Goal: Transaction & Acquisition: Purchase product/service

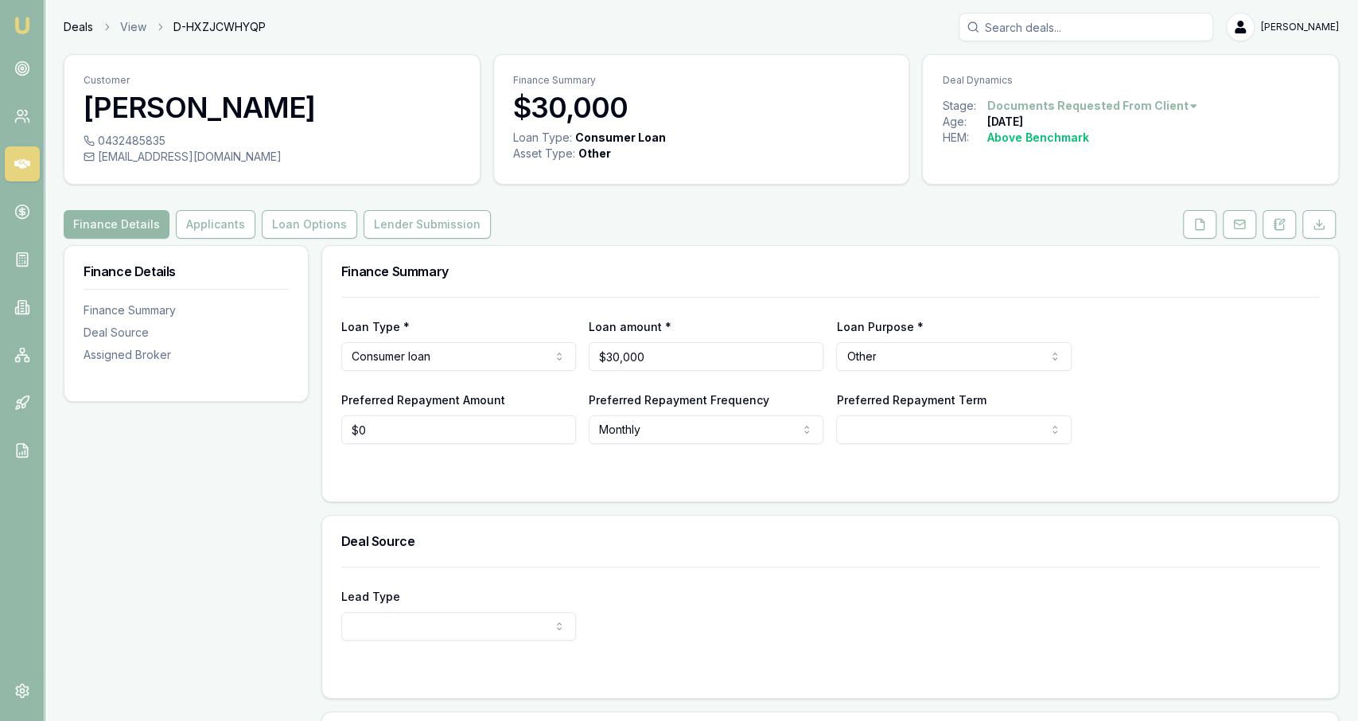
click at [75, 30] on link "Deals" at bounding box center [78, 27] width 29 height 16
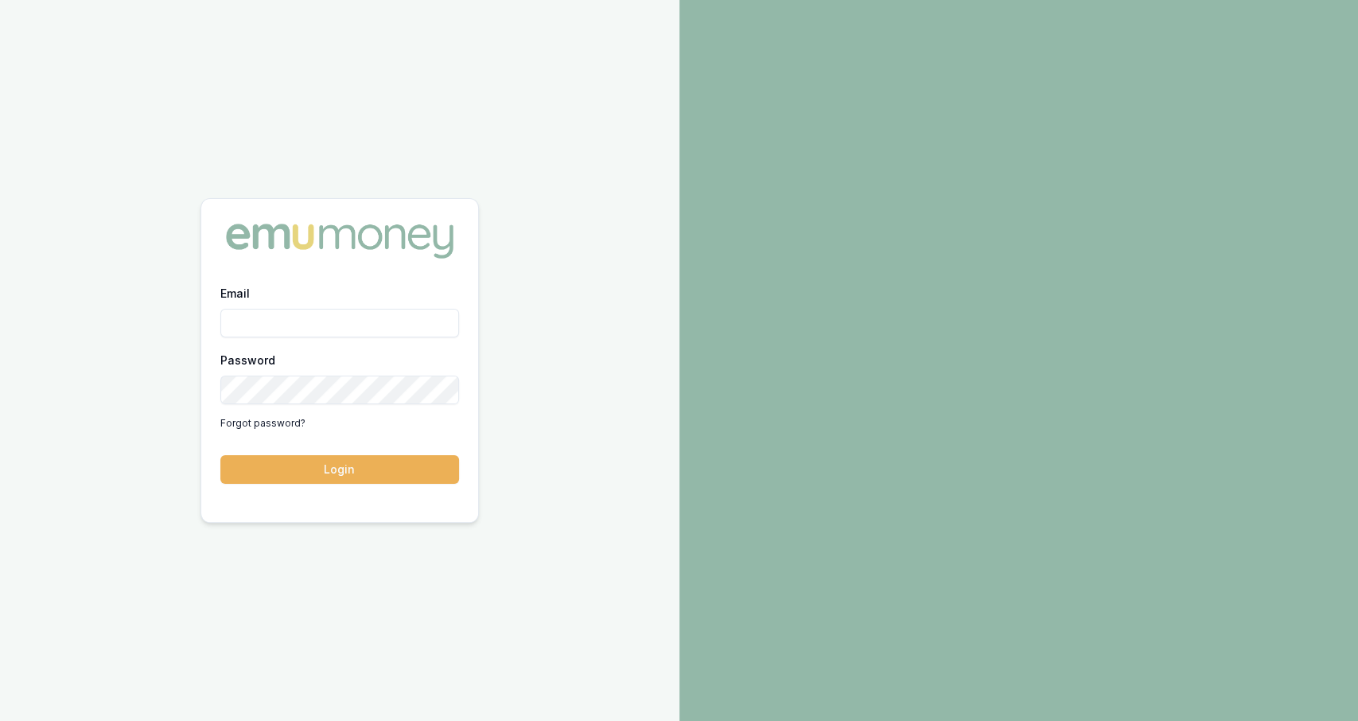
type input "[PERSON_NAME][EMAIL_ADDRESS][DOMAIN_NAME]"
click at [376, 472] on button "Login" at bounding box center [339, 469] width 239 height 29
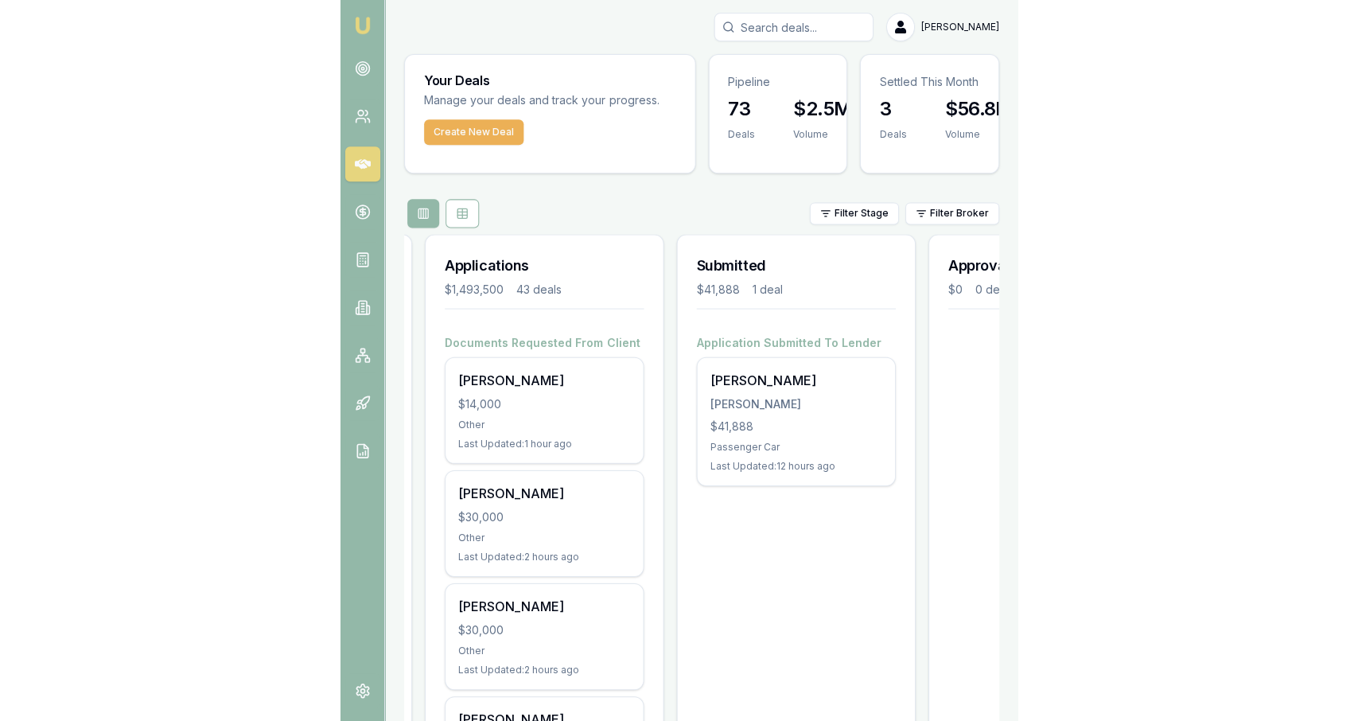
scroll to position [0, 232]
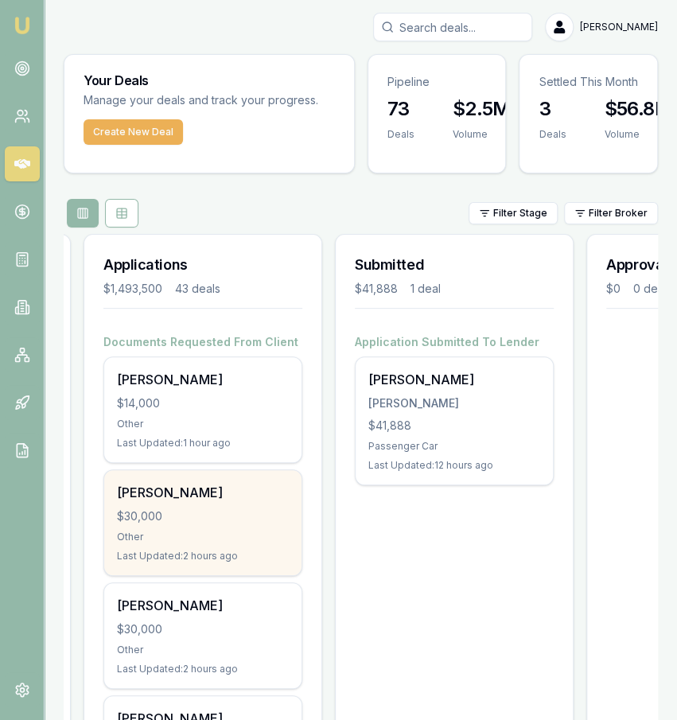
click at [245, 543] on div "Jaxon Barba $30,000 Other Last Updated: 2 hours ago" at bounding box center [202, 522] width 197 height 105
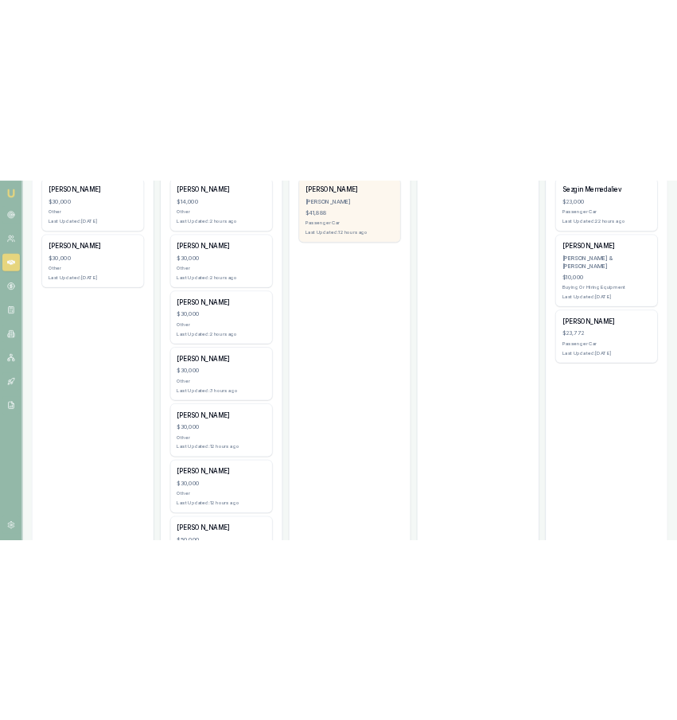
scroll to position [355, 0]
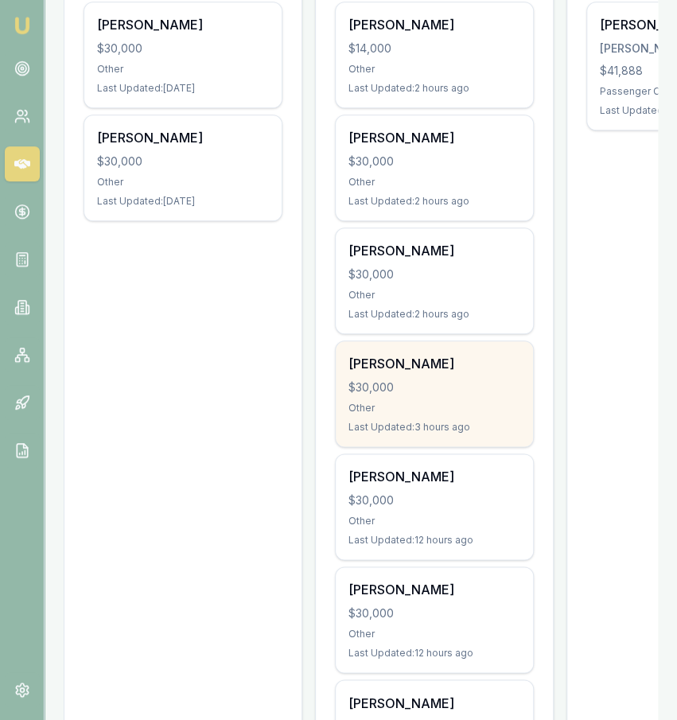
click at [474, 380] on div "$30,000" at bounding box center [435, 388] width 172 height 16
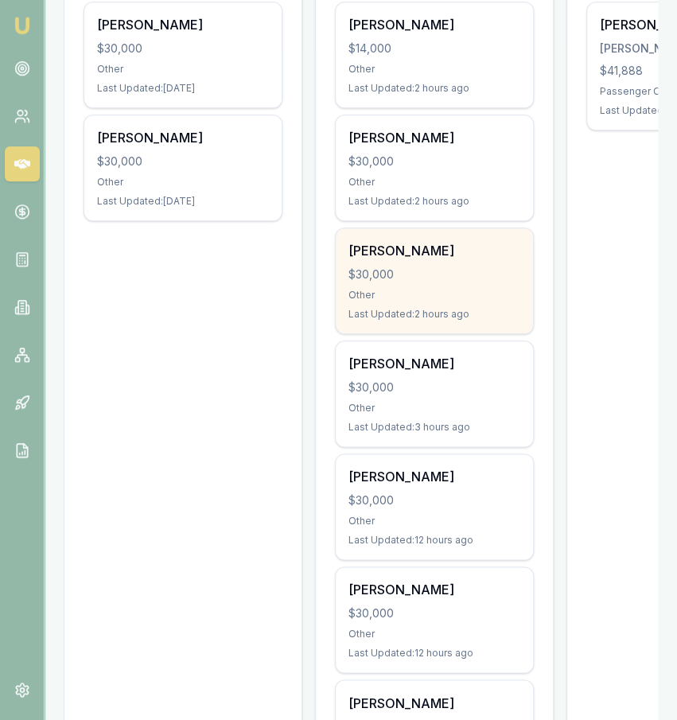
click at [507, 259] on div "Jeffrey Gorrell $30,000 Other Last Updated: 2 hours ago" at bounding box center [434, 280] width 197 height 105
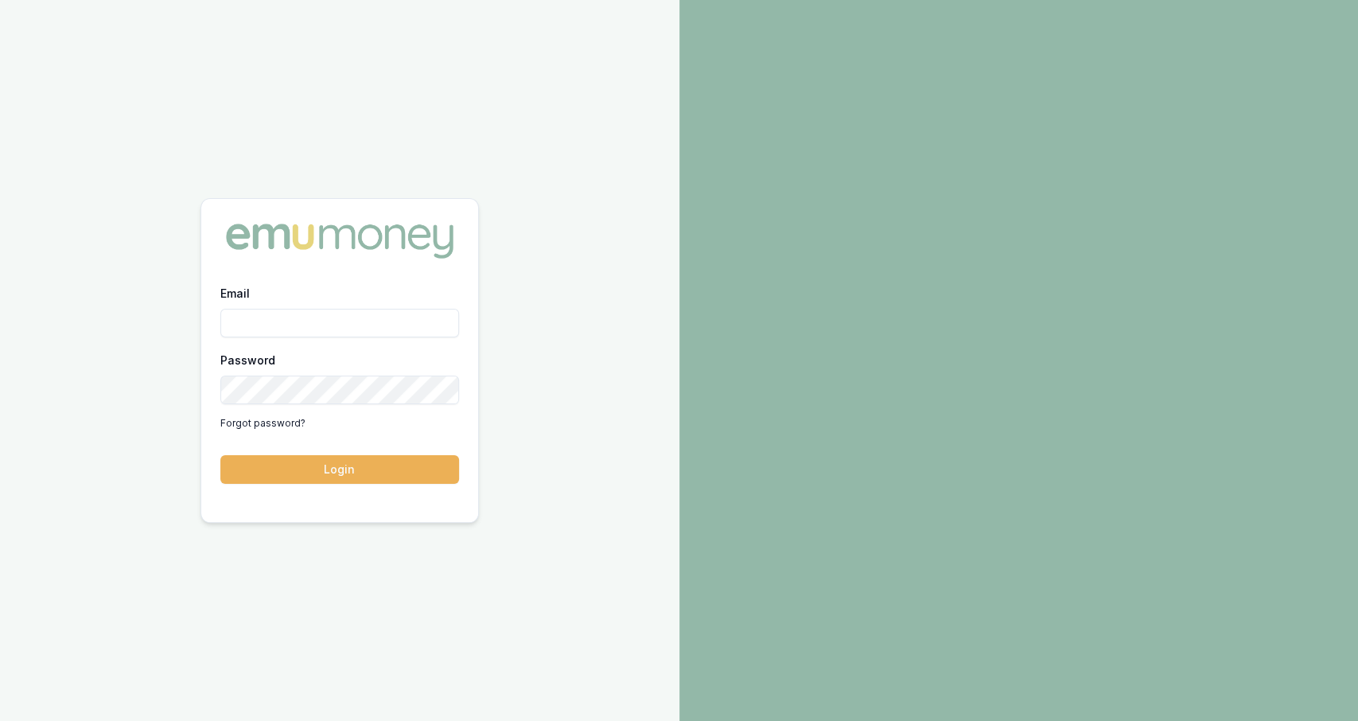
type input "[PERSON_NAME][EMAIL_ADDRESS][DOMAIN_NAME]"
type input "jackson.fanfulla@emumoney.com.au"
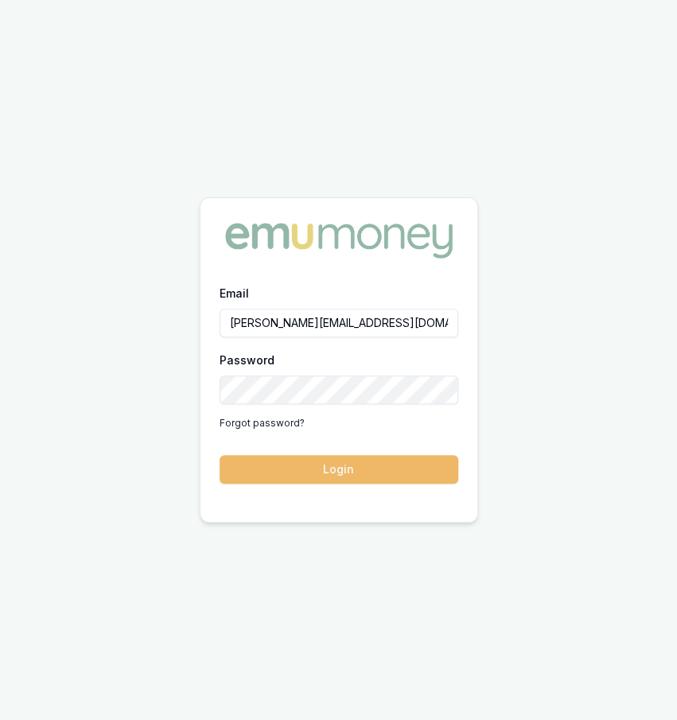
click at [379, 458] on button "Login" at bounding box center [339, 469] width 239 height 29
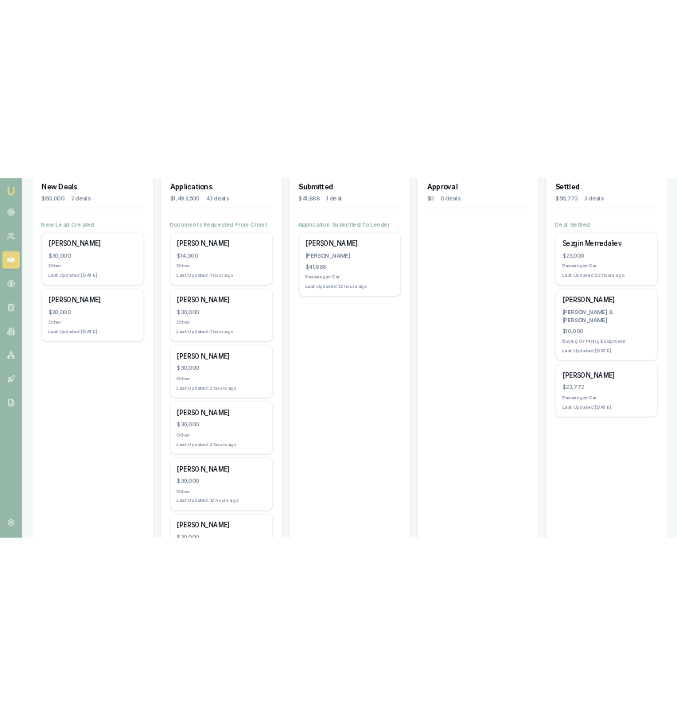
scroll to position [259, 0]
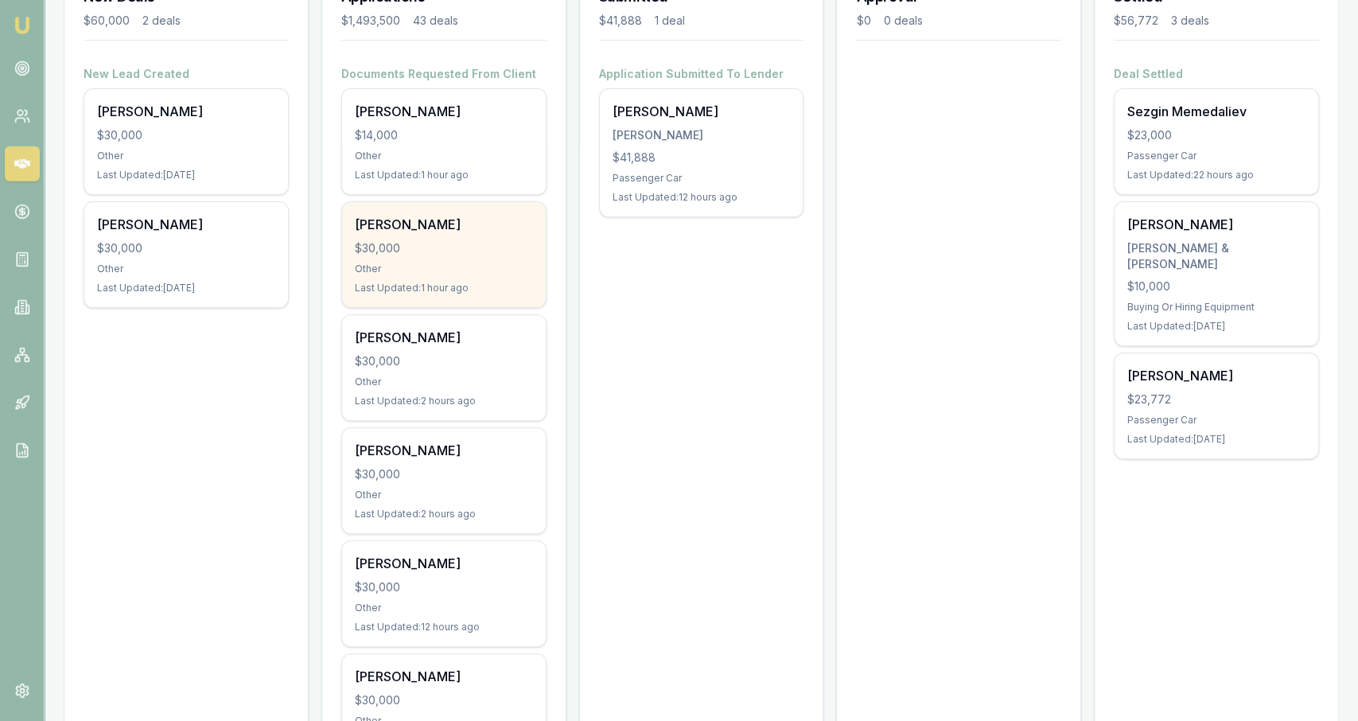
click at [542, 294] on div "[PERSON_NAME] $30,000 Other Last Updated: 1 hour ago" at bounding box center [444, 254] width 204 height 105
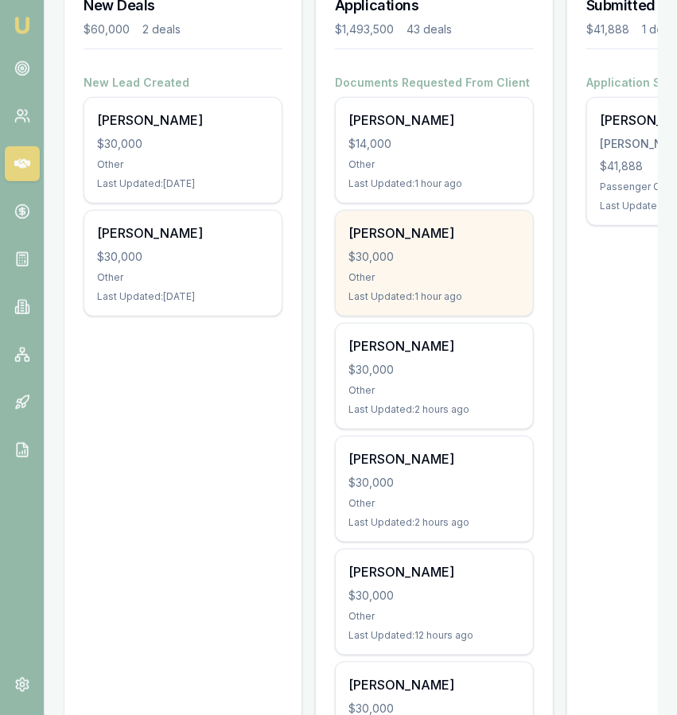
click at [405, 286] on div "Jaxon Barba $30,000 Other Last Updated: 1 hour ago" at bounding box center [434, 263] width 197 height 105
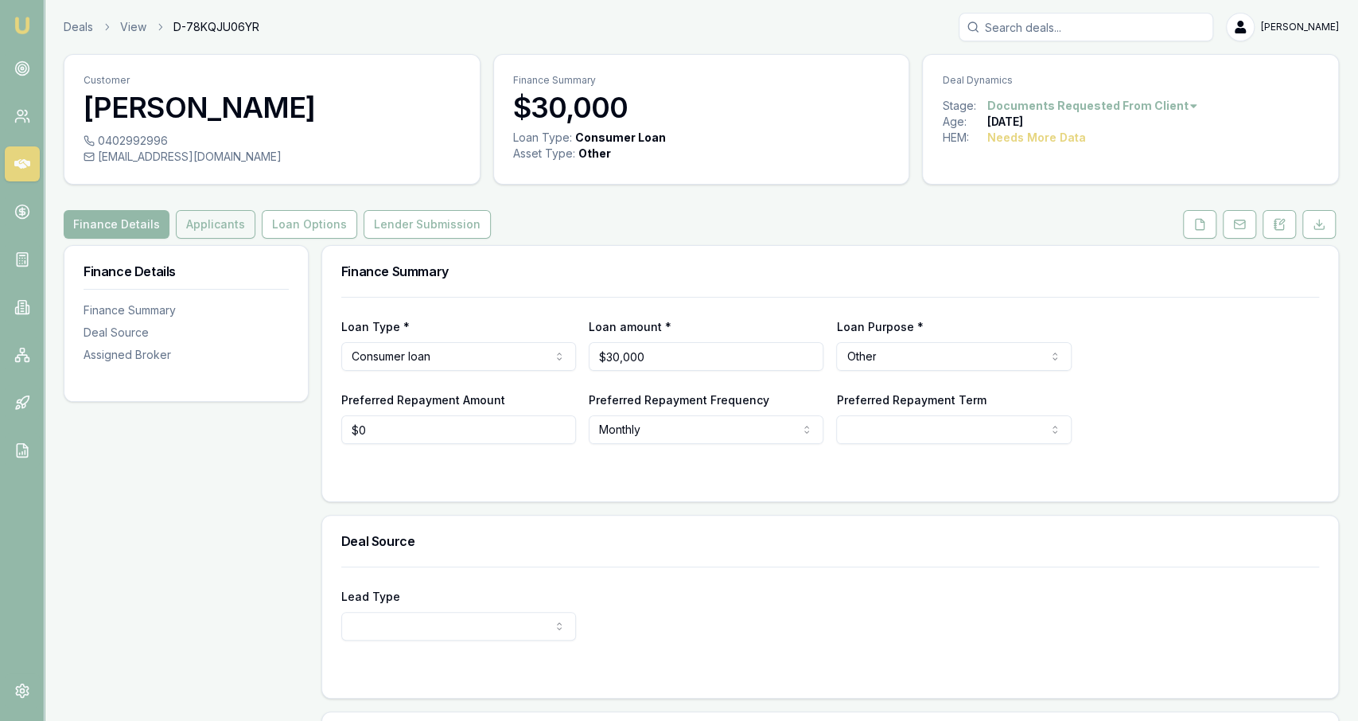
click at [236, 225] on button "Applicants" at bounding box center [216, 224] width 80 height 29
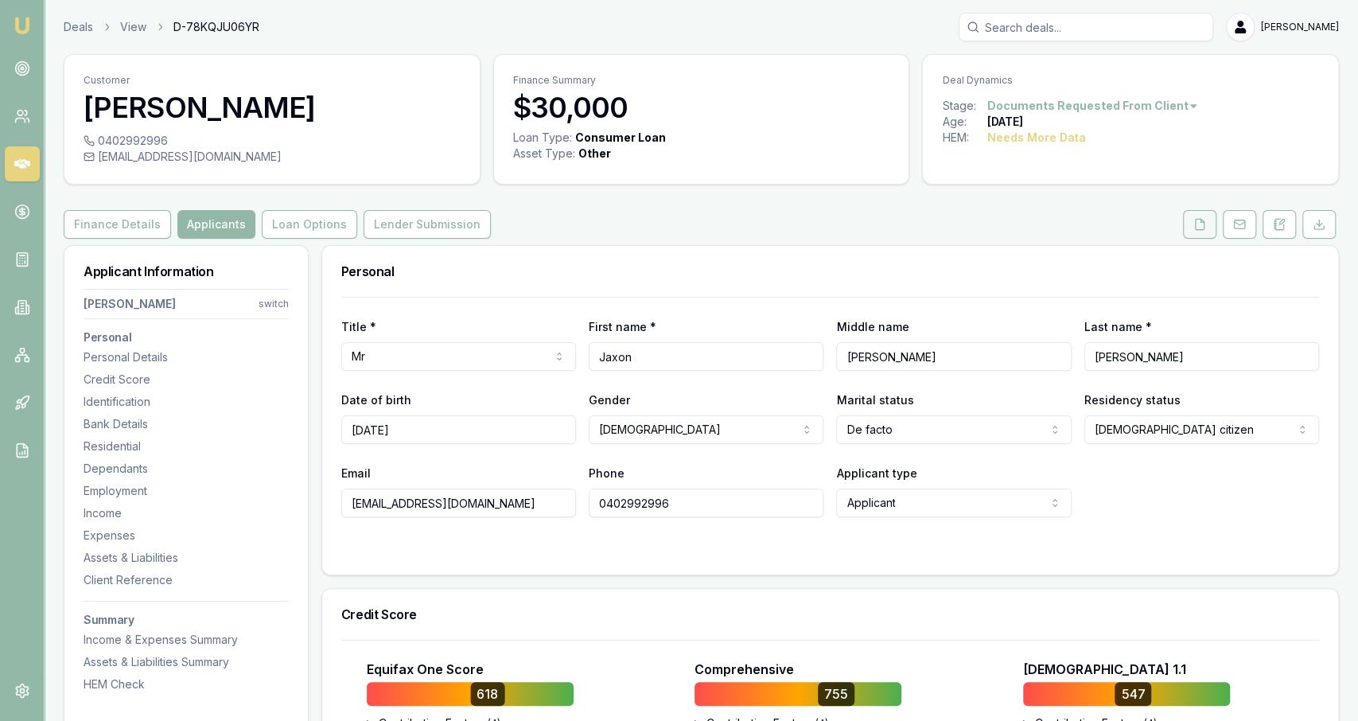
click at [1217, 228] on button at bounding box center [1199, 224] width 33 height 29
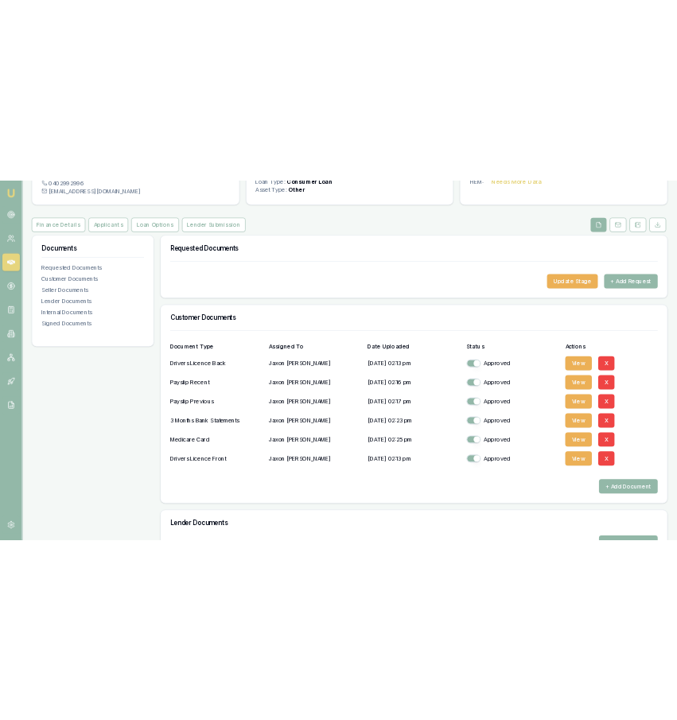
scroll to position [136, 0]
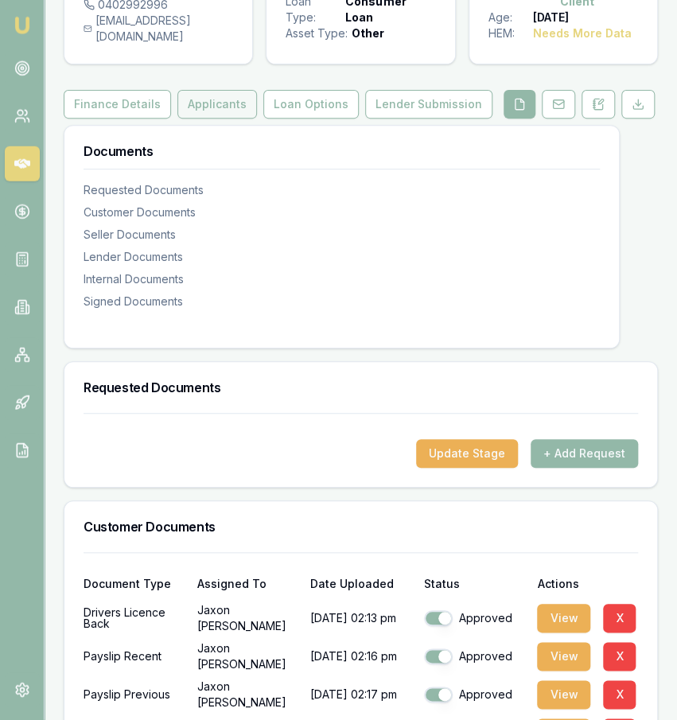
click at [233, 119] on button "Applicants" at bounding box center [217, 104] width 80 height 29
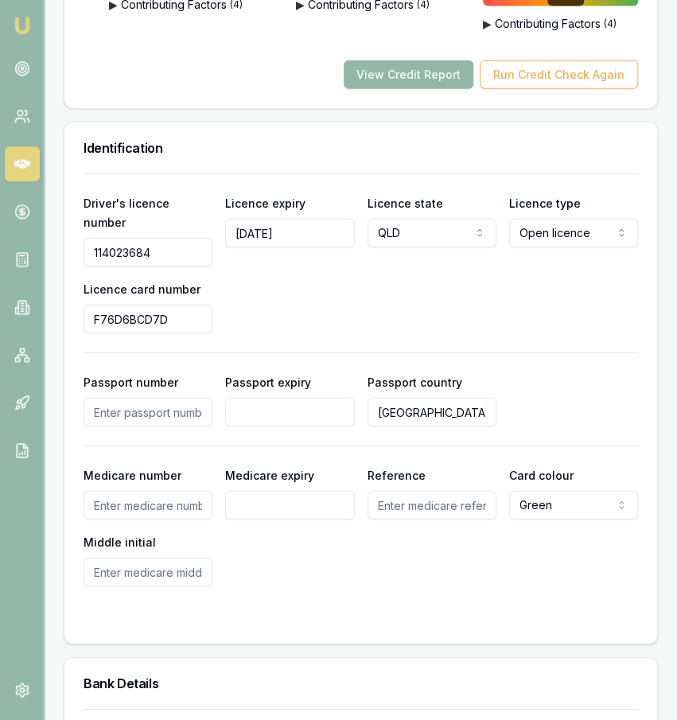
scroll to position [1235, 0]
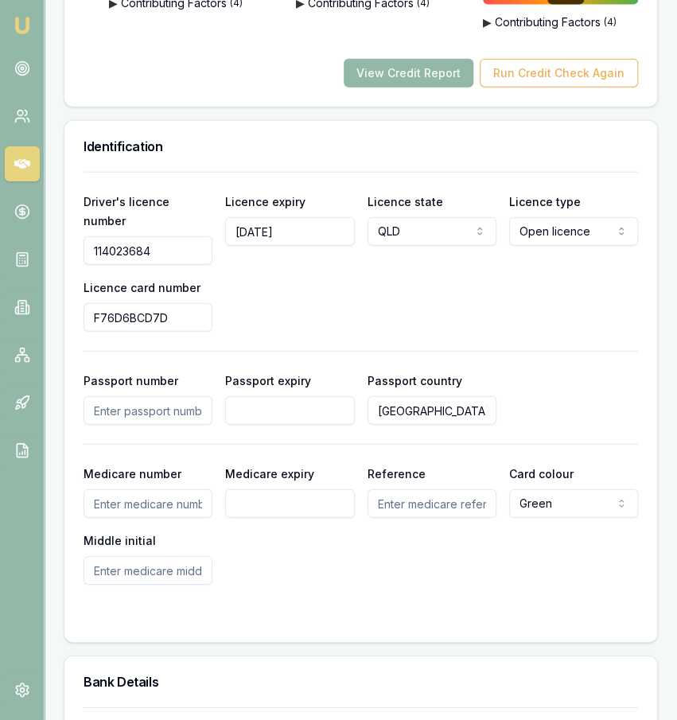
click at [131, 489] on input "Medicare number" at bounding box center [148, 503] width 129 height 29
click at [136, 489] on input "Medicare number" at bounding box center [148, 503] width 129 height 29
type input "4167829726"
click at [244, 489] on input "Medicare expiry" at bounding box center [289, 503] width 129 height 29
type input "12/2026"
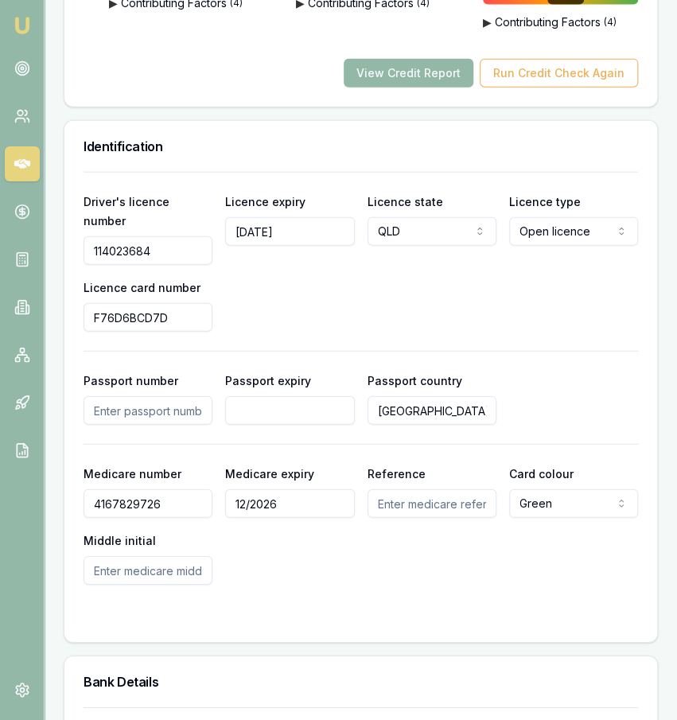
click at [414, 489] on input "Reference" at bounding box center [432, 503] width 129 height 29
type input "5"
click at [190, 556] on input "Middle initial" at bounding box center [148, 570] width 129 height 29
type input "T"
click at [275, 545] on div "Medicare number 4167829726 Medicare expiry 12/2026 Reference 5 Card colour Gree…" at bounding box center [361, 524] width 555 height 121
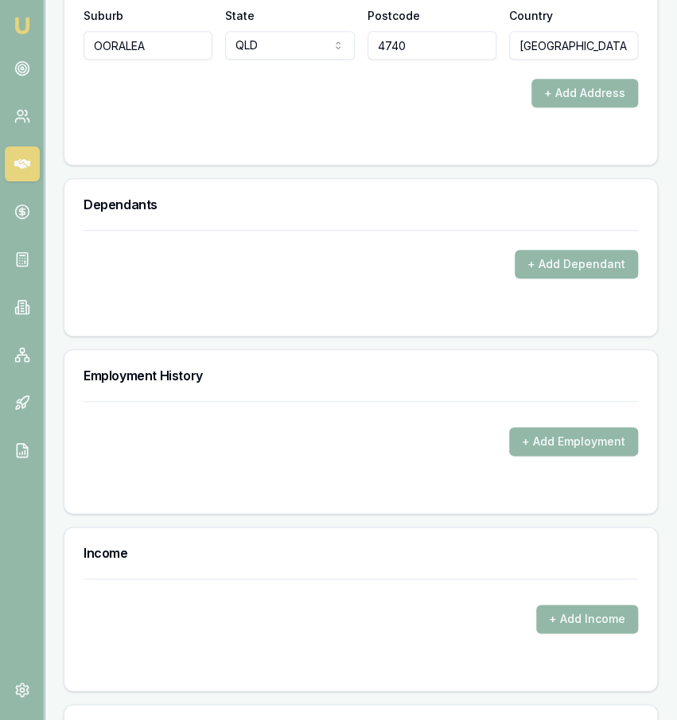
scroll to position [2342, 0]
click at [596, 604] on button "+ Add Income" at bounding box center [587, 618] width 102 height 29
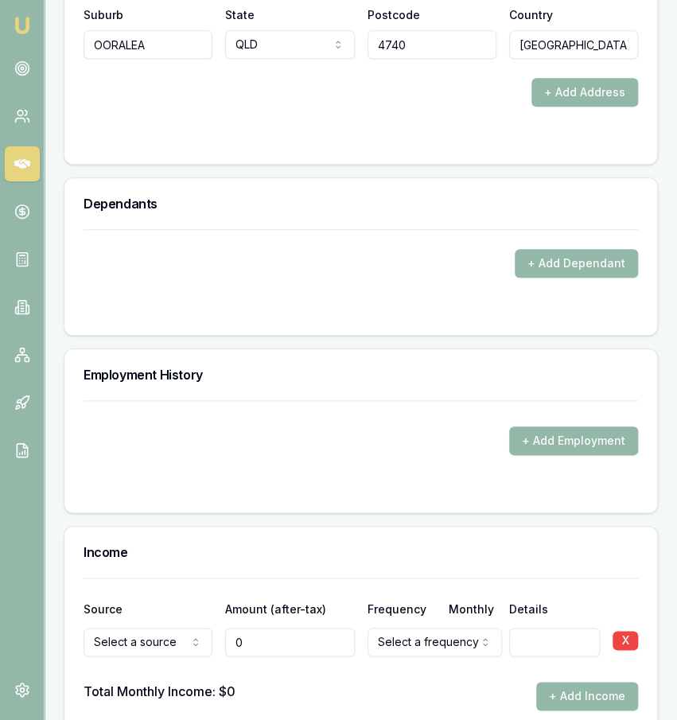
type input "$0"
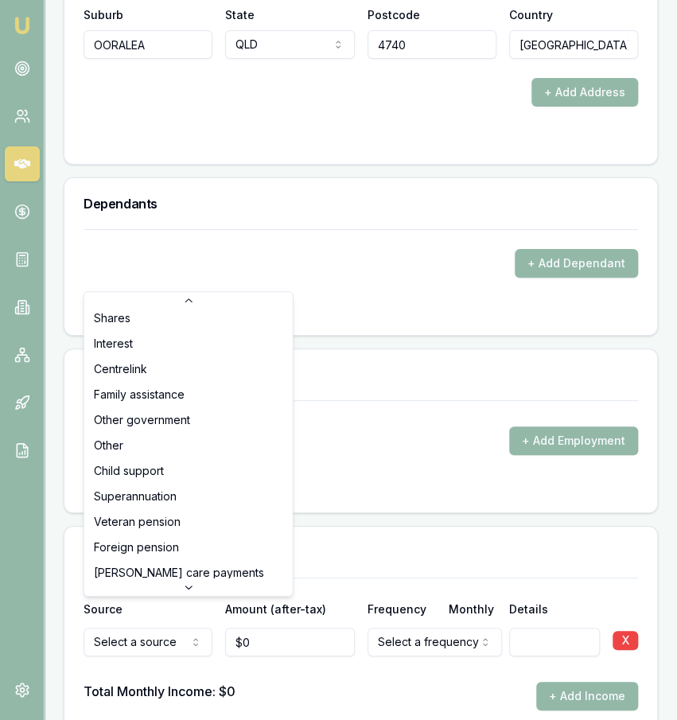
scroll to position [51, 0]
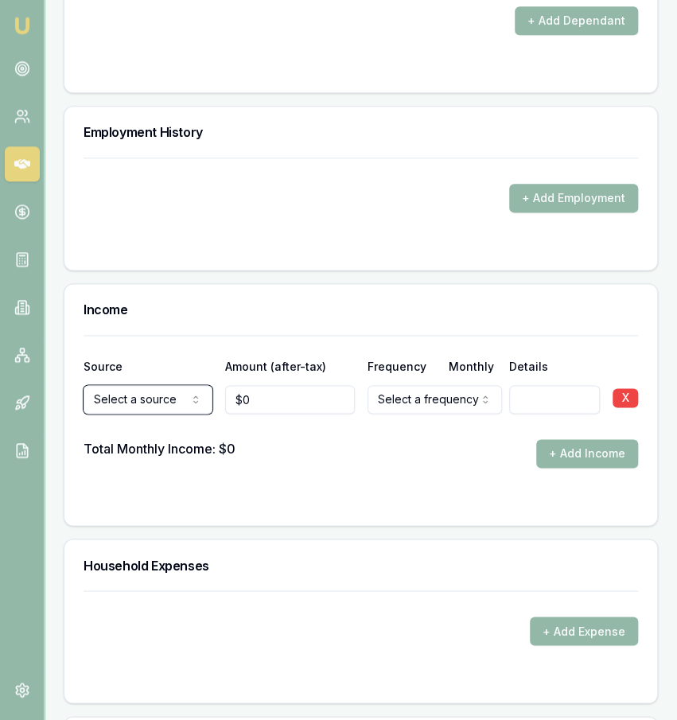
scroll to position [2586, 0]
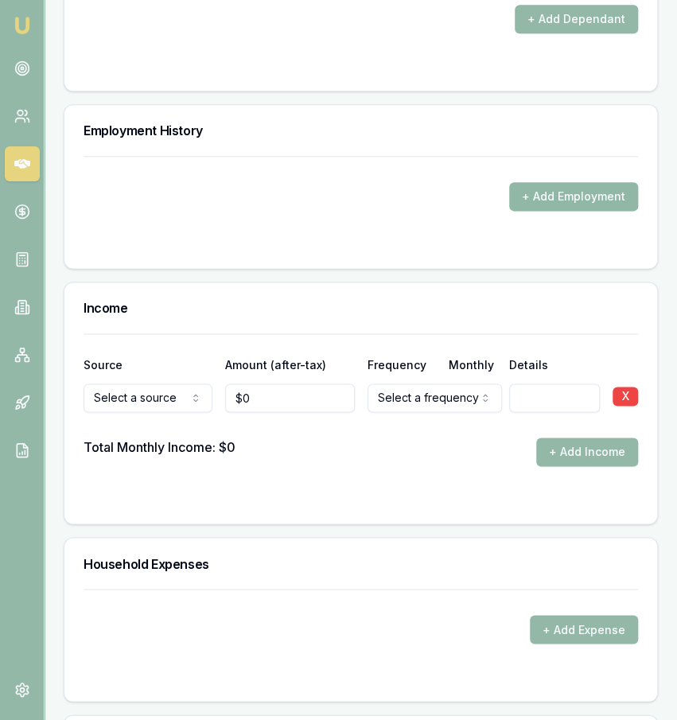
click at [554, 182] on button "+ Add Employment" at bounding box center [573, 196] width 129 height 29
click at [598, 156] on div "+ Add Employment" at bounding box center [361, 183] width 555 height 55
click at [587, 182] on button "+ Add Employment" at bounding box center [573, 196] width 129 height 29
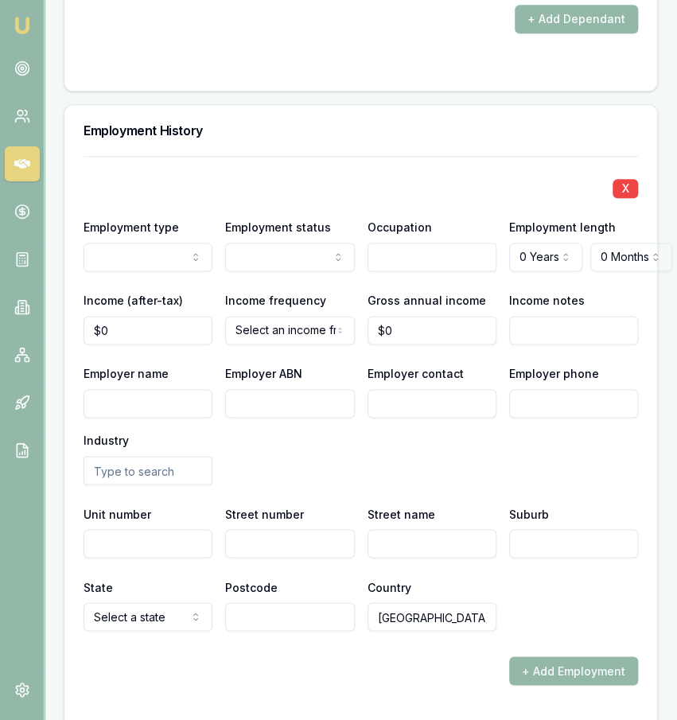
drag, startPoint x: 148, startPoint y: 280, endPoint x: 148, endPoint y: 267, distance: 12.7
click at [402, 243] on input "text" at bounding box center [432, 257] width 129 height 29
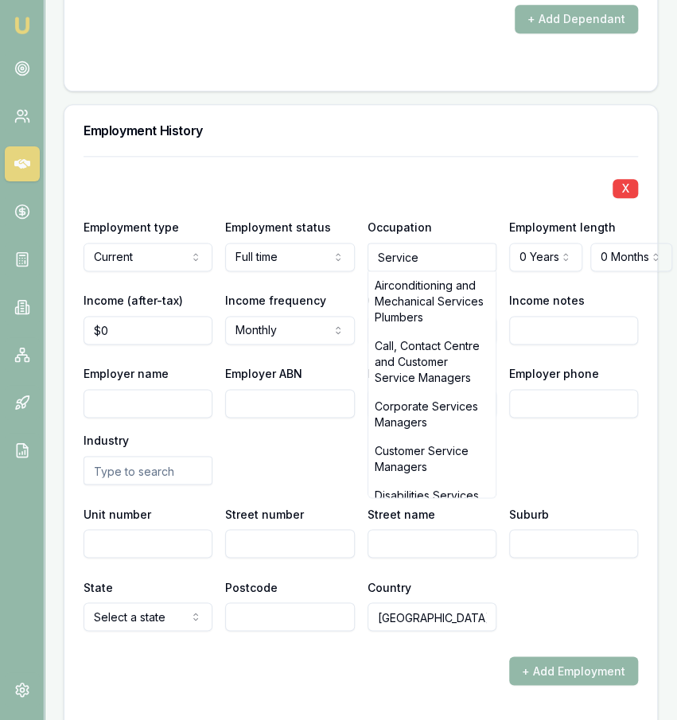
type input "Service"
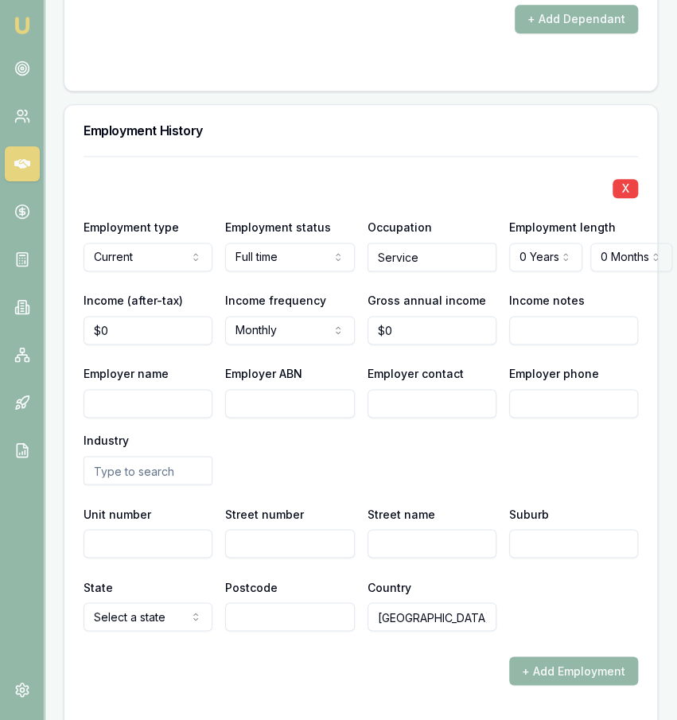
click at [464, 243] on input "Service" at bounding box center [432, 257] width 129 height 29
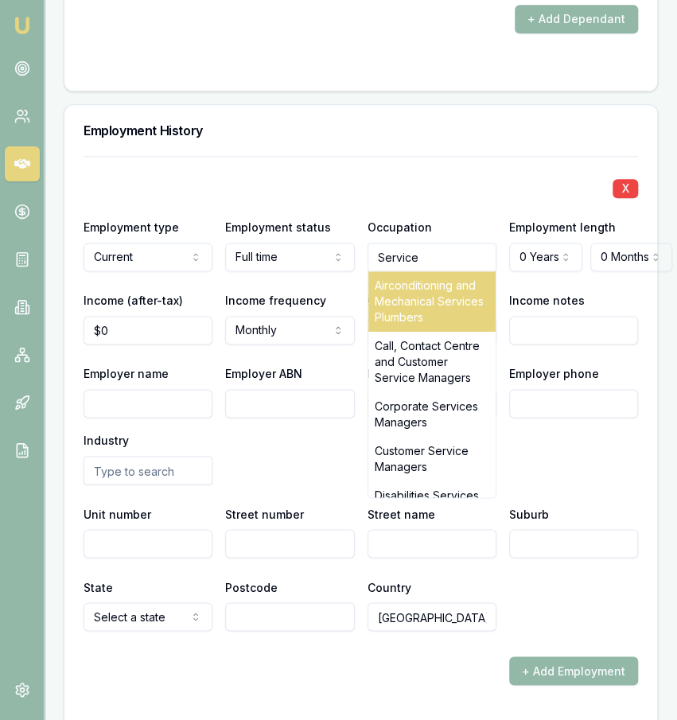
click at [469, 271] on div "Airconditioning and Mechanical Services Plumbers" at bounding box center [431, 301] width 127 height 60
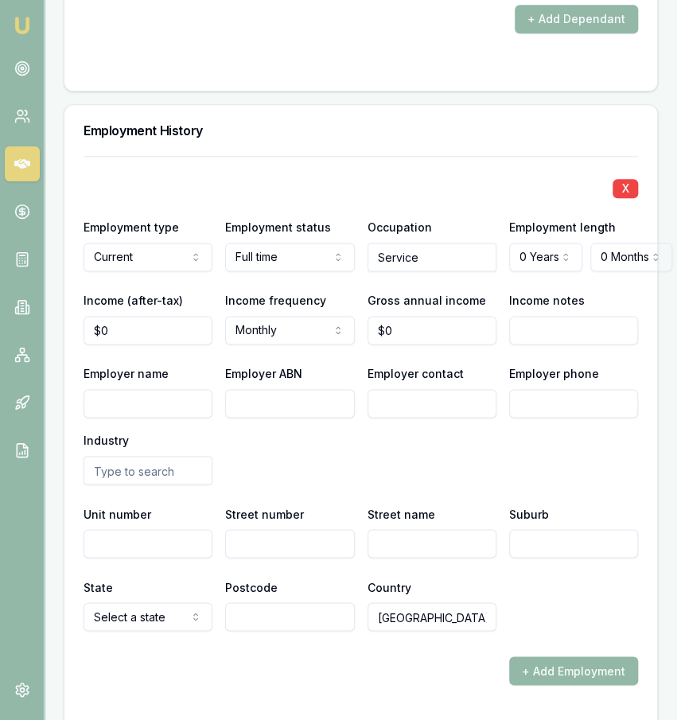
type input "Airconditioning and Mechanical Services Plumbers"
click at [546, 247] on div "X Employment type Current Current Previous Employment status Full time Full tim…" at bounding box center [361, 393] width 555 height 475
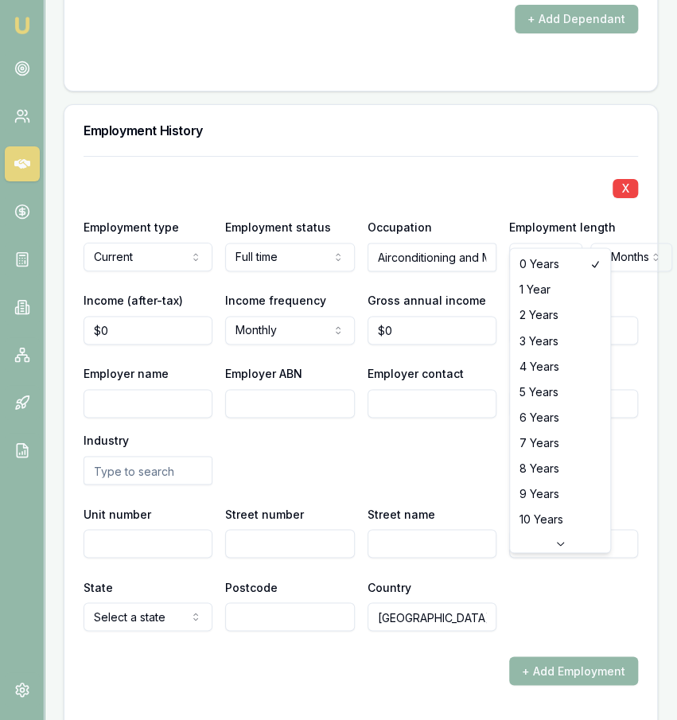
select select "4"
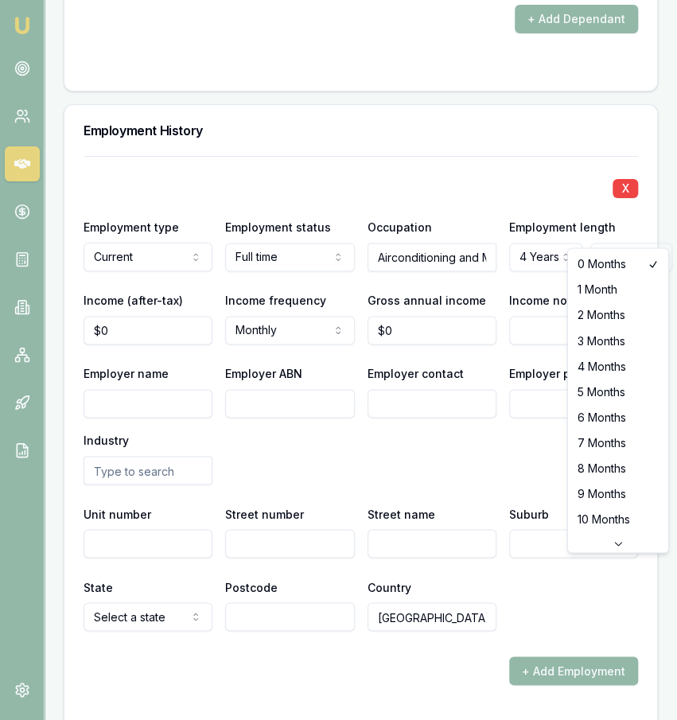
select select "4"
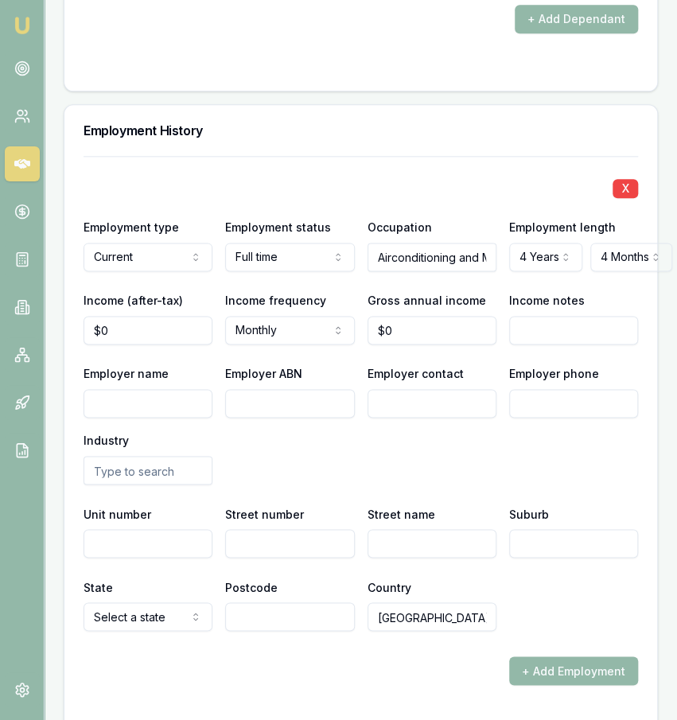
click at [610, 290] on div "Income notes" at bounding box center [573, 317] width 129 height 54
click at [185, 316] on input "0" at bounding box center [148, 330] width 129 height 29
type input "$0"
type input "0"
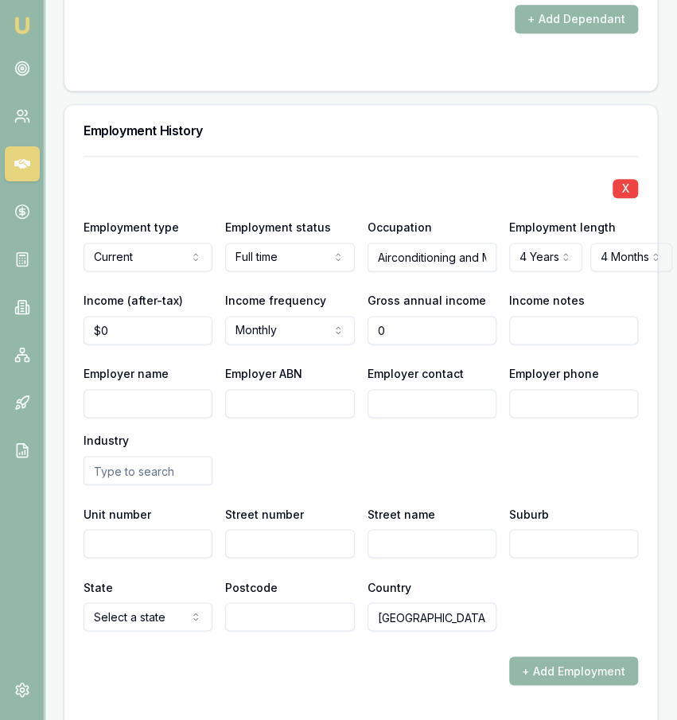
click at [440, 316] on input "0" at bounding box center [432, 330] width 129 height 29
type input "0"
type input "$0"
click at [206, 316] on input "0" at bounding box center [148, 330] width 129 height 29
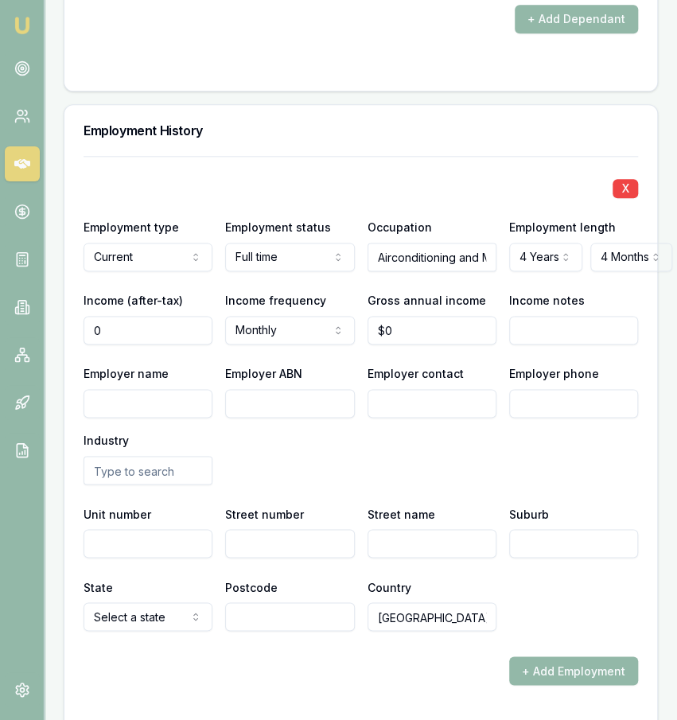
click at [206, 316] on input "0" at bounding box center [148, 330] width 129 height 29
click at [202, 316] on input "0" at bounding box center [148, 330] width 129 height 29
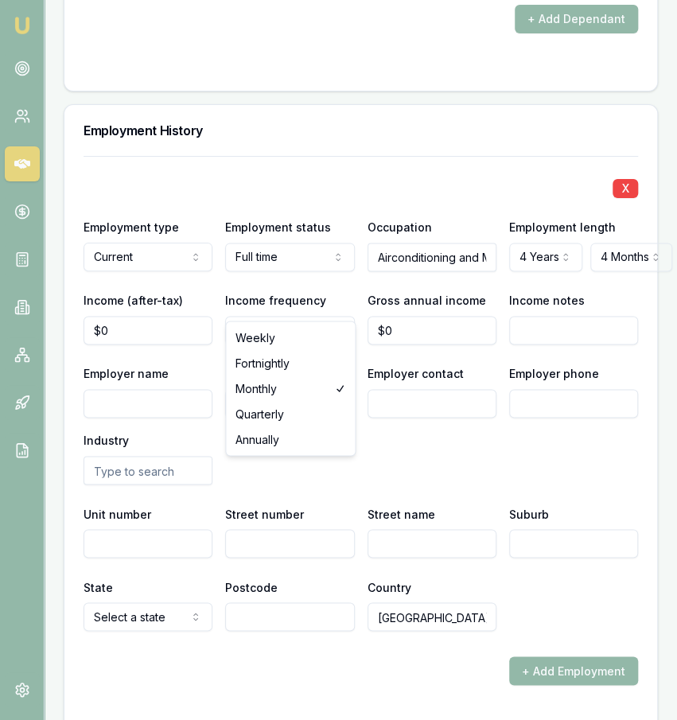
type input "0"
click at [166, 316] on input "0" at bounding box center [148, 330] width 129 height 29
type input "$1,937"
select select "WEEKLY"
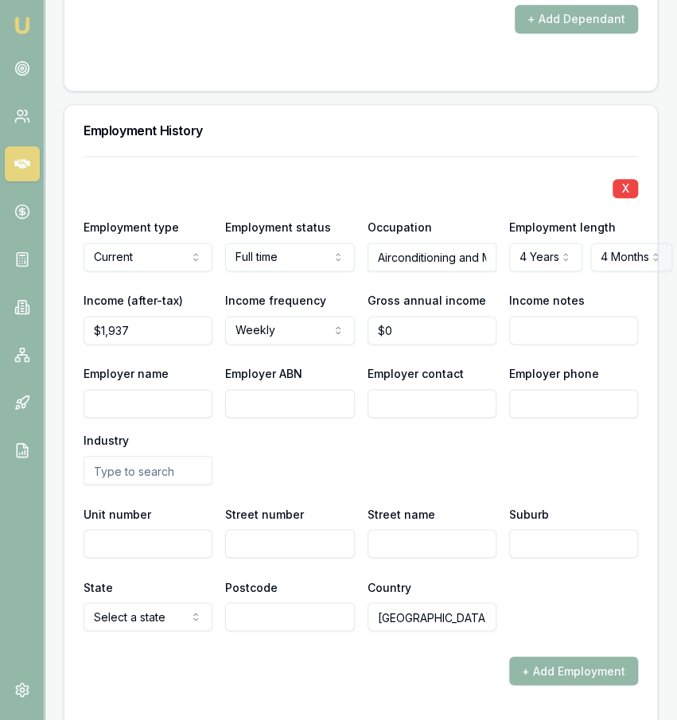
click at [356, 331] on div "X Employment type Current Current Previous Employment status Full time Full tim…" at bounding box center [361, 393] width 555 height 475
click at [462, 316] on input "0" at bounding box center [432, 330] width 129 height 29
type input "$76,960"
click at [574, 316] on input "Income notes" at bounding box center [573, 330] width 129 height 29
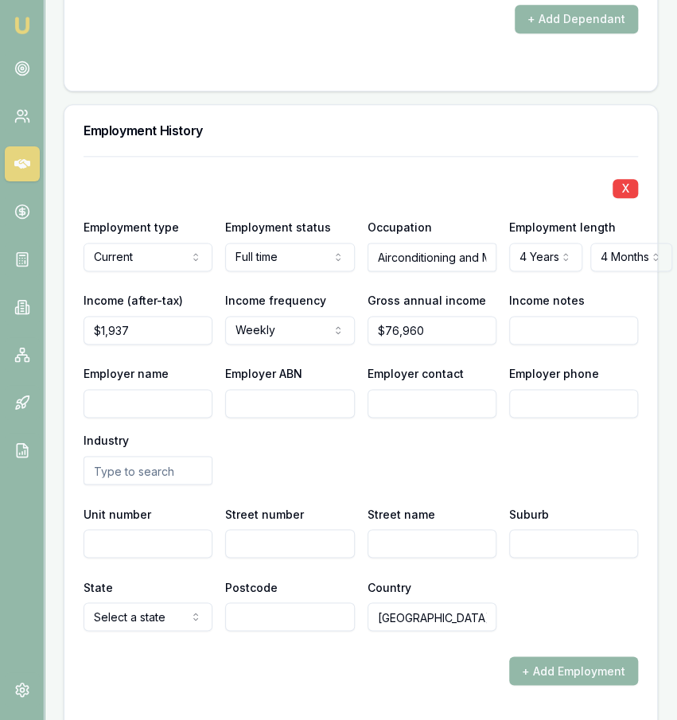
click at [520, 364] on div "Employer phone" at bounding box center [573, 391] width 129 height 54
click at [185, 389] on input "Employer name" at bounding box center [148, 403] width 129 height 29
type input "Elastomers Australia"
click at [242, 389] on input "Employer ABN" at bounding box center [289, 403] width 129 height 29
type input "89771418910"
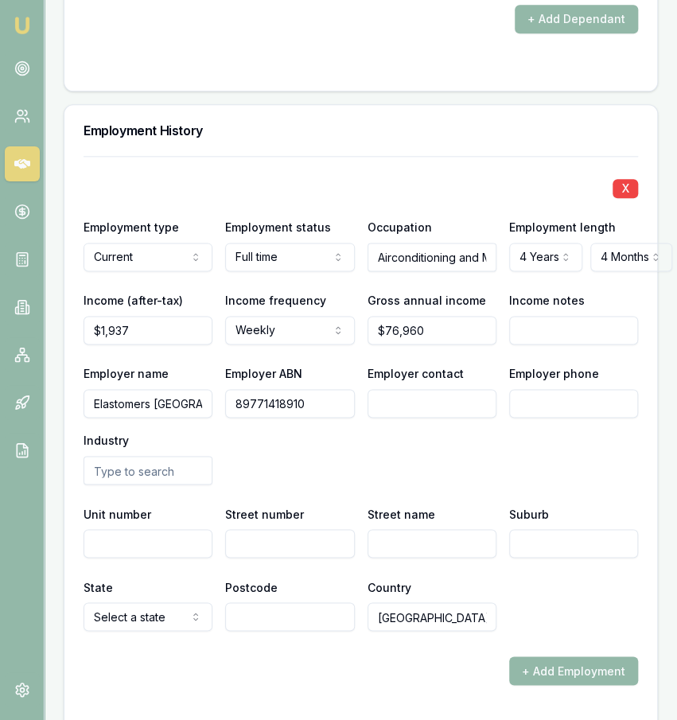
click at [486, 389] on input "Employer contact" at bounding box center [432, 403] width 129 height 29
type input "HR"
click at [598, 389] on input "Employer phone" at bounding box center [573, 403] width 129 height 29
paste input "6139 335 7999"
drag, startPoint x: 532, startPoint y: 378, endPoint x: 483, endPoint y: 378, distance: 49.3
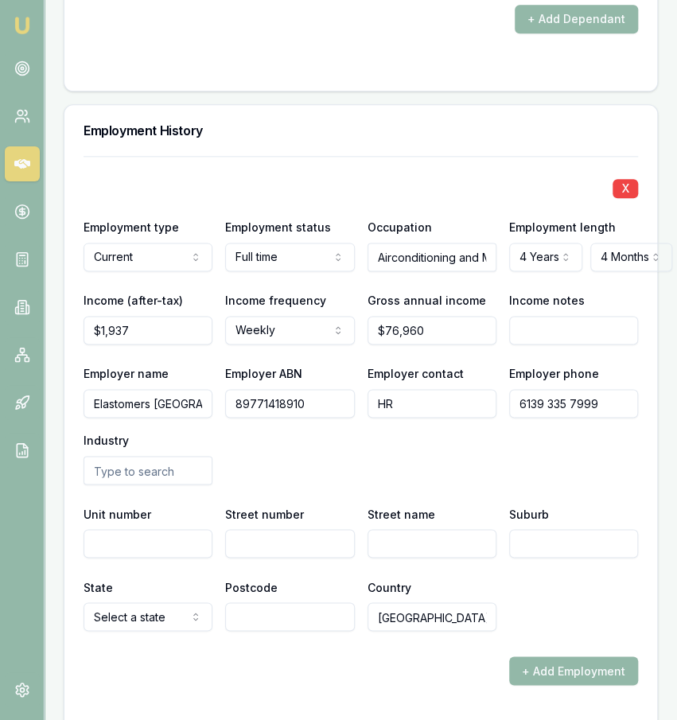
click at [509, 389] on input "6139 335 7999" at bounding box center [573, 403] width 129 height 29
click at [528, 389] on input "0393 357 999" at bounding box center [573, 403] width 129 height 29
click at [535, 389] on input "0393 357 999" at bounding box center [573, 403] width 129 height 29
type input "0393 357 999"
click at [540, 419] on div "Employer name Elastomers Australia Employer ABN 89771418910 Employer contact HR…" at bounding box center [361, 424] width 555 height 121
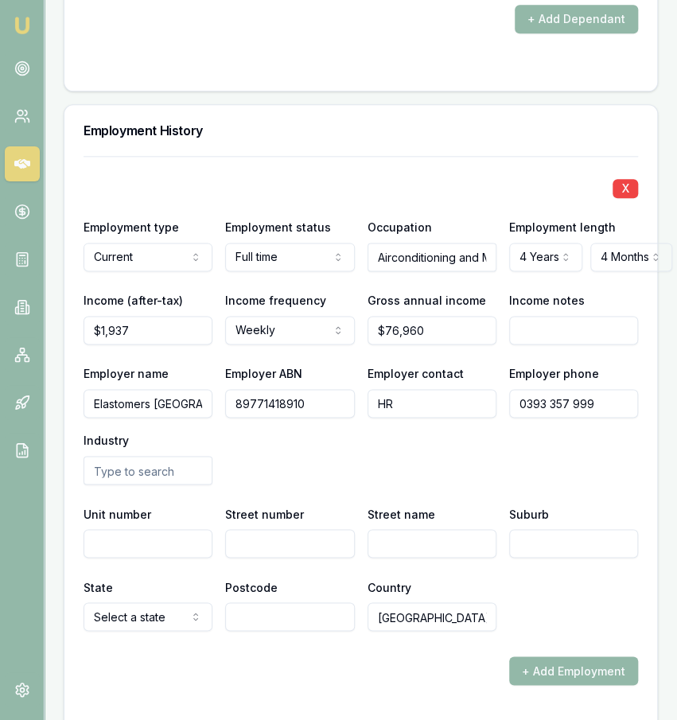
click at [569, 403] on div "Employer name Elastomers Australia Employer ABN 89771418910 Employer contact HR…" at bounding box center [361, 424] width 555 height 121
click at [535, 389] on input "0393 357 999" at bounding box center [573, 403] width 129 height 29
type input "0393 357 999"
click at [553, 389] on input "0393 357 999" at bounding box center [573, 403] width 129 height 29
click at [605, 471] on div "X Employment type Current Current Previous Employment status Full time Full tim…" at bounding box center [361, 393] width 555 height 475
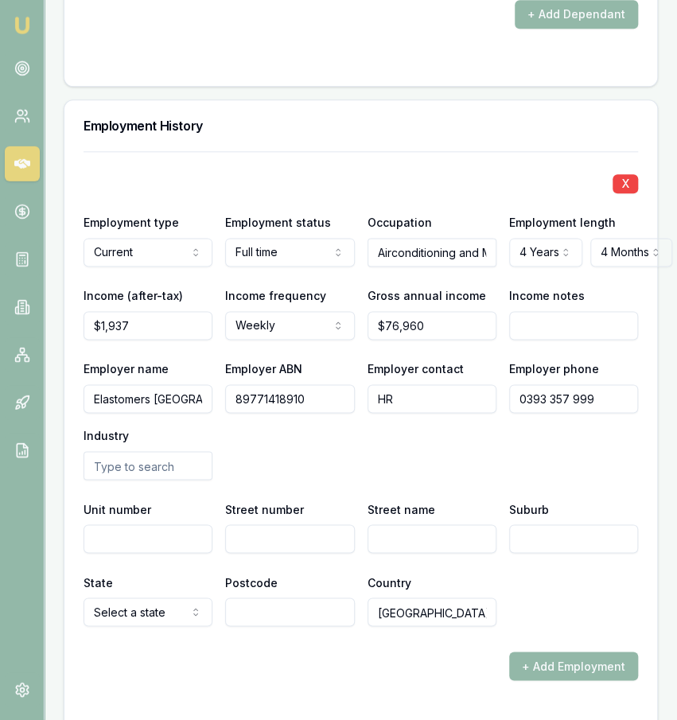
scroll to position [2592, 0]
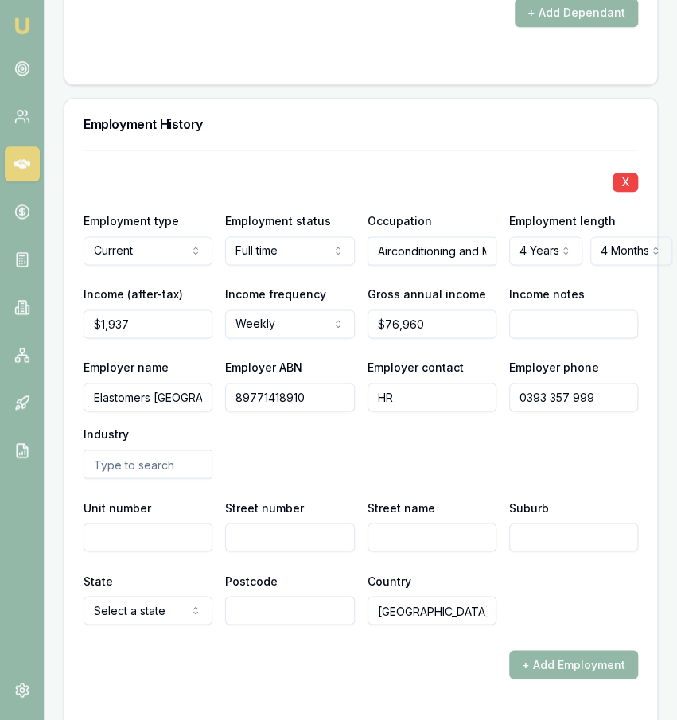
click at [183, 450] on input "text" at bounding box center [148, 464] width 129 height 29
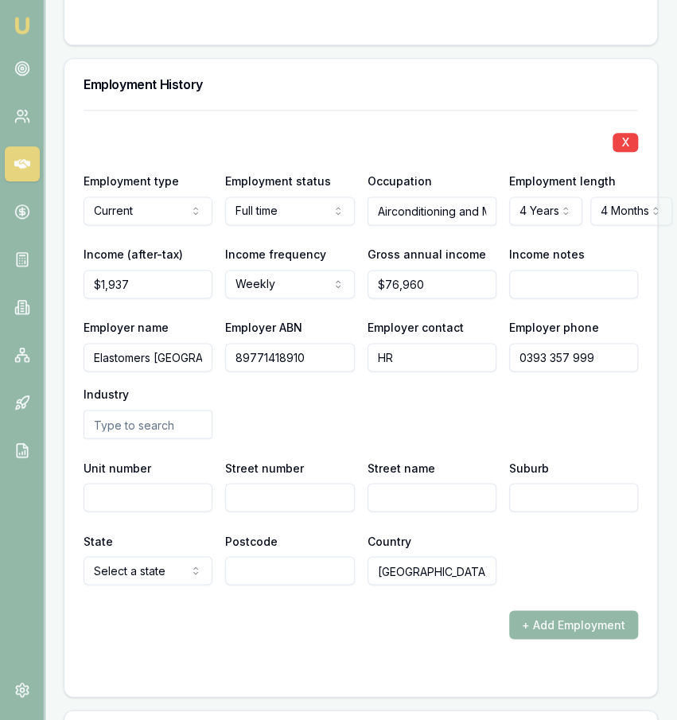
scroll to position [2633, 0]
click at [315, 482] on input "Street number" at bounding box center [289, 496] width 129 height 29
click at [347, 346] on div "Employer name Elastomers Australia Employer ABN 89771418910 Employer contact HR…" at bounding box center [361, 377] width 555 height 121
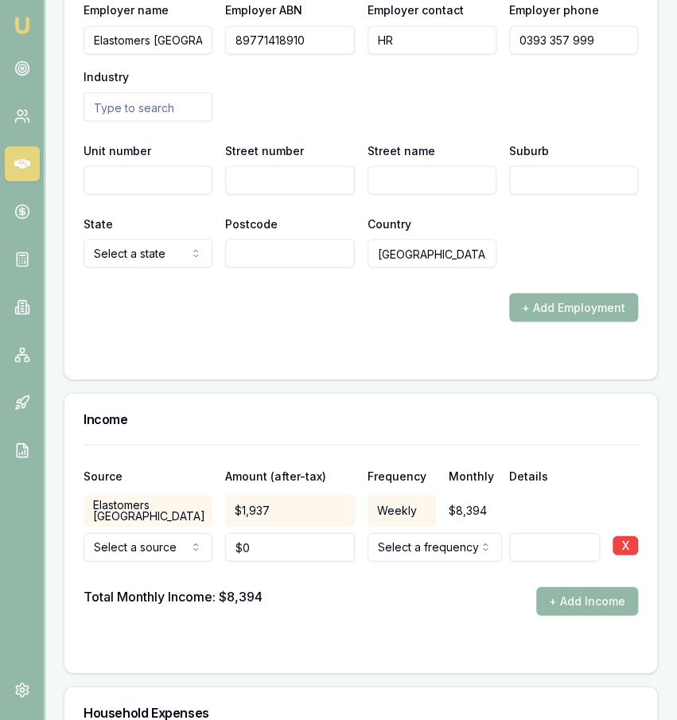
scroll to position [2950, 0]
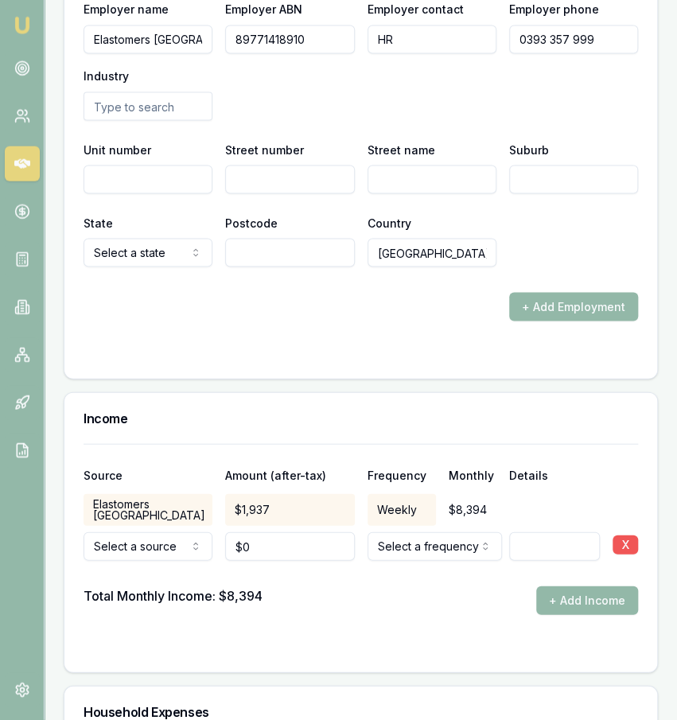
click at [628, 535] on button "X" at bounding box center [625, 544] width 25 height 19
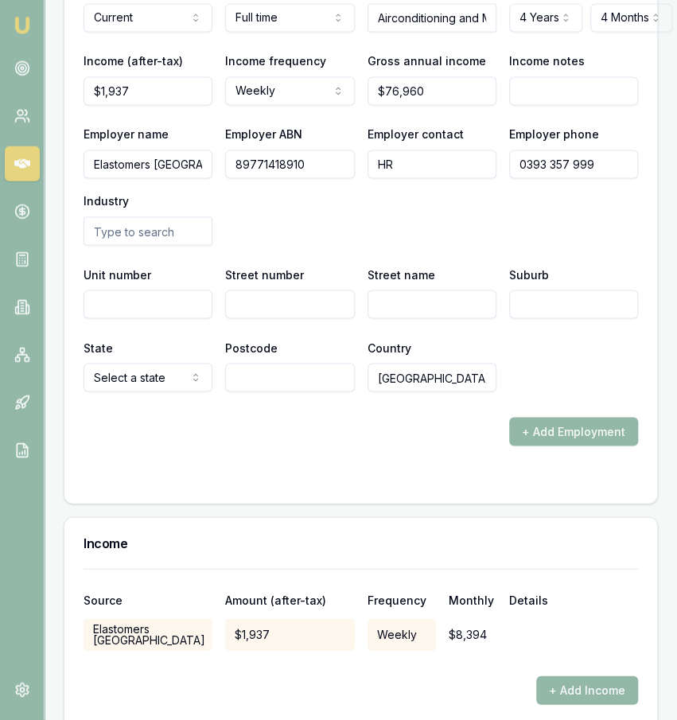
scroll to position [2799, 0]
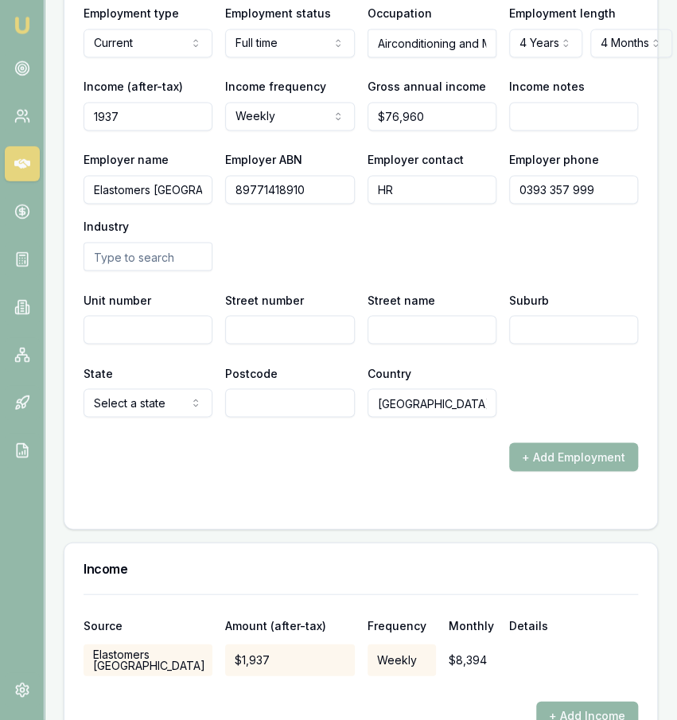
click at [147, 103] on input "1937" at bounding box center [148, 117] width 129 height 29
type input "$1,780"
click at [255, 189] on div "Employer name Elastomers Australia Employer ABN 89771418910 Employer contact HR…" at bounding box center [361, 210] width 555 height 121
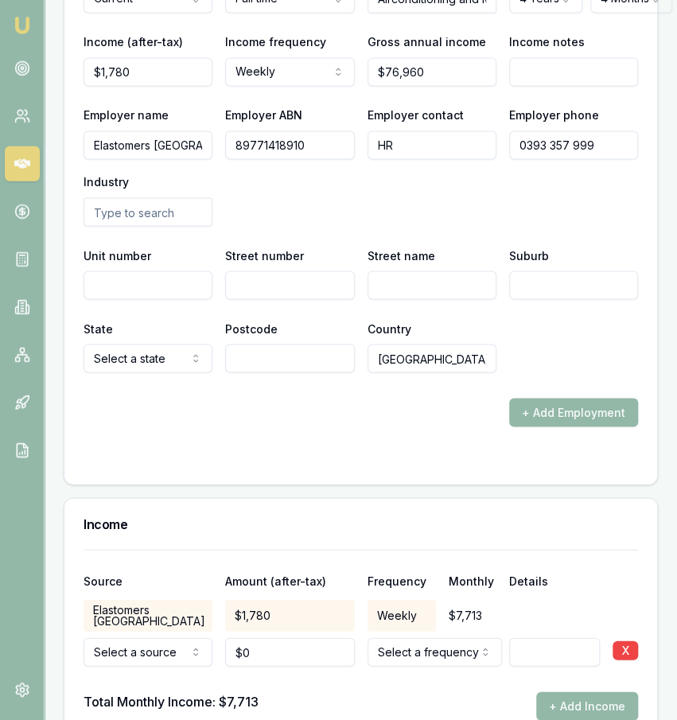
scroll to position [2845, 0]
click at [638, 621] on div "Source Amount (after-tax) Frequency Monthly Details Elastomers Australia $1,780…" at bounding box center [360, 662] width 593 height 228
click at [633, 640] on button "X" at bounding box center [625, 649] width 25 height 19
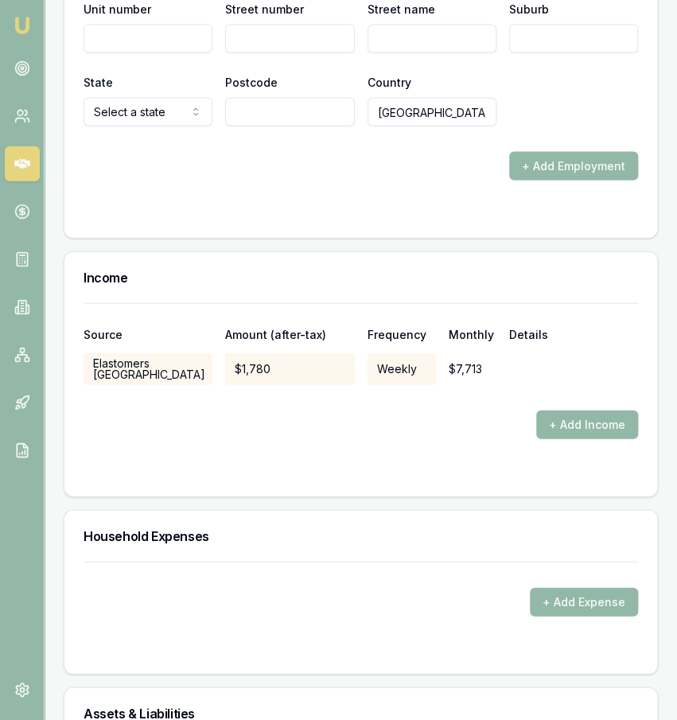
click at [415, 411] on div "+ Add Income" at bounding box center [361, 425] width 555 height 29
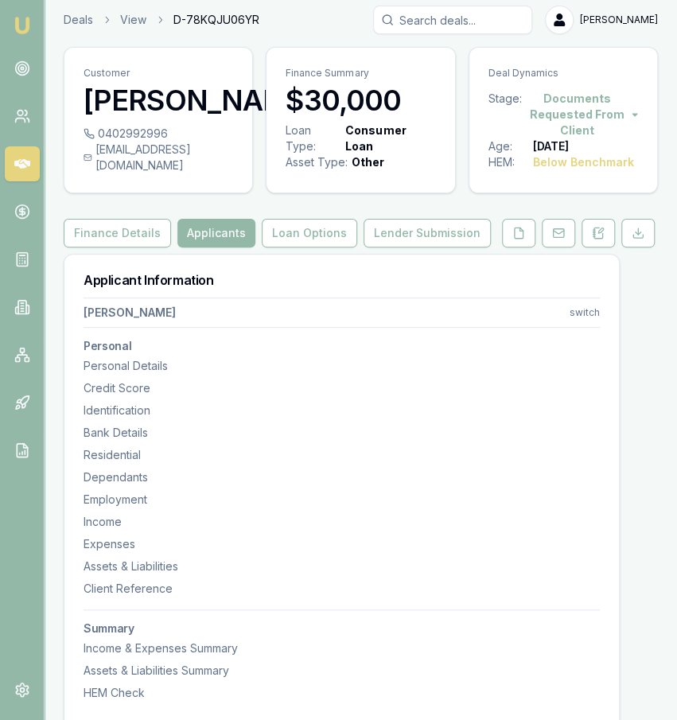
scroll to position [0, 0]
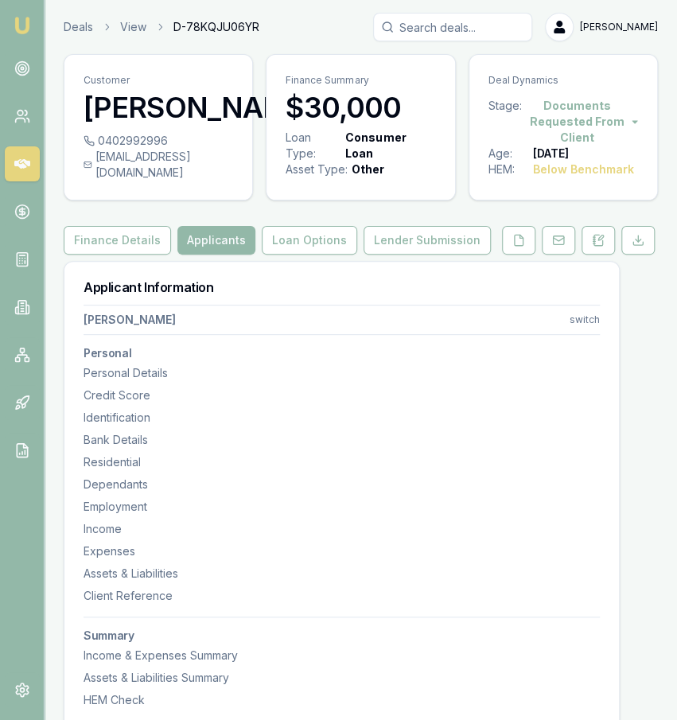
click at [280, 278] on div "Applicant Information Jaxon Barba switch Personal Personal Details Credit Score…" at bounding box center [341, 494] width 555 height 465
click at [290, 255] on button "Loan Options" at bounding box center [309, 240] width 95 height 29
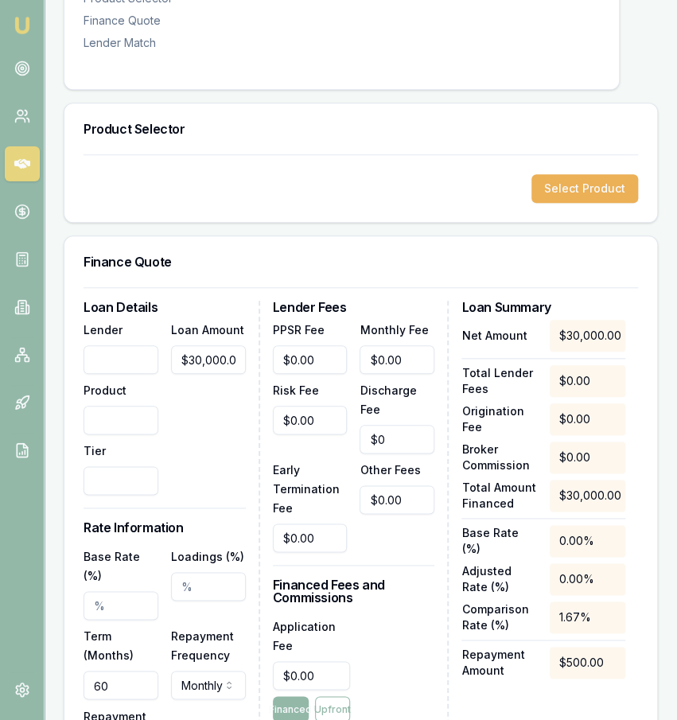
scroll to position [329, 0]
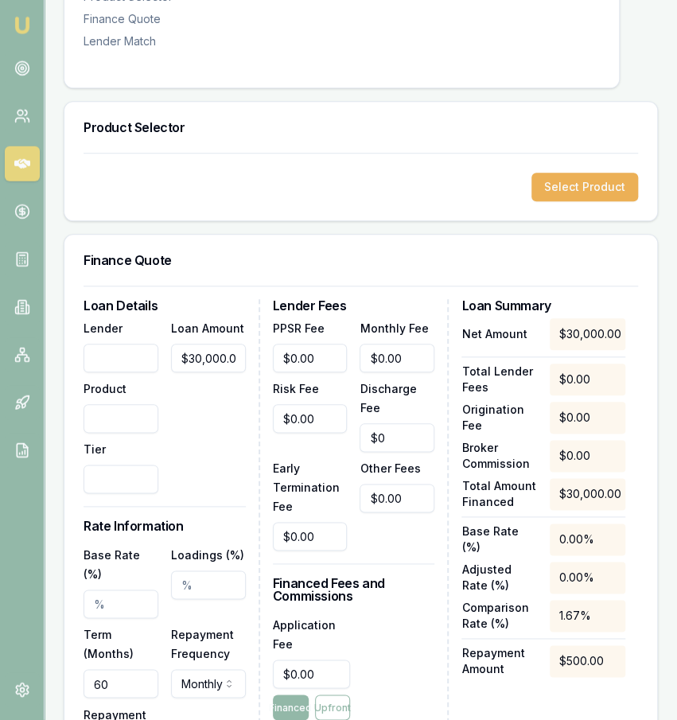
click at [136, 372] on input "Lender" at bounding box center [121, 358] width 75 height 29
click at [213, 267] on h3 "Finance Quote" at bounding box center [361, 260] width 555 height 13
click at [588, 201] on button "Select Product" at bounding box center [585, 187] width 107 height 29
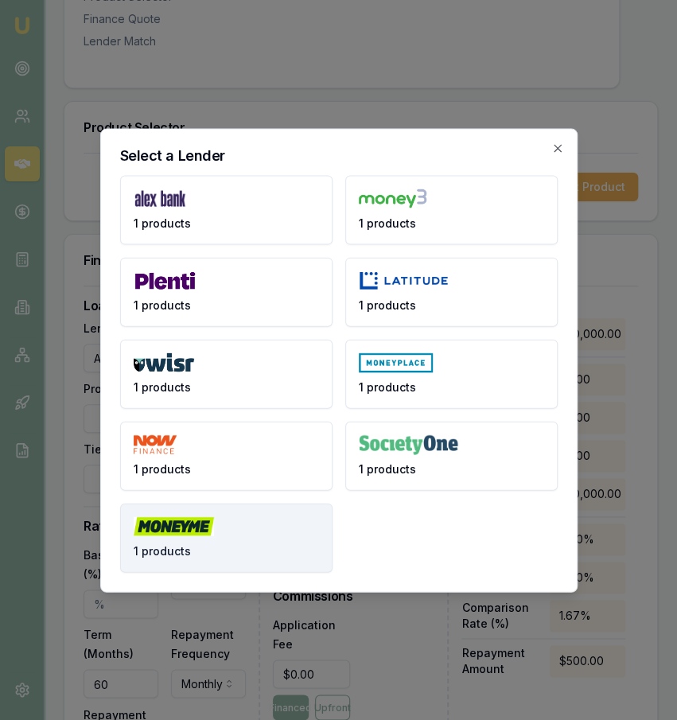
click at [258, 556] on button "1 products" at bounding box center [226, 537] width 212 height 69
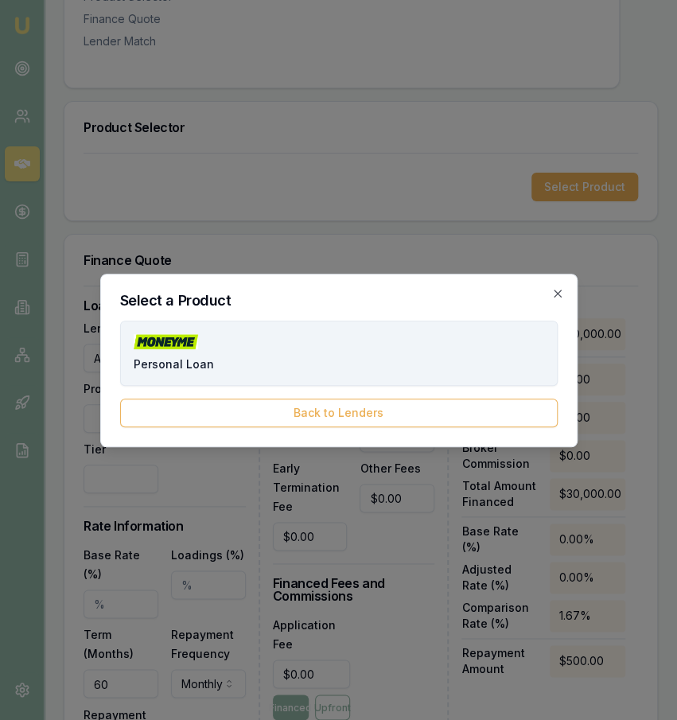
click at [314, 335] on button "Personal Loan" at bounding box center [339, 353] width 438 height 65
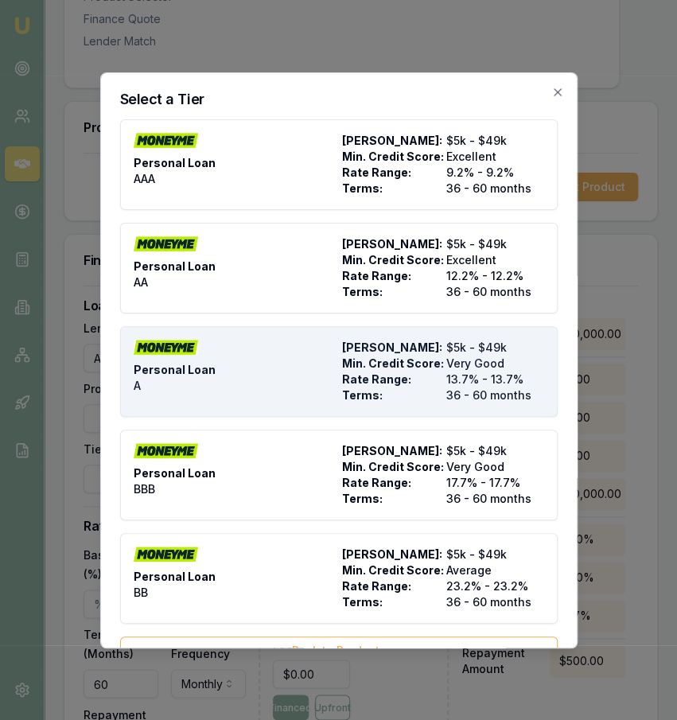
click at [269, 354] on div "Personal Loan A" at bounding box center [235, 372] width 202 height 64
type input "Money Me"
type input "Personal Loan"
type input "A"
type input "13.7"
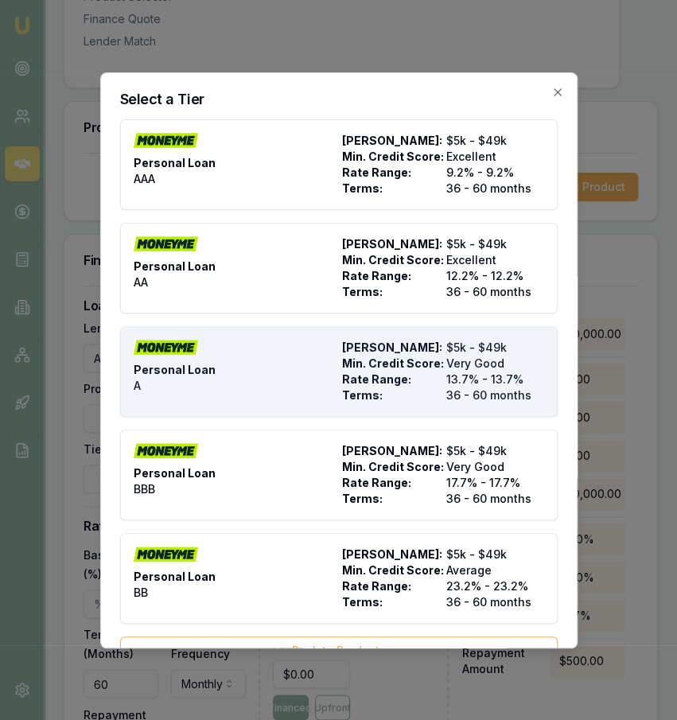
type input "36"
type input "$10.00"
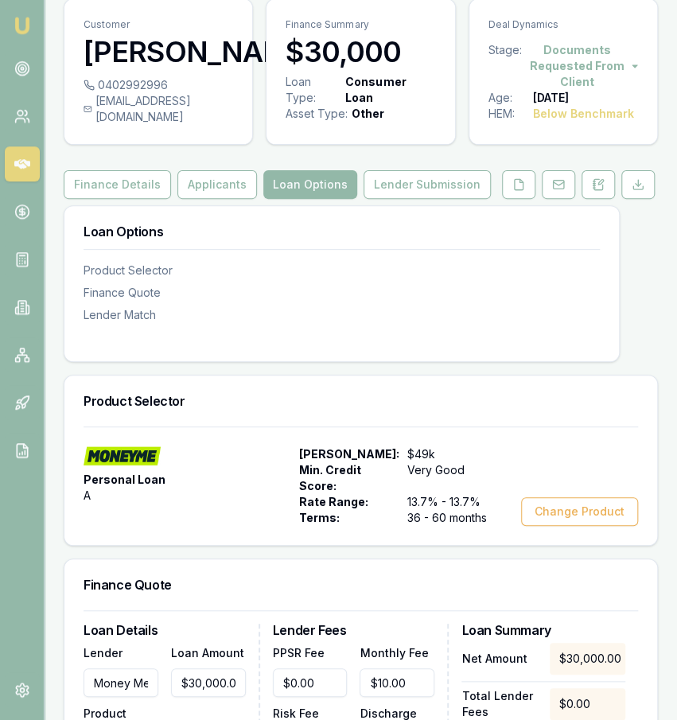
scroll to position [55, 0]
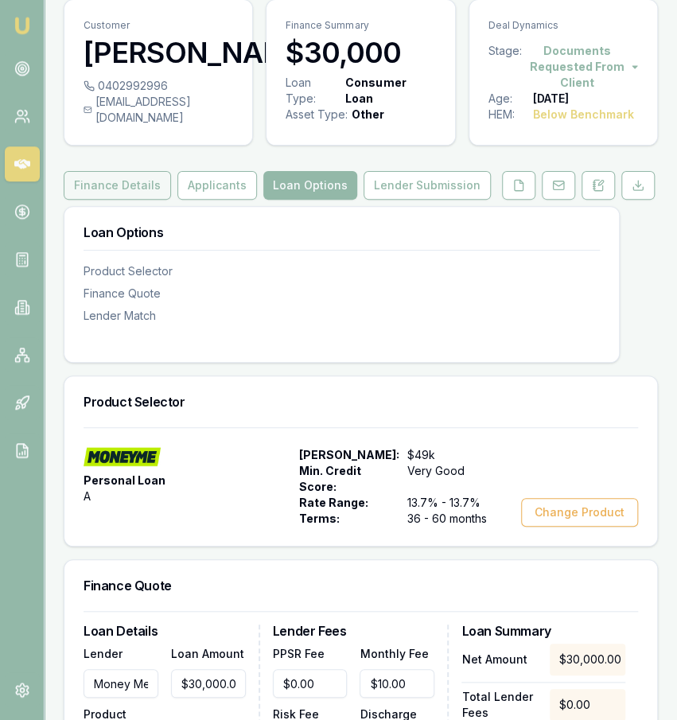
click at [146, 200] on button "Finance Details" at bounding box center [117, 185] width 107 height 29
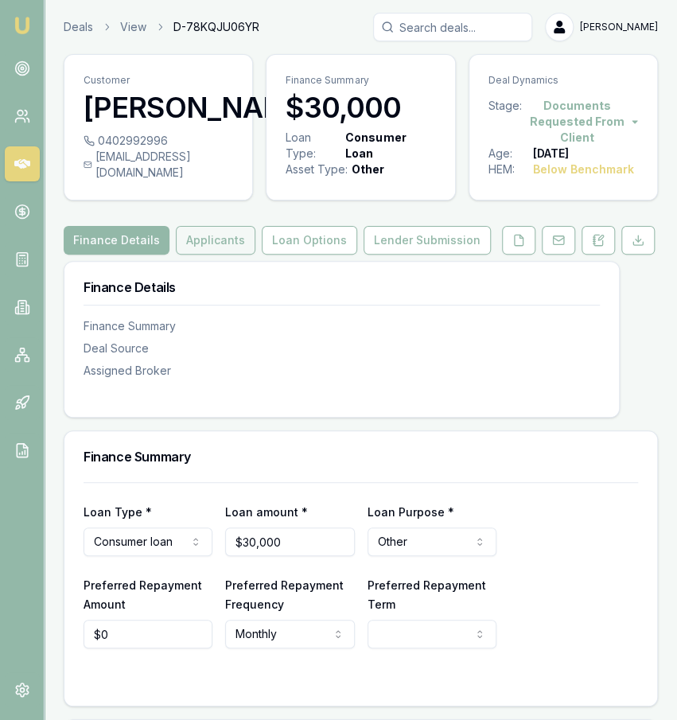
click at [227, 255] on button "Applicants" at bounding box center [216, 240] width 80 height 29
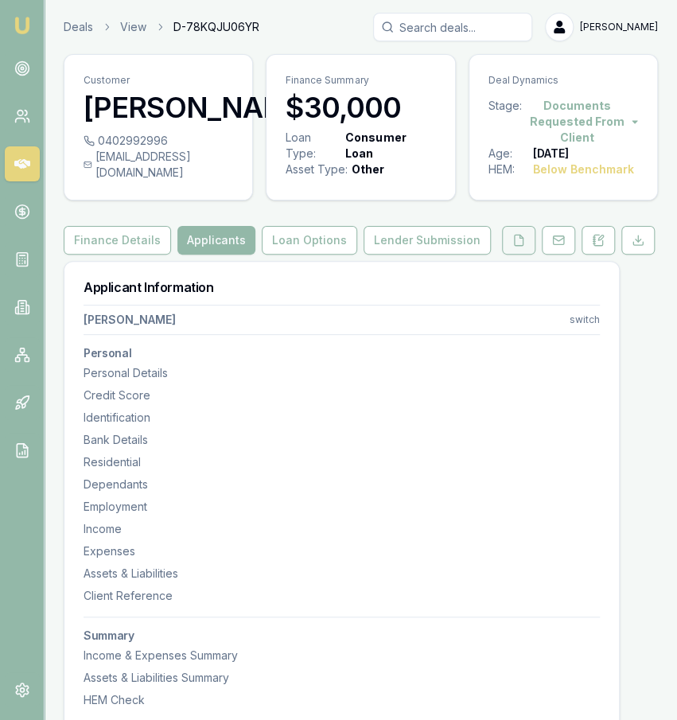
click at [524, 255] on button at bounding box center [518, 240] width 33 height 29
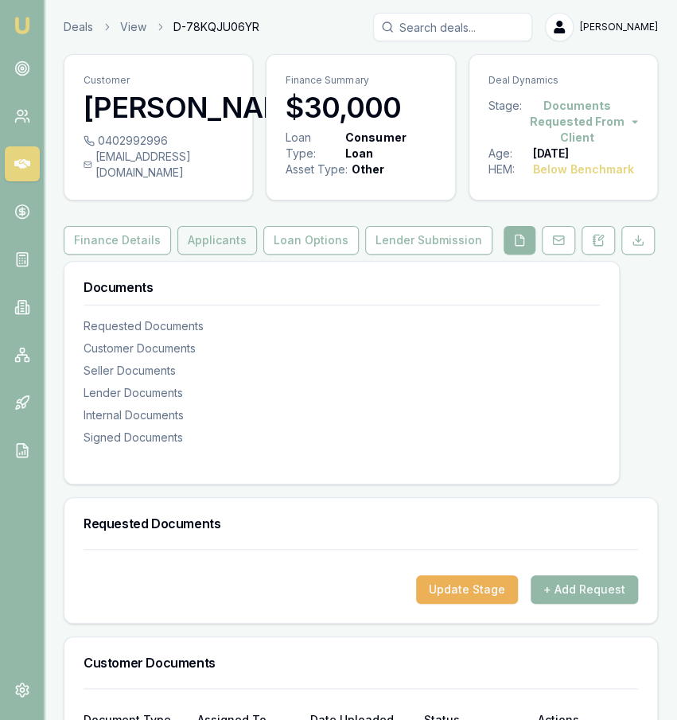
click at [203, 255] on button "Applicants" at bounding box center [217, 240] width 80 height 29
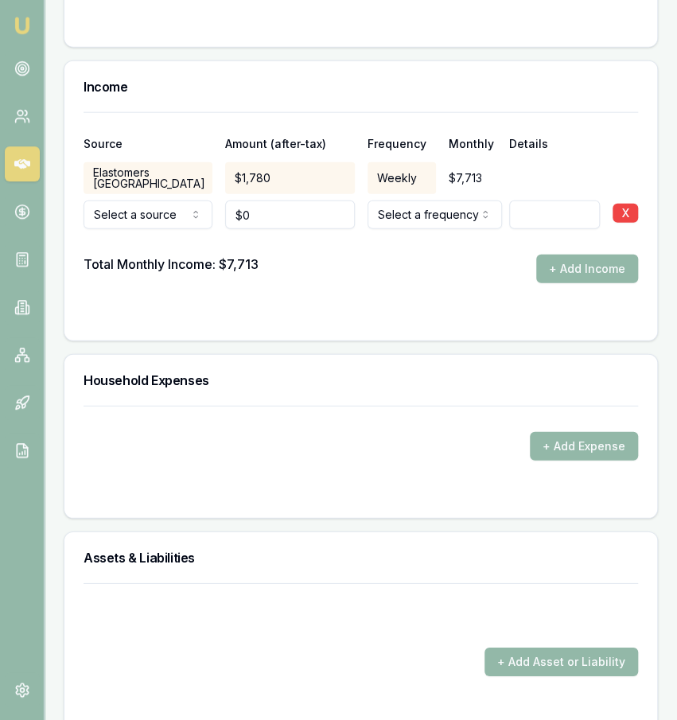
scroll to position [3281, 0]
click at [576, 432] on button "+ Add Expense" at bounding box center [584, 446] width 108 height 29
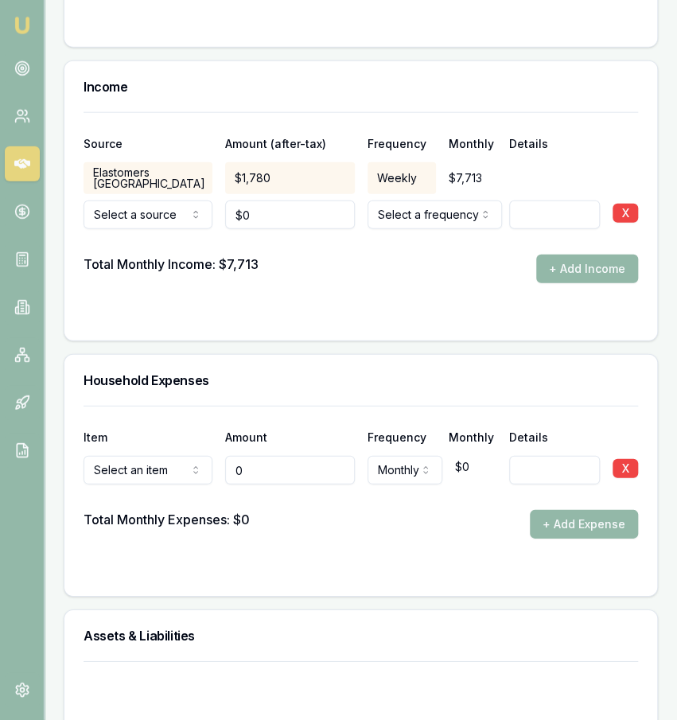
type input "$0"
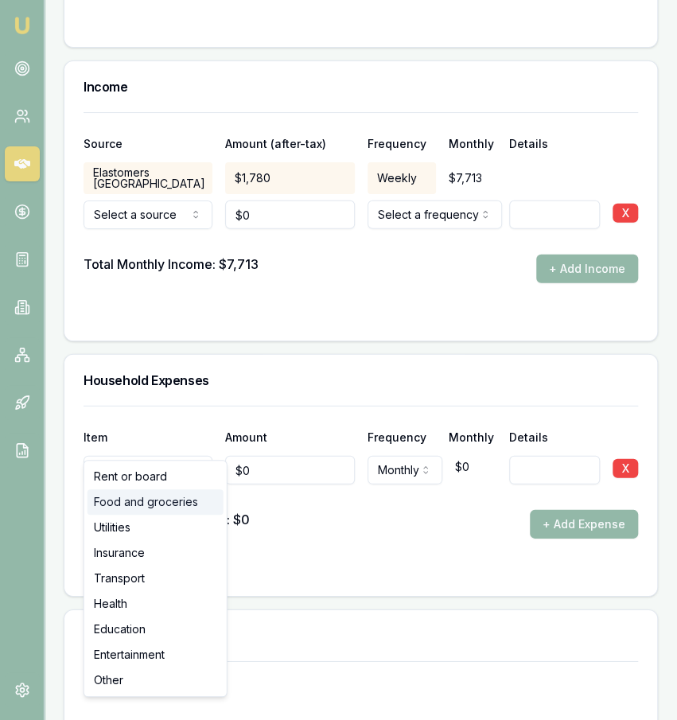
select select "FOOD_AND_GROCERIES"
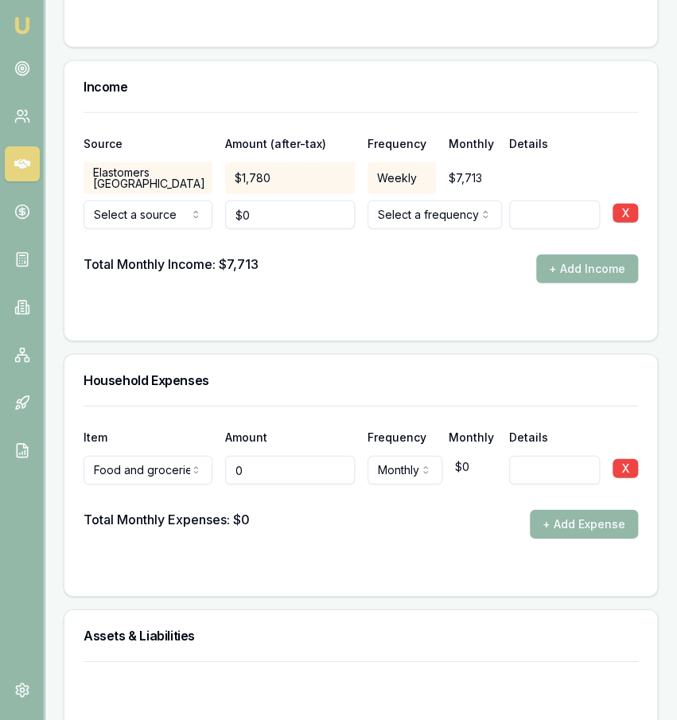
click at [267, 456] on input "0" at bounding box center [289, 470] width 129 height 29
type input "$430"
click at [545, 510] on button "+ Add Expense" at bounding box center [584, 524] width 108 height 29
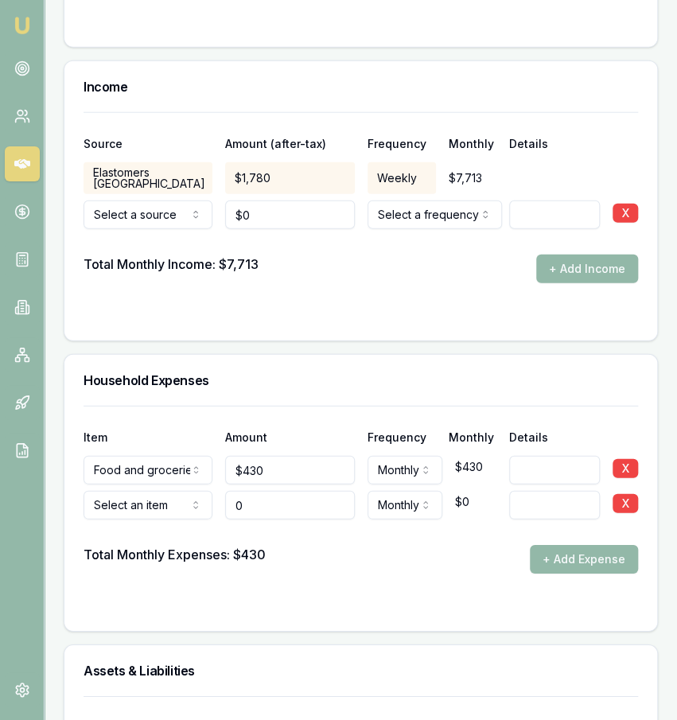
type input "$0"
click at [103, 485] on div "Select an item Rent or board Food and groceries Utilities Insurance Transport H…" at bounding box center [148, 502] width 129 height 35
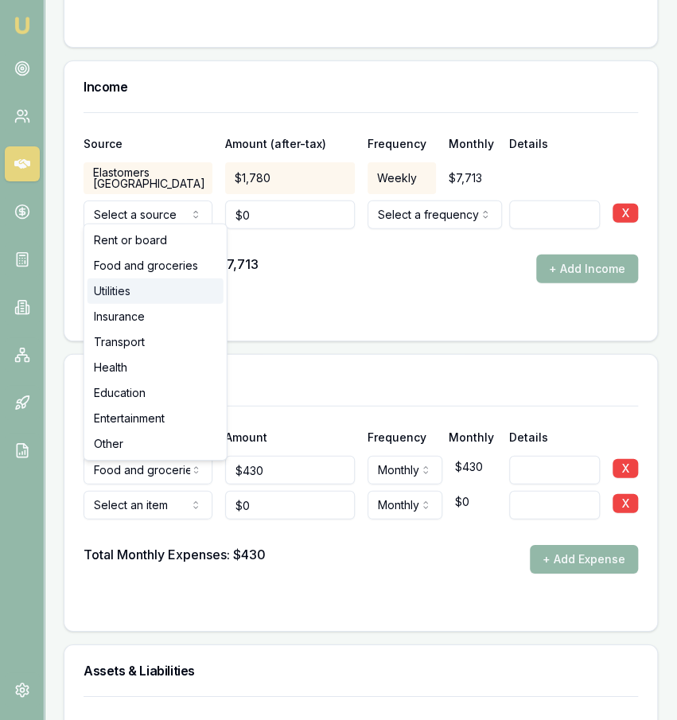
select select "UTILITIES"
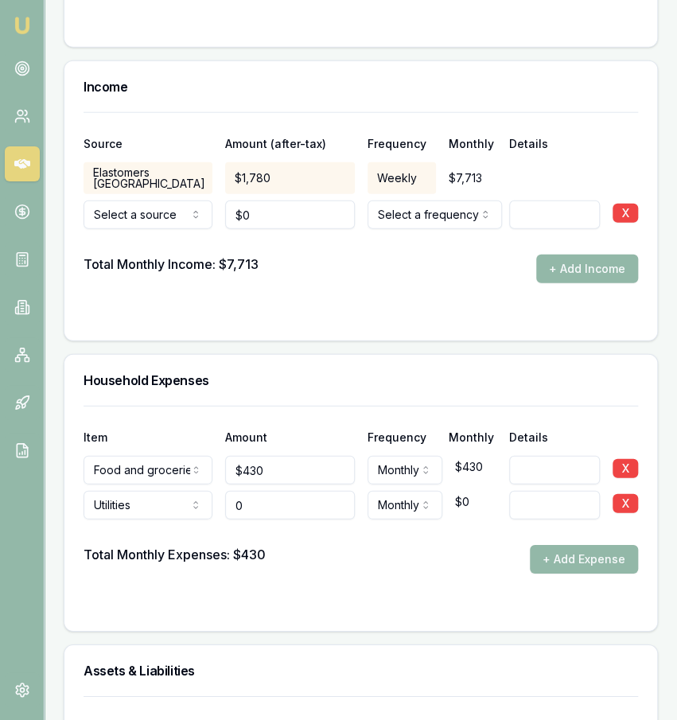
click at [281, 491] on input "0" at bounding box center [289, 505] width 129 height 29
type input "$120"
click at [559, 545] on button "+ Add Expense" at bounding box center [584, 559] width 108 height 29
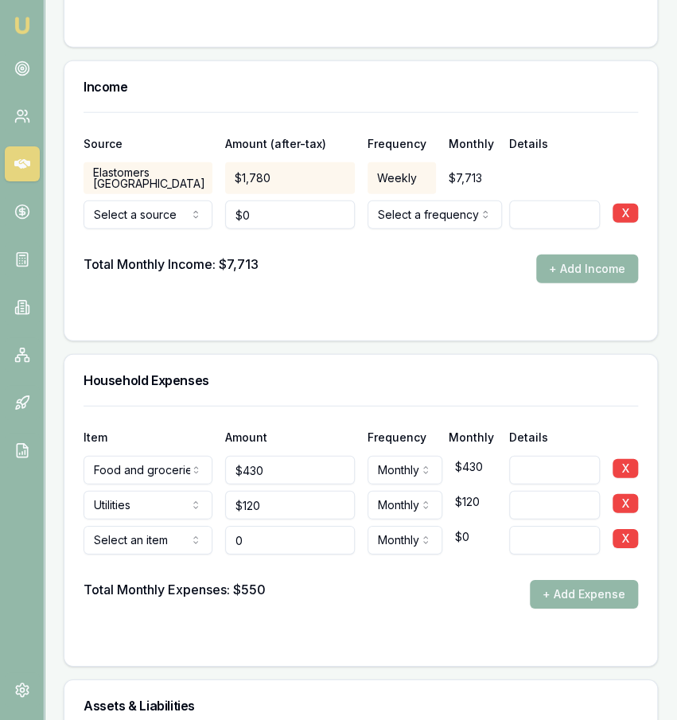
type input "$0"
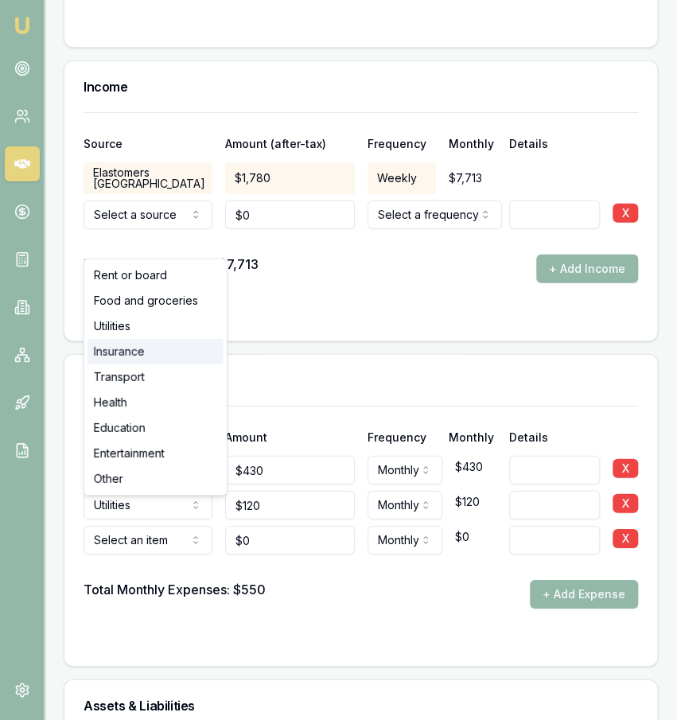
select select "INSURANCE"
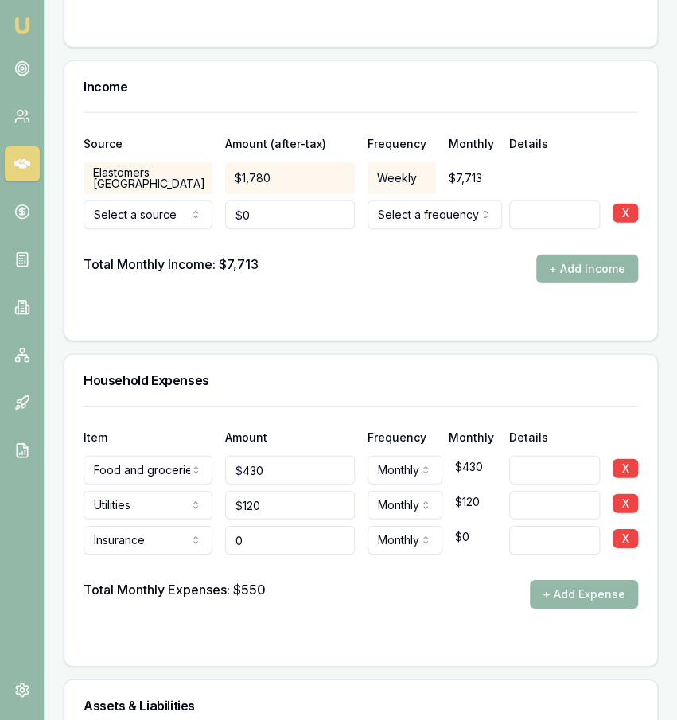
click at [284, 526] on input "0" at bounding box center [289, 540] width 129 height 29
click at [313, 526] on input "110" at bounding box center [289, 540] width 129 height 29
type input "$70"
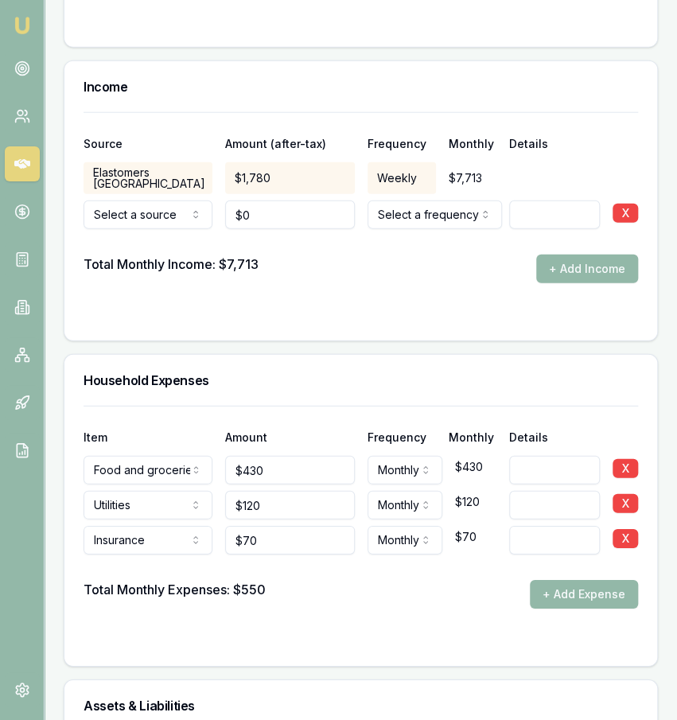
click at [385, 580] on div "Total Monthly Expenses: $550 + Add Expense" at bounding box center [361, 594] width 555 height 29
click at [629, 580] on button "+ Add Expense" at bounding box center [584, 594] width 108 height 29
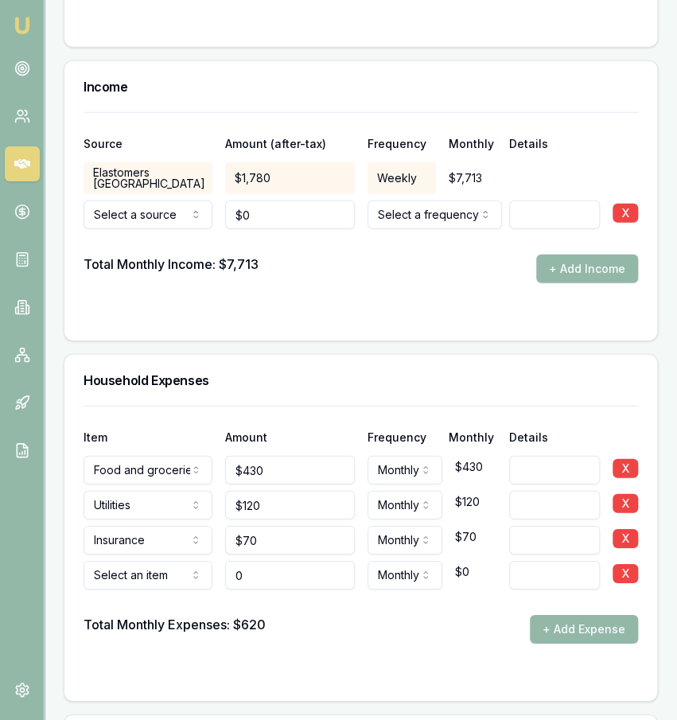
type input "$0"
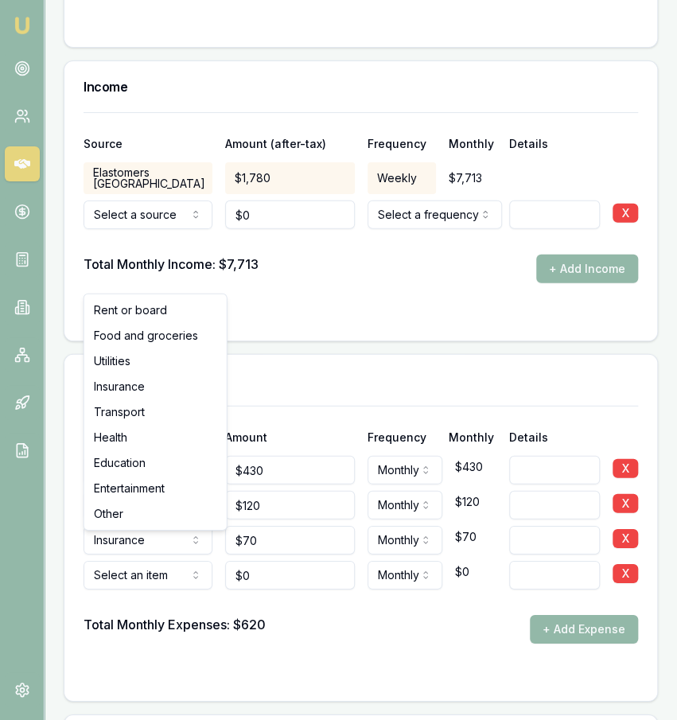
select select "TRANSPORT"
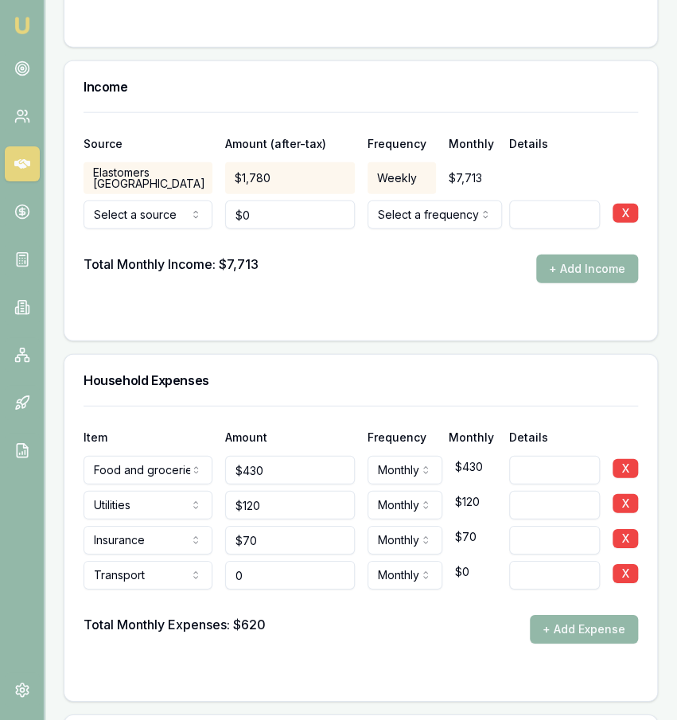
click at [270, 561] on input "0" at bounding box center [289, 575] width 129 height 29
type input "$400"
click at [317, 669] on div at bounding box center [361, 675] width 555 height 13
click at [556, 615] on button "+ Add Expense" at bounding box center [584, 629] width 108 height 29
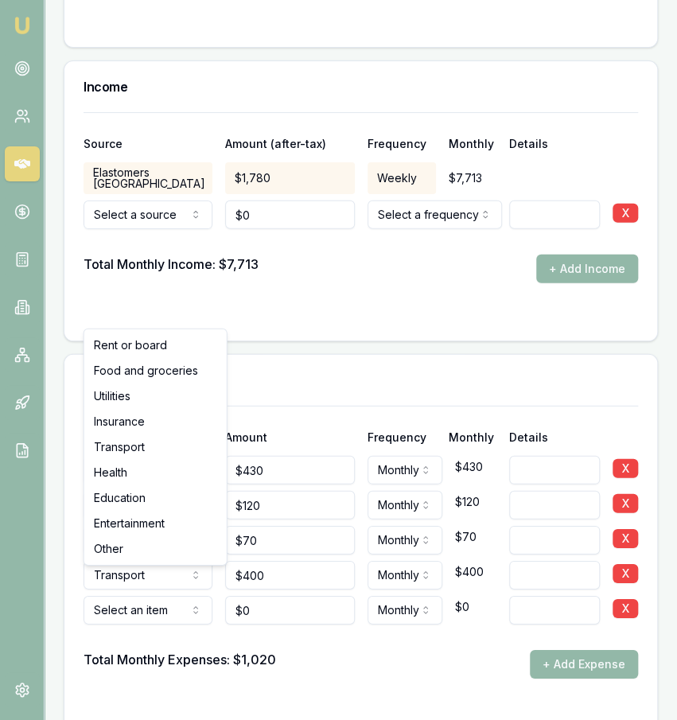
type input "$0"
select select "ENTERTAINMENT"
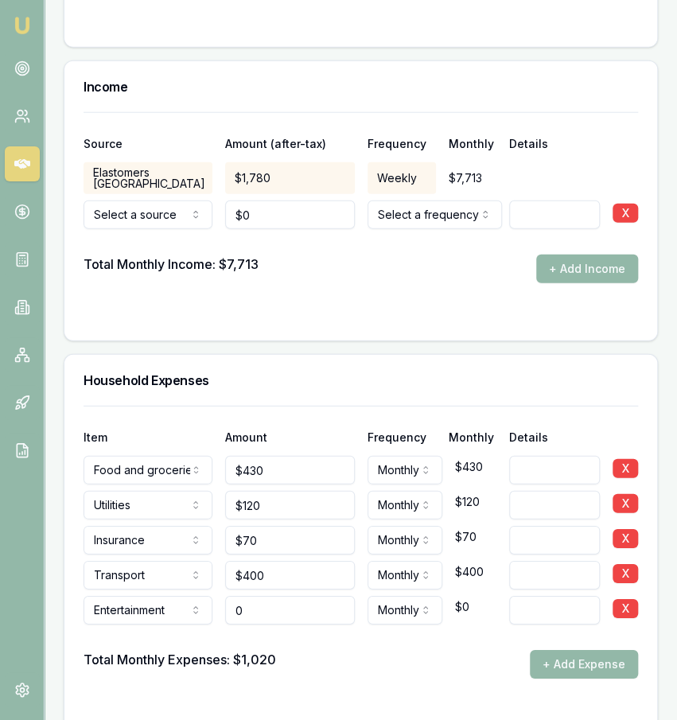
click at [271, 596] on input "0" at bounding box center [289, 610] width 129 height 29
type input "$2,000"
click at [319, 650] on div "Total Monthly Expenses: $1,020 + Add Expense" at bounding box center [361, 664] width 555 height 29
click at [534, 596] on input at bounding box center [554, 610] width 91 height 29
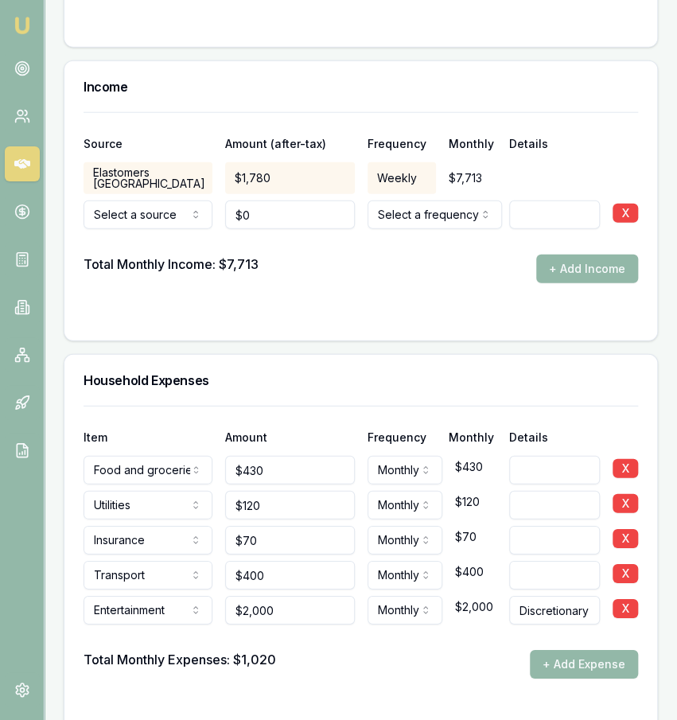
type input "Discretionary"
click at [477, 663] on form "Item Amount Frequency Monthly Details Food and groceries Rent or board Food and…" at bounding box center [361, 561] width 555 height 311
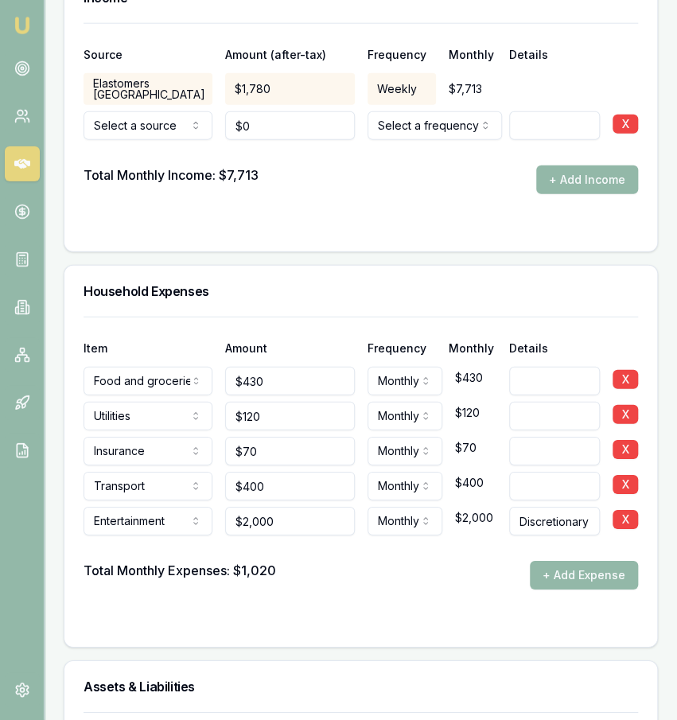
scroll to position [3417, 0]
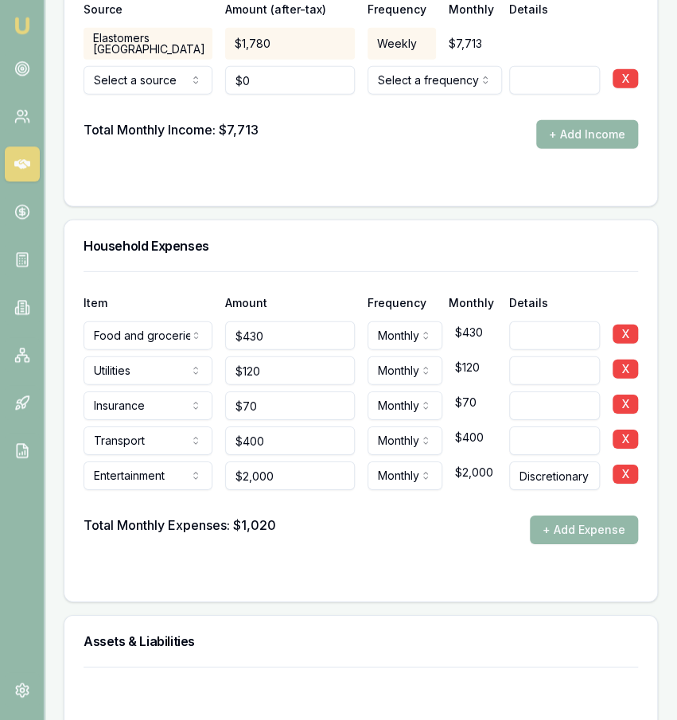
click at [444, 615] on div "Assets & Liabilities" at bounding box center [360, 640] width 593 height 51
click at [539, 515] on button "+ Add Expense" at bounding box center [584, 529] width 108 height 29
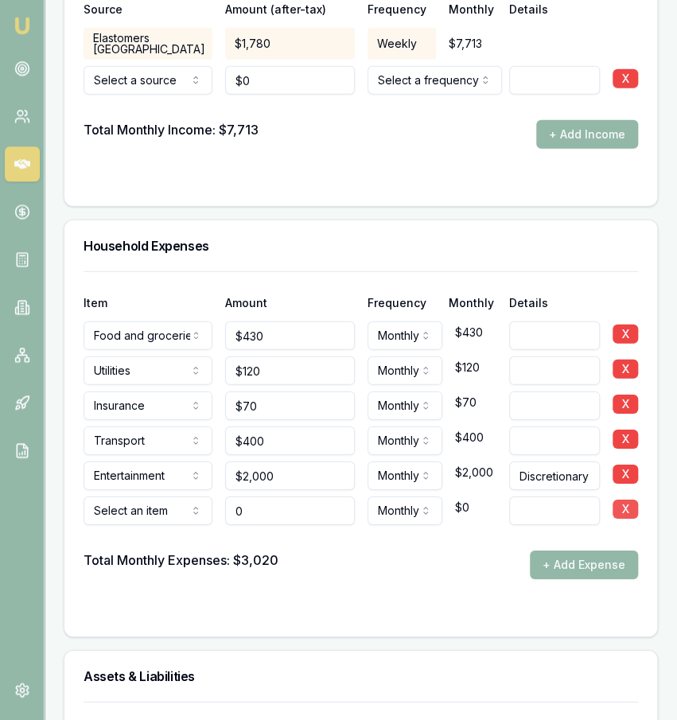
type input "$0"
click at [616, 499] on button "X" at bounding box center [625, 508] width 25 height 19
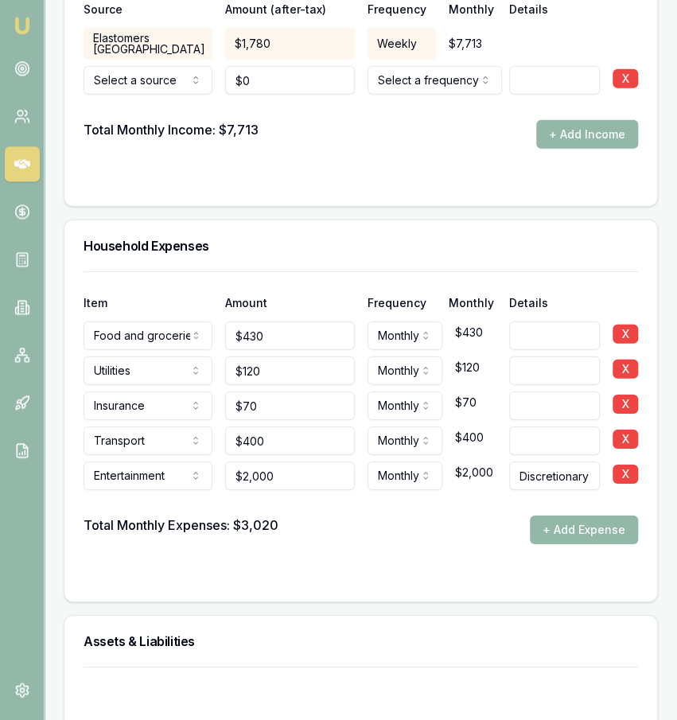
click at [472, 570] on div "Item Amount Frequency Monthly Details Food and groceries Rent or board Food and…" at bounding box center [360, 436] width 593 height 330
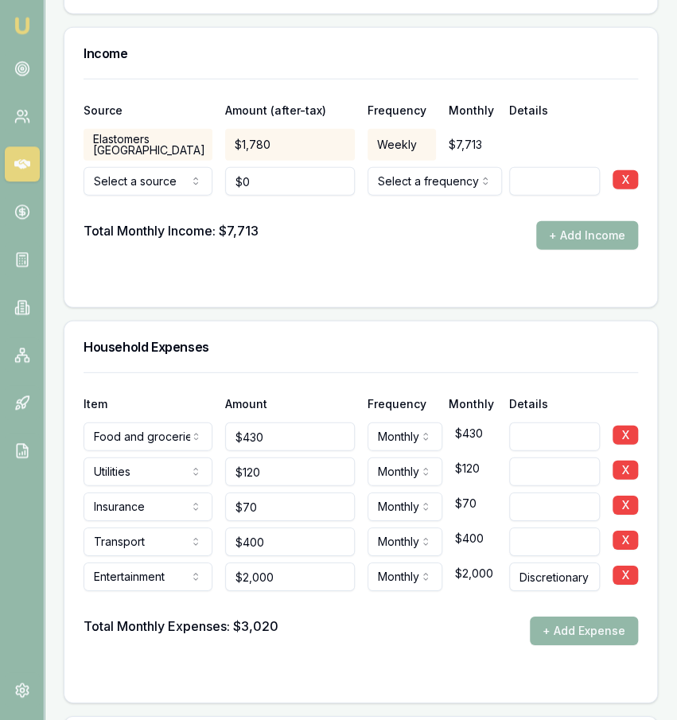
scroll to position [3316, 0]
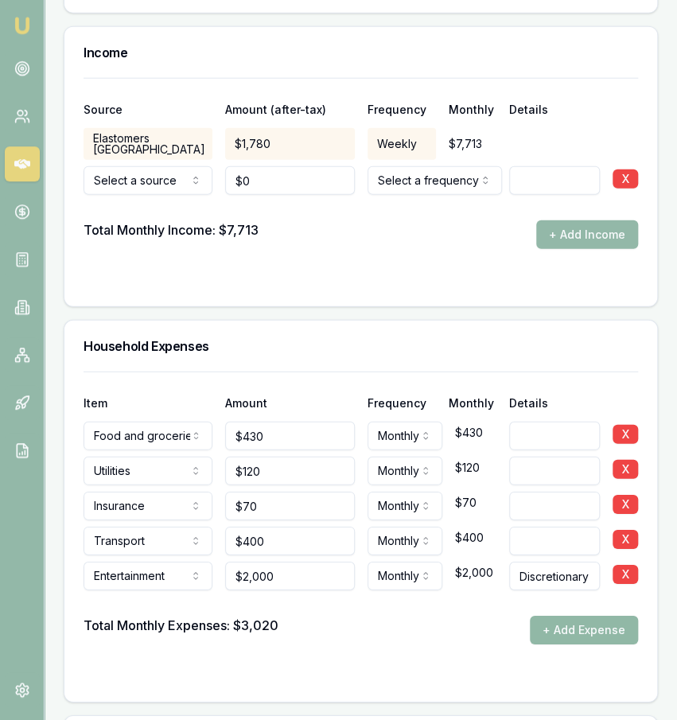
click at [612, 615] on button "+ Add Expense" at bounding box center [584, 629] width 108 height 29
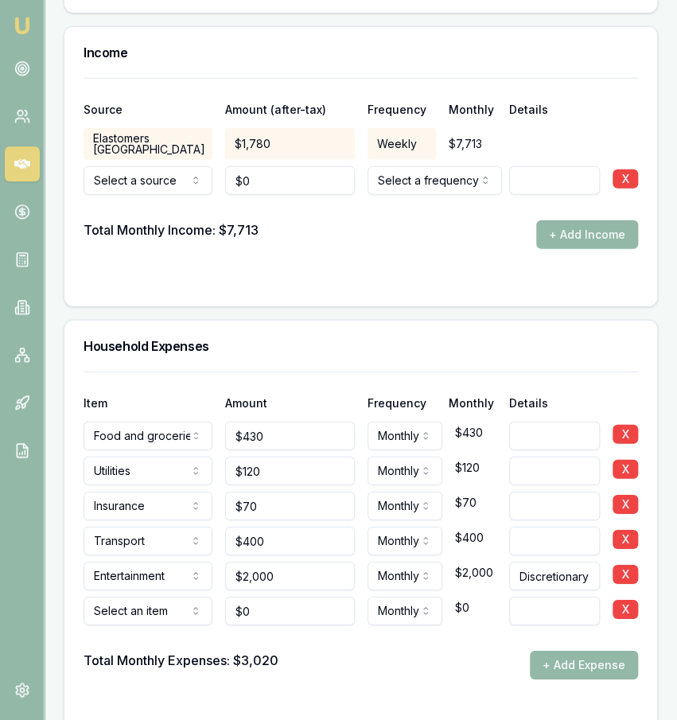
click at [179, 625] on div at bounding box center [361, 637] width 555 height 25
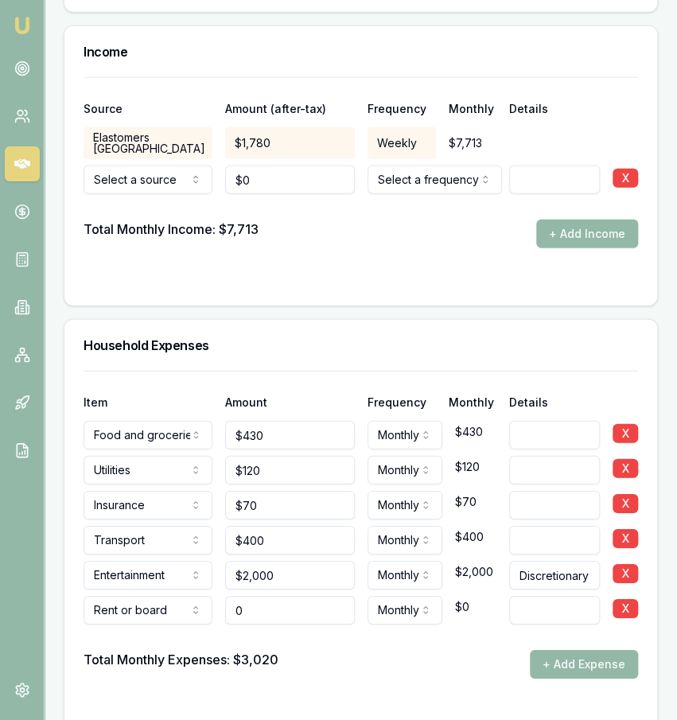
click at [306, 596] on input "0" at bounding box center [289, 610] width 129 height 29
type input "$400"
click at [338, 650] on div "Total Monthly Expenses: $3,020 + Add Expense" at bounding box center [361, 664] width 555 height 29
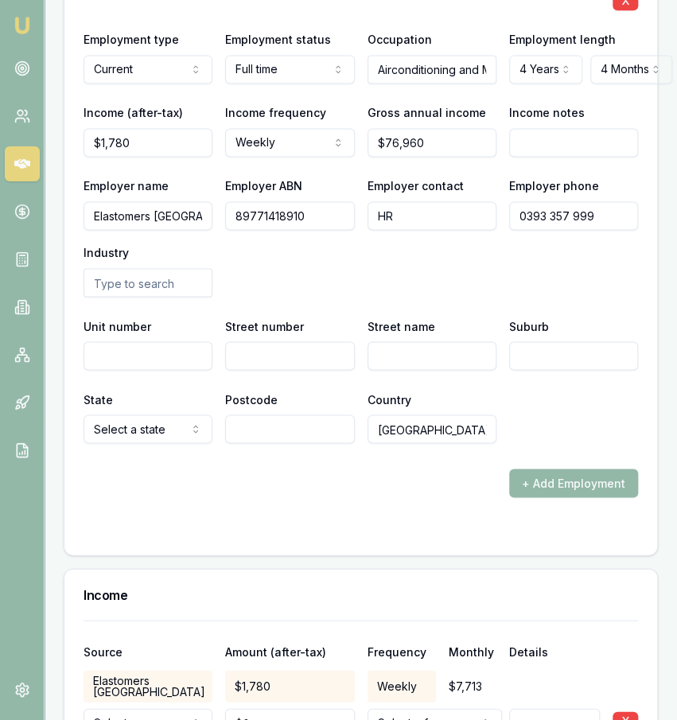
scroll to position [2775, 0]
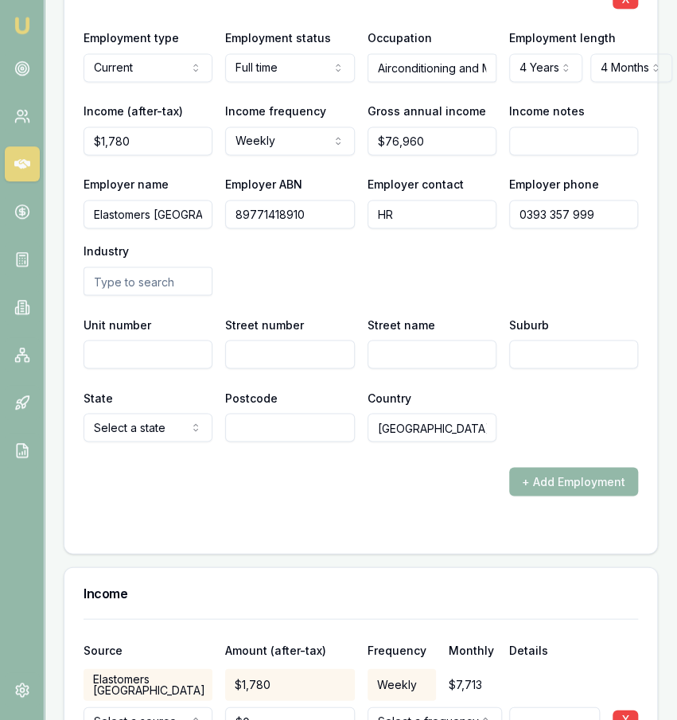
click at [407, 467] on div "+ Add Employment" at bounding box center [361, 481] width 555 height 29
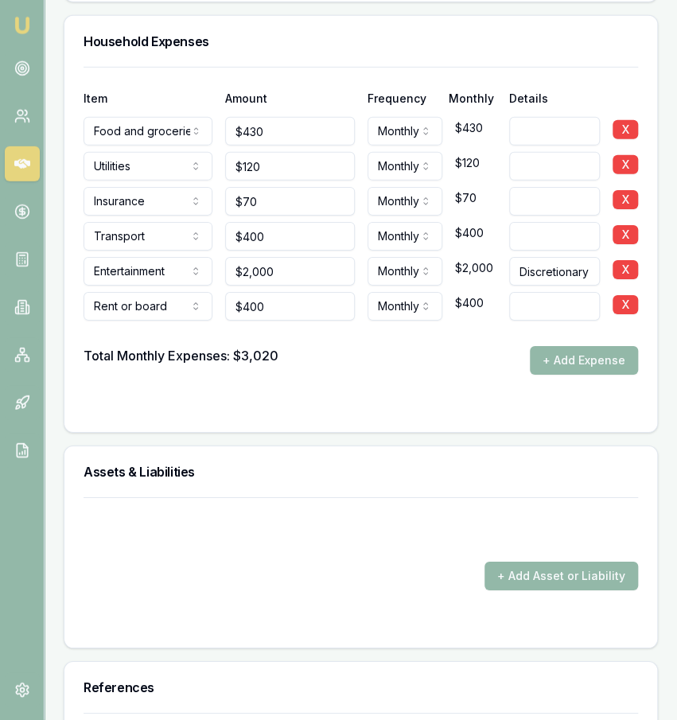
scroll to position [3620, 0]
click at [349, 346] on div "Total Monthly Expenses: $3,020 + Add Expense" at bounding box center [361, 360] width 555 height 29
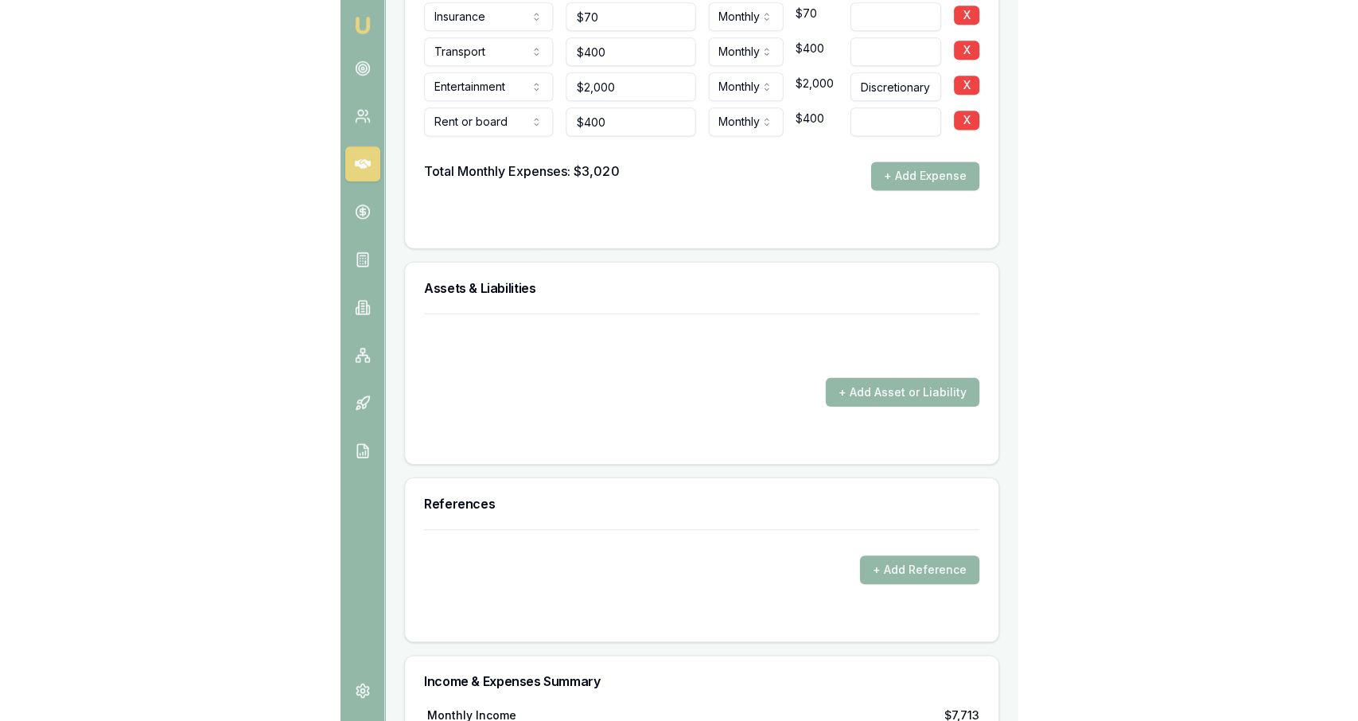
scroll to position [3806, 0]
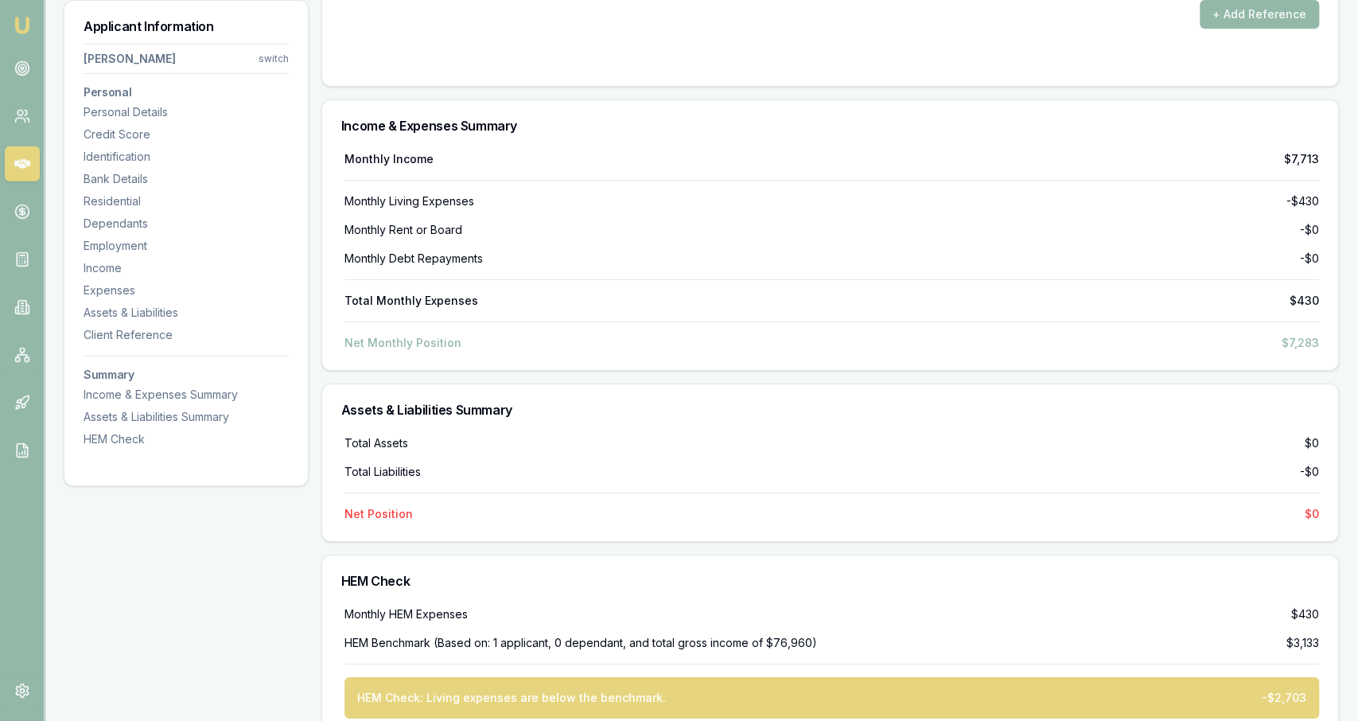
click at [668, 423] on div "Assets & Liabilities Summary" at bounding box center [830, 409] width 1016 height 51
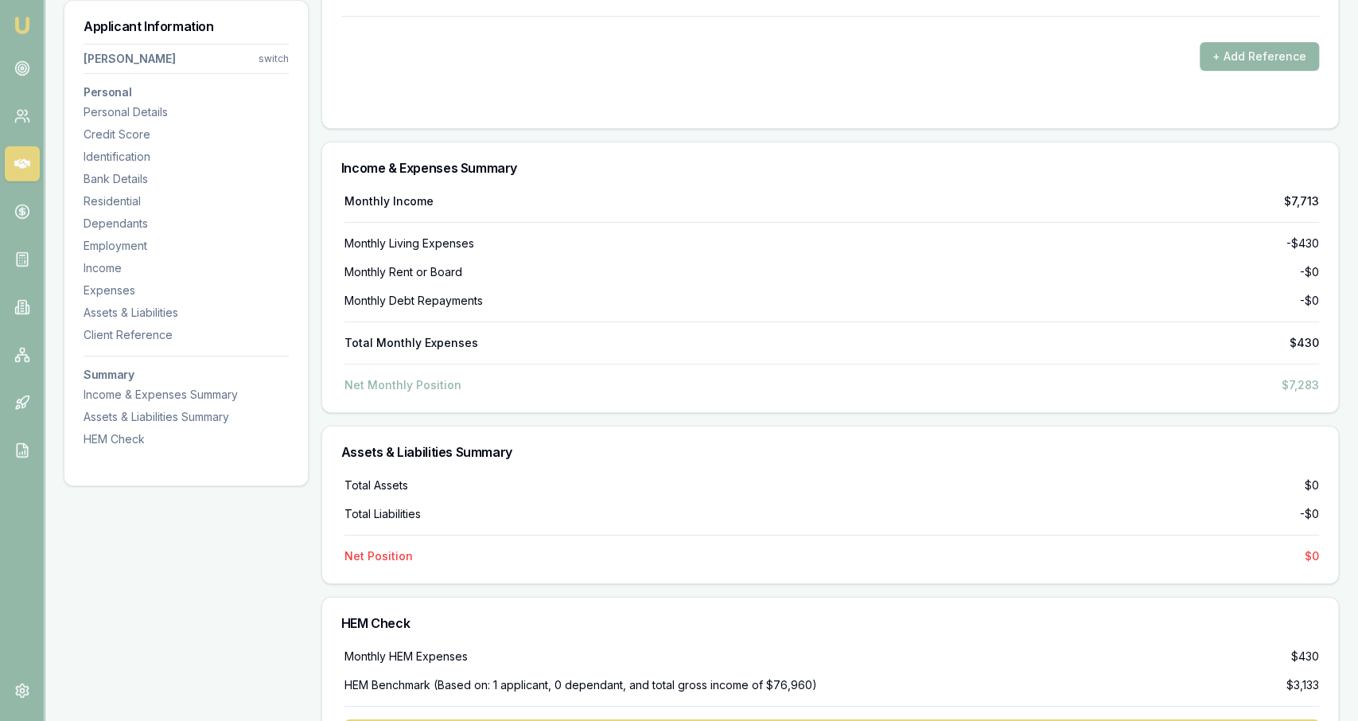
scroll to position [3992, 0]
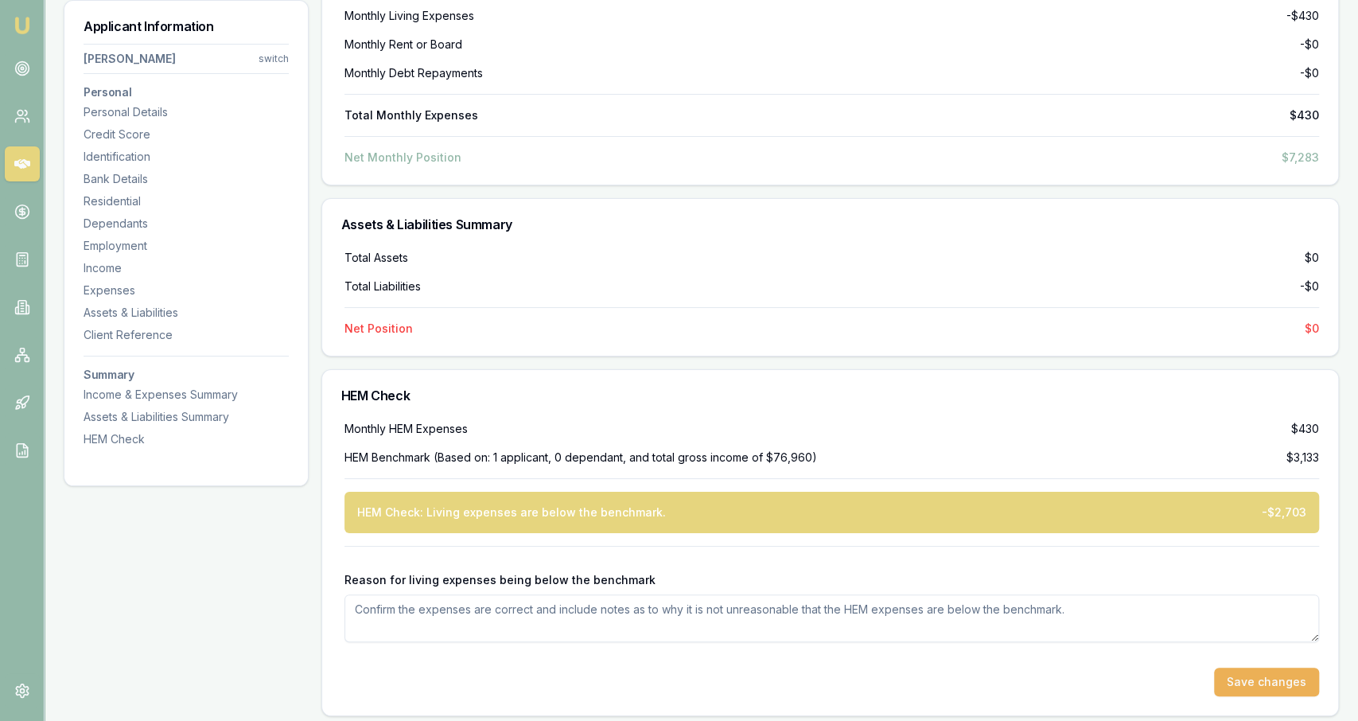
click at [668, 423] on div "Monthly HEM Expenses $430" at bounding box center [832, 429] width 975 height 16
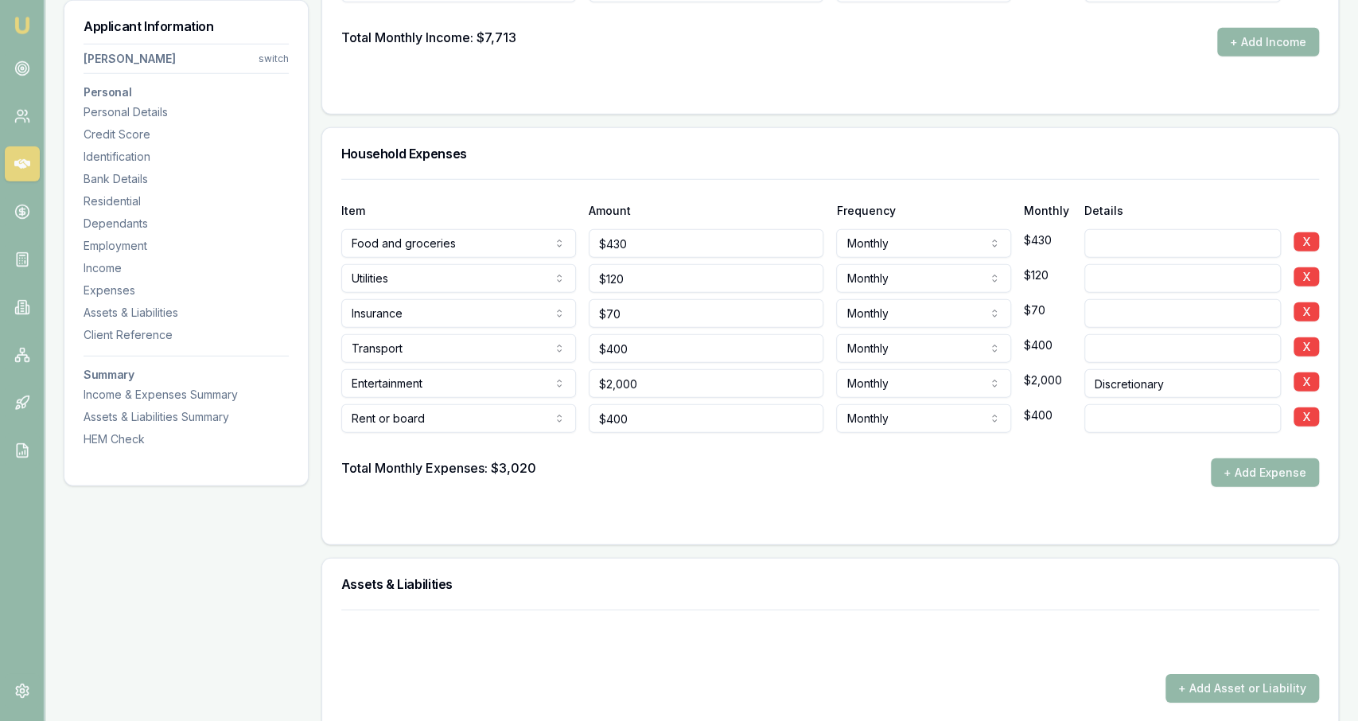
scroll to position [2940, 0]
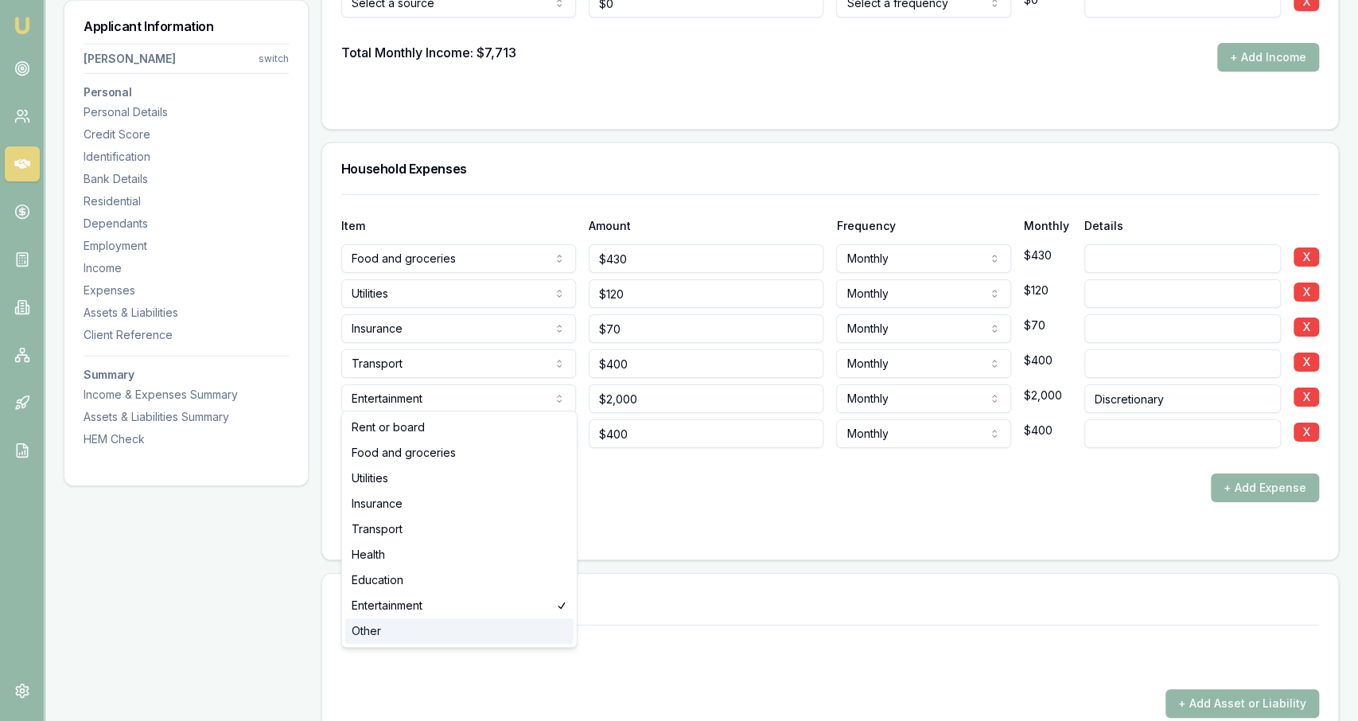
select select "OTHER"
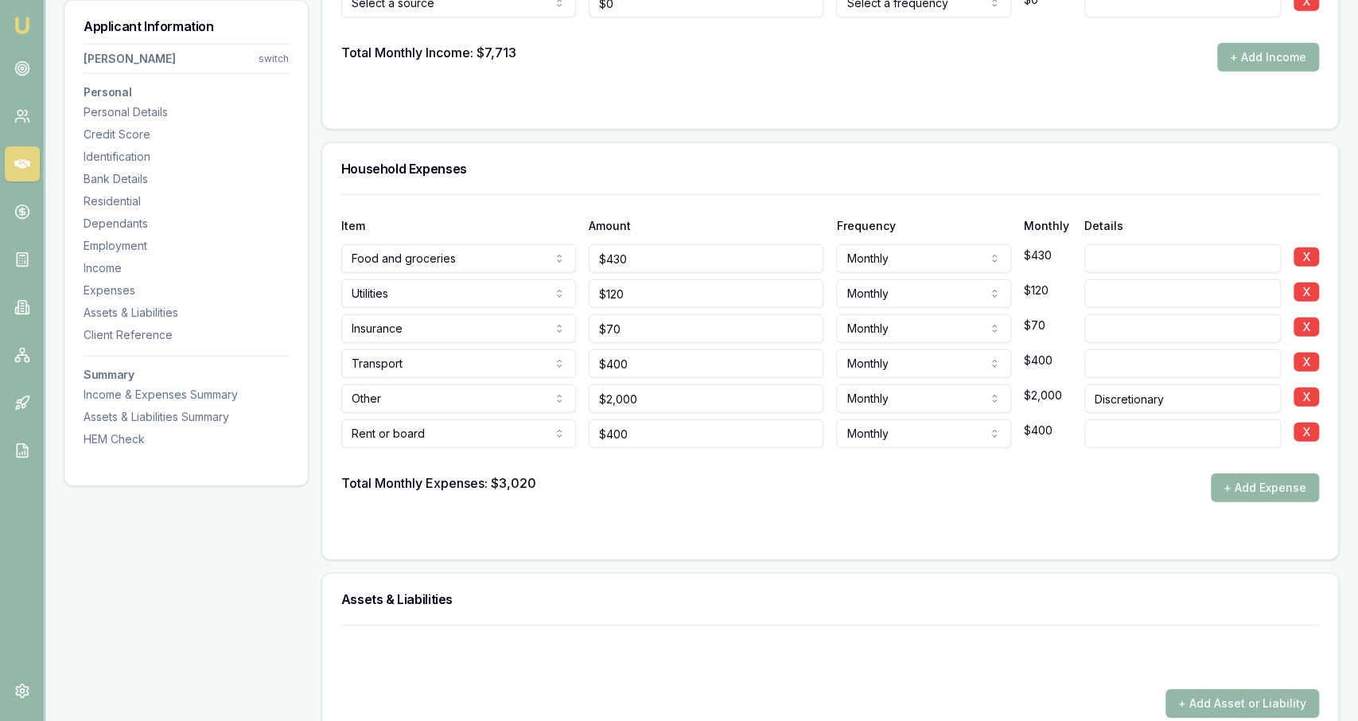
click at [556, 518] on form "Item Amount Frequency Monthly Details Food and groceries Rent or board Food and…" at bounding box center [830, 367] width 978 height 346
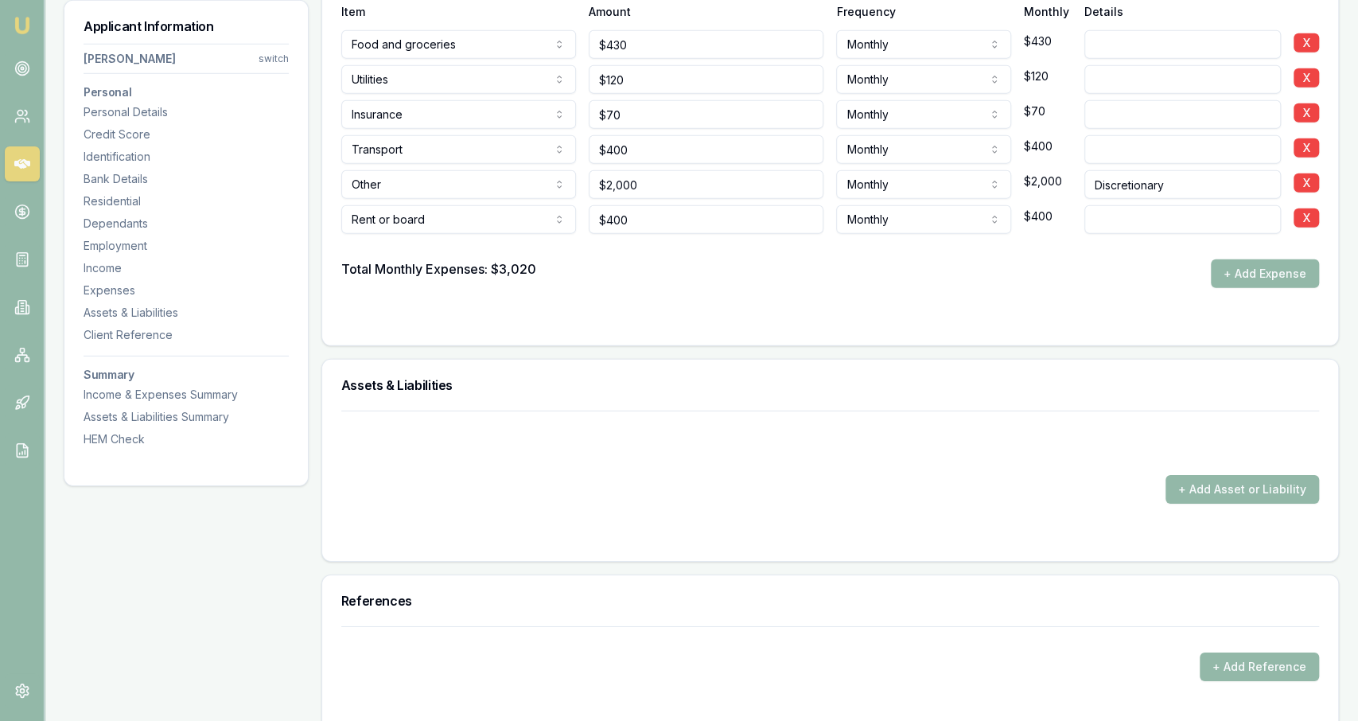
scroll to position [3154, 0]
click at [738, 189] on input "2000" at bounding box center [706, 184] width 235 height 29
type input "$2,000"
click at [735, 268] on div "Total Monthly Expenses: $3,020 + Add Expense" at bounding box center [830, 273] width 978 height 29
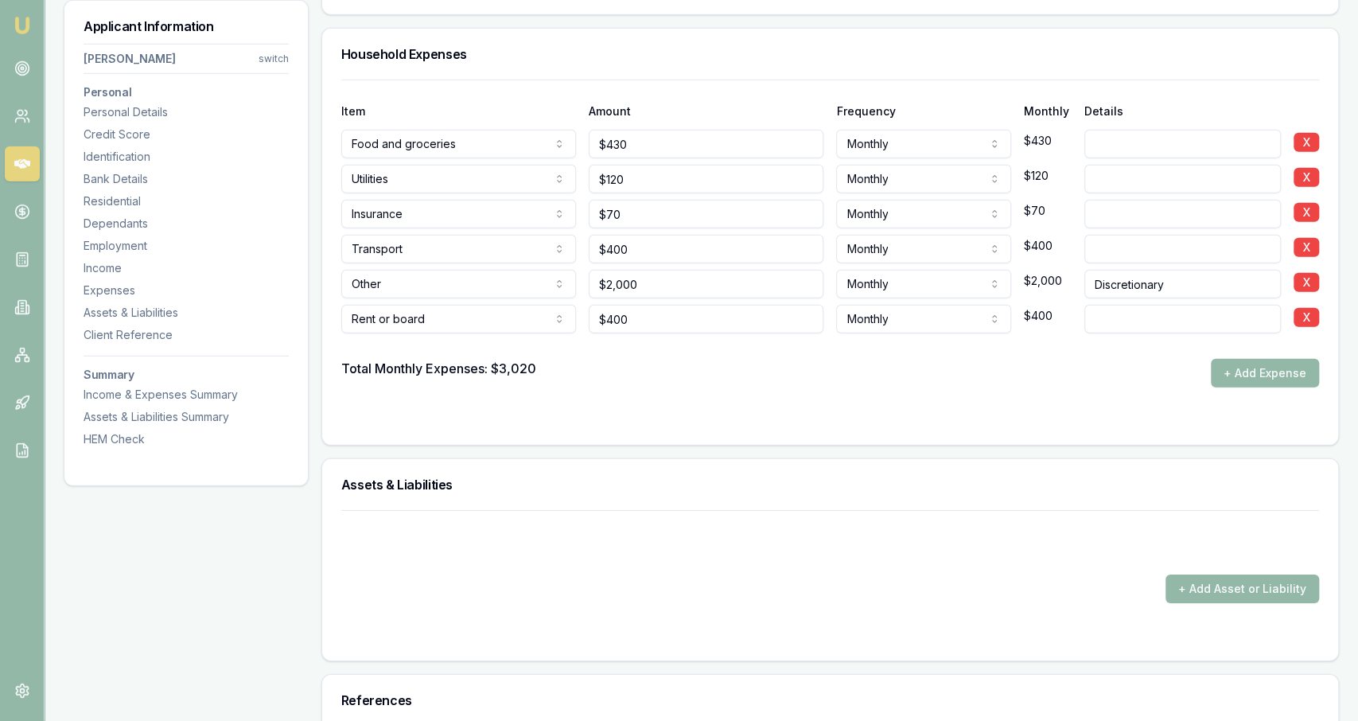
scroll to position [2939, 0]
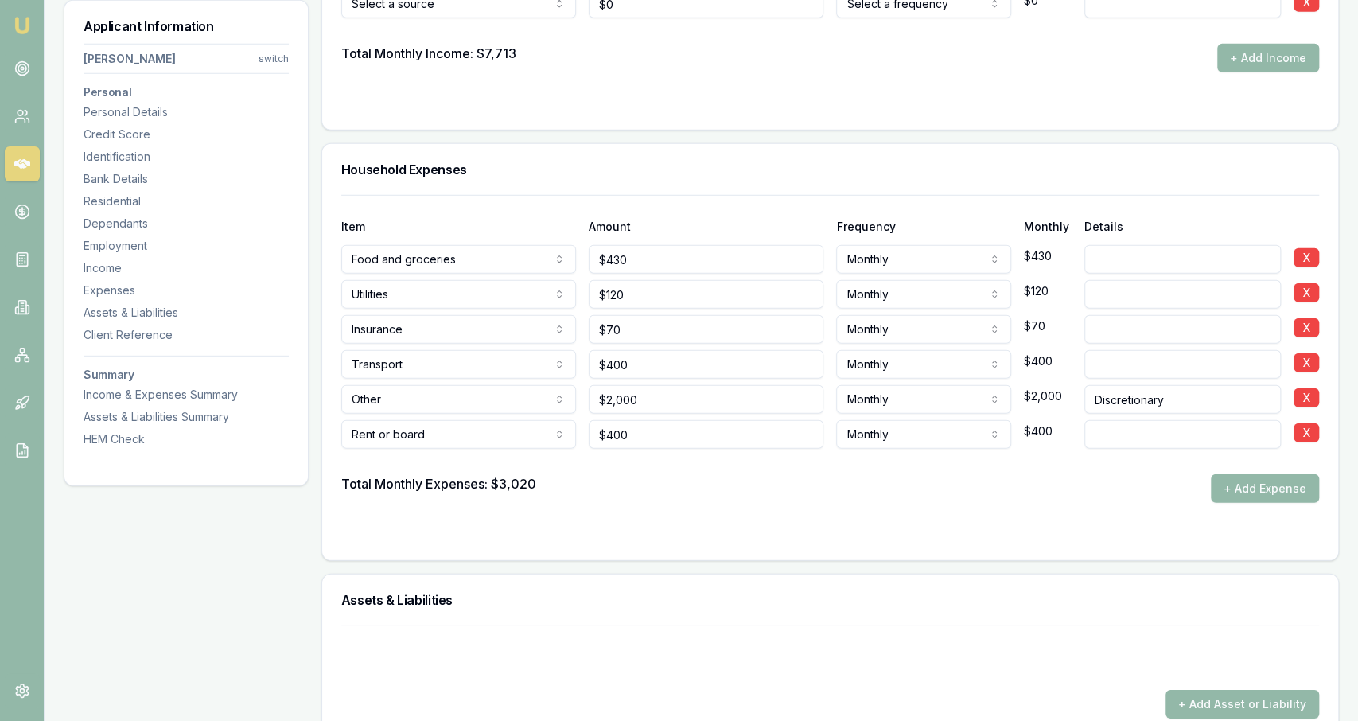
click at [733, 226] on div "Amount" at bounding box center [706, 226] width 235 height 11
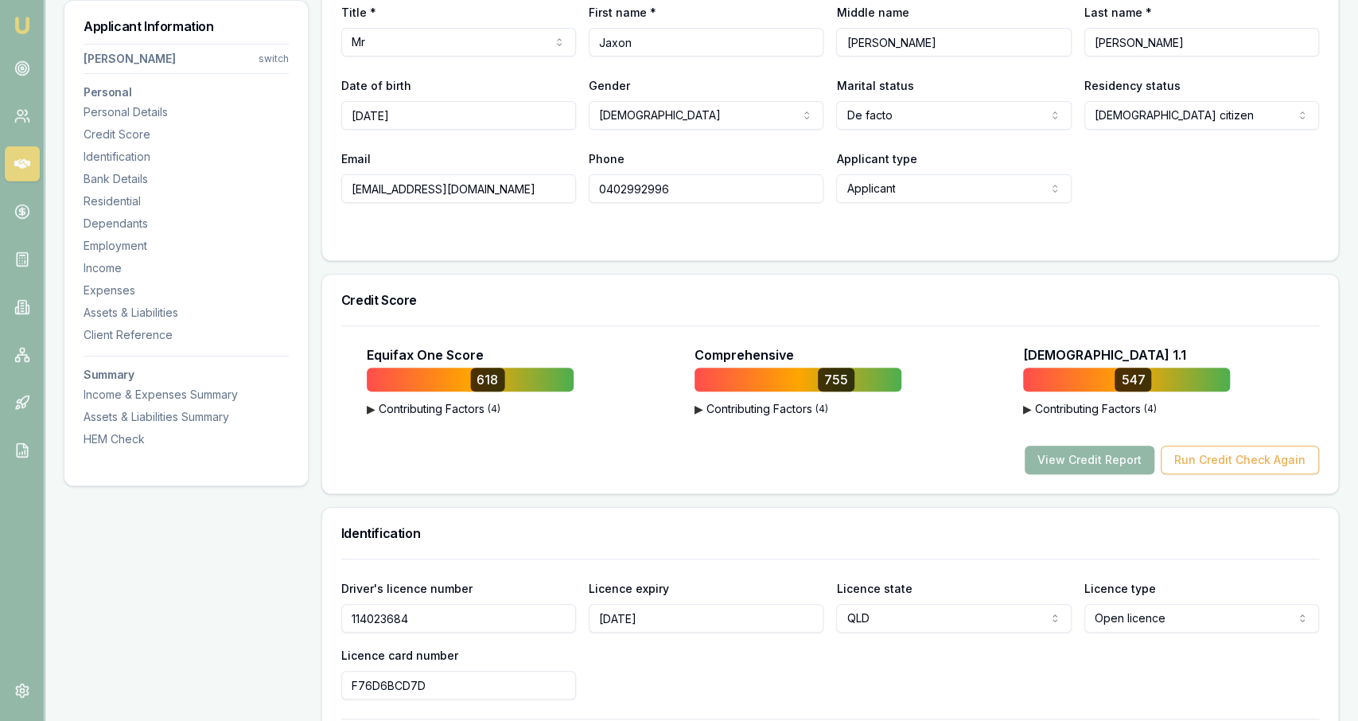
scroll to position [0, 0]
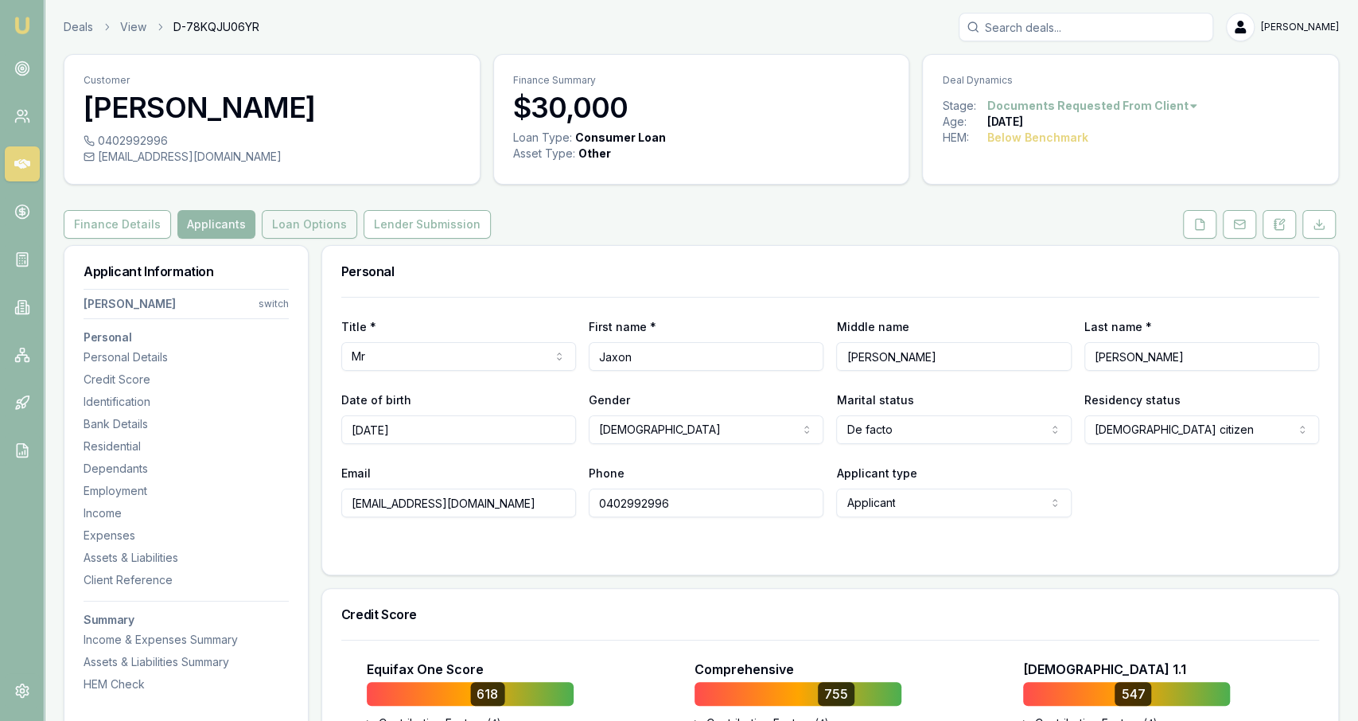
click at [316, 228] on button "Loan Options" at bounding box center [309, 224] width 95 height 29
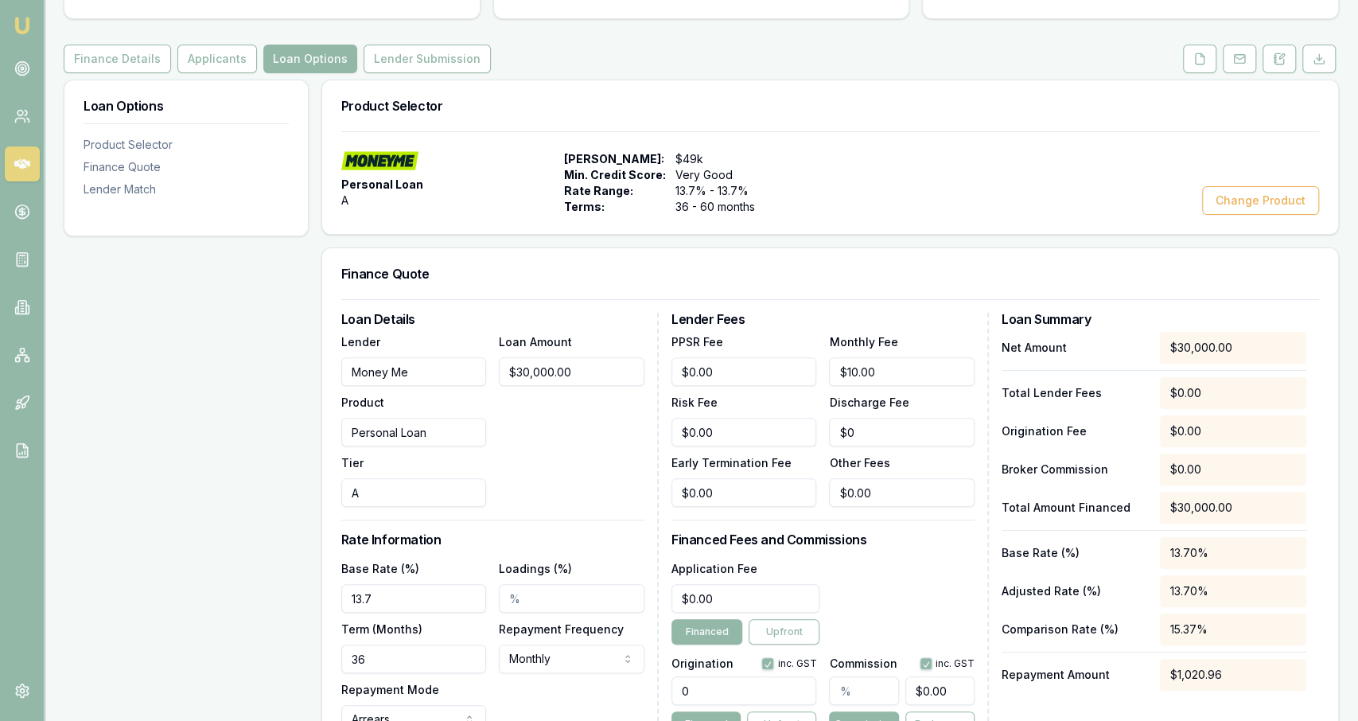
scroll to position [221, 0]
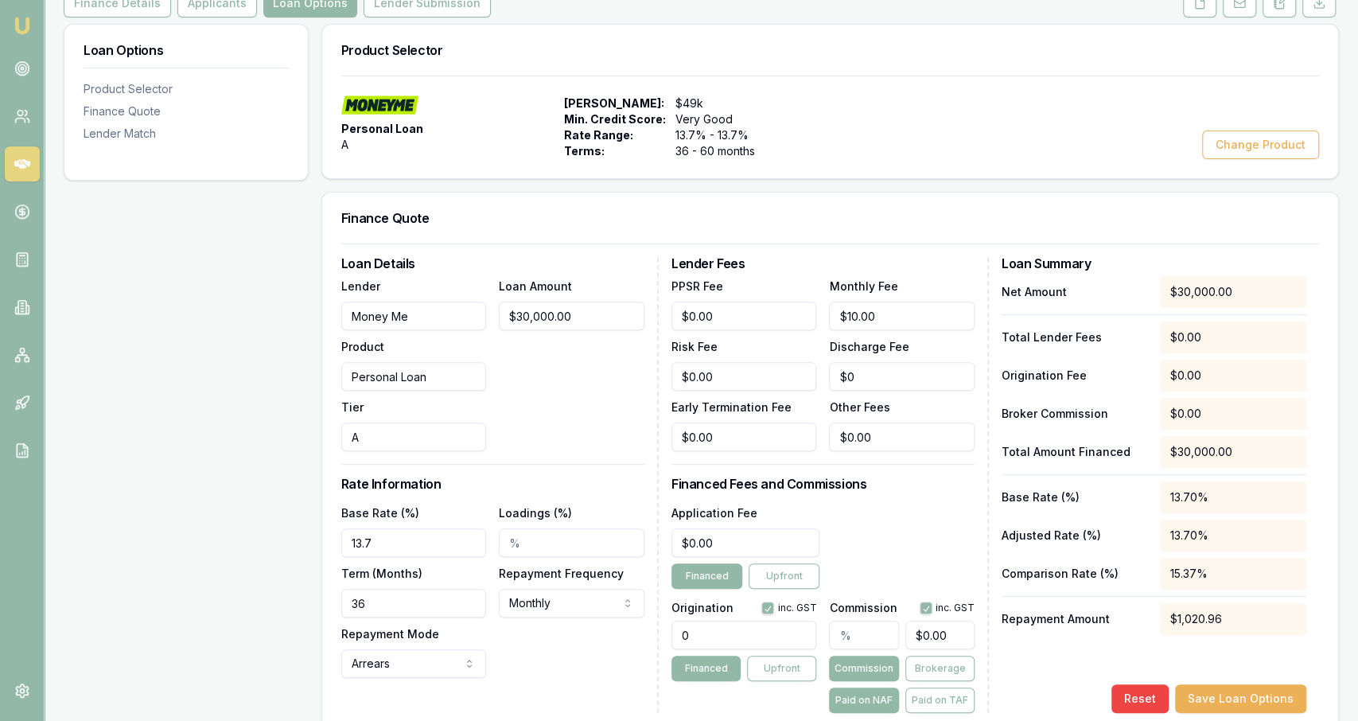
click at [445, 432] on input "A" at bounding box center [414, 436] width 146 height 29
click at [526, 387] on div "Loan Amount $30,000.00" at bounding box center [572, 363] width 146 height 175
click at [1297, 158] on button "Change Product" at bounding box center [1260, 144] width 117 height 29
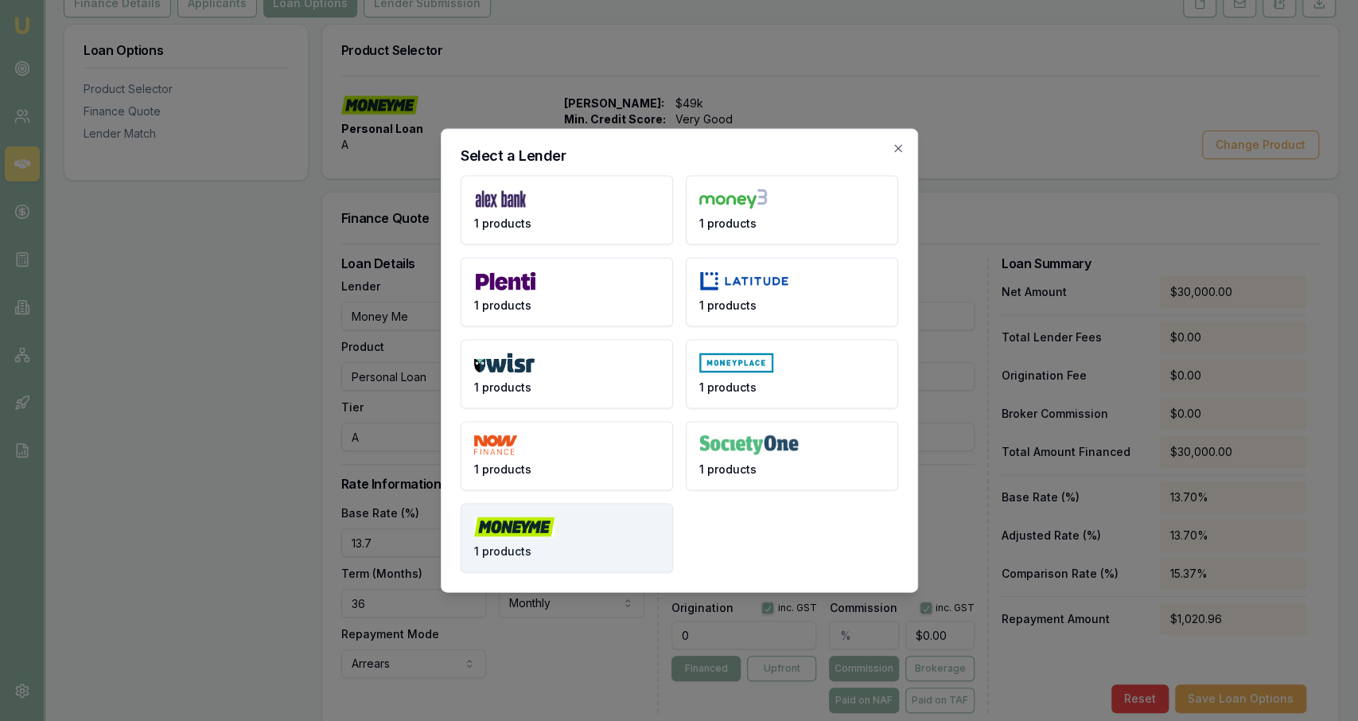
click at [504, 539] on button "1 products" at bounding box center [567, 538] width 212 height 69
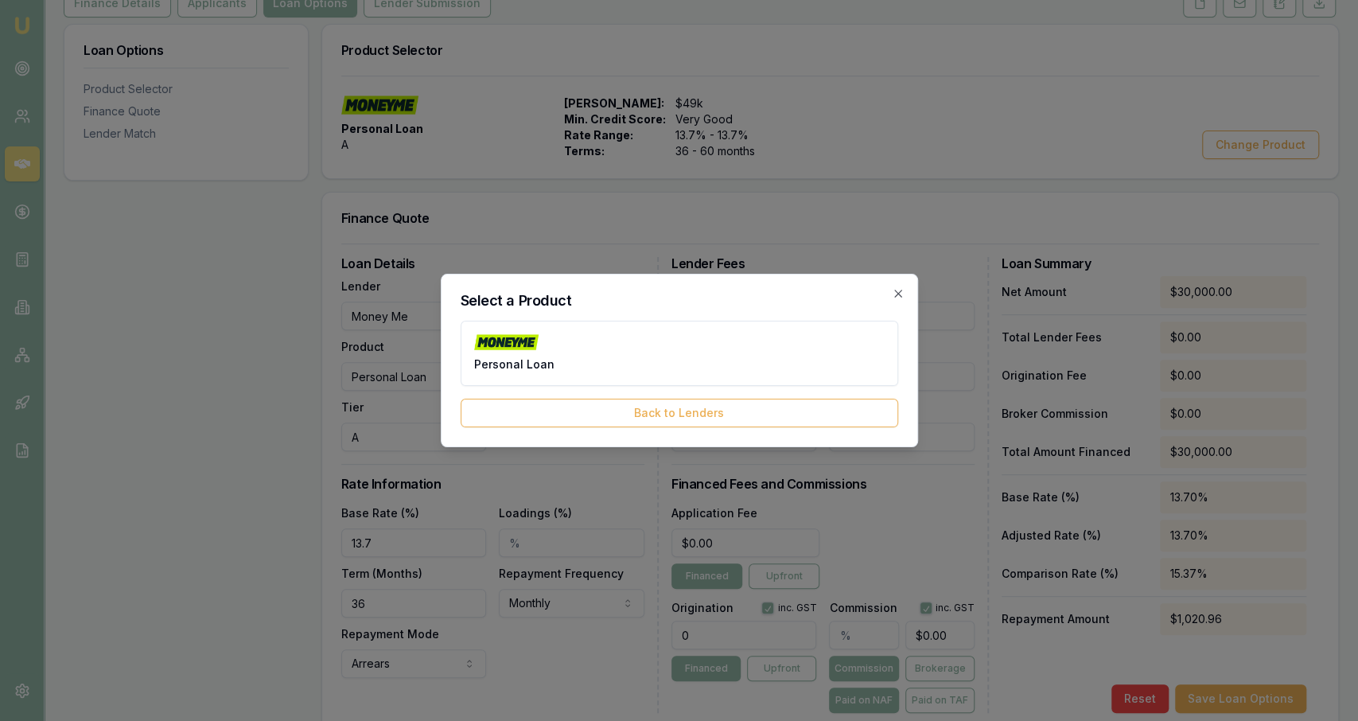
click at [591, 387] on div "Personal Loan Back to Lenders" at bounding box center [680, 374] width 438 height 107
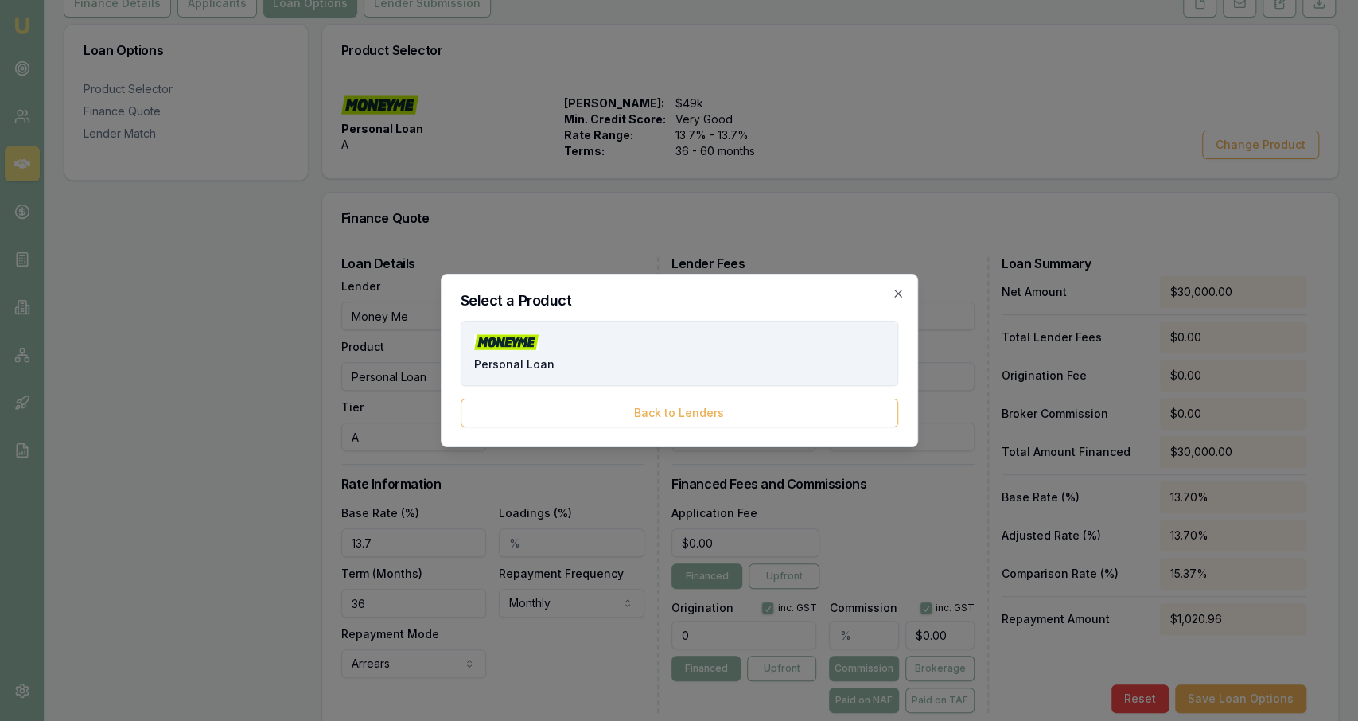
click at [572, 361] on button "Personal Loan" at bounding box center [680, 353] width 438 height 65
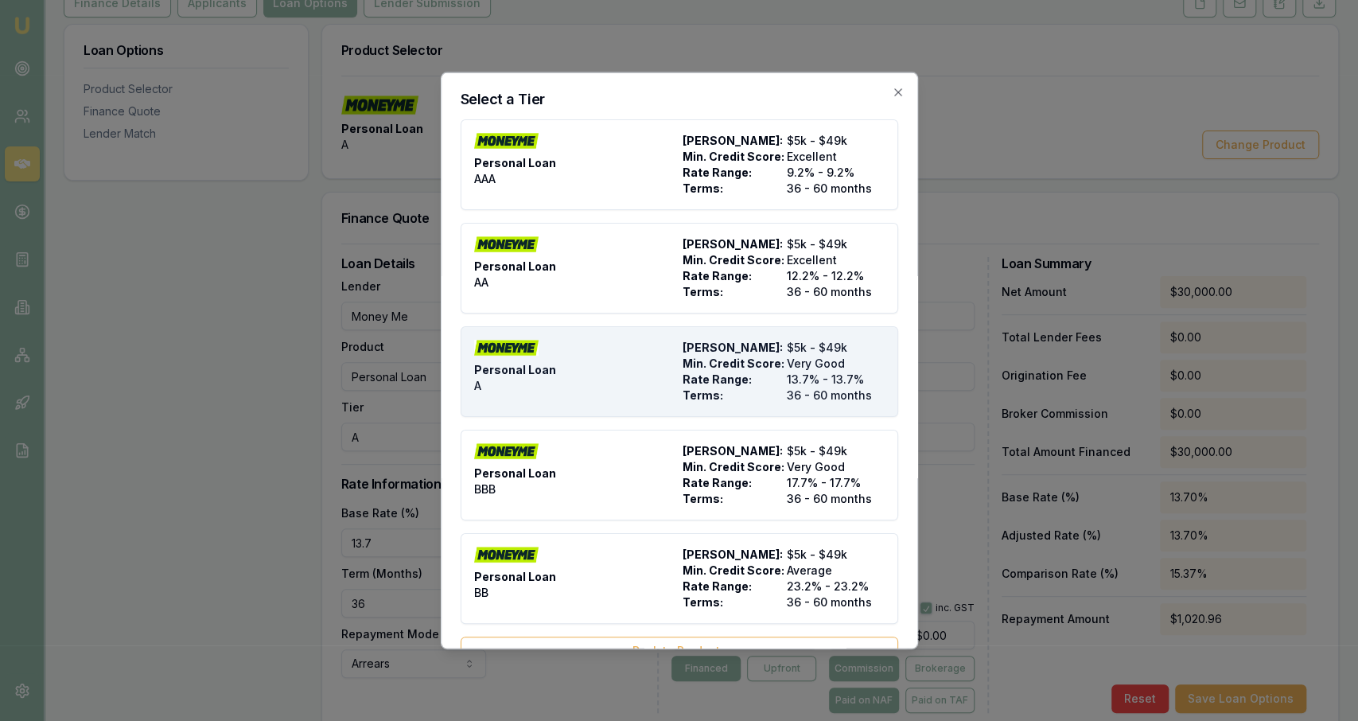
click at [599, 372] on div "Personal Loan A" at bounding box center [575, 372] width 202 height 64
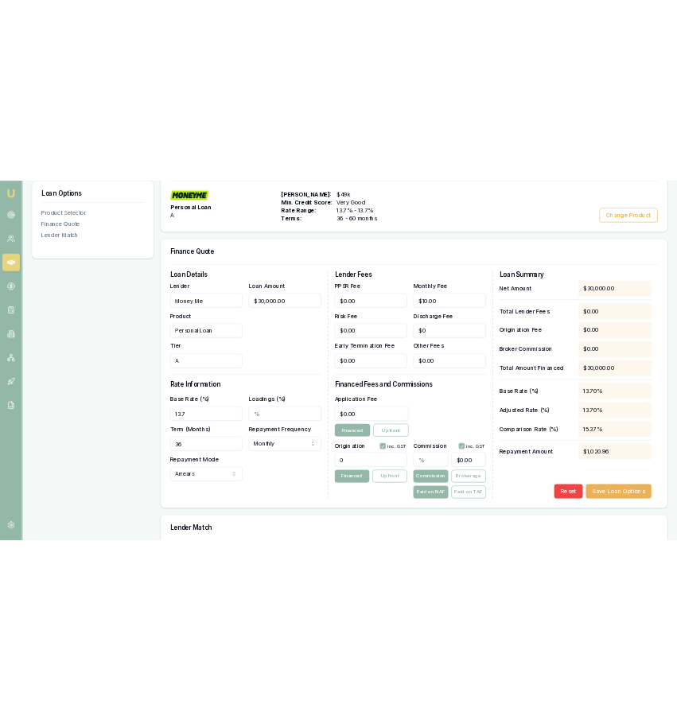
scroll to position [297, 0]
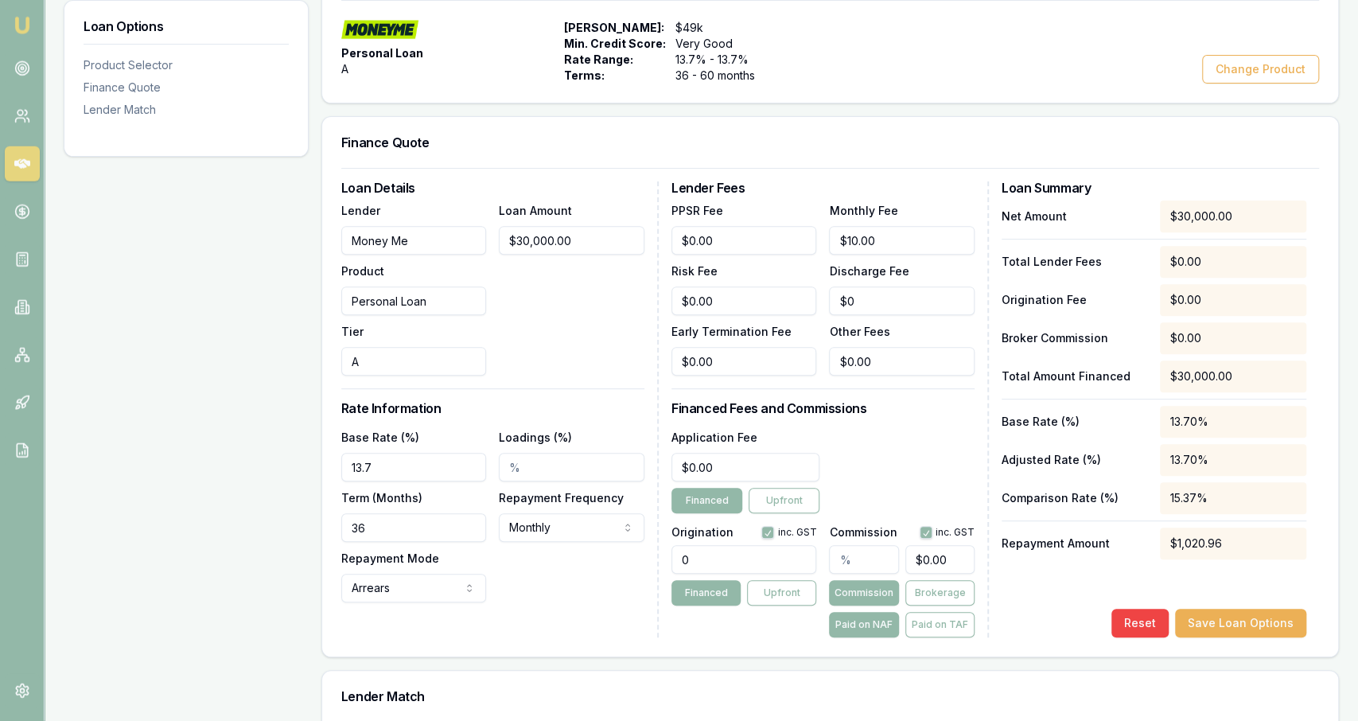
click at [452, 515] on input "36" at bounding box center [414, 527] width 146 height 29
type input "60"
click at [508, 583] on div "Base Rate (%) 13.7 Loadings (%) Term (Months) 60 Repayment Frequency Monthly We…" at bounding box center [492, 514] width 303 height 175
click at [530, 454] on input "Loadings (%)" at bounding box center [572, 467] width 146 height 29
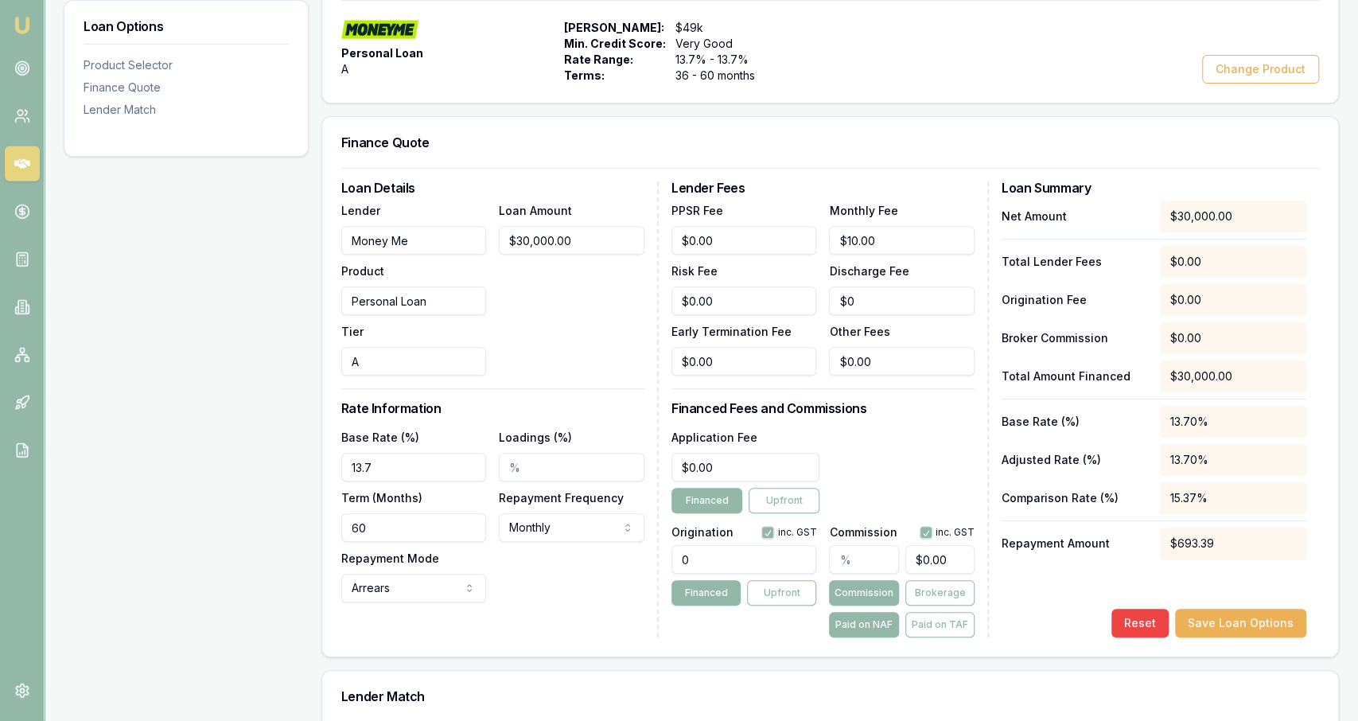
click at [530, 454] on input "Loadings (%)" at bounding box center [572, 467] width 146 height 29
type input "2"
click at [508, 474] on input "2" at bounding box center [572, 467] width 146 height 29
click at [516, 468] on input "2" at bounding box center [572, 467] width 146 height 29
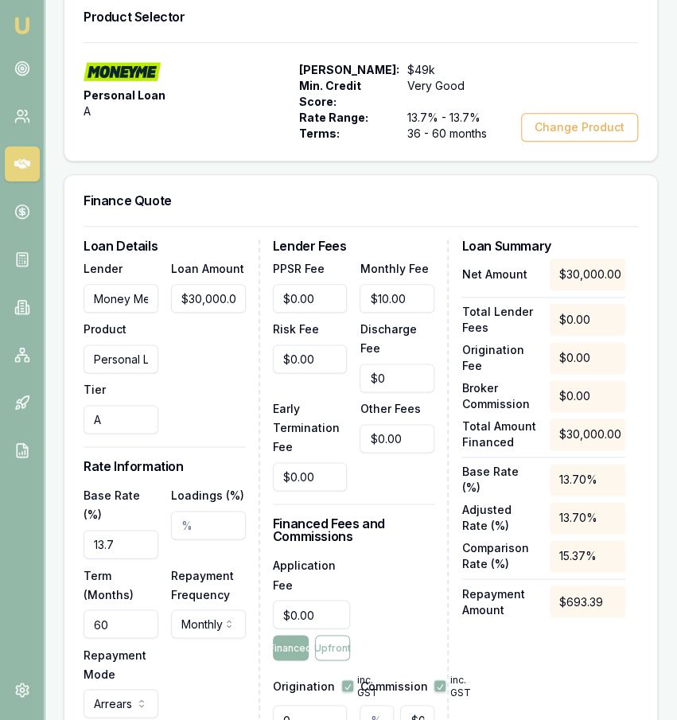
scroll to position [454, 0]
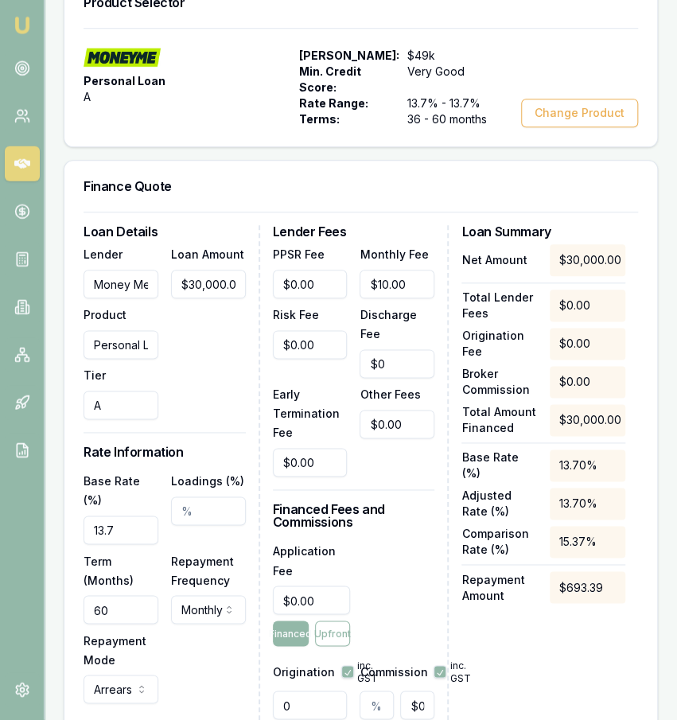
click at [244, 520] on input "Loadings (%)" at bounding box center [208, 511] width 75 height 29
type input "2.00%"
click at [216, 447] on div "Loan Details Lender Money Me Product Personal Loan Tier A Loan Amount $30,000.0…" at bounding box center [172, 505] width 177 height 558
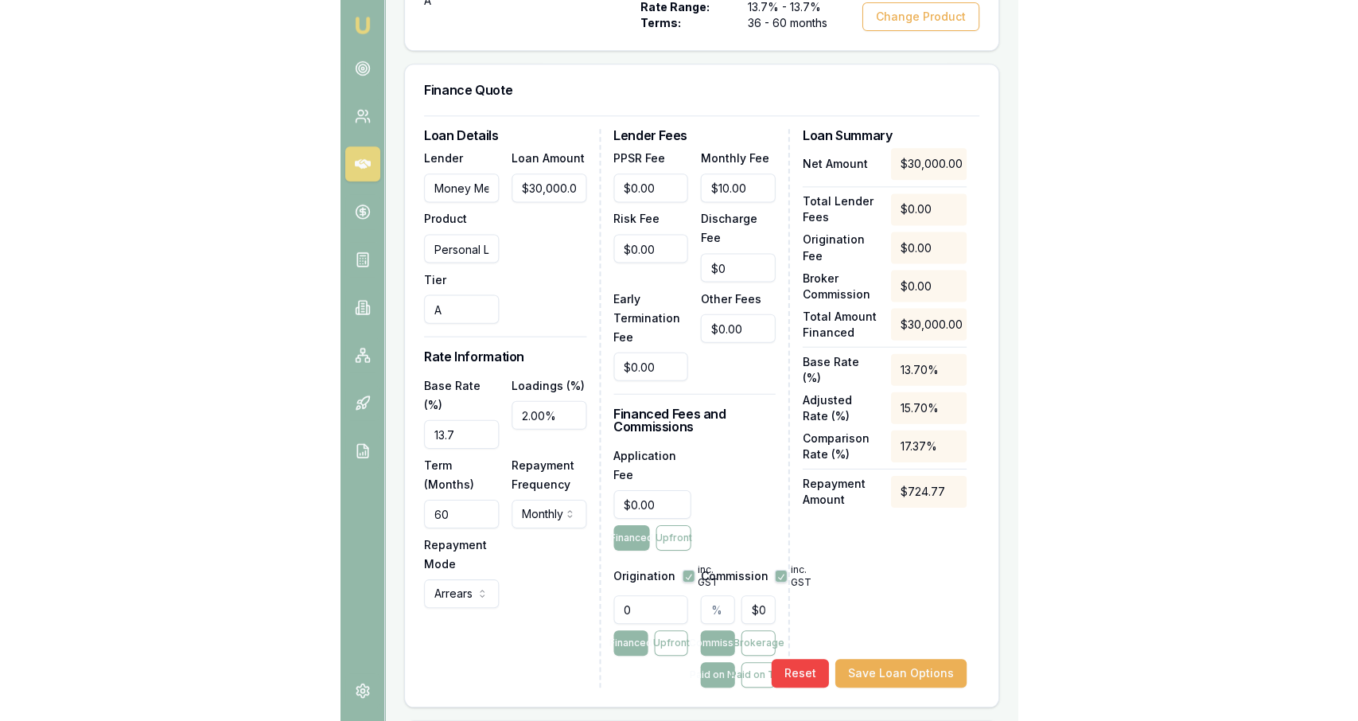
scroll to position [580, 0]
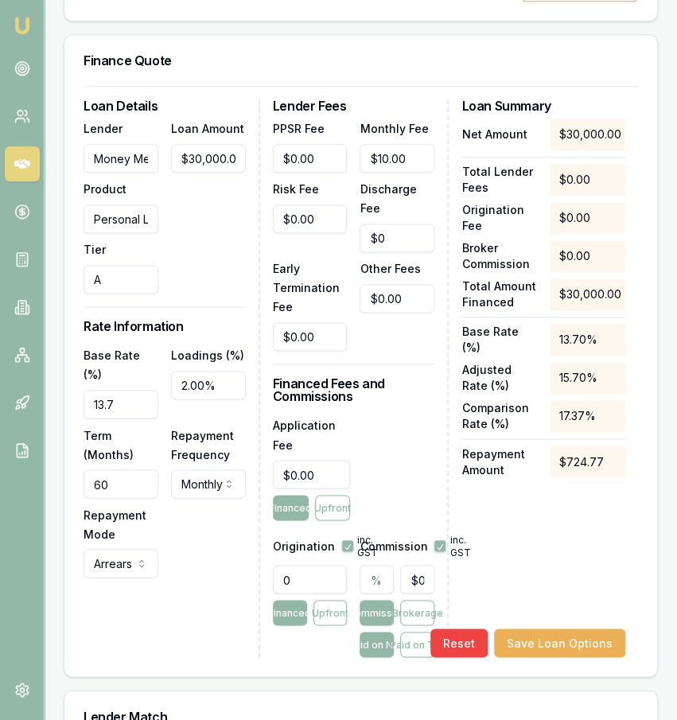
click at [329, 582] on input "0" at bounding box center [310, 579] width 75 height 29
type input "1990.00"
click at [409, 489] on div "Application Fee $0.00 Financed Upfront" at bounding box center [354, 467] width 162 height 105
click at [381, 594] on input "text" at bounding box center [377, 579] width 34 height 29
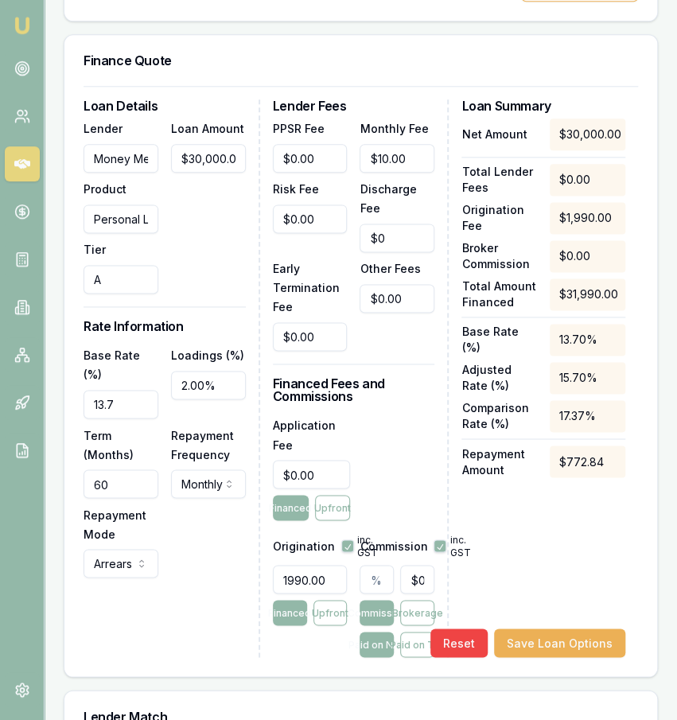
type input "1"
type input "$300.00"
type input "1.00%"
click at [388, 454] on div "Application Fee $0.00 Financed Upfront" at bounding box center [354, 467] width 162 height 105
click at [328, 489] on input "0" at bounding box center [312, 474] width 78 height 29
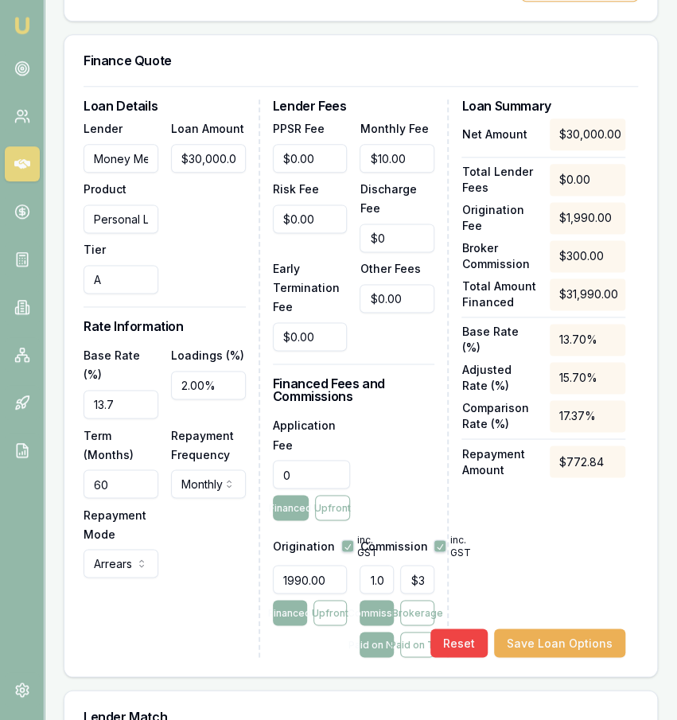
click at [328, 489] on input "0" at bounding box center [312, 474] width 78 height 29
type input "$750.00"
click at [383, 499] on div "Application Fee $750.00 Financed Upfront" at bounding box center [354, 467] width 162 height 105
click at [115, 498] on input "60" at bounding box center [121, 483] width 75 height 29
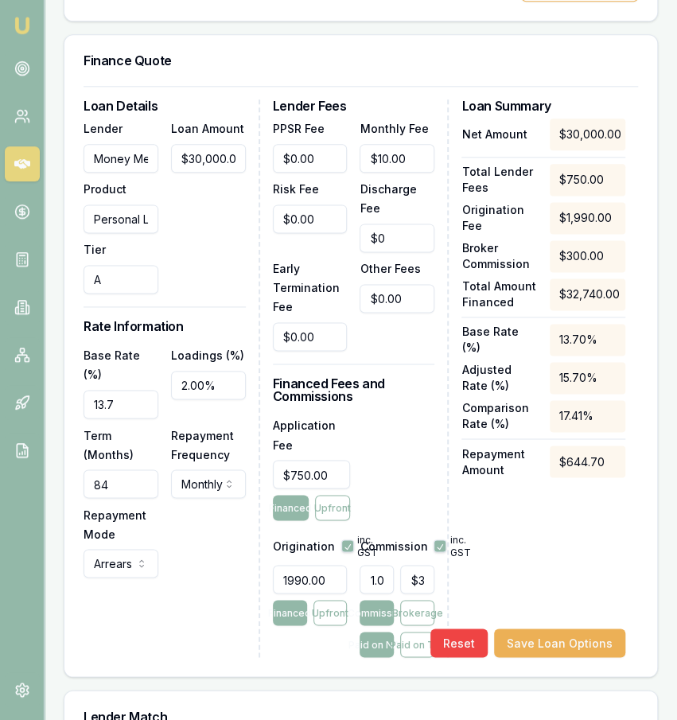
type input "84"
click at [181, 606] on div "Loan Details Lender Money Me Product Personal Loan Tier A Loan Amount $30,000.0…" at bounding box center [172, 378] width 177 height 558
click at [589, 535] on div "Net Amount $30,000.00 Total Lender Fees $750.00 Origination Fee $1,990.00 Broke…" at bounding box center [543, 388] width 164 height 539
click at [434, 483] on div "Application Fee $750.00 Financed Upfront" at bounding box center [354, 467] width 162 height 105
click at [117, 413] on input "13.7" at bounding box center [121, 404] width 75 height 29
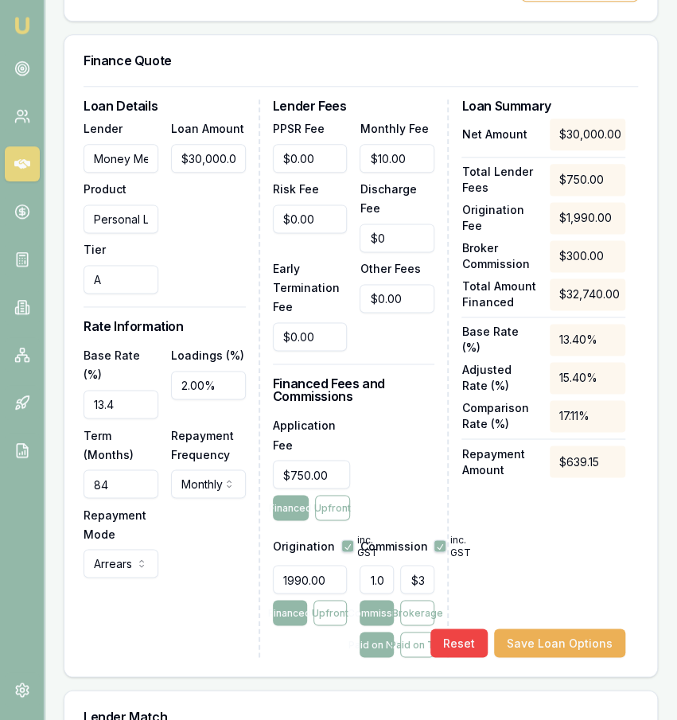
type input "13.40%"
click at [190, 330] on div "Loan Details Lender Money Me Product Personal Loan Tier A Loan Amount $30,000.0…" at bounding box center [172, 378] width 177 height 558
click at [169, 599] on div "Loan Details Lender Money Me Product Personal Loan Tier A Loan Amount $30,000.0…" at bounding box center [172, 378] width 177 height 558
click at [577, 523] on div "Net Amount $30,000.00 Total Lender Fees $750.00 Origination Fee $1,990.00 Broke…" at bounding box center [543, 388] width 164 height 539
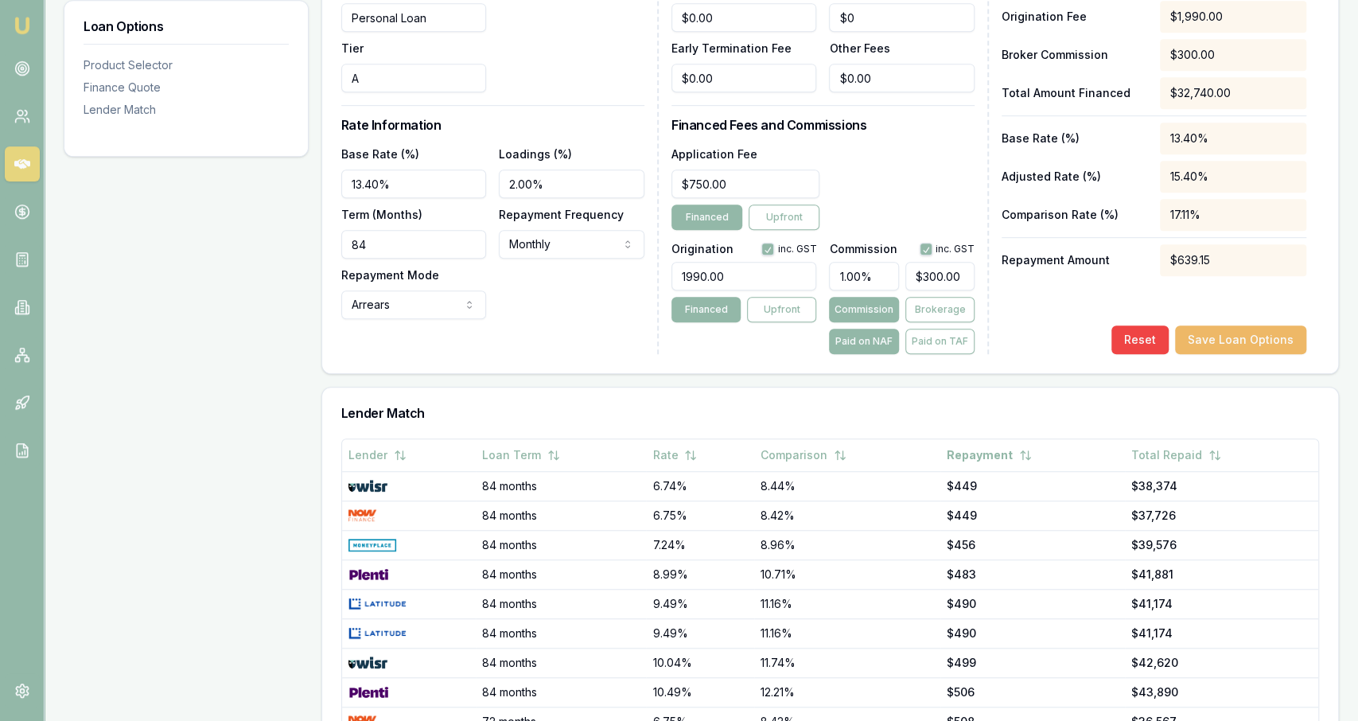
click at [1222, 330] on button "Save Loan Options" at bounding box center [1240, 339] width 131 height 29
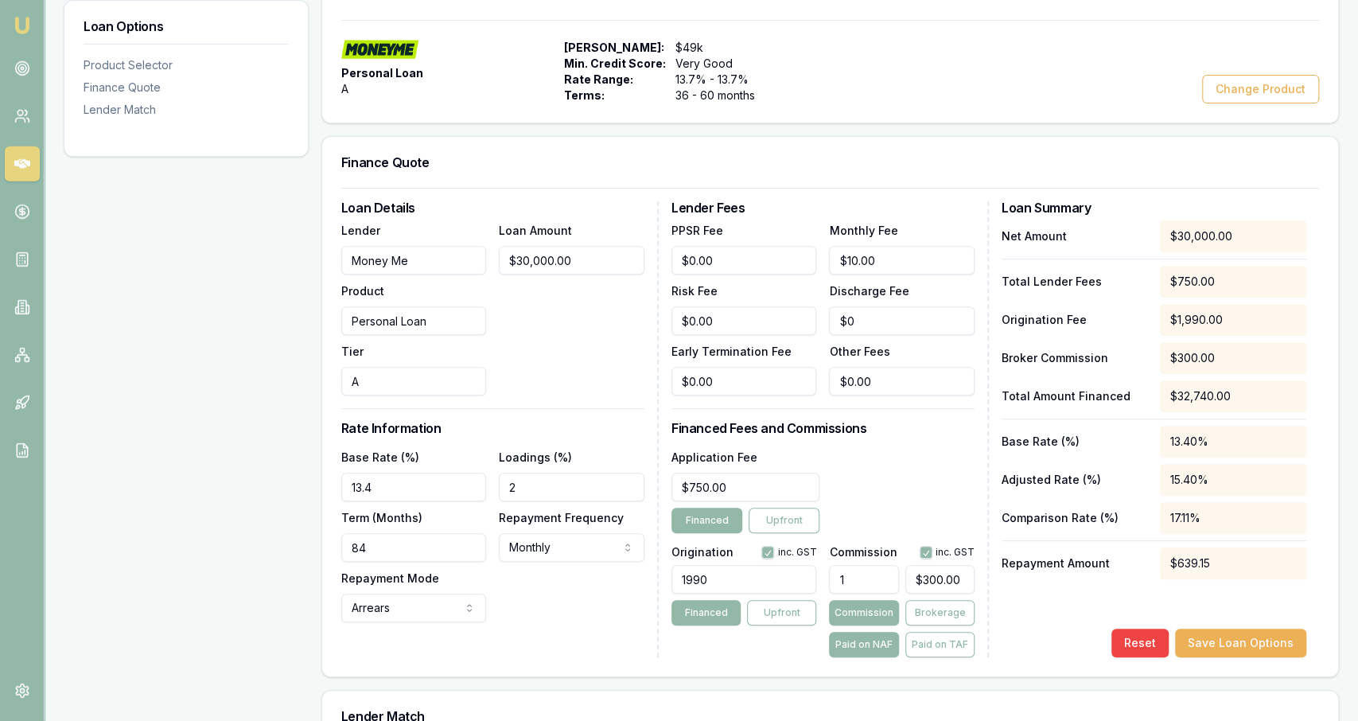
scroll to position [0, 0]
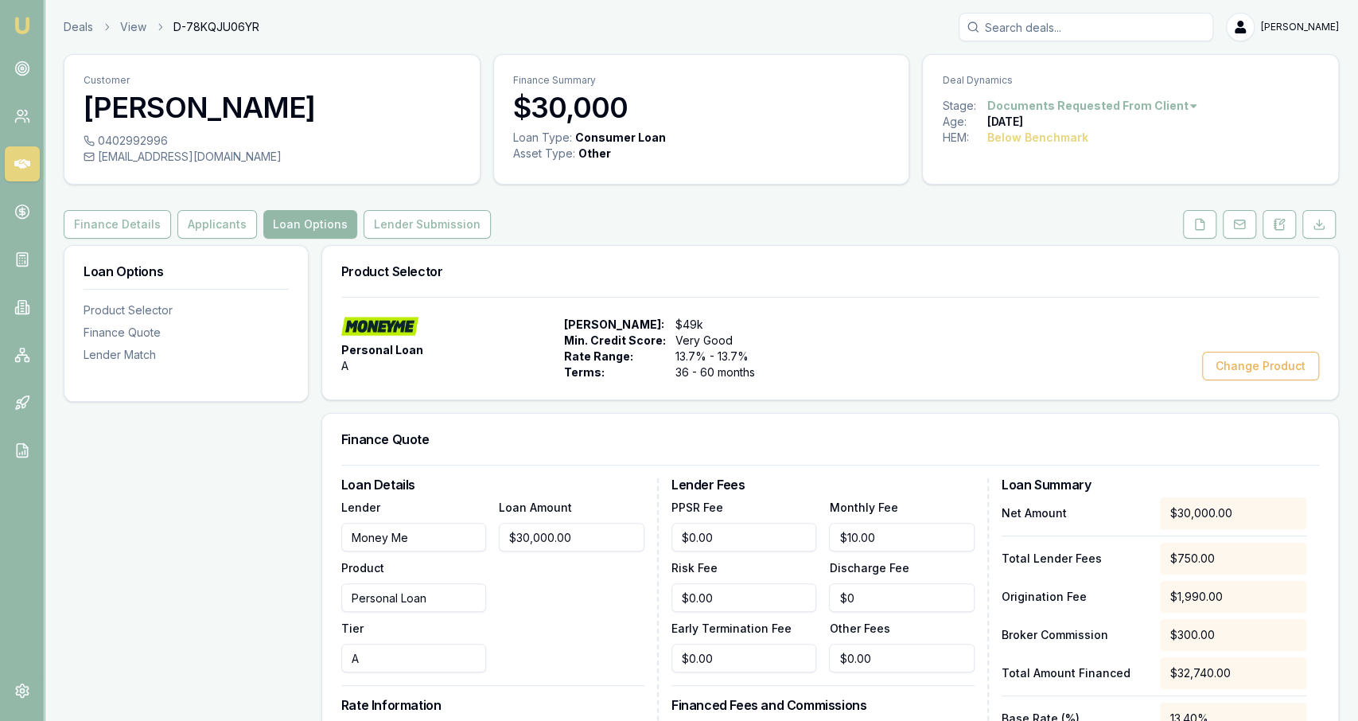
click at [77, 35] on div "Deals View D-78KQJU06YR Jackson Fanfulla" at bounding box center [701, 27] width 1275 height 29
click at [77, 30] on link "Deals" at bounding box center [78, 27] width 29 height 16
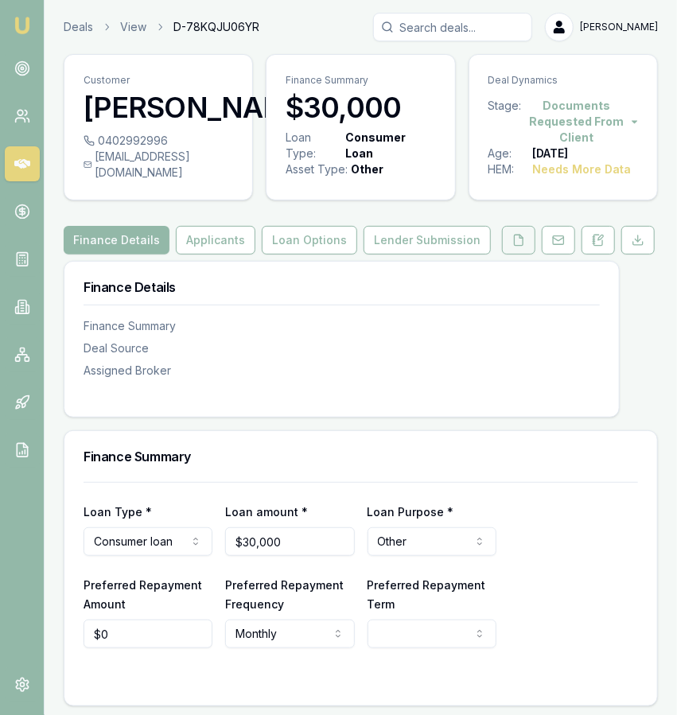
click at [535, 255] on button at bounding box center [518, 240] width 33 height 29
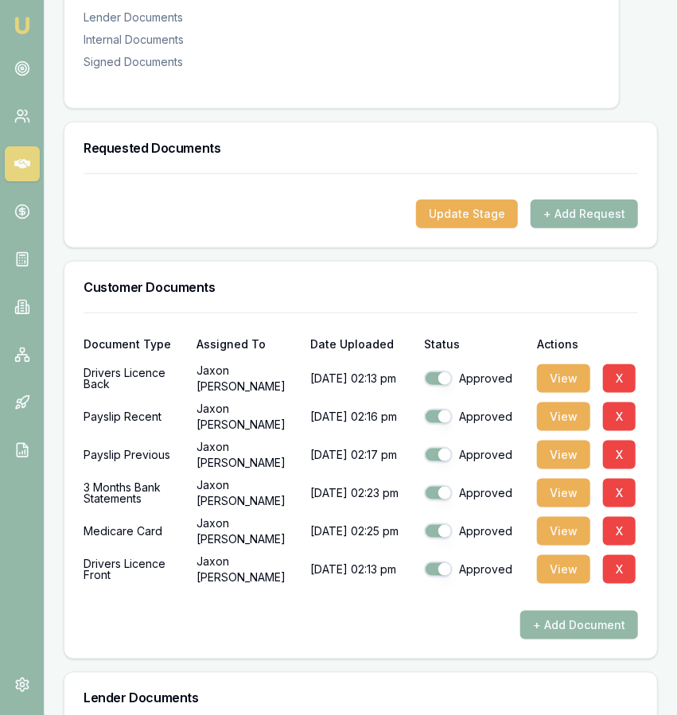
scroll to position [401, 0]
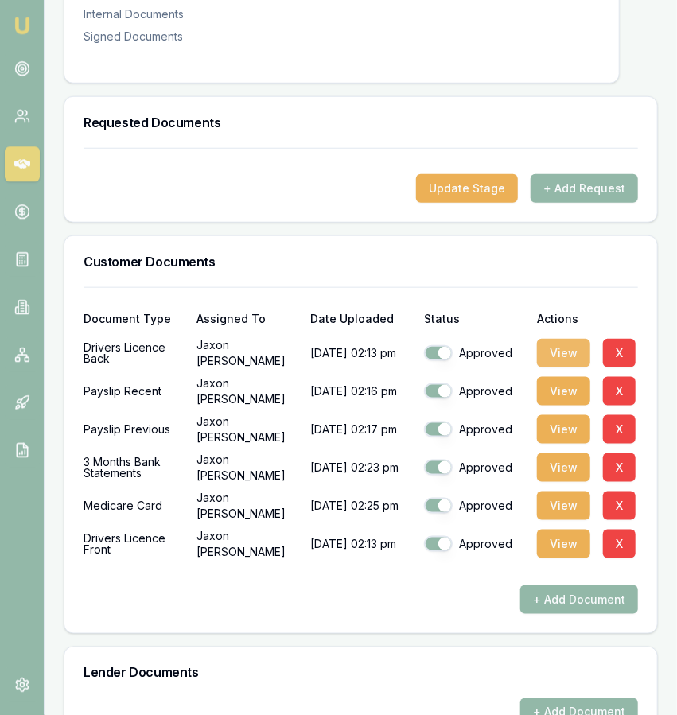
click at [553, 365] on button "View" at bounding box center [563, 353] width 53 height 29
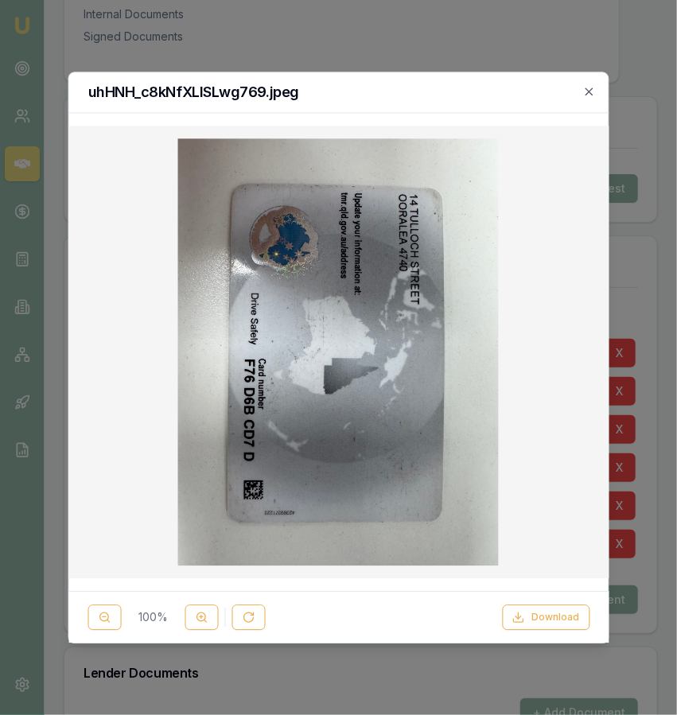
click at [251, 21] on div at bounding box center [338, 357] width 677 height 715
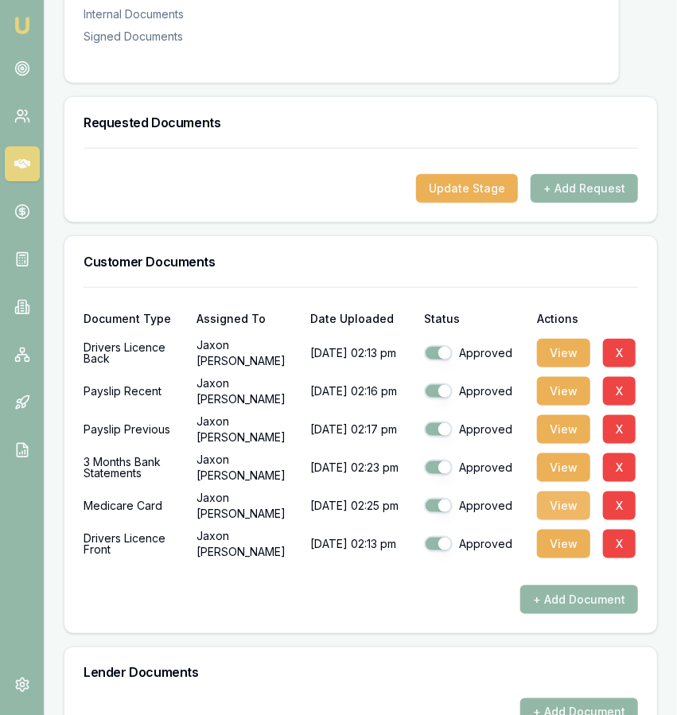
click at [555, 518] on button "View" at bounding box center [563, 506] width 53 height 29
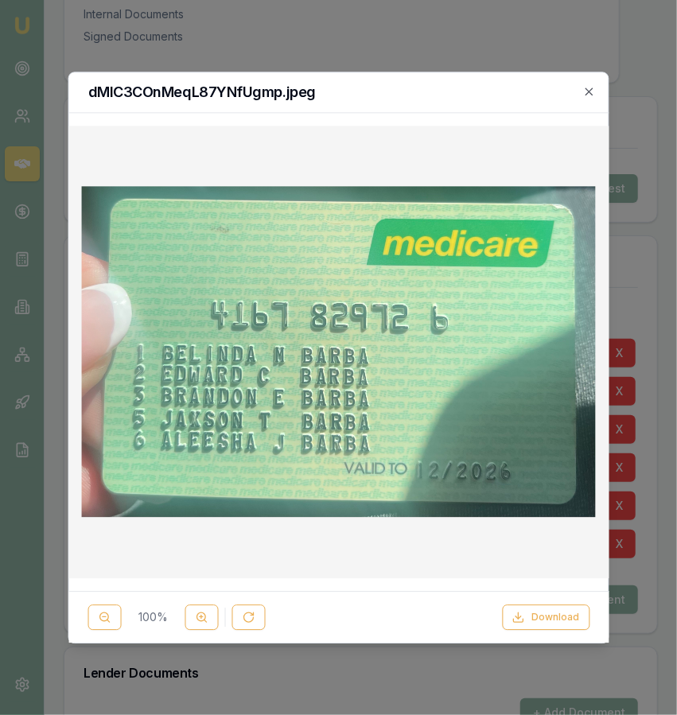
click at [215, 52] on div at bounding box center [338, 357] width 677 height 715
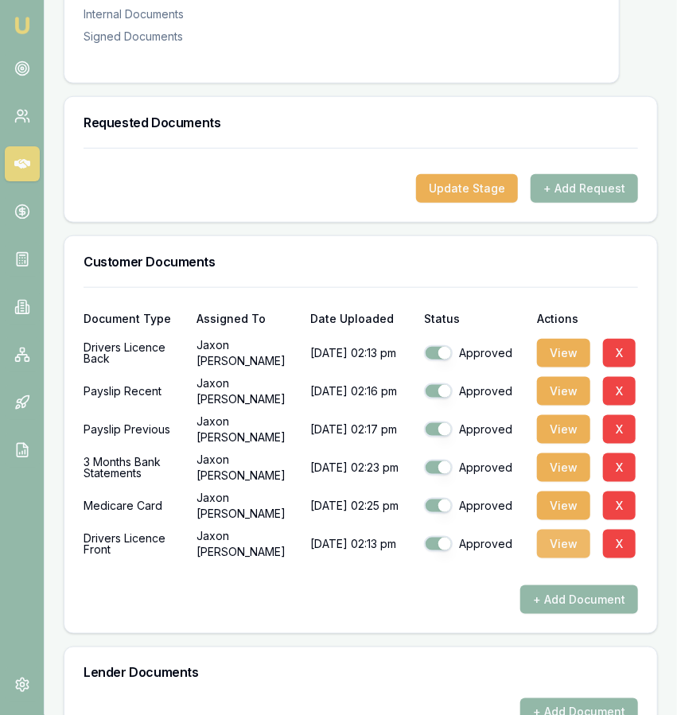
click at [563, 551] on button "View" at bounding box center [563, 544] width 53 height 29
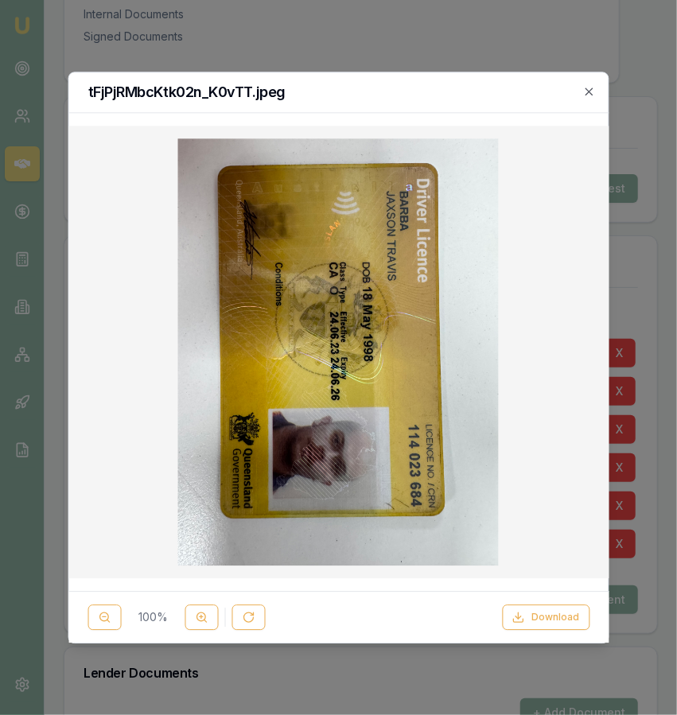
click at [265, 14] on div at bounding box center [338, 357] width 677 height 715
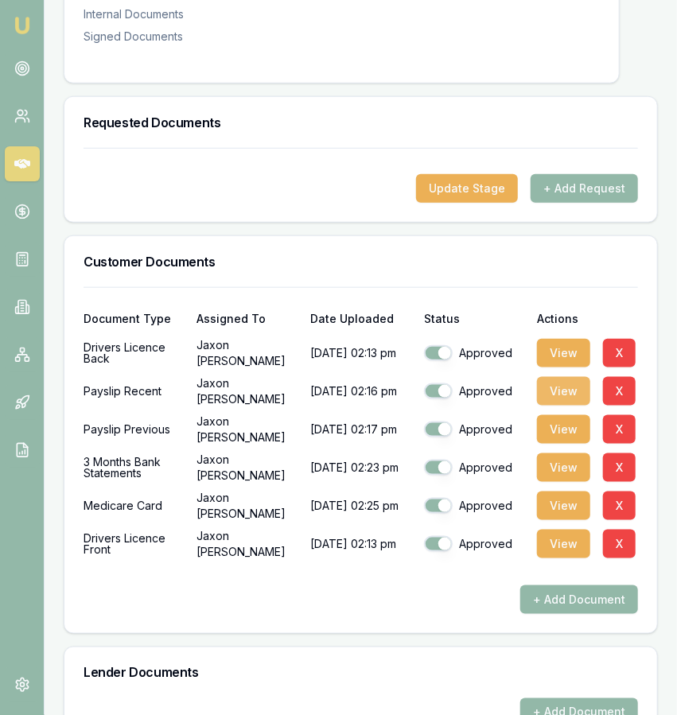
click at [551, 406] on button "View" at bounding box center [563, 391] width 53 height 29
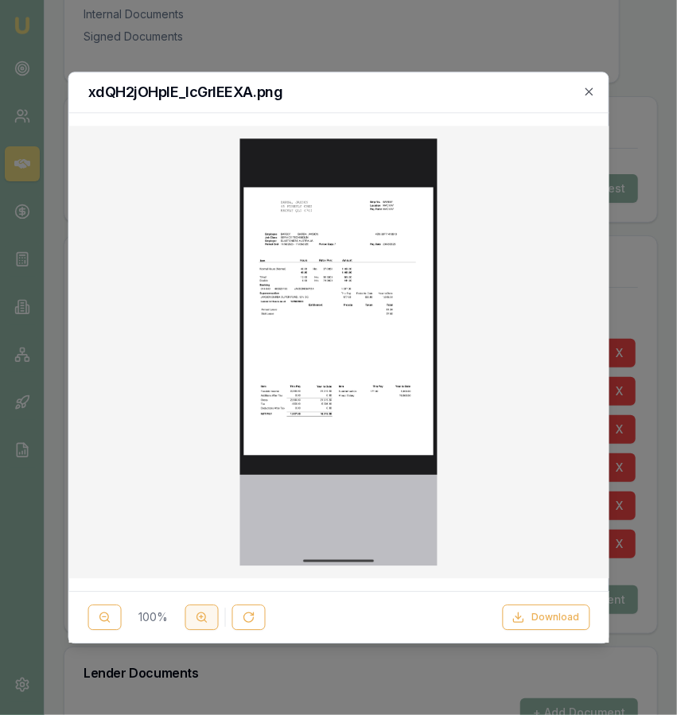
click at [212, 613] on button at bounding box center [201, 617] width 33 height 25
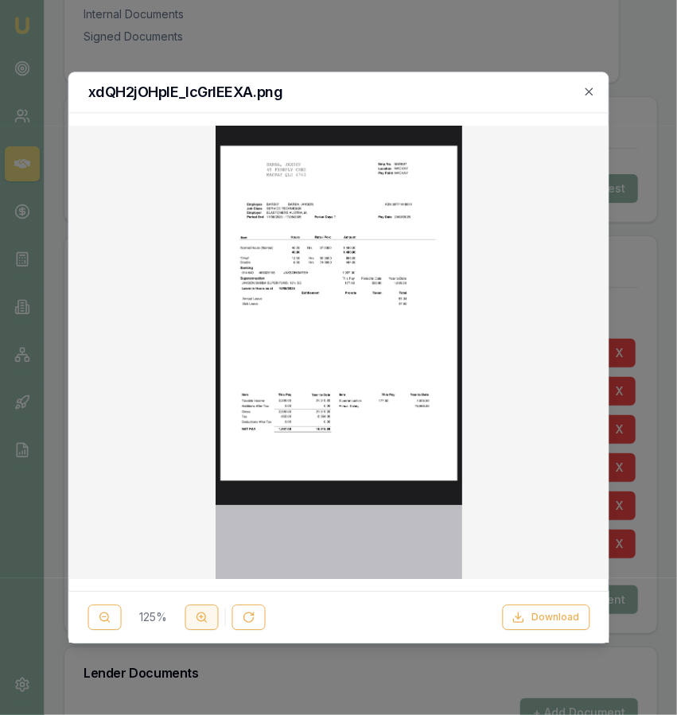
click at [212, 613] on button at bounding box center [201, 617] width 33 height 25
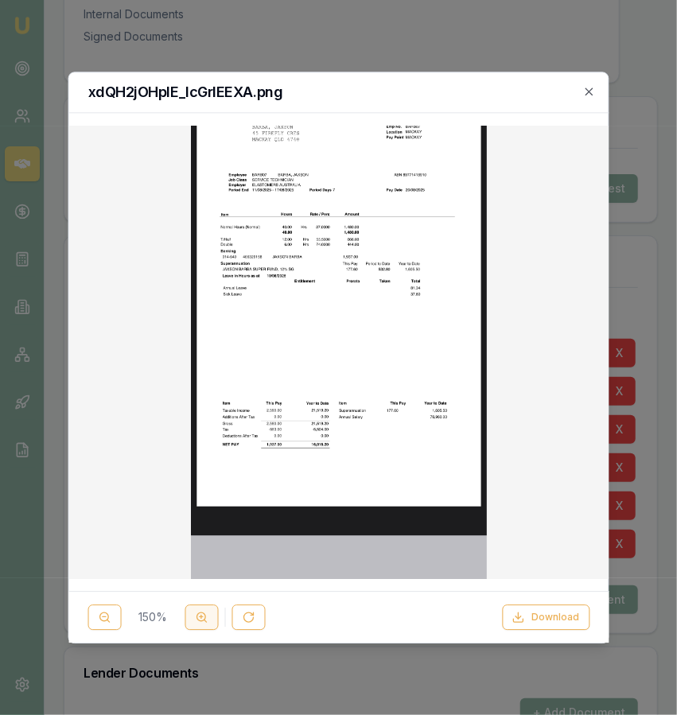
click at [212, 613] on button at bounding box center [201, 617] width 33 height 25
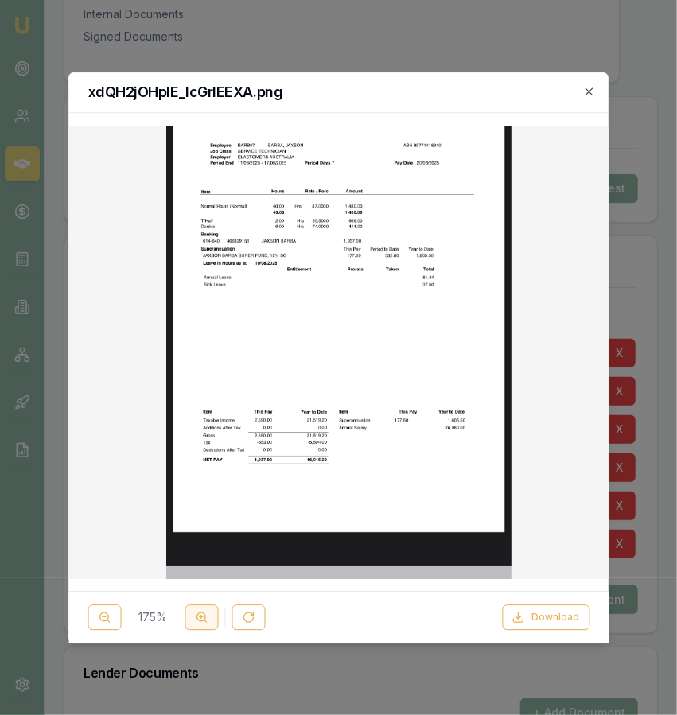
click at [208, 613] on button at bounding box center [201, 617] width 33 height 25
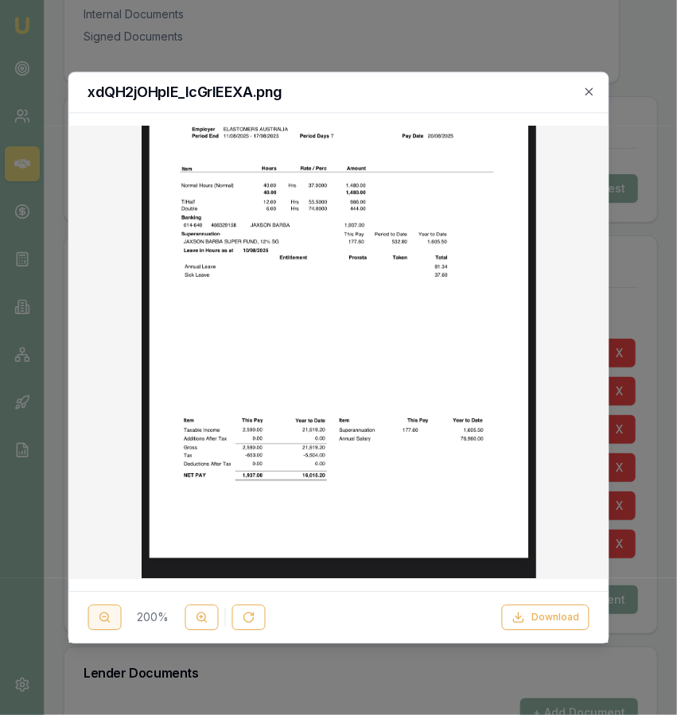
click at [99, 612] on icon at bounding box center [104, 617] width 13 height 13
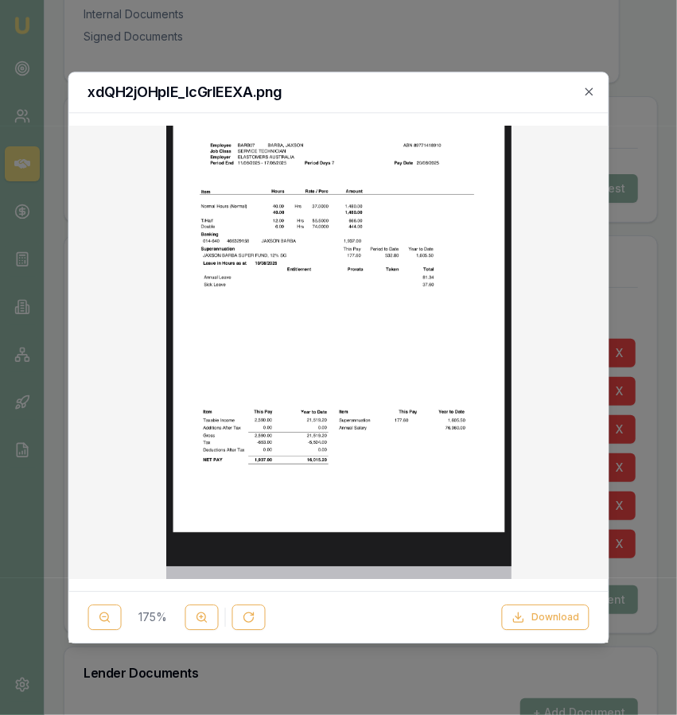
click at [270, 30] on div at bounding box center [338, 357] width 677 height 715
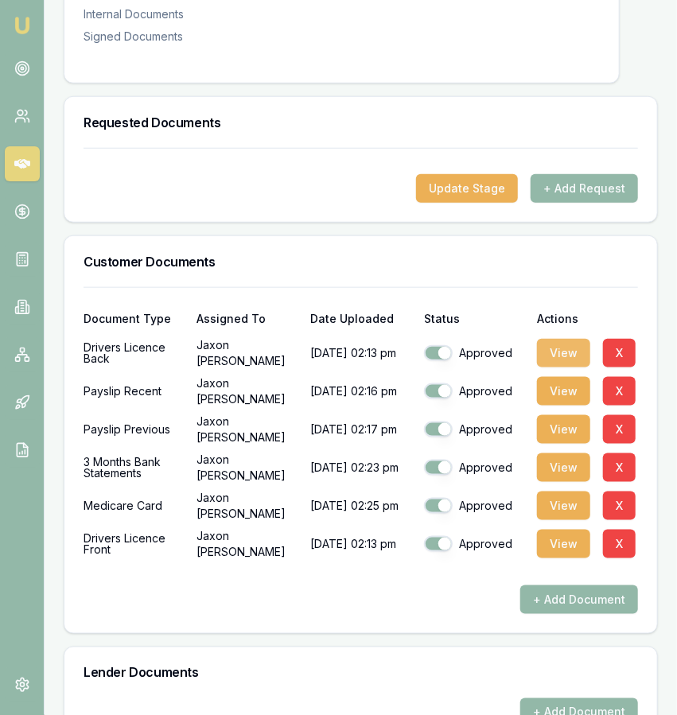
click at [555, 368] on button "View" at bounding box center [563, 353] width 53 height 29
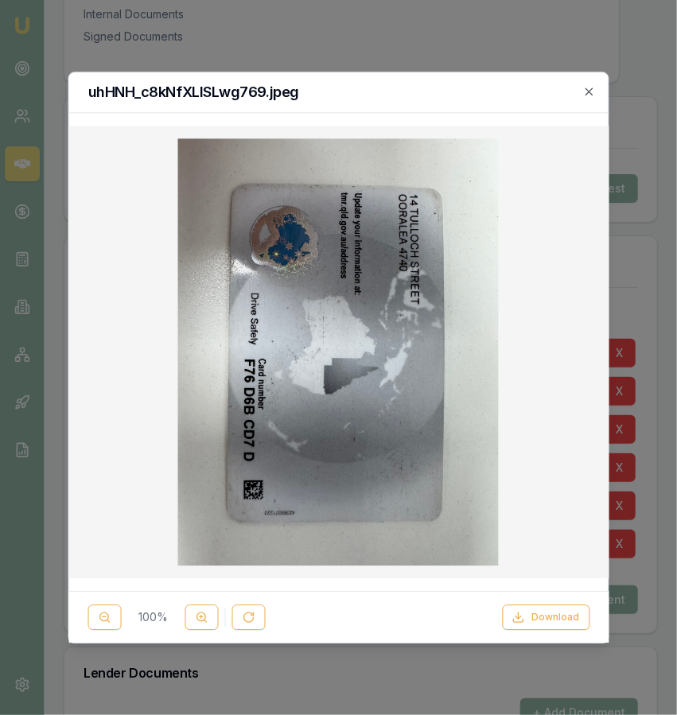
click at [173, 19] on div at bounding box center [338, 357] width 677 height 715
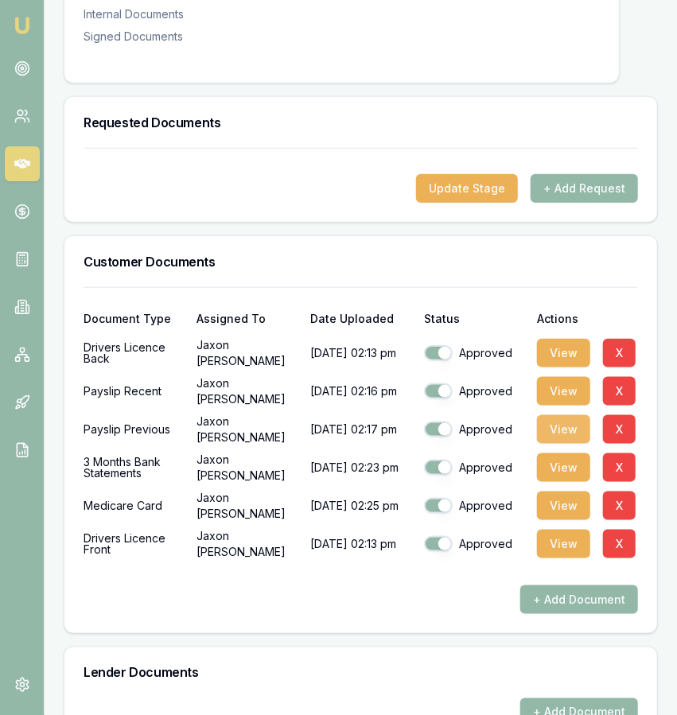
click at [553, 444] on button "View" at bounding box center [563, 429] width 53 height 29
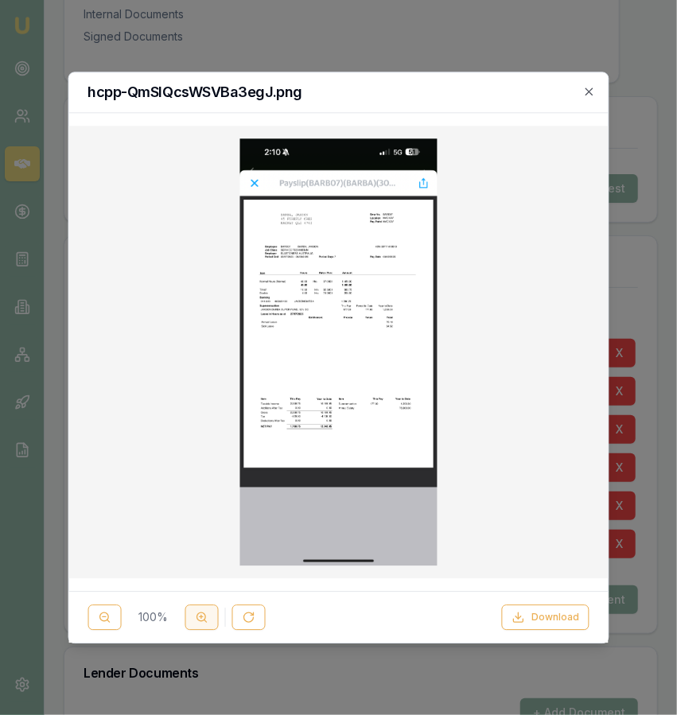
click at [194, 623] on button at bounding box center [201, 617] width 33 height 25
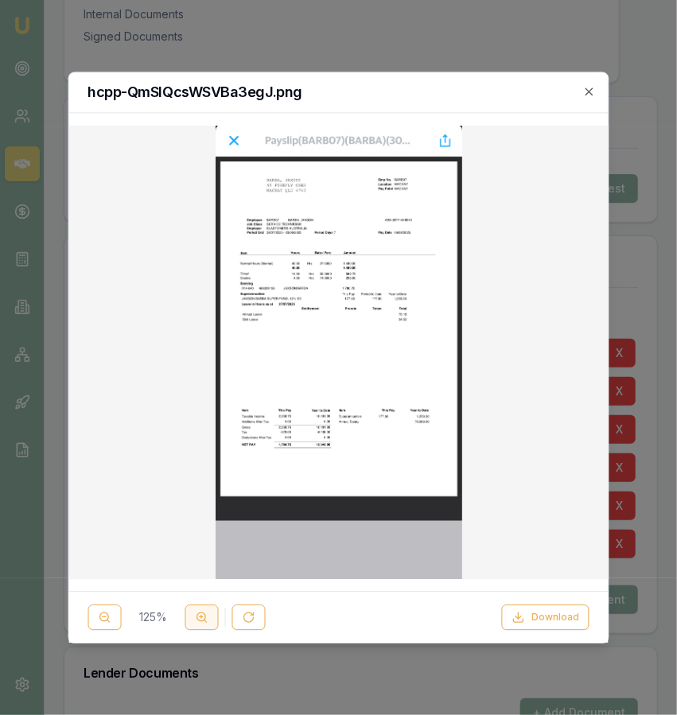
click at [194, 623] on button at bounding box center [201, 617] width 33 height 25
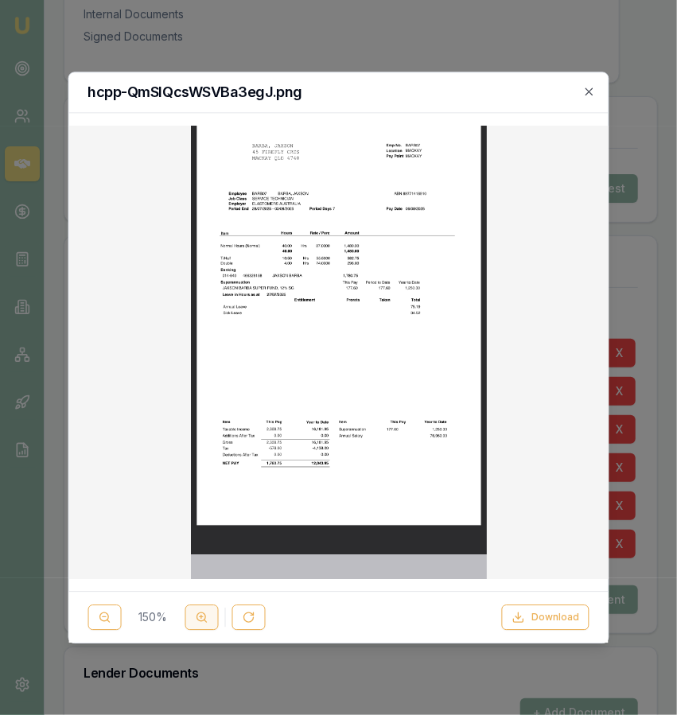
click at [194, 623] on button at bounding box center [201, 617] width 33 height 25
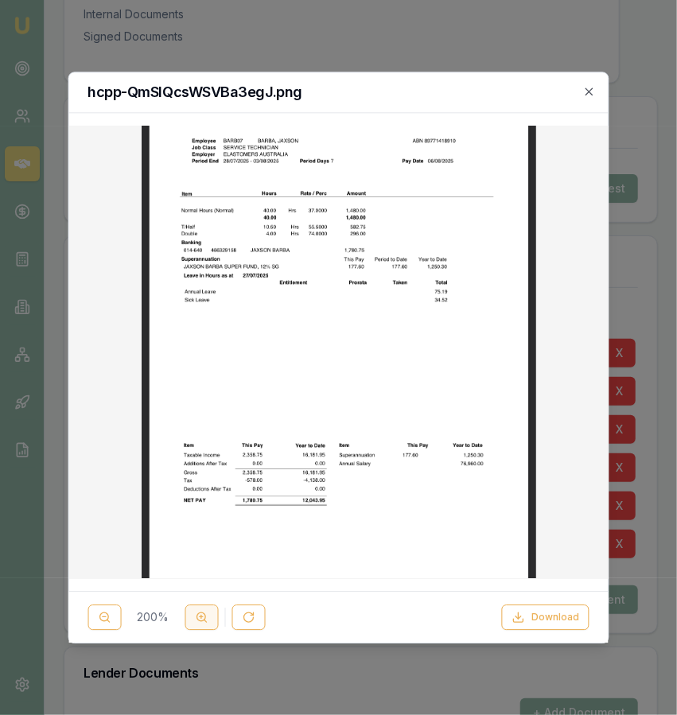
click at [194, 623] on button at bounding box center [201, 617] width 33 height 25
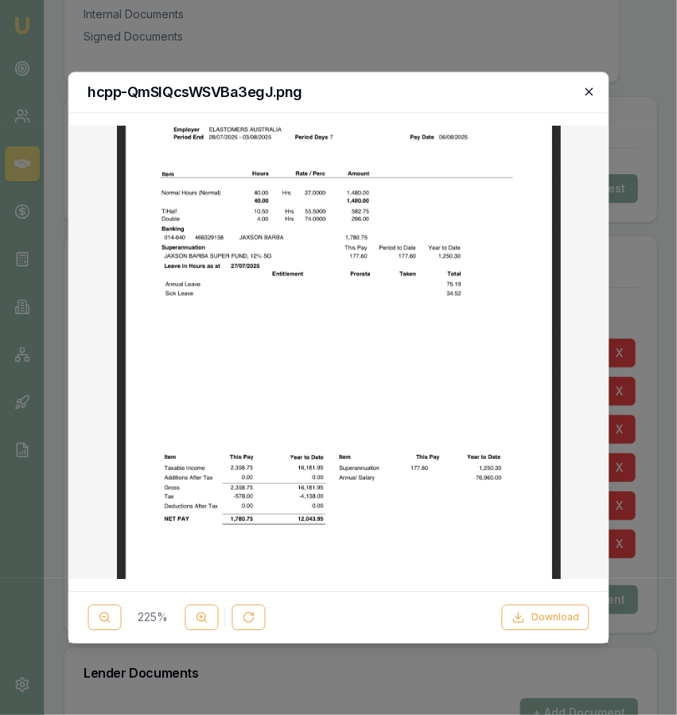
click at [594, 90] on icon "button" at bounding box center [589, 91] width 13 height 13
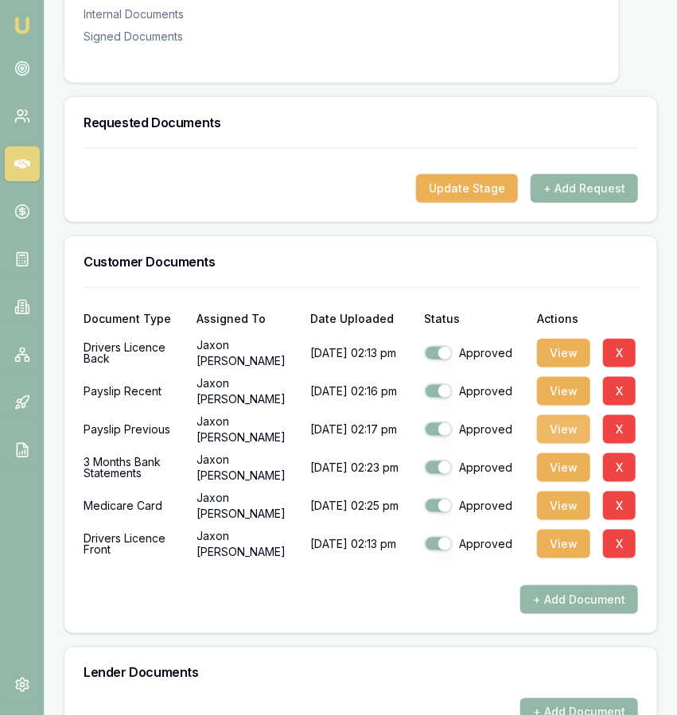
click at [559, 444] on button "View" at bounding box center [563, 429] width 53 height 29
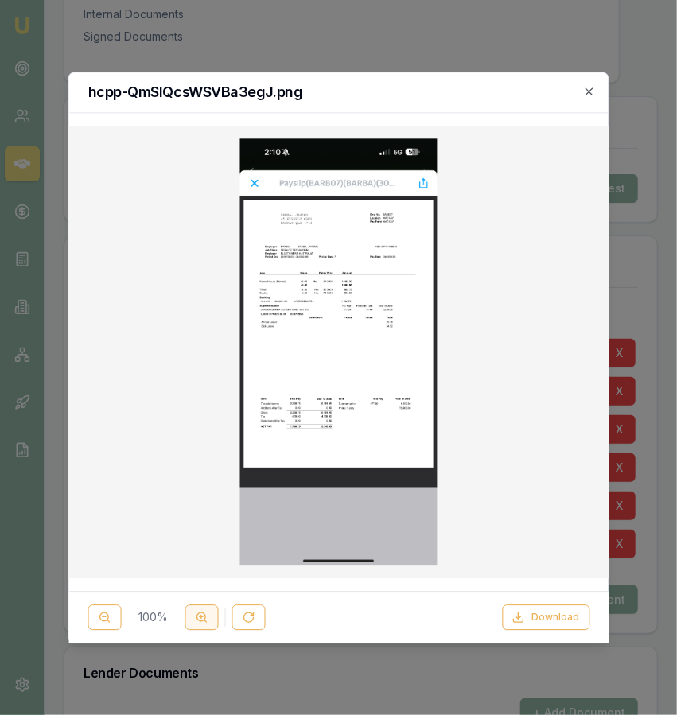
click at [197, 626] on button at bounding box center [201, 617] width 33 height 25
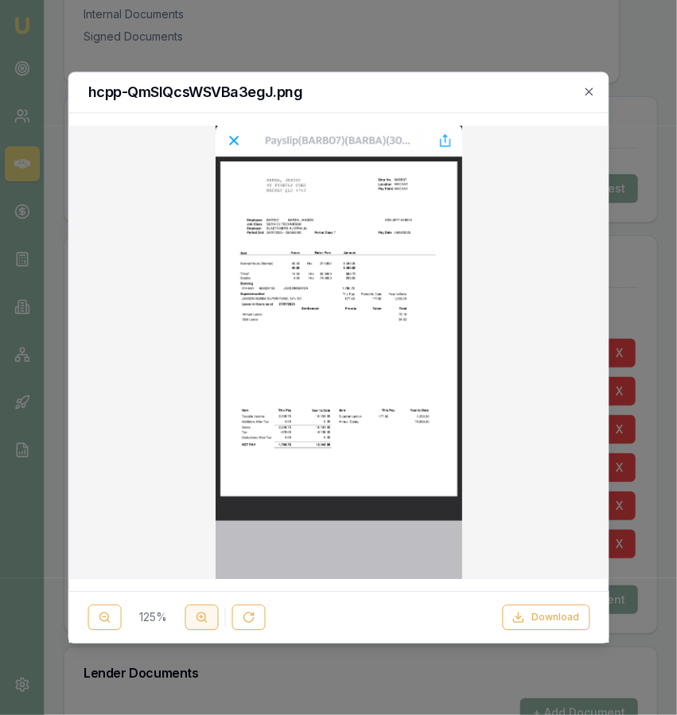
click at [197, 626] on button at bounding box center [201, 617] width 33 height 25
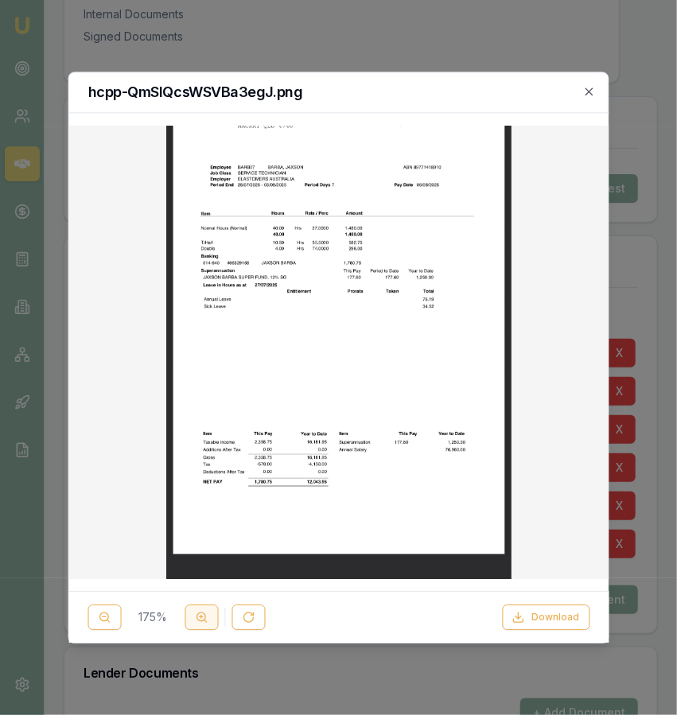
click at [197, 626] on button at bounding box center [201, 617] width 33 height 25
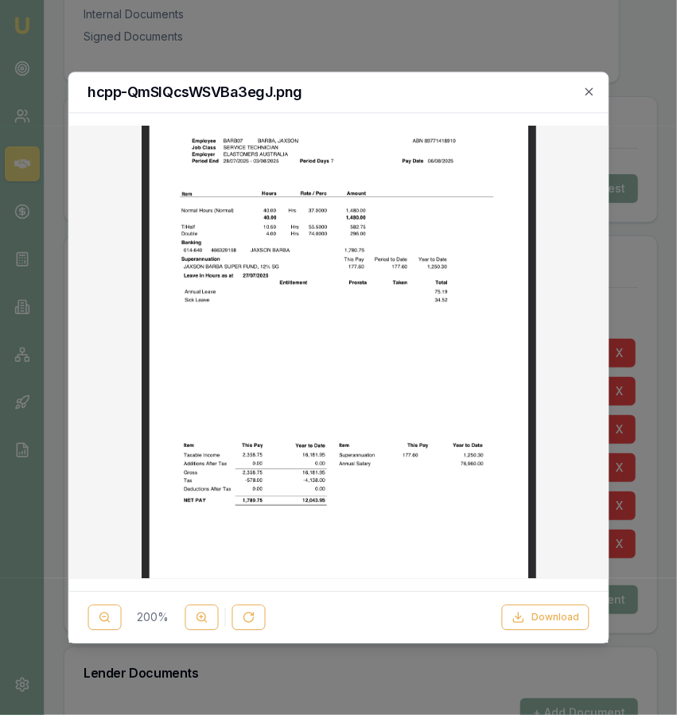
click at [594, 85] on div "hcpp-QmSlQcsWSVBa3egJ.png" at bounding box center [338, 92] width 540 height 41
click at [585, 95] on icon "button" at bounding box center [589, 91] width 13 height 13
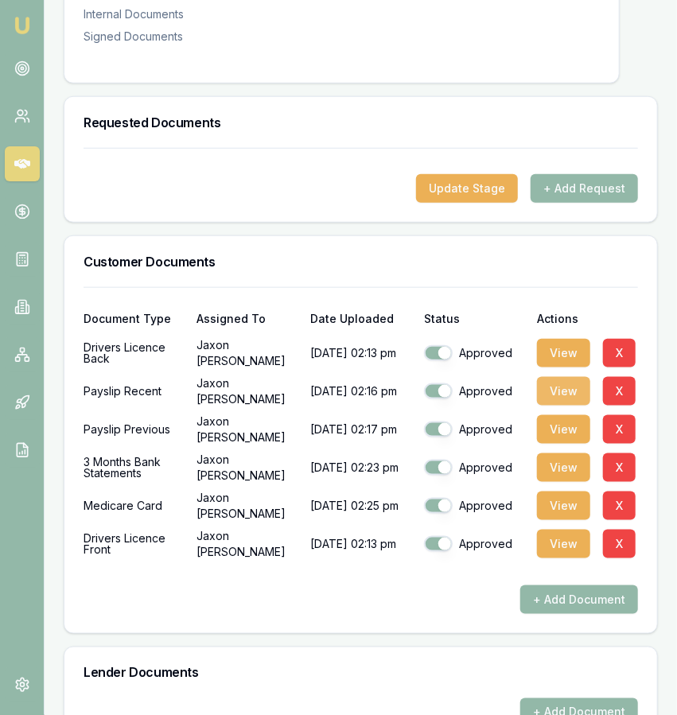
click at [570, 391] on button "View" at bounding box center [563, 391] width 53 height 29
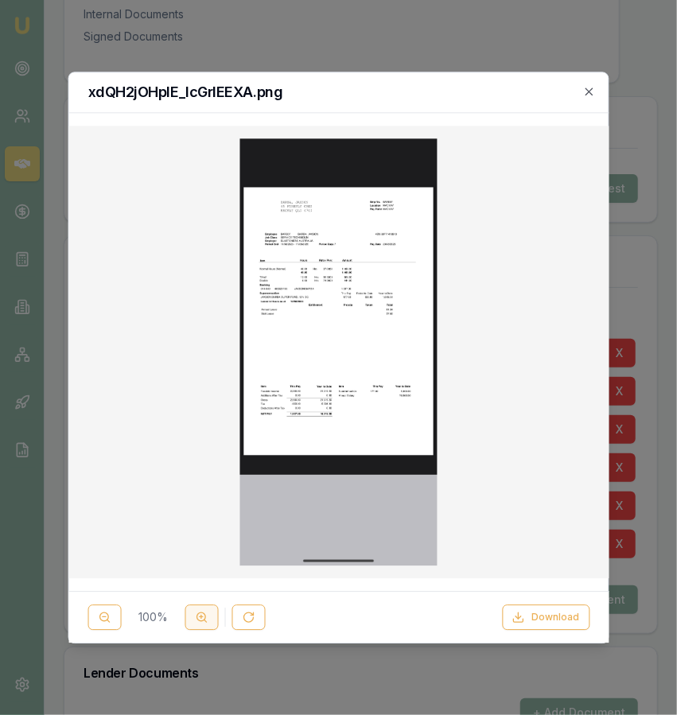
click at [198, 621] on circle at bounding box center [201, 617] width 9 height 9
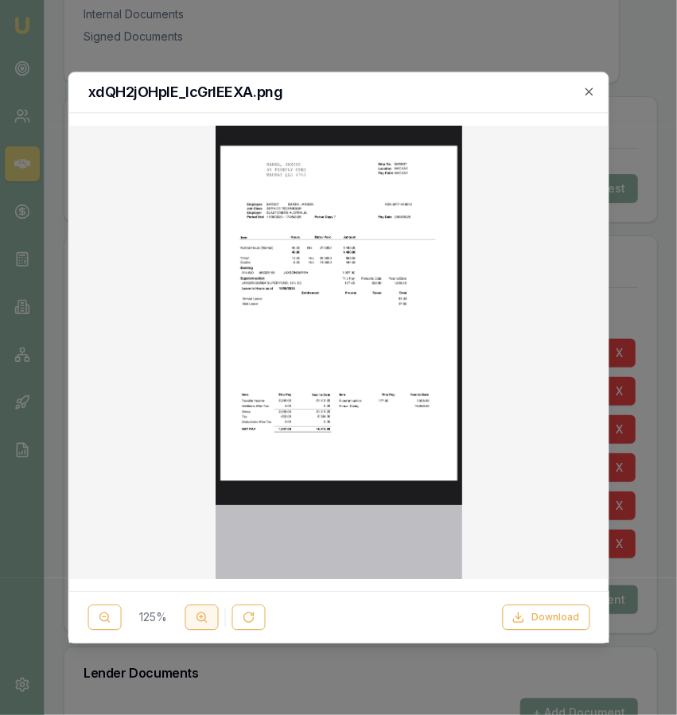
click at [198, 621] on circle at bounding box center [201, 617] width 9 height 9
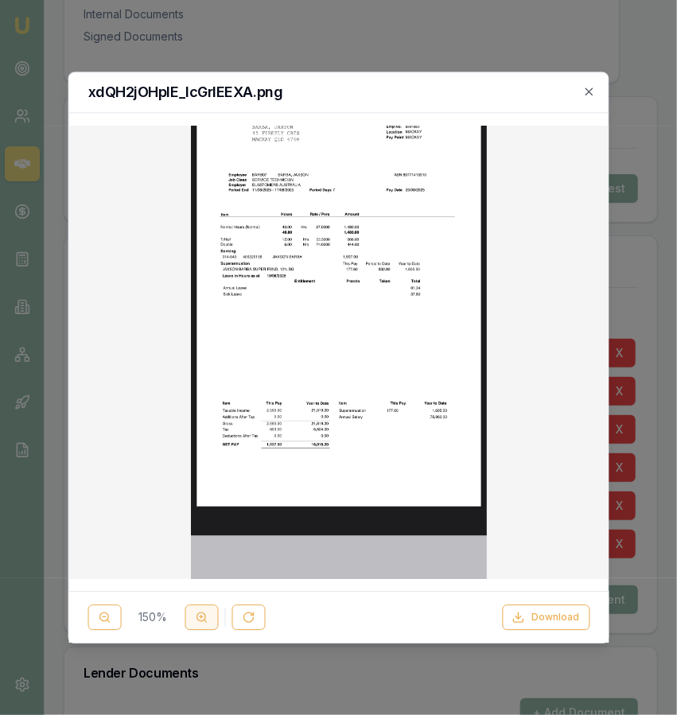
click at [198, 621] on circle at bounding box center [201, 617] width 9 height 9
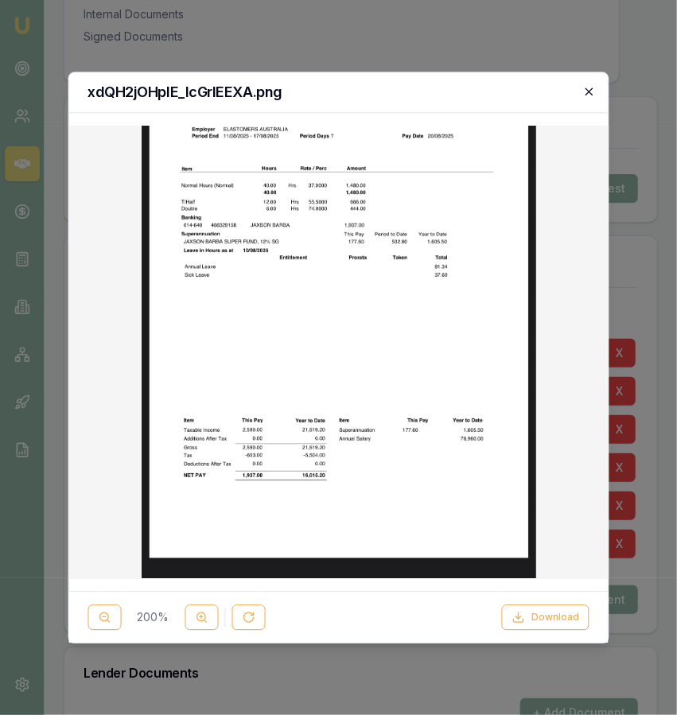
click at [588, 87] on icon "button" at bounding box center [589, 91] width 13 height 13
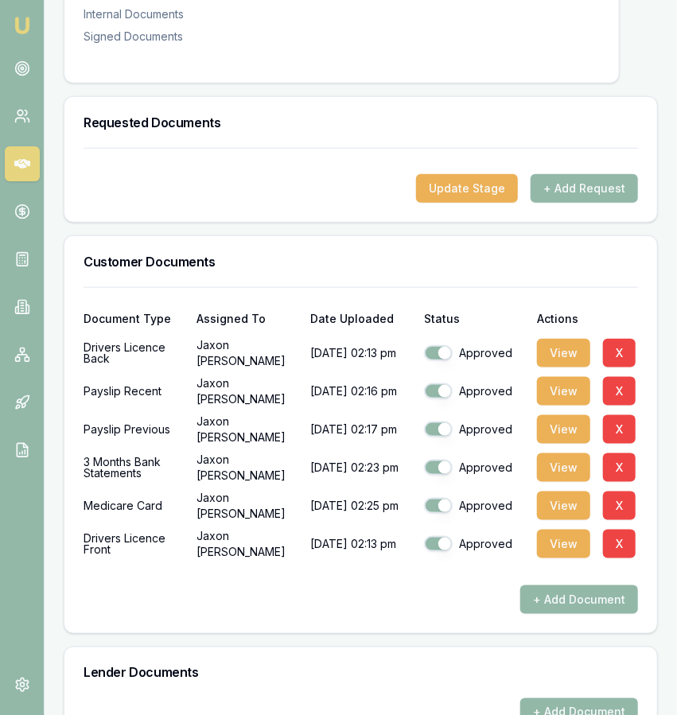
scroll to position [0, 0]
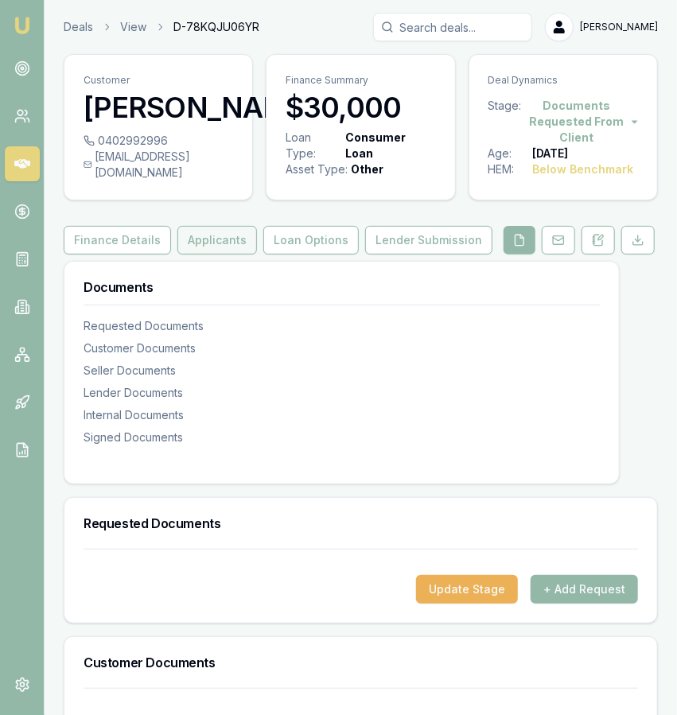
click at [192, 253] on button "Applicants" at bounding box center [217, 240] width 80 height 29
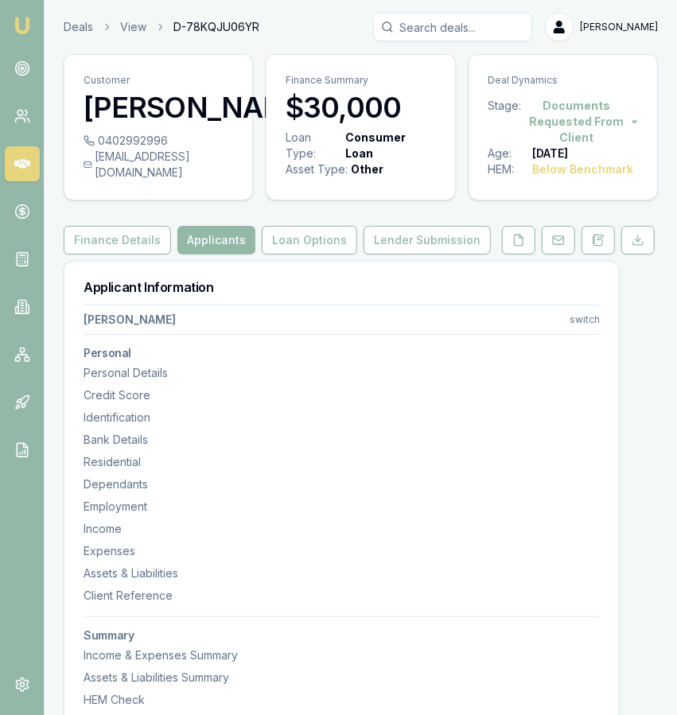
click at [293, 359] on nav "Jaxon Barba switch Personal Personal Details Credit Score Identification Bank D…" at bounding box center [342, 503] width 516 height 410
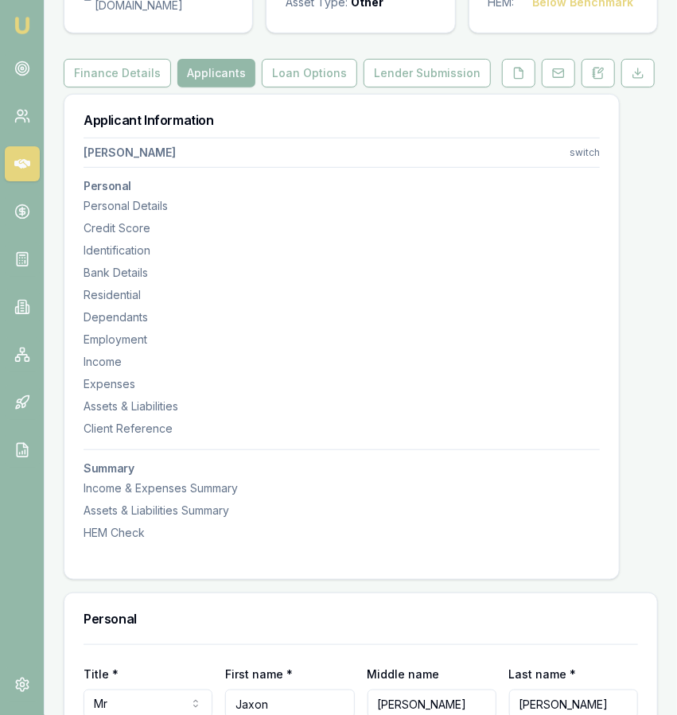
scroll to position [0, 13]
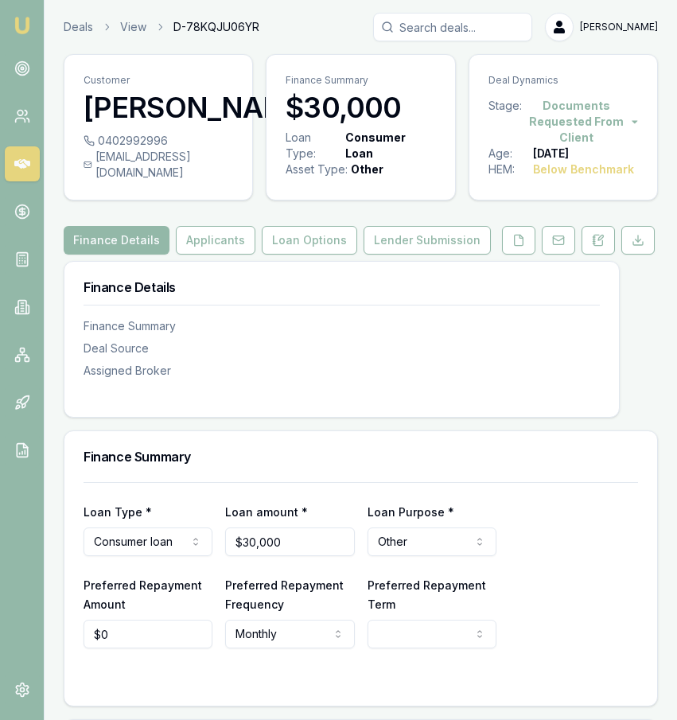
scroll to position [422, 0]
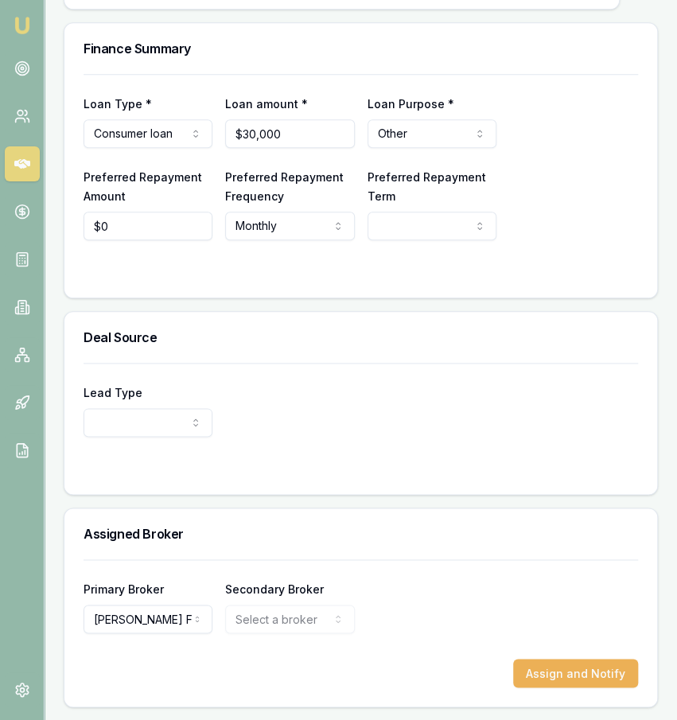
click at [245, 543] on div "Assigned Broker" at bounding box center [360, 533] width 593 height 51
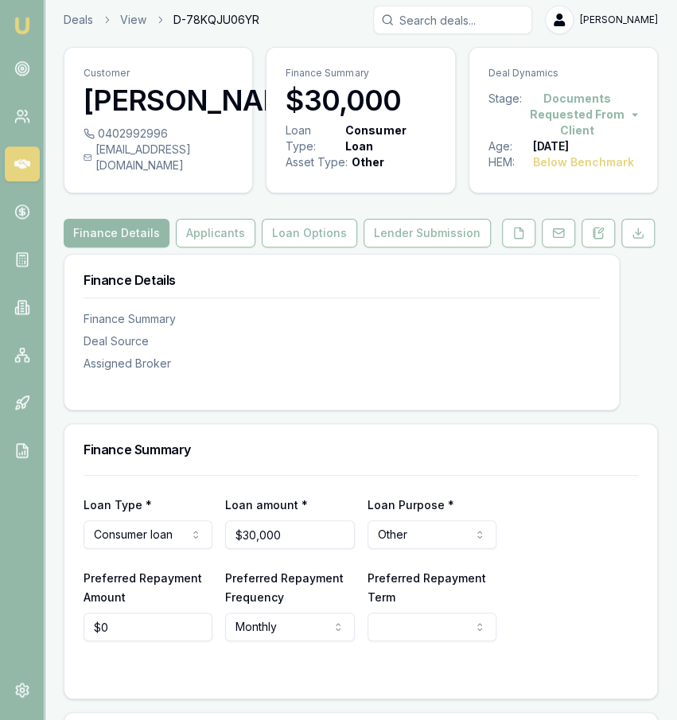
scroll to position [0, 0]
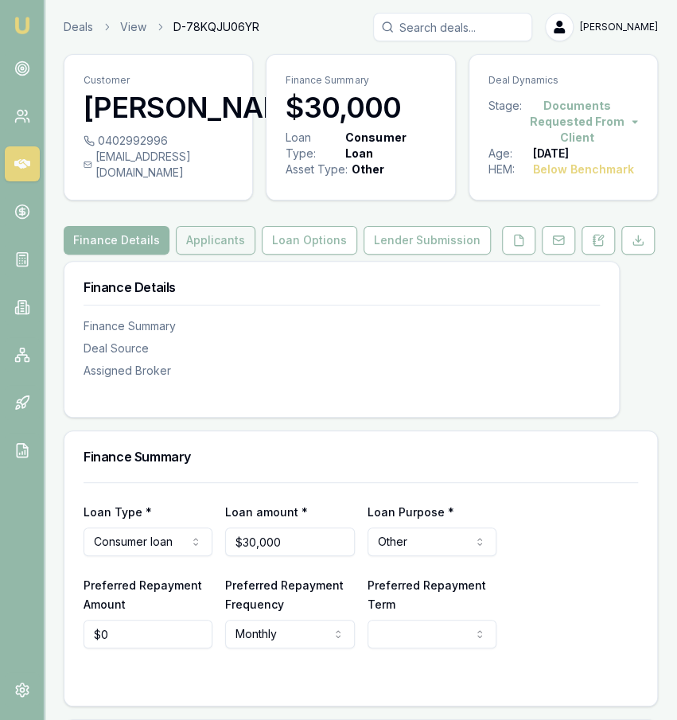
click at [217, 245] on button "Applicants" at bounding box center [216, 240] width 80 height 29
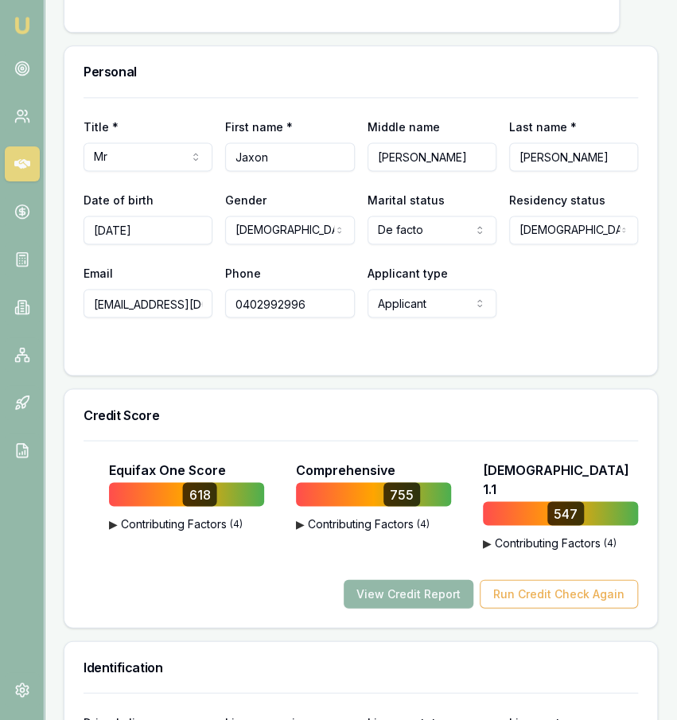
scroll to position [715, 0]
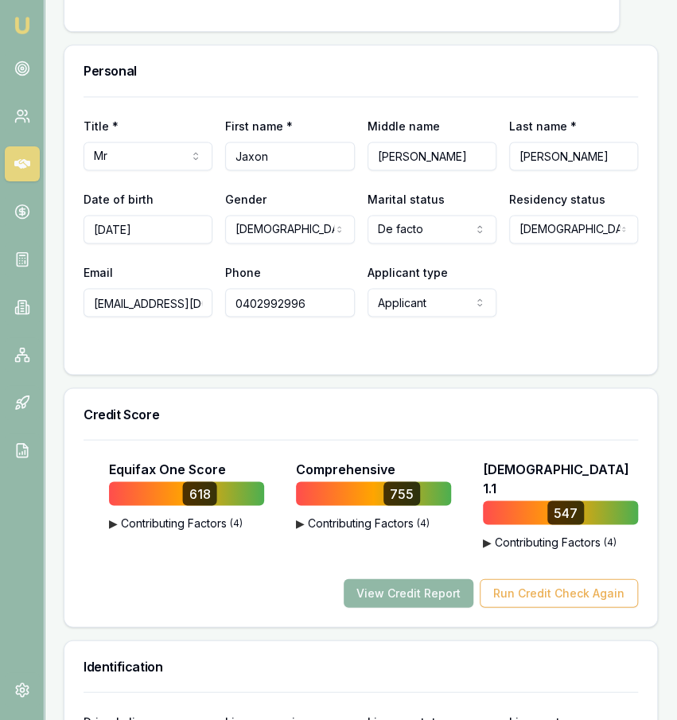
click at [445, 582] on button "View Credit Report" at bounding box center [409, 592] width 130 height 29
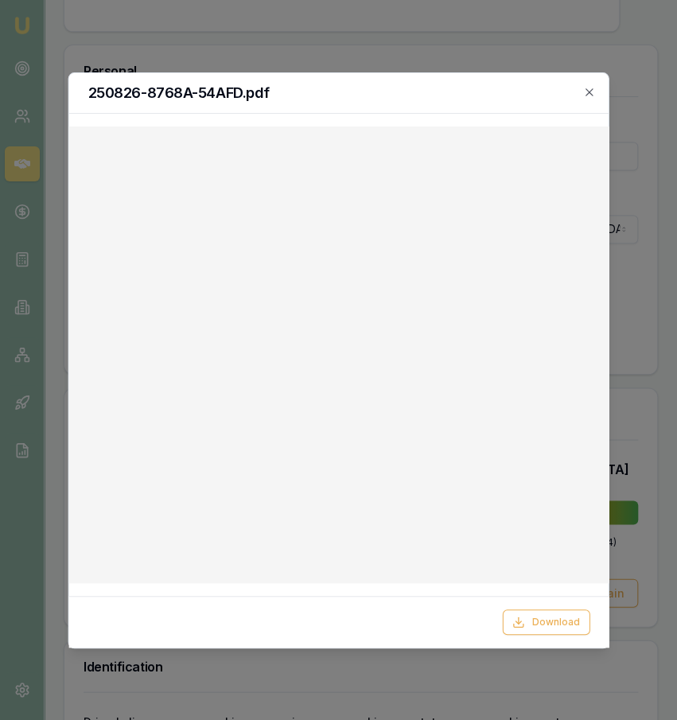
click at [393, 21] on div at bounding box center [338, 360] width 677 height 720
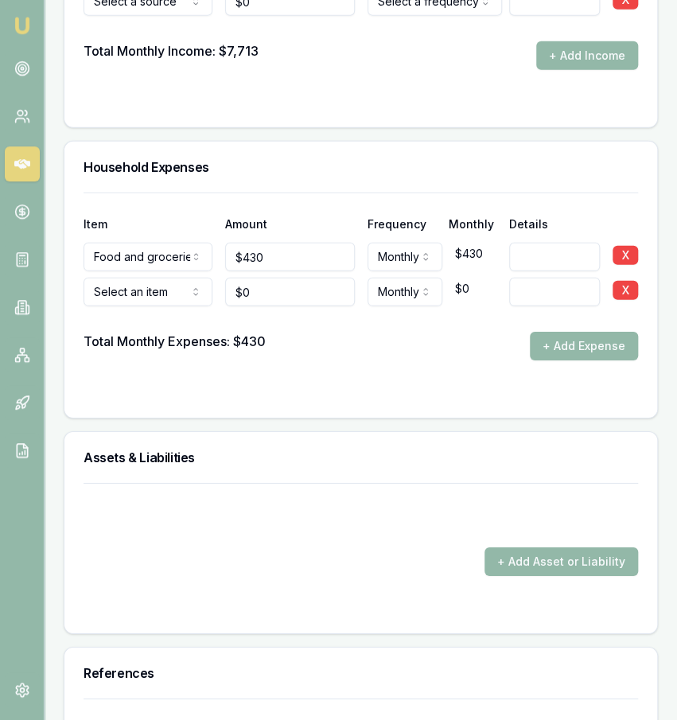
scroll to position [3517, 0]
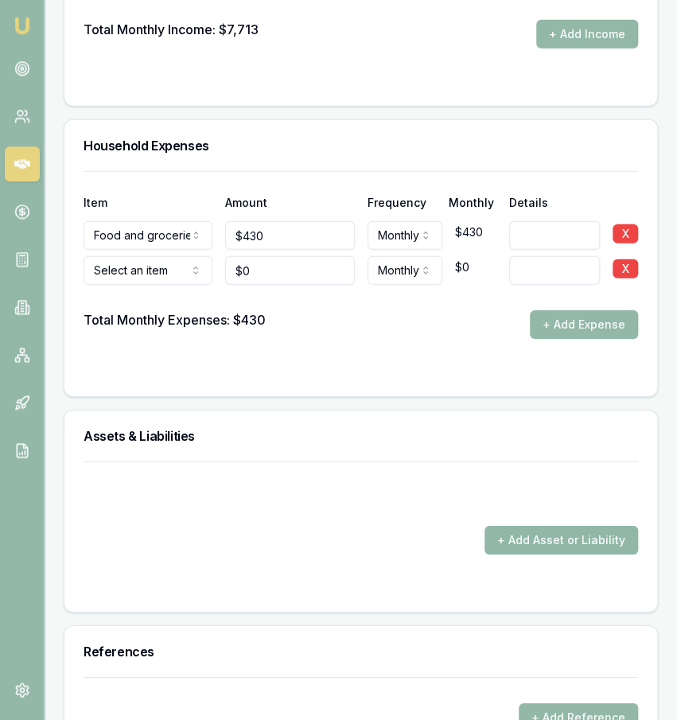
click at [521, 525] on button "+ Add Asset or Liability" at bounding box center [562, 539] width 154 height 29
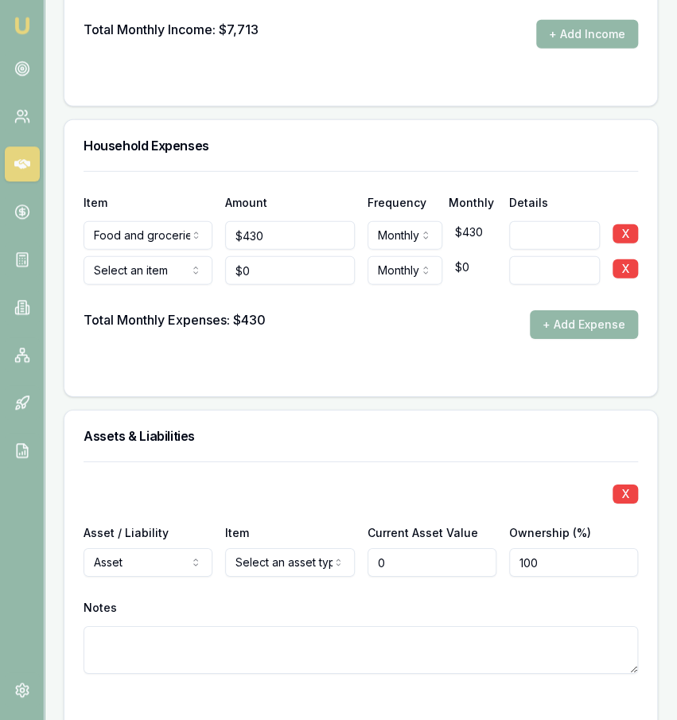
type input "$0"
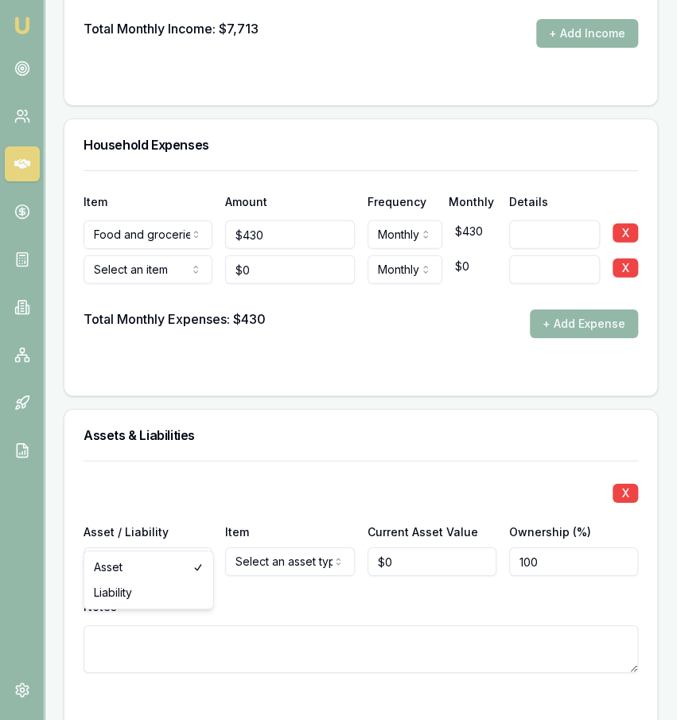
click at [615, 484] on button "X" at bounding box center [625, 493] width 25 height 19
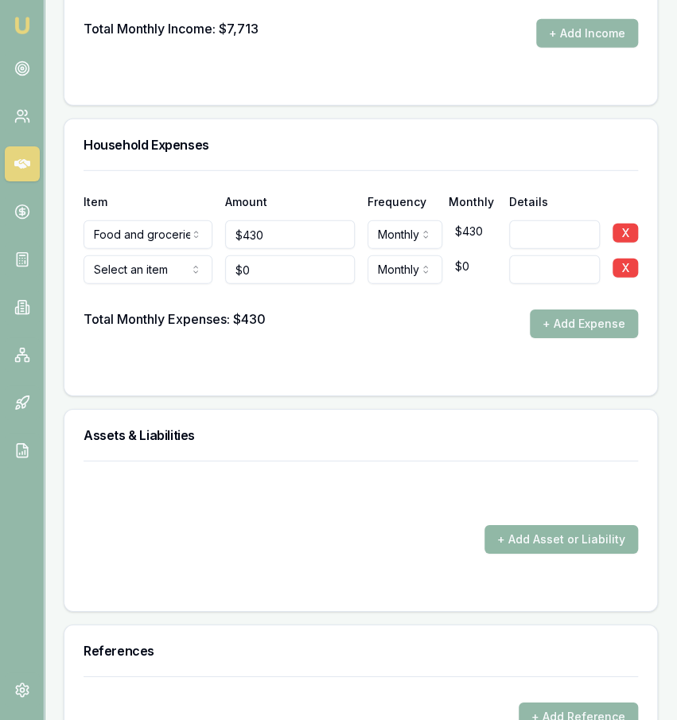
click at [539, 525] on button "+ Add Asset or Liability" at bounding box center [562, 539] width 154 height 29
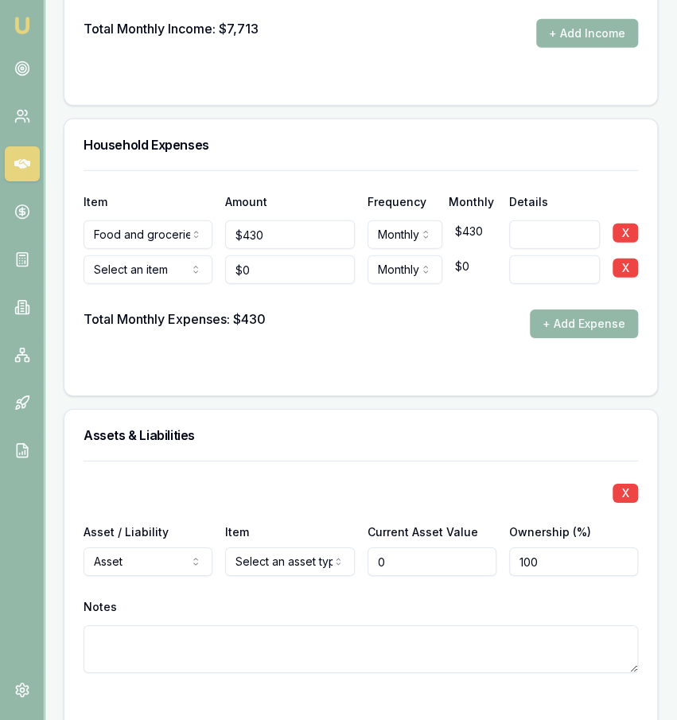
type input "$0"
select select "LIABILITY"
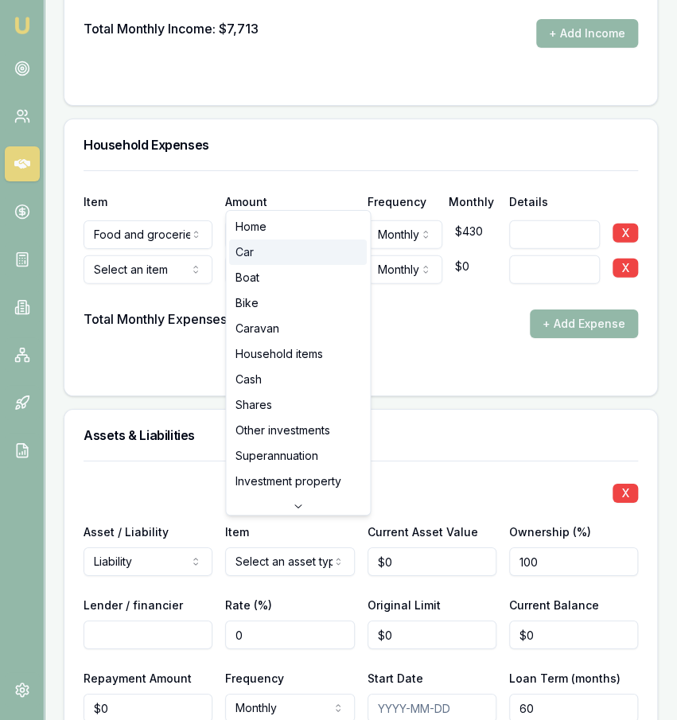
select select "CAR"
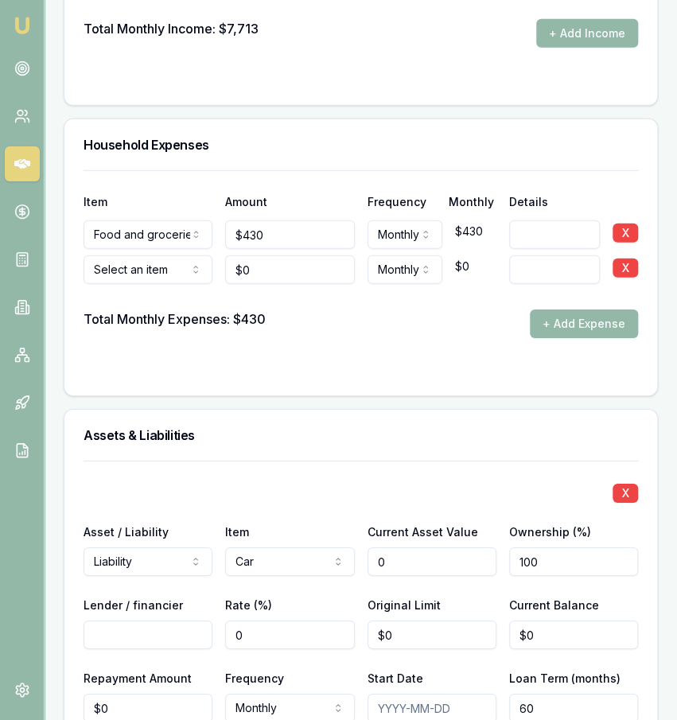
click at [411, 547] on input "0" at bounding box center [432, 561] width 129 height 29
type input "$50,000"
click at [169, 621] on input "Lender / financier" at bounding box center [148, 635] width 129 height 29
type input "Firstmac"
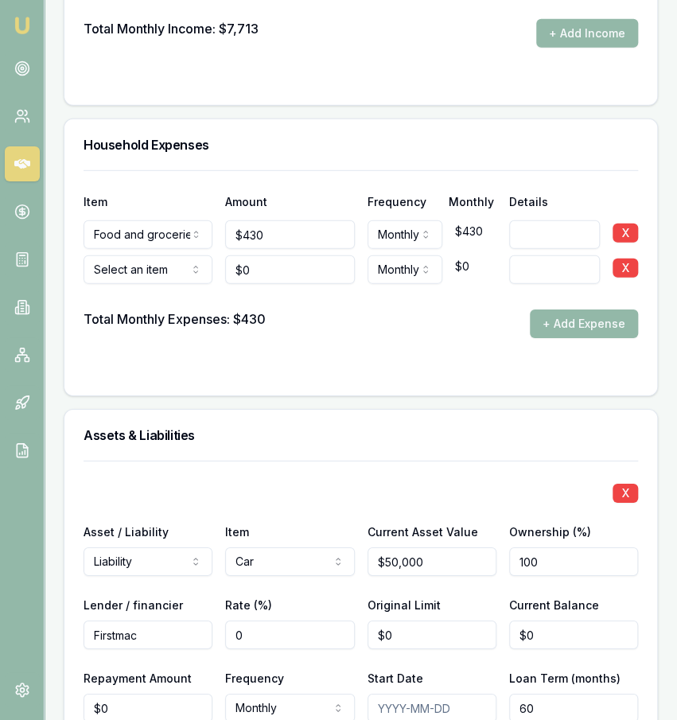
click at [249, 621] on input "0" at bounding box center [289, 635] width 129 height 29
type input "8"
click at [586, 621] on input "0" at bounding box center [573, 635] width 129 height 29
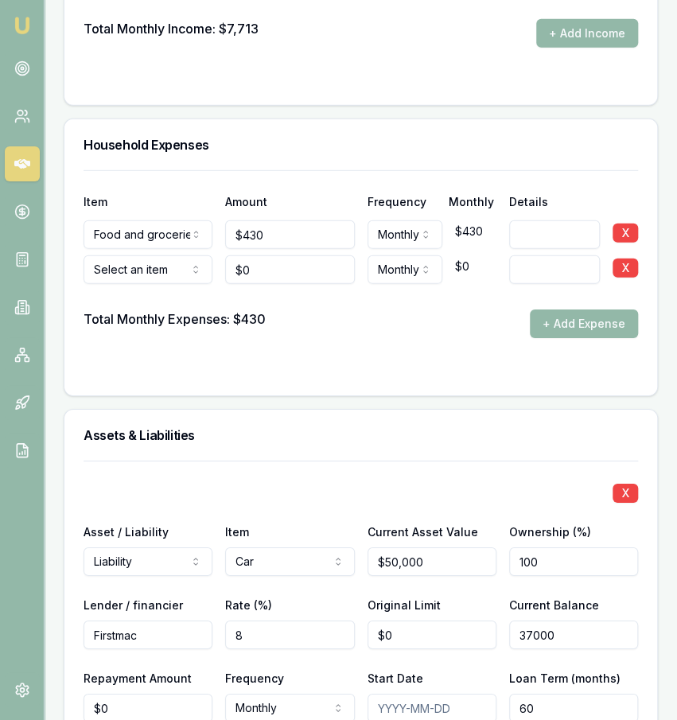
type input "$37,000"
click at [134, 694] on input "0" at bounding box center [148, 708] width 129 height 29
type input "$605"
click at [306, 668] on div "Frequency Monthly Weekly Fortnightly Monthly Quarterly Annually" at bounding box center [289, 695] width 129 height 54
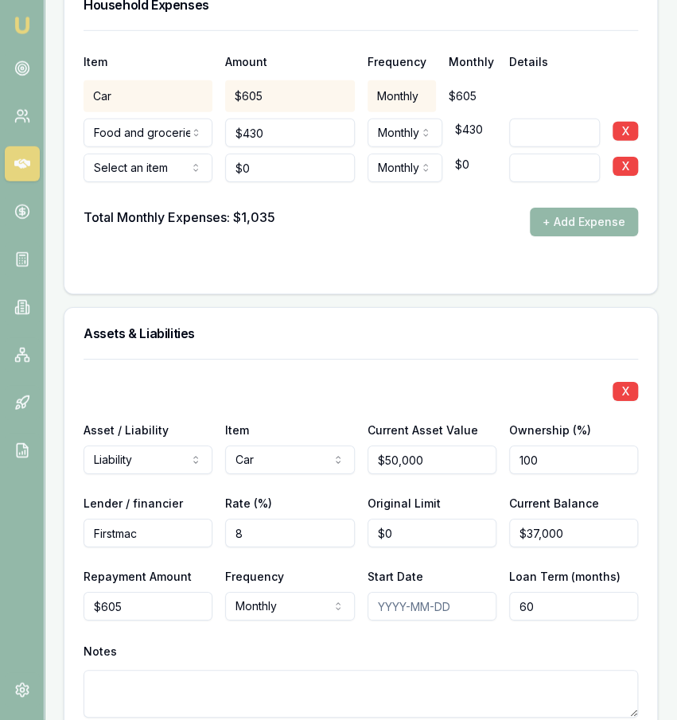
scroll to position [3659, 0]
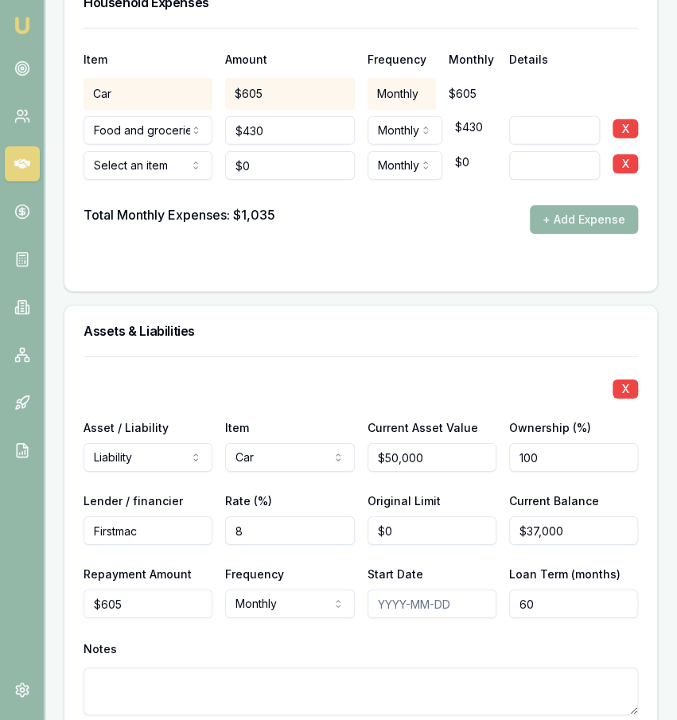
click at [568, 590] on input "60" at bounding box center [573, 604] width 129 height 29
type input "84"
click at [540, 599] on div "X Asset / Liability Liability Asset Liability Item Car Home Car Boat Bike Carav…" at bounding box center [361, 554] width 555 height 397
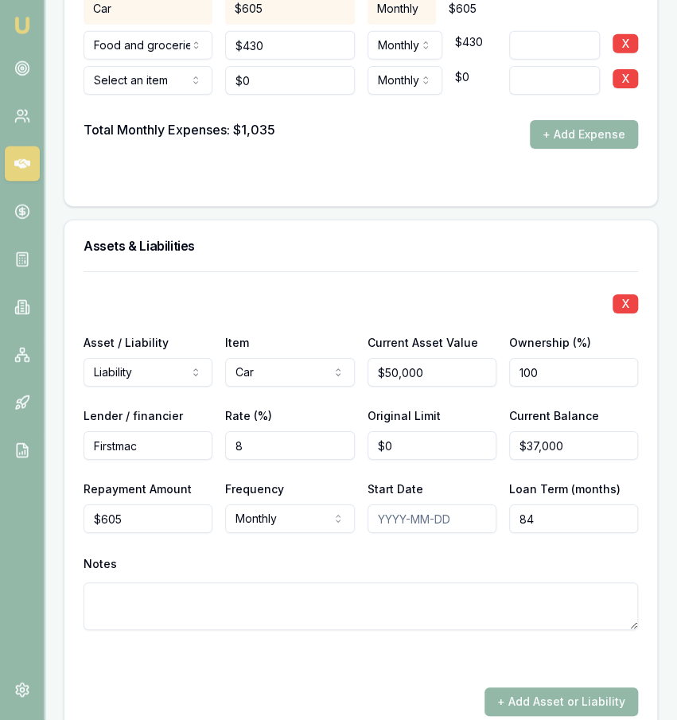
scroll to position [3744, 0]
click at [421, 504] on input "Start Date" at bounding box center [432, 518] width 129 height 29
type input "2025/03/01"
click at [355, 582] on textarea at bounding box center [361, 606] width 555 height 48
click at [381, 552] on div "Notes" at bounding box center [361, 564] width 555 height 24
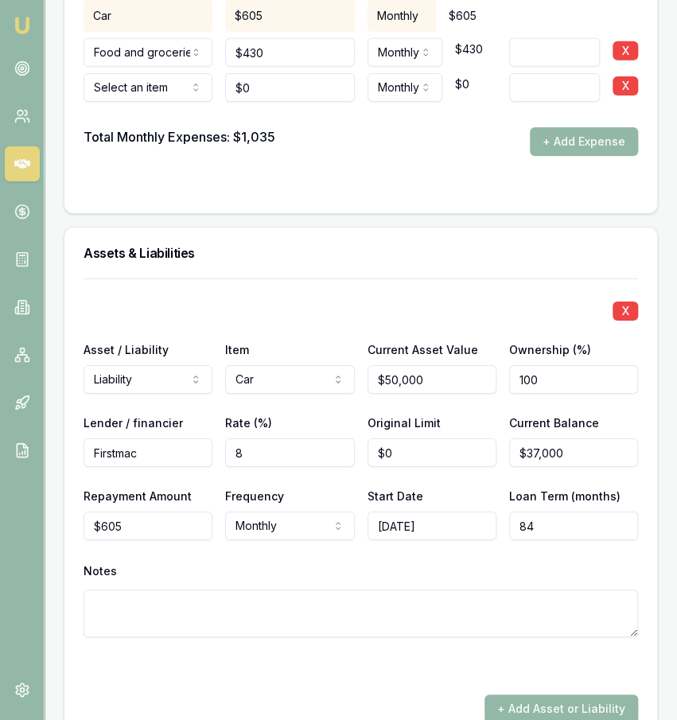
scroll to position [3493, 0]
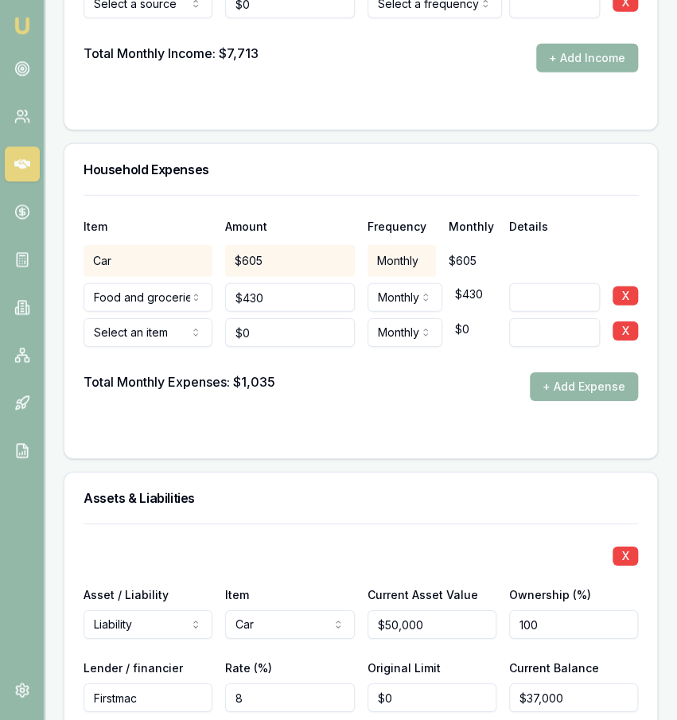
click at [275, 372] on div "Total Monthly Expenses: $1,035" at bounding box center [180, 386] width 192 height 29
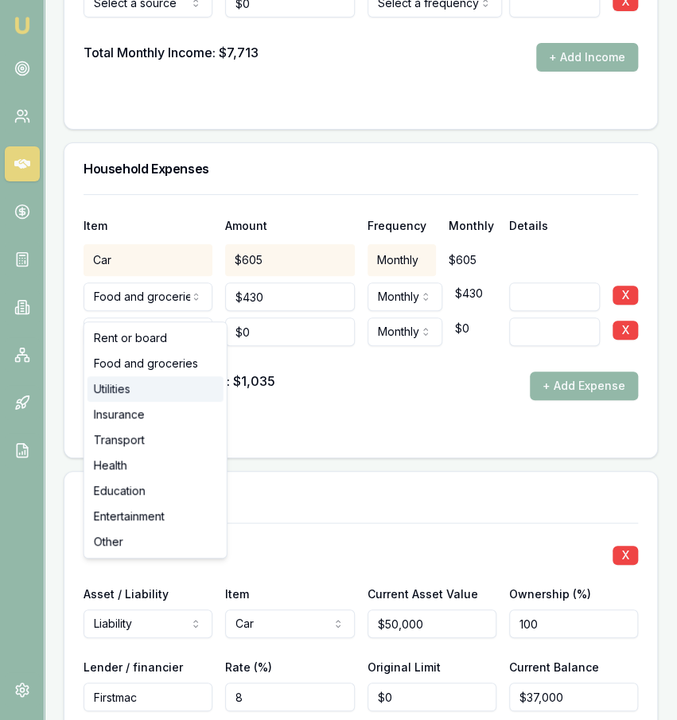
select select "UTILITIES"
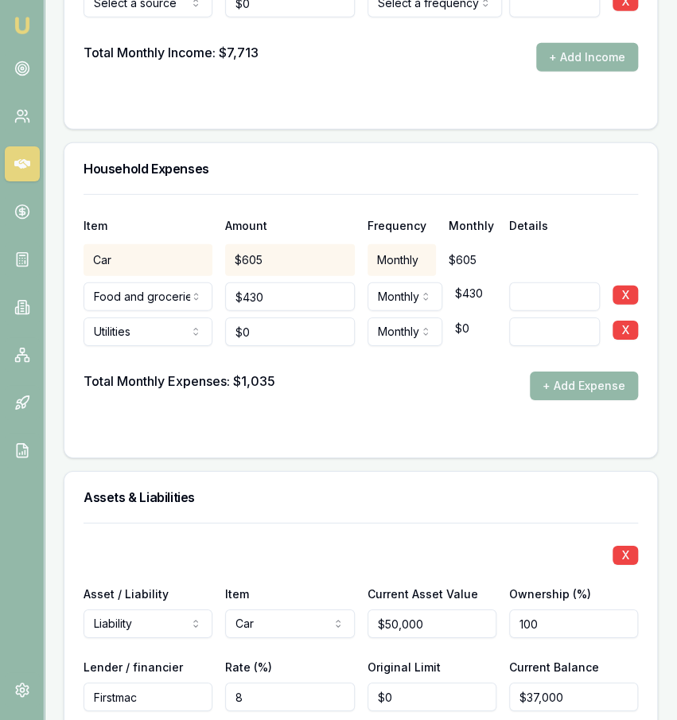
type input "0"
click at [293, 317] on input "0" at bounding box center [289, 331] width 129 height 29
click at [303, 317] on input "120" at bounding box center [289, 331] width 129 height 29
type input "$120"
click at [352, 372] on div "Total Monthly Expenses: $1,035 + Add Expense" at bounding box center [361, 386] width 555 height 29
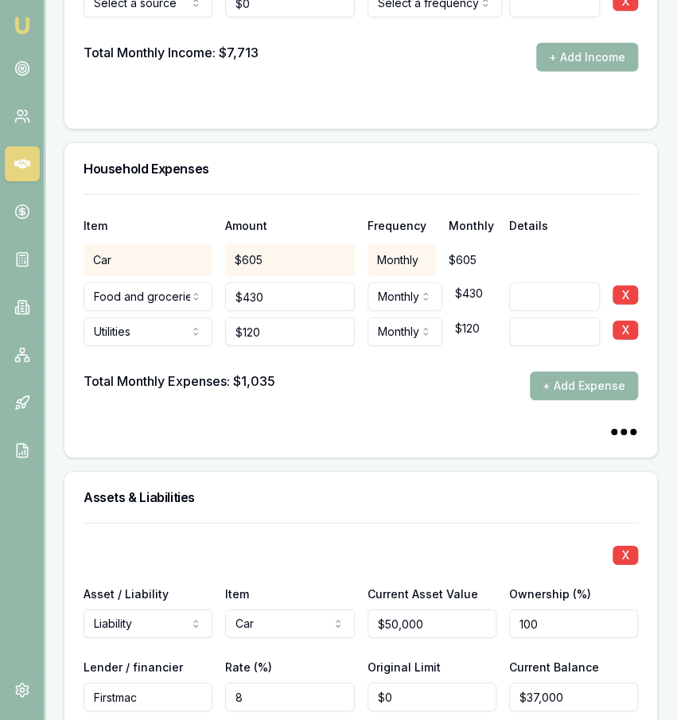
click at [653, 368] on div "Item Amount Frequency Monthly Details Car $605 Monthly $605 Food and groceries …" at bounding box center [360, 325] width 593 height 263
click at [629, 372] on button "+ Add Expense" at bounding box center [584, 386] width 108 height 29
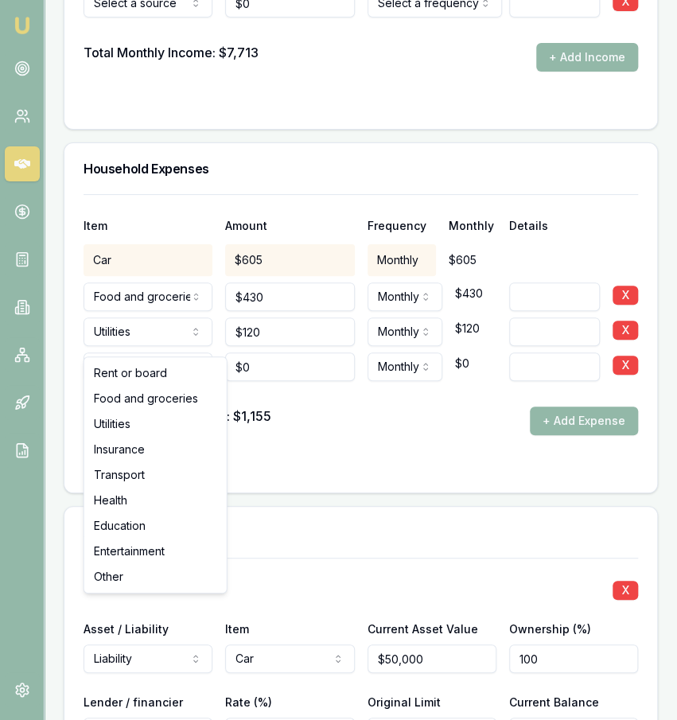
type input "$0"
select select "ENTERTAINMENT"
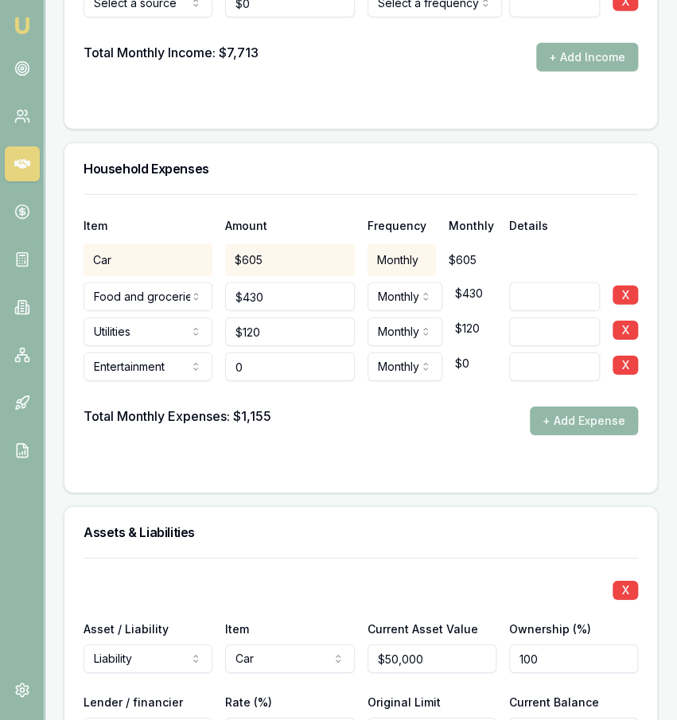
click at [261, 352] on input "0" at bounding box center [289, 366] width 129 height 29
type input "$2,000"
click at [379, 381] on div at bounding box center [361, 393] width 555 height 25
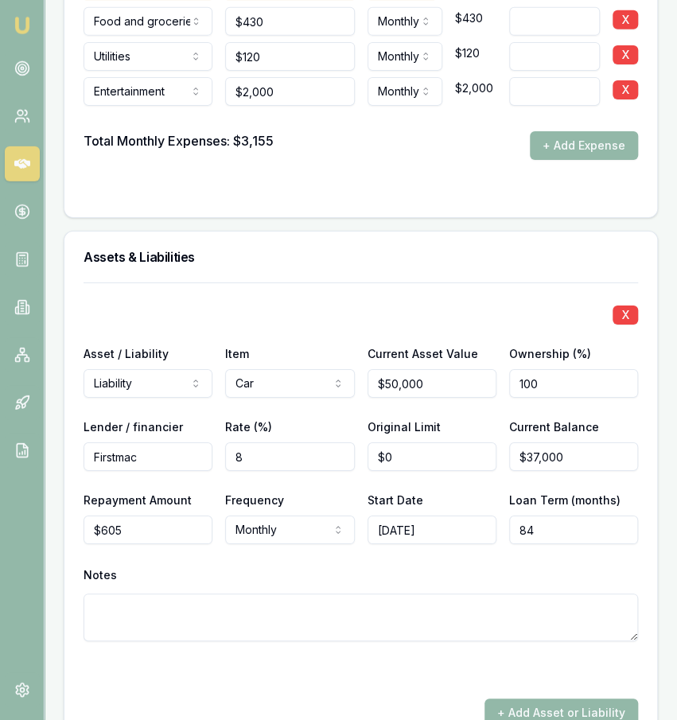
scroll to position [3691, 0]
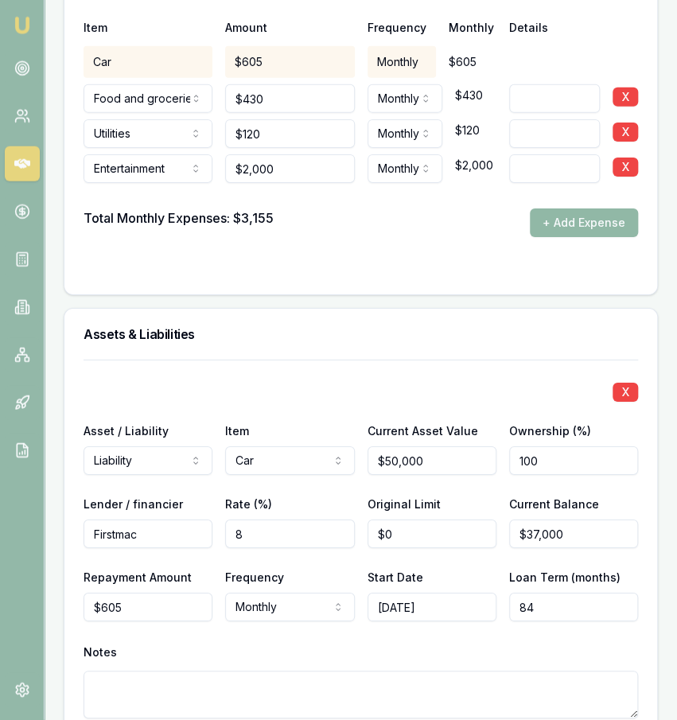
click at [553, 208] on button "+ Add Expense" at bounding box center [584, 222] width 108 height 29
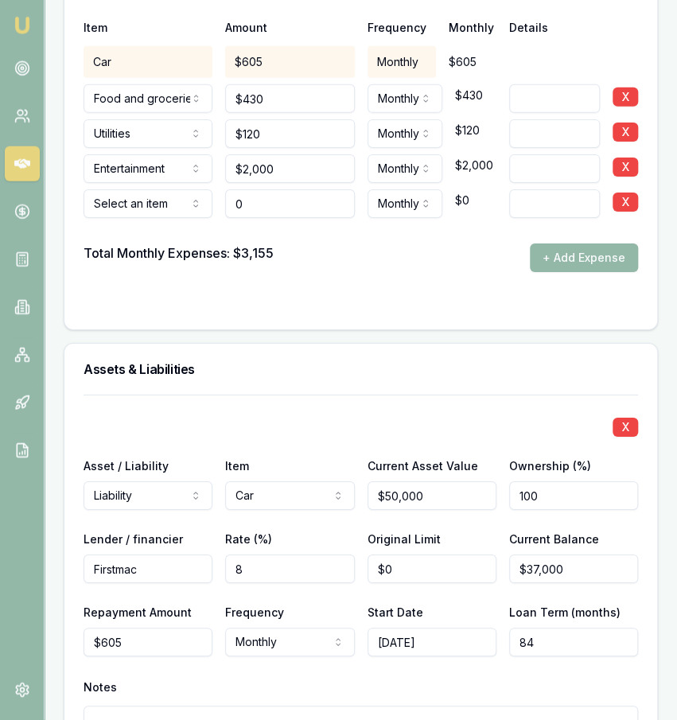
type input "$0"
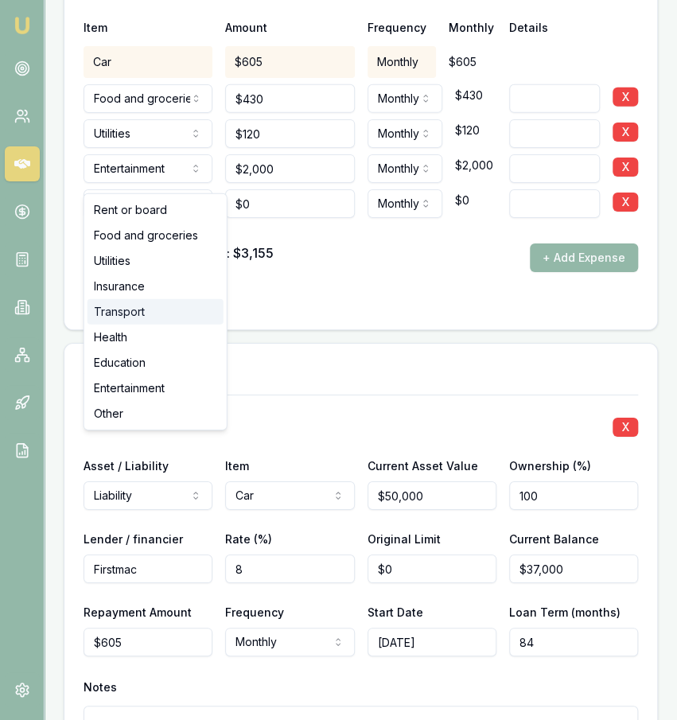
select select "TRANSPORT"
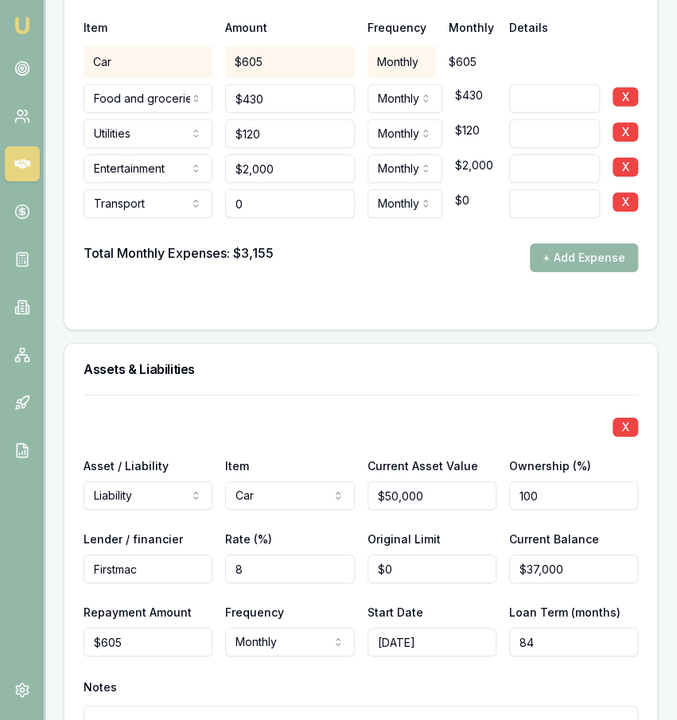
click at [278, 189] on input "0" at bounding box center [289, 203] width 129 height 29
type input "4"
type input "$300"
click at [575, 154] on input at bounding box center [554, 168] width 91 height 29
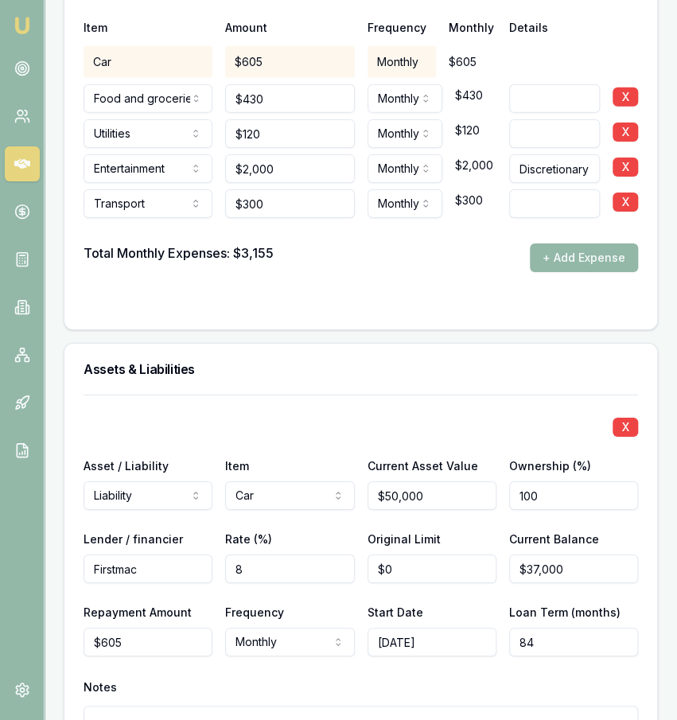
type input "Discretionary"
click at [407, 246] on form "Item Amount Frequency Monthly Details Car $605 Monthly $605 Food and groceries …" at bounding box center [361, 153] width 555 height 314
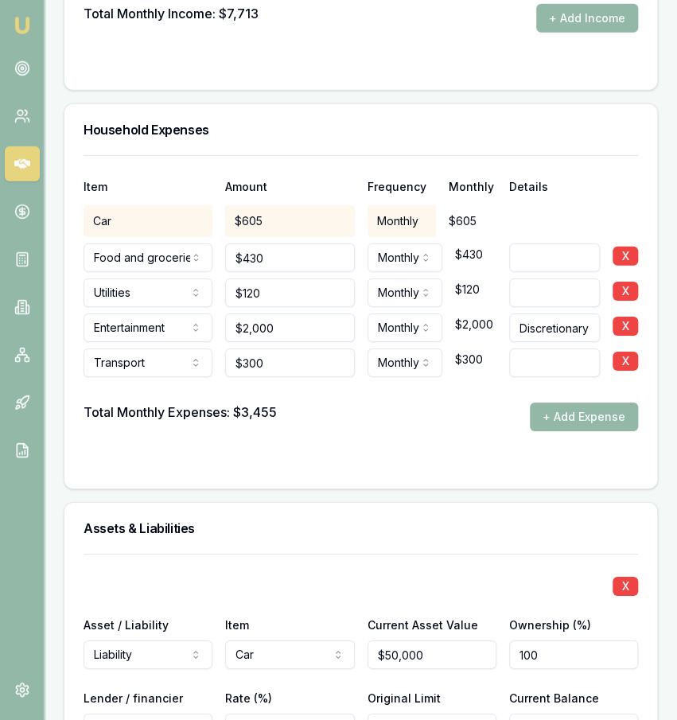
scroll to position [3518, 0]
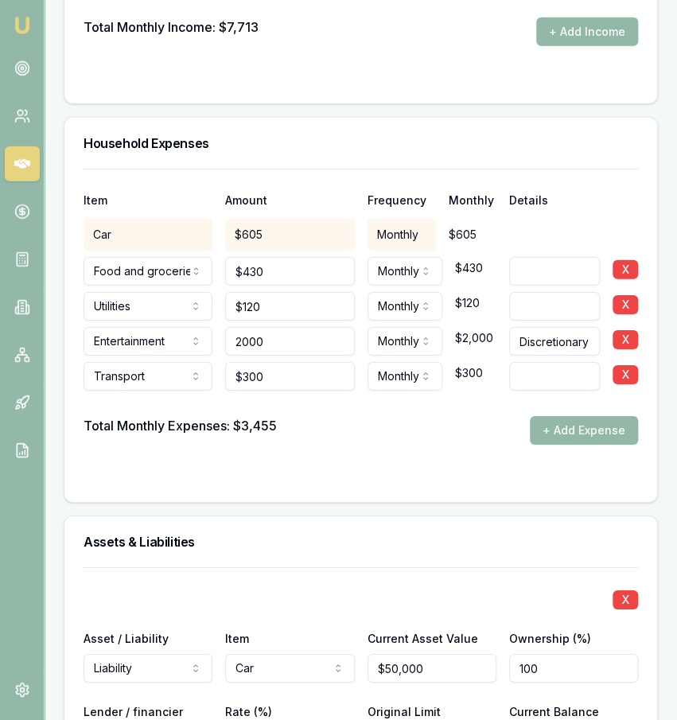
click at [306, 327] on input "2000" at bounding box center [289, 341] width 129 height 29
type input "$3,300"
click at [338, 416] on div "Total Monthly Expenses: $3,455 + Add Expense" at bounding box center [361, 430] width 555 height 29
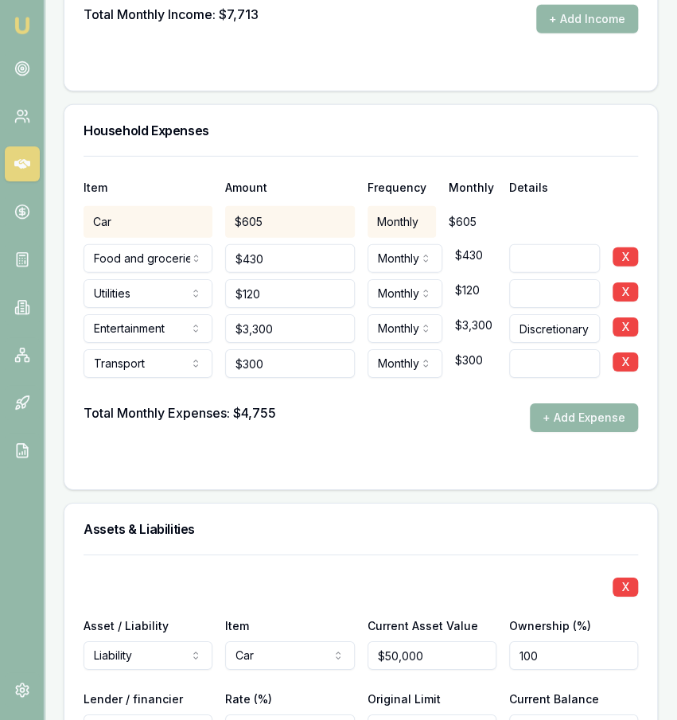
scroll to position [3530, 0]
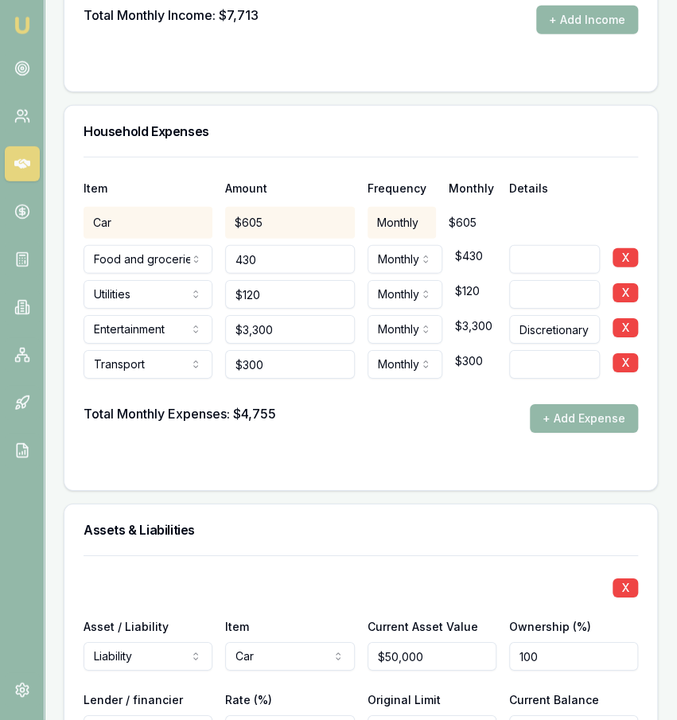
click at [286, 245] on input "430" at bounding box center [289, 259] width 129 height 29
type input "$600"
click at [376, 414] on form "Item Amount Frequency Monthly Details Car $605 Monthly $605 Food and groceries …" at bounding box center [361, 314] width 555 height 314
click at [321, 379] on div at bounding box center [361, 391] width 555 height 25
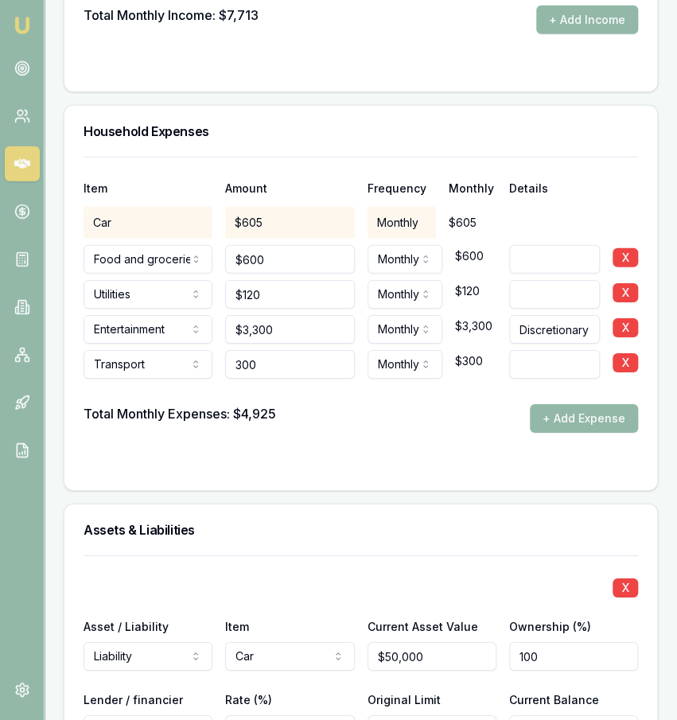
click at [322, 350] on input "300" at bounding box center [289, 364] width 129 height 29
click at [334, 350] on input "350" at bounding box center [289, 364] width 129 height 29
type input "350"
type input "3300"
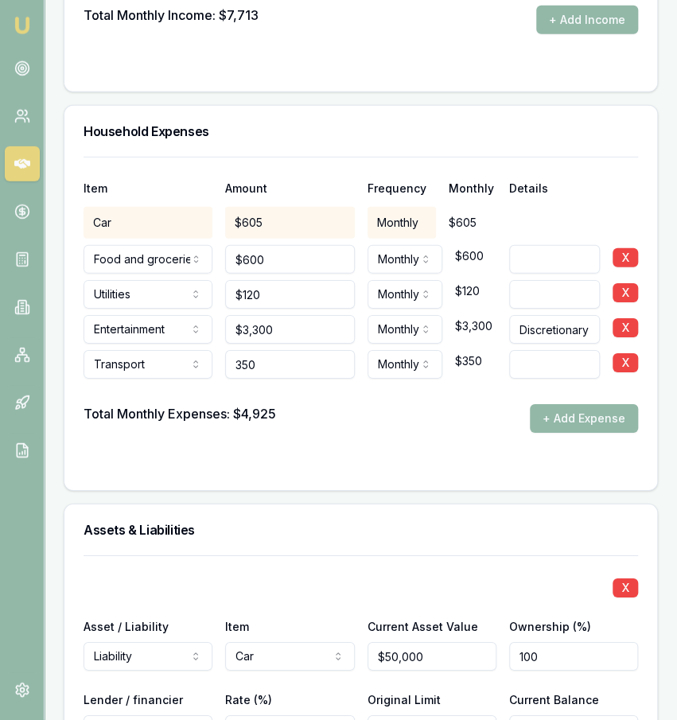
type input "$350"
click at [335, 315] on input "3300" at bounding box center [289, 329] width 129 height 29
type input "$3,000"
click at [367, 406] on form "Item Amount Frequency Monthly Details Car $605 Monthly $605 Food and groceries …" at bounding box center [361, 314] width 555 height 314
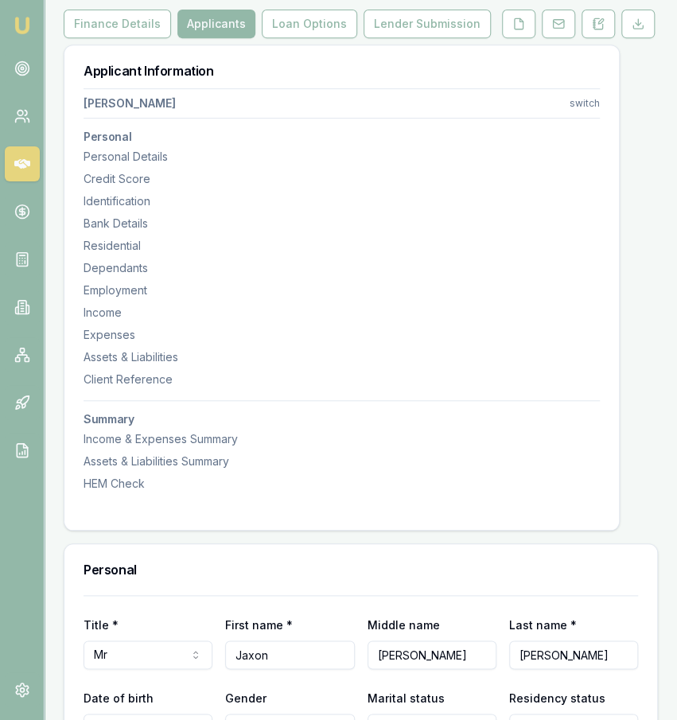
scroll to position [154, 0]
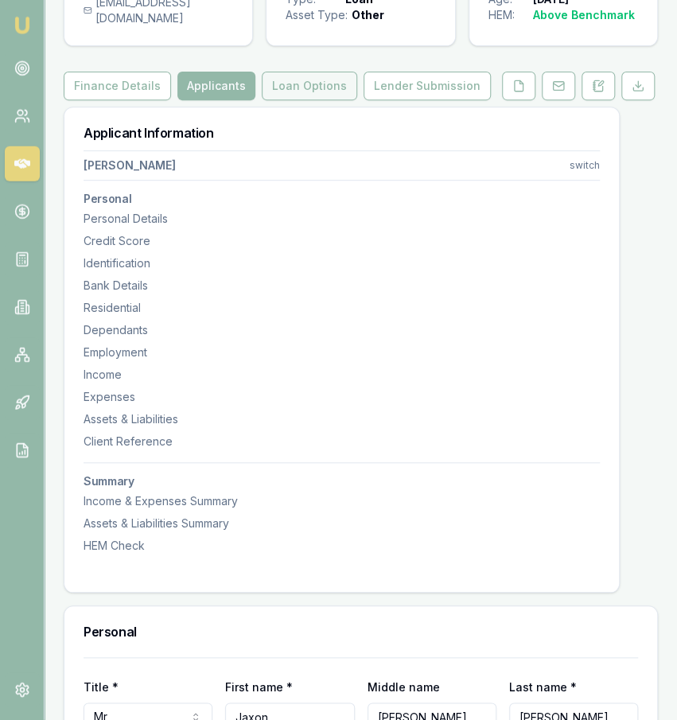
click at [325, 100] on button "Loan Options" at bounding box center [309, 86] width 95 height 29
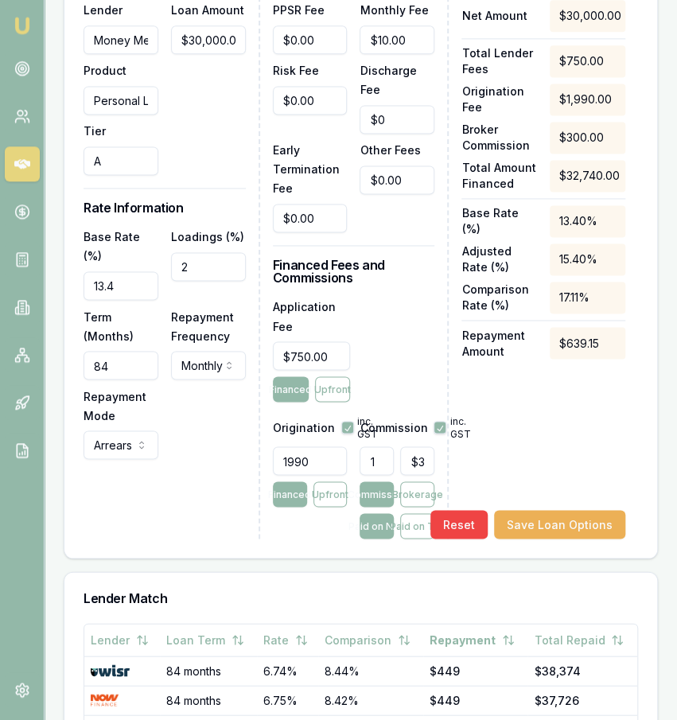
scroll to position [700, 0]
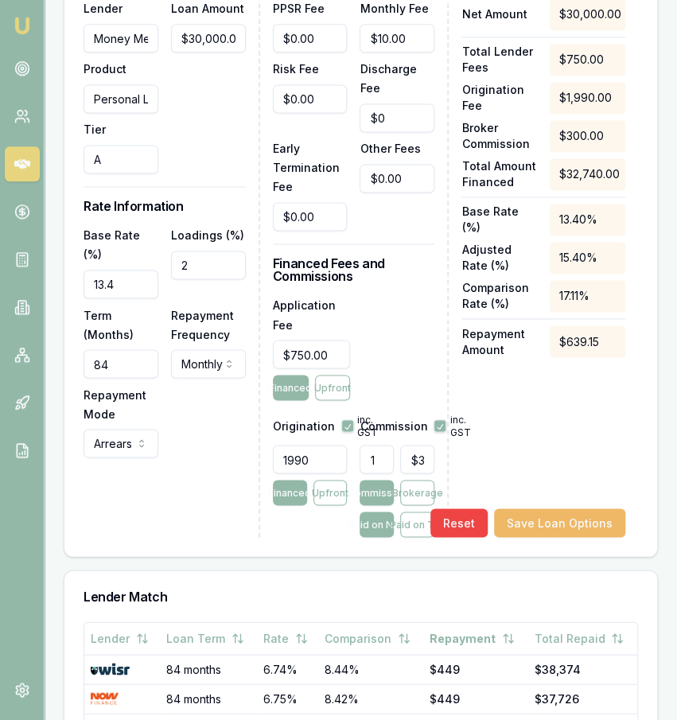
click at [546, 530] on button "Save Loan Options" at bounding box center [559, 522] width 131 height 29
click at [413, 537] on button "Paid on TAF" at bounding box center [417, 524] width 34 height 25
type input "$327.40"
click at [483, 406] on div "Net Amount $30,000.00 Total Lender Fees $750.00 Origination Fee $1,990.00 Broke…" at bounding box center [543, 267] width 164 height 539
click at [540, 531] on button "Save Loan Options" at bounding box center [559, 522] width 131 height 29
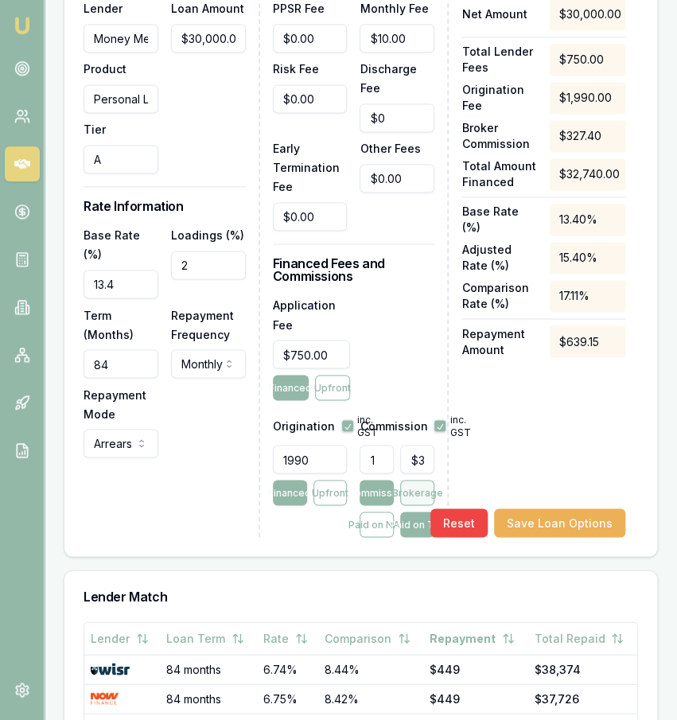
click at [424, 503] on button "Brokerage" at bounding box center [417, 492] width 34 height 25
click at [383, 505] on button "Commission" at bounding box center [377, 492] width 34 height 25
click at [408, 535] on button "Paid on TAF" at bounding box center [417, 524] width 34 height 25
click at [420, 498] on button "Brokerage" at bounding box center [417, 492] width 34 height 25
click at [419, 532] on div "Paid on NAF Paid on TAF" at bounding box center [397, 524] width 75 height 25
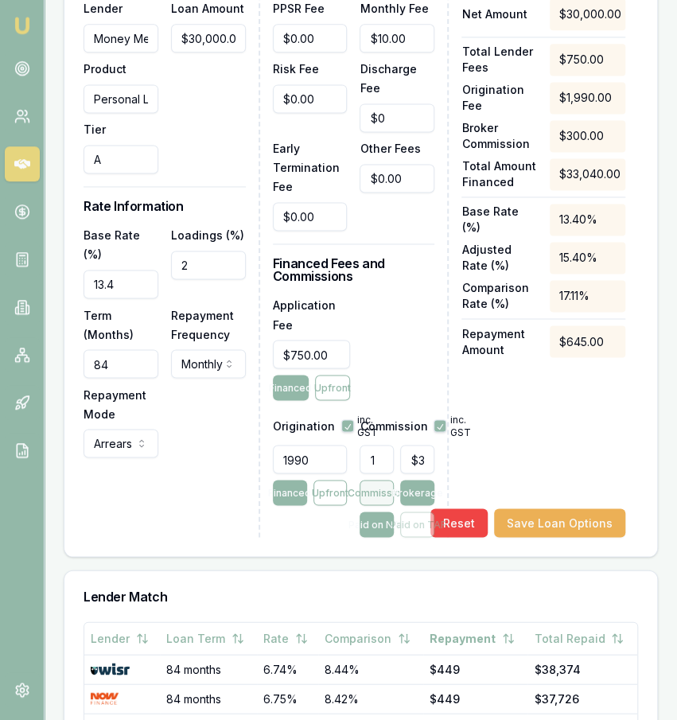
click at [384, 505] on button "Commission" at bounding box center [377, 492] width 34 height 25
click at [419, 524] on div "1 $300.00 Commission Brokerage Paid on NAF Paid on TAF" at bounding box center [397, 487] width 75 height 99
click at [419, 526] on button "Paid on TAF" at bounding box center [417, 524] width 34 height 25
type input "$327.40"
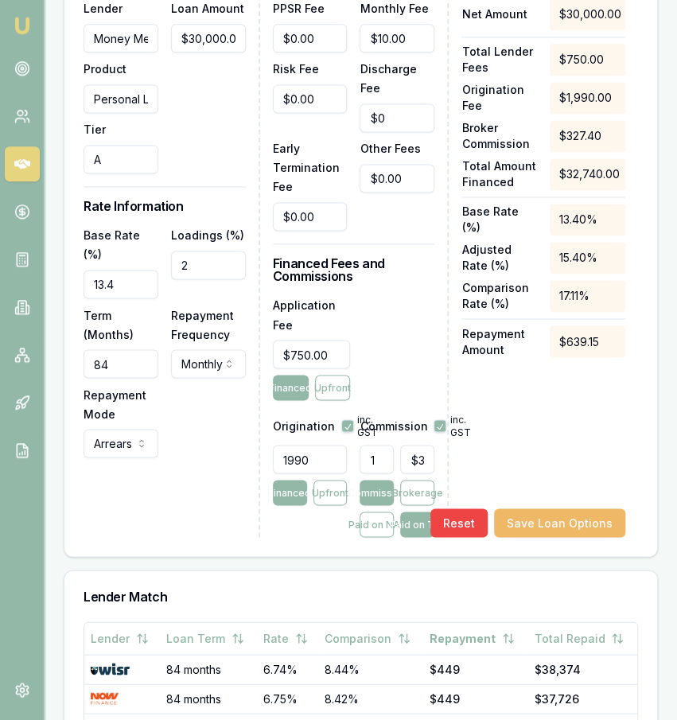
click at [607, 535] on button "Save Loan Options" at bounding box center [559, 522] width 131 height 29
click at [294, 356] on input "750" at bounding box center [312, 354] width 78 height 29
type input "7"
type input "$319.97"
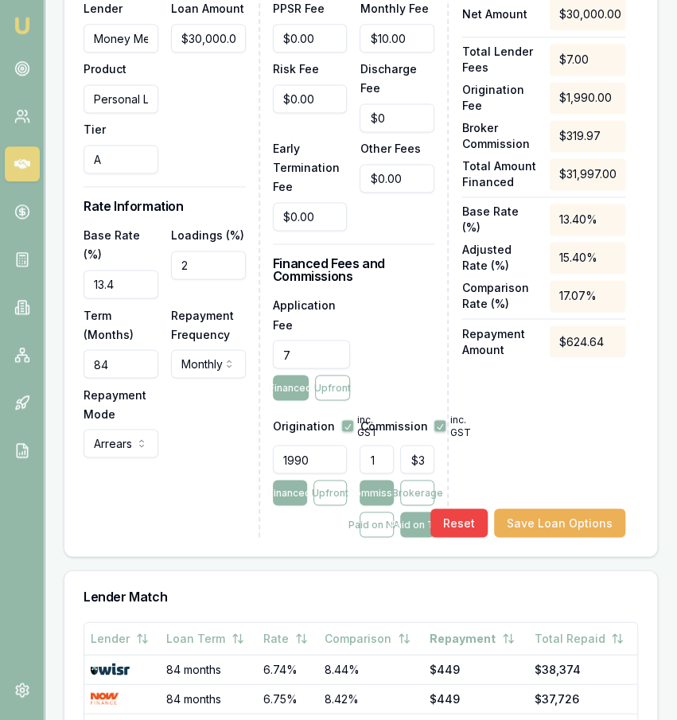
type input "79"
type input "$320.69"
type input "795"
type input "$327.85"
type input "$795.00"
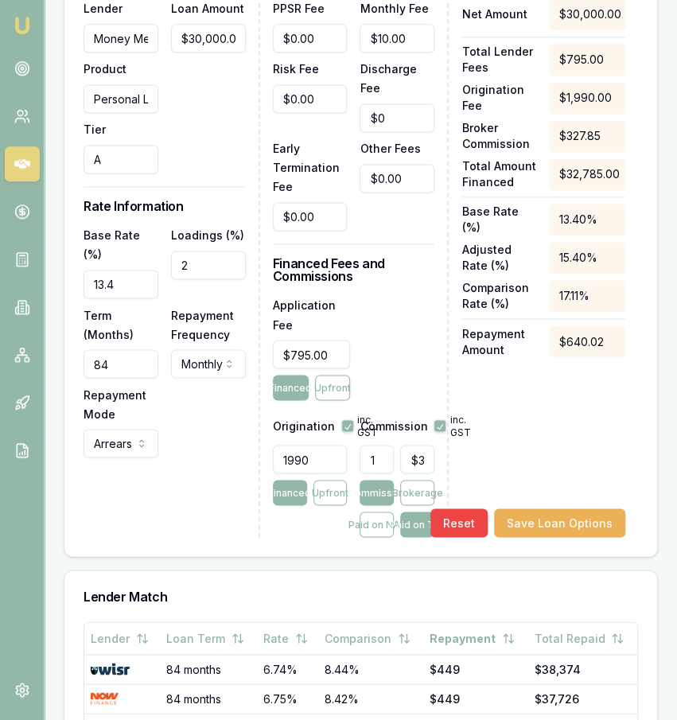
click at [374, 371] on div "Application Fee $795.00 Financed Upfront" at bounding box center [354, 347] width 162 height 105
click at [415, 505] on button "Brokerage" at bounding box center [417, 492] width 34 height 25
click at [373, 505] on button "Commission" at bounding box center [377, 492] width 34 height 25
click at [404, 536] on button "Paid on TAF" at bounding box center [417, 524] width 34 height 25
type input "$327.85"
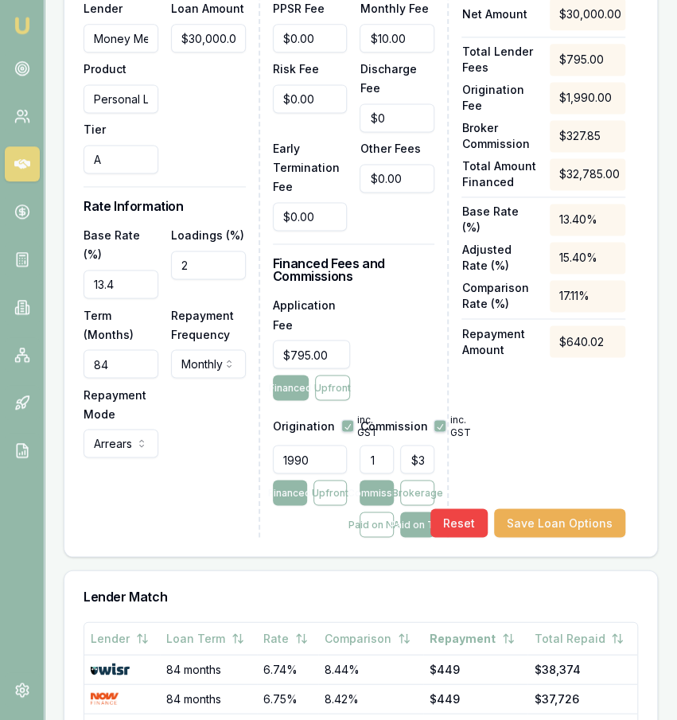
click at [520, 426] on div "Net Amount $30,000.00 Total Lender Fees $795.00 Origination Fee $1,990.00 Broke…" at bounding box center [543, 267] width 164 height 539
click at [572, 396] on div "Net Amount $30,000.00 Total Lender Fees $795.00 Origination Fee $1,990.00 Broke…" at bounding box center [543, 267] width 164 height 539
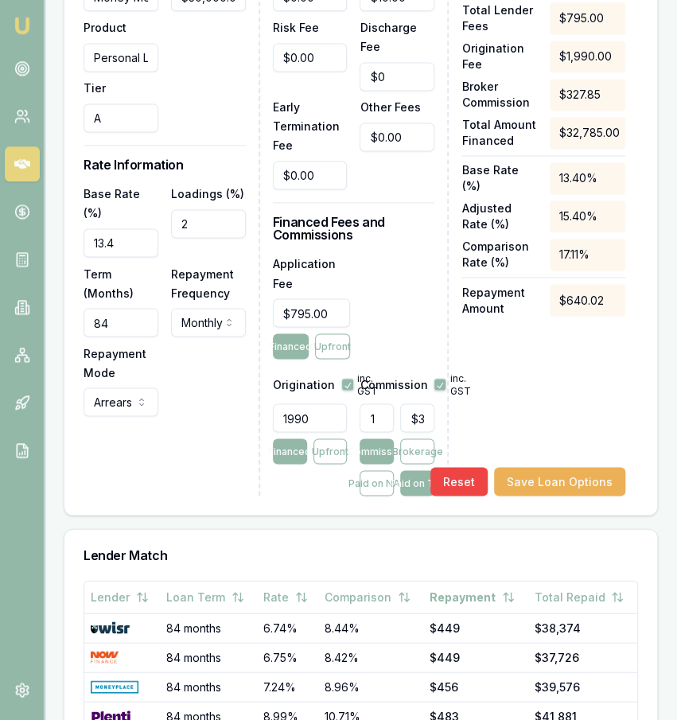
scroll to position [750, 0]
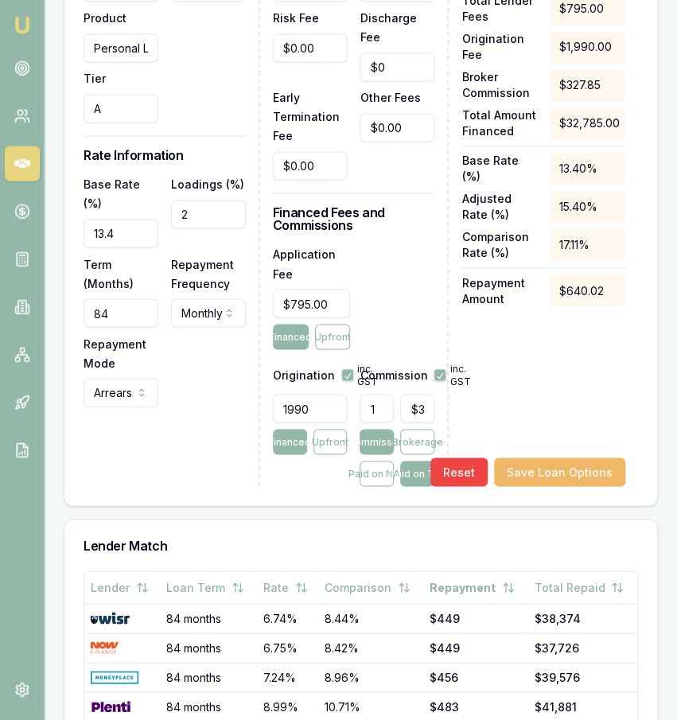
click at [549, 487] on button "Save Loan Options" at bounding box center [559, 472] width 131 height 29
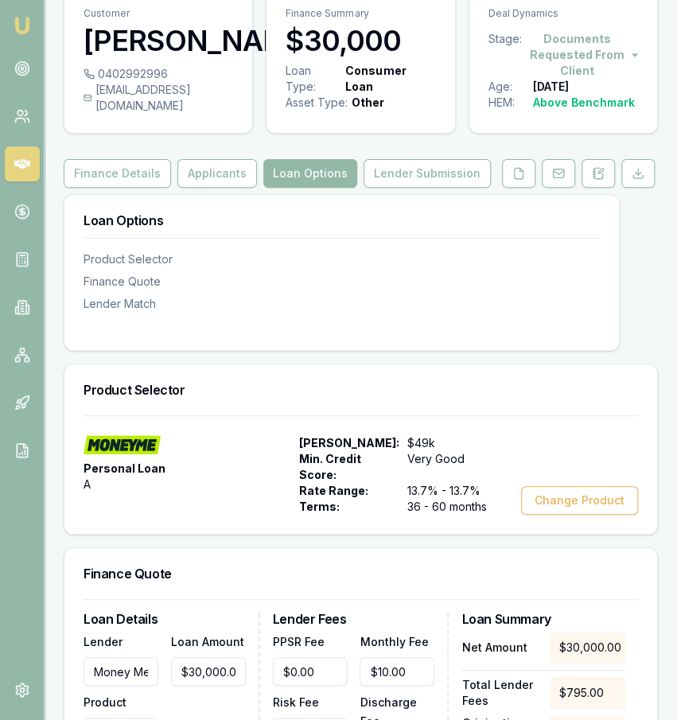
scroll to position [41, 0]
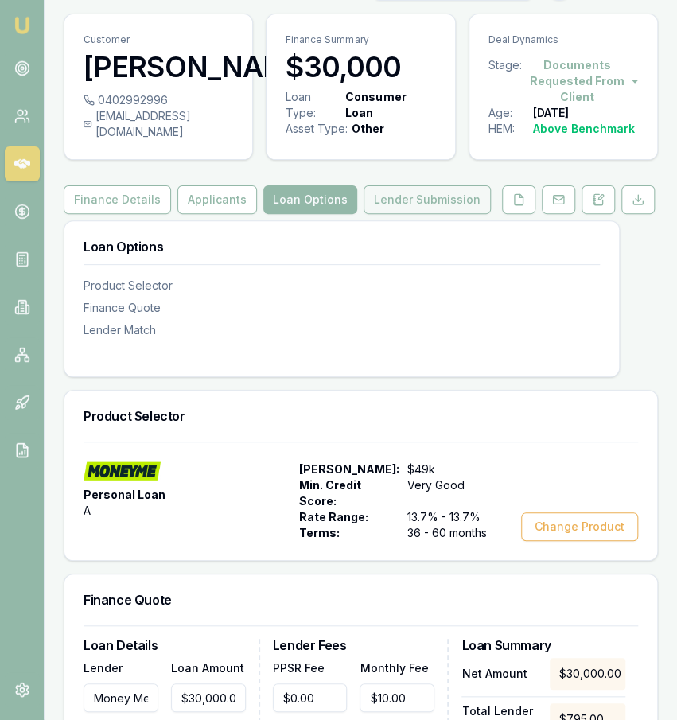
click at [420, 214] on button "Lender Submission" at bounding box center [427, 199] width 127 height 29
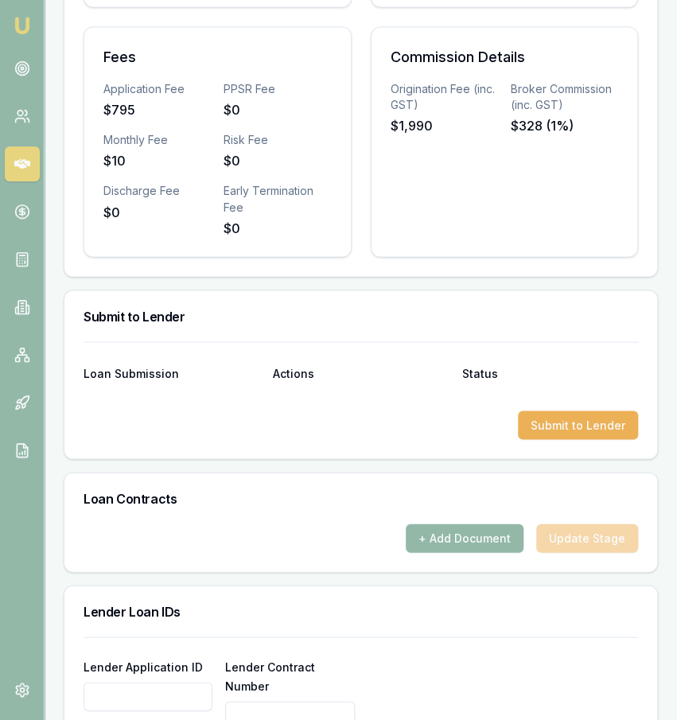
scroll to position [830, 0]
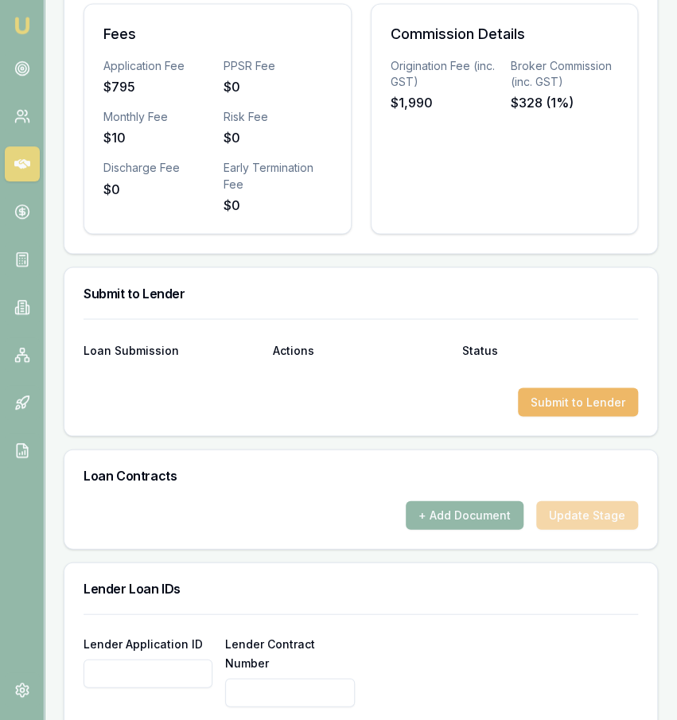
click at [553, 416] on button "Submit to Lender" at bounding box center [578, 401] width 120 height 29
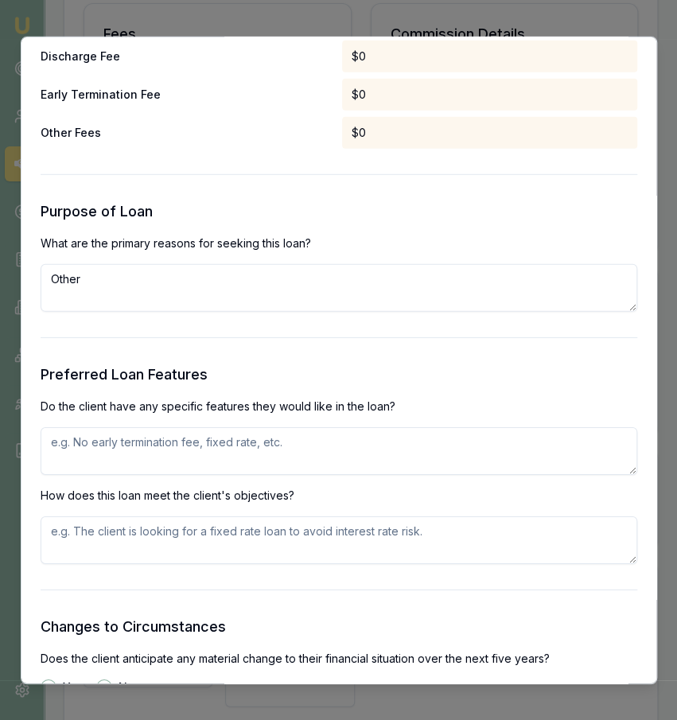
scroll to position [1459, 0]
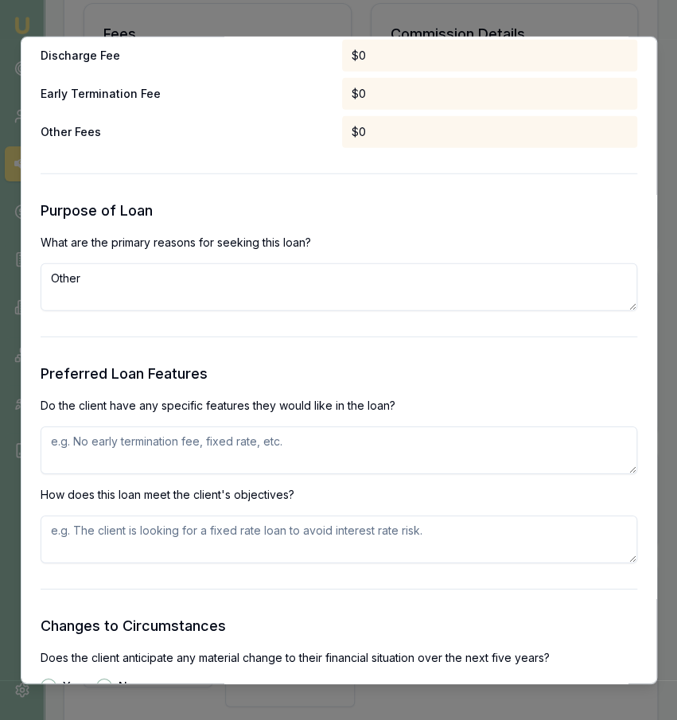
click at [170, 292] on textarea "Other" at bounding box center [339, 287] width 597 height 48
type textarea "Purchase of trailer from auction"
click at [221, 448] on textarea at bounding box center [339, 450] width 597 height 48
type textarea "Ability to make additional repayments"
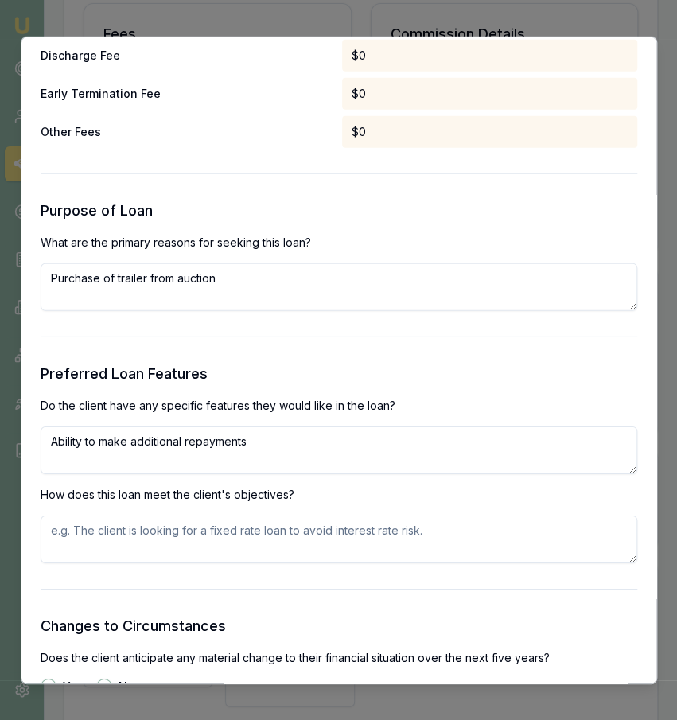
click at [216, 540] on textarea at bounding box center [339, 539] width 597 height 48
paste textarea "Ability to make additional repayments"
type textarea "Ability to make additional repayments"
click at [203, 610] on form "Selected Product Lender Money me Loan Type Consumer Loan Product Personal Loan …" at bounding box center [339, 247] width 597 height 3191
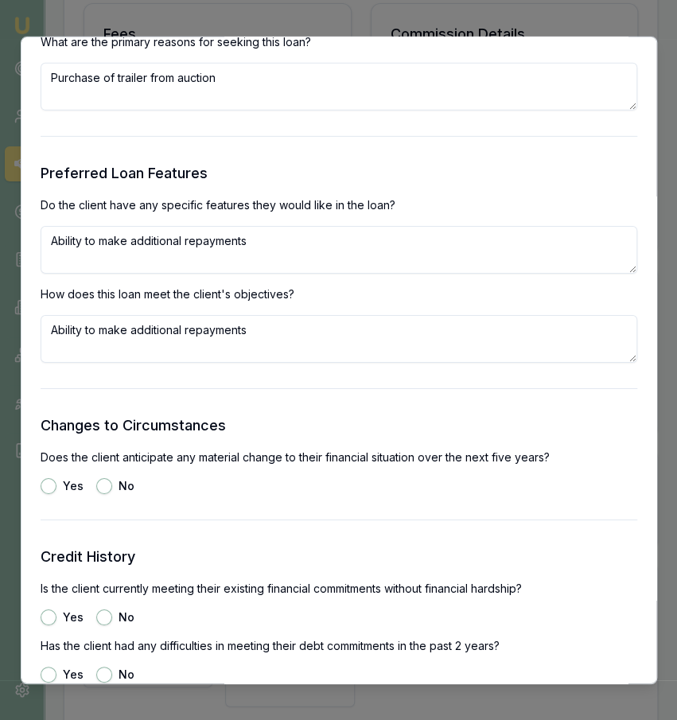
scroll to position [1661, 0]
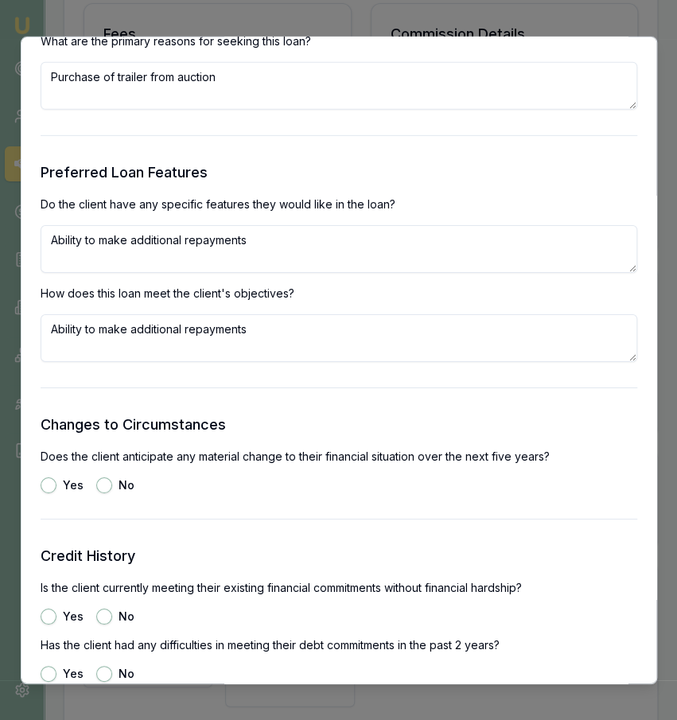
click at [103, 483] on button "No" at bounding box center [104, 485] width 16 height 16
radio input "true"
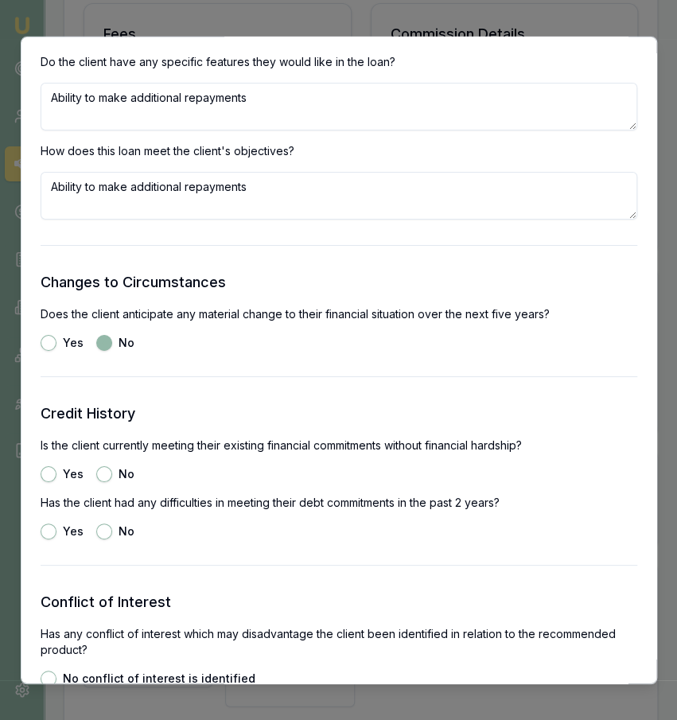
scroll to position [1811, 0]
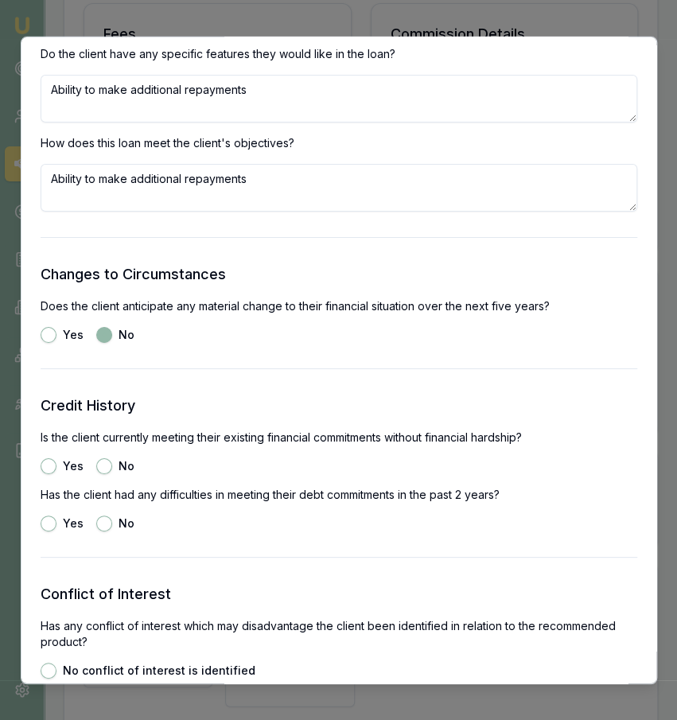
click at [45, 469] on button "Yes" at bounding box center [49, 466] width 16 height 16
radio input "true"
click at [108, 524] on button "No" at bounding box center [104, 523] width 16 height 16
radio input "true"
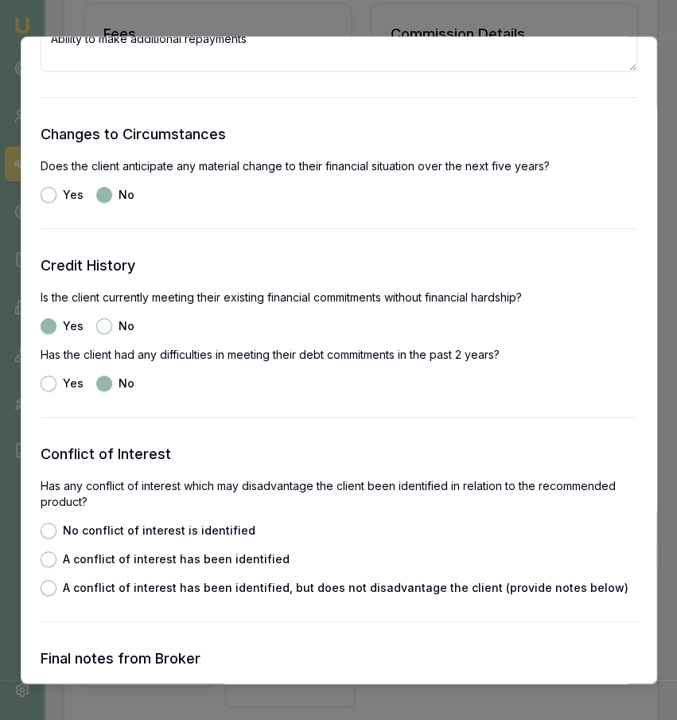
scroll to position [1955, 0]
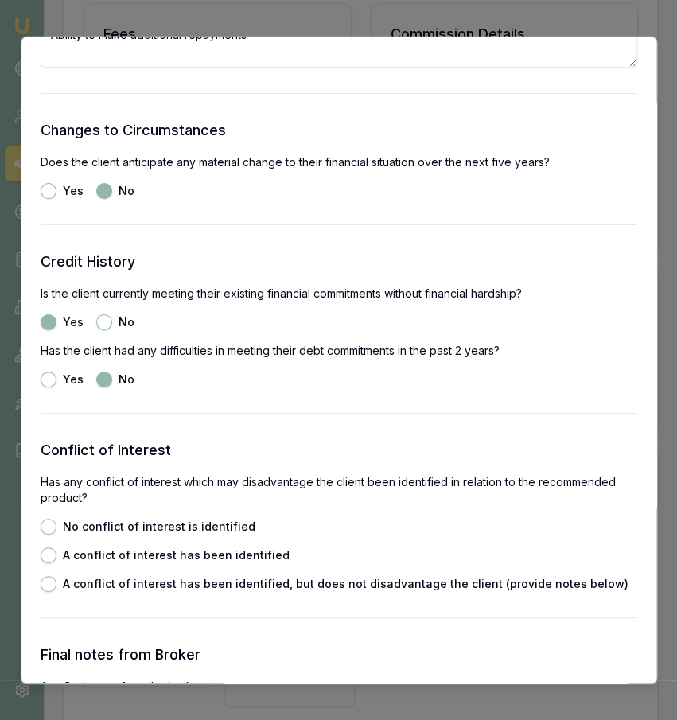
click at [209, 524] on label "No conflict of interest is identified" at bounding box center [159, 525] width 193 height 11
click at [56, 524] on button "No conflict of interest is identified" at bounding box center [49, 526] width 16 height 16
radio input "true"
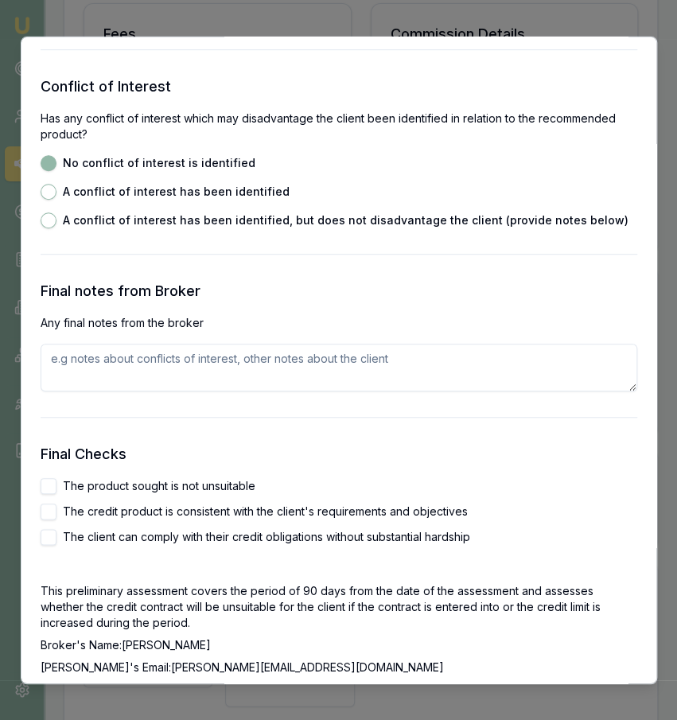
scroll to position [2328, 0]
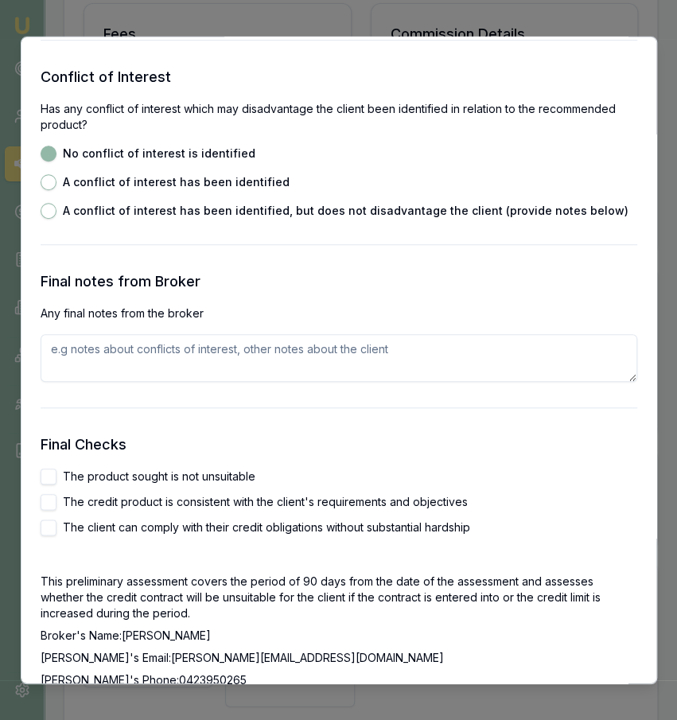
click at [149, 479] on label "The product sought is not unsuitable" at bounding box center [159, 475] width 193 height 11
click at [56, 479] on button "The product sought is not unsuitable" at bounding box center [49, 476] width 16 height 16
checkbox input "true"
click at [143, 506] on label "The credit product is consistent with the client's requirements and objectives" at bounding box center [265, 501] width 405 height 11
click at [56, 506] on button "The credit product is consistent with the client's requirements and objectives" at bounding box center [49, 501] width 16 height 16
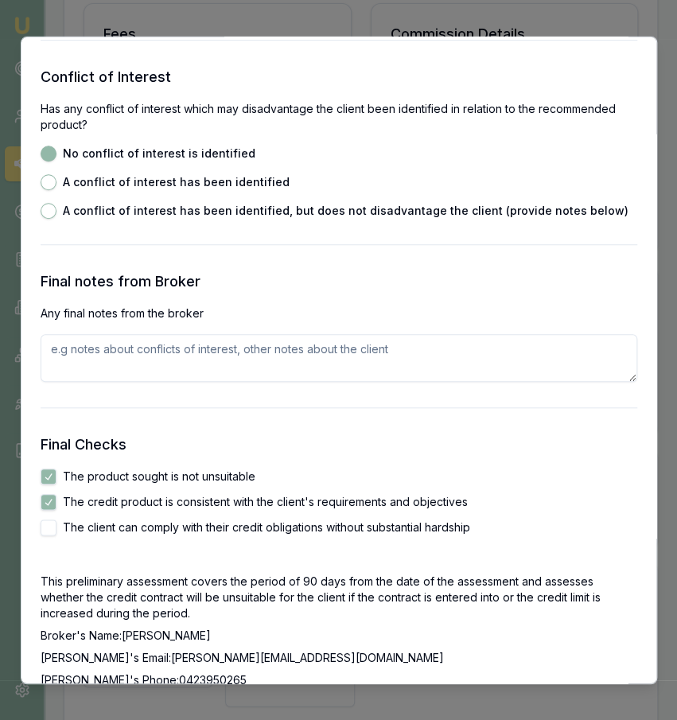
checkbox input "true"
click at [127, 539] on div "Final Checks The product sought is not unsuitable The credit product is consist…" at bounding box center [339, 571] width 597 height 277
click at [123, 524] on label "The client can comply with their credit obligations without substantial hardship" at bounding box center [266, 526] width 407 height 11
click at [56, 524] on button "The client can comply with their credit obligations without substantial hardship" at bounding box center [49, 527] width 16 height 16
checkbox input "true"
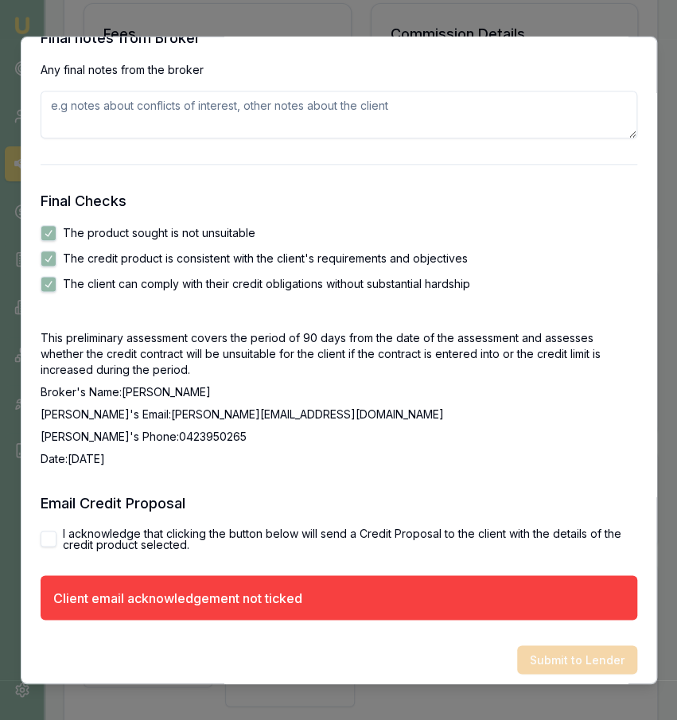
click at [123, 537] on label "I acknowledge that clicking the button below will send a Credit Proposal to the…" at bounding box center [350, 538] width 574 height 22
click at [56, 537] on button "I acknowledge that clicking the button below will send a Credit Proposal to the…" at bounding box center [49, 538] width 16 height 16
checkbox input "true"
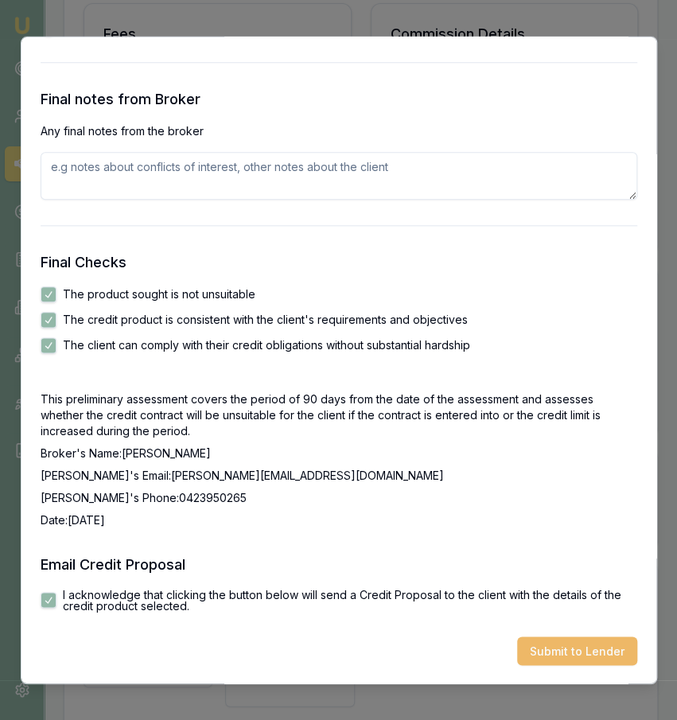
click at [571, 649] on button "Submit to Lender" at bounding box center [577, 650] width 120 height 29
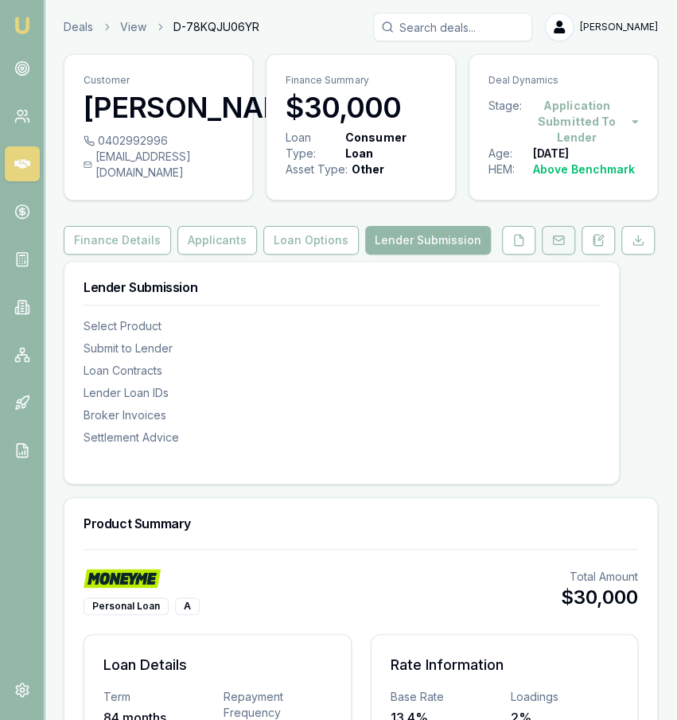
click at [550, 255] on button at bounding box center [558, 240] width 33 height 29
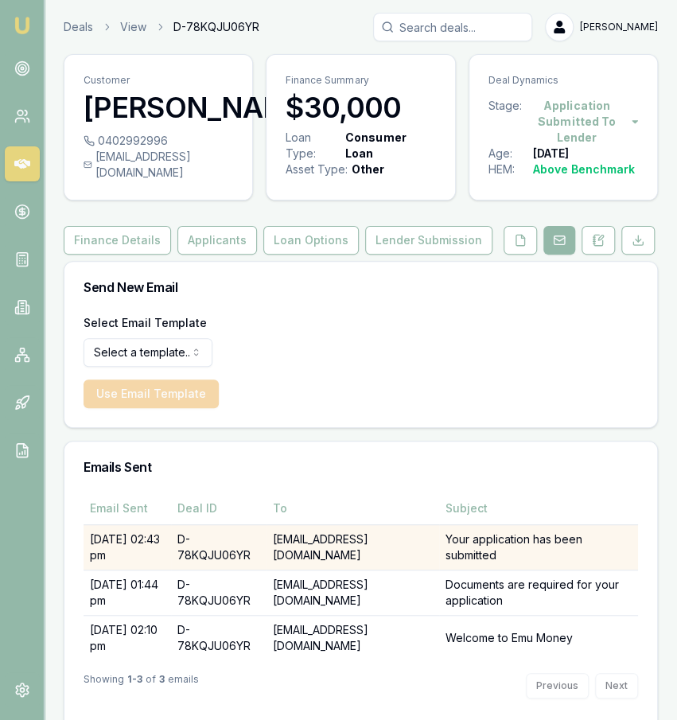
click at [413, 554] on td "[EMAIL_ADDRESS][DOMAIN_NAME]" at bounding box center [353, 546] width 173 height 45
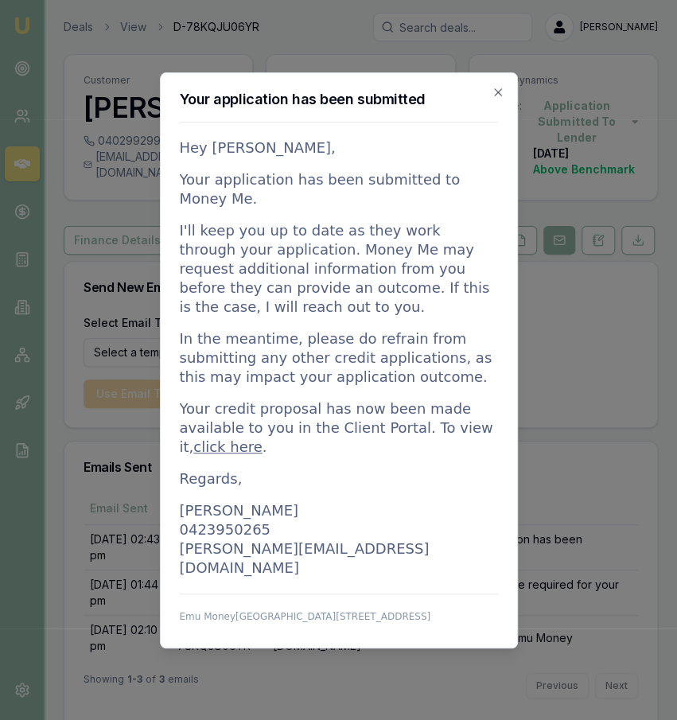
scroll to position [81, 0]
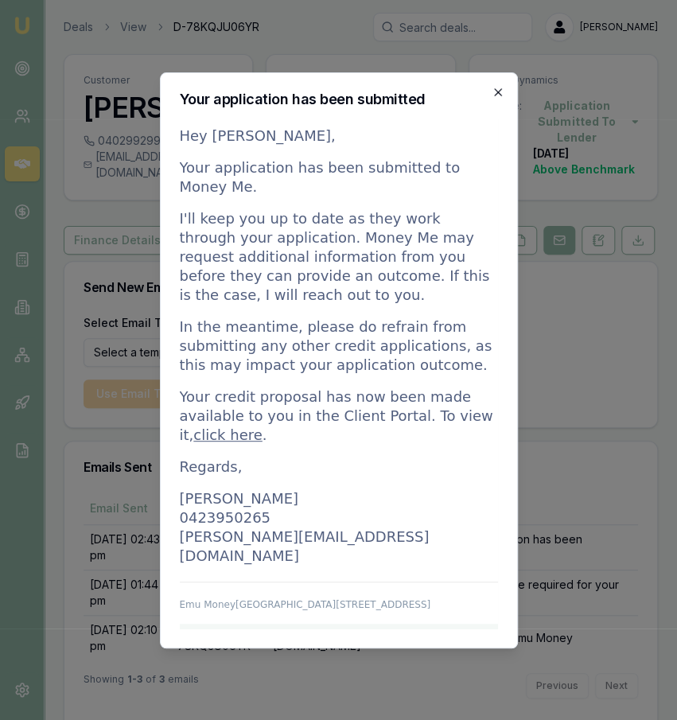
click at [494, 95] on icon "button" at bounding box center [498, 92] width 13 height 13
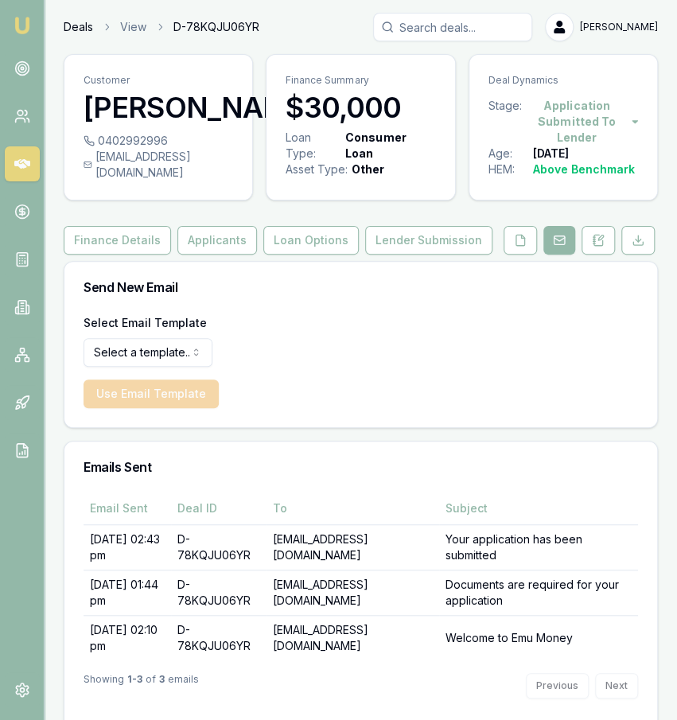
click at [84, 26] on link "Deals" at bounding box center [78, 27] width 29 height 16
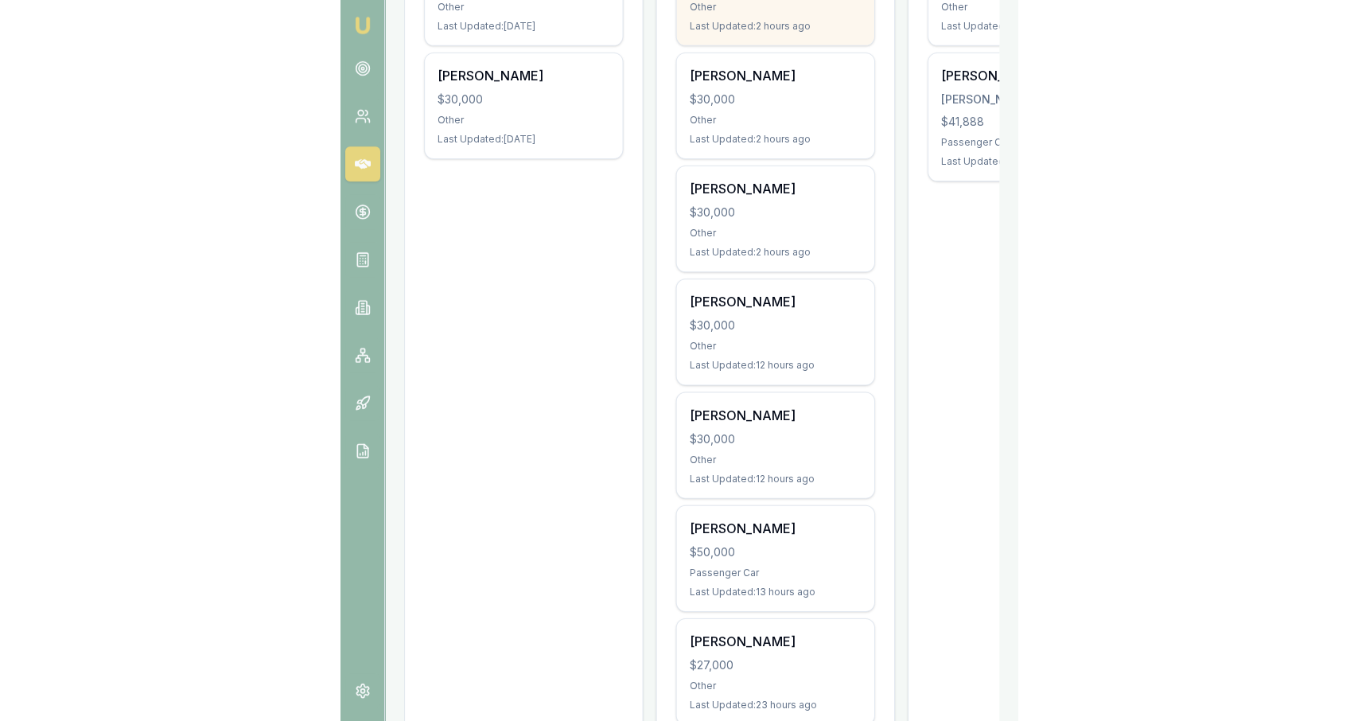
scroll to position [416, 0]
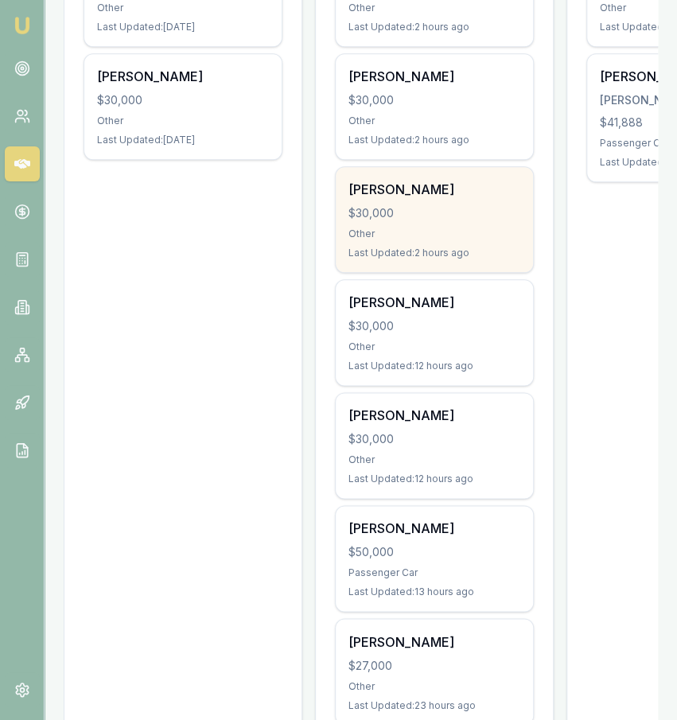
click at [456, 242] on div "Daniel Sharp $30,000 Other Last Updated: 2 hours ago" at bounding box center [434, 219] width 197 height 105
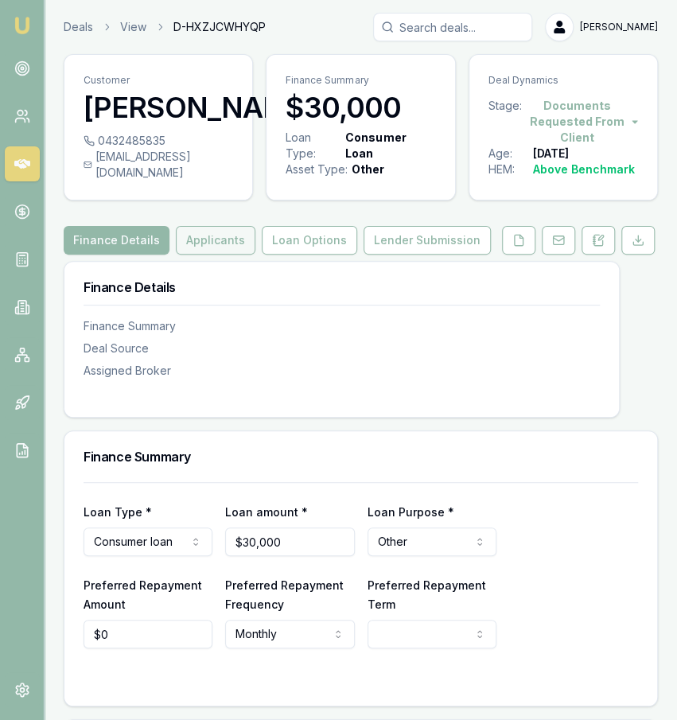
click at [232, 252] on button "Applicants" at bounding box center [216, 240] width 80 height 29
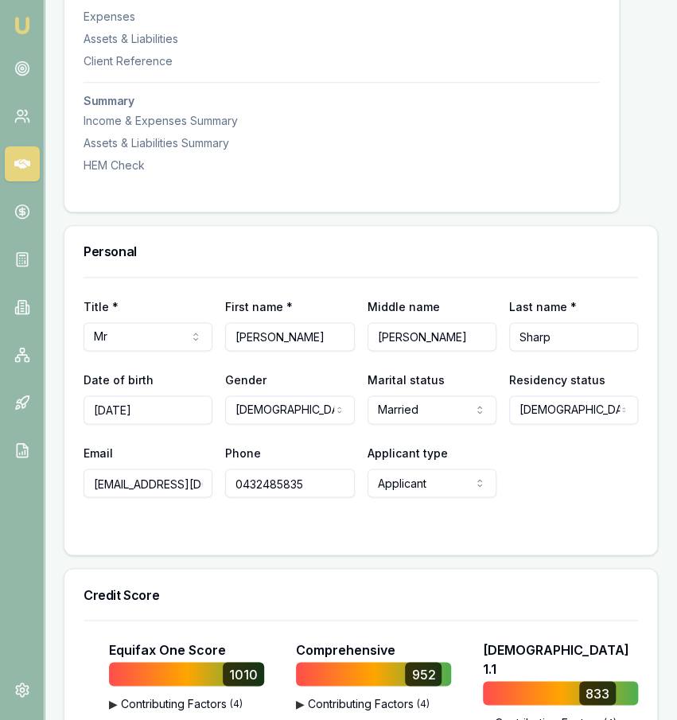
scroll to position [535, 0]
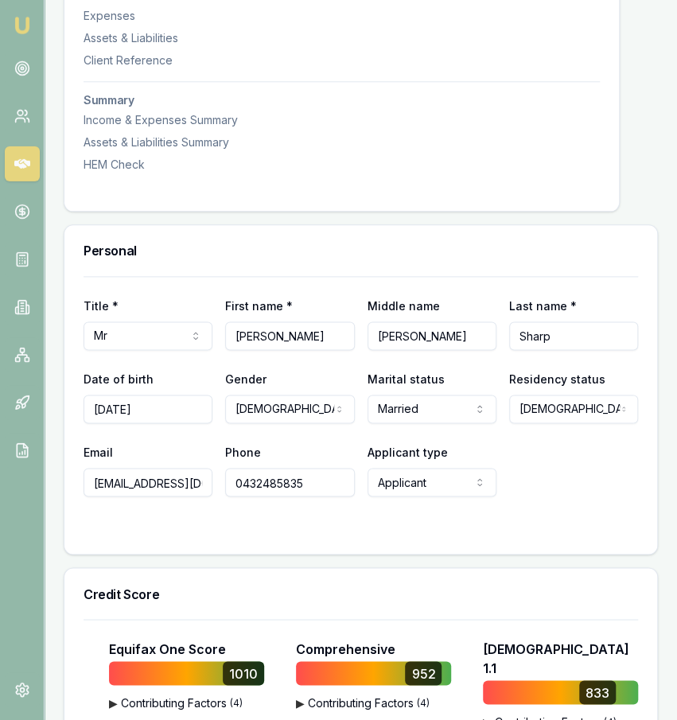
click at [346, 246] on div "Personal" at bounding box center [360, 250] width 593 height 51
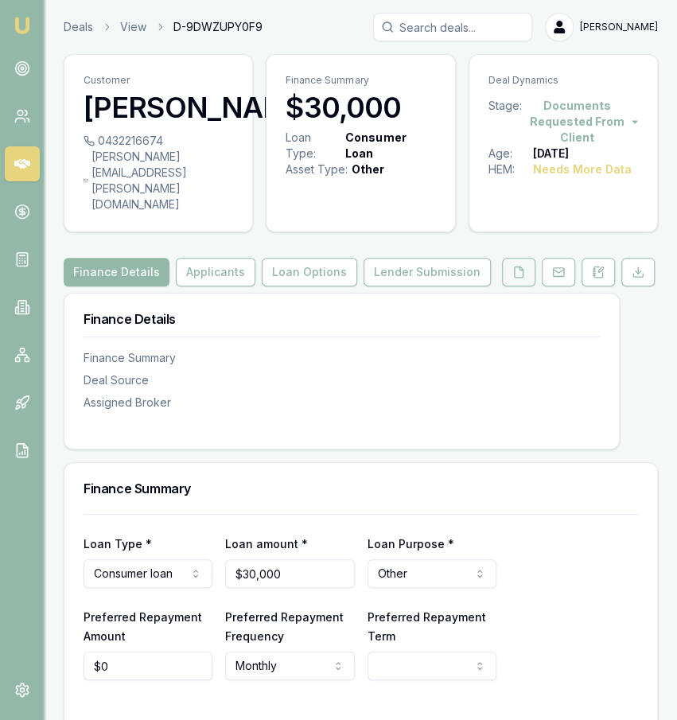
click at [530, 263] on button at bounding box center [518, 272] width 33 height 29
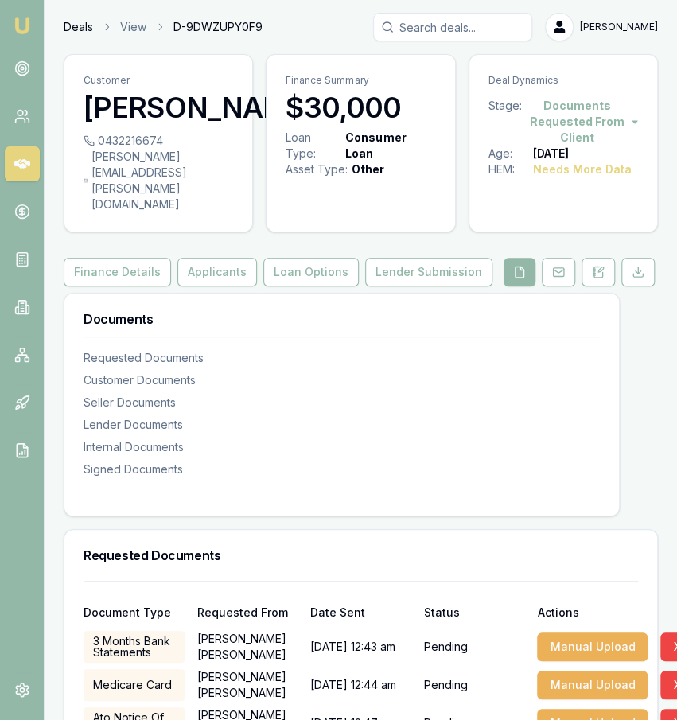
click at [70, 32] on link "Deals" at bounding box center [78, 27] width 29 height 16
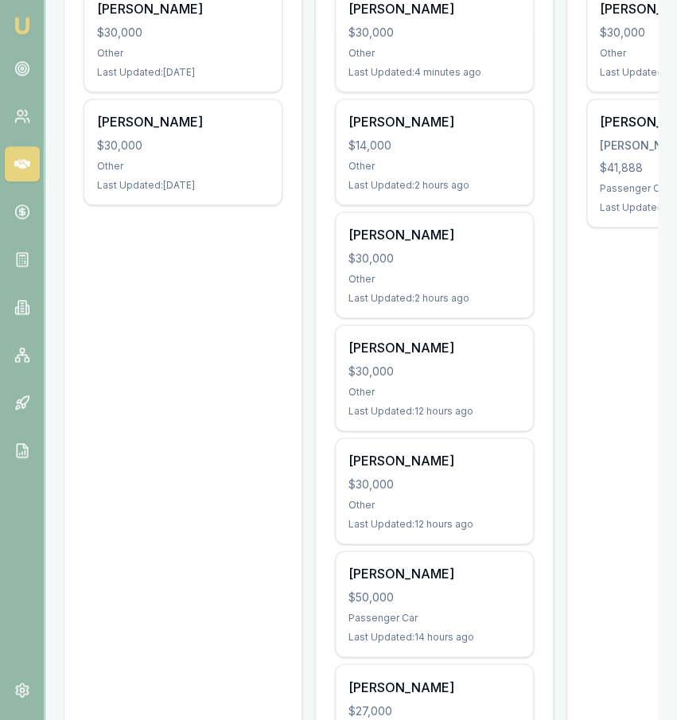
scroll to position [375, 0]
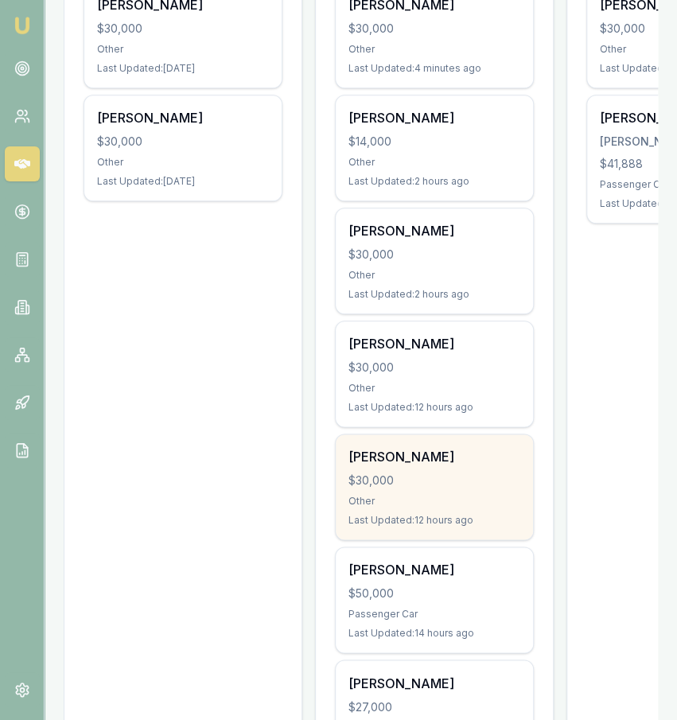
click at [515, 514] on div "Last Updated: 12 hours ago" at bounding box center [435, 520] width 172 height 13
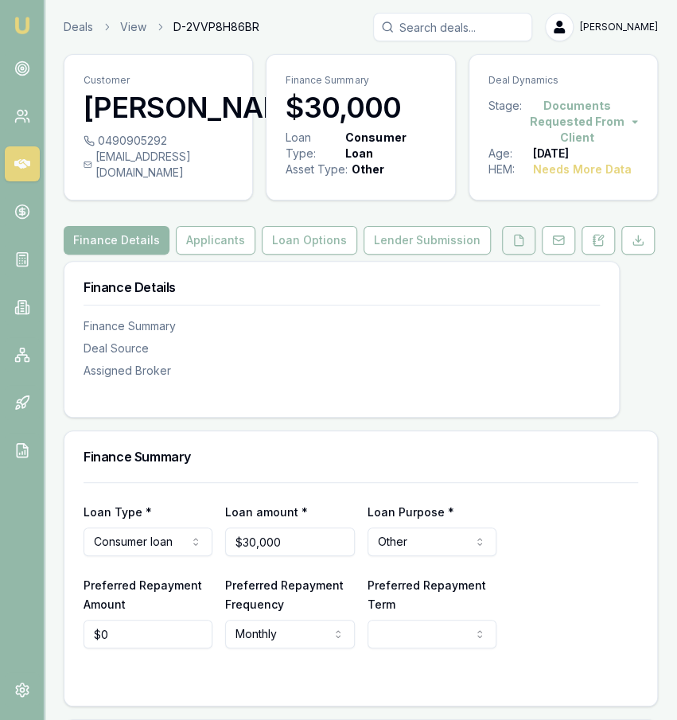
click at [516, 245] on icon at bounding box center [519, 240] width 9 height 10
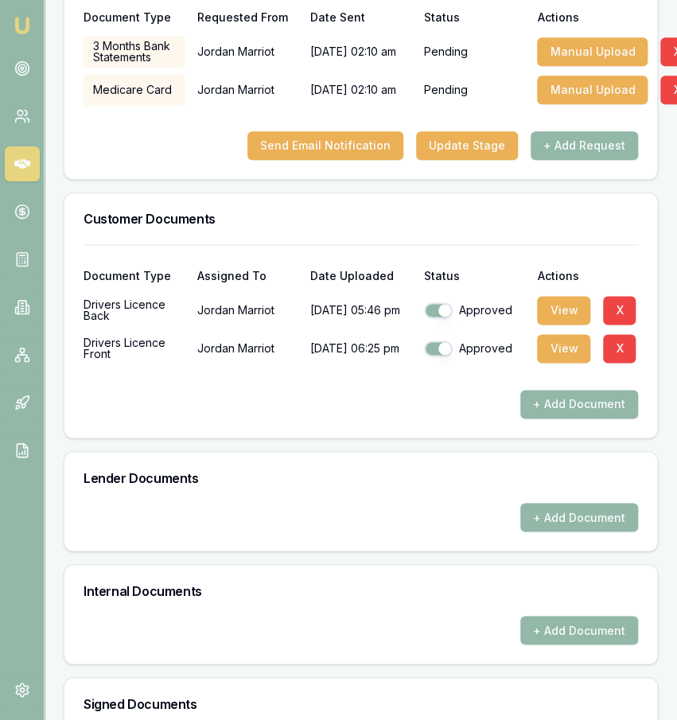
scroll to position [564, 0]
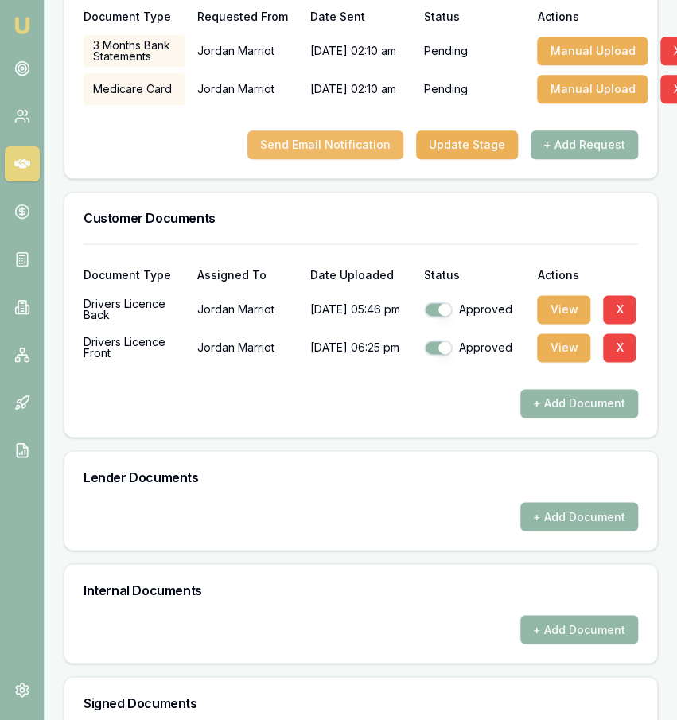
click at [339, 159] on button "Send Email Notification" at bounding box center [325, 144] width 156 height 29
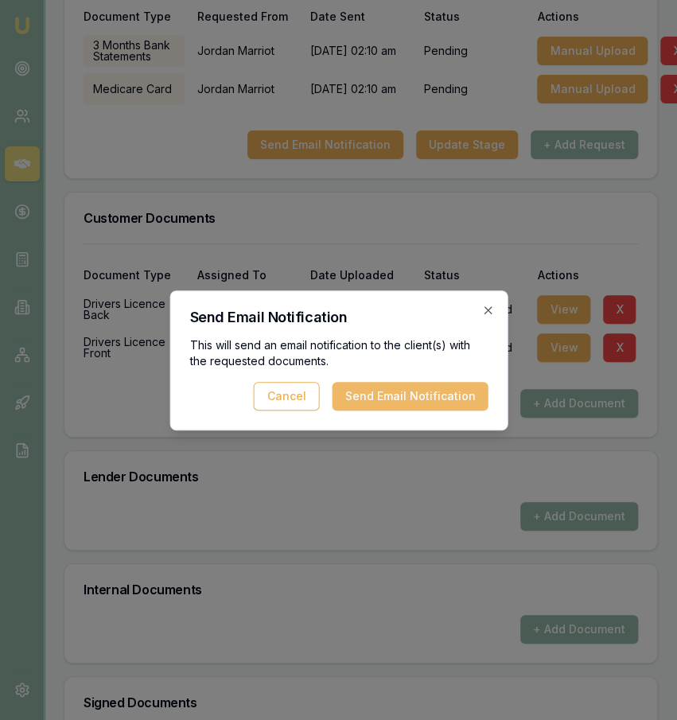
click at [418, 394] on button "Send Email Notification" at bounding box center [410, 396] width 156 height 29
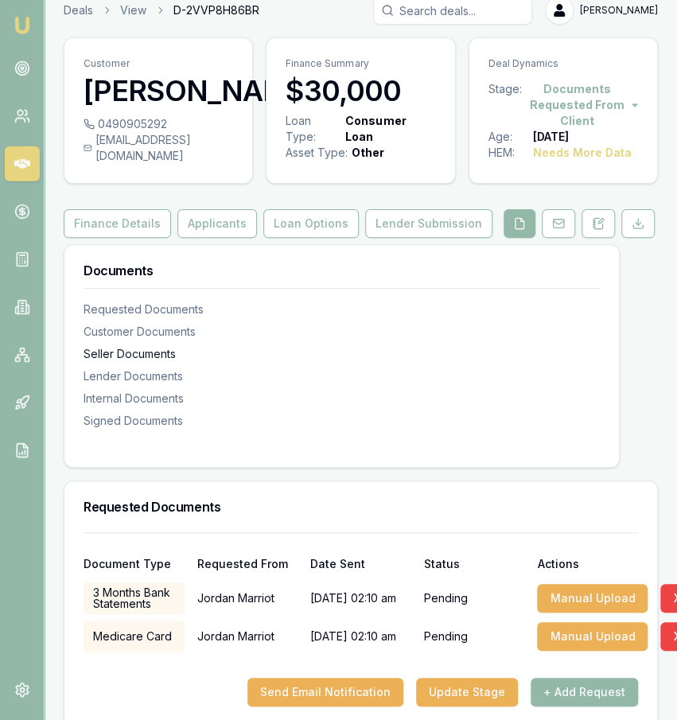
scroll to position [19, 0]
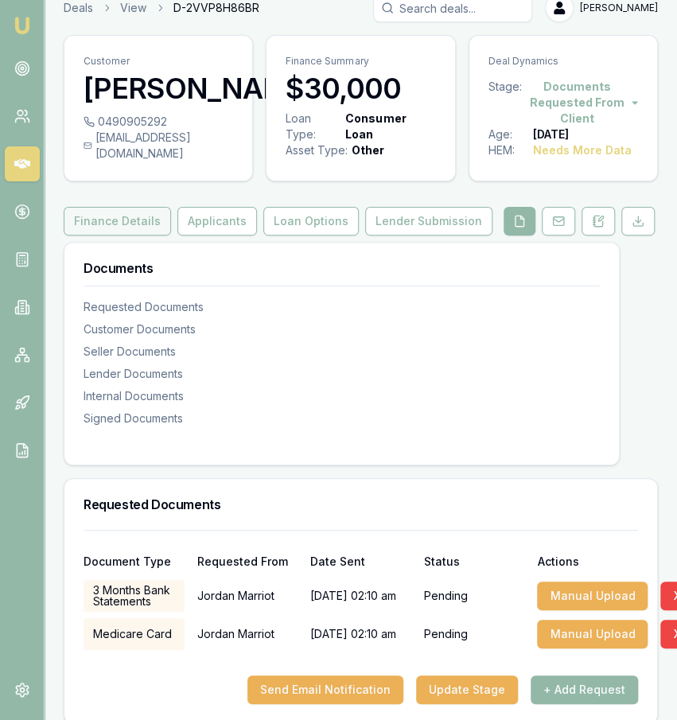
click at [157, 236] on button "Finance Details" at bounding box center [117, 221] width 107 height 29
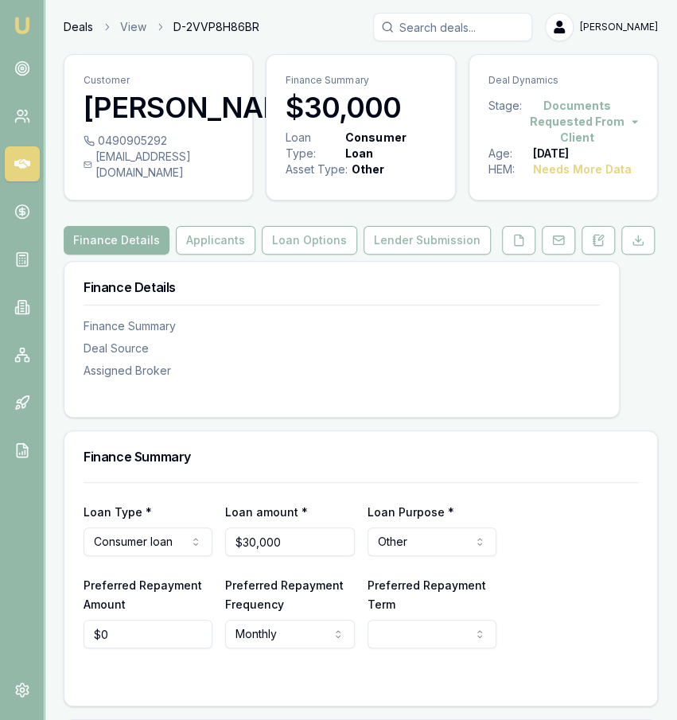
click at [79, 21] on link "Deals" at bounding box center [78, 27] width 29 height 16
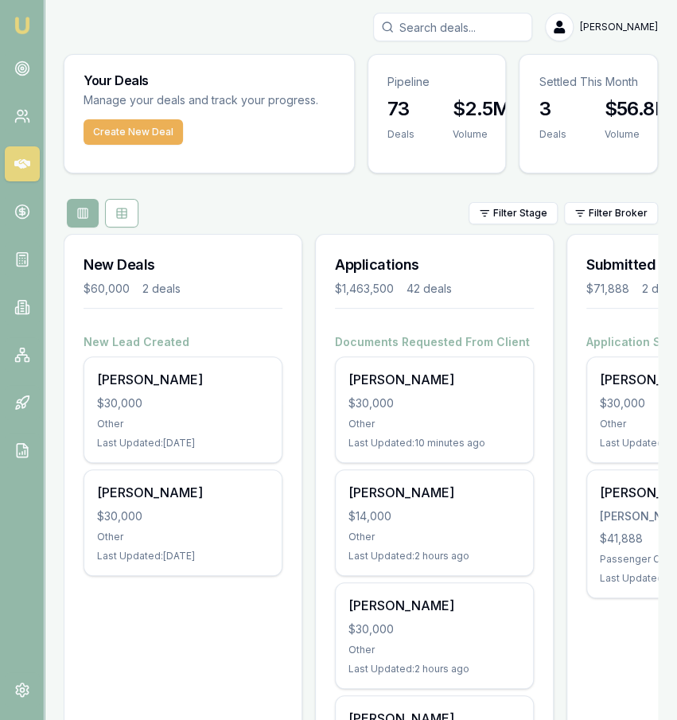
click at [154, 203] on div "Filter Stage Filter Broker" at bounding box center [361, 213] width 594 height 29
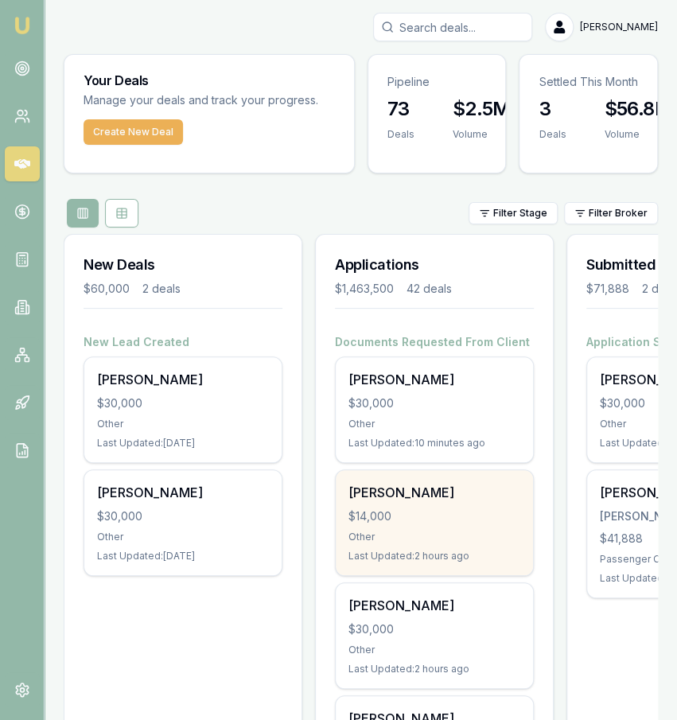
click at [518, 518] on div "$14,000" at bounding box center [435, 516] width 172 height 16
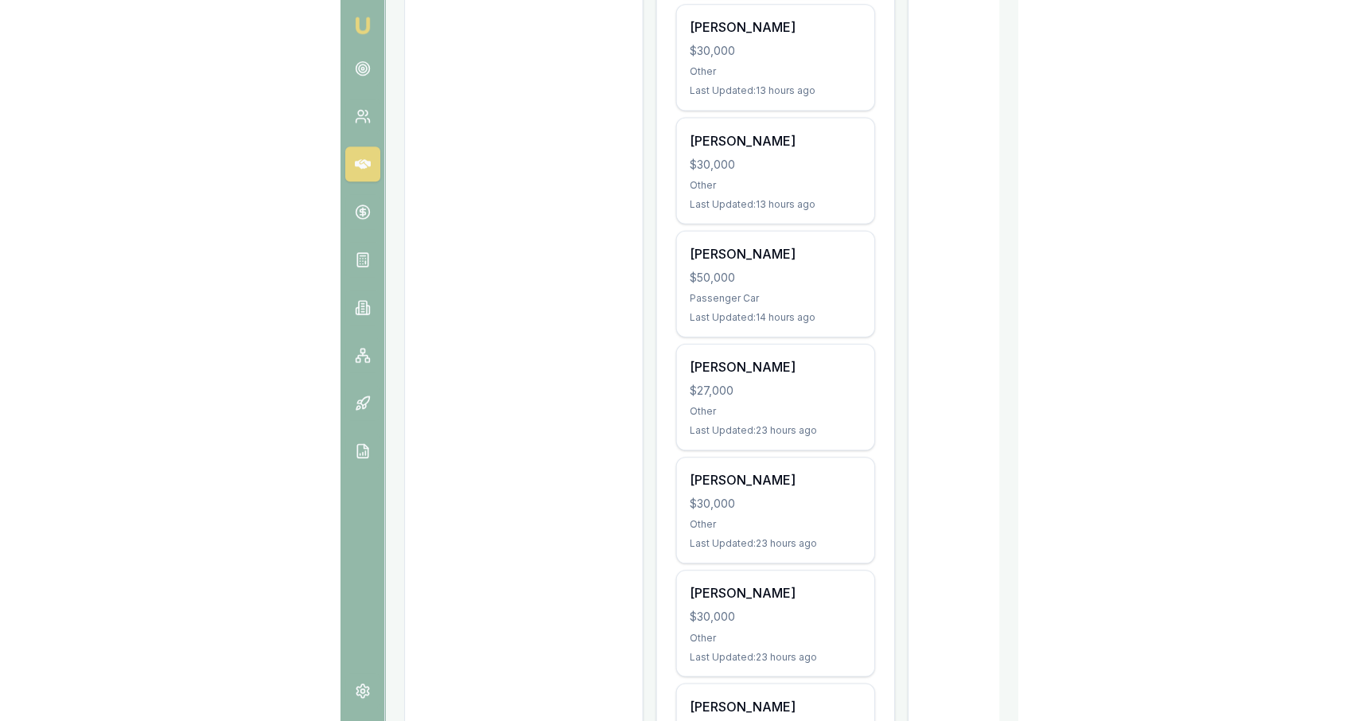
scroll to position [692, 0]
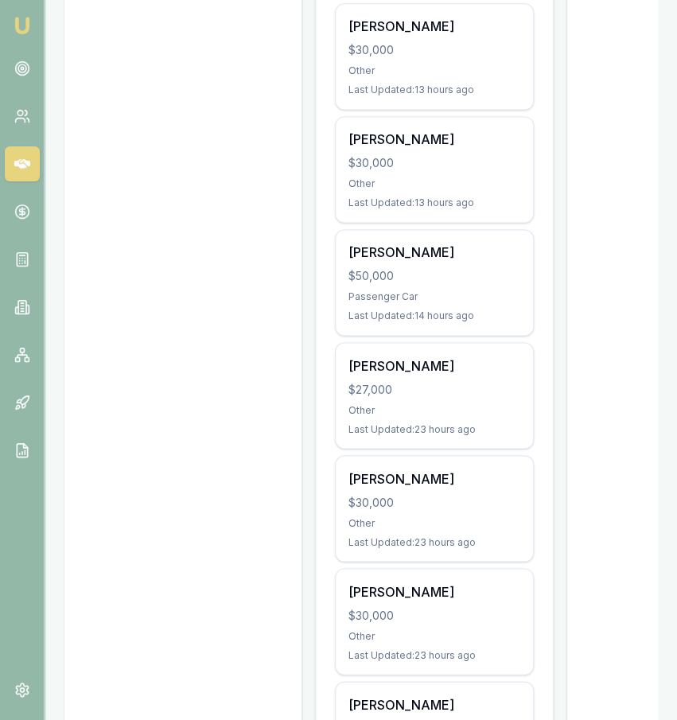
click at [497, 381] on div "$27,000" at bounding box center [435, 389] width 172 height 16
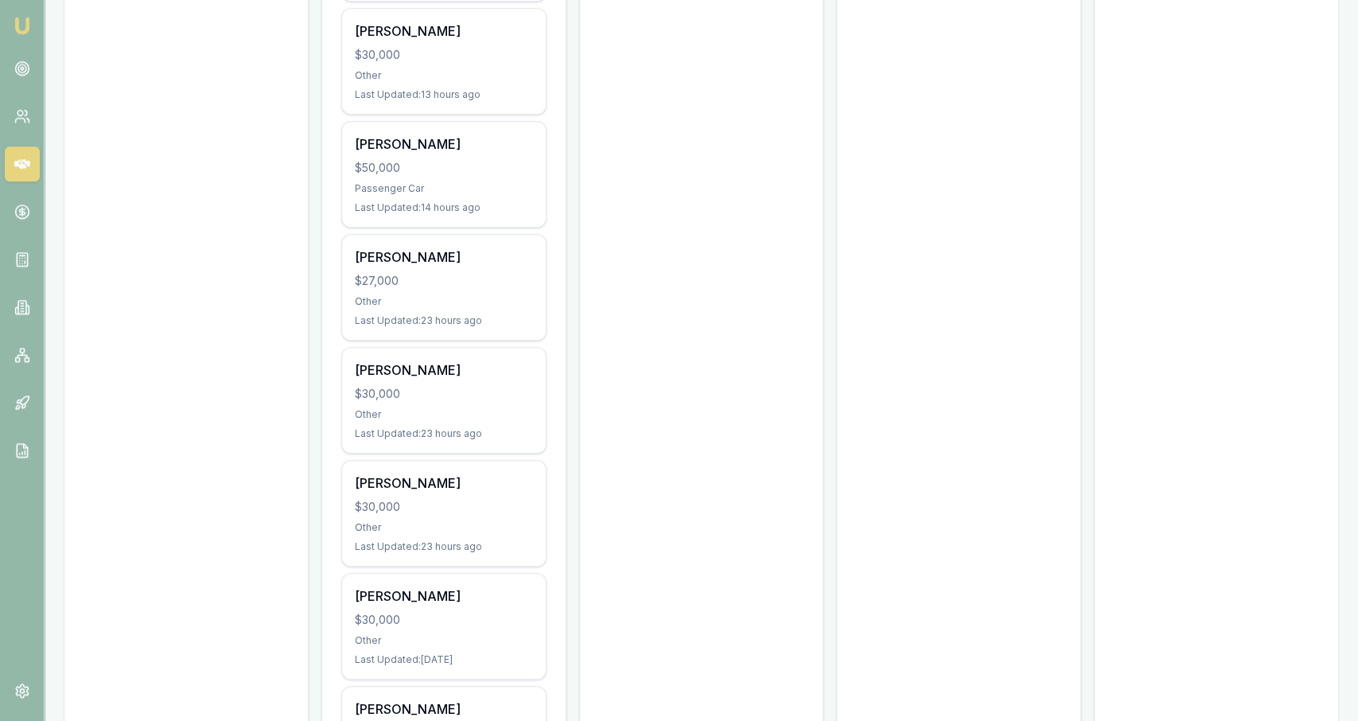
scroll to position [797, 0]
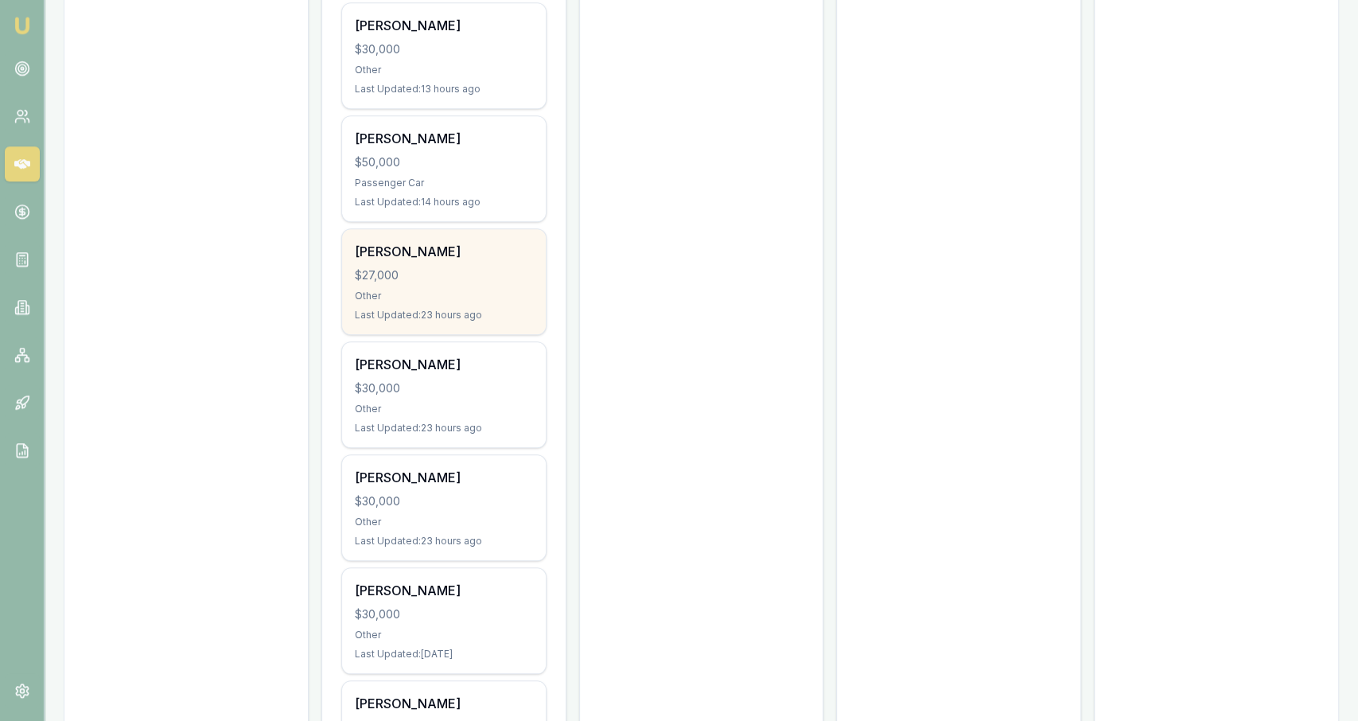
click at [520, 275] on div "$27,000" at bounding box center [444, 275] width 178 height 16
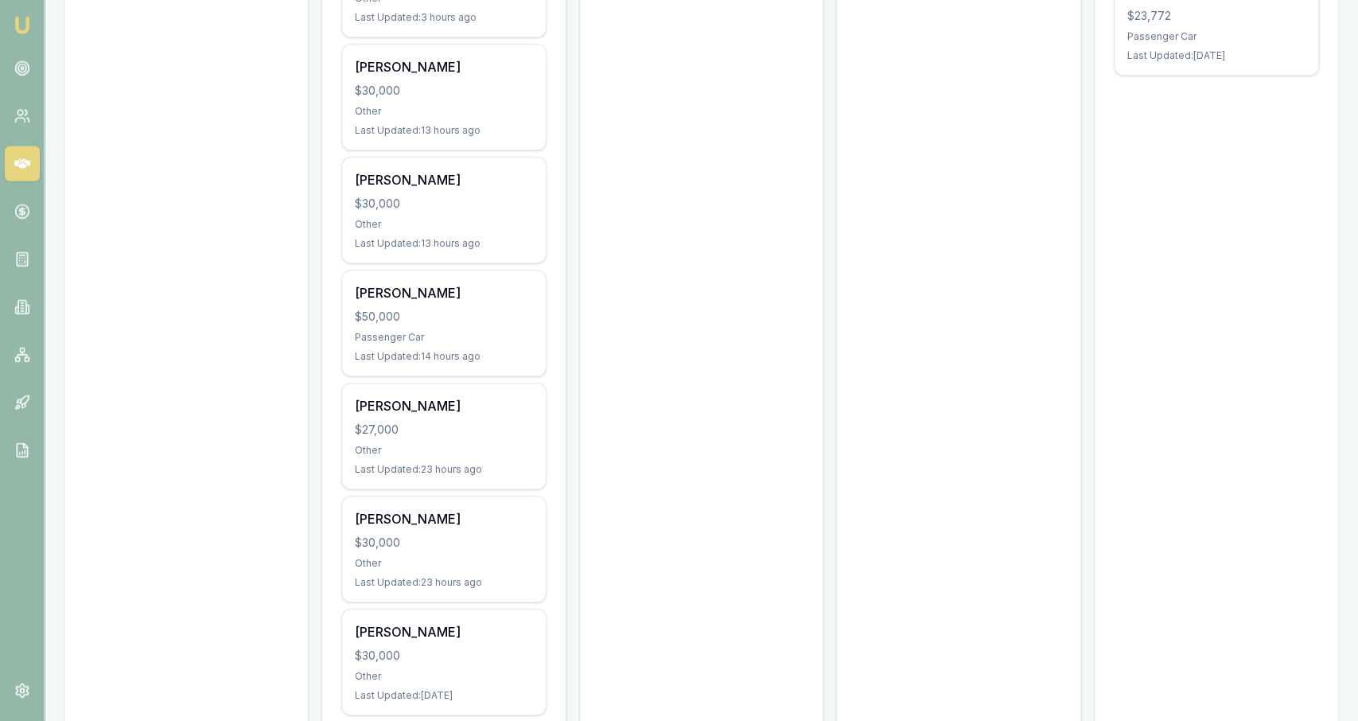
scroll to position [644, 0]
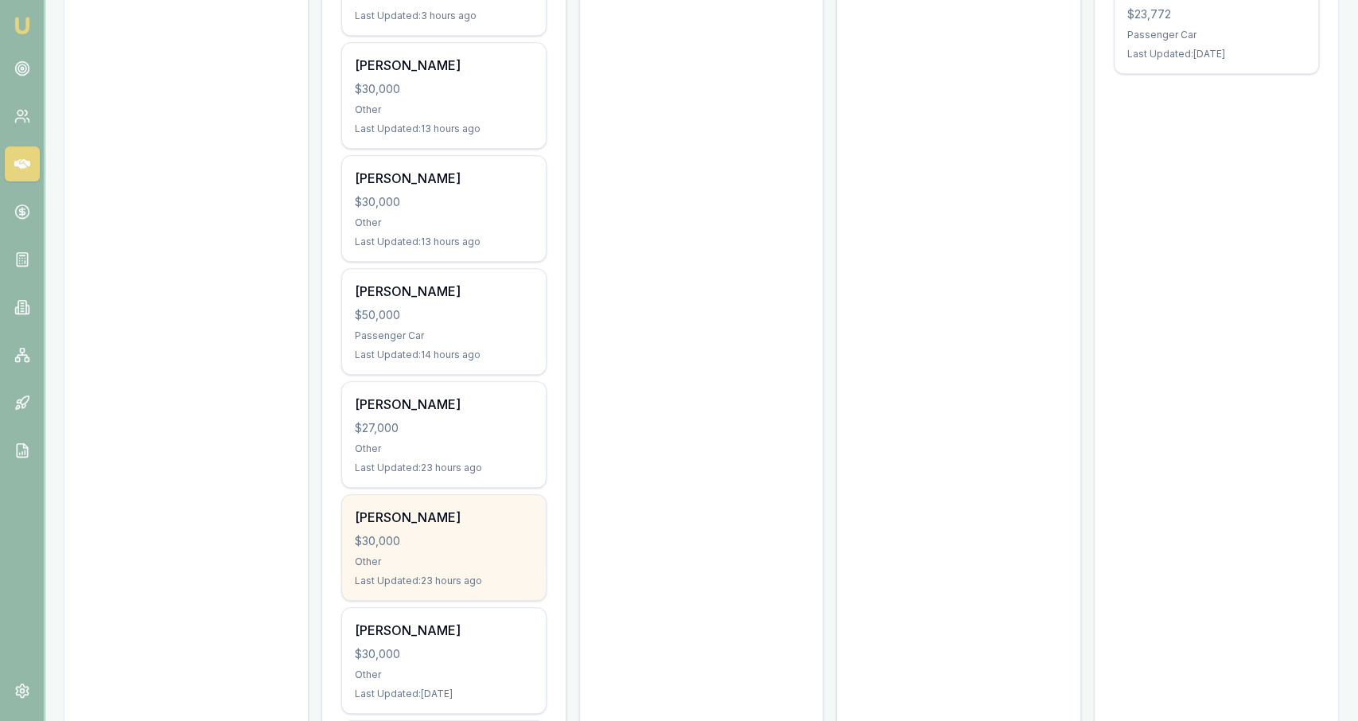
click at [520, 515] on div "[PERSON_NAME]" at bounding box center [444, 517] width 178 height 19
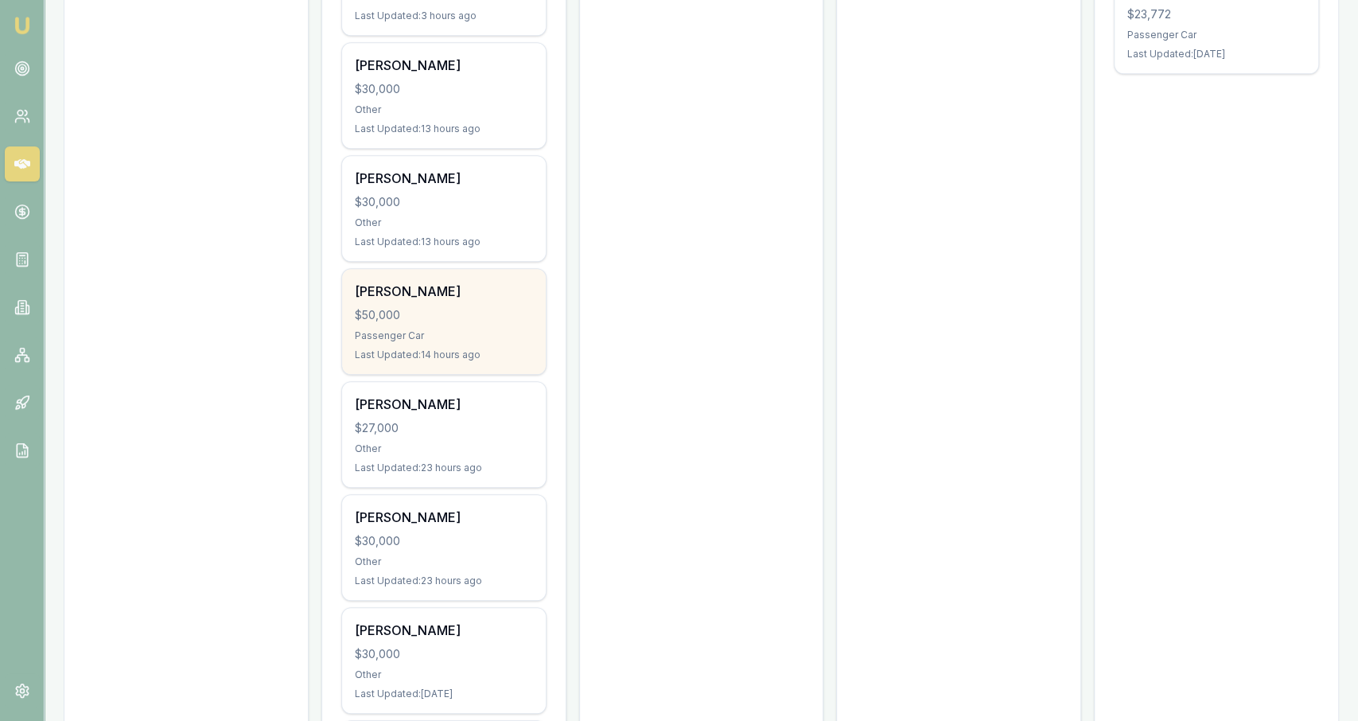
click at [539, 286] on div "[PERSON_NAME] $50,000 Passenger Car Last Updated: 14 hours ago" at bounding box center [444, 321] width 204 height 105
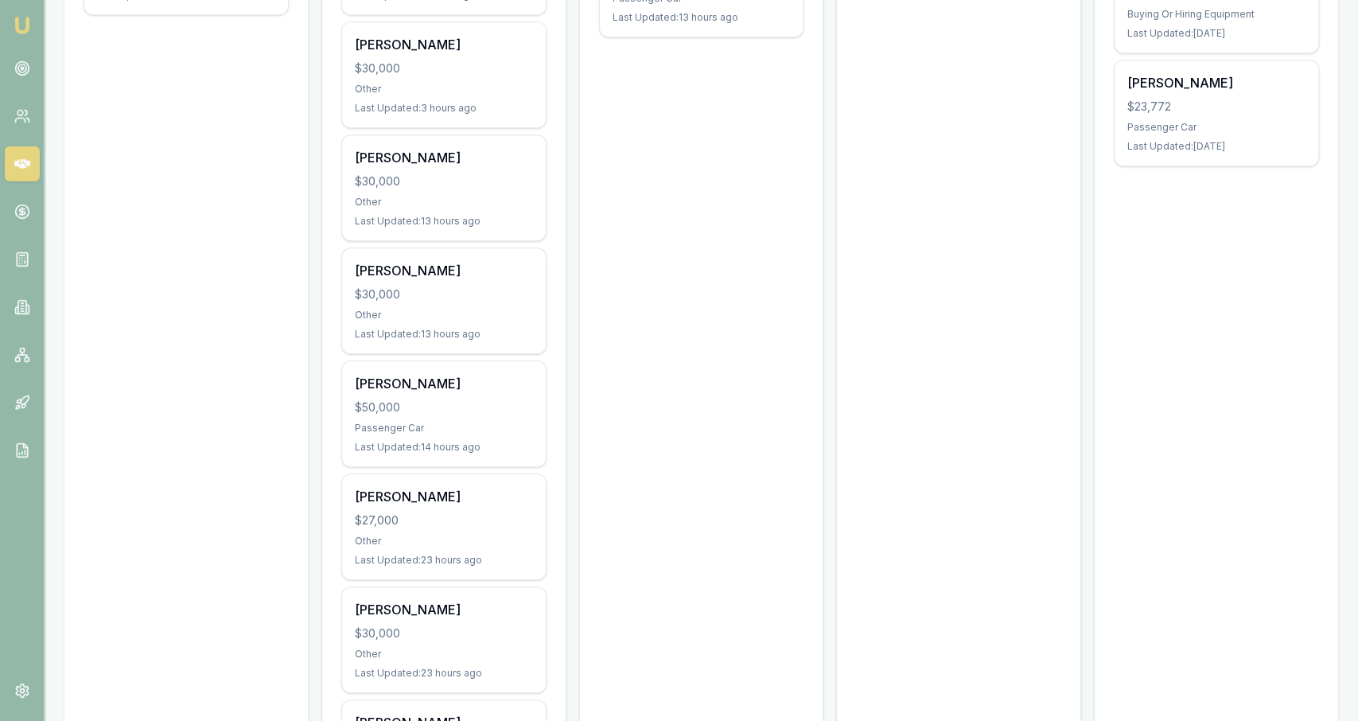
scroll to position [565, 0]
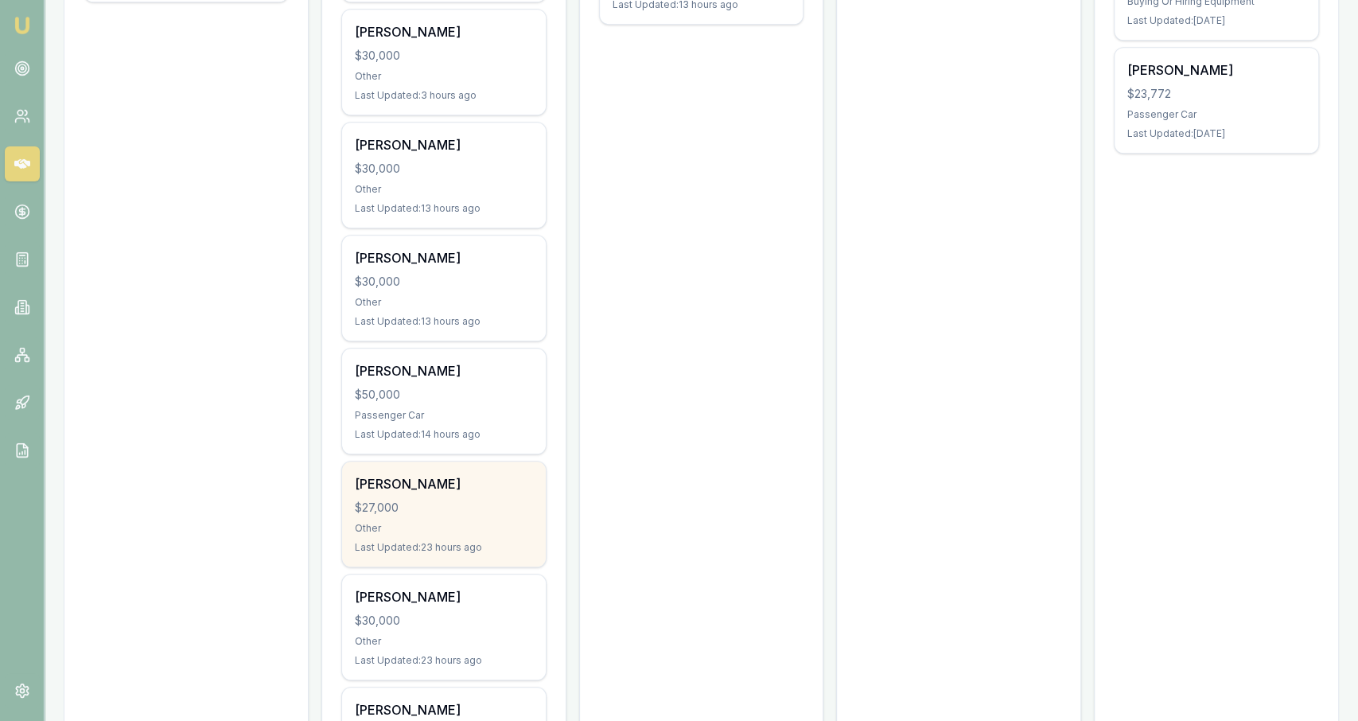
click at [497, 534] on div "[PERSON_NAME] $27,000 Other Last Updated: 23 hours ago" at bounding box center [444, 513] width 204 height 105
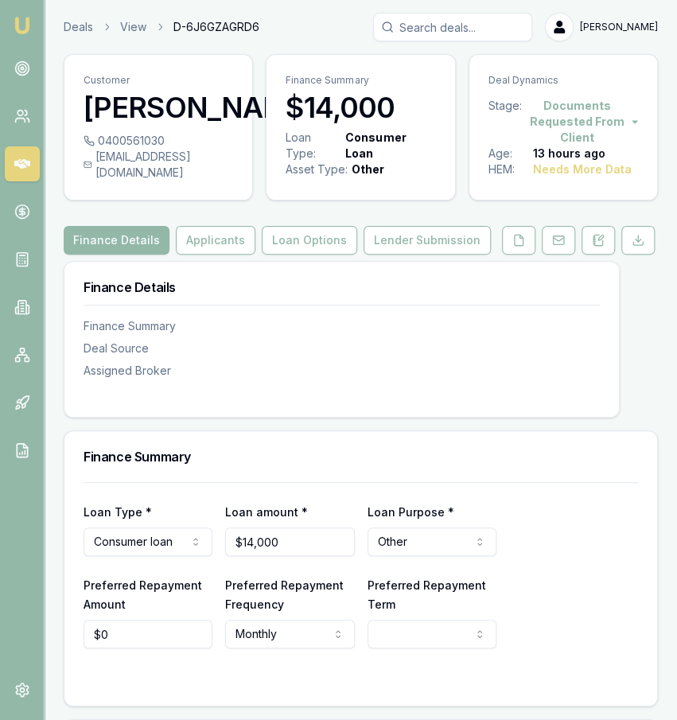
click at [552, 398] on div "Finance Details Finance Summary Deal Source Assigned Broker" at bounding box center [341, 330] width 555 height 136
click at [512, 254] on button at bounding box center [518, 240] width 33 height 29
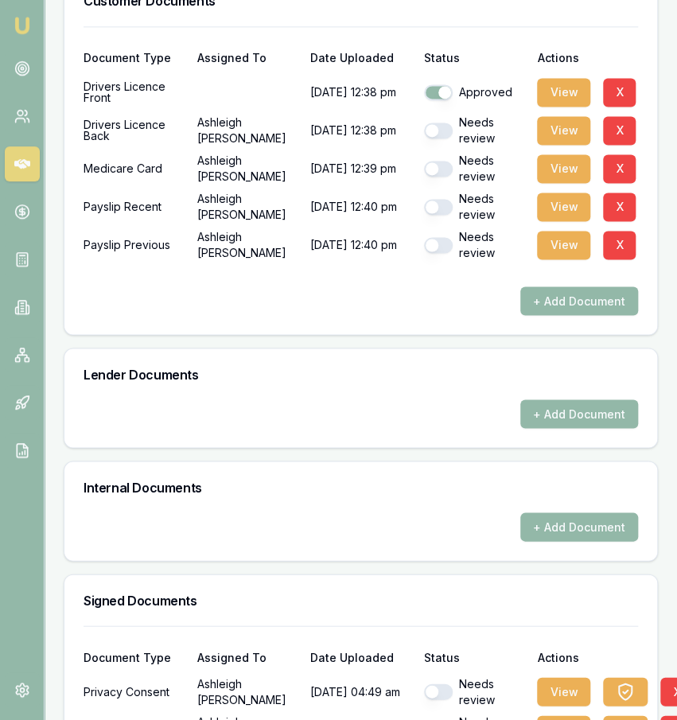
scroll to position [867, 0]
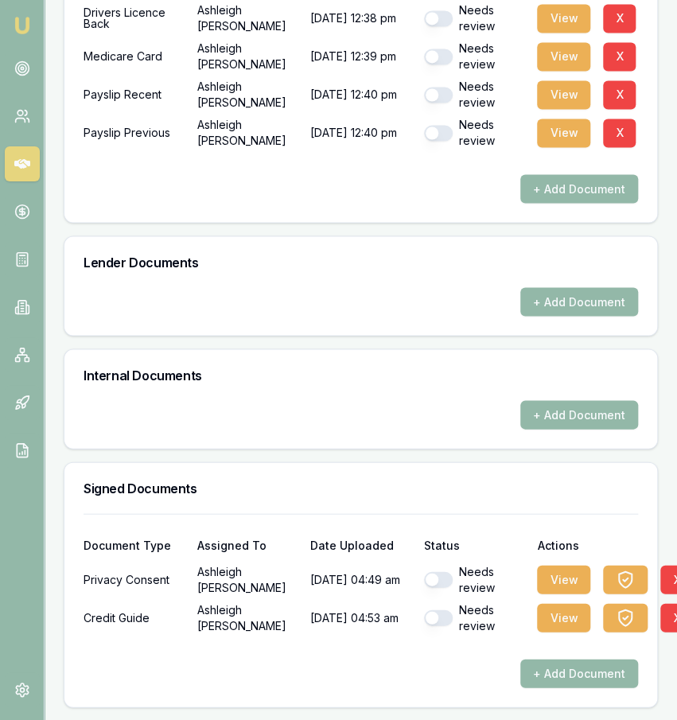
click at [438, 578] on button "button" at bounding box center [438, 579] width 29 height 16
checkbox input "true"
click at [437, 613] on button "button" at bounding box center [438, 617] width 29 height 16
checkbox input "true"
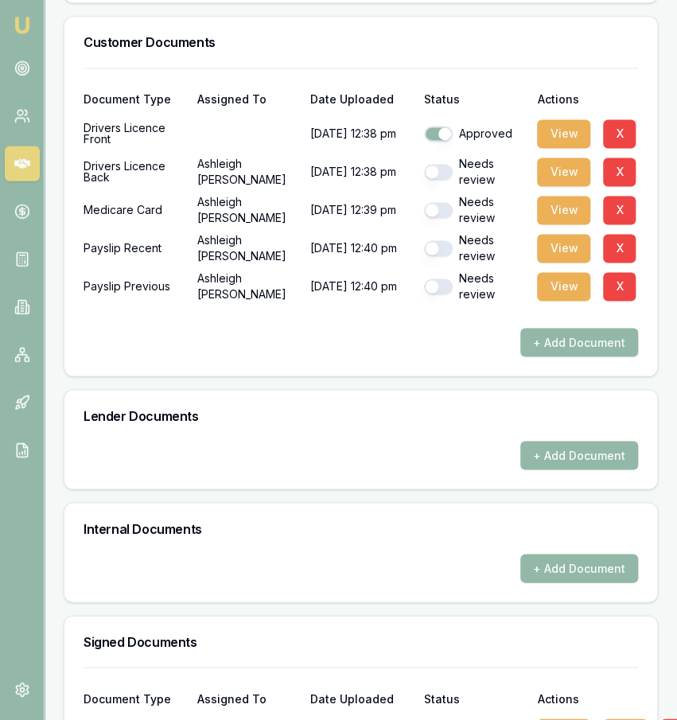
scroll to position [700, 0]
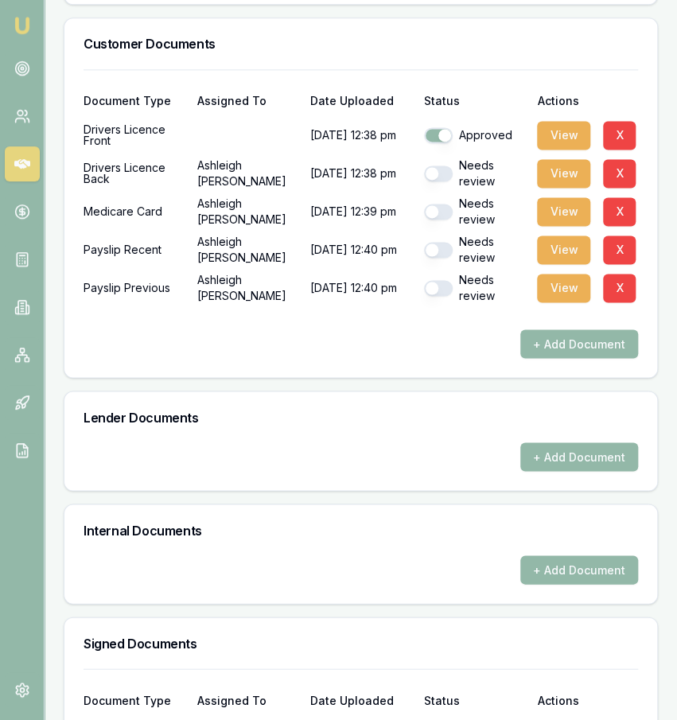
click at [434, 179] on div "Needs review" at bounding box center [474, 174] width 101 height 32
click at [434, 181] on button "button" at bounding box center [438, 173] width 29 height 16
checkbox input "true"
click at [436, 220] on button "button" at bounding box center [438, 212] width 29 height 16
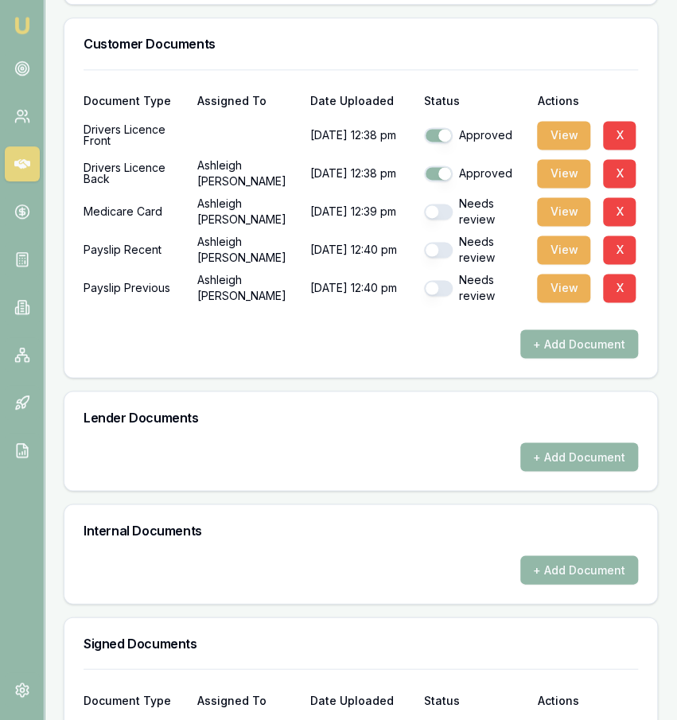
checkbox input "true"
click at [442, 266] on div "Needs review" at bounding box center [474, 250] width 101 height 32
click at [439, 258] on button "button" at bounding box center [438, 250] width 29 height 16
checkbox input "true"
click at [442, 296] on button "button" at bounding box center [438, 288] width 29 height 16
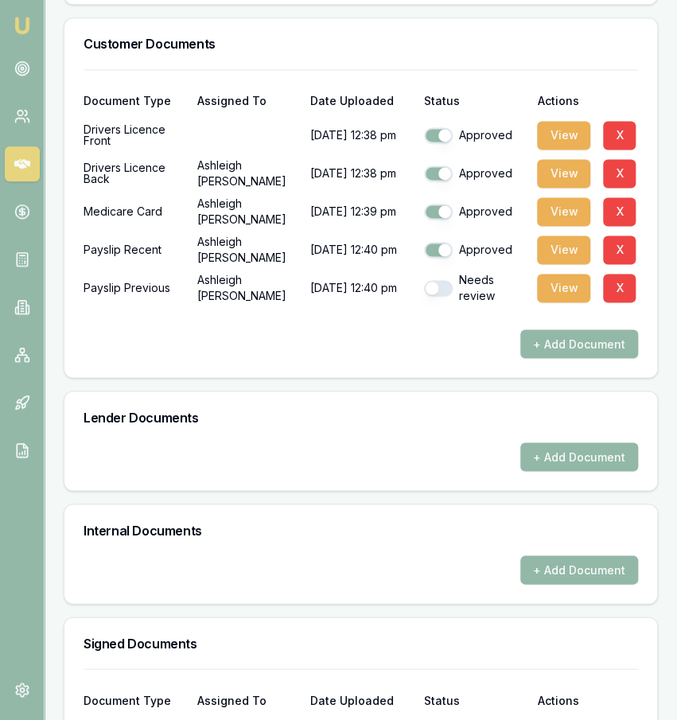
checkbox input "true"
click at [563, 150] on button "View" at bounding box center [563, 135] width 53 height 29
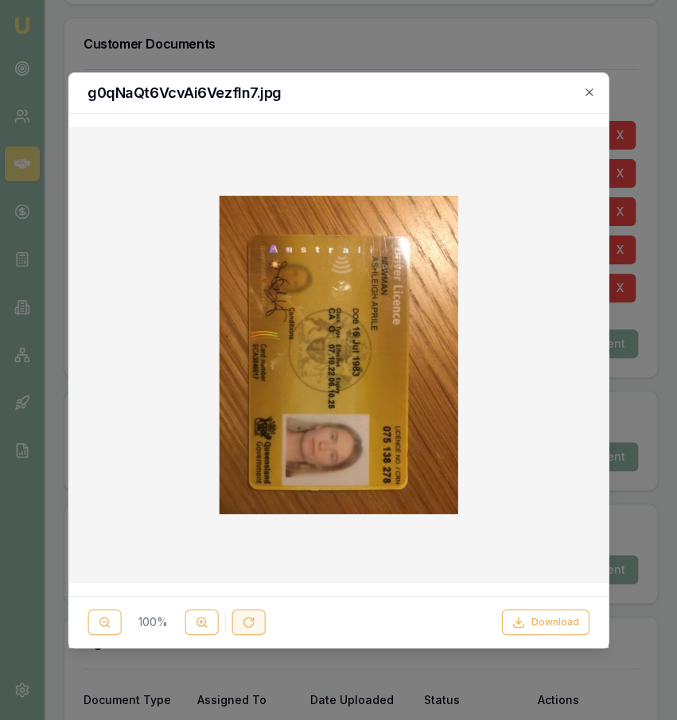
click at [255, 621] on button at bounding box center [248, 621] width 33 height 25
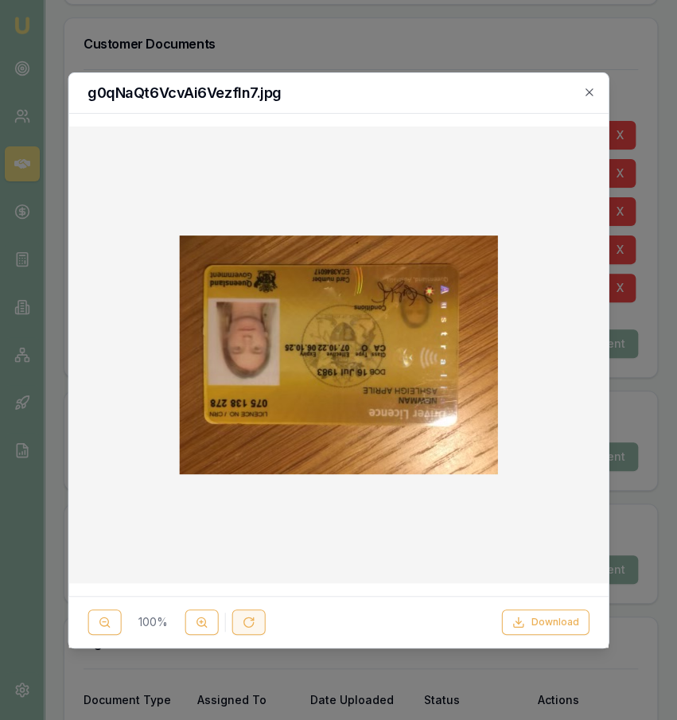
click at [255, 621] on button at bounding box center [248, 621] width 33 height 25
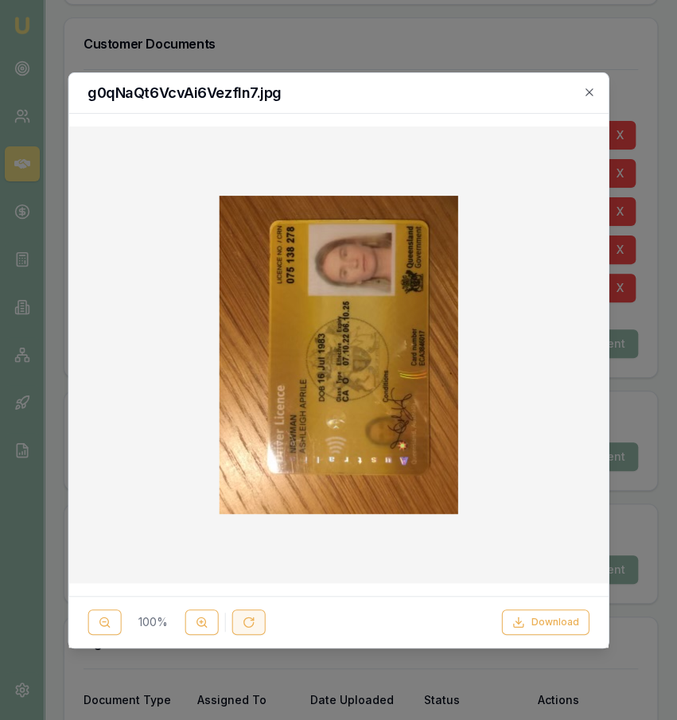
click at [255, 621] on button at bounding box center [248, 621] width 33 height 25
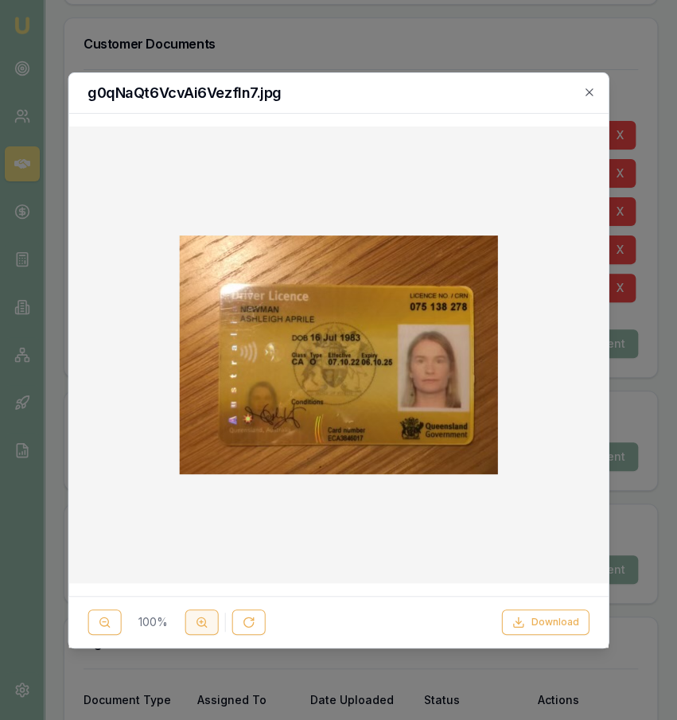
click at [204, 621] on circle at bounding box center [201, 621] width 9 height 9
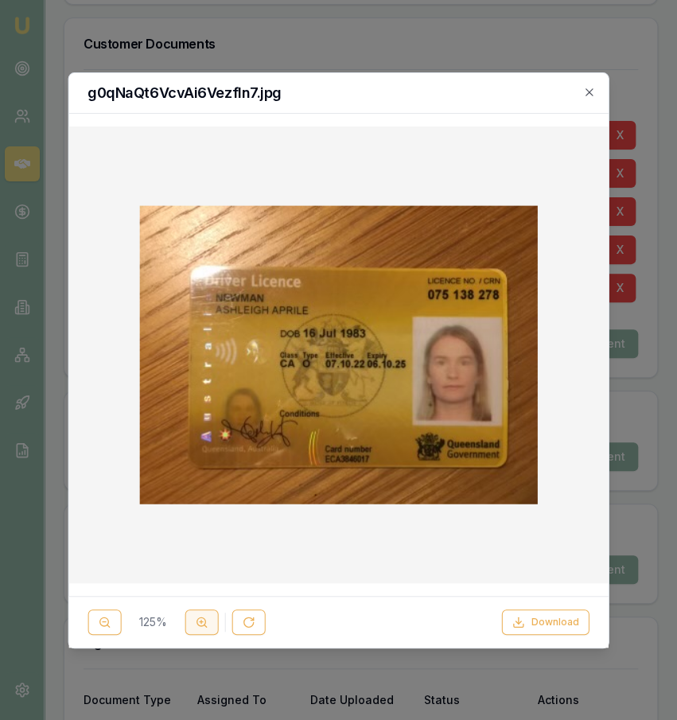
click at [204, 621] on circle at bounding box center [201, 621] width 9 height 9
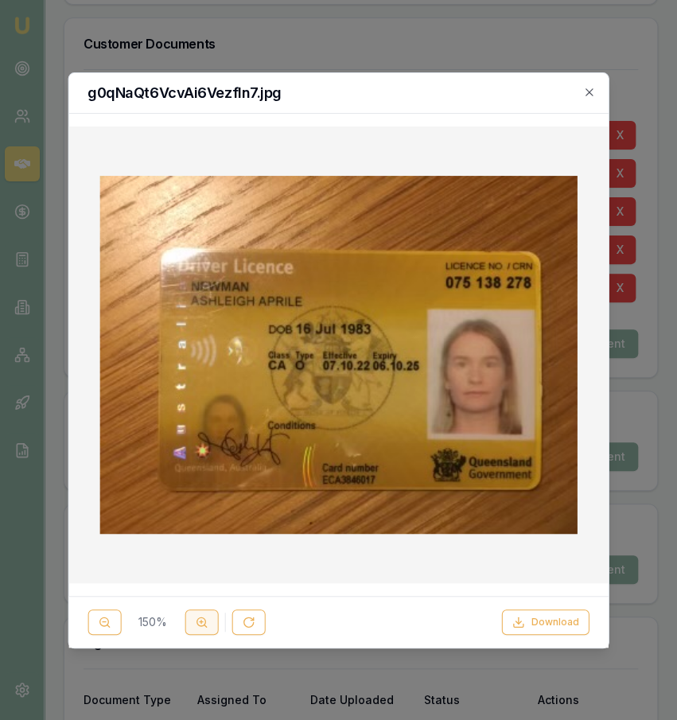
click at [204, 621] on circle at bounding box center [201, 621] width 9 height 9
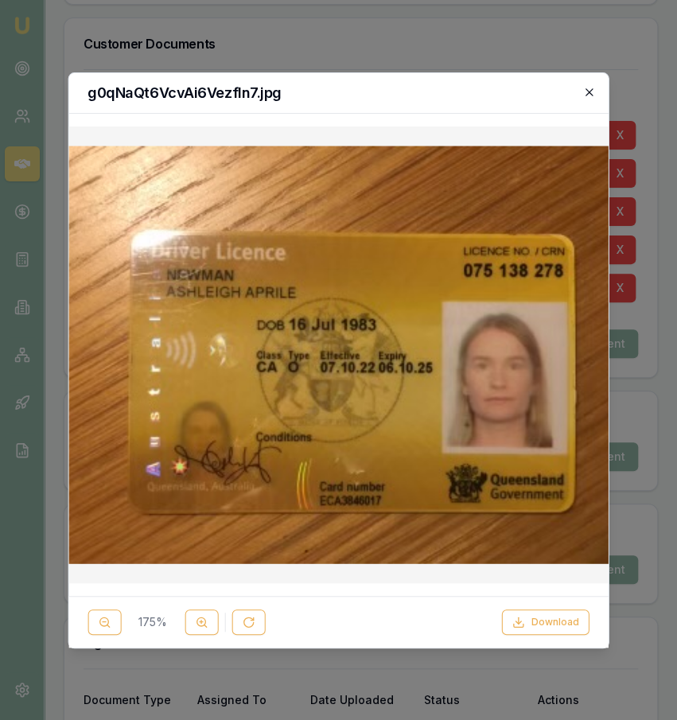
click at [590, 90] on icon "button" at bounding box center [589, 92] width 13 height 13
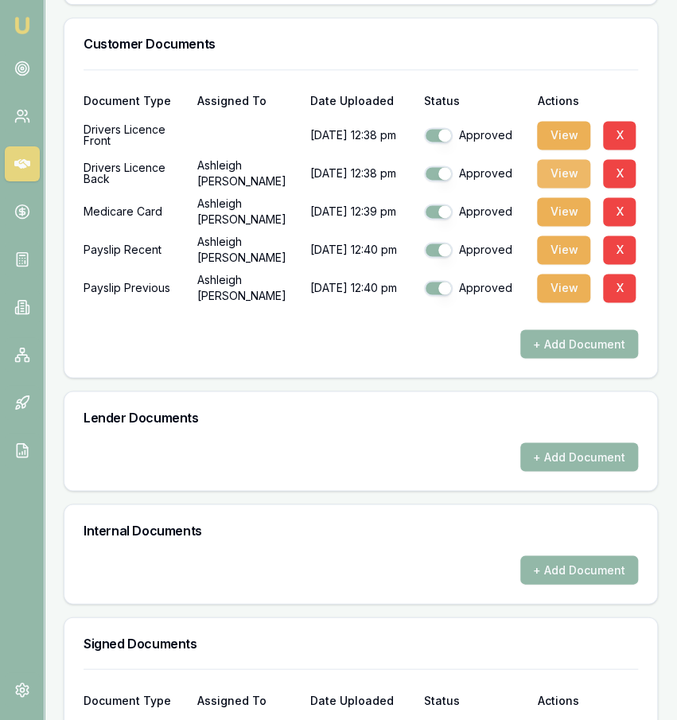
click at [575, 188] on button "View" at bounding box center [563, 173] width 53 height 29
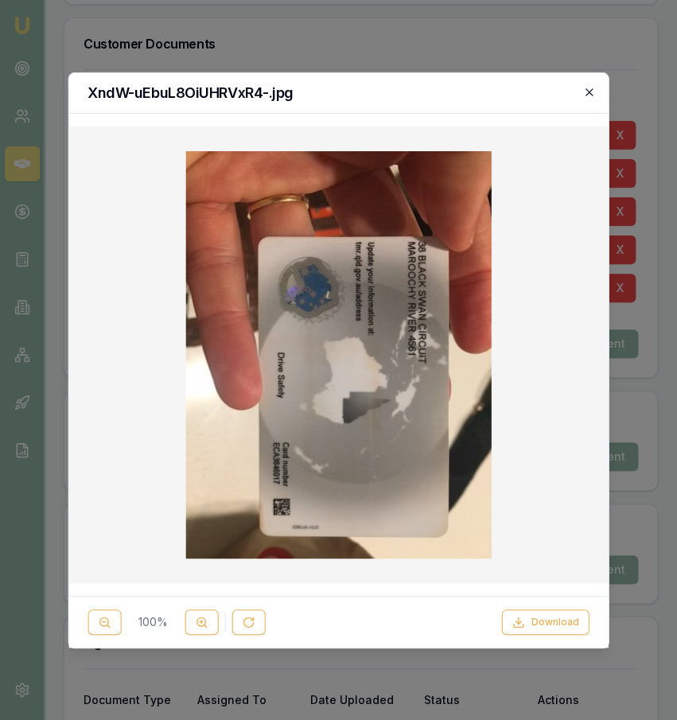
click at [586, 92] on icon "button" at bounding box center [589, 92] width 13 height 13
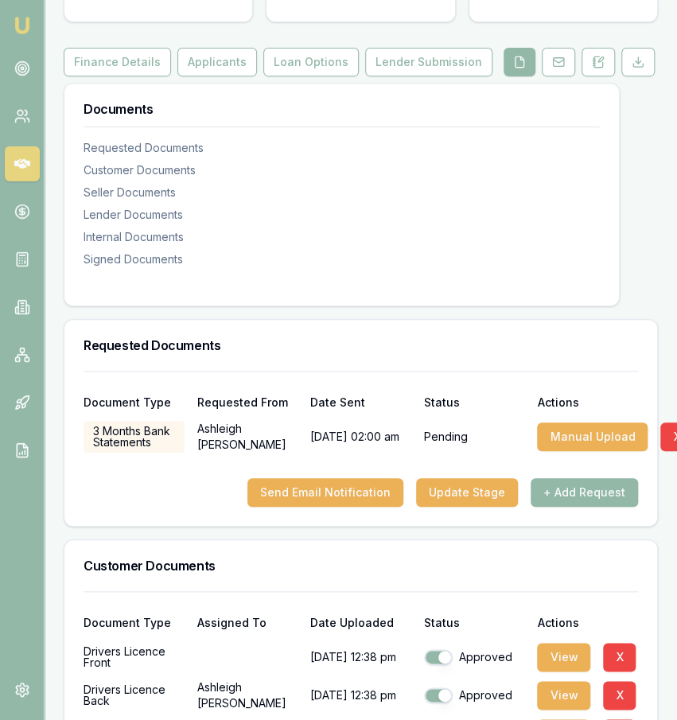
scroll to position [175, 0]
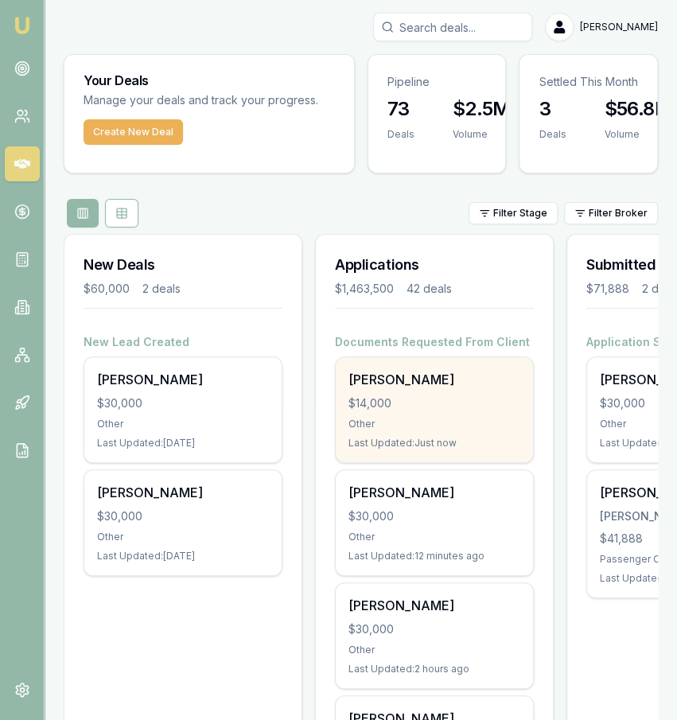
click at [483, 411] on div "[PERSON_NAME] $14,000 Other Last Updated: Just now" at bounding box center [434, 409] width 197 height 105
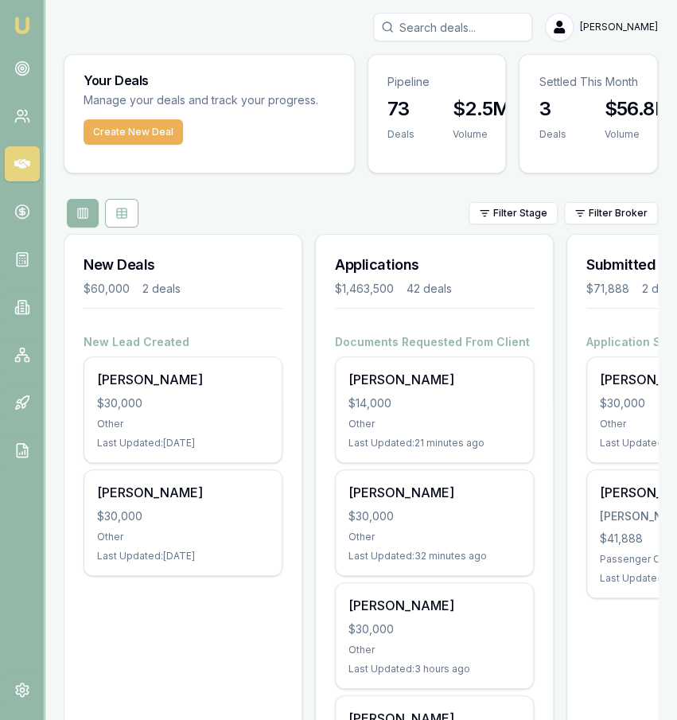
click at [197, 33] on div "[PERSON_NAME]" at bounding box center [361, 27] width 594 height 29
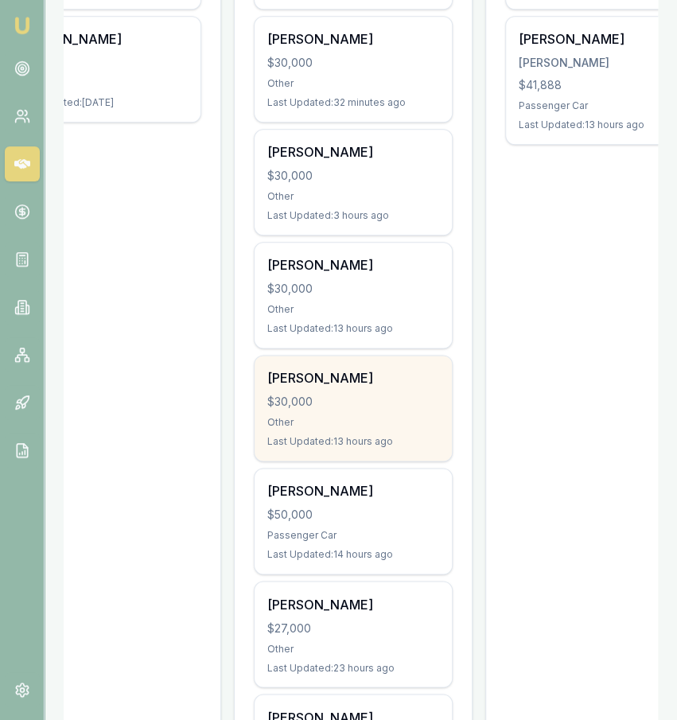
scroll to position [543, 0]
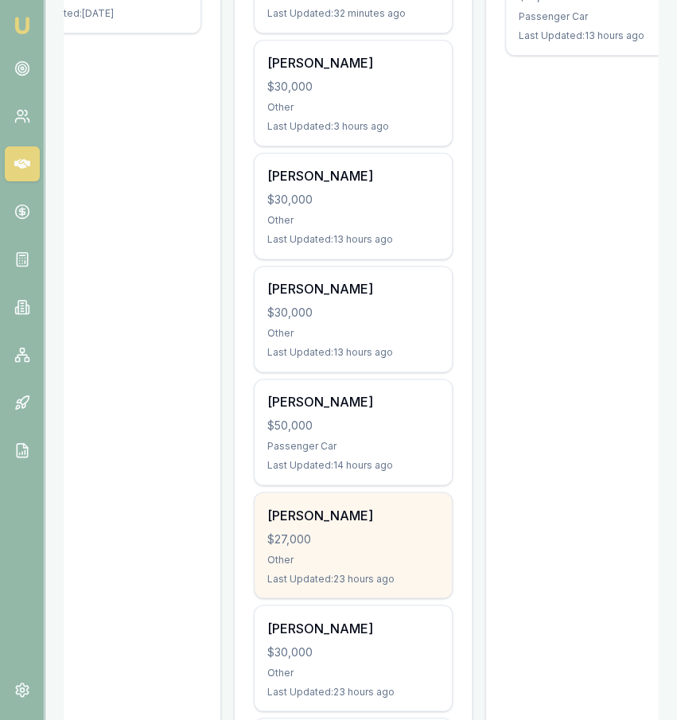
click at [361, 547] on div "[PERSON_NAME] $27,000 Other Last Updated: 23 hours ago" at bounding box center [353, 545] width 197 height 105
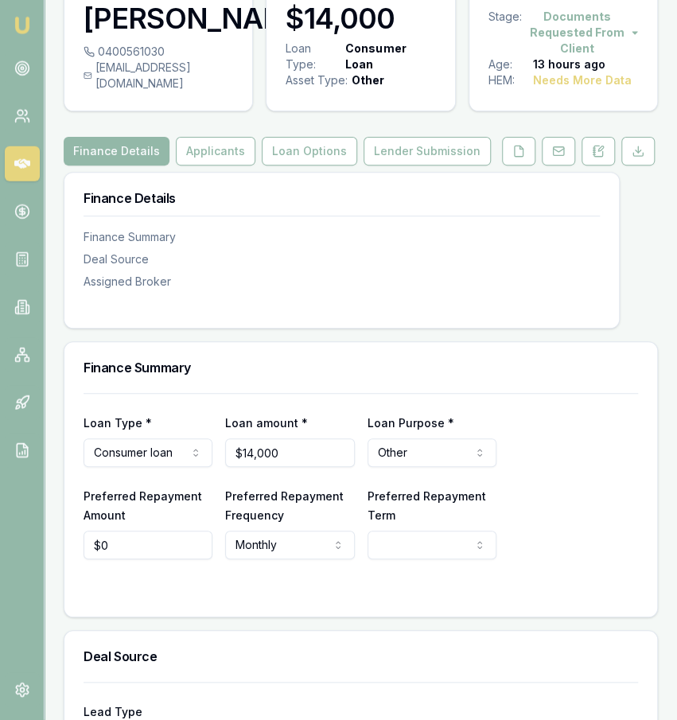
scroll to position [91, 0]
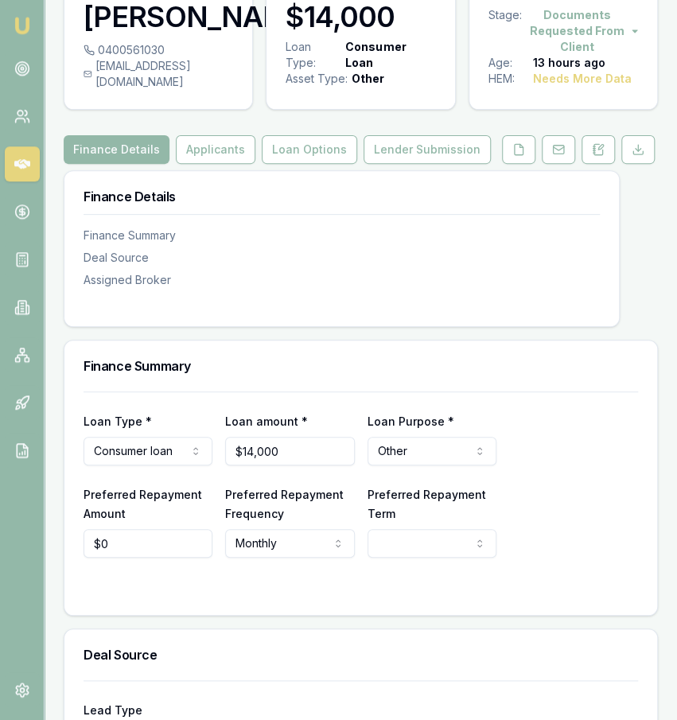
click at [312, 374] on div "Finance Summary" at bounding box center [360, 366] width 593 height 51
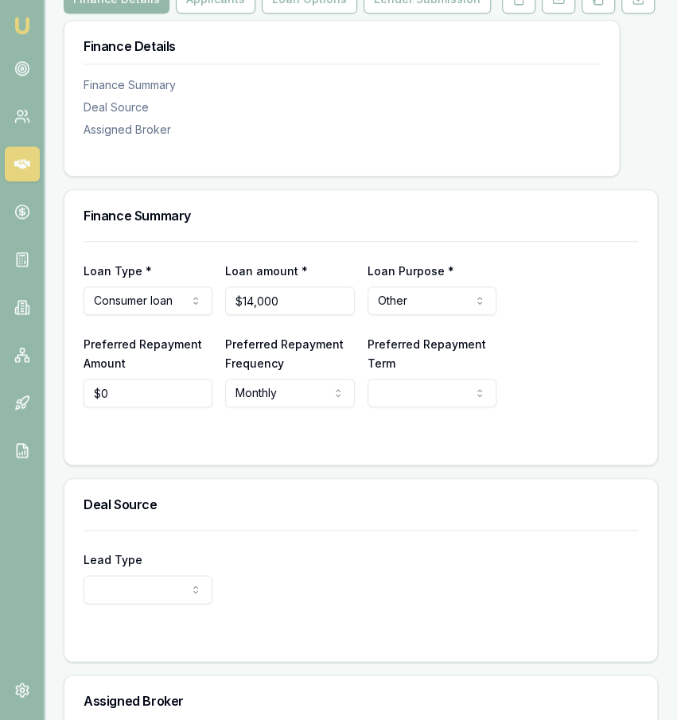
scroll to position [0, 0]
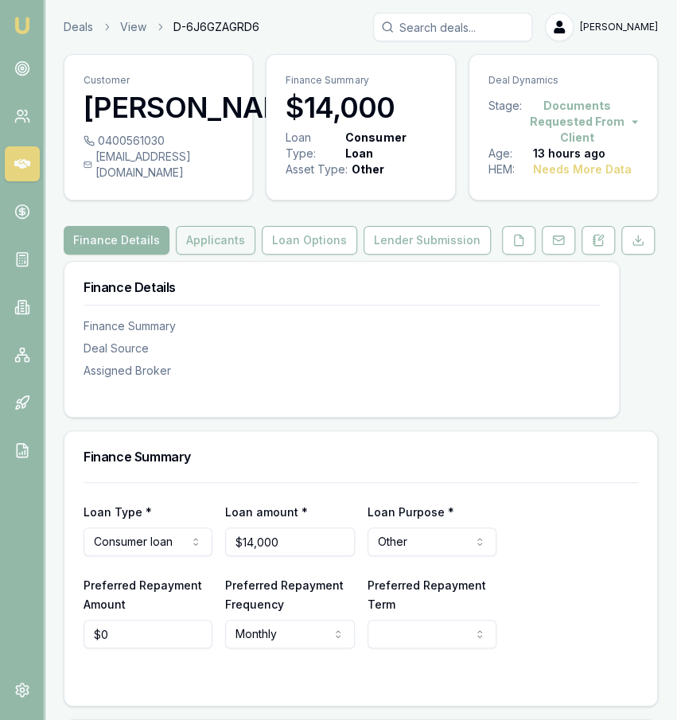
click at [199, 252] on button "Applicants" at bounding box center [216, 240] width 80 height 29
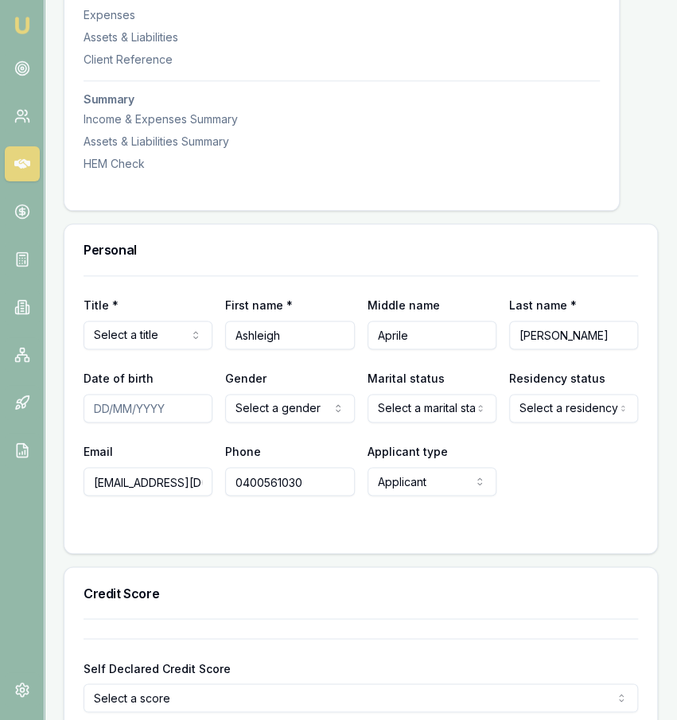
scroll to position [536, 0]
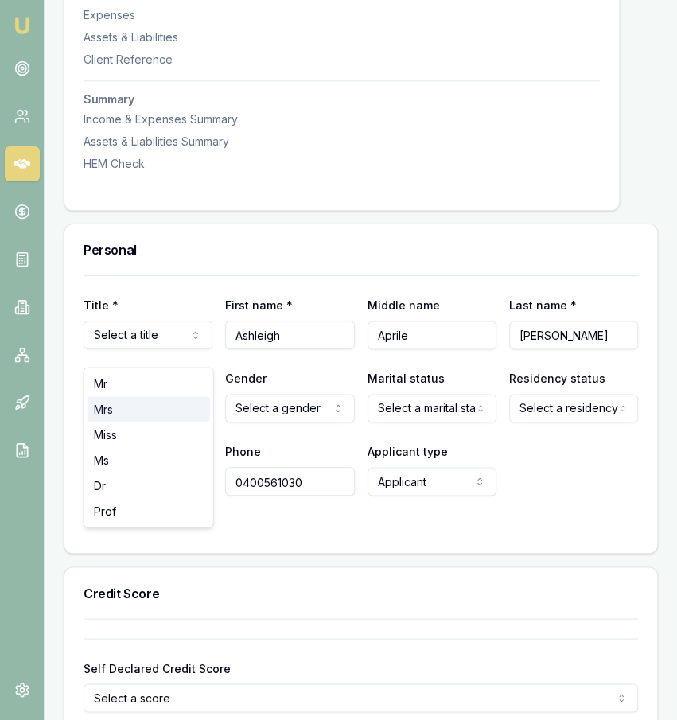
select select "Mrs"
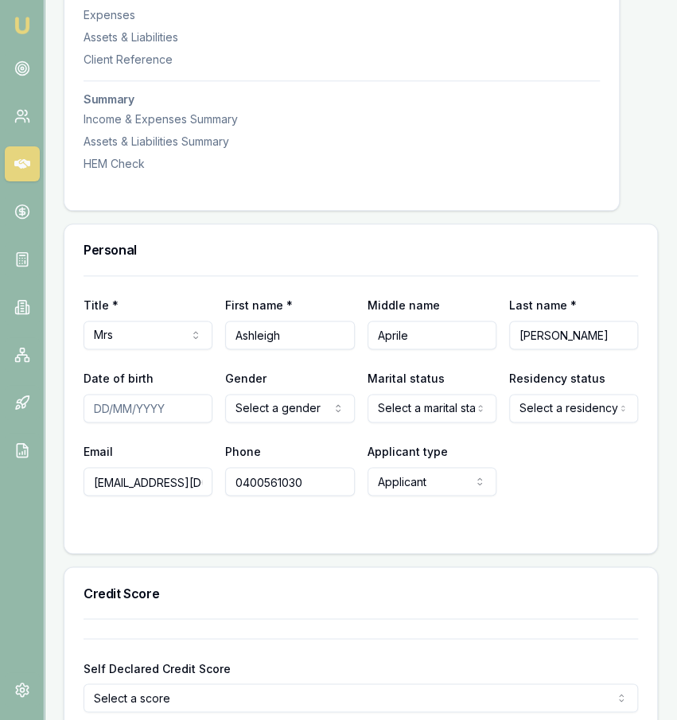
click at [292, 315] on div "First name * [PERSON_NAME]" at bounding box center [289, 322] width 129 height 54
click at [157, 453] on div "Title * Mrs Mr Mrs Miss Ms Dr Prof First name * [PERSON_NAME] Middle name April…" at bounding box center [361, 385] width 555 height 220
click at [160, 422] on input "Date of birth" at bounding box center [148, 408] width 129 height 29
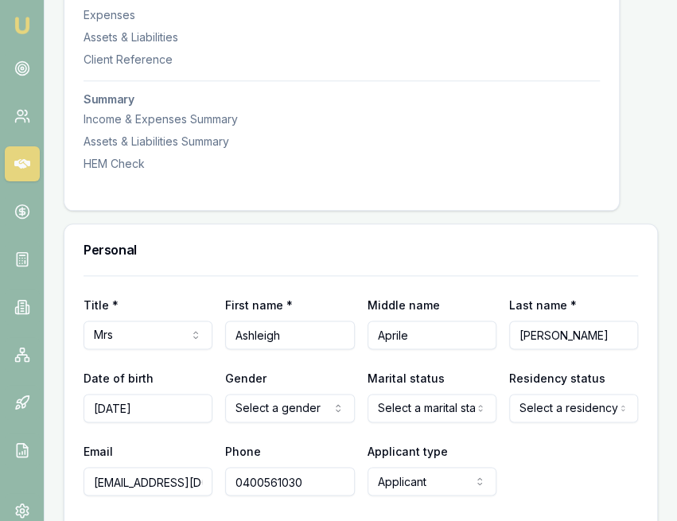
type input "[DATE]"
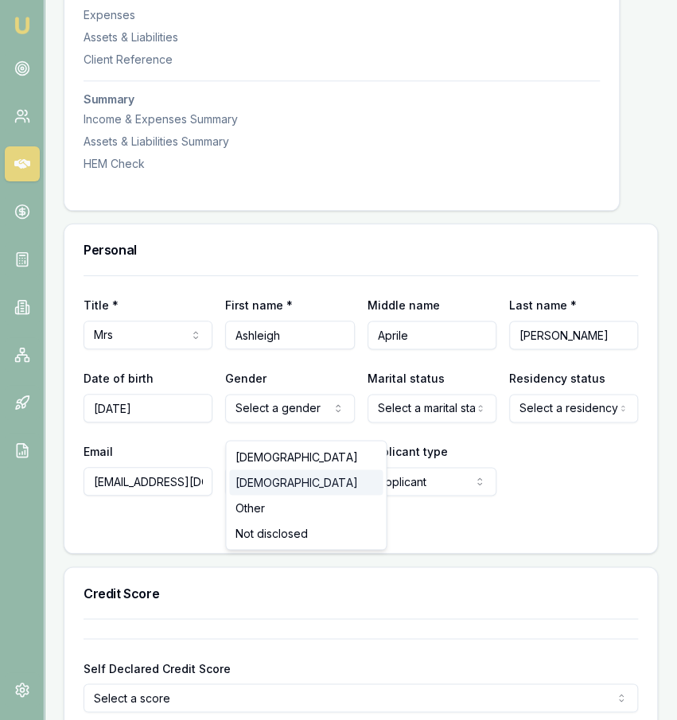
select select "[DEMOGRAPHIC_DATA]"
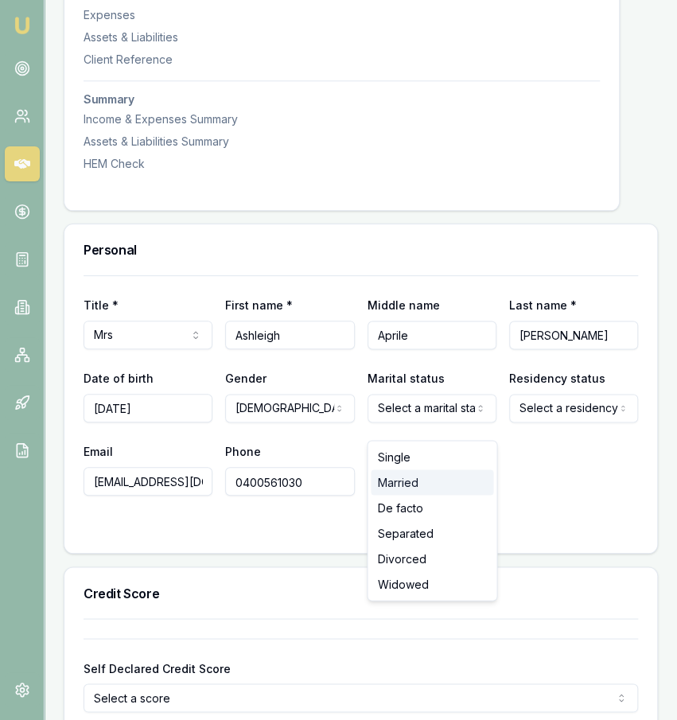
select select "MARRIED"
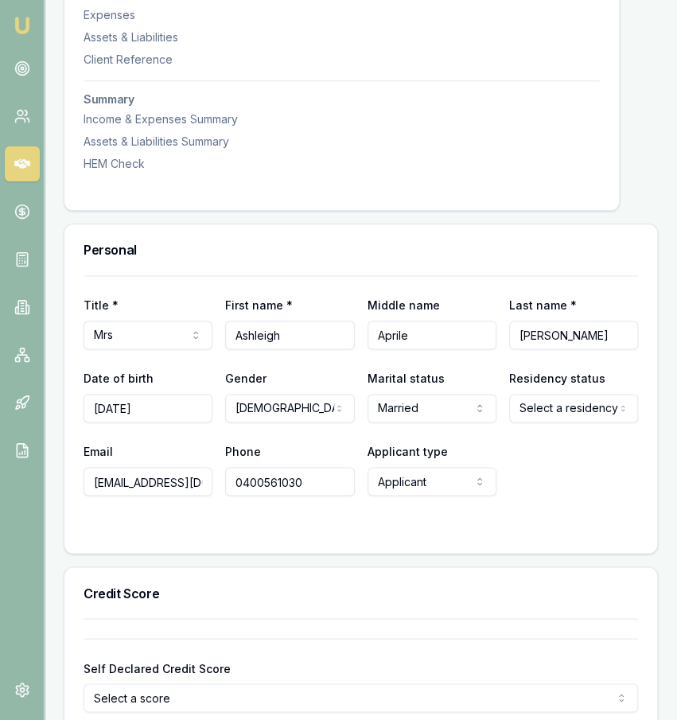
click at [263, 553] on div "Title * Mrs Mr Mrs Miss Ms Dr Prof First name * Ashleigh Middle name Aprile Las…" at bounding box center [360, 414] width 593 height 278
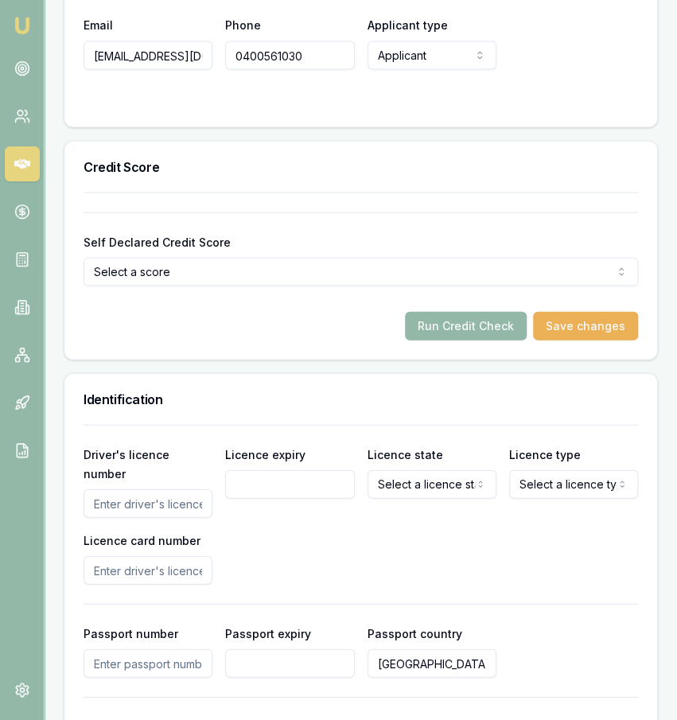
scroll to position [984, 0]
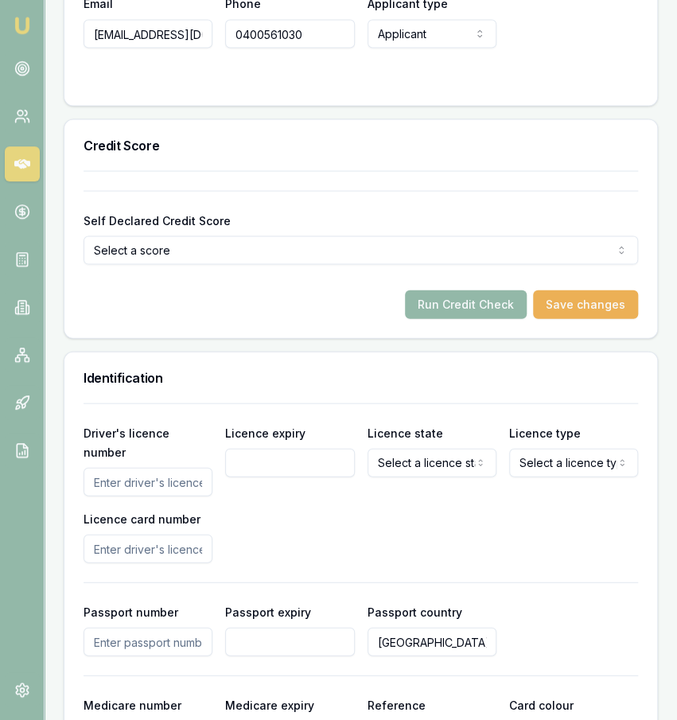
click at [174, 467] on input "Driver's licence number" at bounding box center [148, 481] width 129 height 29
type input "075138278"
click at [317, 477] on input "Licence expiry" at bounding box center [289, 462] width 129 height 29
type input "[DATE]"
click at [443, 490] on div "Driver's licence number 075138278 Licence expiry 06/10/2025 Licence state Selec…" at bounding box center [361, 492] width 555 height 140
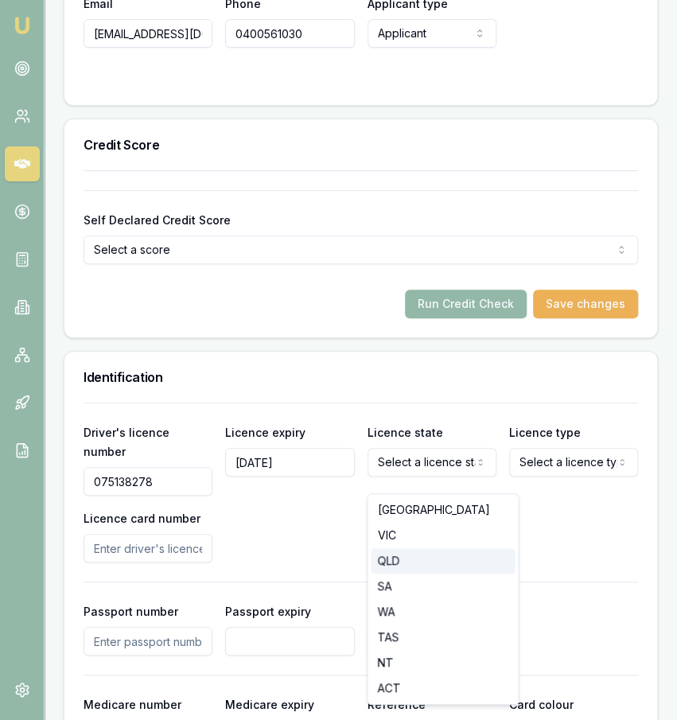
select select "QLD"
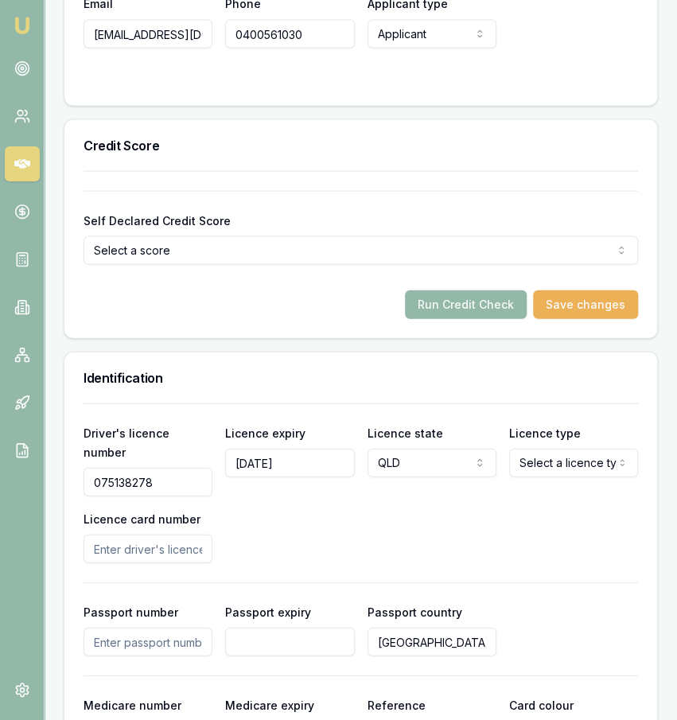
click at [575, 496] on div "Driver's licence number 075138278 Licence expiry 06/10/2025 Licence state QLD N…" at bounding box center [361, 492] width 555 height 140
click at [574, 491] on div "Driver's licence number 075138278 Licence expiry 06/10/2025 Licence state QLD N…" at bounding box center [361, 492] width 555 height 140
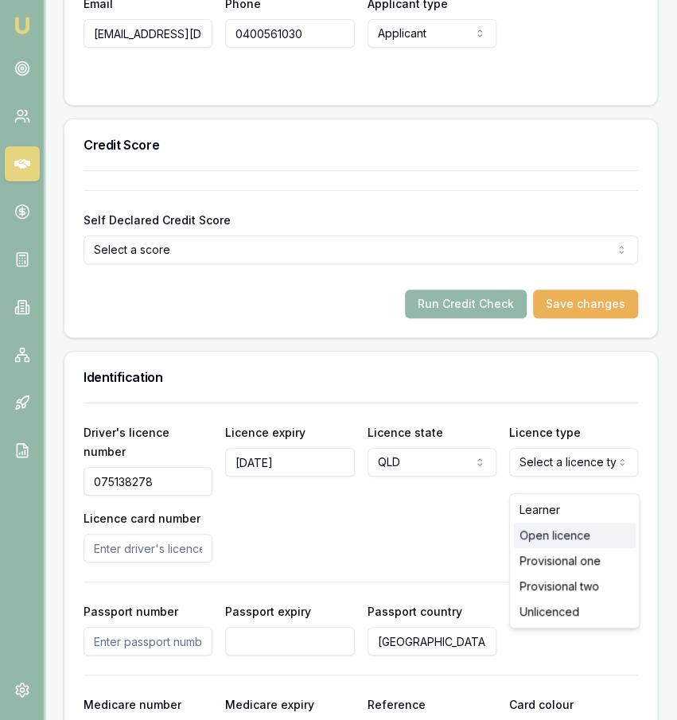
select select "OPEN_LICENCE"
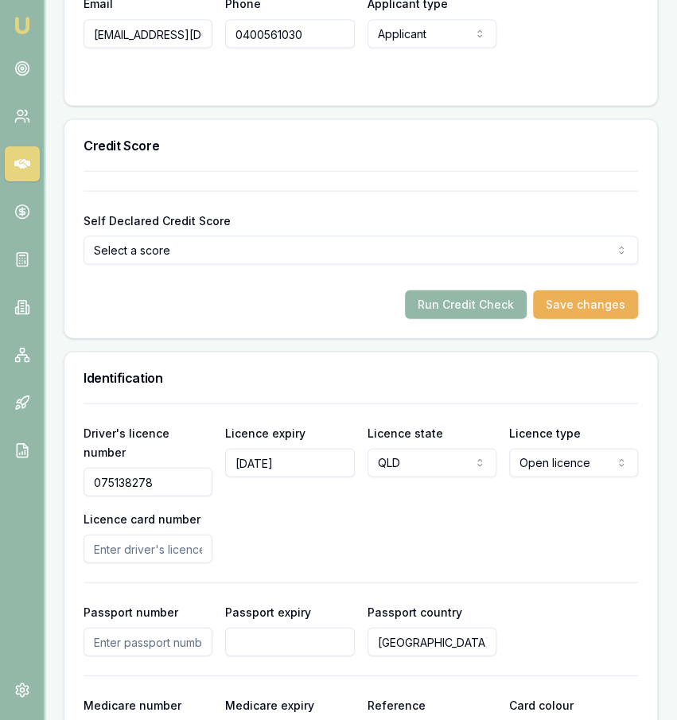
click at [115, 537] on input "Licence card number" at bounding box center [148, 548] width 129 height 29
click at [195, 516] on label "Licence card number" at bounding box center [142, 519] width 117 height 14
click at [195, 534] on input "Licence card number" at bounding box center [148, 548] width 129 height 29
click at [177, 534] on input "Licence card number" at bounding box center [148, 548] width 129 height 29
type input "ECA384017"
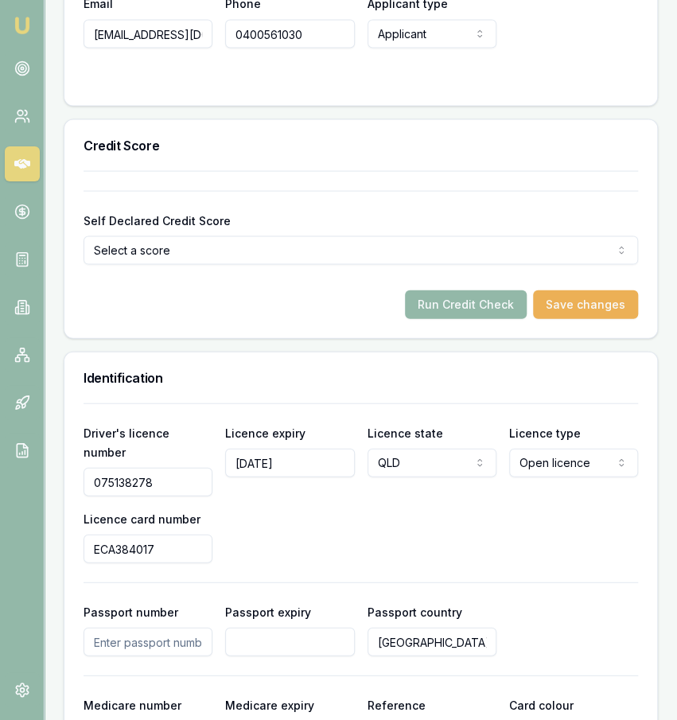
click at [321, 547] on div "Driver's licence number 075138278 Licence expiry 06/10/2025 Licence state QLD N…" at bounding box center [361, 492] width 555 height 140
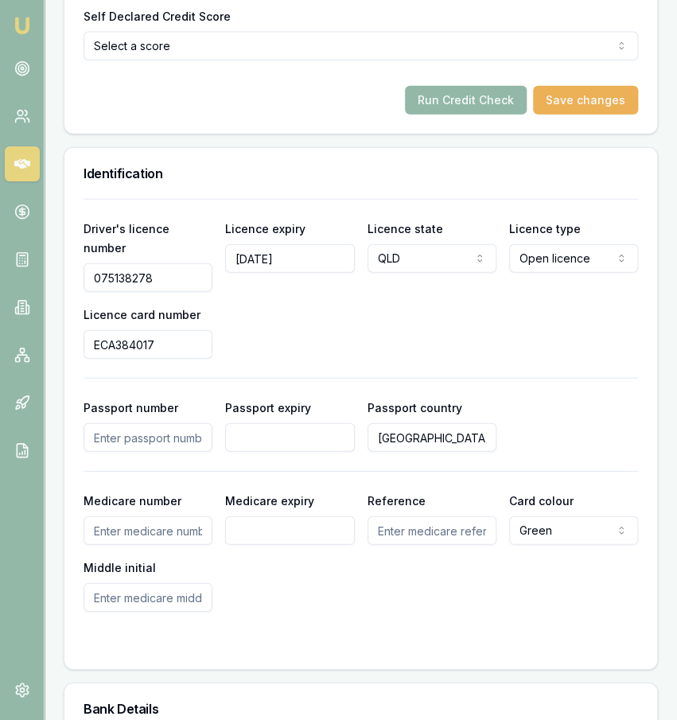
scroll to position [1189, 0]
click at [306, 602] on div "Medicare number Medicare expiry Reference Card colour Green Green Blue Yellow M…" at bounding box center [361, 550] width 555 height 121
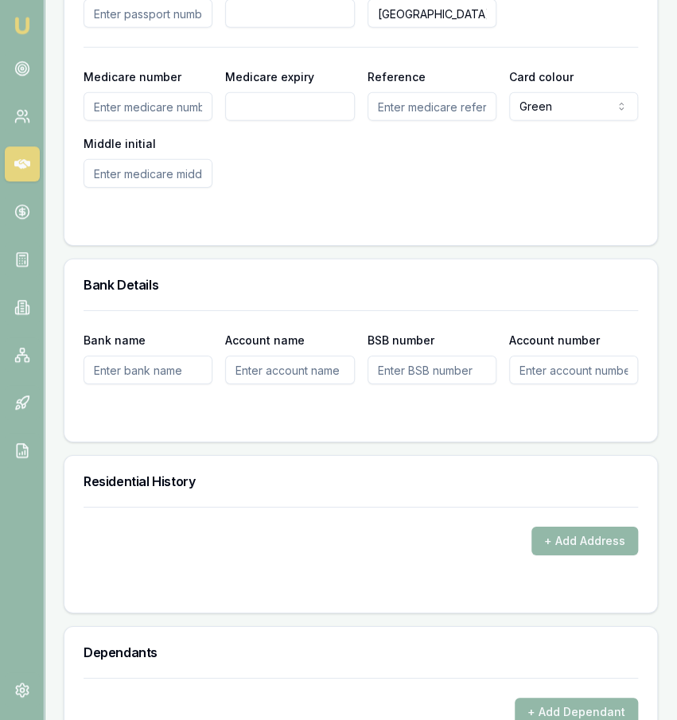
scroll to position [1618, 0]
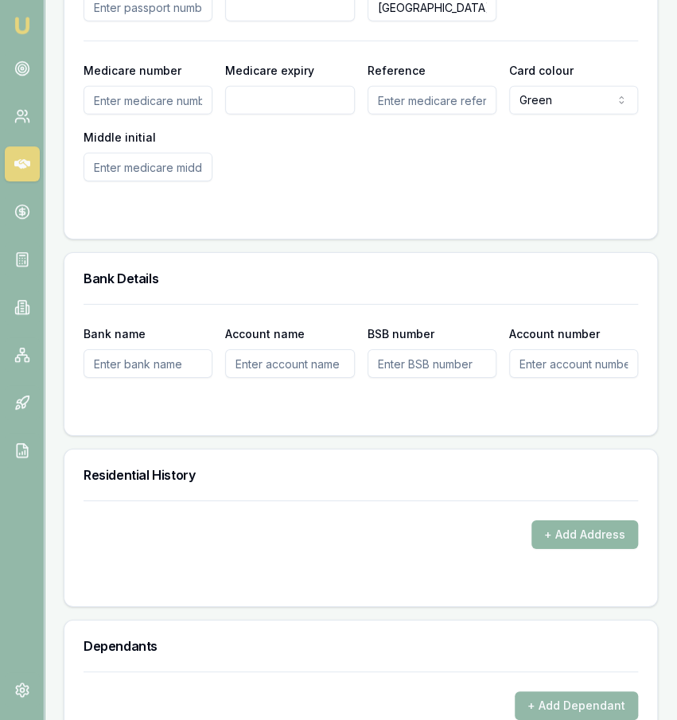
click at [555, 535] on button "+ Add Address" at bounding box center [585, 534] width 107 height 29
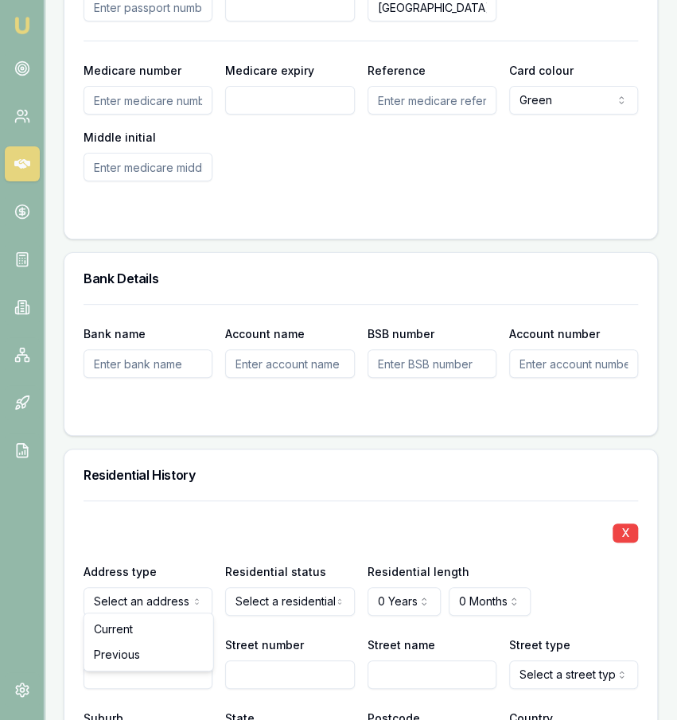
click at [298, 565] on label "Residential status" at bounding box center [275, 572] width 101 height 14
click at [298, 587] on button "Select a residential status" at bounding box center [289, 601] width 129 height 29
click at [256, 625] on div "X Address type Current Current Previous Residential status Select a residential…" at bounding box center [361, 631] width 555 height 262
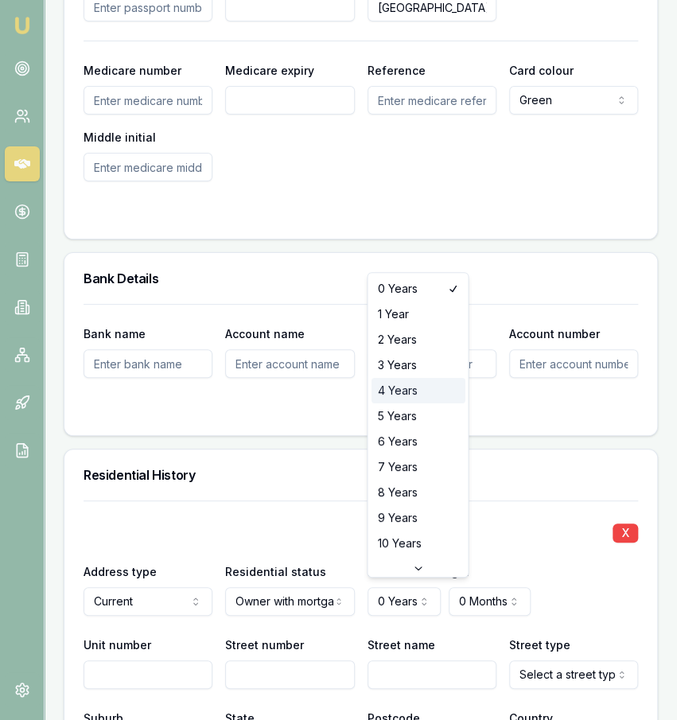
select select "4"
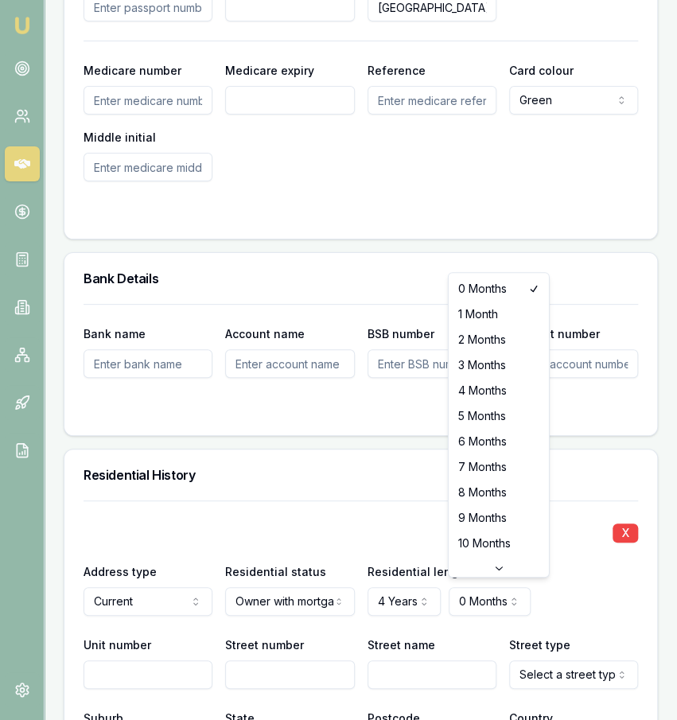
select select "5"
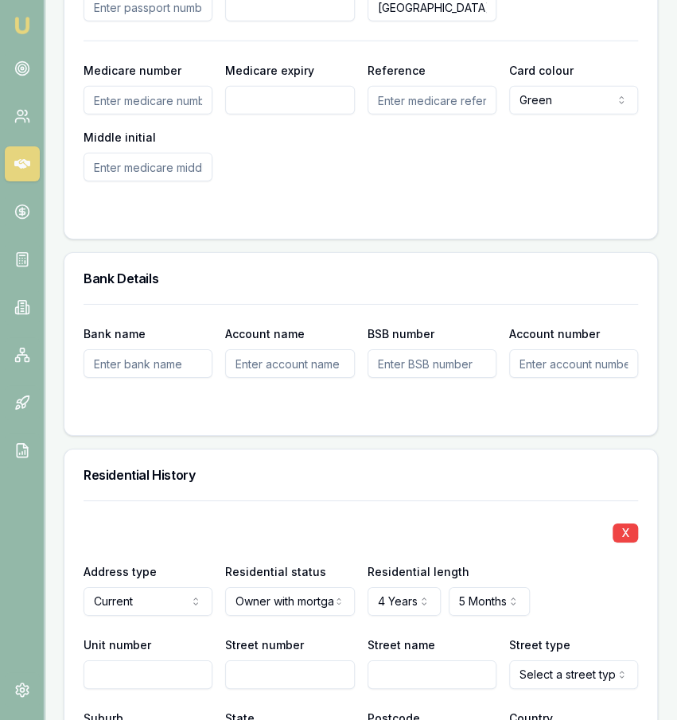
click at [399, 504] on div "X Address type Current Current Previous Residential status Owner with mortgage …" at bounding box center [361, 631] width 555 height 262
click at [241, 664] on input "Street number" at bounding box center [289, 674] width 129 height 29
click at [239, 663] on input "Street number" at bounding box center [289, 674] width 129 height 29
type input "38 BLACK SWAN"
type input "CIRCUIT"
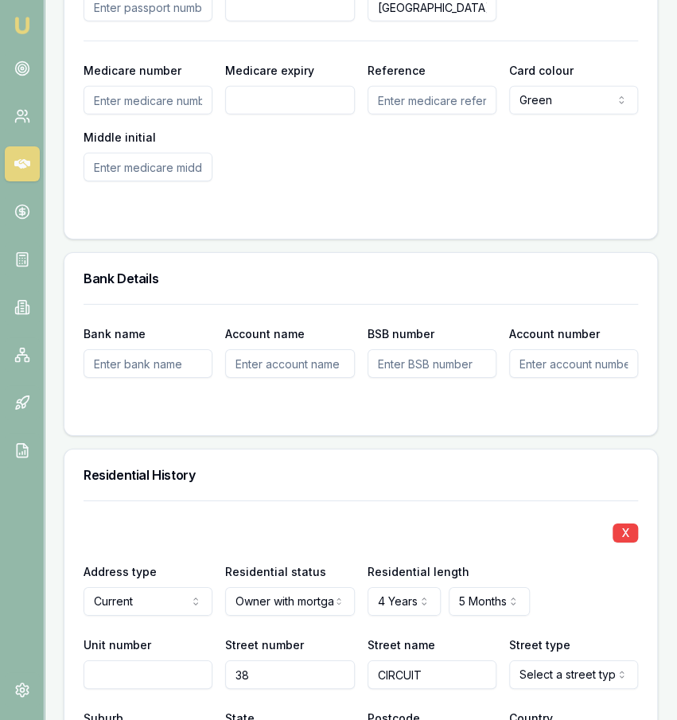
type input "38"
type input "BLACK SWAN"
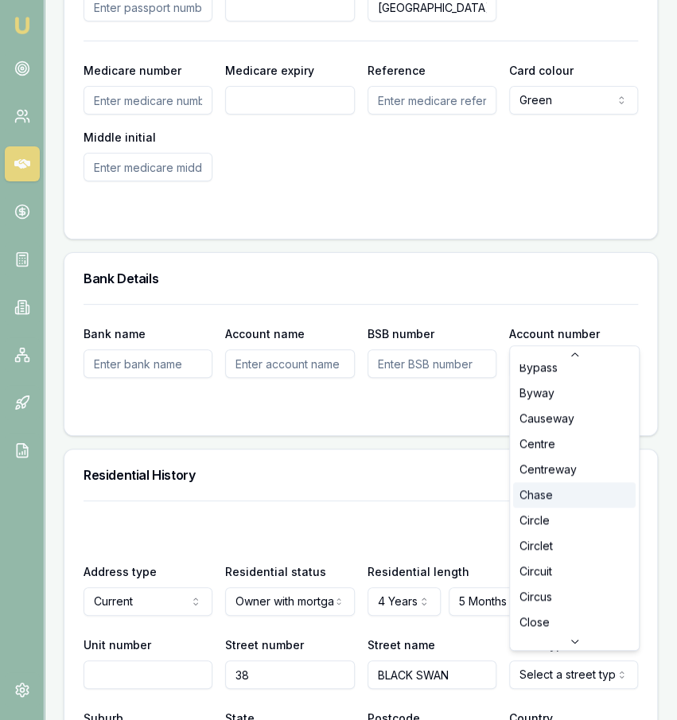
scroll to position [548, 0]
select select "Circuit"
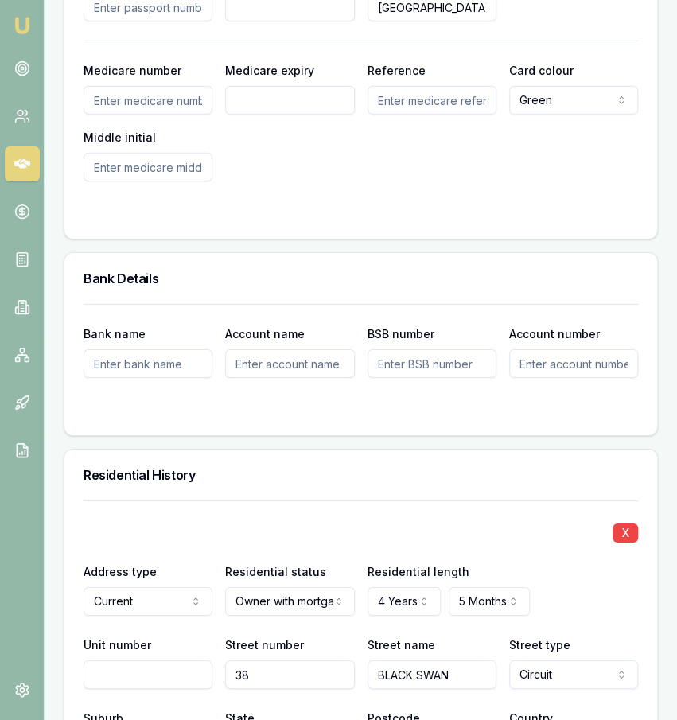
click at [481, 562] on div "Residential length 4 Years 0 Years 1 Year 2 Years 3 Years 4 Years 5 Years 6 Yea…" at bounding box center [432, 589] width 129 height 54
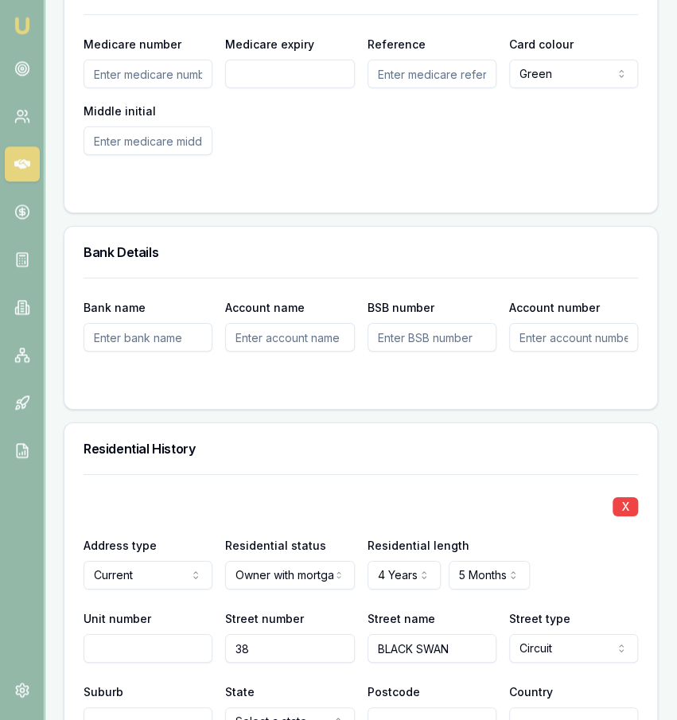
scroll to position [1647, 0]
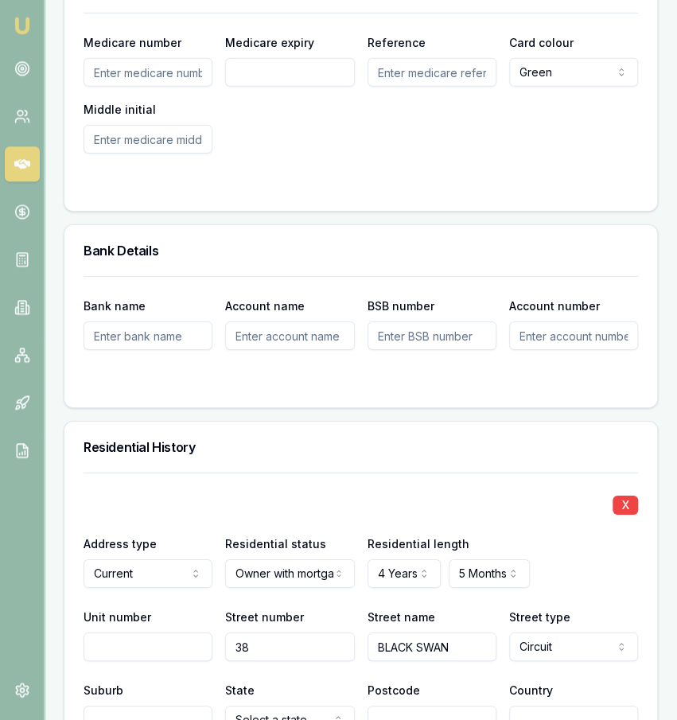
click at [189, 710] on input "Suburb" at bounding box center [148, 719] width 129 height 29
type input "MAROOCHY RIVER"
select select "QLD"
type input "4561"
type input "[GEOGRAPHIC_DATA]"
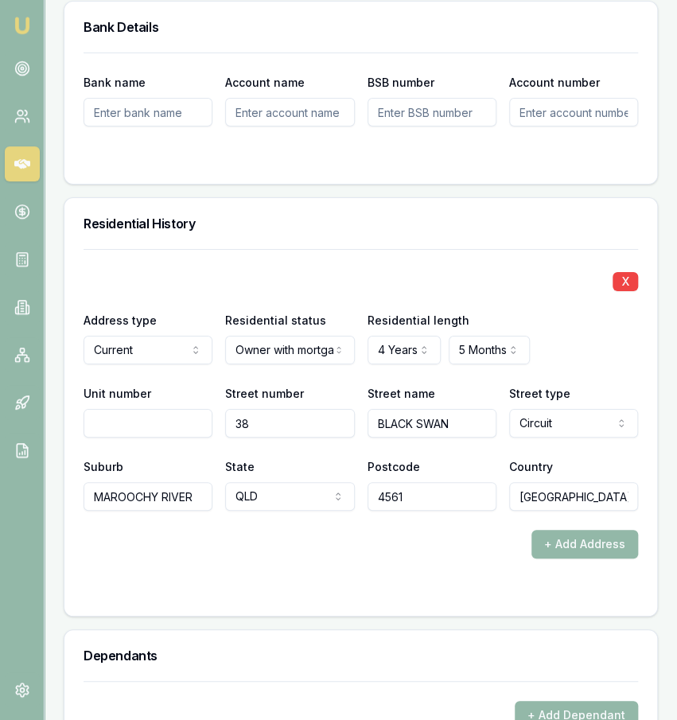
click at [277, 593] on div "X Address type Current Current Previous Residential status Owner with mortgage …" at bounding box center [360, 432] width 593 height 367
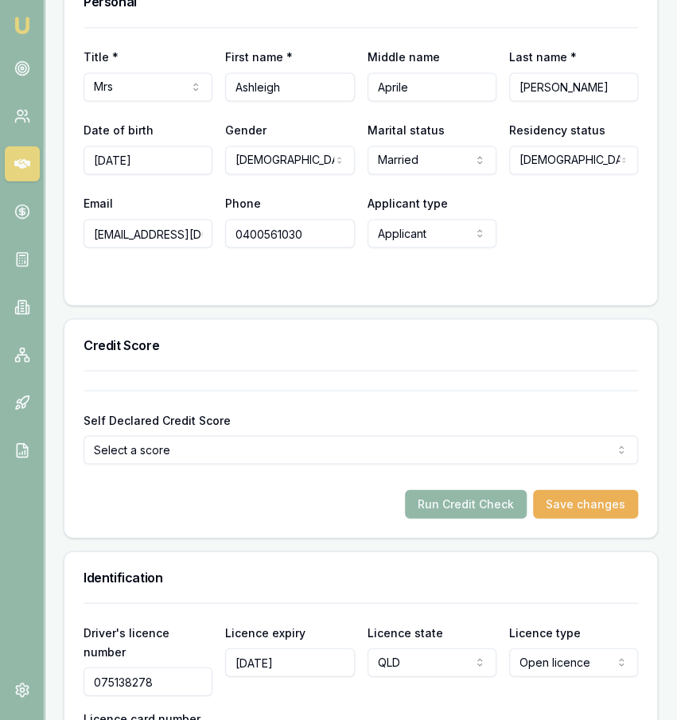
scroll to position [798, 0]
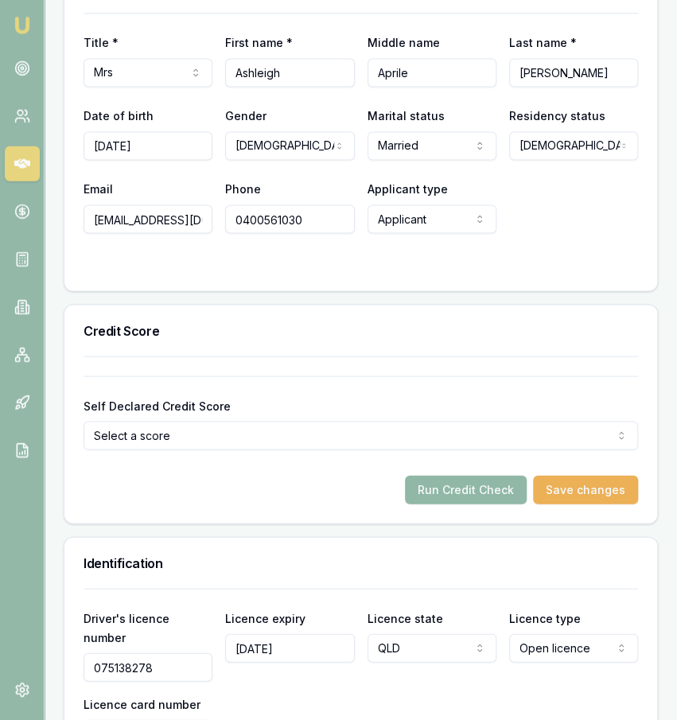
click at [481, 496] on button "Run Credit Check" at bounding box center [466, 490] width 122 height 29
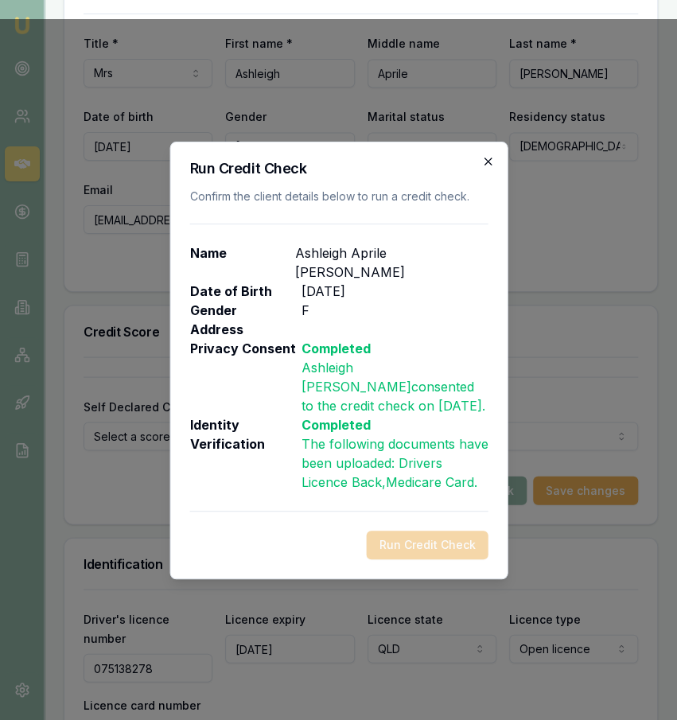
click at [489, 165] on icon "button" at bounding box center [487, 161] width 7 height 7
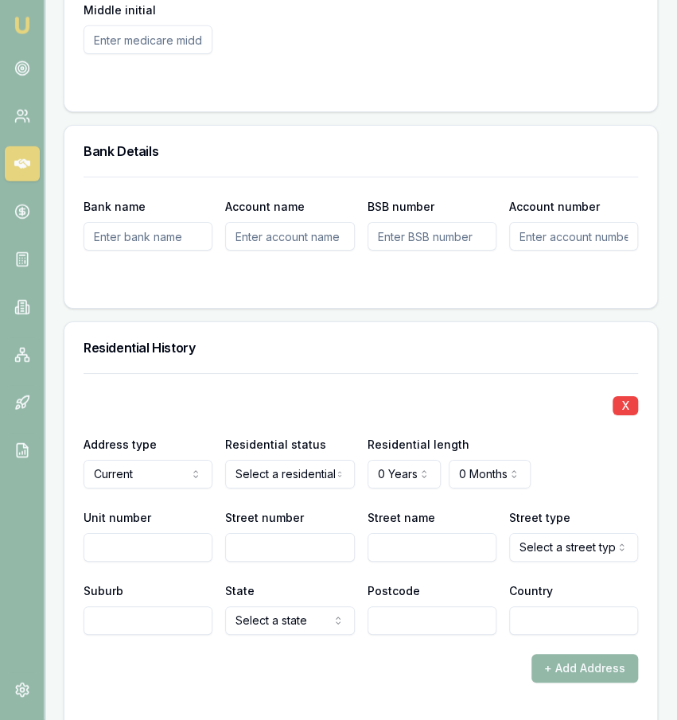
scroll to position [1884, 0]
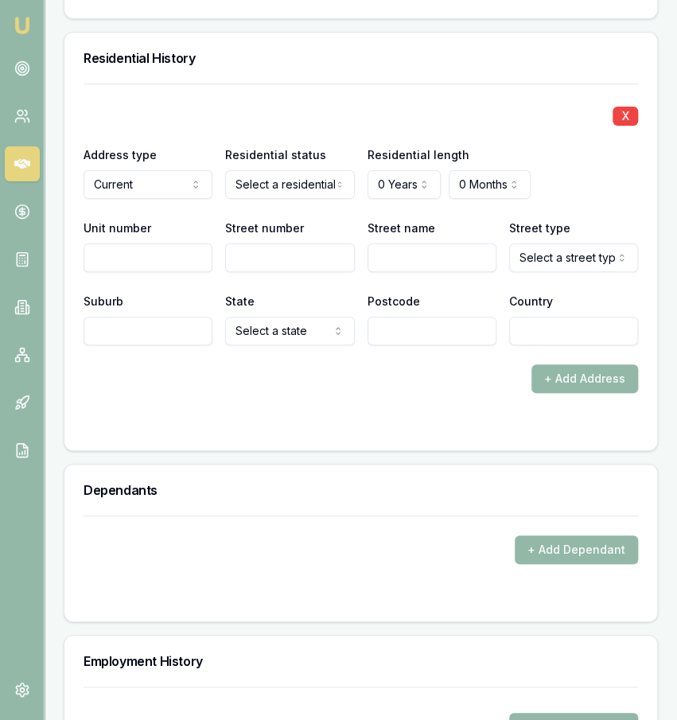
scroll to position [1891, 0]
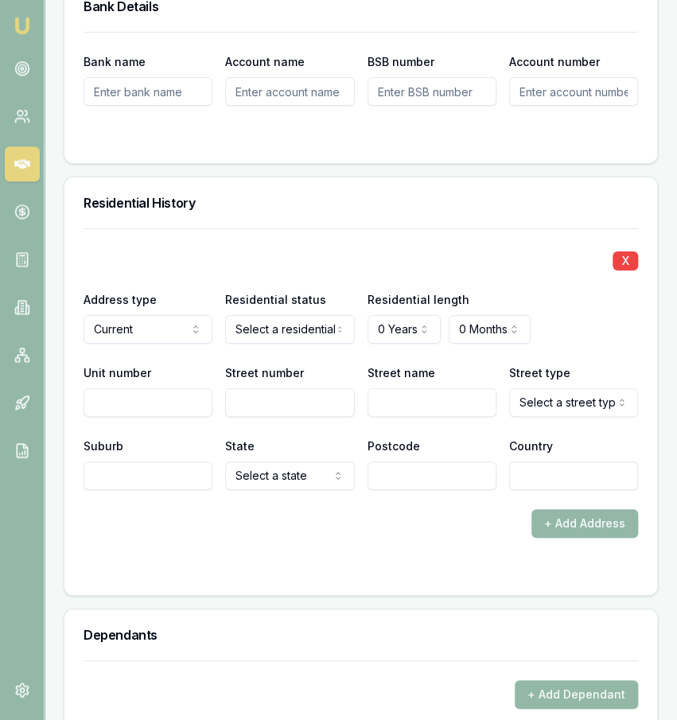
click at [400, 461] on input "Postcode" at bounding box center [432, 475] width 129 height 29
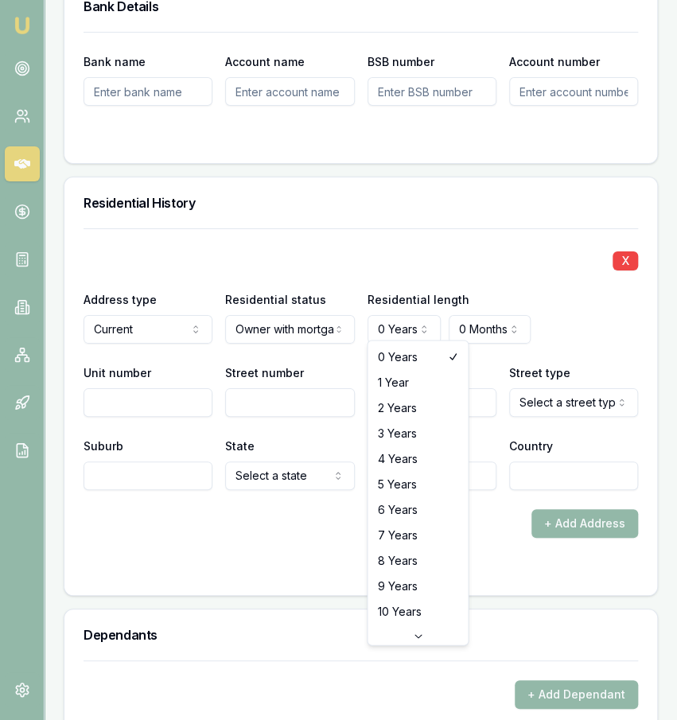
select select "4"
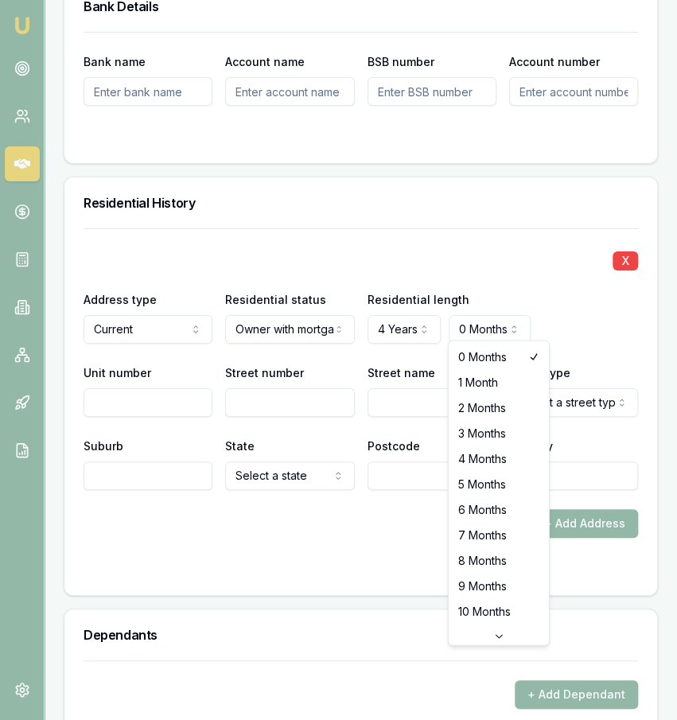
select select "4"
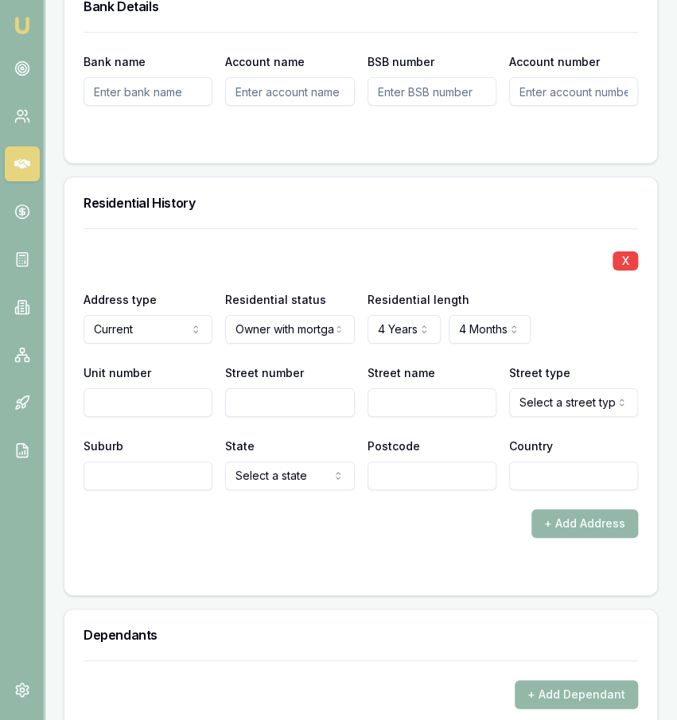
click at [347, 398] on input "Street number" at bounding box center [289, 402] width 129 height 29
type input "38"
type input "black swan"
select select "Circuit"
type input "Maroochy river"
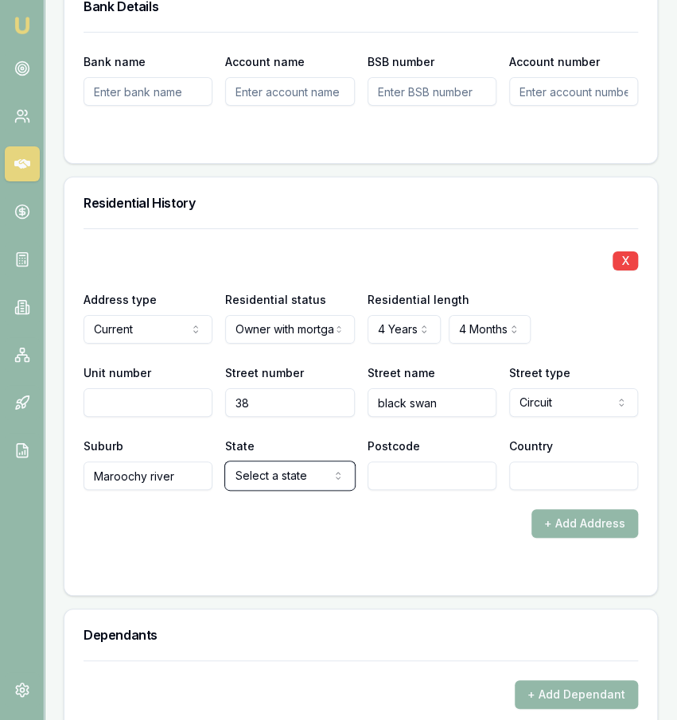
select select "QLD"
type input "4111"
type input "[GEOGRAPHIC_DATA]"
click at [319, 531] on form "X Address type Current Current Previous Residential status Owner with mortgage …" at bounding box center [361, 402] width 555 height 348
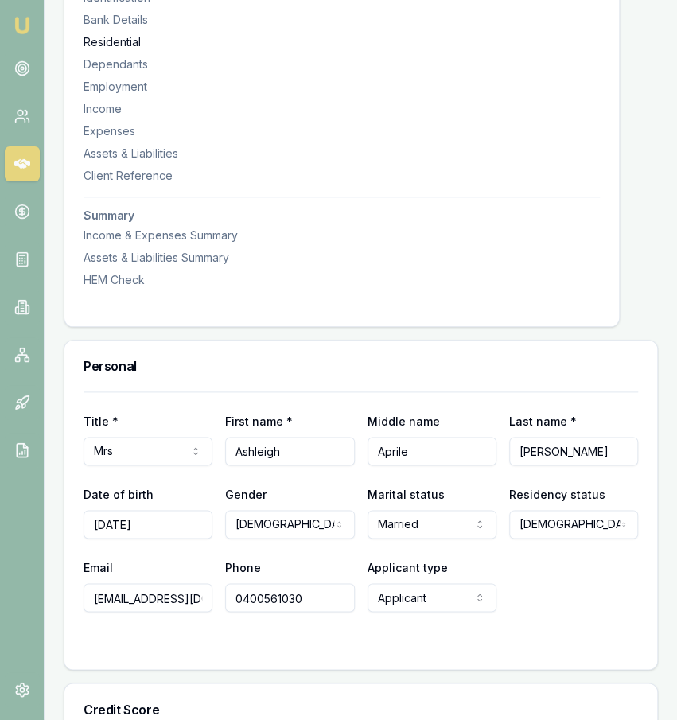
scroll to position [0, 0]
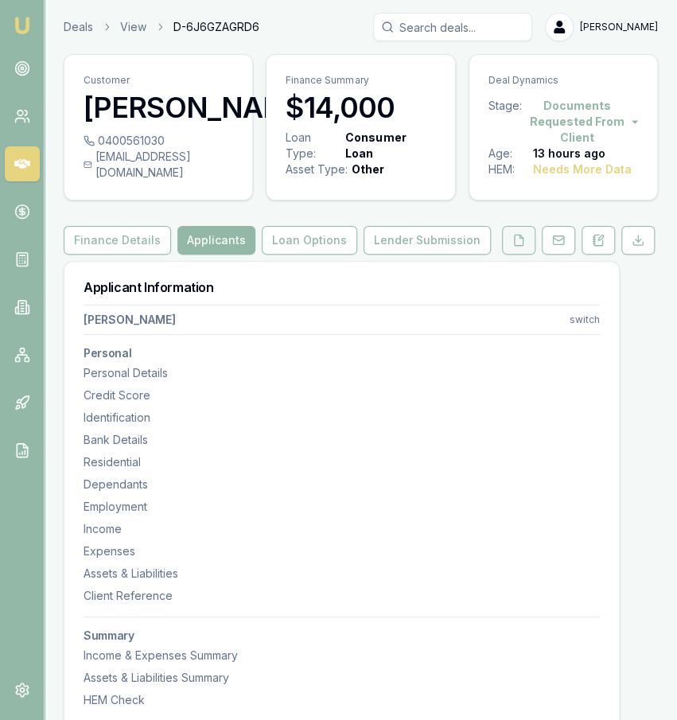
click at [535, 255] on button at bounding box center [518, 240] width 33 height 29
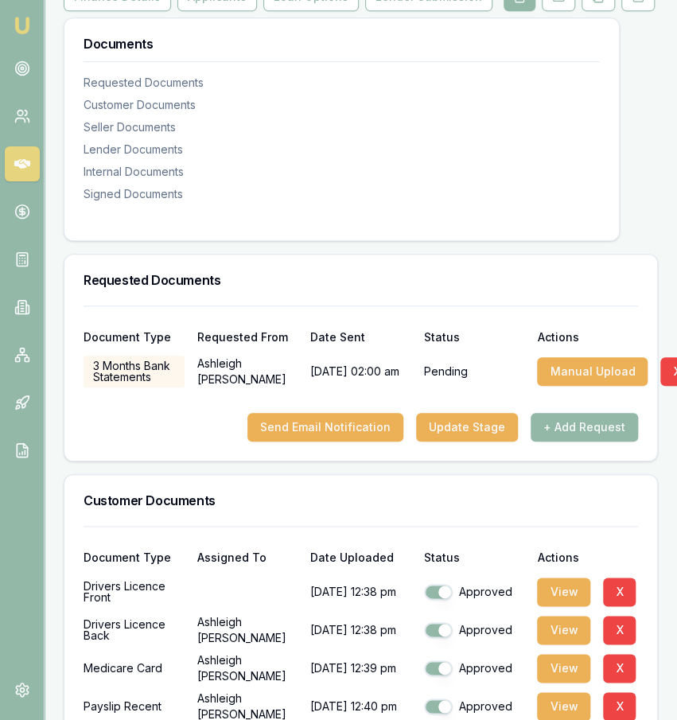
scroll to position [306, 0]
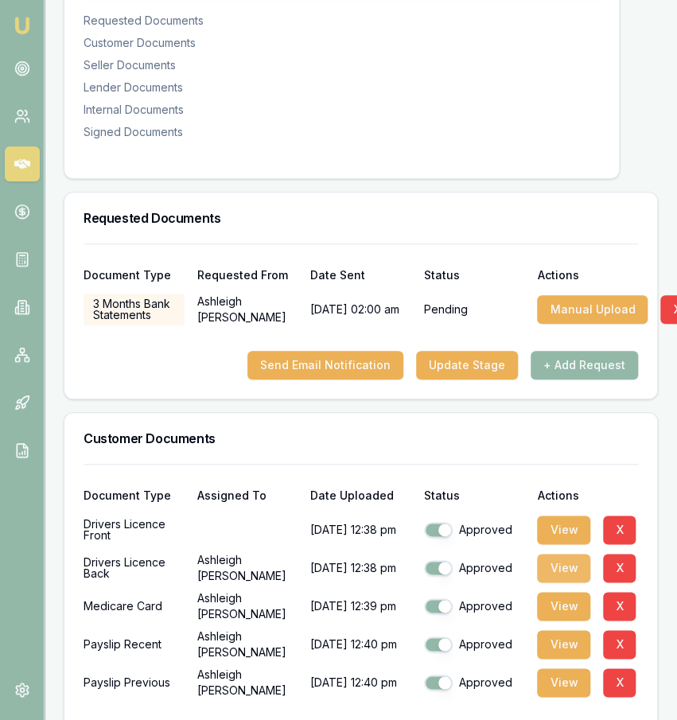
click at [547, 582] on button "View" at bounding box center [563, 568] width 53 height 29
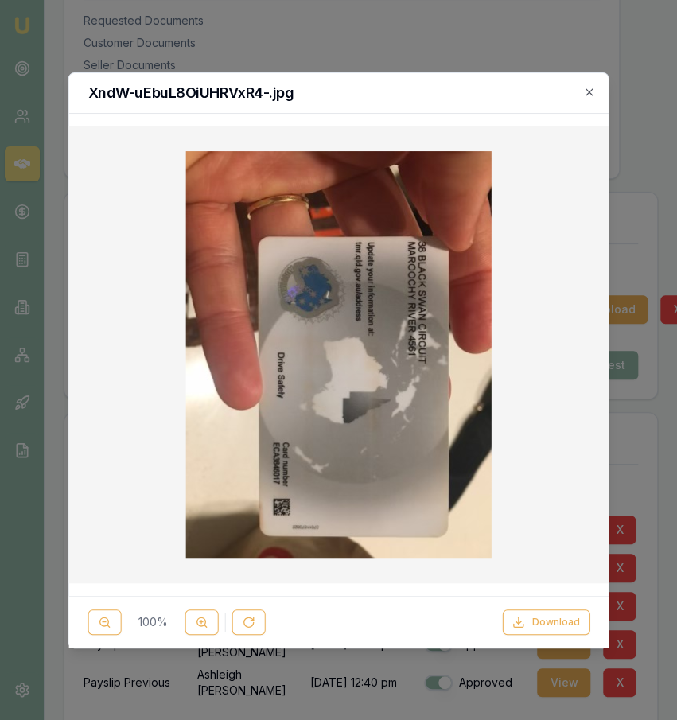
click at [421, 26] on div at bounding box center [338, 360] width 677 height 720
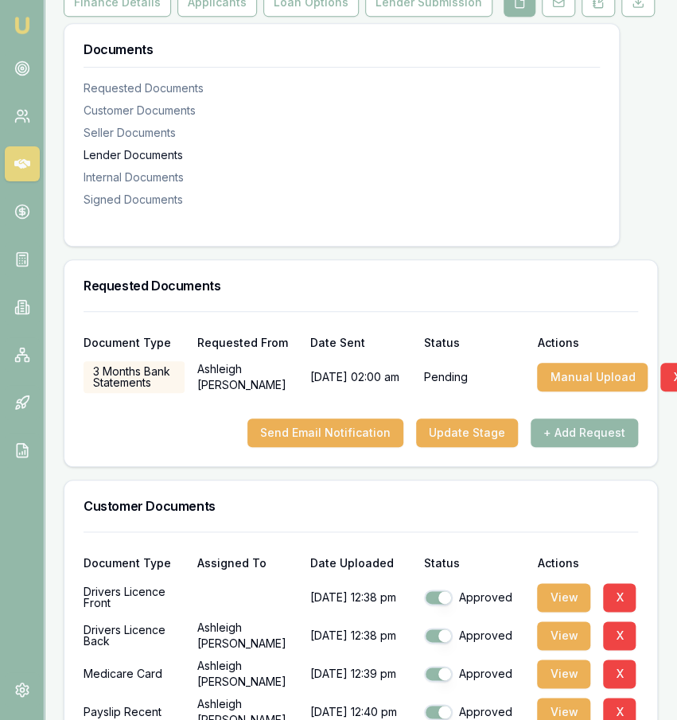
scroll to position [257, 0]
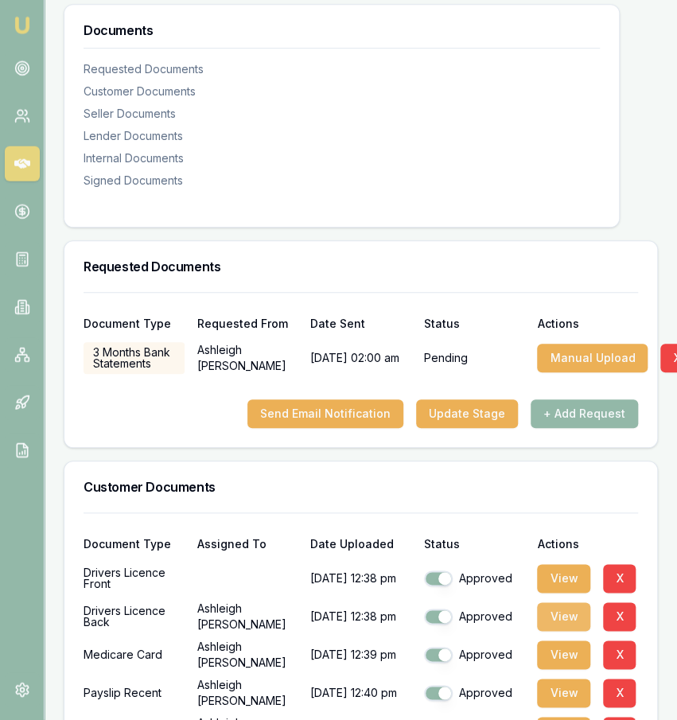
click at [564, 622] on button "View" at bounding box center [563, 616] width 53 height 29
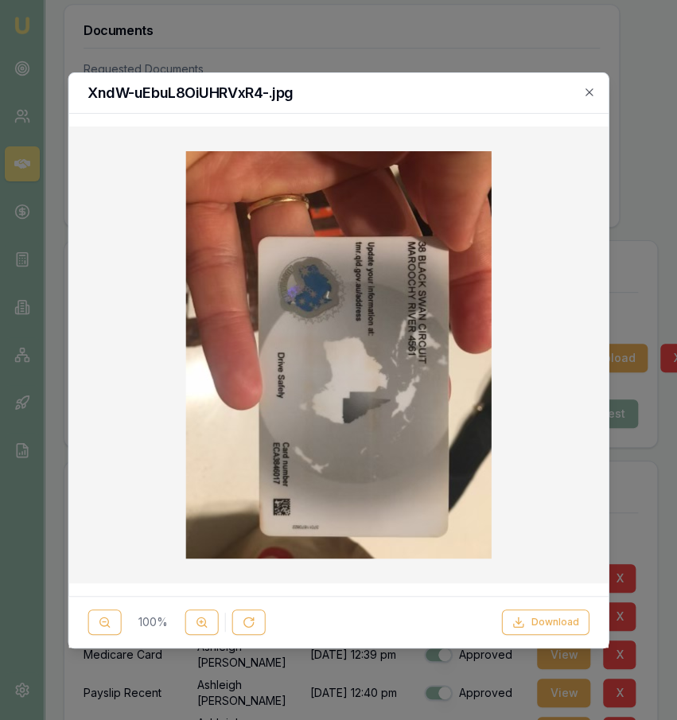
click at [376, 42] on div at bounding box center [338, 360] width 677 height 720
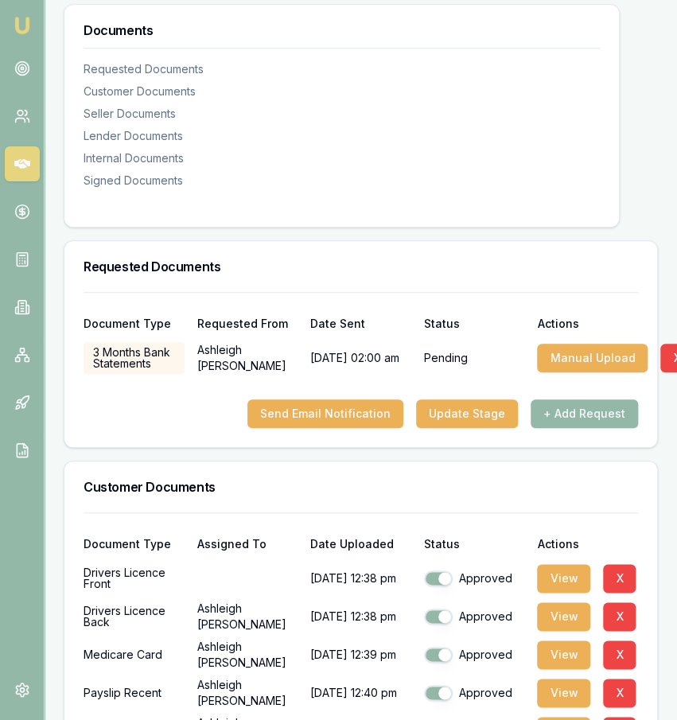
scroll to position [0, 0]
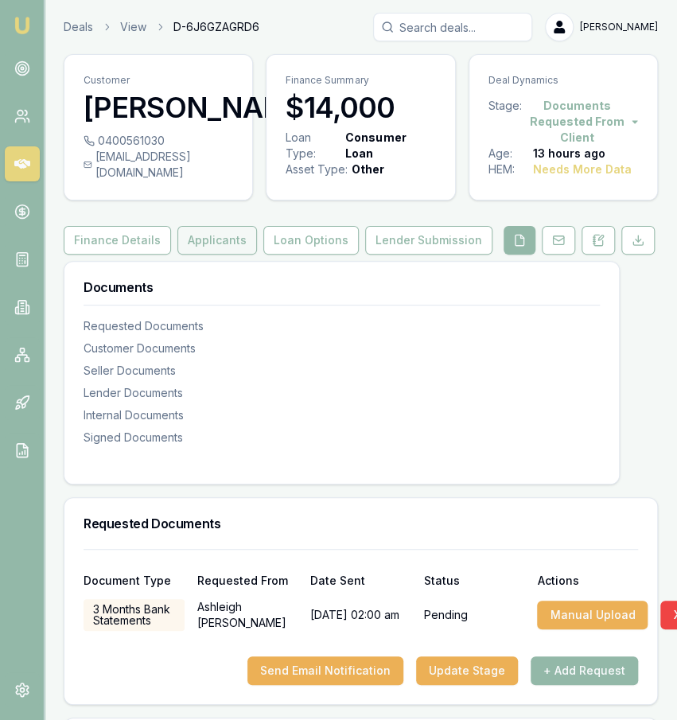
click at [224, 251] on button "Applicants" at bounding box center [217, 240] width 80 height 29
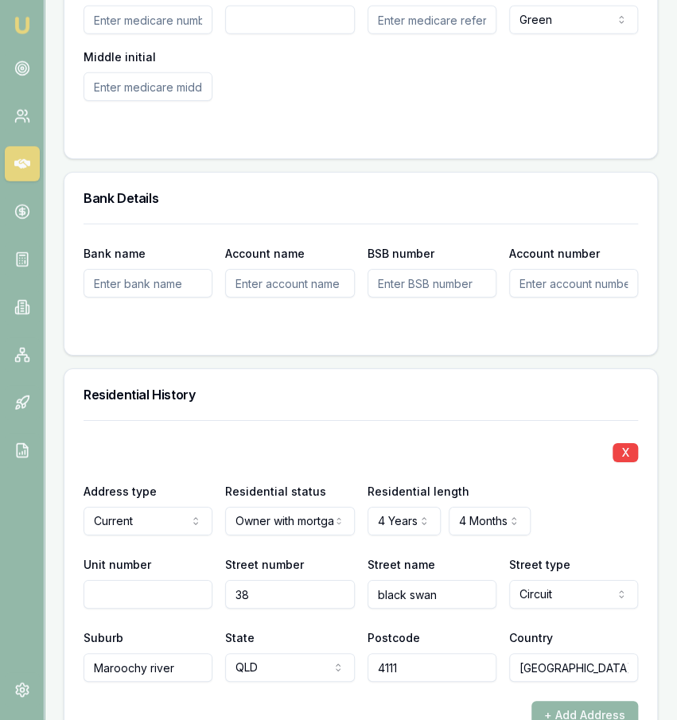
scroll to position [1811, 0]
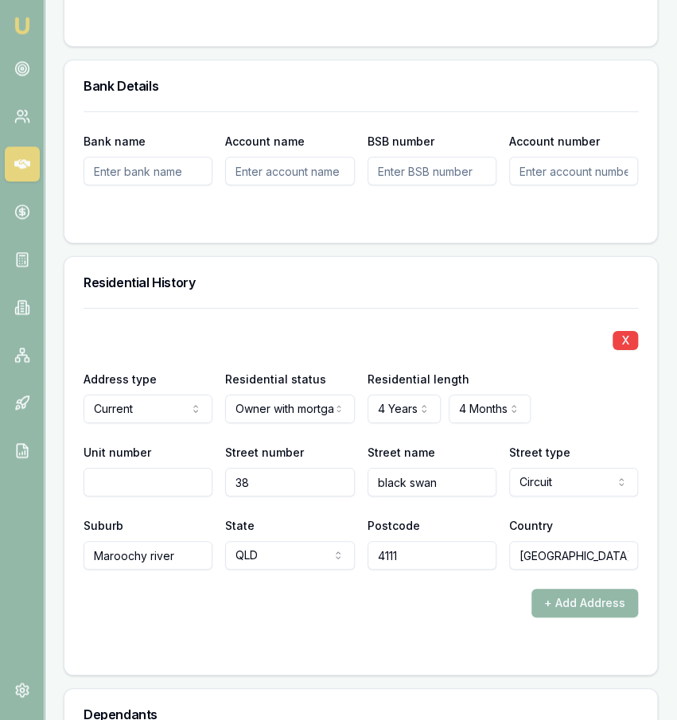
click at [395, 546] on input "4111" at bounding box center [432, 555] width 129 height 29
type input "4561"
click at [360, 613] on form "X Address type Current Current Previous Residential status Owner with mortgage …" at bounding box center [361, 482] width 555 height 348
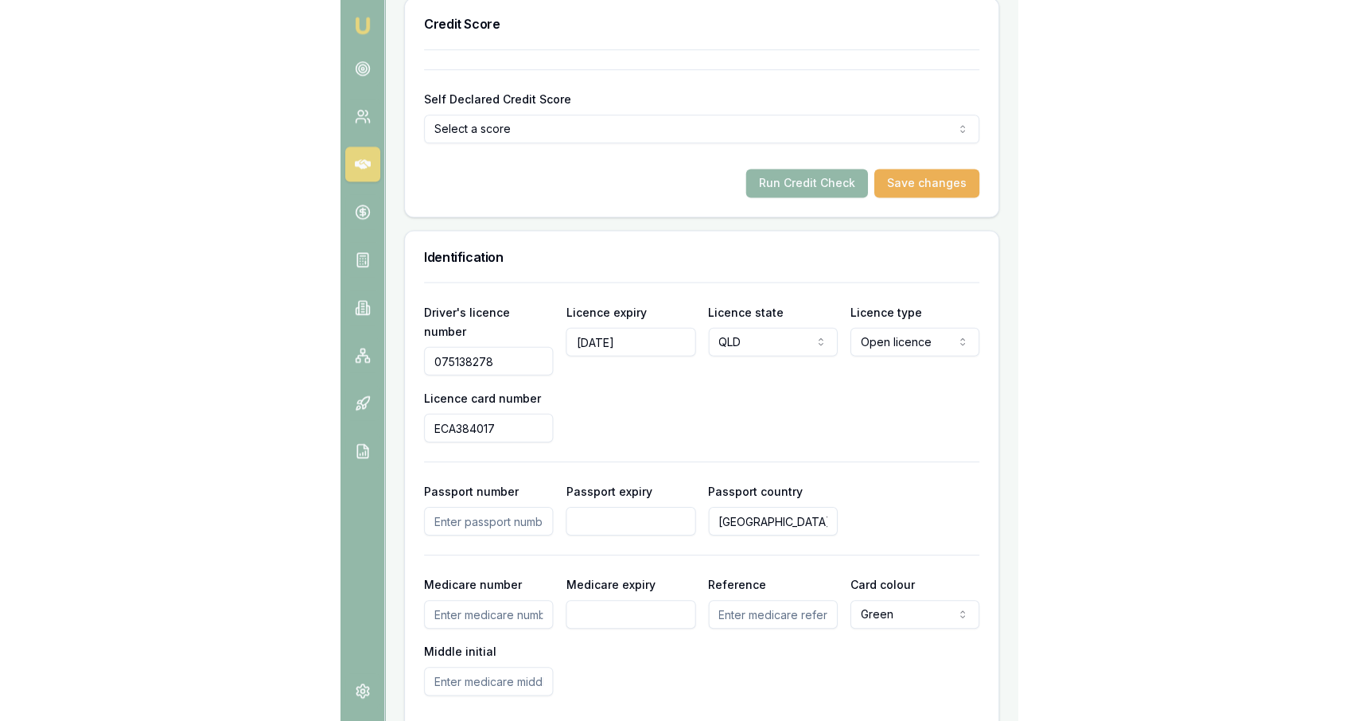
scroll to position [1096, 0]
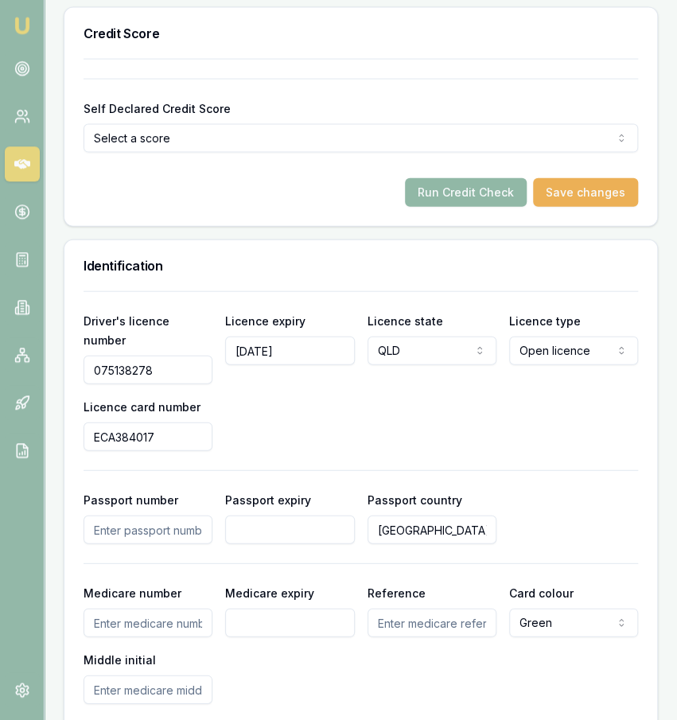
click at [468, 205] on button "Run Credit Check" at bounding box center [466, 191] width 122 height 29
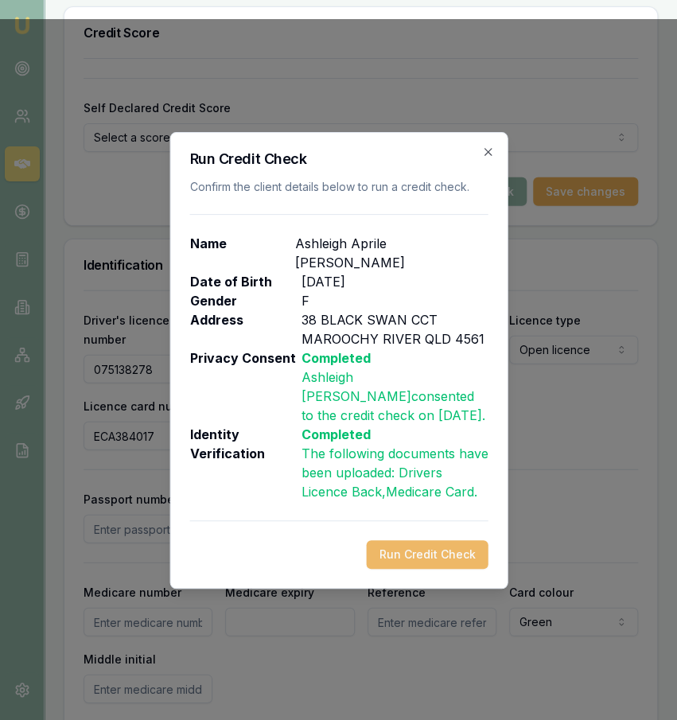
click at [441, 540] on button "Run Credit Check" at bounding box center [427, 554] width 122 height 29
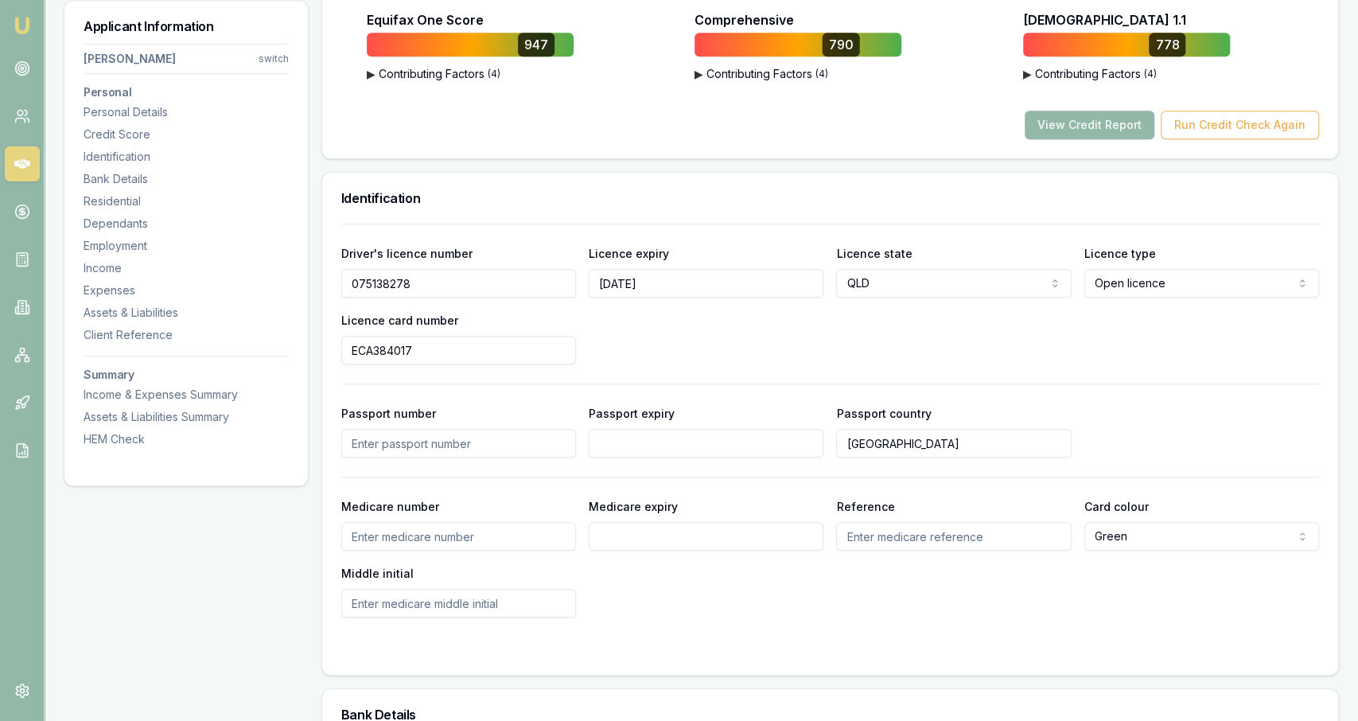
scroll to position [648, 0]
click at [676, 130] on button "View Credit Report" at bounding box center [1090, 125] width 130 height 29
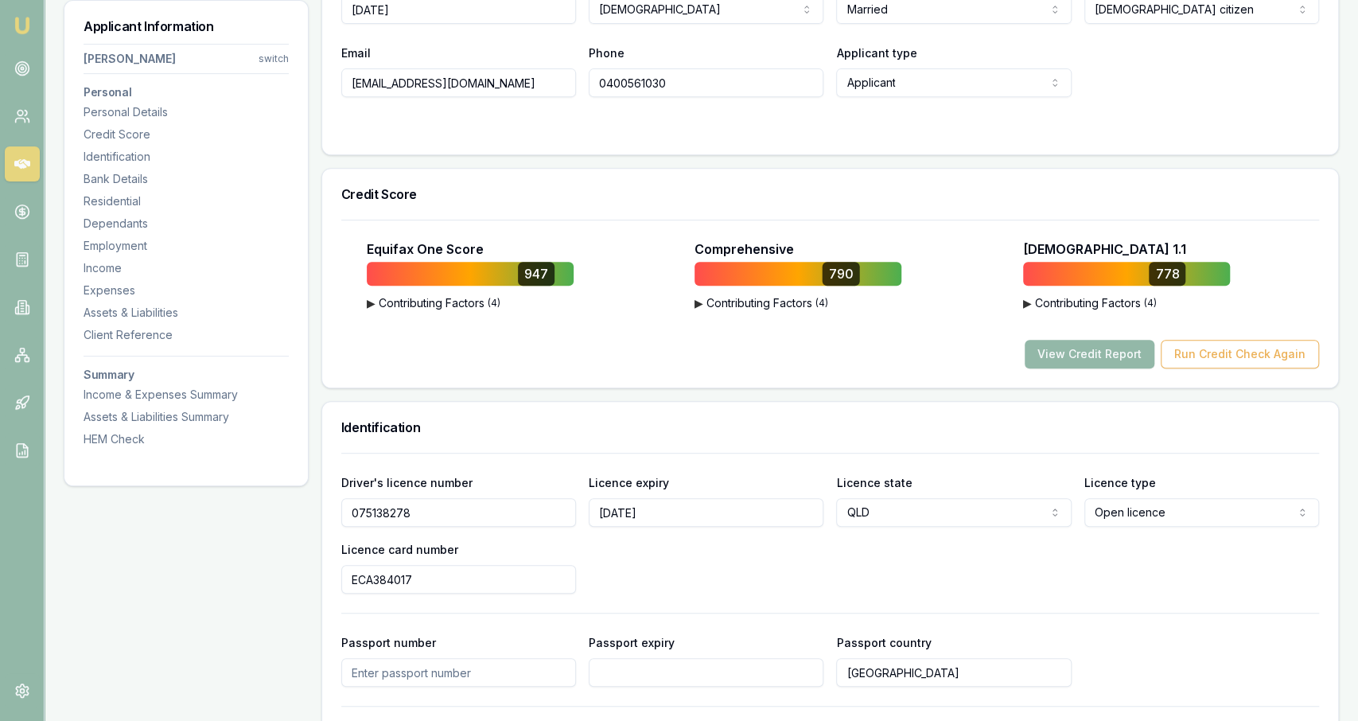
scroll to position [420, 0]
click at [676, 360] on button "View Credit Report" at bounding box center [1090, 354] width 130 height 29
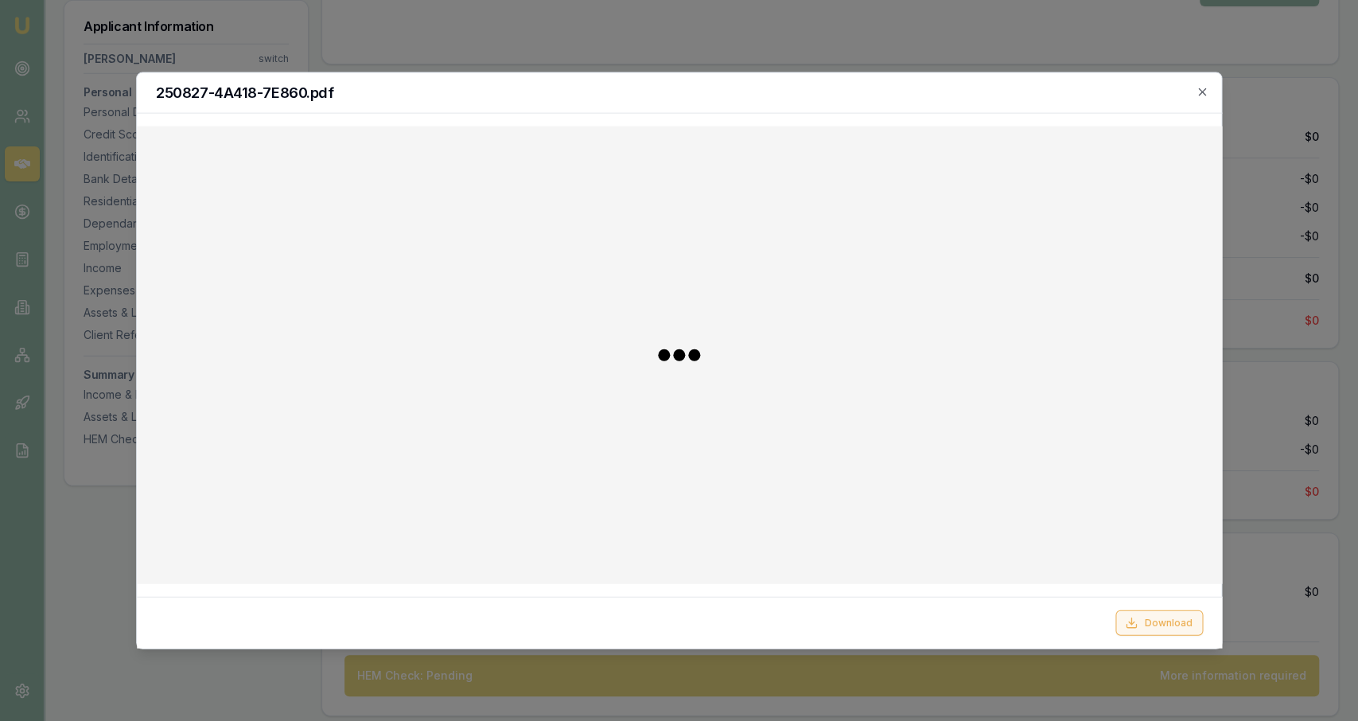
click at [676, 621] on button "Download" at bounding box center [1159, 621] width 88 height 25
click at [513, 27] on div at bounding box center [679, 360] width 1358 height 721
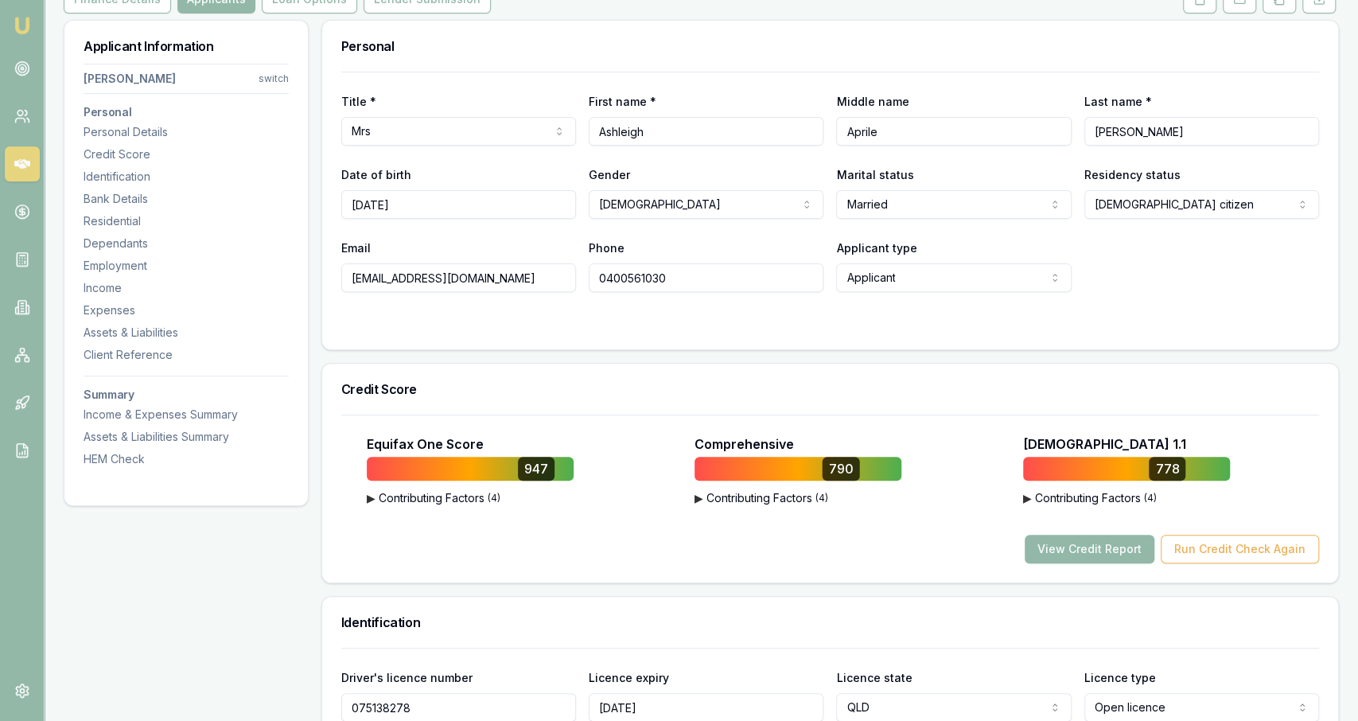
scroll to position [0, 0]
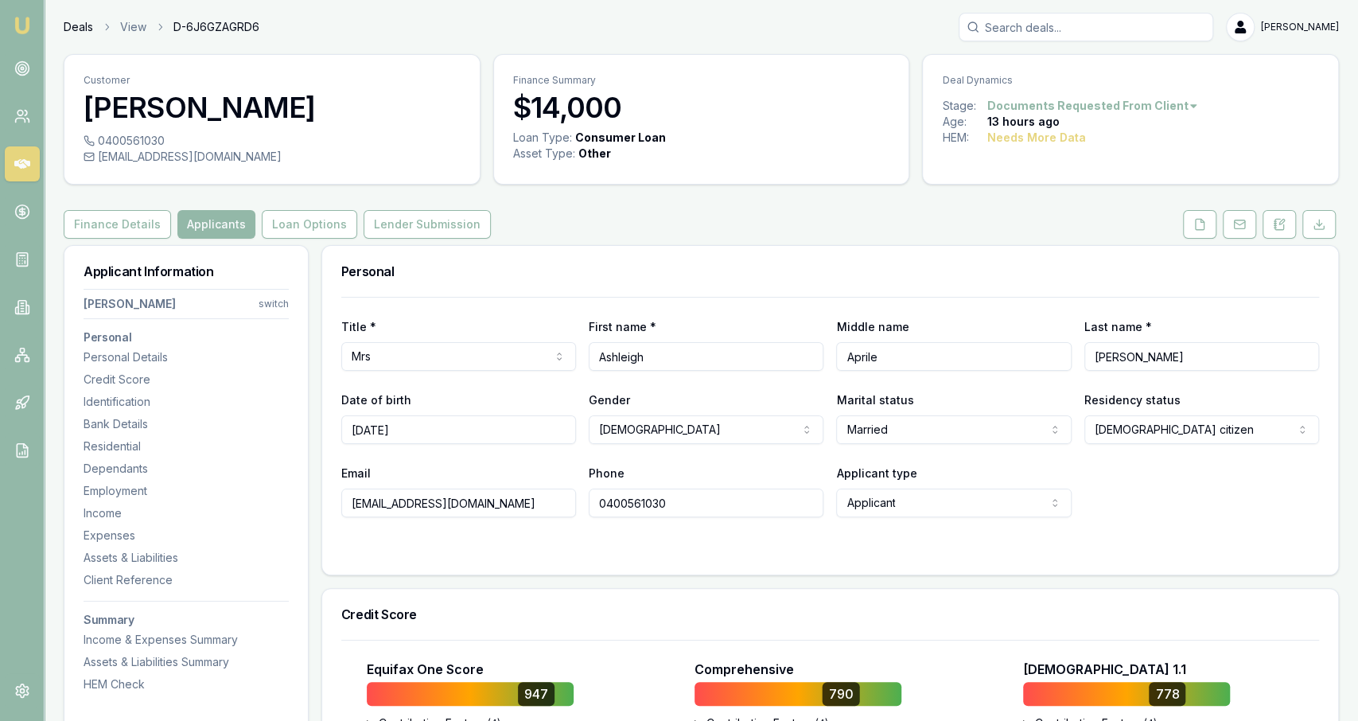
click at [80, 25] on link "Deals" at bounding box center [78, 27] width 29 height 16
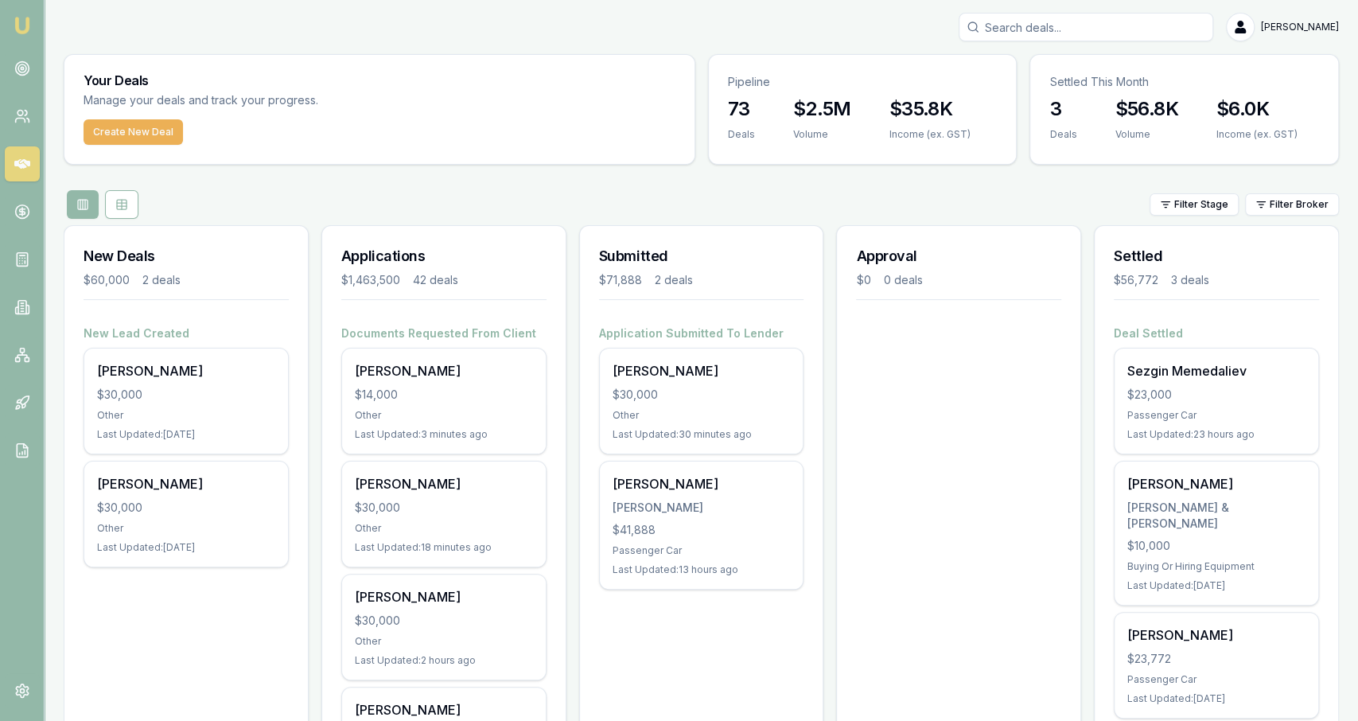
scroll to position [32, 0]
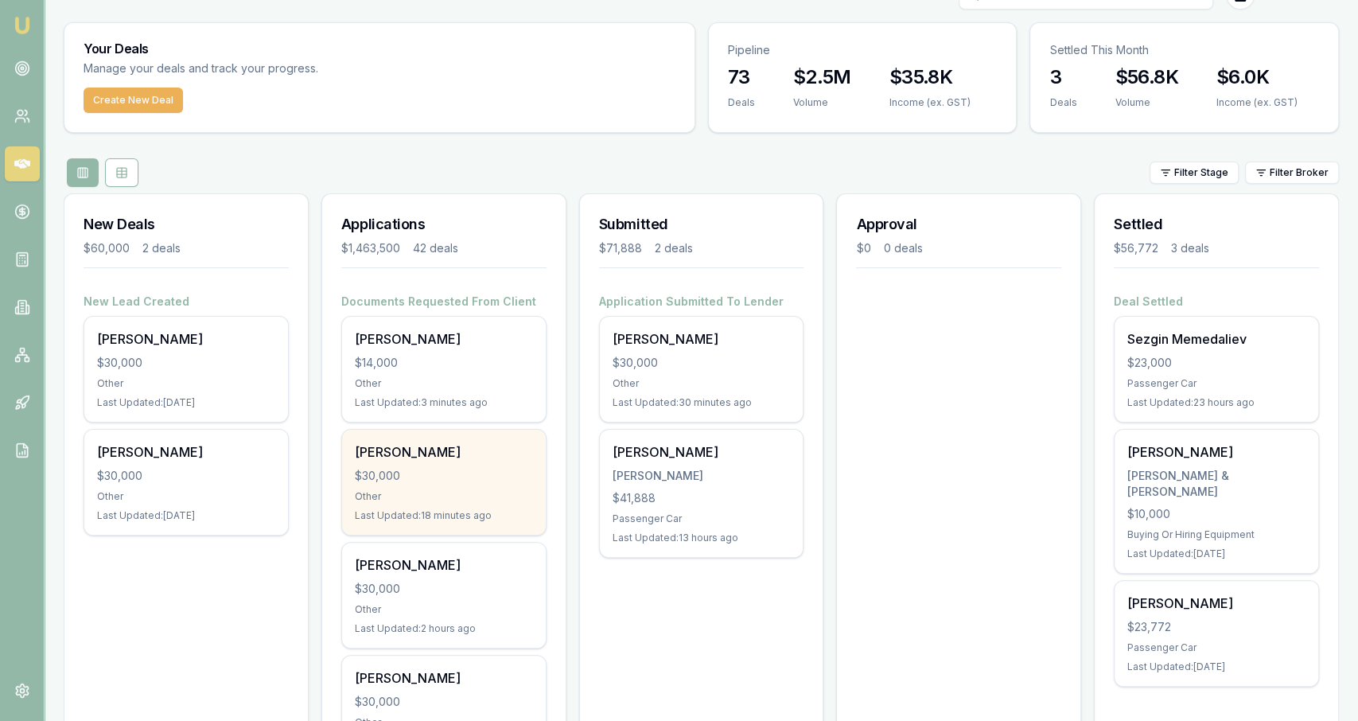
click at [496, 463] on div "Daniel Sharp $30,000 Other Last Updated: 18 minutes ago" at bounding box center [444, 482] width 204 height 105
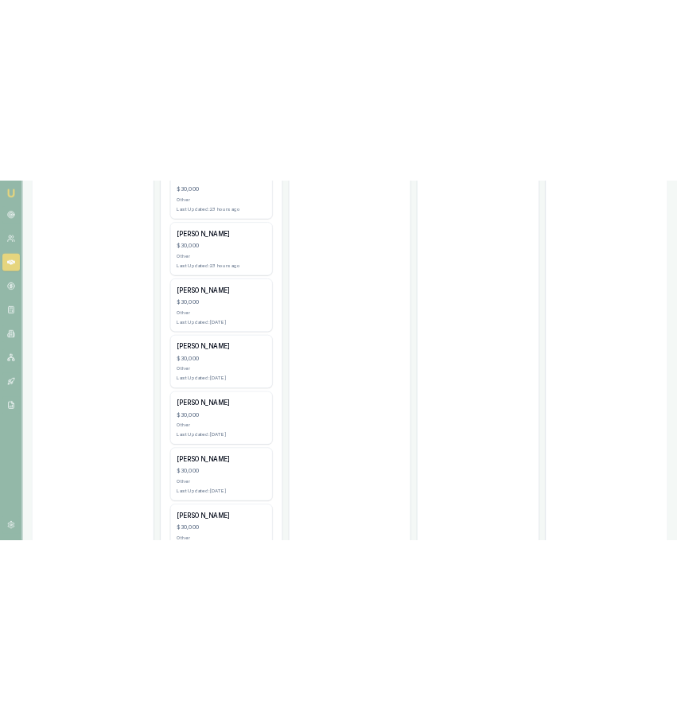
scroll to position [1170, 0]
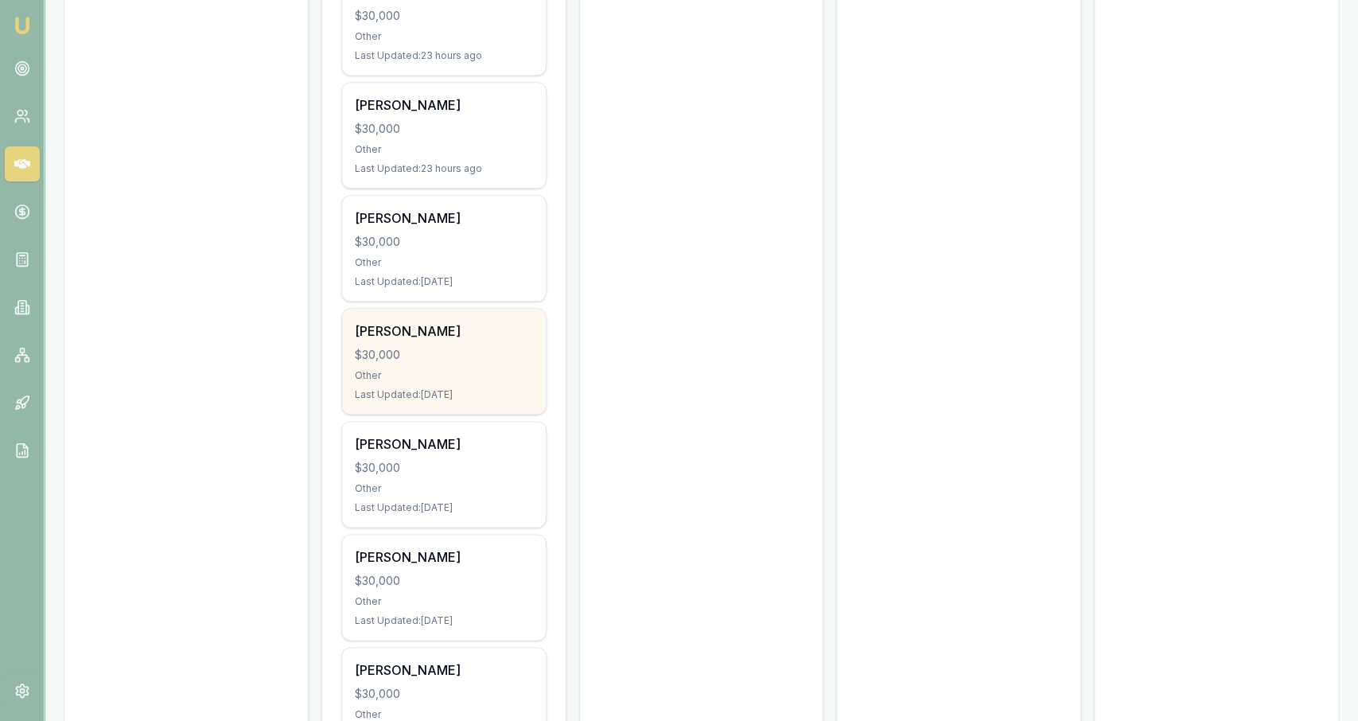
click at [432, 325] on div "Kathy Akauloa" at bounding box center [444, 330] width 178 height 19
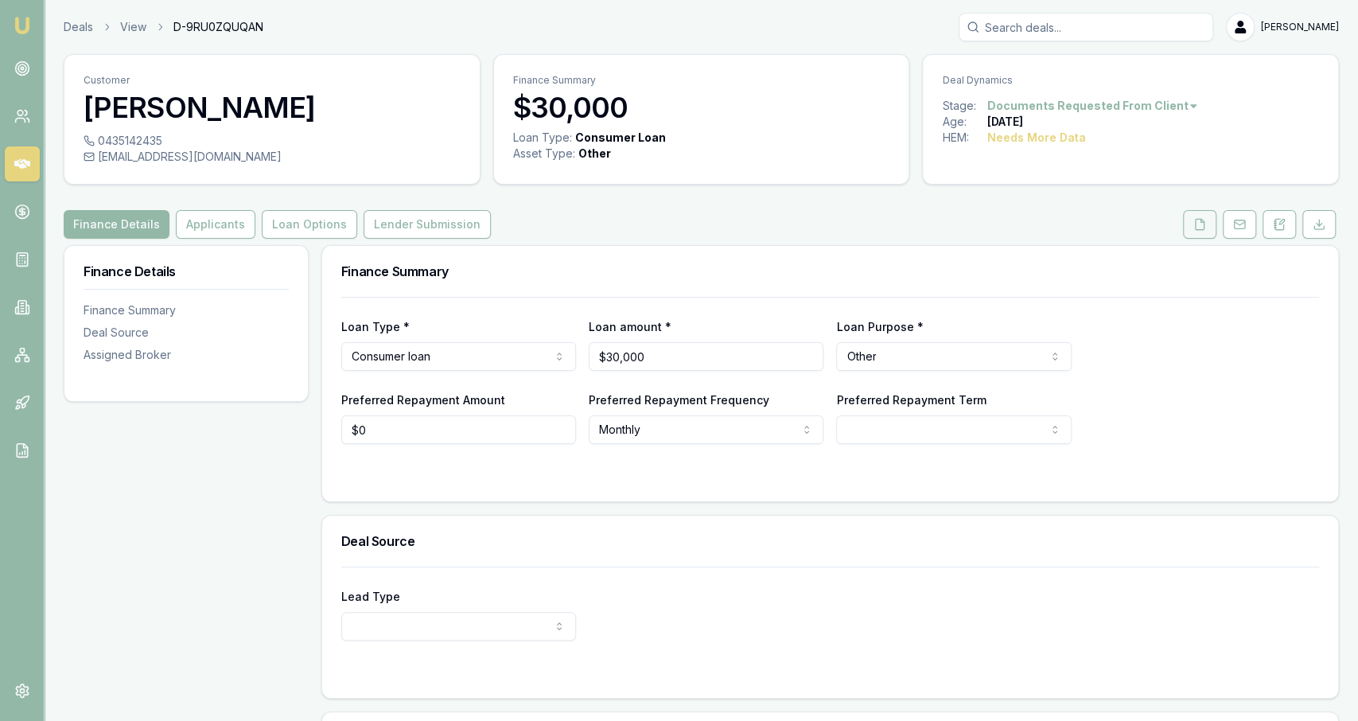
click at [1206, 228] on icon at bounding box center [1199, 224] width 13 height 13
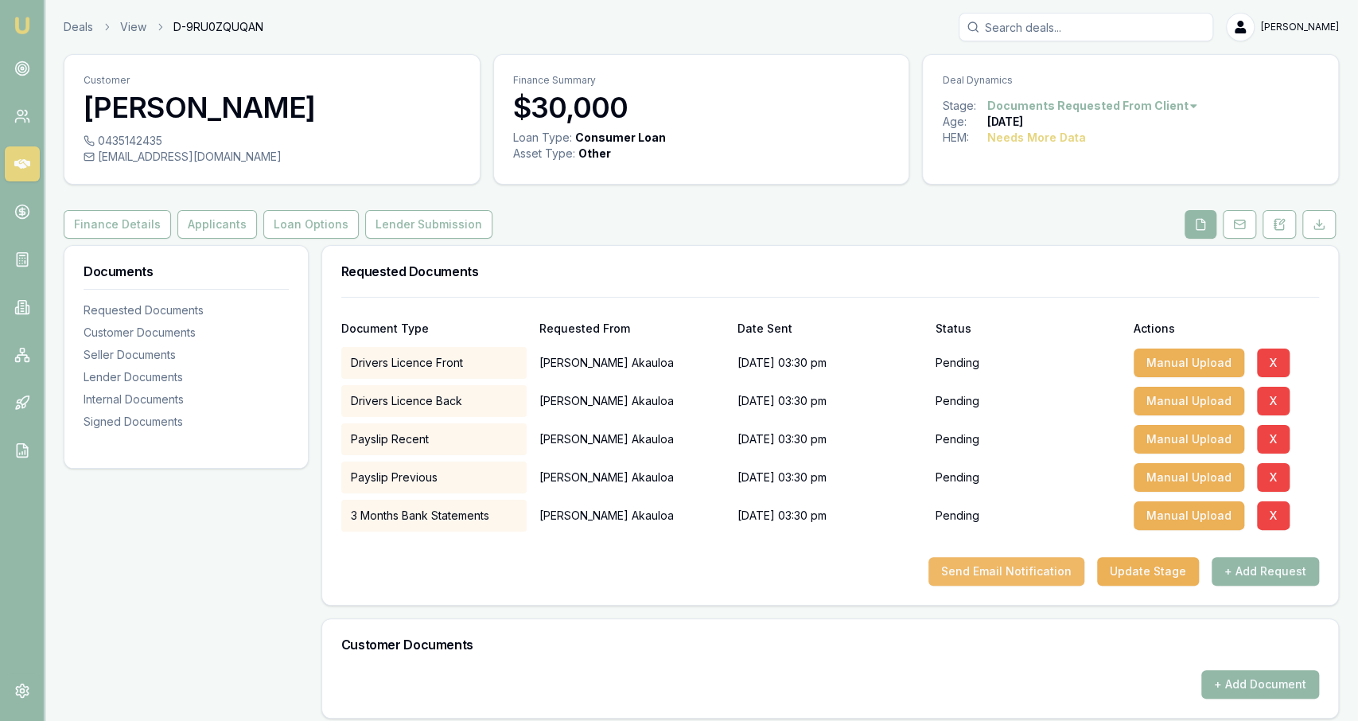
click at [1056, 579] on button "Send Email Notification" at bounding box center [1007, 571] width 156 height 29
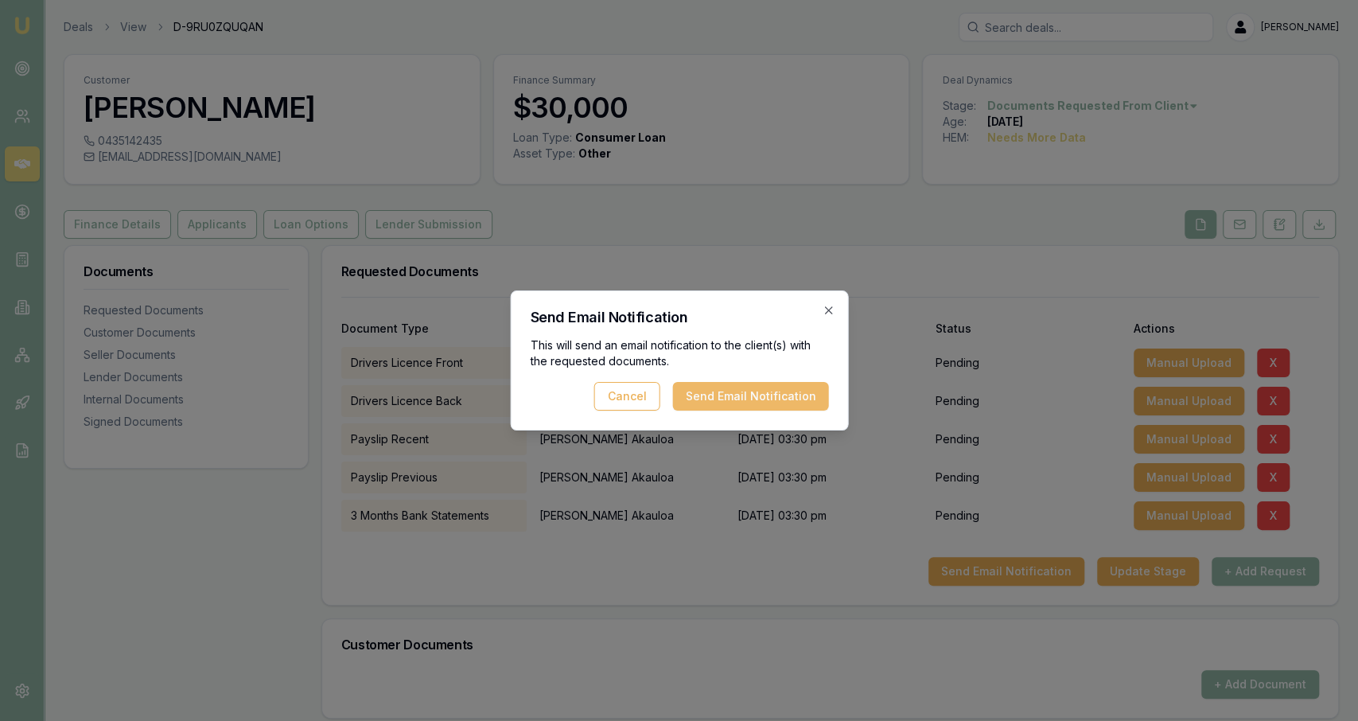
click at [802, 399] on button "Send Email Notification" at bounding box center [750, 396] width 156 height 29
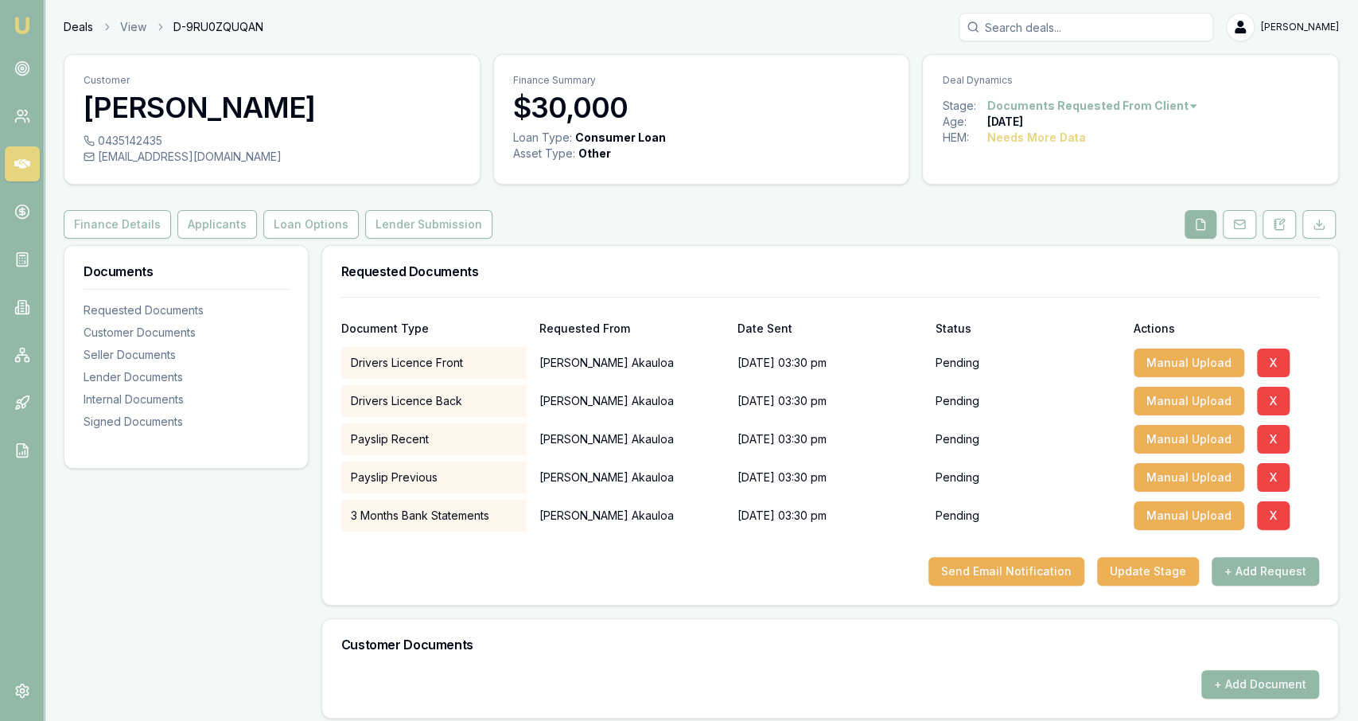
click at [71, 26] on link "Deals" at bounding box center [78, 27] width 29 height 16
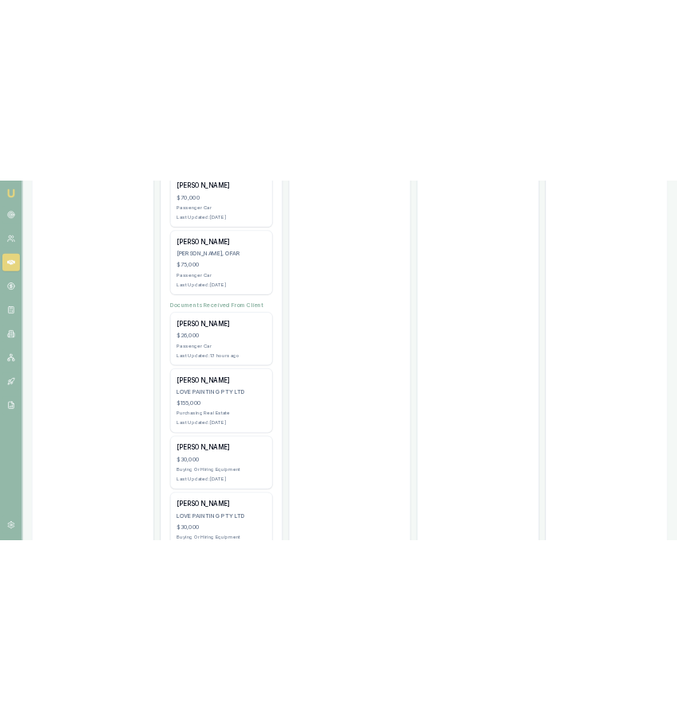
scroll to position [4550, 0]
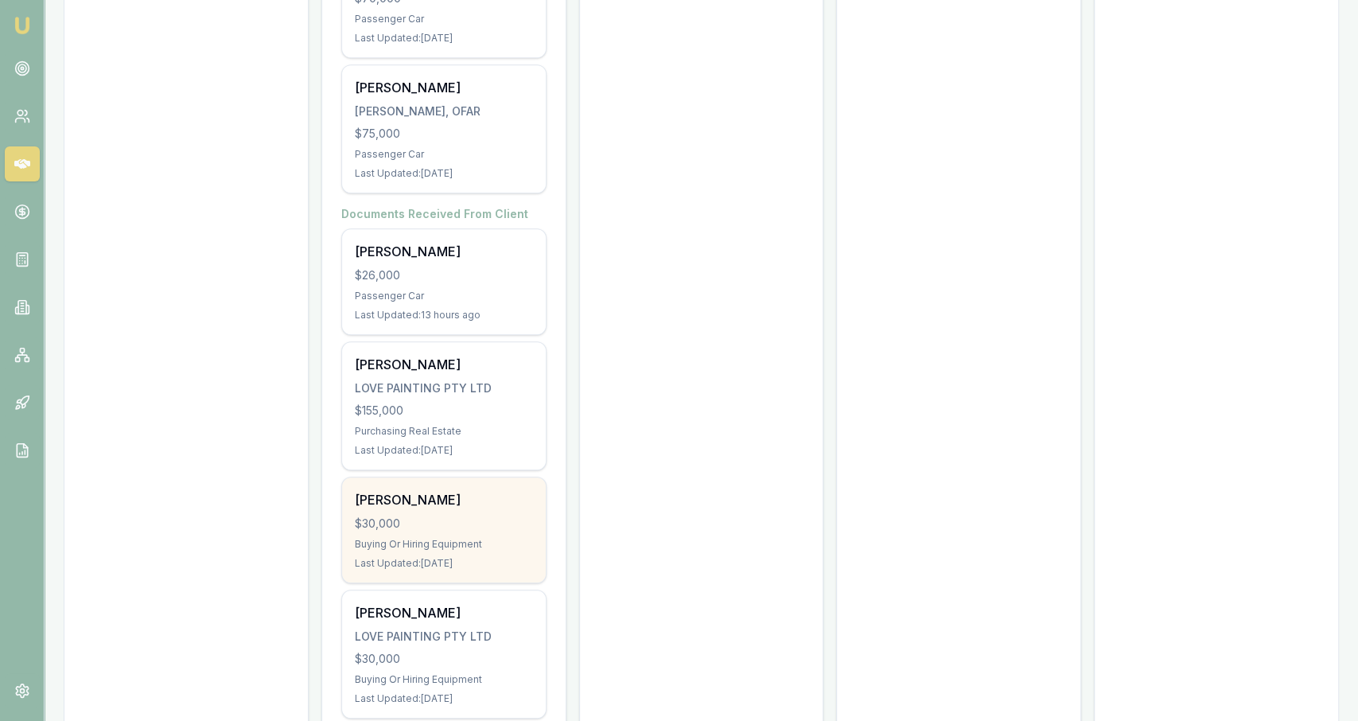
click at [500, 490] on div "[PERSON_NAME]" at bounding box center [444, 499] width 178 height 19
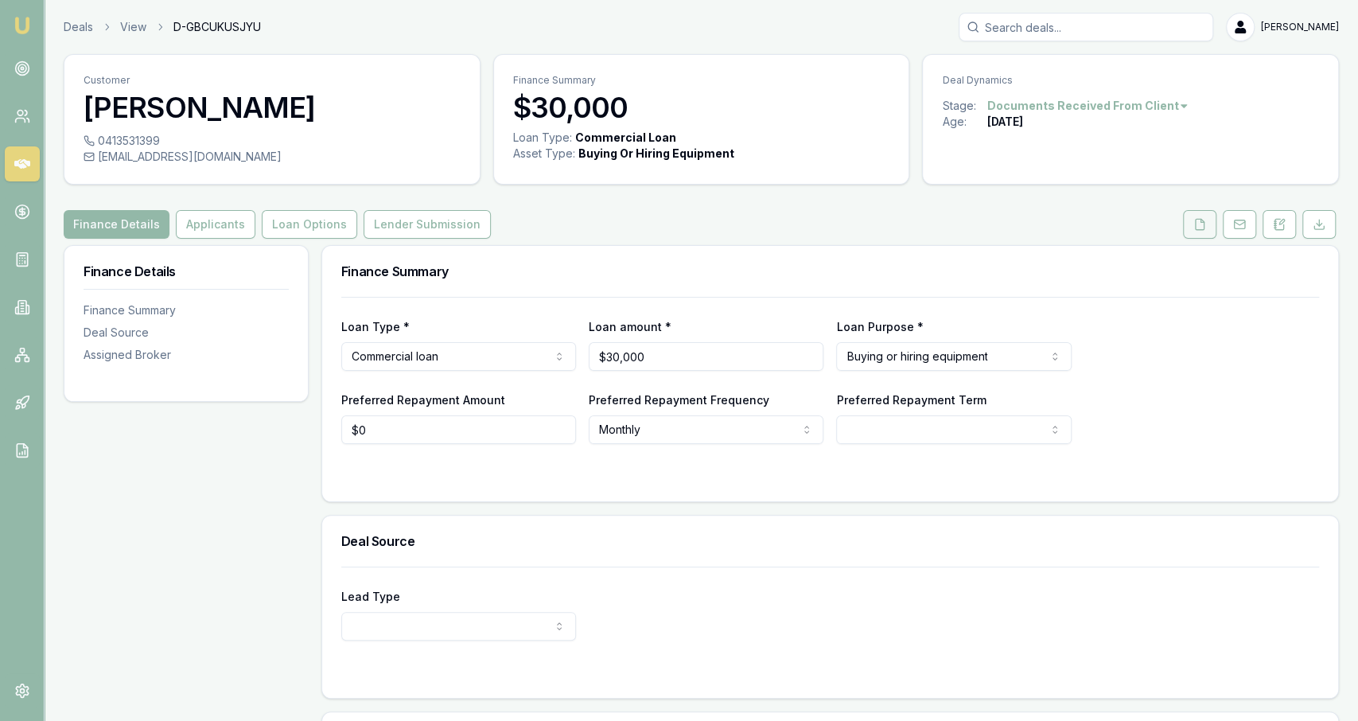
click at [1205, 225] on icon at bounding box center [1200, 224] width 9 height 10
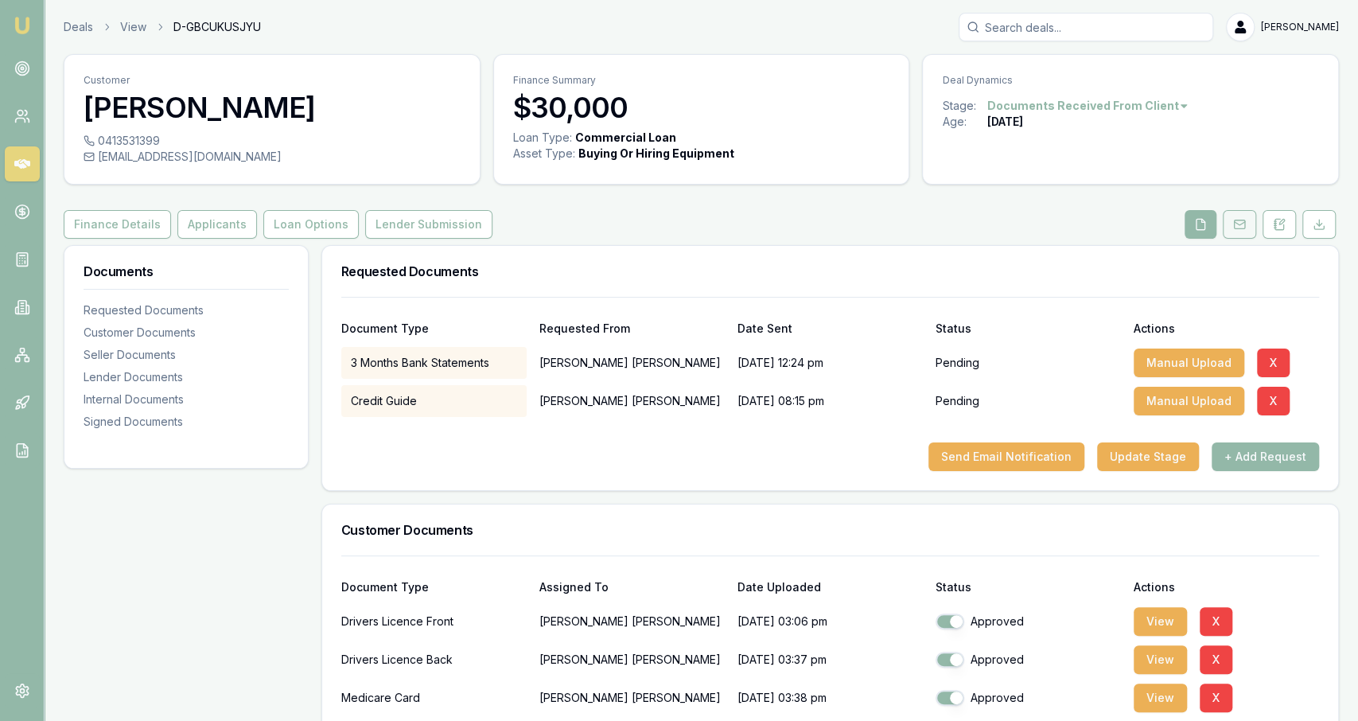
click at [1231, 231] on button at bounding box center [1239, 224] width 33 height 29
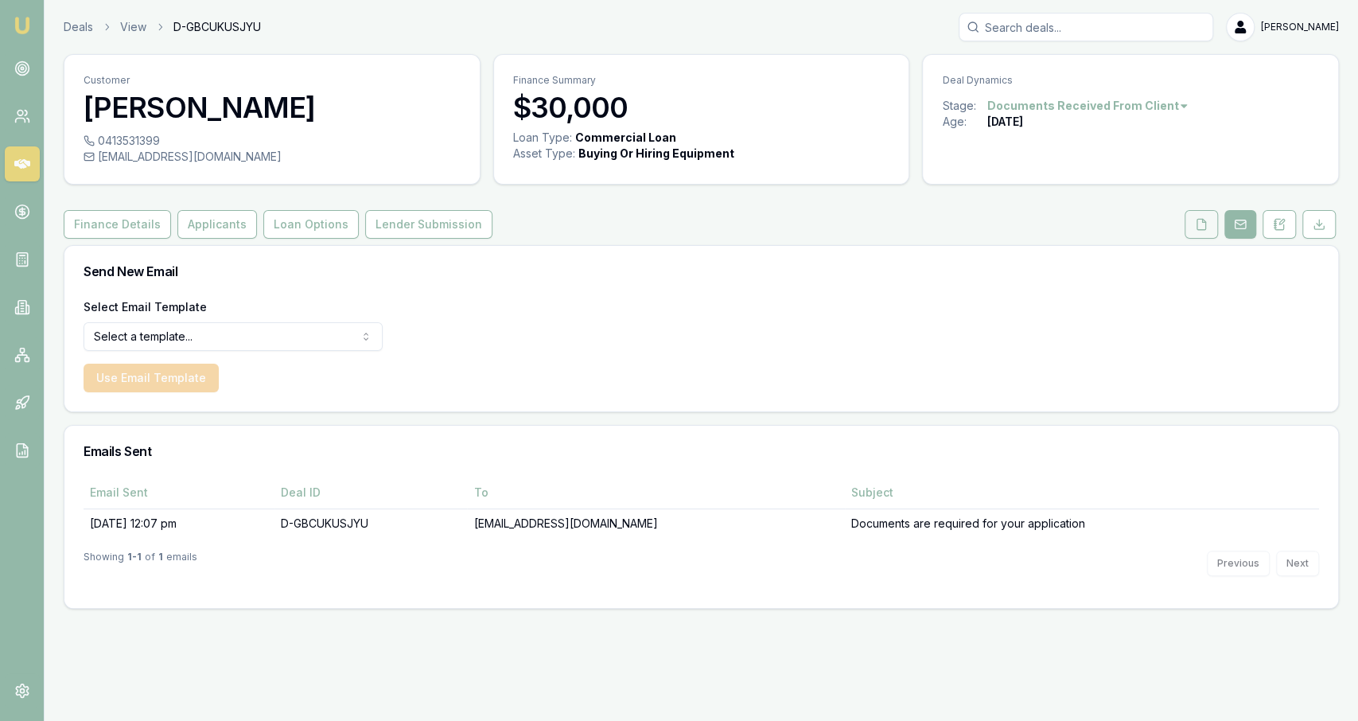
click at [1206, 225] on icon at bounding box center [1201, 224] width 9 height 10
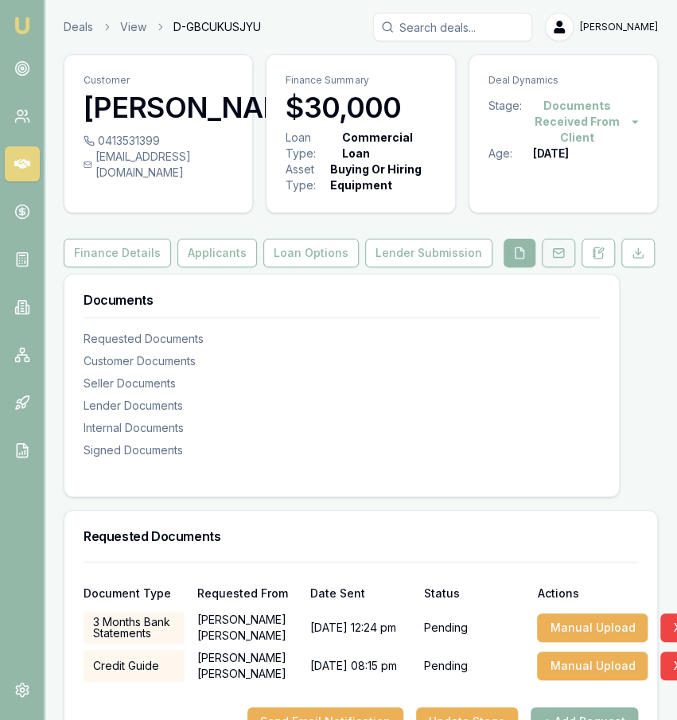
click at [566, 264] on button at bounding box center [558, 253] width 33 height 29
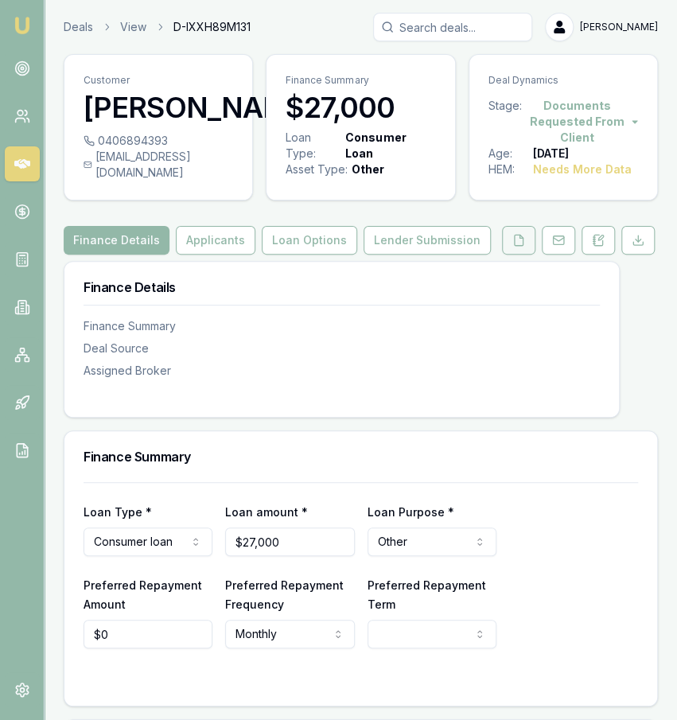
click at [525, 247] on button at bounding box center [518, 240] width 33 height 29
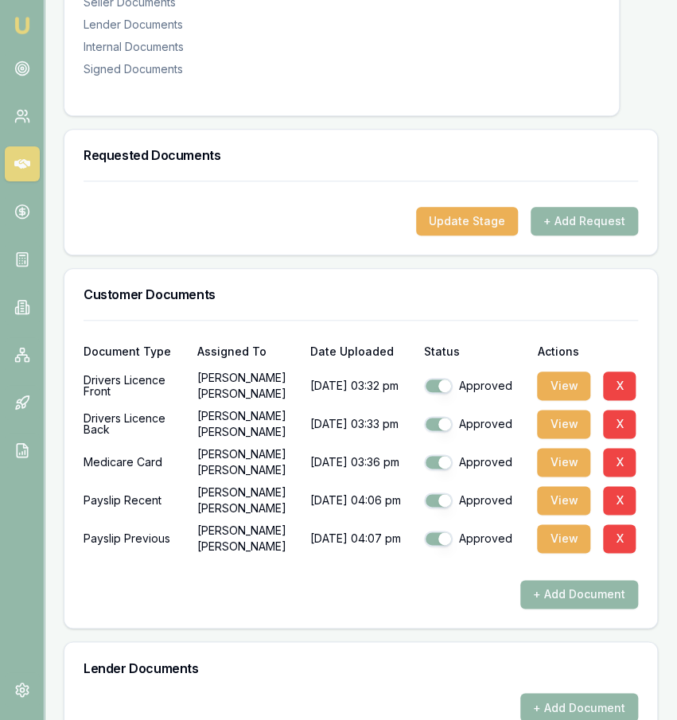
scroll to position [3, 0]
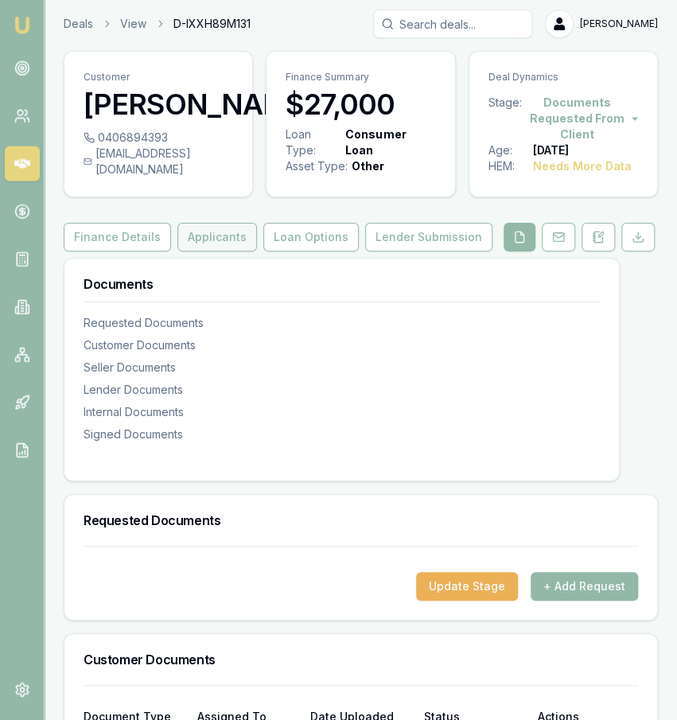
click at [203, 251] on button "Applicants" at bounding box center [217, 237] width 80 height 29
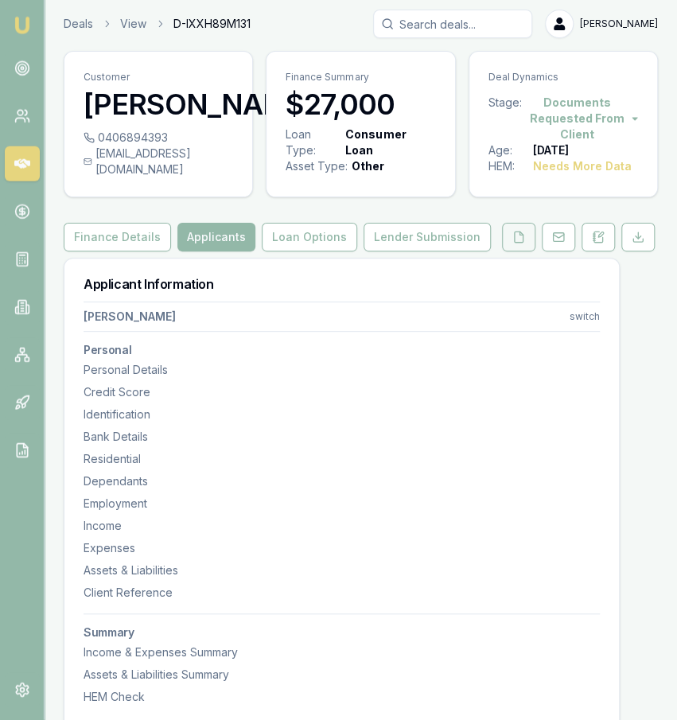
click at [528, 251] on button at bounding box center [518, 237] width 33 height 29
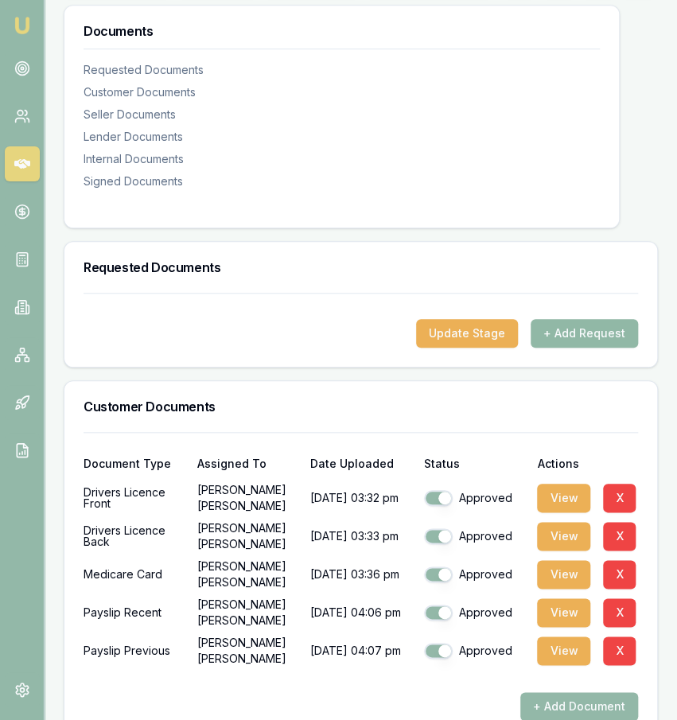
scroll to position [313, 0]
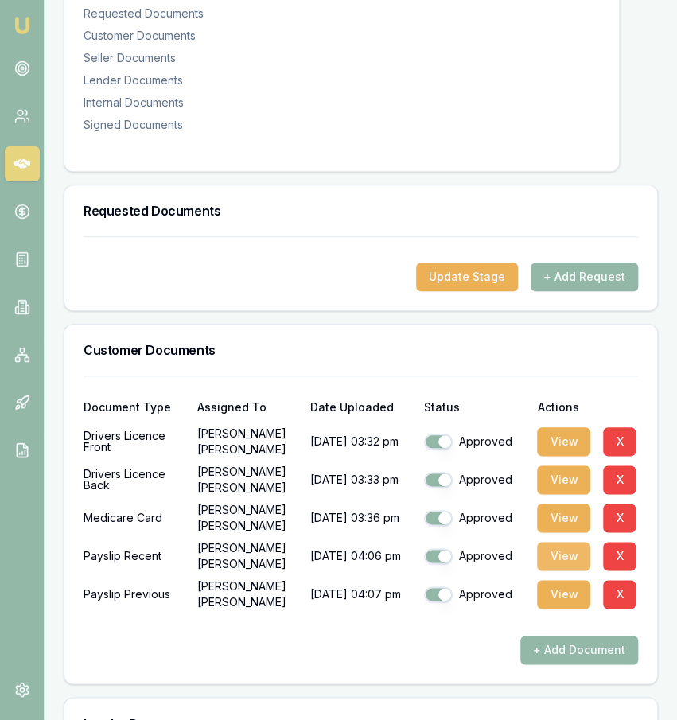
click at [567, 570] on button "View" at bounding box center [563, 556] width 53 height 29
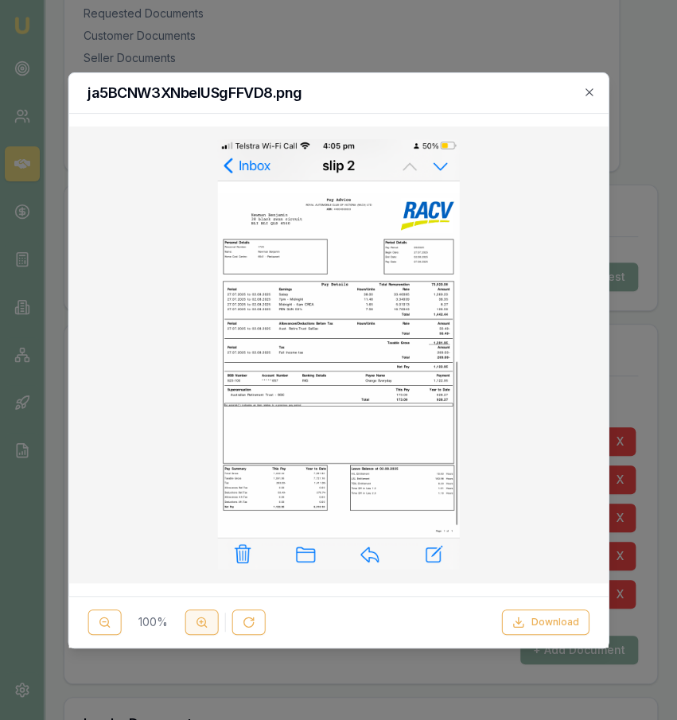
click at [207, 622] on button at bounding box center [201, 621] width 33 height 25
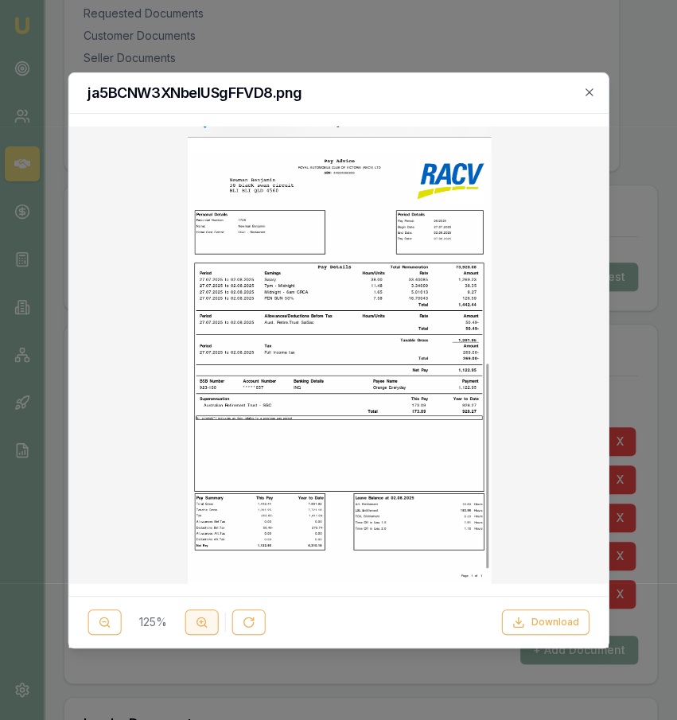
click at [207, 622] on button at bounding box center [201, 621] width 33 height 25
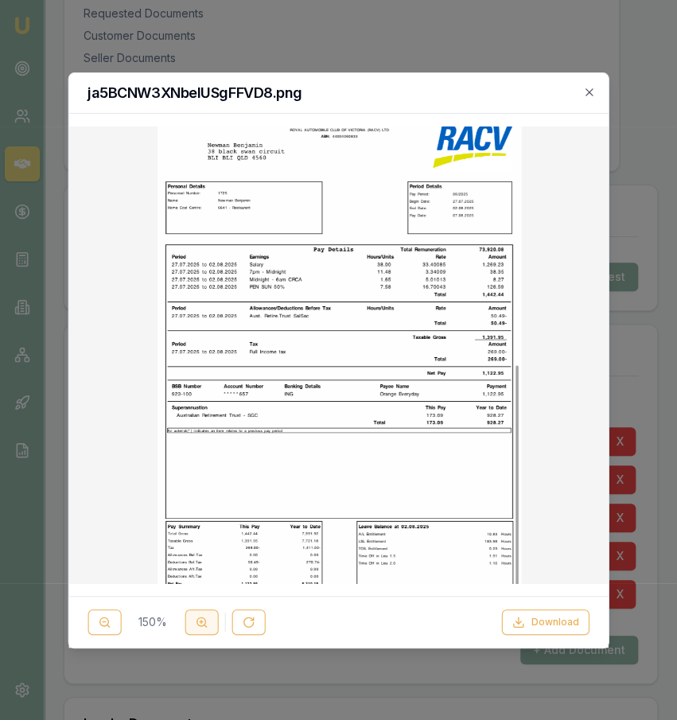
click at [207, 622] on button at bounding box center [201, 621] width 33 height 25
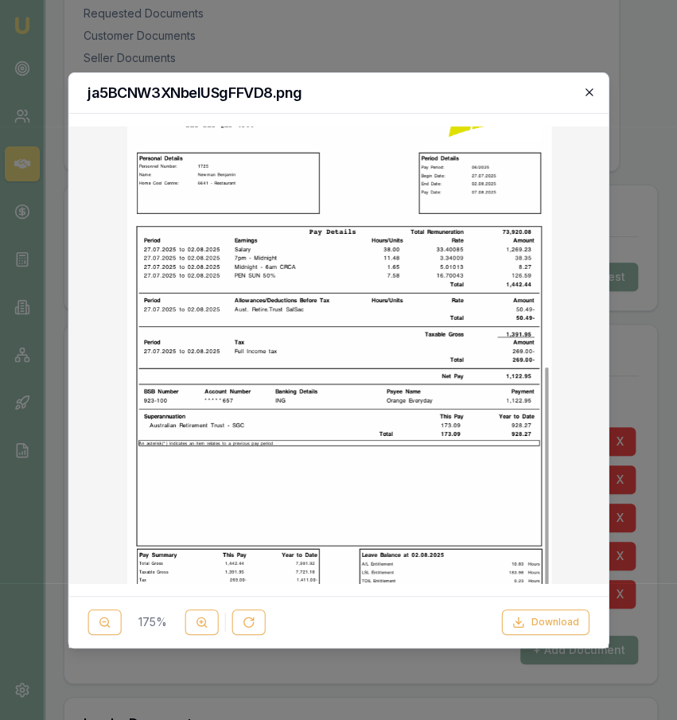
click at [590, 90] on icon "button" at bounding box center [589, 92] width 13 height 13
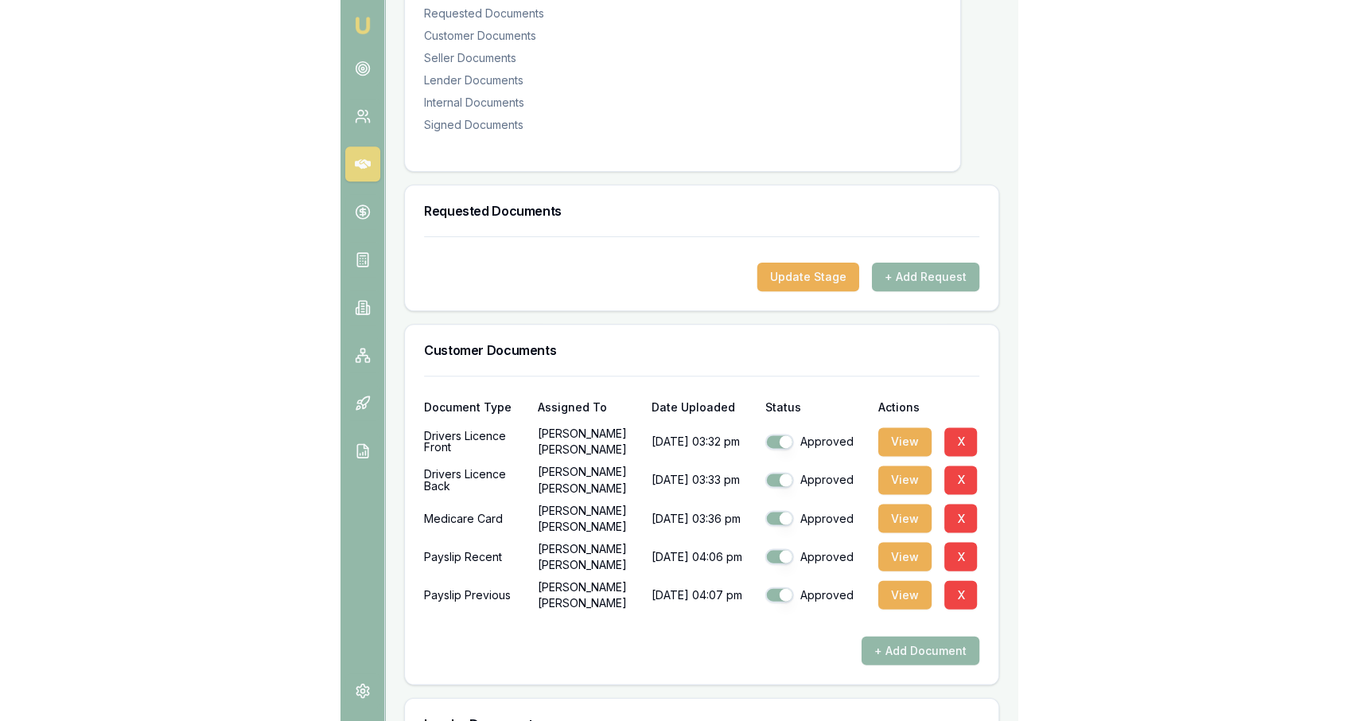
scroll to position [0, 0]
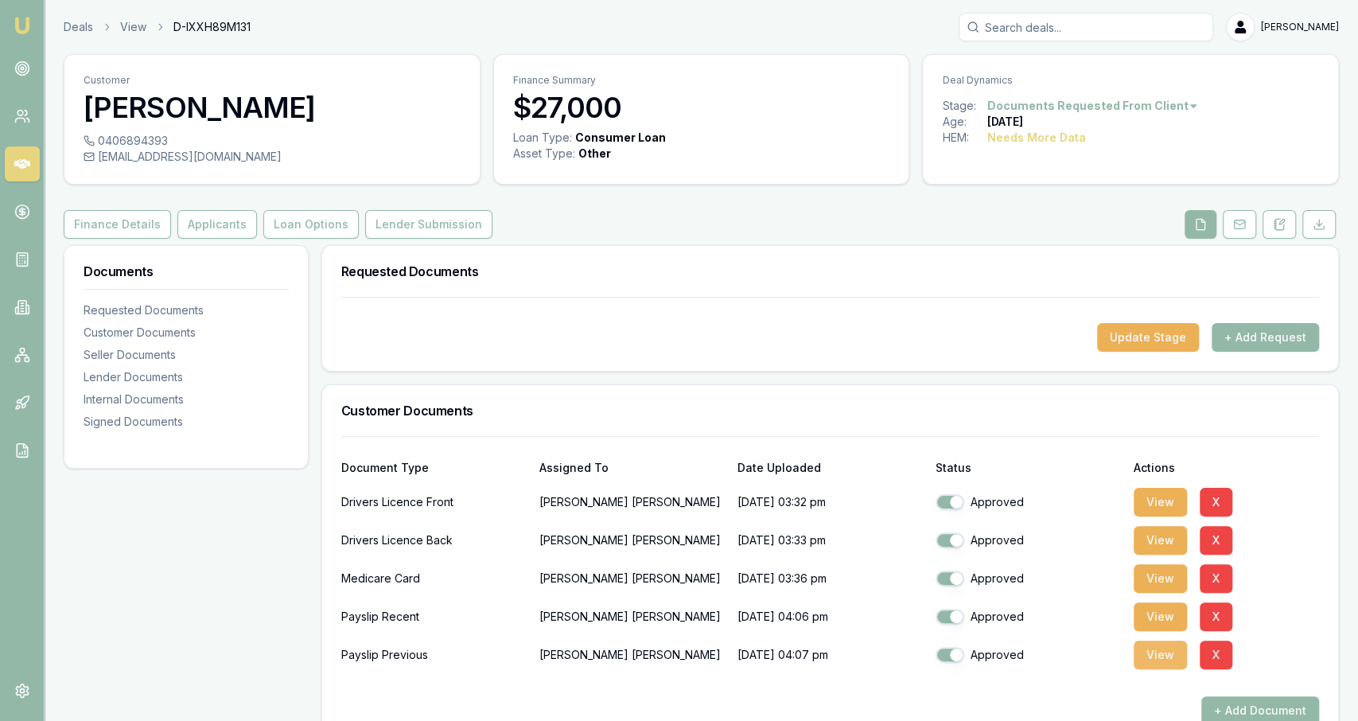
click at [676, 658] on button "View" at bounding box center [1160, 655] width 53 height 29
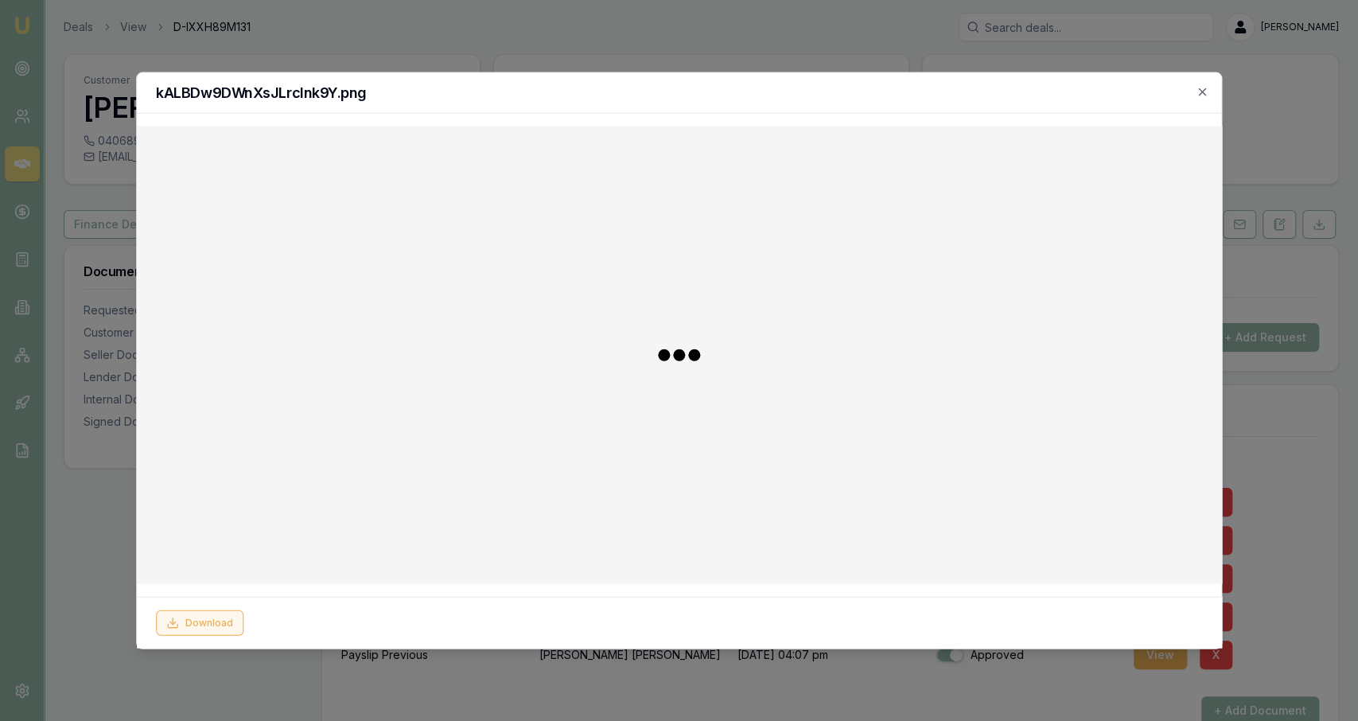
click at [220, 628] on button "Download" at bounding box center [200, 621] width 88 height 25
click at [101, 542] on div at bounding box center [679, 360] width 1358 height 721
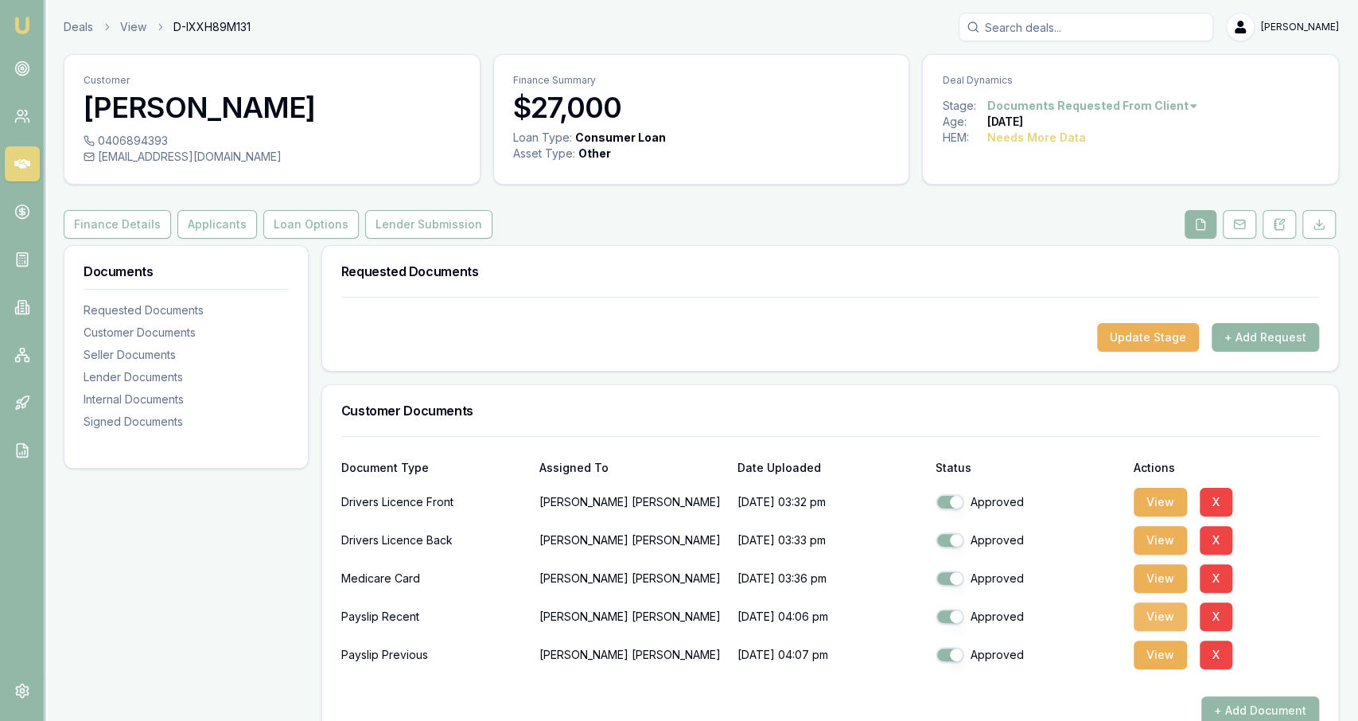
click at [676, 616] on button "View" at bounding box center [1160, 616] width 53 height 29
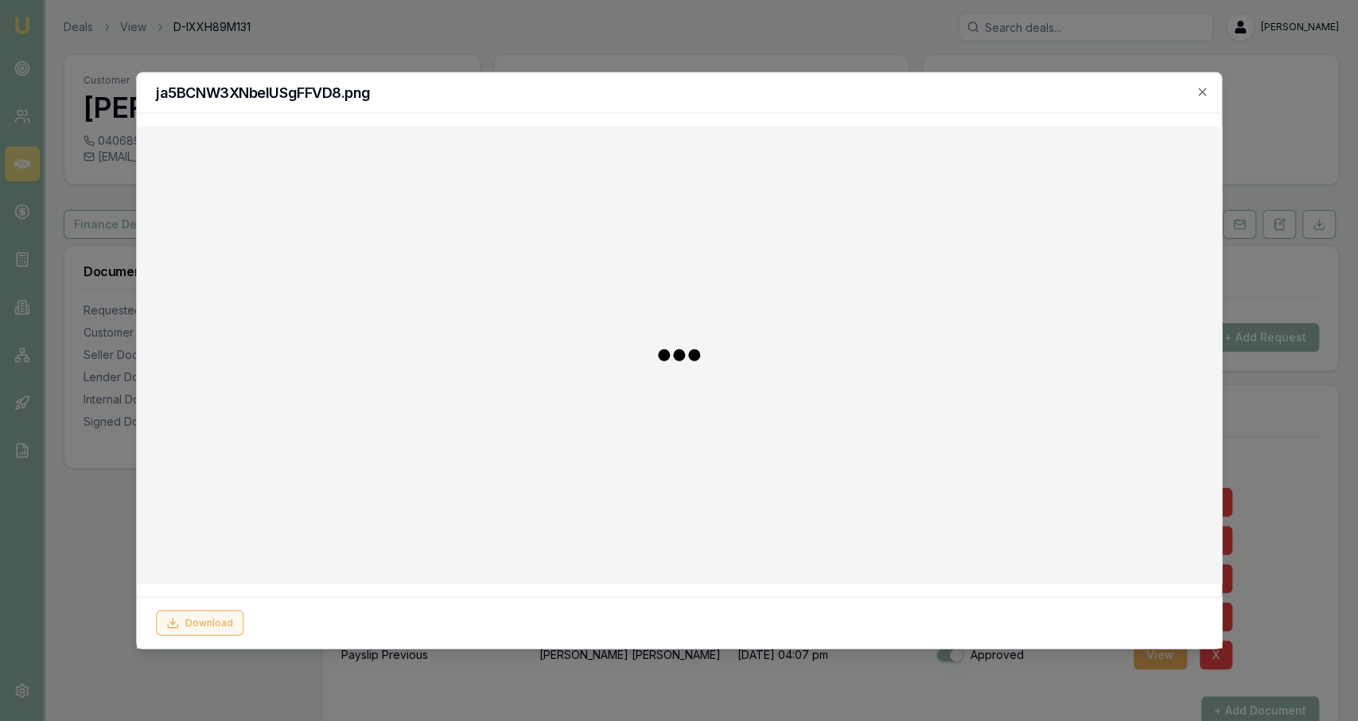
click at [220, 626] on button "Download" at bounding box center [200, 621] width 88 height 25
click at [114, 294] on div at bounding box center [679, 360] width 1358 height 721
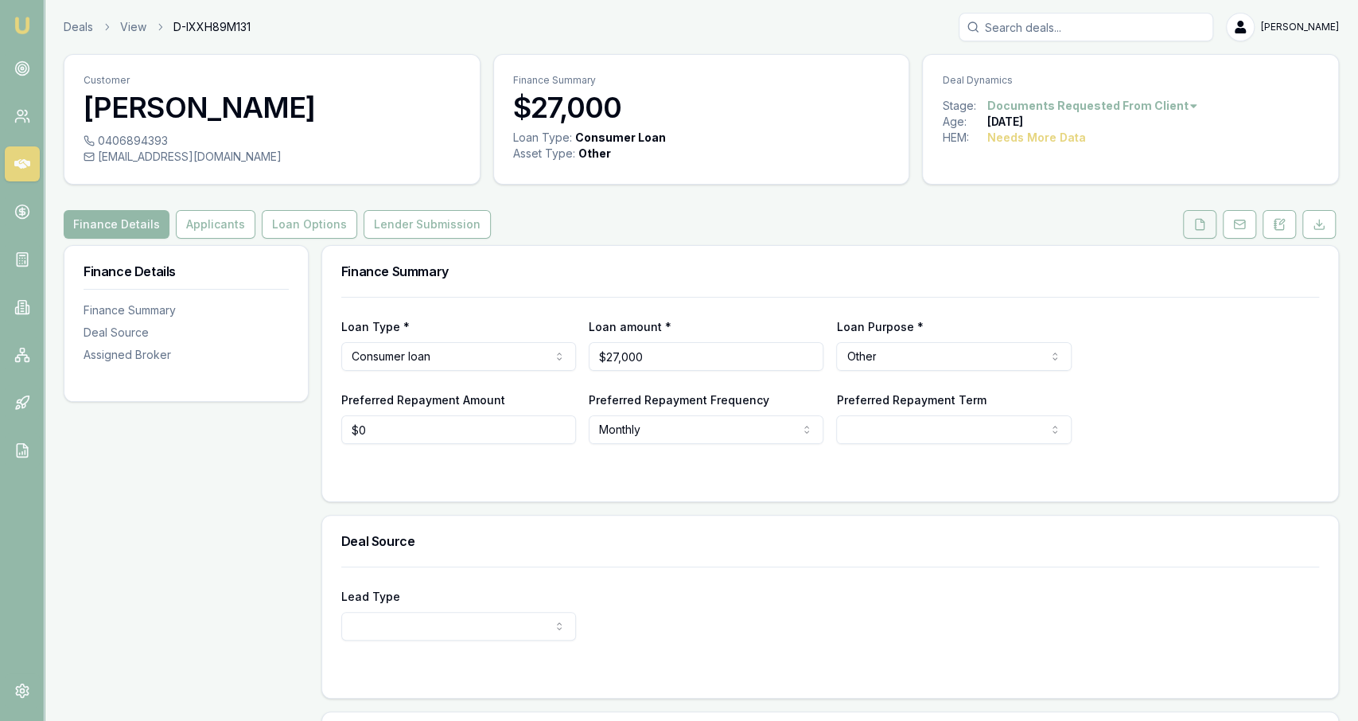
click at [1191, 233] on button at bounding box center [1199, 224] width 33 height 29
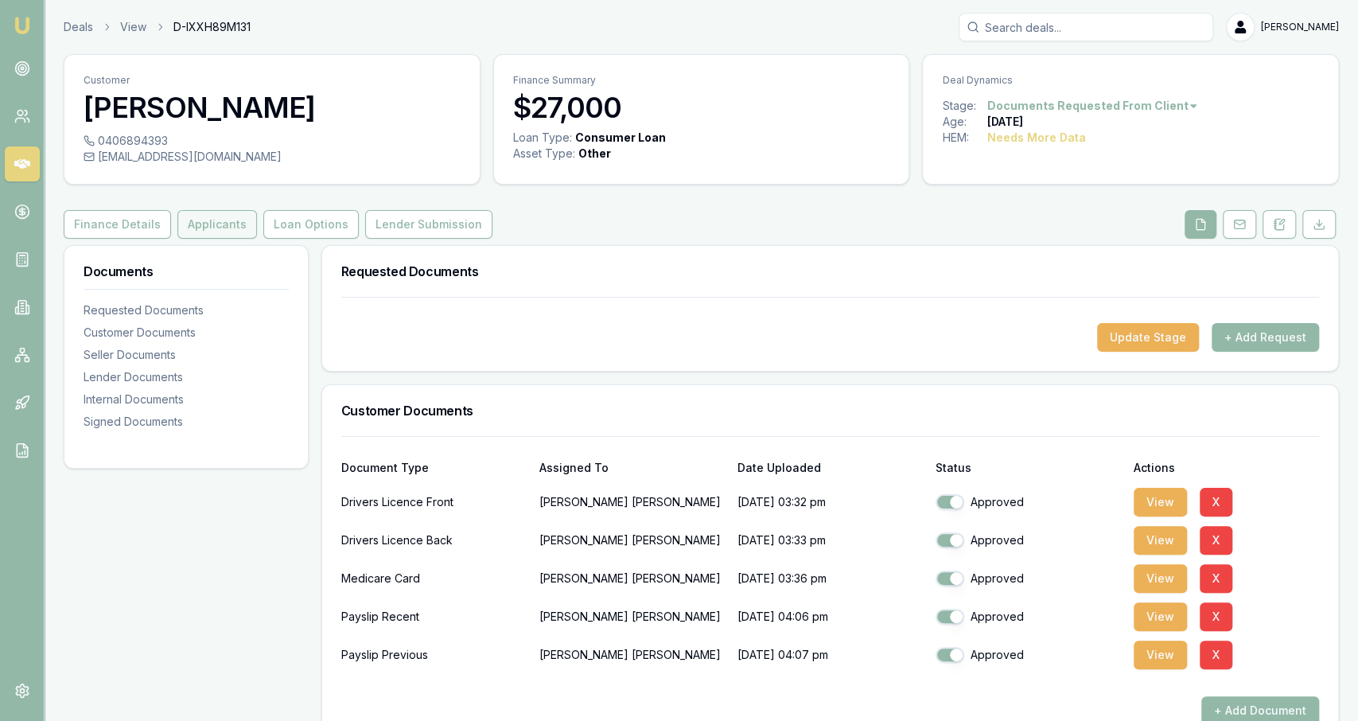
click at [239, 230] on button "Applicants" at bounding box center [217, 224] width 80 height 29
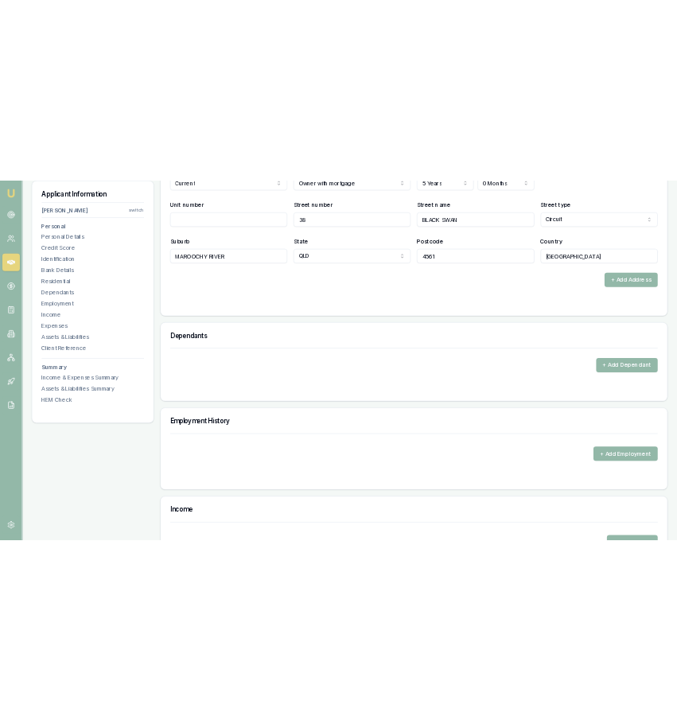
scroll to position [1781, 0]
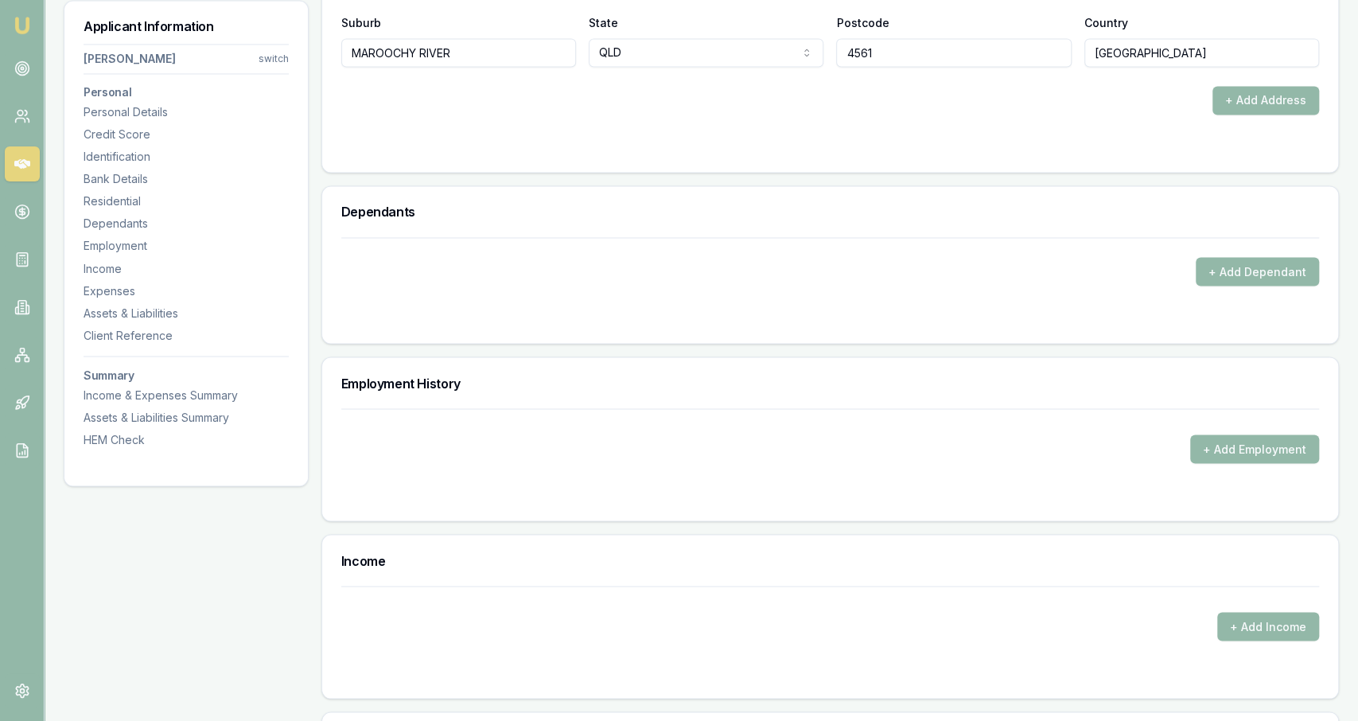
click at [1191, 442] on div "+ Add Employment" at bounding box center [830, 448] width 978 height 29
click at [1244, 449] on button "+ Add Employment" at bounding box center [1254, 448] width 129 height 29
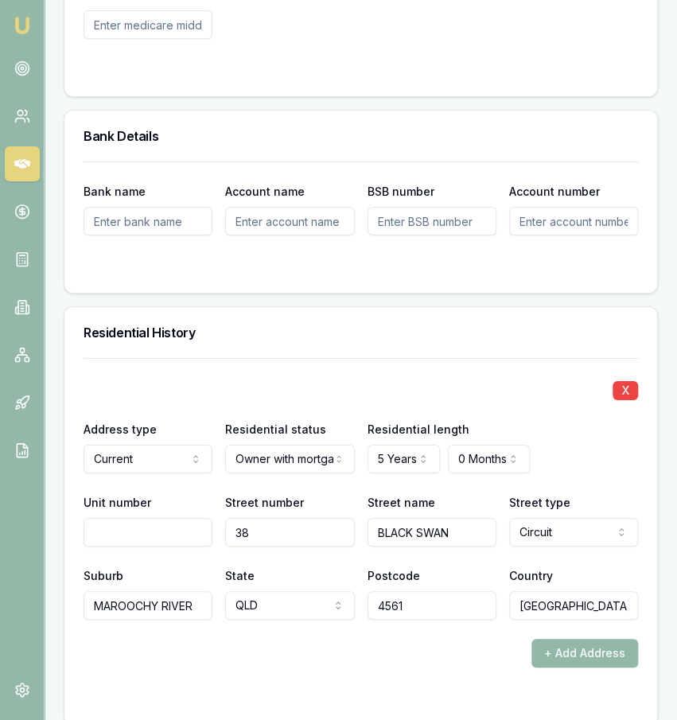
click at [451, 358] on div "X Address type Current Current Previous Residential status Owner with mortgage …" at bounding box center [361, 489] width 555 height 262
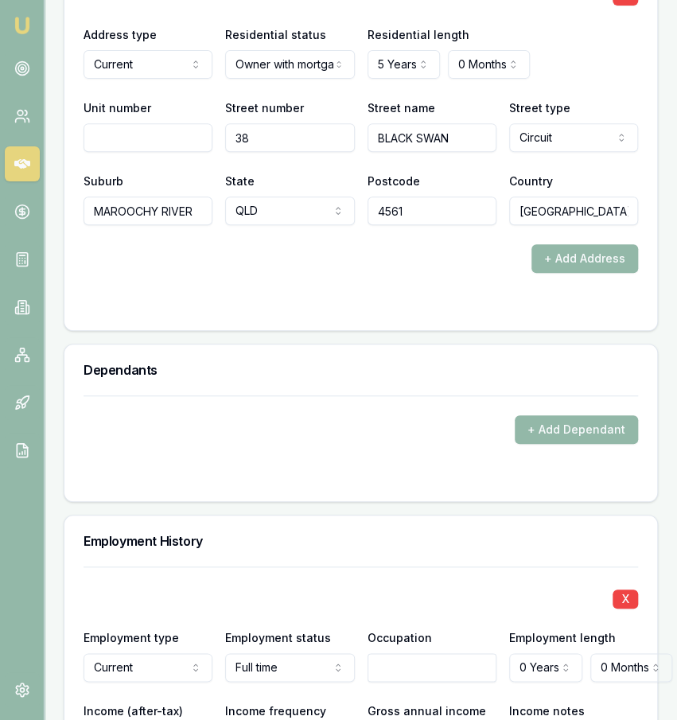
scroll to position [2335, 0]
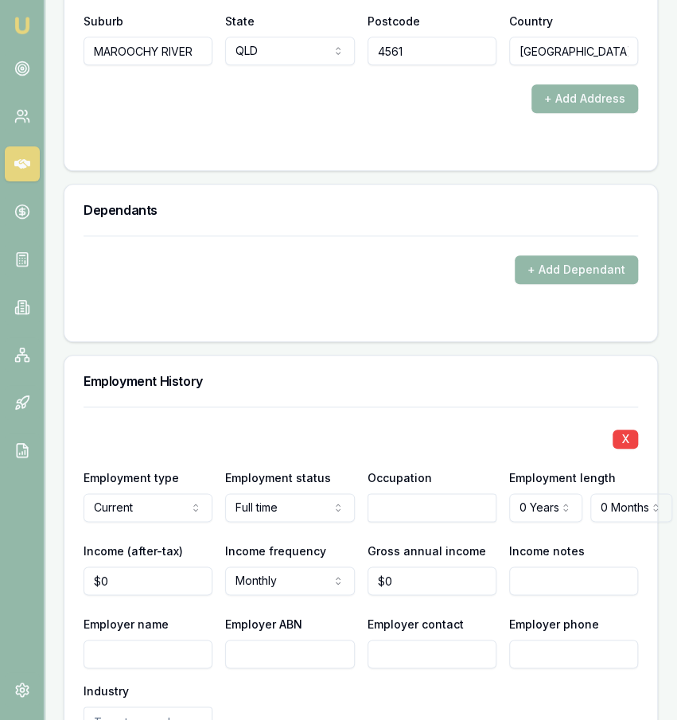
click at [413, 375] on h3 "Employment History" at bounding box center [361, 381] width 555 height 13
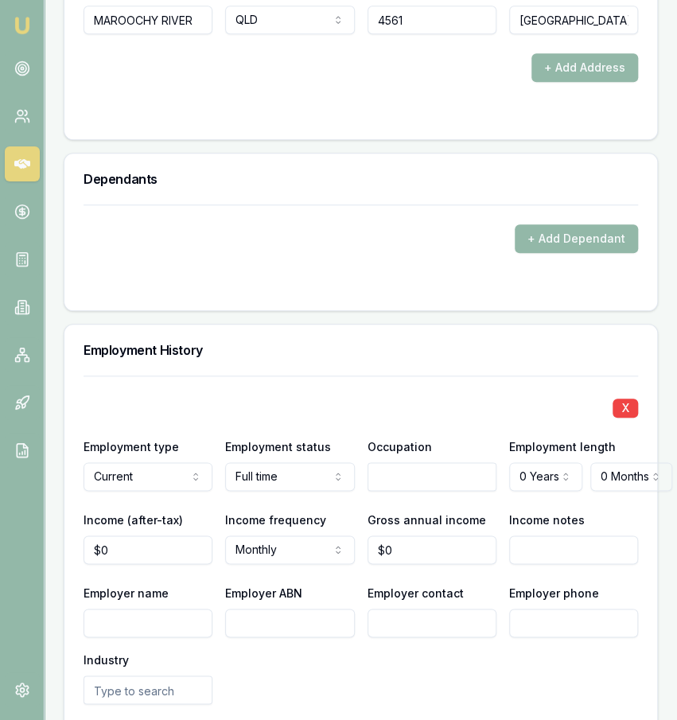
scroll to position [2366, 0]
click at [408, 462] on input "text" at bounding box center [432, 476] width 129 height 29
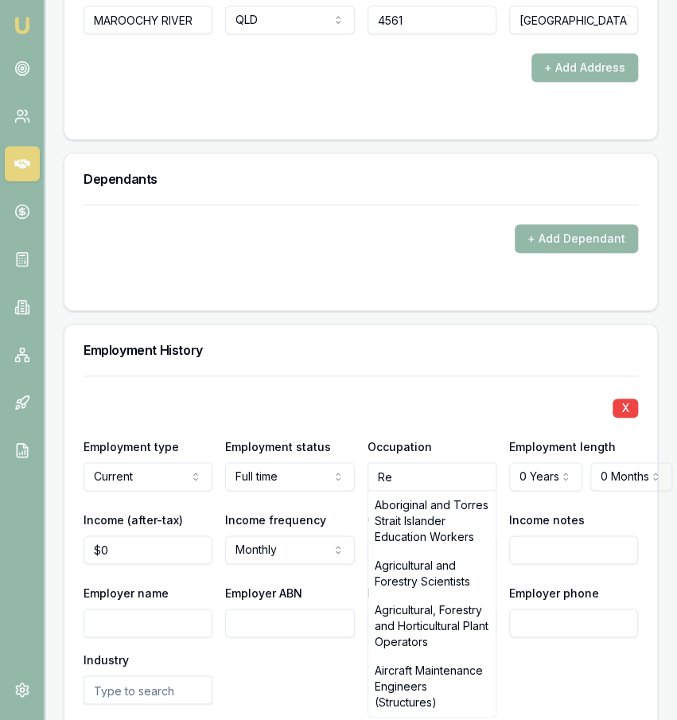
type input "R"
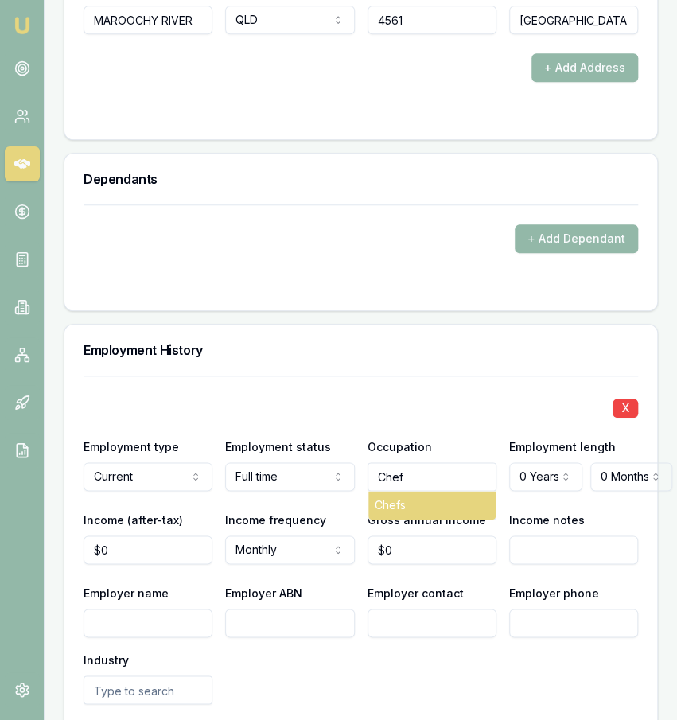
type input "Chef"
click at [431, 462] on input "Chef" at bounding box center [432, 476] width 129 height 29
type input "Chefs"
click at [422, 491] on div "Chefs" at bounding box center [431, 505] width 127 height 29
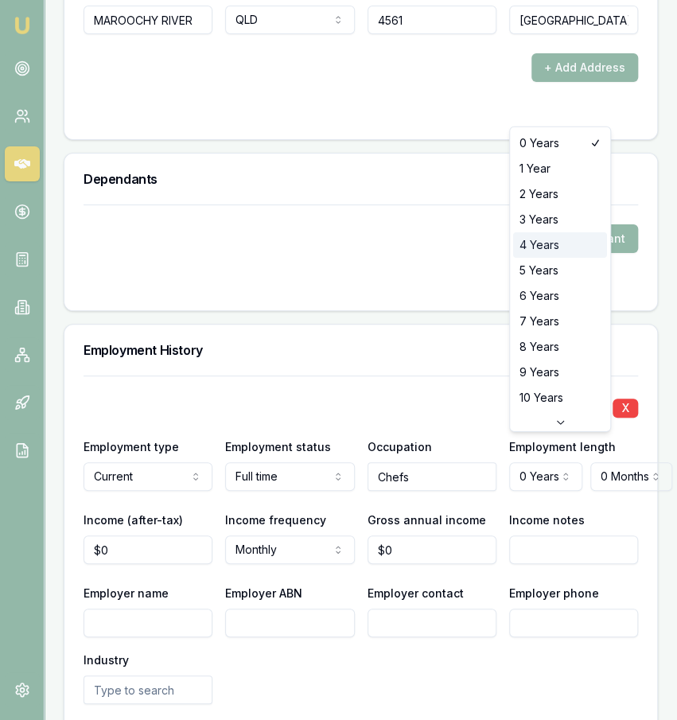
select select "4"
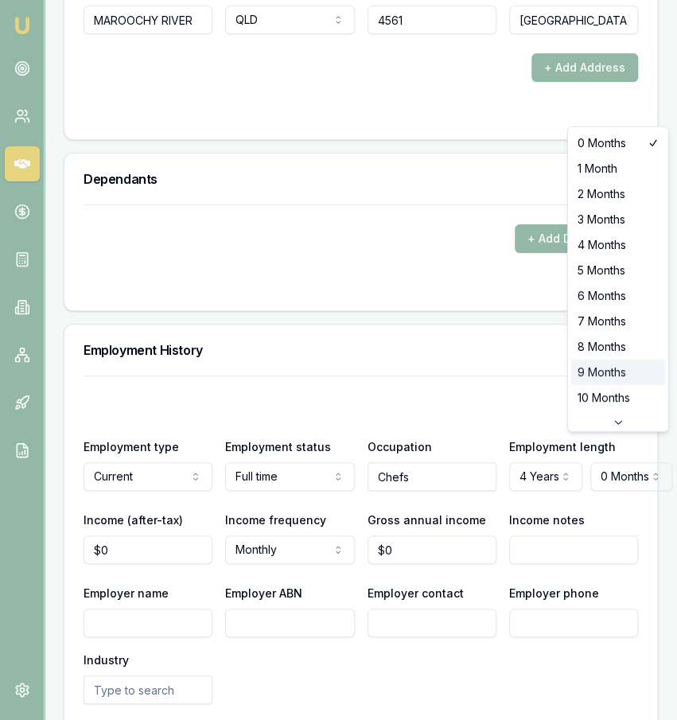
select select "9"
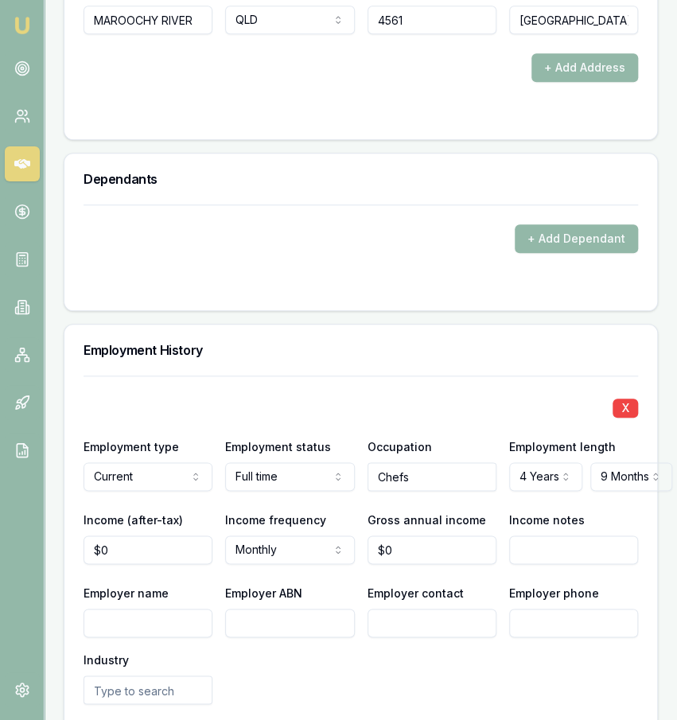
click at [496, 395] on div "X" at bounding box center [361, 406] width 555 height 22
click at [194, 535] on input "0" at bounding box center [148, 549] width 129 height 29
type input "$0"
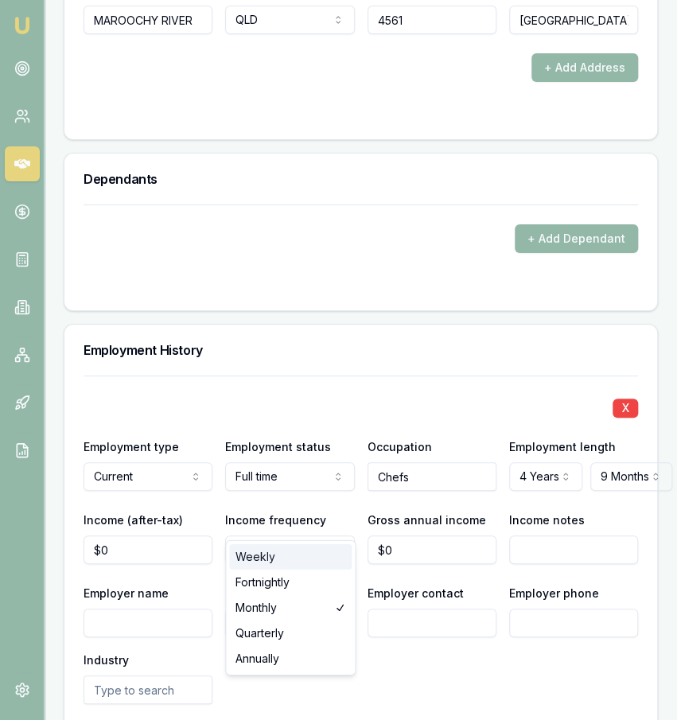
select select "WEEKLY"
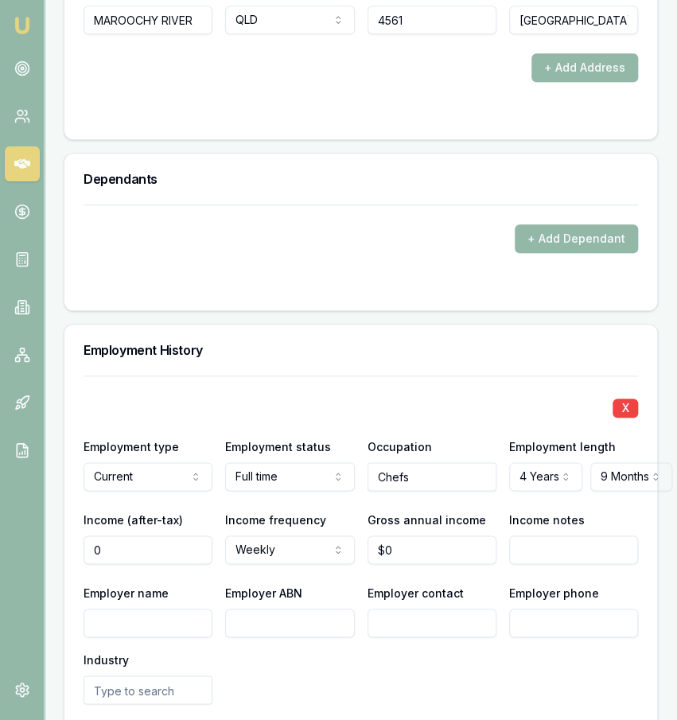
click at [169, 535] on input "0" at bounding box center [148, 549] width 129 height 29
type input "$1,187"
click at [399, 549] on div "X Employment type Current Current Previous Employment status Full time Full tim…" at bounding box center [361, 613] width 555 height 475
click at [407, 537] on div "X Employment type Current Current Previous Employment status Full time Full tim…" at bounding box center [361, 613] width 555 height 475
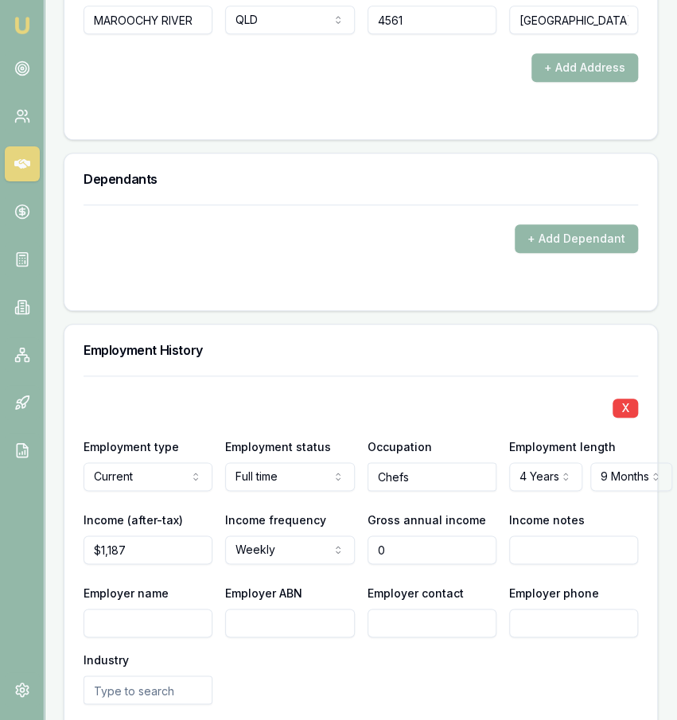
click at [410, 535] on input "0" at bounding box center [432, 549] width 129 height 29
click at [465, 535] on input "0" at bounding box center [432, 549] width 129 height 29
type input "$73,920"
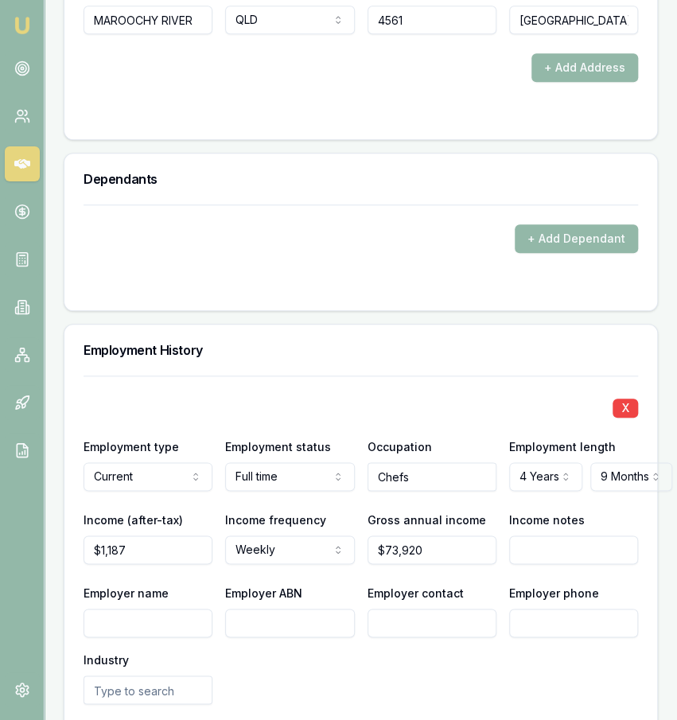
click at [576, 553] on div "X Employment type Current Current Previous Employment status Full time Full tim…" at bounding box center [361, 613] width 555 height 475
click at [145, 609] on input "Employer name" at bounding box center [148, 623] width 129 height 29
type input "RACV"
click at [219, 591] on div "Employer name RACV Employer ABN Employer contact Employer phone Industry" at bounding box center [361, 643] width 555 height 121
click at [246, 609] on input "Employer ABN" at bounding box center [289, 623] width 129 height 29
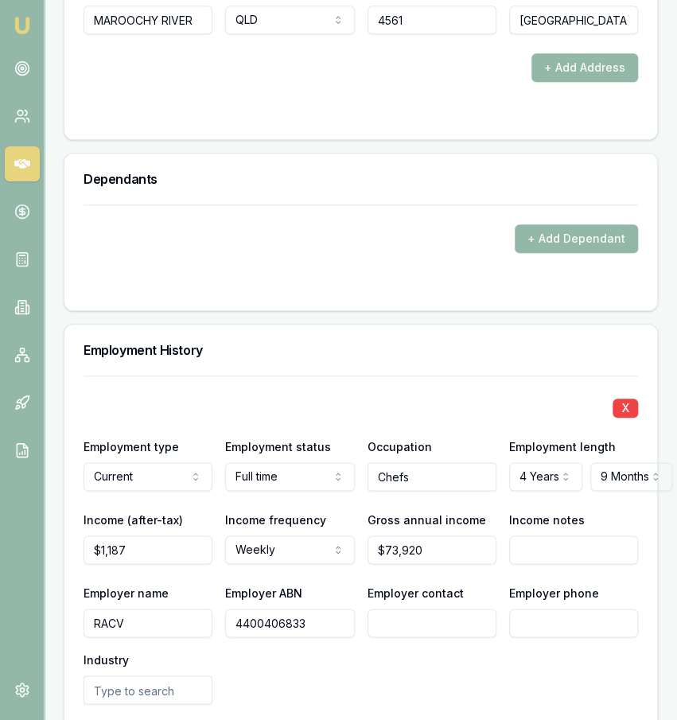
type input "4400406833"
click at [438, 609] on input "Employer contact" at bounding box center [432, 623] width 129 height 29
click at [439, 621] on div "Employer name RACV Employer ABN 4400406833 Employer contact Employer phone Indu…" at bounding box center [361, 643] width 555 height 121
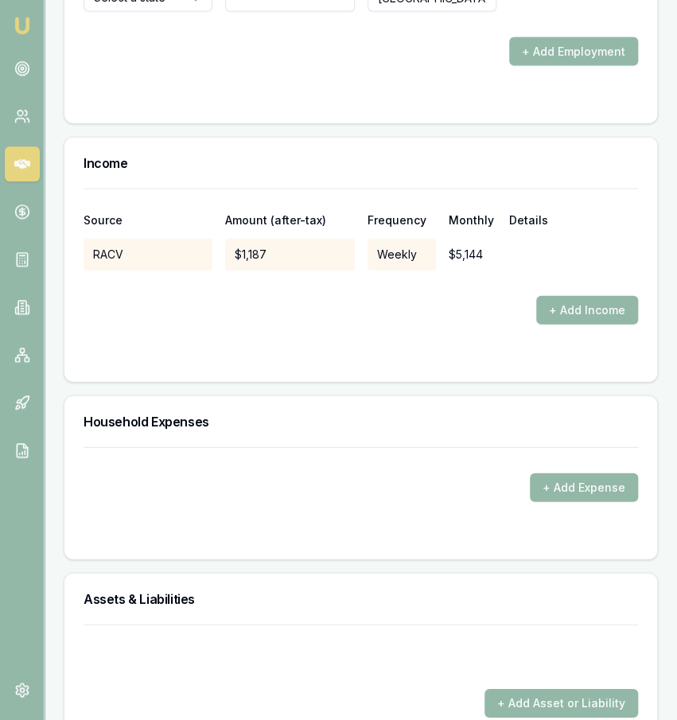
scroll to position [3207, 0]
click at [559, 472] on button "+ Add Expense" at bounding box center [584, 486] width 108 height 29
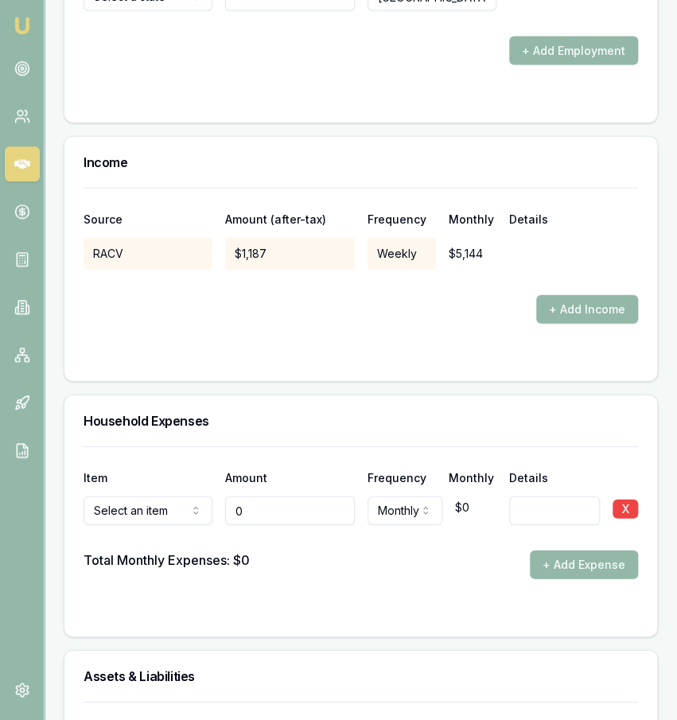
type input "$0"
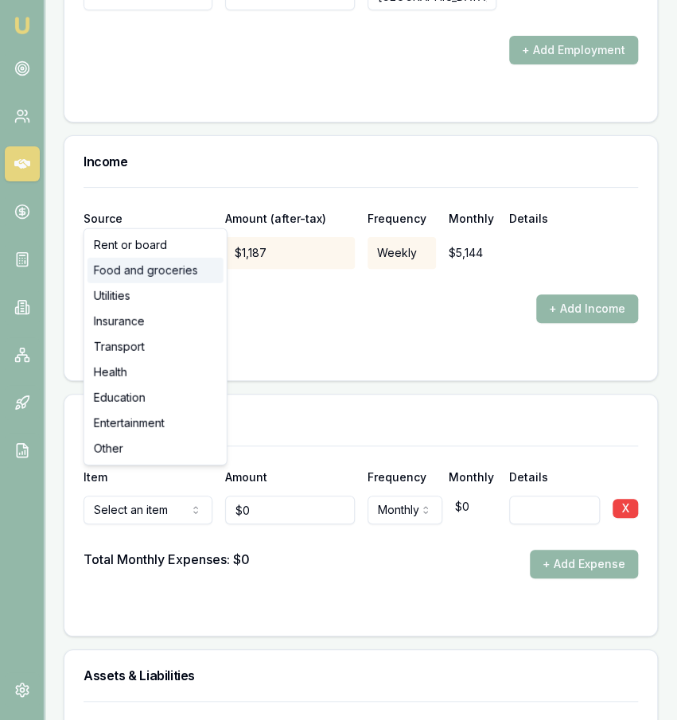
select select "FOOD_AND_GROCERIES"
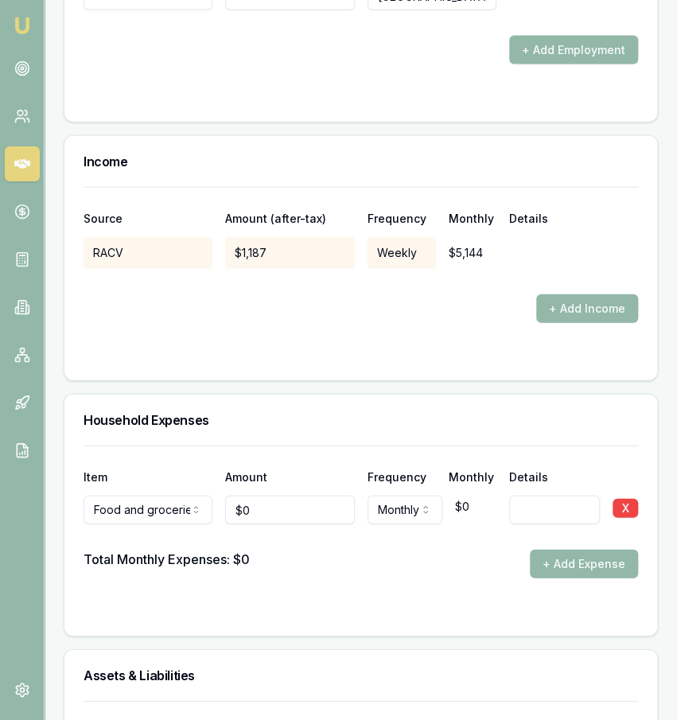
click at [297, 524] on div at bounding box center [361, 536] width 555 height 25
type input "0"
click at [294, 496] on input "0" at bounding box center [289, 510] width 129 height 29
type input "0"
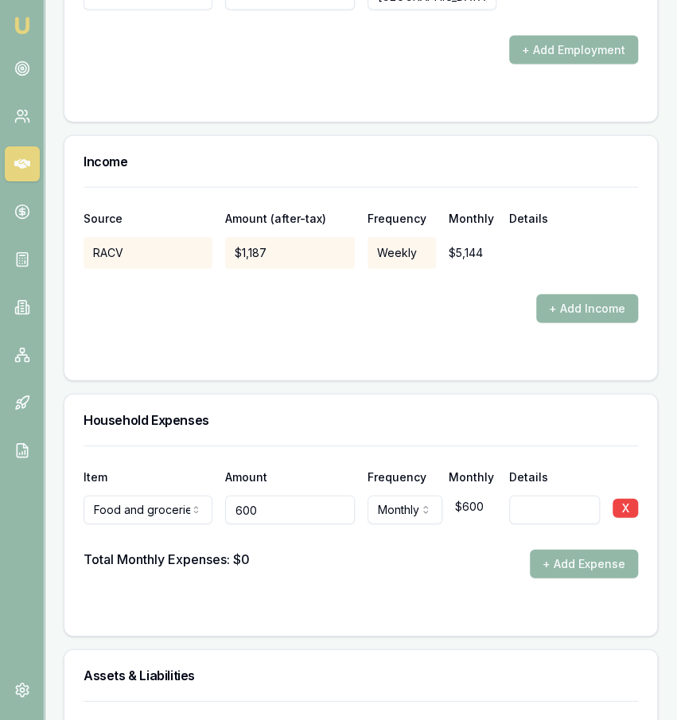
click at [297, 496] on input "600" at bounding box center [289, 510] width 129 height 29
type input "$600"
click at [330, 446] on div "Item Amount Frequency Monthly Details" at bounding box center [361, 467] width 555 height 43
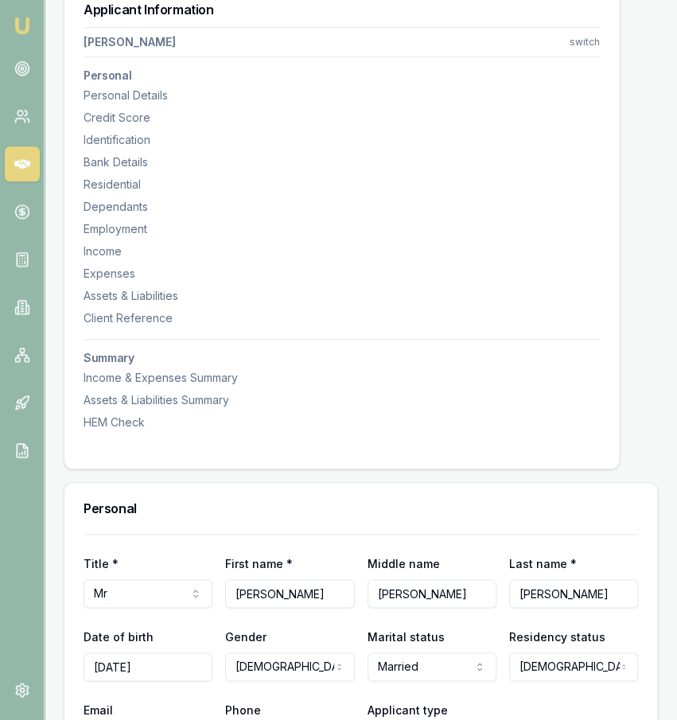
scroll to position [0, 0]
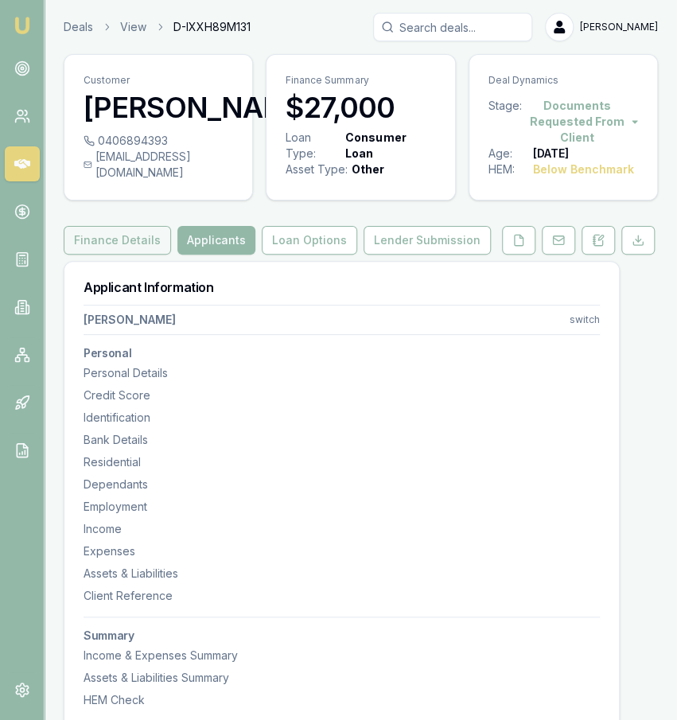
click at [115, 249] on button "Finance Details" at bounding box center [117, 240] width 107 height 29
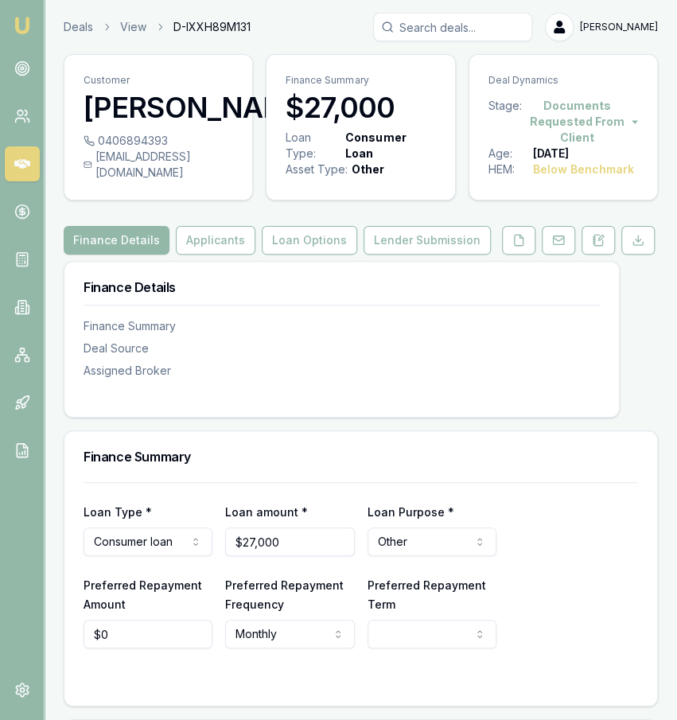
scroll to position [8, 0]
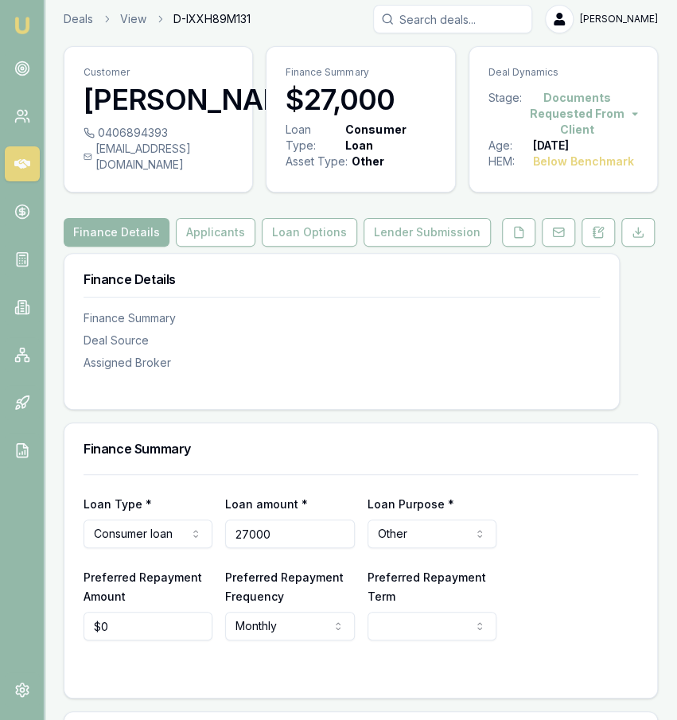
click at [313, 546] on input "27000" at bounding box center [289, 534] width 129 height 29
drag, startPoint x: 306, startPoint y: 547, endPoint x: 185, endPoint y: 554, distance: 121.2
click at [225, 548] on input "27000" at bounding box center [289, 534] width 129 height 29
type input "$13,500"
click at [236, 455] on h3 "Finance Summary" at bounding box center [361, 448] width 555 height 13
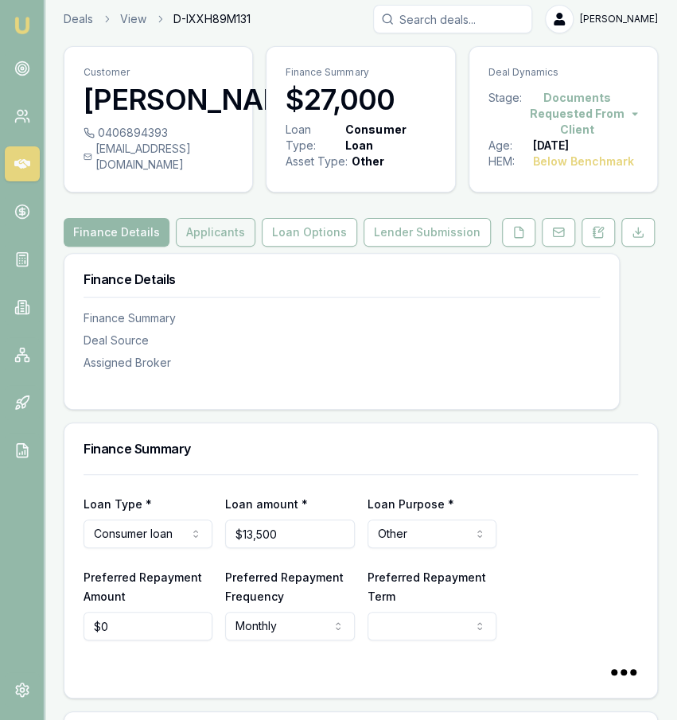
select select "60"
click at [228, 247] on button "Applicants" at bounding box center [216, 232] width 80 height 29
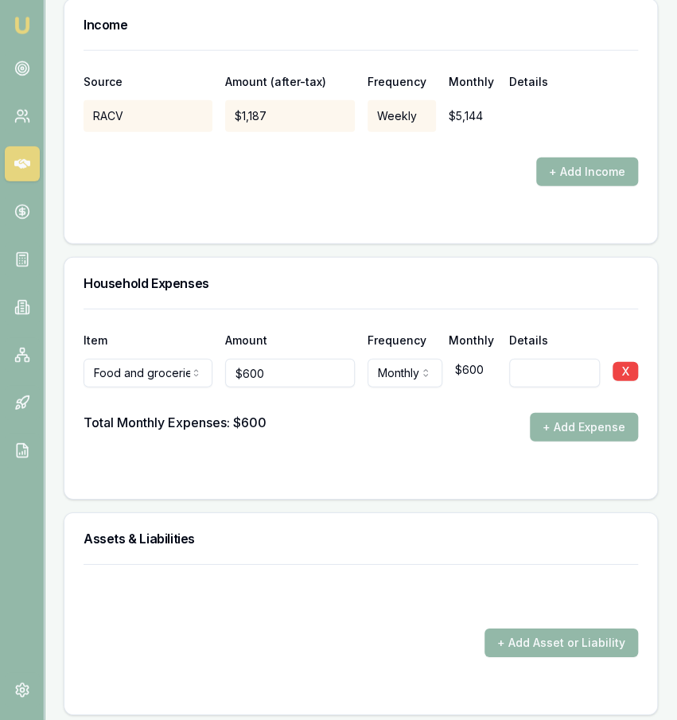
scroll to position [3347, 0]
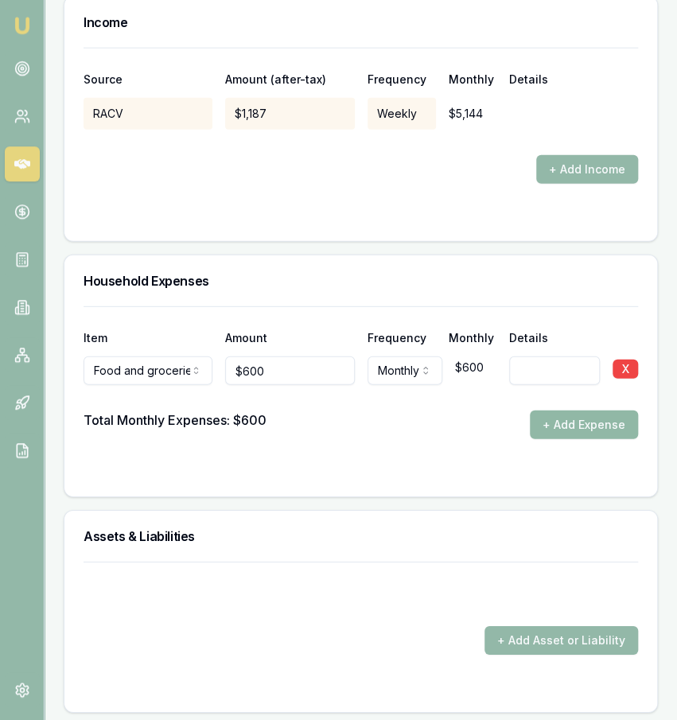
click at [551, 410] on button "+ Add Expense" at bounding box center [584, 424] width 108 height 29
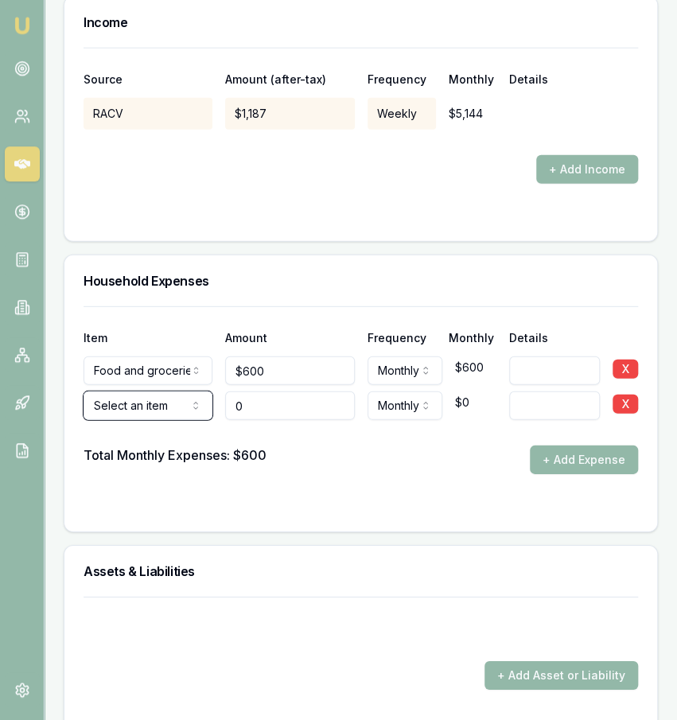
type input "$0"
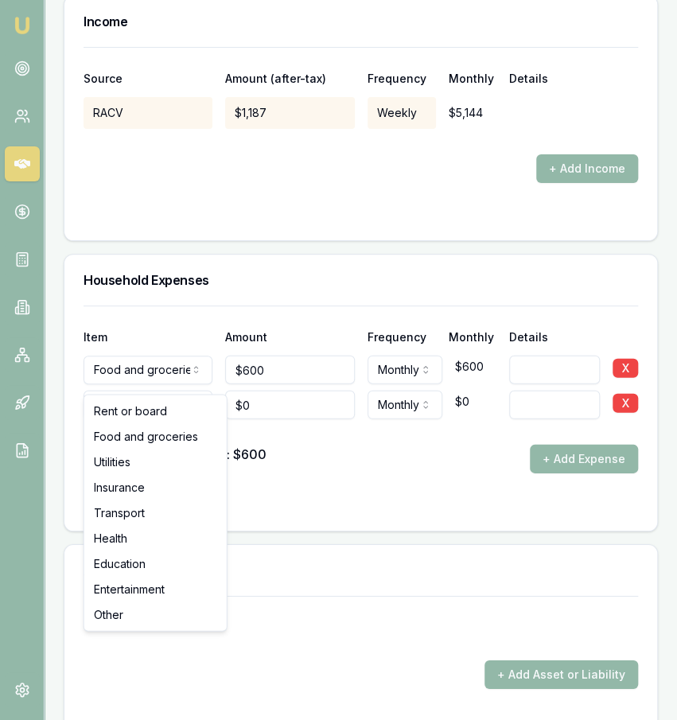
select select "UTILITIES"
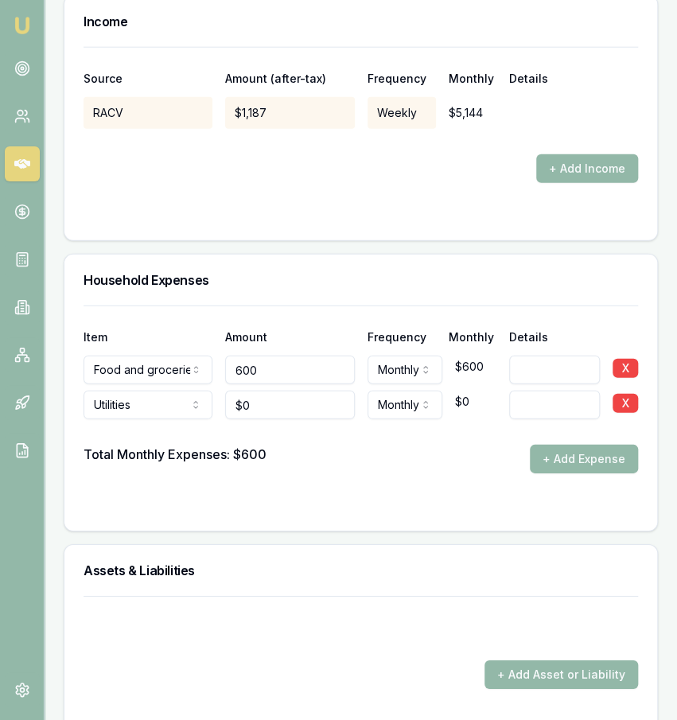
click at [281, 356] on input "600" at bounding box center [289, 370] width 129 height 29
type input "$600"
click at [286, 391] on input "0" at bounding box center [289, 405] width 129 height 29
type input "$120"
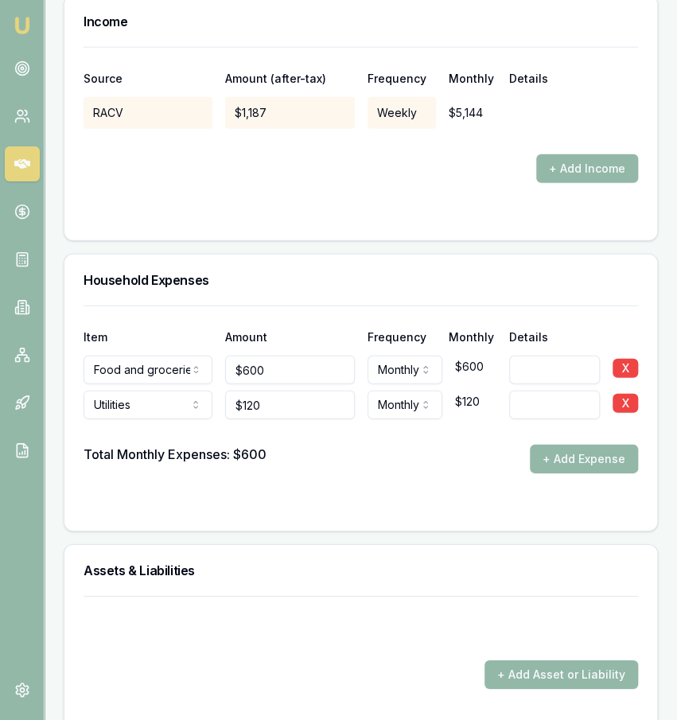
click at [361, 445] on div "Total Monthly Expenses: $600 + Add Expense" at bounding box center [361, 459] width 555 height 29
click at [566, 445] on button "+ Add Expense" at bounding box center [584, 459] width 108 height 29
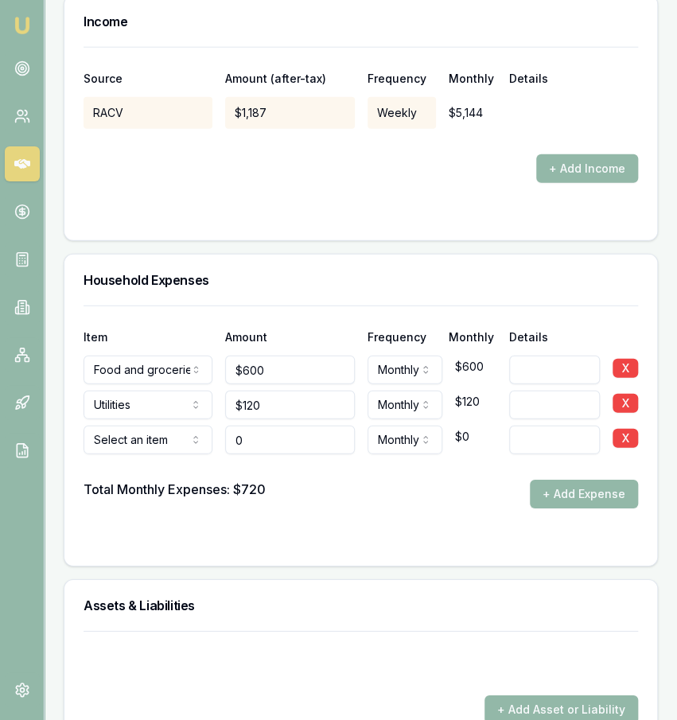
type input "$0"
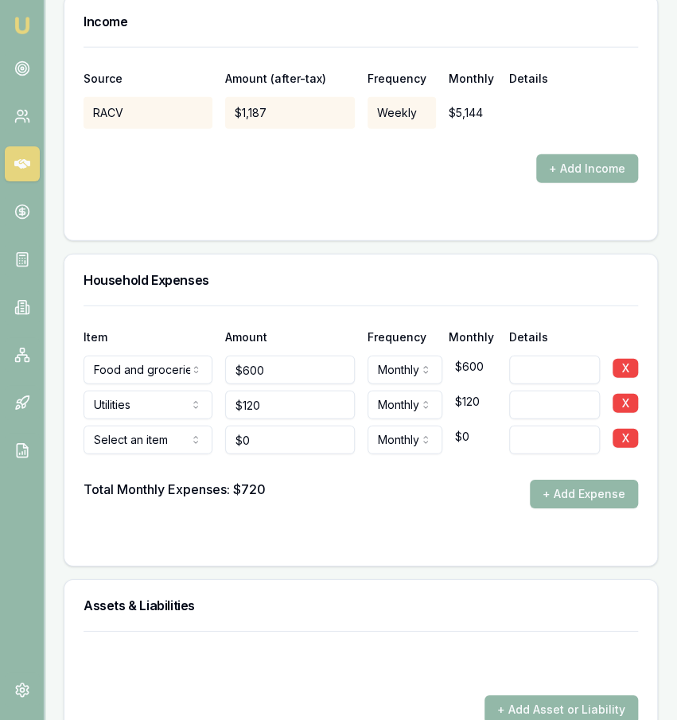
click at [126, 454] on div at bounding box center [361, 466] width 555 height 25
click at [109, 454] on div at bounding box center [361, 466] width 555 height 25
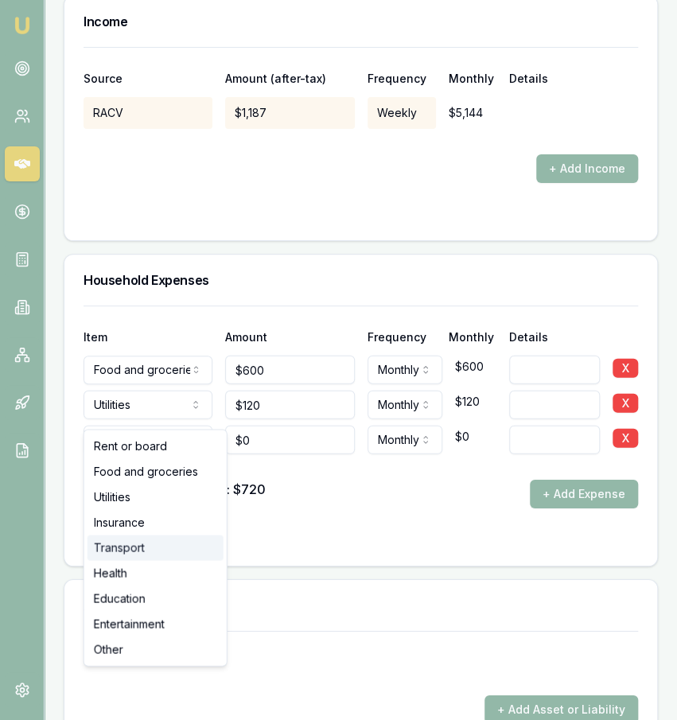
select select "TRANSPORT"
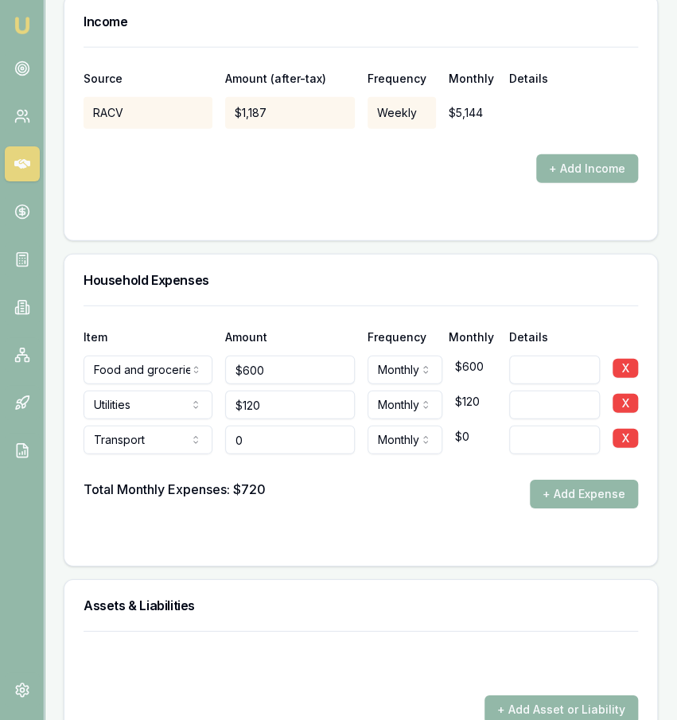
click at [286, 426] on input "0" at bounding box center [289, 440] width 129 height 29
type input "$400"
click at [395, 480] on div "Total Monthly Expenses: $720 + Add Expense" at bounding box center [361, 494] width 555 height 29
click at [551, 480] on button "+ Add Expense" at bounding box center [584, 494] width 108 height 29
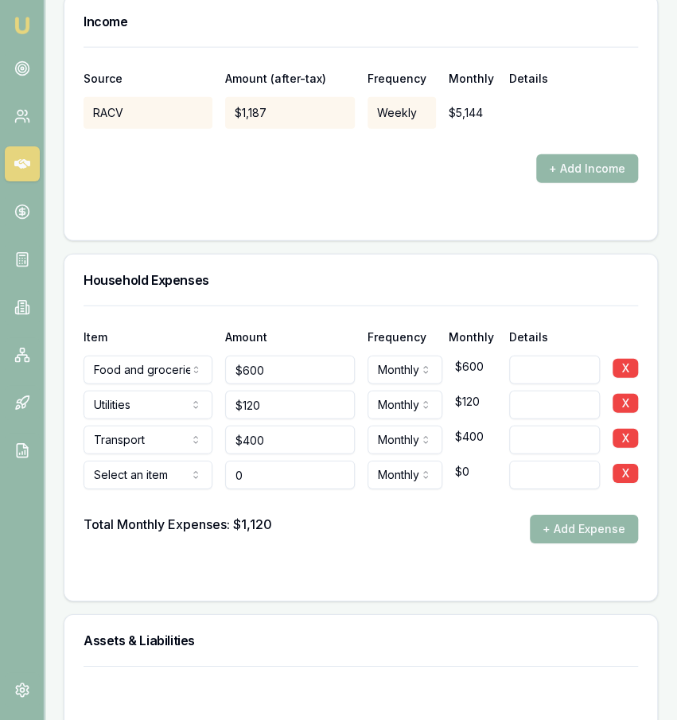
type input "$0"
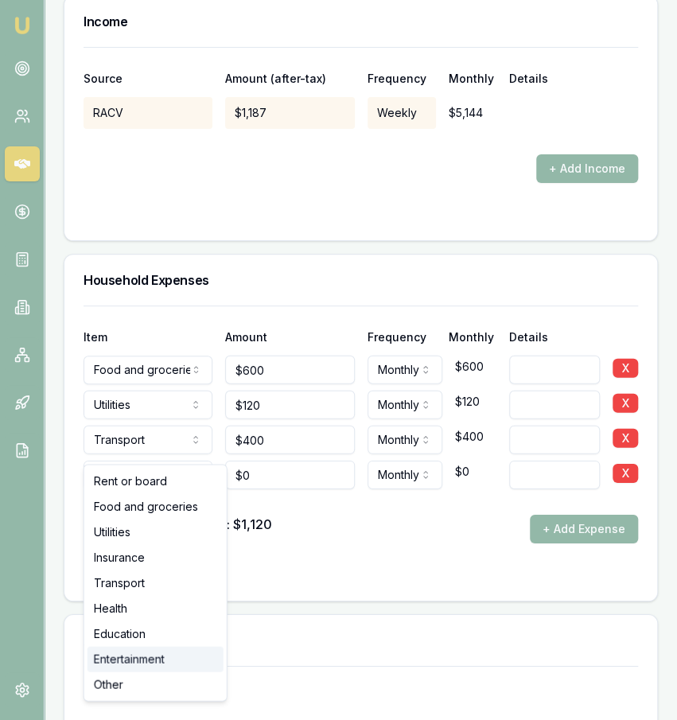
select select "ENTERTAINMENT"
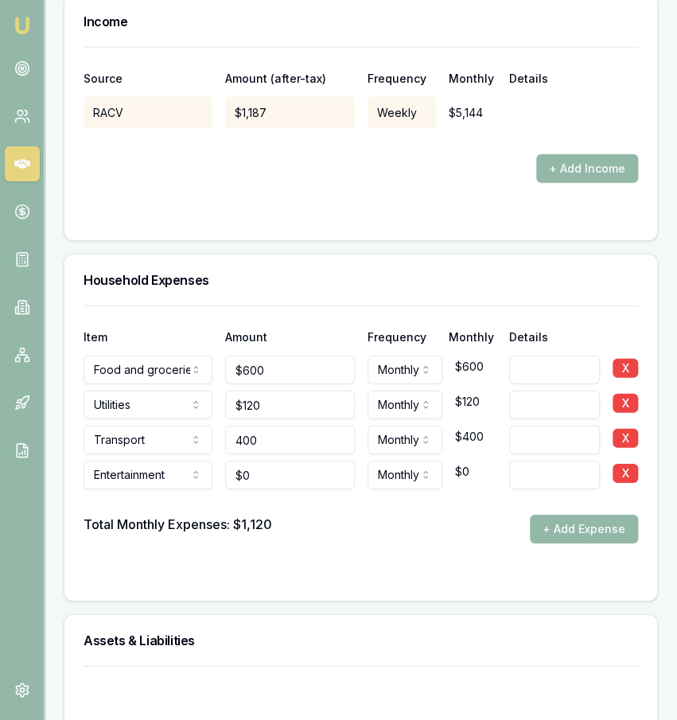
click at [300, 426] on input "400" at bounding box center [289, 440] width 129 height 29
type input "$400"
click at [301, 461] on input "0" at bounding box center [289, 475] width 129 height 29
click at [352, 515] on form "Item Amount Frequency Monthly Details Food and groceries Rent or board Food and…" at bounding box center [361, 444] width 555 height 276
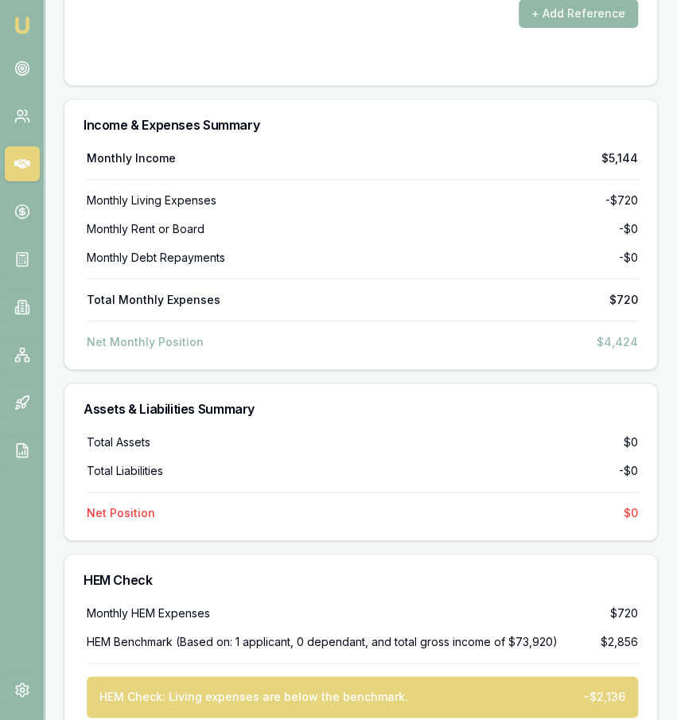
scroll to position [4254, 0]
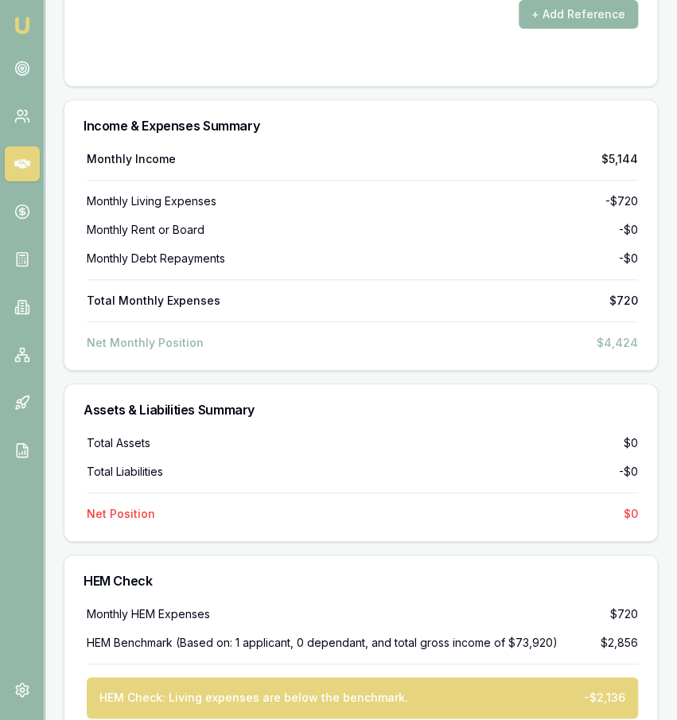
click at [537, 464] on div "Total Liabilities -$0" at bounding box center [362, 472] width 551 height 16
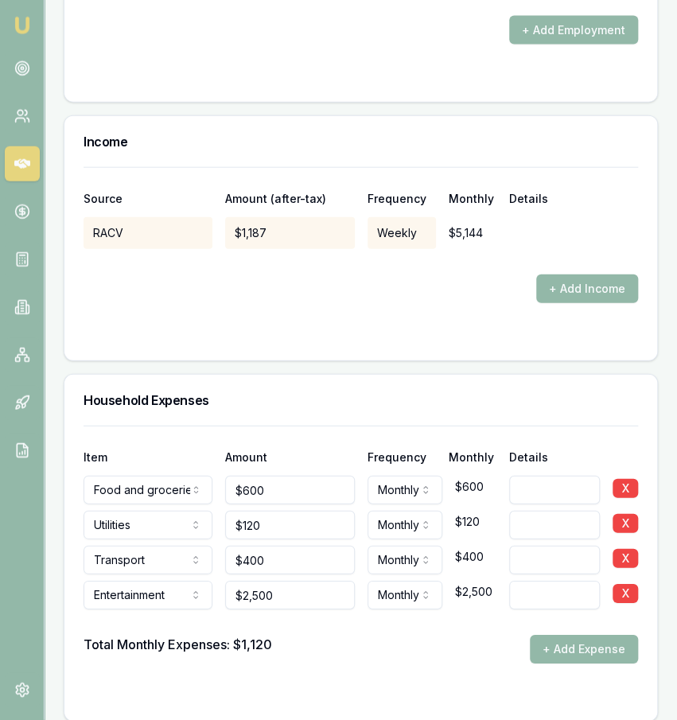
scroll to position [3229, 0]
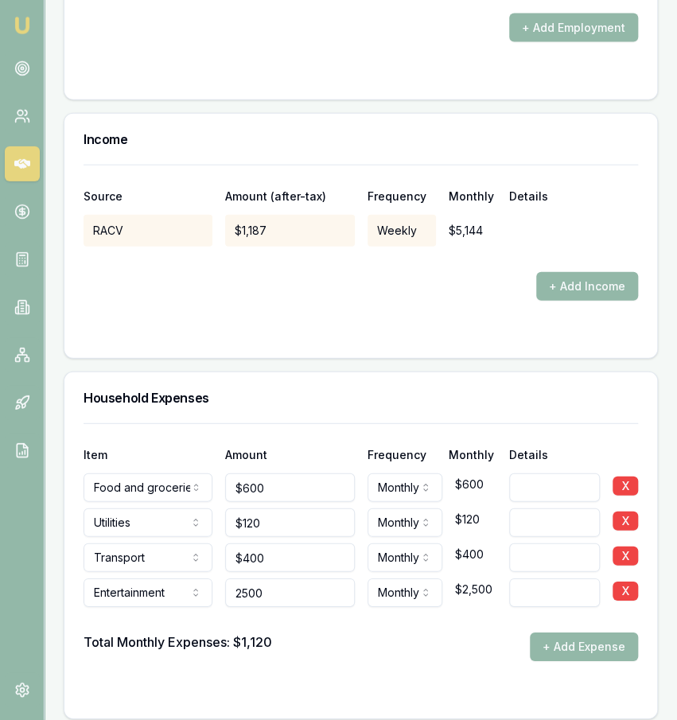
click at [330, 578] on input "2500" at bounding box center [289, 592] width 129 height 29
type input "$2,500"
click at [351, 607] on div at bounding box center [361, 619] width 555 height 25
click at [570, 633] on button "+ Add Expense" at bounding box center [584, 647] width 108 height 29
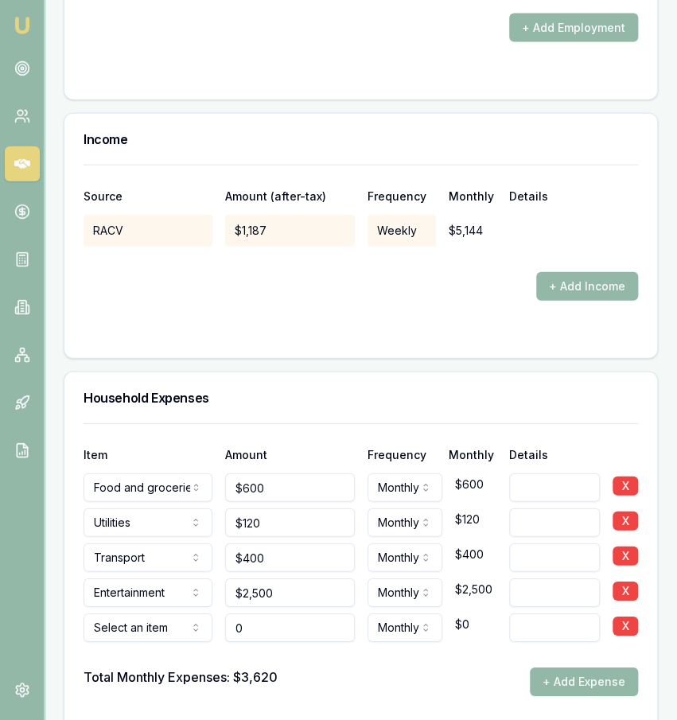
type input "$0"
click at [446, 642] on div at bounding box center [361, 654] width 555 height 25
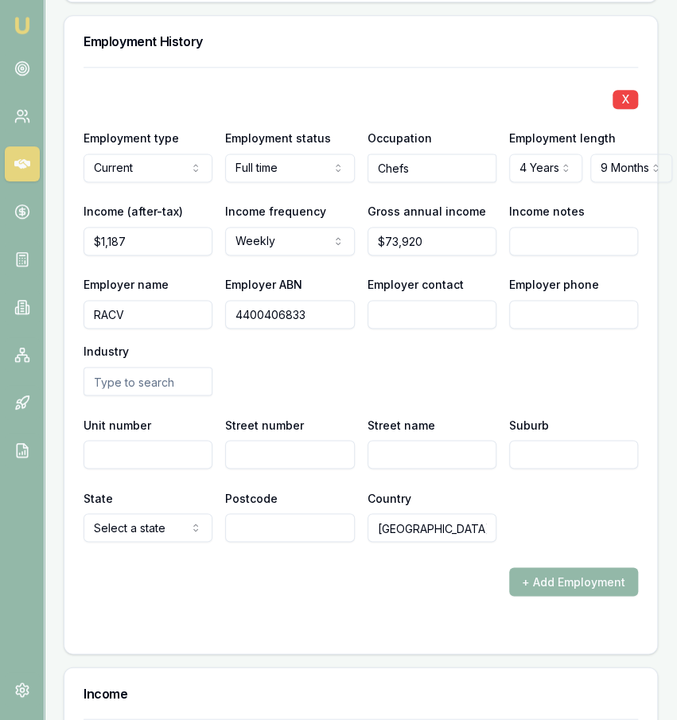
scroll to position [2673, 0]
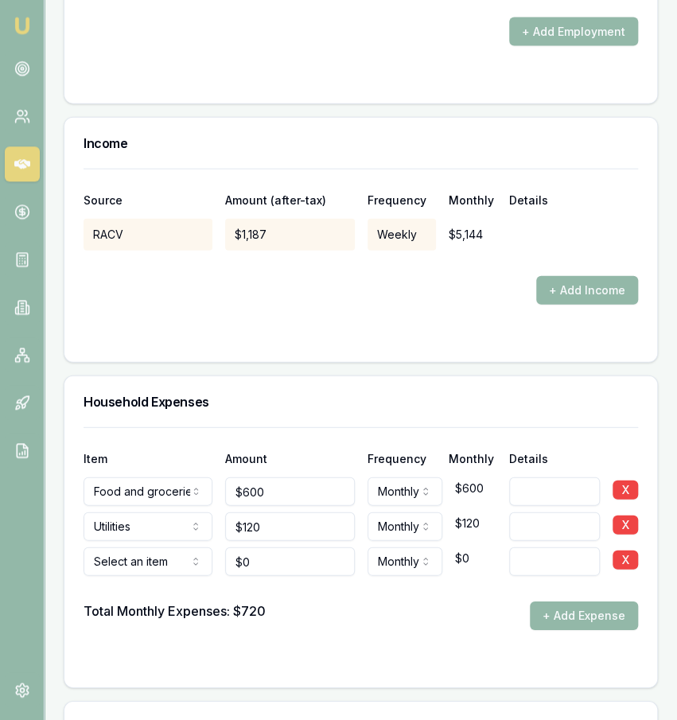
scroll to position [3222, 0]
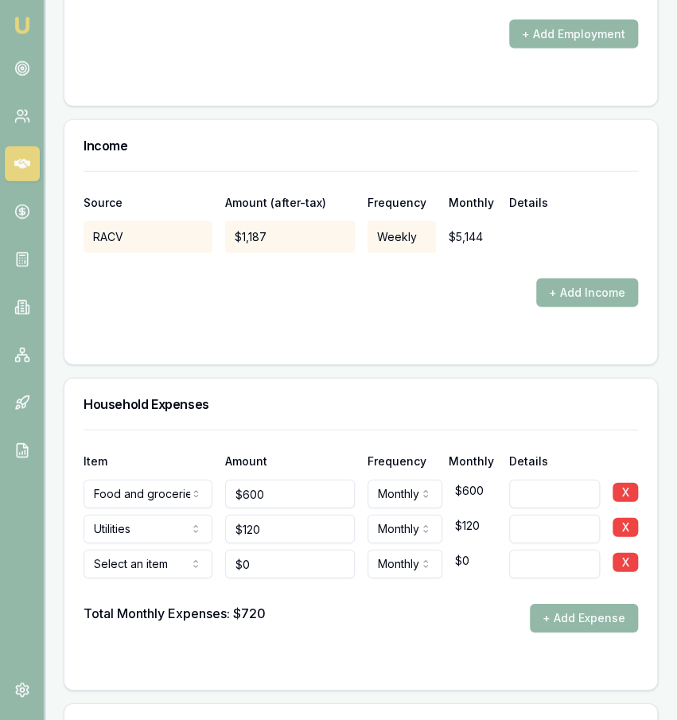
click at [350, 617] on form "Item Amount Frequency Monthly Details Food and groceries Rent or board Food and…" at bounding box center [361, 550] width 555 height 241
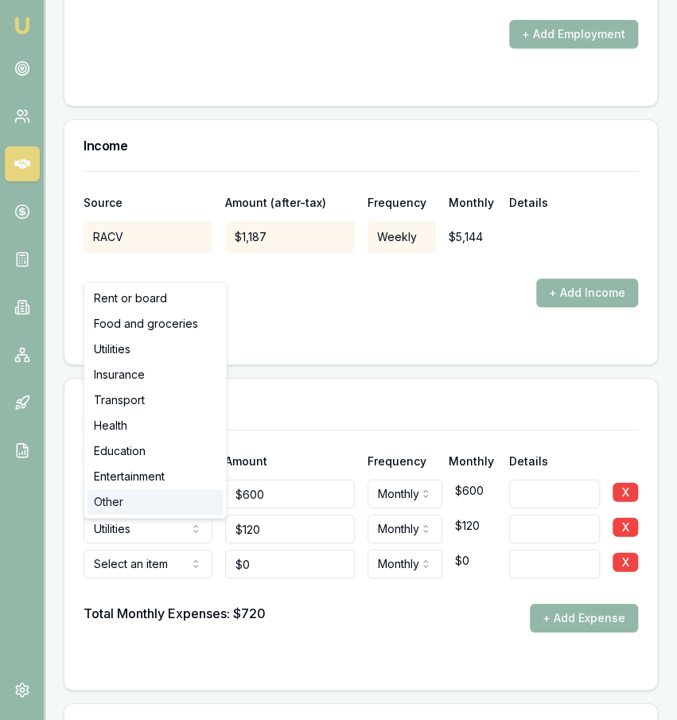
select select "OTHER"
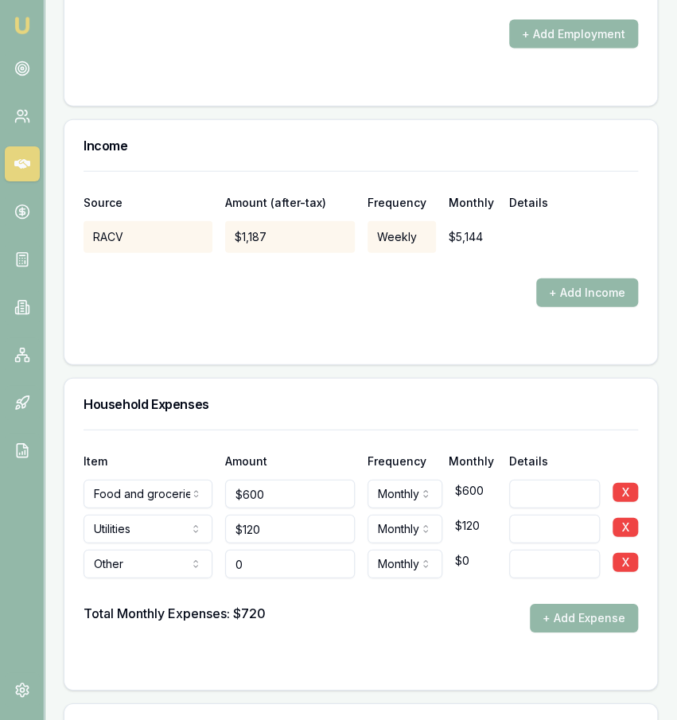
click at [268, 550] on input "0" at bounding box center [289, 564] width 129 height 29
type input "$2,500"
click at [319, 604] on div "Total Monthly Expenses: $720 + Add Expense" at bounding box center [361, 618] width 555 height 29
click at [620, 604] on button "+ Add Expense" at bounding box center [584, 618] width 108 height 29
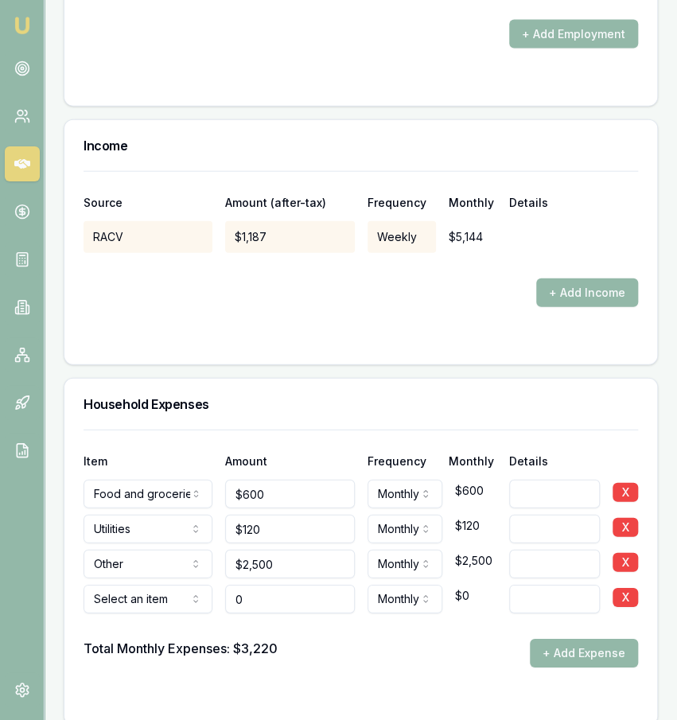
type input "$0"
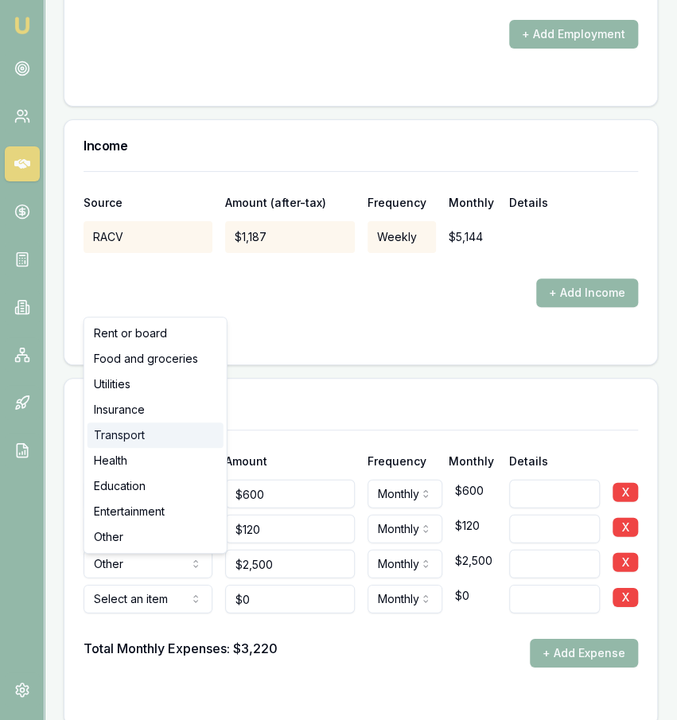
select select "TRANSPORT"
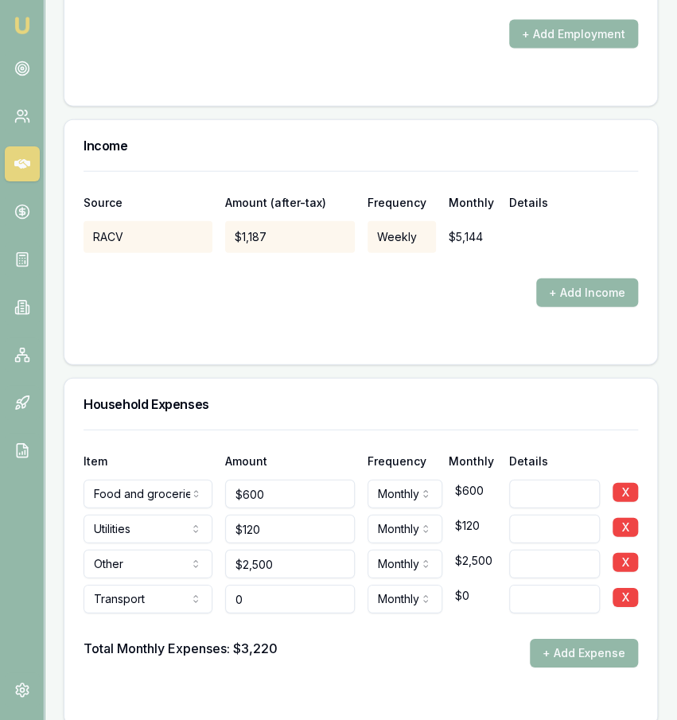
click at [276, 585] on input "0" at bounding box center [289, 599] width 129 height 29
type input "$400"
click at [372, 613] on div at bounding box center [361, 625] width 555 height 25
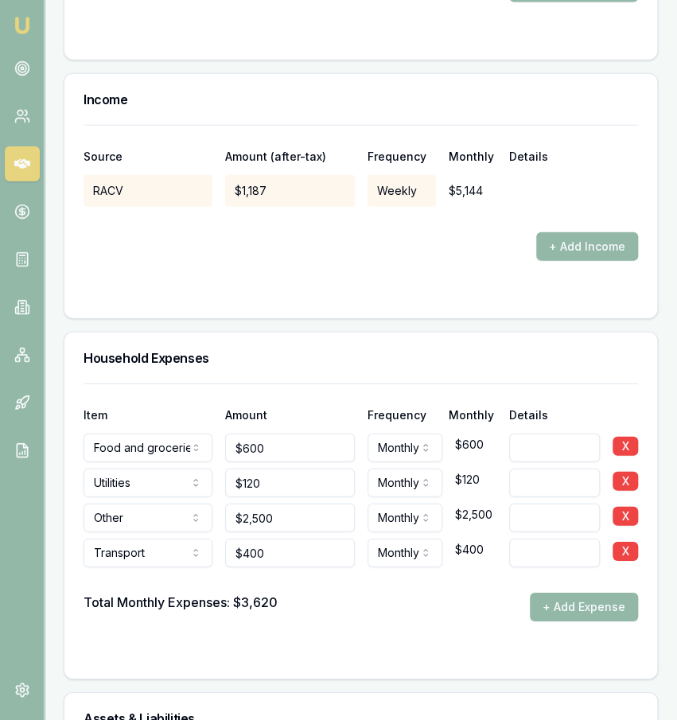
scroll to position [3266, 0]
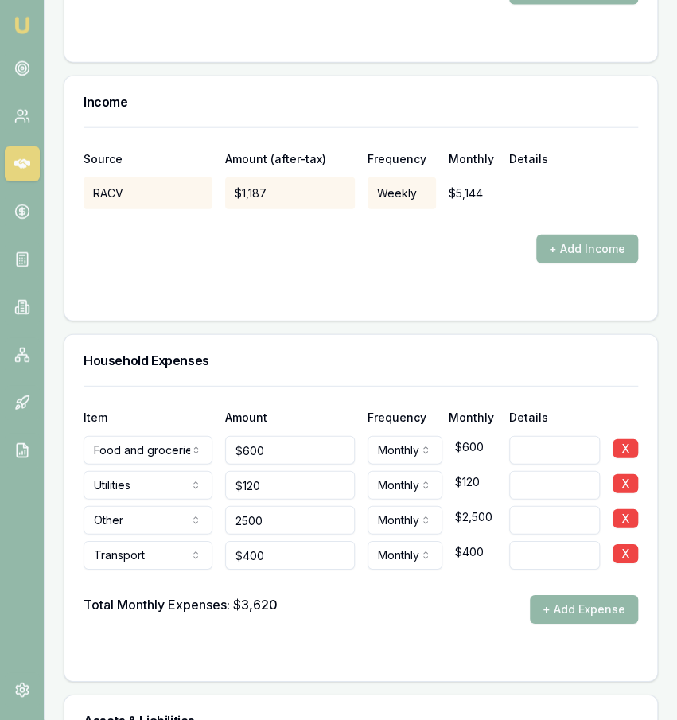
click at [302, 506] on input "2500" at bounding box center [289, 520] width 129 height 29
type input "$1,800"
click at [393, 641] on div "Item Amount Frequency Monthly Details Food and groceries Rent or board Food and…" at bounding box center [360, 533] width 593 height 295
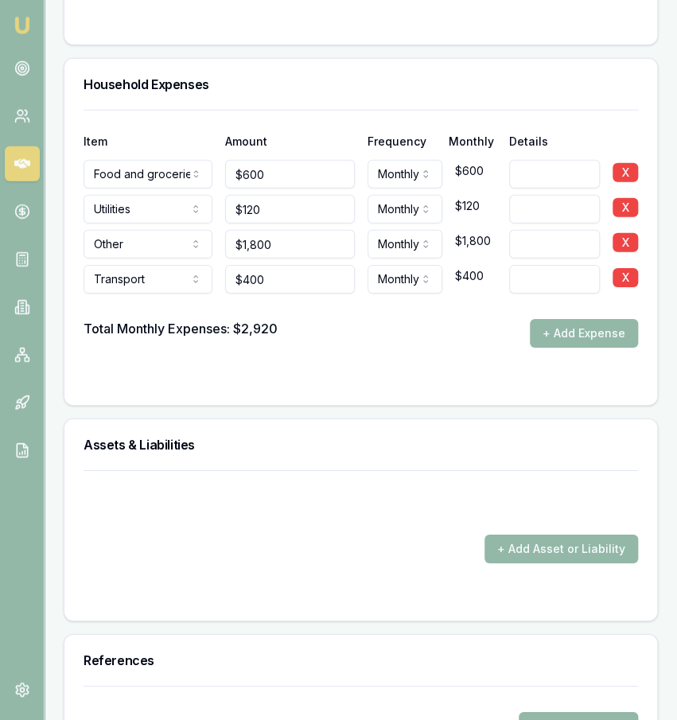
scroll to position [3542, 0]
click at [521, 535] on button "+ Add Asset or Liability" at bounding box center [562, 549] width 154 height 29
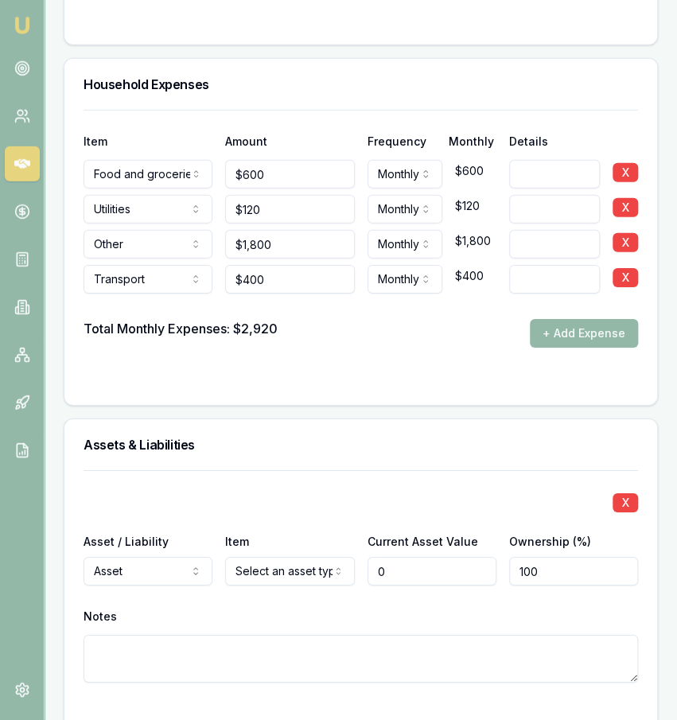
type input "$0"
click at [186, 532] on div "Asset / Liability Asset Asset Liability" at bounding box center [148, 559] width 129 height 54
click at [314, 230] on input "1800" at bounding box center [289, 244] width 129 height 29
type input "$1,800"
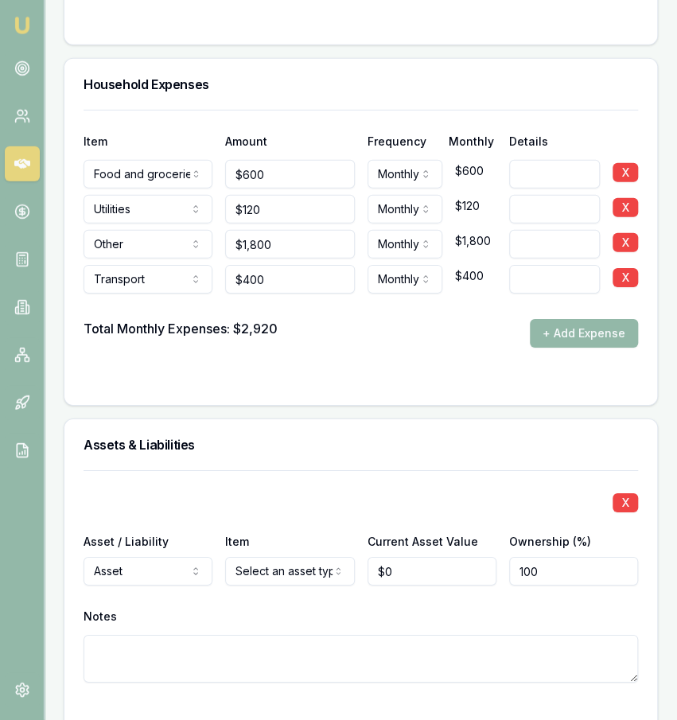
click at [332, 377] on div "Item Amount Frequency Monthly Details Food and groceries Rent or board Food and…" at bounding box center [360, 257] width 593 height 295
select select "LIABILITY"
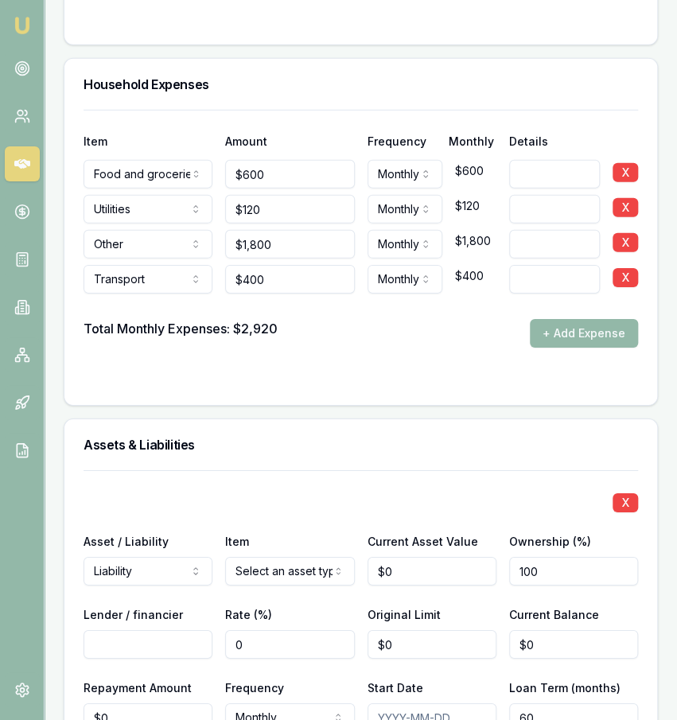
click at [474, 560] on div "X Asset / Liability Liability Asset Liability Item Home Home Car Boat Bike Cara…" at bounding box center [361, 668] width 555 height 397
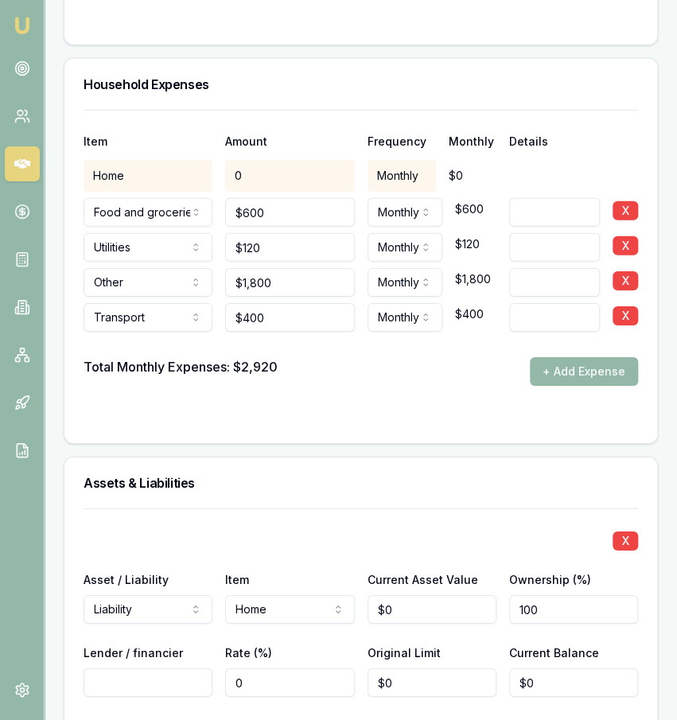
scroll to position [3596, 0]
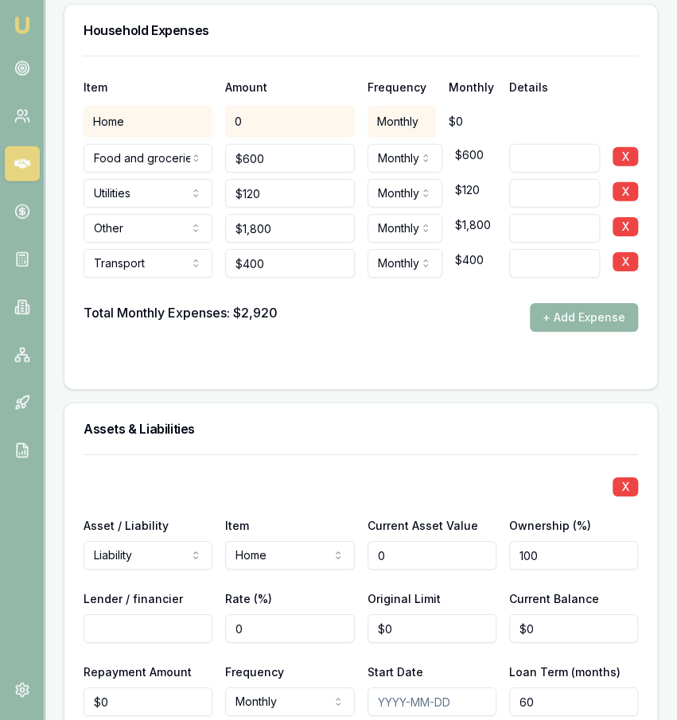
click at [415, 541] on input "0" at bounding box center [432, 555] width 129 height 29
type input "$494,150"
click at [354, 594] on div "Lender / financier Rate (%) 0 Original Limit $0 Current Balance $0" at bounding box center [361, 616] width 555 height 54
click at [325, 614] on input "0" at bounding box center [289, 628] width 129 height 29
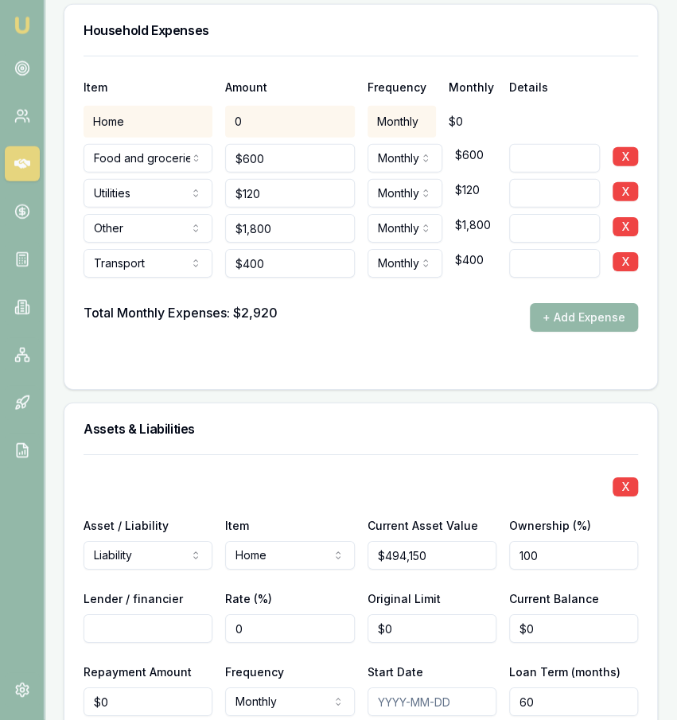
click at [309, 471] on div "X Asset / Liability Liability Asset Liability Item Home Home Car Boat Bike Cara…" at bounding box center [361, 652] width 555 height 397
type input "0"
click at [414, 614] on input "0" at bounding box center [432, 628] width 129 height 29
type input "494150"
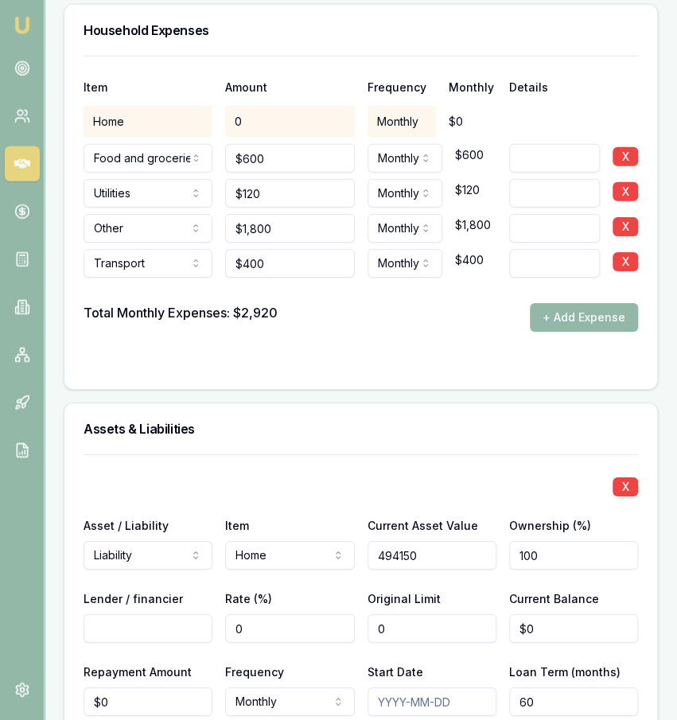
type input "$0"
click at [464, 541] on input "494150" at bounding box center [432, 555] width 129 height 29
click at [460, 541] on input "Current Asset Value" at bounding box center [432, 555] width 129 height 29
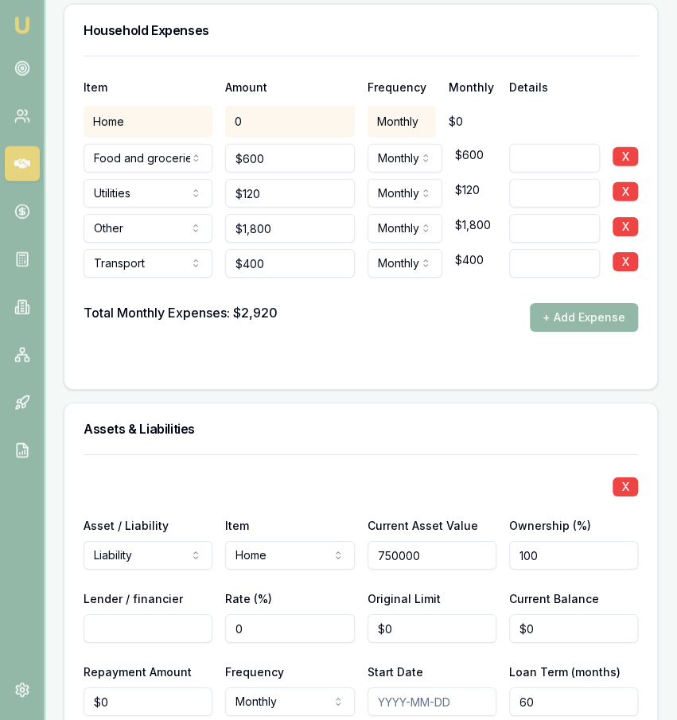
type input "$750,000"
click at [459, 614] on input "0" at bounding box center [432, 628] width 129 height 29
type input "$0"
click at [568, 614] on input "0" at bounding box center [573, 628] width 129 height 29
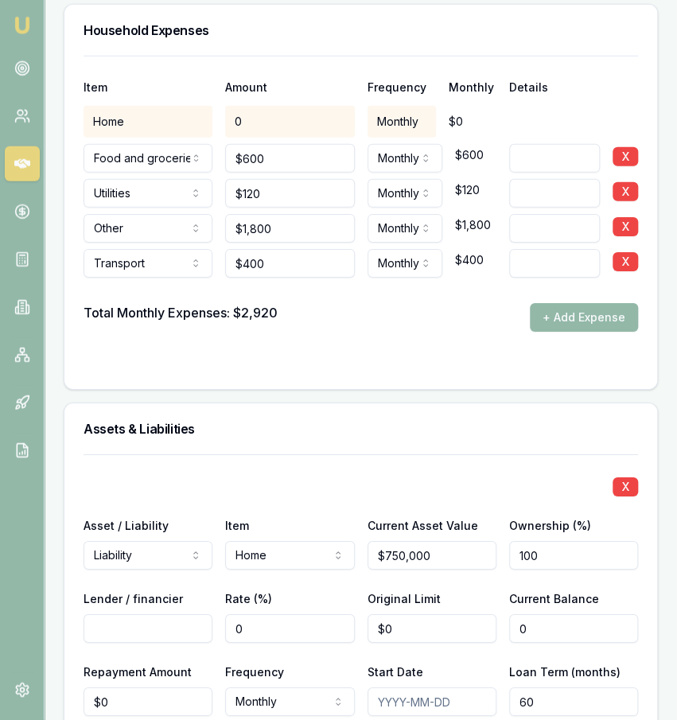
paste input "49415"
type input "$494,150"
click at [519, 541] on input "100" at bounding box center [573, 555] width 129 height 29
click at [522, 516] on div "Ownership (%) 100" at bounding box center [573, 543] width 129 height 54
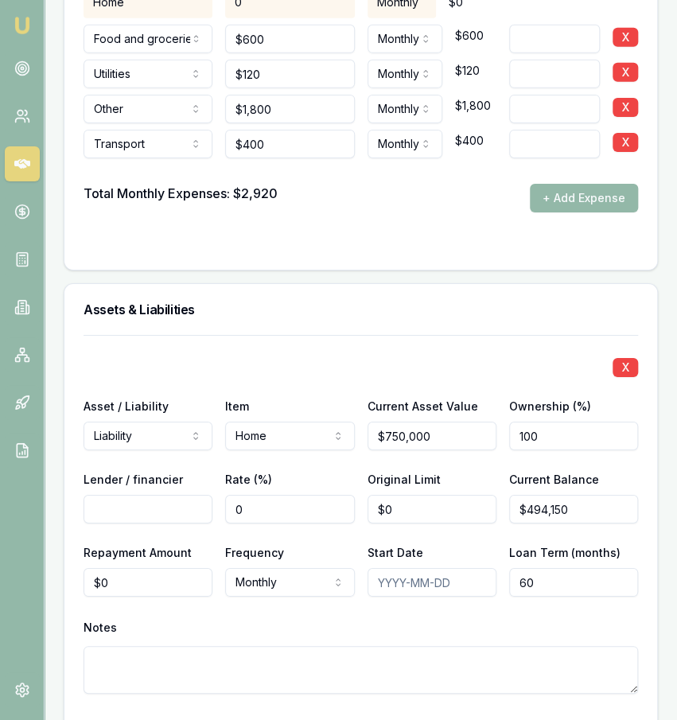
scroll to position [3717, 0]
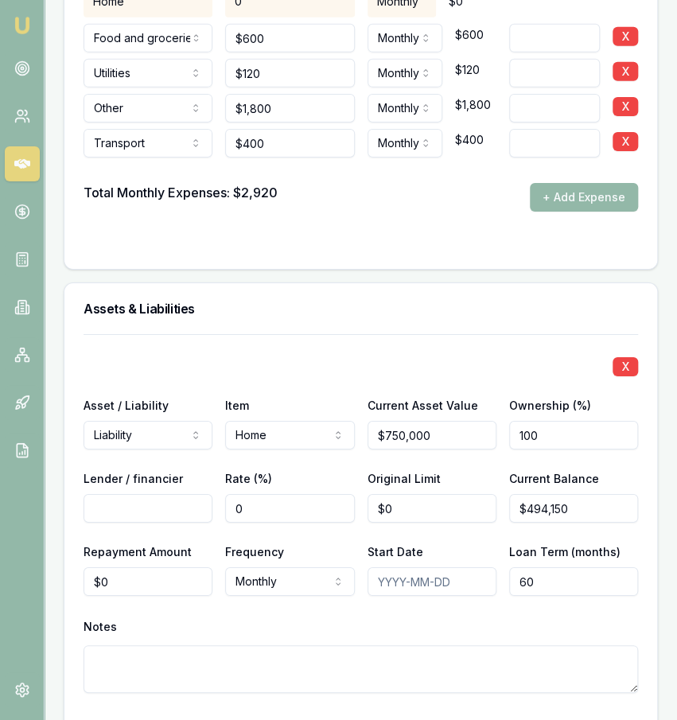
click at [142, 494] on input "Lender / financier" at bounding box center [148, 508] width 129 height 29
type input "SUNCORP"
click at [206, 510] on div "X Asset / Liability Liability Asset Liability Item Home Home Car Boat Bike Cara…" at bounding box center [361, 532] width 555 height 397
click at [593, 567] on input "60" at bounding box center [573, 581] width 129 height 29
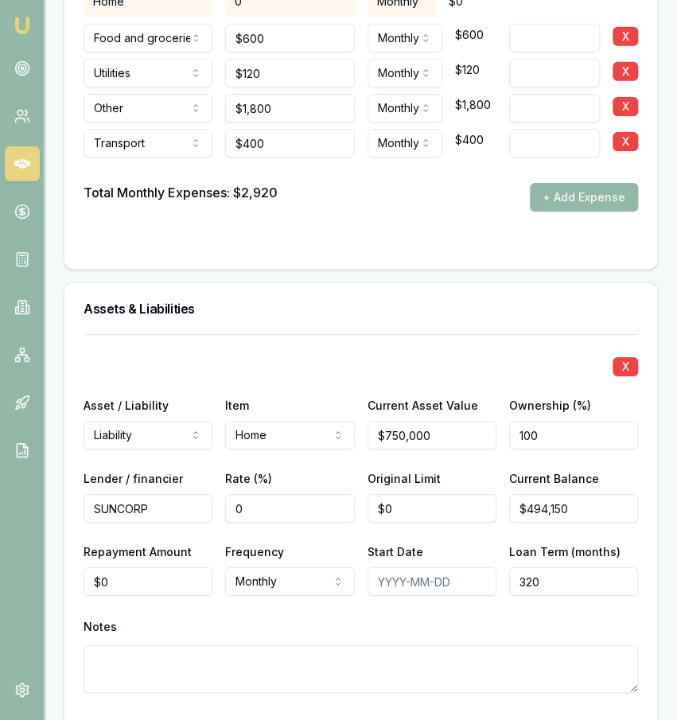
type input "320"
click at [589, 615] on div "Notes" at bounding box center [361, 627] width 555 height 24
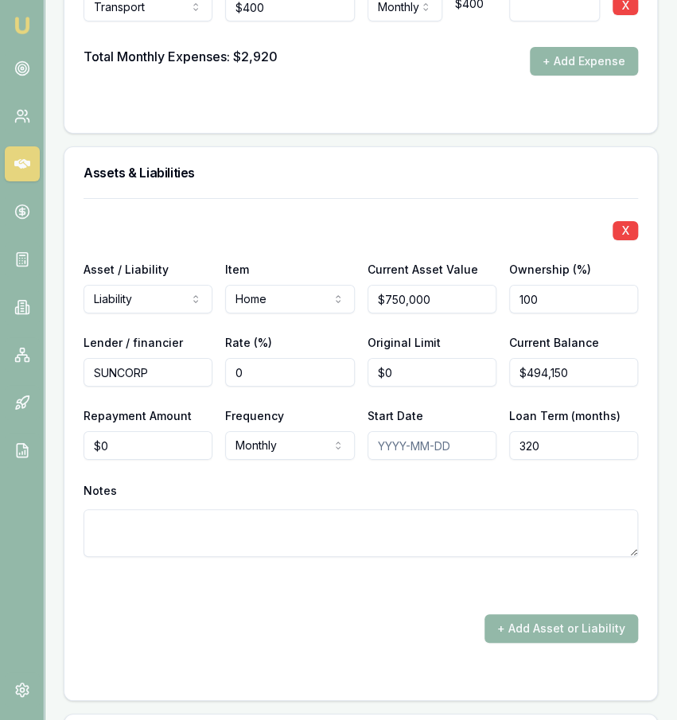
scroll to position [3857, 0]
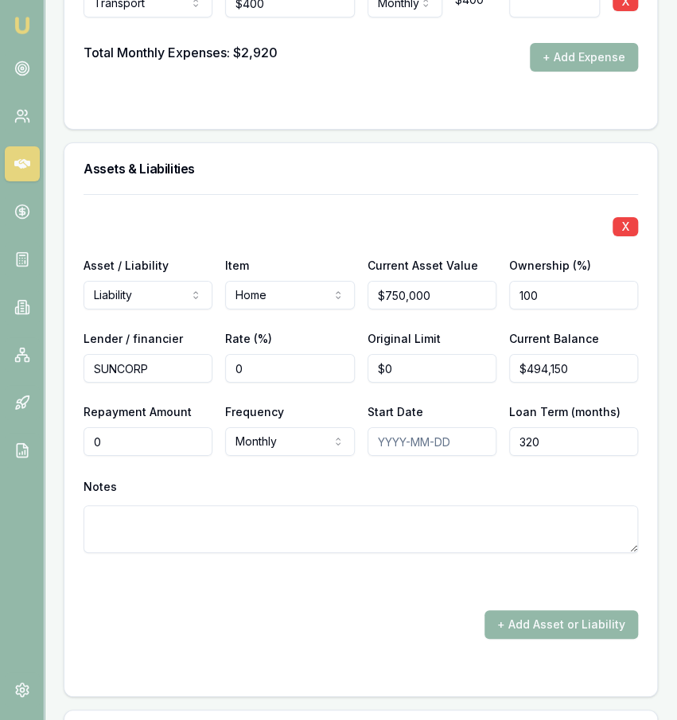
click at [151, 427] on input "0" at bounding box center [148, 441] width 129 height 29
click at [551, 143] on div "Assets & Liabilities" at bounding box center [360, 168] width 593 height 51
click at [154, 427] on input "0" at bounding box center [148, 441] width 129 height 29
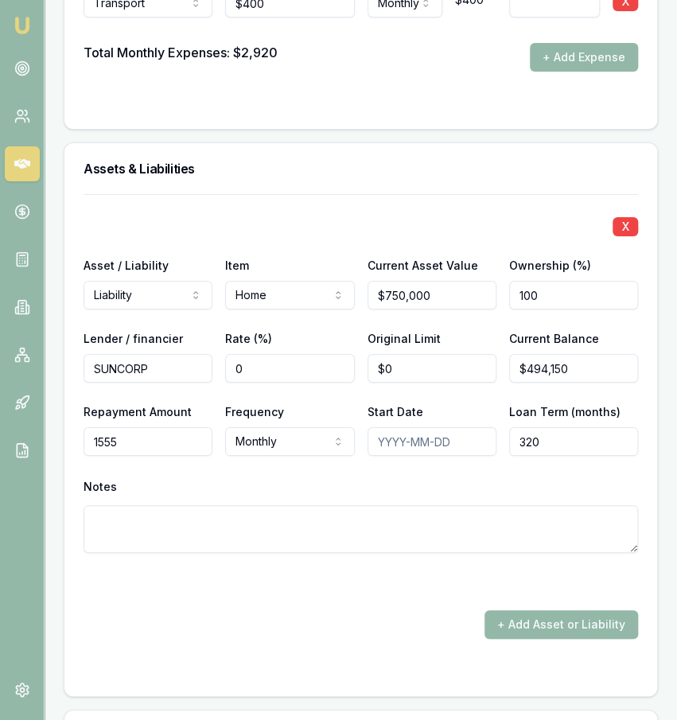
click at [154, 427] on input "1555" at bounding box center [148, 441] width 129 height 29
type input "$1,555"
click at [157, 437] on div "X Asset / Liability Liability Asset Liability Item Home Home Car Boat Bike Cara…" at bounding box center [361, 392] width 555 height 397
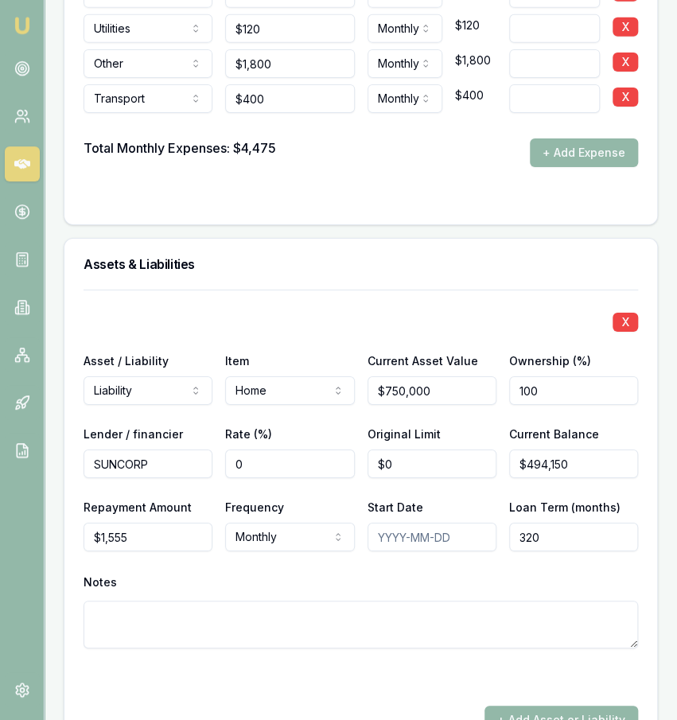
click at [370, 193] on div at bounding box center [361, 199] width 555 height 13
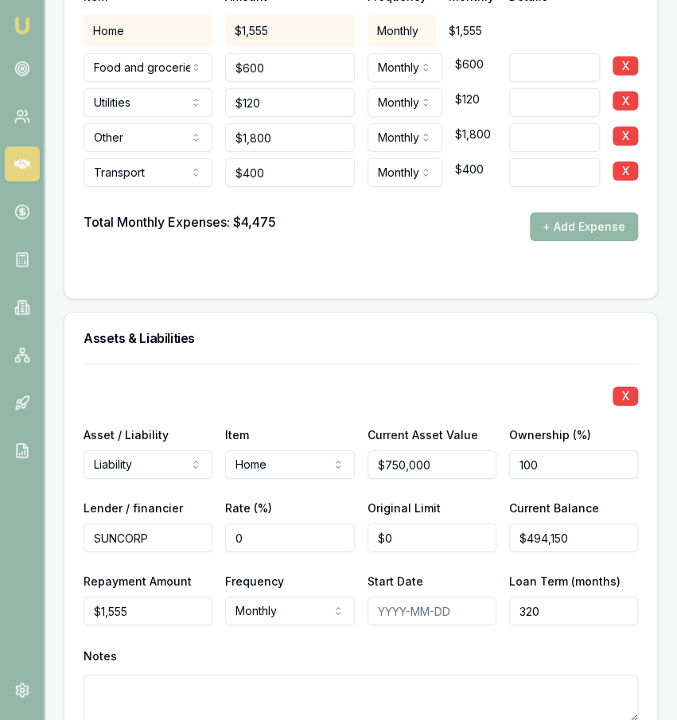
scroll to position [3627, 0]
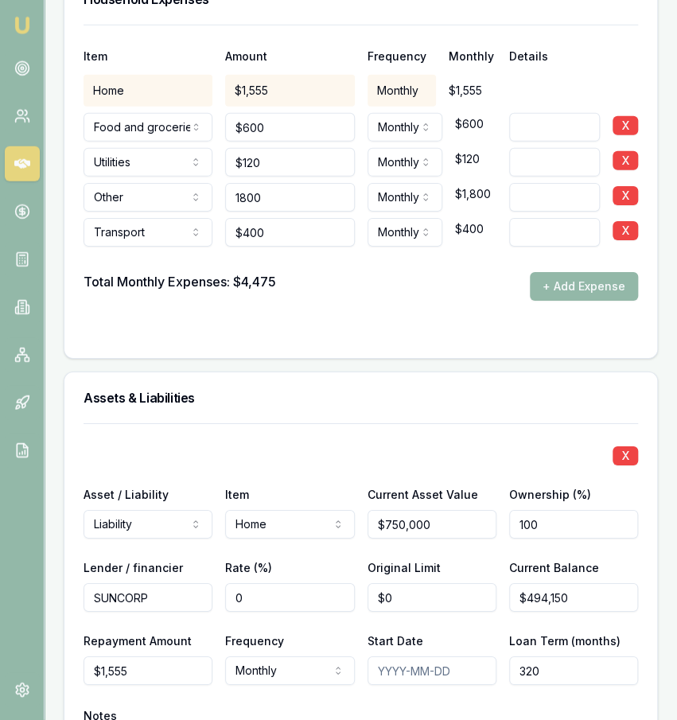
click at [341, 183] on input "1800" at bounding box center [289, 197] width 129 height 29
type input "$1,800"
click at [329, 285] on form "Item Amount Frequency Monthly Details Home $1,555 Monthly $1,555 Food and groce…" at bounding box center [361, 182] width 555 height 314
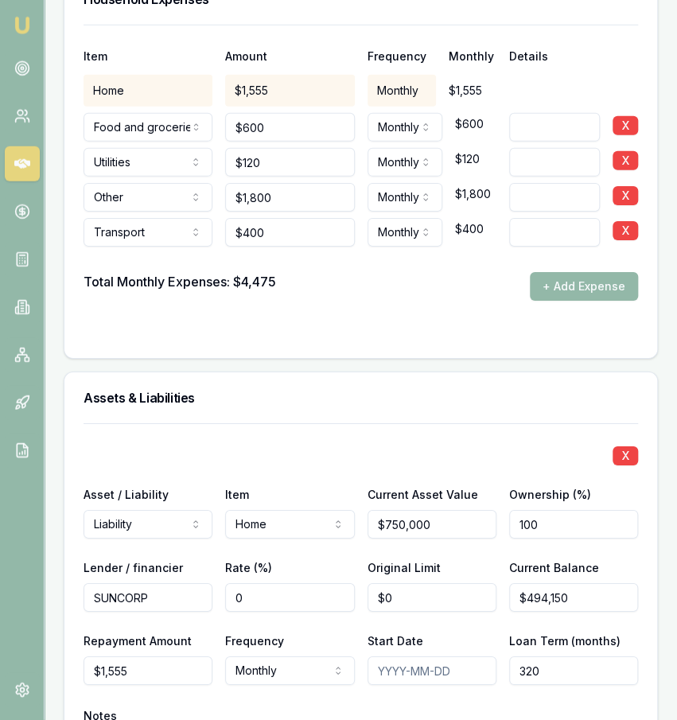
click at [341, 329] on div "Item Amount Frequency Monthly Details Home $1,555 Monthly $1,555 Food and groce…" at bounding box center [360, 191] width 593 height 333
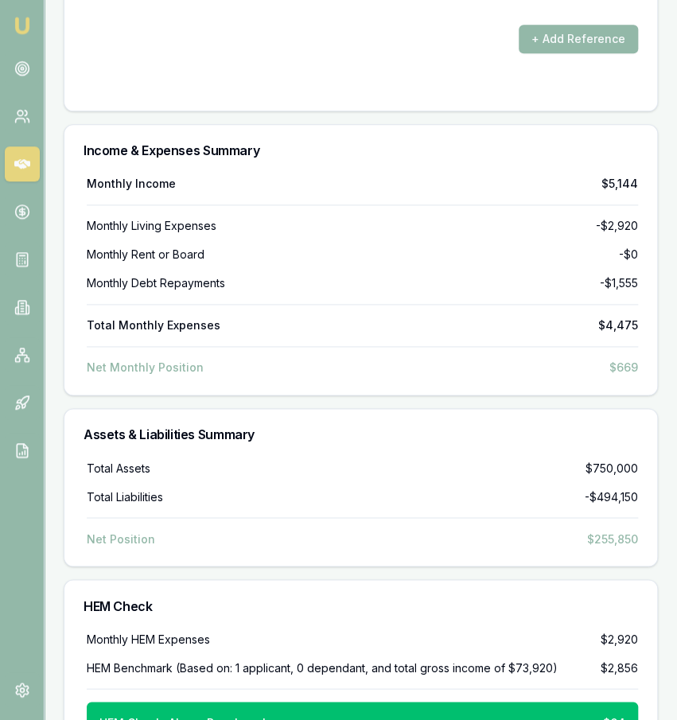
scroll to position [4645, 0]
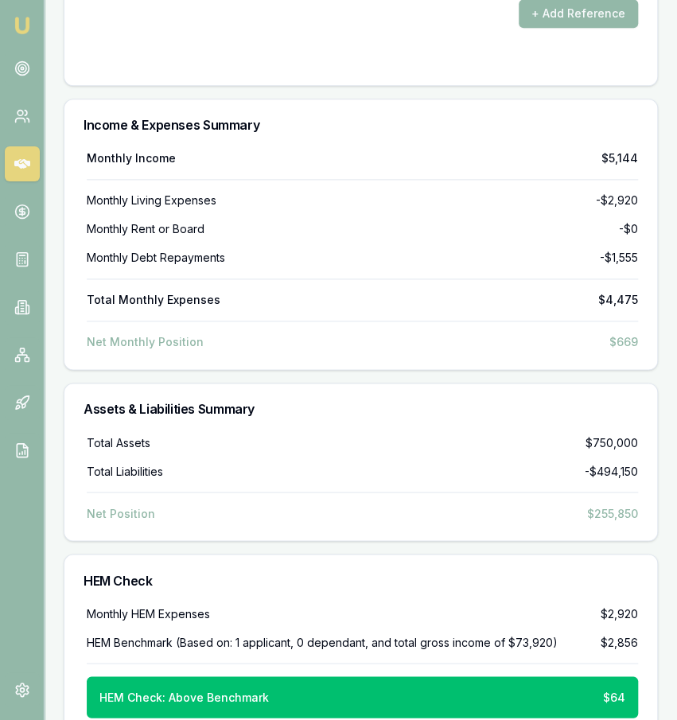
click at [382, 457] on div "Total Assets $750,000 Total Liabilities -$494,150 Net Position $255,850" at bounding box center [361, 477] width 555 height 87
click at [423, 325] on div "Monthly Income $5,144 Monthly Living Expenses -$2,920 Monthly Rent or Board -$0…" at bounding box center [360, 259] width 593 height 219
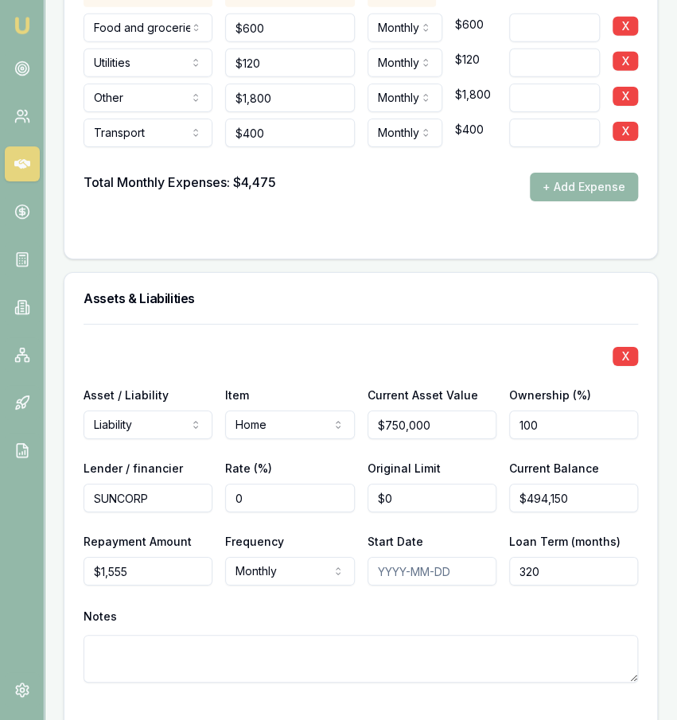
scroll to position [3730, 0]
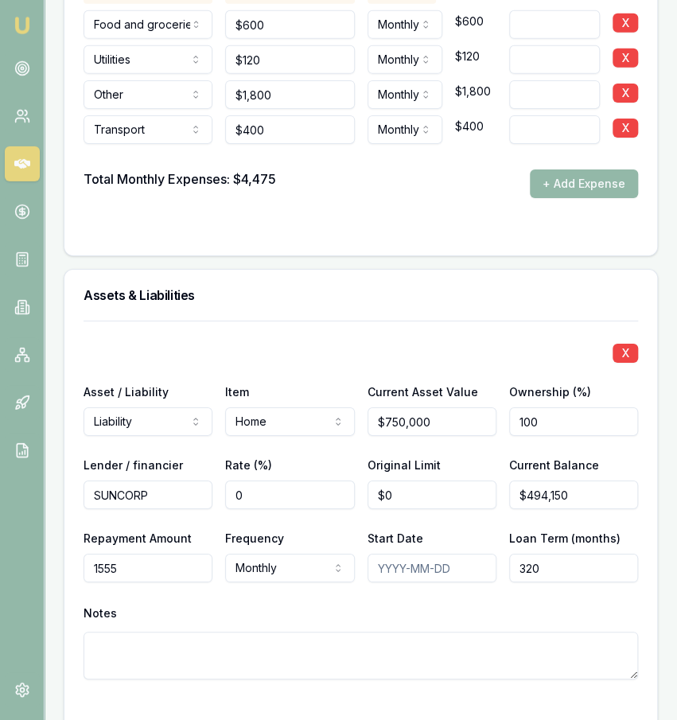
click at [181, 554] on input "1555" at bounding box center [148, 568] width 129 height 29
type input "$718"
click at [182, 632] on textarea at bounding box center [361, 656] width 555 height 48
type textarea "1555 PER MONTH 1/2"
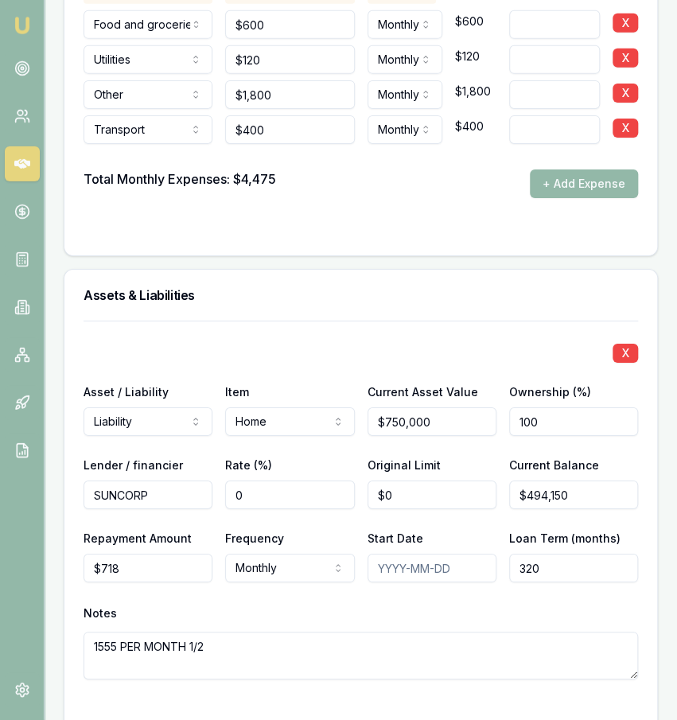
click at [166, 602] on div "Notes" at bounding box center [361, 614] width 555 height 24
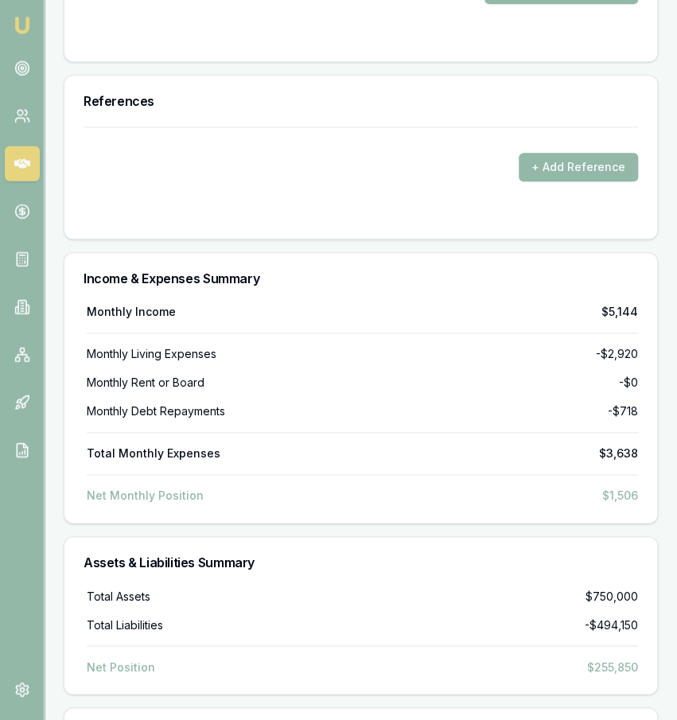
scroll to position [4645, 0]
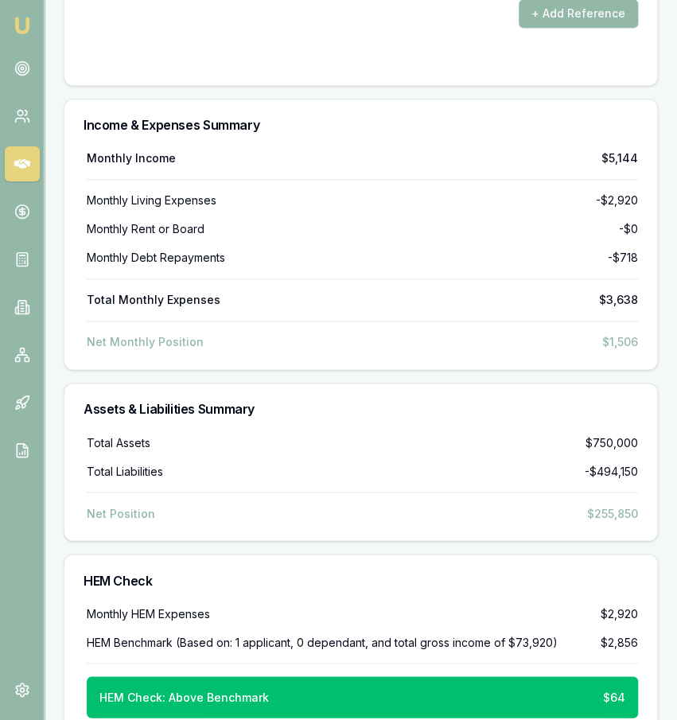
click at [406, 505] on div "Net Position $255,850" at bounding box center [362, 513] width 551 height 16
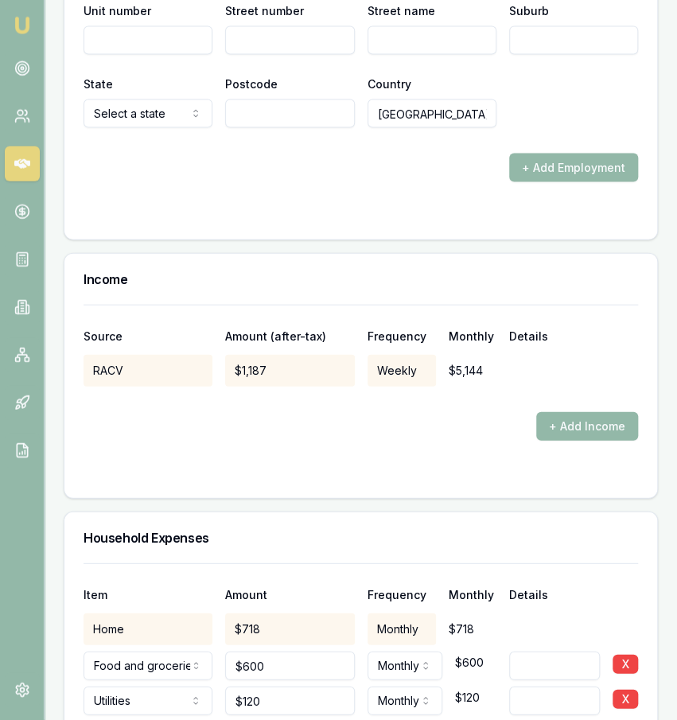
click at [429, 454] on div "Source Amount (after-tax) Frequency Monthly Details RACV $1,187 Weekly $5,144 +…" at bounding box center [360, 401] width 593 height 193
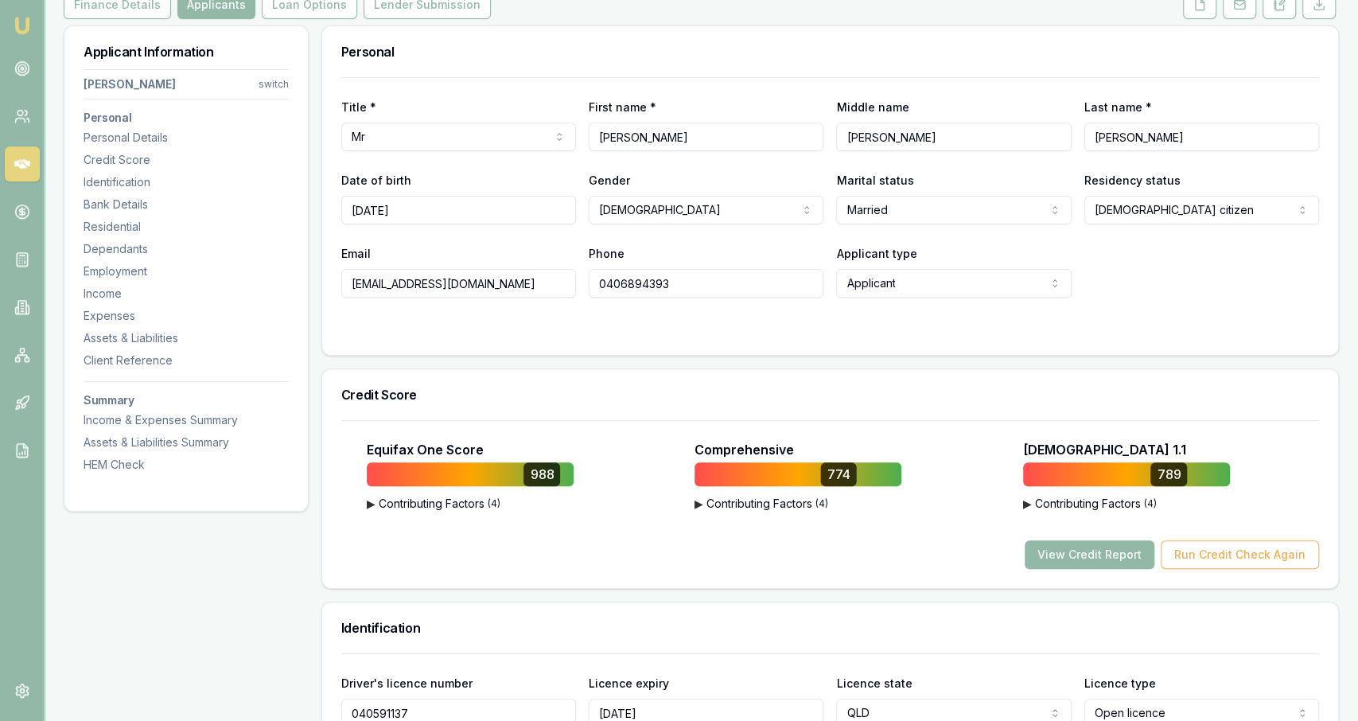
scroll to position [0, 0]
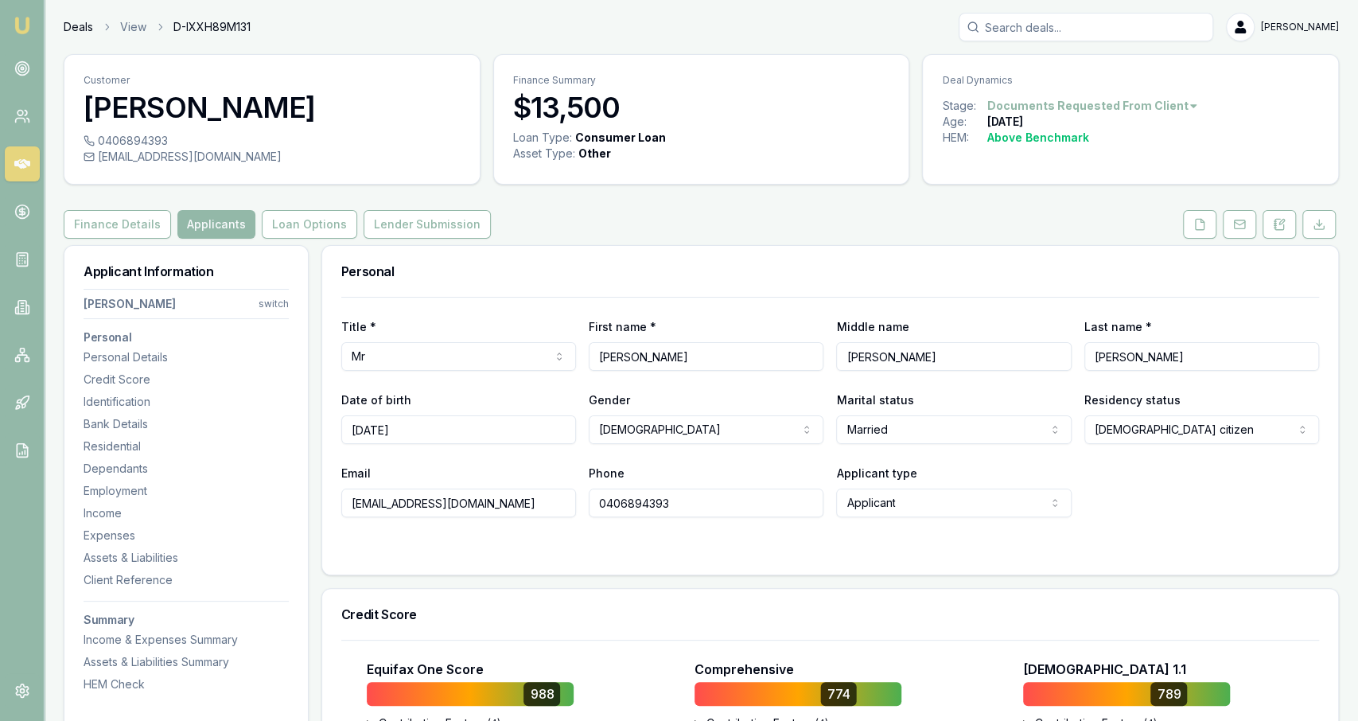
click at [73, 27] on link "Deals" at bounding box center [78, 27] width 29 height 16
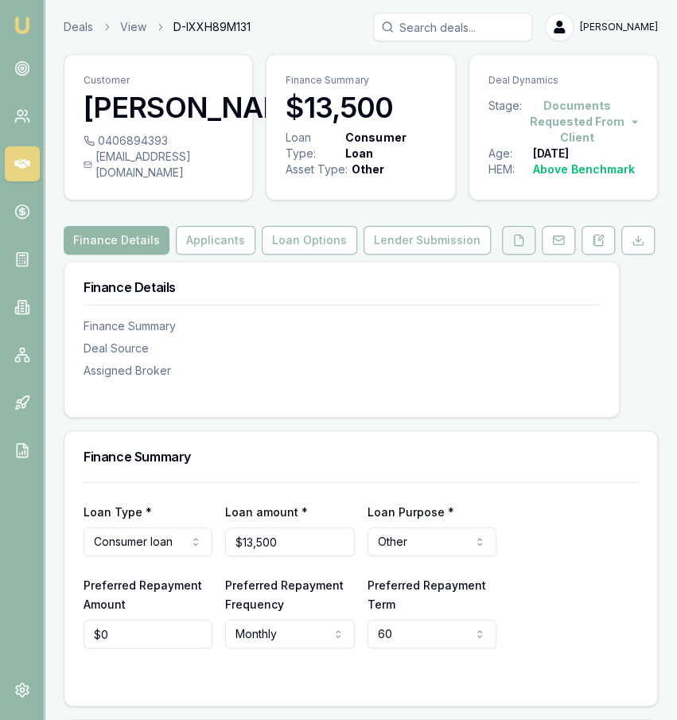
click at [510, 251] on button at bounding box center [518, 240] width 33 height 29
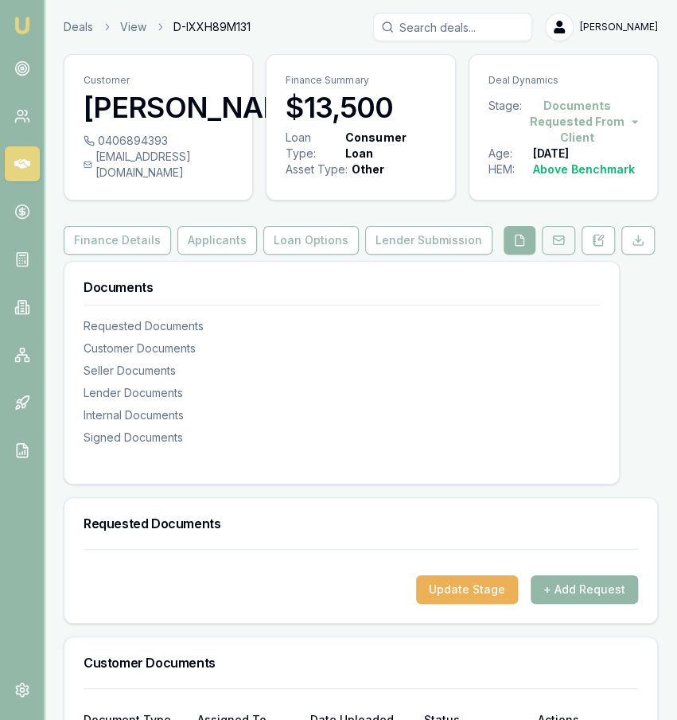
click at [550, 255] on button at bounding box center [558, 240] width 33 height 29
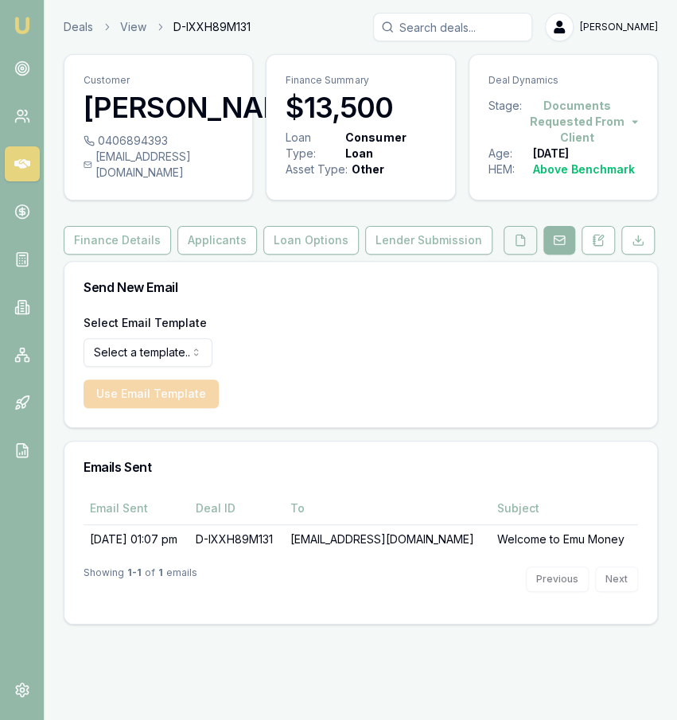
click at [516, 247] on icon at bounding box center [520, 240] width 13 height 13
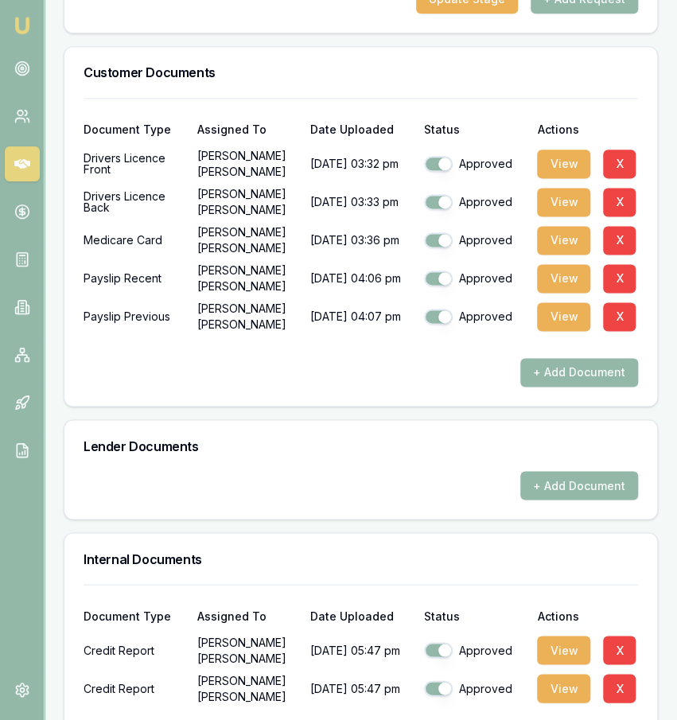
scroll to position [668, 0]
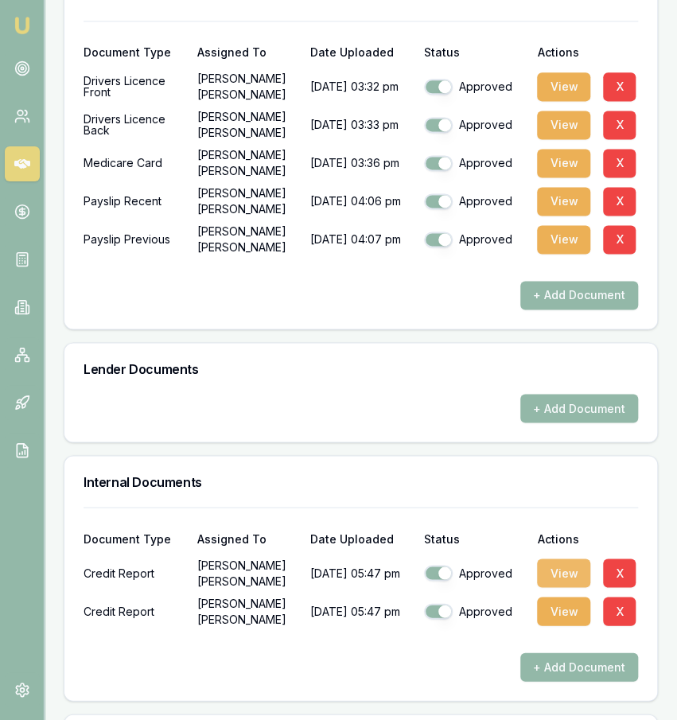
click at [562, 587] on button "View" at bounding box center [563, 573] width 53 height 29
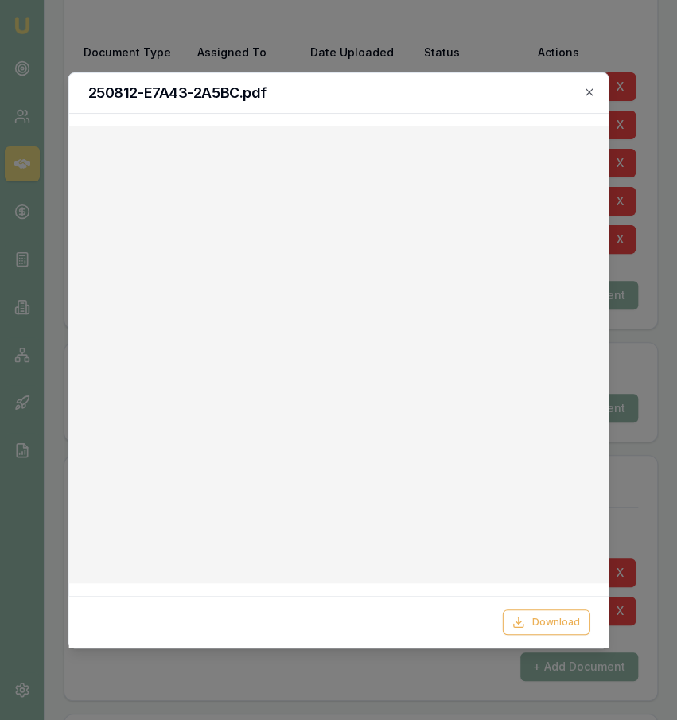
click at [353, 29] on div at bounding box center [338, 360] width 677 height 720
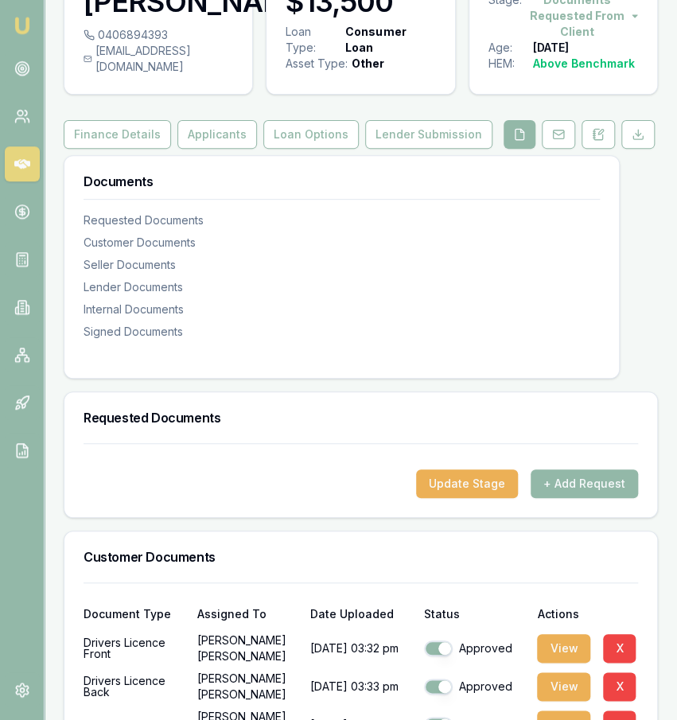
scroll to position [0, 0]
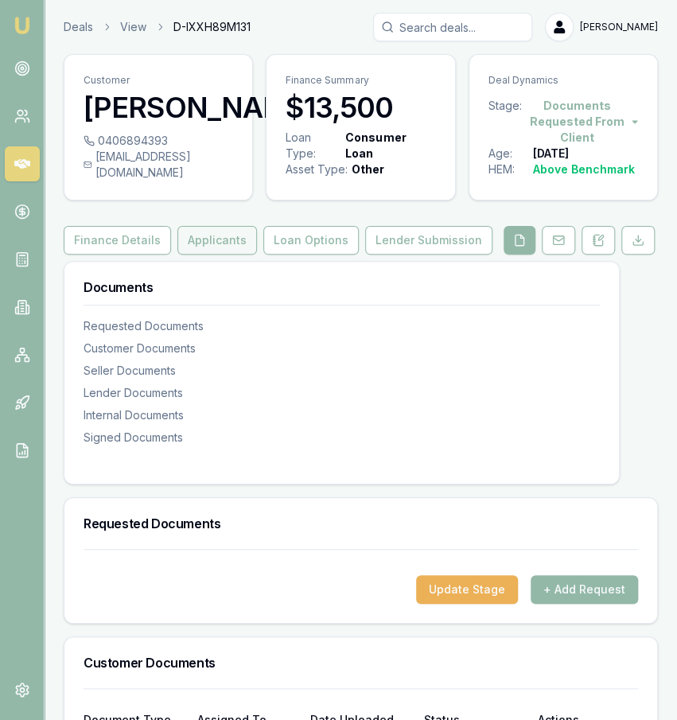
click at [230, 252] on button "Applicants" at bounding box center [217, 240] width 80 height 29
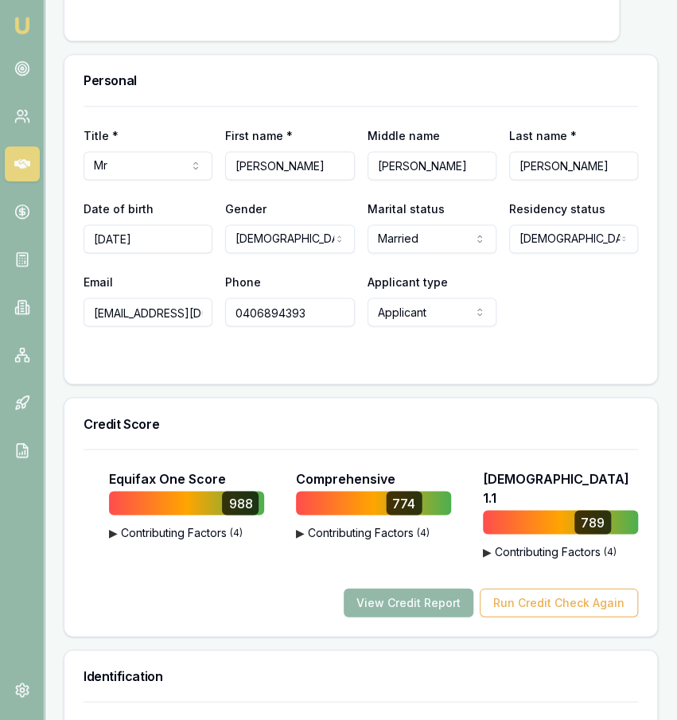
scroll to position [704, 0]
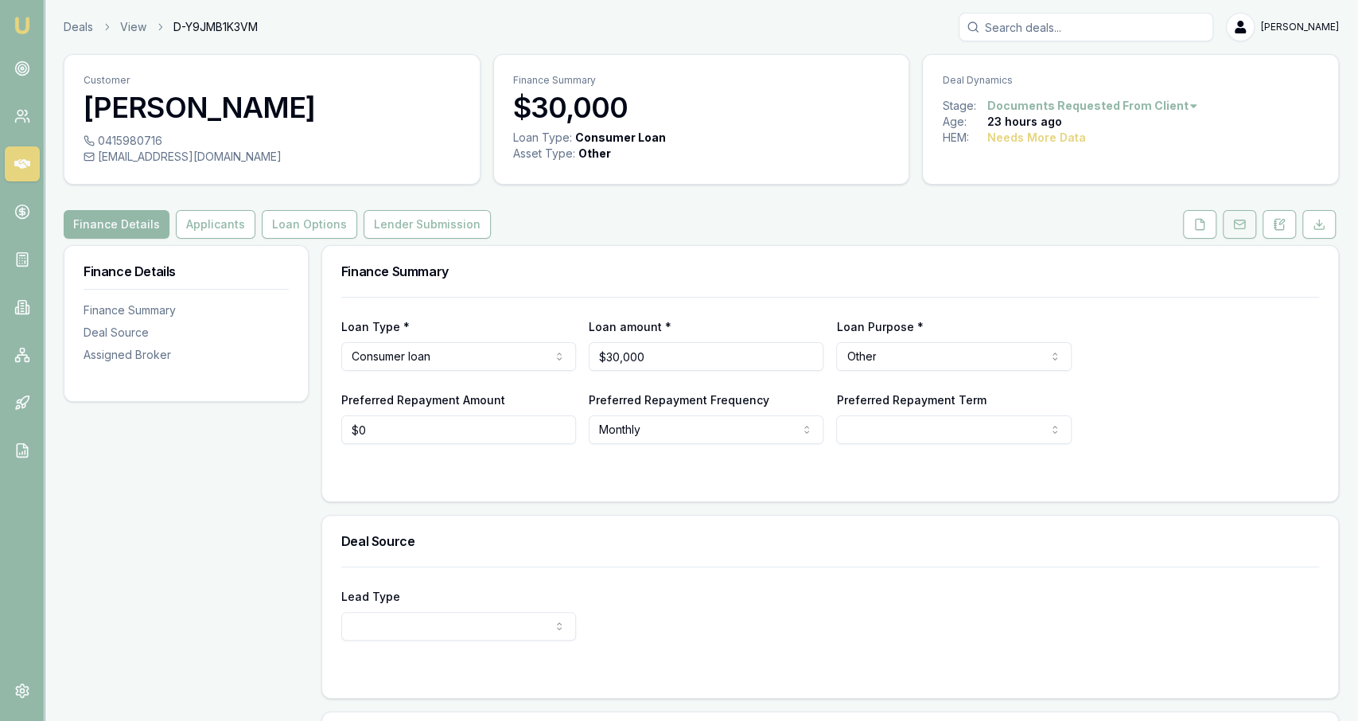
click at [1246, 235] on button at bounding box center [1239, 224] width 33 height 29
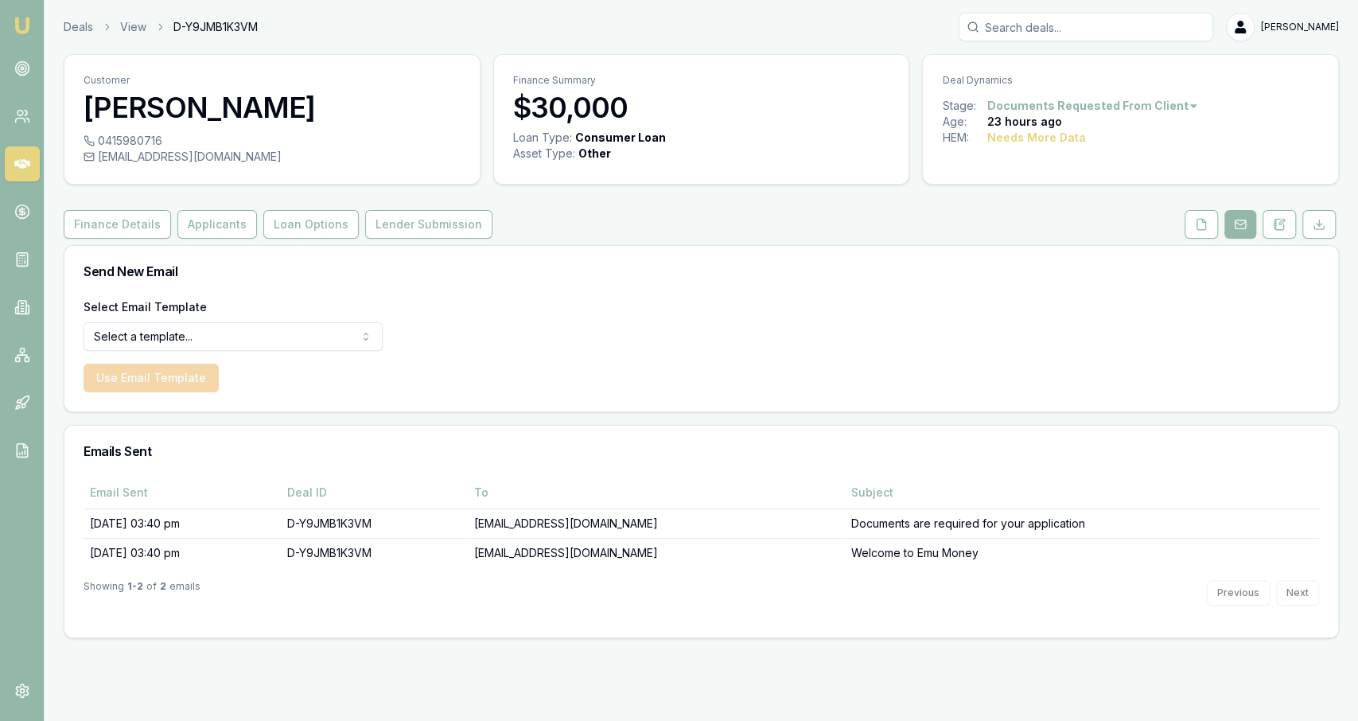
click at [1225, 234] on link at bounding box center [1240, 224] width 38 height 29
click at [1207, 230] on button at bounding box center [1201, 224] width 33 height 29
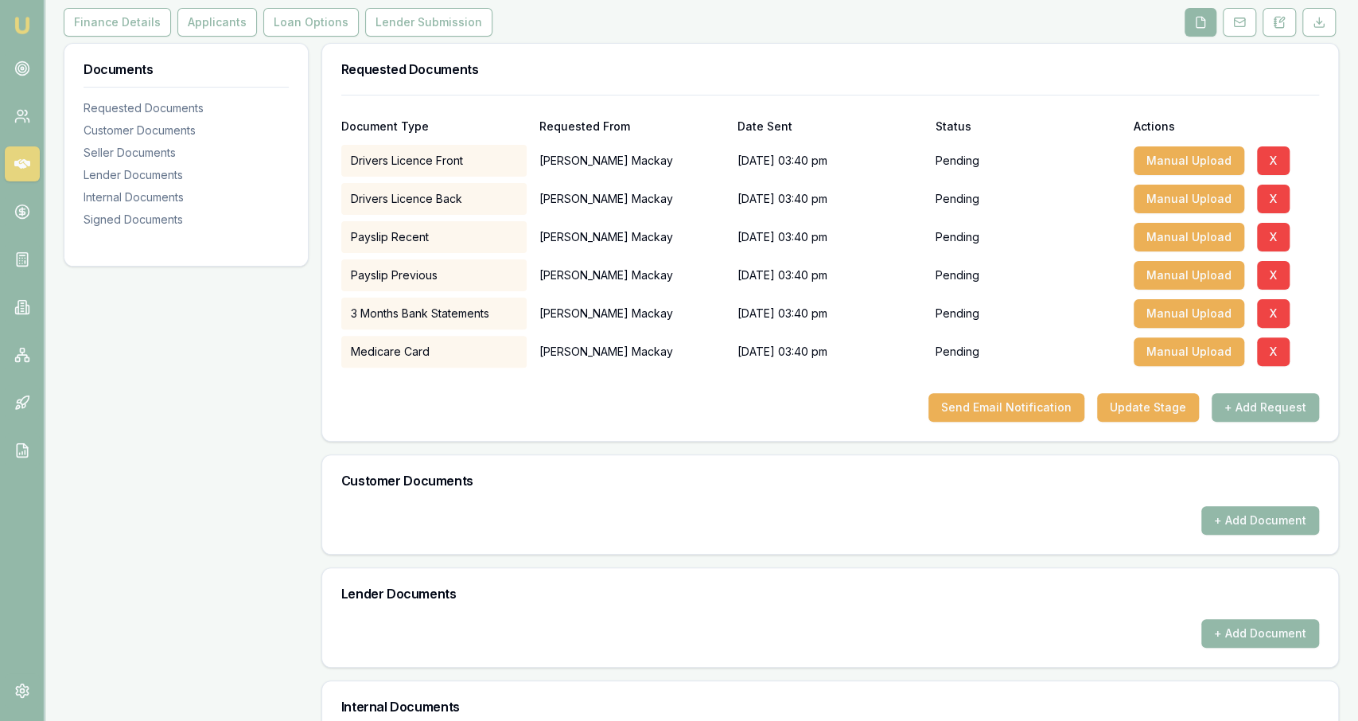
scroll to position [195, 0]
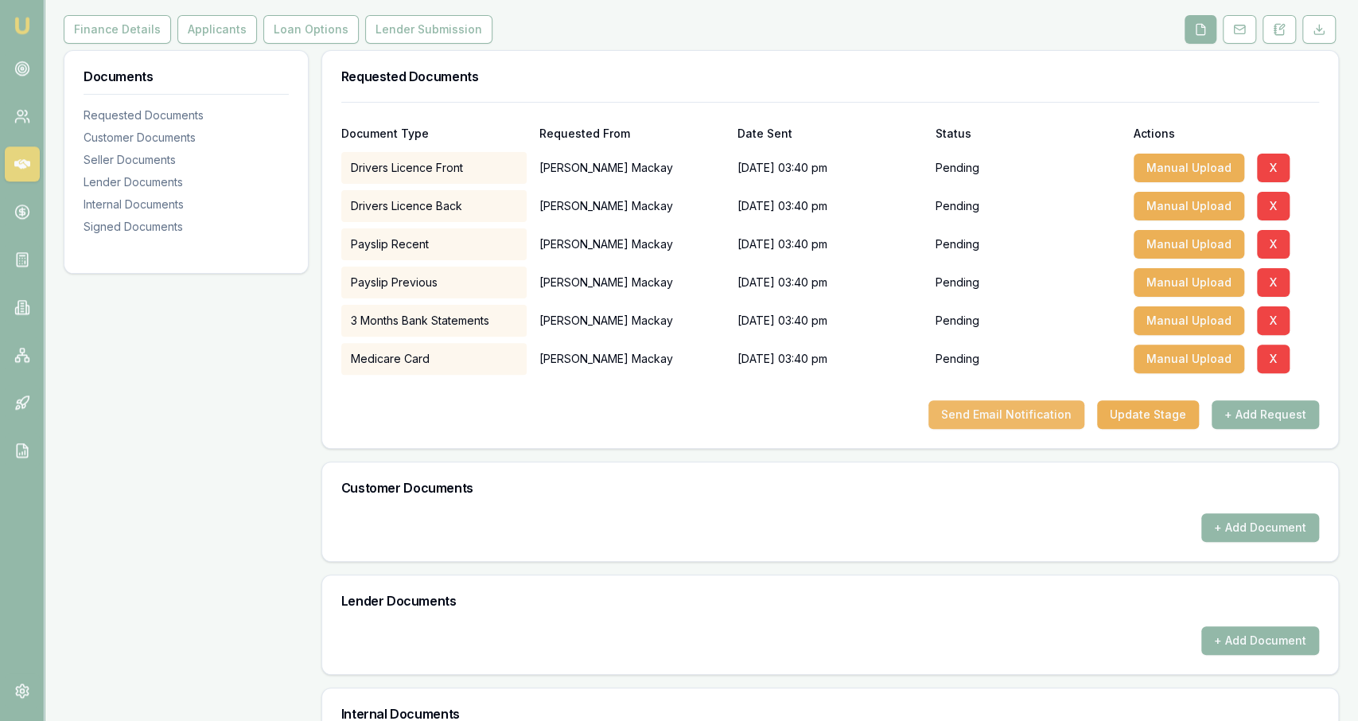
click at [1048, 407] on button "Send Email Notification" at bounding box center [1007, 414] width 156 height 29
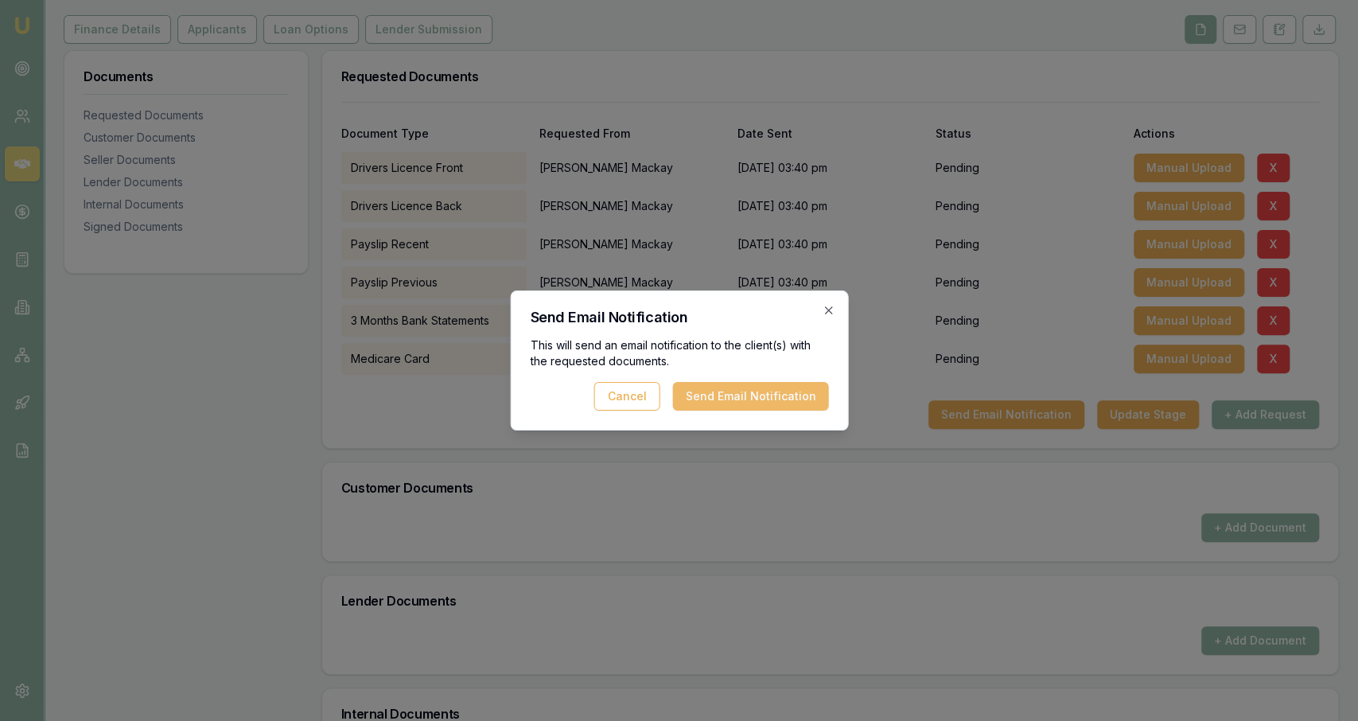
click at [816, 389] on button "Send Email Notification" at bounding box center [750, 396] width 156 height 29
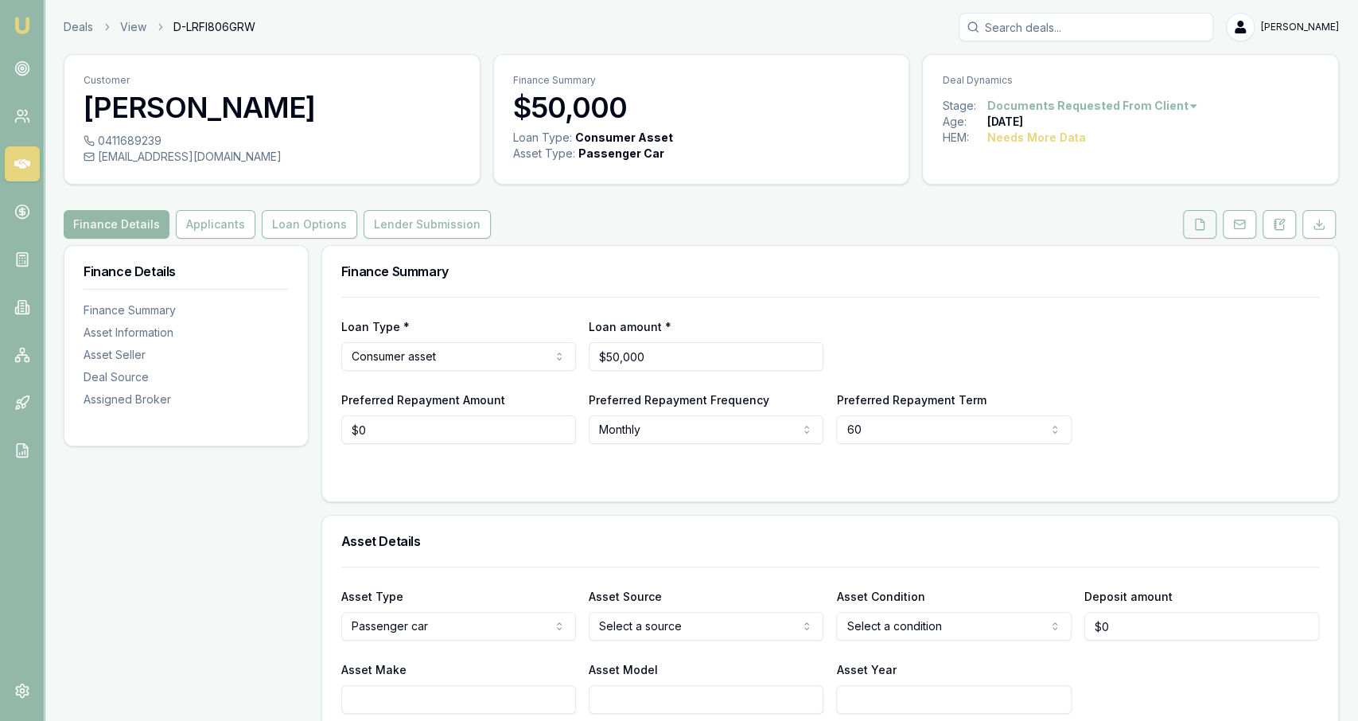
click at [1202, 231] on button at bounding box center [1199, 224] width 33 height 29
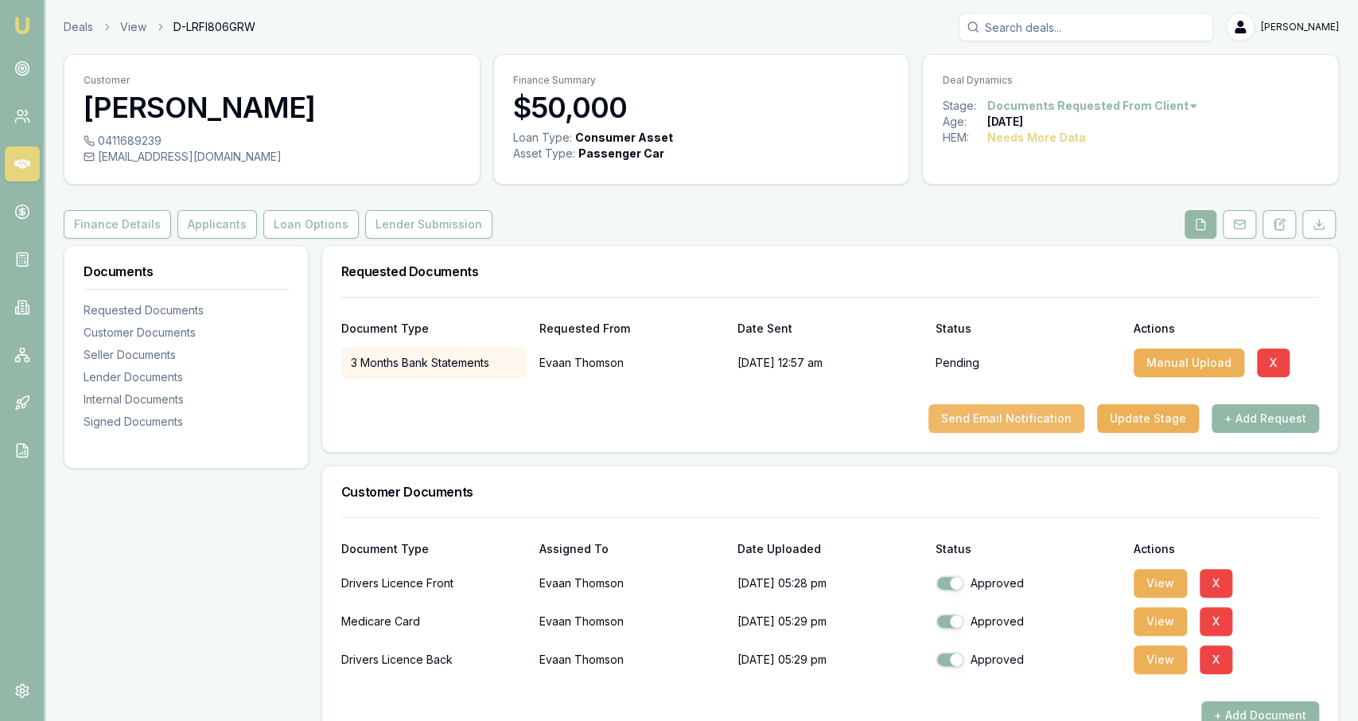
click at [1012, 416] on button "Send Email Notification" at bounding box center [1007, 418] width 156 height 29
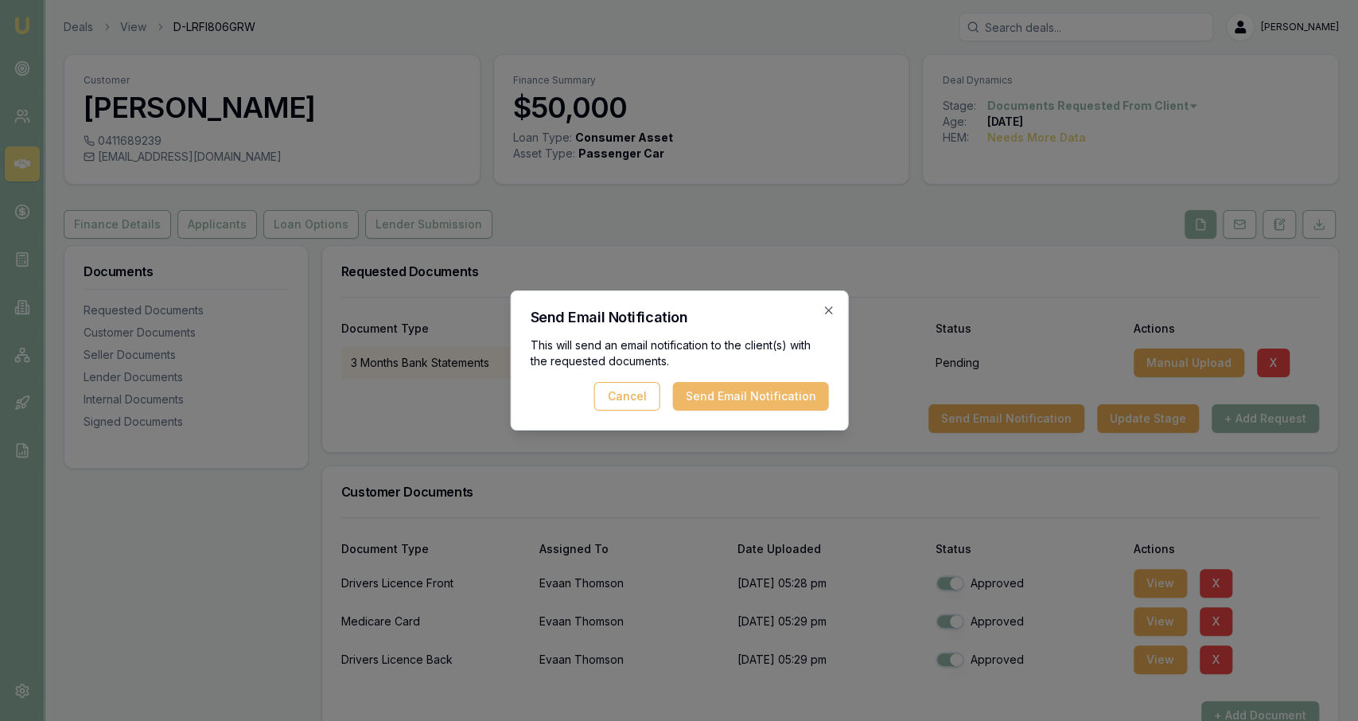
click at [725, 399] on button "Send Email Notification" at bounding box center [750, 396] width 156 height 29
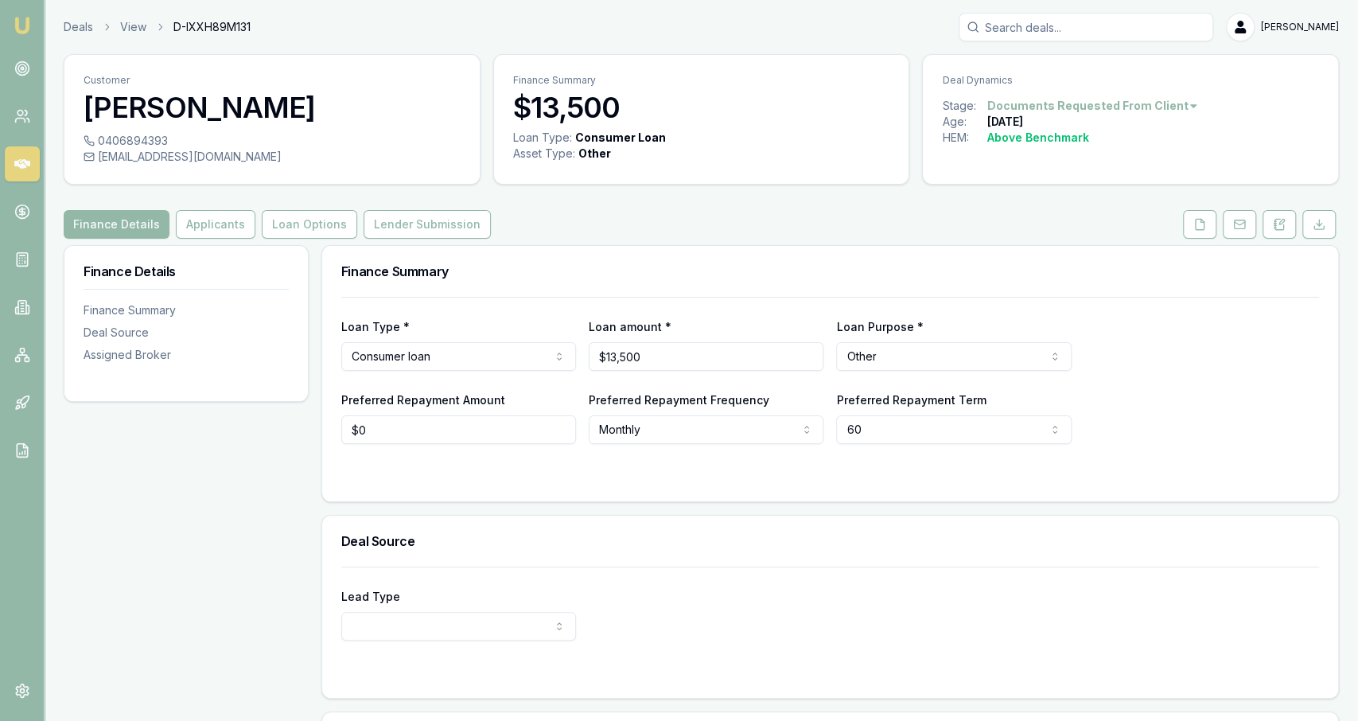
scroll to position [201, 0]
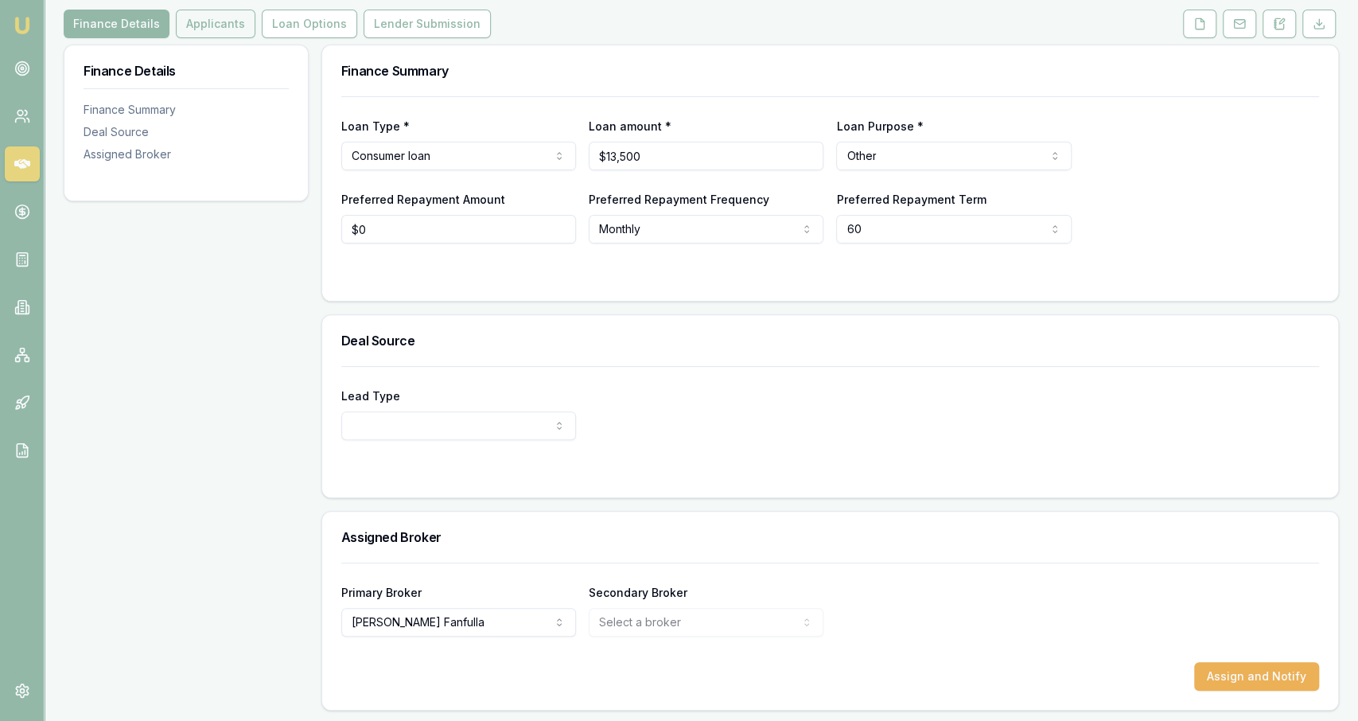
click at [235, 29] on button "Applicants" at bounding box center [216, 24] width 80 height 29
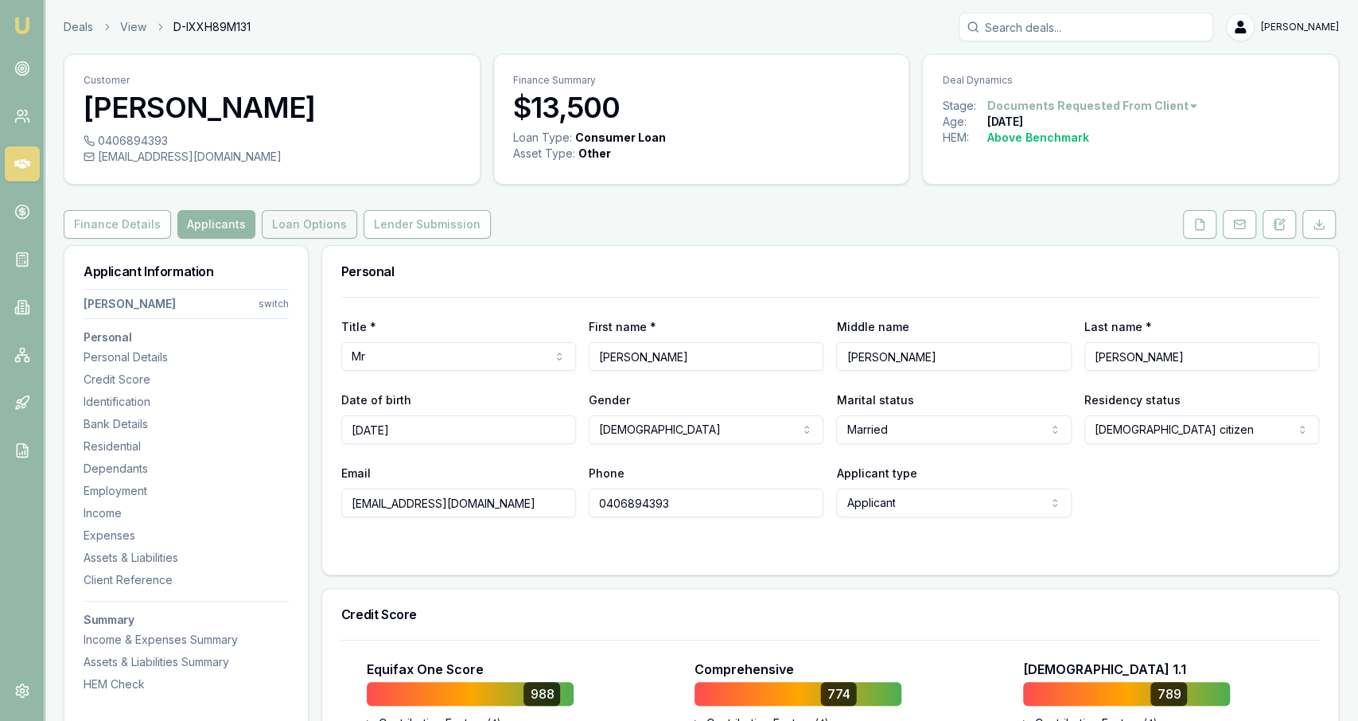
click at [281, 230] on button "Loan Options" at bounding box center [309, 224] width 95 height 29
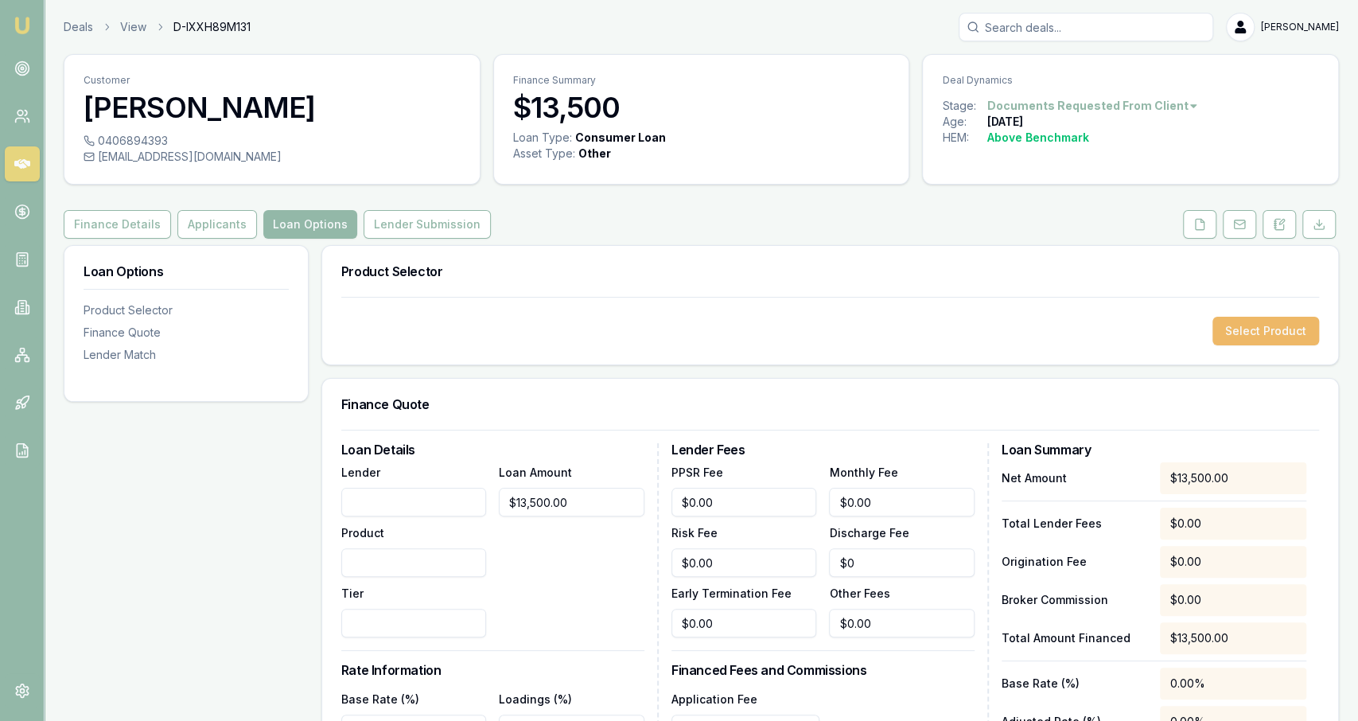
click at [1263, 337] on button "Select Product" at bounding box center [1266, 331] width 107 height 29
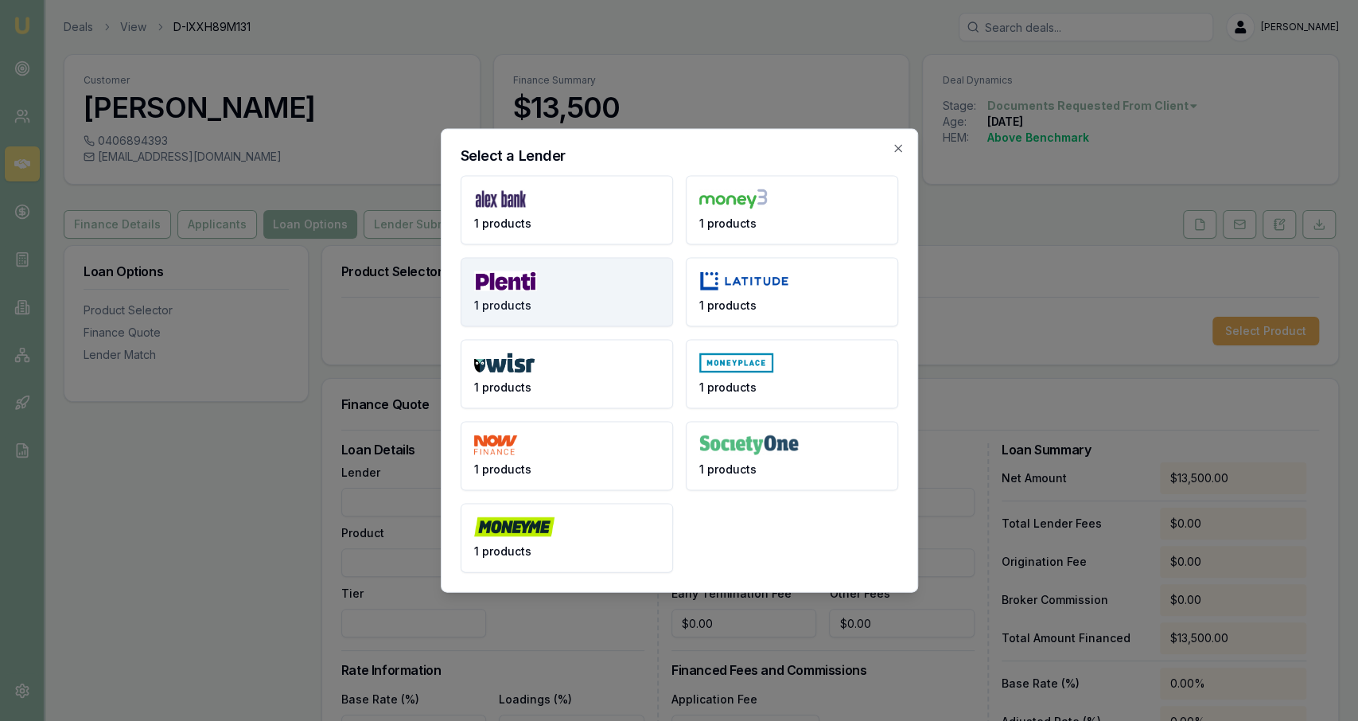
click at [572, 302] on button "1 products" at bounding box center [567, 292] width 212 height 69
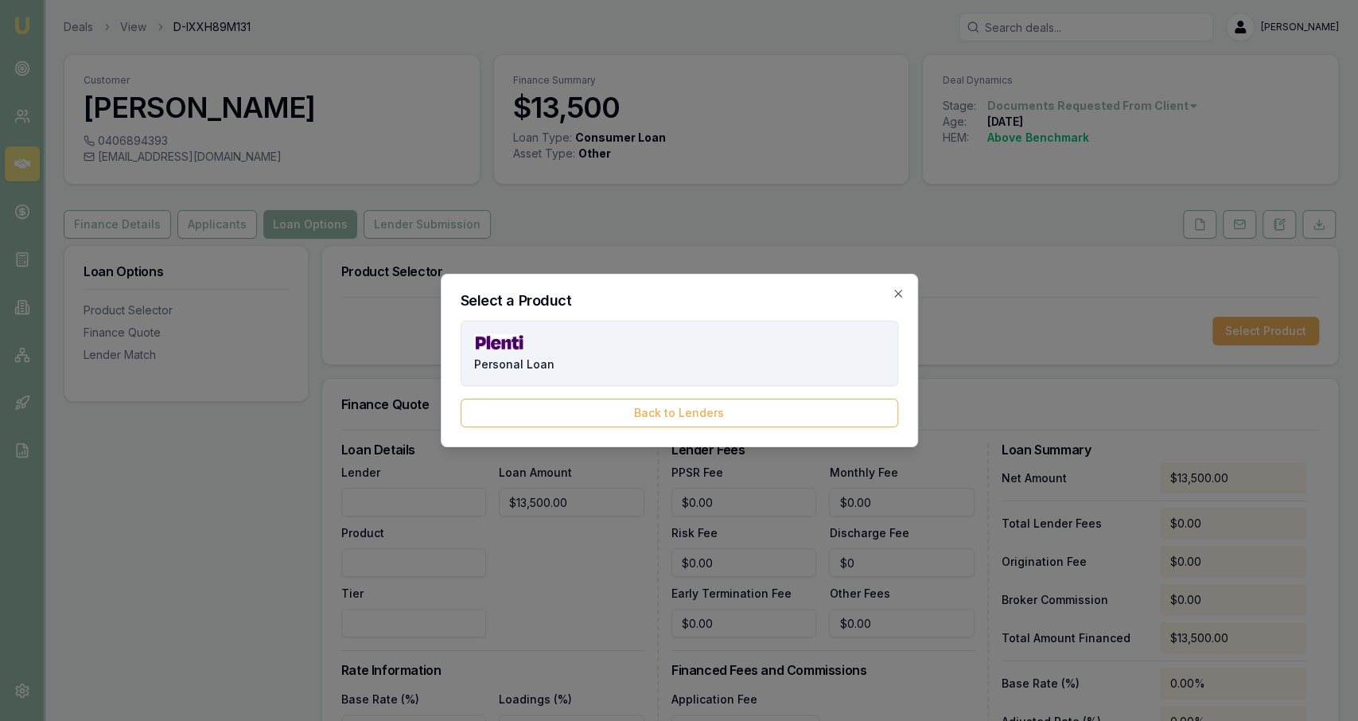
click at [531, 360] on span "Personal Loan" at bounding box center [514, 364] width 80 height 16
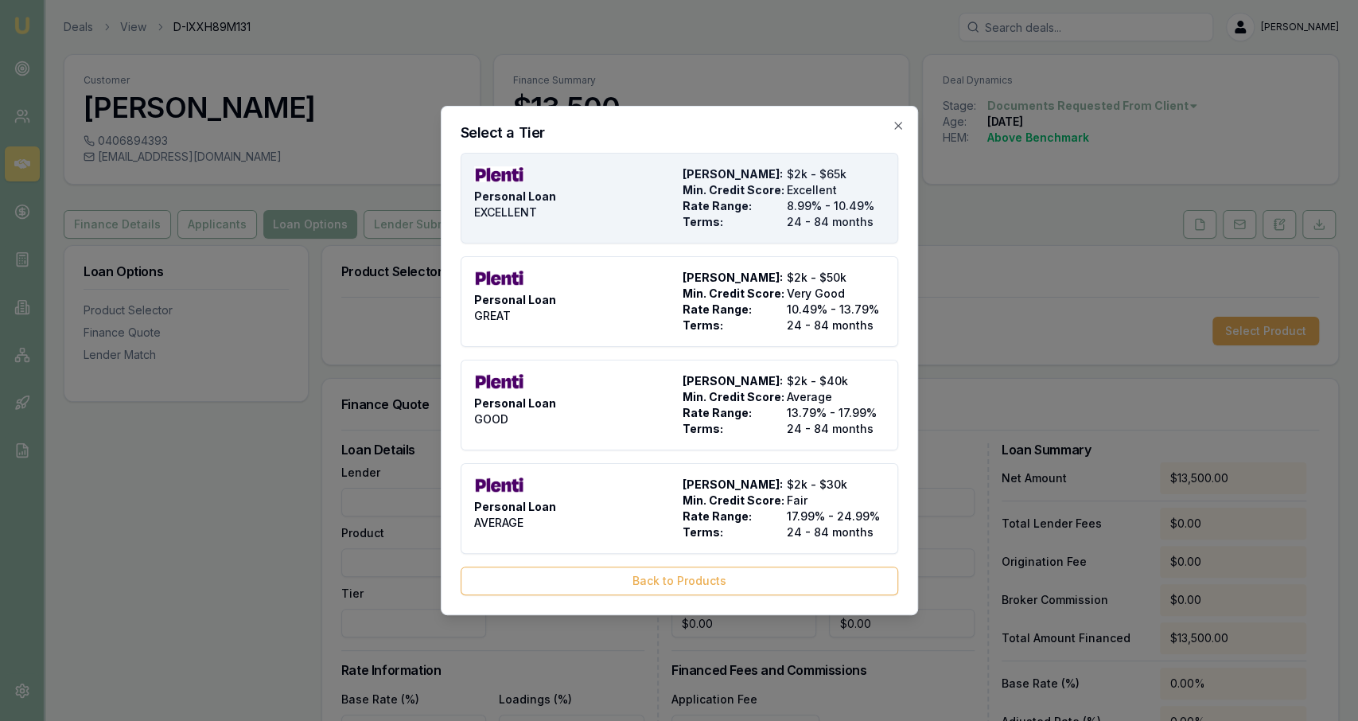
click at [639, 206] on div "Personal Loan EXCELLENT" at bounding box center [575, 198] width 202 height 64
type input "Plenti"
type input "Personal Loan"
type input "EXCELLENT"
type input "8.99"
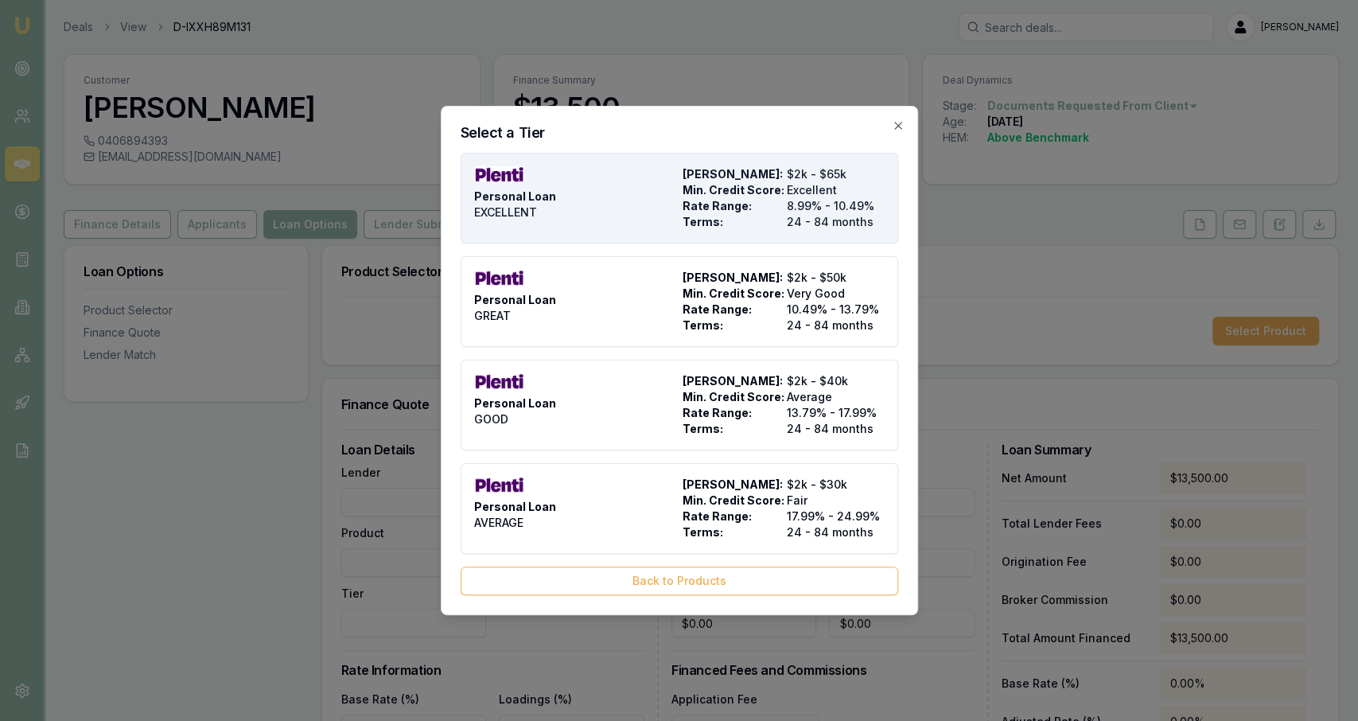
type input "24"
type input "$999.00"
type input "990"
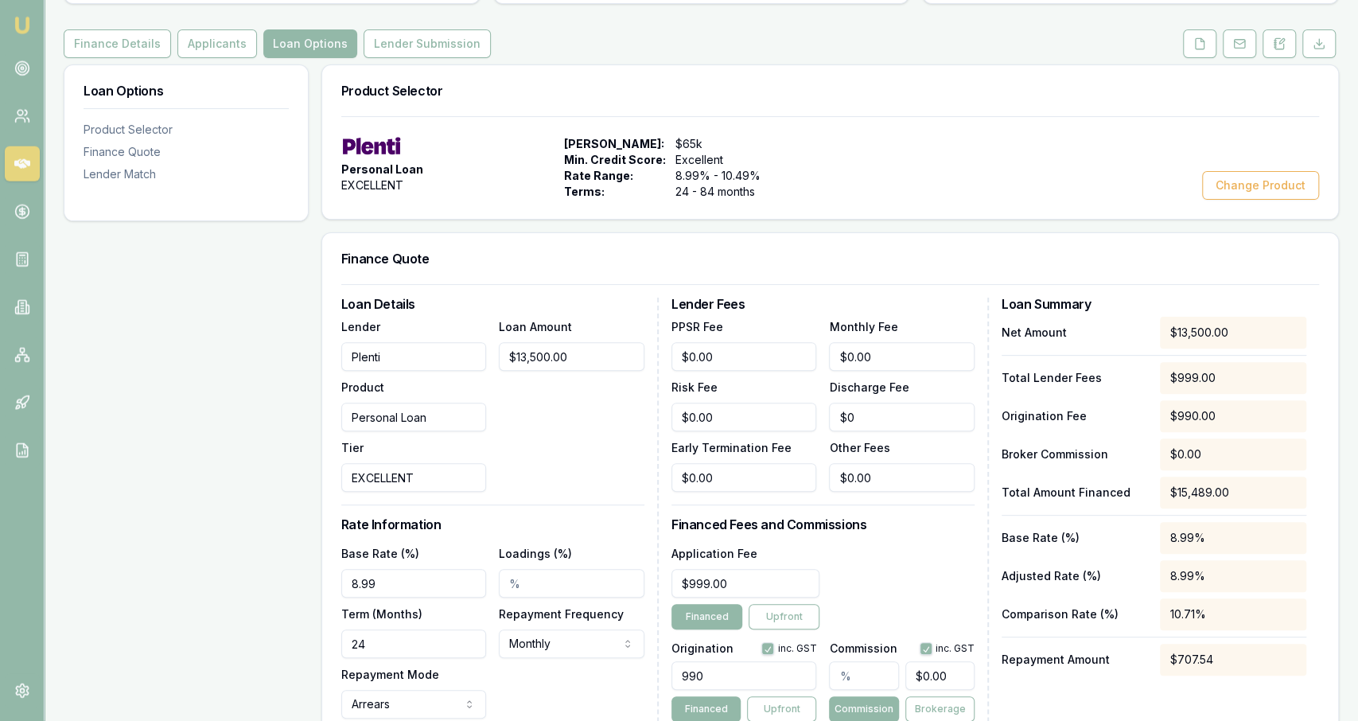
scroll to position [249, 0]
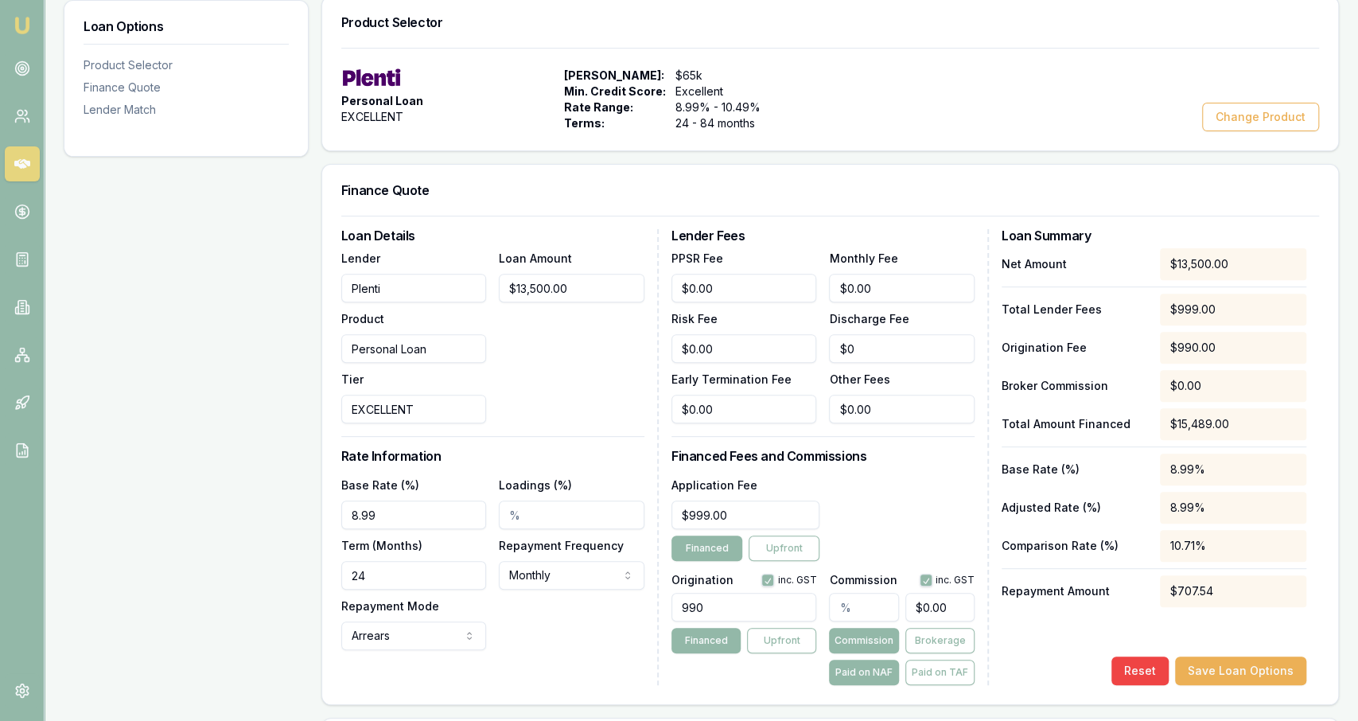
click at [457, 572] on input "24" at bounding box center [414, 575] width 146 height 29
type input "84"
click at [551, 613] on div "Base Rate (%) 8.99 Loadings (%) Term (Months) 84 Repayment Frequency Monthly We…" at bounding box center [492, 562] width 303 height 175
click at [849, 498] on div "Application Fee $999.00 Financed Upfront" at bounding box center [823, 518] width 303 height 86
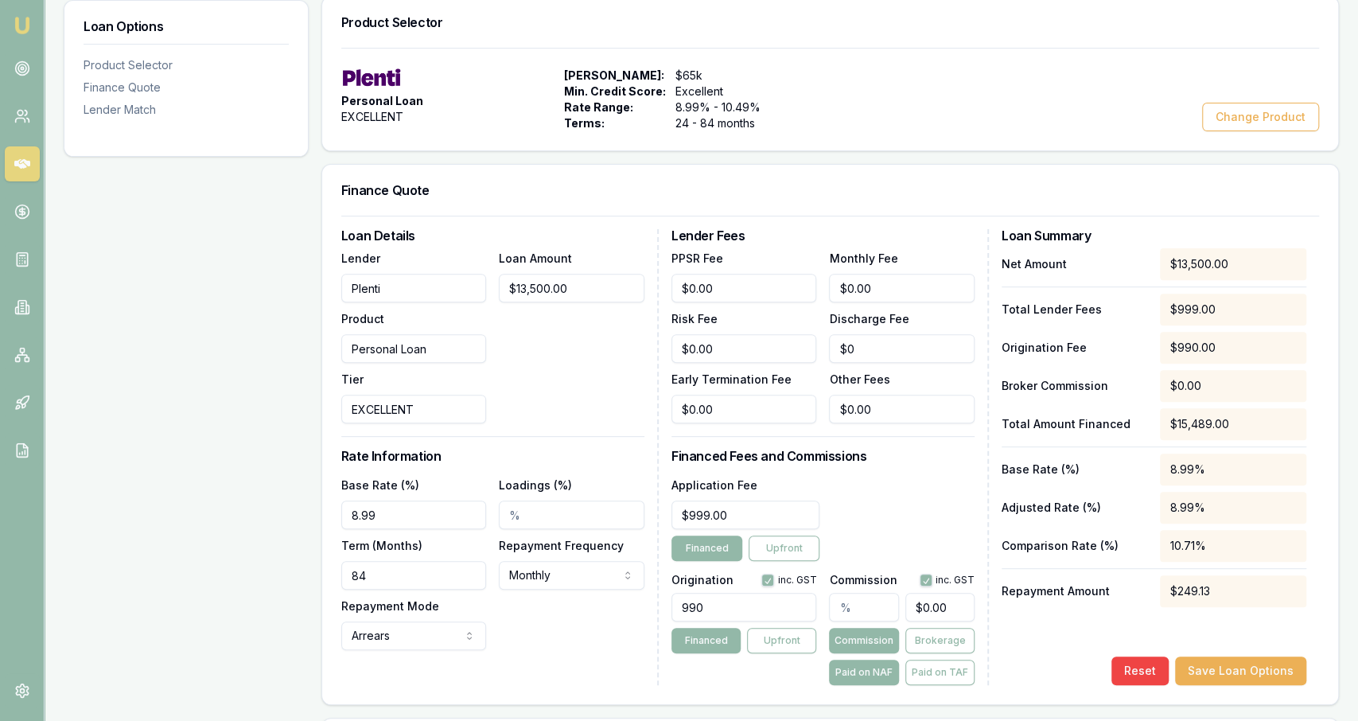
click at [772, 591] on div "990" at bounding box center [745, 603] width 146 height 35
click at [761, 604] on input "990" at bounding box center [745, 607] width 146 height 29
type input "1990.00"
click at [870, 613] on input "text" at bounding box center [863, 607] width 69 height 29
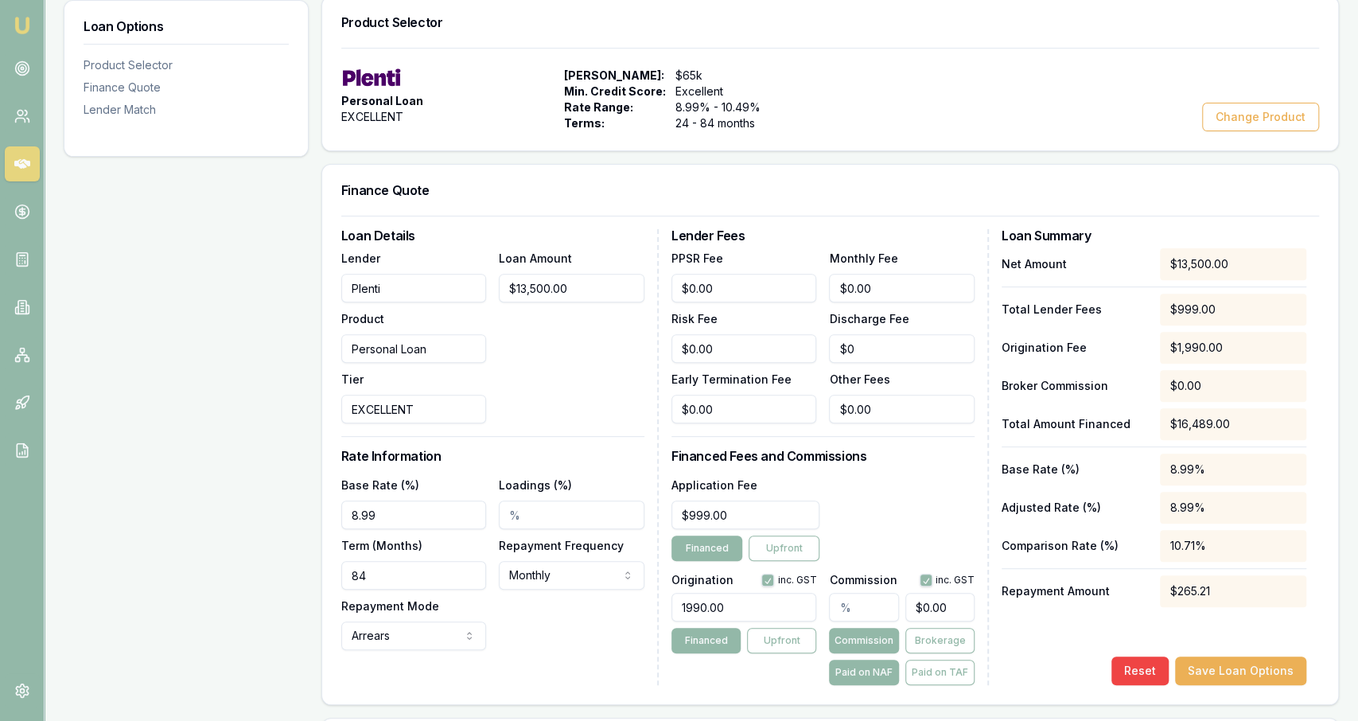
type input "1"
type input "$135.00"
type input "1.00%"
click at [917, 523] on div "Application Fee $999.00 Financed Upfront" at bounding box center [823, 518] width 303 height 86
click at [921, 508] on div "Application Fee $999.00 Financed Upfront" at bounding box center [823, 518] width 303 height 86
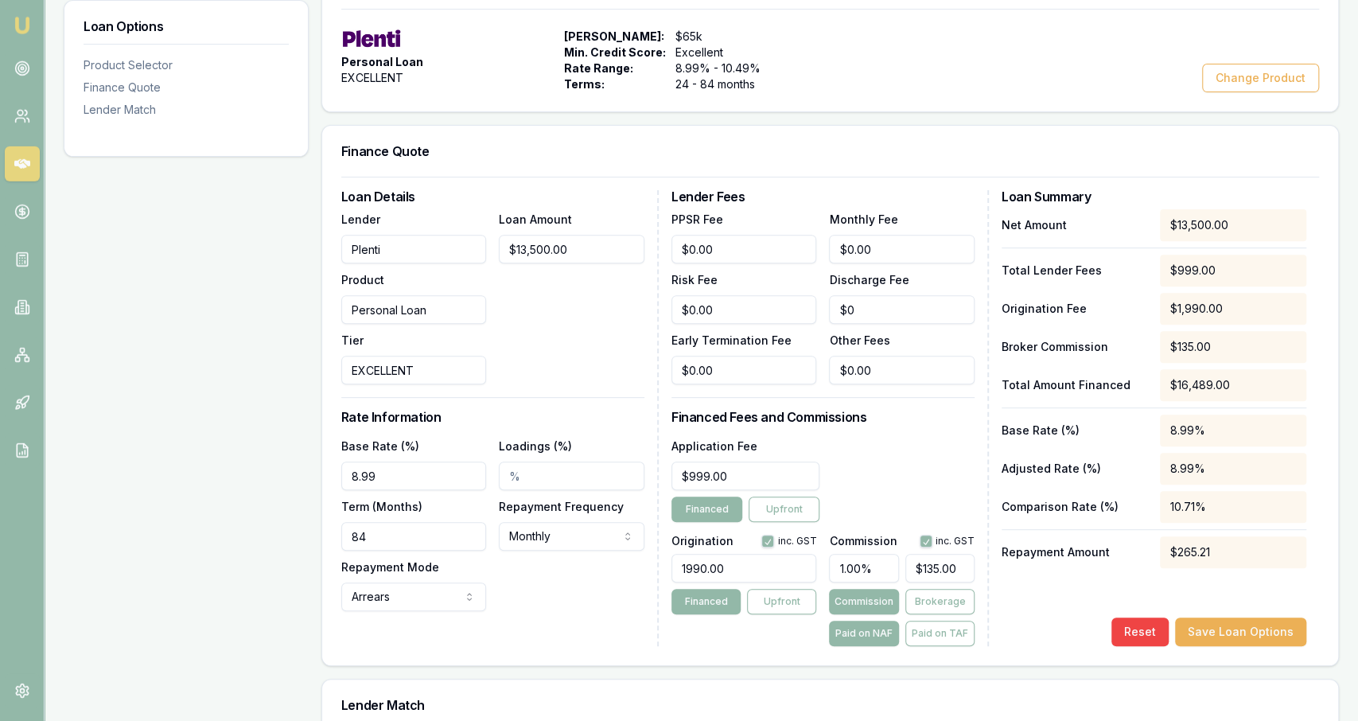
scroll to position [295, 0]
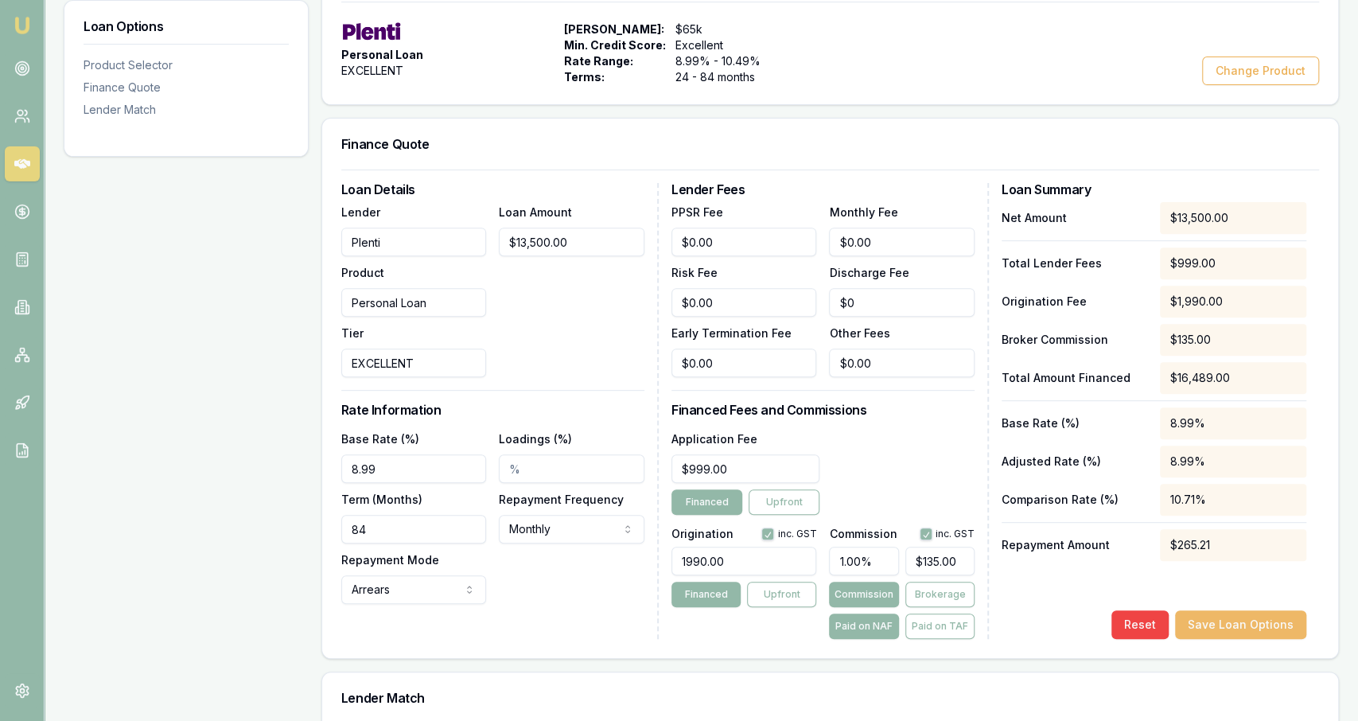
click at [1255, 625] on button "Save Loan Options" at bounding box center [1240, 624] width 131 height 29
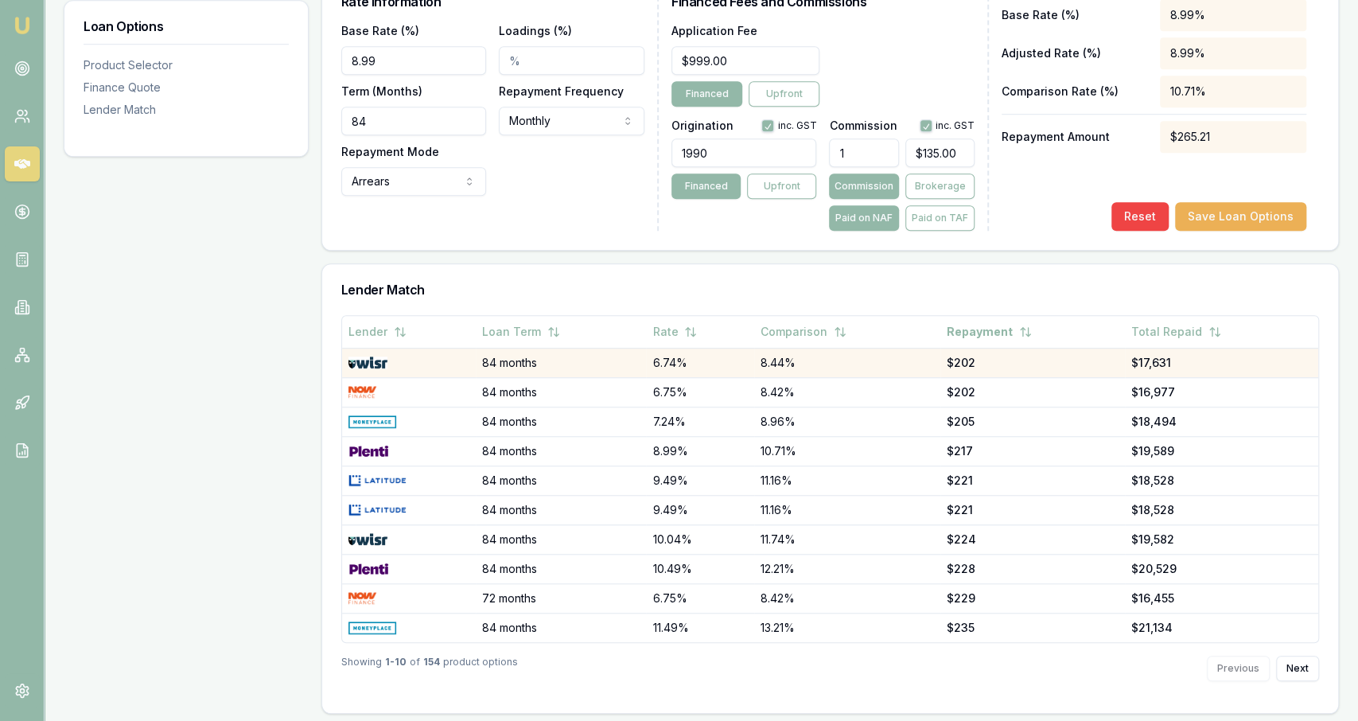
scroll to position [0, 0]
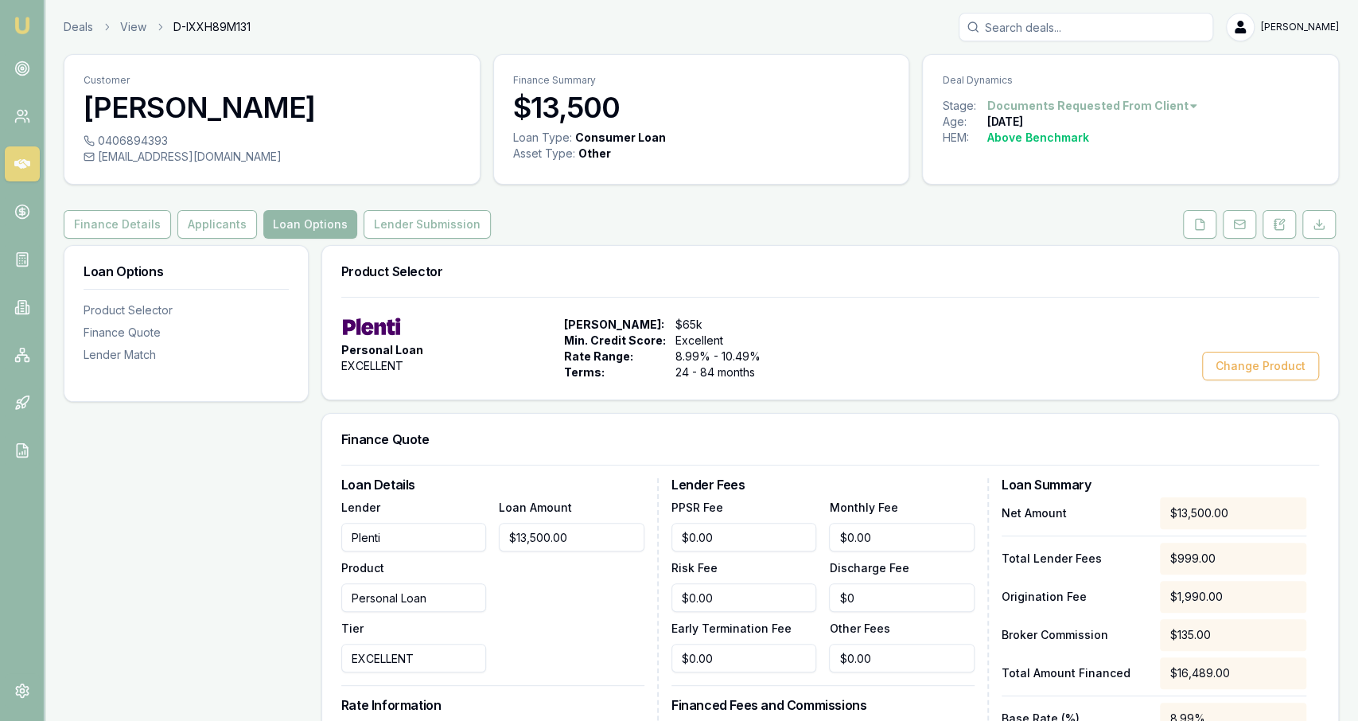
click at [407, 245] on div "Product Selector Personal Loan EXCELLENT Max Loan Amount: $65k Min. Credit Scor…" at bounding box center [830, 322] width 1018 height 155
click at [407, 232] on button "Lender Submission" at bounding box center [427, 224] width 127 height 29
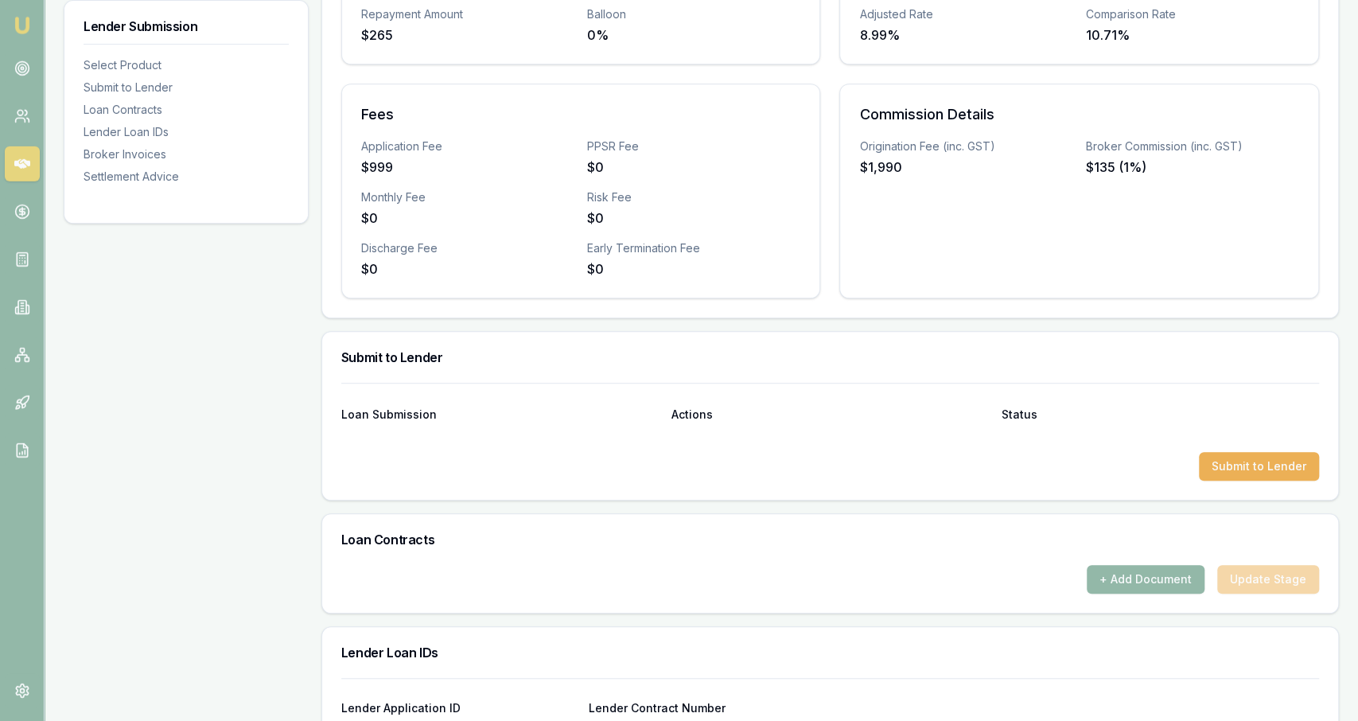
scroll to position [484, 0]
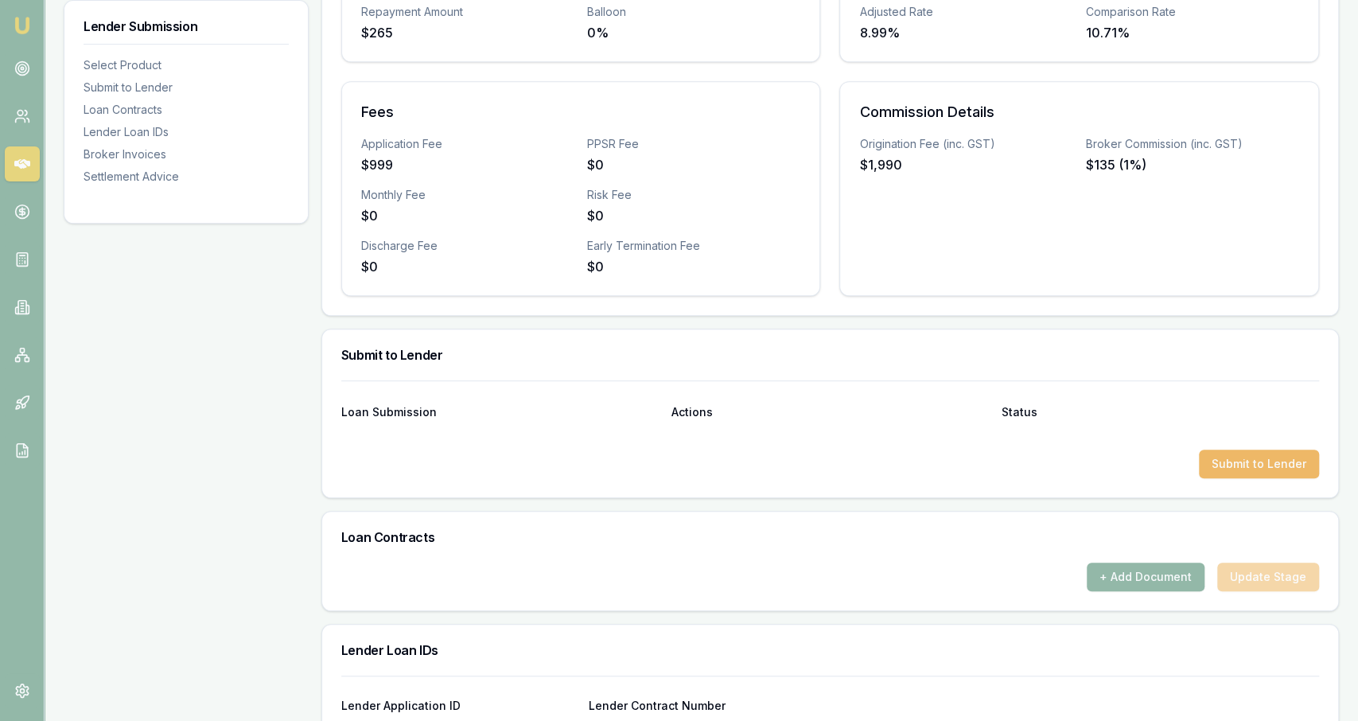
click at [1275, 465] on button "Submit to Lender" at bounding box center [1259, 464] width 120 height 29
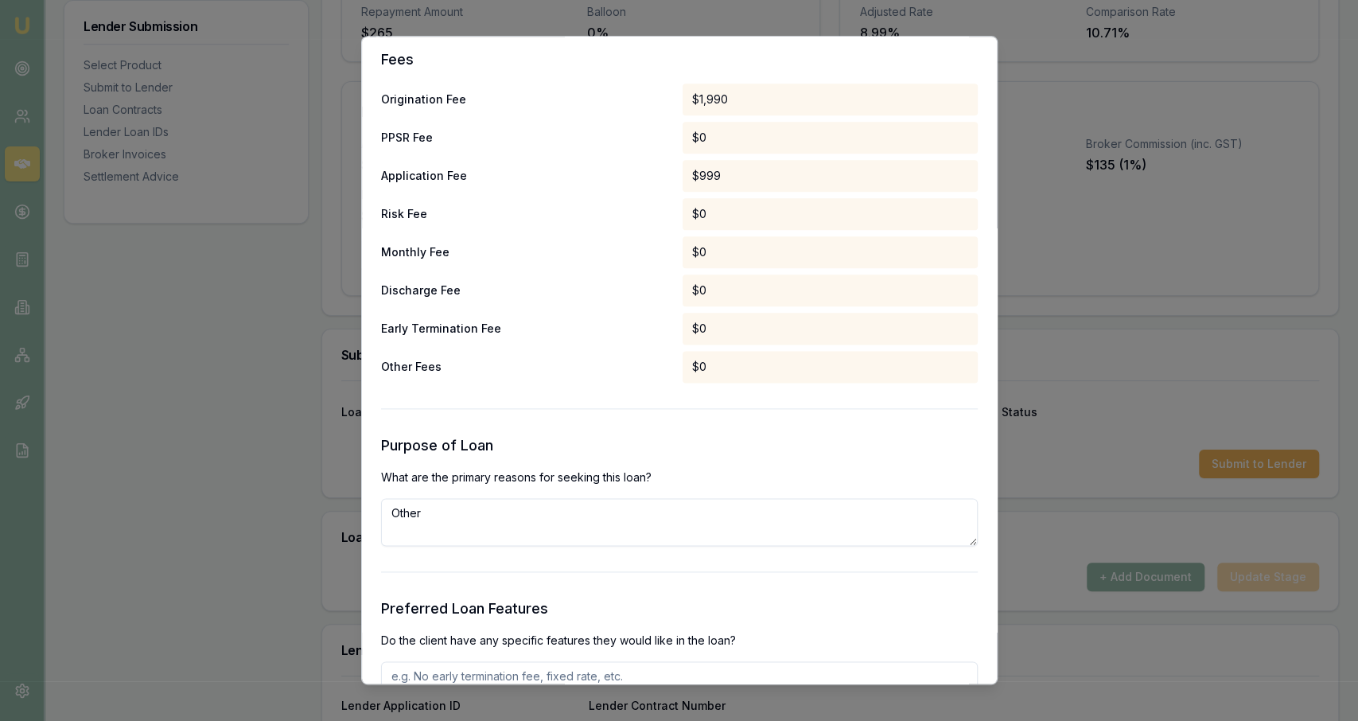
scroll to position [1299, 0]
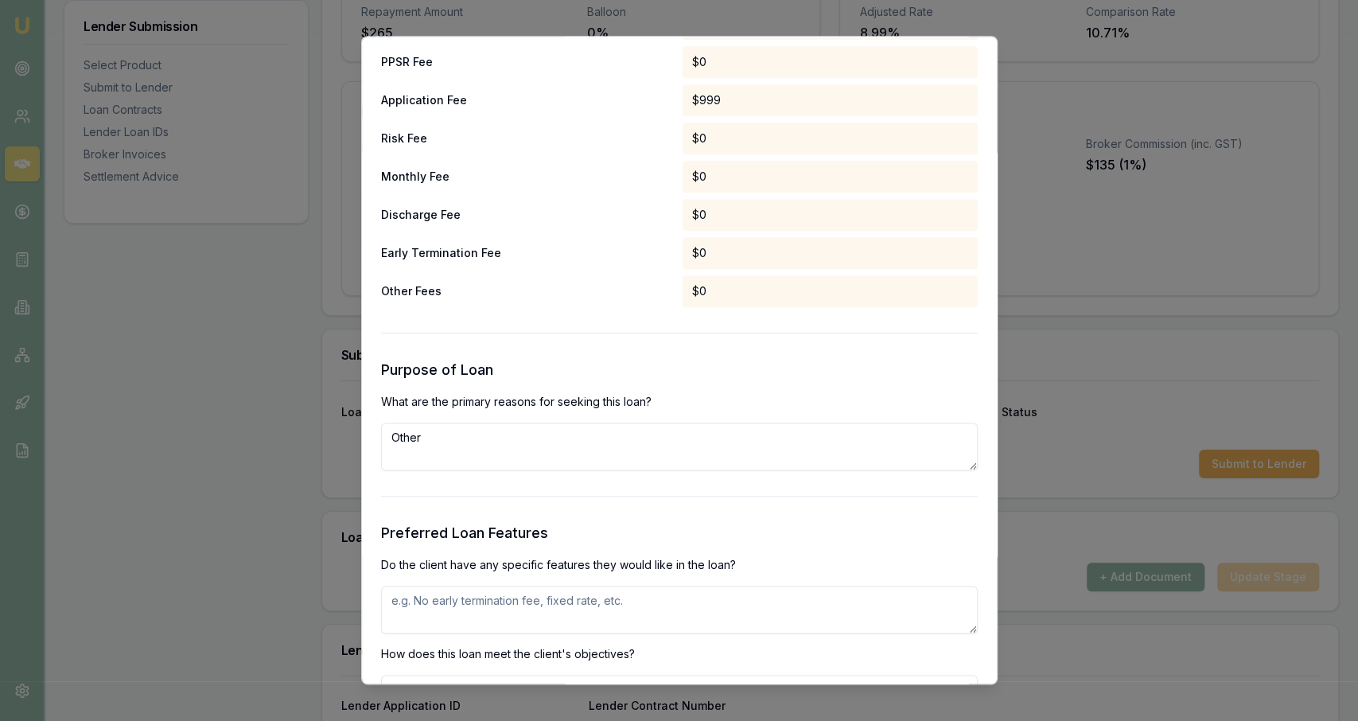
click at [563, 455] on textarea "Other" at bounding box center [679, 446] width 597 height 48
click at [622, 434] on textarea "Purchase of trailer from auction. Unsecured requested" at bounding box center [679, 446] width 597 height 48
type textarea "Purchase of trailer from auction. Unsecured loan requested"
click at [604, 604] on textarea at bounding box center [679, 610] width 597 height 48
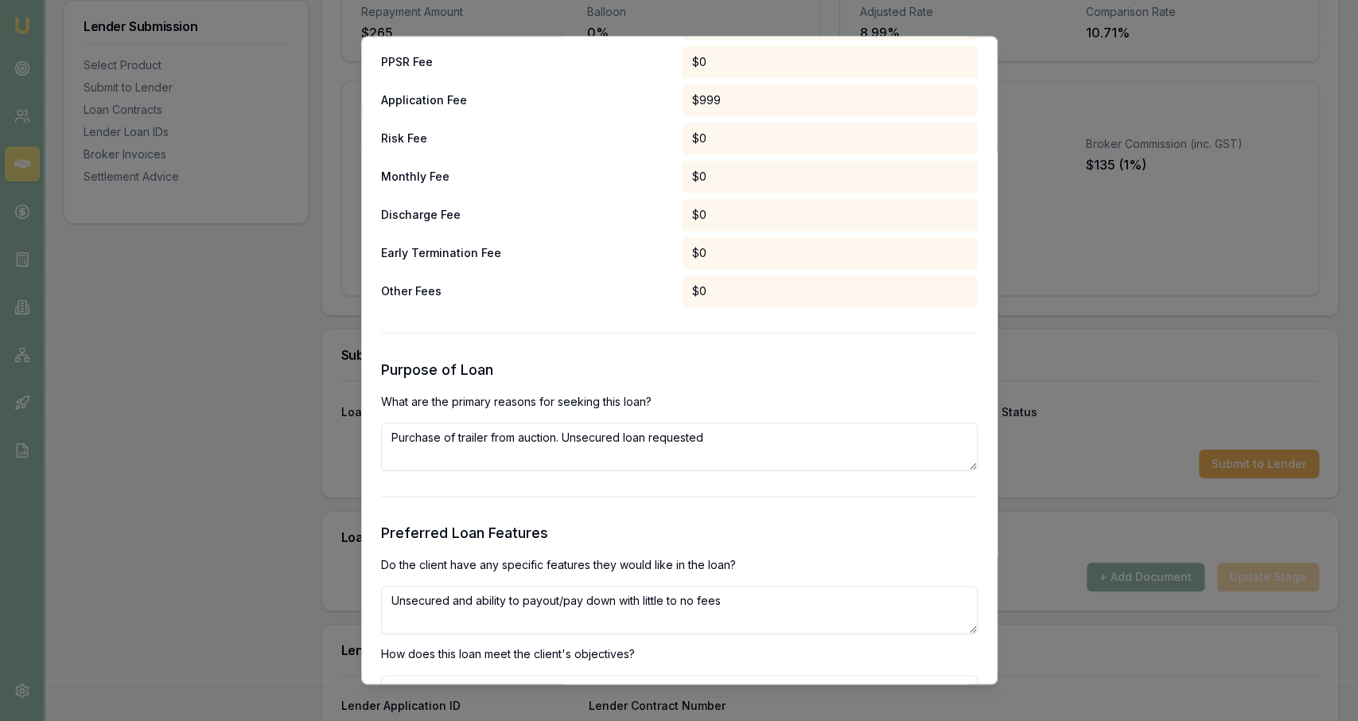
scroll to position [1454, 0]
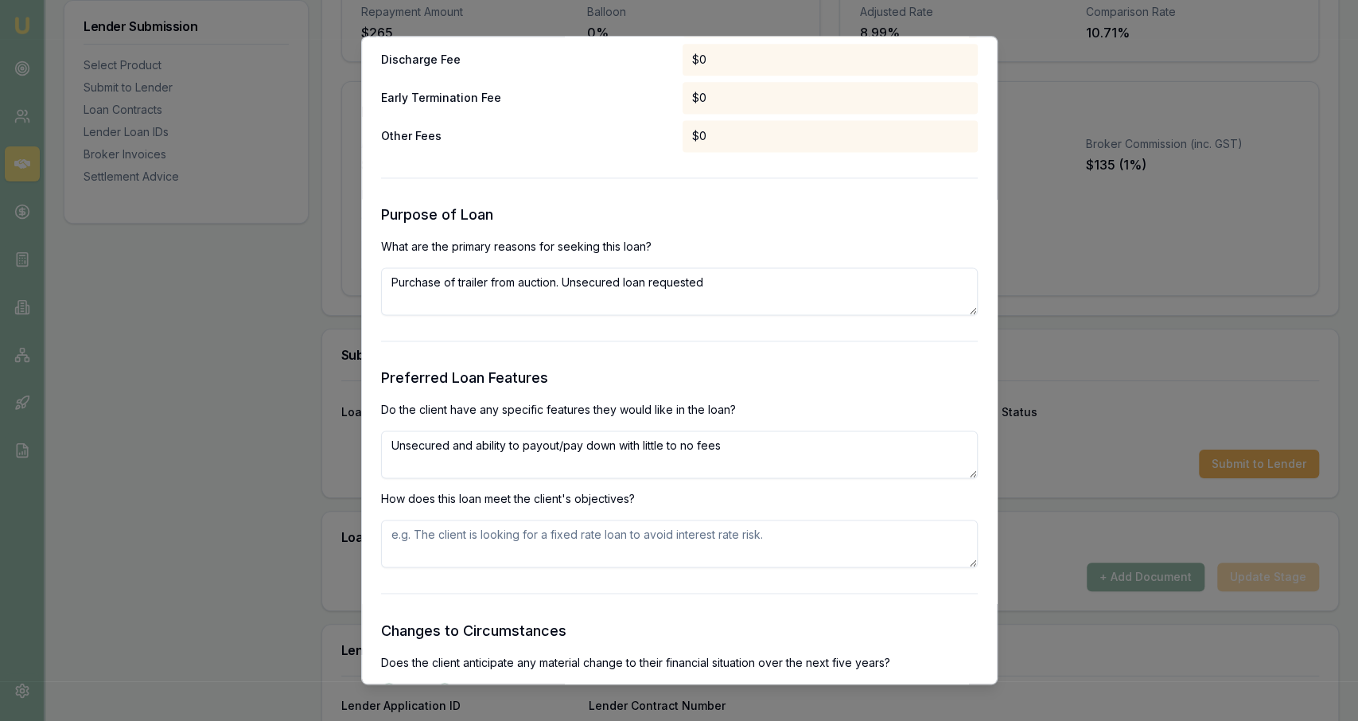
type textarea "Unsecured and ability to payout/pay down with little to no fees"
click at [568, 543] on textarea at bounding box center [679, 544] width 597 height 48
paste textarea "Unsecured and ability to payout/pay down with little to no fees"
type textarea "Unsecured and ability to payout/pay down with little to no fees"
click at [620, 500] on p "How does this loan meet the client's objectives?" at bounding box center [679, 499] width 597 height 16
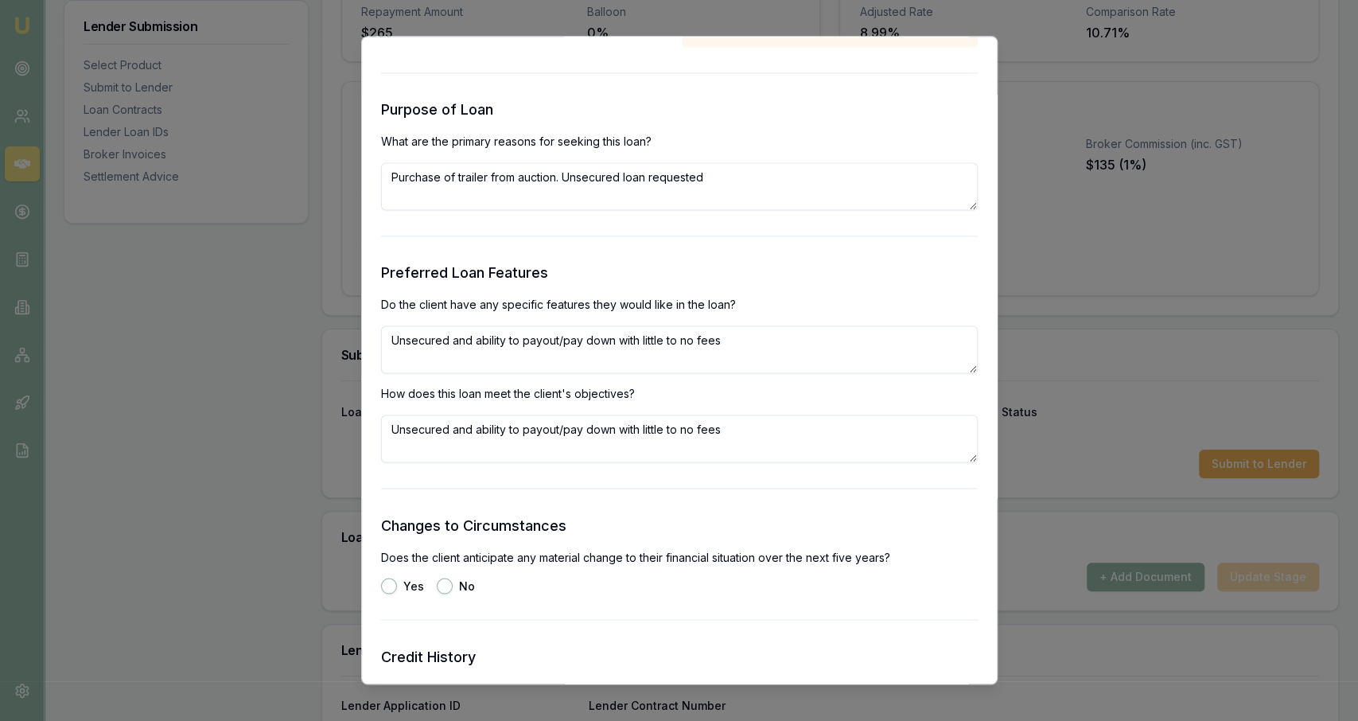
scroll to position [1593, 0]
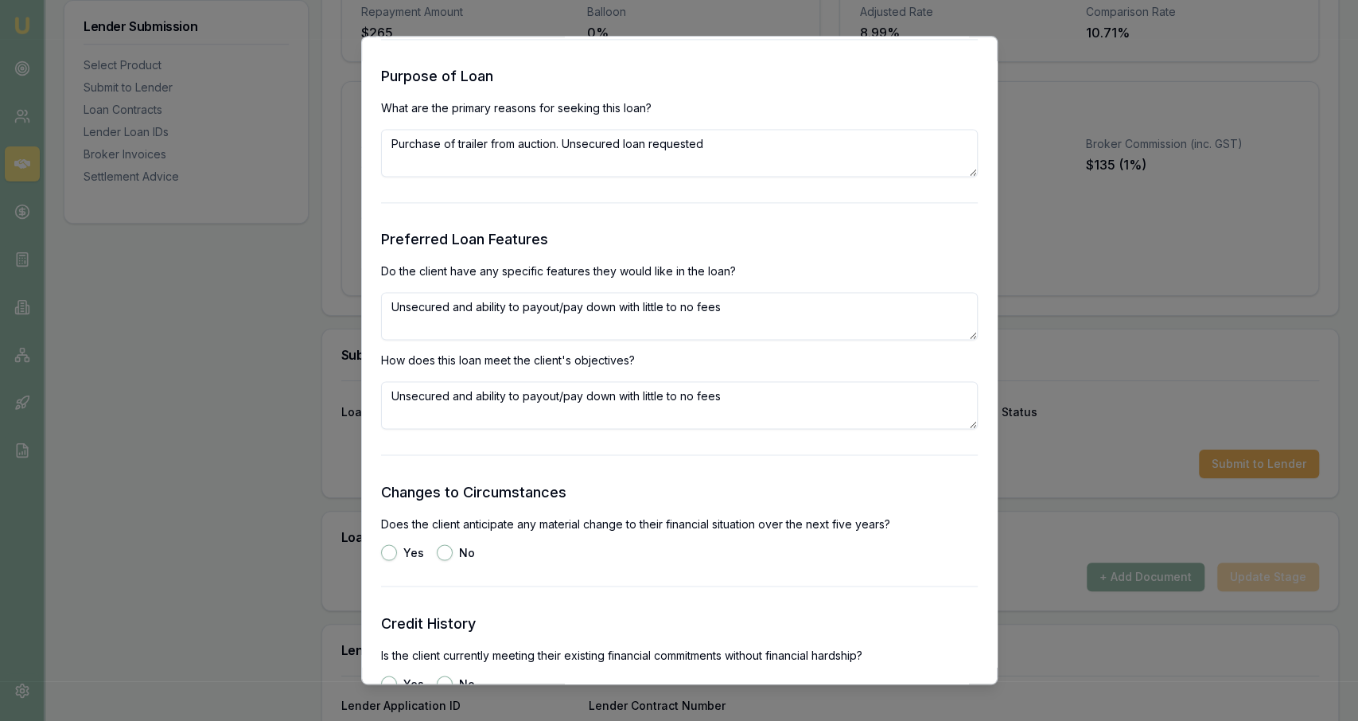
click at [446, 555] on button "No" at bounding box center [445, 552] width 16 height 16
radio input "true"
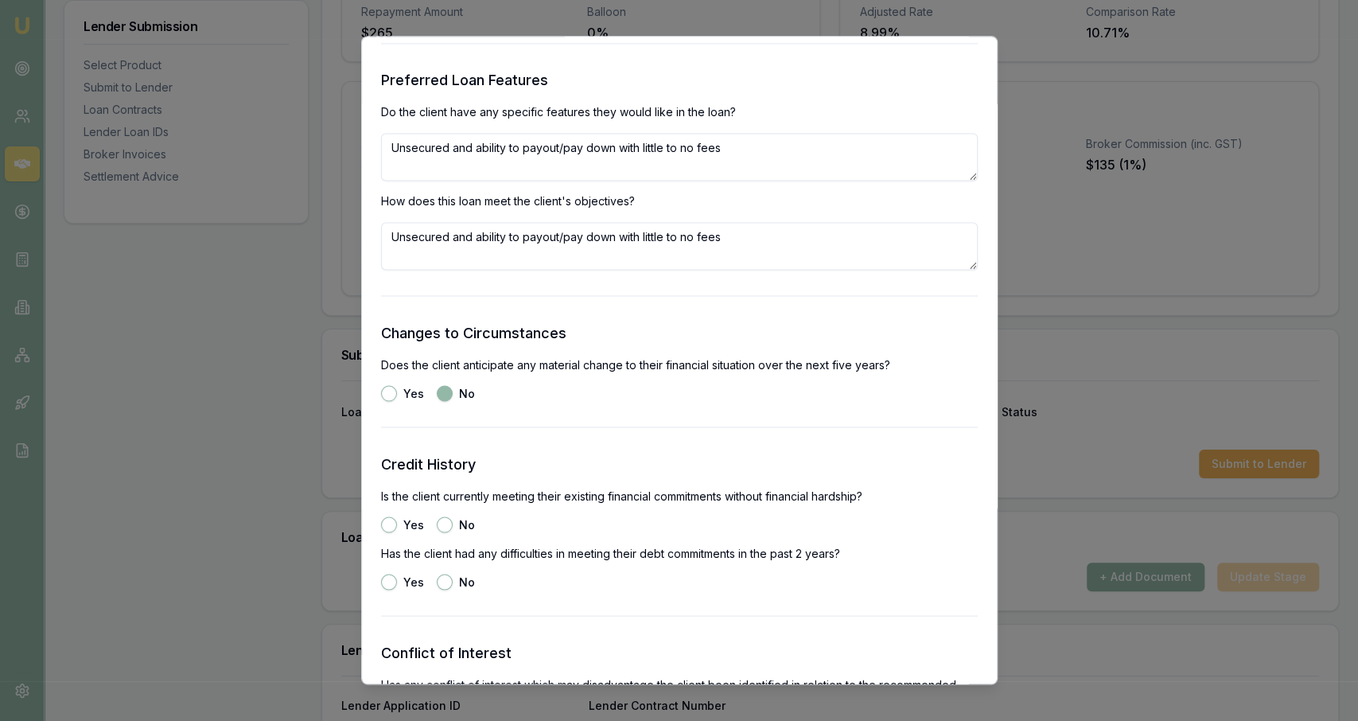
scroll to position [1758, 0]
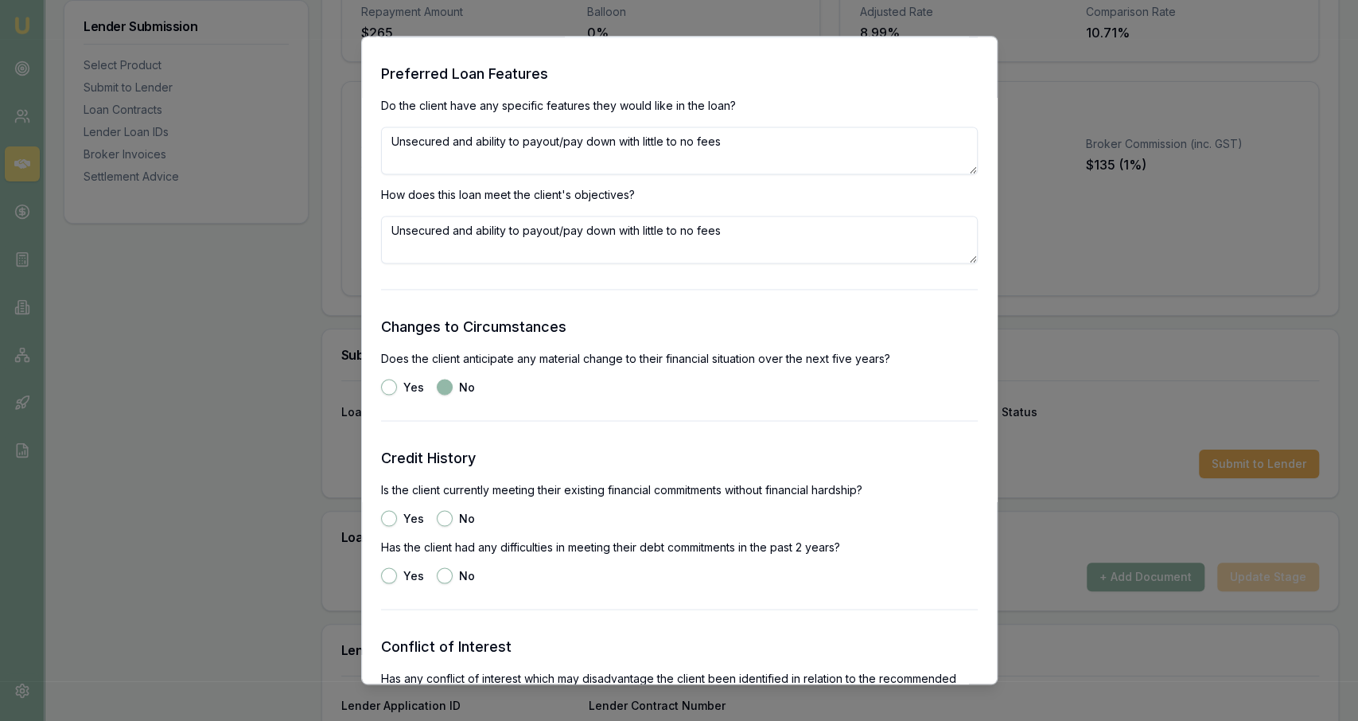
click at [394, 524] on div "Yes" at bounding box center [402, 518] width 43 height 16
click at [392, 523] on button "Yes" at bounding box center [389, 518] width 16 height 16
radio input "true"
click at [445, 575] on button "No" at bounding box center [445, 575] width 16 height 16
radio input "true"
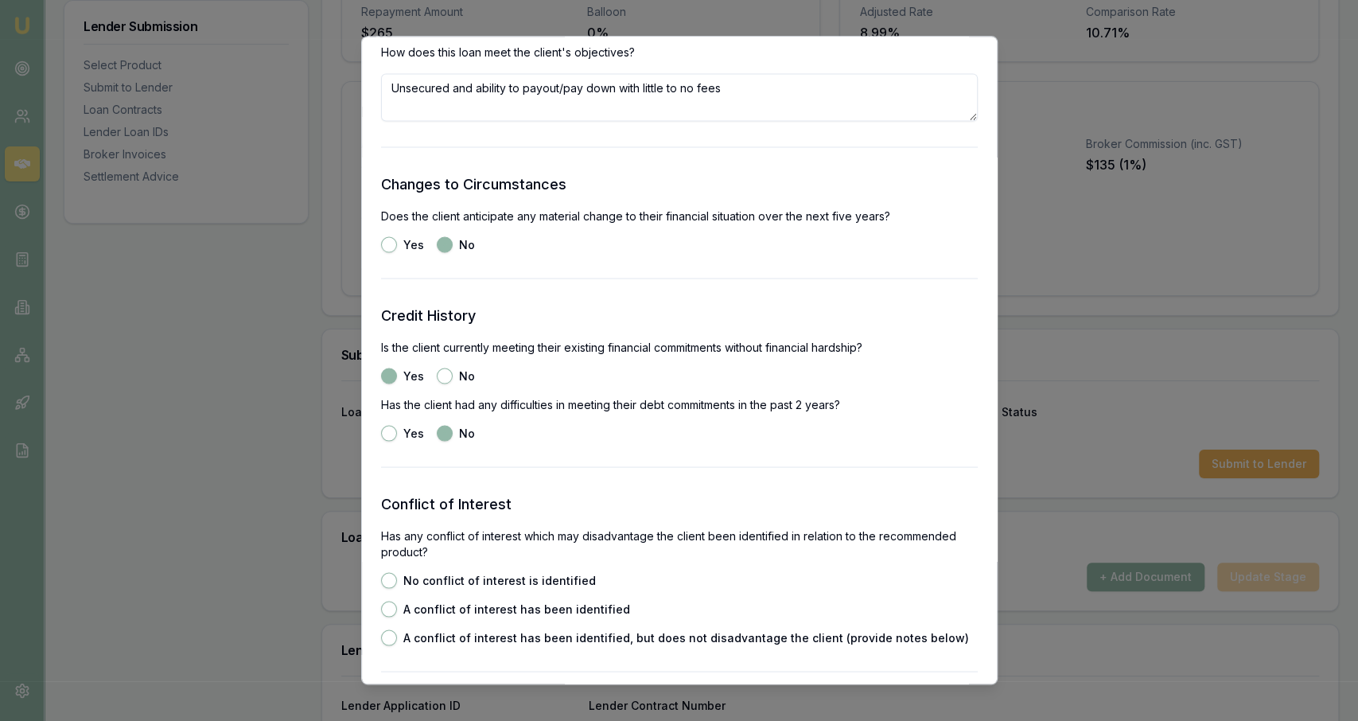
scroll to position [1919, 0]
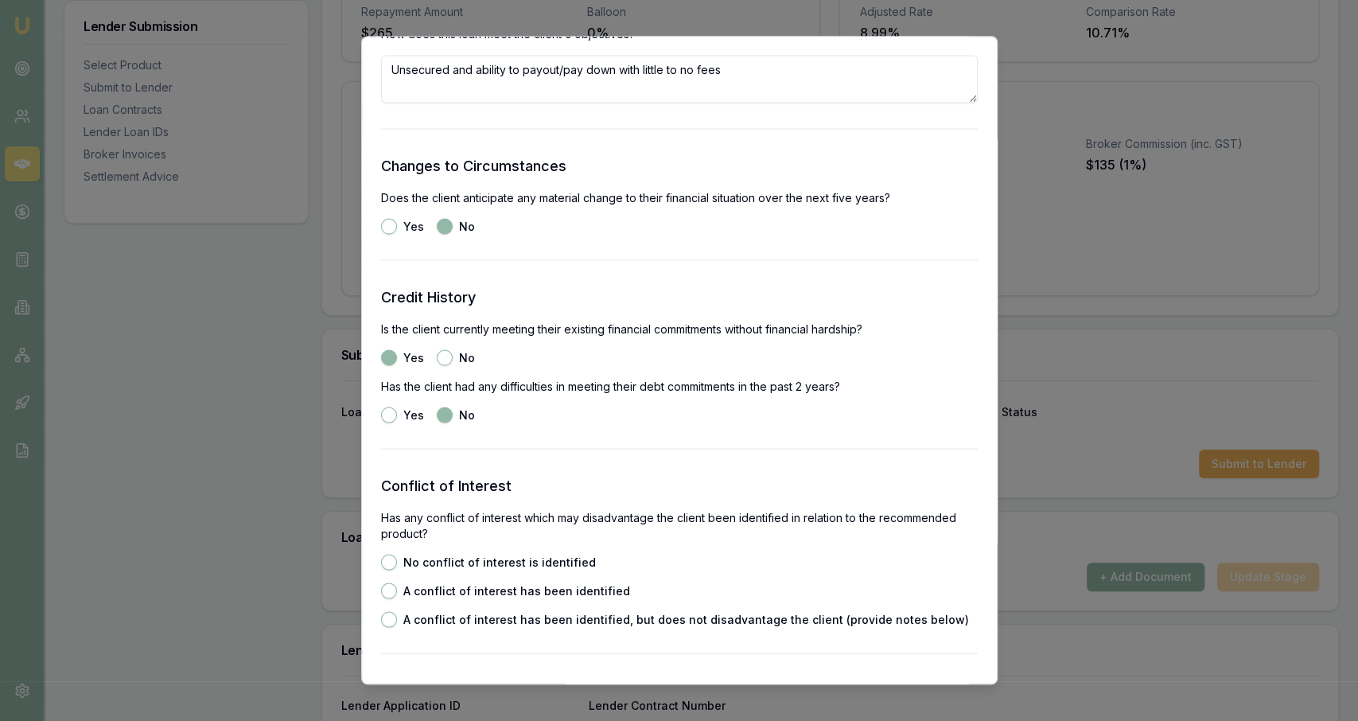
click at [444, 564] on label "No conflict of interest is identified" at bounding box center [499, 561] width 193 height 11
click at [397, 564] on button "No conflict of interest is identified" at bounding box center [389, 562] width 16 height 16
radio input "true"
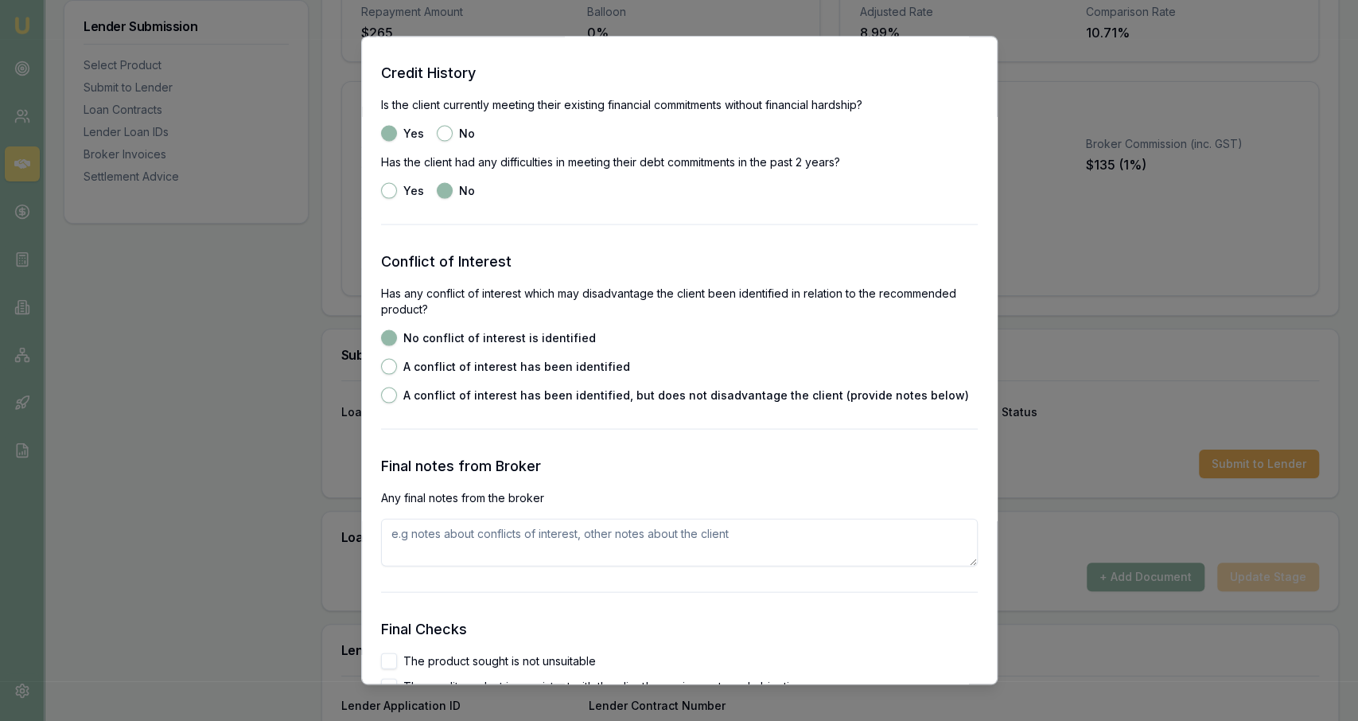
scroll to position [2144, 0]
click at [460, 536] on textarea at bounding box center [679, 542] width 597 height 48
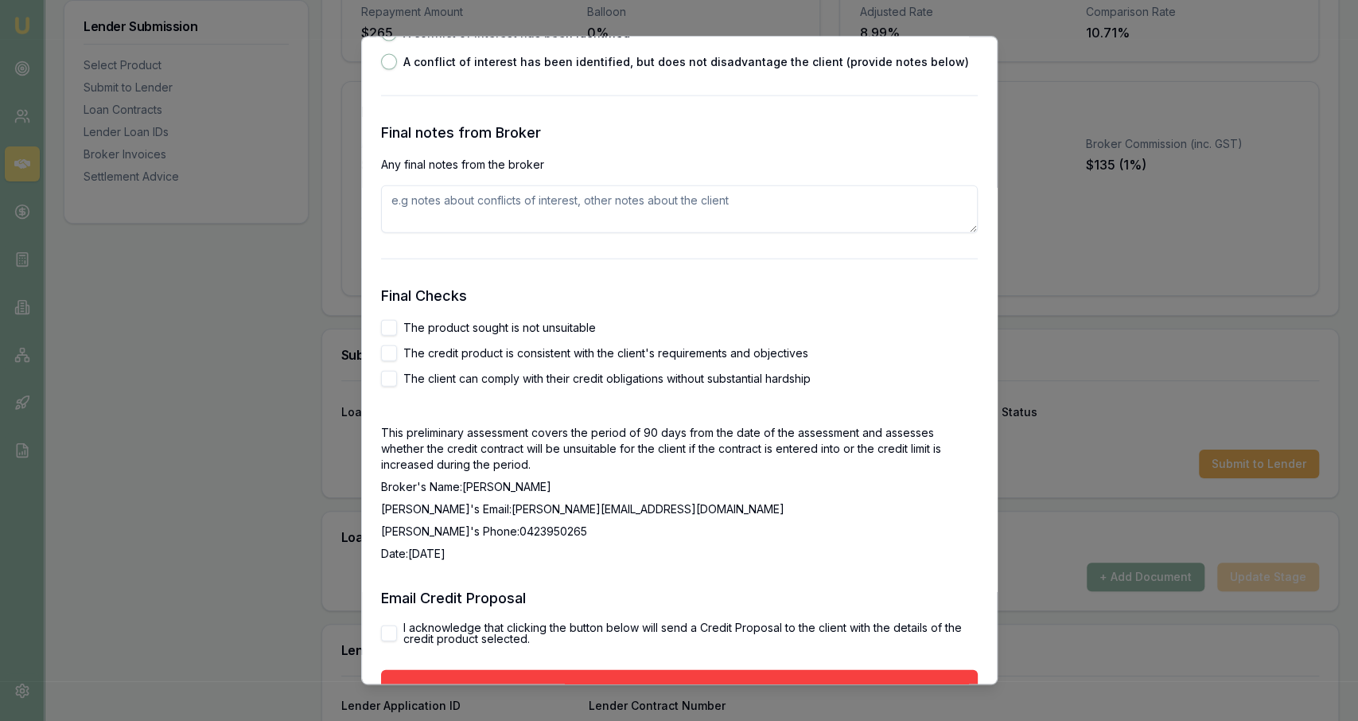
scroll to position [2478, 0]
click at [458, 324] on label "The product sought is not unsuitable" at bounding box center [499, 326] width 193 height 11
click at [397, 324] on button "The product sought is not unsuitable" at bounding box center [389, 326] width 16 height 16
checkbox input "true"
click at [457, 350] on label "The credit product is consistent with the client's requirements and objectives" at bounding box center [605, 351] width 405 height 11
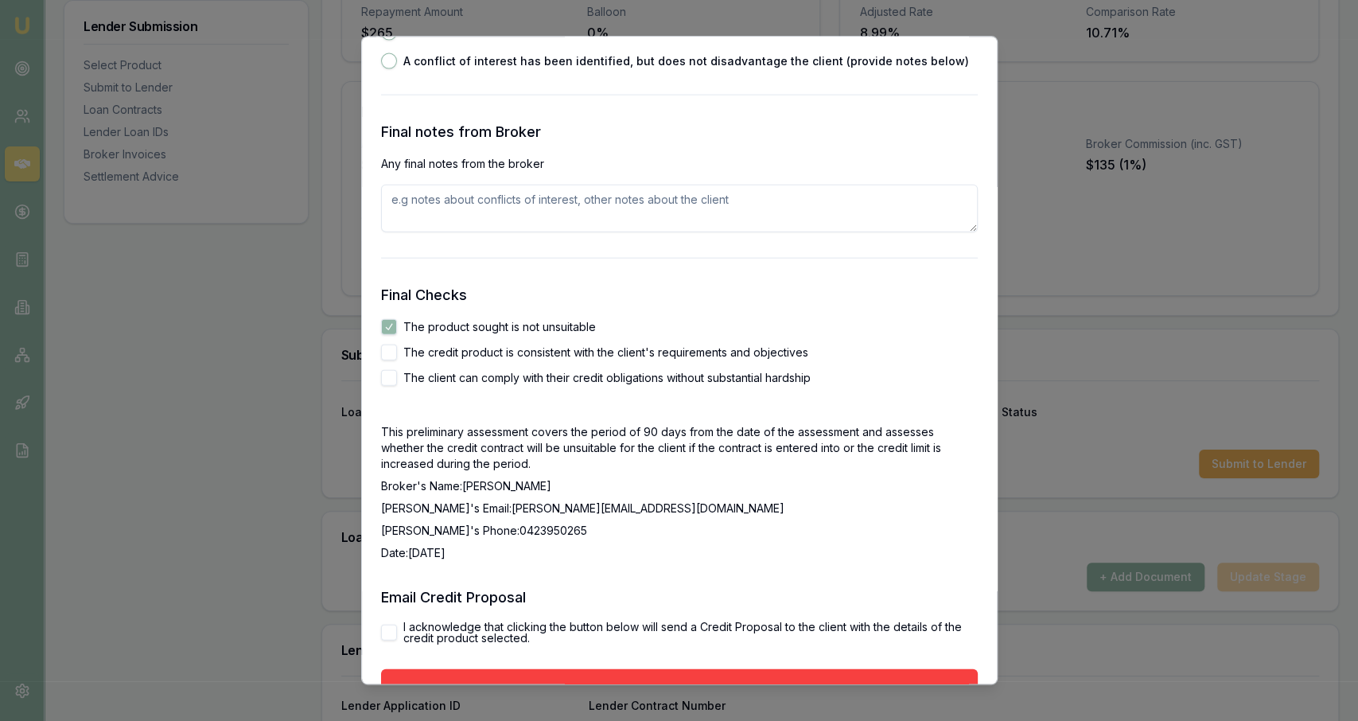
click at [397, 350] on button "The credit product is consistent with the client's requirements and objectives" at bounding box center [389, 352] width 16 height 16
checkbox input "true"
click at [461, 366] on div "The product sought is not unsuitable The credit product is consistent with the …" at bounding box center [679, 351] width 597 height 67
click at [461, 369] on div "The client can comply with their credit obligations without substantial hardship" at bounding box center [679, 377] width 597 height 16
click at [459, 376] on label "The client can comply with their credit obligations without substantial hardship" at bounding box center [606, 377] width 407 height 11
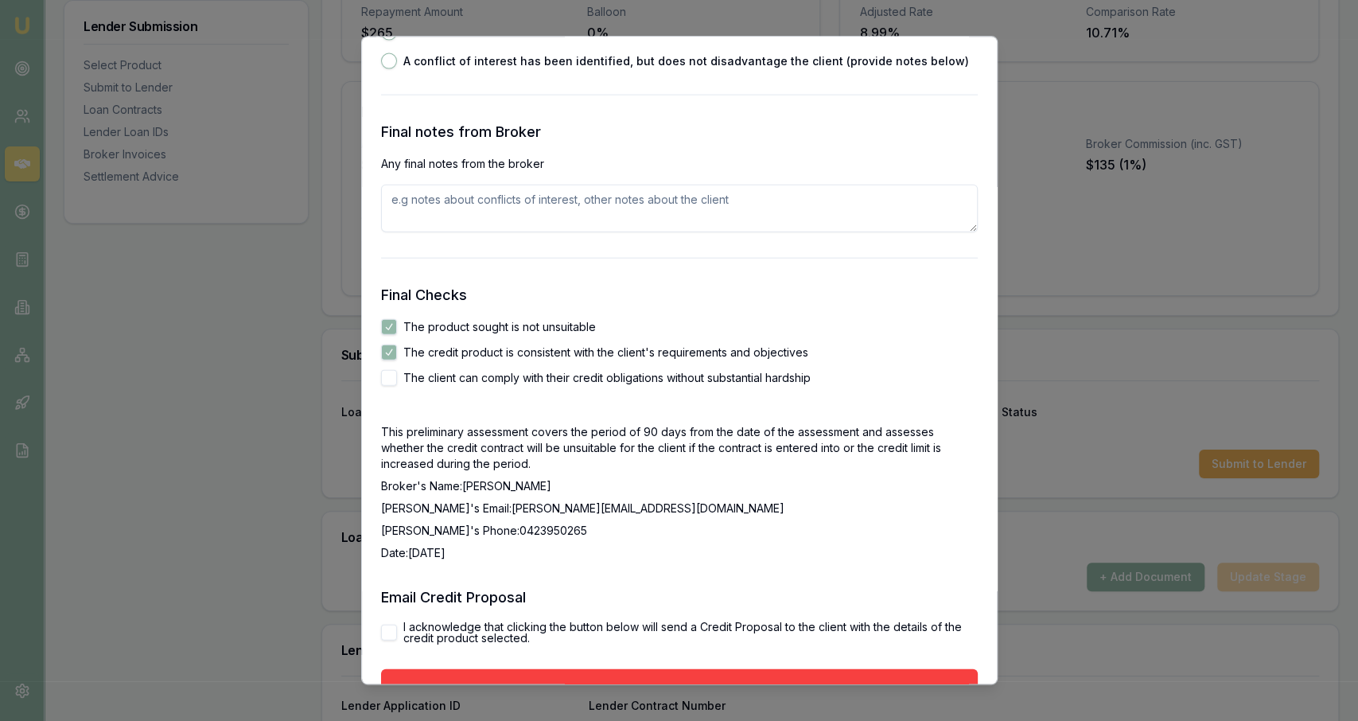
click at [397, 376] on button "The client can comply with their credit obligations without substantial hardship" at bounding box center [389, 377] width 16 height 16
checkbox input "true"
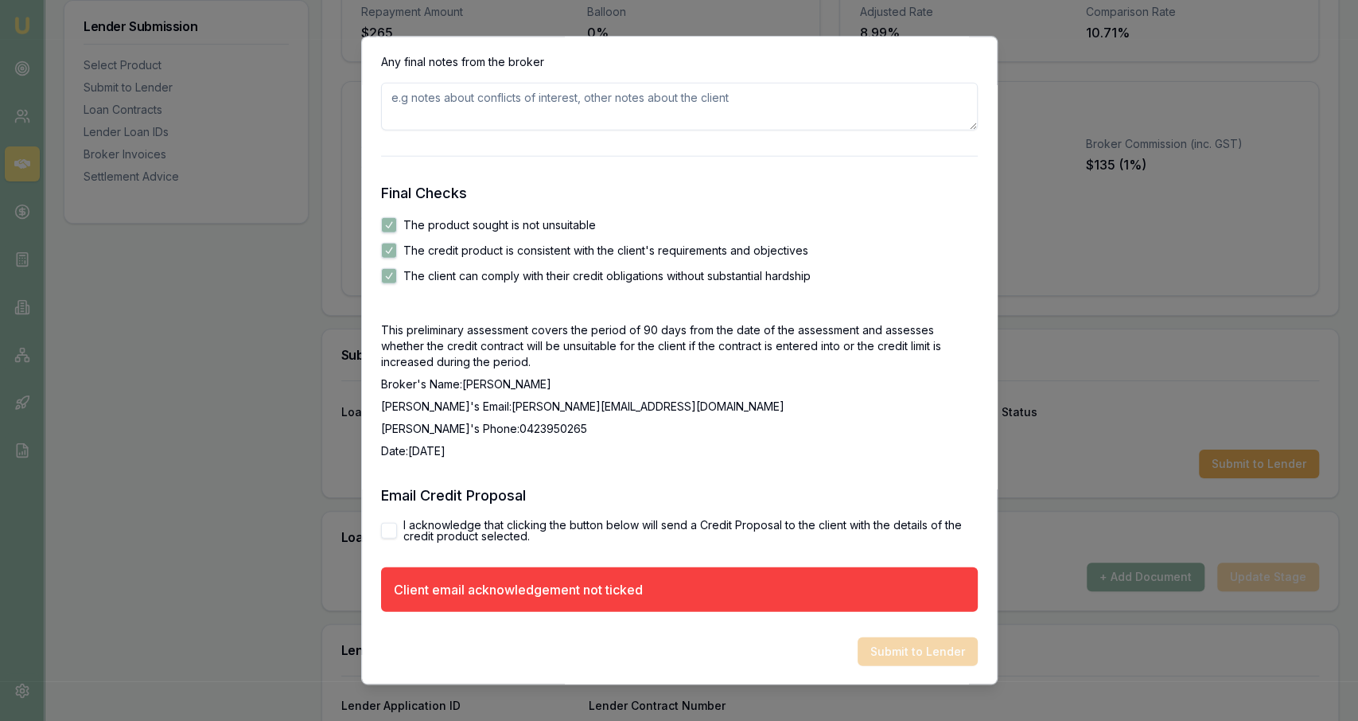
click at [457, 532] on label "I acknowledge that clicking the button below will send a Credit Proposal to the…" at bounding box center [690, 530] width 574 height 22
click at [397, 532] on button "I acknowledge that clicking the button below will send a Credit Proposal to the…" at bounding box center [389, 530] width 16 height 16
checkbox input "true"
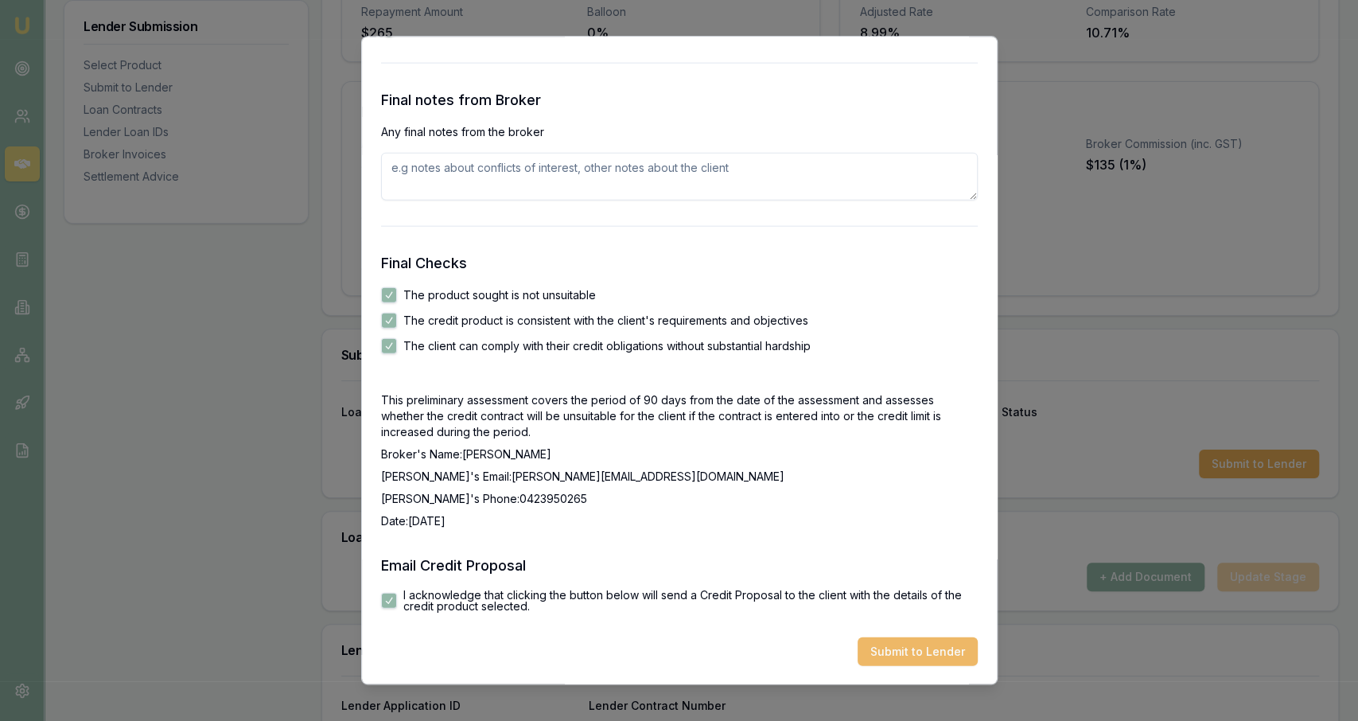
click at [886, 641] on button "Submit to Lender" at bounding box center [918, 651] width 120 height 29
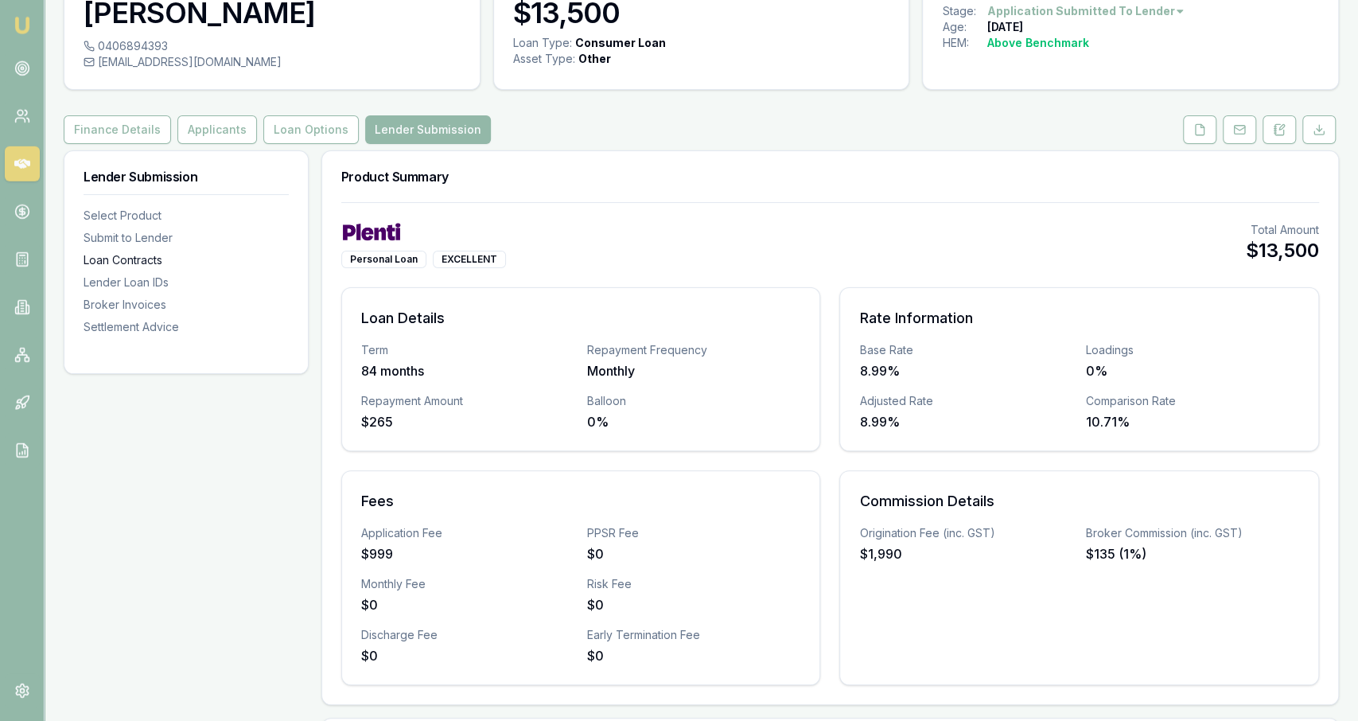
scroll to position [90, 0]
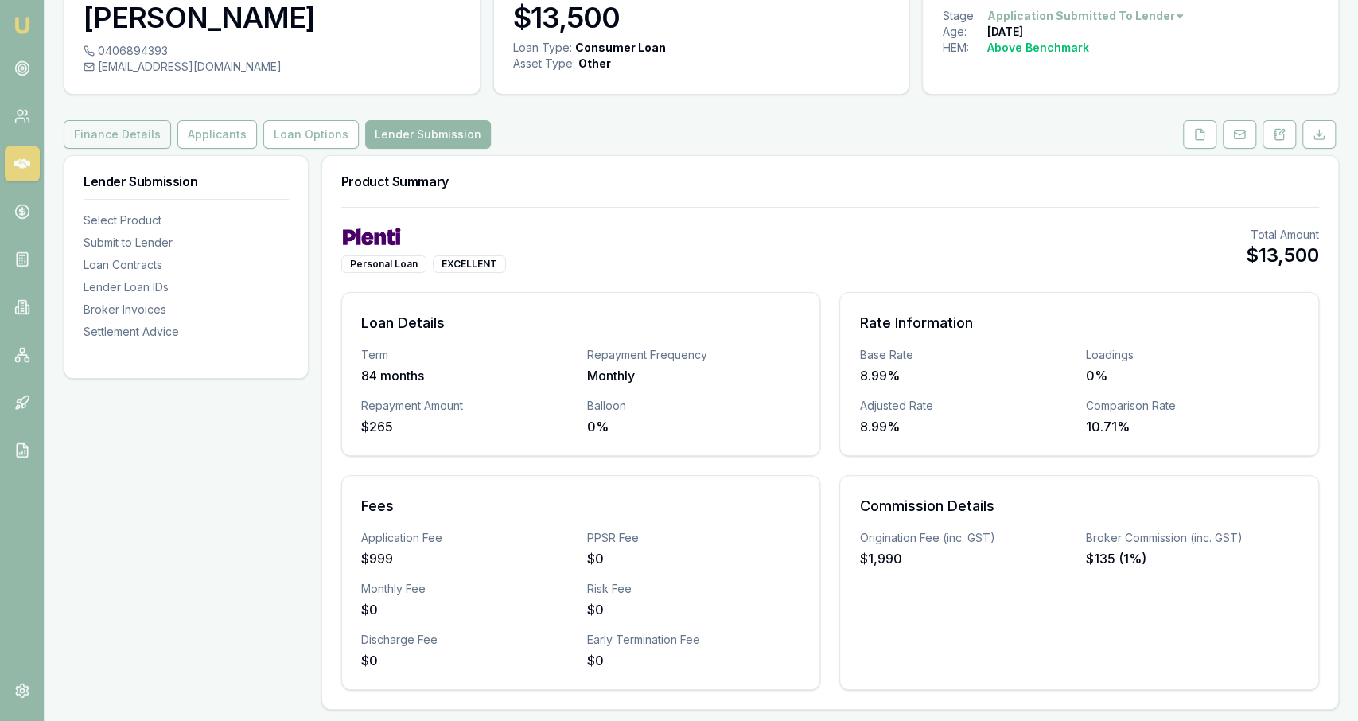
click at [150, 138] on button "Finance Details" at bounding box center [117, 134] width 107 height 29
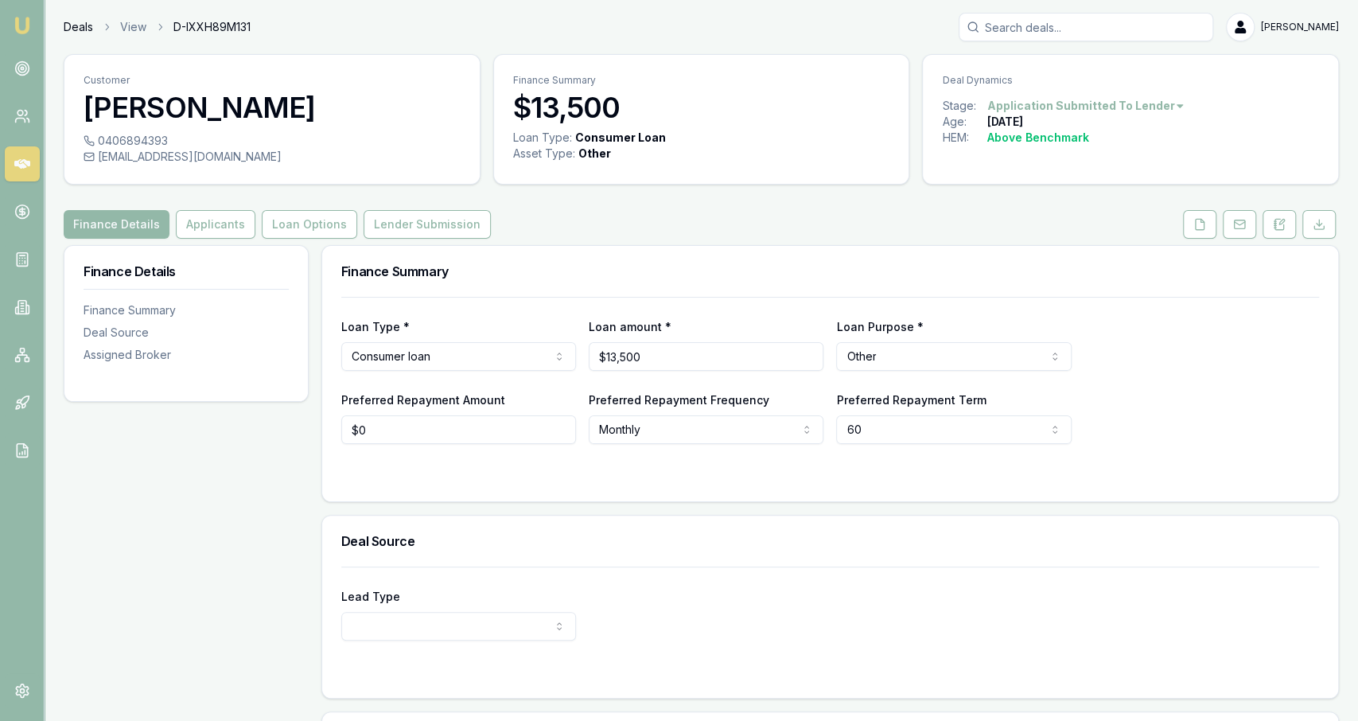
click at [76, 26] on link "Deals" at bounding box center [78, 27] width 29 height 16
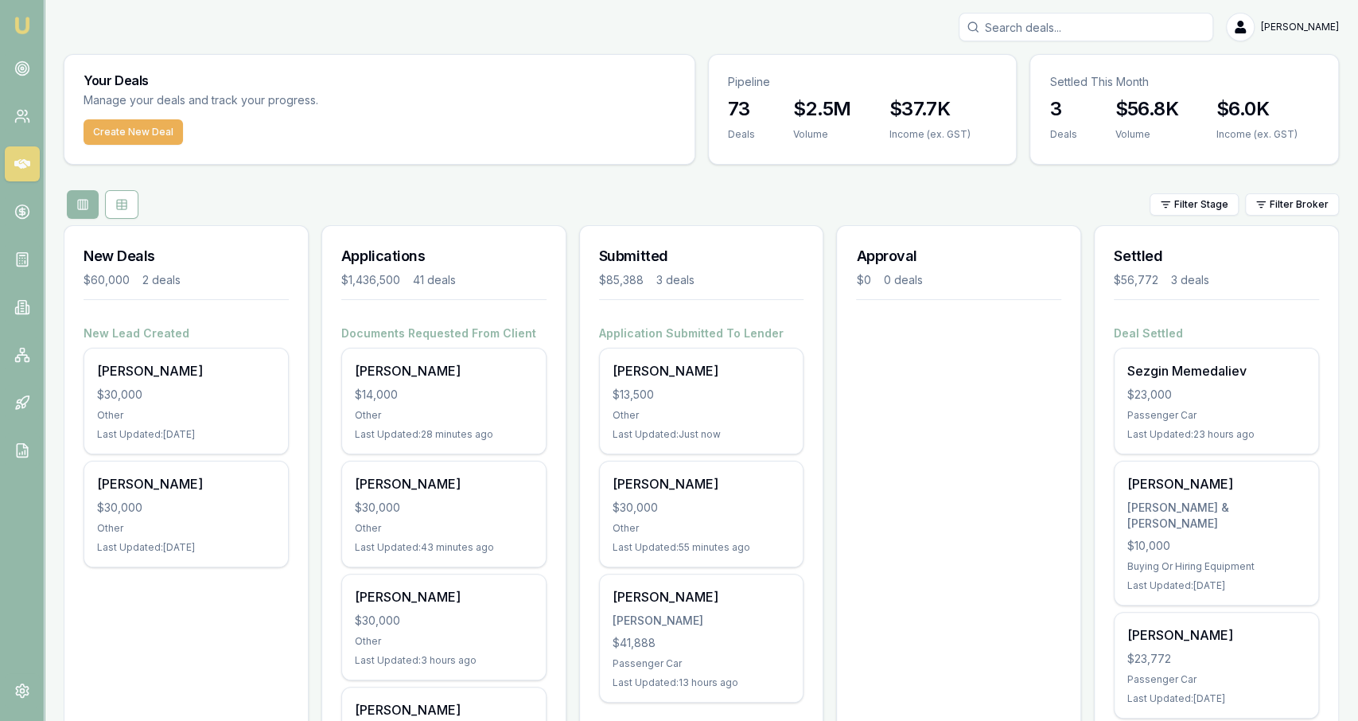
scroll to position [141, 0]
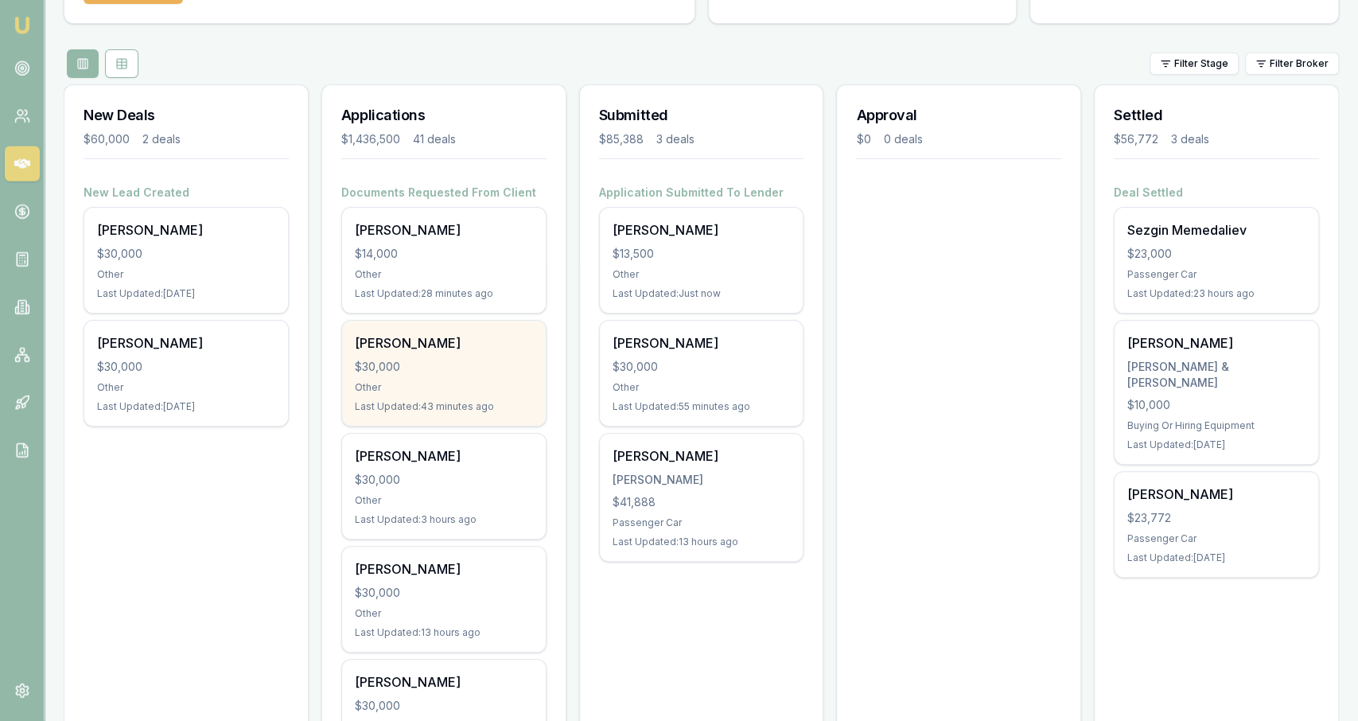
click at [493, 359] on div "$30,000" at bounding box center [444, 367] width 178 height 16
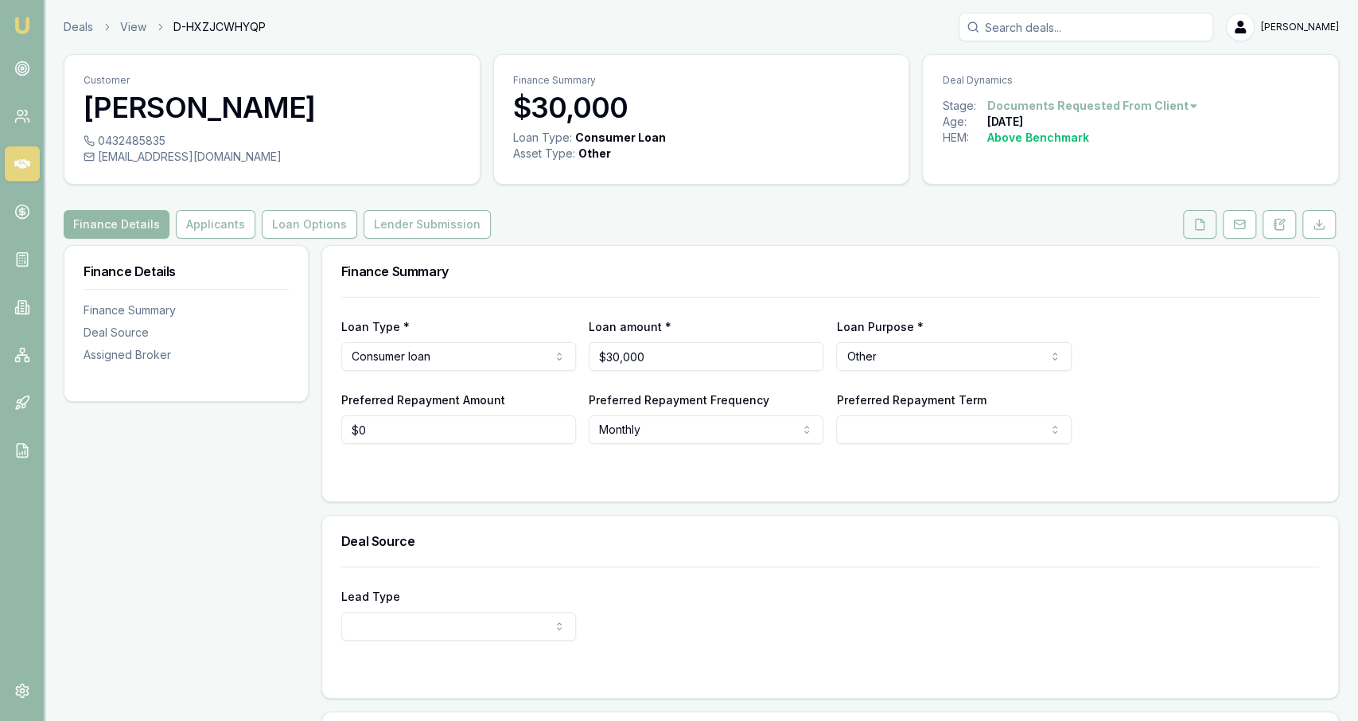
click at [1213, 224] on button at bounding box center [1199, 224] width 33 height 29
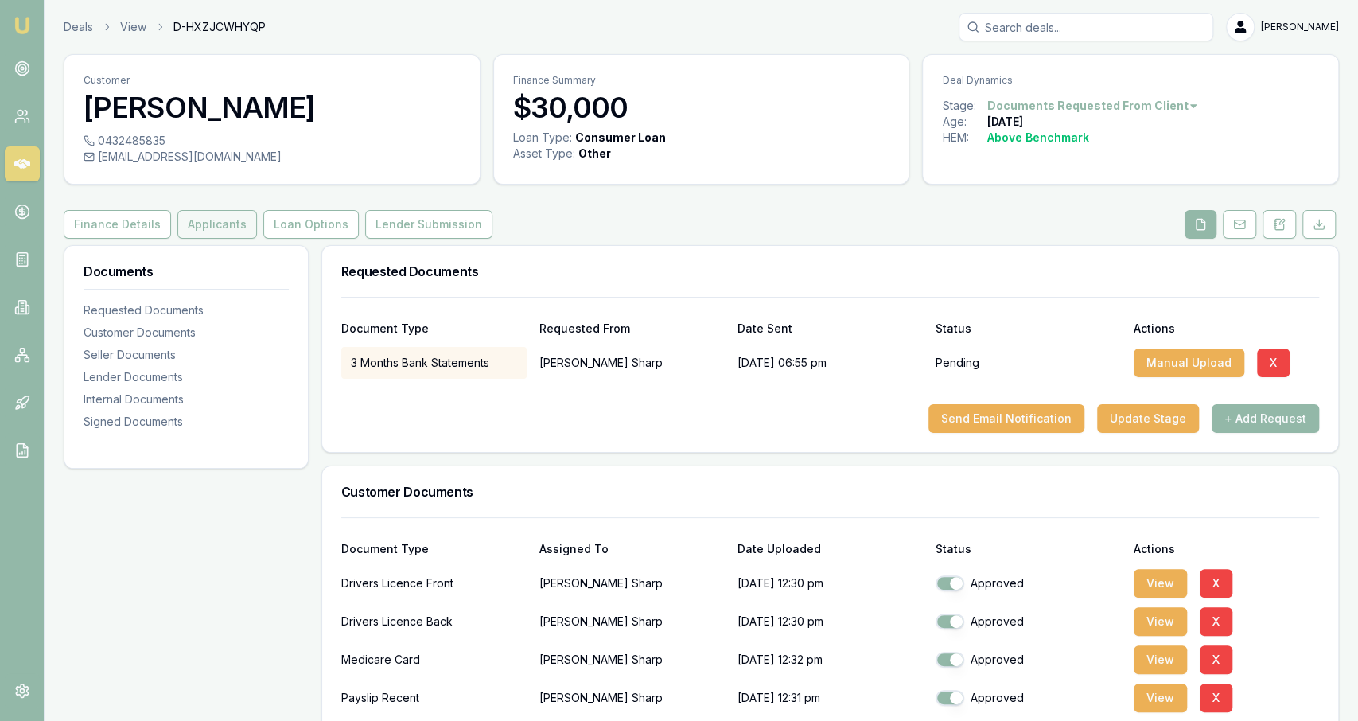
click at [220, 221] on button "Applicants" at bounding box center [217, 224] width 80 height 29
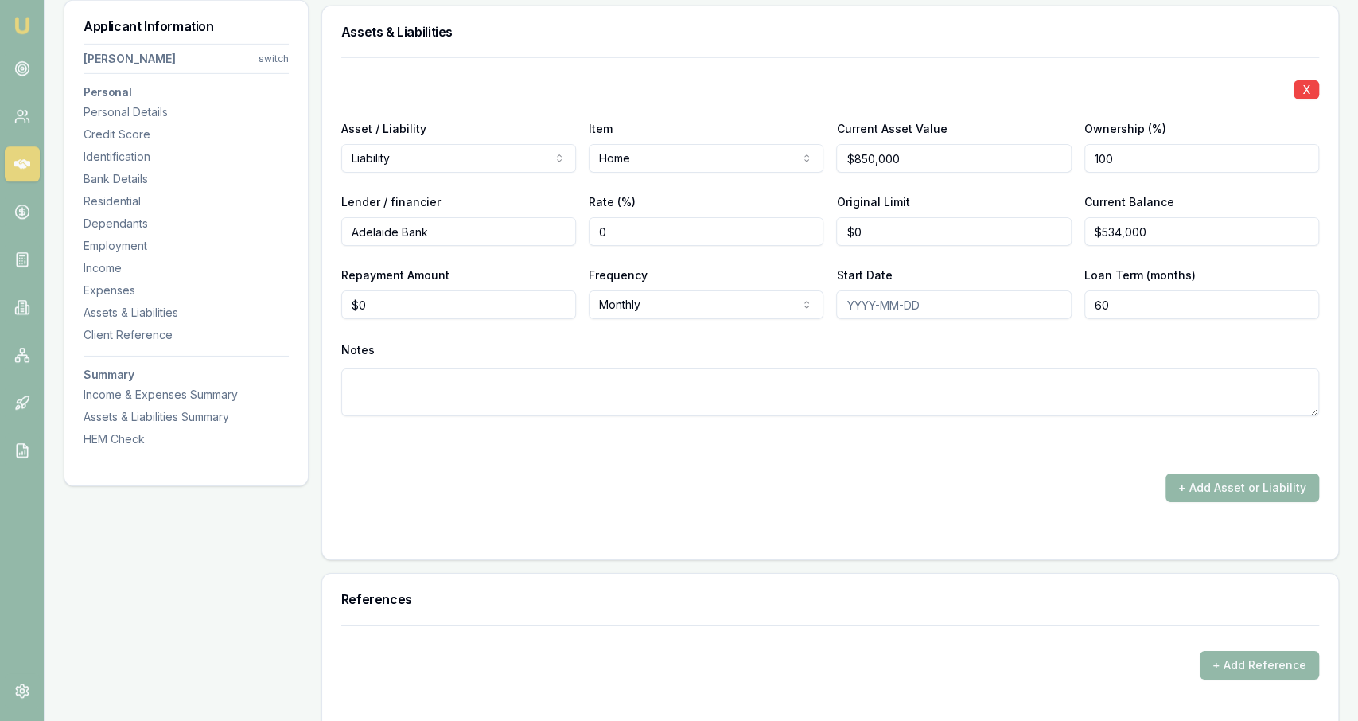
scroll to position [3439, 0]
click at [524, 286] on div "Repayment Amount $0" at bounding box center [458, 294] width 235 height 54
click at [520, 296] on input "0" at bounding box center [458, 306] width 235 height 29
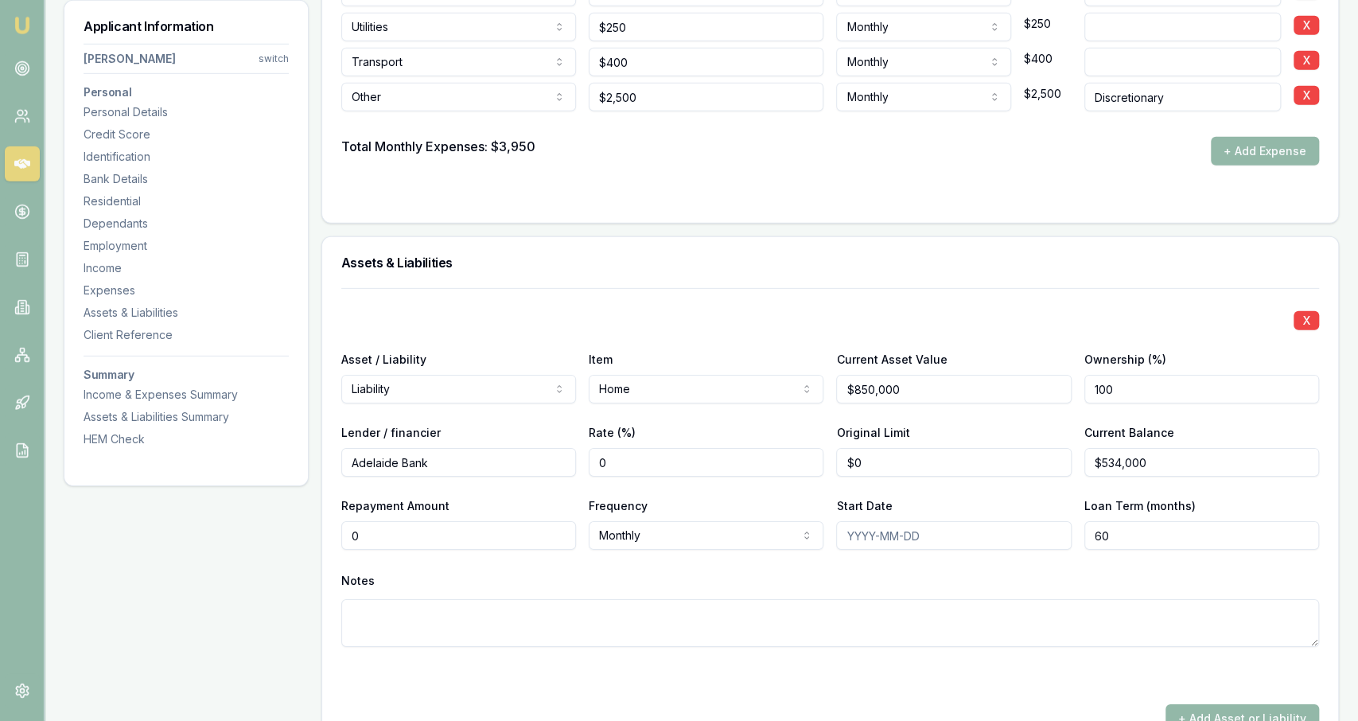
scroll to position [3211, 0]
click at [437, 534] on input "0" at bounding box center [458, 534] width 235 height 29
type input "$3,080"
click at [437, 608] on textarea at bounding box center [830, 622] width 978 height 48
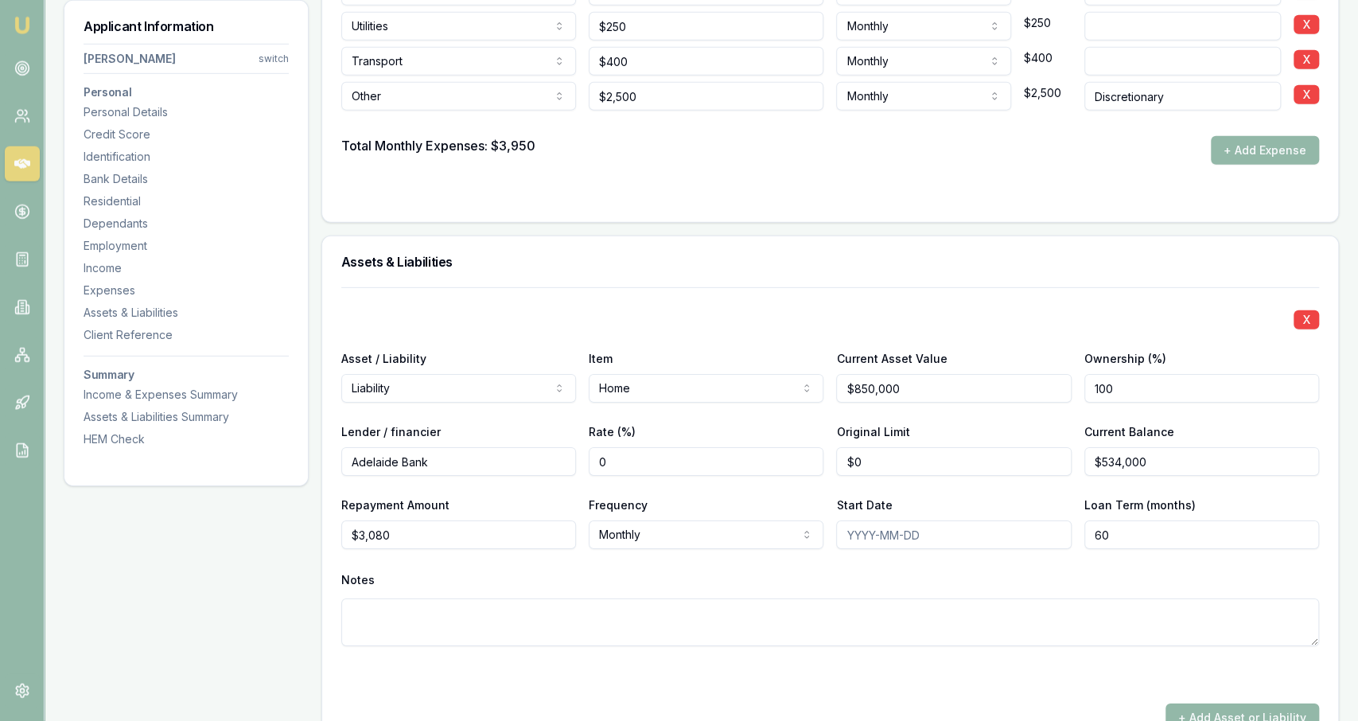
click at [454, 574] on div "Notes" at bounding box center [830, 580] width 978 height 24
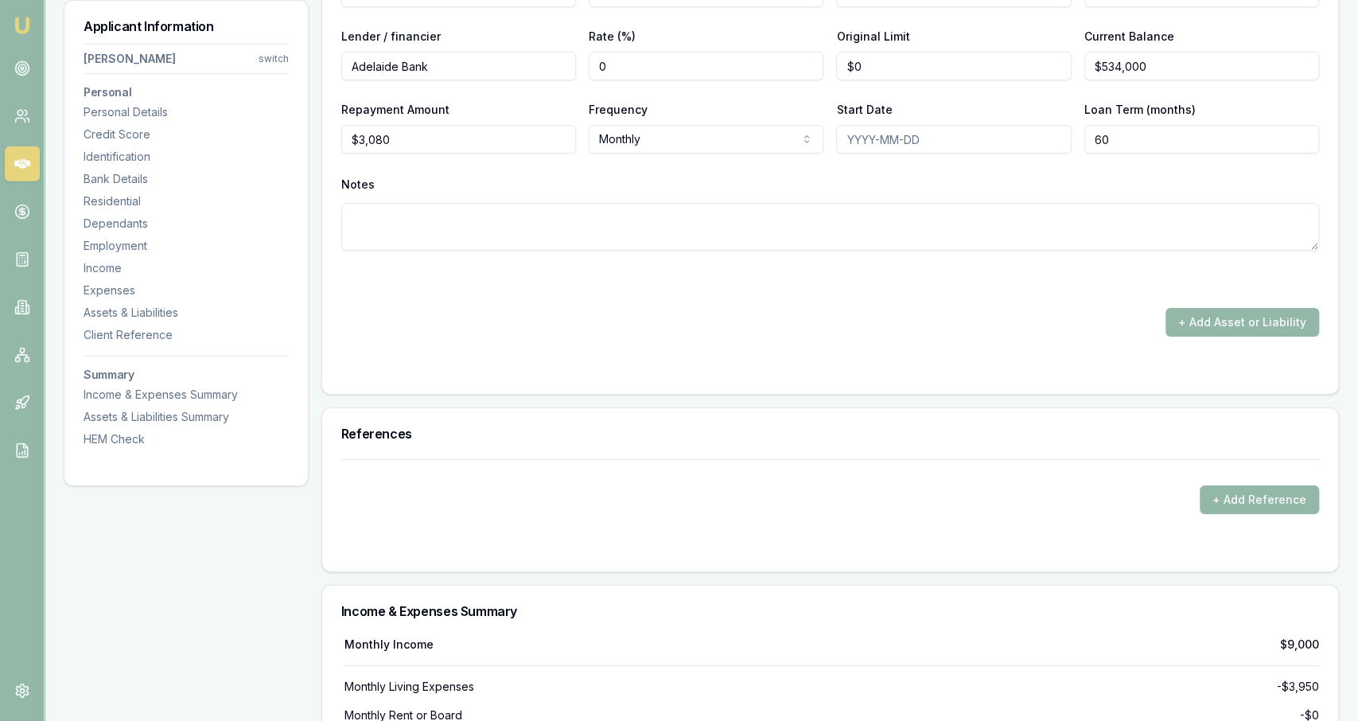
scroll to position [3596, 0]
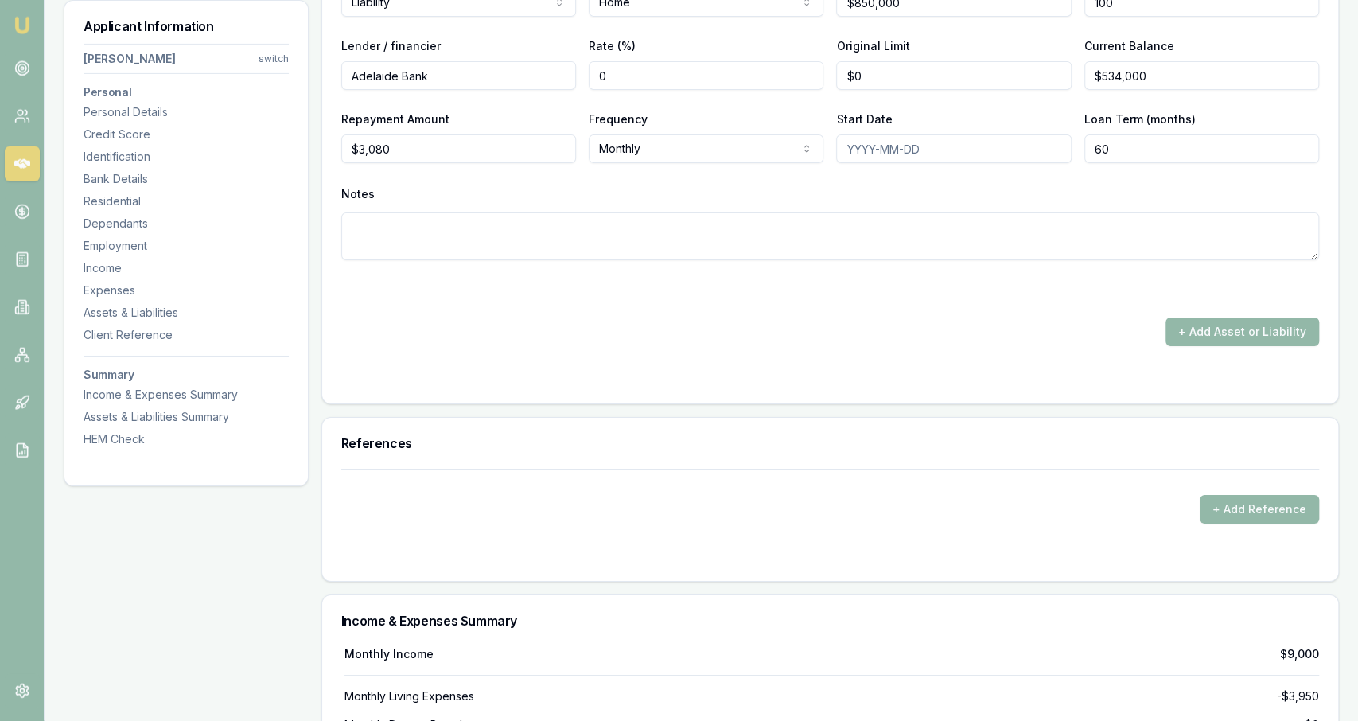
click at [444, 228] on textarea at bounding box center [830, 236] width 978 height 48
type textarea "3080 per month 1/2 1590"
click at [500, 303] on div "X Asset / Liability Liability Asset Liability Item Home Home Car Boat Bike Cara…" at bounding box center [830, 123] width 978 height 445
click at [612, 239] on textarea "3080 per month 1/2 1590" at bounding box center [830, 236] width 978 height 48
type textarea "3080 per month 1/2 1540"
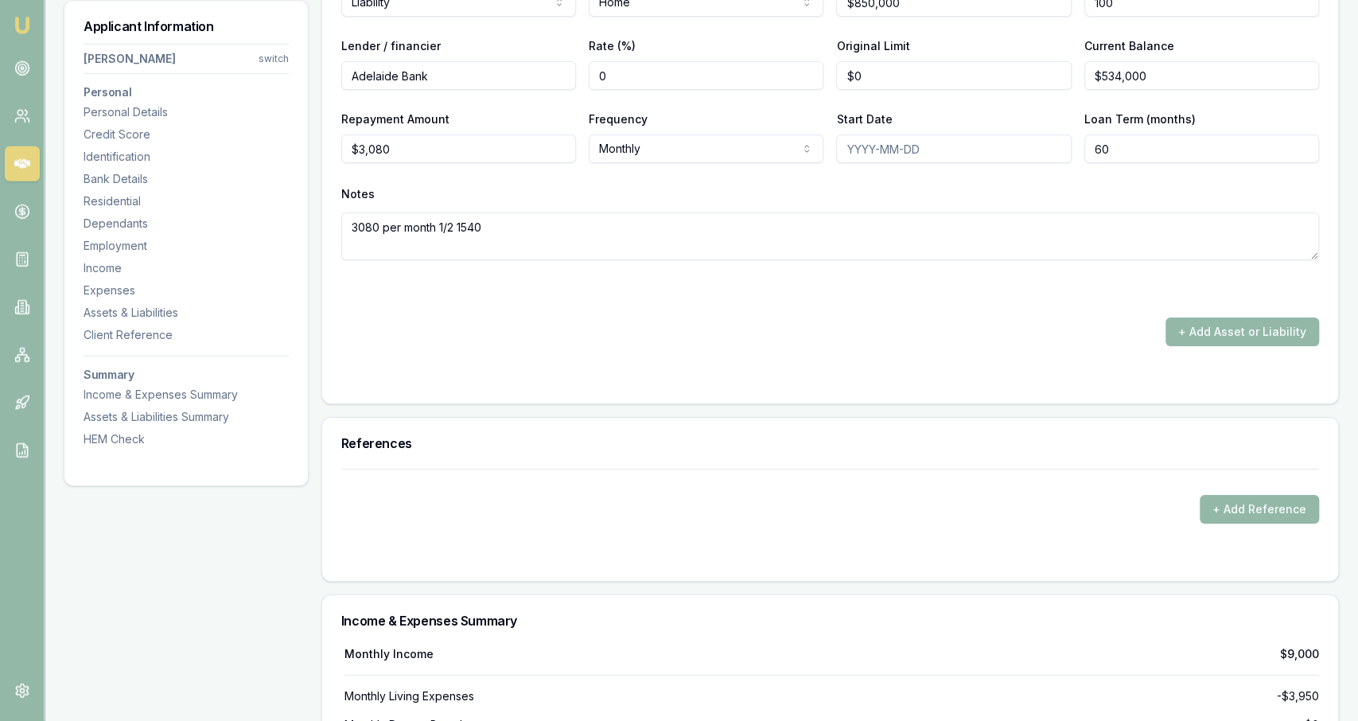
click at [594, 309] on div "X Asset / Liability Liability Asset Liability Item Home Home Car Boat Bike Cara…" at bounding box center [830, 123] width 978 height 445
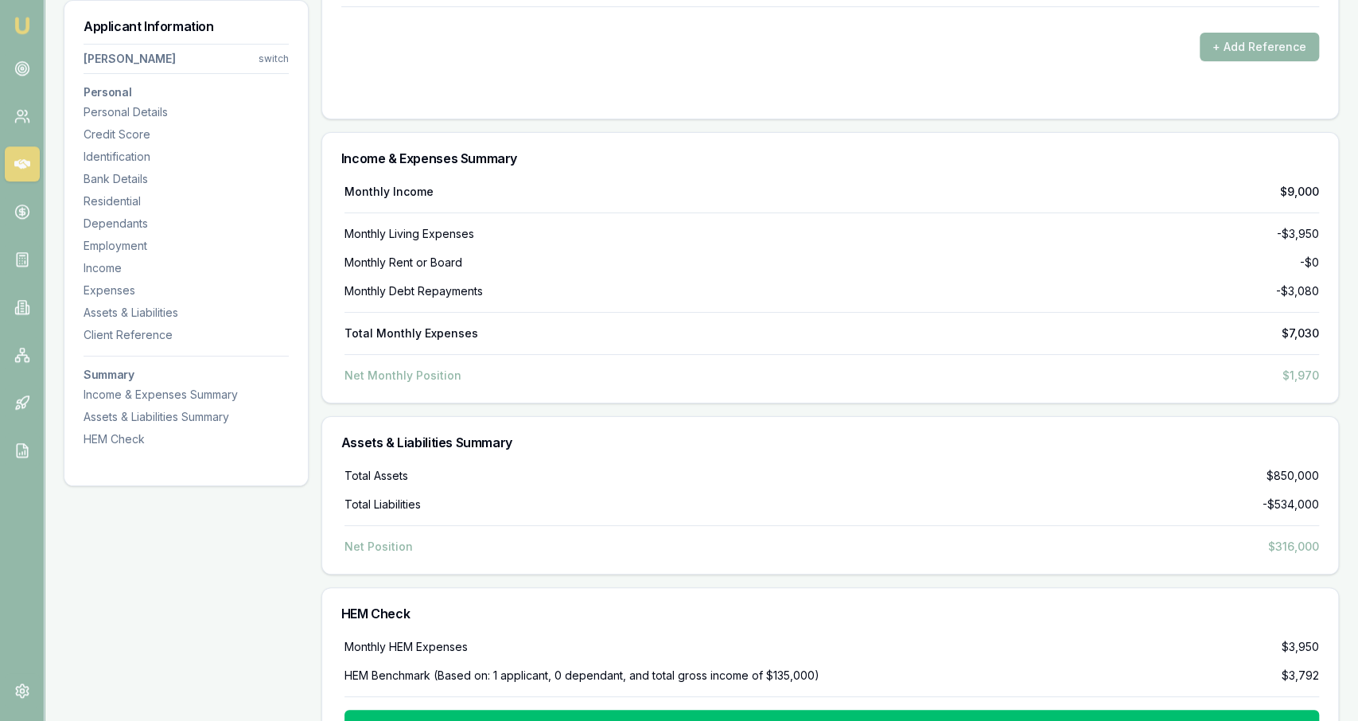
scroll to position [4114, 0]
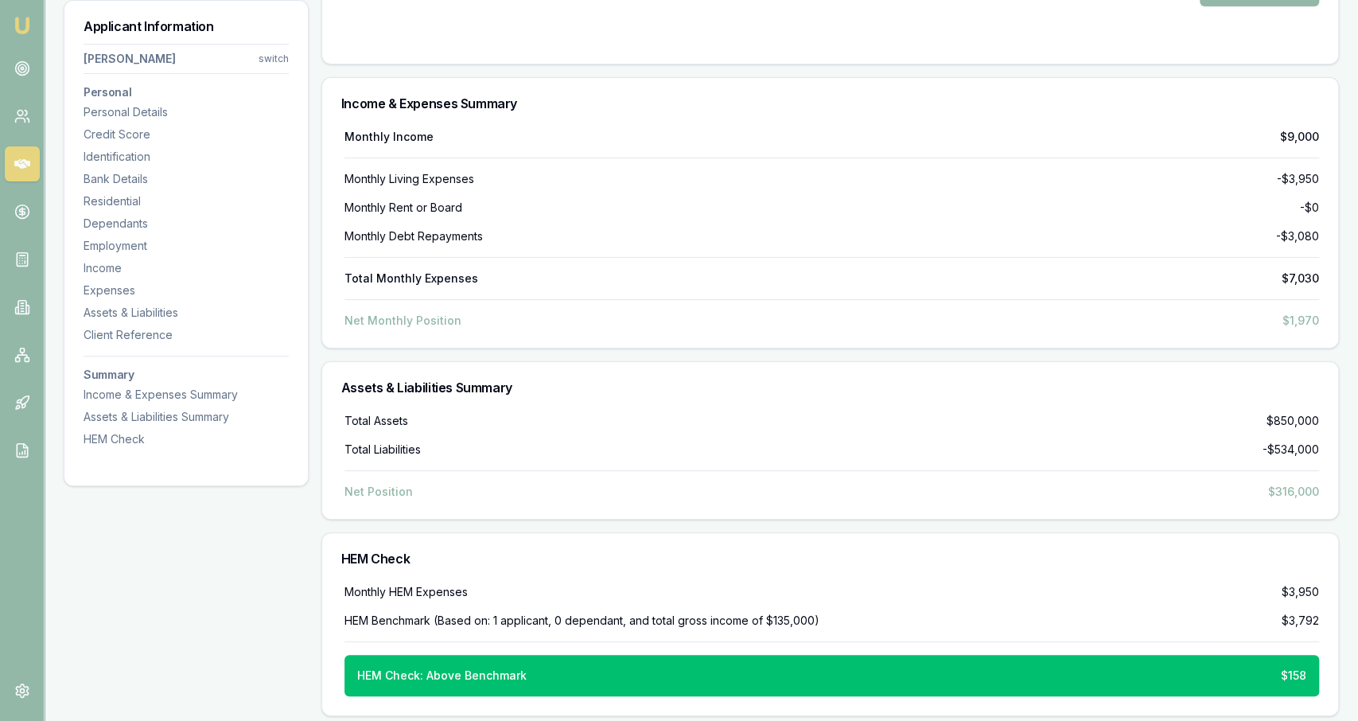
click at [866, 462] on div "Total Assets $850,000 Total Liabilities -$534,000 Net Position $316,000" at bounding box center [830, 456] width 978 height 87
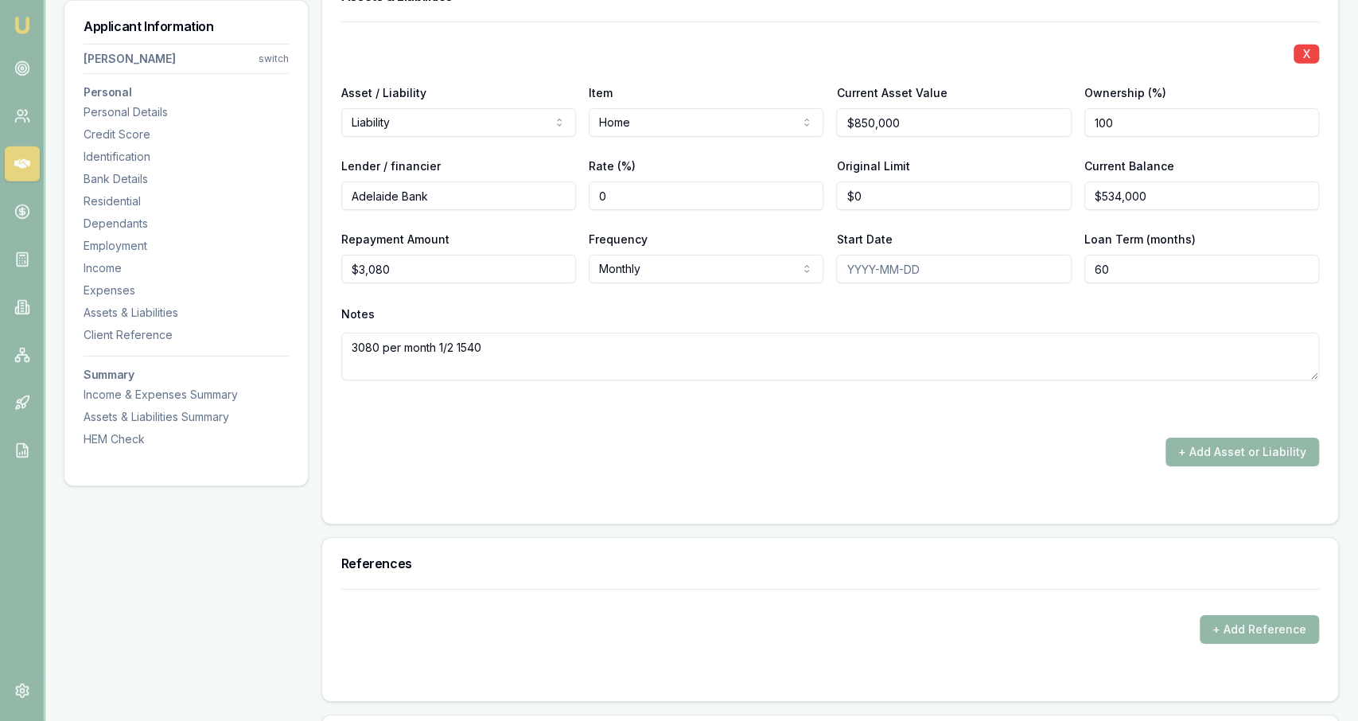
scroll to position [3325, 0]
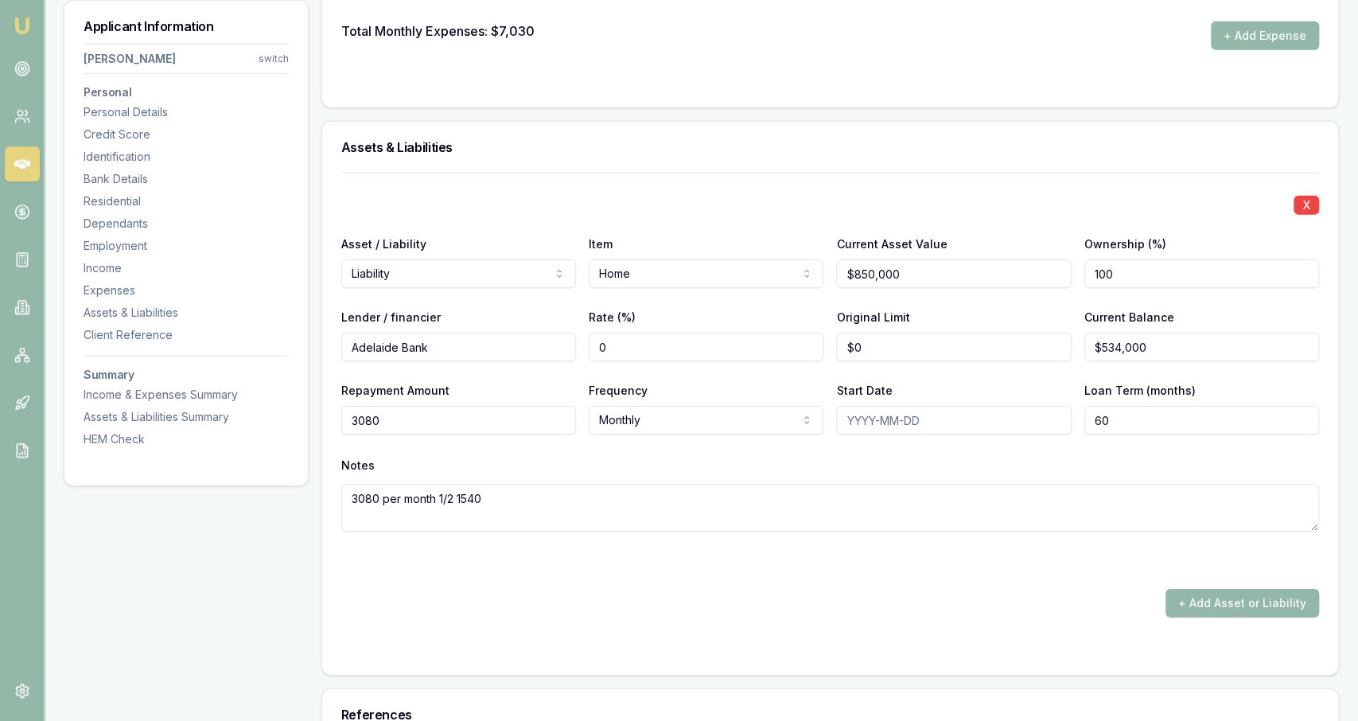
click at [536, 412] on input "3080" at bounding box center [458, 420] width 235 height 29
type input "$1,540"
click at [573, 468] on div "Notes" at bounding box center [830, 466] width 978 height 24
click at [1211, 406] on input "60" at bounding box center [1201, 420] width 235 height 29
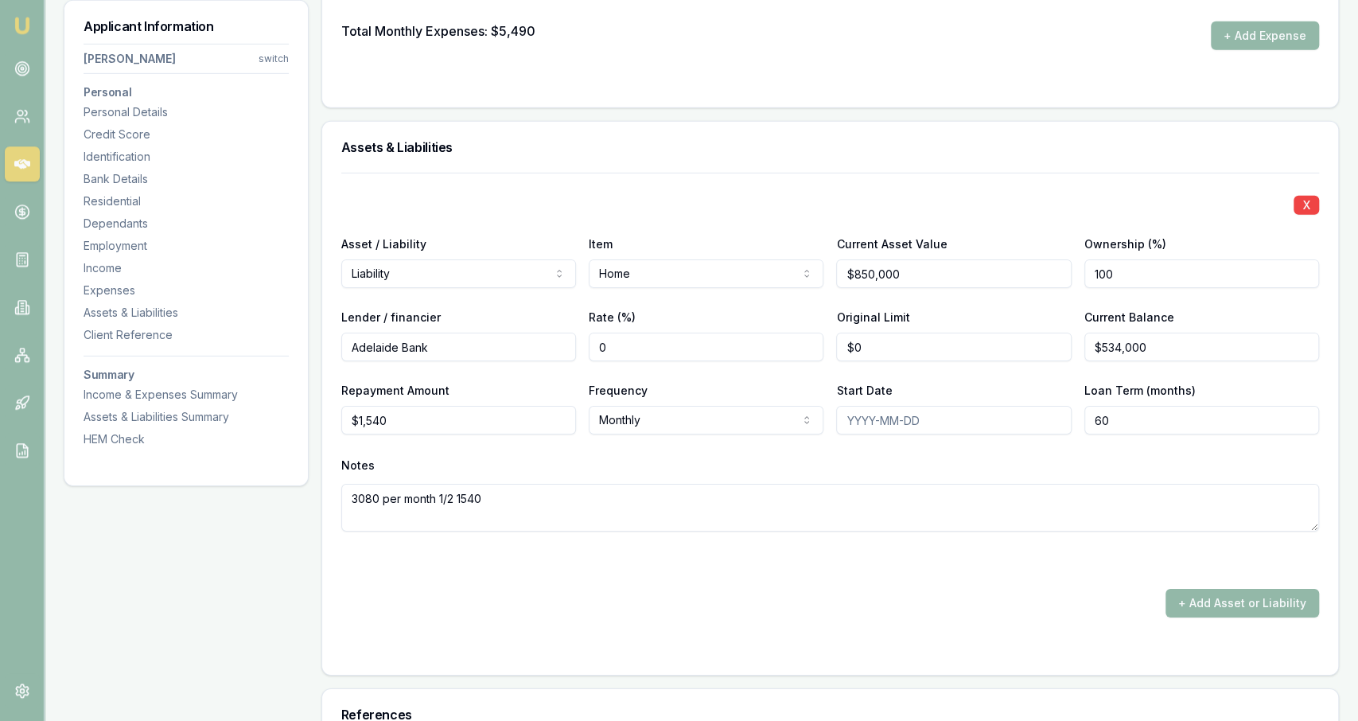
click at [1211, 406] on input "60" at bounding box center [1201, 420] width 235 height 29
type input "320"
click at [1170, 438] on div "X Asset / Liability Liability Asset Liability Item Home Home Car Boat Bike Cara…" at bounding box center [830, 371] width 978 height 397
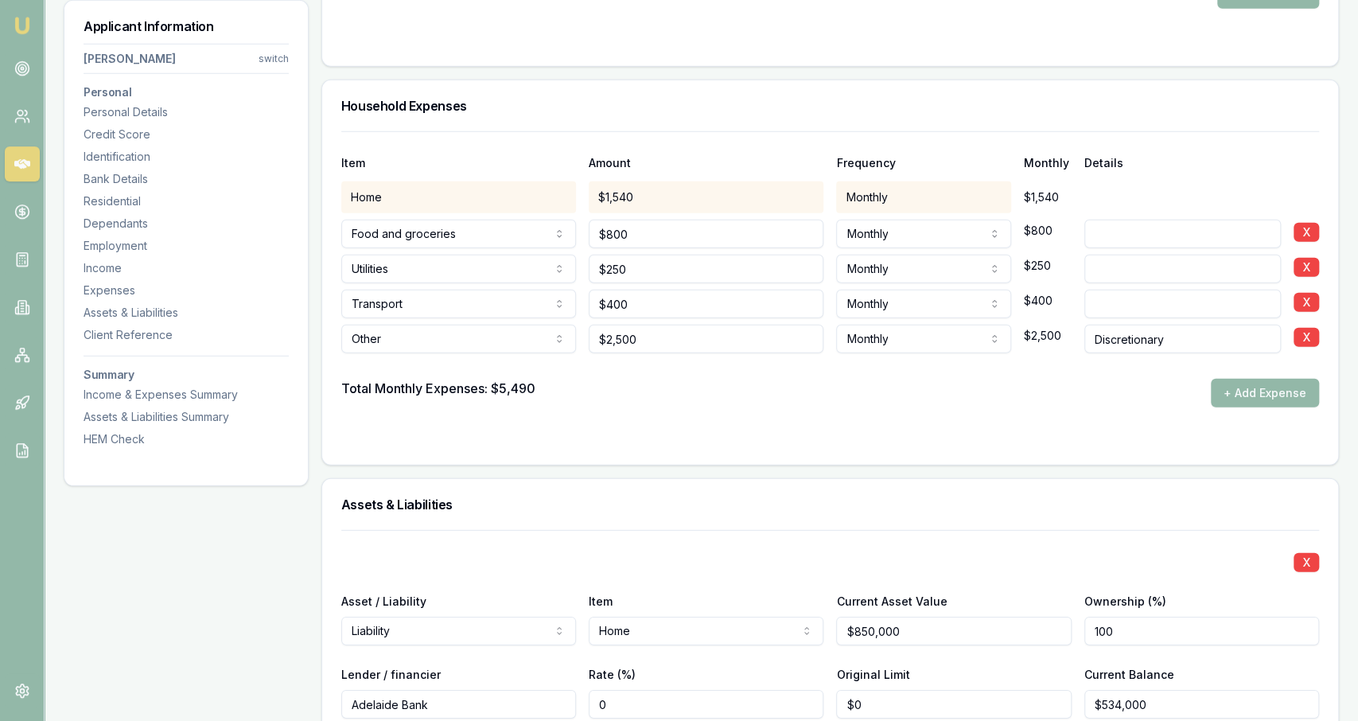
scroll to position [2965, 0]
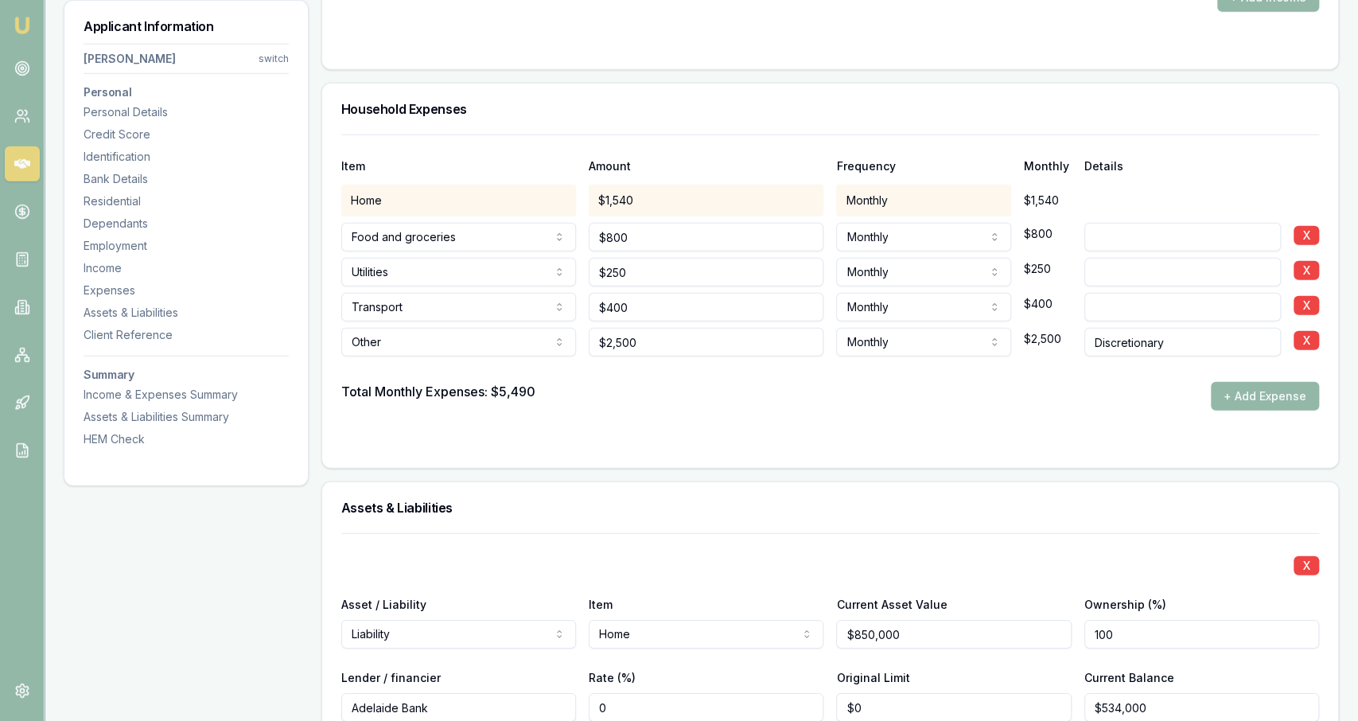
click at [921, 511] on div "Assets & Liabilities" at bounding box center [830, 507] width 1016 height 51
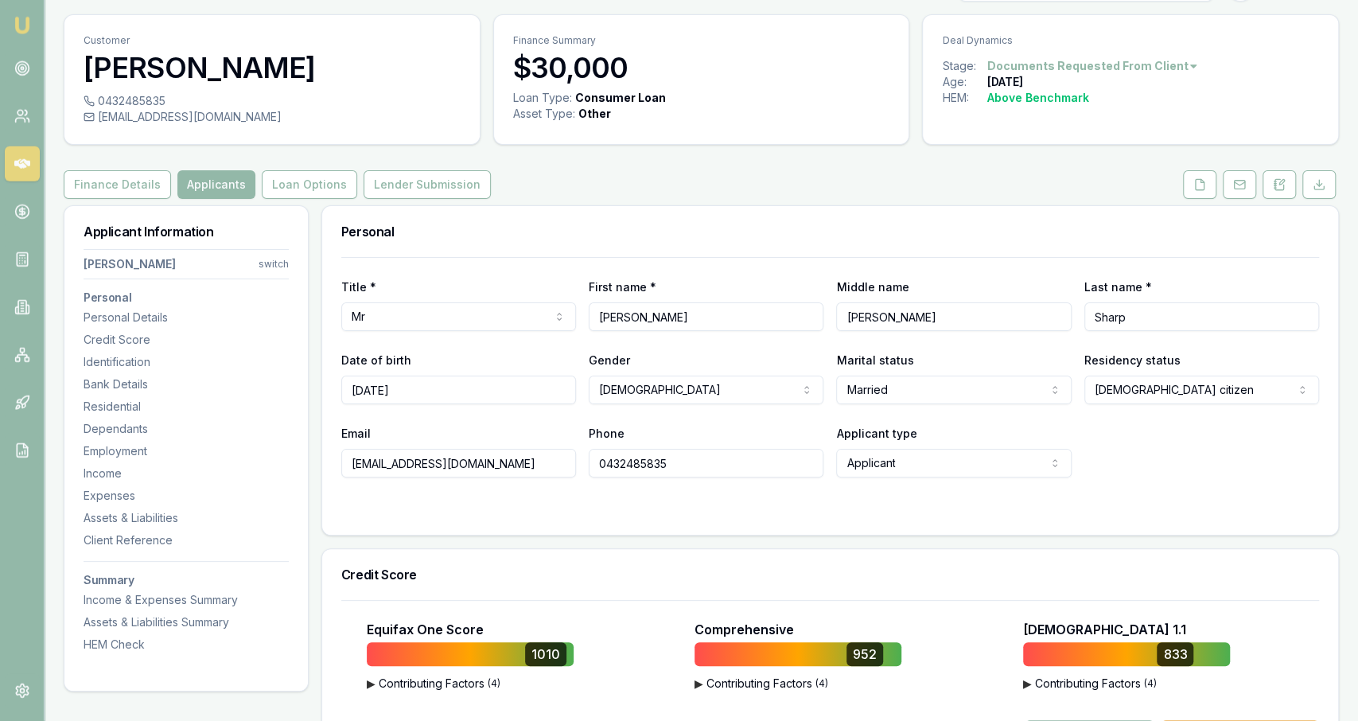
scroll to position [39, 0]
click at [1193, 190] on button at bounding box center [1199, 185] width 33 height 29
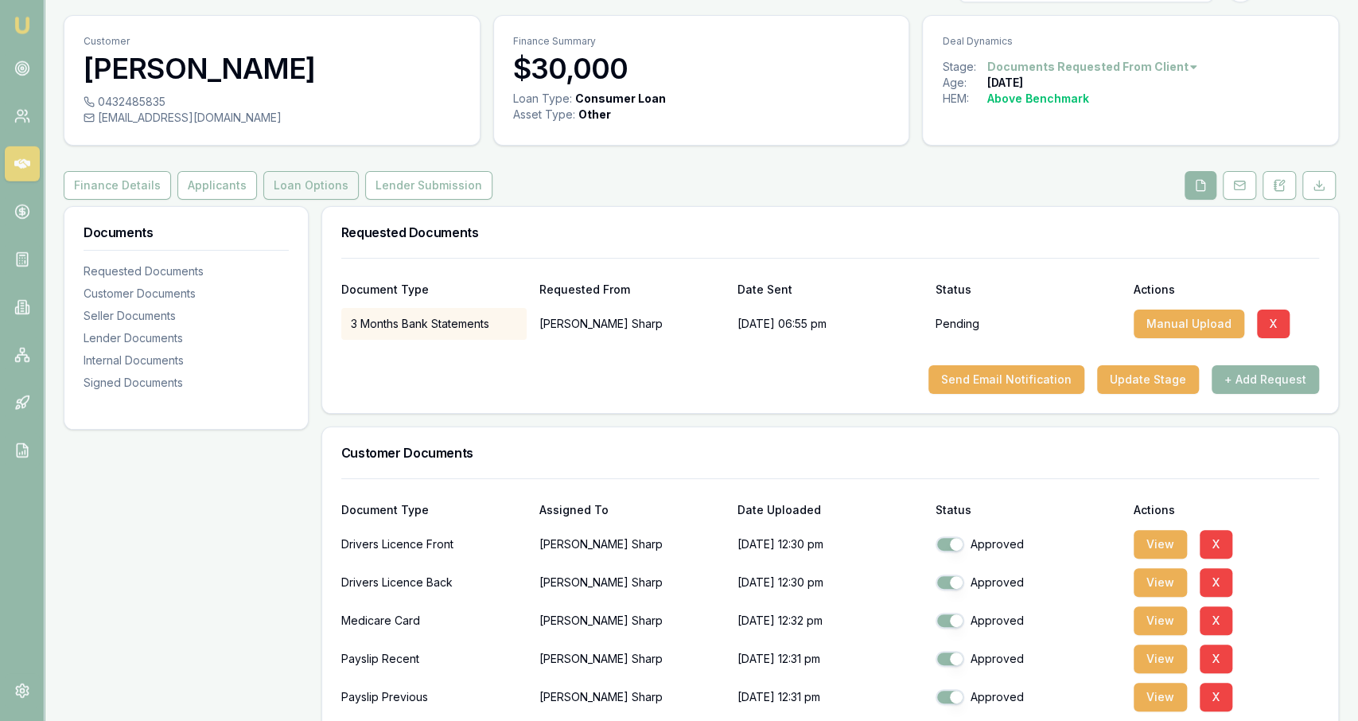
click at [333, 185] on button "Loan Options" at bounding box center [310, 185] width 95 height 29
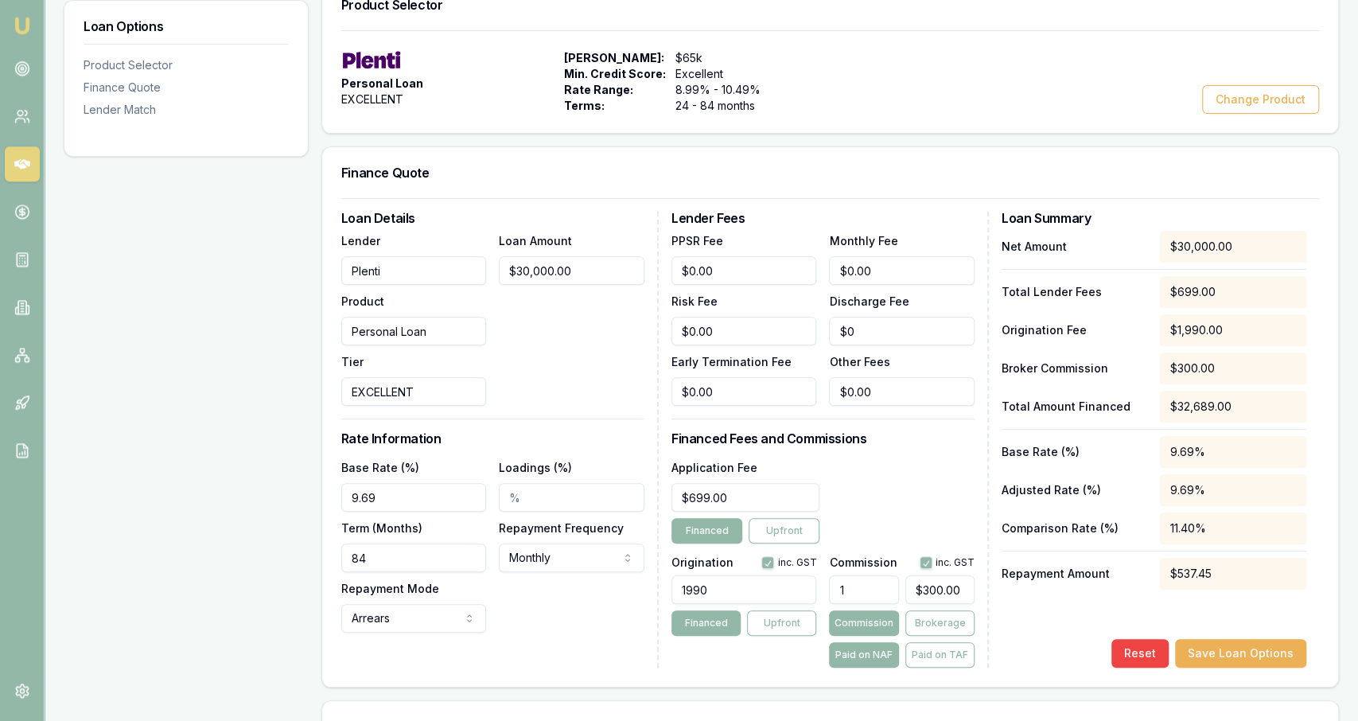
scroll to position [142, 0]
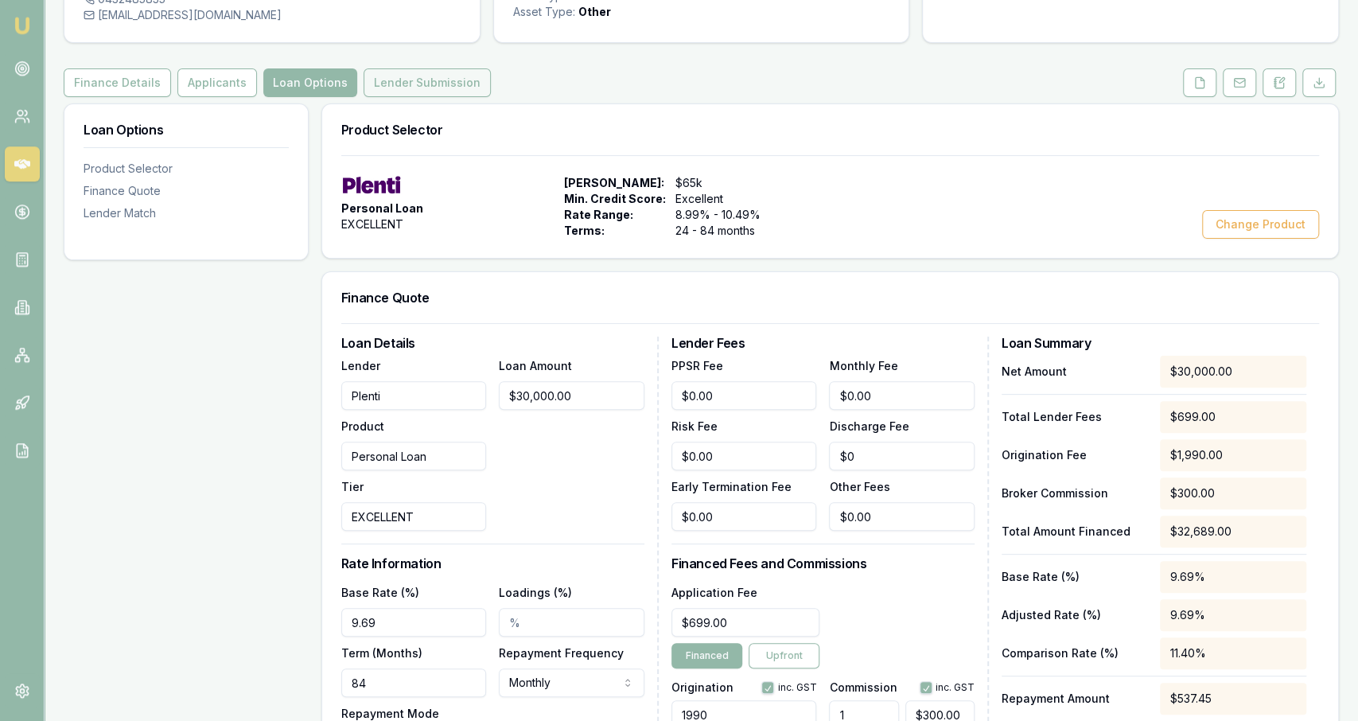
click at [404, 92] on button "Lender Submission" at bounding box center [427, 82] width 127 height 29
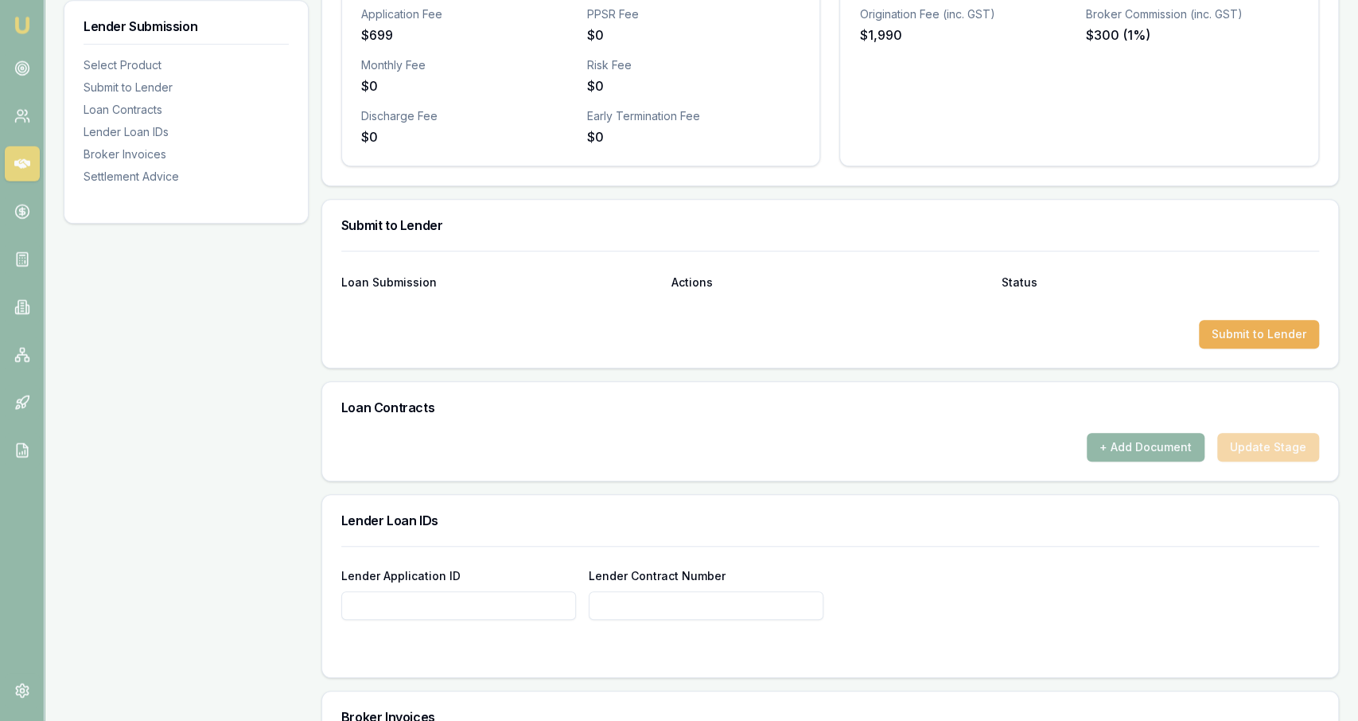
scroll to position [656, 0]
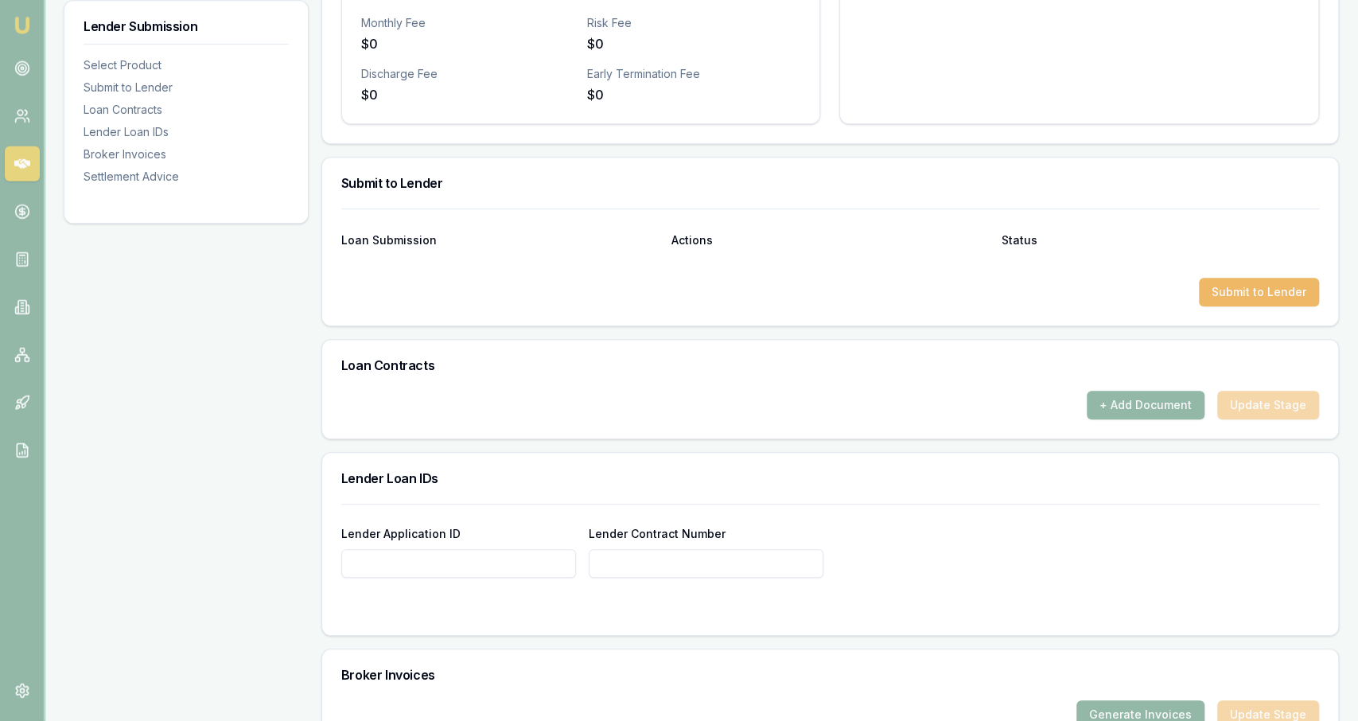
click at [1272, 288] on button "Submit to Lender" at bounding box center [1259, 292] width 120 height 29
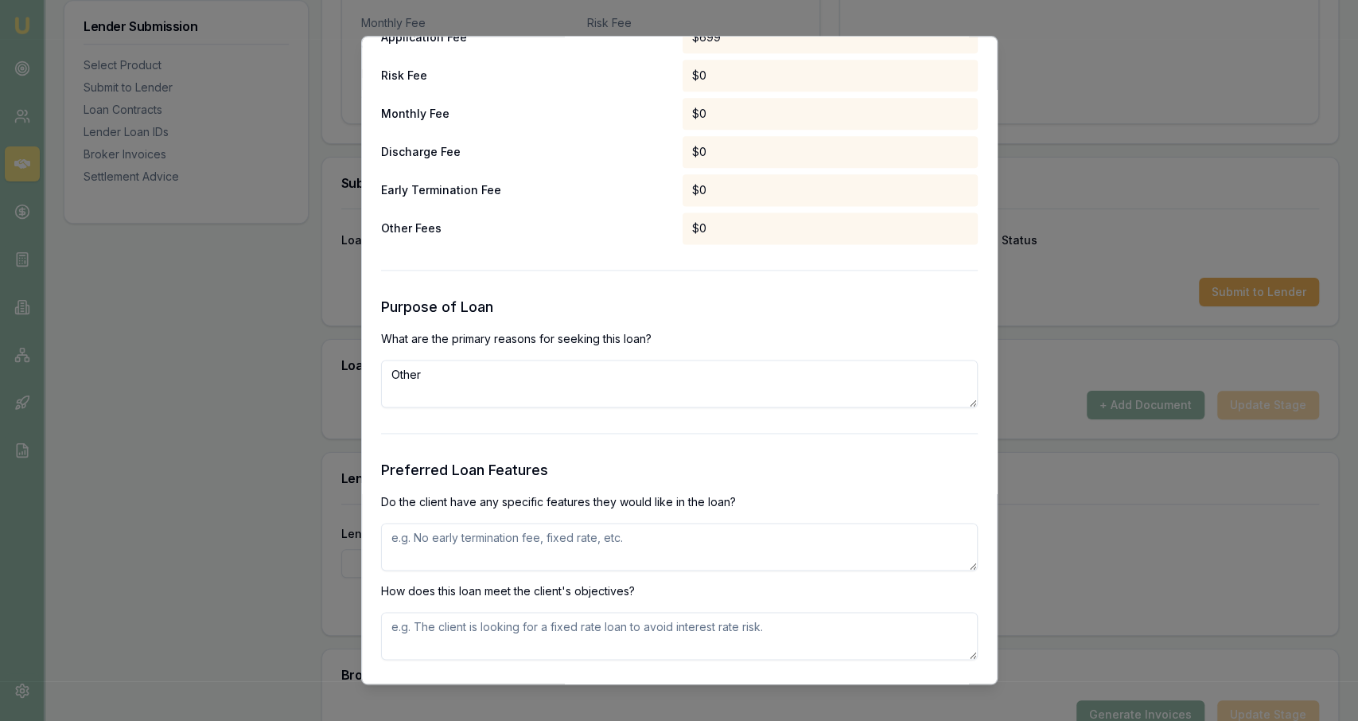
scroll to position [1414, 0]
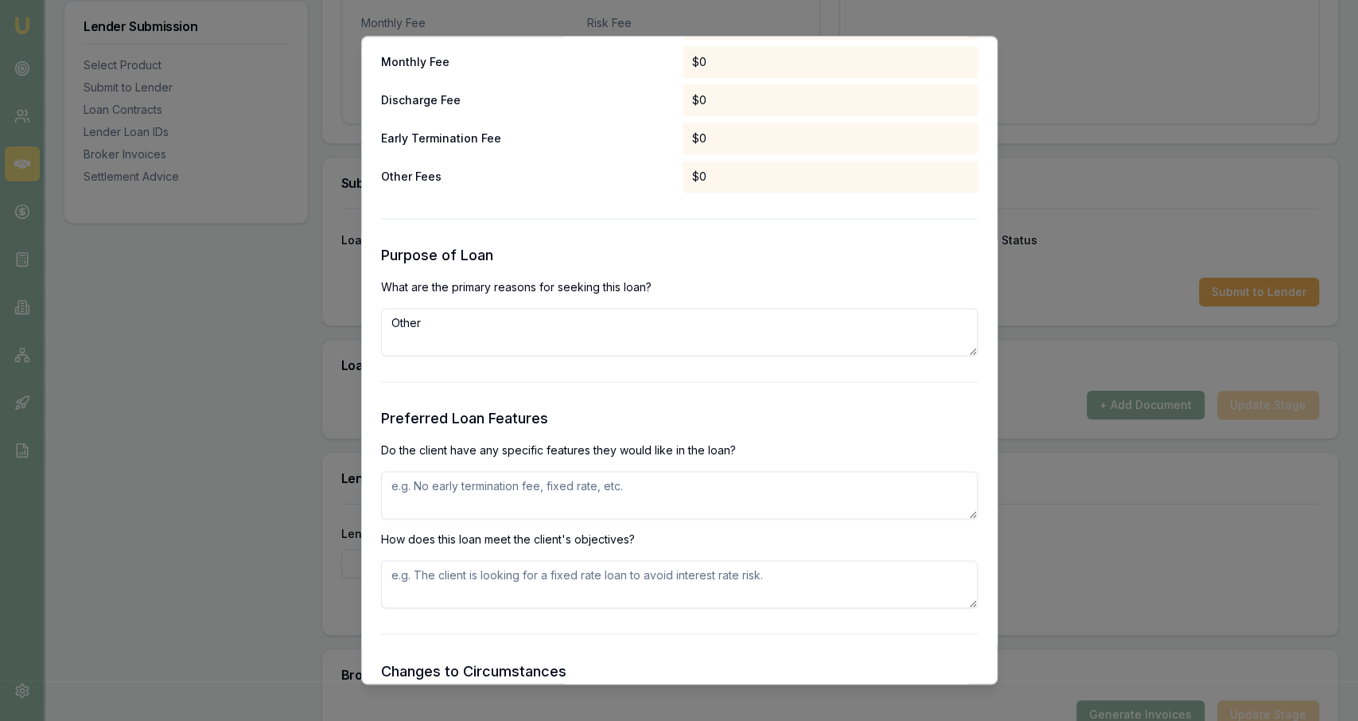
click at [608, 338] on textarea "Other" at bounding box center [679, 332] width 597 height 48
type textarea "Purchase of trailer from auction. Unsecured funds requested"
click at [566, 483] on textarea at bounding box center [679, 495] width 597 height 48
type textarea "Unsecured and ability to pay extra with little to no additional fees"
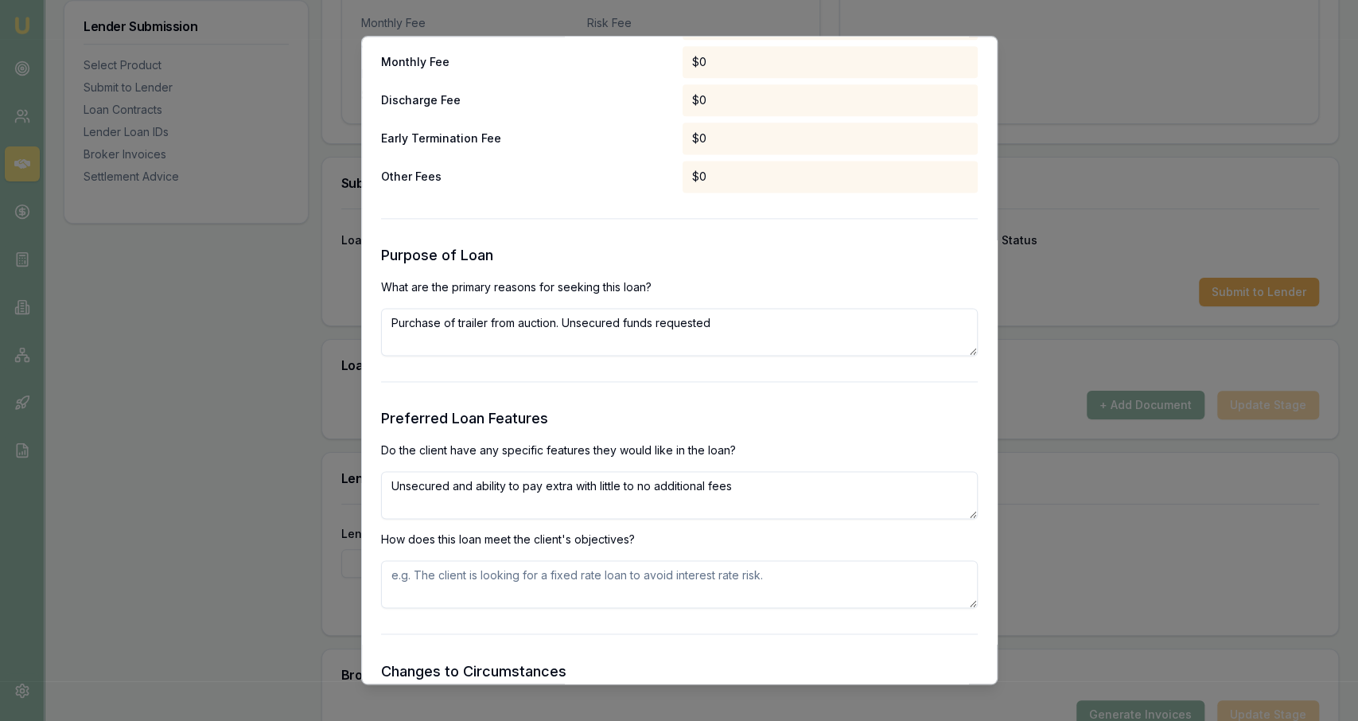
paste textarea "Unsecured and ability to pay extra with little to no additional fees"
type textarea "Unsecured and ability to pay extra with little to no additional fees"
click at [593, 543] on p "How does this loan meet the client's objectives?" at bounding box center [679, 540] width 597 height 16
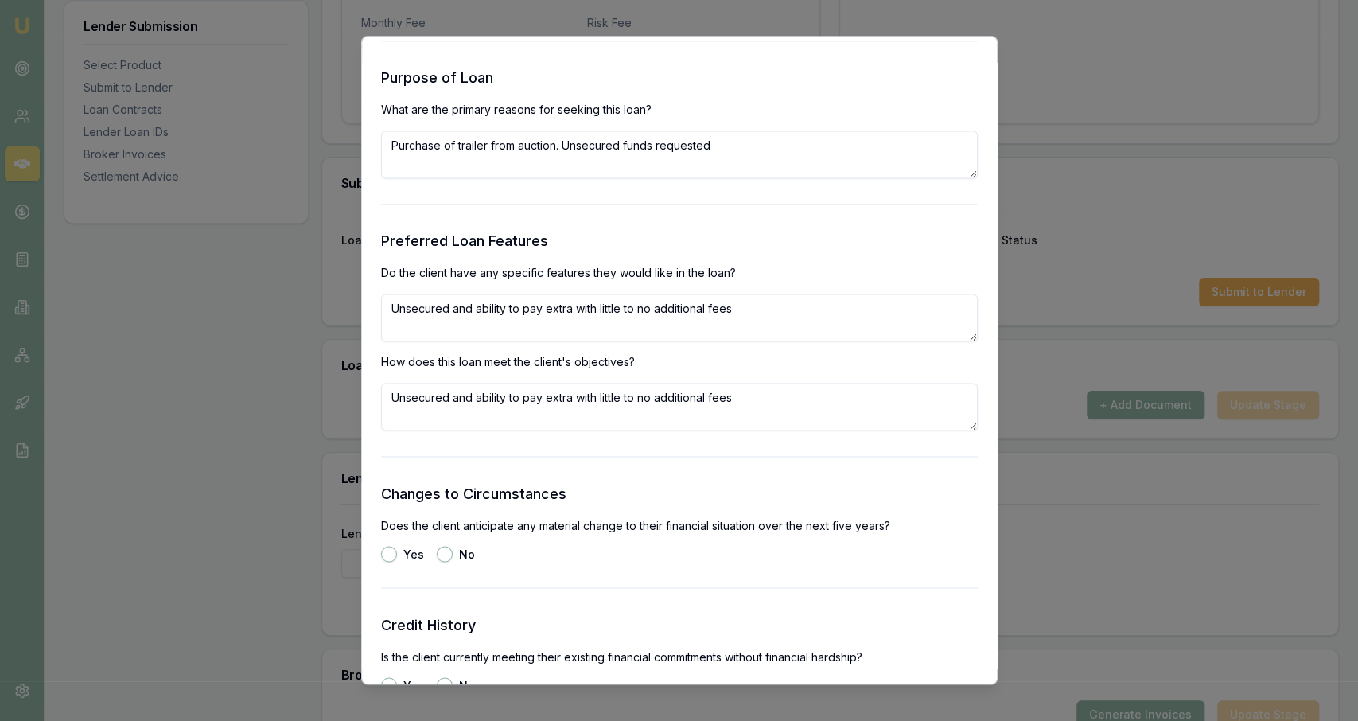
click at [446, 552] on button "No" at bounding box center [445, 554] width 16 height 16
radio input "true"
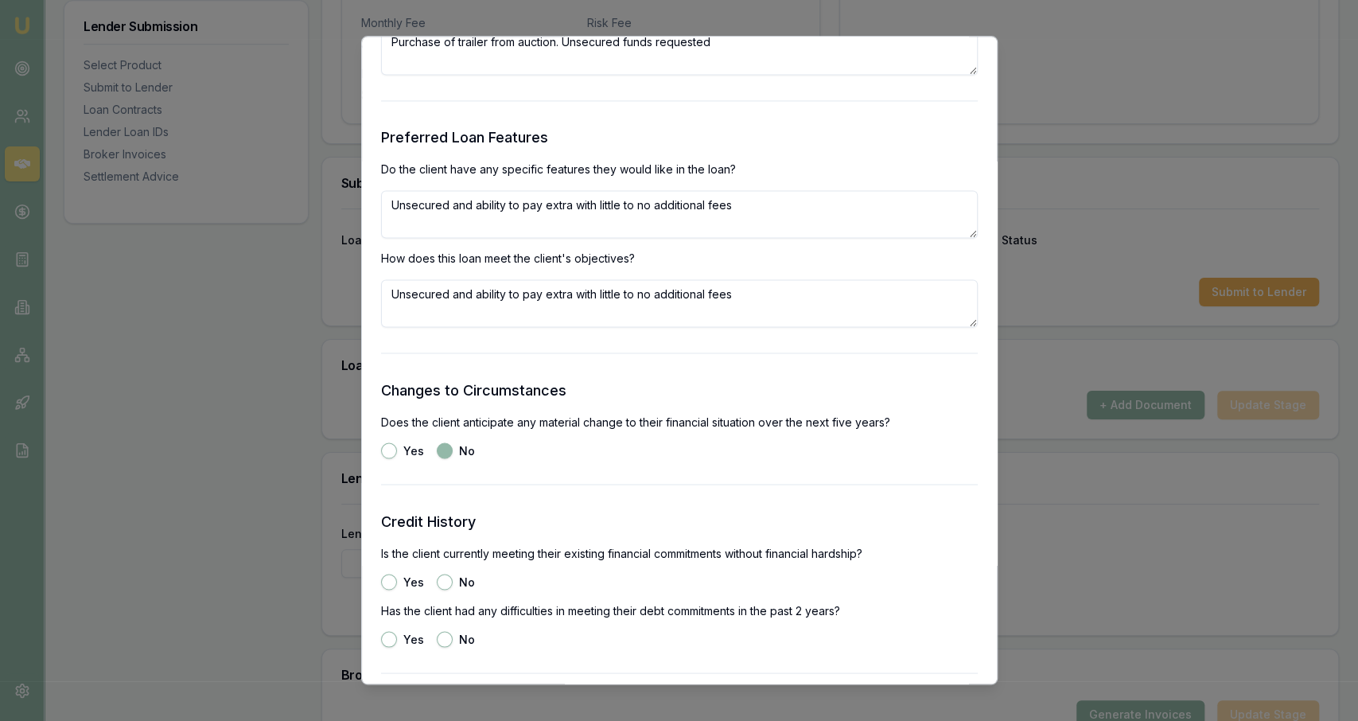
scroll to position [1817, 0]
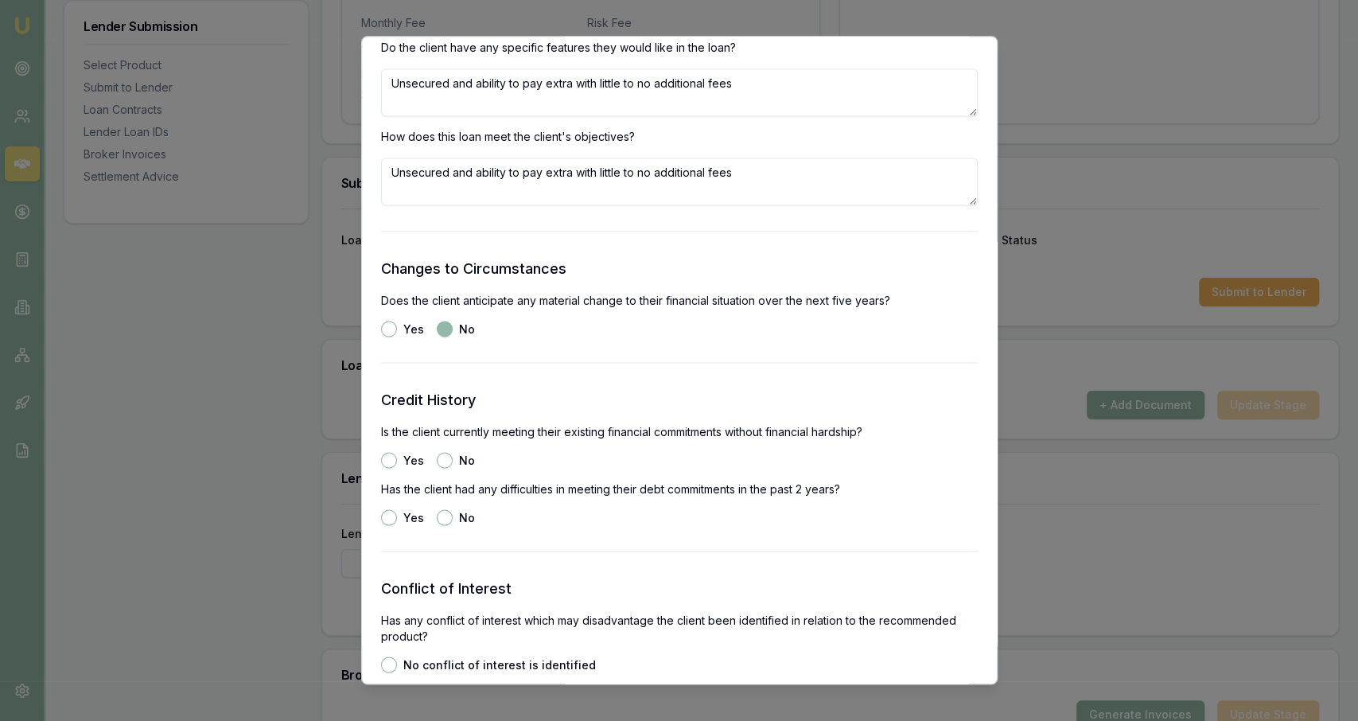
click at [442, 458] on button "No" at bounding box center [445, 460] width 16 height 16
radio input "true"
click at [390, 465] on button "Yes" at bounding box center [389, 460] width 16 height 16
radio input "true"
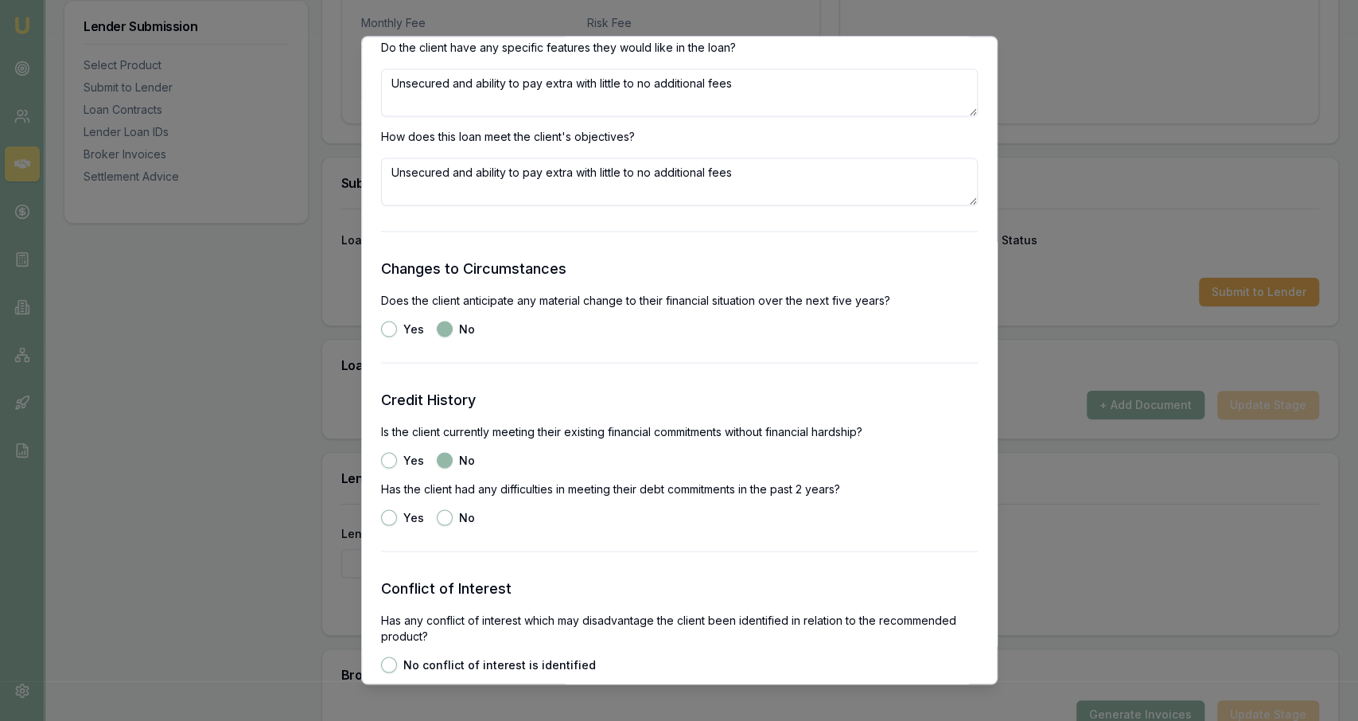
radio input "false"
click at [437, 515] on button "No" at bounding box center [445, 517] width 16 height 16
radio input "true"
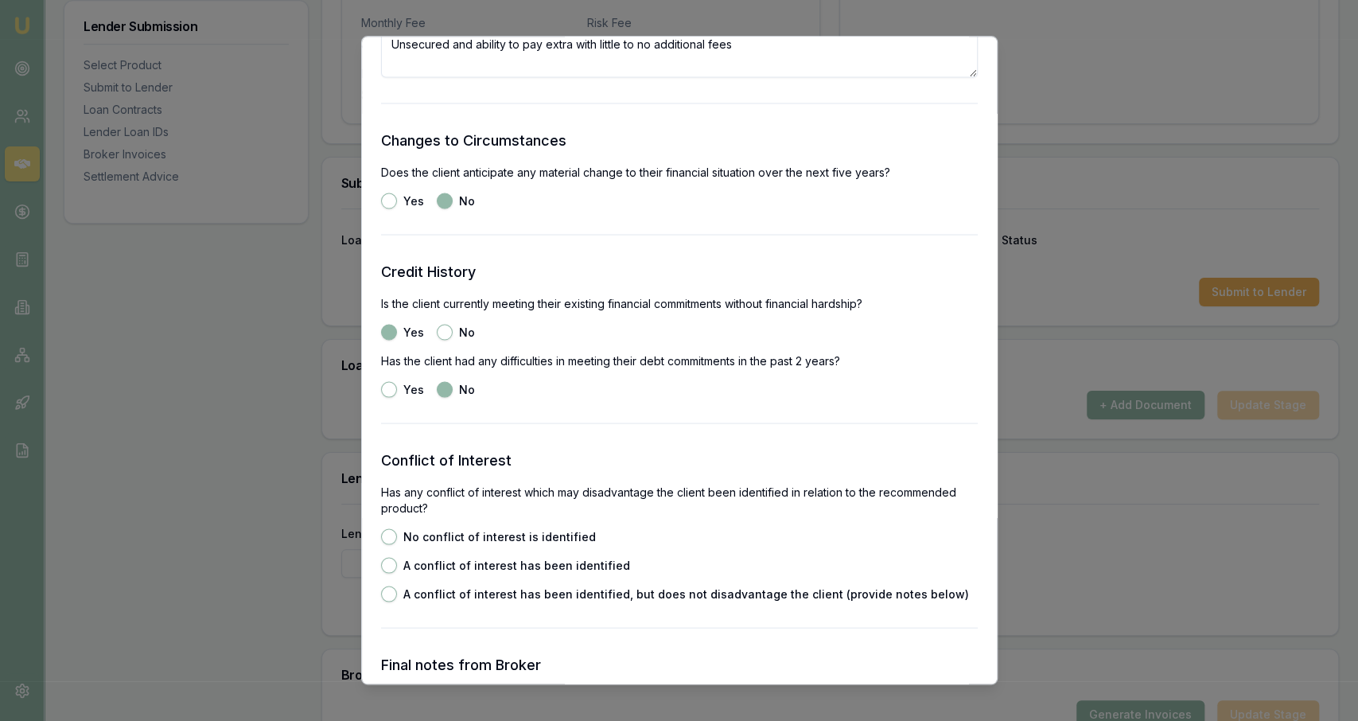
click at [561, 535] on label "No conflict of interest is identified" at bounding box center [499, 536] width 193 height 11
click at [397, 535] on button "No conflict of interest is identified" at bounding box center [389, 536] width 16 height 16
radio input "true"
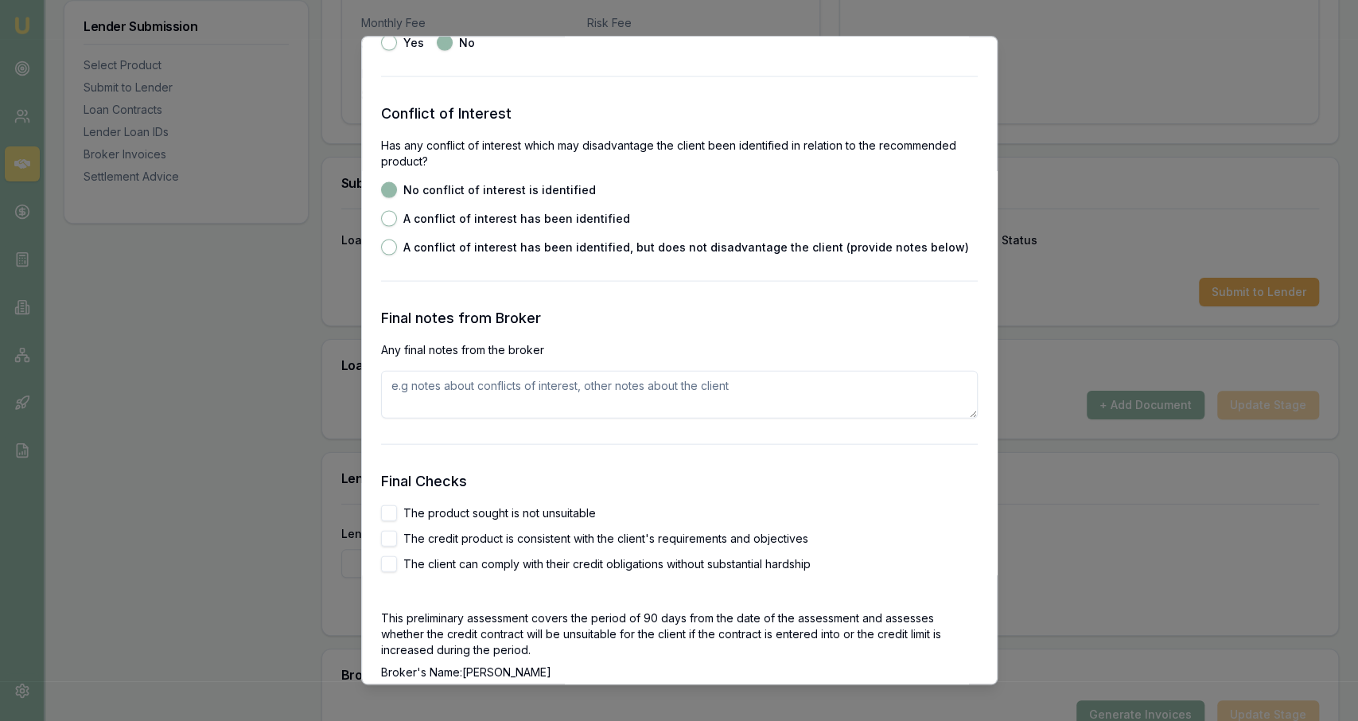
click at [491, 513] on label "The product sought is not unsuitable" at bounding box center [499, 512] width 193 height 11
click at [397, 513] on button "The product sought is not unsuitable" at bounding box center [389, 512] width 16 height 16
checkbox input "true"
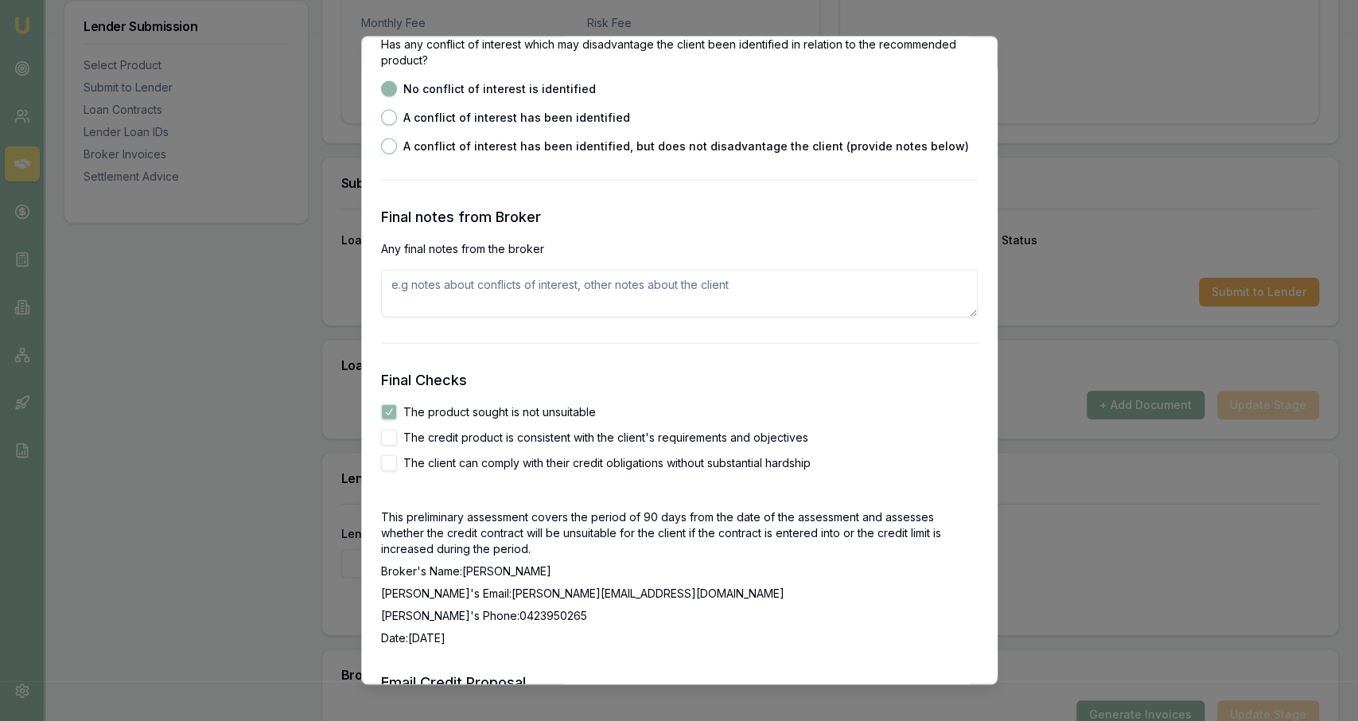
click at [456, 431] on label "The credit product is consistent with the client's requirements and objectives" at bounding box center [605, 436] width 405 height 11
click at [397, 431] on button "The credit product is consistent with the client's requirements and objectives" at bounding box center [389, 437] width 16 height 16
checkbox input "true"
click at [452, 457] on label "The client can comply with their credit obligations without substantial hardship" at bounding box center [606, 462] width 407 height 11
click at [397, 457] on button "The client can comply with their credit obligations without substantial hardship" at bounding box center [389, 462] width 16 height 16
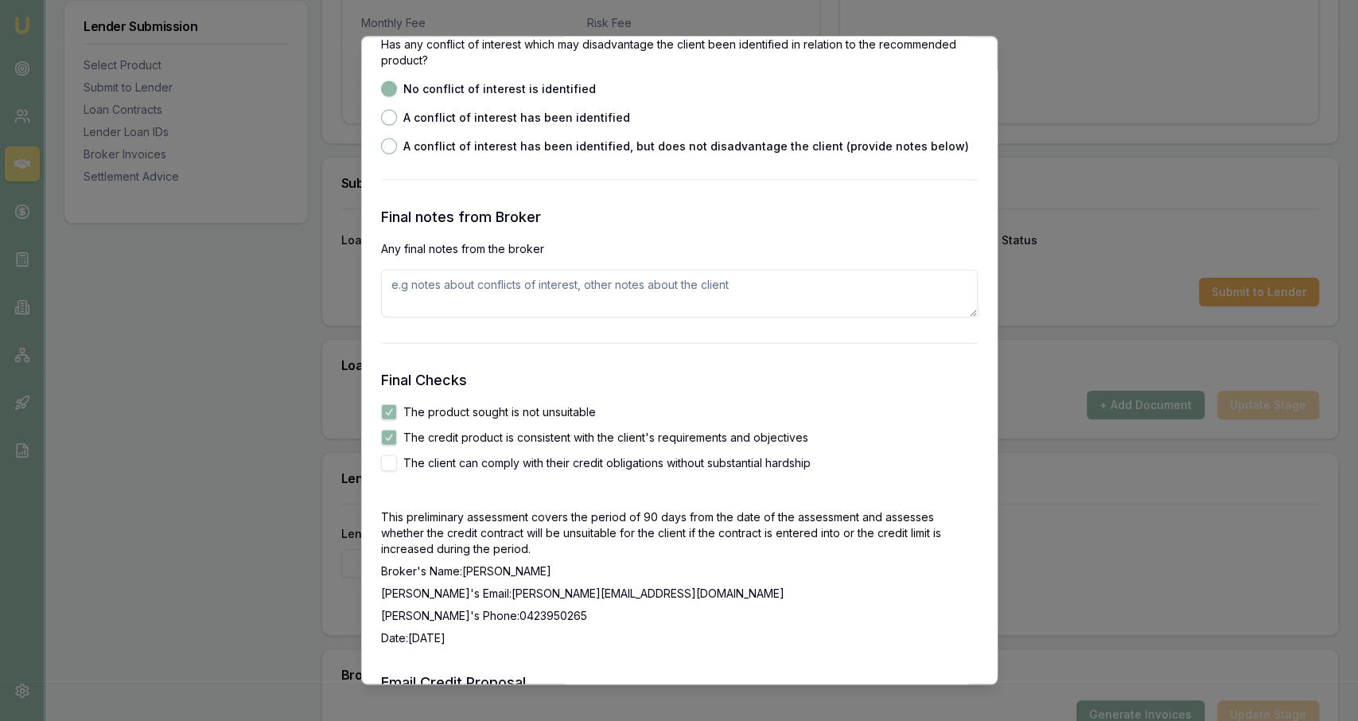
checkbox input "true"
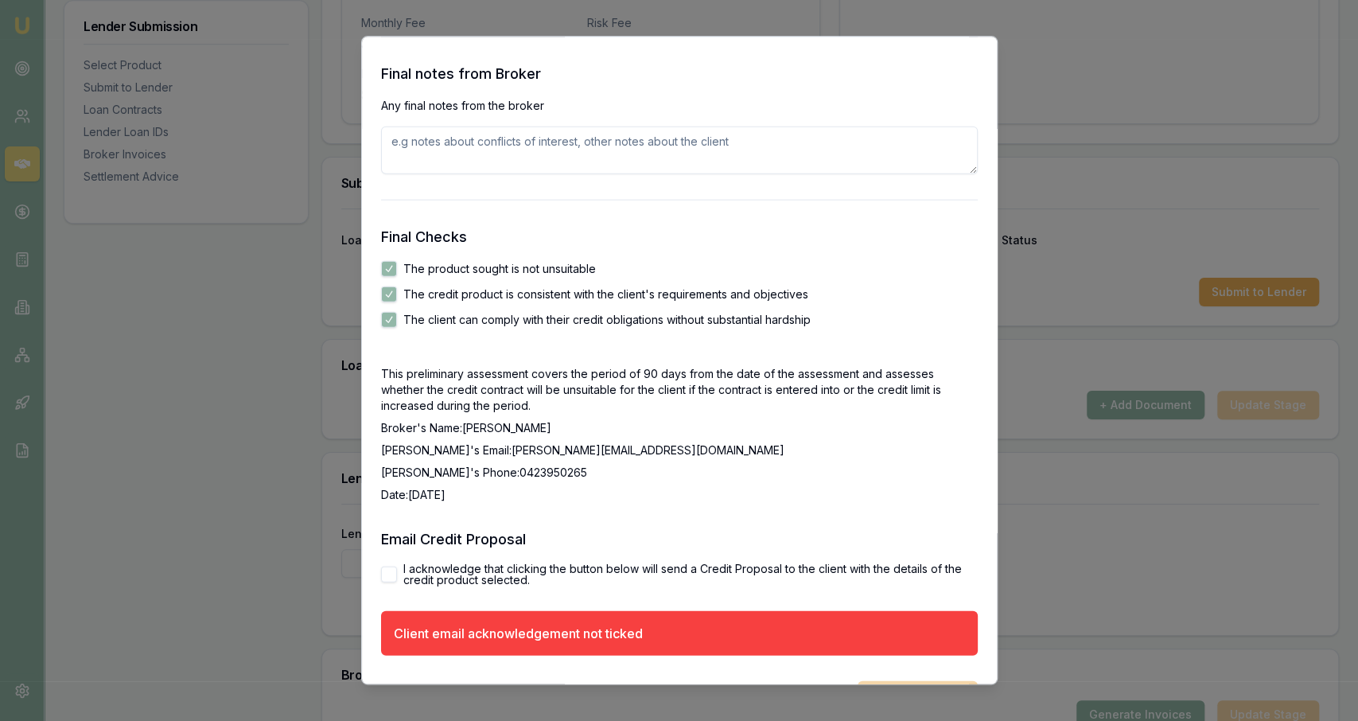
click at [446, 579] on label "I acknowledge that clicking the button below will send a Credit Proposal to the…" at bounding box center [690, 574] width 574 height 22
click at [397, 579] on button "I acknowledge that clicking the button below will send a Credit Proposal to the…" at bounding box center [389, 574] width 16 height 16
checkbox input "true"
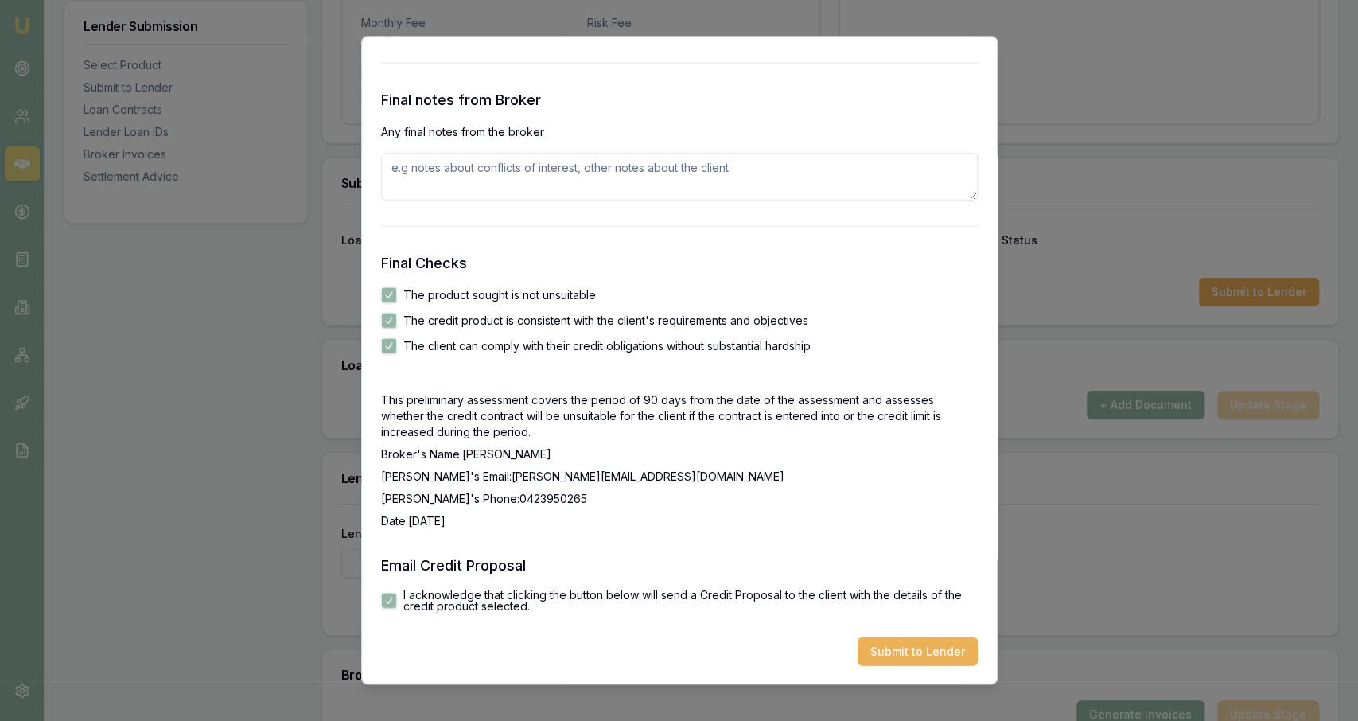
scroll to position [2509, 0]
click at [876, 655] on button "Submit to Lender" at bounding box center [918, 651] width 120 height 29
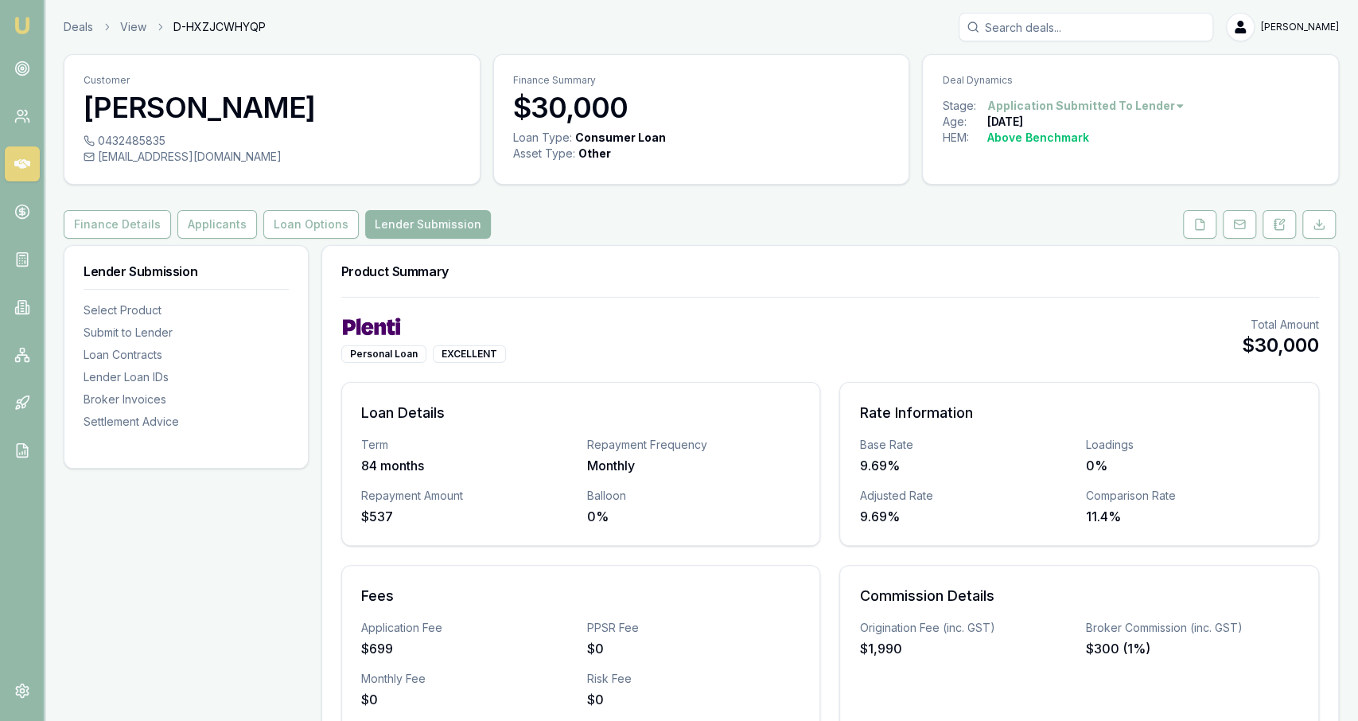
click at [61, 29] on header "Deals View D-HXZJCWHYQP [PERSON_NAME] Fanfulla Toggle Menu" at bounding box center [702, 27] width 1314 height 29
click at [72, 28] on link "Deals" at bounding box center [78, 27] width 29 height 16
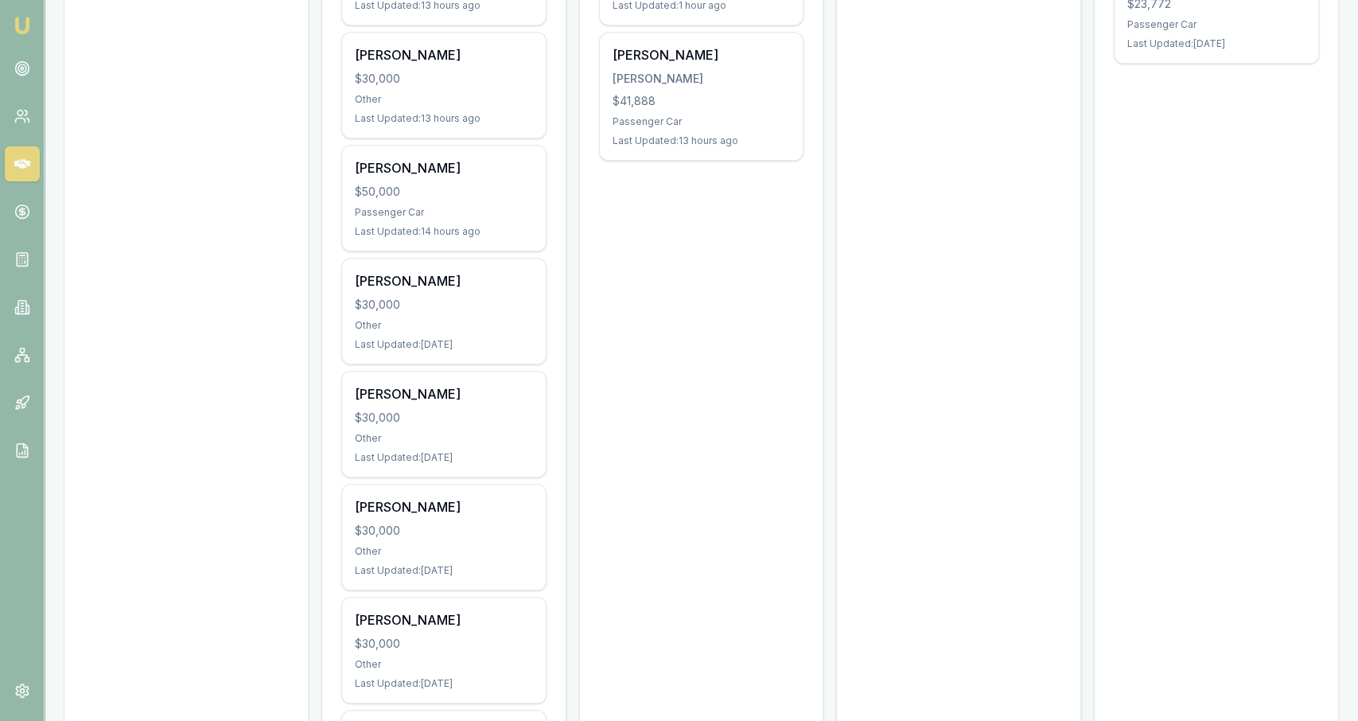
scroll to position [657, 0]
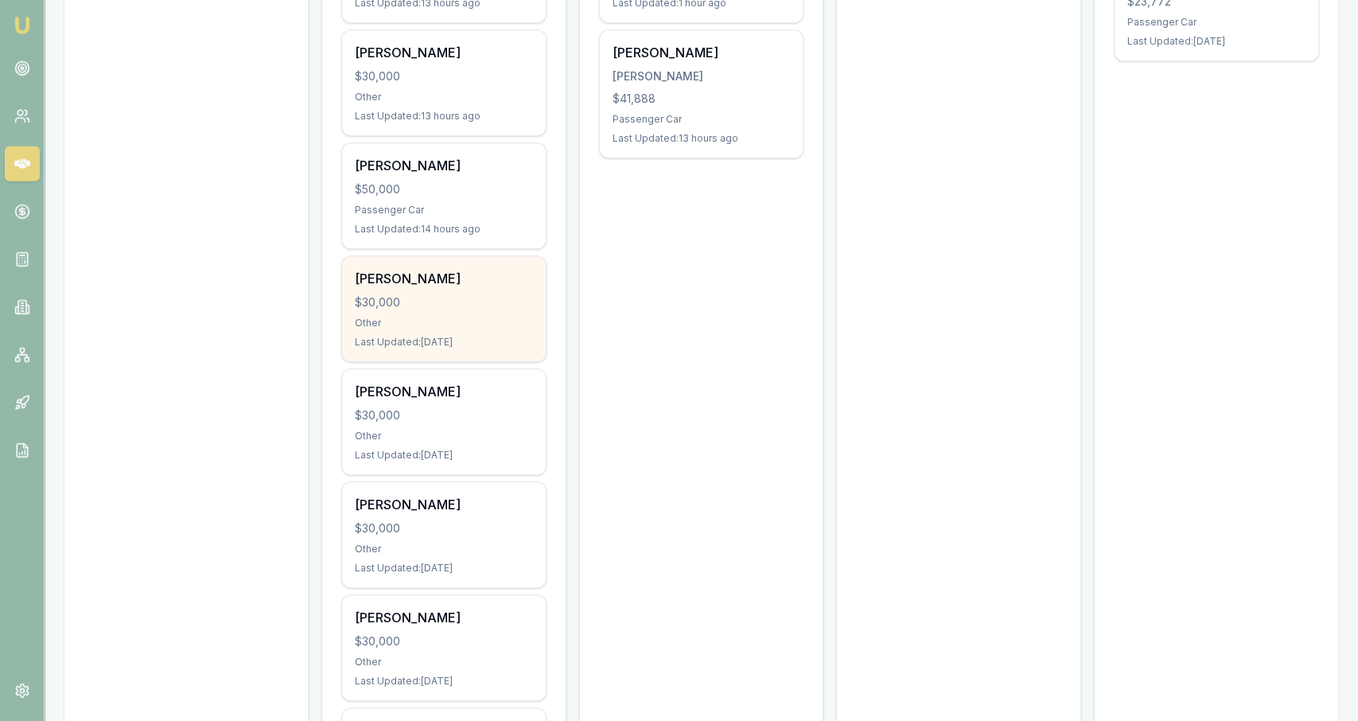
click at [499, 309] on div "[PERSON_NAME] $30,000 Other Last Updated: [DATE]" at bounding box center [444, 308] width 204 height 105
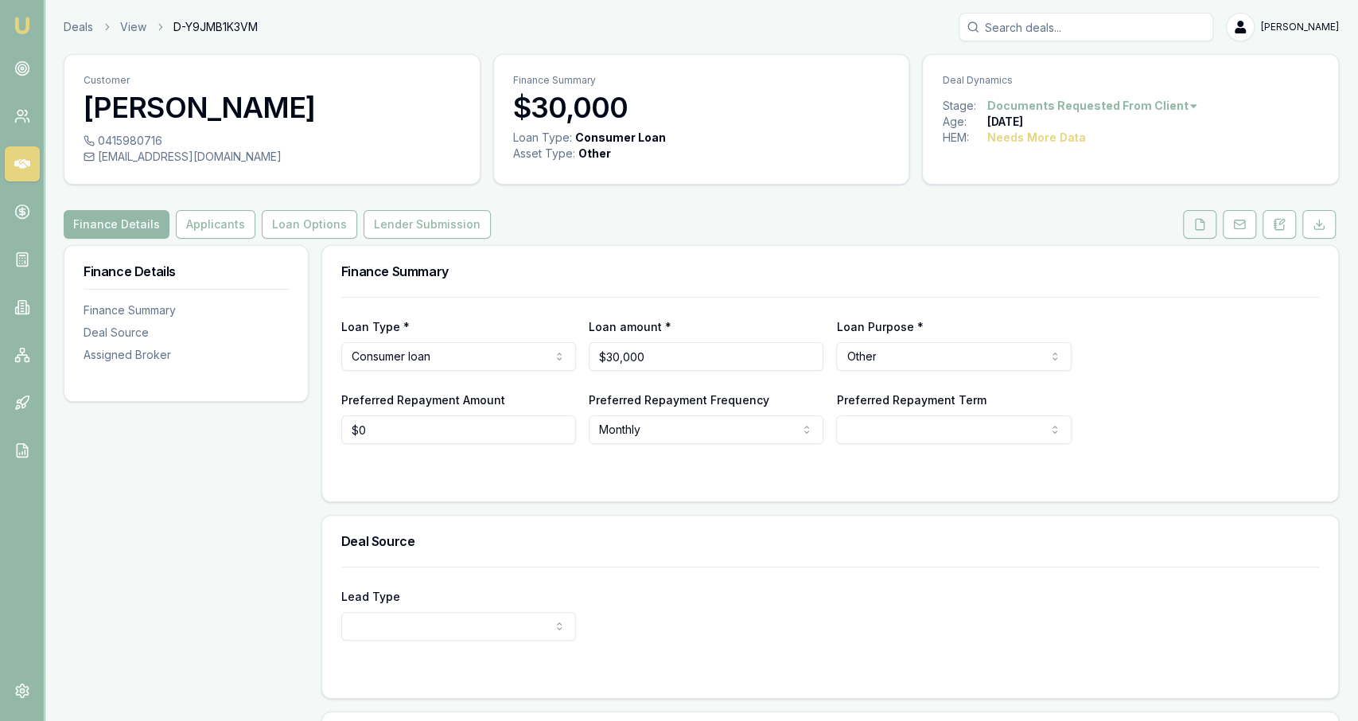
click at [1197, 237] on button at bounding box center [1199, 224] width 33 height 29
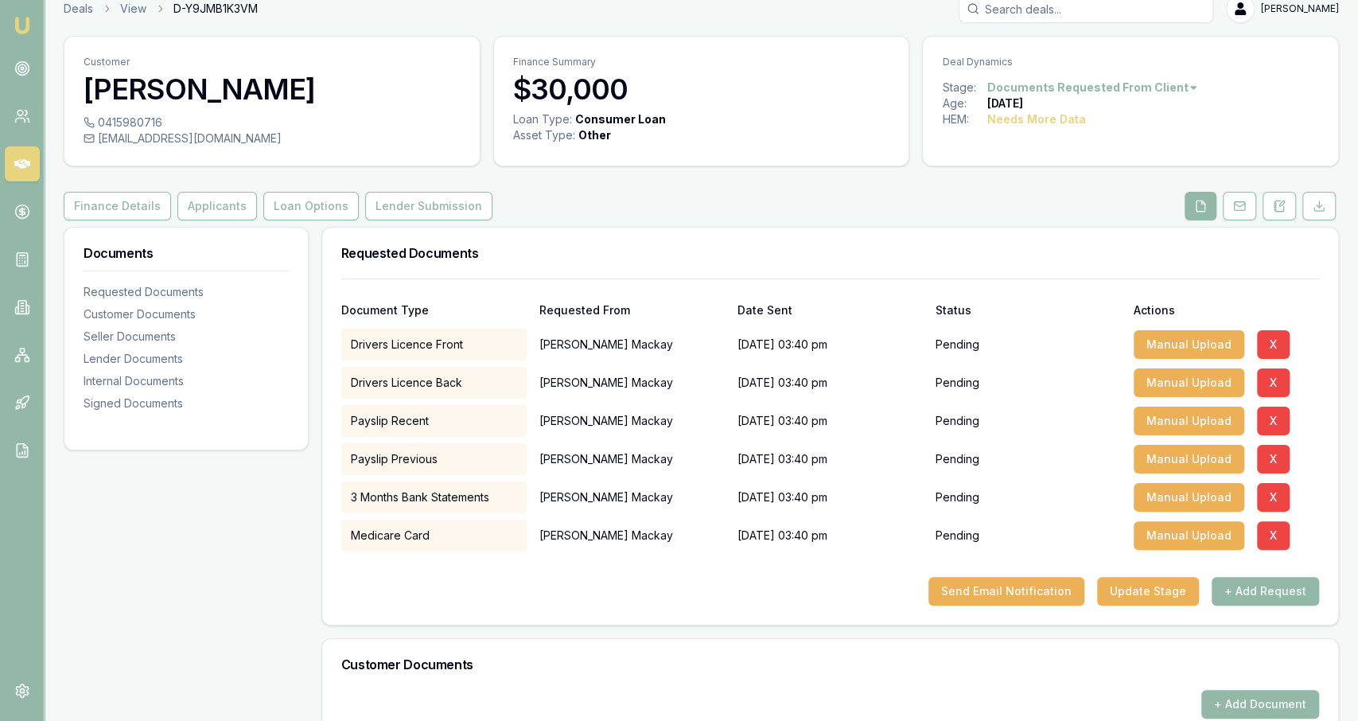
scroll to position [18, 0]
click at [82, 10] on link "Deals" at bounding box center [78, 10] width 29 height 16
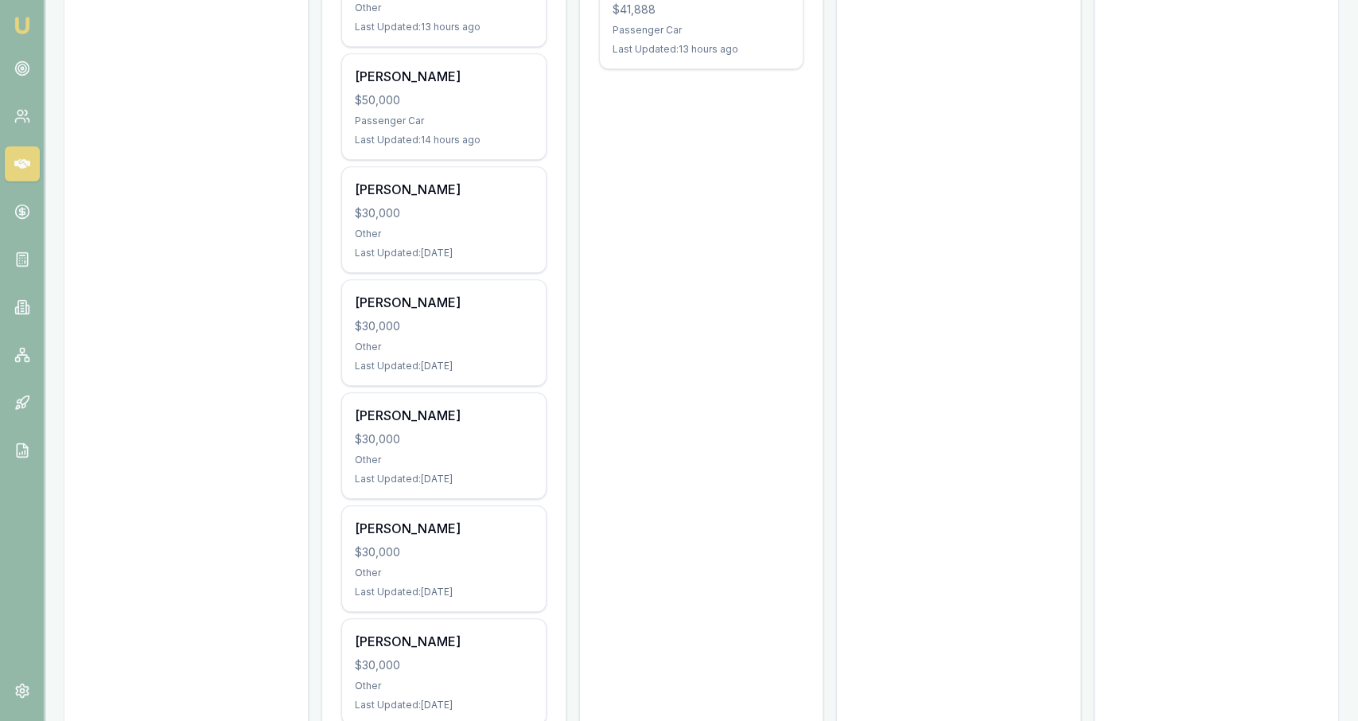
scroll to position [746, 0]
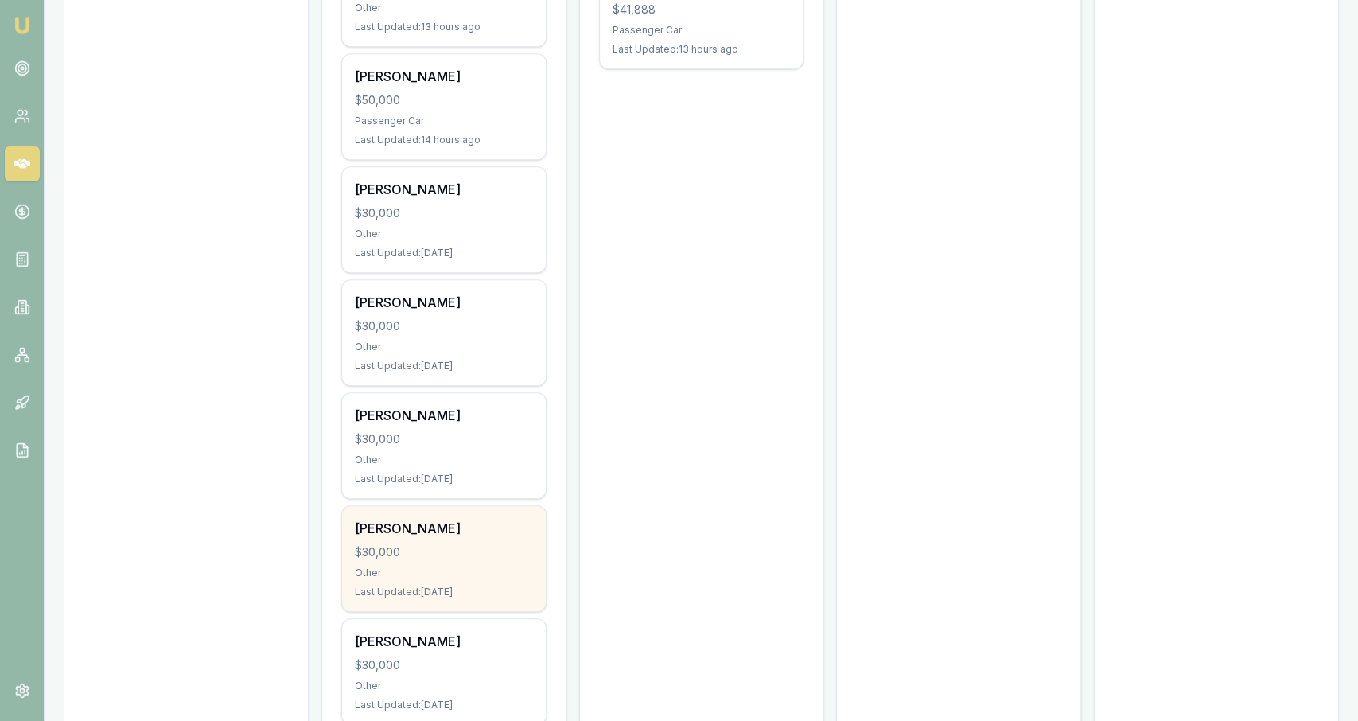
click at [468, 556] on div "[PERSON_NAME] $30,000 Other Last Updated: [DATE]" at bounding box center [444, 558] width 204 height 105
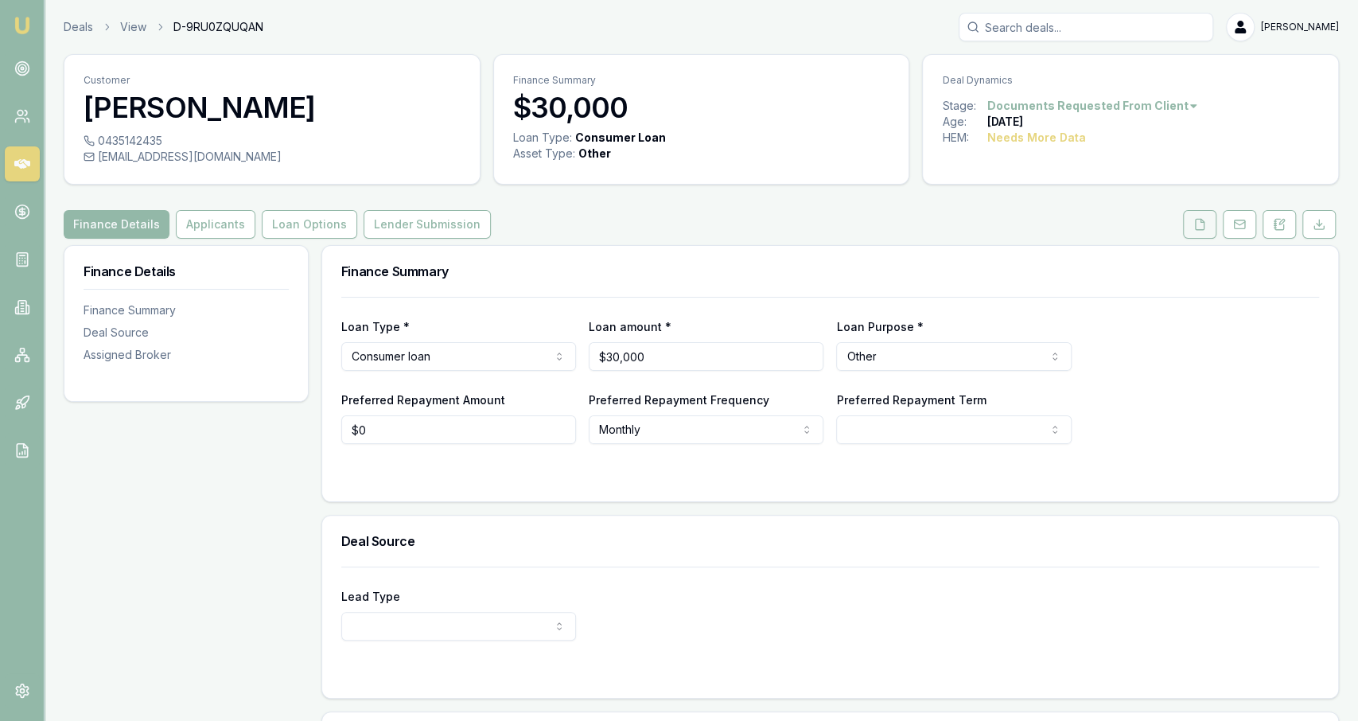
click at [1199, 216] on button at bounding box center [1199, 224] width 33 height 29
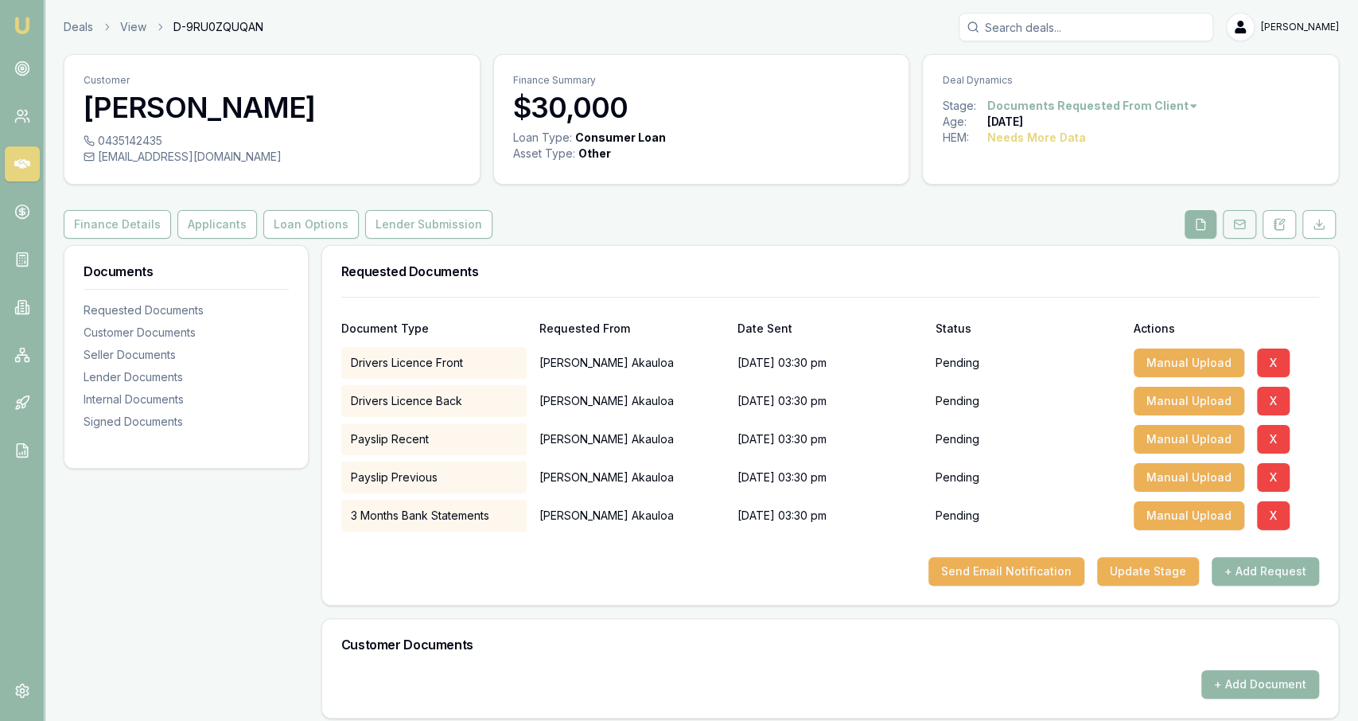
click at [1253, 228] on button at bounding box center [1239, 224] width 33 height 29
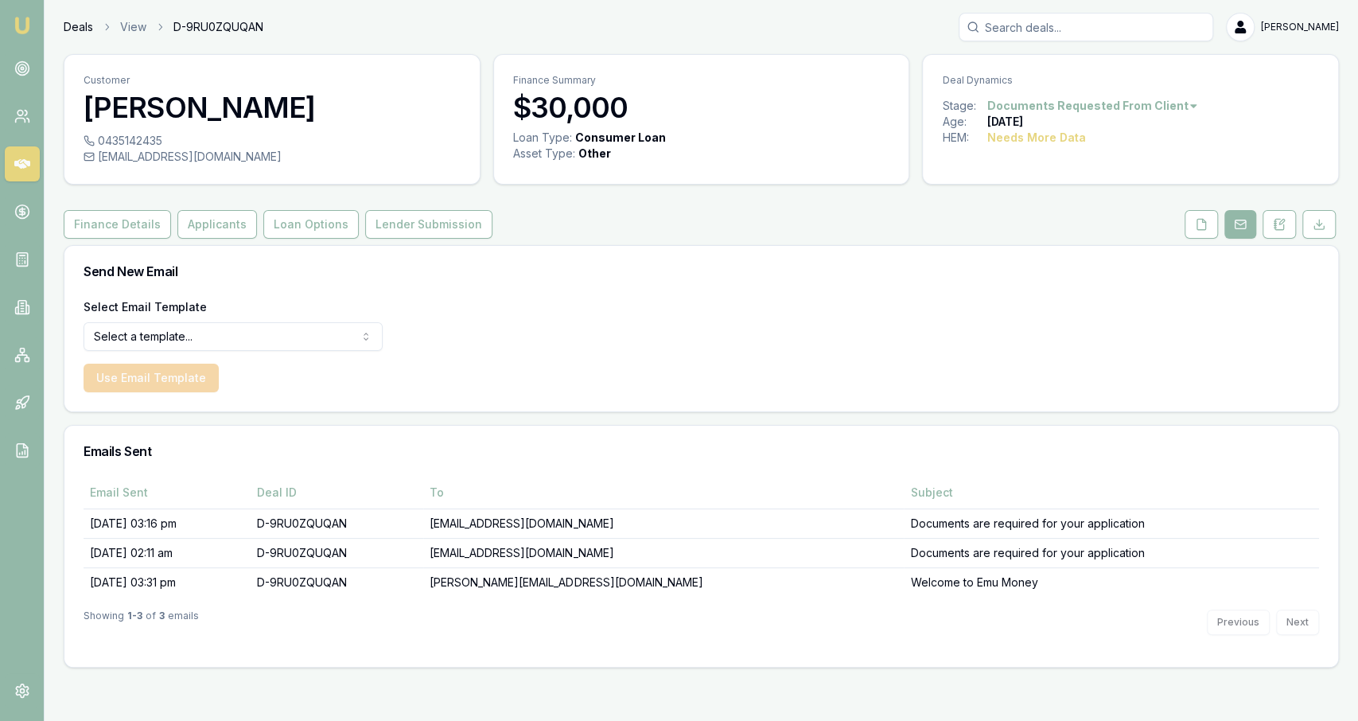
click at [80, 29] on link "Deals" at bounding box center [78, 27] width 29 height 16
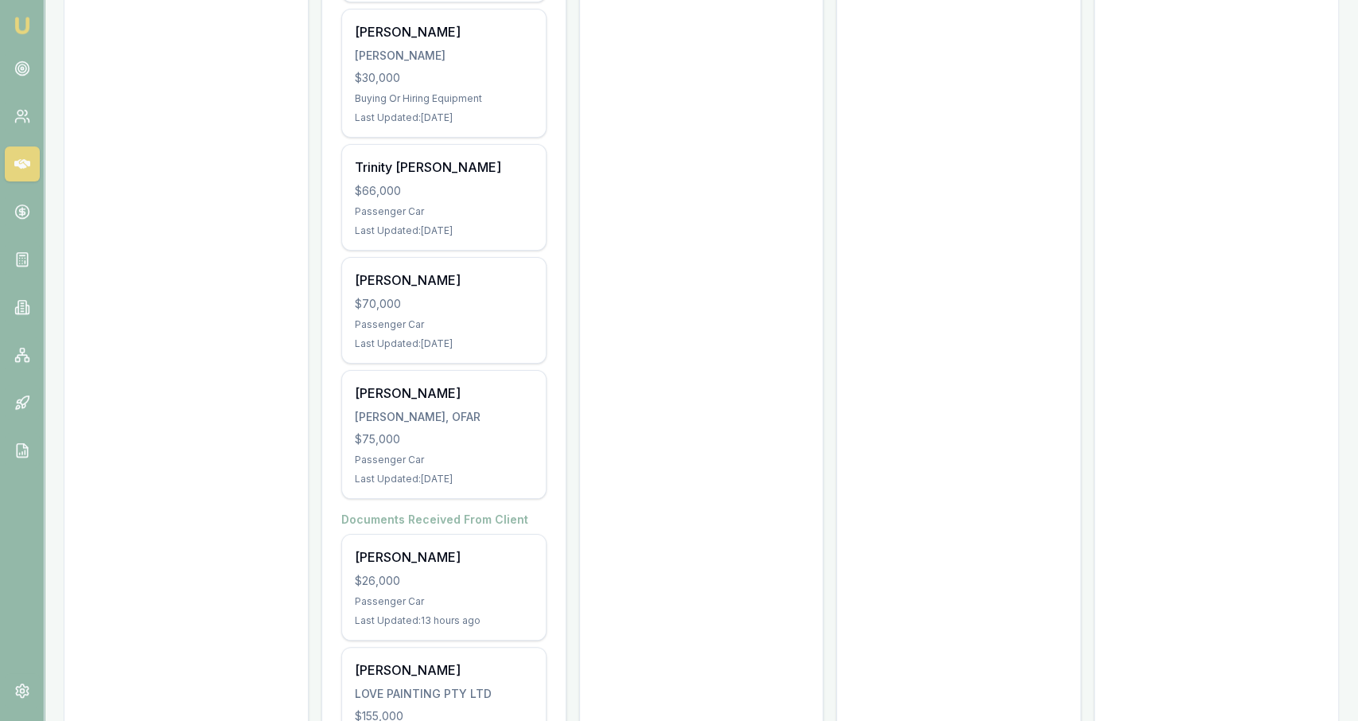
scroll to position [4239, 0]
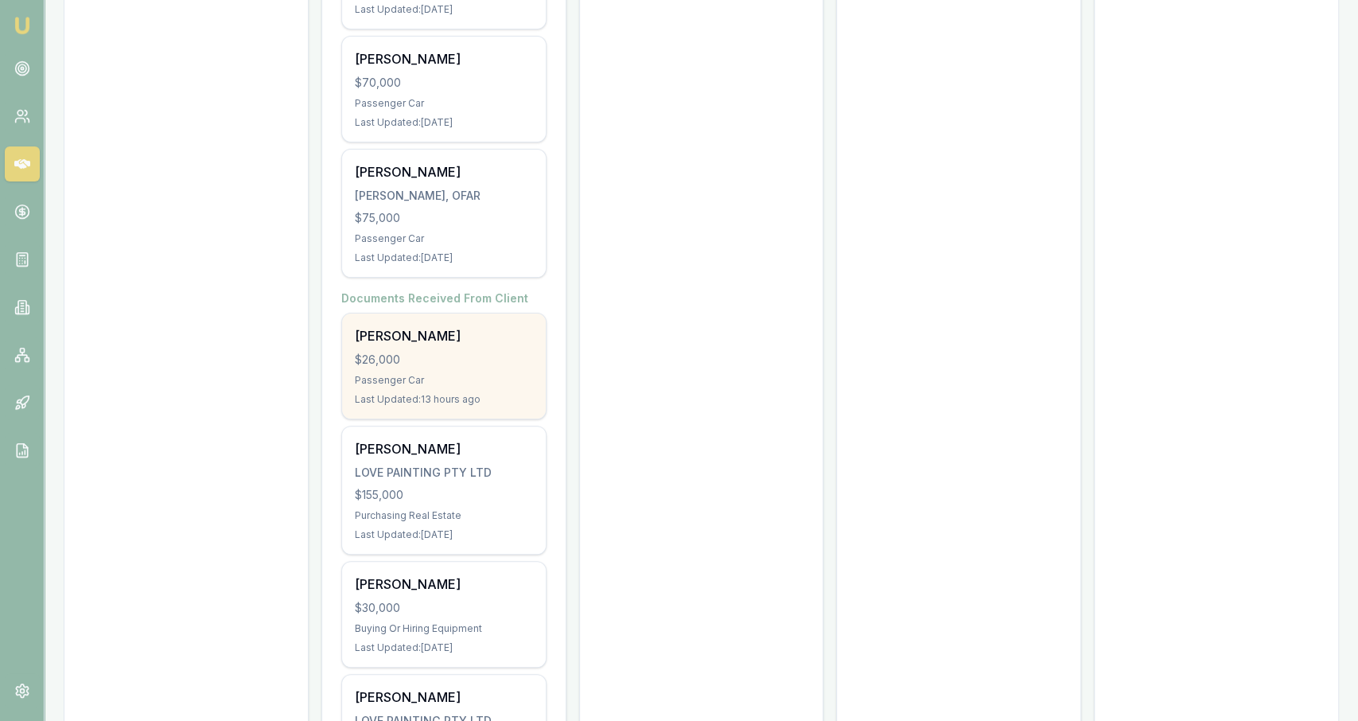
click at [487, 374] on div "Passenger Car" at bounding box center [444, 380] width 178 height 13
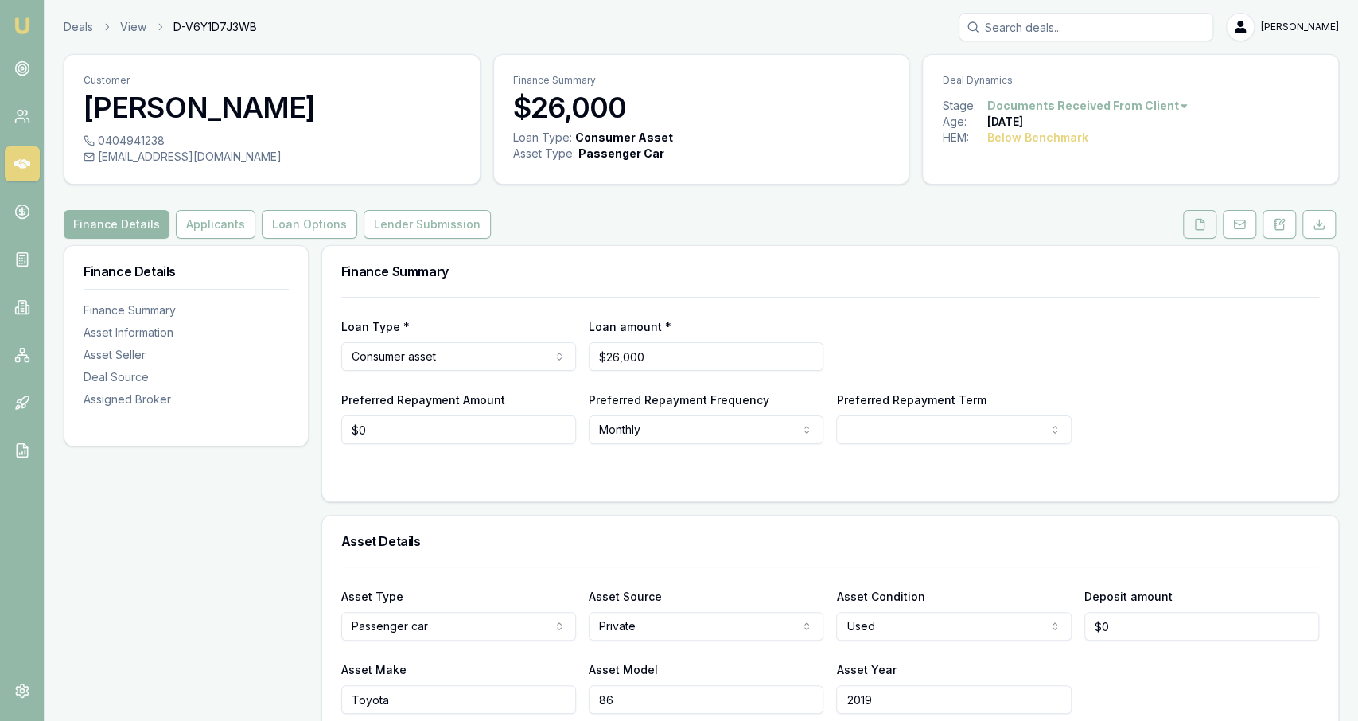
click at [1201, 228] on icon at bounding box center [1199, 224] width 13 height 13
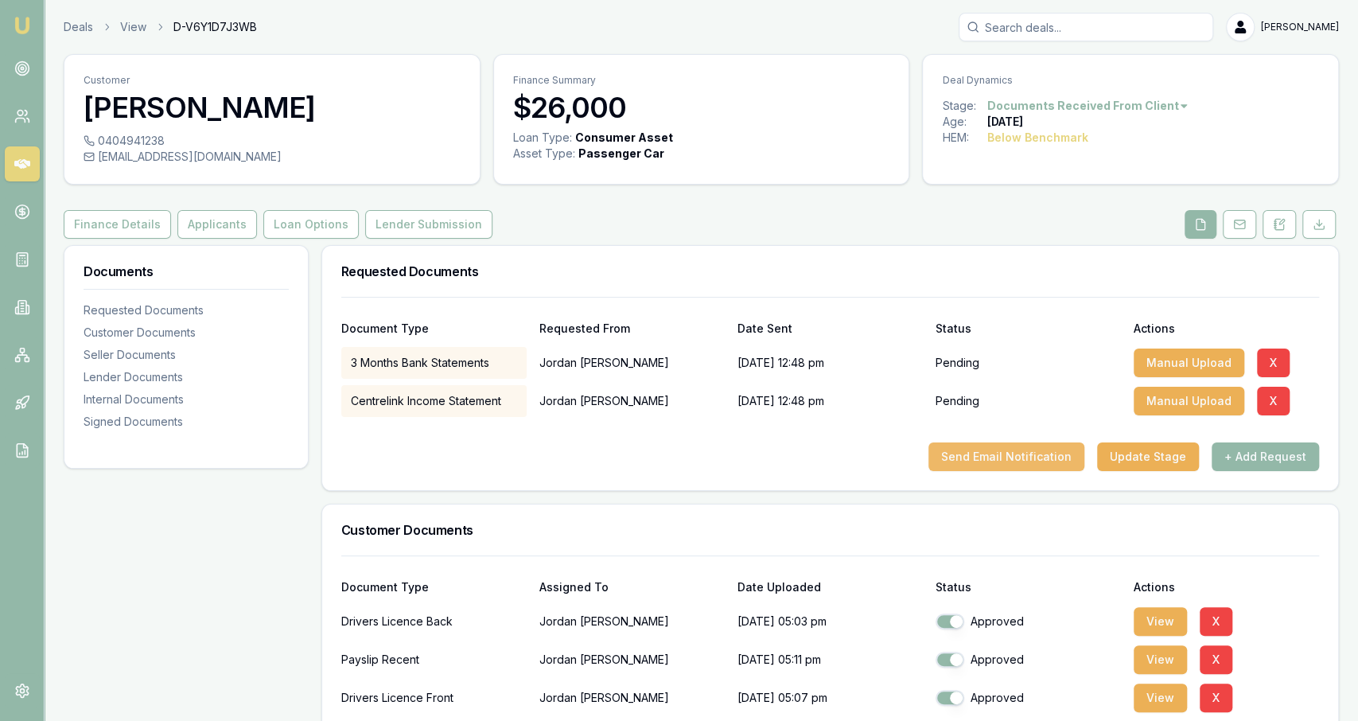
click at [968, 466] on button "Send Email Notification" at bounding box center [1007, 456] width 156 height 29
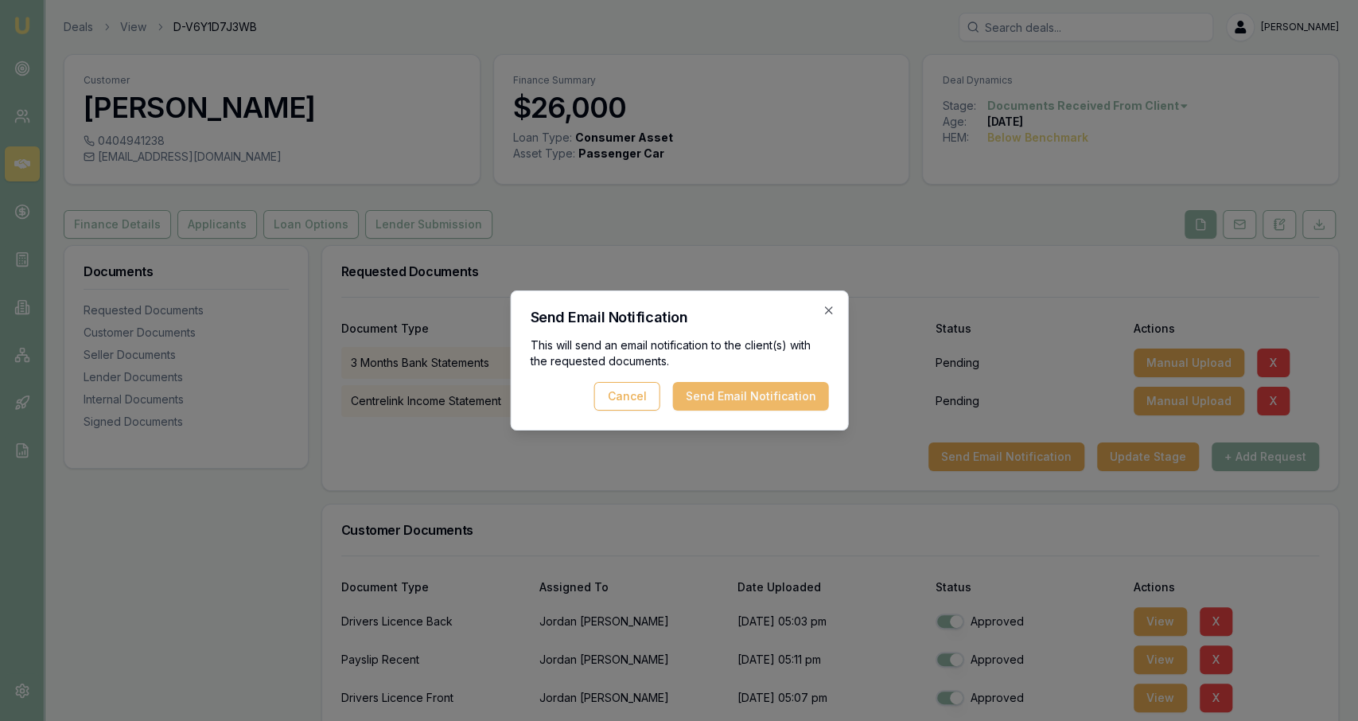
click at [808, 403] on button "Send Email Notification" at bounding box center [750, 396] width 156 height 29
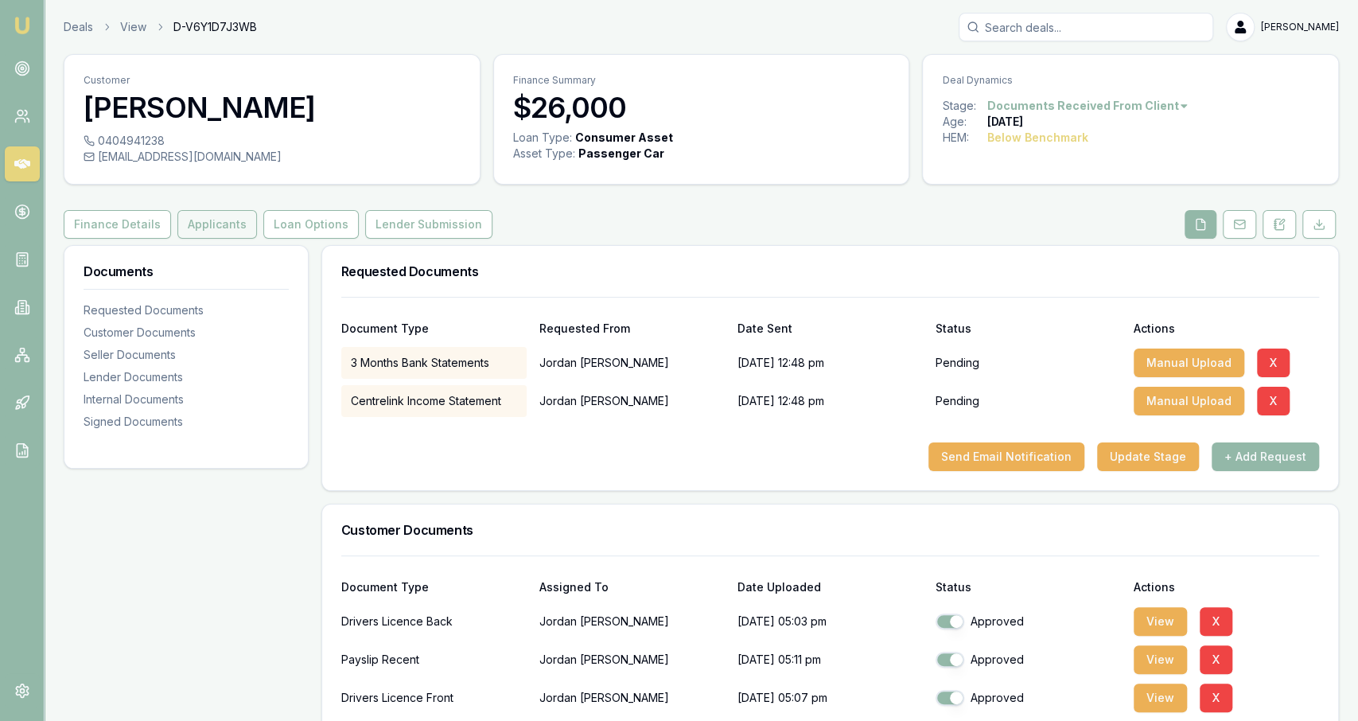
click at [203, 225] on button "Applicants" at bounding box center [217, 224] width 80 height 29
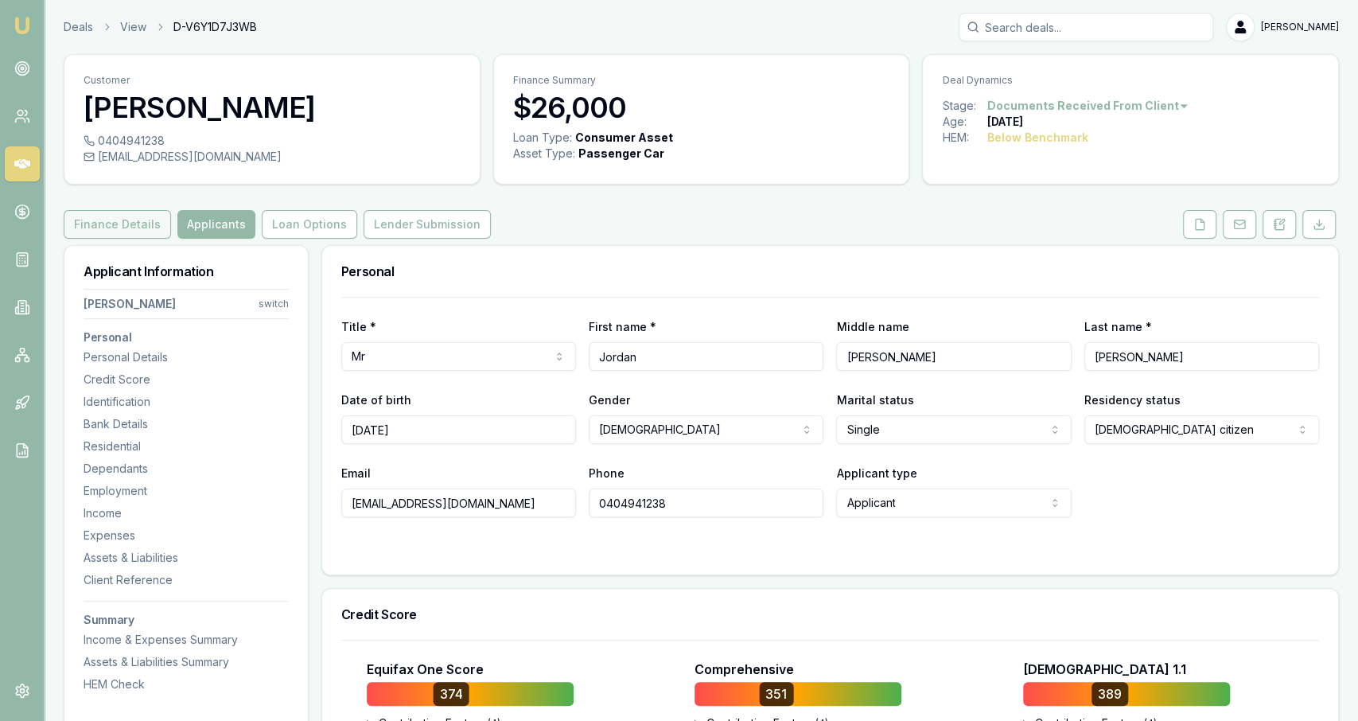
click at [152, 232] on button "Finance Details" at bounding box center [117, 224] width 107 height 29
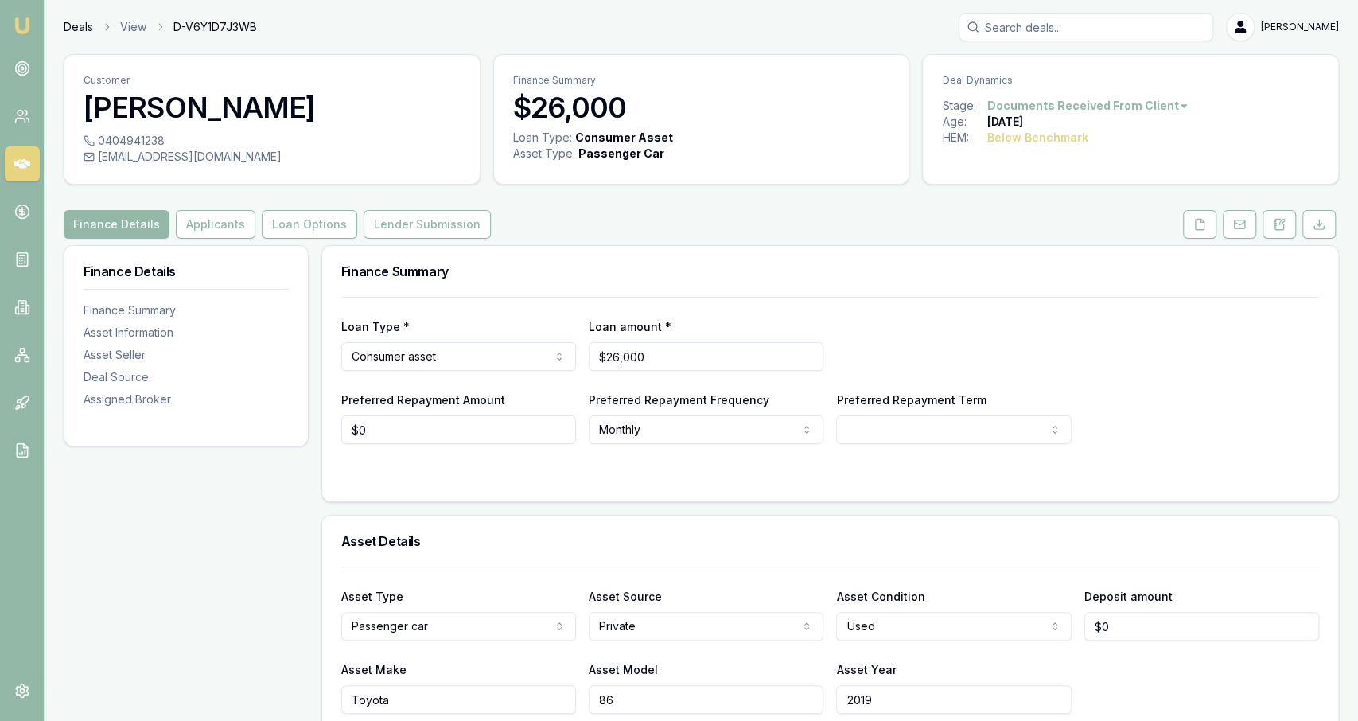
click at [80, 24] on link "Deals" at bounding box center [78, 27] width 29 height 16
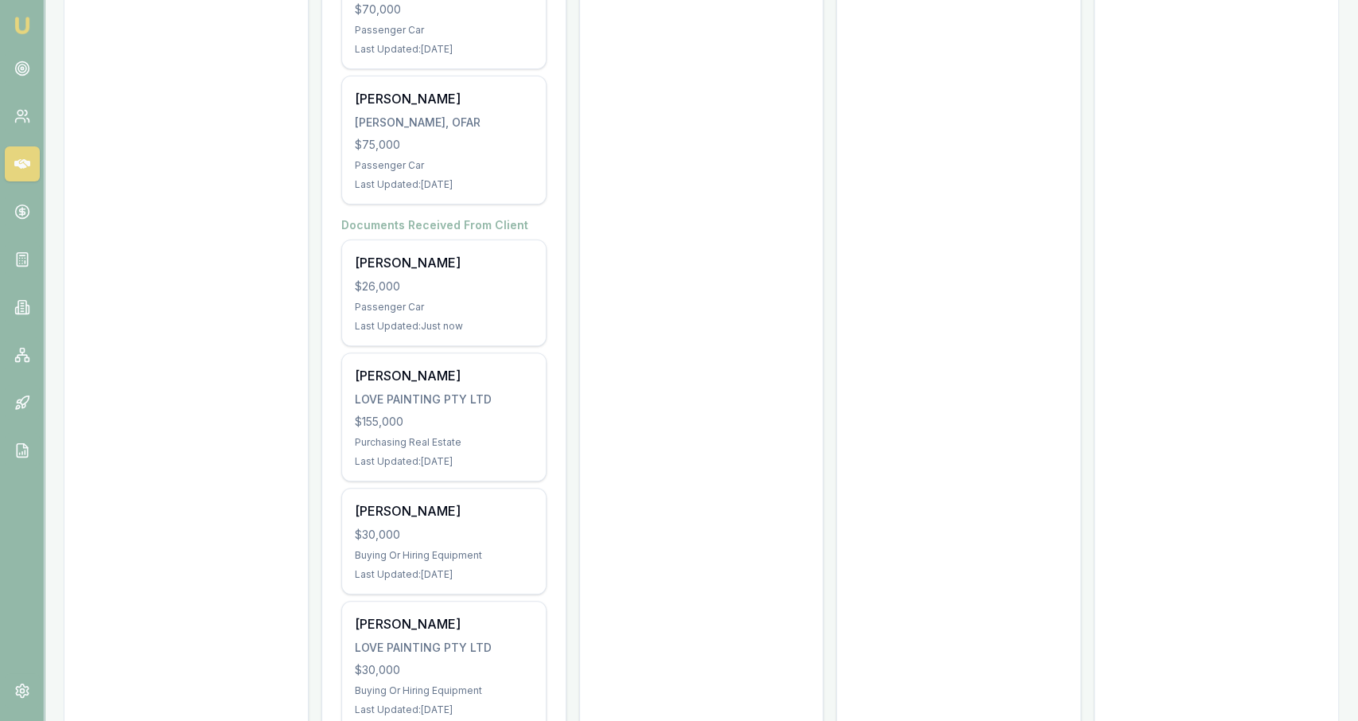
scroll to position [4325, 0]
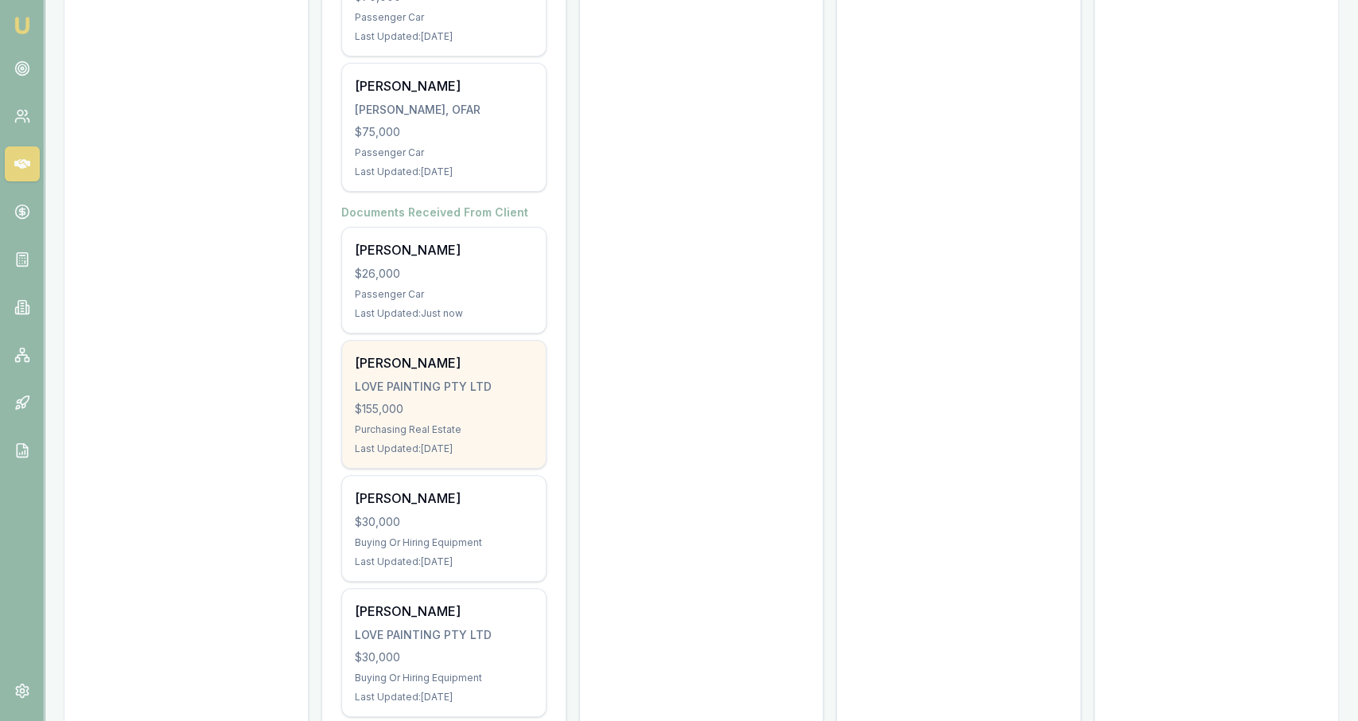
click at [504, 380] on div "Wayne Love LOVE PAINTING PTY LTD $155,000 Purchasing Real Estate Last Updated: …" at bounding box center [444, 404] width 204 height 127
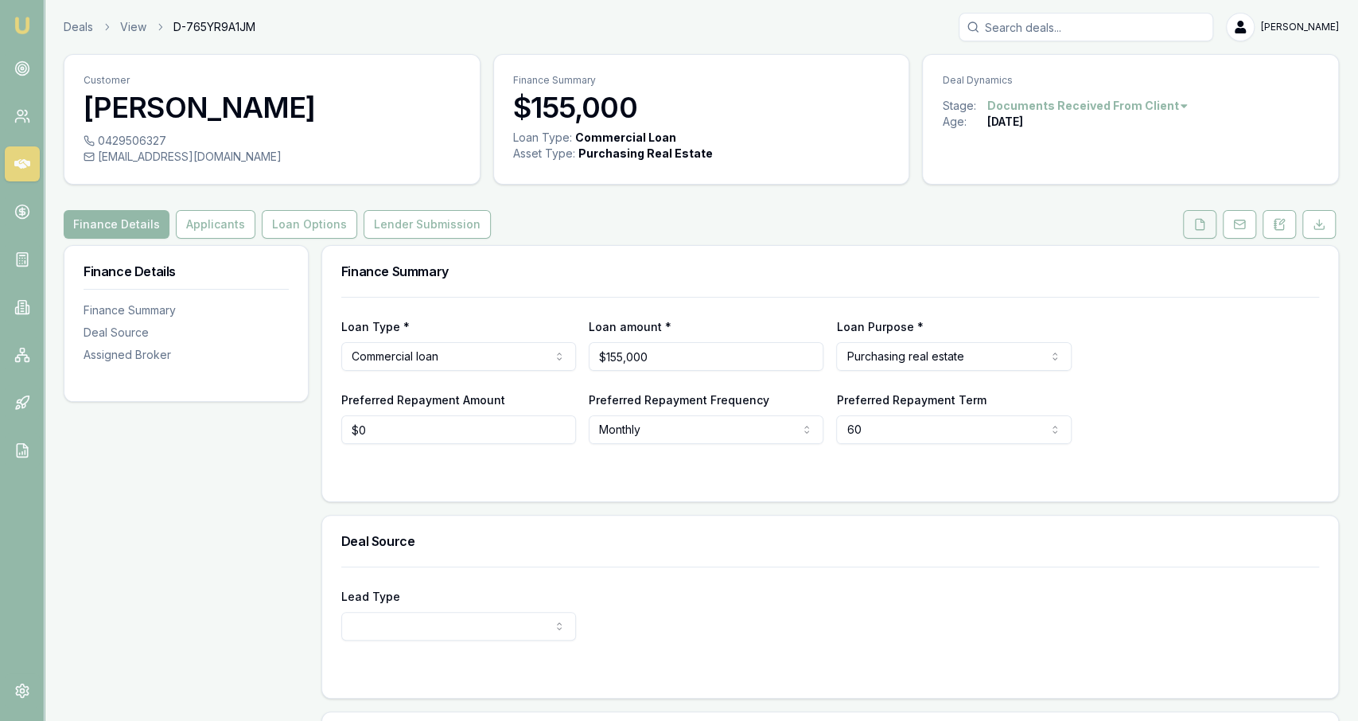
click at [1195, 230] on button at bounding box center [1199, 224] width 33 height 29
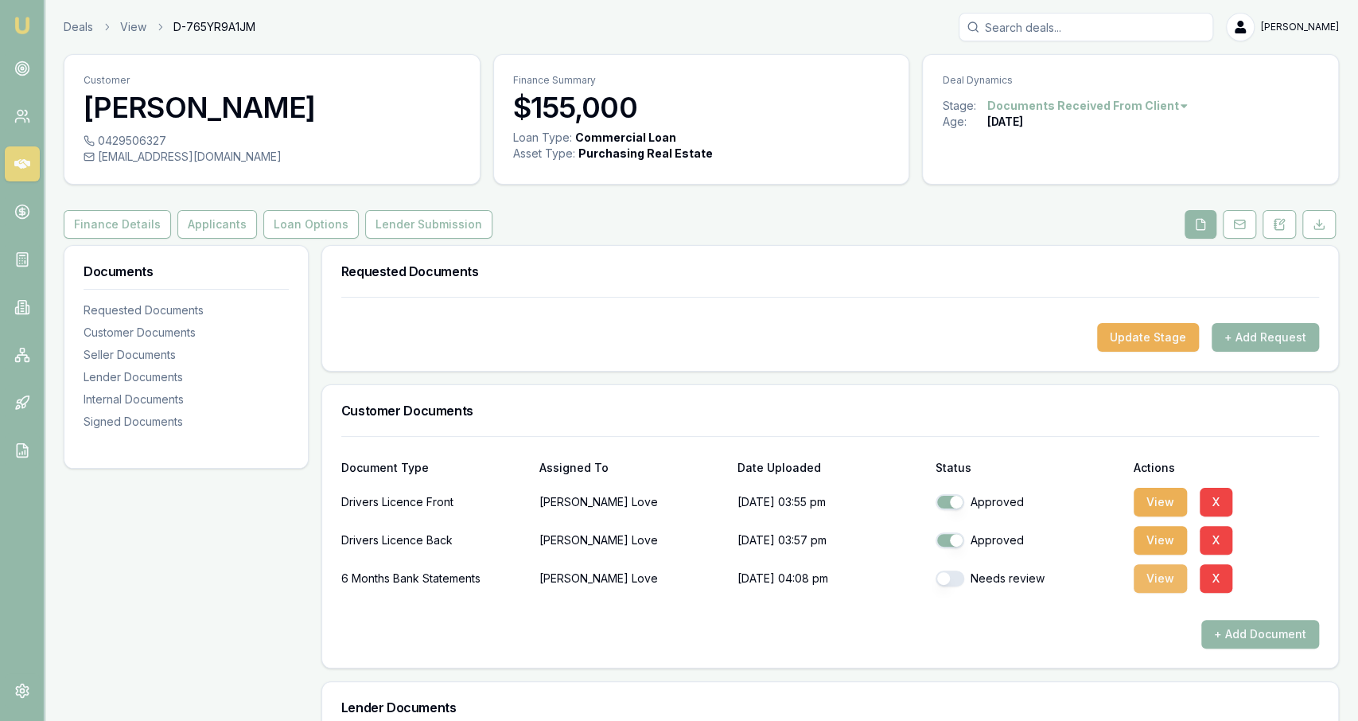
click at [1166, 571] on button "View" at bounding box center [1160, 578] width 53 height 29
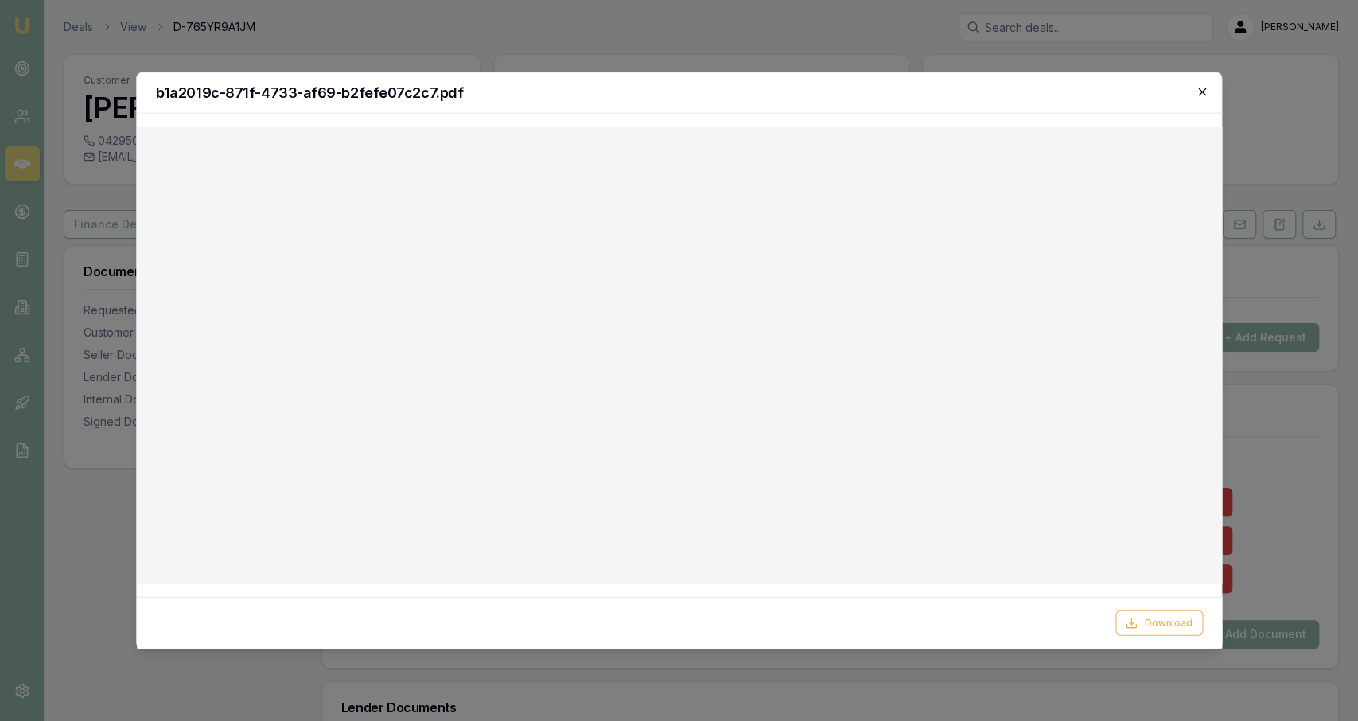
click at [1204, 93] on icon "button" at bounding box center [1202, 91] width 7 height 7
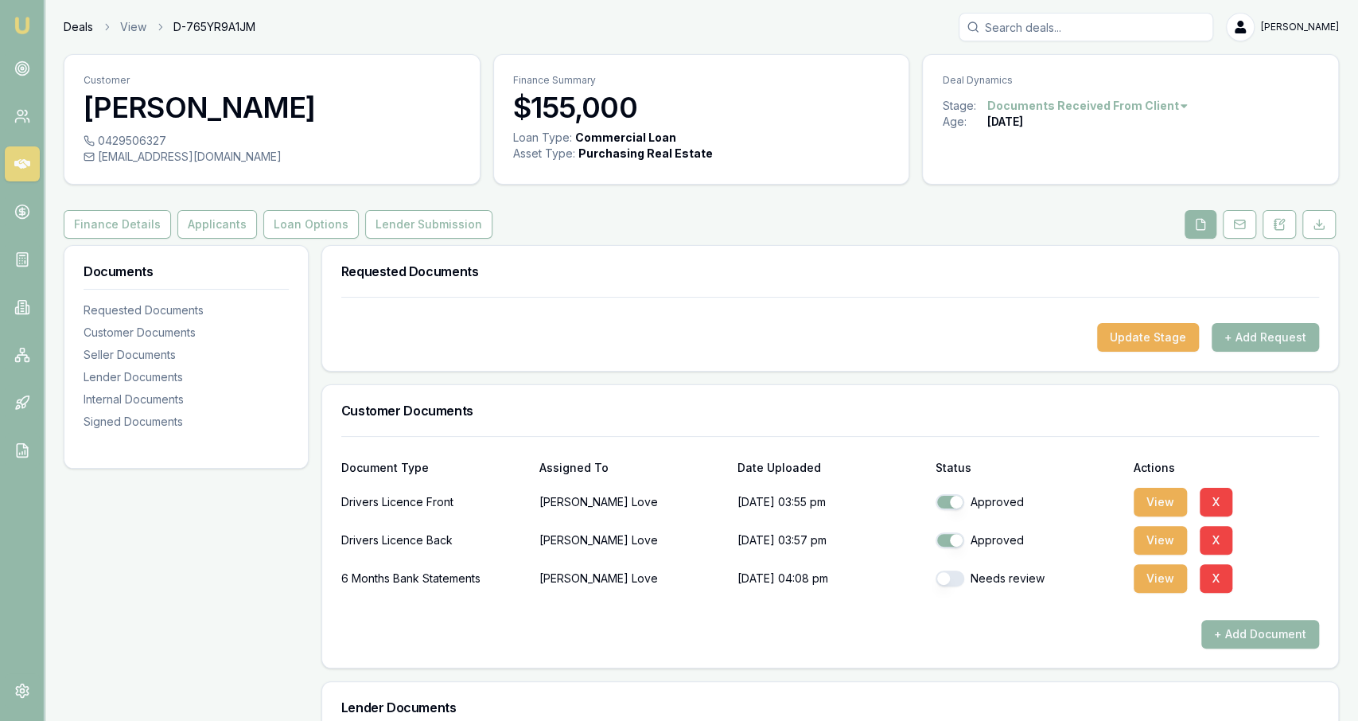
click at [75, 29] on link "Deals" at bounding box center [78, 27] width 29 height 16
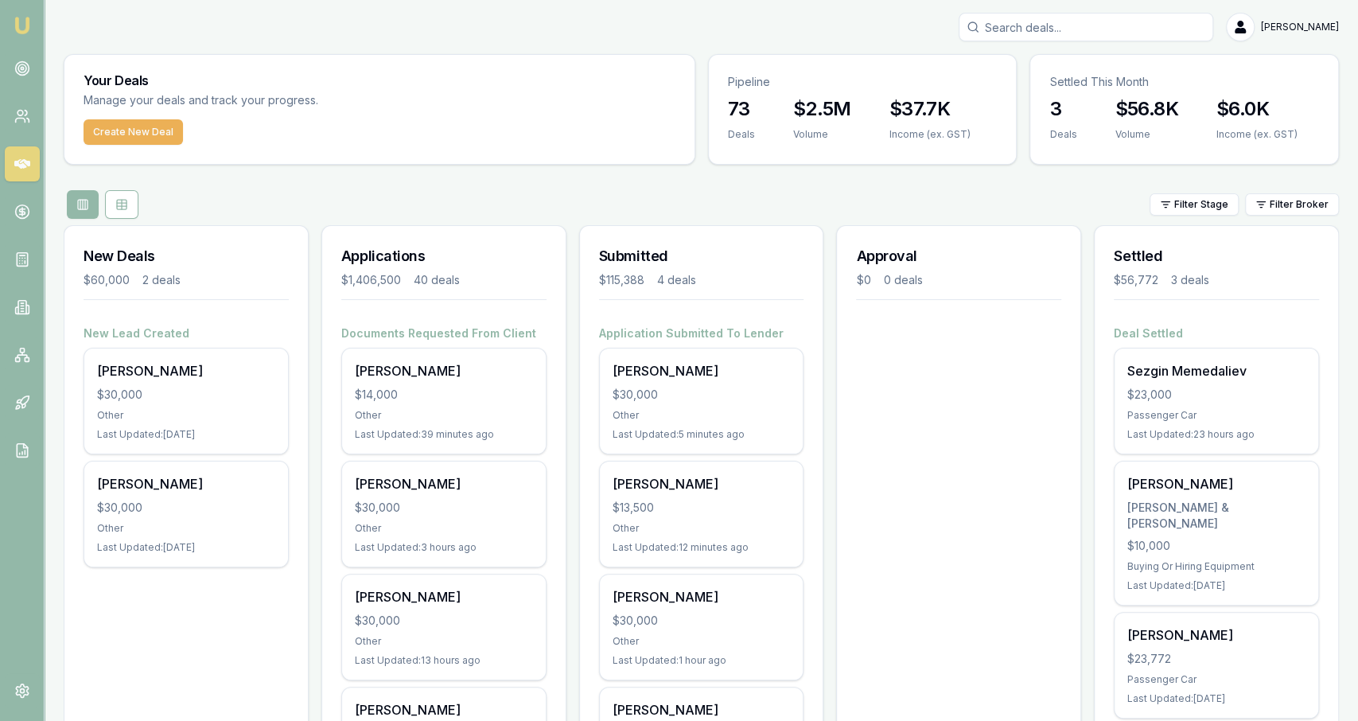
click at [932, 351] on div at bounding box center [958, 347] width 243 height 19
click at [933, 322] on div "Approval $0 0 deals" at bounding box center [958, 275] width 243 height 99
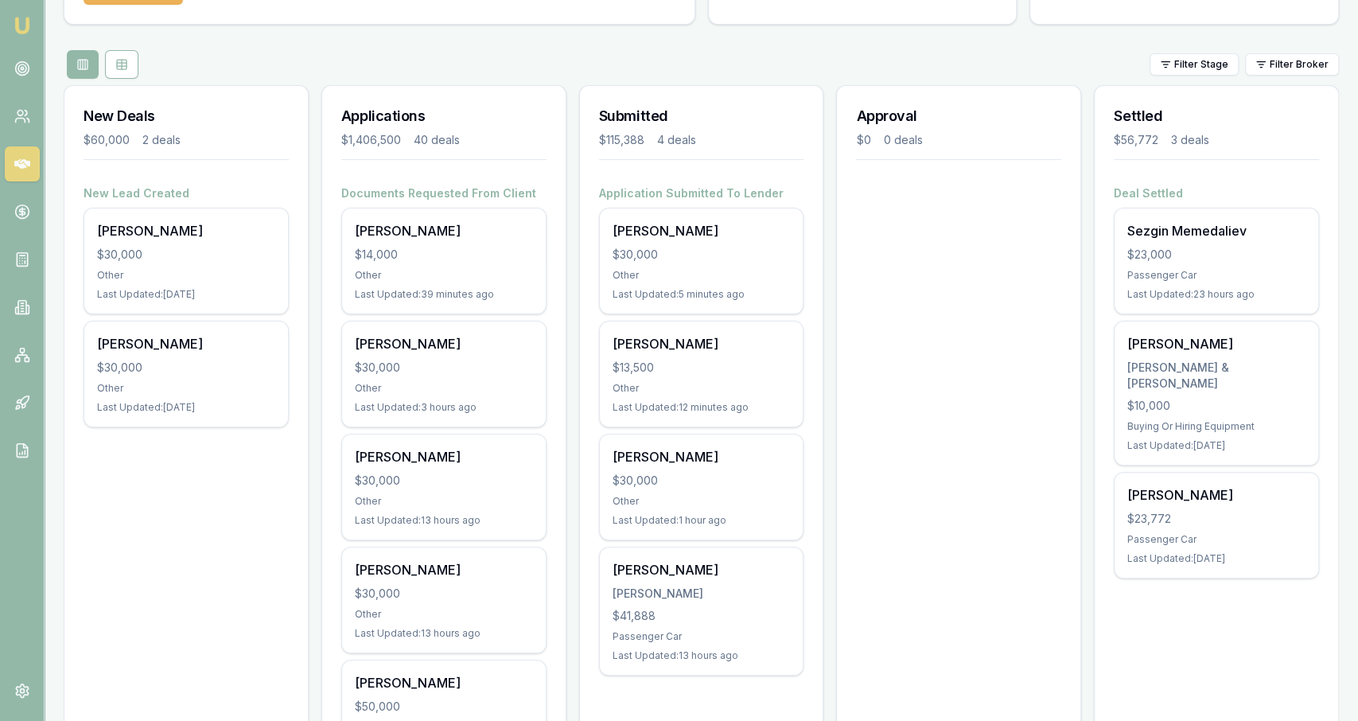
scroll to position [142, 0]
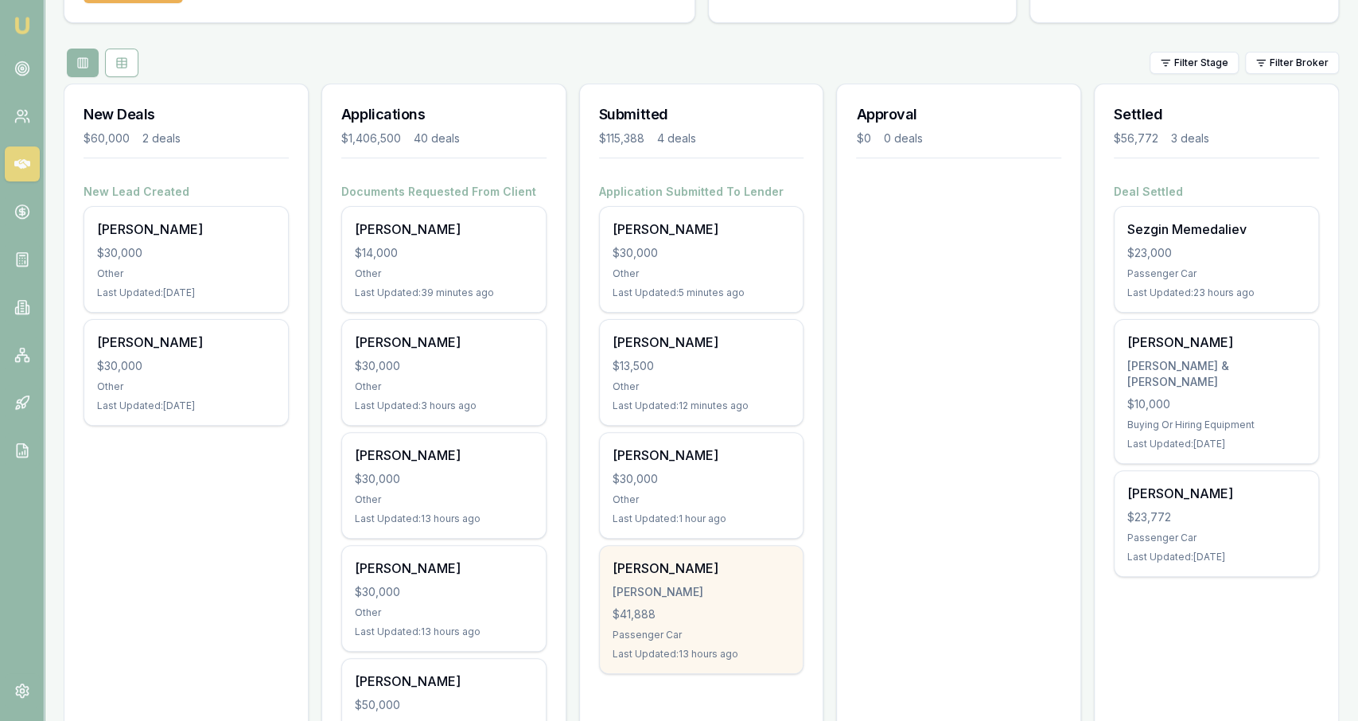
click at [734, 606] on div "$41,888" at bounding box center [702, 614] width 178 height 16
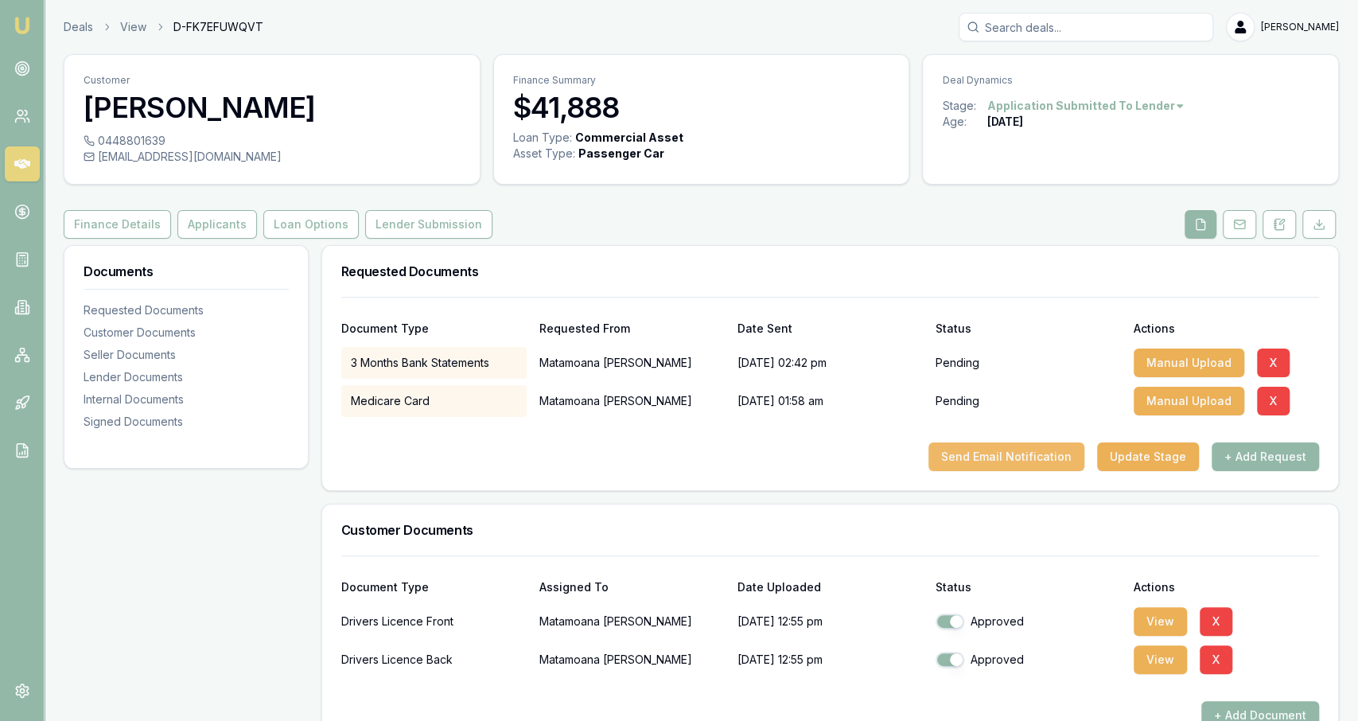
click at [1029, 464] on button "Send Email Notification" at bounding box center [1007, 456] width 156 height 29
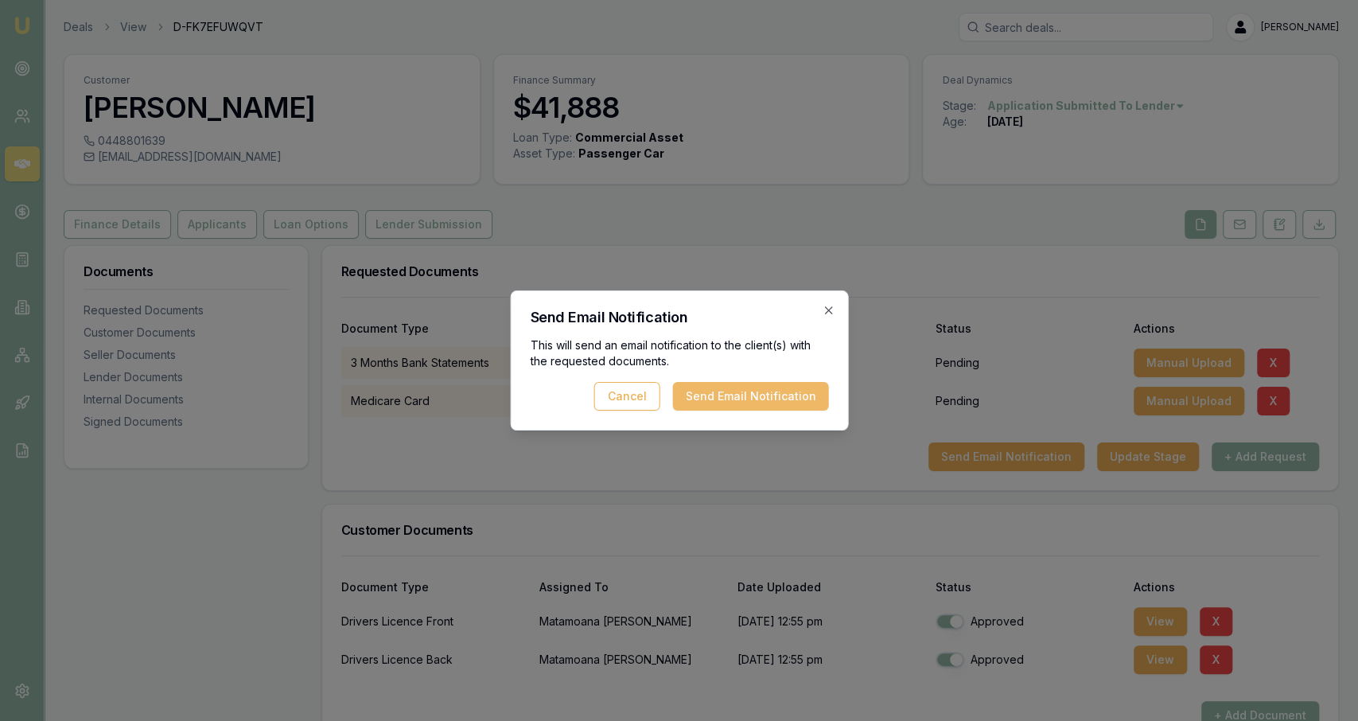
click at [816, 410] on button "Send Email Notification" at bounding box center [750, 396] width 156 height 29
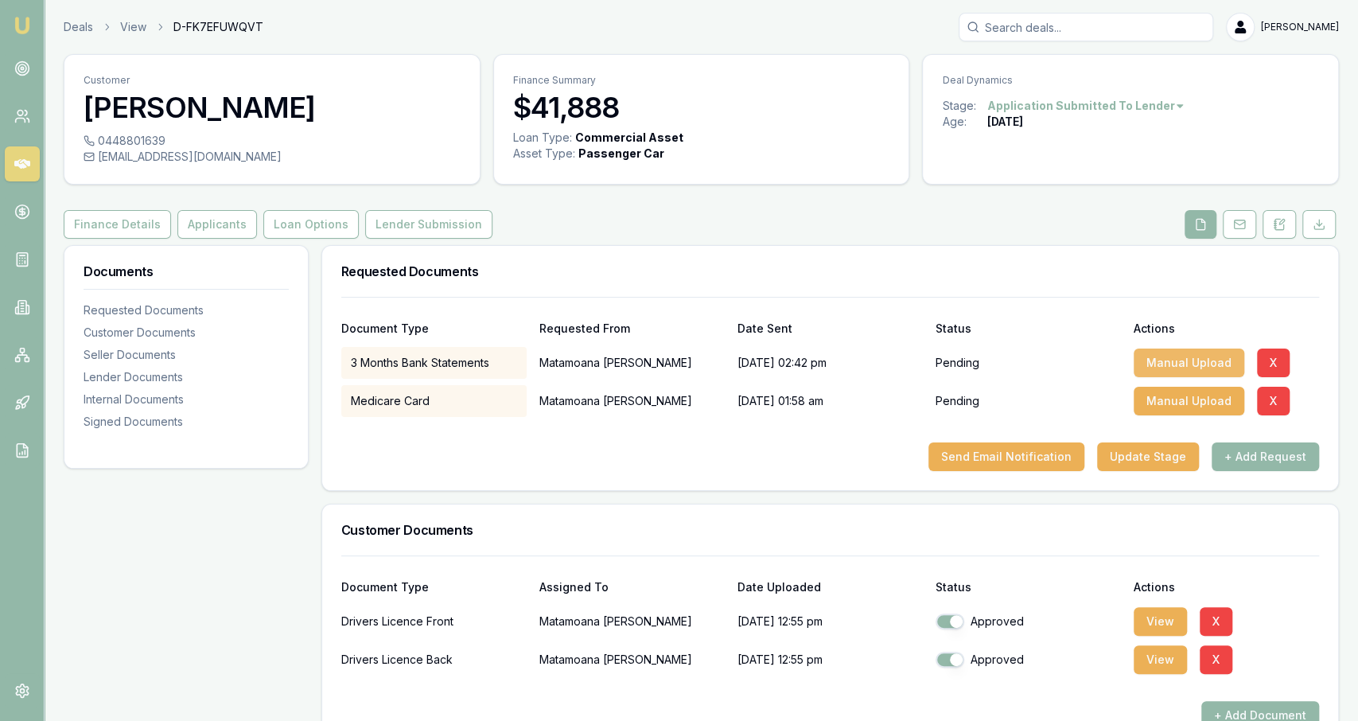
click at [1206, 356] on button "Manual Upload" at bounding box center [1189, 363] width 111 height 29
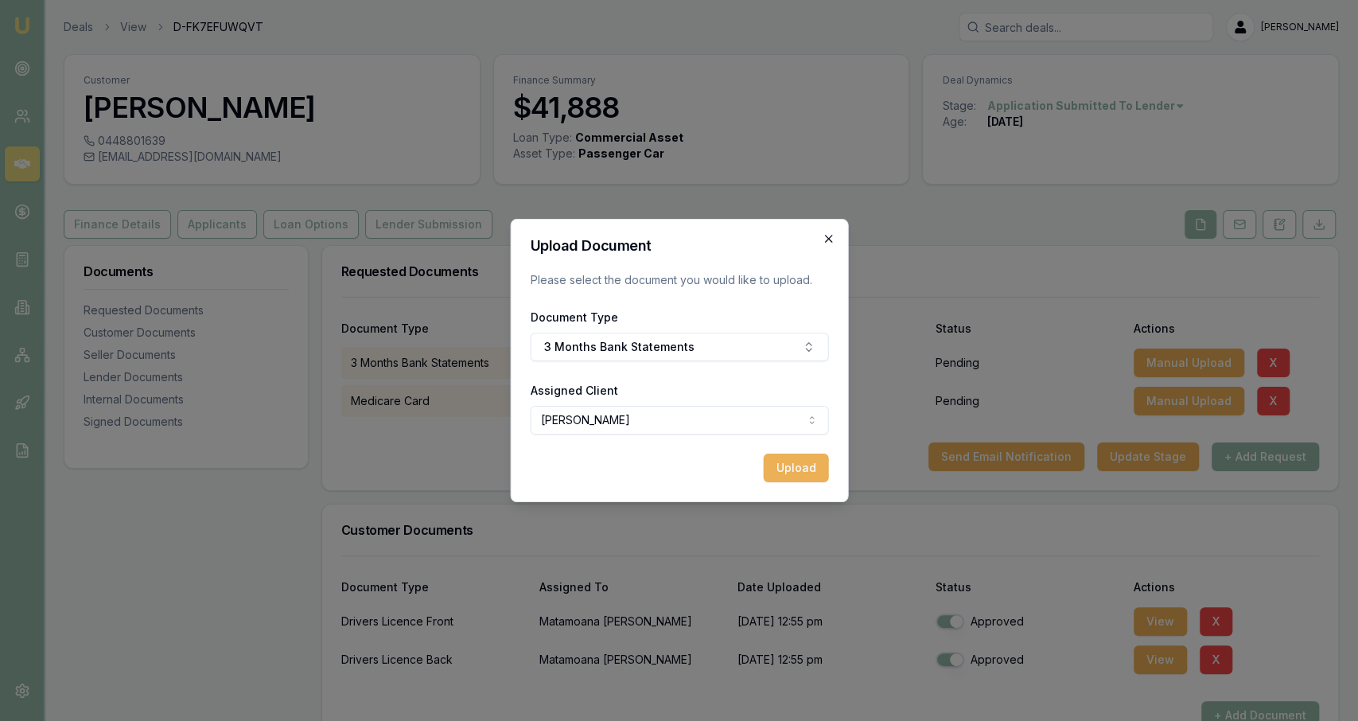
click at [828, 240] on icon "button" at bounding box center [828, 238] width 13 height 13
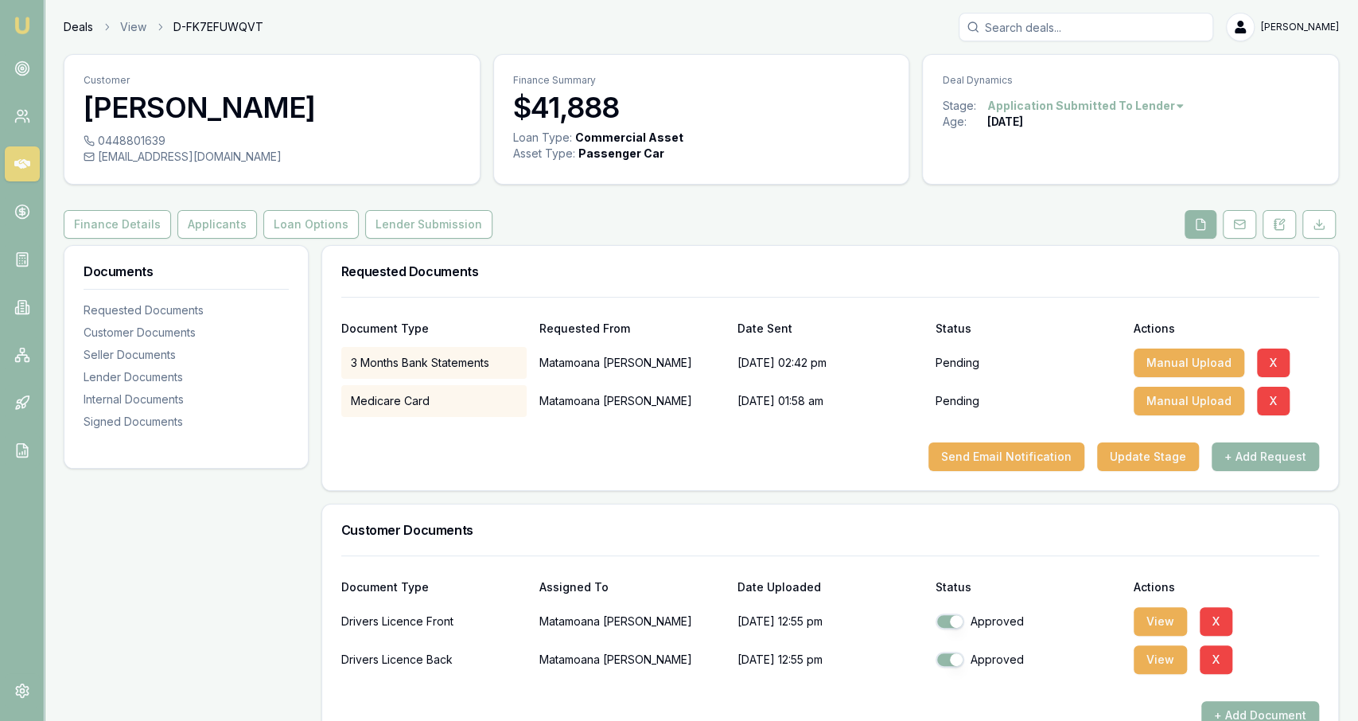
click at [85, 25] on link "Deals" at bounding box center [78, 27] width 29 height 16
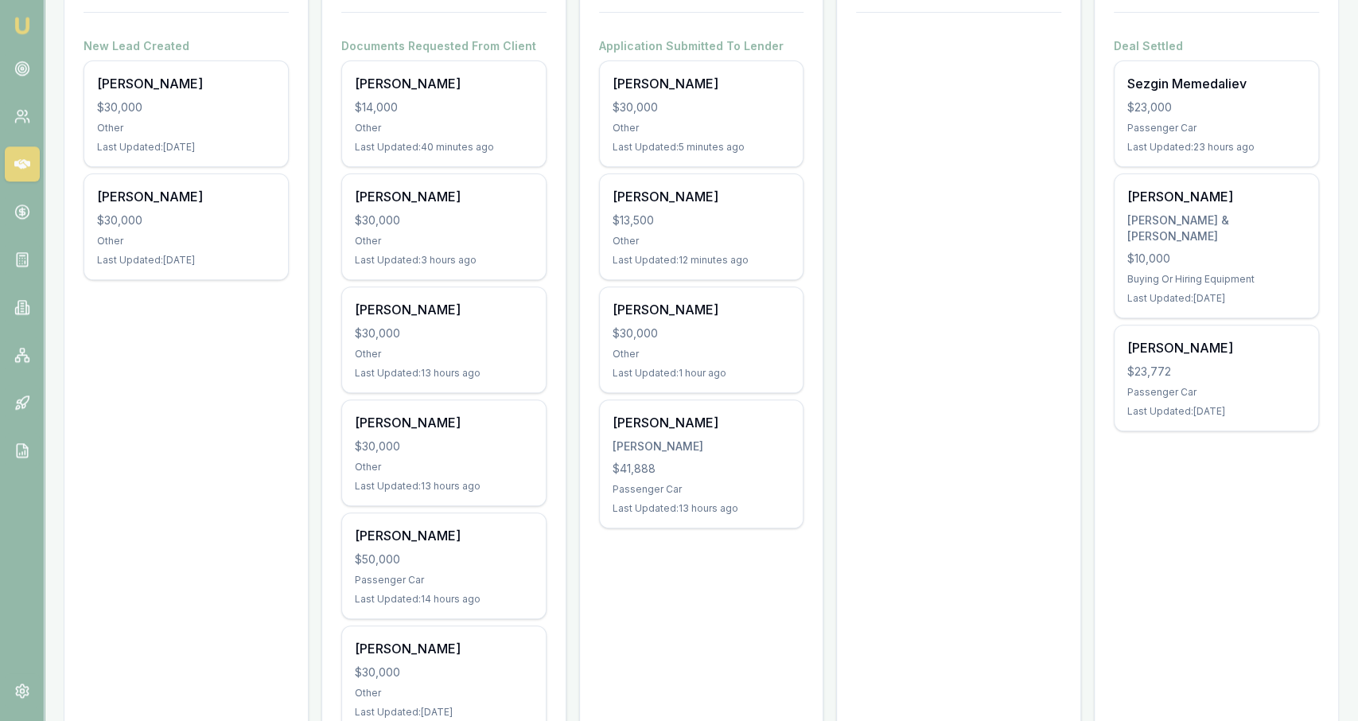
scroll to position [288, 0]
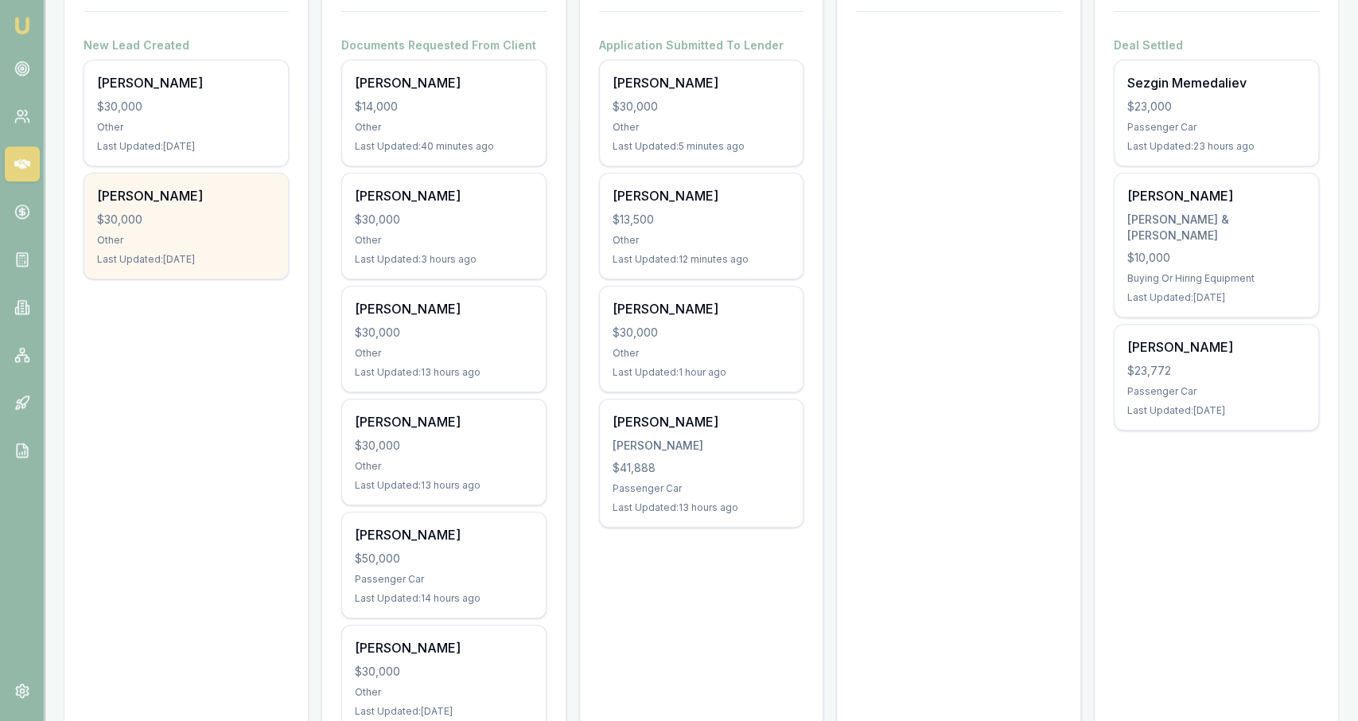
click at [178, 197] on div "[PERSON_NAME]" at bounding box center [186, 195] width 178 height 19
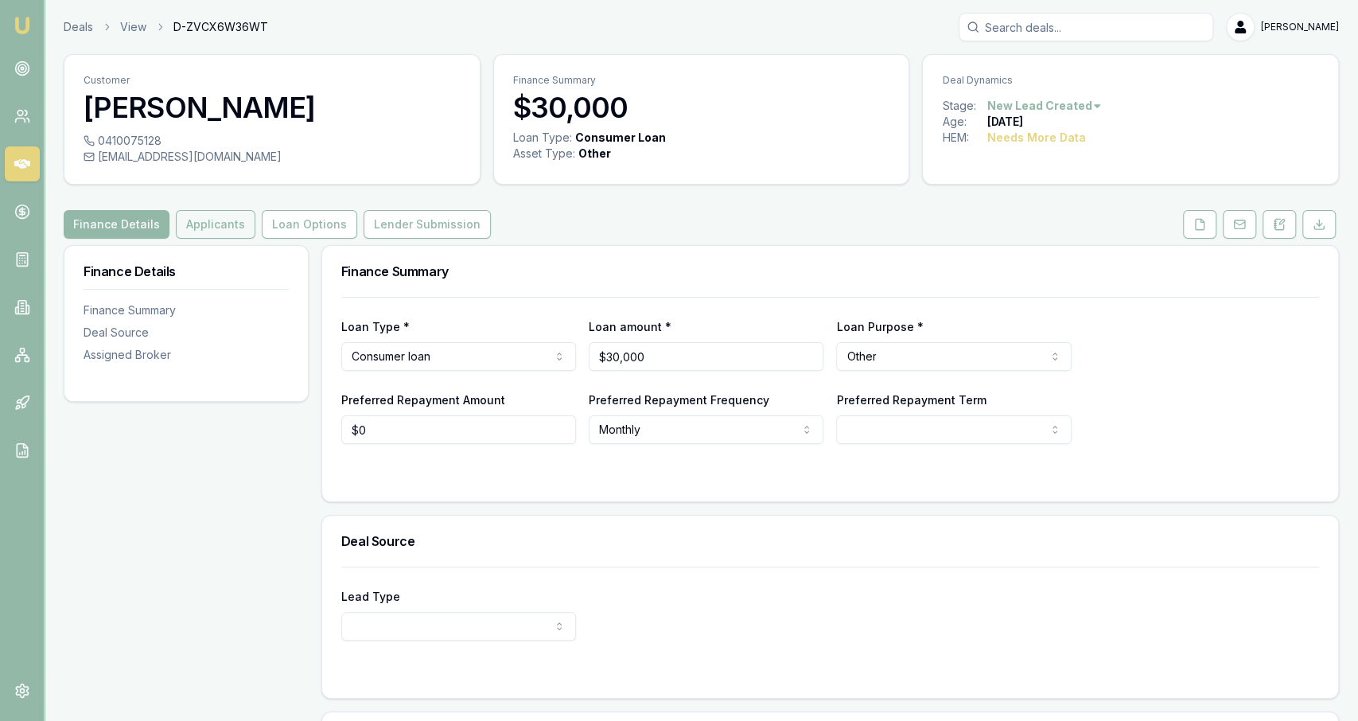
click at [216, 237] on button "Applicants" at bounding box center [216, 224] width 80 height 29
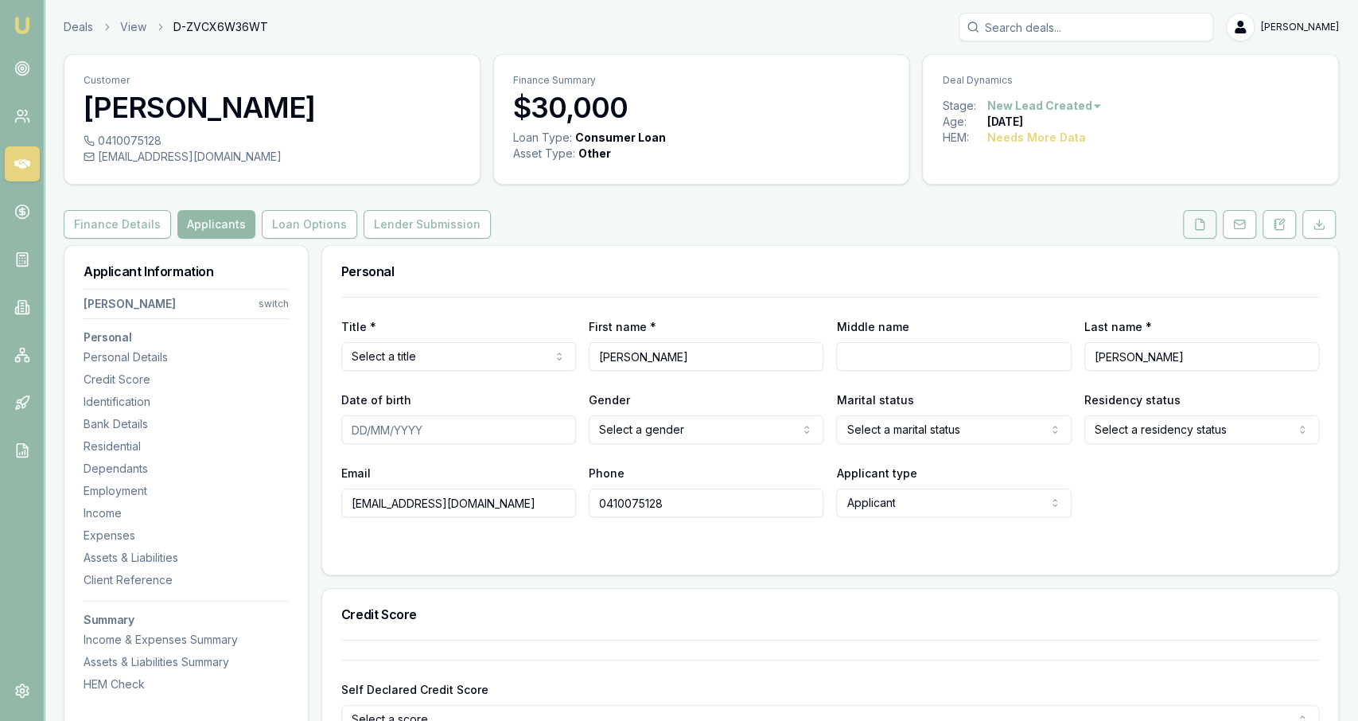
click at [1209, 230] on button at bounding box center [1199, 224] width 33 height 29
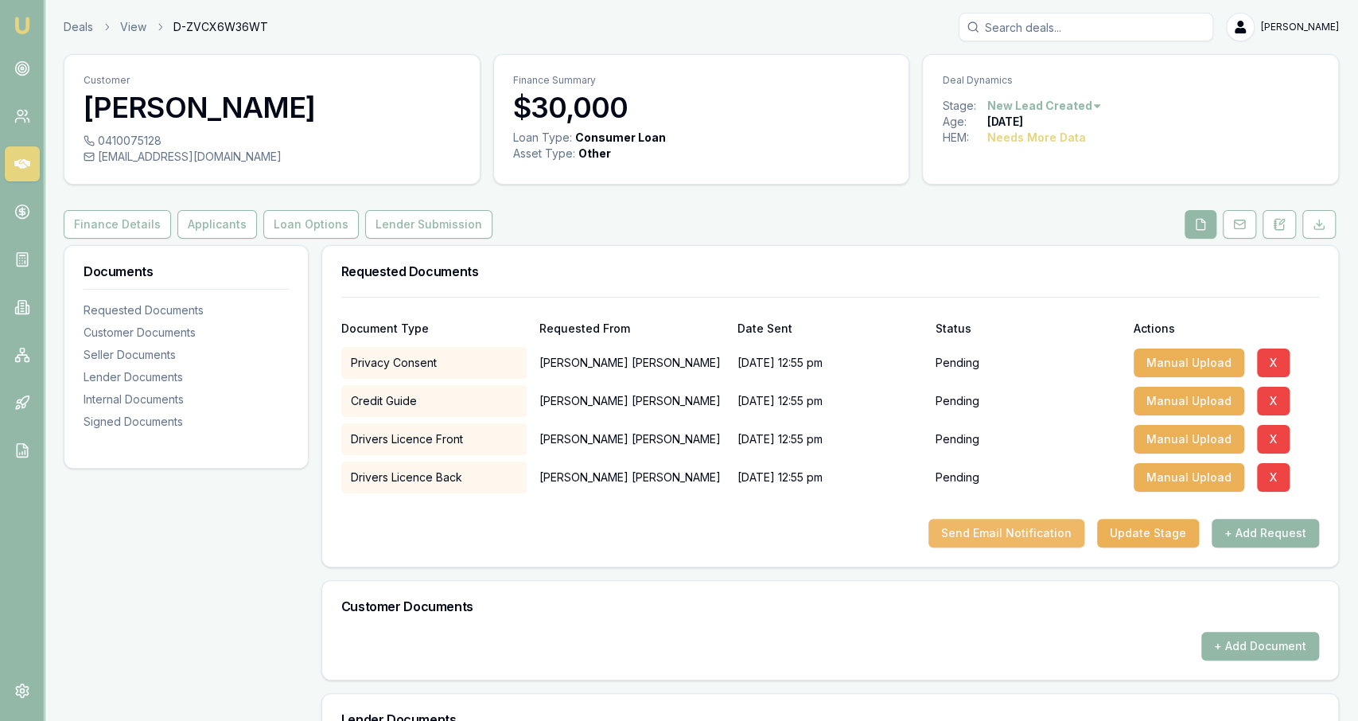
click at [973, 538] on button "Send Email Notification" at bounding box center [1007, 533] width 156 height 29
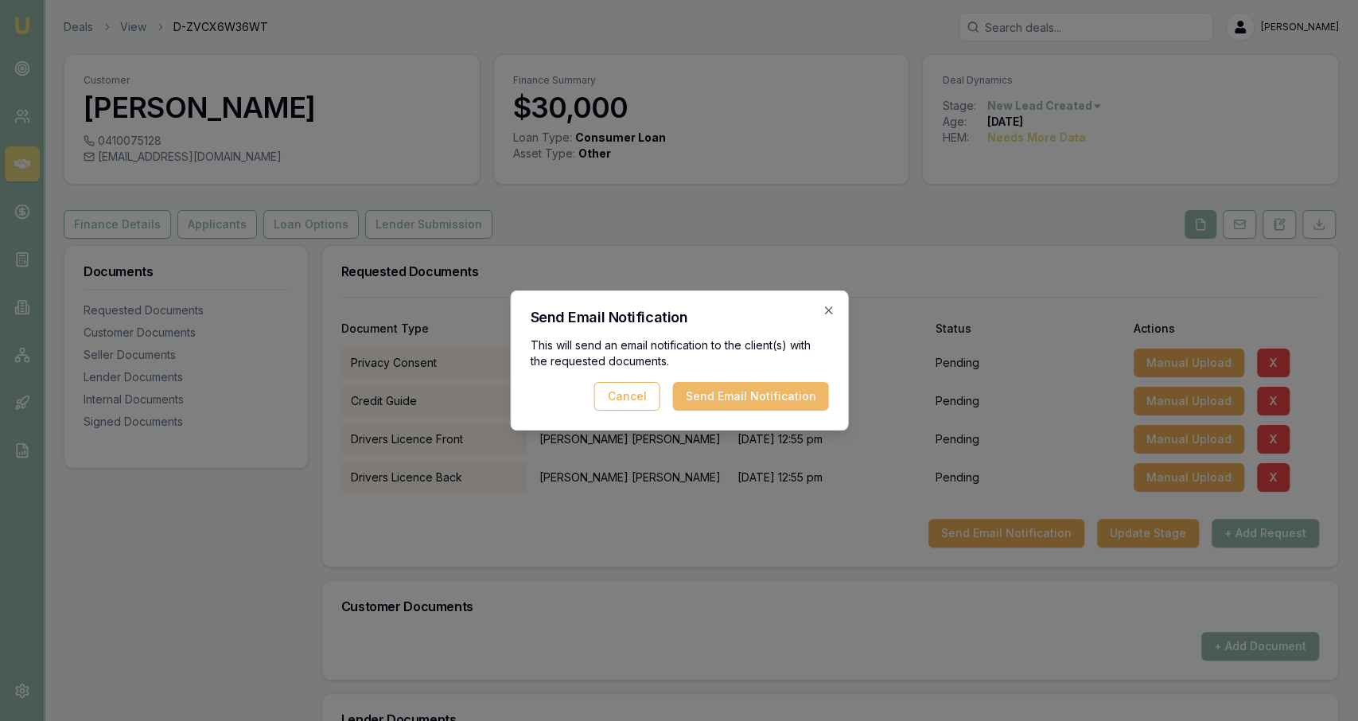
click at [781, 402] on button "Send Email Notification" at bounding box center [750, 396] width 156 height 29
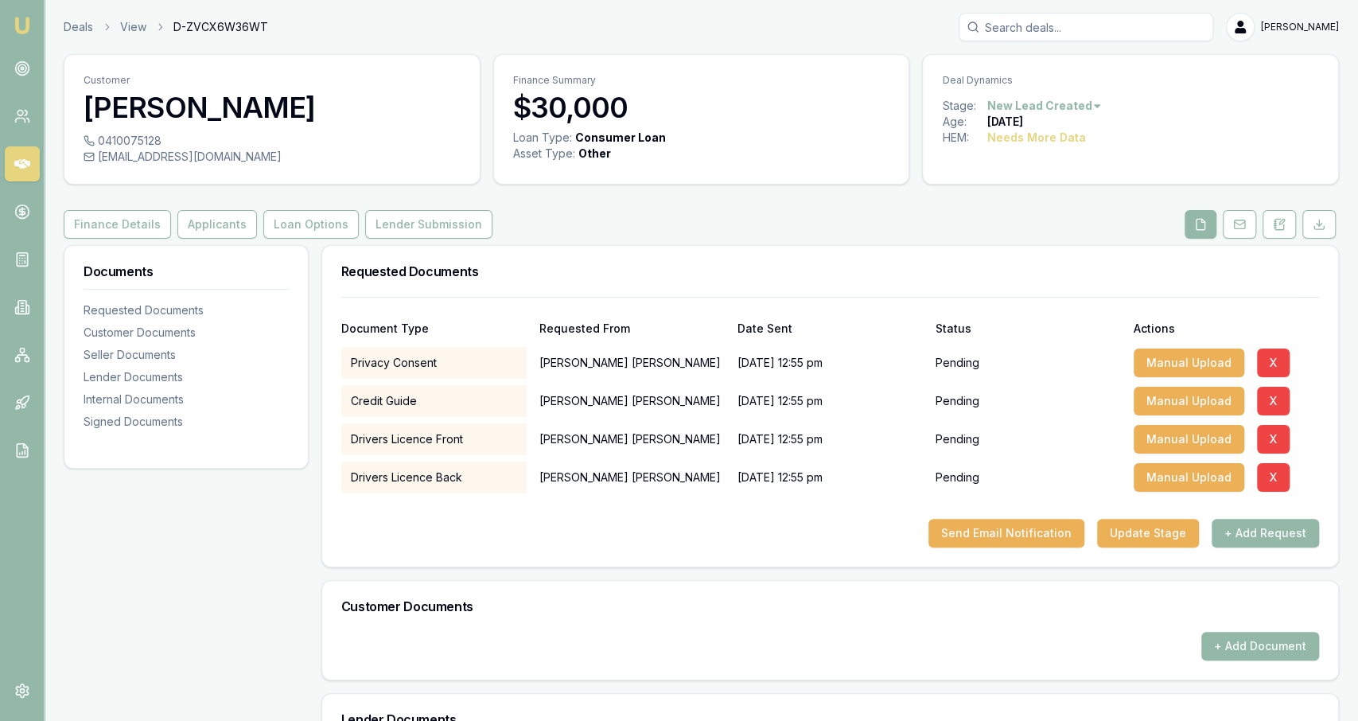
click at [150, 224] on button "Finance Details" at bounding box center [117, 224] width 107 height 29
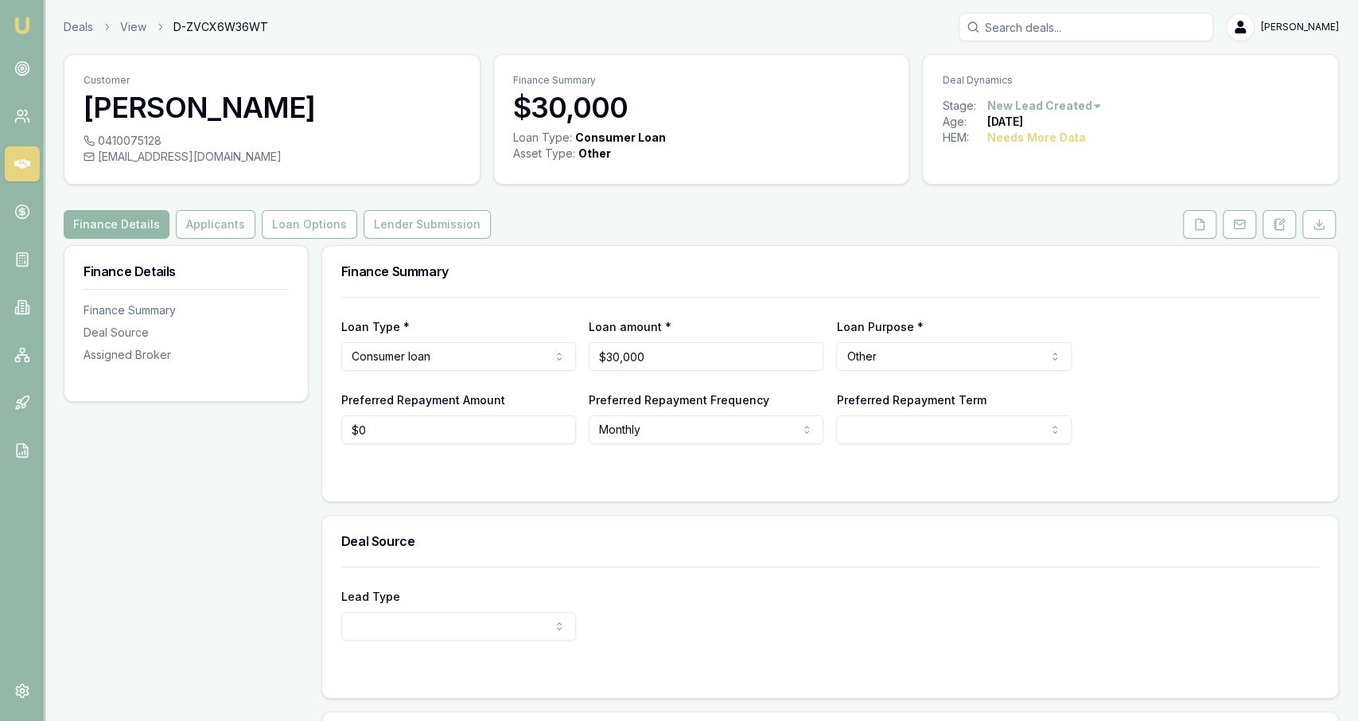
click at [1077, 103] on html "Emu Broker Deals View D-ZVCX6W36WT Jackson Fanfulla Toggle Menu Customer Jett M…" at bounding box center [679, 360] width 1358 height 721
click at [1075, 119] on div "Deal On Hold Deal Closed - Lost - Cancelled - Not Interested - Not Qualified - …" at bounding box center [1042, 223] width 102 height 212
click at [1075, 127] on div "Deal On Hold" at bounding box center [1042, 133] width 94 height 25
click at [72, 25] on link "Deals" at bounding box center [78, 27] width 29 height 16
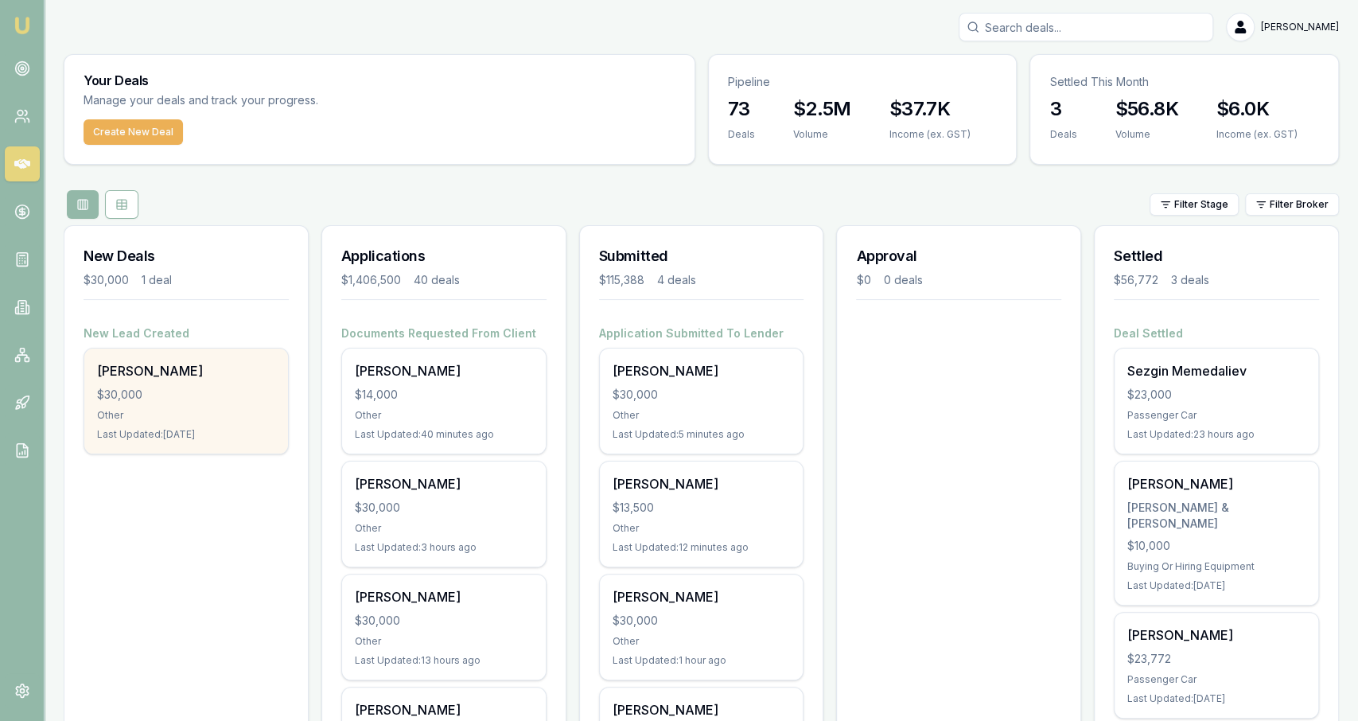
click at [212, 382] on div "[PERSON_NAME] $30,000 Other Last Updated: [DATE]" at bounding box center [186, 401] width 204 height 105
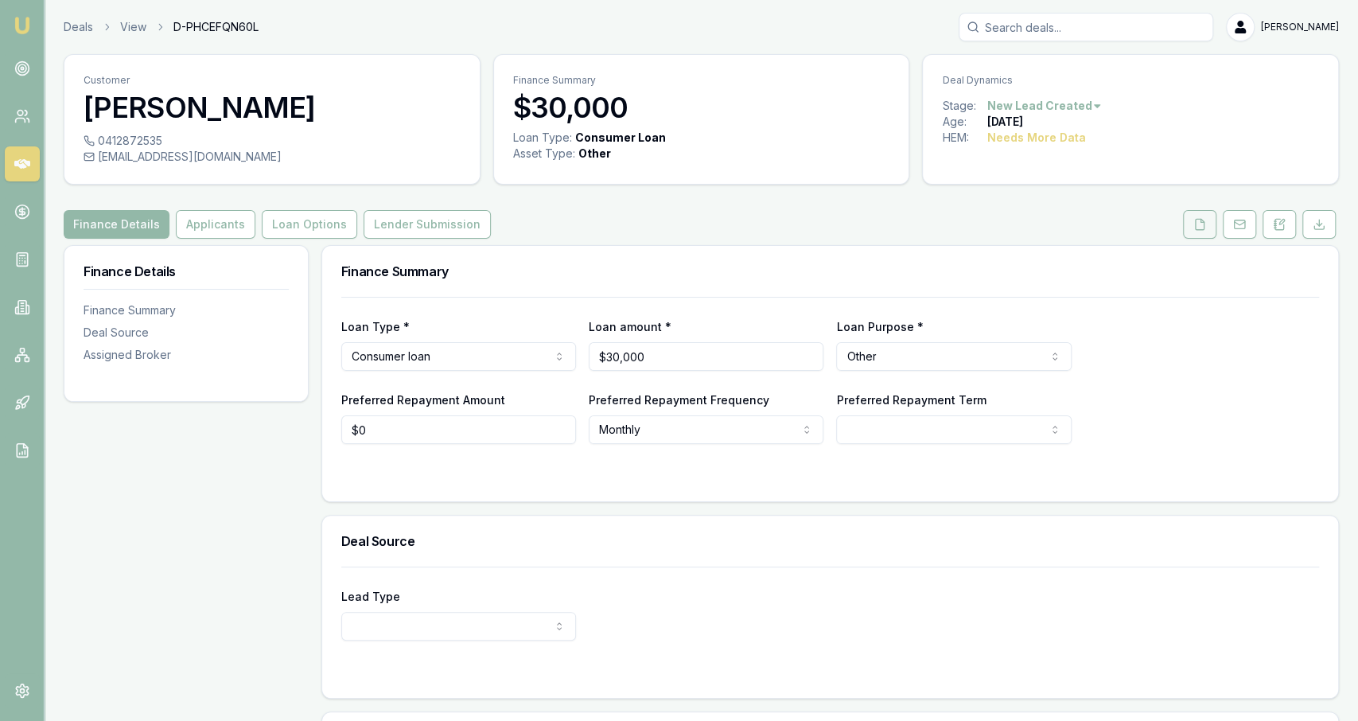
click at [1194, 227] on button at bounding box center [1199, 224] width 33 height 29
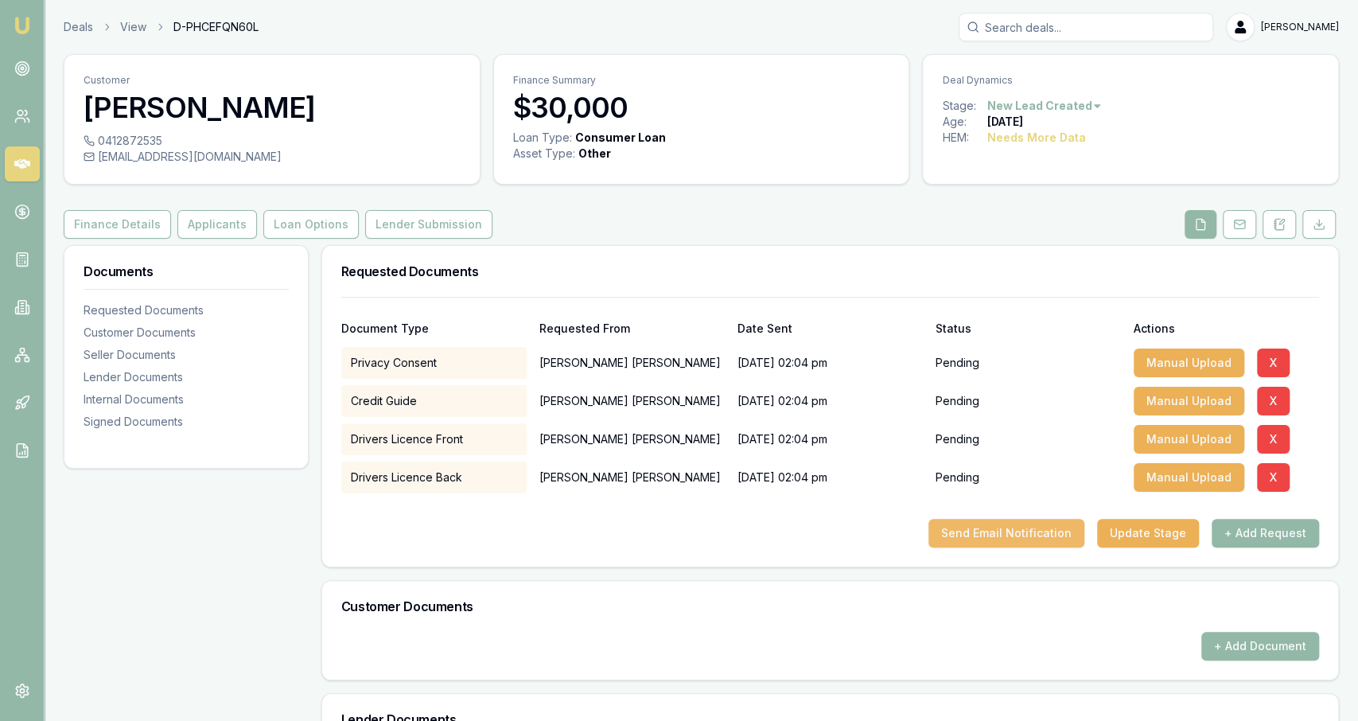
click at [972, 542] on button "Send Email Notification" at bounding box center [1007, 533] width 156 height 29
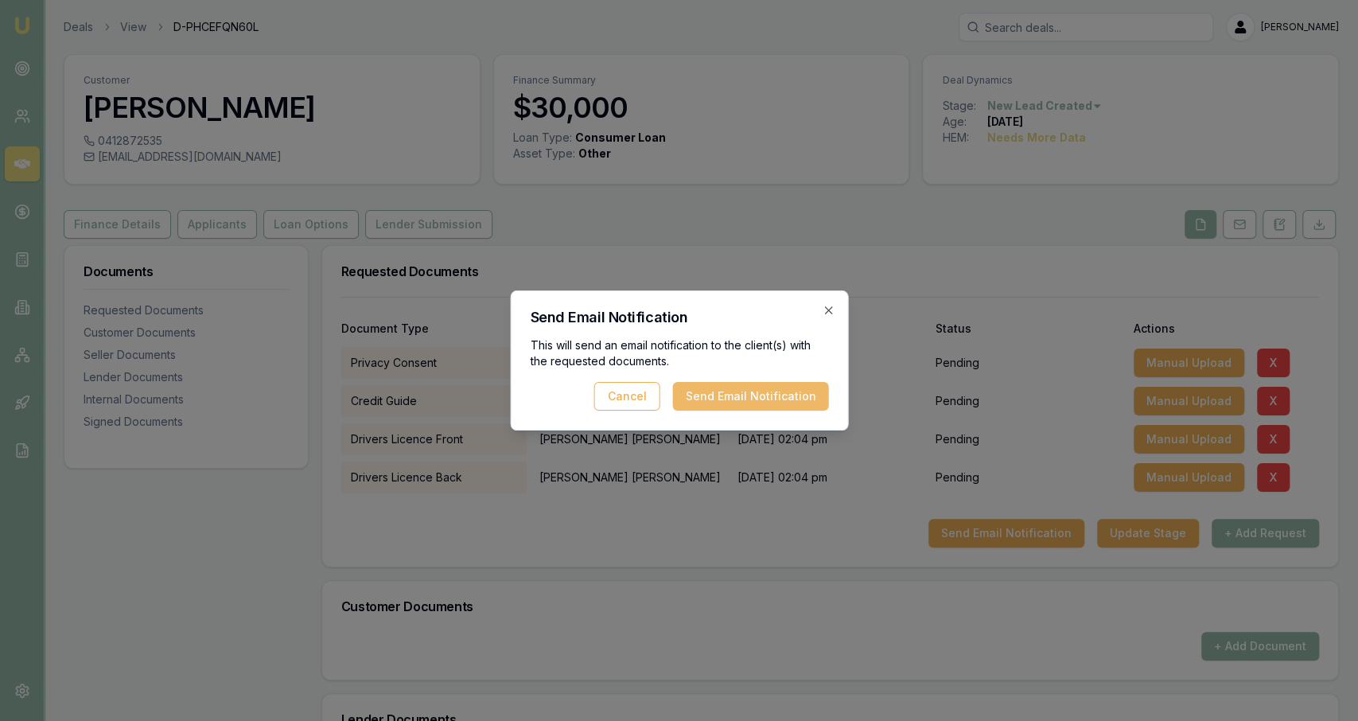
click at [777, 387] on button "Send Email Notification" at bounding box center [750, 396] width 156 height 29
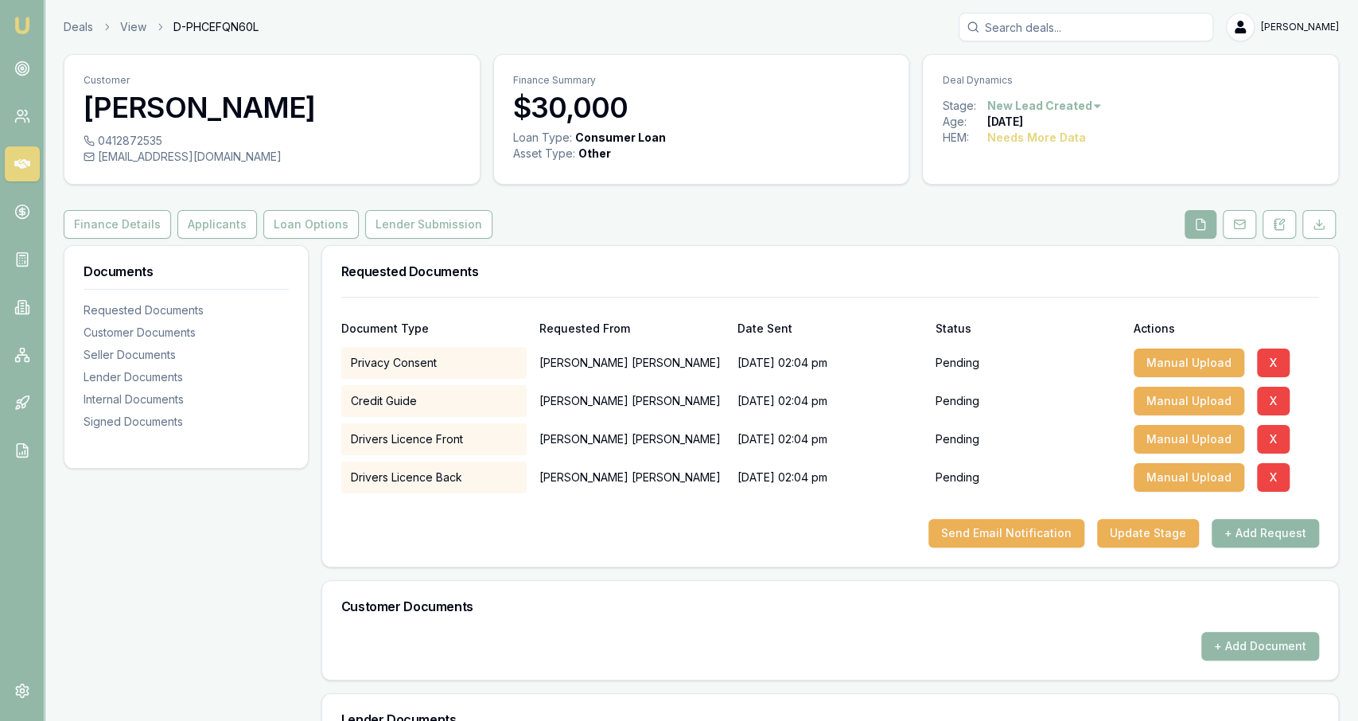
click at [1244, 543] on button "+ Add Request" at bounding box center [1265, 533] width 107 height 29
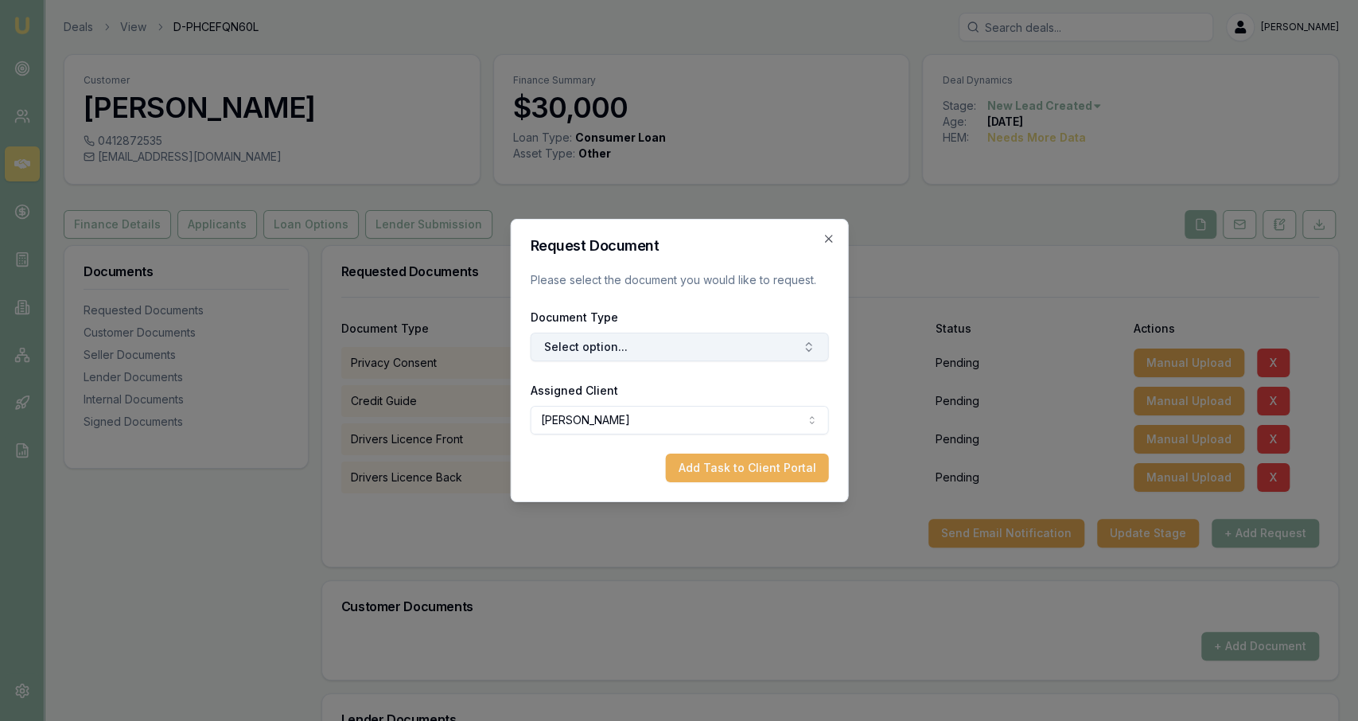
click at [798, 340] on button "Select option..." at bounding box center [679, 347] width 298 height 29
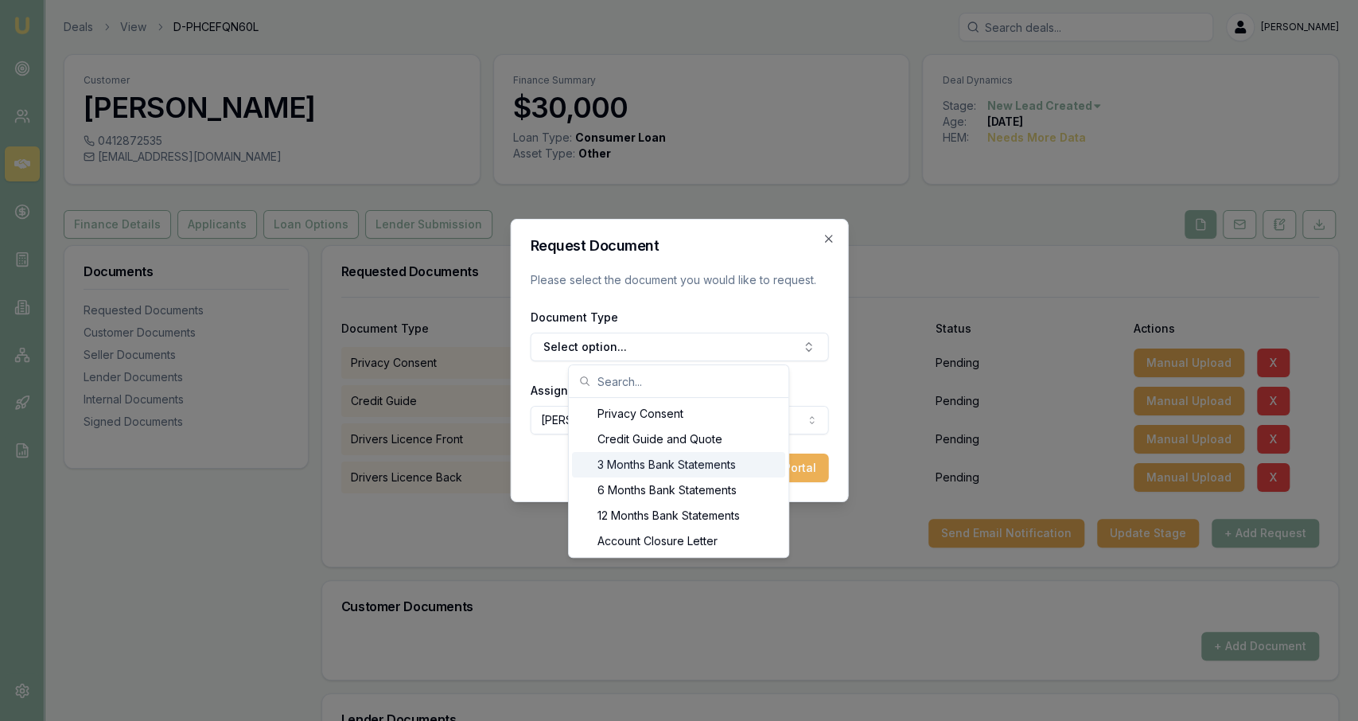
click at [668, 467] on div "3 Months Bank Statements" at bounding box center [678, 464] width 213 height 25
click at [755, 477] on button "Add Task to Client Portal" at bounding box center [746, 468] width 163 height 29
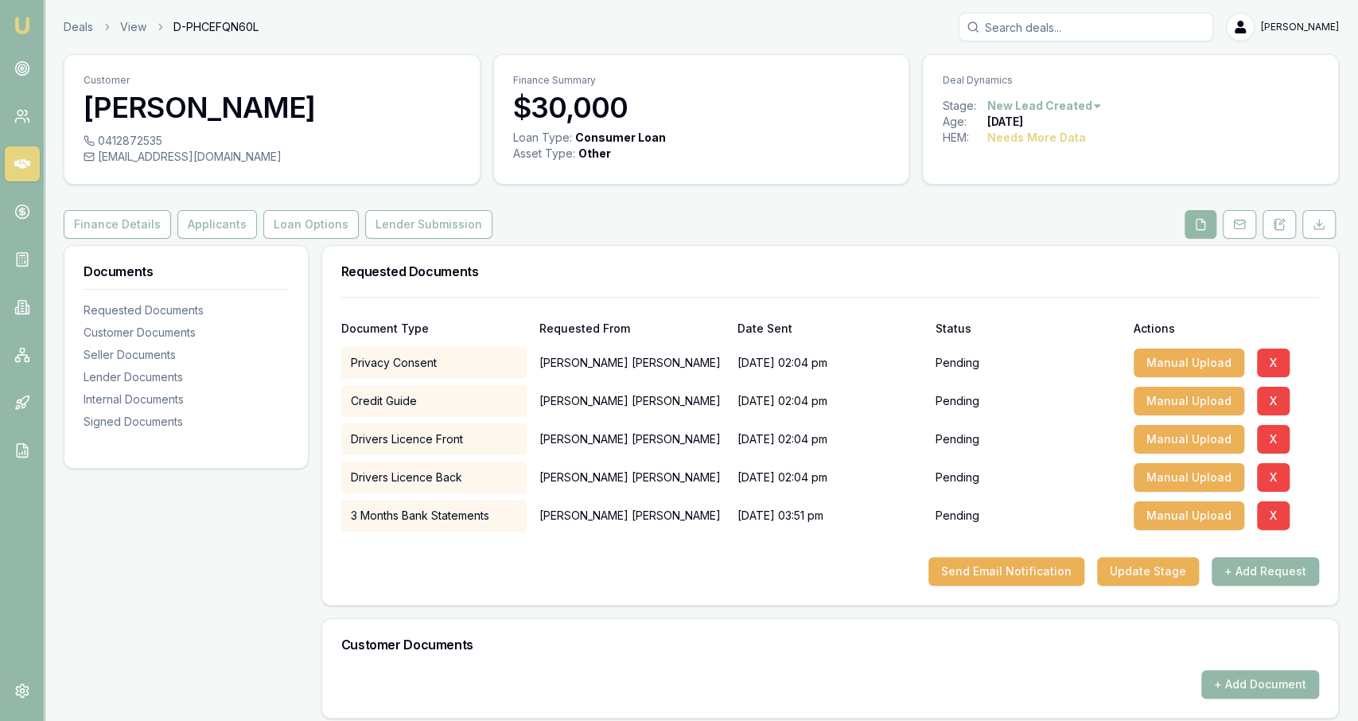
click at [1077, 110] on html "Emu Broker Deals View D-PHCEFQN60L Jackson Fanfulla Toggle Menu Customer Ryan M…" at bounding box center [679, 360] width 1358 height 721
click at [1066, 130] on div "Deal On Hold" at bounding box center [1042, 133] width 94 height 25
click at [91, 25] on link "Deals" at bounding box center [78, 27] width 29 height 16
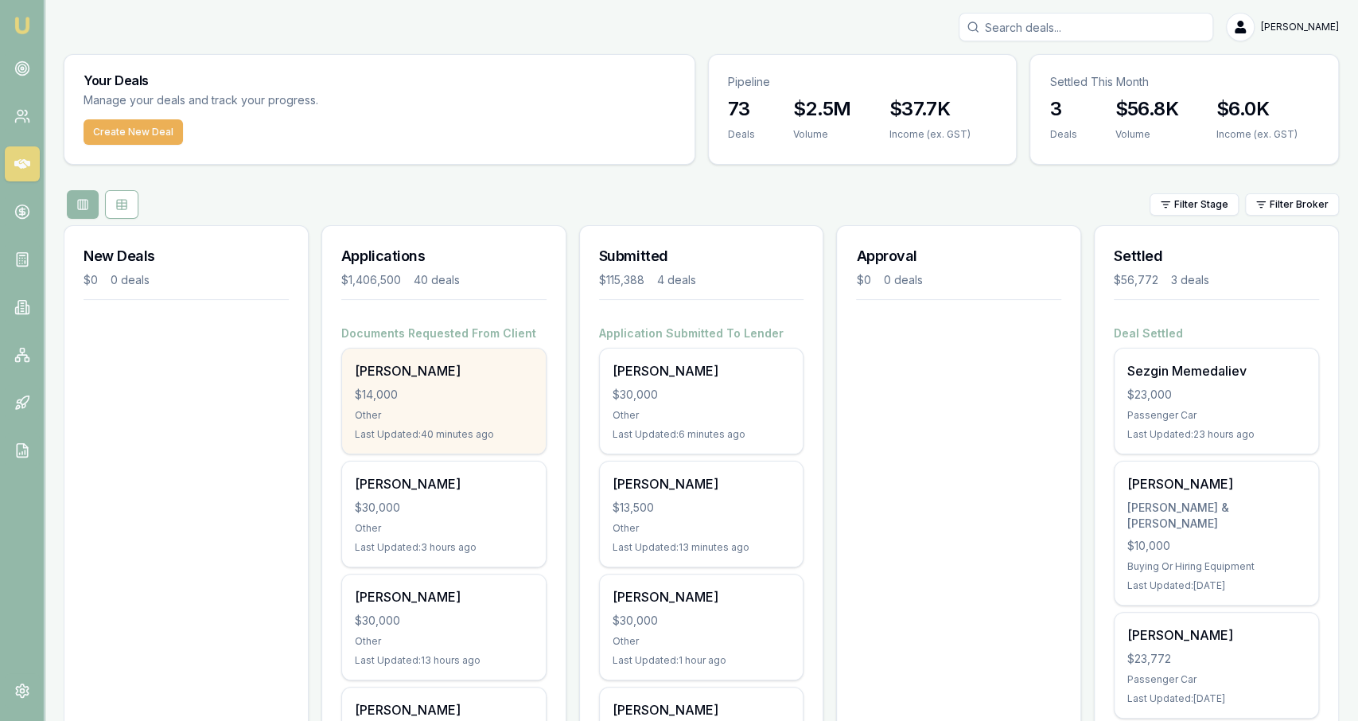
click at [448, 381] on div "[PERSON_NAME] $14,000 Other Last Updated: 40 minutes ago" at bounding box center [444, 401] width 204 height 105
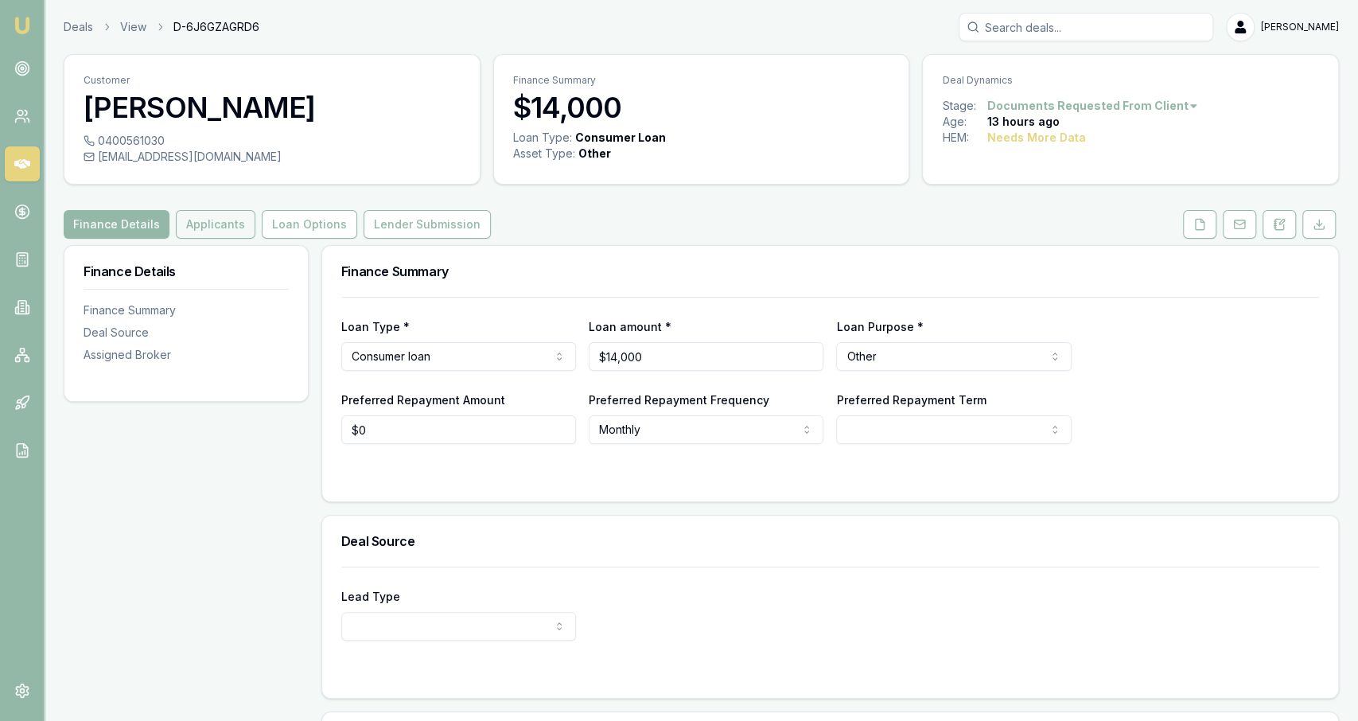
click at [220, 212] on button "Applicants" at bounding box center [216, 224] width 80 height 29
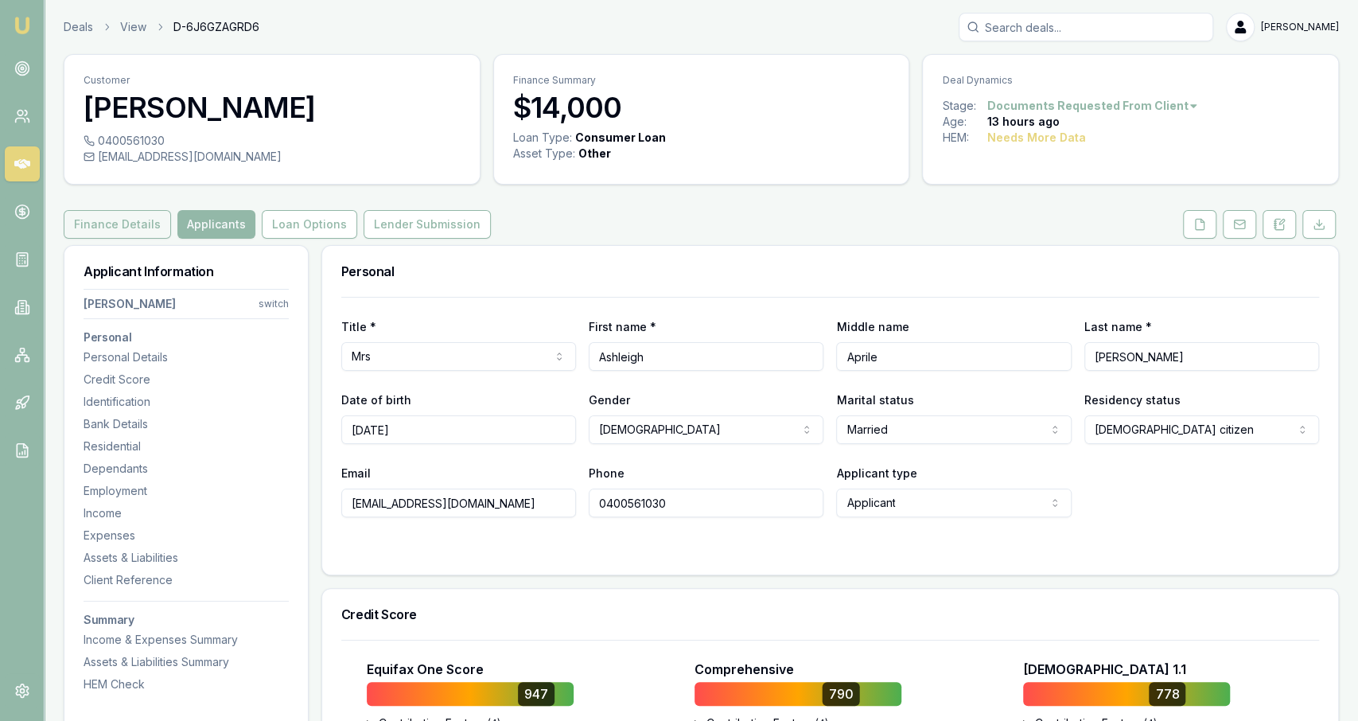
click at [138, 238] on button "Finance Details" at bounding box center [117, 224] width 107 height 29
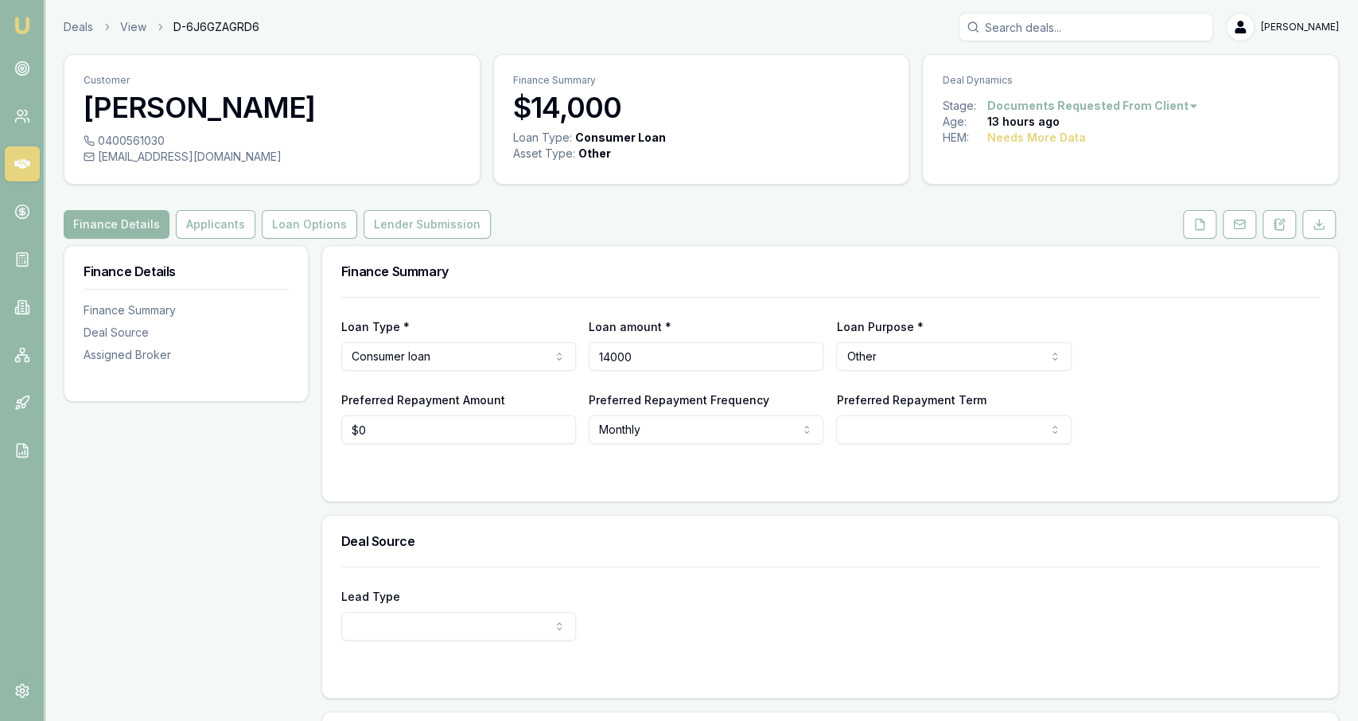
click at [684, 366] on input "14000" at bounding box center [706, 356] width 235 height 29
type input "$13,500"
click at [718, 235] on div "Finance Details Applicants Loan Options Lender Submission" at bounding box center [701, 224] width 1275 height 29
select select "60"
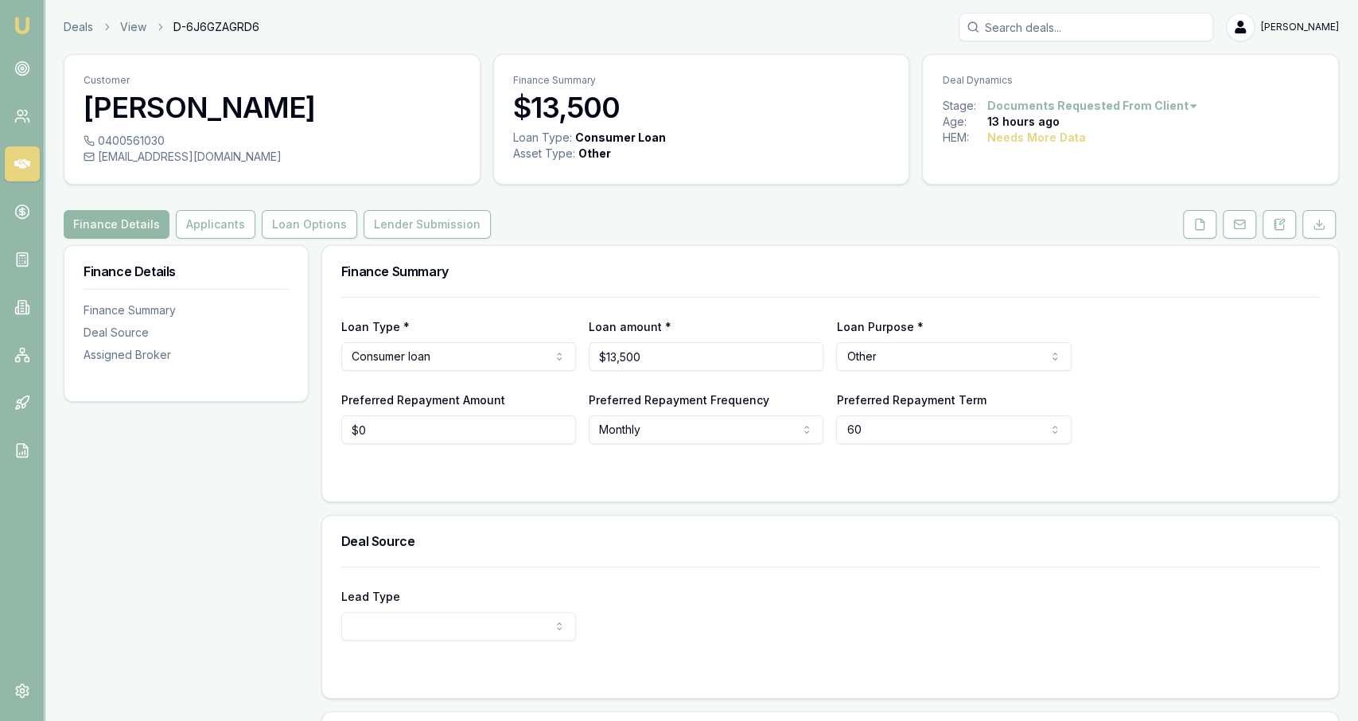
click at [74, 37] on div "Deals View D-6J6GZAGRD6 Jackson Fanfulla" at bounding box center [701, 27] width 1275 height 29
click at [76, 29] on link "Deals" at bounding box center [78, 27] width 29 height 16
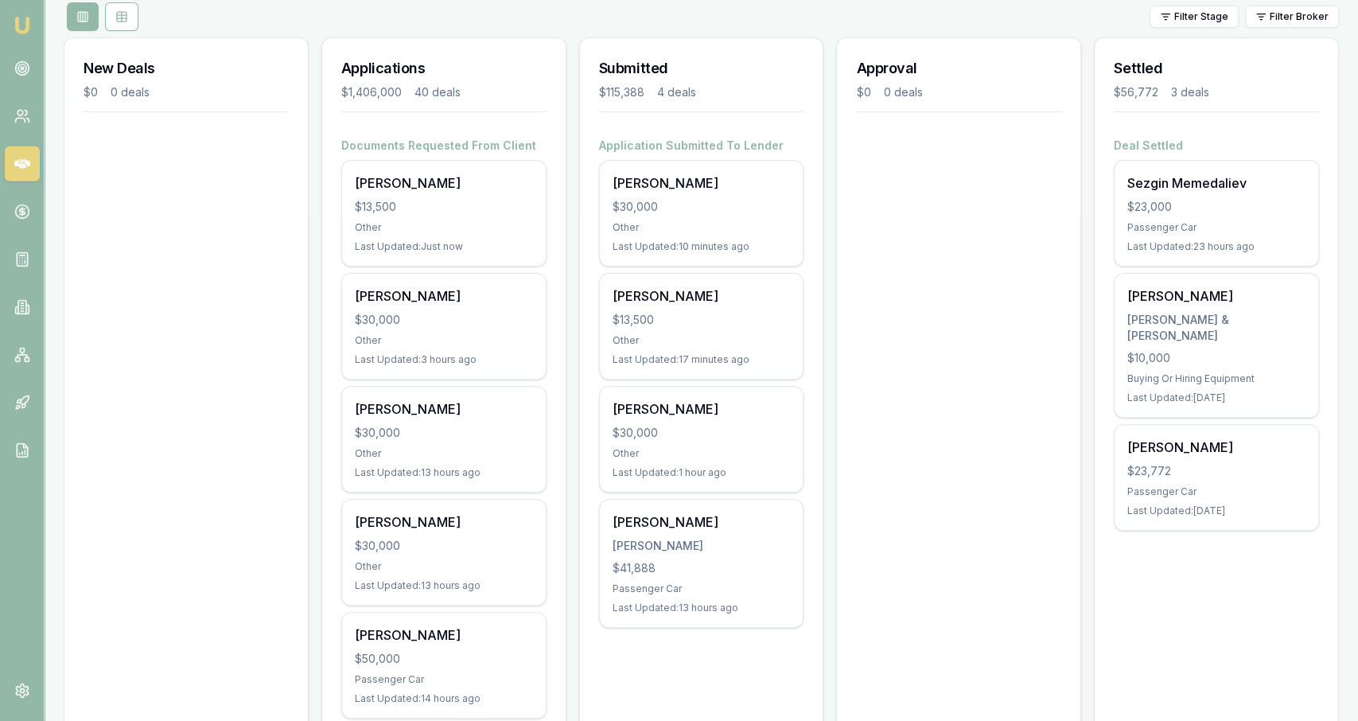
scroll to position [189, 0]
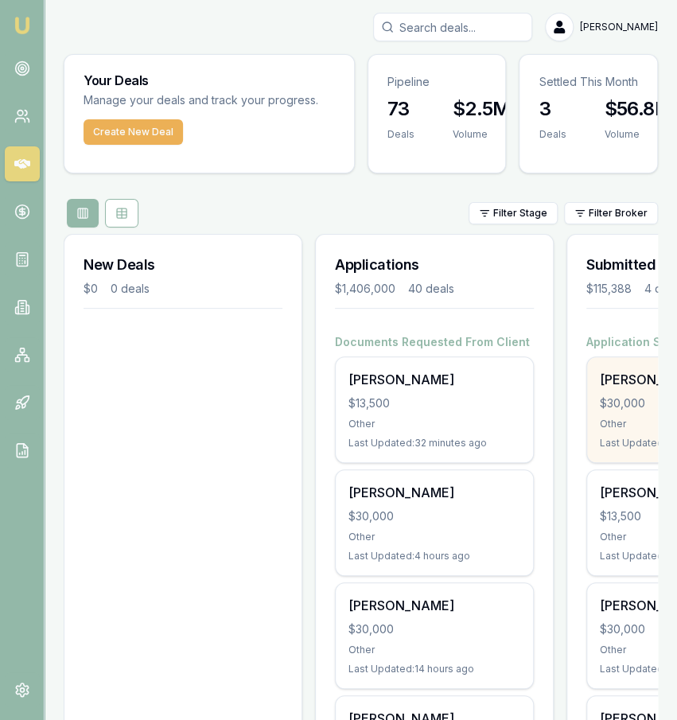
click at [645, 435] on div "[PERSON_NAME] $30,000 Other Last Updated: 42 minutes ago" at bounding box center [685, 409] width 197 height 105
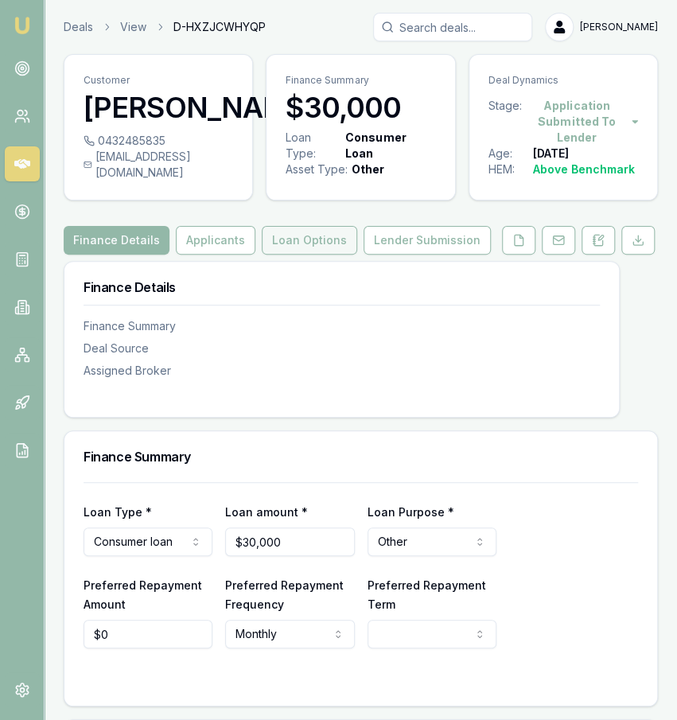
click at [272, 255] on button "Loan Options" at bounding box center [309, 240] width 95 height 29
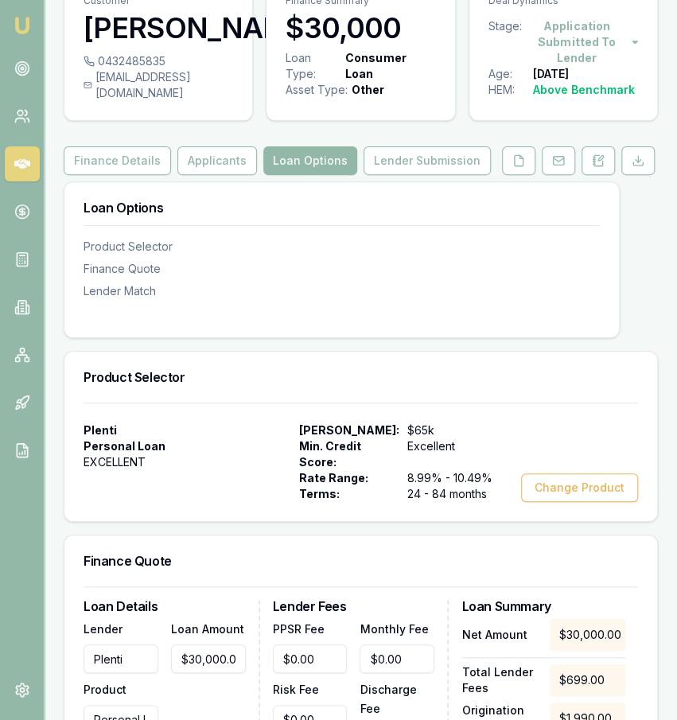
scroll to position [80, 0]
click at [158, 169] on button "Finance Details" at bounding box center [117, 160] width 107 height 29
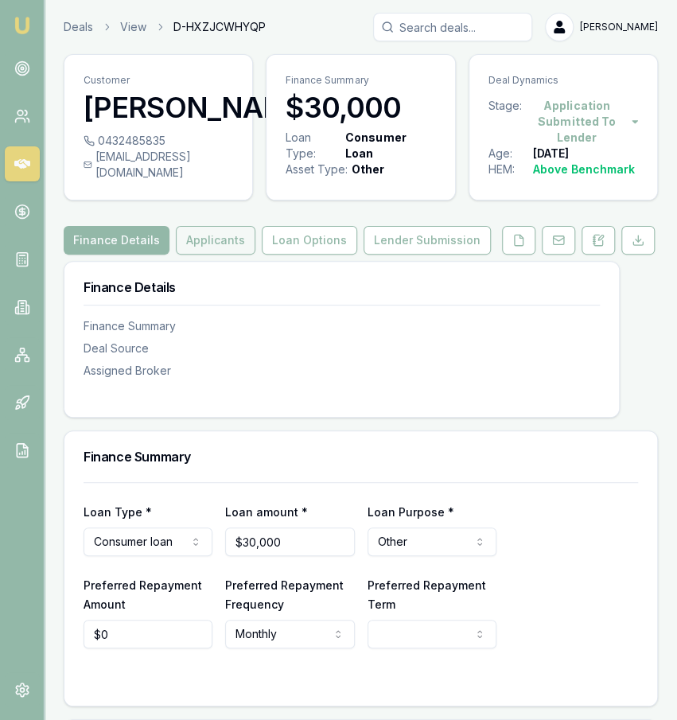
click at [224, 255] on button "Applicants" at bounding box center [216, 240] width 80 height 29
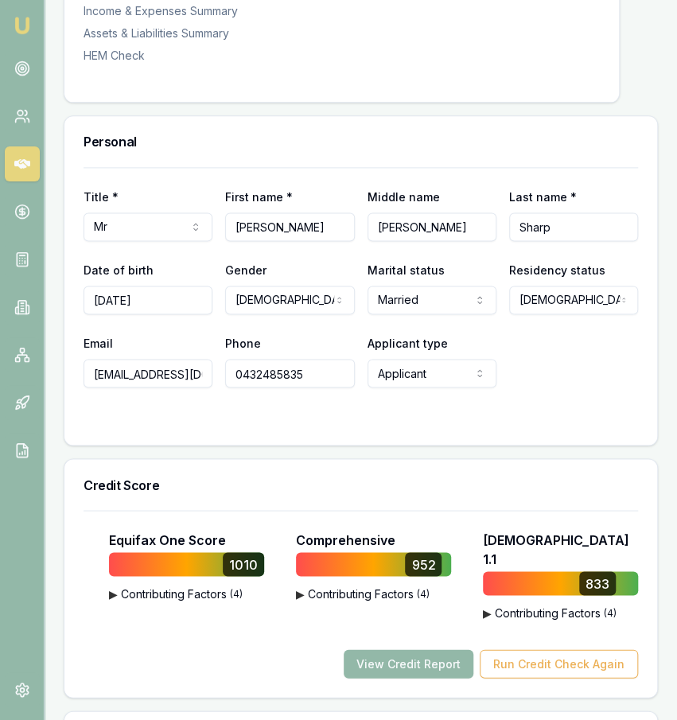
scroll to position [645, 0]
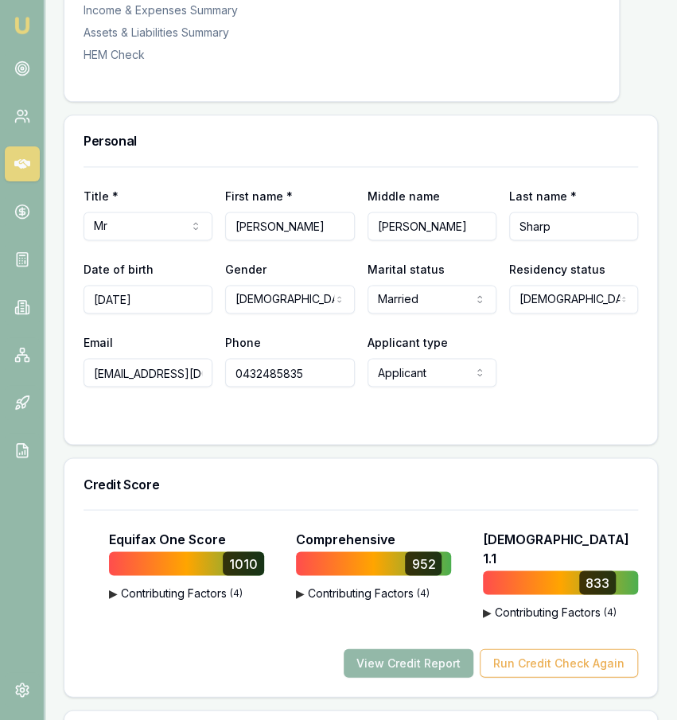
click at [179, 381] on input "dtsharp1688@gmail.com" at bounding box center [148, 372] width 129 height 29
click at [328, 387] on input "0432485835" at bounding box center [289, 372] width 129 height 29
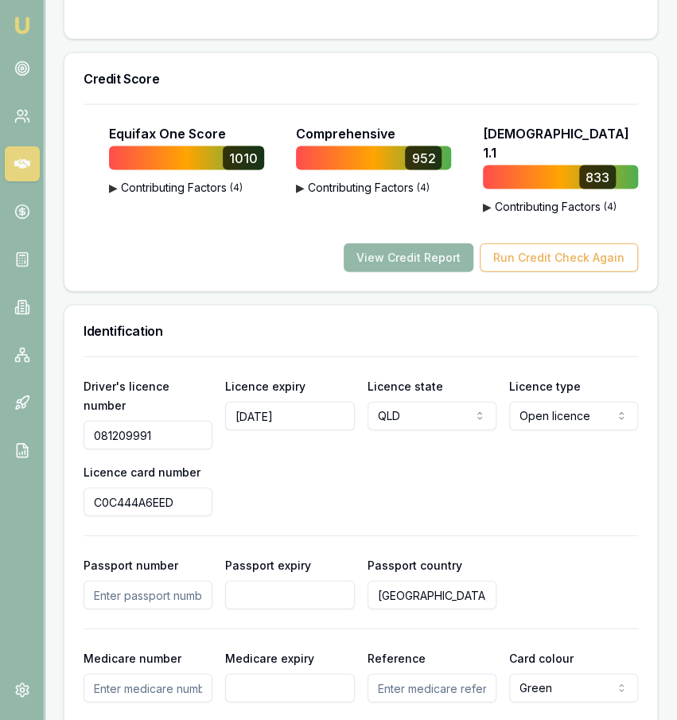
scroll to position [1684, 0]
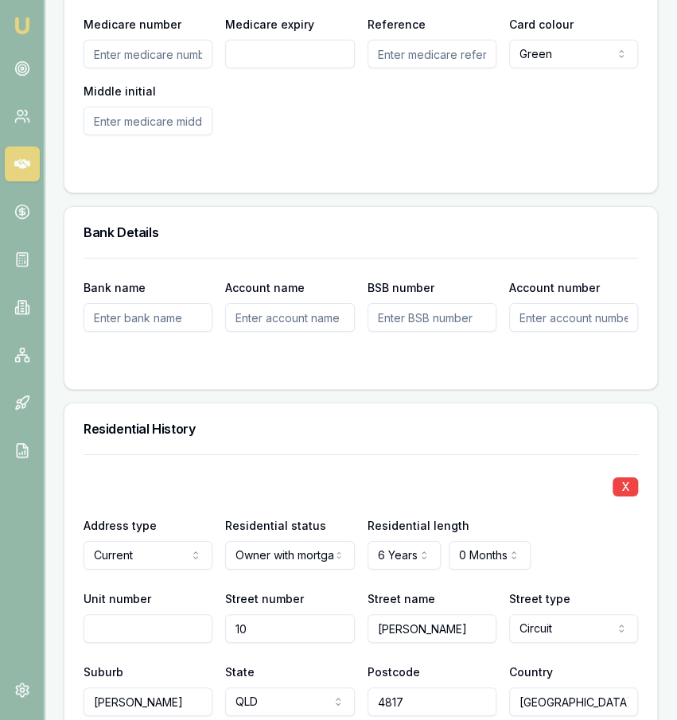
click at [451, 232] on div "Bank Details" at bounding box center [360, 232] width 593 height 51
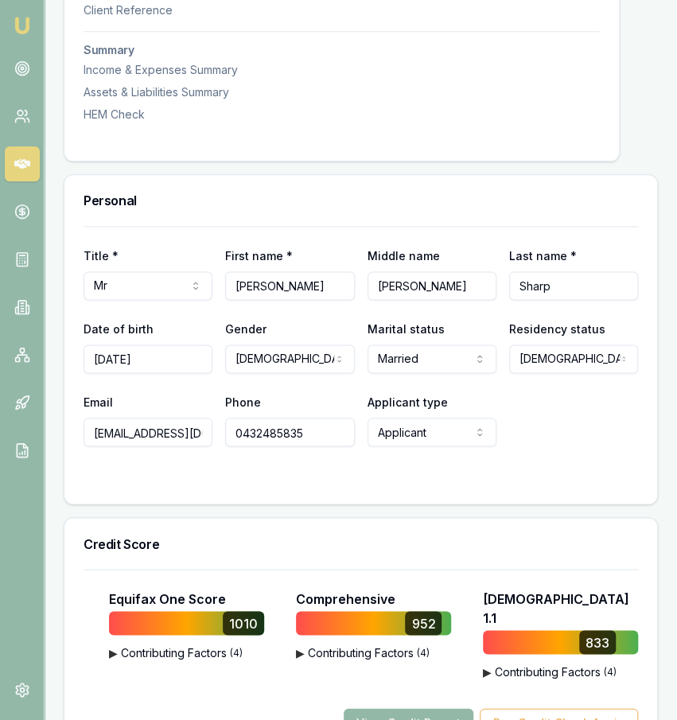
scroll to position [213, 0]
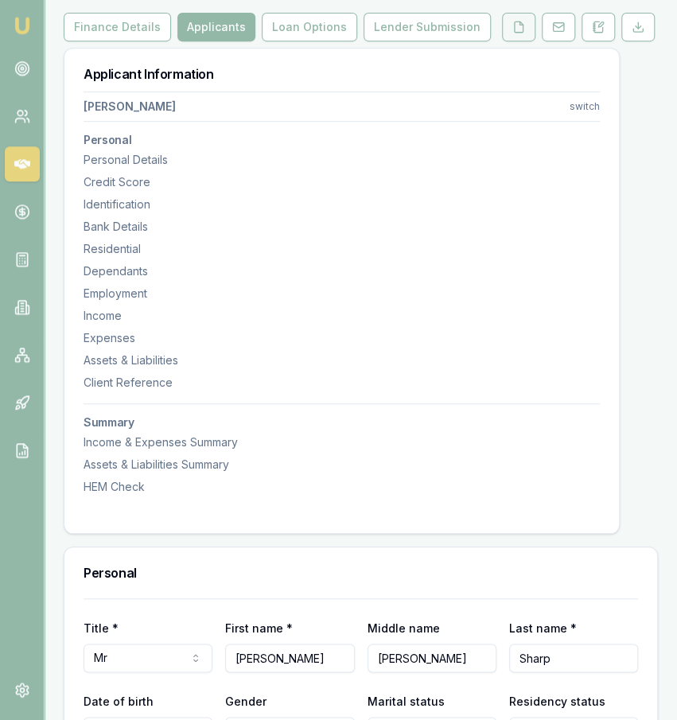
click at [524, 32] on icon at bounding box center [519, 26] width 9 height 10
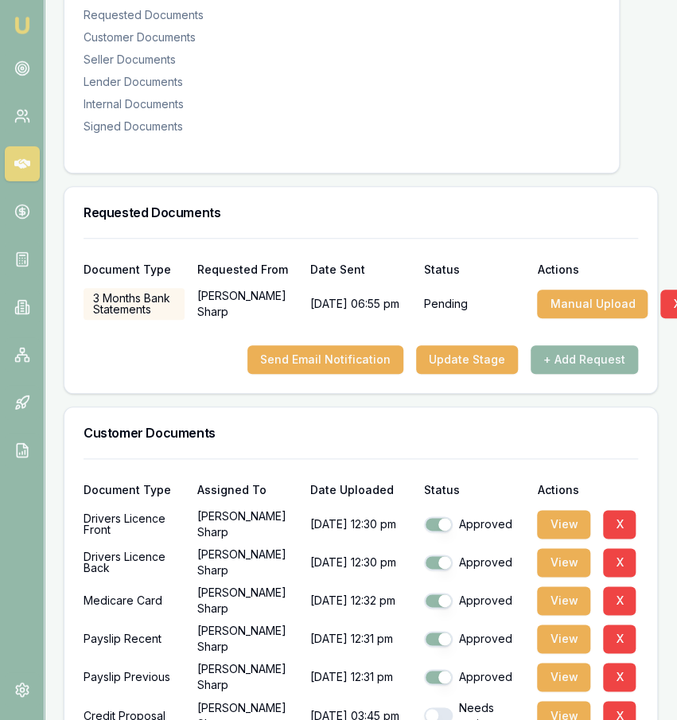
scroll to position [334, 0]
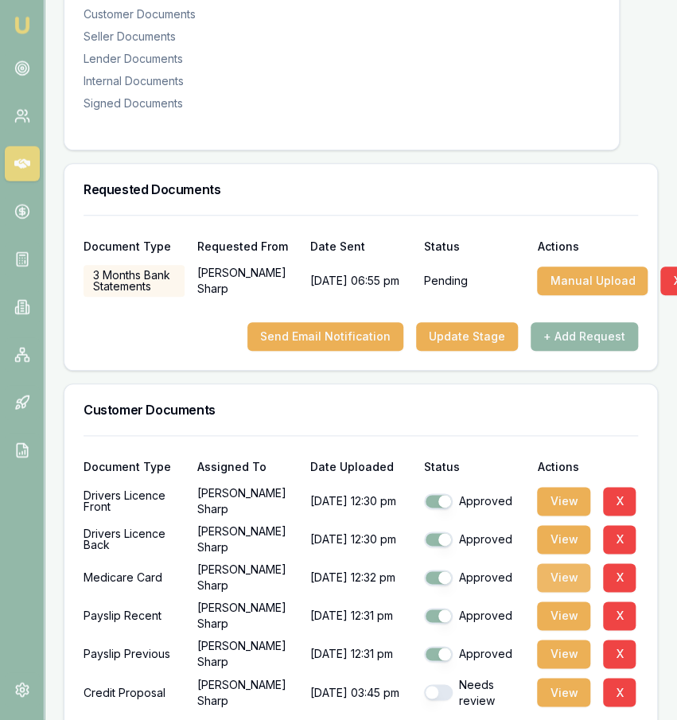
click at [564, 591] on button "View" at bounding box center [563, 577] width 53 height 29
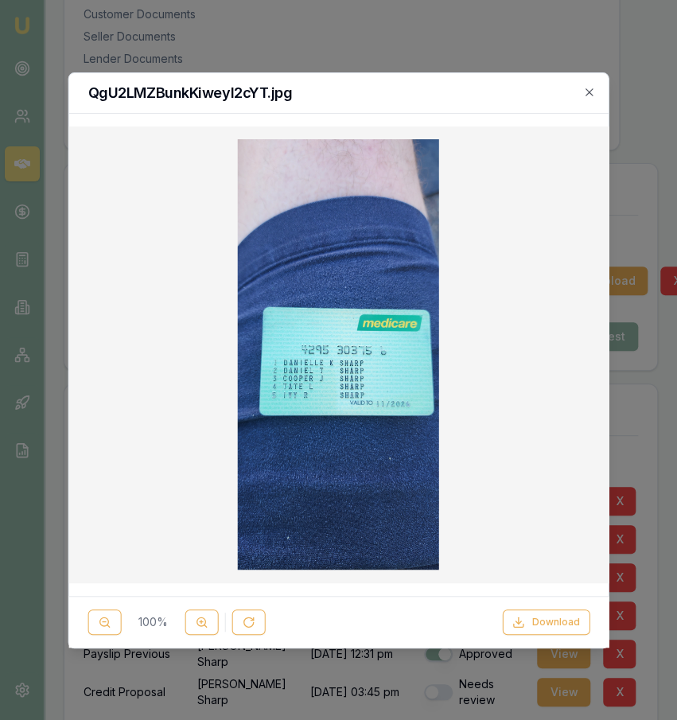
click at [661, 205] on div at bounding box center [338, 360] width 677 height 720
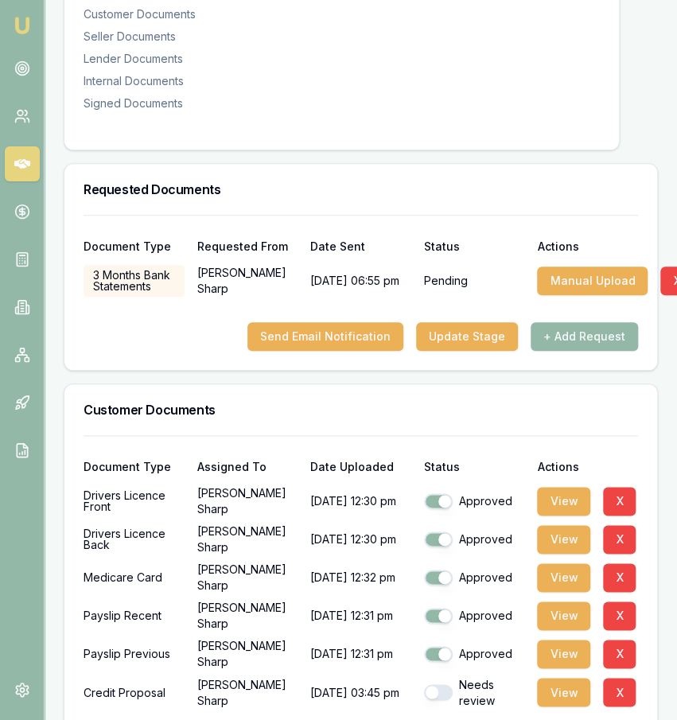
scroll to position [390, 0]
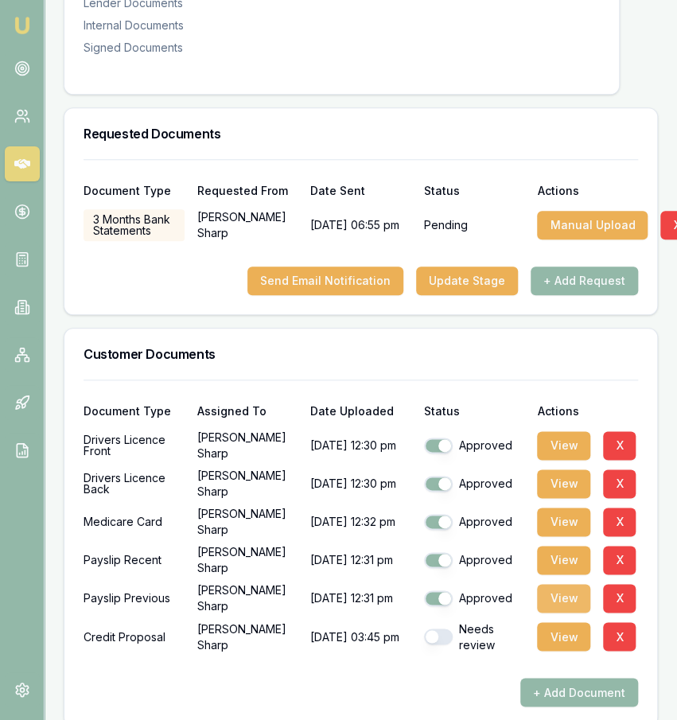
click at [549, 613] on button "View" at bounding box center [563, 598] width 53 height 29
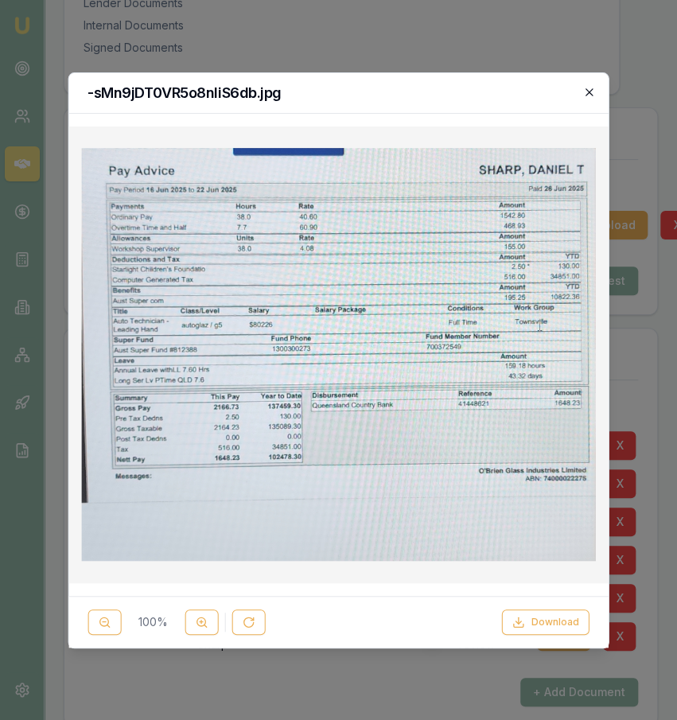
click at [588, 95] on icon "button" at bounding box center [589, 92] width 13 height 13
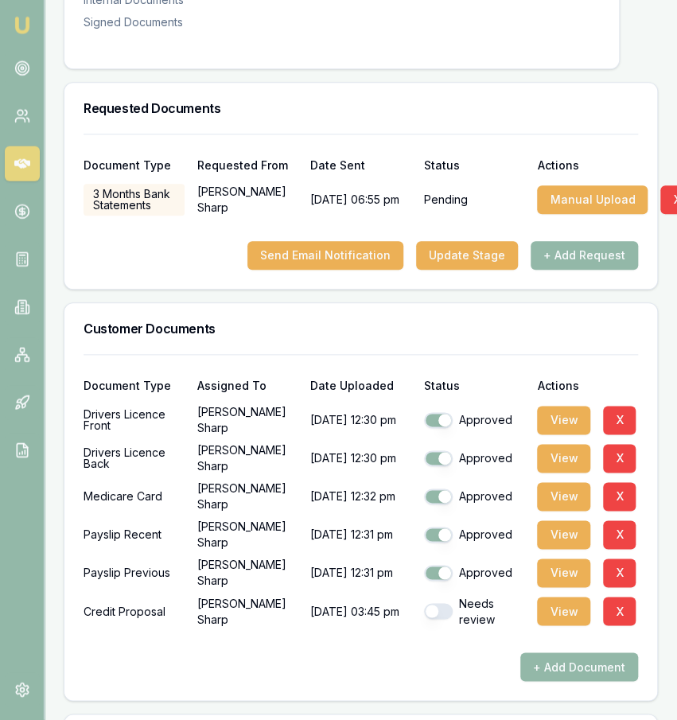
scroll to position [415, 0]
click at [553, 549] on button "View" at bounding box center [563, 534] width 53 height 29
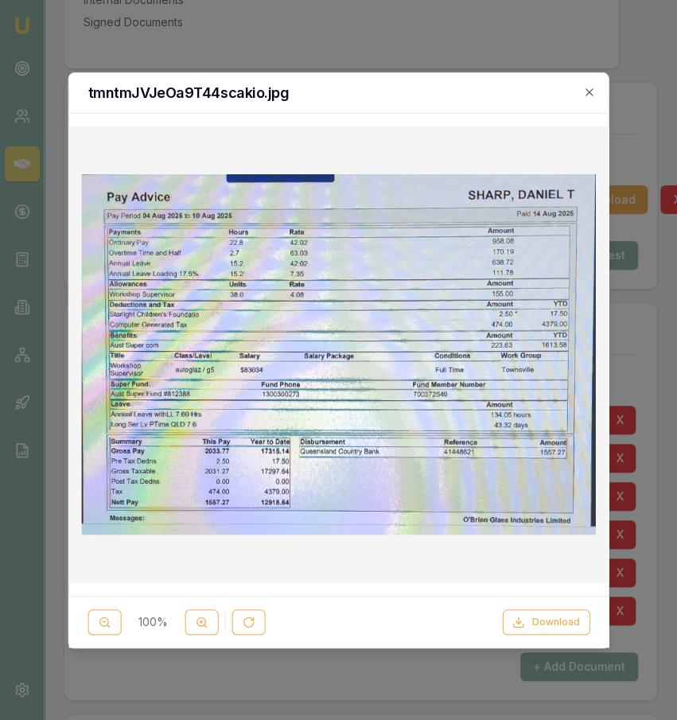
click at [616, 504] on div at bounding box center [338, 360] width 677 height 720
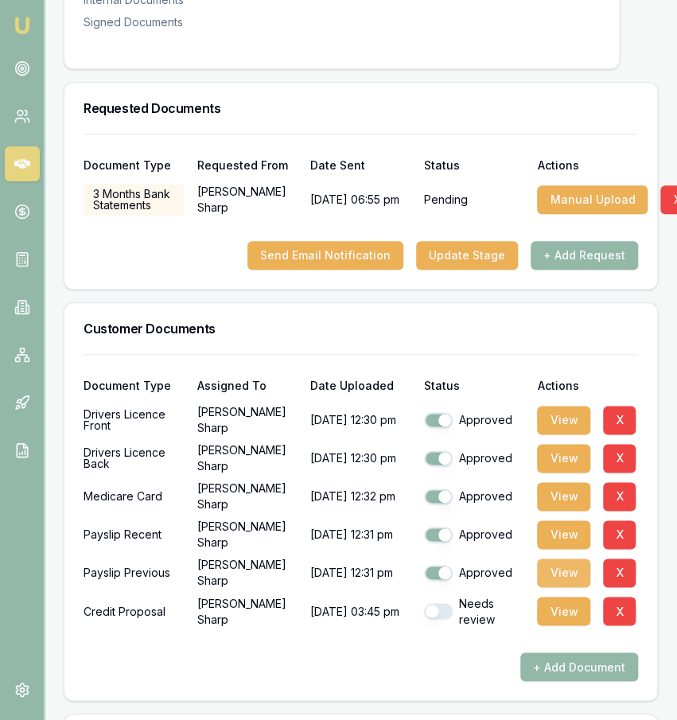
click at [583, 587] on button "View" at bounding box center [563, 573] width 53 height 29
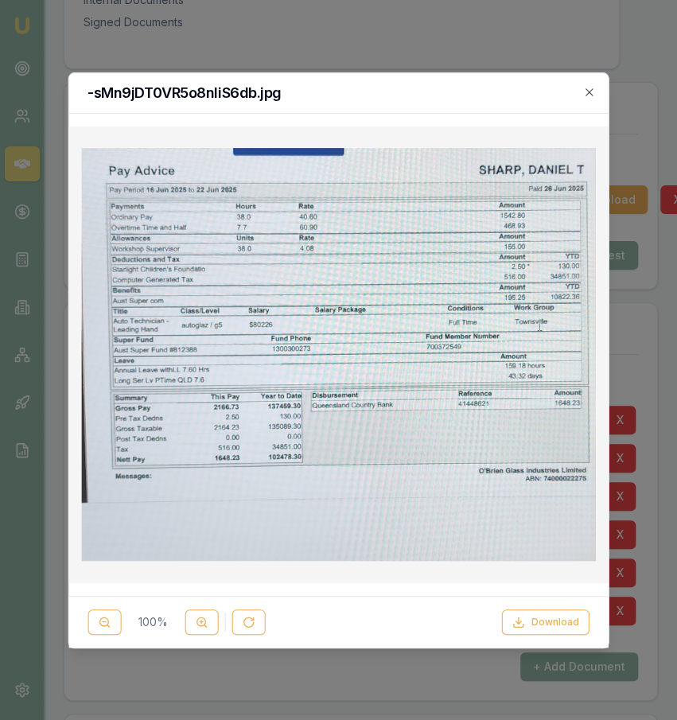
click at [628, 169] on div at bounding box center [338, 360] width 677 height 720
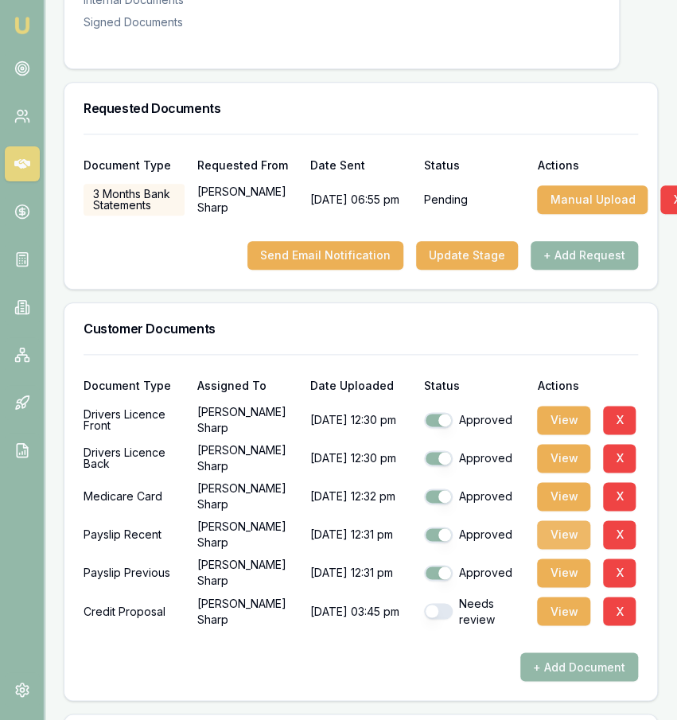
click at [558, 548] on button "View" at bounding box center [563, 534] width 53 height 29
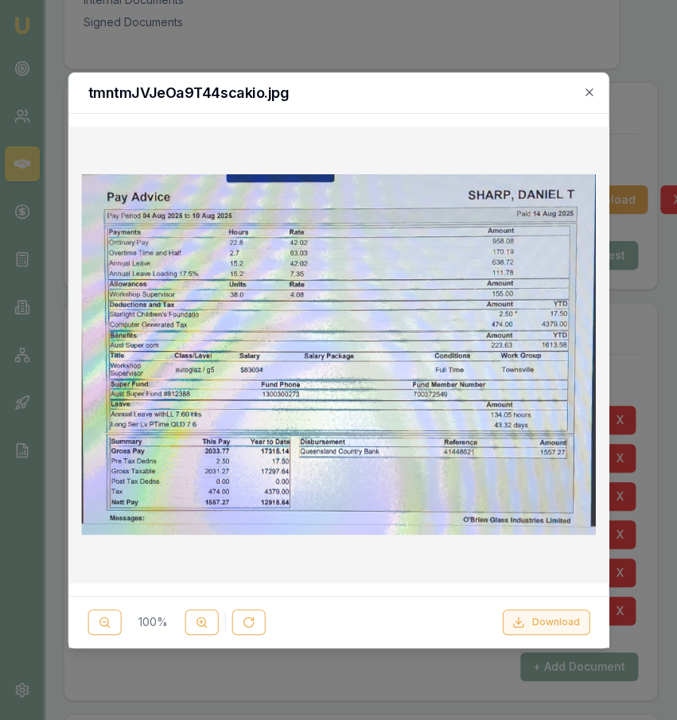
click at [543, 625] on button "Download" at bounding box center [546, 621] width 88 height 25
click at [586, 95] on icon "button" at bounding box center [589, 91] width 7 height 7
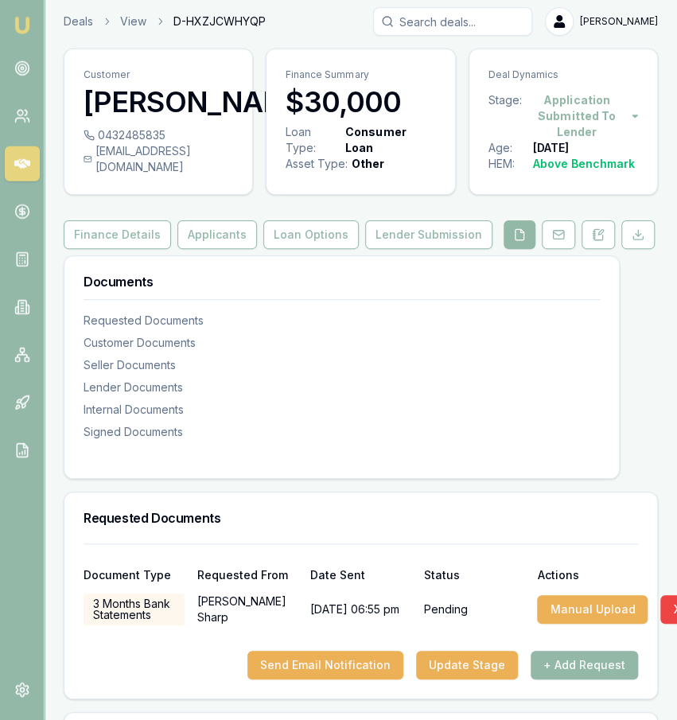
scroll to position [0, 0]
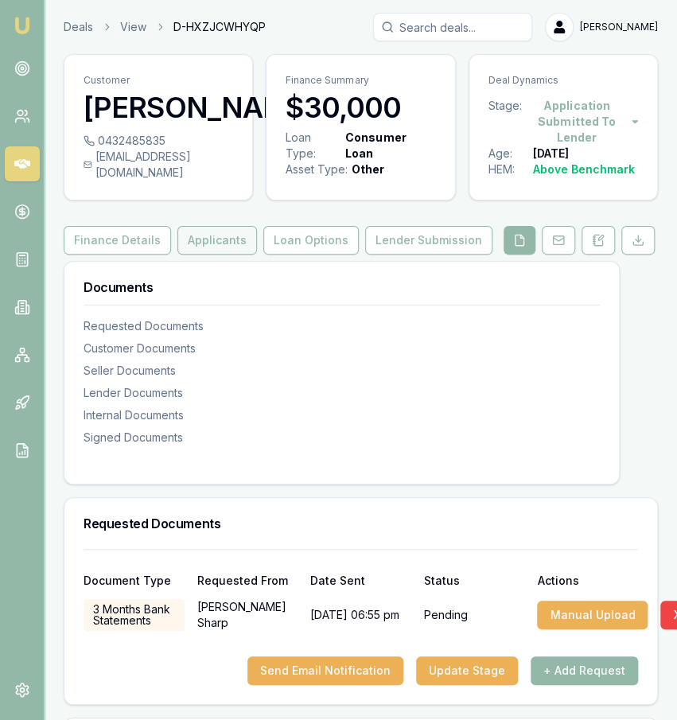
click at [231, 255] on button "Applicants" at bounding box center [217, 240] width 80 height 29
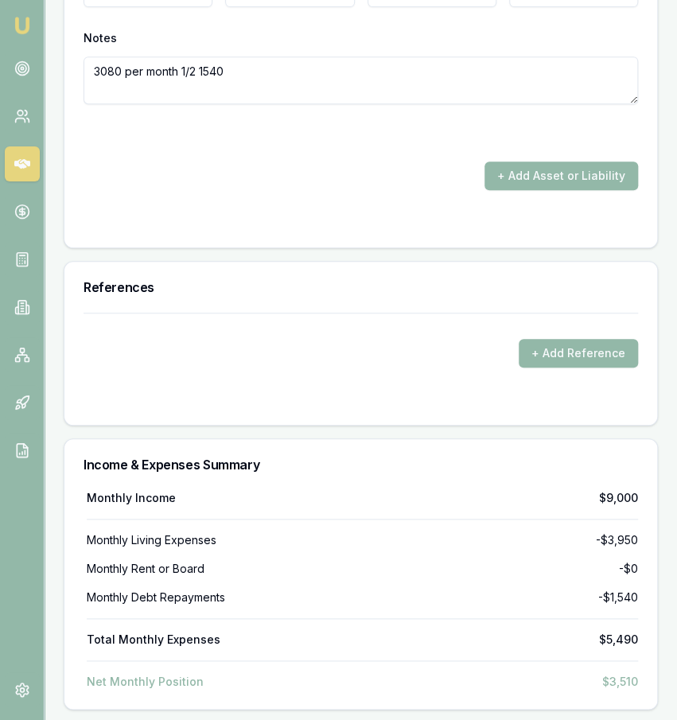
scroll to position [4645, 0]
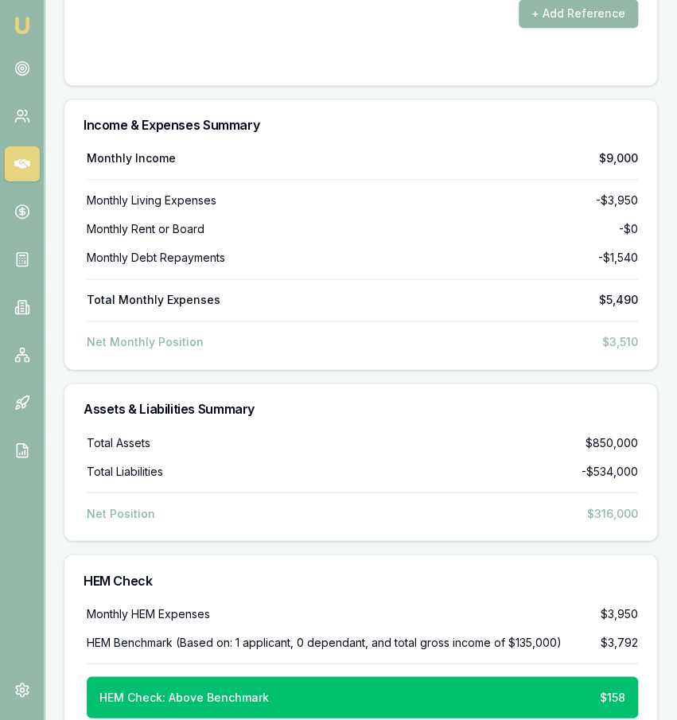
click at [588, 243] on div "Monthly Income $9,000 Monthly Living Expenses -$3,950 Monthly Rent or Board -$0…" at bounding box center [361, 250] width 555 height 200
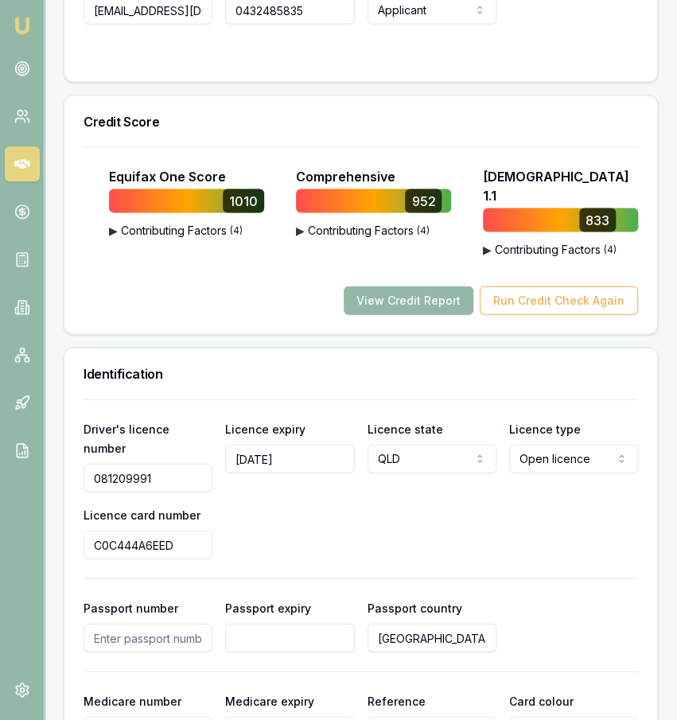
scroll to position [970, 0]
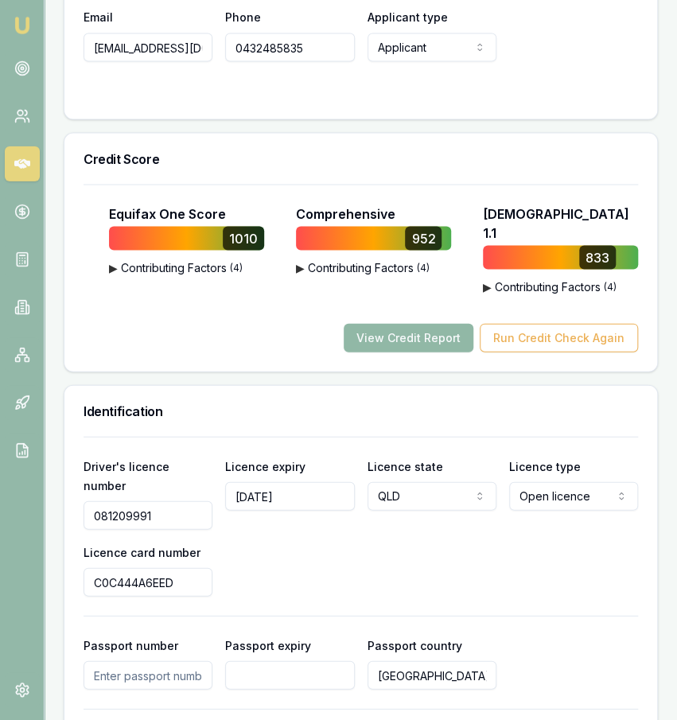
click at [421, 341] on button "View Credit Report" at bounding box center [409, 338] width 130 height 29
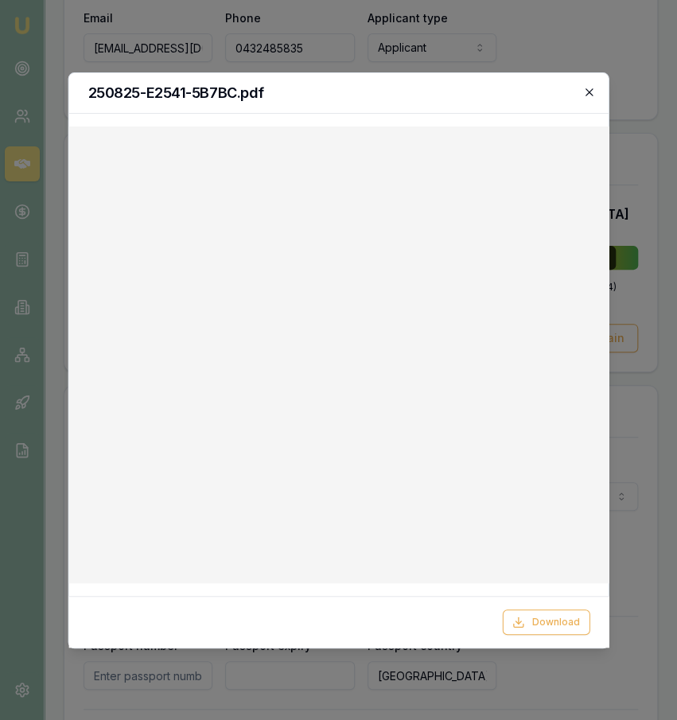
click at [587, 92] on icon "button" at bounding box center [589, 92] width 13 height 13
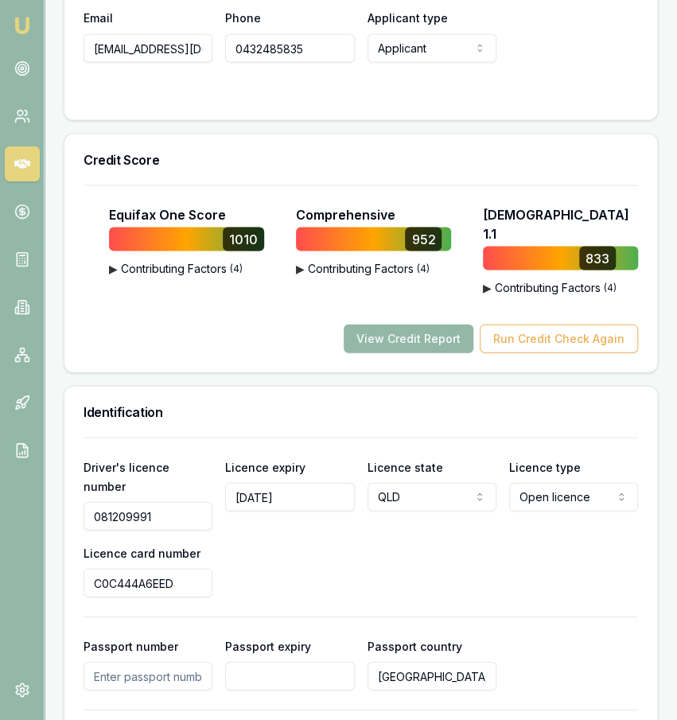
click at [459, 441] on div "Driver's licence number 081209991 Licence expiry 22/09/28 Licence state QLD NSW…" at bounding box center [361, 643] width 555 height 413
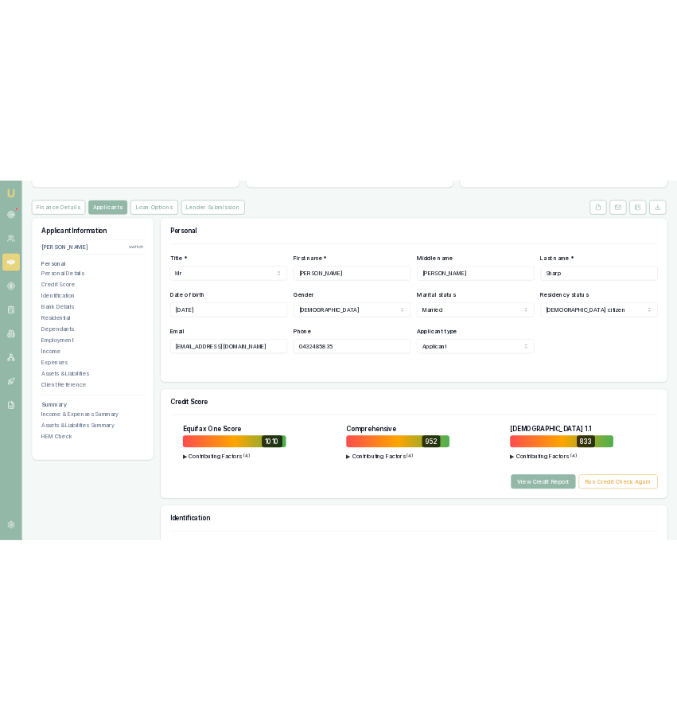
scroll to position [197, 0]
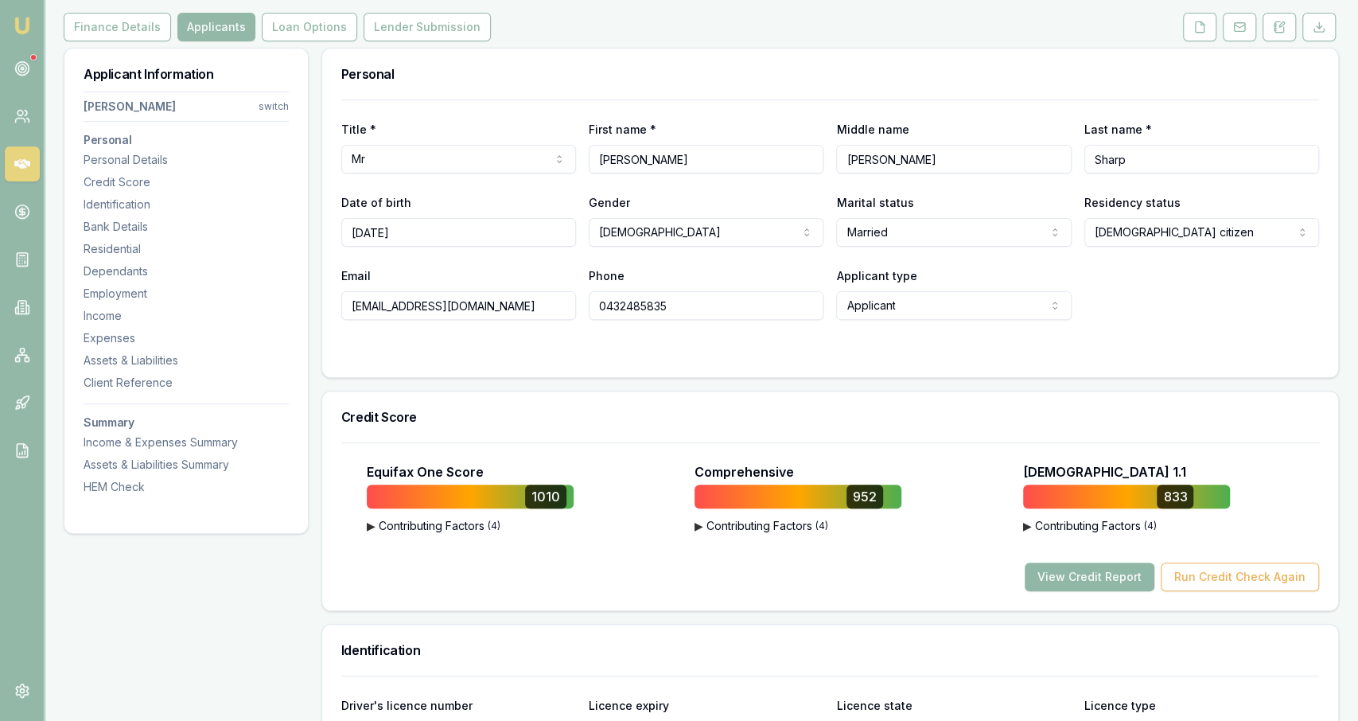
click at [676, 583] on button "View Credit Report" at bounding box center [1090, 577] width 130 height 29
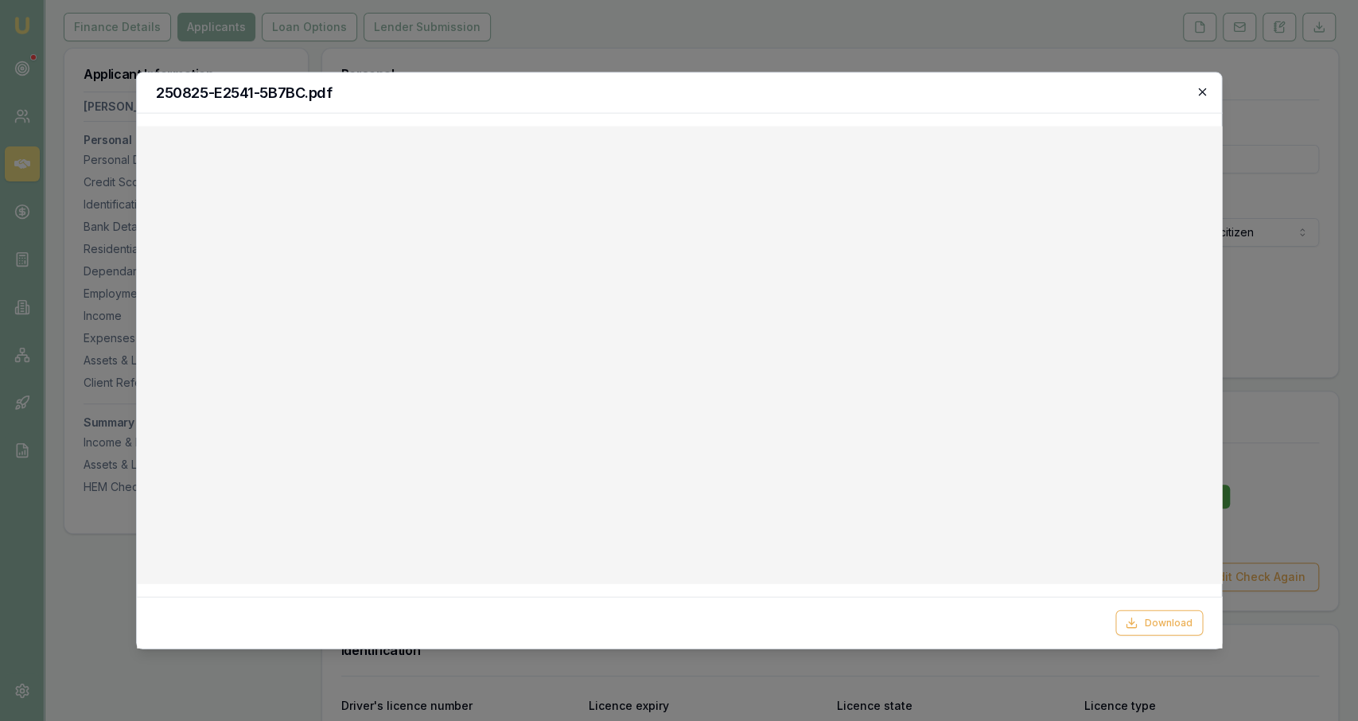
click at [676, 94] on icon "button" at bounding box center [1202, 92] width 13 height 13
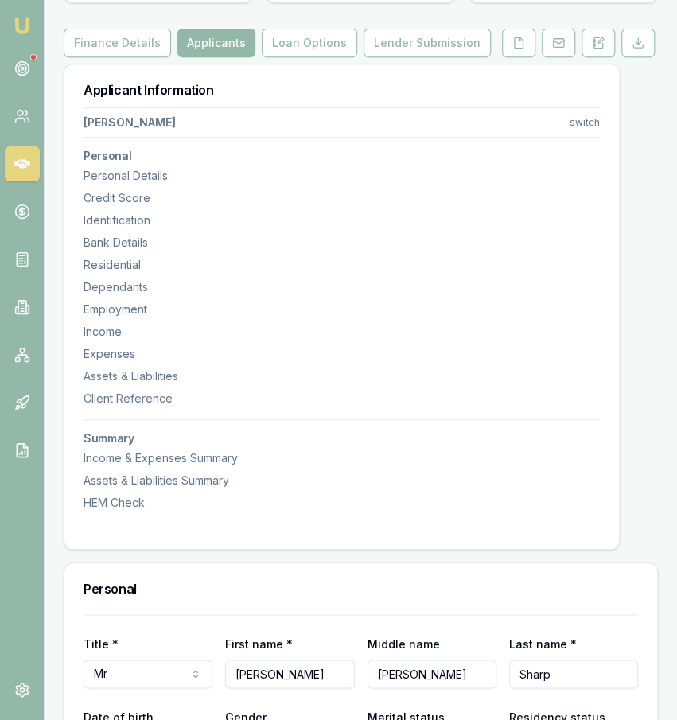
scroll to position [0, 0]
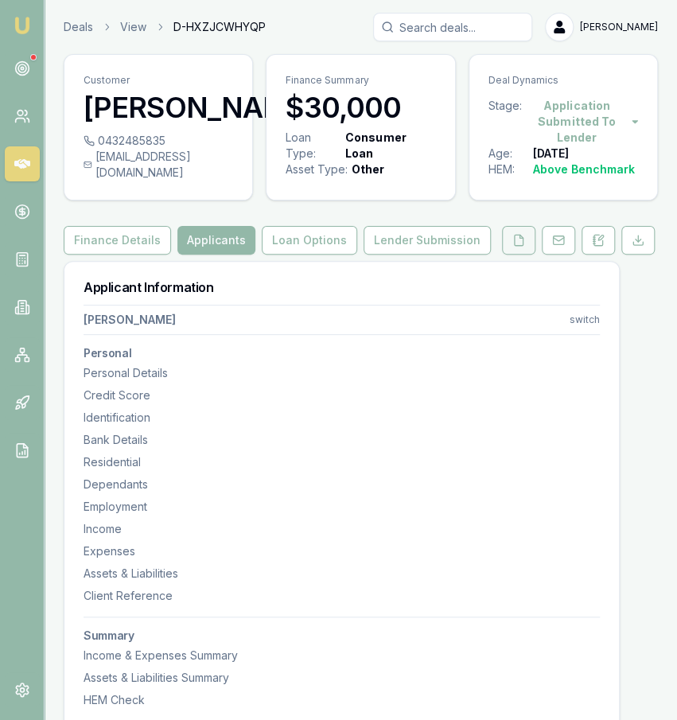
click at [520, 247] on icon at bounding box center [518, 240] width 13 height 13
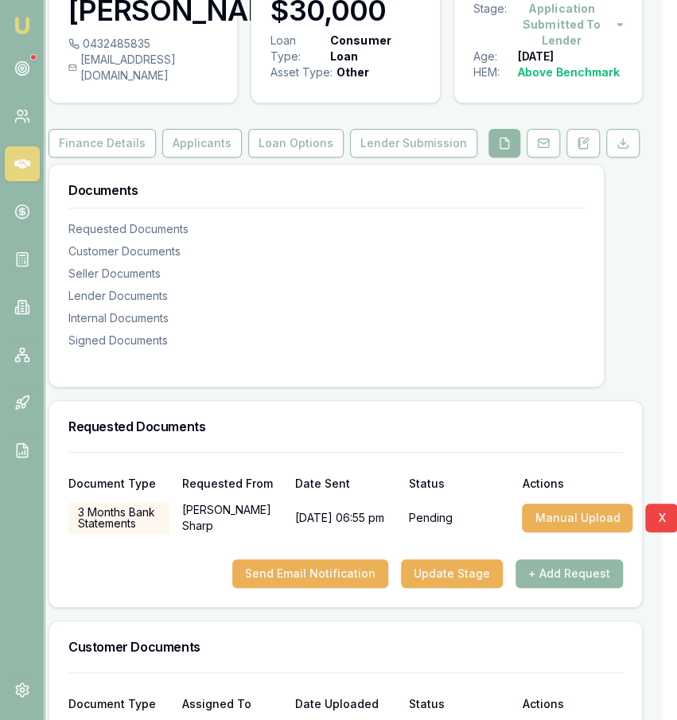
scroll to position [0, 15]
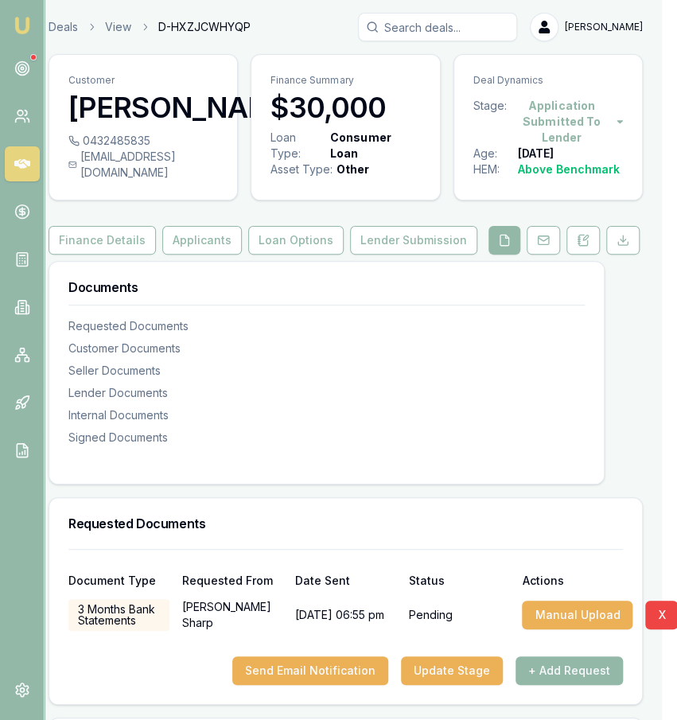
click at [183, 255] on button "Applicants" at bounding box center [202, 240] width 80 height 29
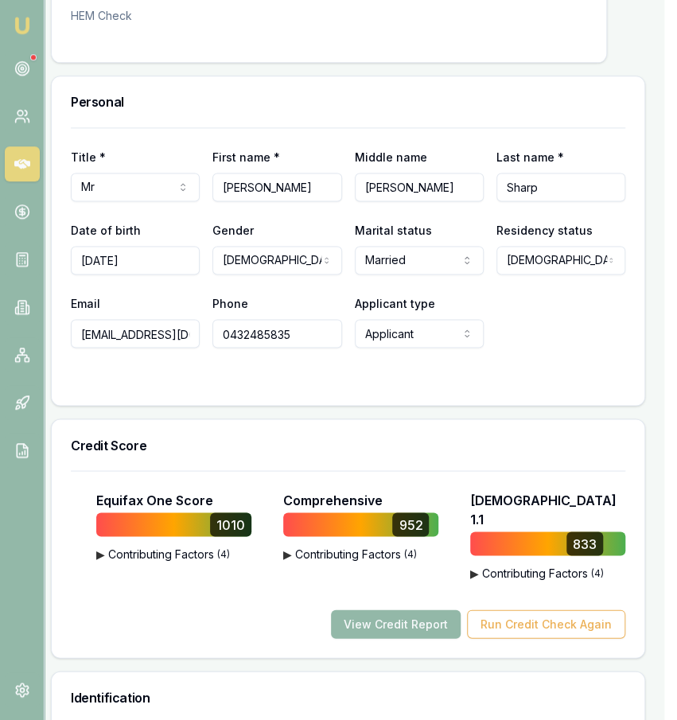
scroll to position [685, 13]
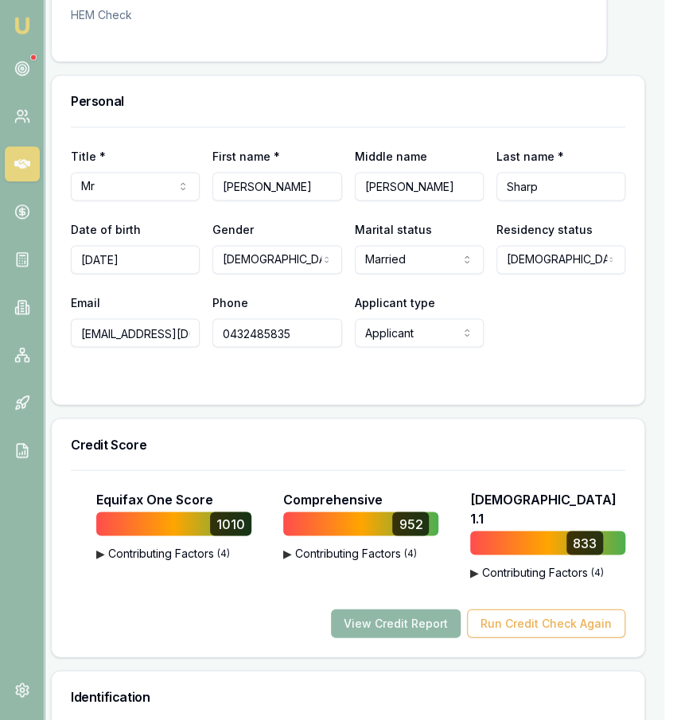
click at [391, 624] on button "View Credit Report" at bounding box center [396, 623] width 130 height 29
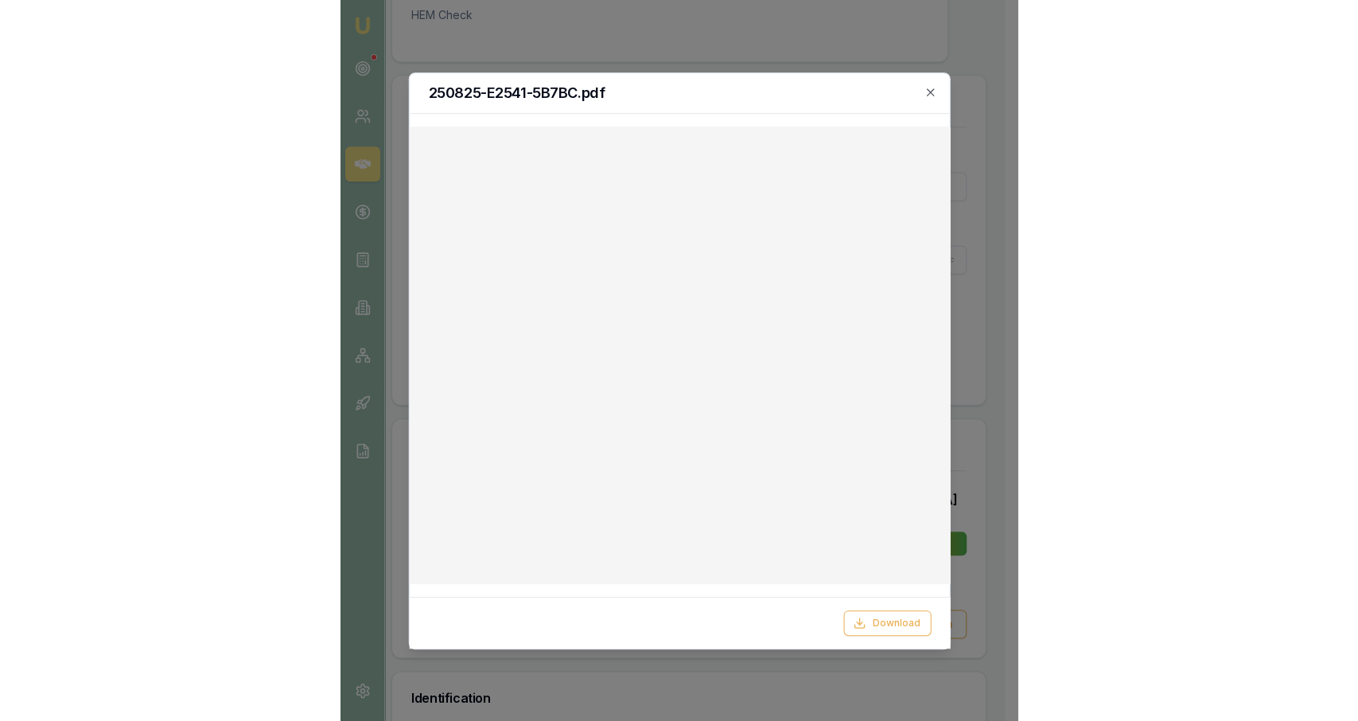
scroll to position [685, 0]
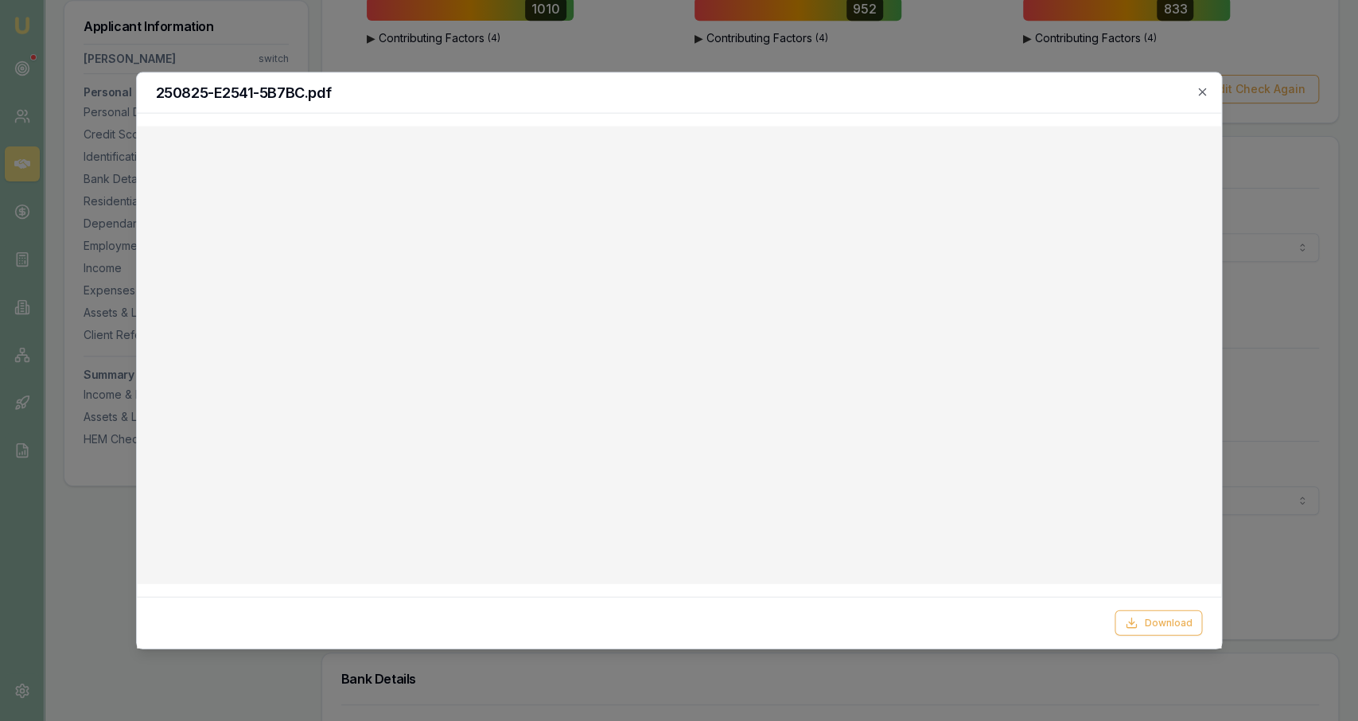
click at [662, 33] on div at bounding box center [679, 360] width 1358 height 721
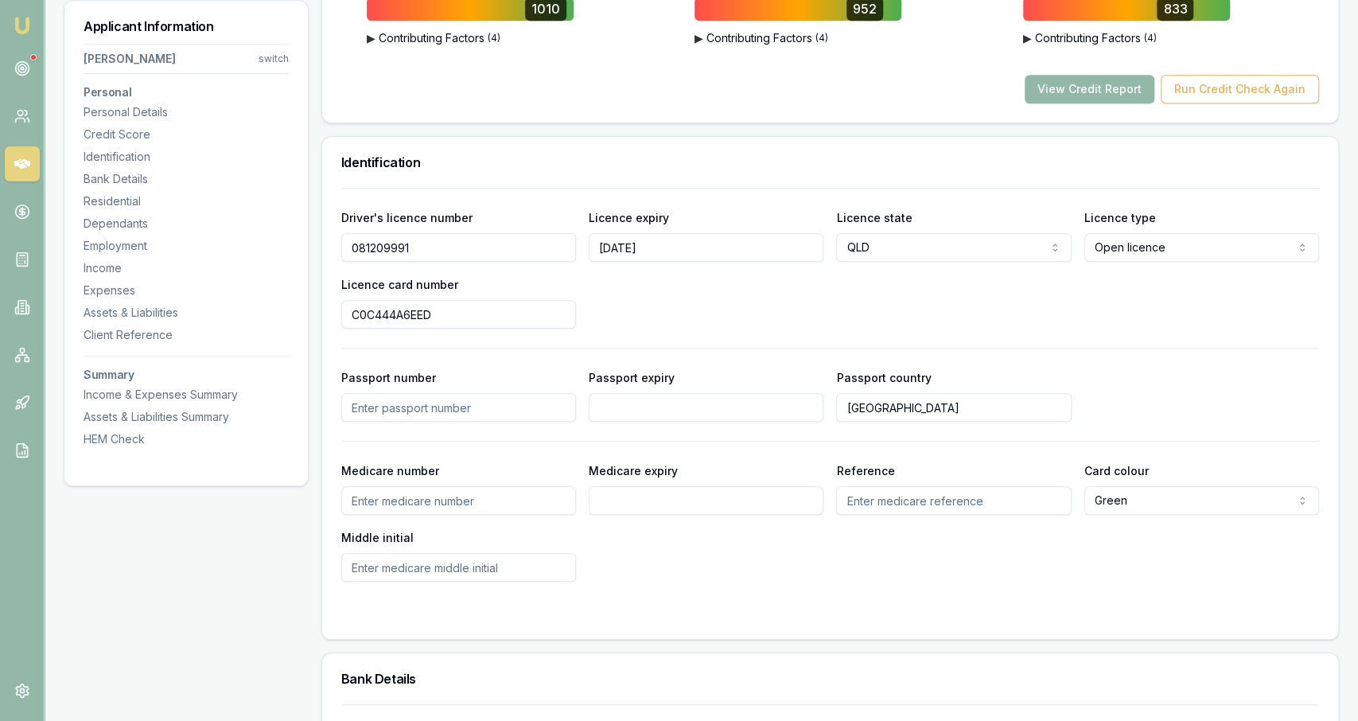
scroll to position [0, 0]
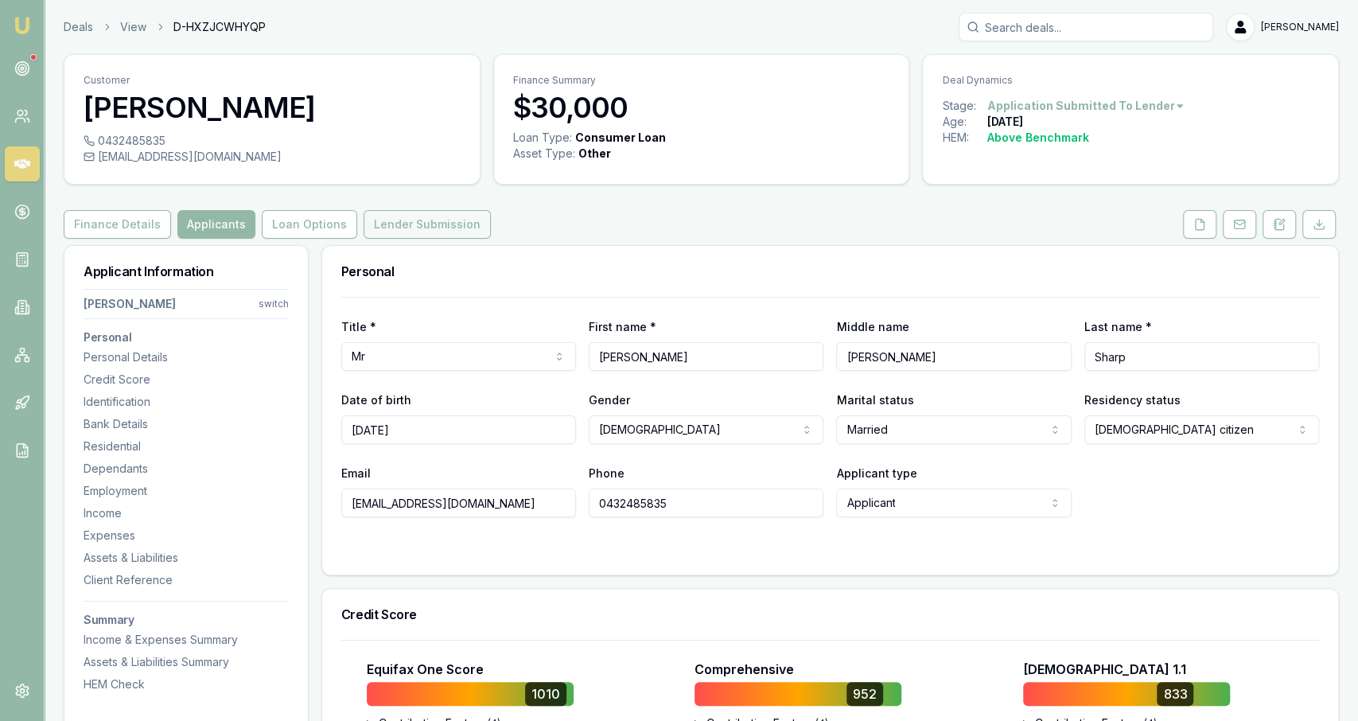
click at [399, 222] on button "Lender Submission" at bounding box center [427, 224] width 127 height 29
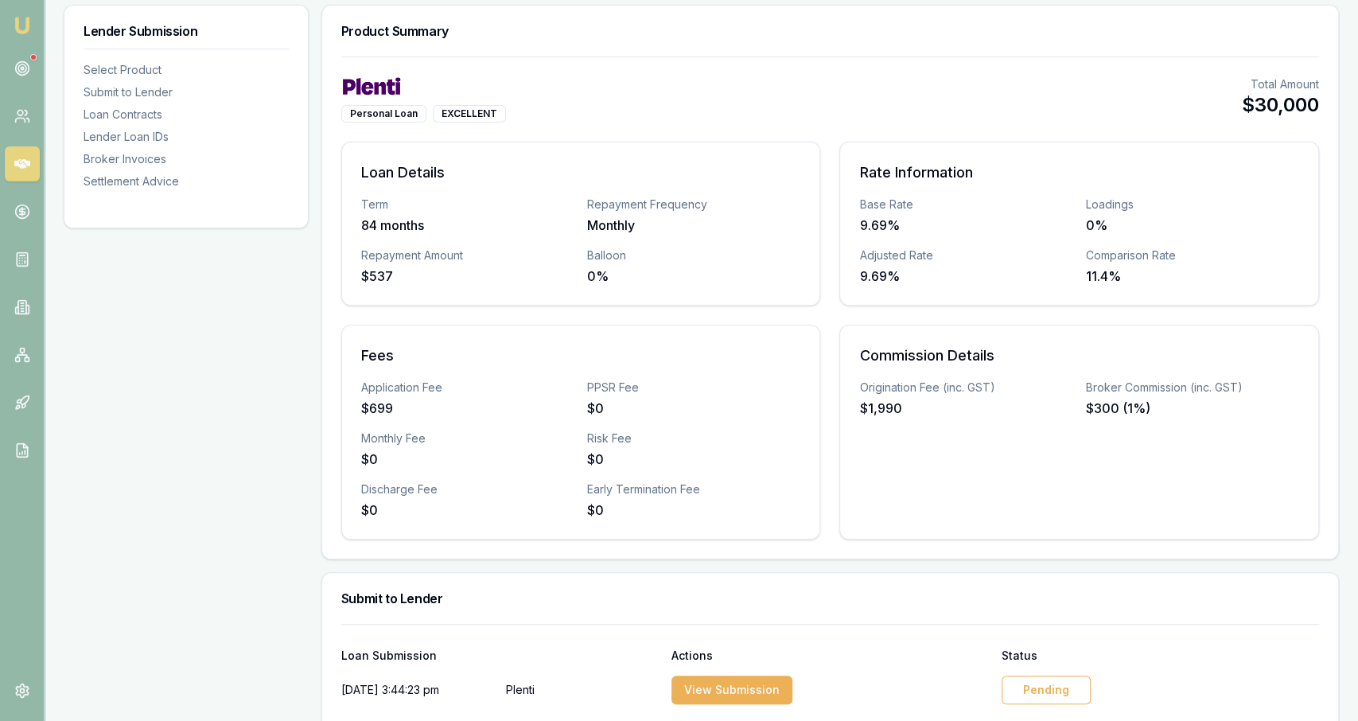
scroll to position [364, 0]
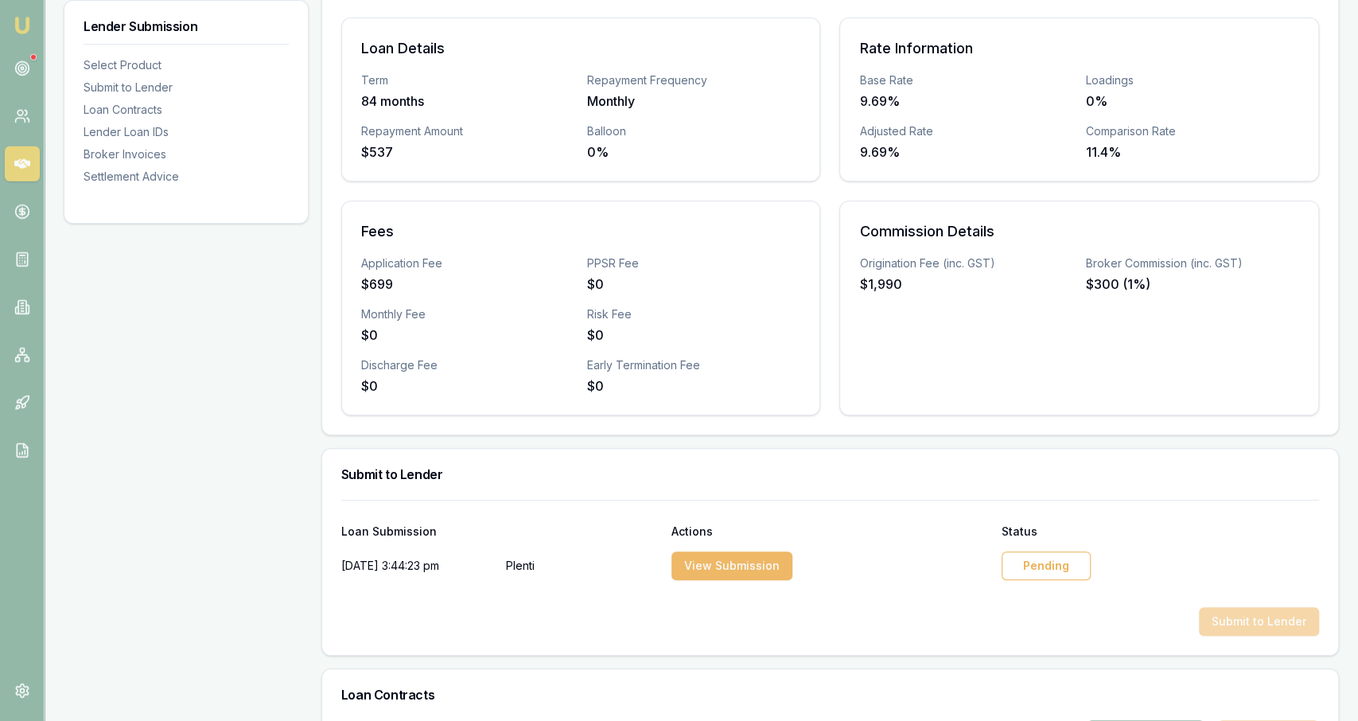
click at [676, 570] on button "View Submission" at bounding box center [732, 565] width 121 height 29
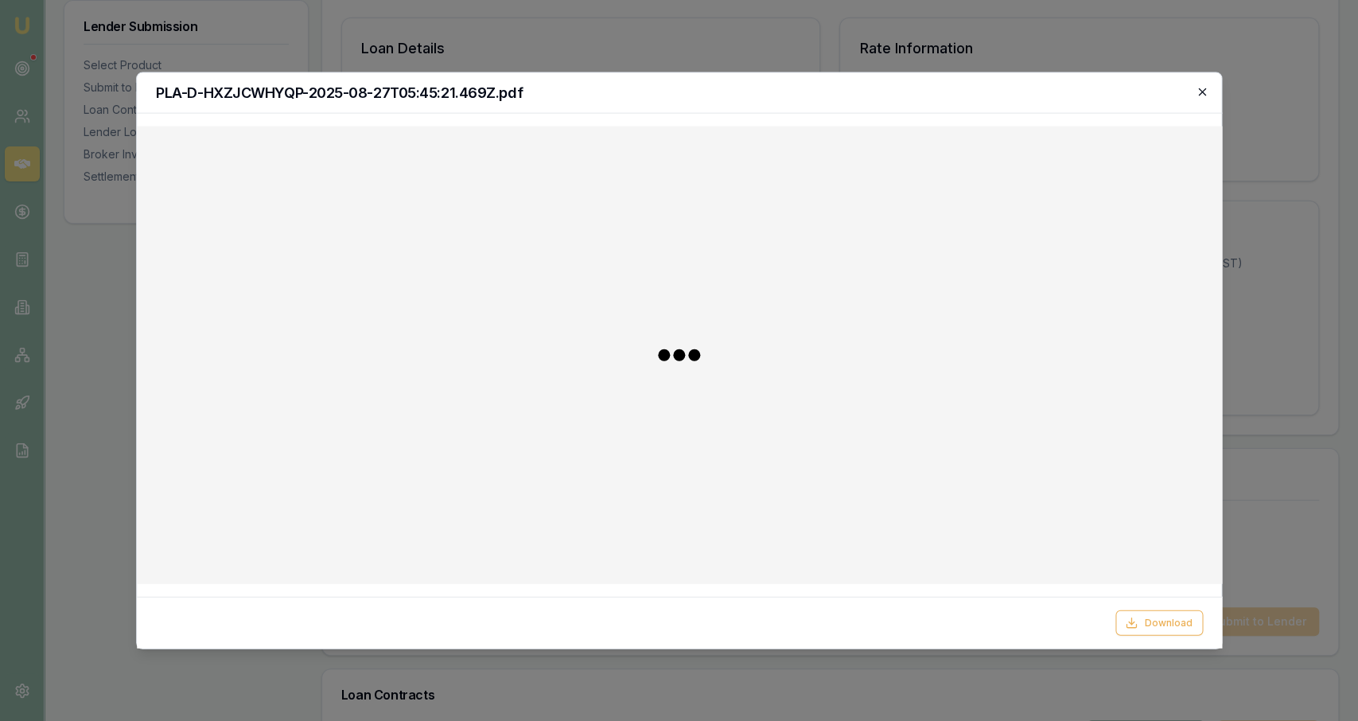
click at [676, 90] on icon "button" at bounding box center [1202, 92] width 13 height 13
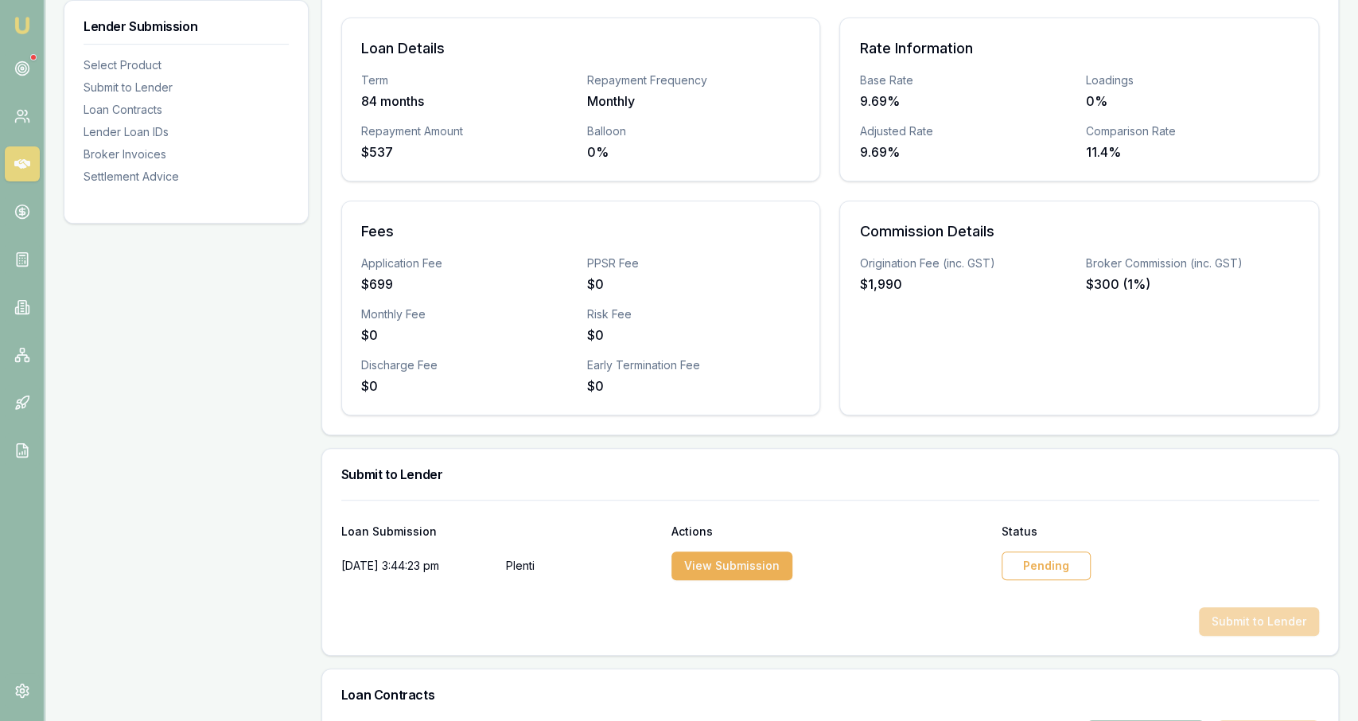
click at [676, 555] on div "Pending" at bounding box center [1046, 565] width 89 height 29
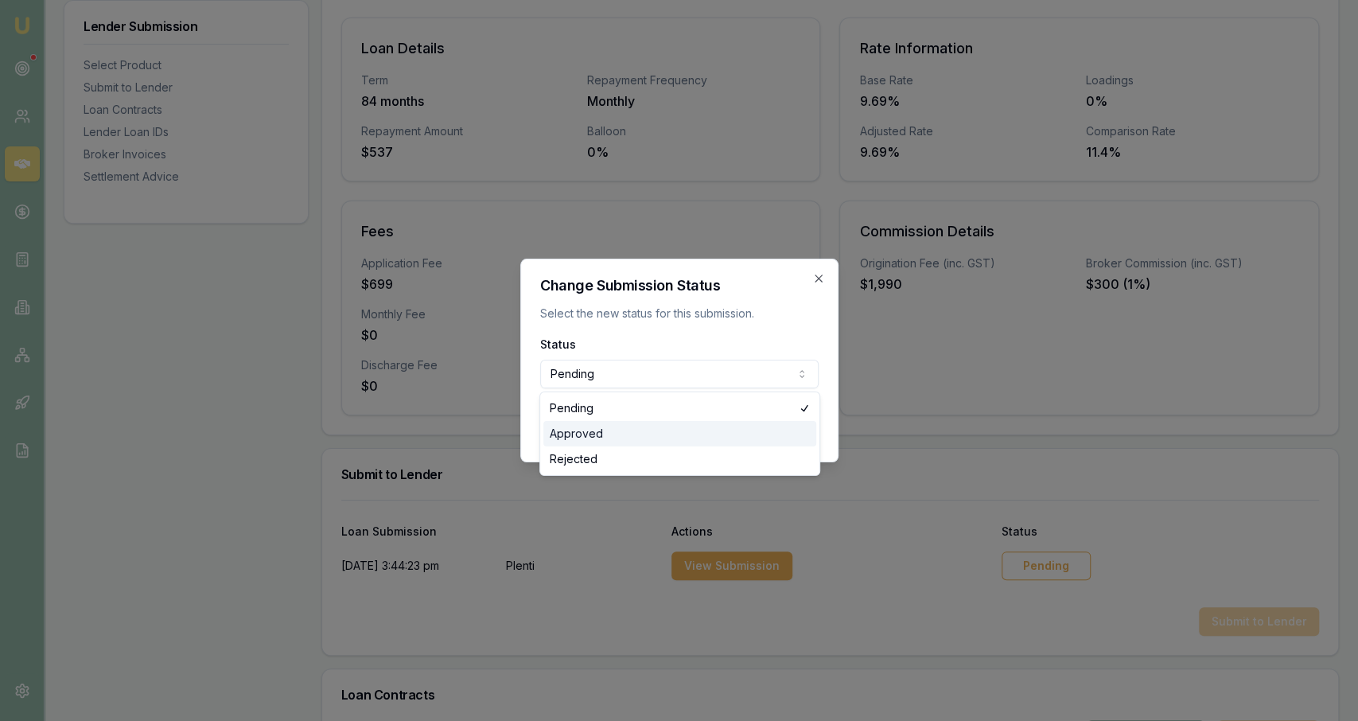
select select "APPROVED"
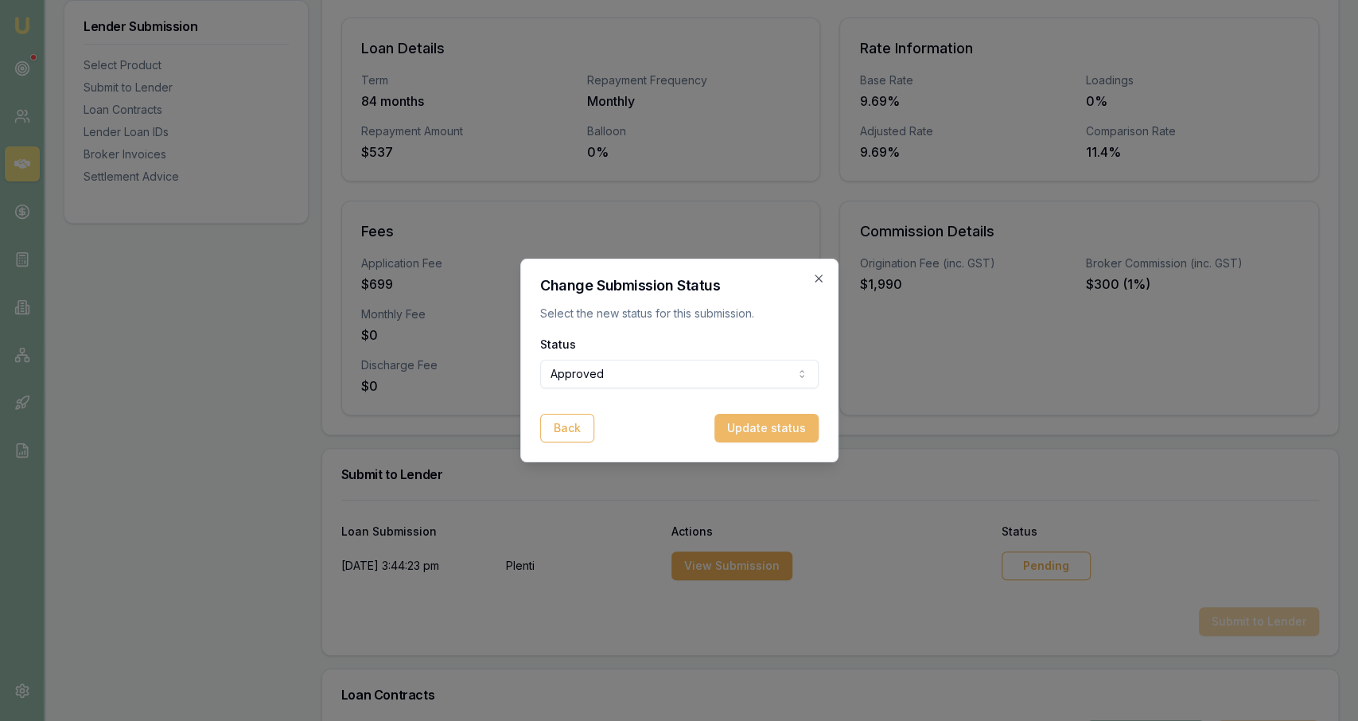
click at [676, 437] on button "Update status" at bounding box center [767, 428] width 104 height 29
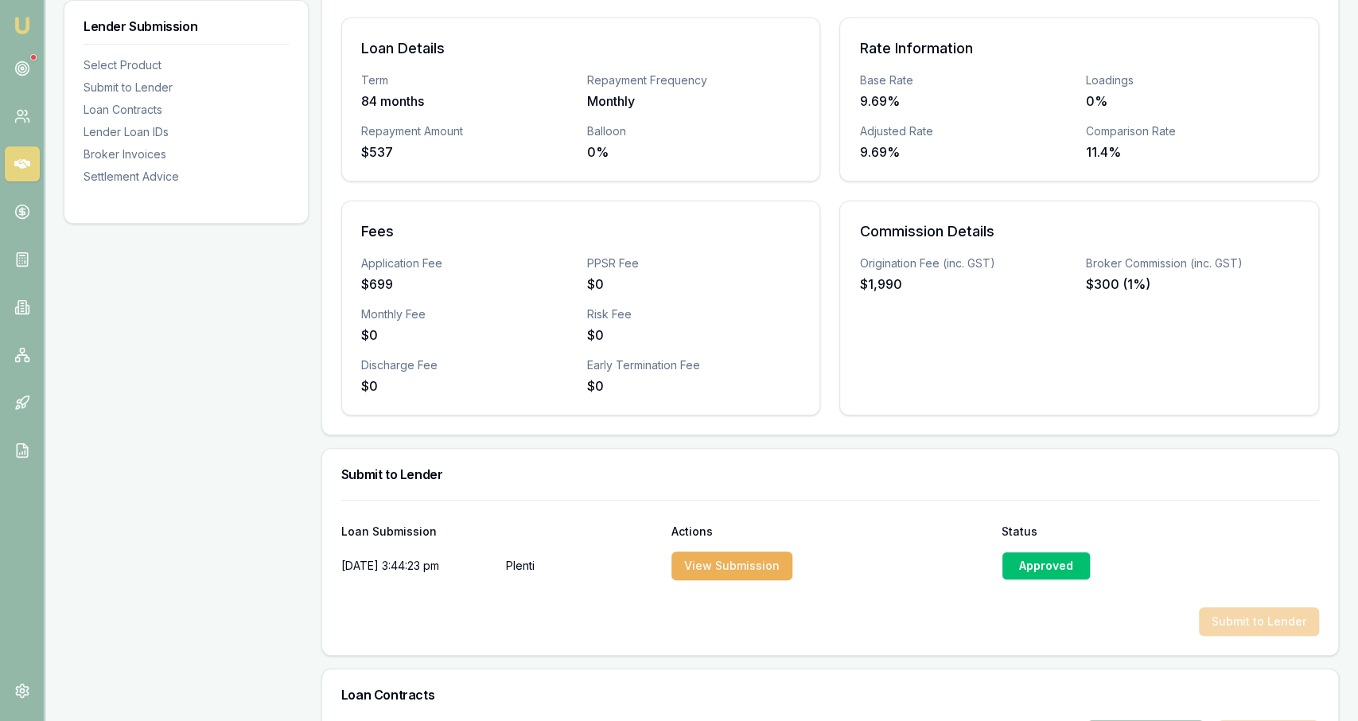
click at [676, 563] on div "Approved" at bounding box center [1046, 565] width 89 height 29
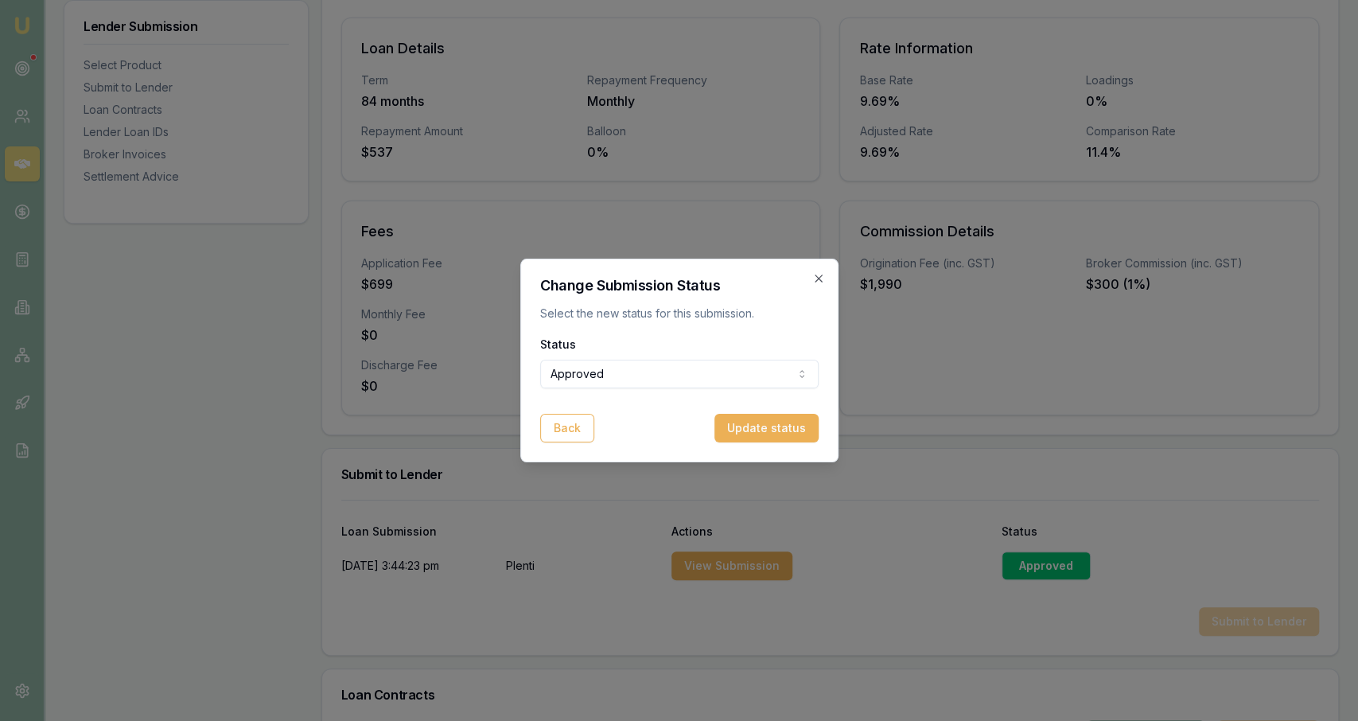
click at [676, 354] on div "Status Approved Pending Approved Rejected" at bounding box center [679, 361] width 278 height 54
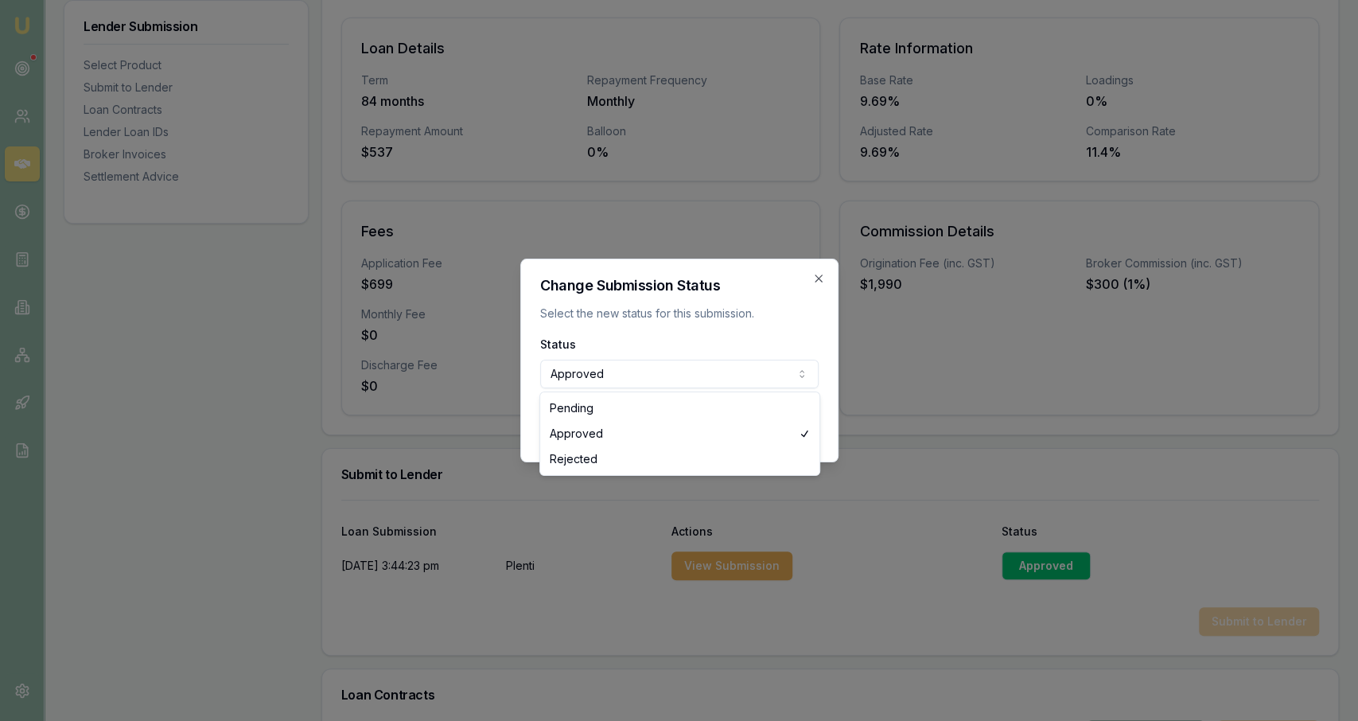
select select "REJECTED"
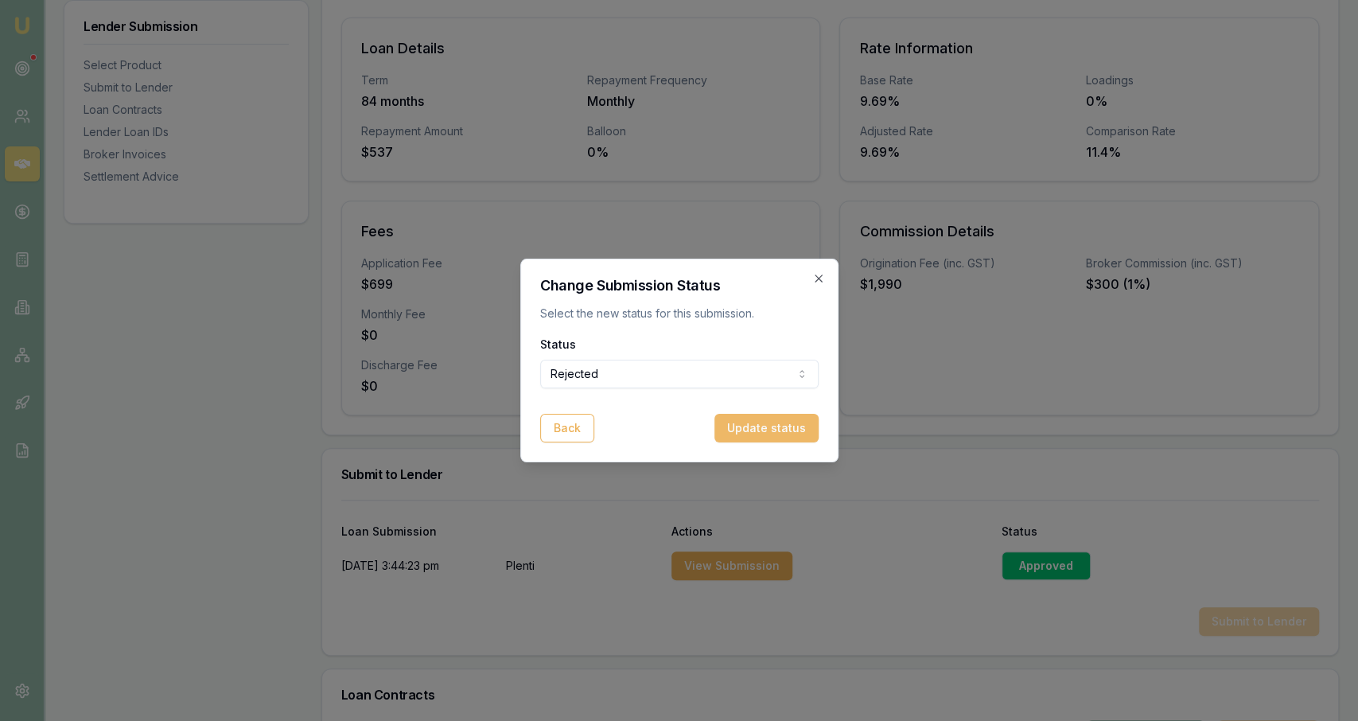
click at [676, 415] on button "Update status" at bounding box center [767, 428] width 104 height 29
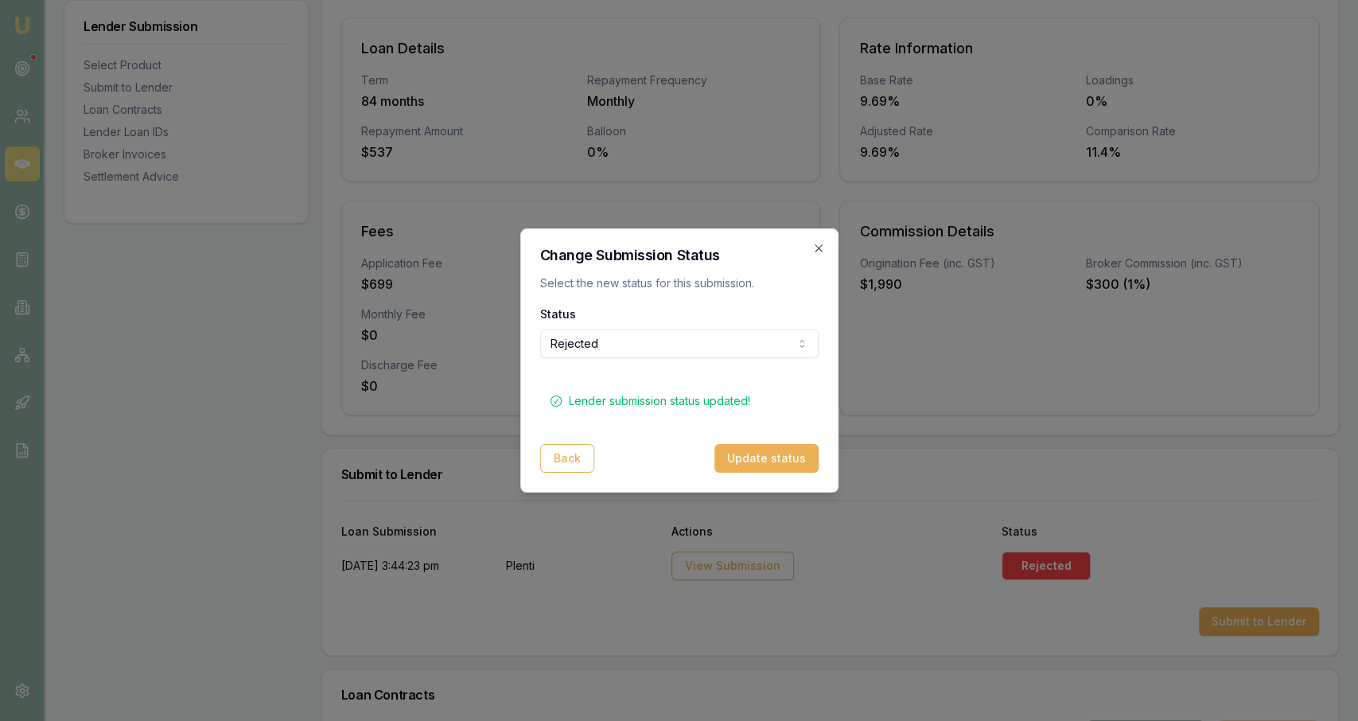
click at [676, 258] on h2 "Change Submission Status" at bounding box center [679, 255] width 278 height 14
click at [676, 246] on icon "button" at bounding box center [818, 247] width 7 height 7
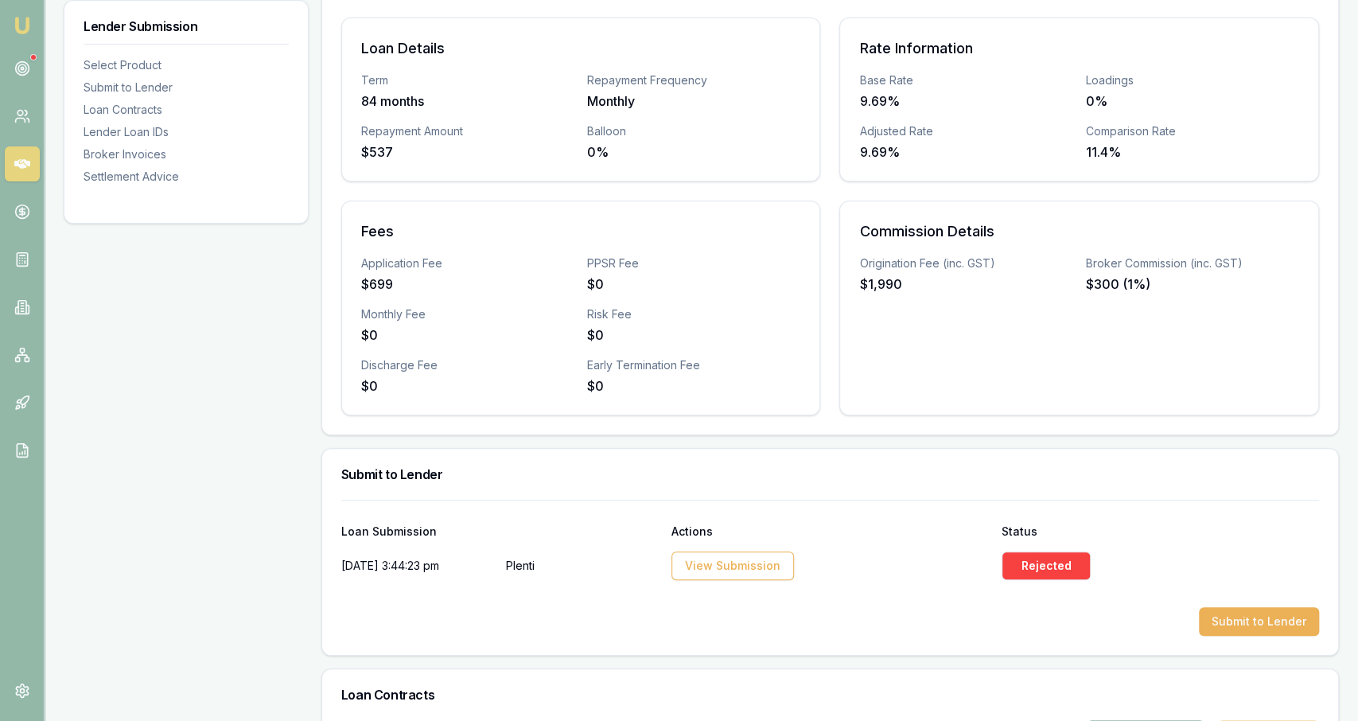
scroll to position [63, 0]
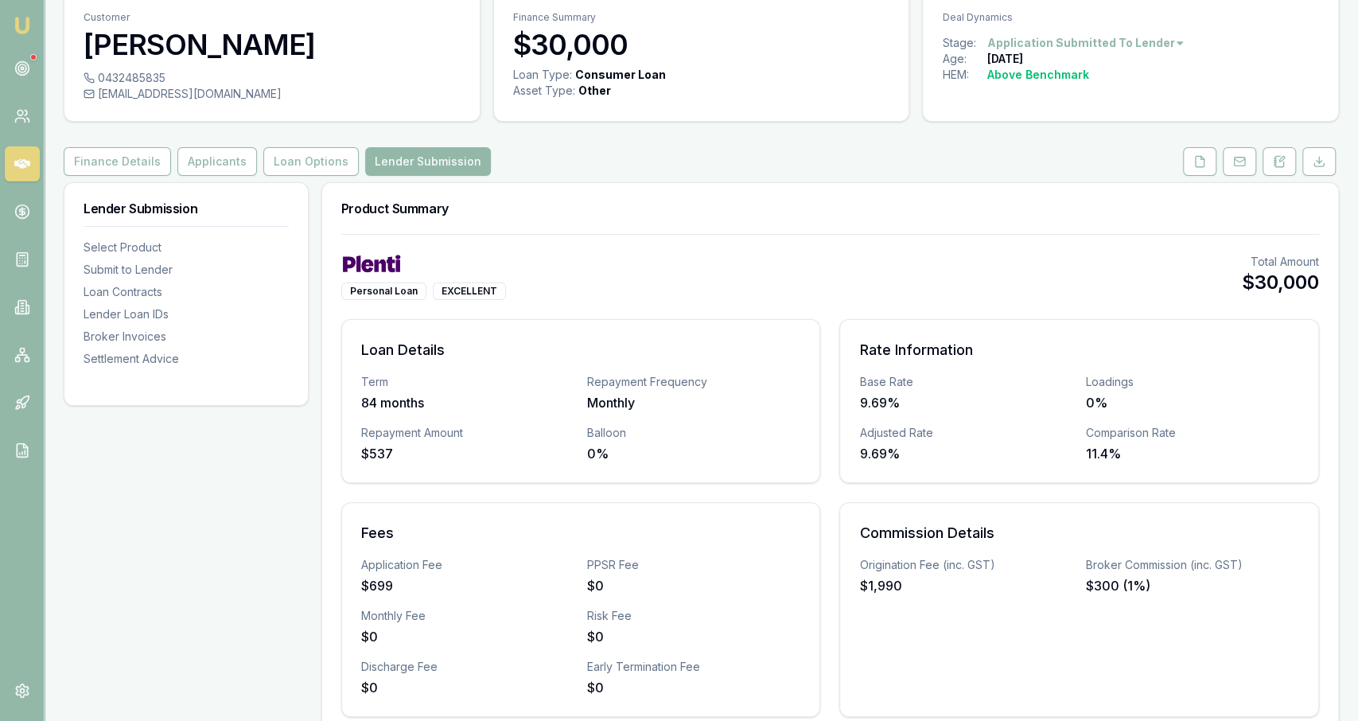
click at [346, 167] on link "Loan Options" at bounding box center [311, 161] width 102 height 29
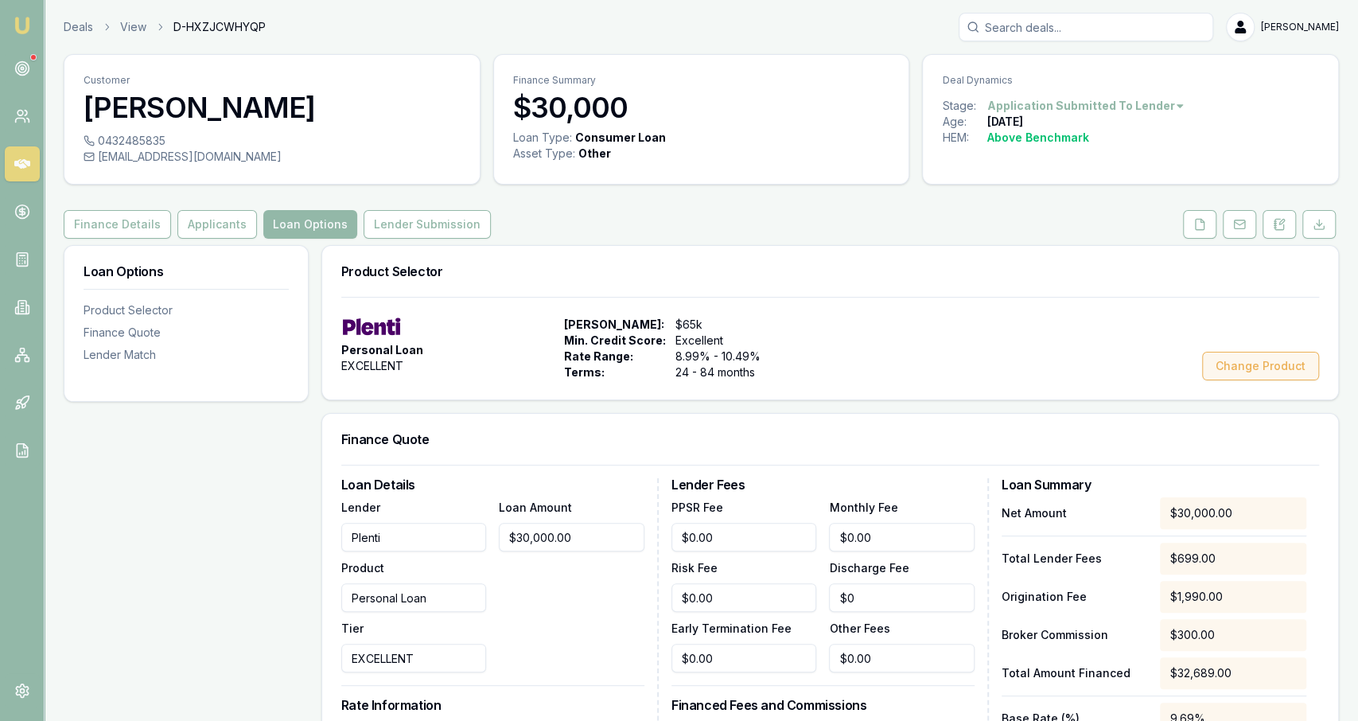
click at [676, 361] on button "Change Product" at bounding box center [1260, 366] width 117 height 29
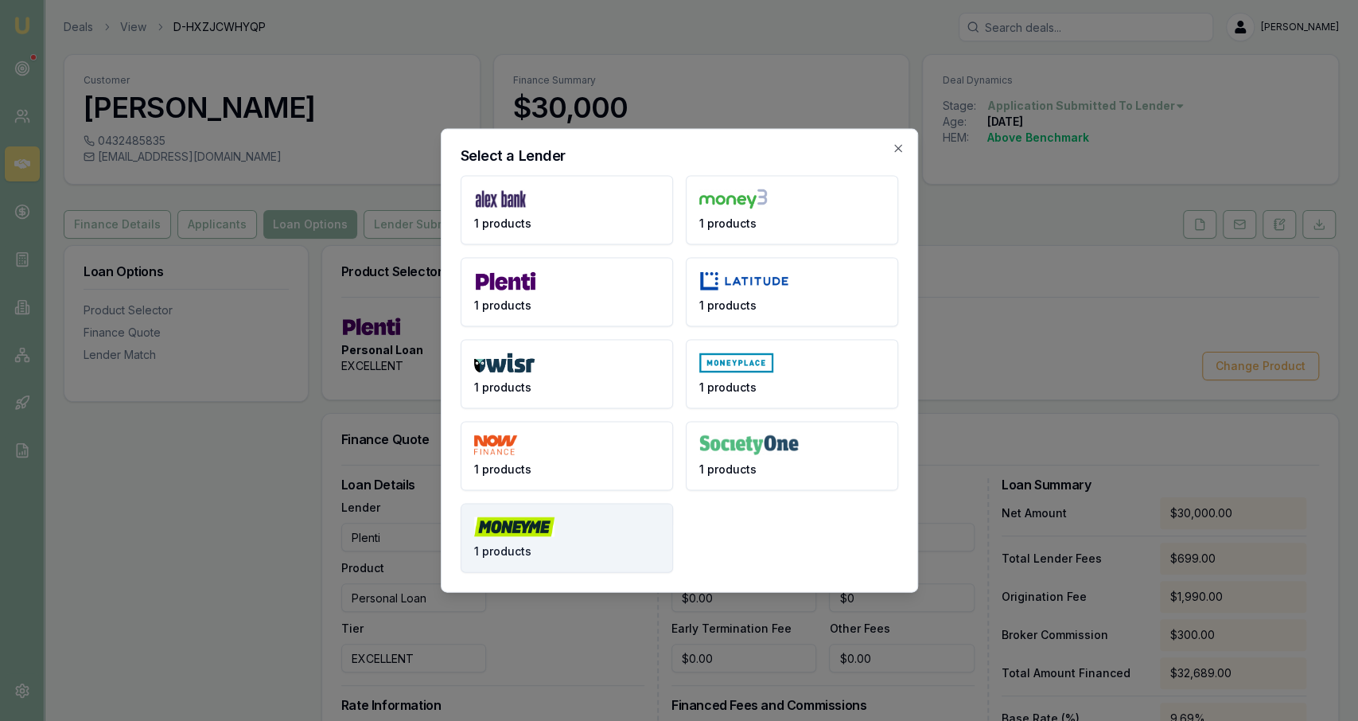
click at [561, 515] on button "1 products" at bounding box center [567, 538] width 212 height 69
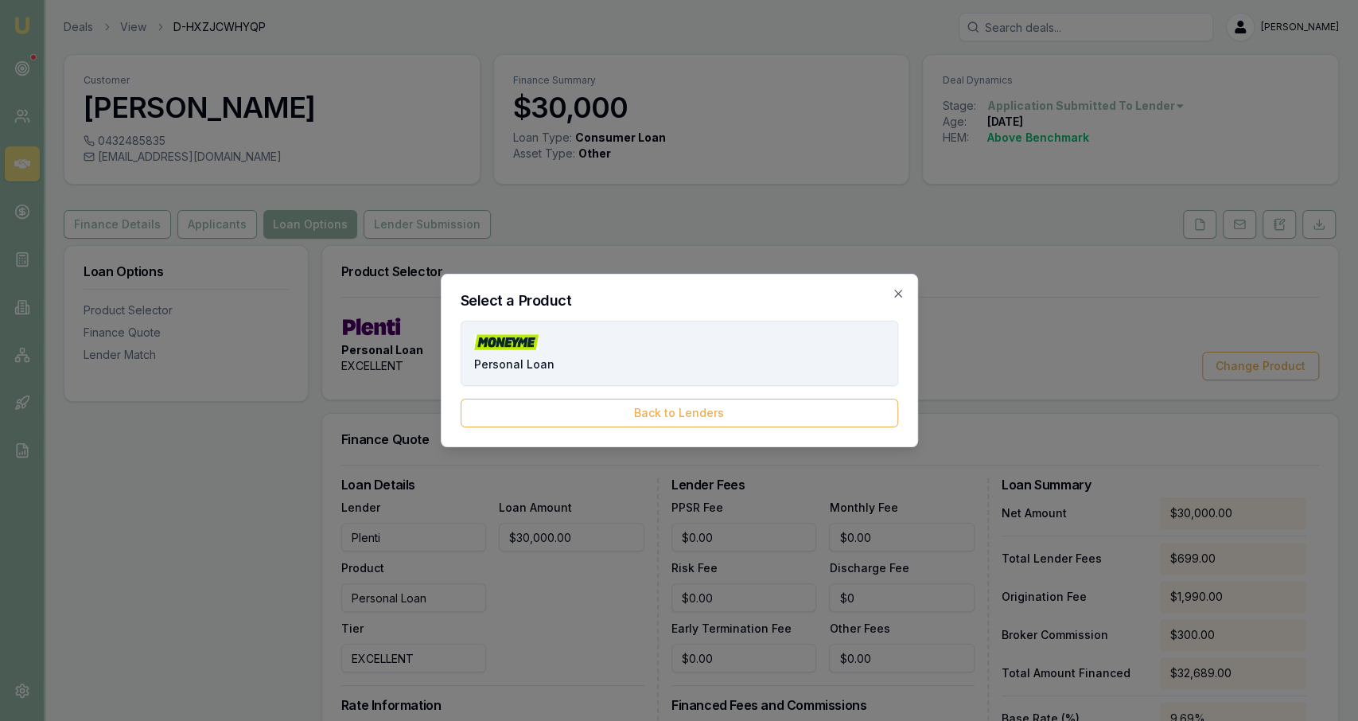
click at [586, 366] on button "Personal Loan" at bounding box center [680, 353] width 438 height 65
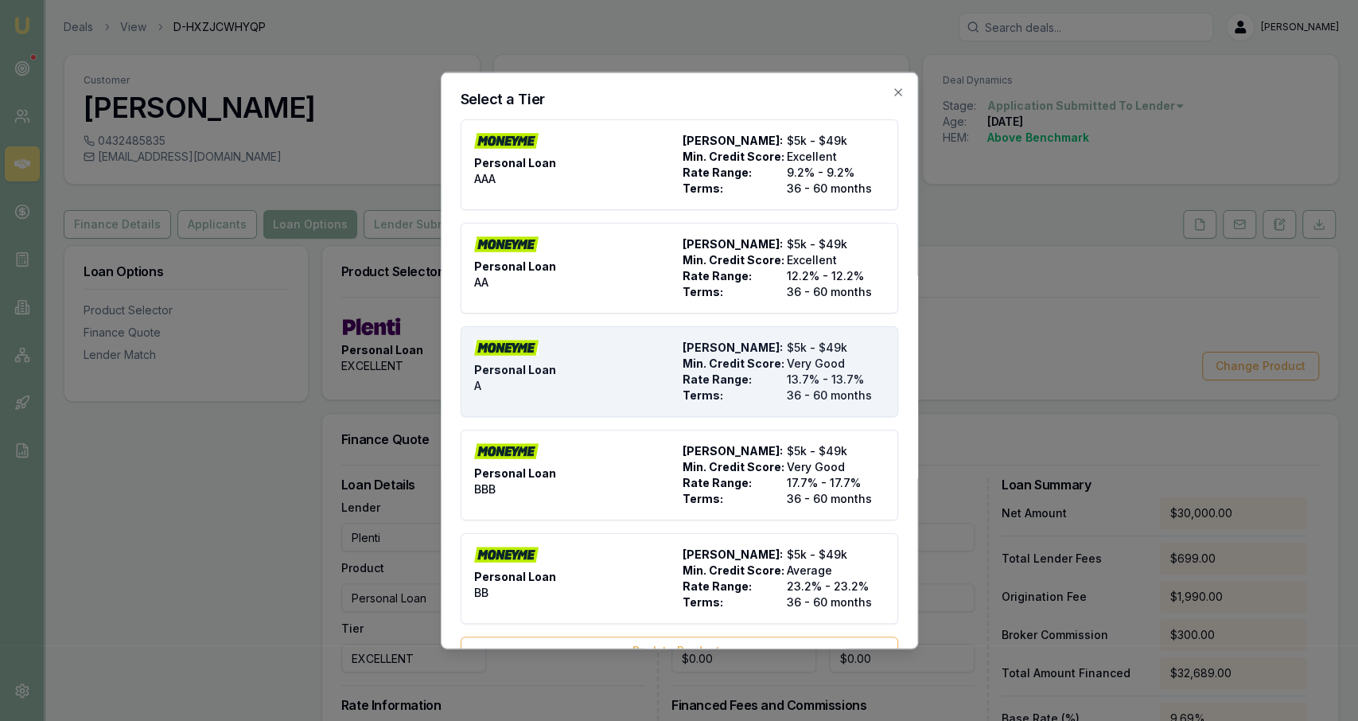
click at [564, 368] on div "Personal Loan A" at bounding box center [575, 372] width 202 height 64
type input "Money Me"
type input "A"
type input "13.7"
type input "36"
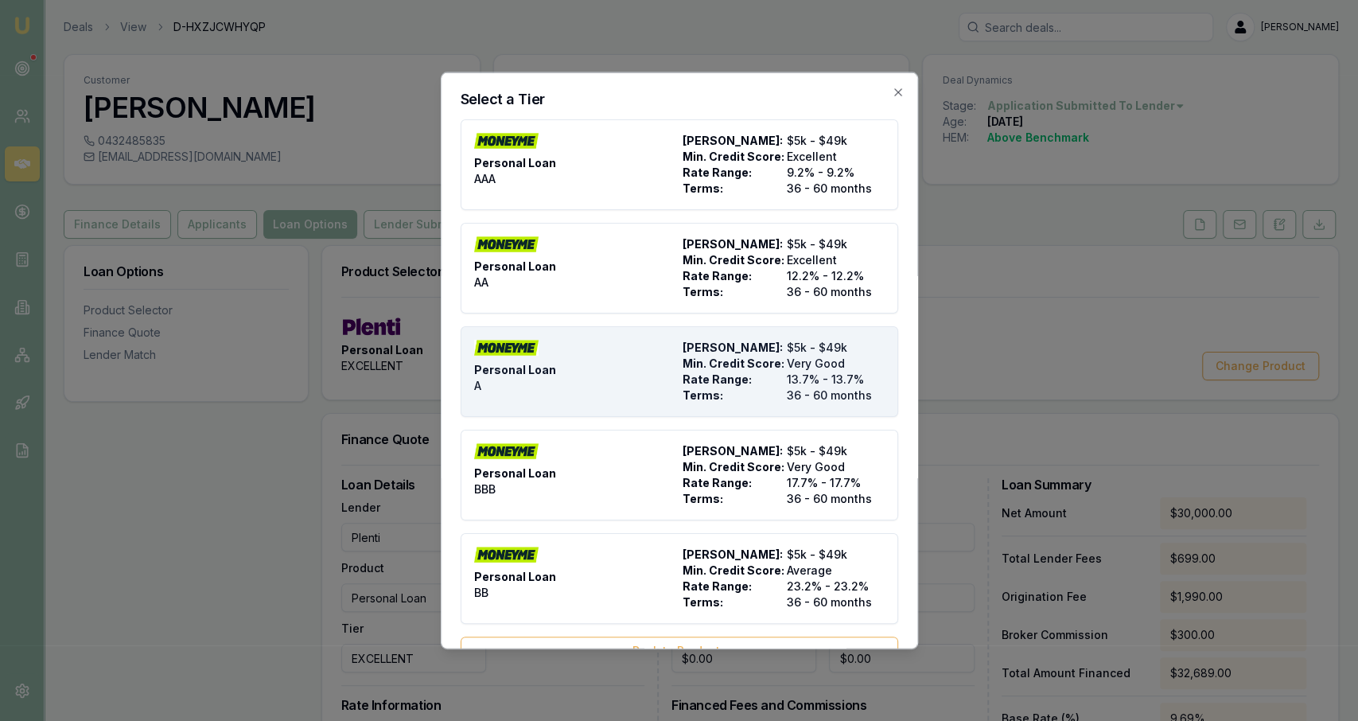
type input "$10.00"
type input "$0.00"
type input "0"
type input "$0.00"
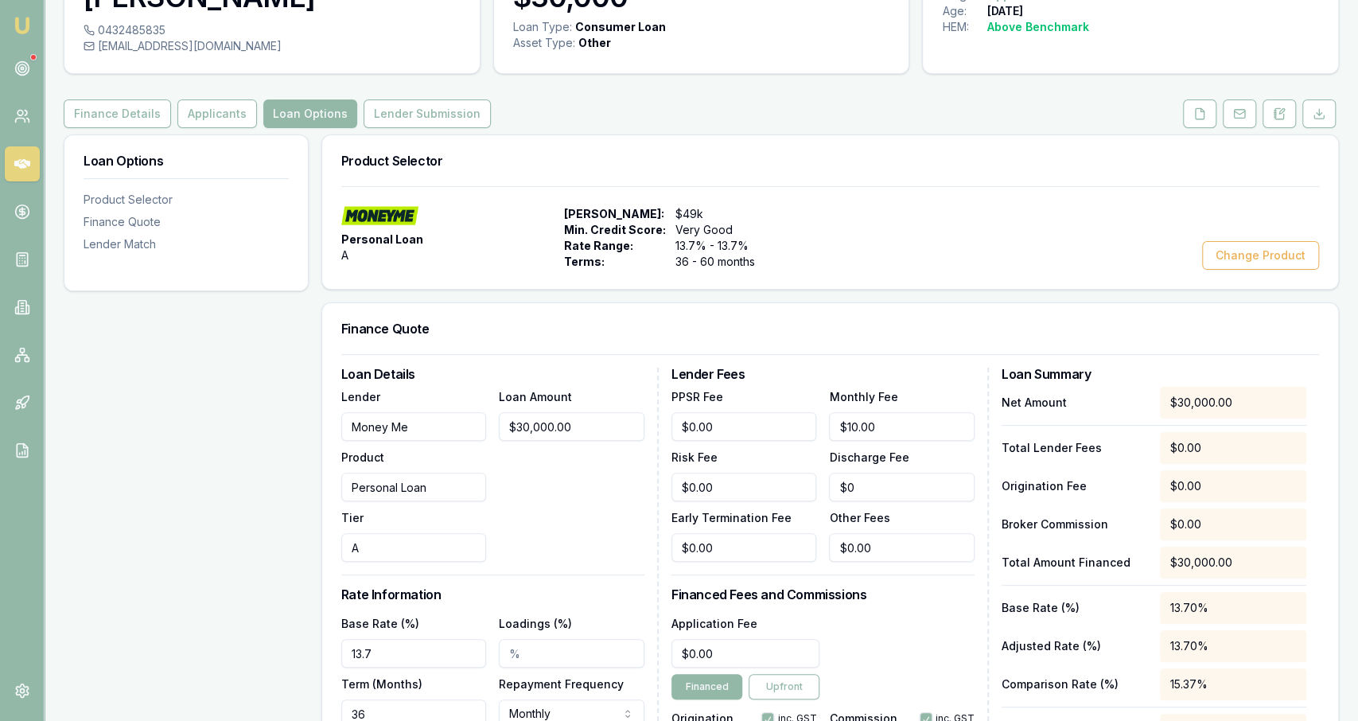
scroll to position [111, 0]
click at [535, 645] on input "Loadings (%)" at bounding box center [572, 652] width 146 height 29
type input "2.00%"
click at [554, 570] on div "Loan Details Lender Money Me Product Personal Loan Tier A Loan Amount $30,000.0…" at bounding box center [499, 595] width 317 height 456
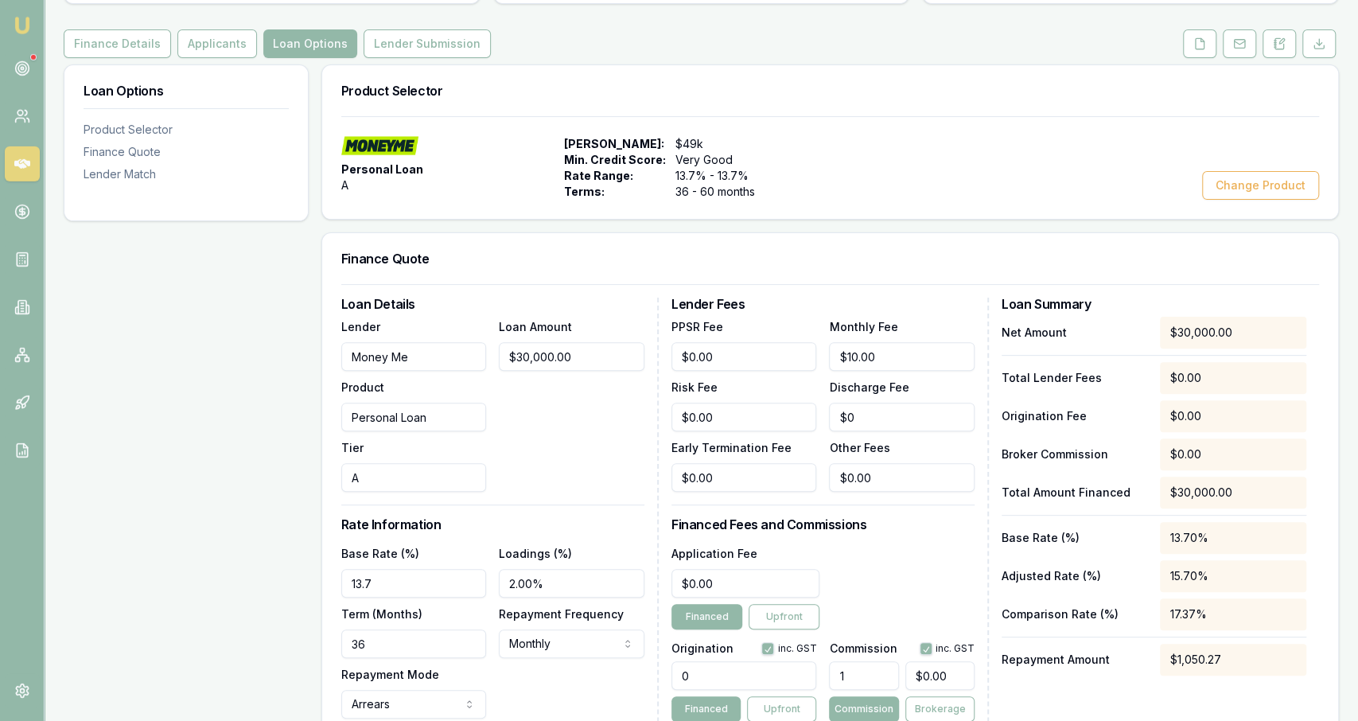
click at [432, 586] on input "13.7" at bounding box center [414, 583] width 146 height 29
type input "13.40%"
click at [588, 394] on div "Loan Amount $30,000.00" at bounding box center [572, 404] width 146 height 175
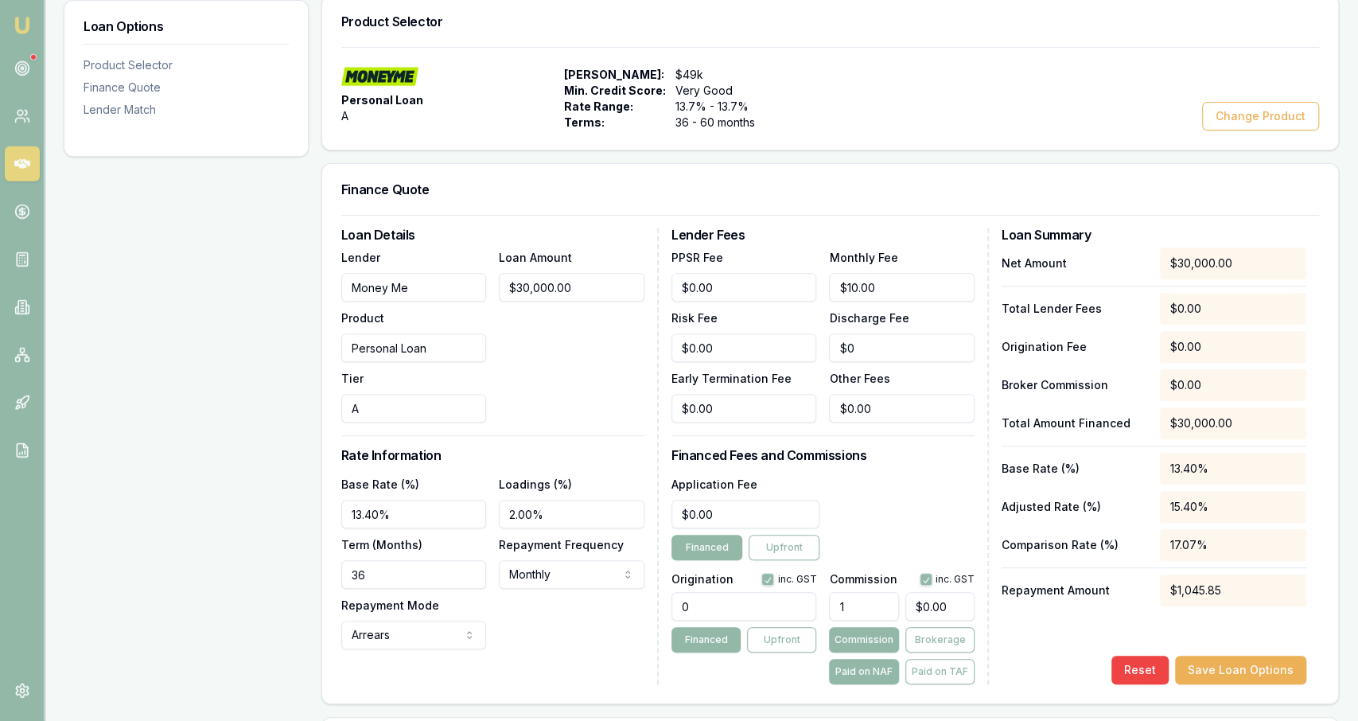
click at [486, 574] on div "Base Rate (%) 13.40% Loadings (%) 2.00% Term (Months) 36 Repayment Frequency Mo…" at bounding box center [492, 561] width 303 height 175
click at [469, 573] on input "36" at bounding box center [414, 574] width 146 height 29
type input "84"
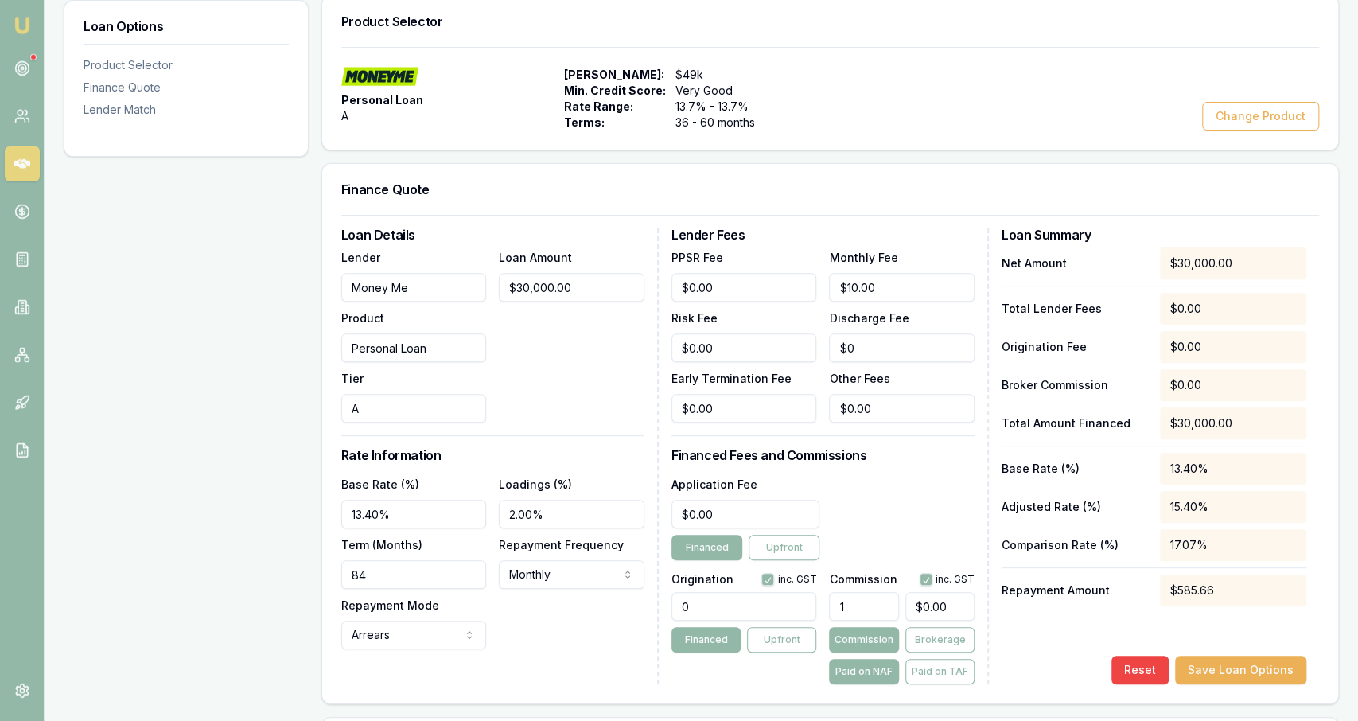
click at [550, 637] on div "Base Rate (%) 13.40% Loadings (%) 2.00% Term (Months) 84 Repayment Frequency Mo…" at bounding box center [492, 561] width 303 height 175
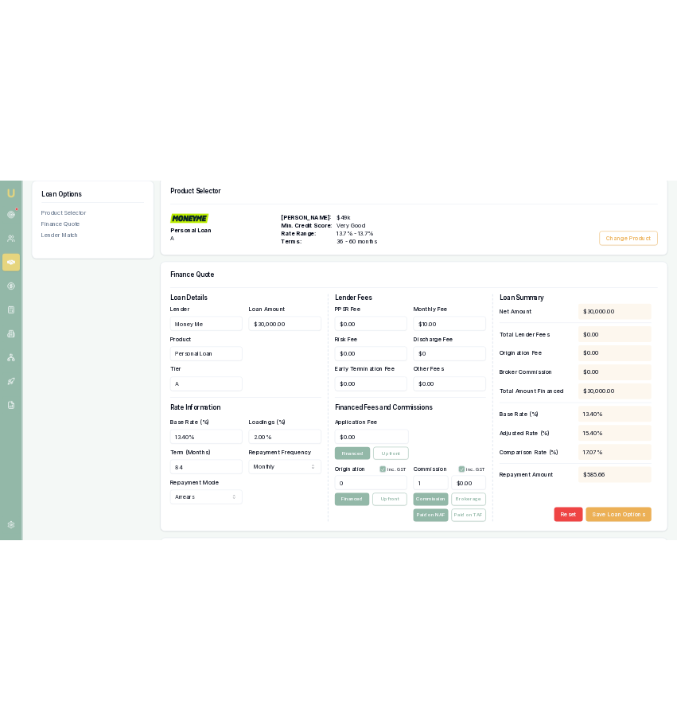
scroll to position [255, 0]
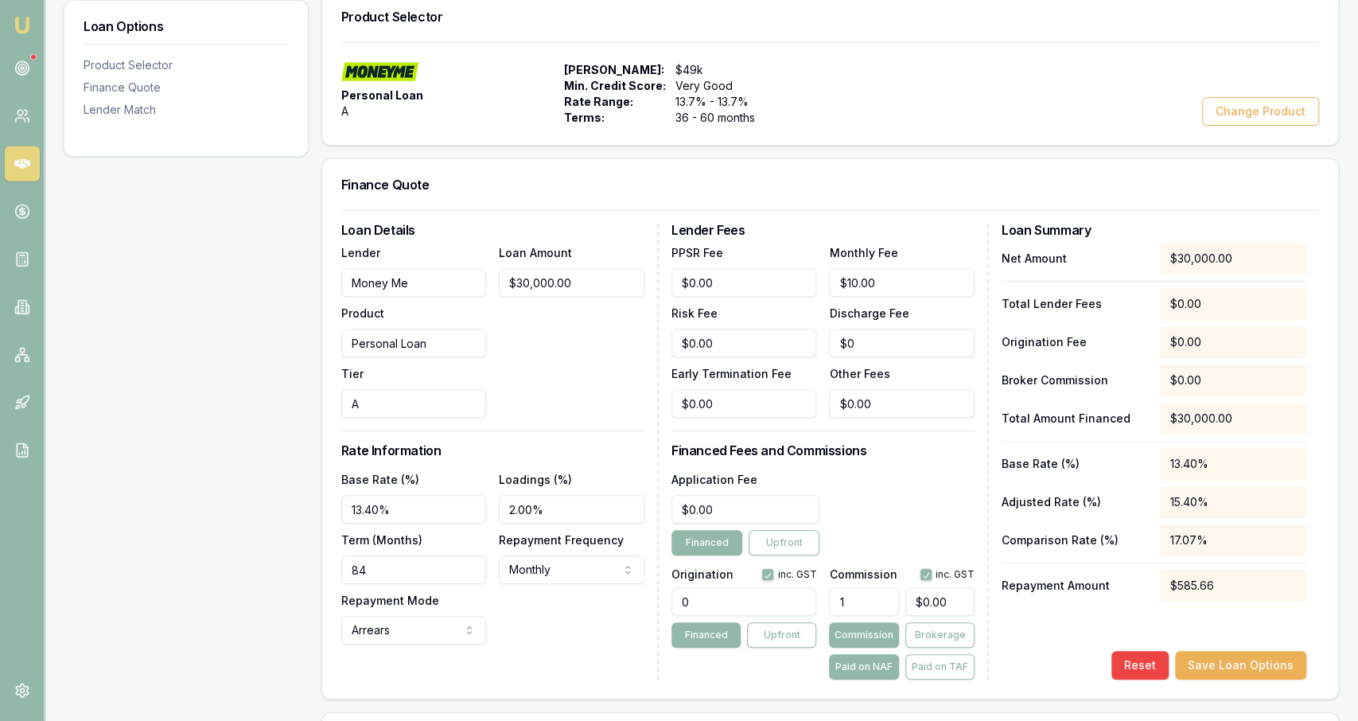
click at [676, 594] on input "0" at bounding box center [745, 601] width 146 height 29
type input "1990.00"
click at [676, 603] on input "1" at bounding box center [863, 601] width 69 height 29
click at [676, 526] on div "Application Fee $0.00 Financed Upfront" at bounding box center [823, 512] width 303 height 86
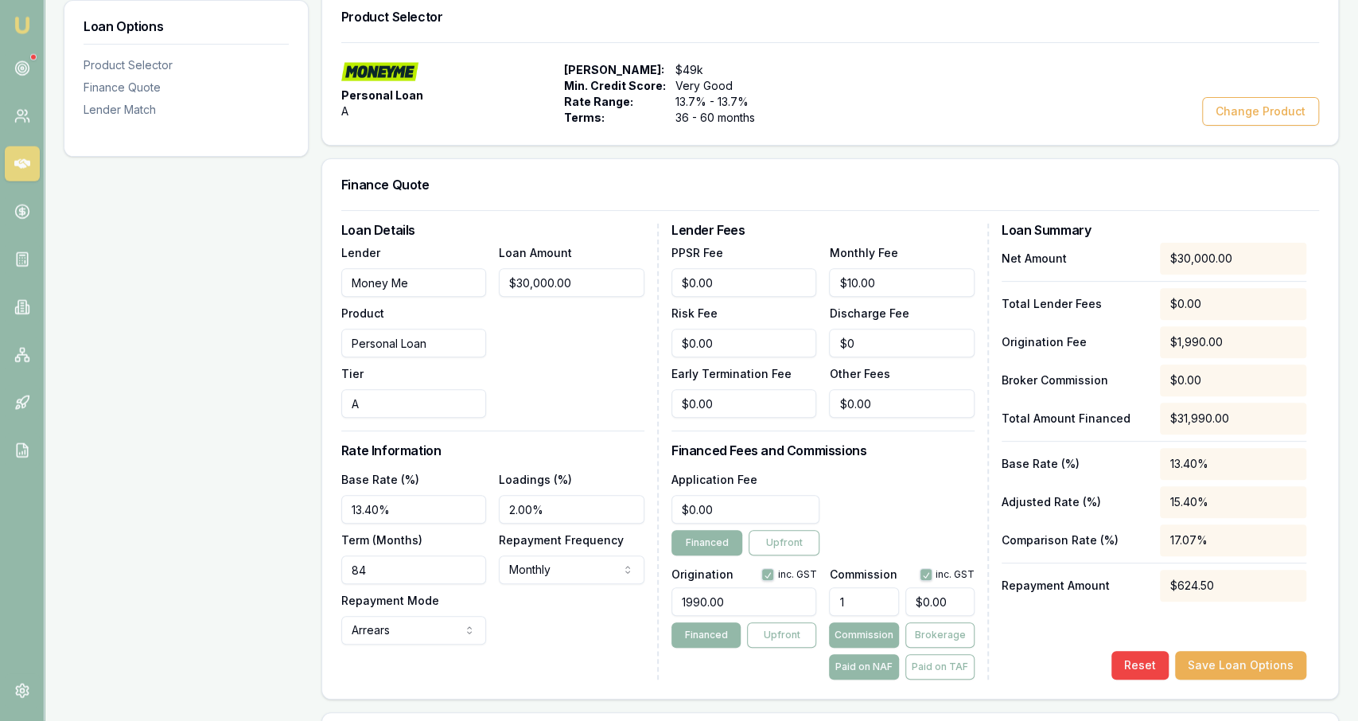
click at [676, 589] on input "1" at bounding box center [863, 601] width 69 height 29
type input "1"
type input "$300.00"
type input "1.00%"
click at [676, 522] on div "Application Fee $0.00 Financed Upfront" at bounding box center [823, 512] width 303 height 86
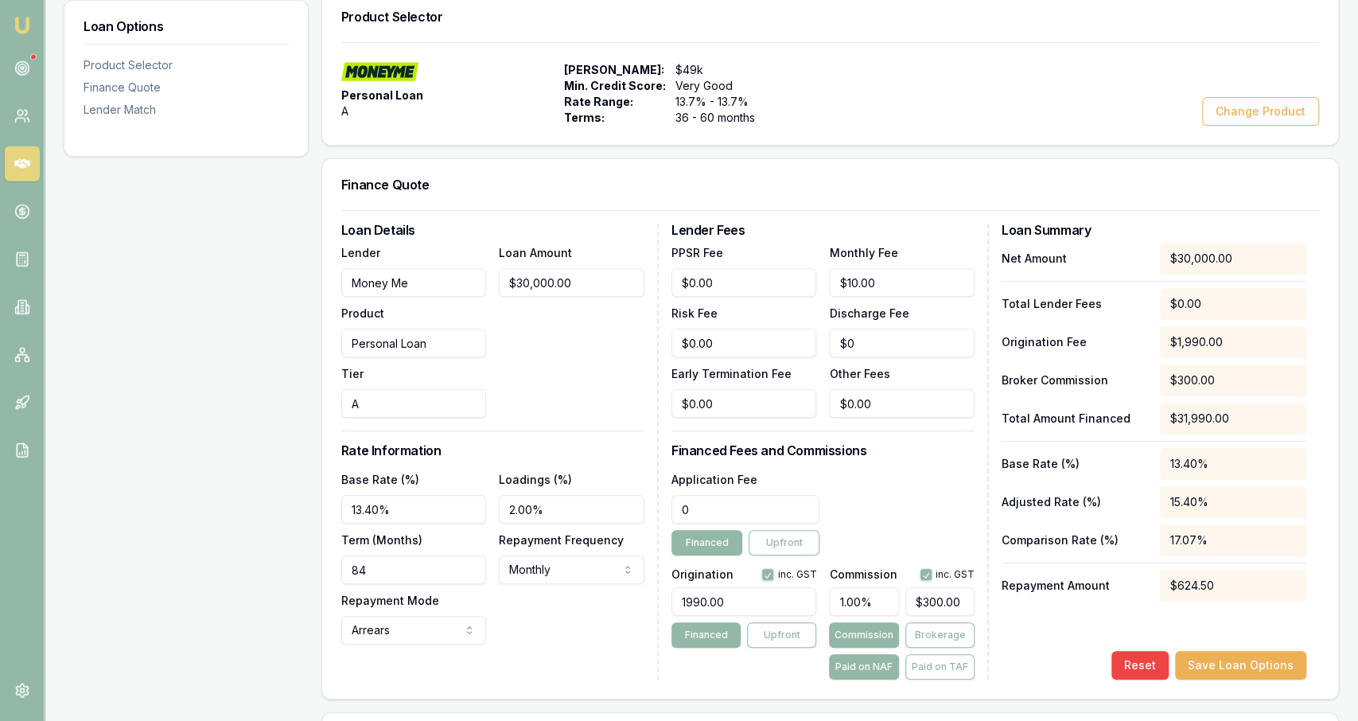
click at [676, 511] on input "0" at bounding box center [746, 509] width 149 height 29
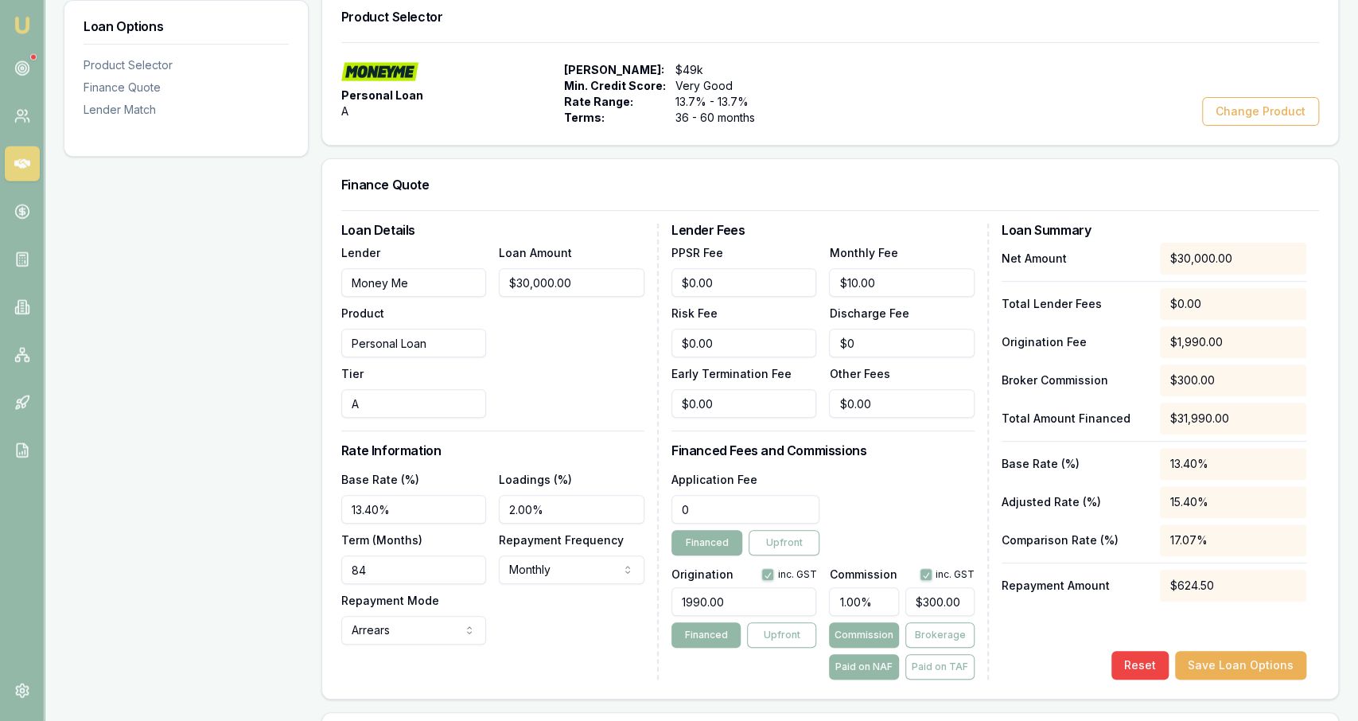
click at [676, 511] on input "0" at bounding box center [746, 509] width 149 height 29
drag, startPoint x: 812, startPoint y: 511, endPoint x: 604, endPoint y: 506, distance: 207.7
click at [604, 506] on div "Loan Details Lender Money Me Product Personal Loan Tier A Loan Amount $30,000.0…" at bounding box center [830, 452] width 978 height 456
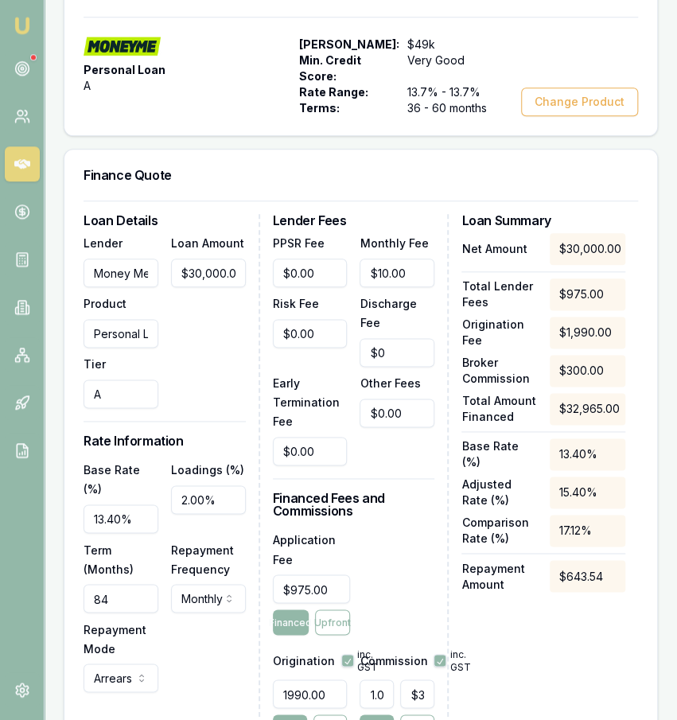
scroll to position [485, 0]
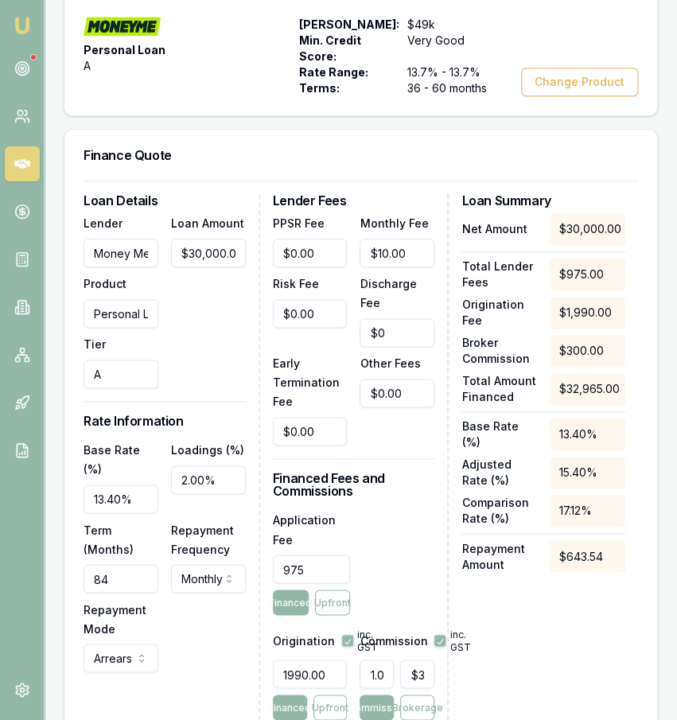
click at [339, 583] on input "975" at bounding box center [312, 569] width 78 height 29
type input "$795.00"
click at [416, 586] on div "Application Fee $795.00 Financed Upfront" at bounding box center [354, 562] width 162 height 105
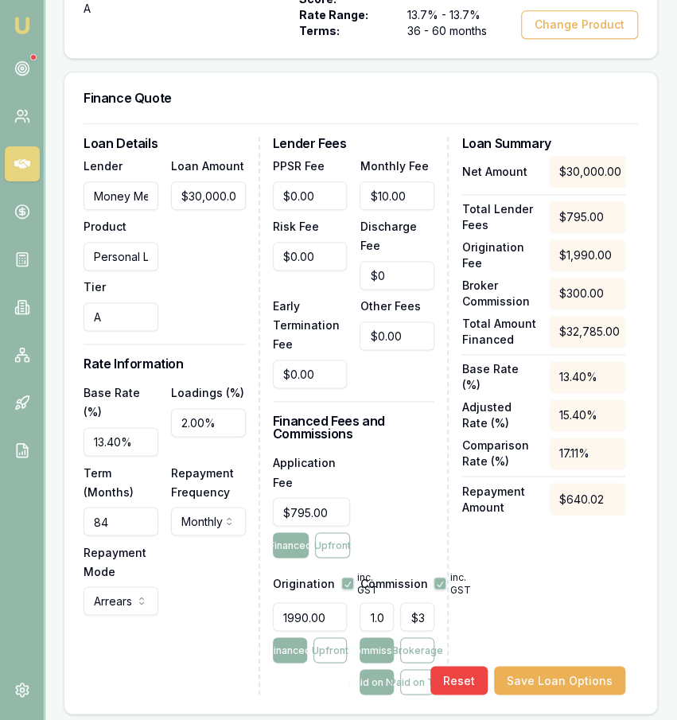
scroll to position [507, 0]
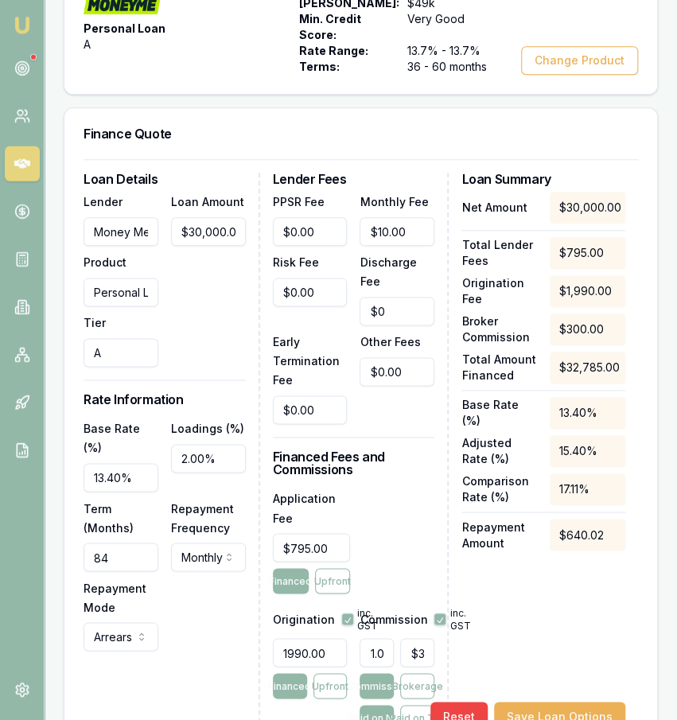
click at [413, 565] on div "Application Fee $795.00 Financed Upfront" at bounding box center [354, 541] width 162 height 105
click at [146, 566] on input "84" at bounding box center [121, 557] width 75 height 29
click at [168, 644] on div "Base Rate (%) 13.40% Loadings (%) 2.00% Term (Months) 84 Repayment Frequency Mo…" at bounding box center [165, 535] width 162 height 232
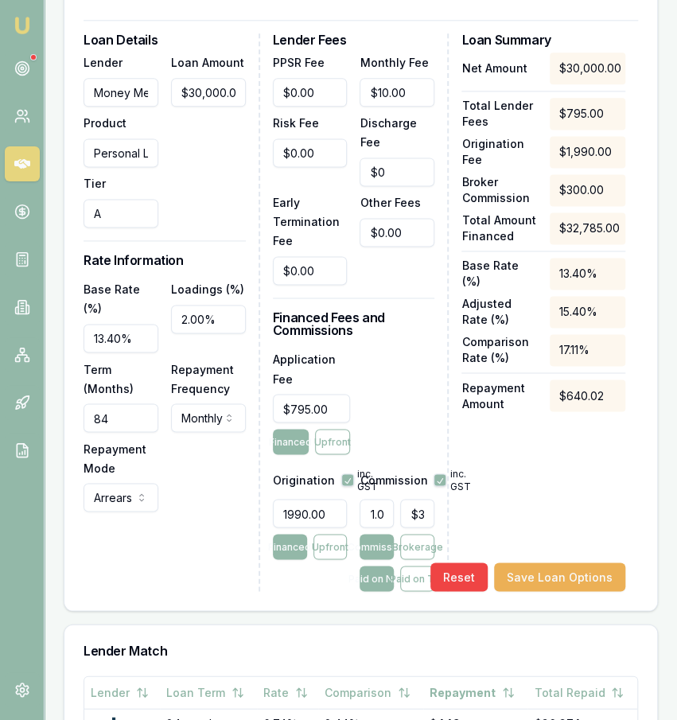
scroll to position [652, 0]
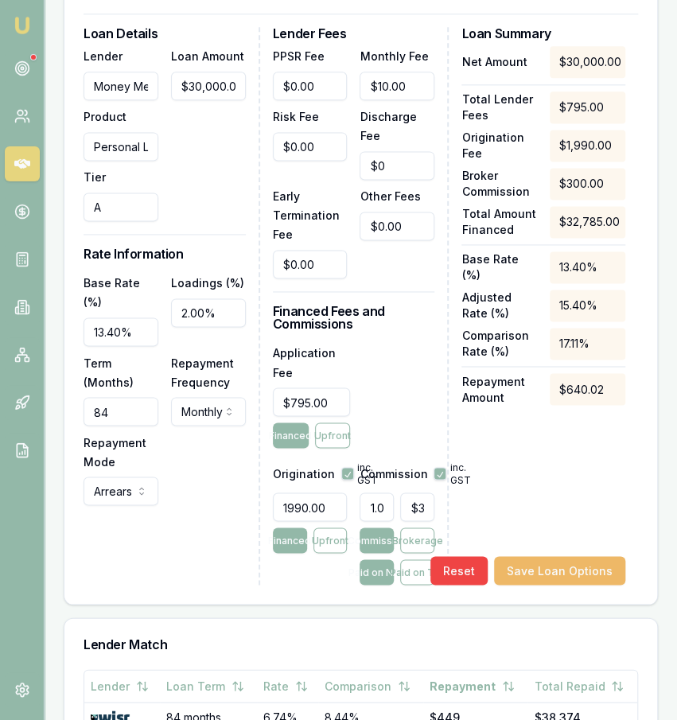
click at [582, 585] on button "Save Loan Options" at bounding box center [559, 570] width 131 height 29
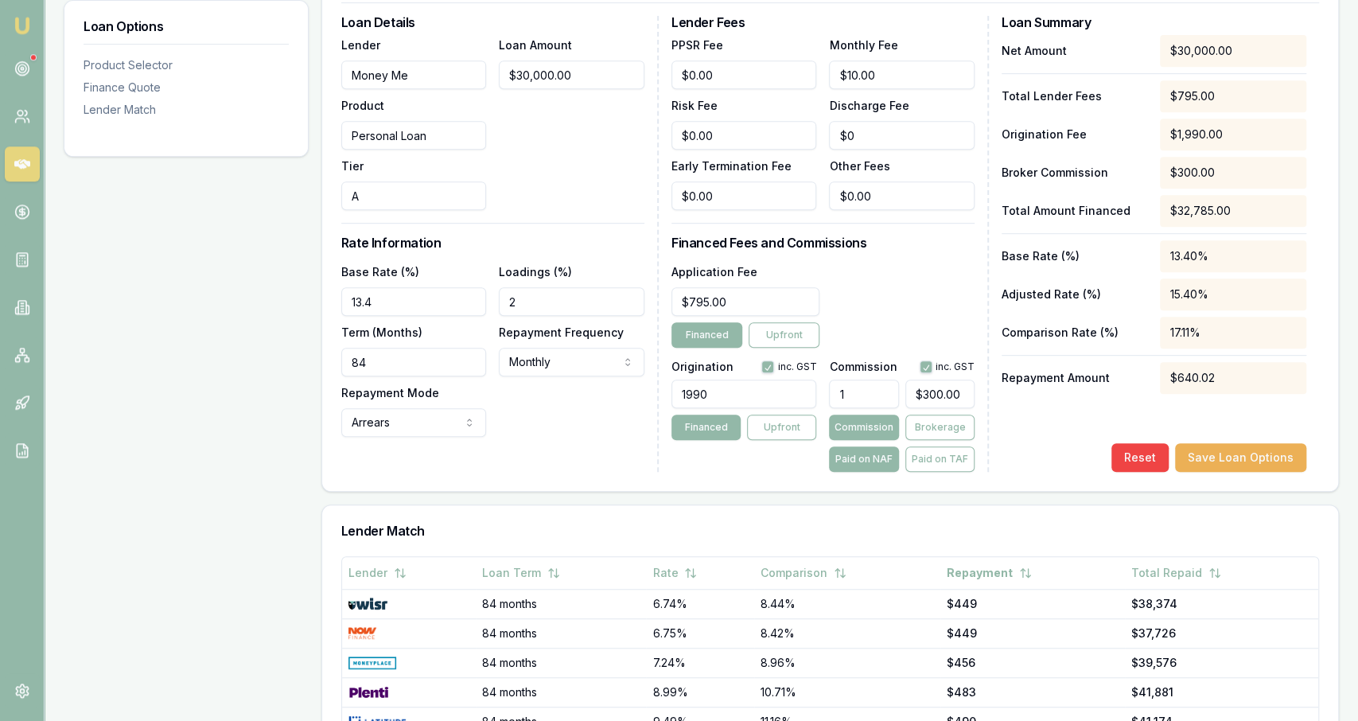
scroll to position [436, 0]
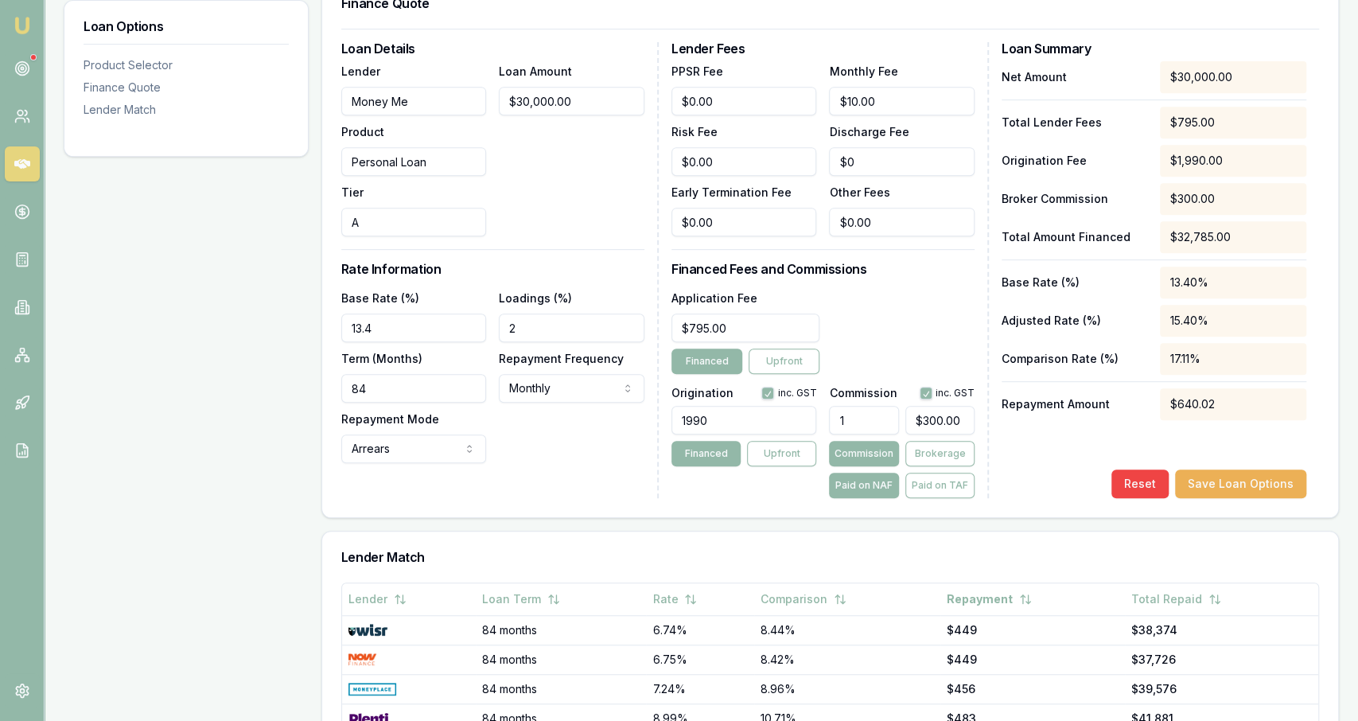
click at [521, 321] on input "2" at bounding box center [572, 327] width 146 height 29
click at [585, 267] on h3 "Rate Information" at bounding box center [492, 269] width 303 height 13
click at [676, 493] on button "Save Loan Options" at bounding box center [1240, 483] width 131 height 29
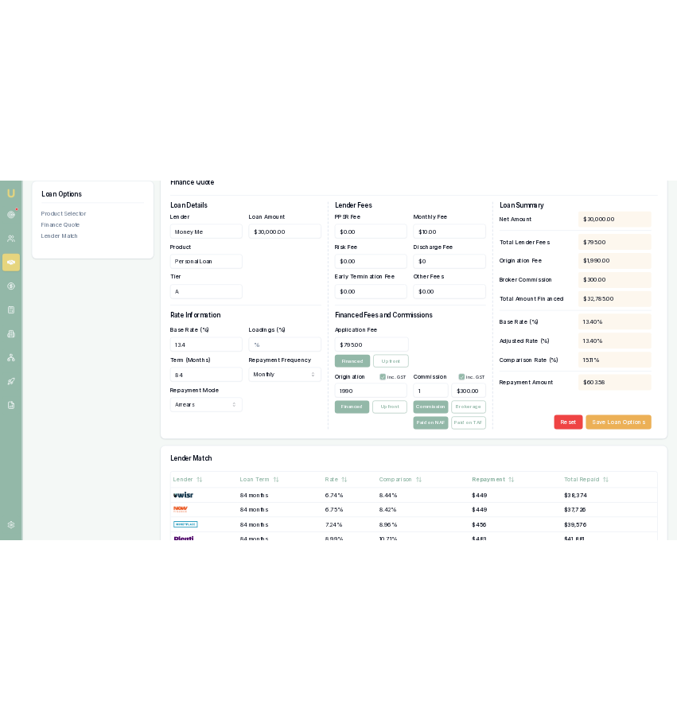
scroll to position [293, 0]
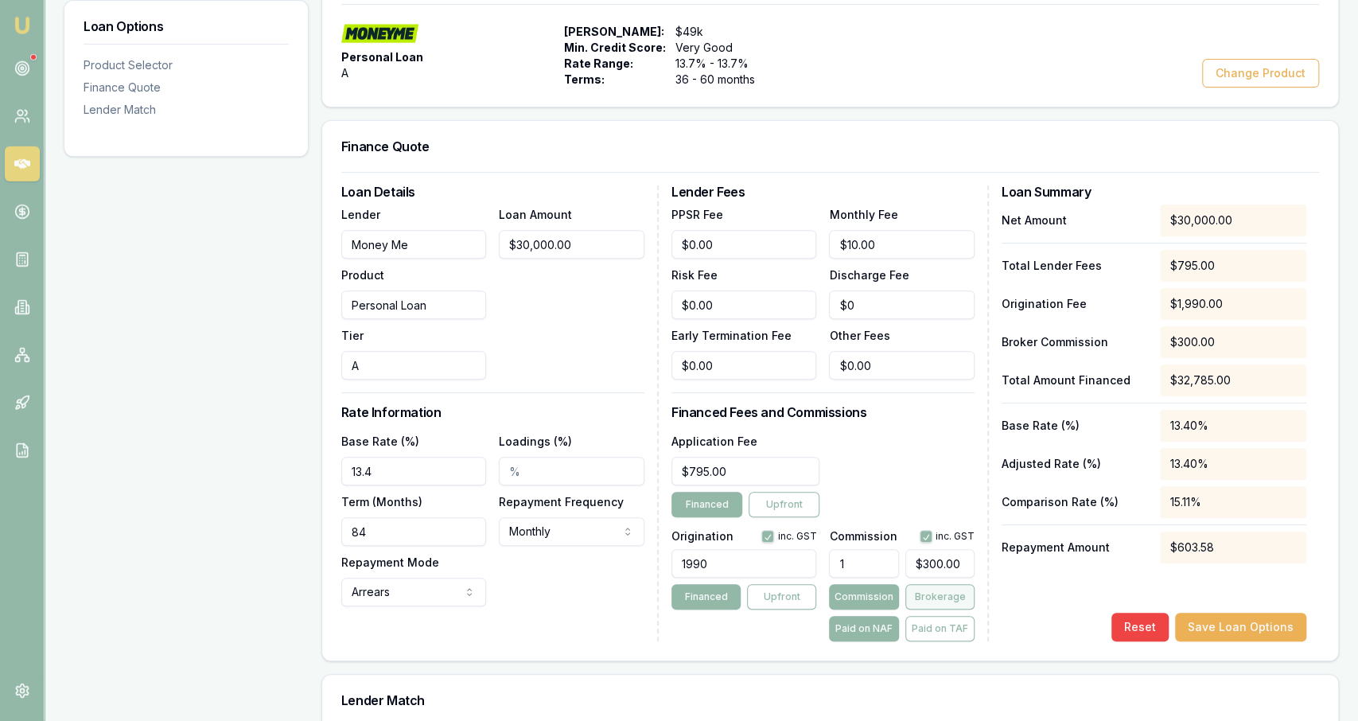
click at [676, 592] on button "Brokerage" at bounding box center [939, 596] width 69 height 25
click at [676, 595] on button "Commission" at bounding box center [863, 596] width 69 height 25
click at [676, 589] on button "Brokerage" at bounding box center [939, 596] width 69 height 25
click at [676, 602] on button "Commission" at bounding box center [863, 596] width 69 height 25
click at [676, 629] on button "Paid on TAF" at bounding box center [939, 628] width 69 height 25
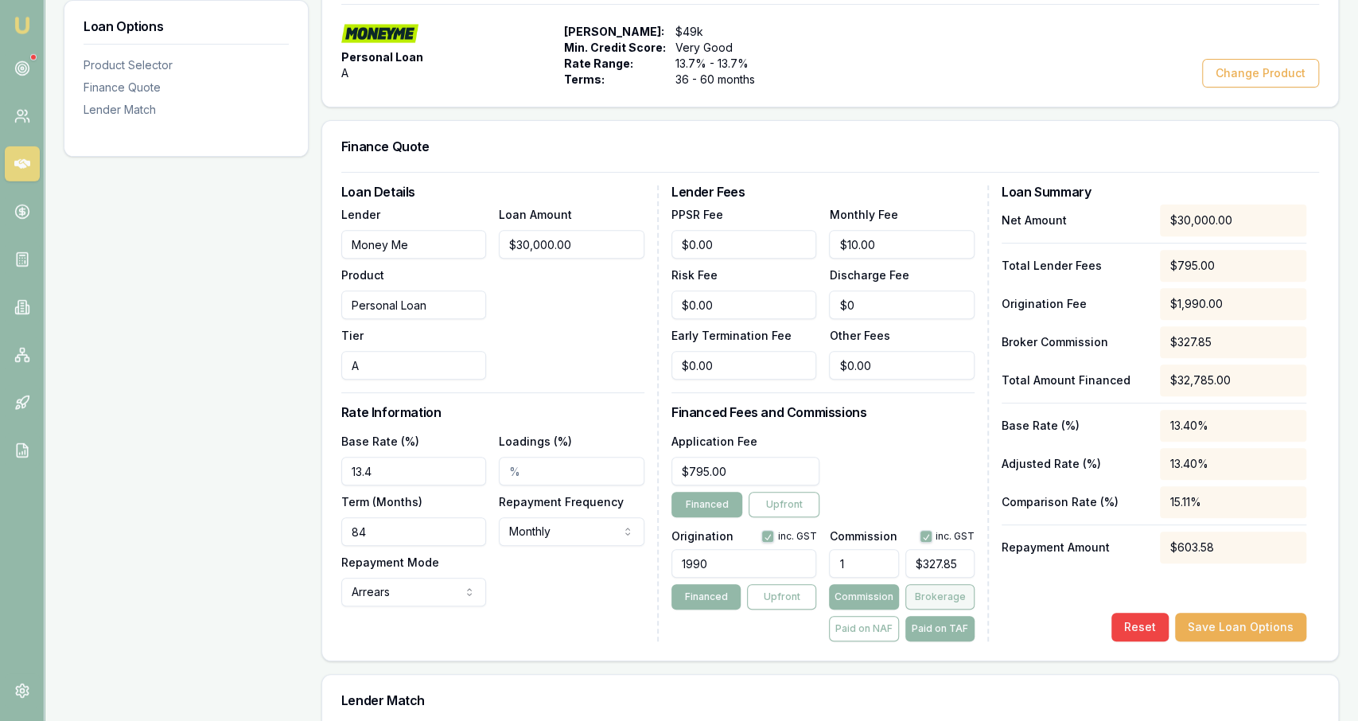
click at [676, 603] on button "Brokerage" at bounding box center [939, 596] width 69 height 25
click at [676, 642] on div "Loan Details Lender Money Me Product Personal Loan Tier A Loan Amount $30,000.0…" at bounding box center [830, 416] width 1016 height 489
click at [676, 605] on button "Commission" at bounding box center [863, 596] width 69 height 25
click at [676, 629] on button "Paid on TAF" at bounding box center [939, 628] width 69 height 25
type input "$327.85"
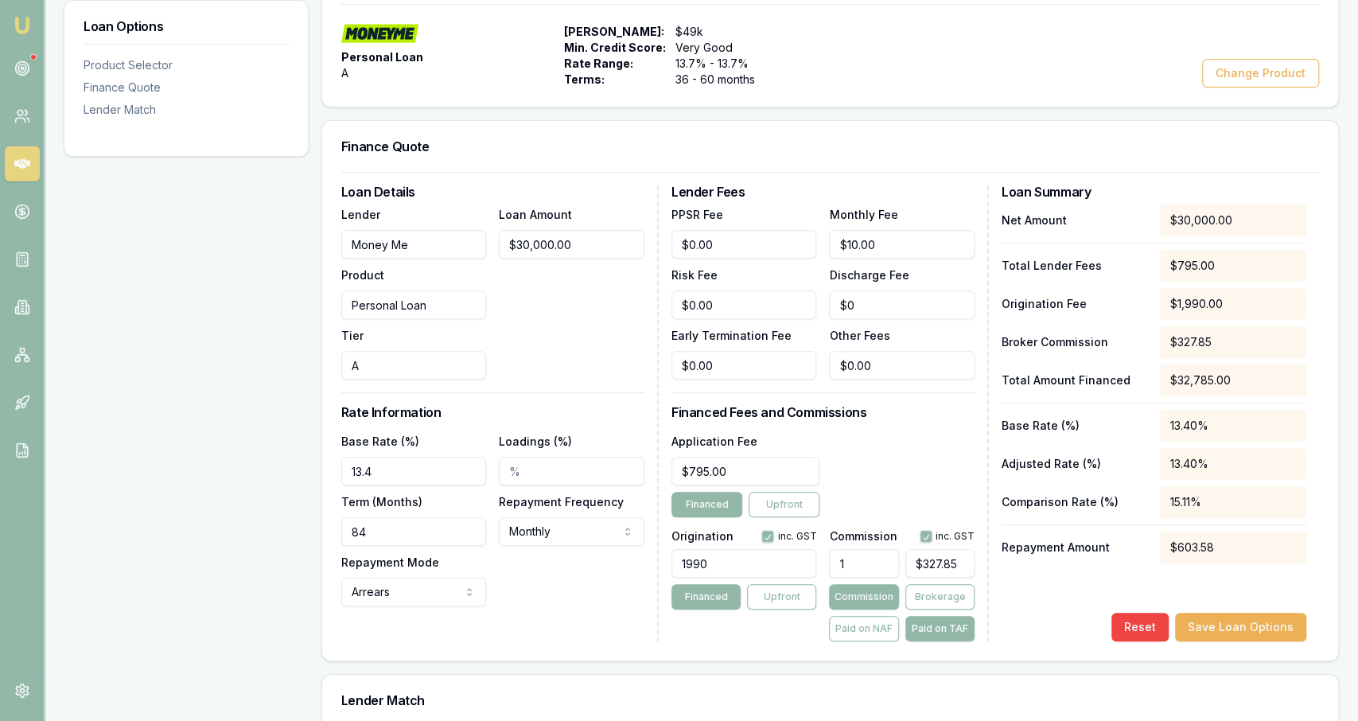
click at [676, 694] on h3 "Lender Match" at bounding box center [830, 700] width 978 height 13
click at [676, 431] on div "Application Fee $795.00 Financed Upfront" at bounding box center [823, 474] width 303 height 86
click at [570, 363] on div "Loan Amount $30,000.00" at bounding box center [572, 291] width 146 height 175
click at [676, 625] on button "Save Loan Options" at bounding box center [1240, 627] width 131 height 29
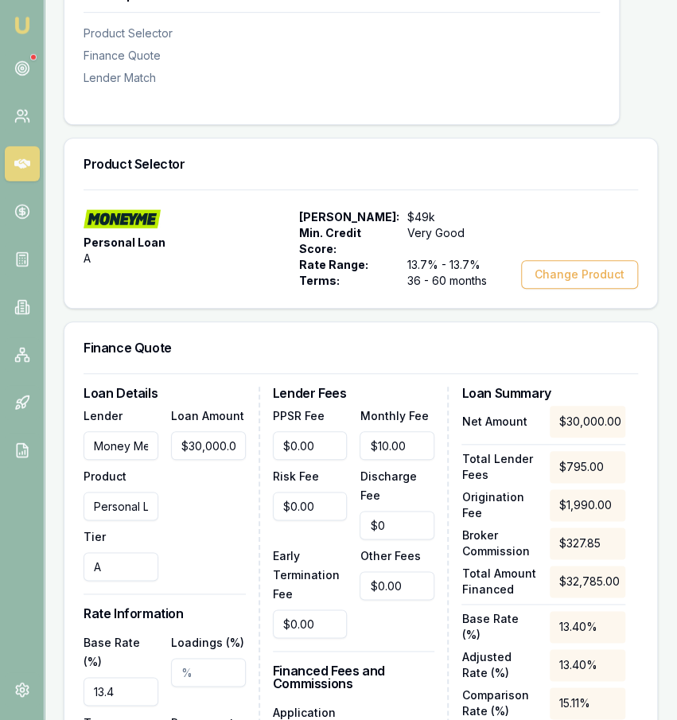
click at [247, 212] on div "Personal Loan A Max Loan Amount: $49k Min. Credit Score: Very Good Rate Range: …" at bounding box center [360, 248] width 593 height 119
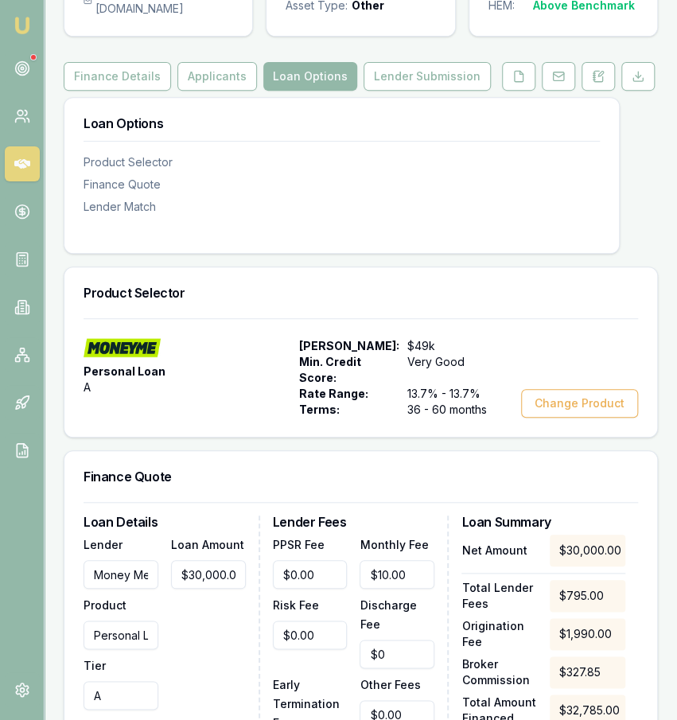
scroll to position [191, 0]
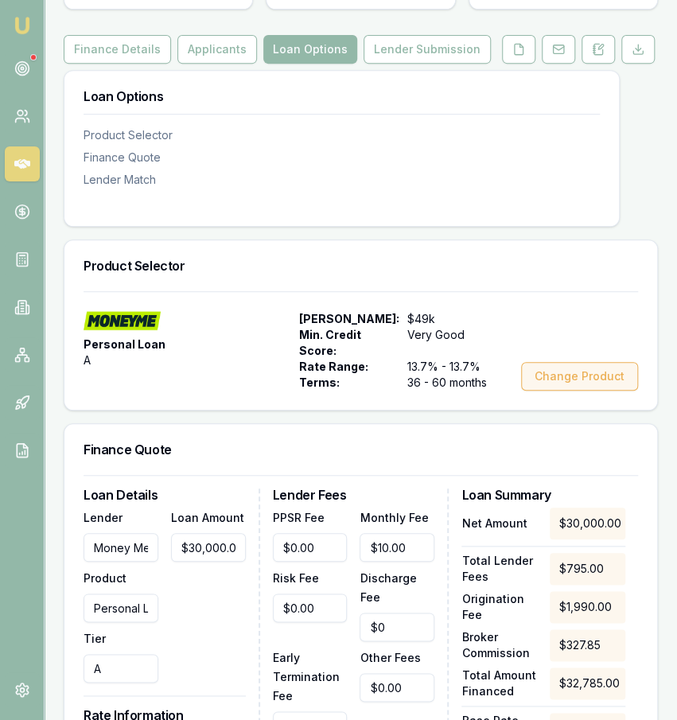
click at [630, 391] on button "Change Product" at bounding box center [579, 376] width 117 height 29
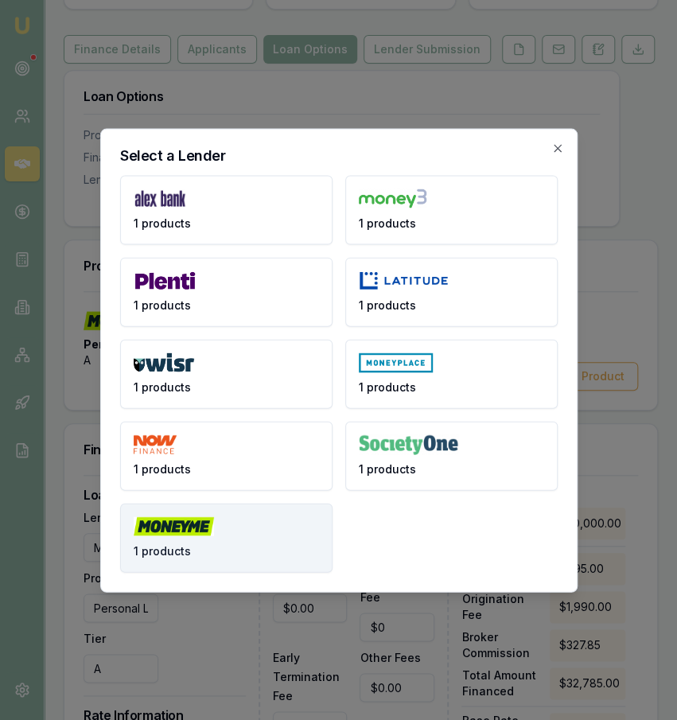
click at [247, 511] on button "1 products" at bounding box center [226, 537] width 212 height 69
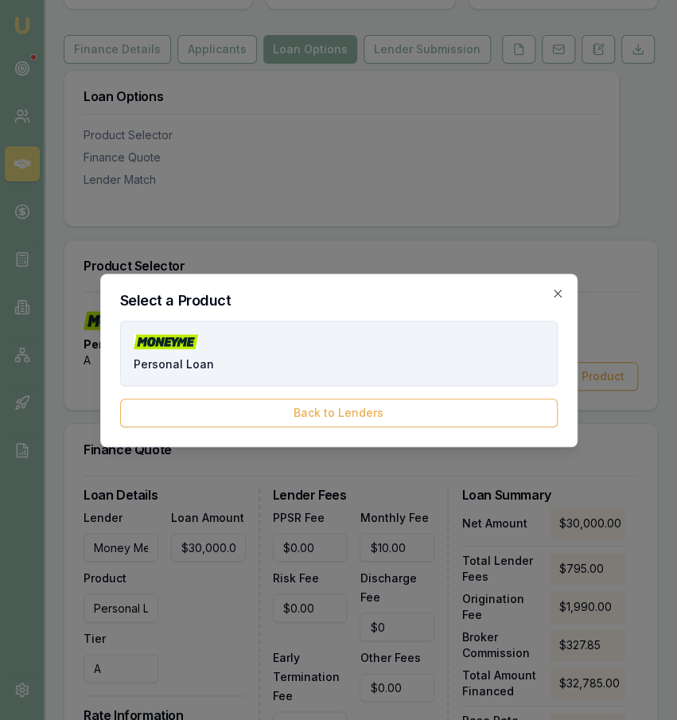
click at [276, 330] on button "Personal Loan" at bounding box center [339, 353] width 438 height 65
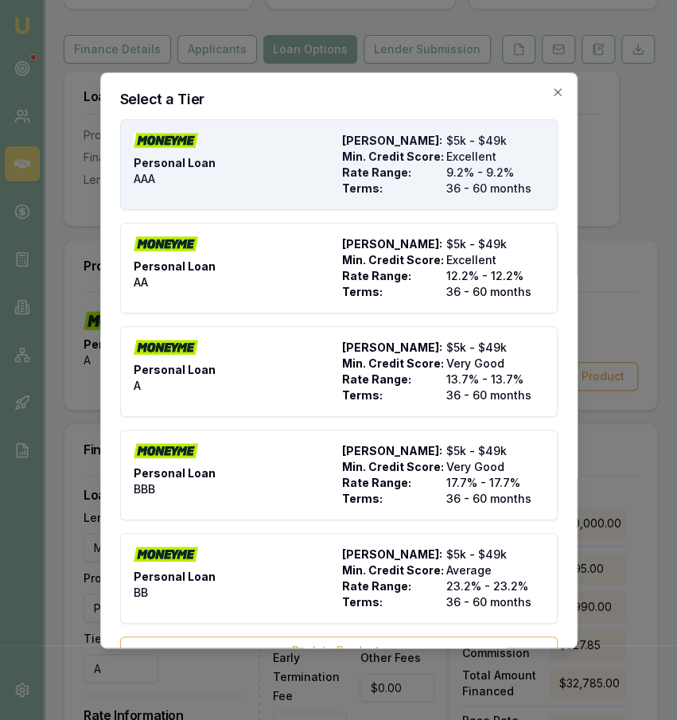
click at [251, 151] on div "Personal Loan AAA" at bounding box center [235, 165] width 202 height 64
type input "AAA"
type input "9.2"
type input "36"
type input "$0.00"
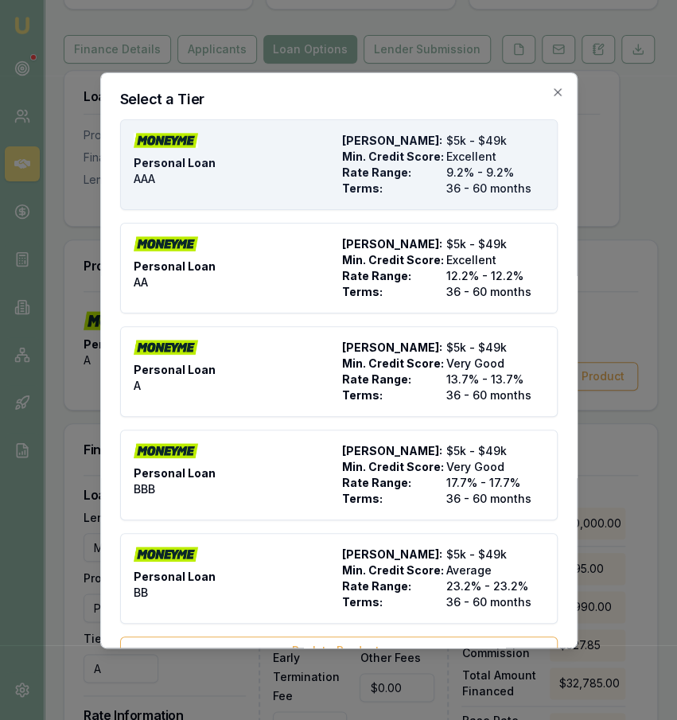
type input "0"
type input "$0.00"
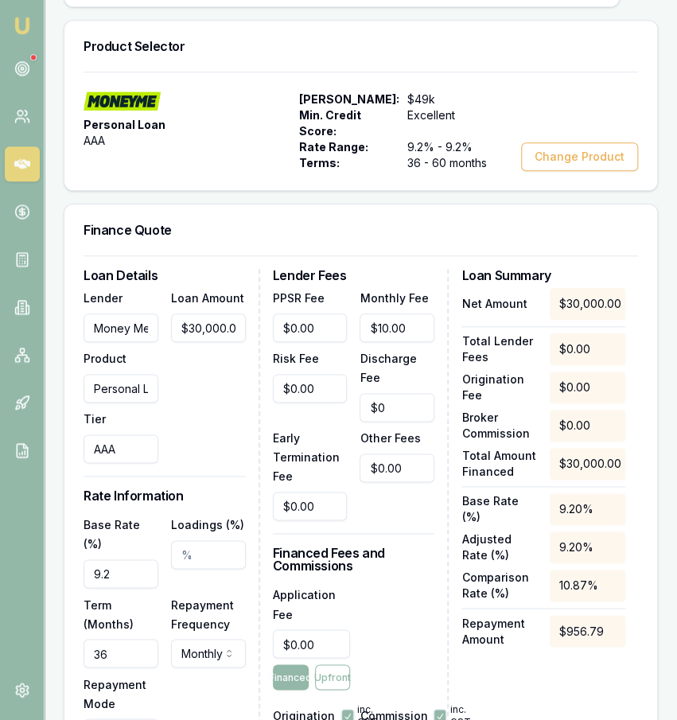
scroll to position [455, 0]
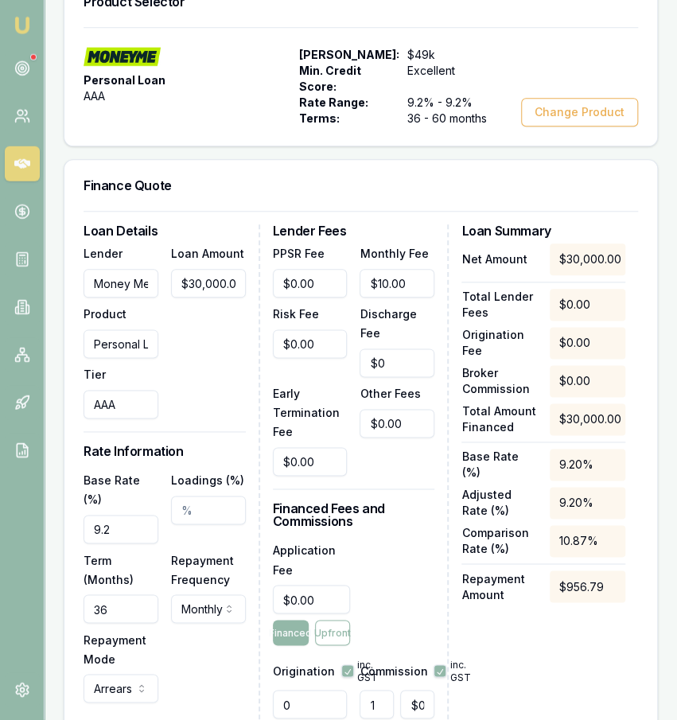
click at [134, 622] on input "36" at bounding box center [121, 608] width 75 height 29
type input "84"
click at [195, 487] on label "Loadings (%)" at bounding box center [207, 480] width 73 height 14
click at [195, 496] on input "Loadings (%)" at bounding box center [208, 510] width 75 height 29
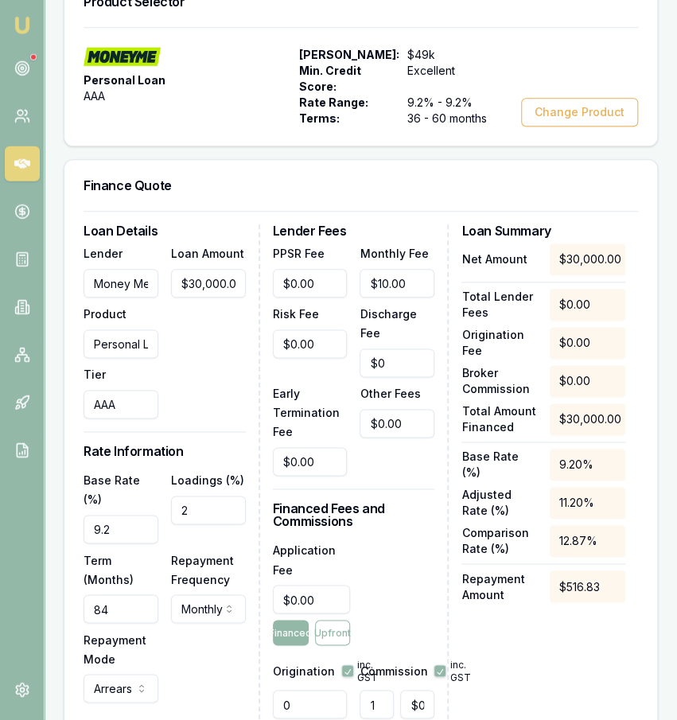
click at [198, 524] on input "2" at bounding box center [208, 510] width 75 height 29
type input "2.00%"
click at [195, 524] on input "2.00%" at bounding box center [208, 510] width 75 height 29
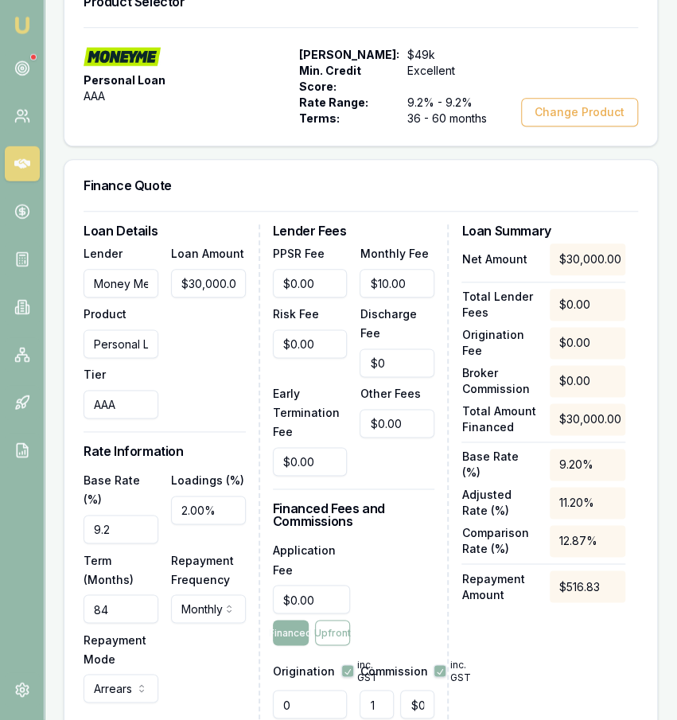
click at [192, 524] on input "2.00%" at bounding box center [208, 510] width 75 height 29
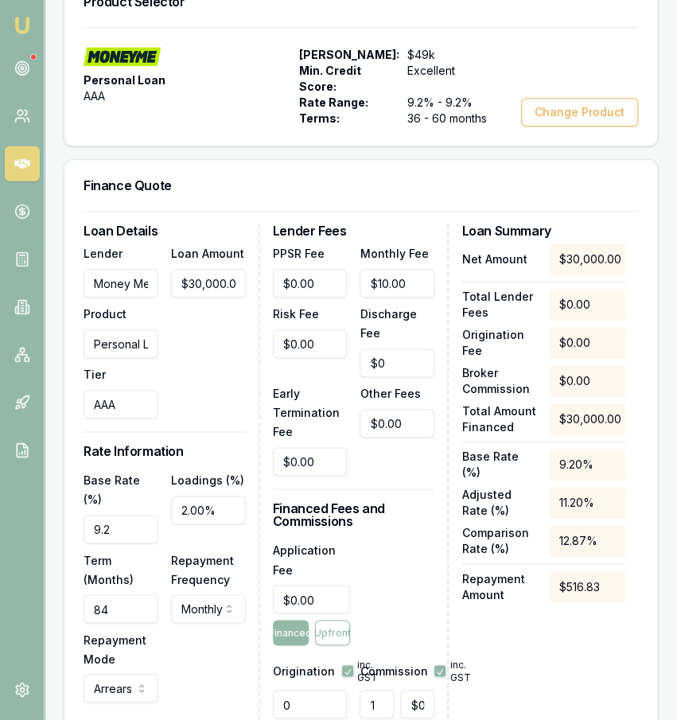
scroll to position [181, 0]
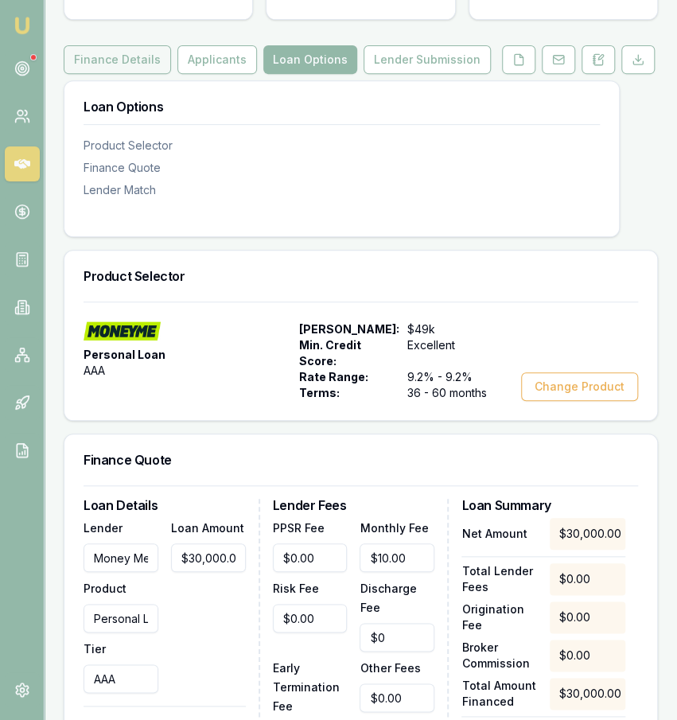
click at [156, 74] on button "Finance Details" at bounding box center [117, 59] width 107 height 29
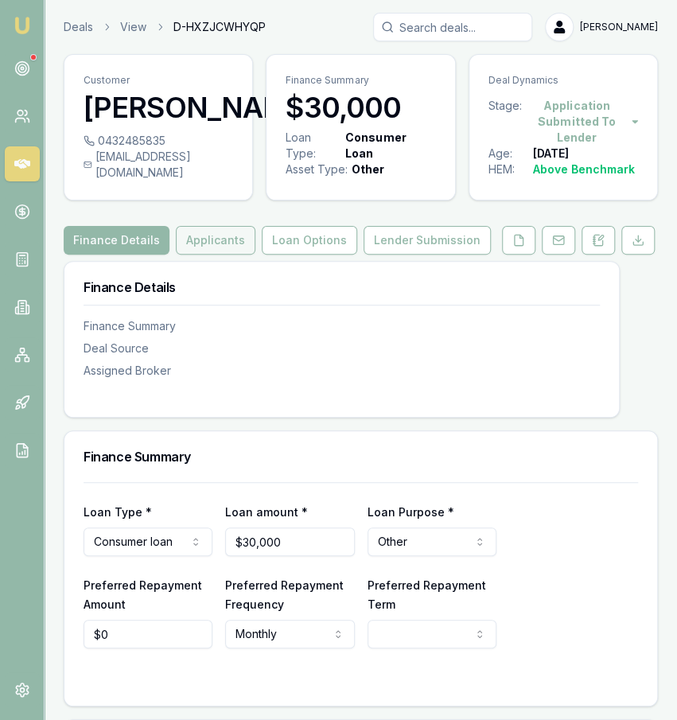
click at [211, 255] on button "Applicants" at bounding box center [216, 240] width 80 height 29
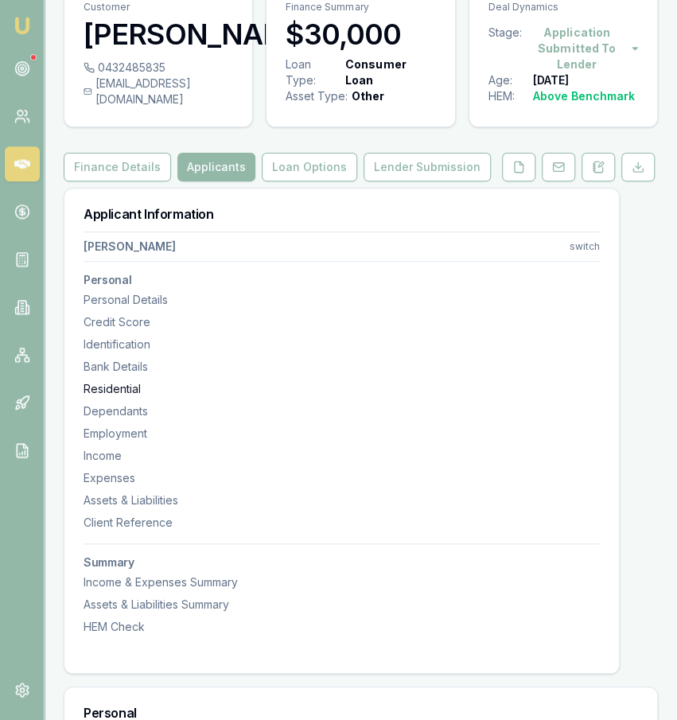
scroll to position [74, 0]
click at [529, 181] on button at bounding box center [518, 166] width 33 height 29
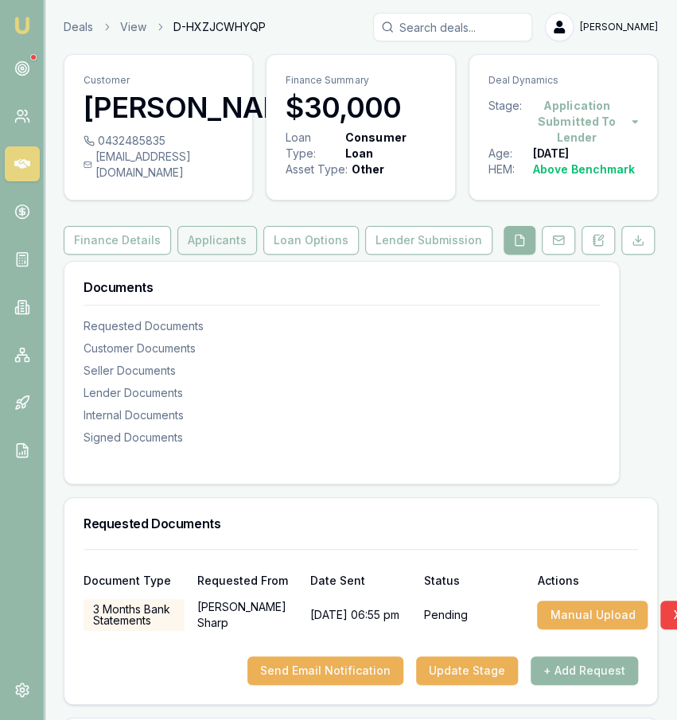
click at [198, 255] on button "Applicants" at bounding box center [217, 240] width 80 height 29
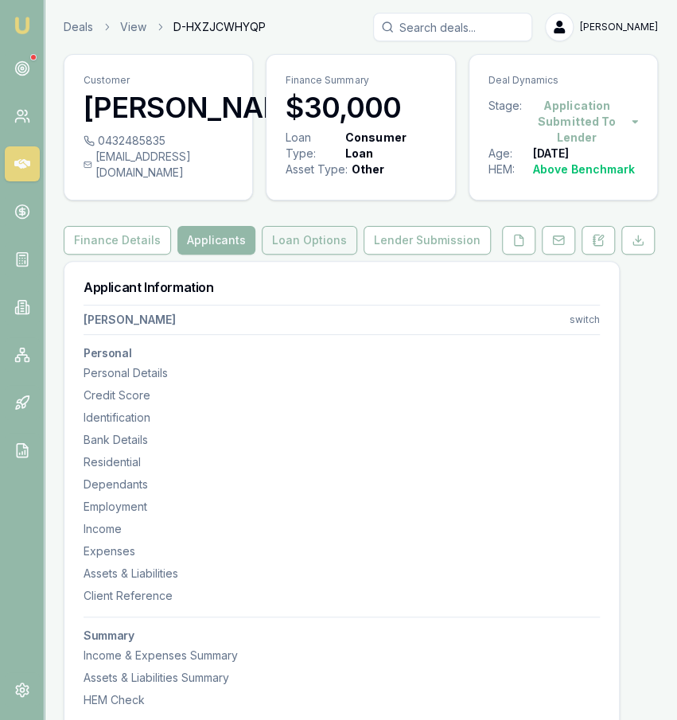
click at [304, 250] on button "Loan Options" at bounding box center [309, 240] width 95 height 29
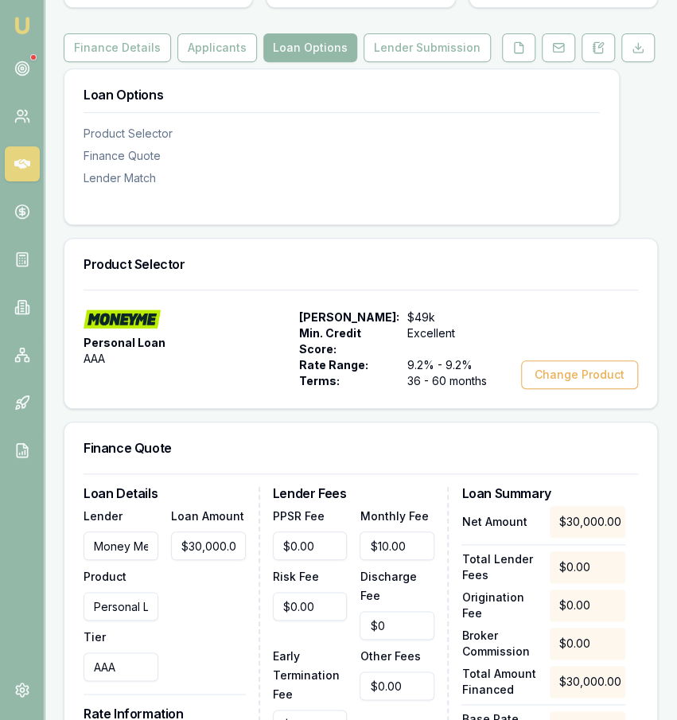
scroll to position [385, 0]
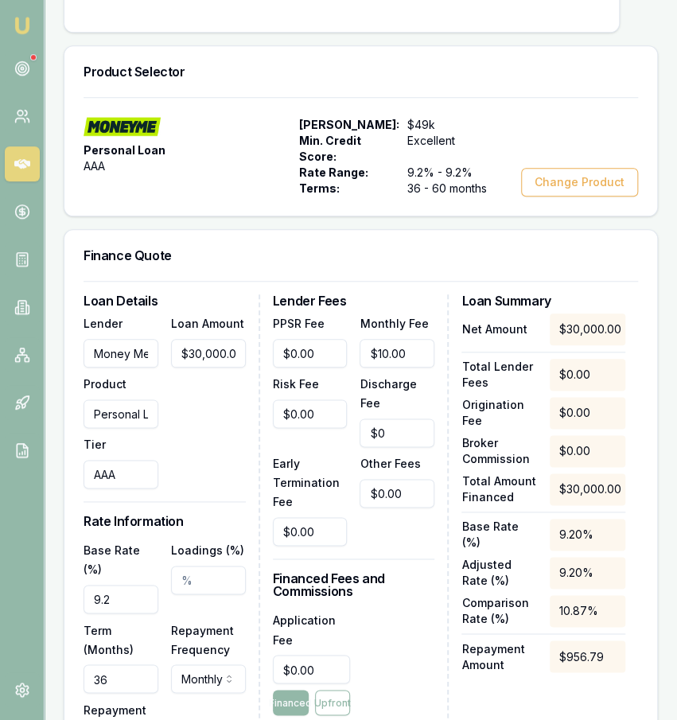
click at [142, 607] on input "9.2" at bounding box center [121, 599] width 75 height 29
type input "8.34%"
click at [183, 590] on input "Loadings (%)" at bounding box center [208, 580] width 75 height 29
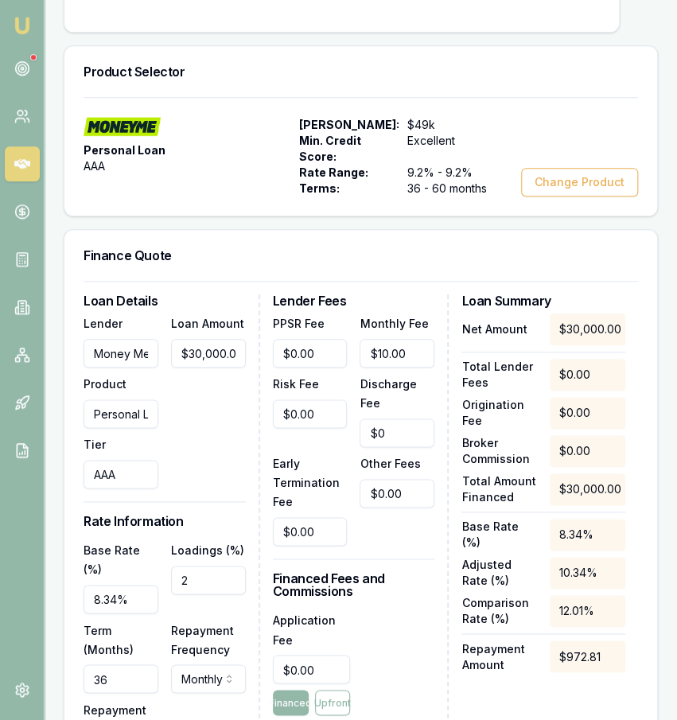
type input "2.00%"
click at [225, 544] on div "Loan Details Lender Money Me Product Personal Loan Tier AAA Loan Amount $30,000…" at bounding box center [172, 573] width 177 height 558
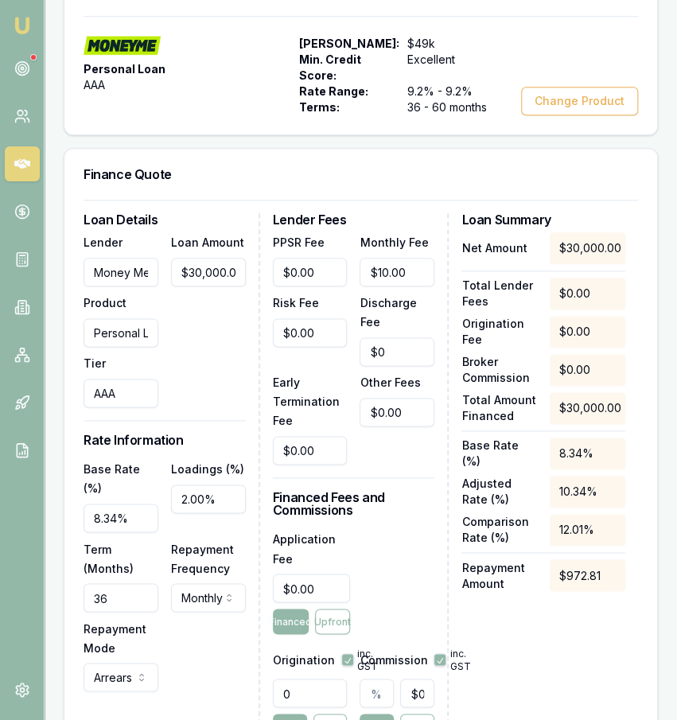
scroll to position [466, 0]
click at [111, 612] on input "36" at bounding box center [121, 597] width 75 height 29
type input "84"
click at [155, 664] on div "Repayment Mode Arrears Arrears Advance" at bounding box center [121, 654] width 75 height 73
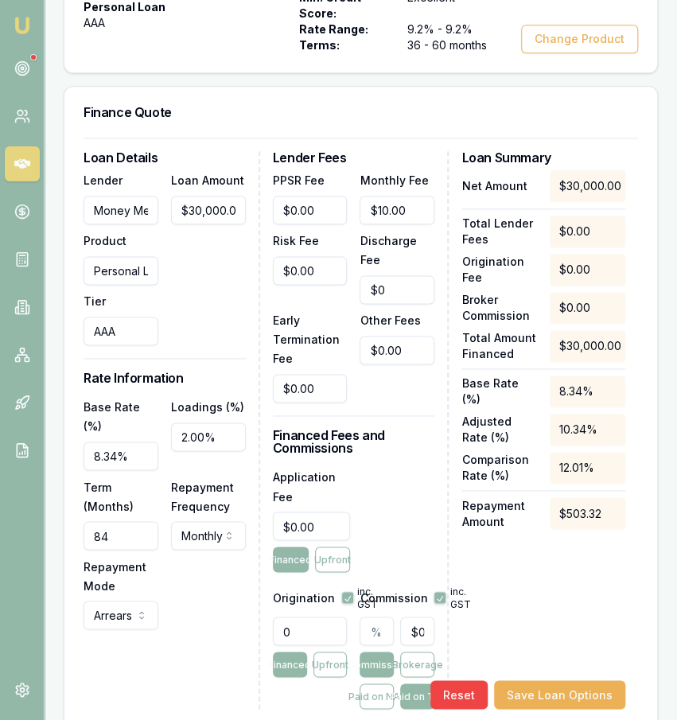
scroll to position [528, 0]
click at [331, 630] on input "0" at bounding box center [310, 631] width 75 height 29
click at [327, 636] on input "0" at bounding box center [310, 631] width 75 height 29
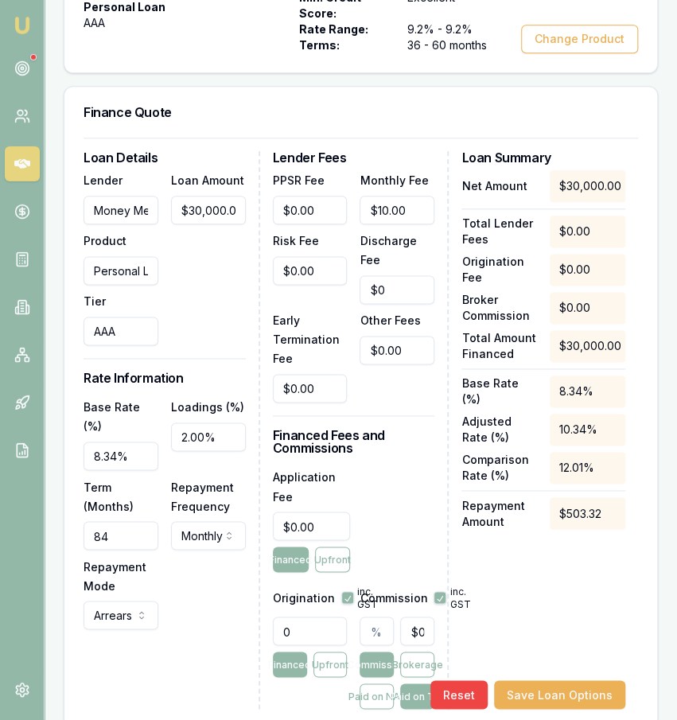
click at [327, 636] on input "0" at bounding box center [310, 631] width 75 height 29
type input "1990.00"
click at [375, 645] on input "text" at bounding box center [377, 631] width 34 height 29
type input "1"
type input "$319.90"
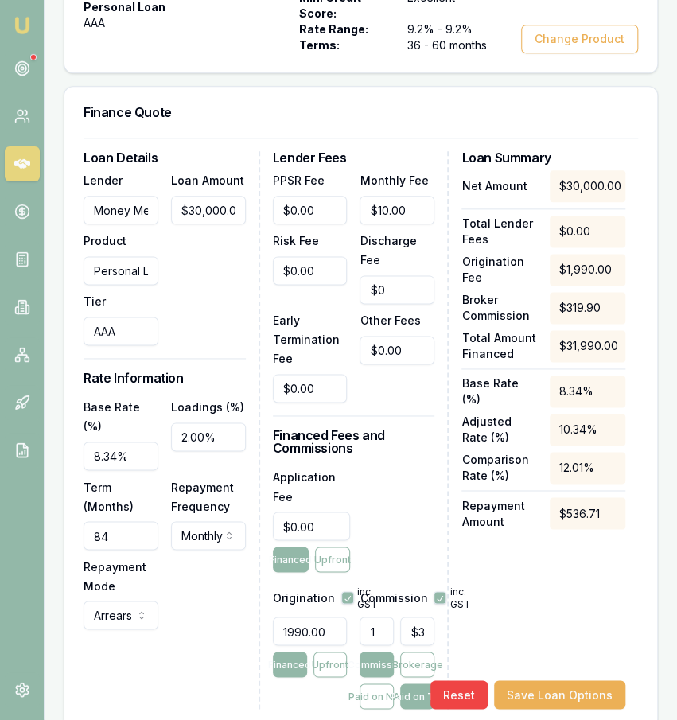
type input "1.00%"
click at [437, 521] on div "Lender Fees PPSR Fee $0.00 Monthly Fee $10.00 Risk Fee $0.00 Discharge Fee $0 E…" at bounding box center [361, 430] width 177 height 558
click at [315, 540] on input "0" at bounding box center [312, 526] width 78 height 29
type input "7"
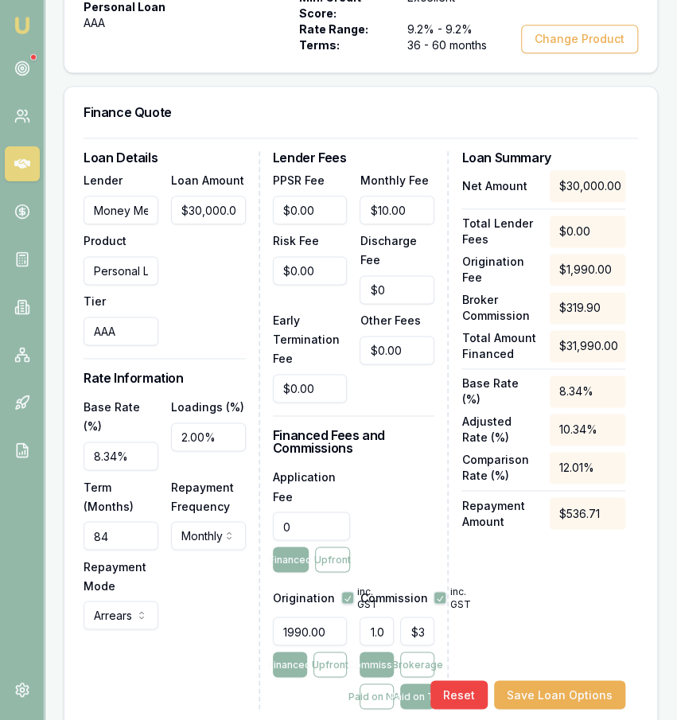
type input "$319.97"
type input "79"
type input "$320.69"
type input "795"
type input "$327.85"
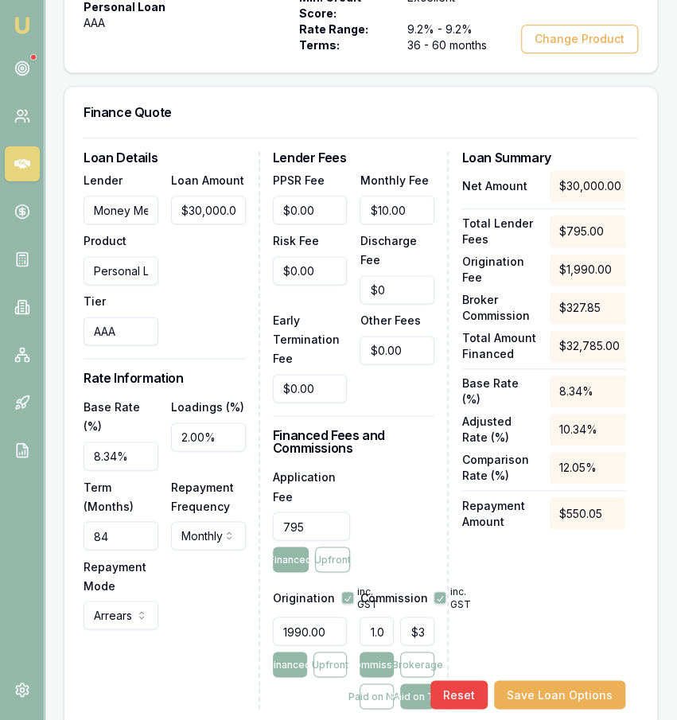
type input "$795.00"
click at [417, 516] on div "Application Fee $795.00 Financed Upfront" at bounding box center [354, 519] width 162 height 105
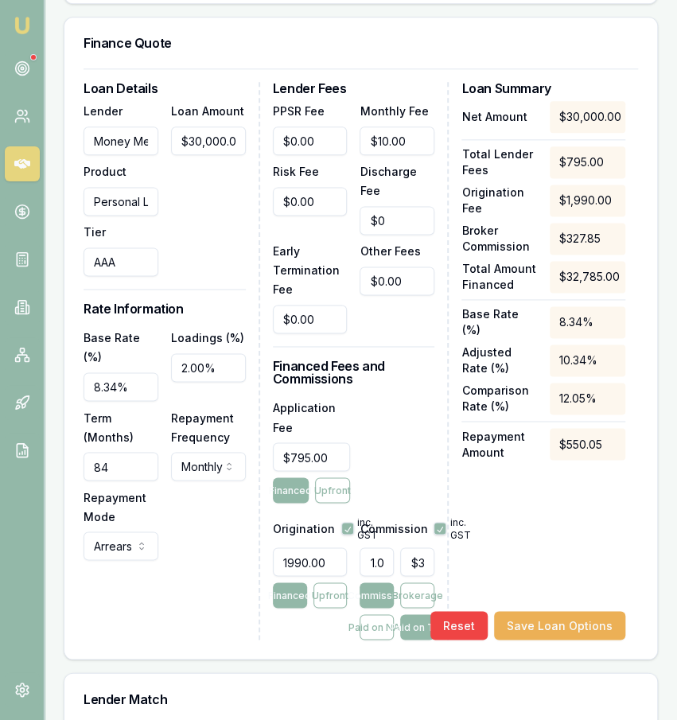
scroll to position [609, 0]
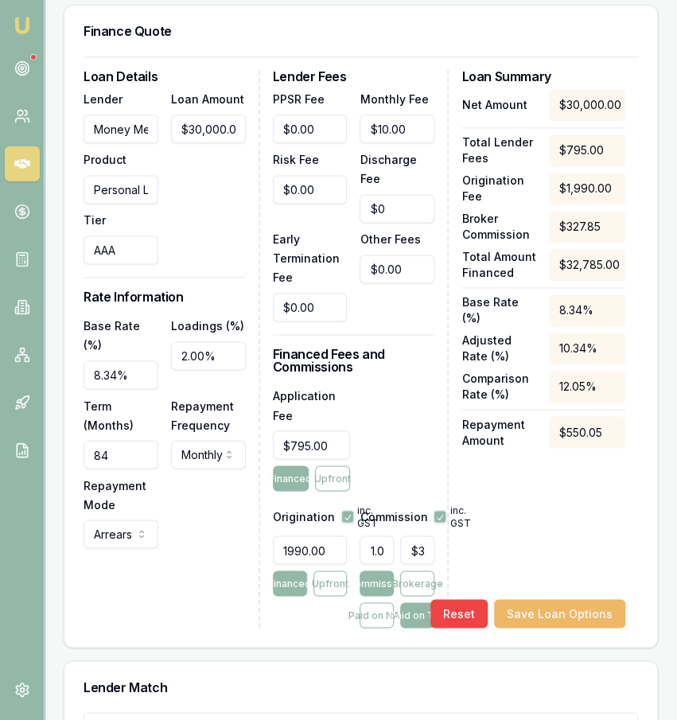
click at [539, 628] on button "Save Loan Options" at bounding box center [559, 613] width 131 height 29
click at [570, 586] on div "Net Amount $30,000.00 Total Lender Fees $795.00 Origination Fee $1,990.00 Broke…" at bounding box center [543, 358] width 164 height 539
click at [588, 511] on div "Net Amount $30,000.00 Total Lender Fees $795.00 Origination Fee $1,990.00 Broke…" at bounding box center [543, 358] width 164 height 539
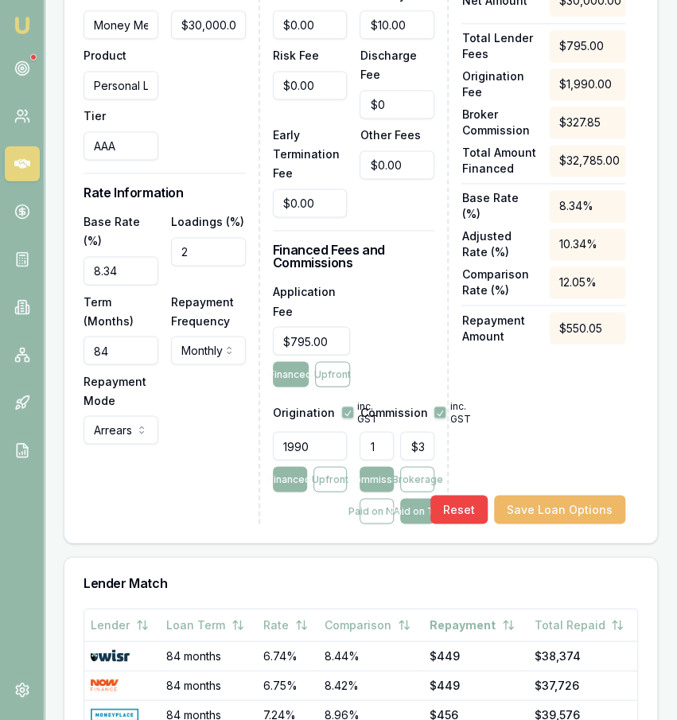
click at [587, 515] on button "Save Loan Options" at bounding box center [559, 509] width 131 height 29
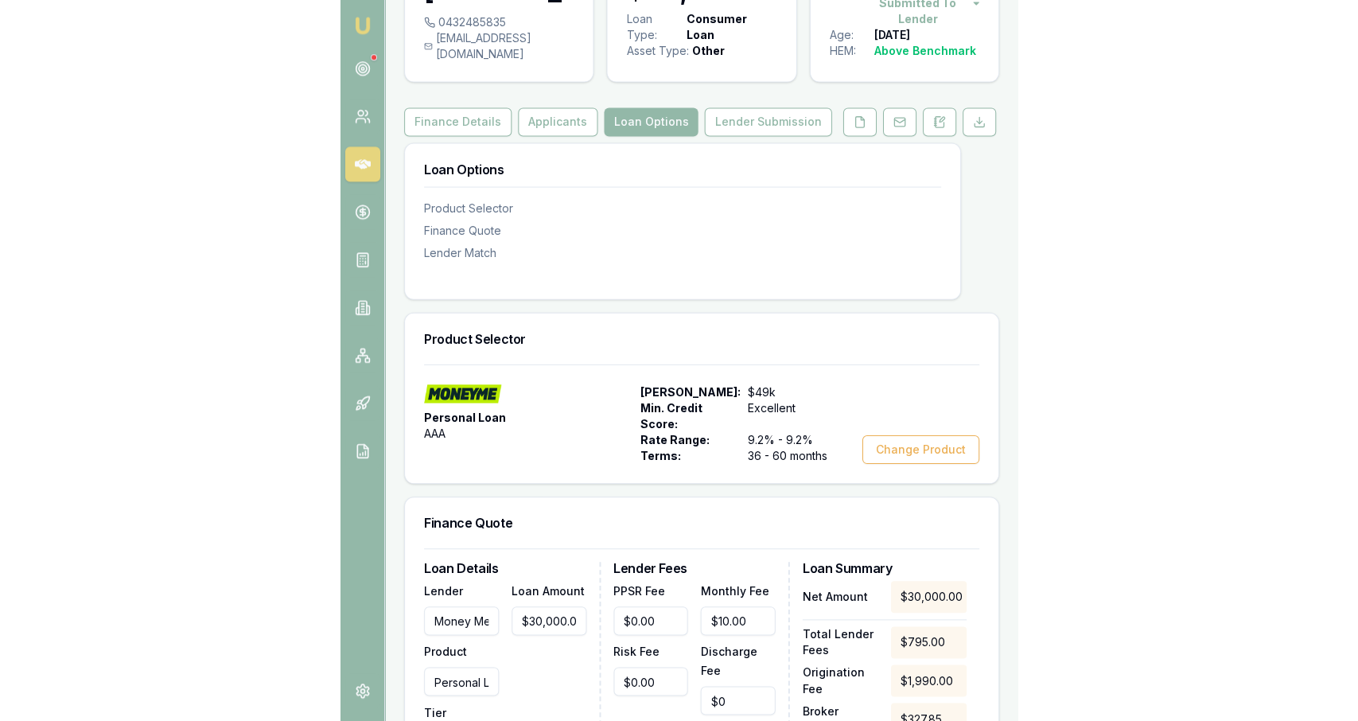
scroll to position [77, 0]
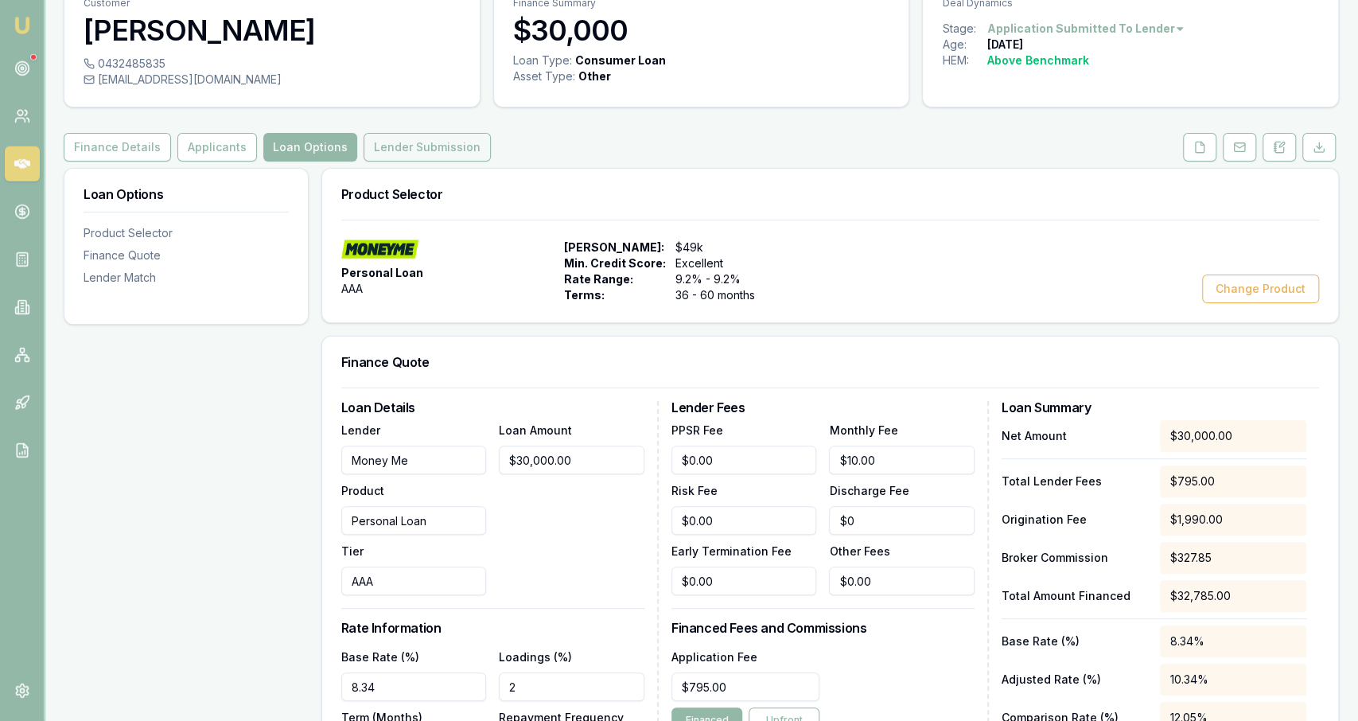
click at [446, 147] on button "Lender Submission" at bounding box center [427, 147] width 127 height 29
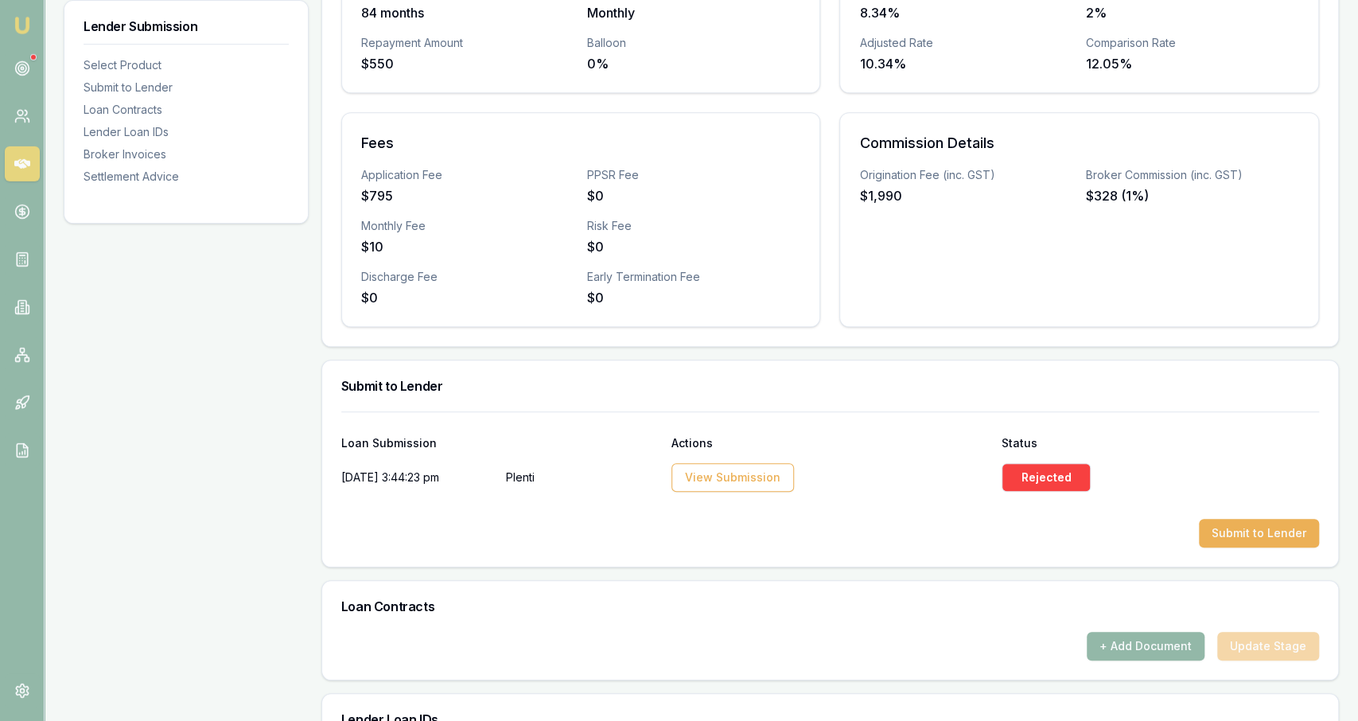
scroll to position [454, 0]
click at [676, 534] on button "Submit to Lender" at bounding box center [1259, 532] width 120 height 29
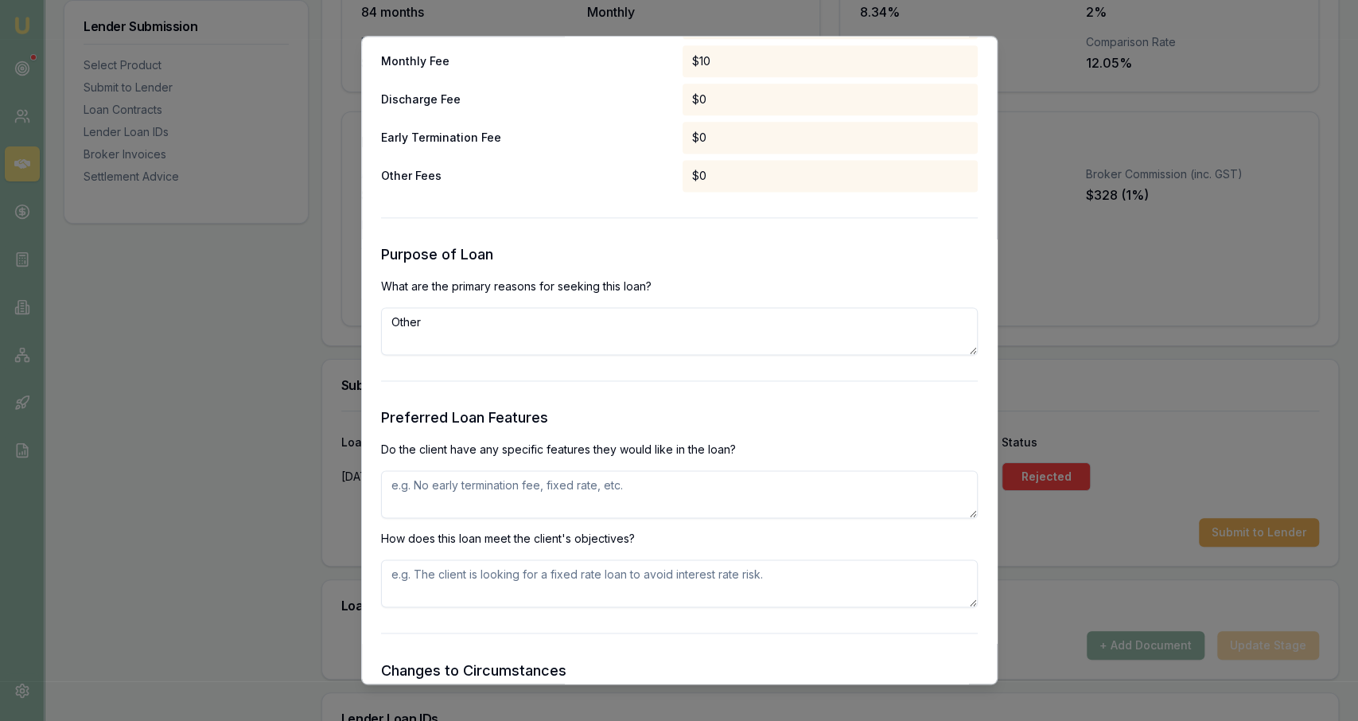
scroll to position [1492, 0]
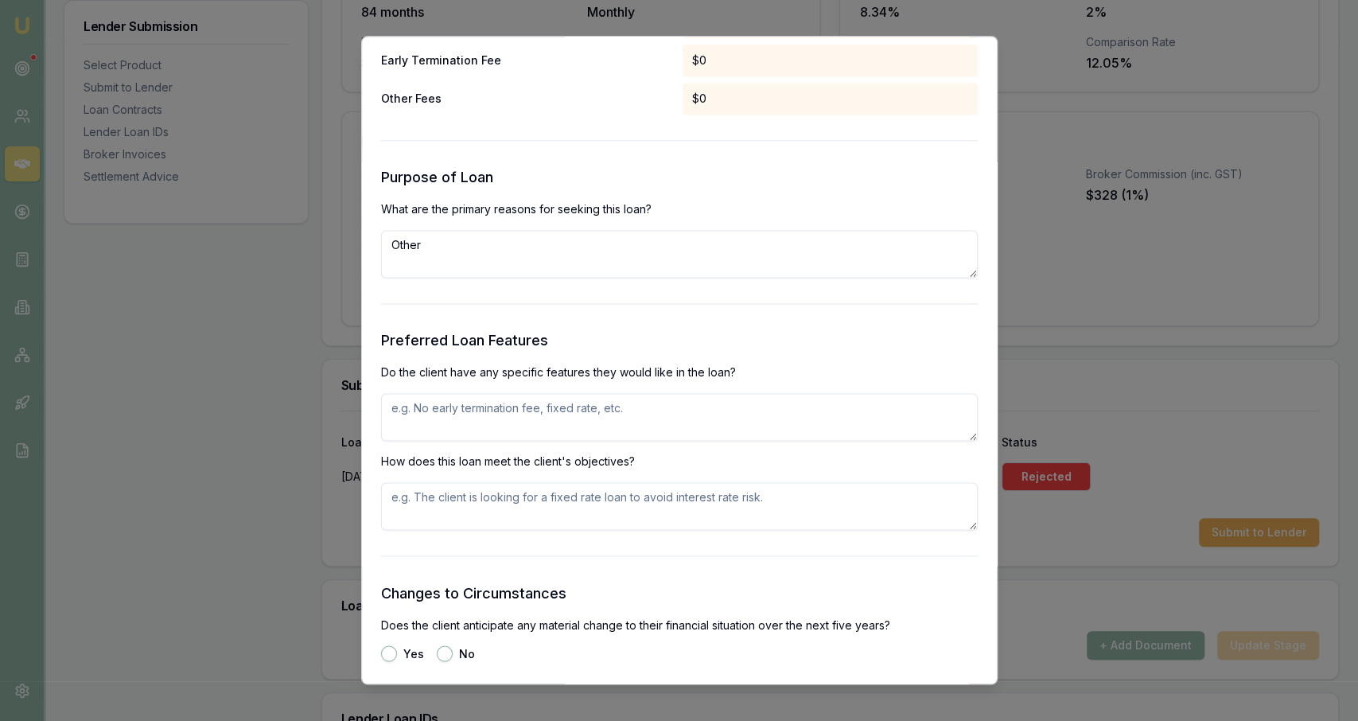
click at [676, 258] on textarea "Other" at bounding box center [679, 254] width 597 height 48
type textarea "Purchase of unsecured asset from auction"
paste textarea "Purchase of unsecured asset from auction"
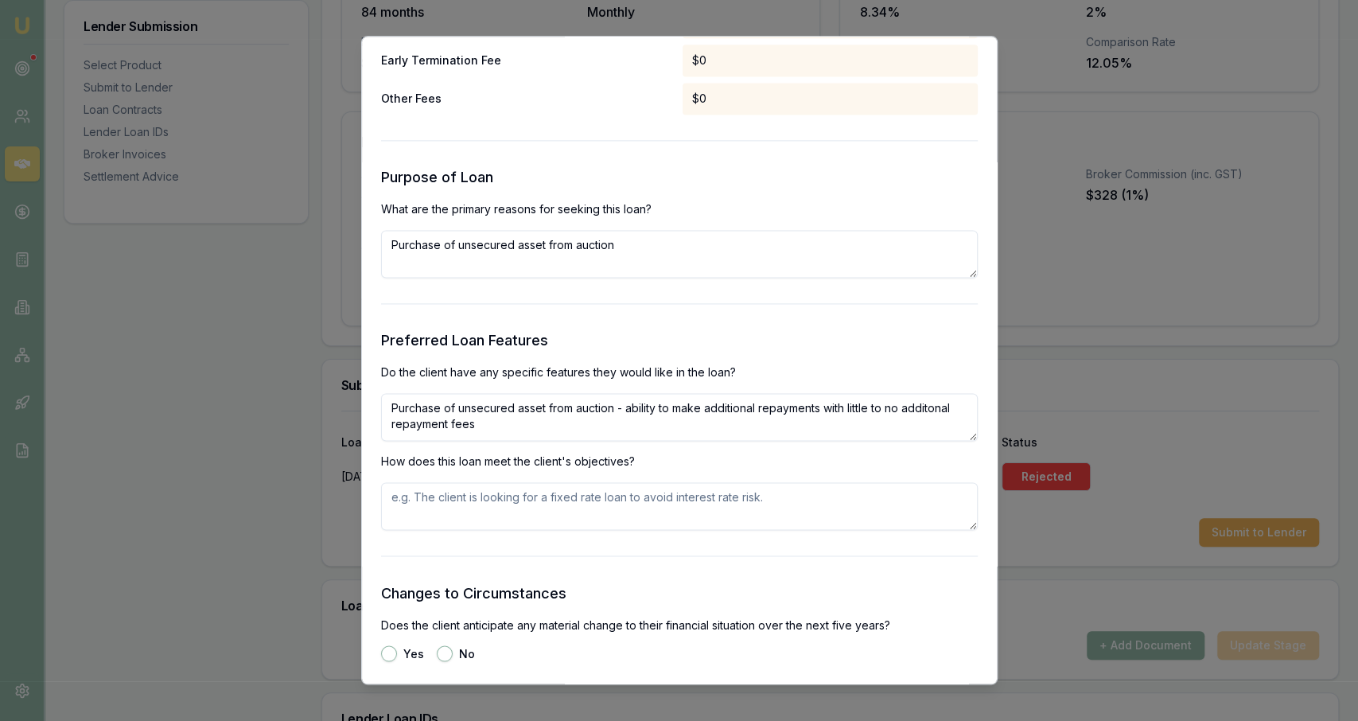
click at [676, 408] on textarea "Purchase of unsecured asset from auction - ability to make additional repayment…" at bounding box center [679, 417] width 597 height 48
click at [520, 425] on textarea "Purchase of unsecured asset from auction - ability to make additional repayment…" at bounding box center [679, 417] width 597 height 48
type textarea "Purchase of unsecured asset from auction - ability to make additional repayment…"
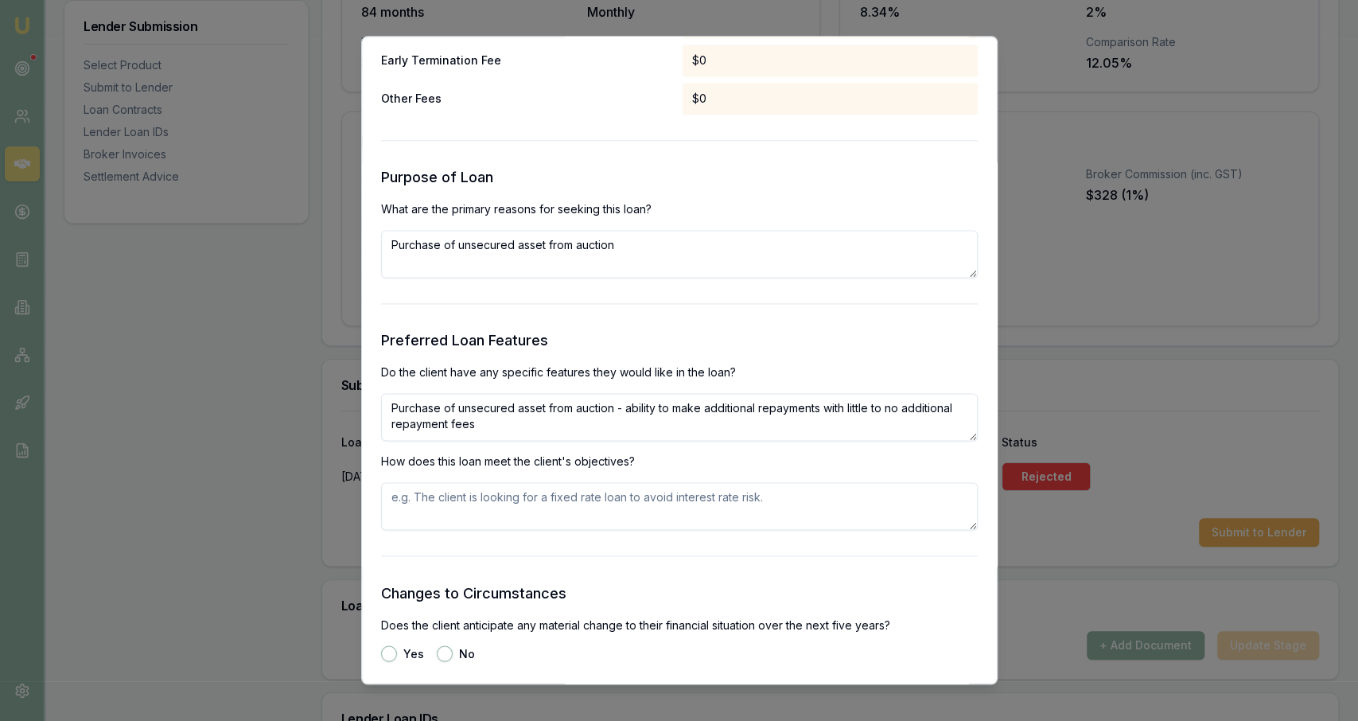
click at [515, 532] on form "Selected Product Lender Money me Loan Type Consumer Loan Product Personal Loan …" at bounding box center [679, 272] width 597 height 3305
click at [515, 526] on textarea at bounding box center [679, 506] width 597 height 48
paste textarea "Purchase of unsecured asset from auction - ability to make additional repayment…"
type textarea "Purchase of unsecured asset from auction - ability to make additional repayment…"
click at [522, 544] on form "Selected Product Lender Money me Loan Type Consumer Loan Product Personal Loan …" at bounding box center [679, 244] width 597 height 3248
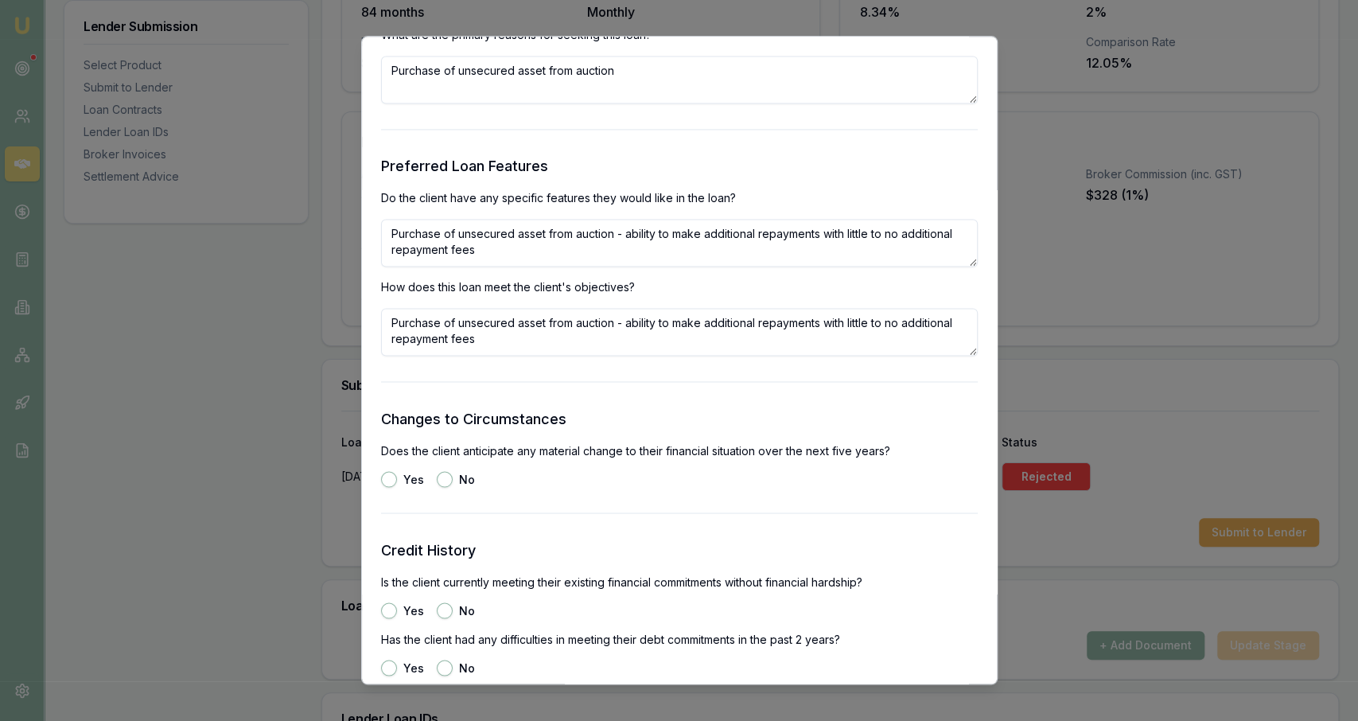
scroll to position [1669, 0]
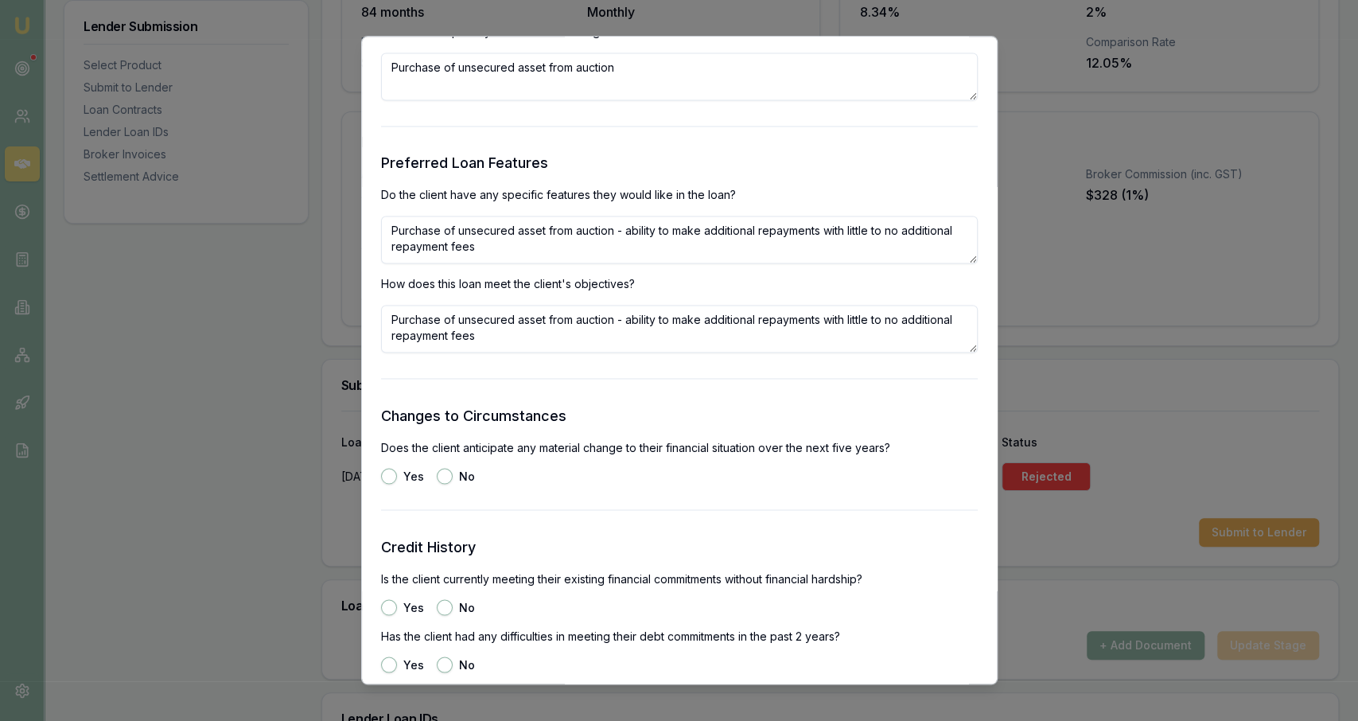
click at [448, 481] on button "No" at bounding box center [445, 476] width 16 height 16
radio input "true"
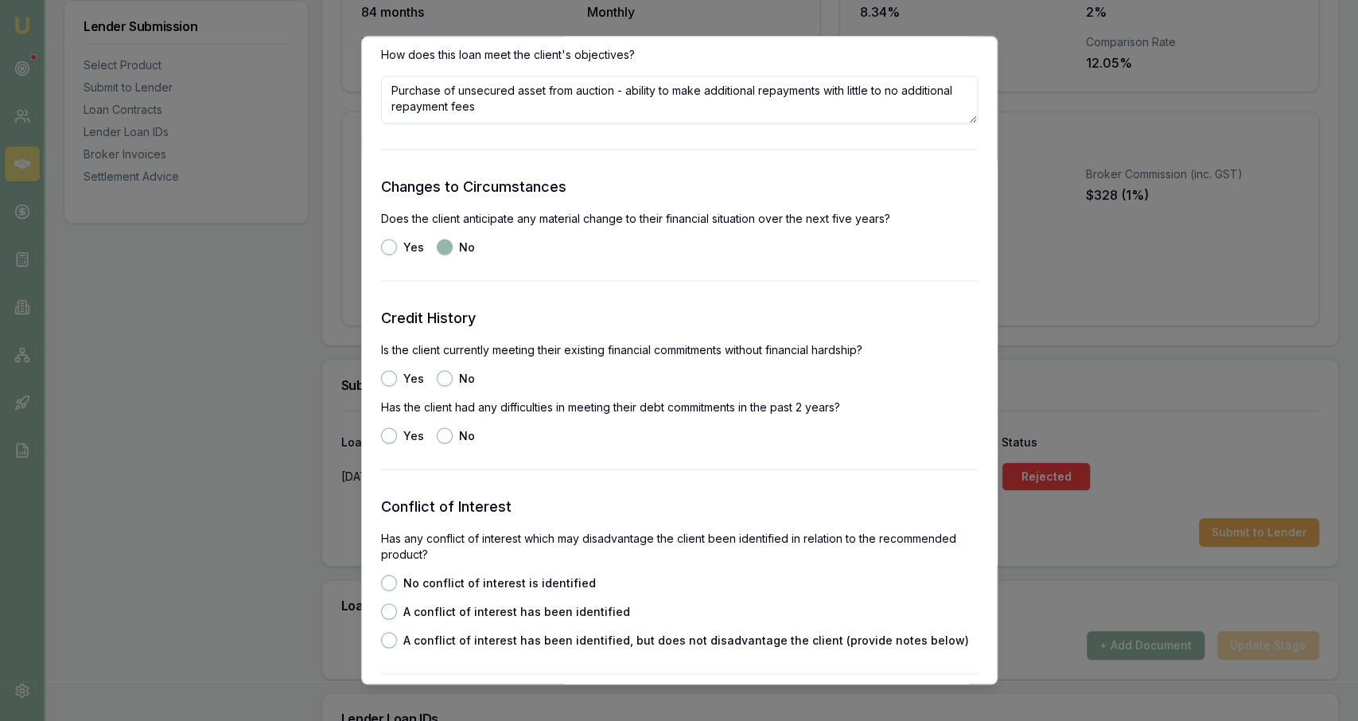
scroll to position [1898, 0]
click at [393, 379] on button "Yes" at bounding box center [389, 378] width 16 height 16
radio input "true"
click at [450, 430] on div "No" at bounding box center [456, 435] width 38 height 16
click at [443, 434] on button "No" at bounding box center [445, 435] width 16 height 16
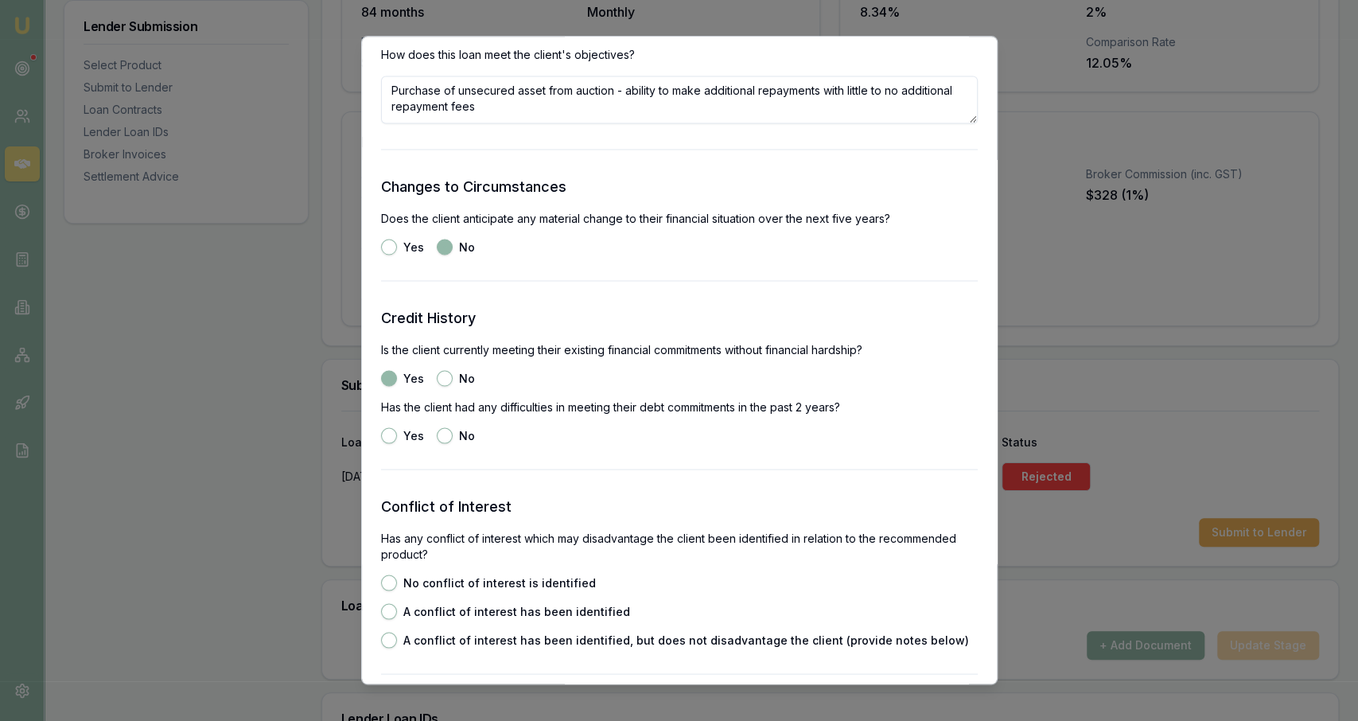
radio input "true"
click at [408, 583] on label "No conflict of interest is identified" at bounding box center [499, 582] width 193 height 11
click at [397, 583] on button "No conflict of interest is identified" at bounding box center [389, 582] width 16 height 16
click at [399, 607] on div "A conflict of interest has been identified" at bounding box center [505, 611] width 249 height 16
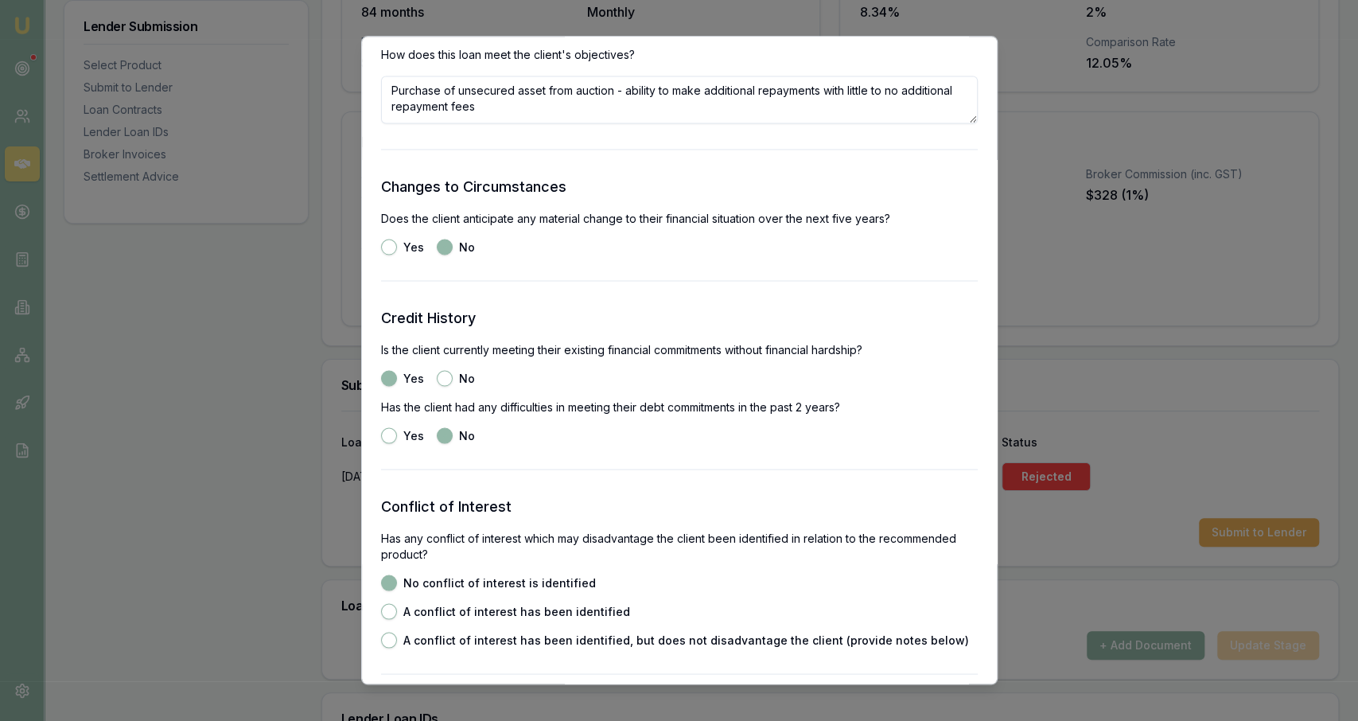
click at [394, 627] on div "No conflict of interest is identified A conflict of interest has been identifie…" at bounding box center [679, 610] width 597 height 73
click at [391, 620] on div "No conflict of interest is identified A conflict of interest has been identifie…" at bounding box center [679, 610] width 597 height 73
click at [387, 606] on button "A conflict of interest has been identified" at bounding box center [389, 611] width 16 height 16
radio input "false"
radio input "true"
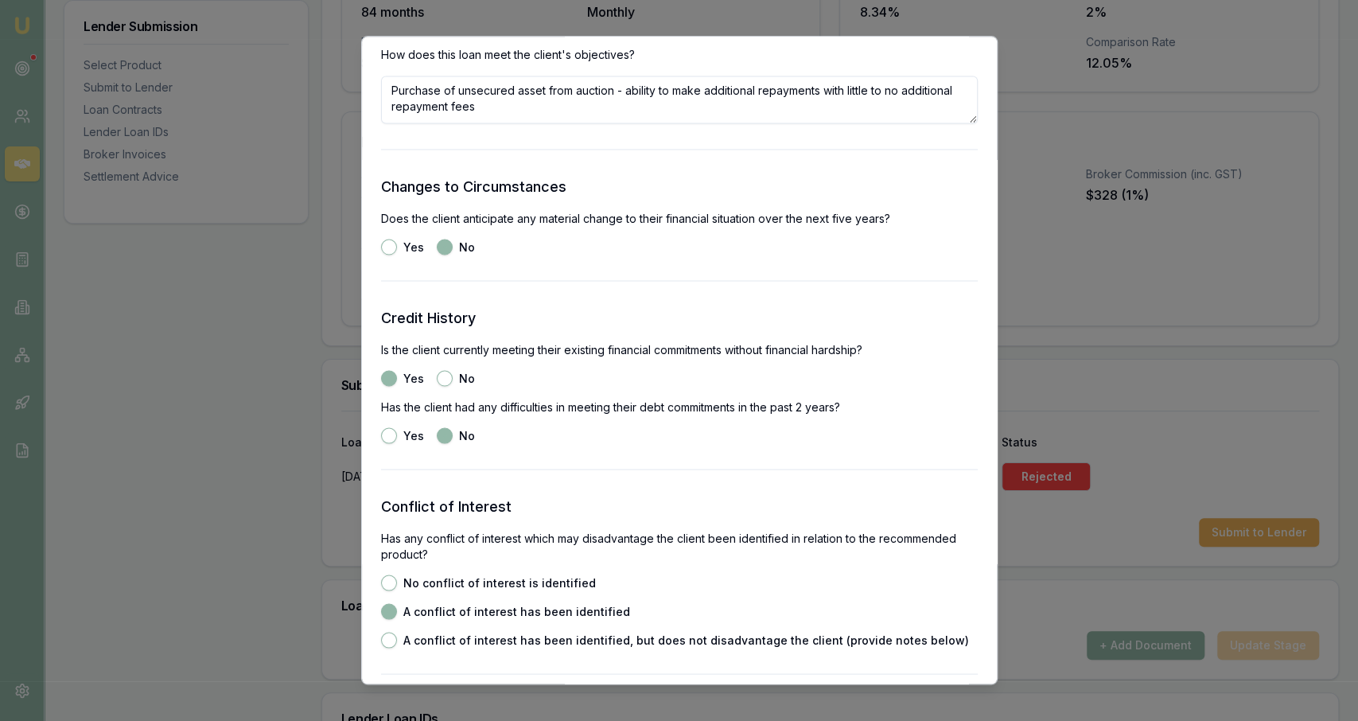
click at [387, 631] on div "No conflict of interest is identified A conflict of interest has been identifie…" at bounding box center [679, 610] width 597 height 73
click at [388, 593] on div "No conflict of interest is identified A conflict of interest has been identifie…" at bounding box center [679, 610] width 597 height 73
click at [382, 586] on button "No conflict of interest is identified" at bounding box center [389, 582] width 16 height 16
radio input "true"
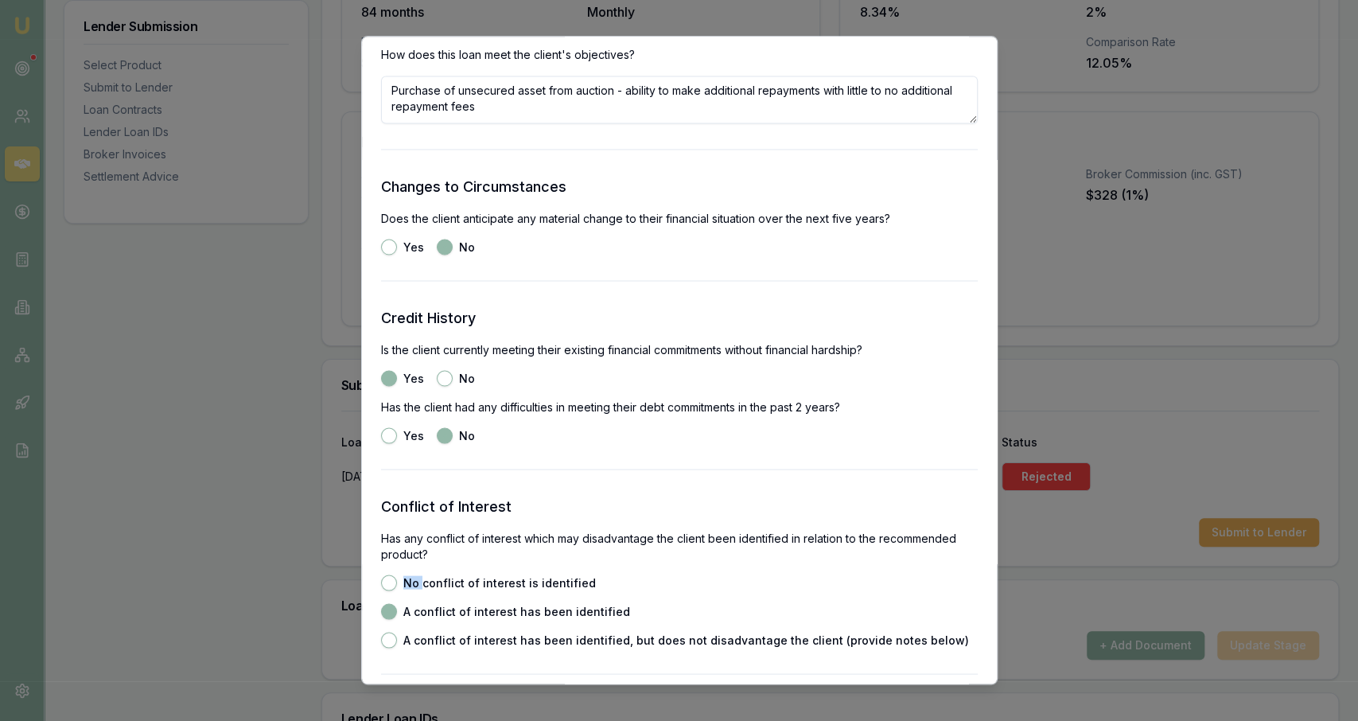
radio input "false"
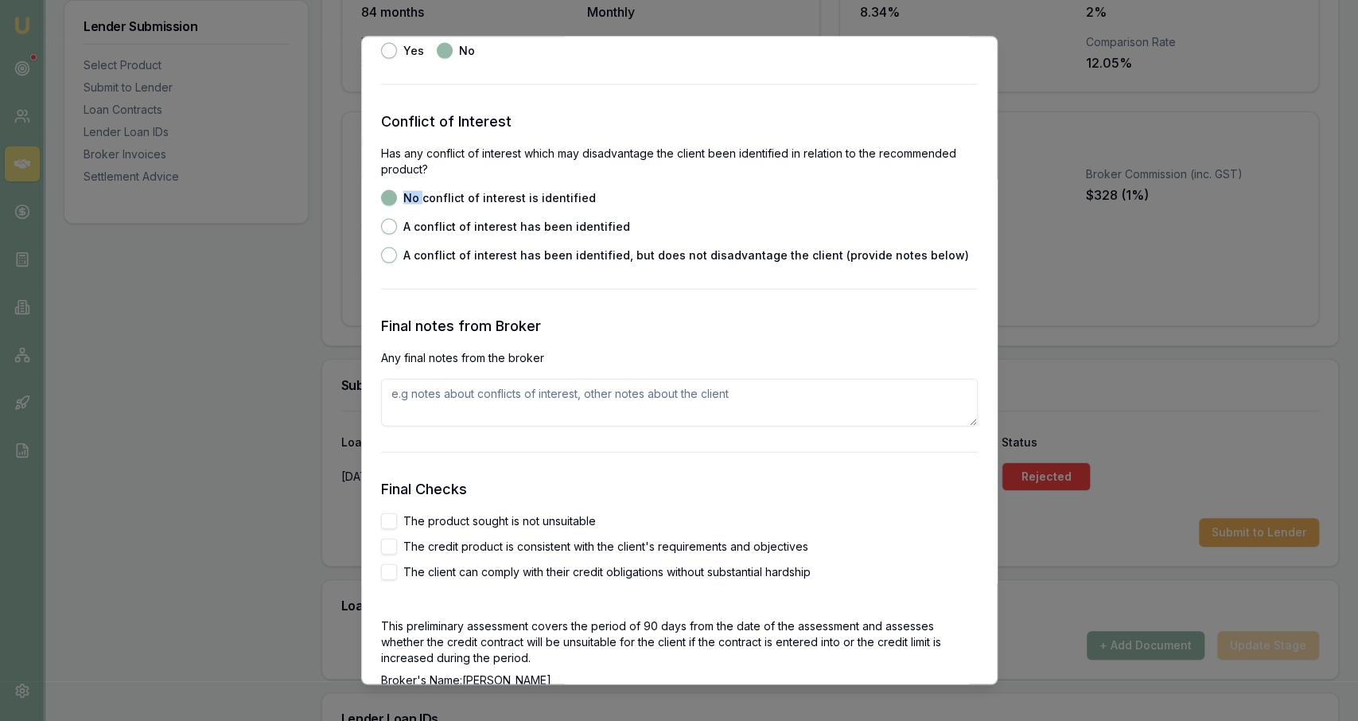
scroll to position [2284, 0]
click at [470, 523] on label "The product sought is not unsuitable" at bounding box center [499, 519] width 193 height 11
click at [397, 523] on button "The product sought is not unsuitable" at bounding box center [389, 520] width 16 height 16
checkbox input "true"
click at [443, 542] on label "The credit product is consistent with the client's requirements and objectives" at bounding box center [605, 544] width 405 height 11
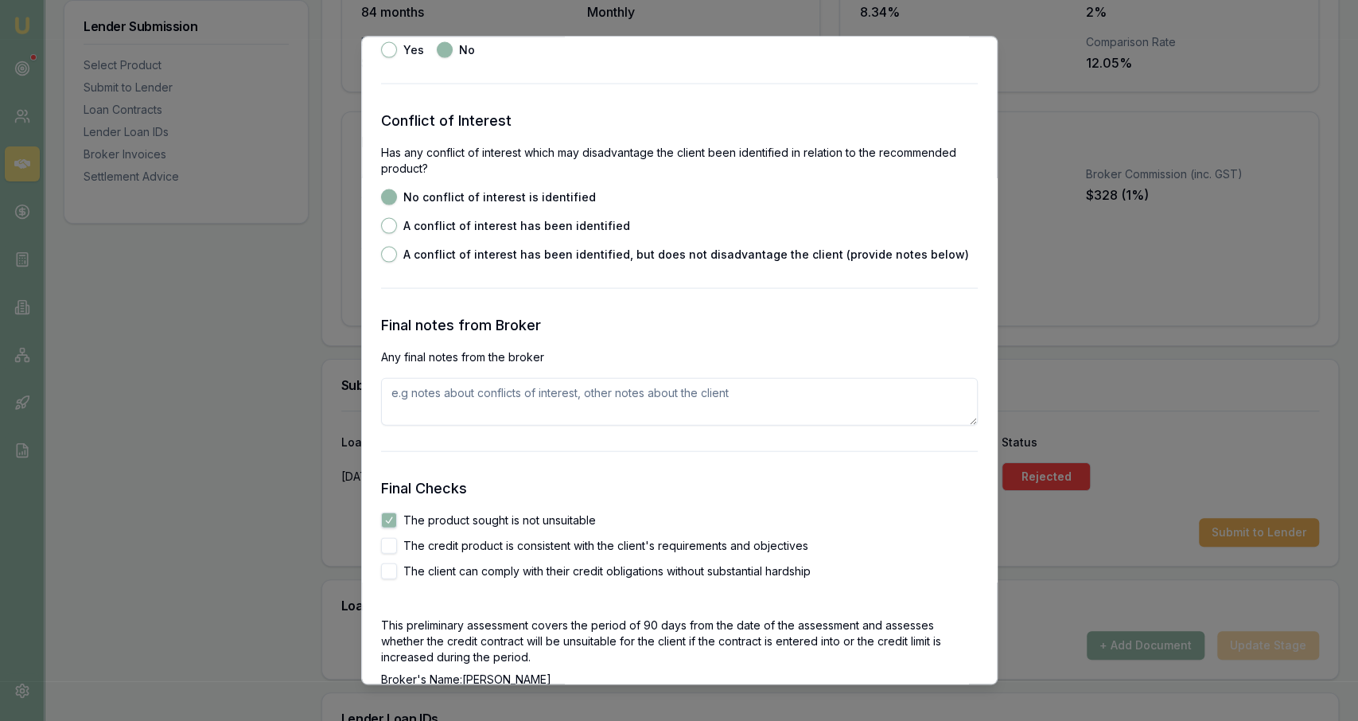
click at [397, 542] on button "The credit product is consistent with the client's requirements and objectives" at bounding box center [389, 545] width 16 height 16
checkbox input "true"
click at [450, 567] on label "The client can comply with their credit obligations without substantial hardship" at bounding box center [606, 570] width 407 height 11
click at [397, 567] on button "The client can comply with their credit obligations without substantial hardship" at bounding box center [389, 571] width 16 height 16
checkbox input "true"
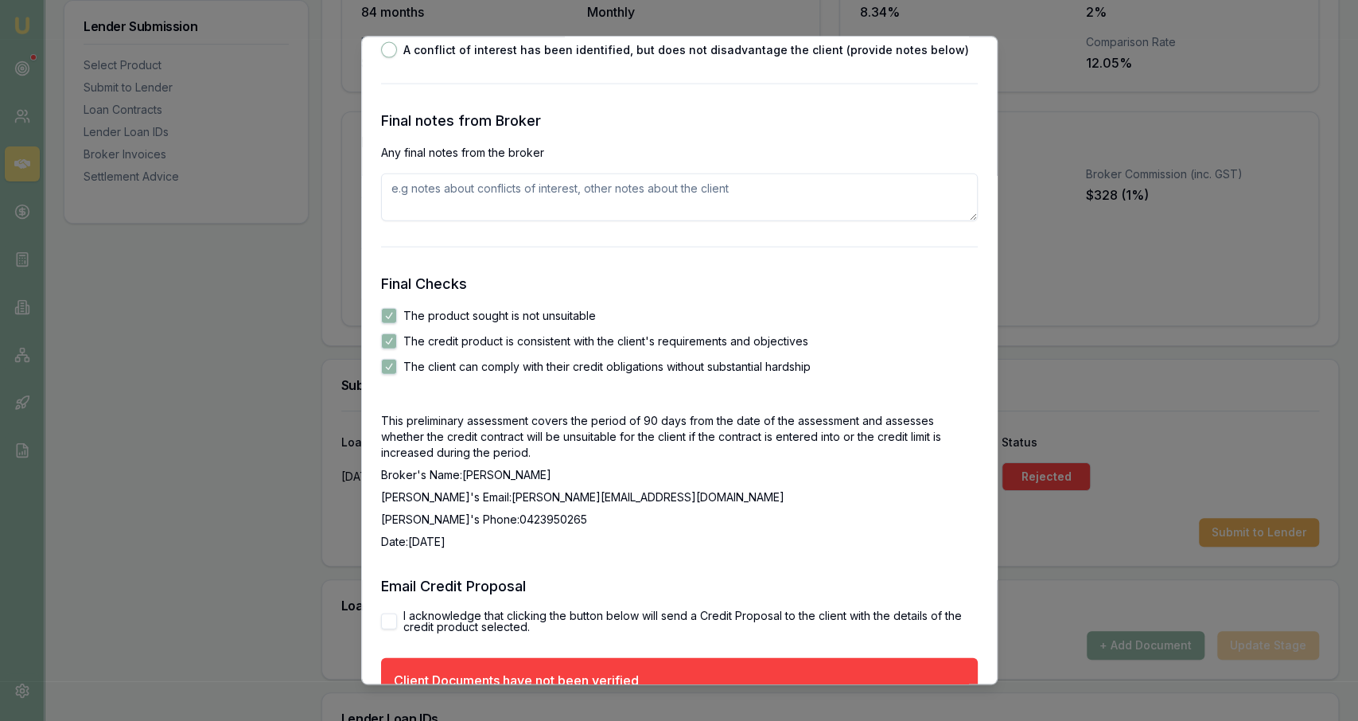
scroll to position [2492, 0]
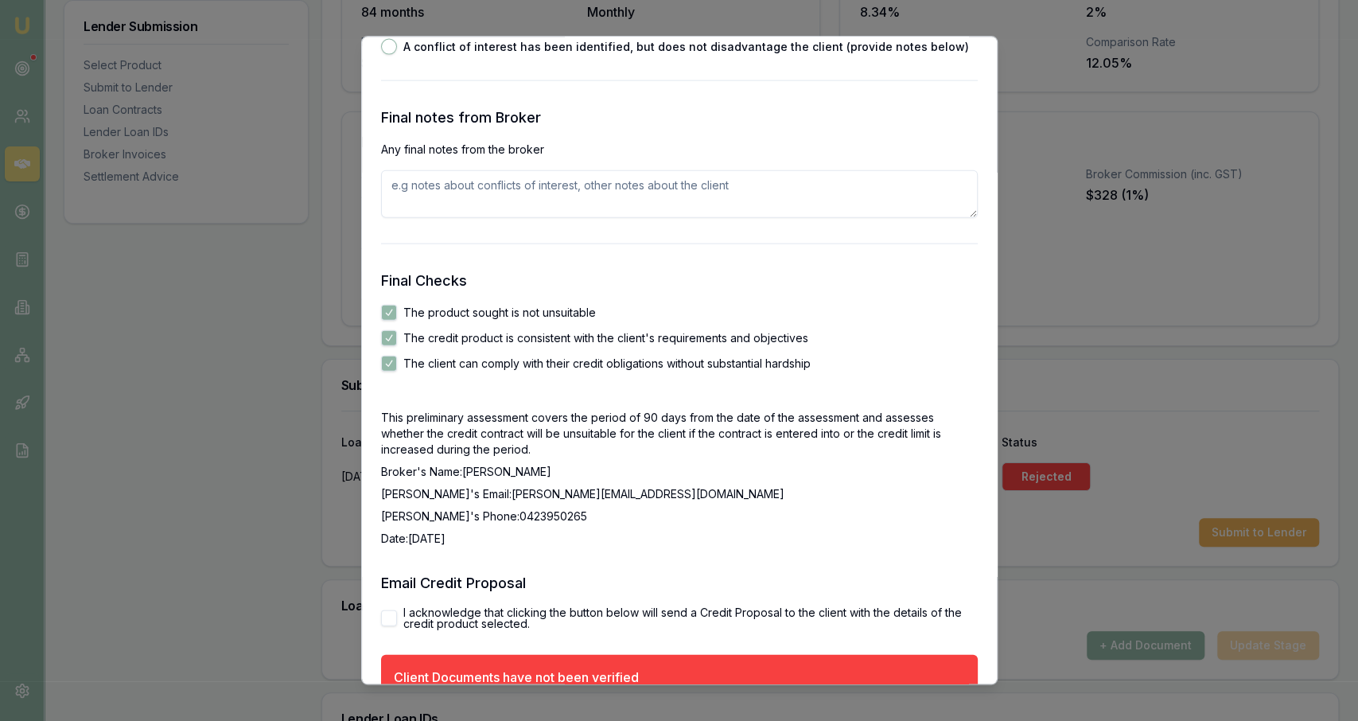
click at [442, 621] on label "I acknowledge that clicking the button below will send a Credit Proposal to the…" at bounding box center [690, 617] width 574 height 22
click at [397, 621] on button "I acknowledge that clicking the button below will send a Credit Proposal to the…" at bounding box center [389, 617] width 16 height 16
checkbox input "true"
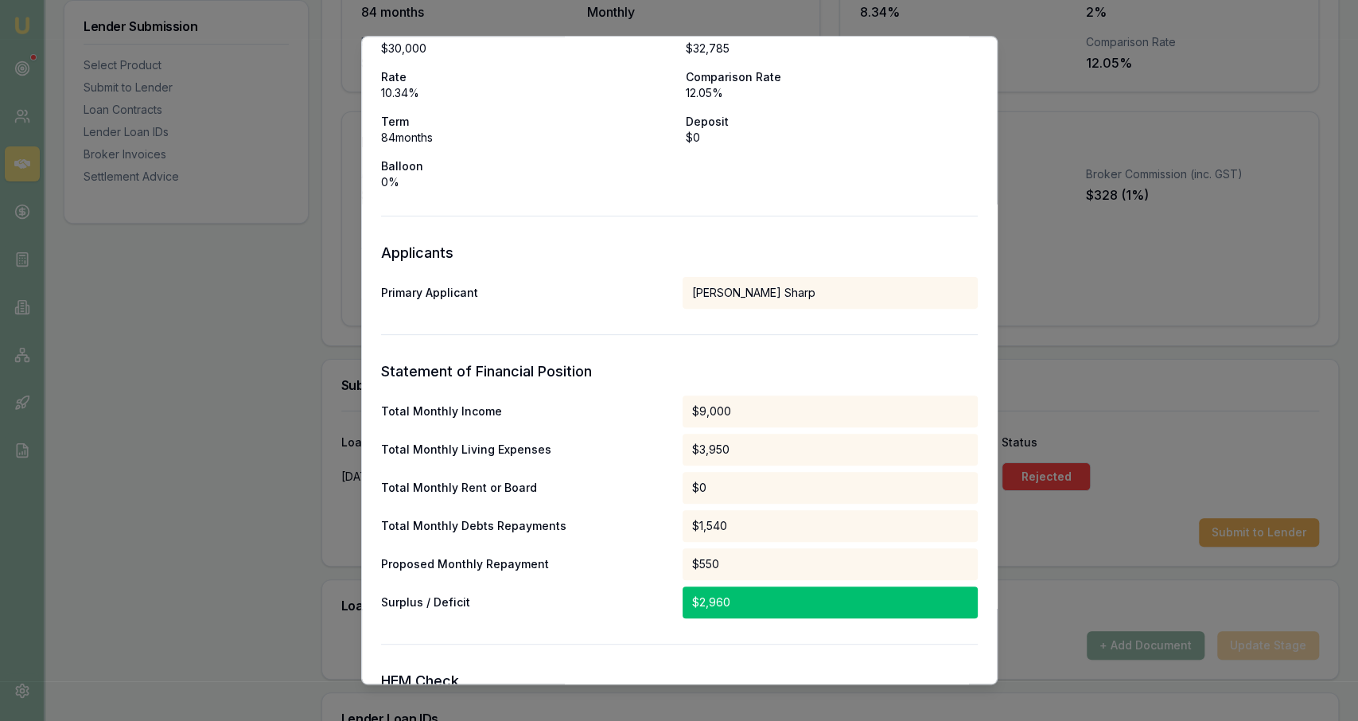
scroll to position [0, 0]
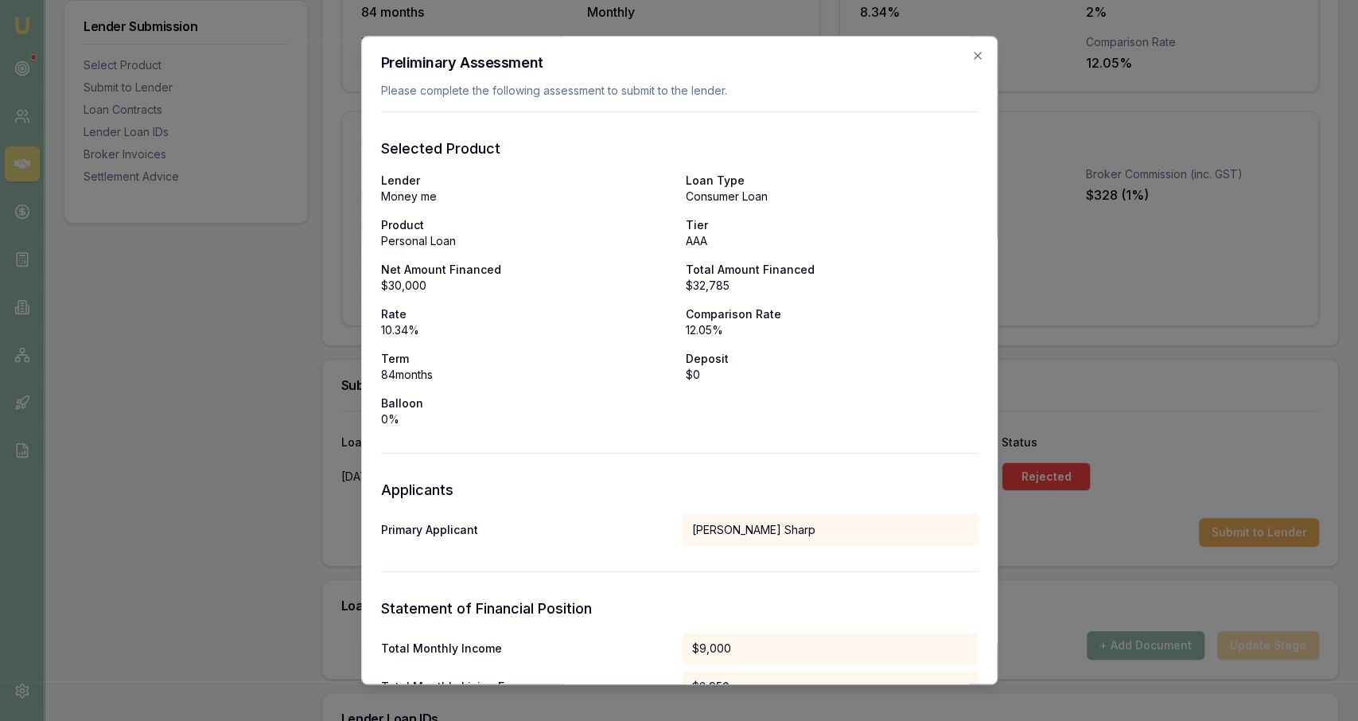
click at [676, 66] on h2 "Preliminary Assessment" at bounding box center [679, 63] width 597 height 14
click at [676, 57] on icon "button" at bounding box center [977, 56] width 7 height 7
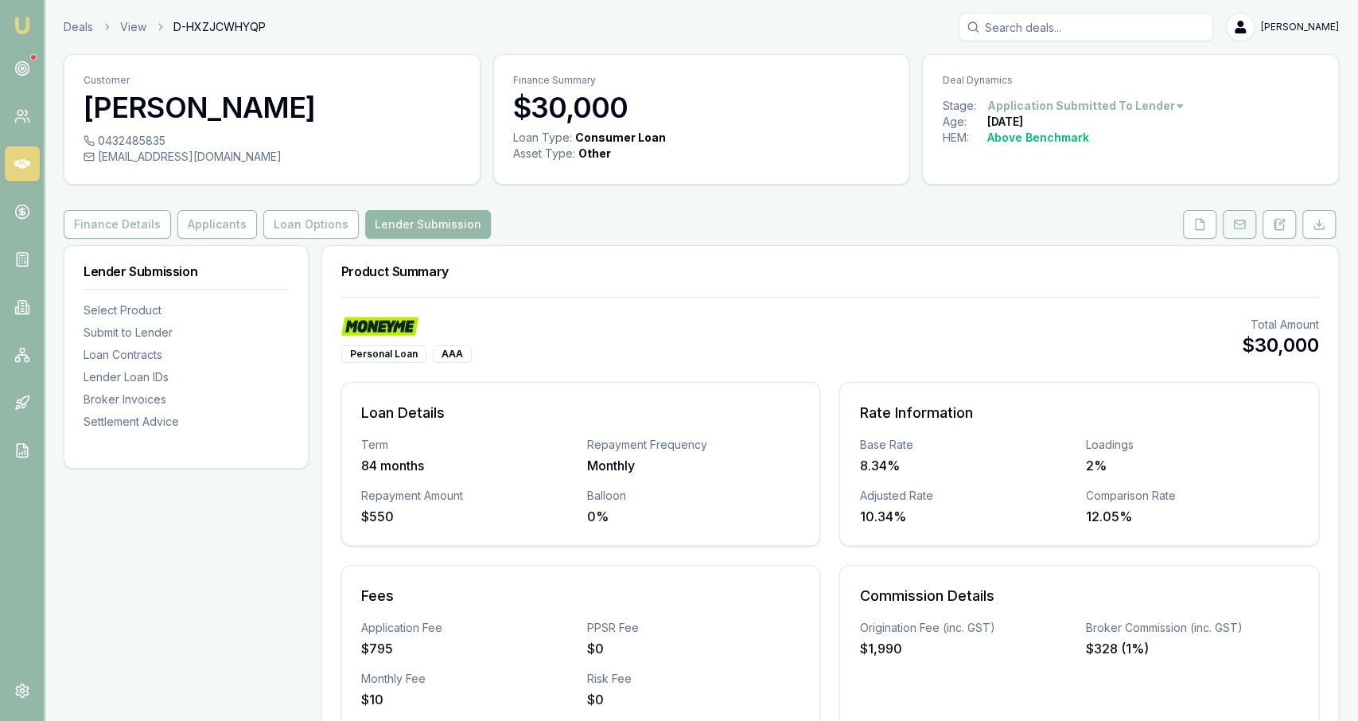
click at [676, 225] on rect at bounding box center [1239, 224] width 10 height 9
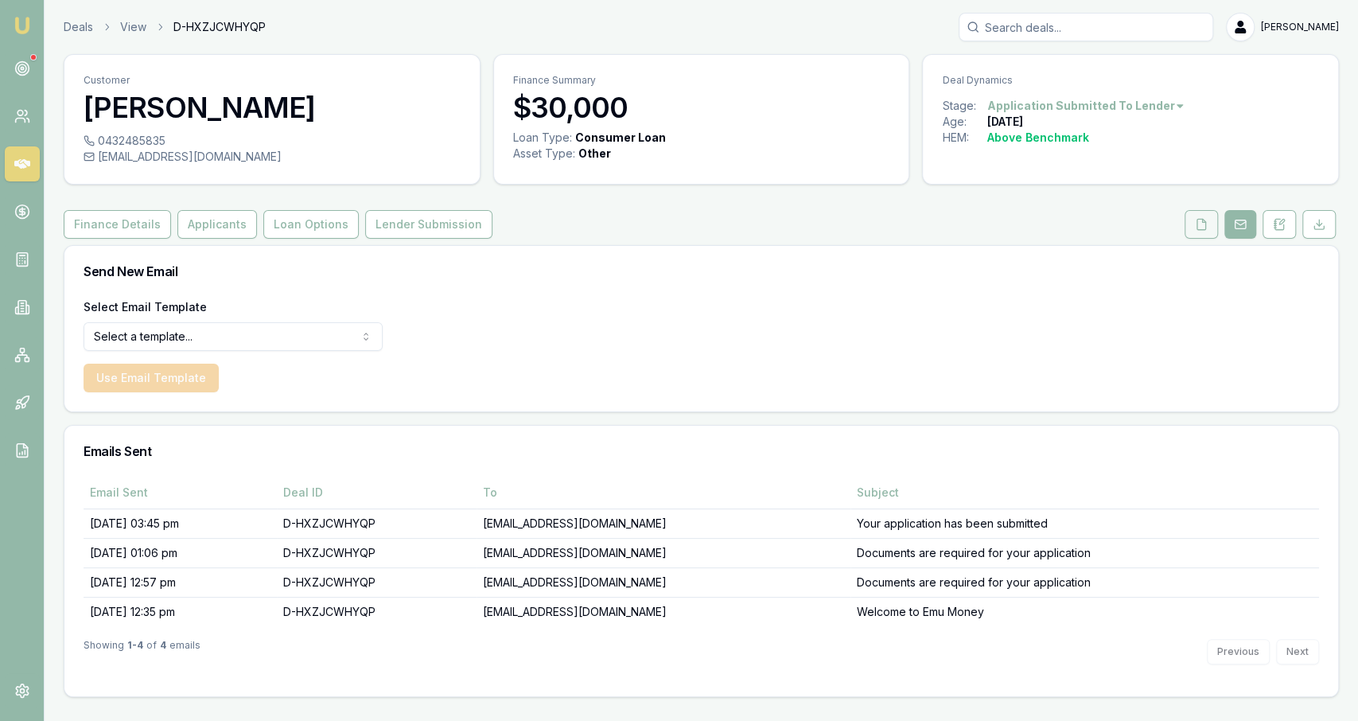
click at [676, 212] on button at bounding box center [1201, 224] width 33 height 29
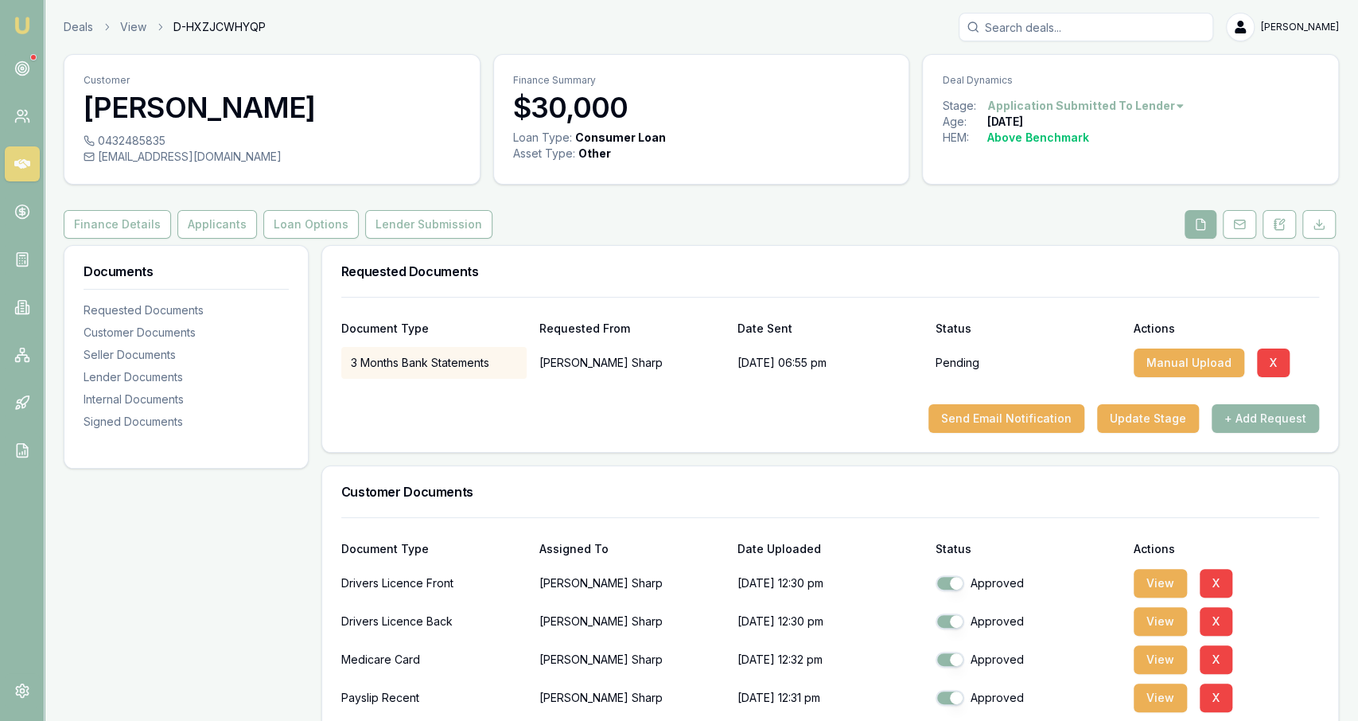
scroll to position [409, 0]
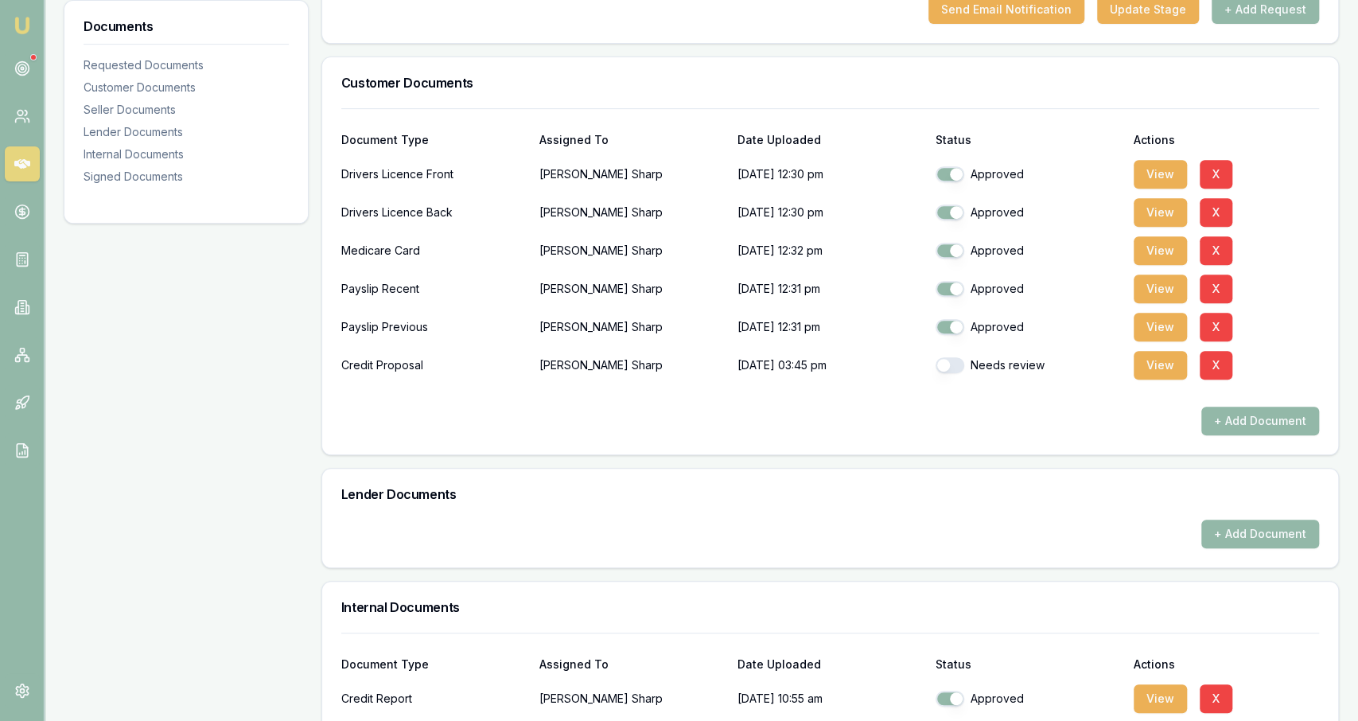
click at [676, 370] on button "button" at bounding box center [950, 365] width 29 height 16
checkbox input "true"
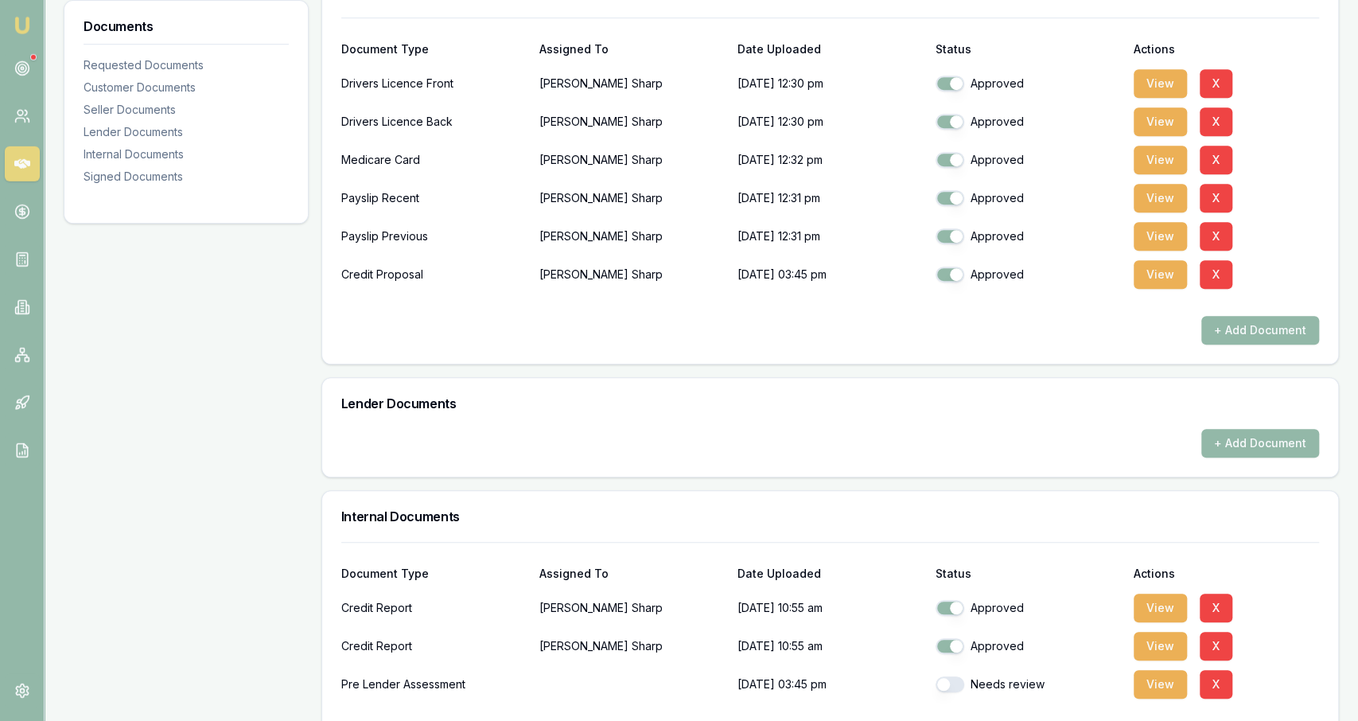
scroll to position [821, 0]
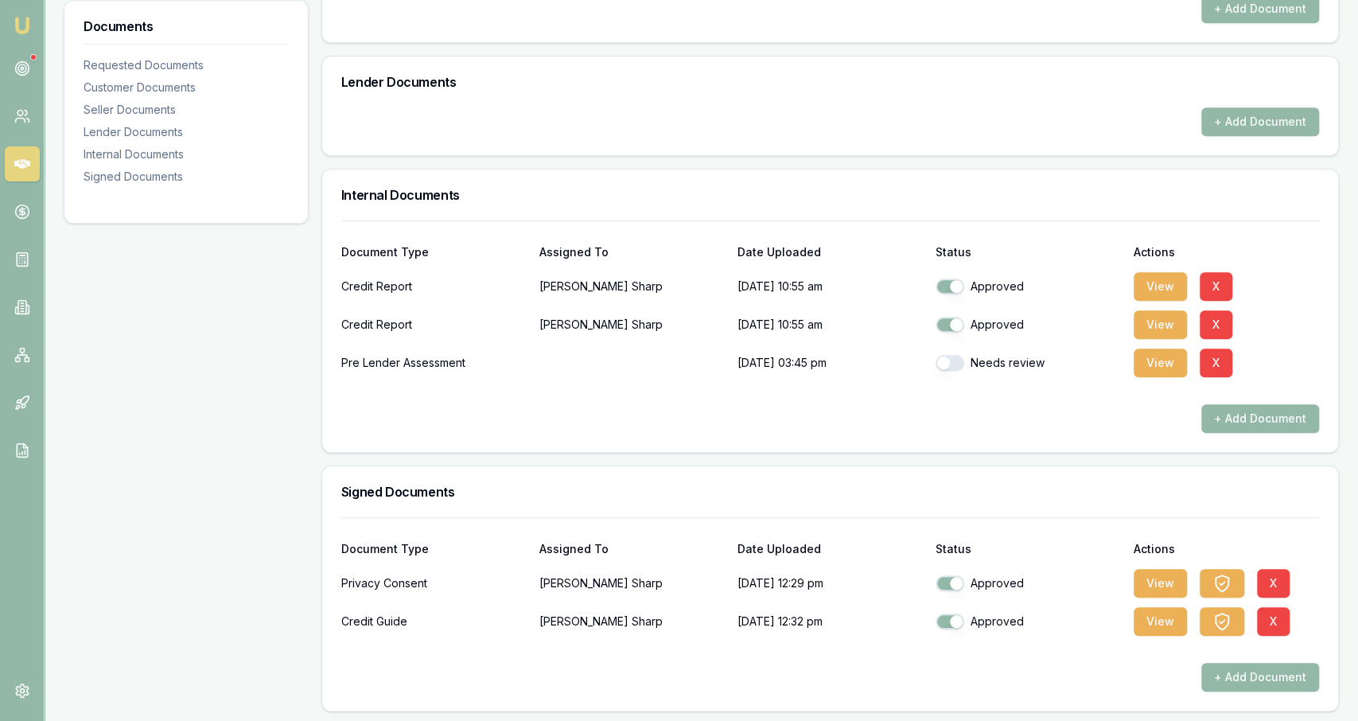
click at [676, 364] on button "button" at bounding box center [950, 363] width 29 height 16
checkbox input "true"
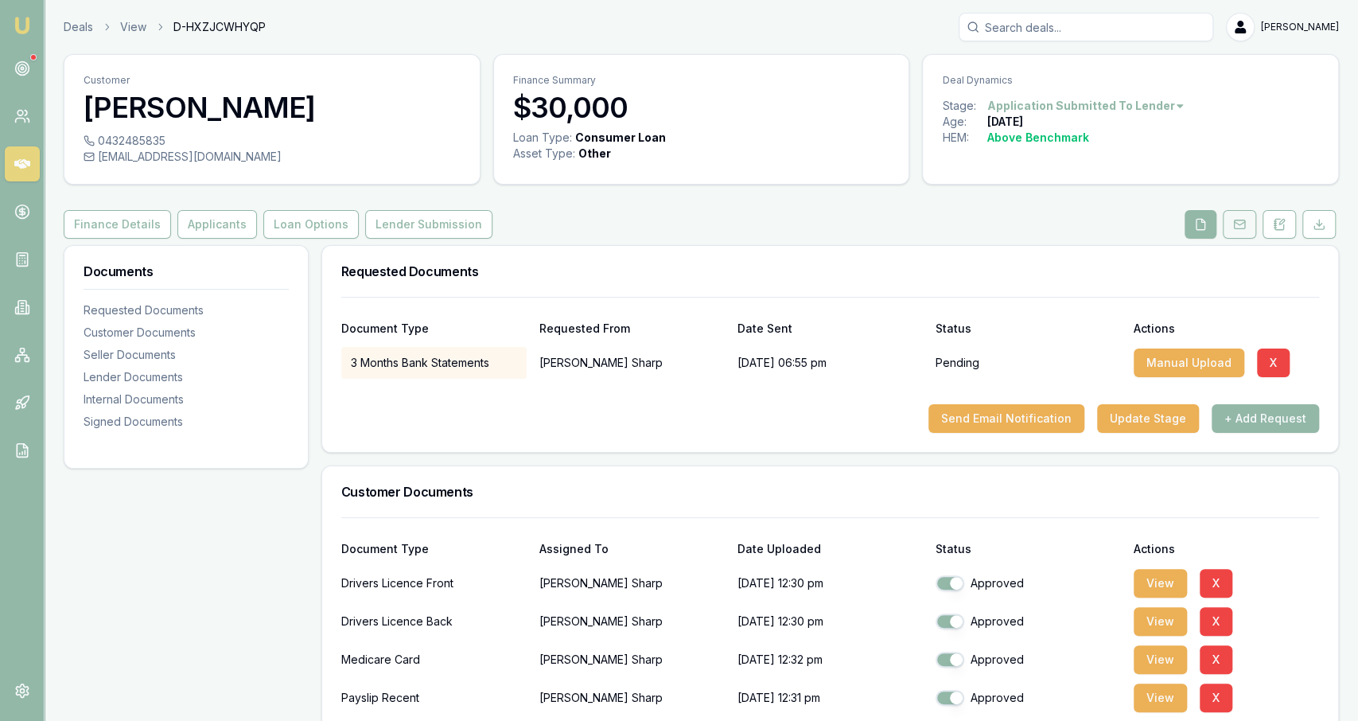
click at [676, 221] on icon at bounding box center [1239, 224] width 13 height 13
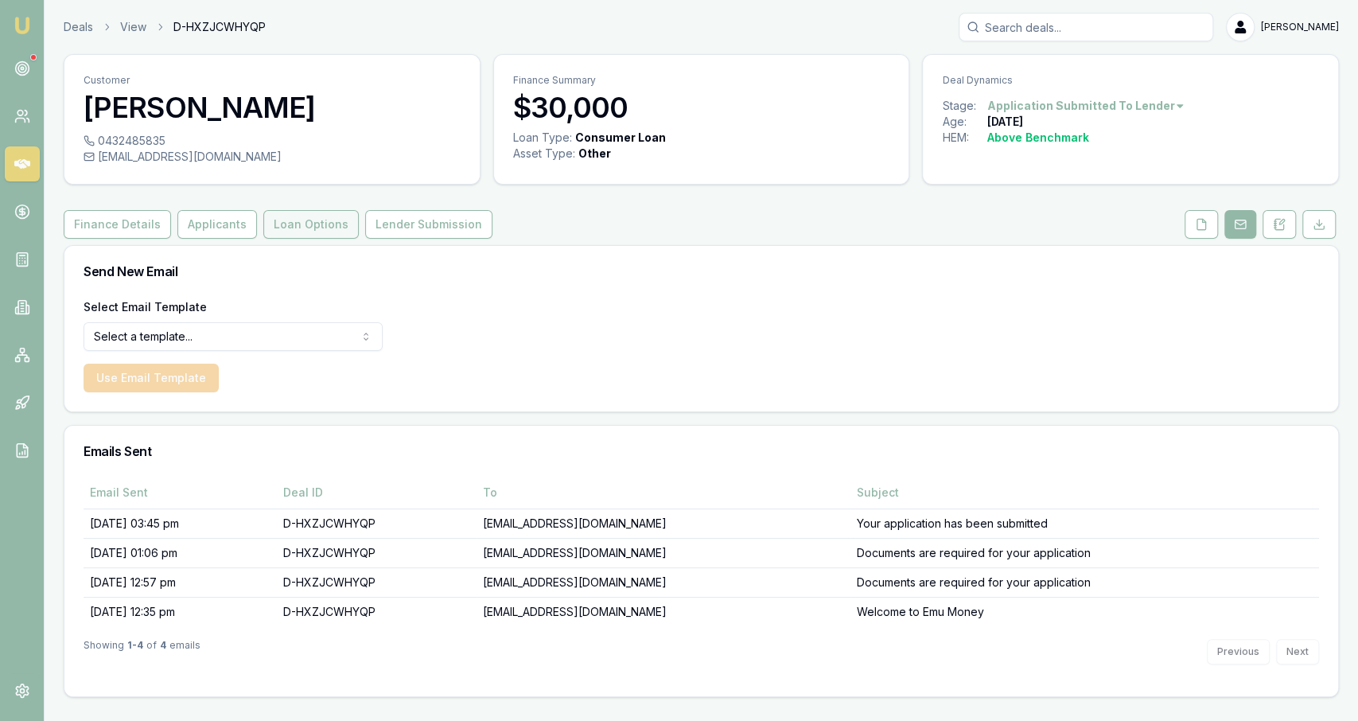
click at [335, 227] on button "Loan Options" at bounding box center [310, 224] width 95 height 29
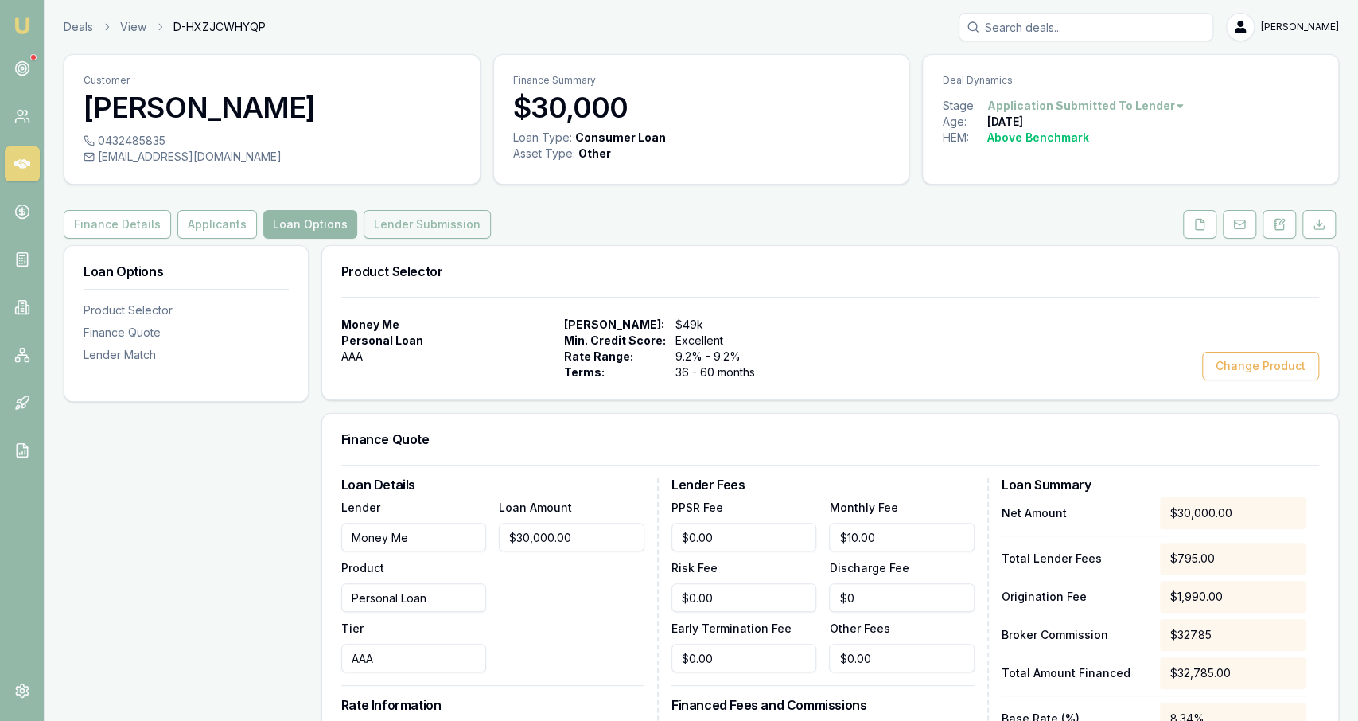
click at [402, 220] on button "Lender Submission" at bounding box center [427, 224] width 127 height 29
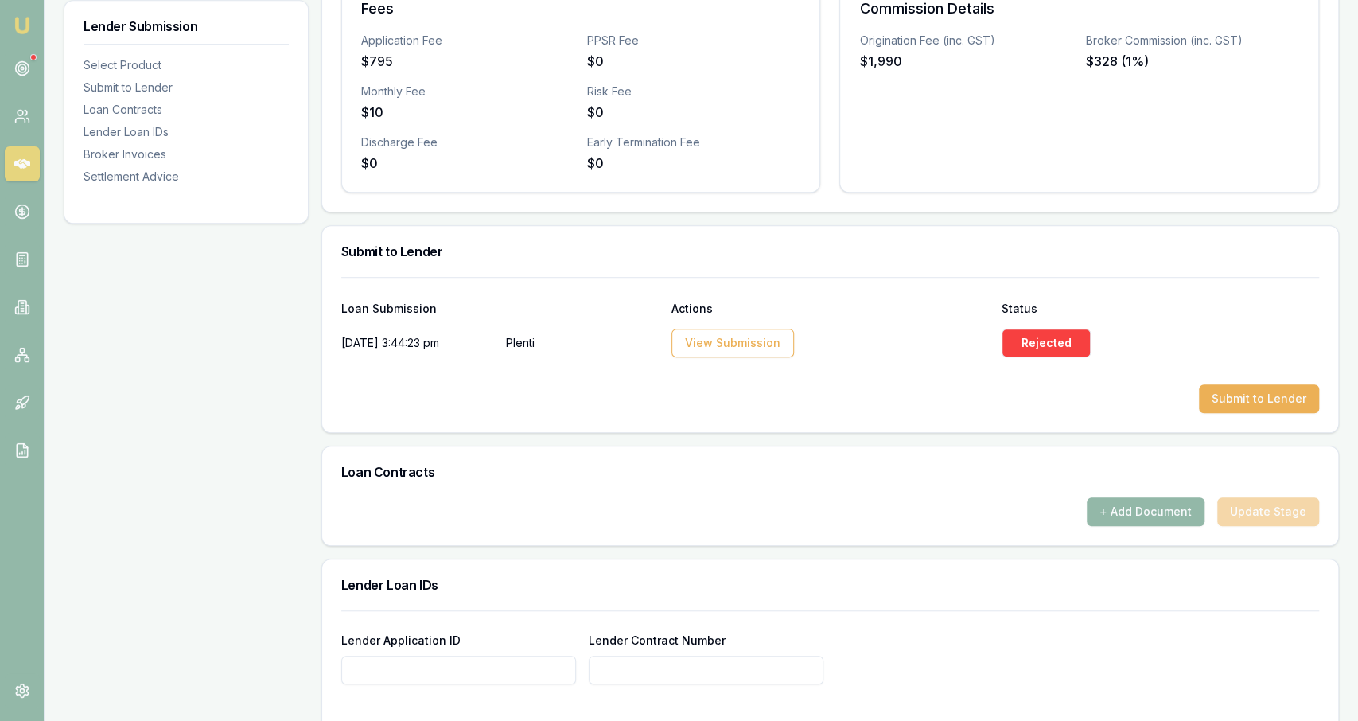
scroll to position [662, 0]
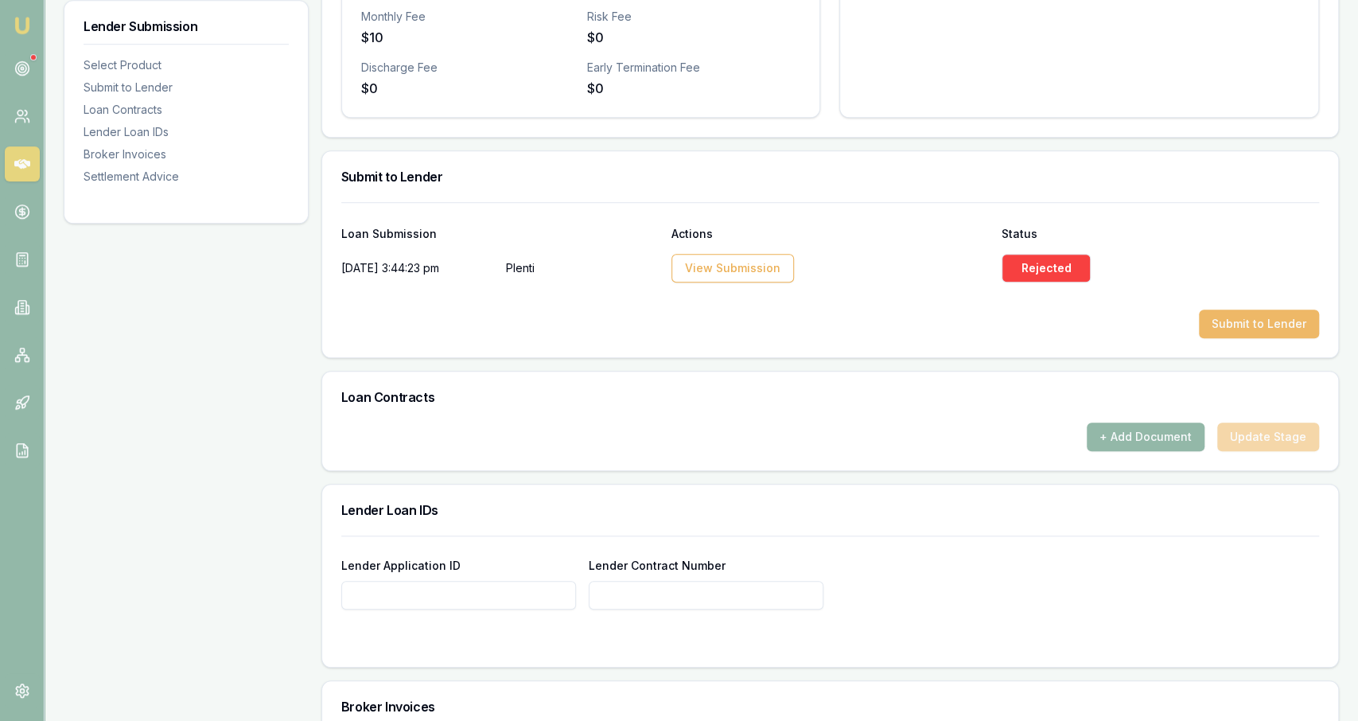
click at [676, 325] on button "Submit to Lender" at bounding box center [1259, 324] width 120 height 29
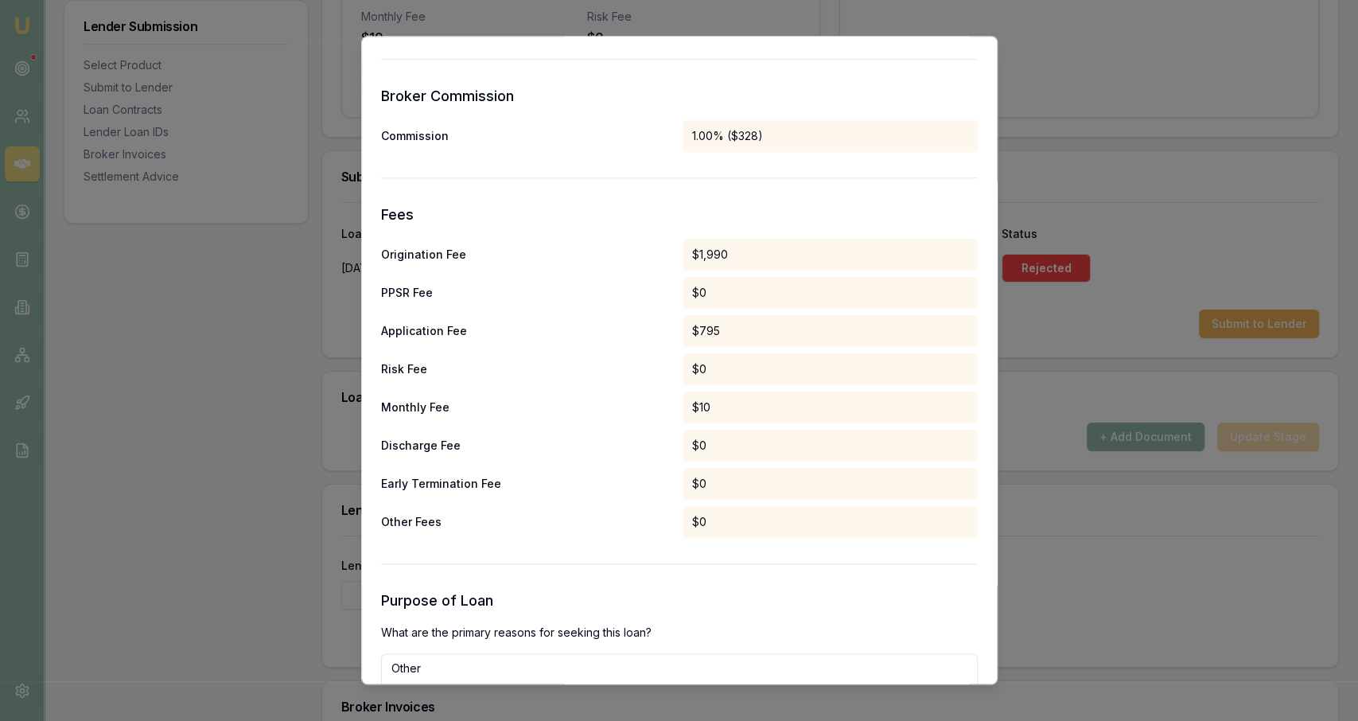
scroll to position [1561, 0]
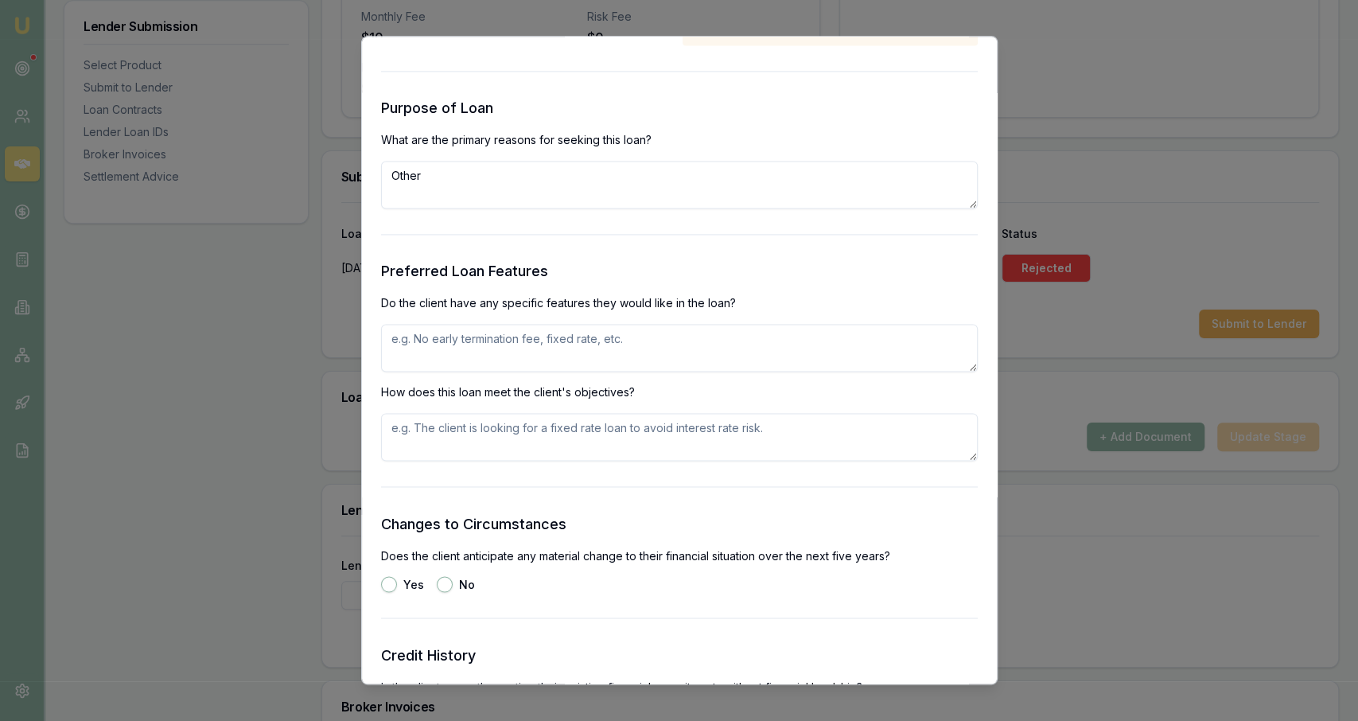
click at [547, 345] on textarea at bounding box center [679, 348] width 597 height 48
paste textarea "Purchase of unsecured asset from auction - ability to make additional repayment…"
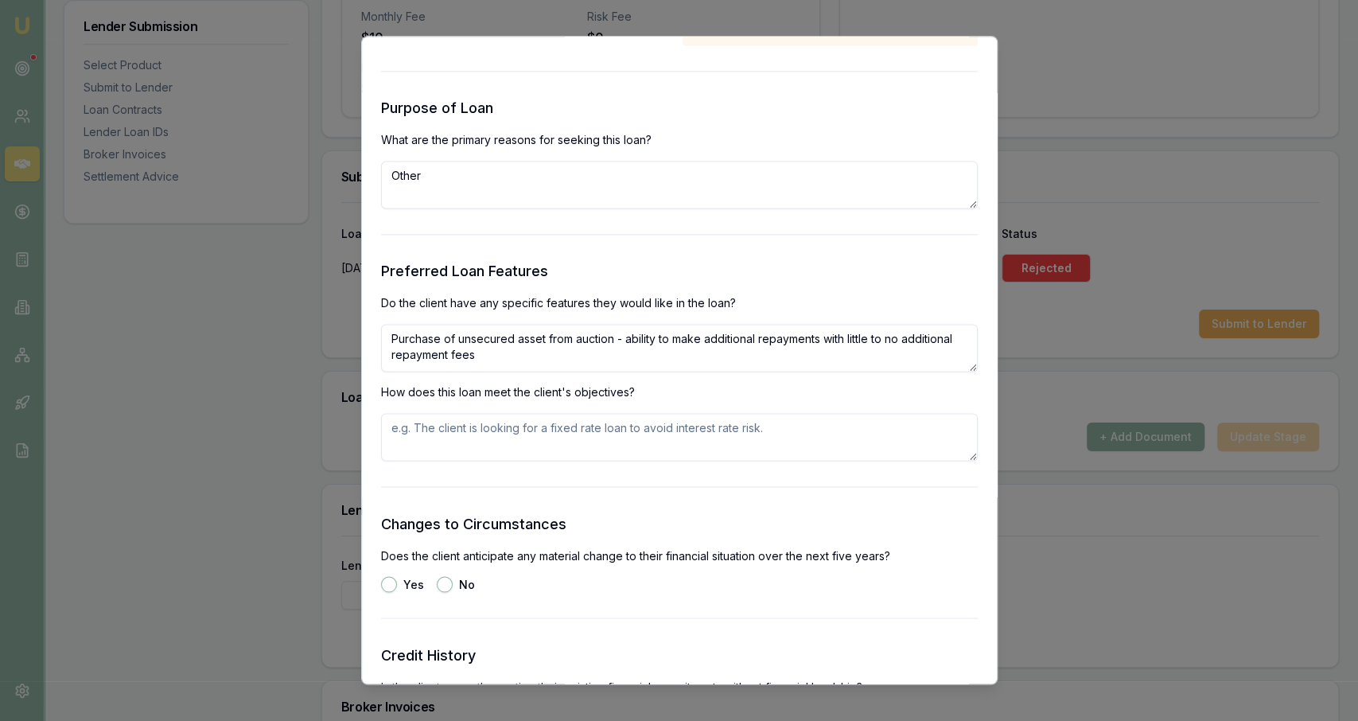
type textarea "Purchase of unsecured asset from auction - ability to make additional repayment…"
click at [552, 412] on div "Preferred Loan Features Do the client have any specific features they would lik…" at bounding box center [679, 360] width 597 height 201
click at [558, 432] on textarea at bounding box center [679, 437] width 597 height 48
paste textarea "Purchase of unsecured asset from auction - ability to make additional repayment…"
type textarea "Purchase of unsecured asset from auction - ability to make additional repayment…"
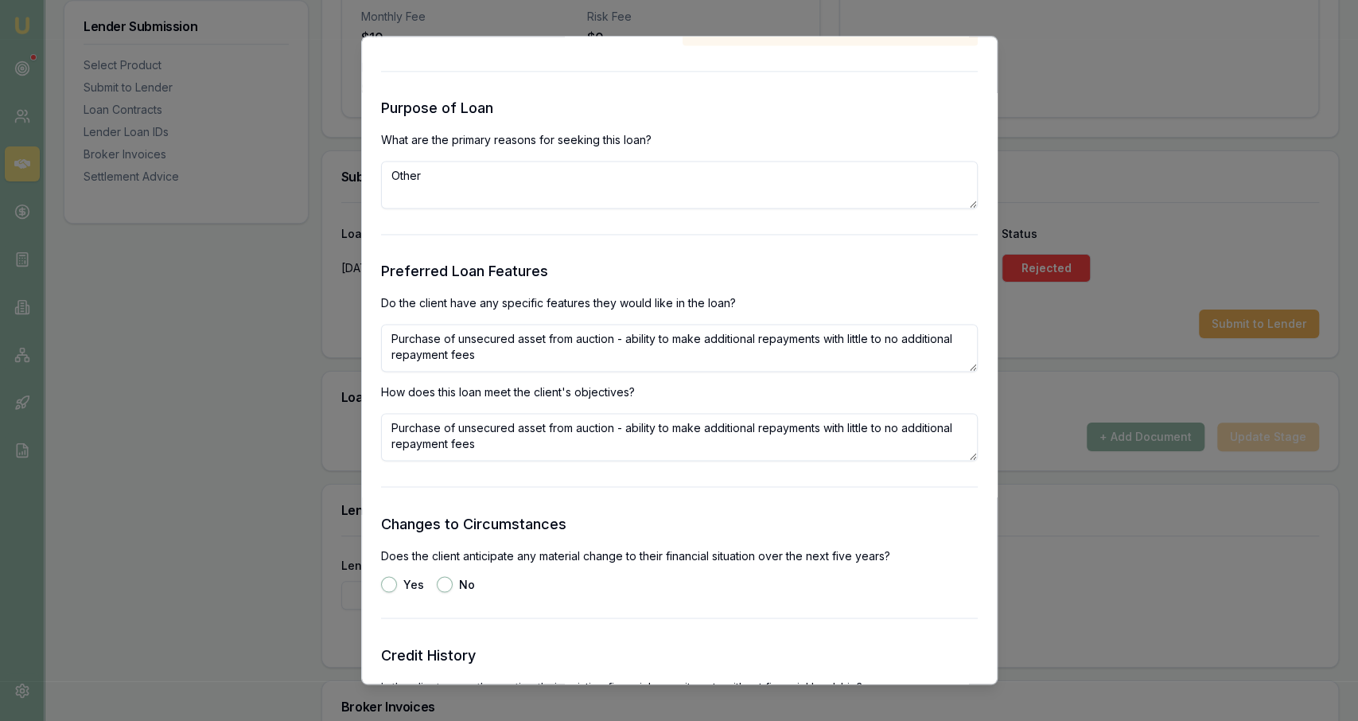
click at [450, 582] on button "No" at bounding box center [445, 584] width 16 height 16
radio input "true"
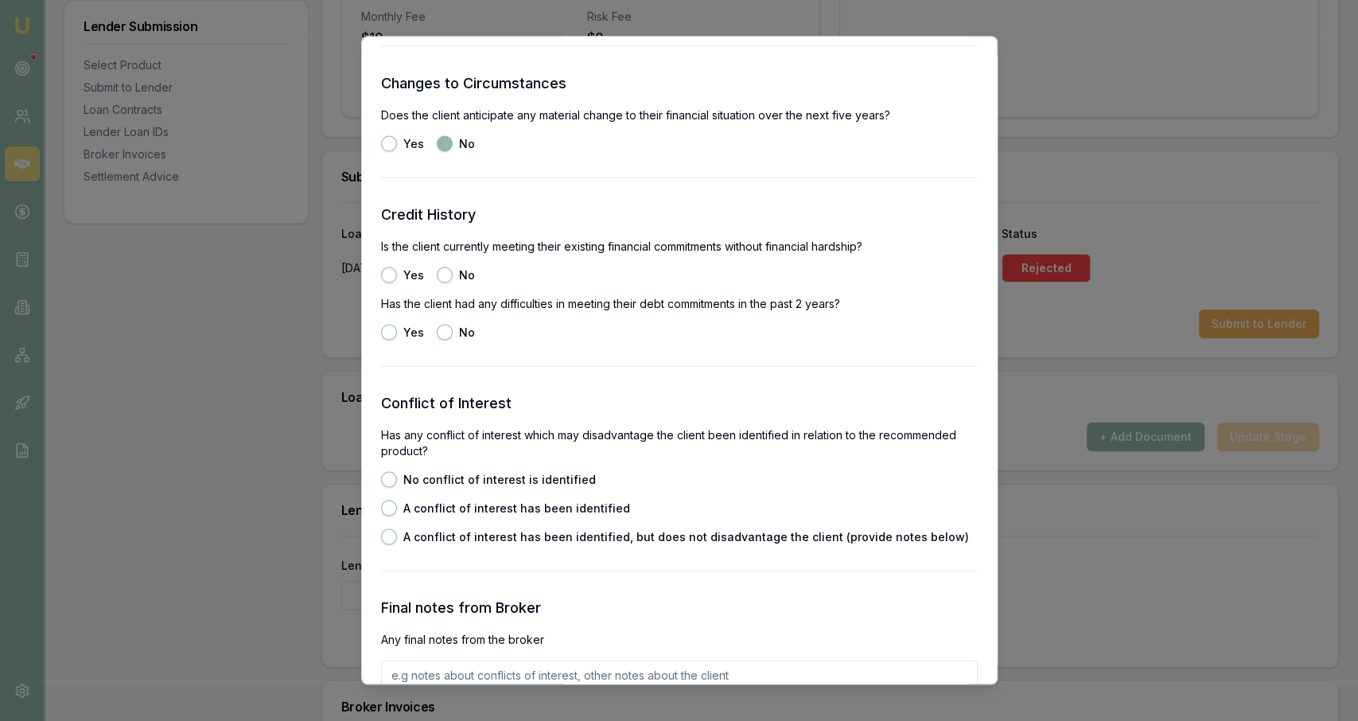
scroll to position [2003, 0]
click at [389, 275] on button "Yes" at bounding box center [389, 273] width 16 height 16
radio input "true"
click at [449, 330] on button "No" at bounding box center [445, 330] width 16 height 16
radio input "true"
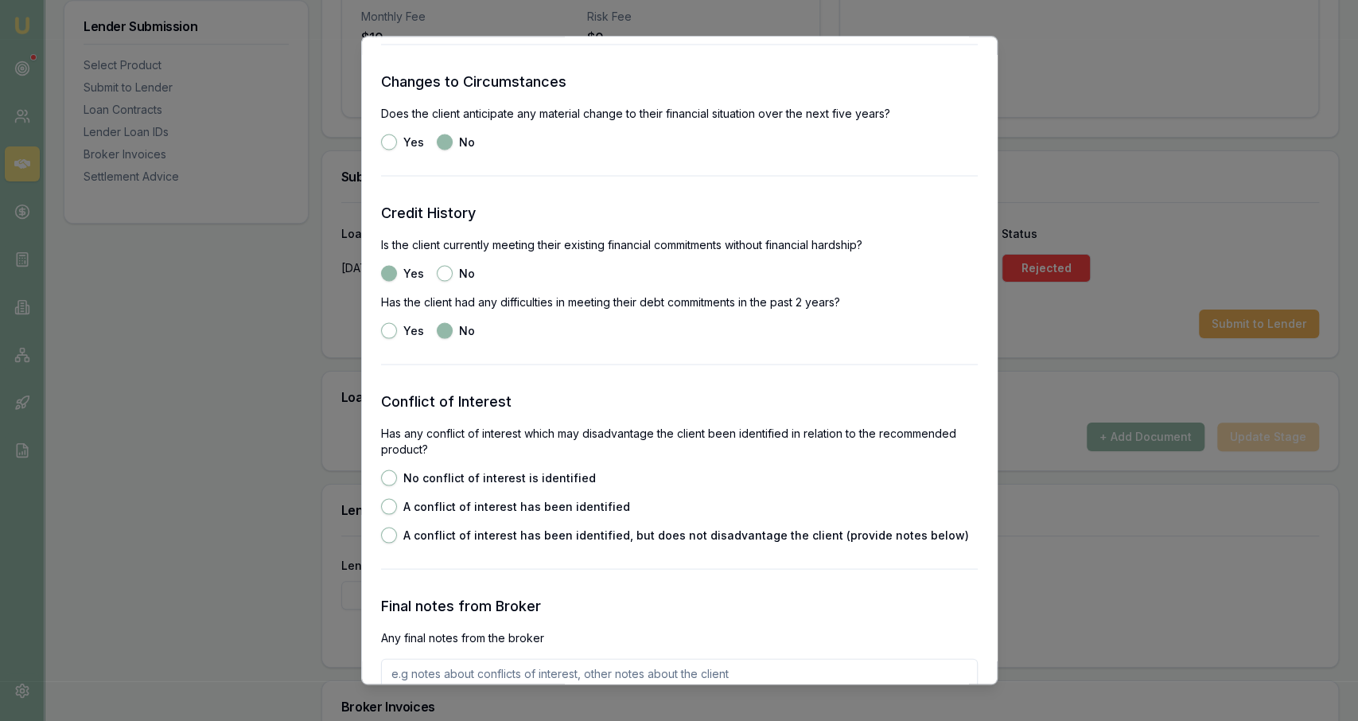
click at [528, 478] on label "No conflict of interest is identified" at bounding box center [499, 477] width 193 height 11
click at [397, 478] on button "No conflict of interest is identified" at bounding box center [389, 477] width 16 height 16
radio input "true"
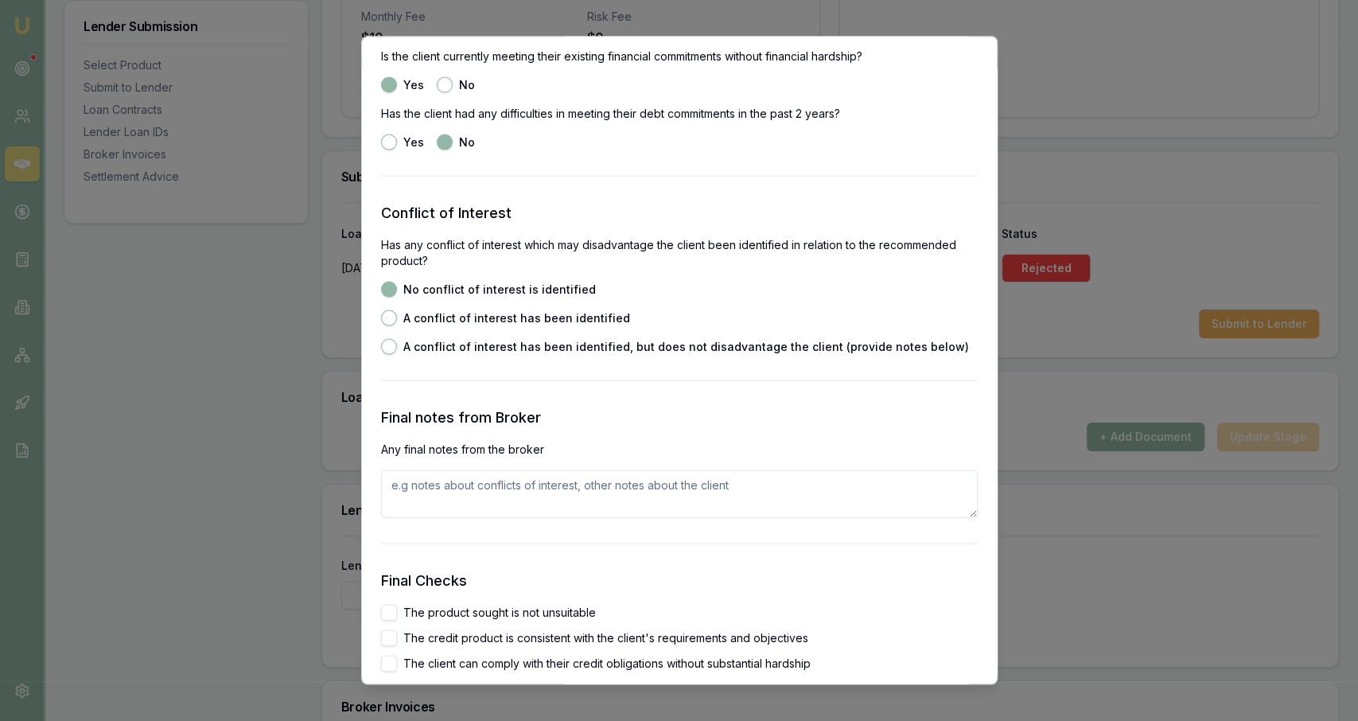
scroll to position [2194, 0]
click at [443, 607] on label "The product sought is not unsuitable" at bounding box center [499, 609] width 193 height 11
click at [397, 607] on button "The product sought is not unsuitable" at bounding box center [389, 610] width 16 height 16
checkbox input "true"
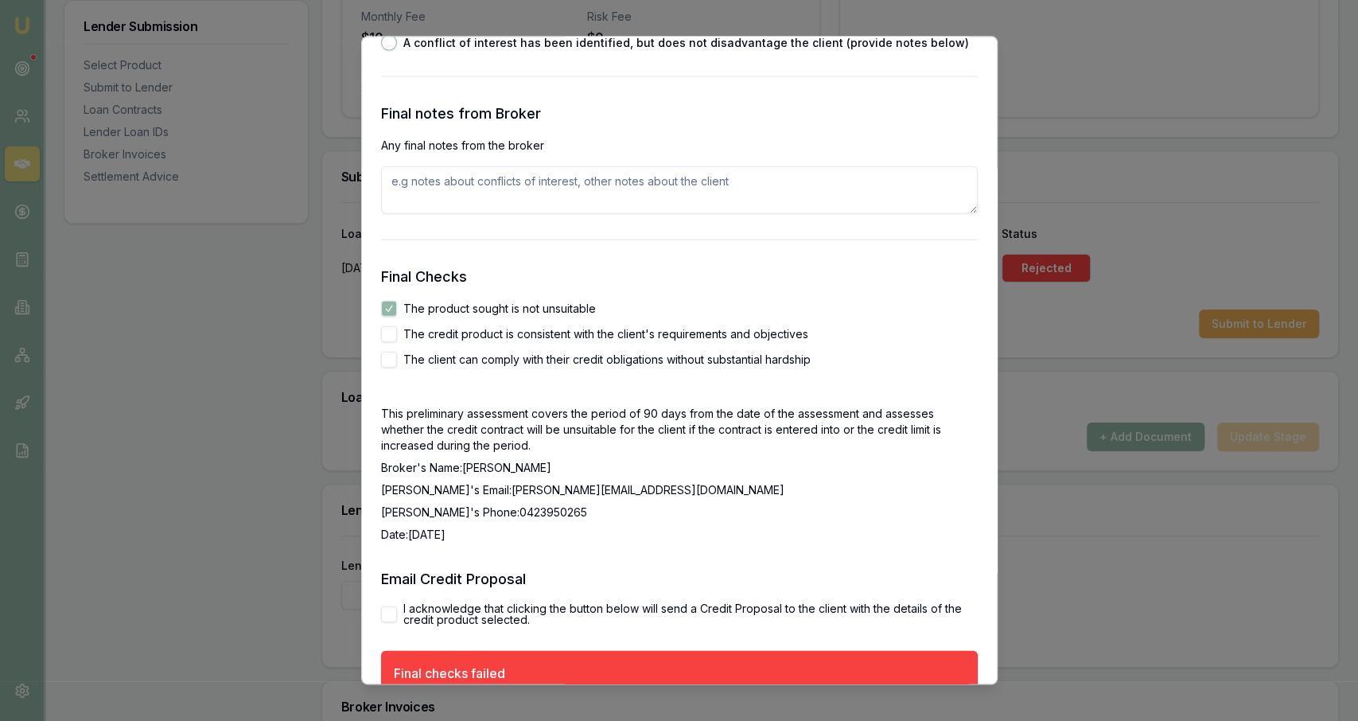
scroll to position [2504, 0]
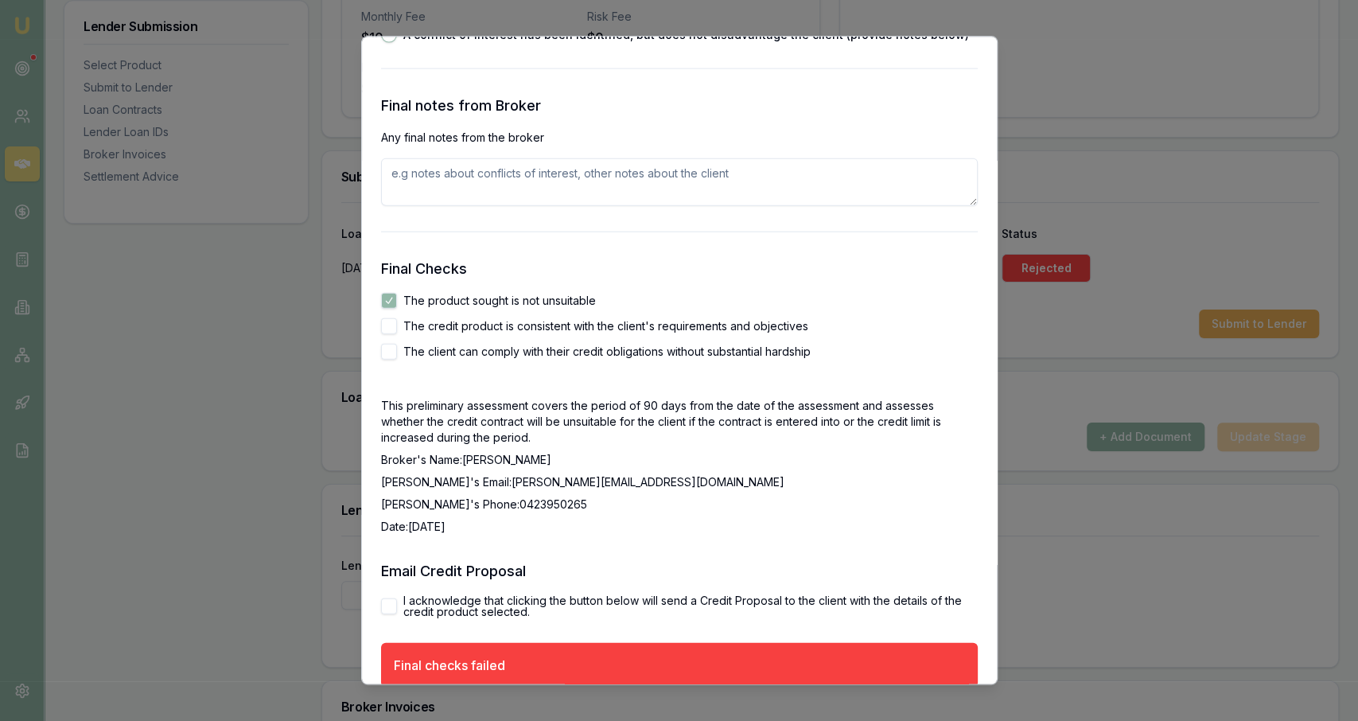
click at [457, 325] on label "The credit product is consistent with the client's requirements and objectives" at bounding box center [605, 325] width 405 height 11
click at [397, 325] on button "The credit product is consistent with the client's requirements and objectives" at bounding box center [389, 325] width 16 height 16
checkbox input "true"
click at [446, 352] on label "The client can comply with their credit obligations without substantial hardship" at bounding box center [606, 350] width 407 height 11
click at [397, 352] on button "The client can comply with their credit obligations without substantial hardship" at bounding box center [389, 351] width 16 height 16
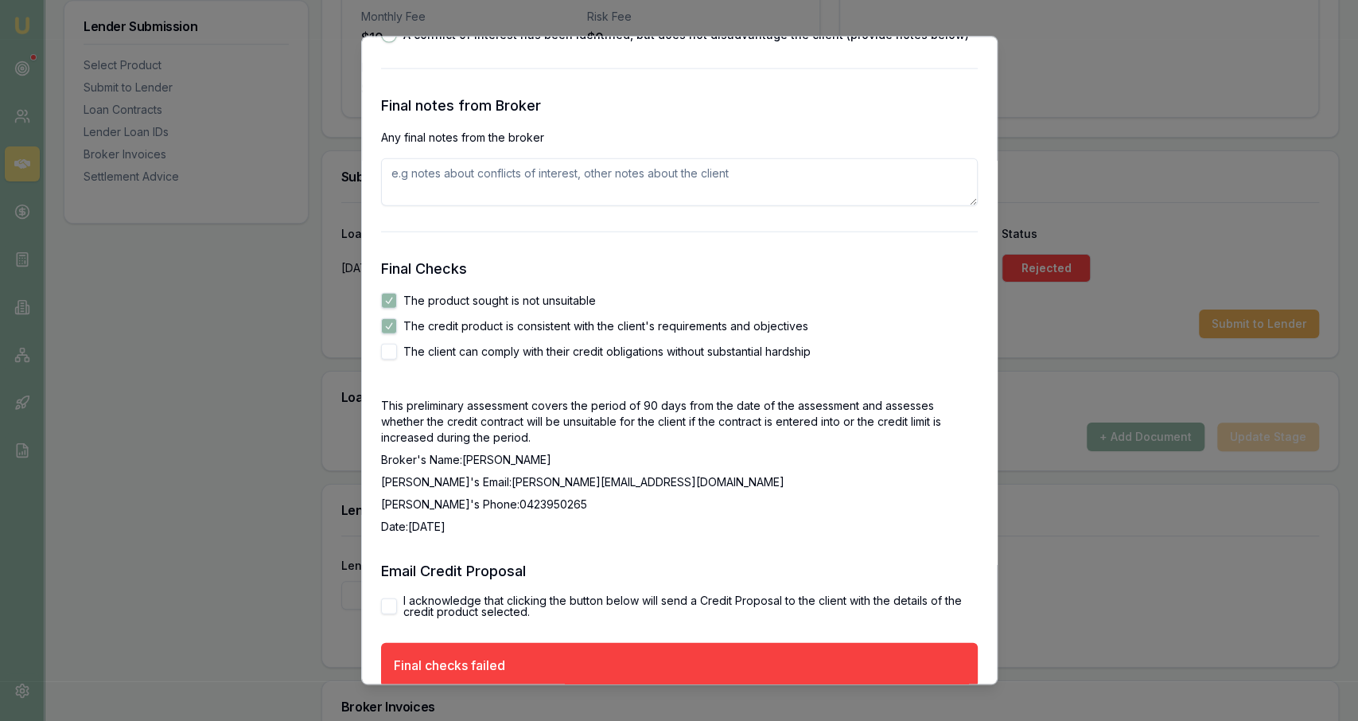
checkbox input "true"
click at [399, 598] on div "I acknowledge that clicking the button below will send a Credit Proposal to the…" at bounding box center [679, 605] width 597 height 22
click at [393, 600] on button "I acknowledge that clicking the button below will send a Credit Proposal to the…" at bounding box center [389, 606] width 16 height 16
checkbox input "true"
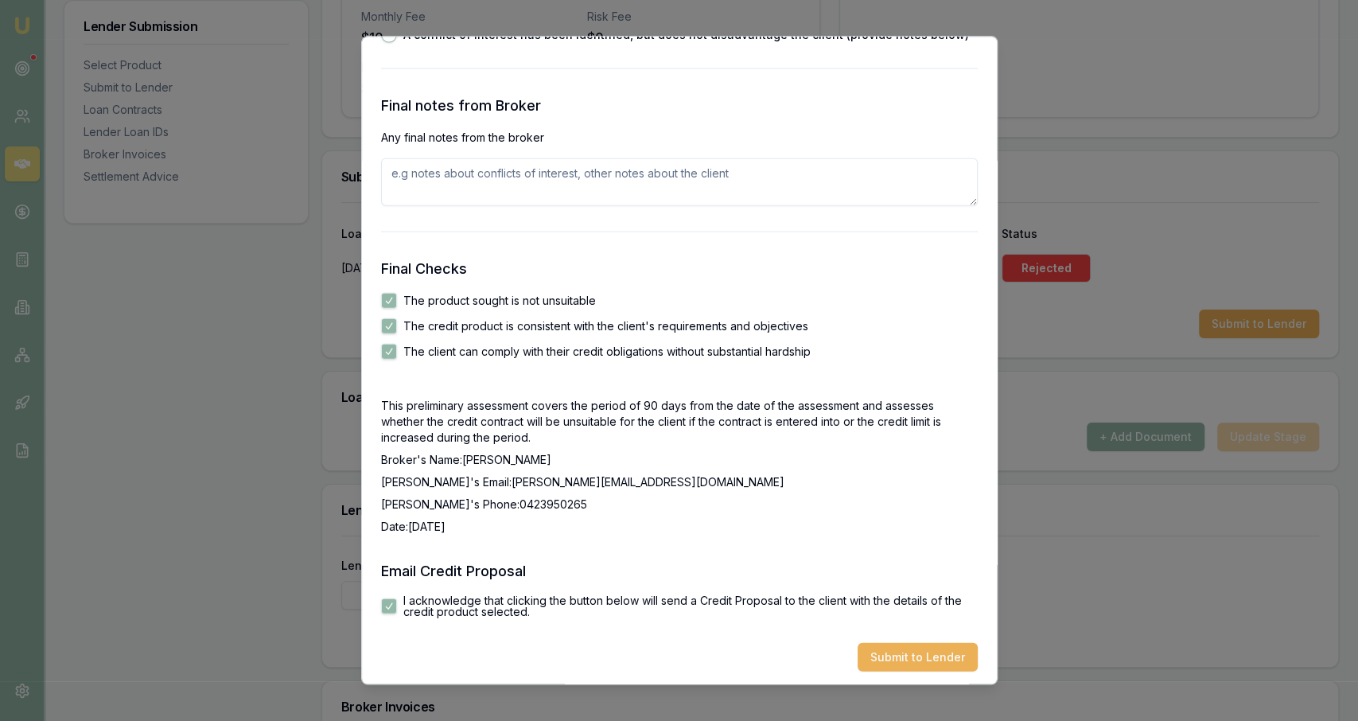
scroll to position [2510, 0]
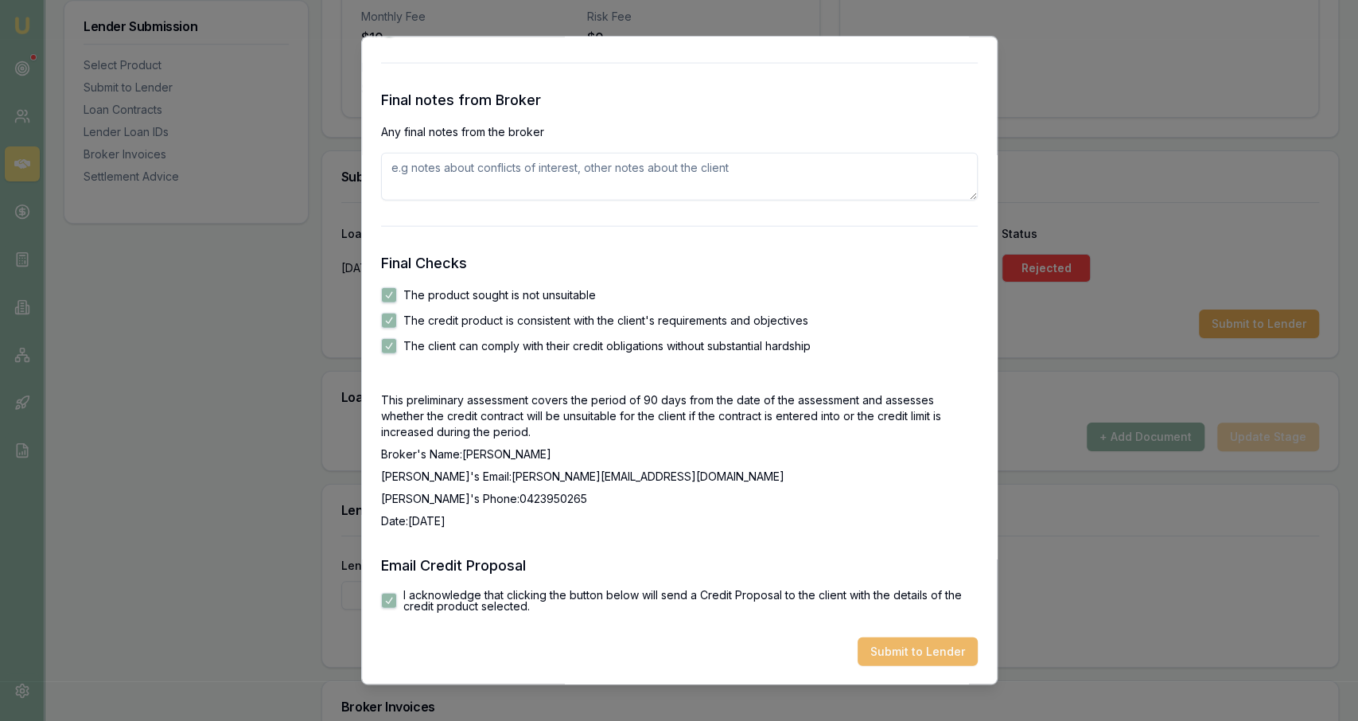
click at [676, 651] on button "Submit to Lender" at bounding box center [918, 651] width 120 height 29
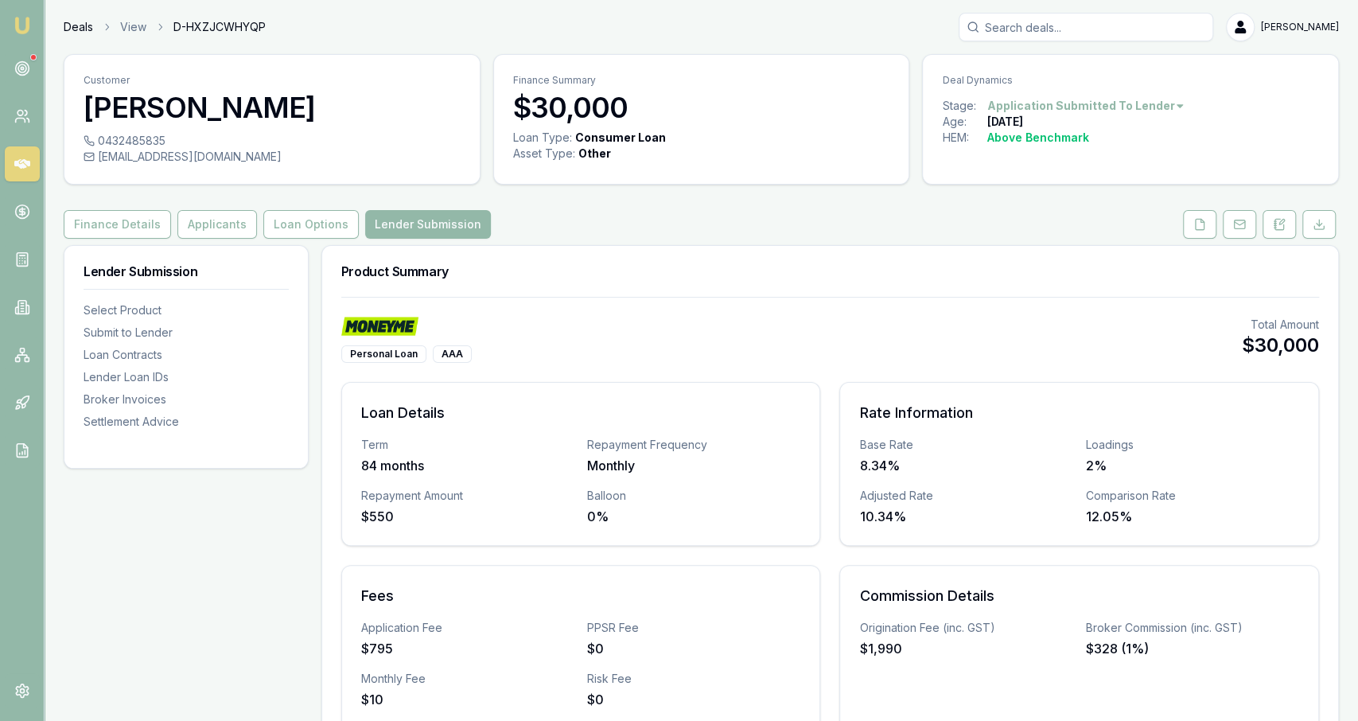
click at [76, 22] on link "Deals" at bounding box center [78, 27] width 29 height 16
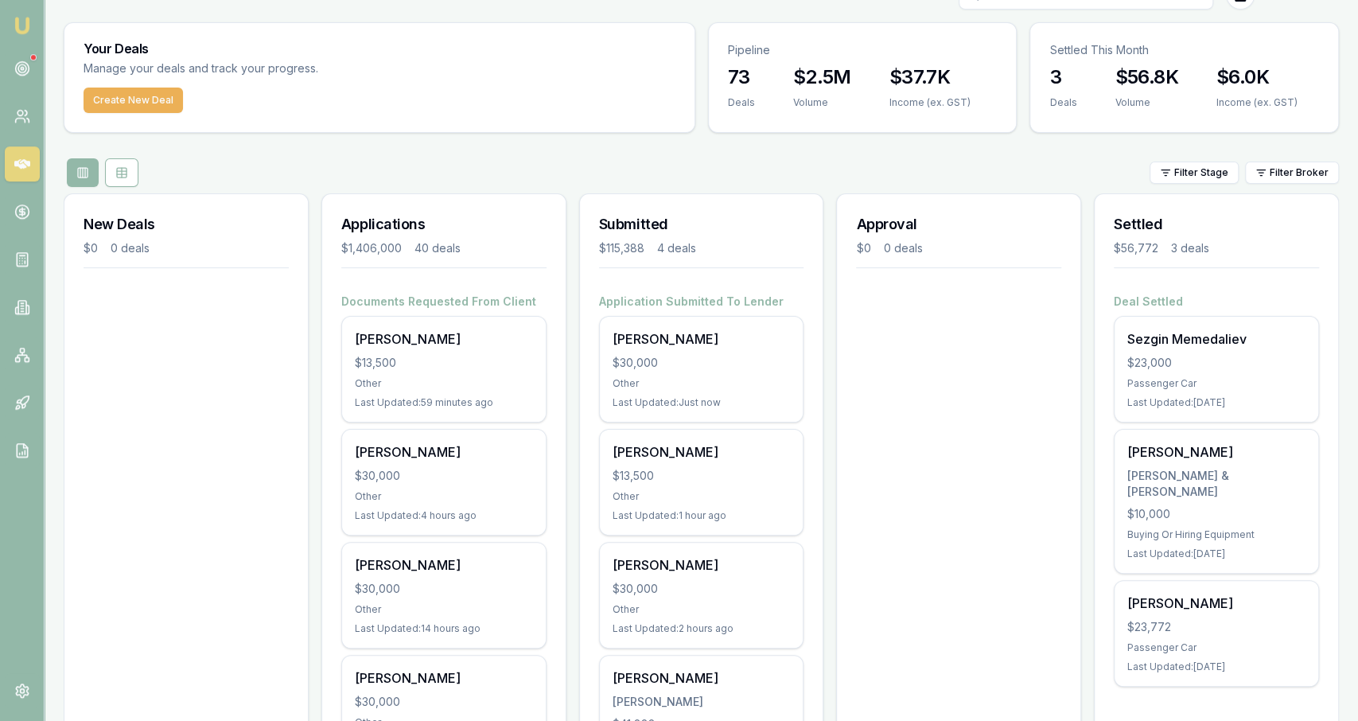
scroll to position [31, 0]
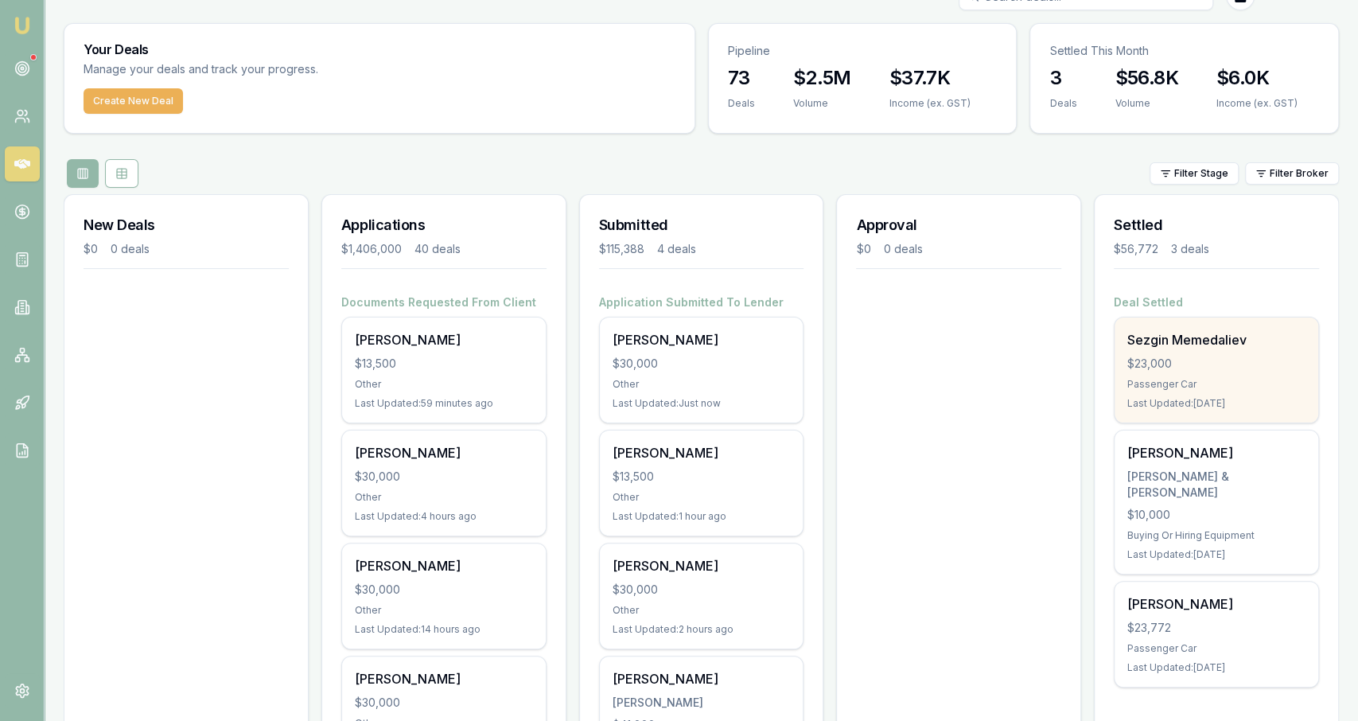
click at [1250, 382] on div "Passenger Car" at bounding box center [1216, 384] width 178 height 13
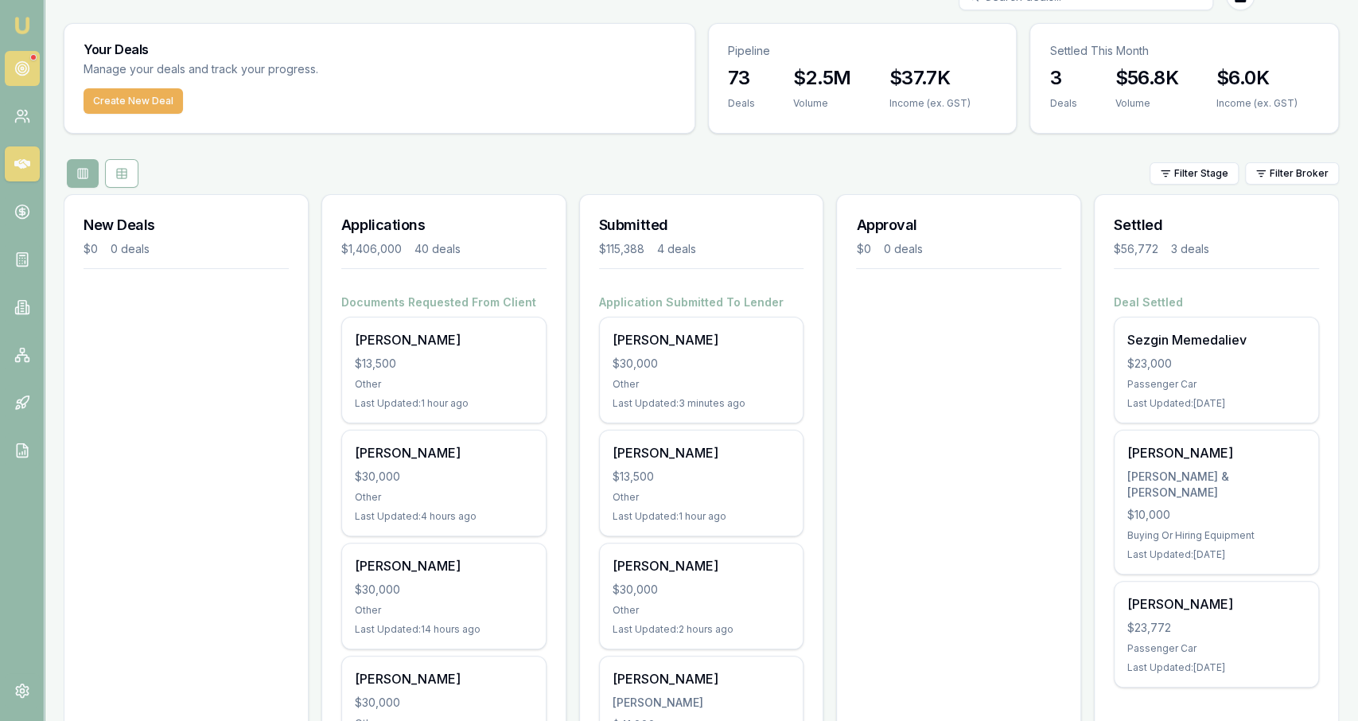
click at [16, 65] on circle at bounding box center [22, 69] width 14 height 14
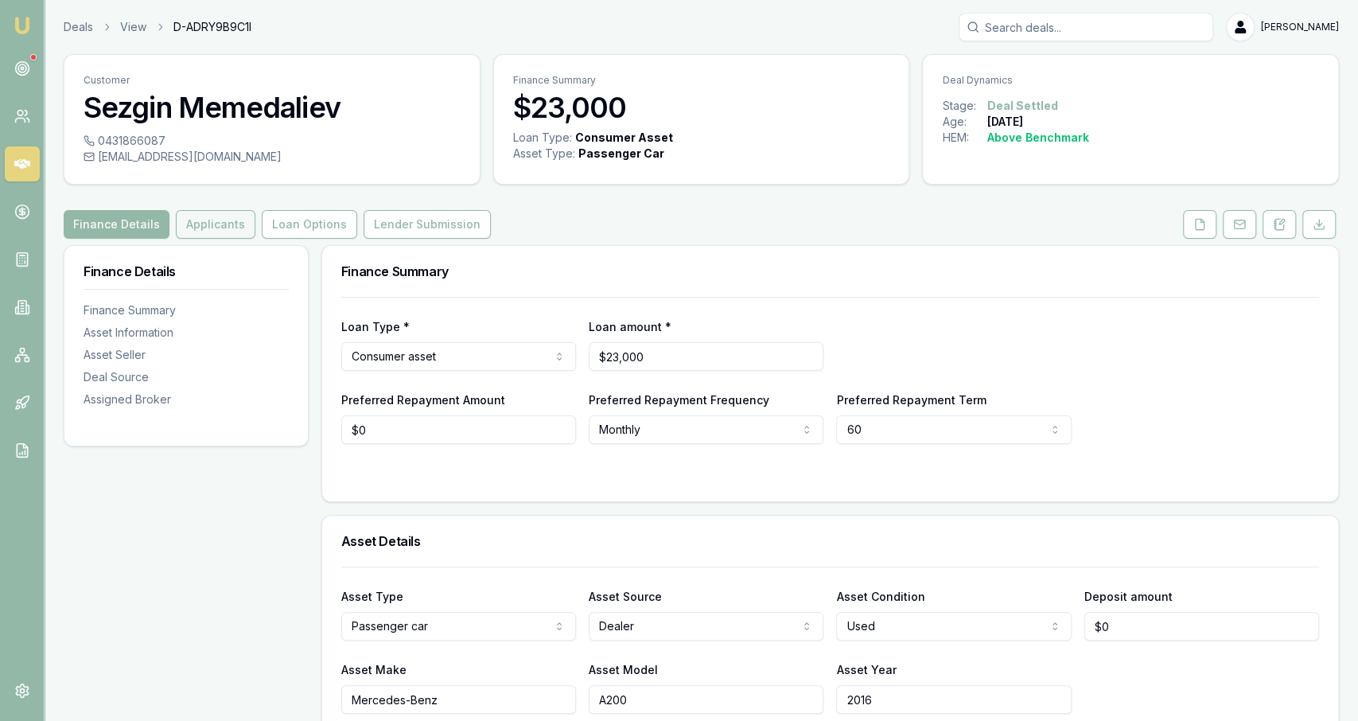
click at [231, 222] on button "Applicants" at bounding box center [216, 224] width 80 height 29
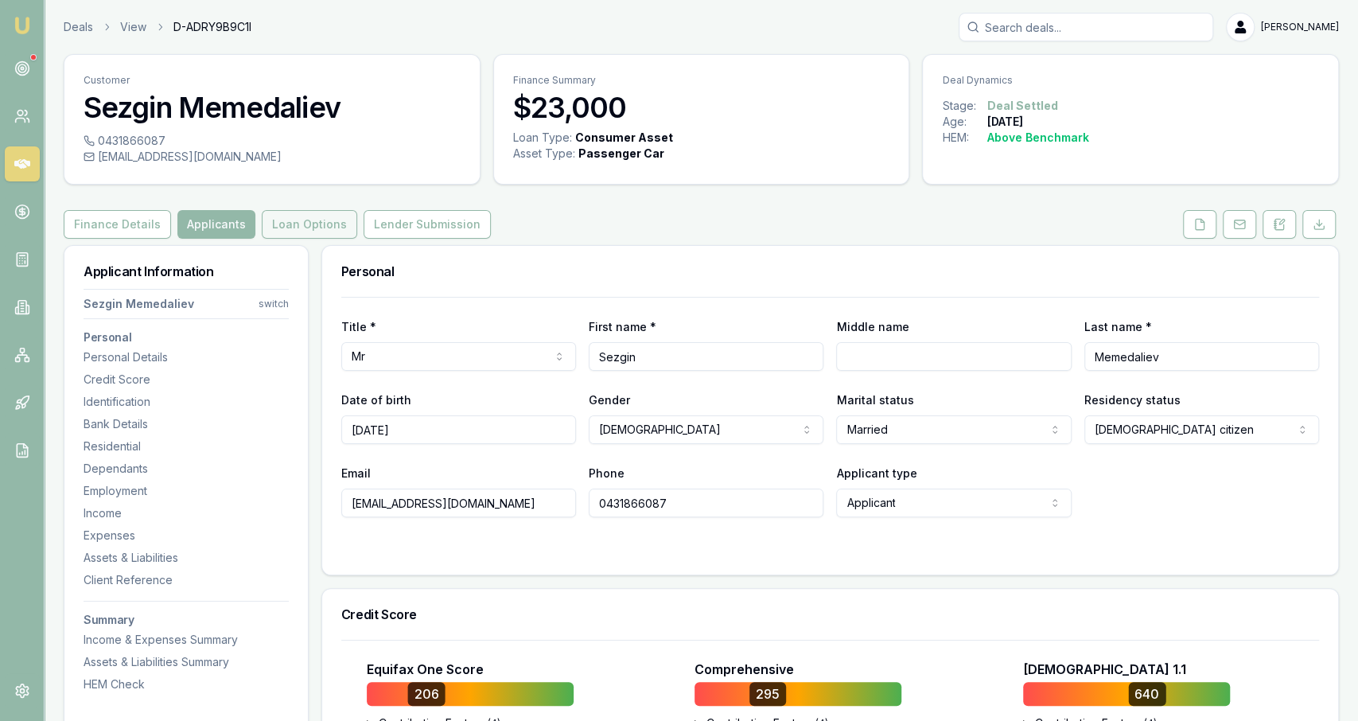
click at [328, 234] on button "Loan Options" at bounding box center [309, 224] width 95 height 29
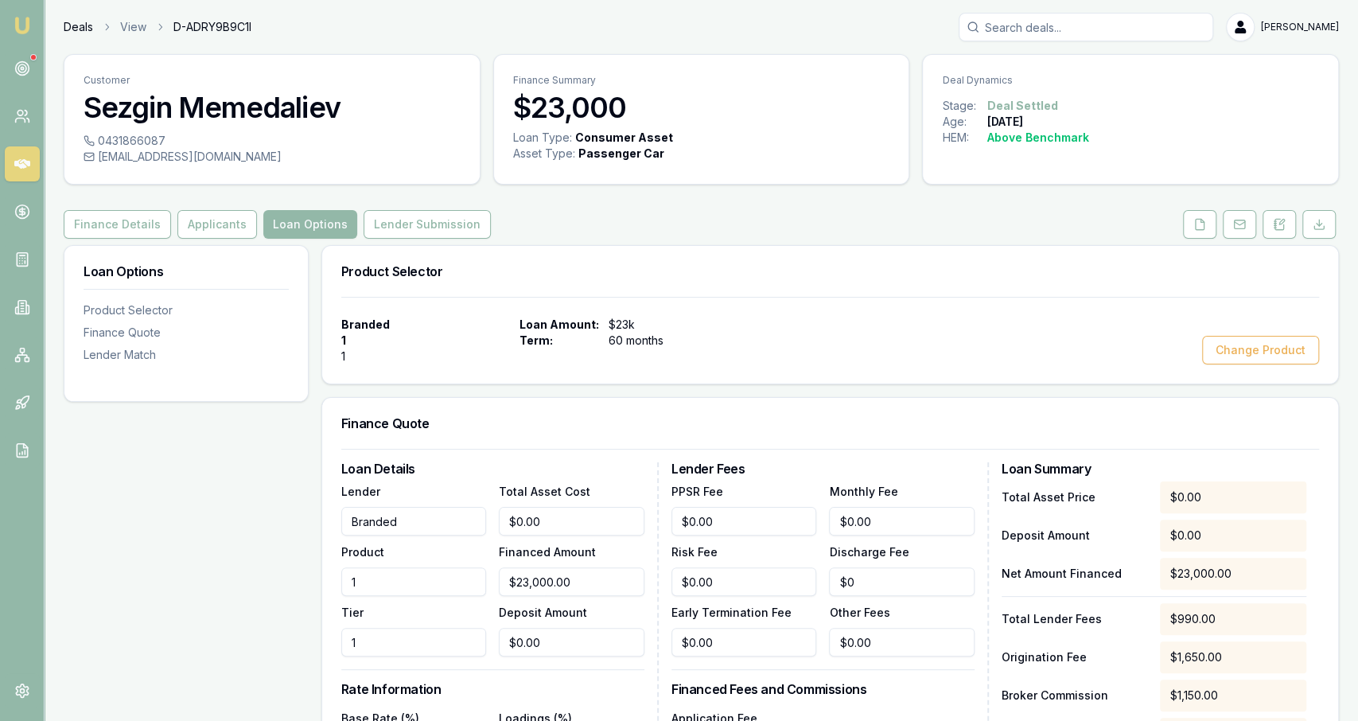
click at [80, 28] on link "Deals" at bounding box center [78, 27] width 29 height 16
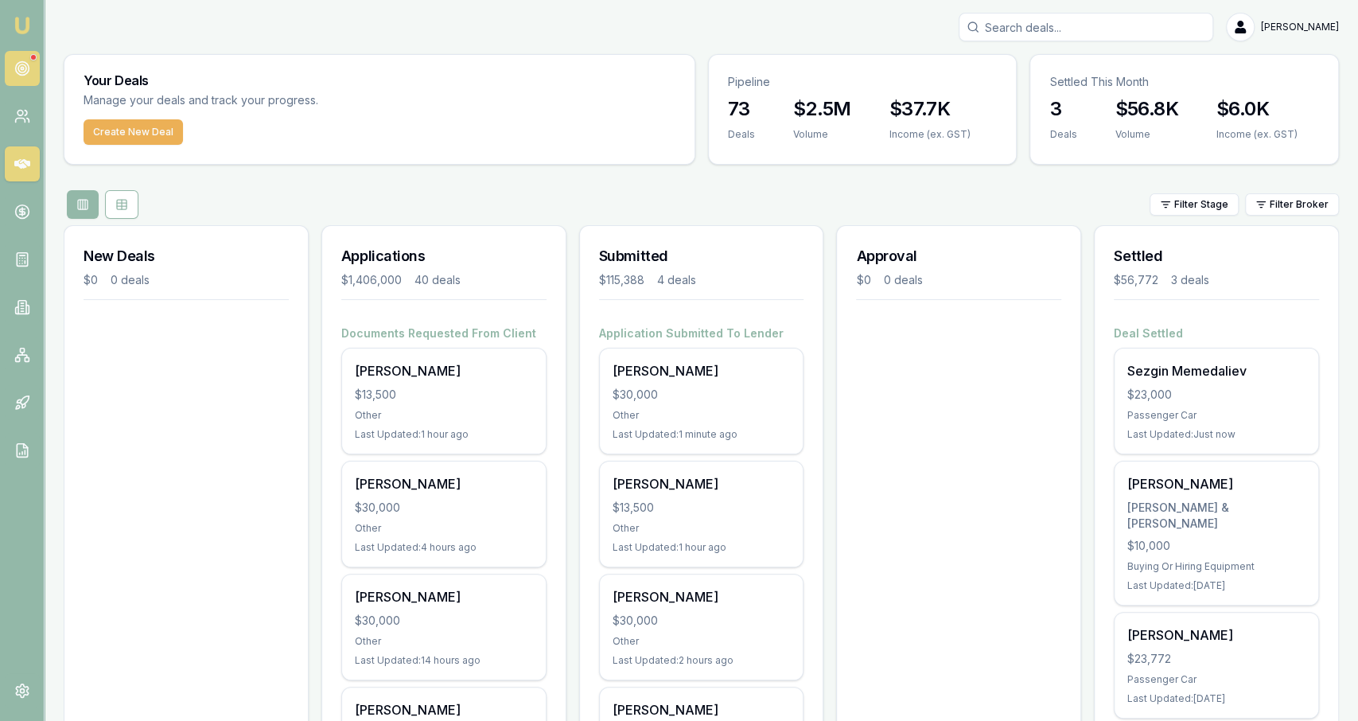
click at [32, 76] on link at bounding box center [22, 68] width 35 height 35
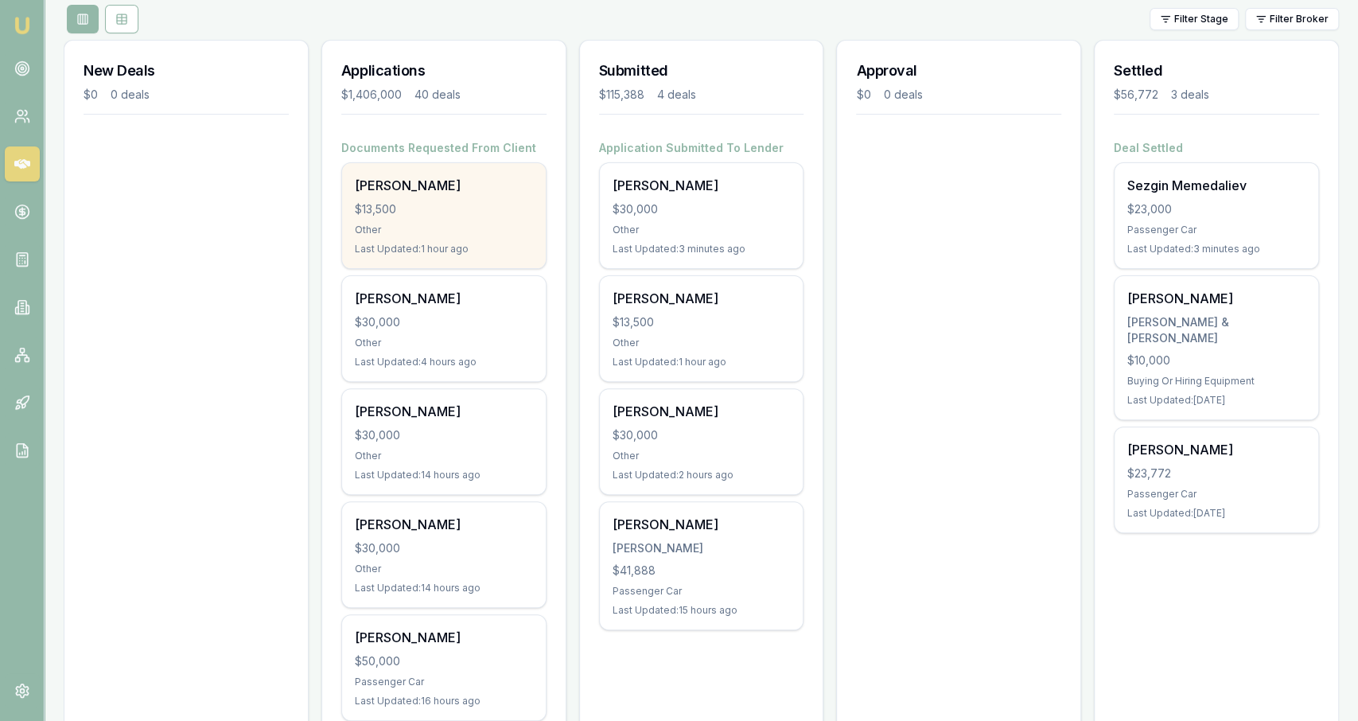
scroll to position [186, 0]
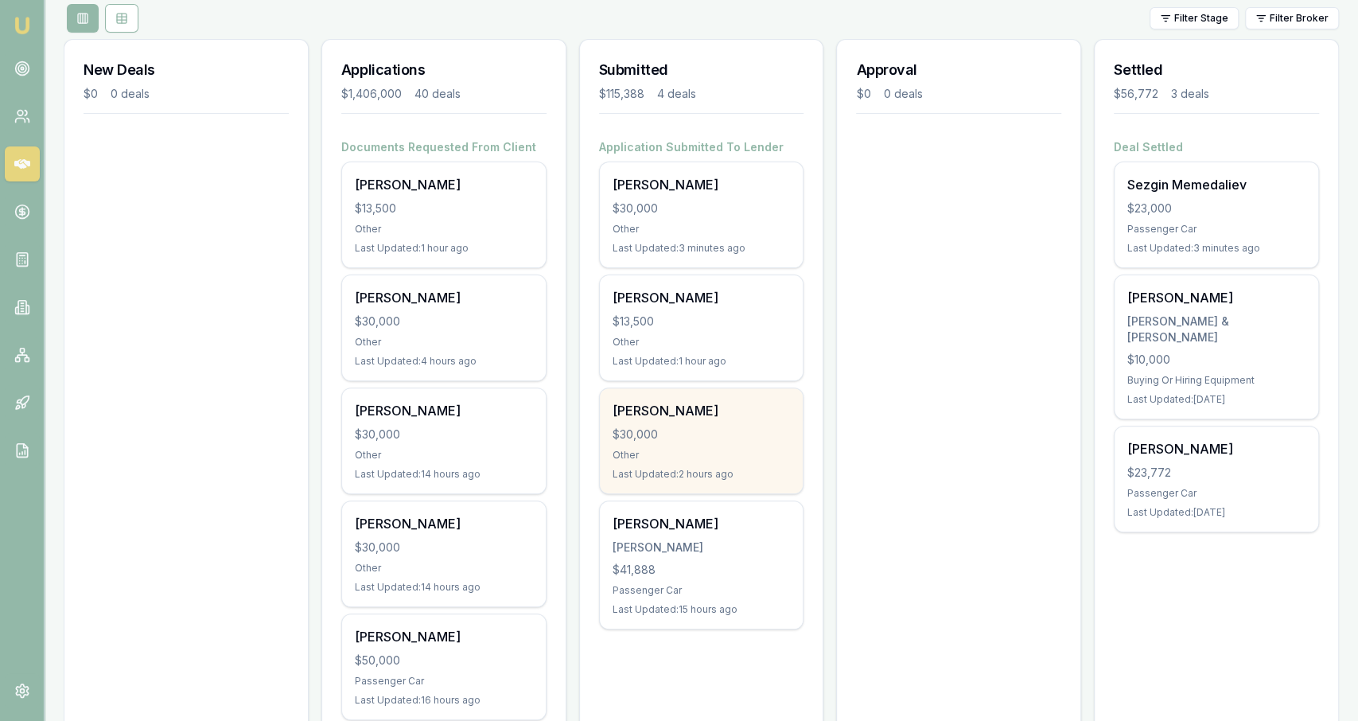
click at [647, 436] on div "$30,000" at bounding box center [702, 434] width 178 height 16
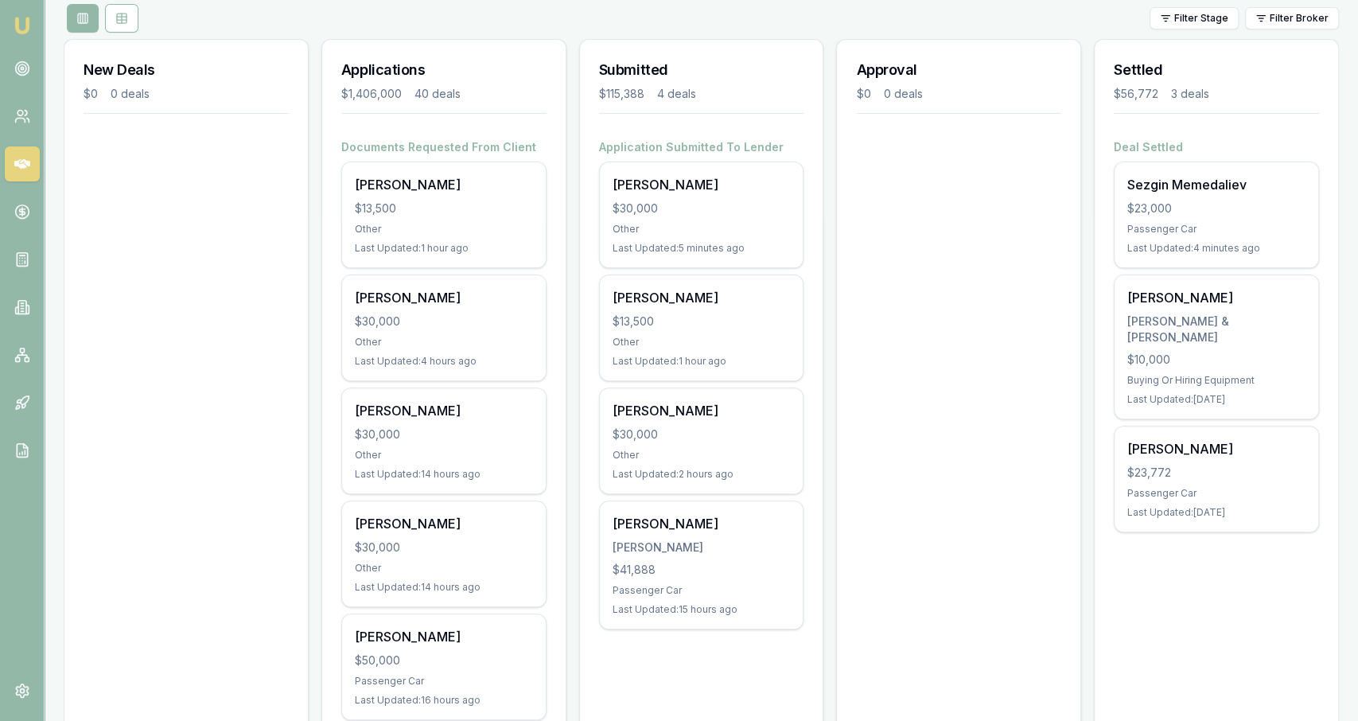
click at [235, 89] on div "$0 0 deals" at bounding box center [186, 94] width 205 height 16
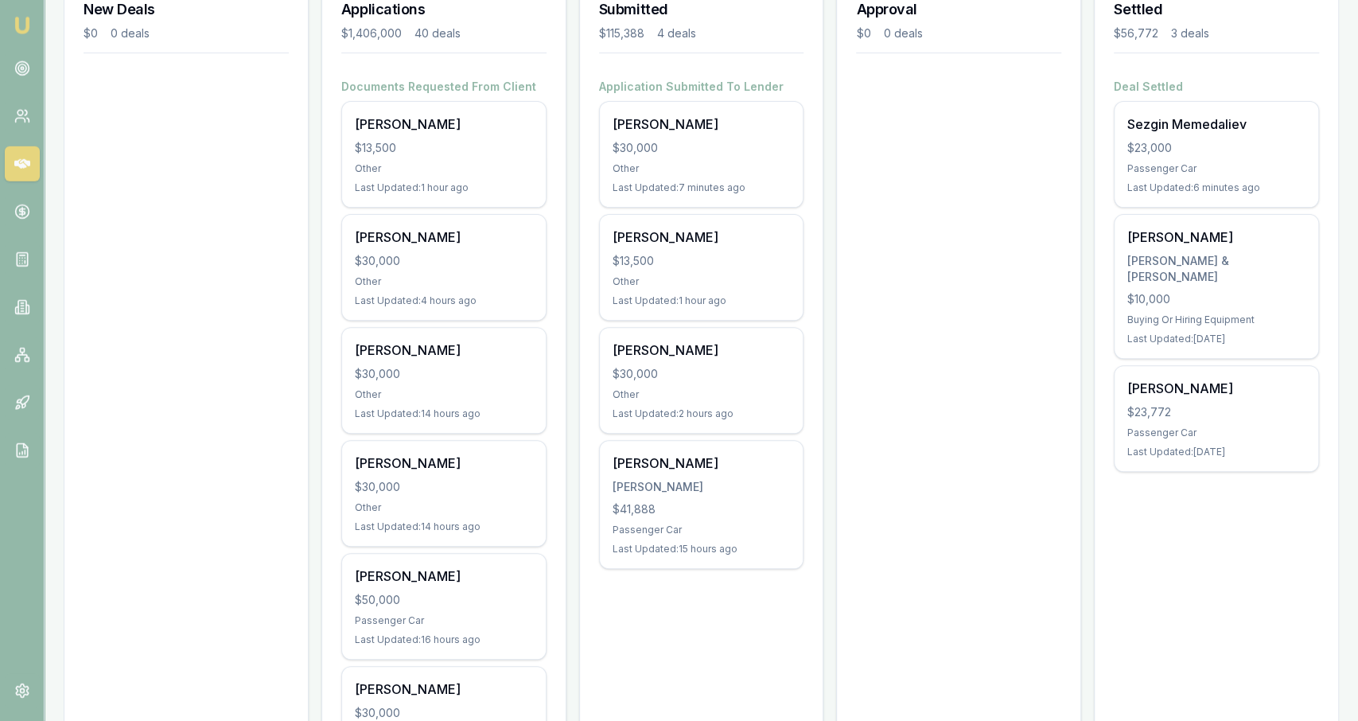
scroll to position [283, 0]
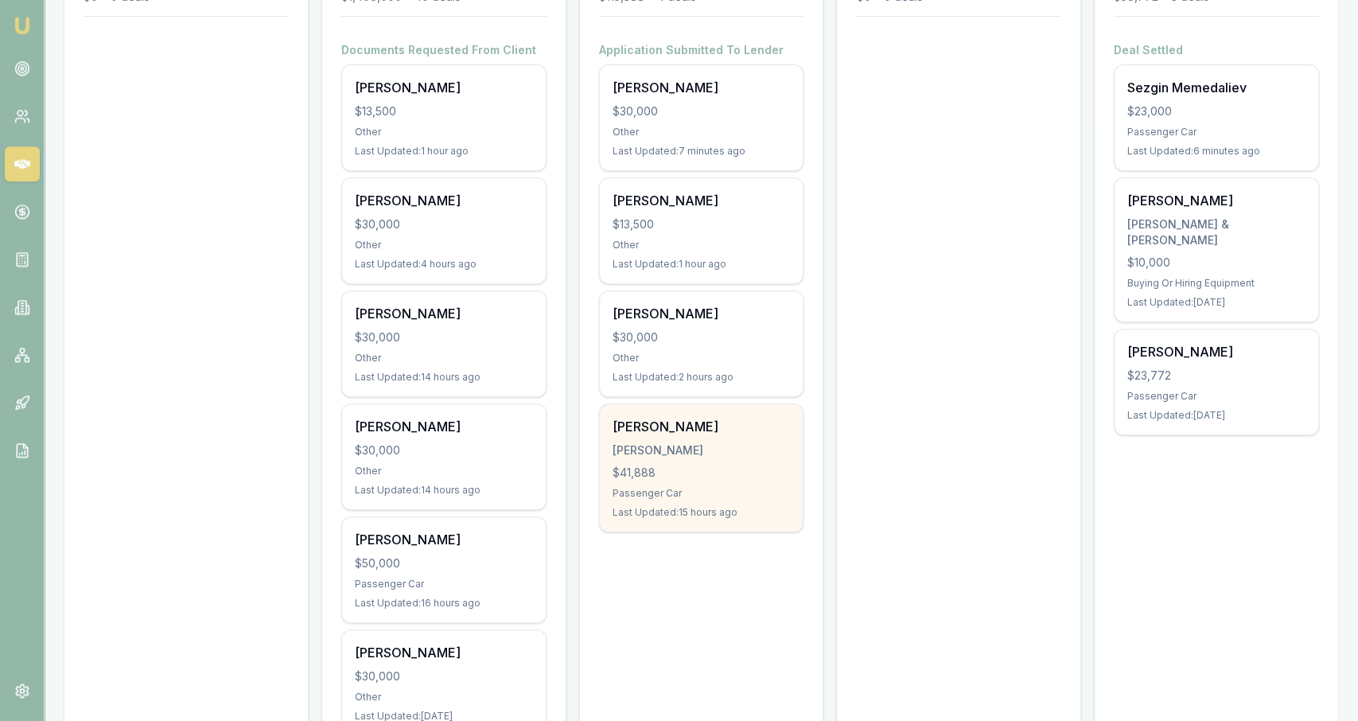
click at [796, 473] on div "[PERSON_NAME] [PERSON_NAME] $41,888 Passenger Car Last Updated: 15 hours ago" at bounding box center [702, 467] width 204 height 127
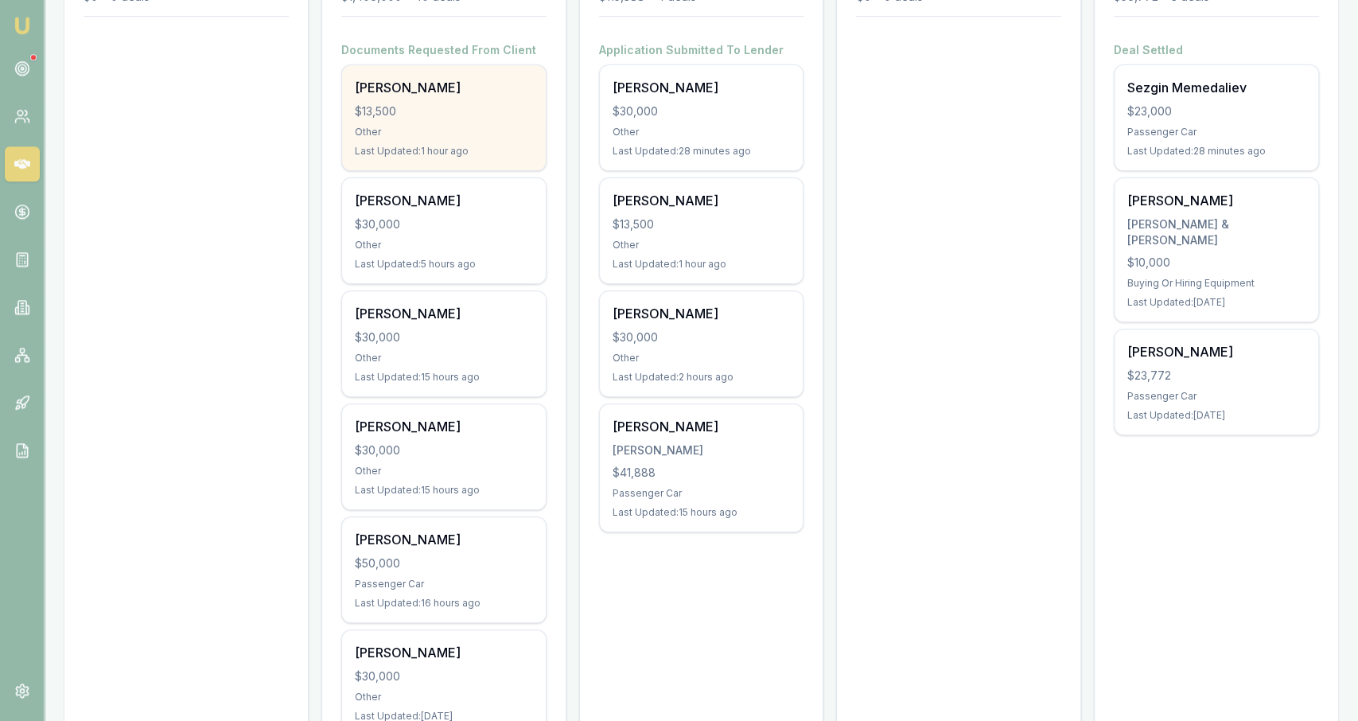
click at [496, 106] on div "$13,500" at bounding box center [444, 111] width 178 height 16
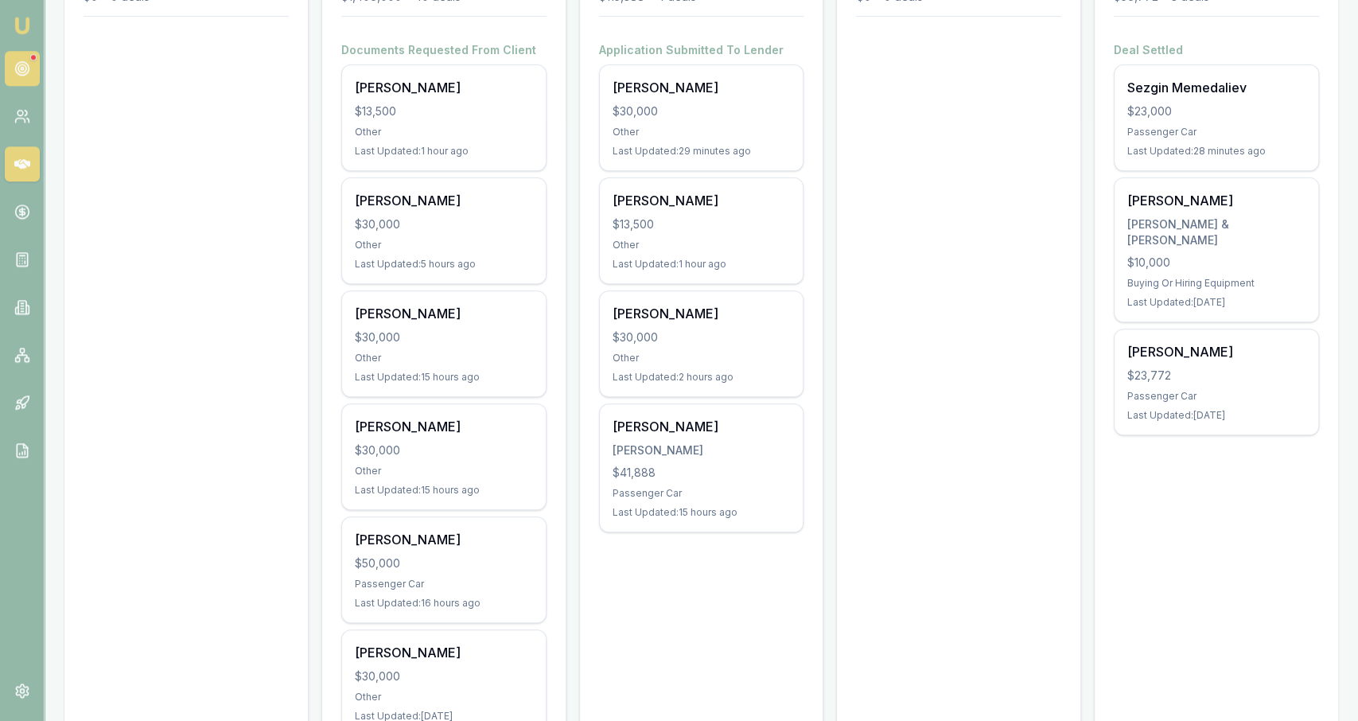
click at [33, 70] on link at bounding box center [22, 68] width 35 height 35
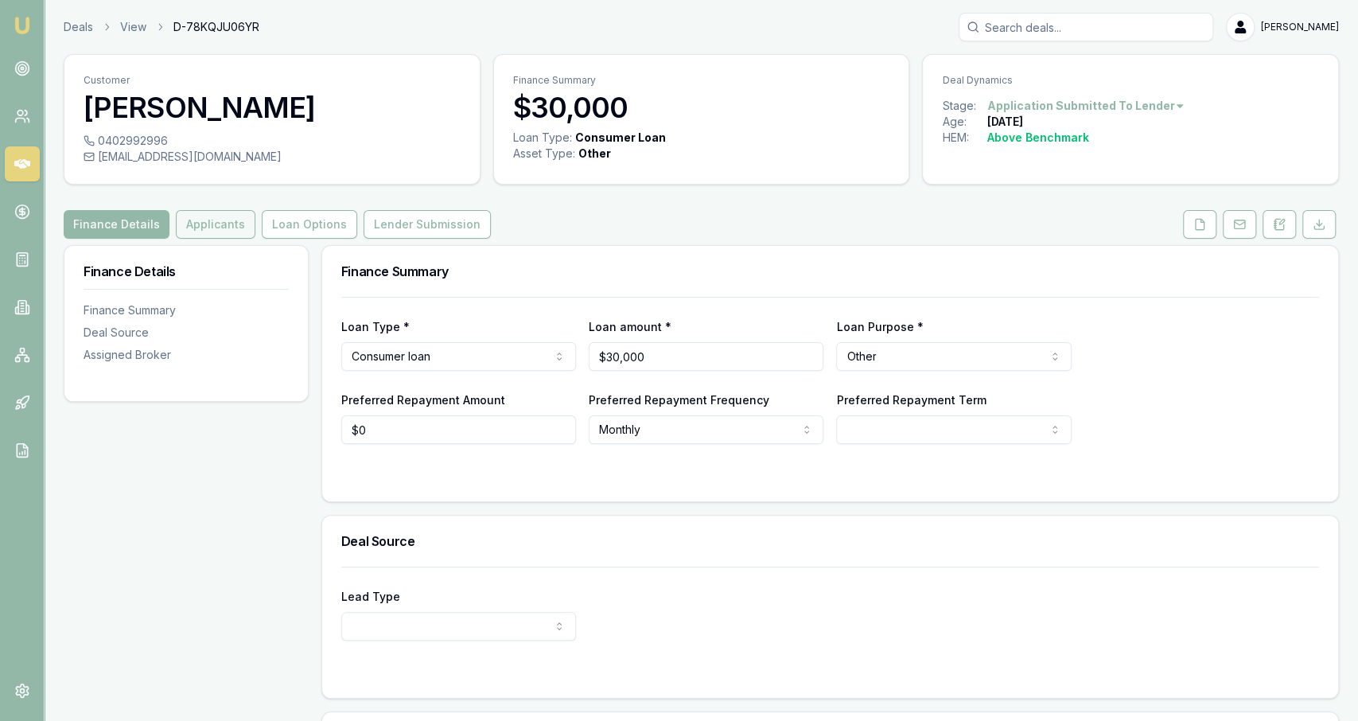
click at [230, 220] on button "Applicants" at bounding box center [216, 224] width 80 height 29
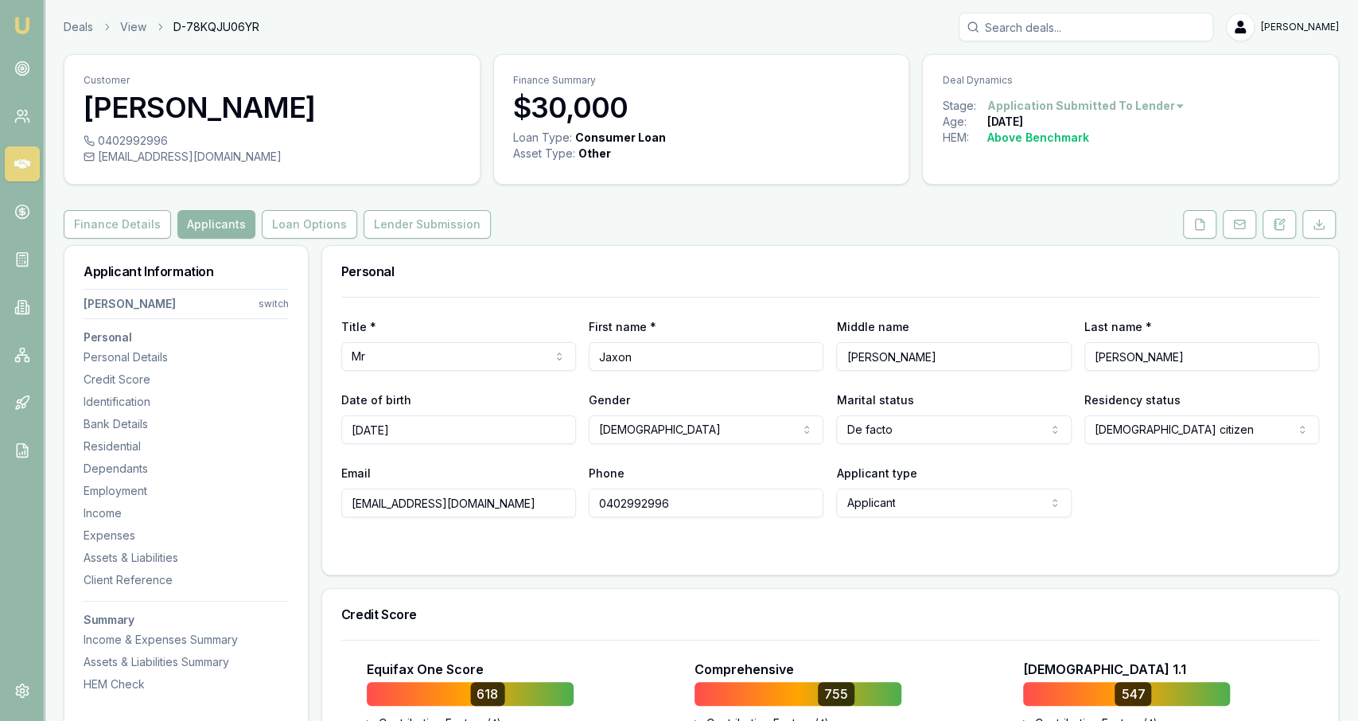
click at [212, 220] on button "Applicants" at bounding box center [216, 224] width 78 height 29
click at [83, 26] on link "Deals" at bounding box center [78, 27] width 29 height 16
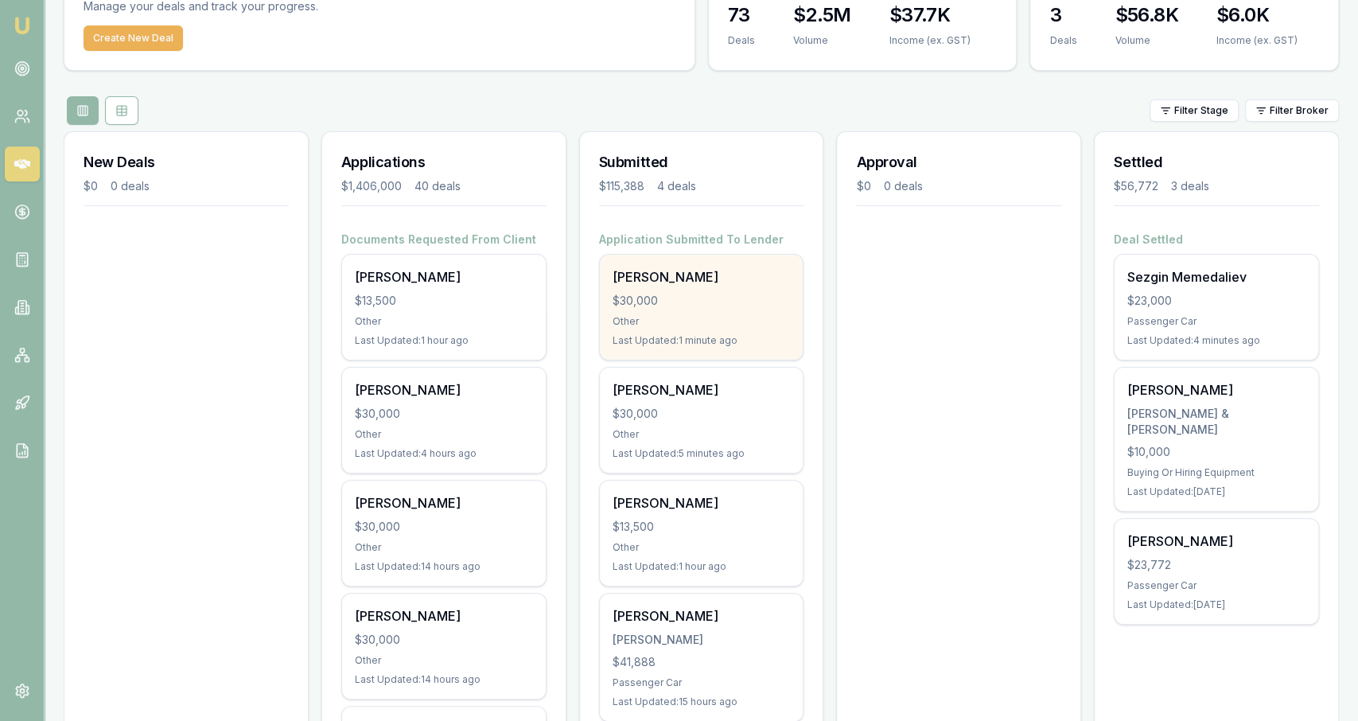
scroll to position [104, 0]
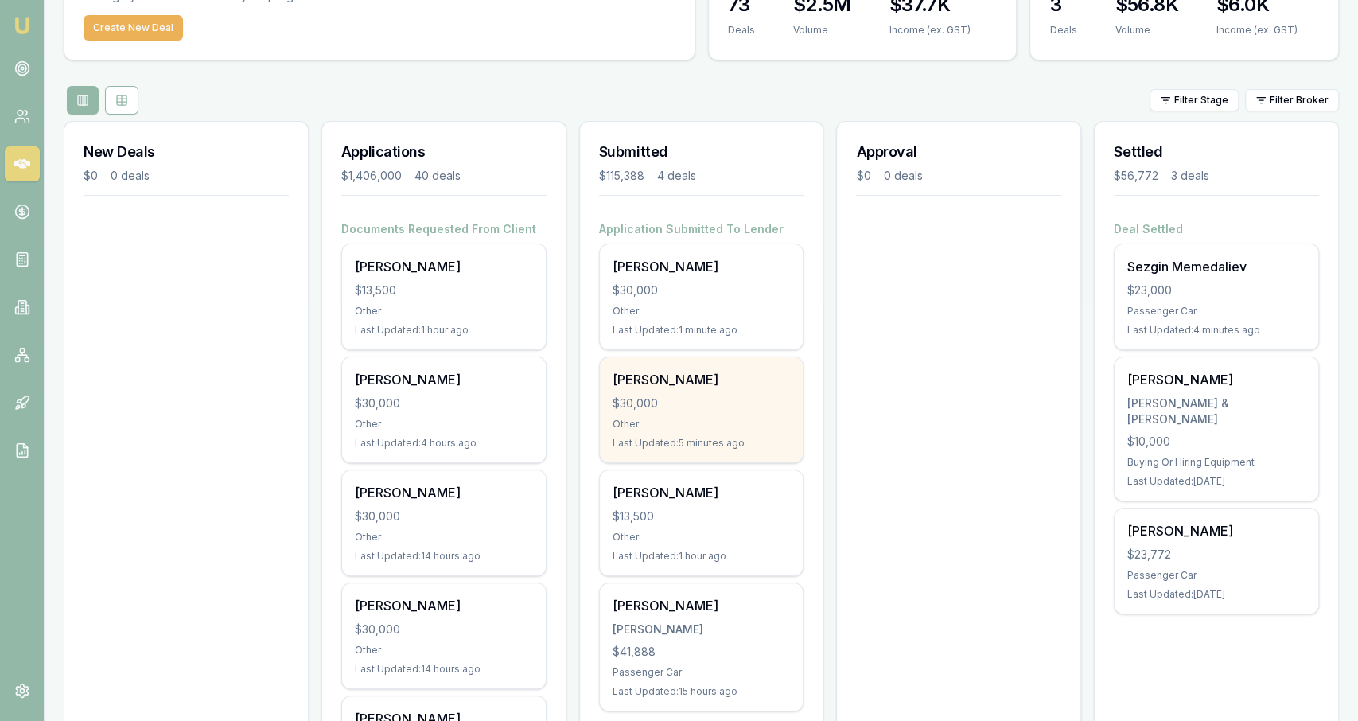
click at [656, 434] on div "Daniel Sharp $30,000 Other Last Updated: 5 minutes ago" at bounding box center [702, 409] width 204 height 105
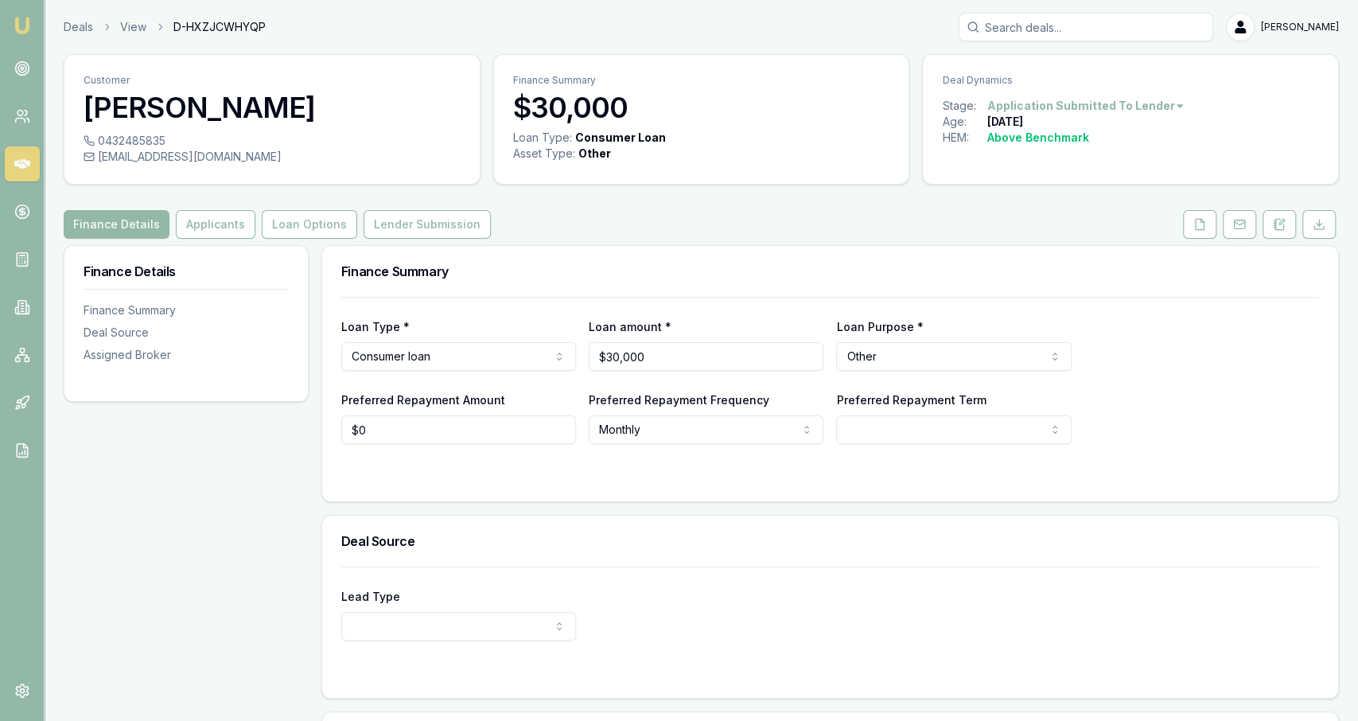
scroll to position [201, 0]
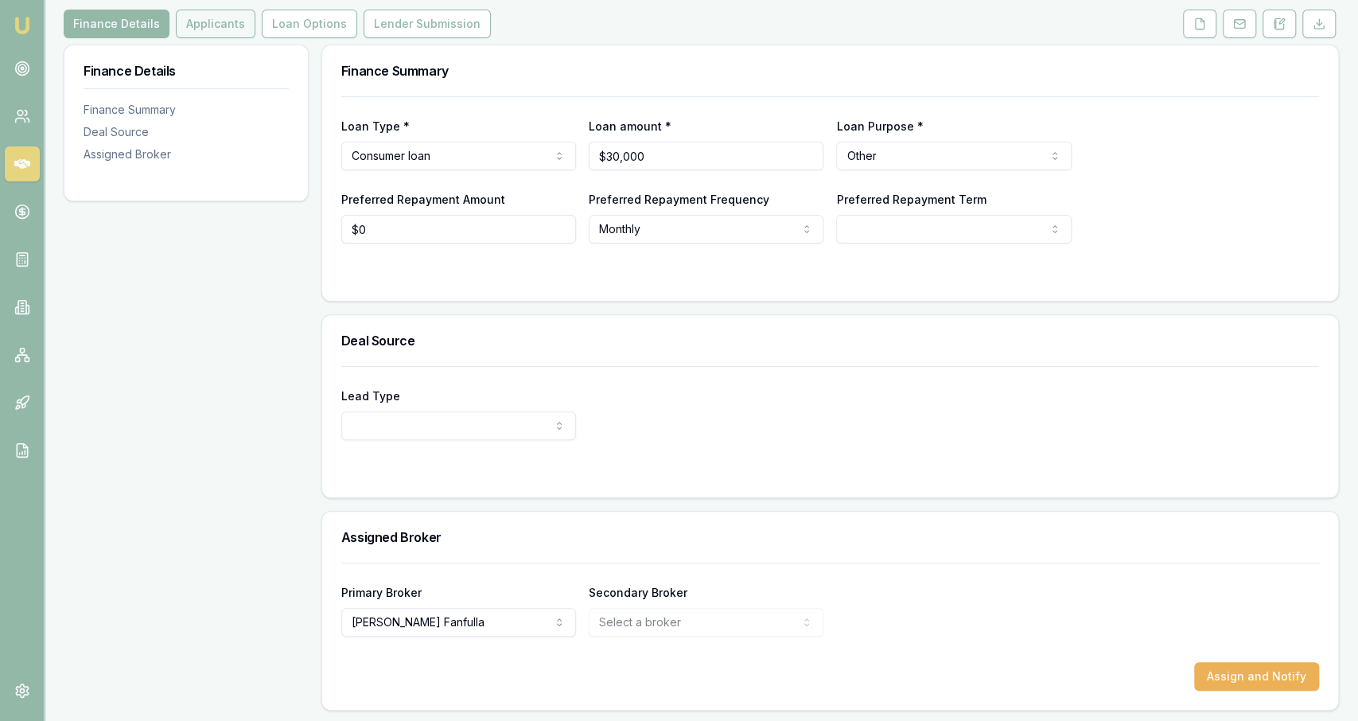
click at [227, 21] on button "Applicants" at bounding box center [216, 24] width 80 height 29
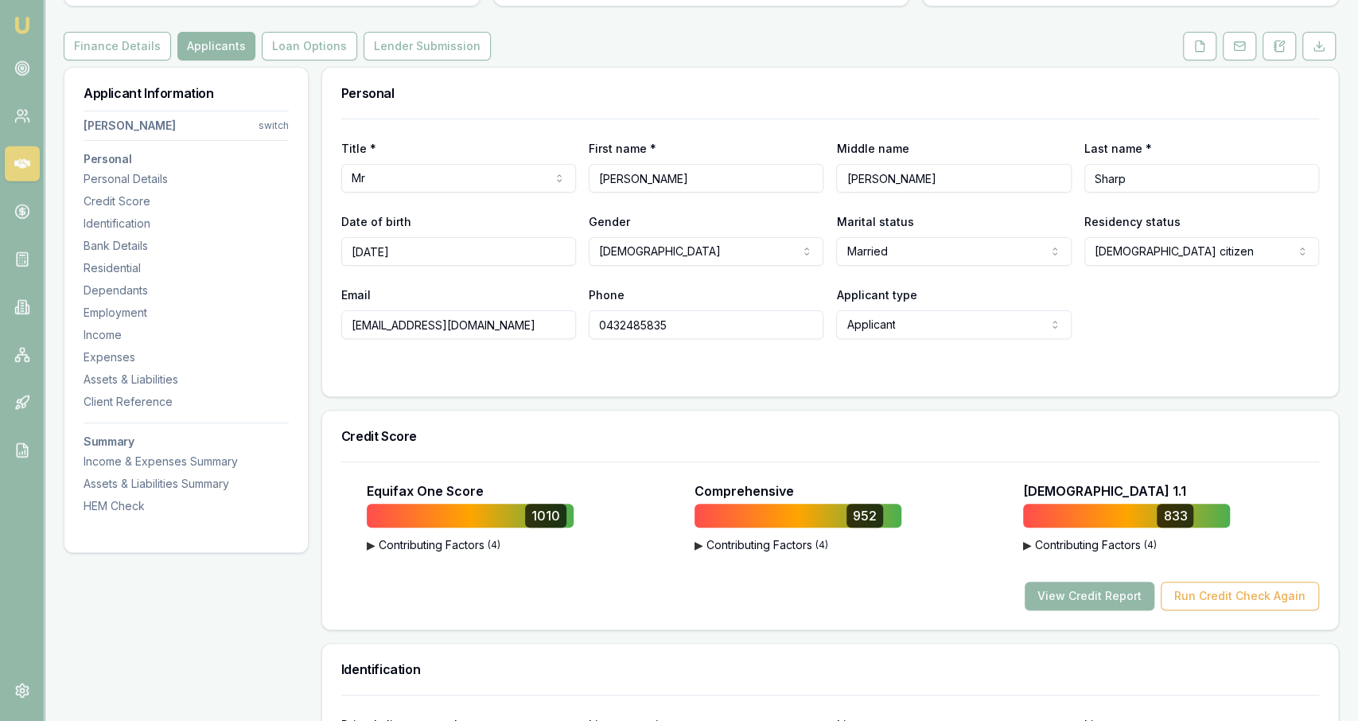
scroll to position [183, 0]
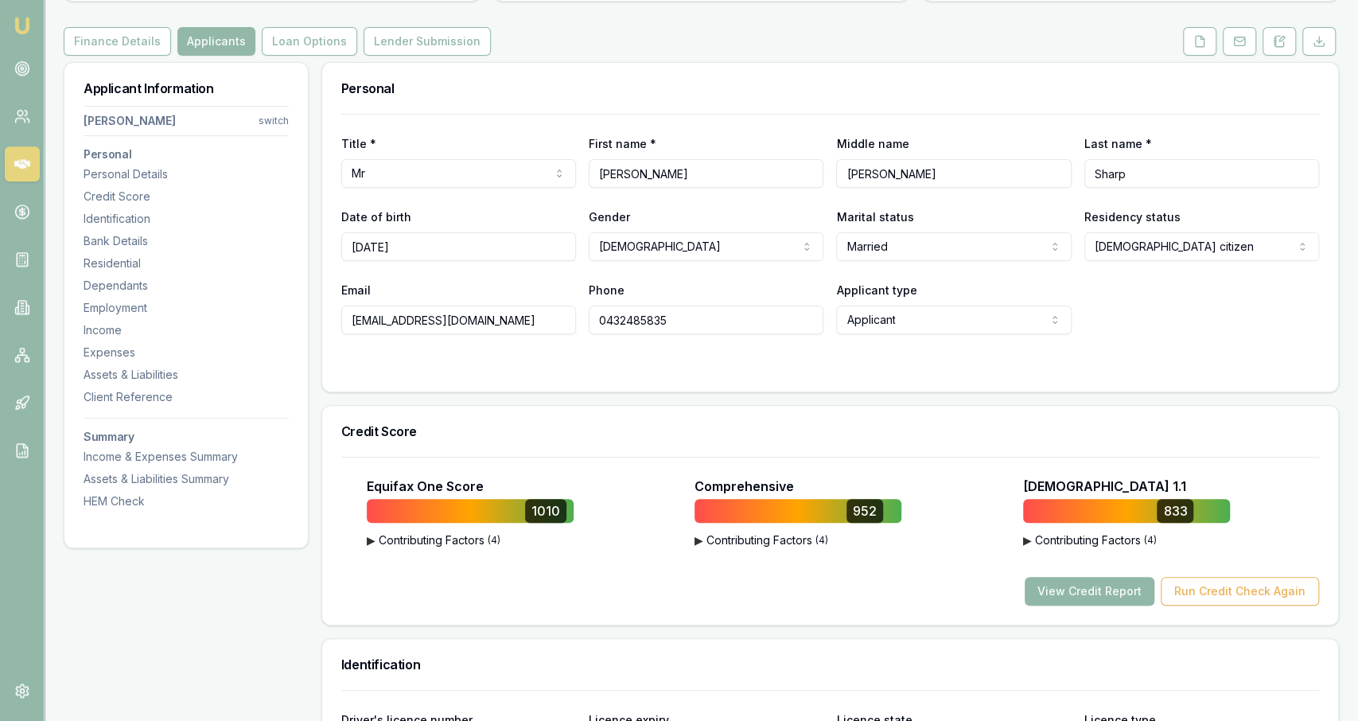
click at [1116, 590] on button "View Credit Report" at bounding box center [1090, 591] width 130 height 29
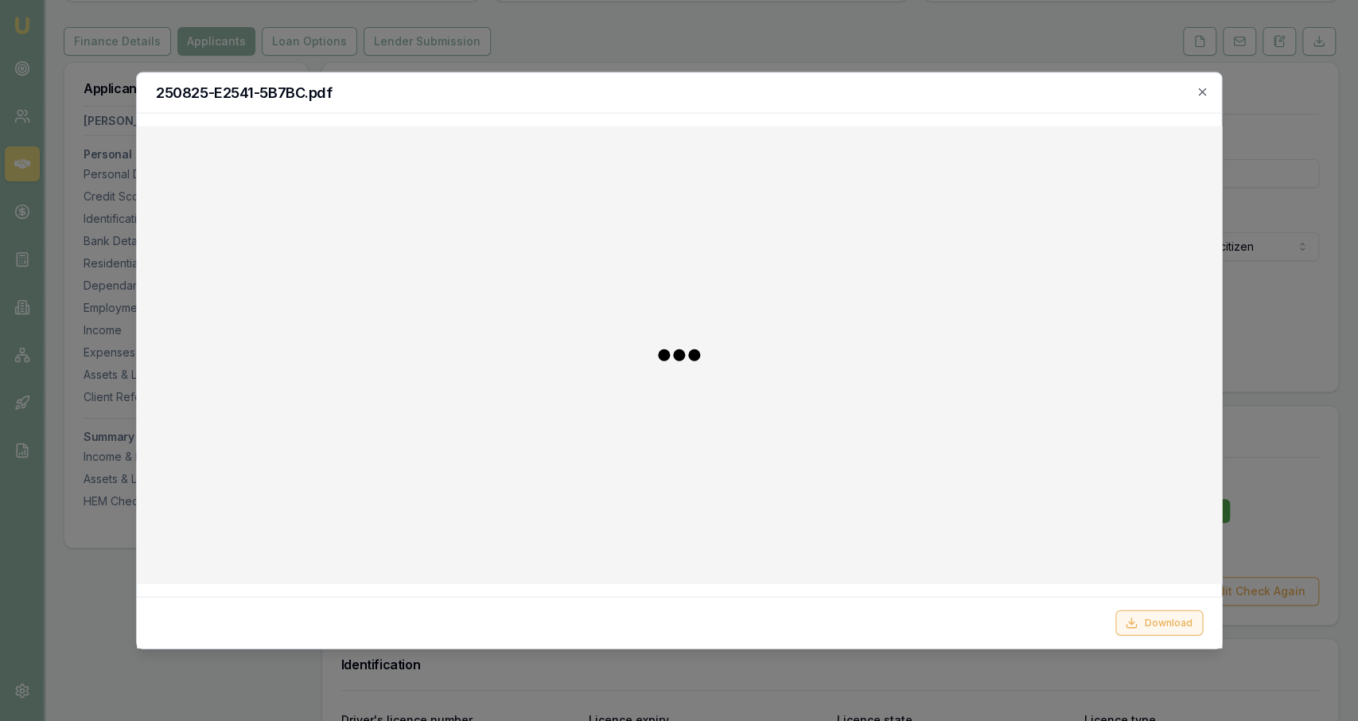
click at [1176, 624] on button "Download" at bounding box center [1159, 621] width 88 height 25
click at [1253, 532] on div at bounding box center [679, 360] width 1358 height 721
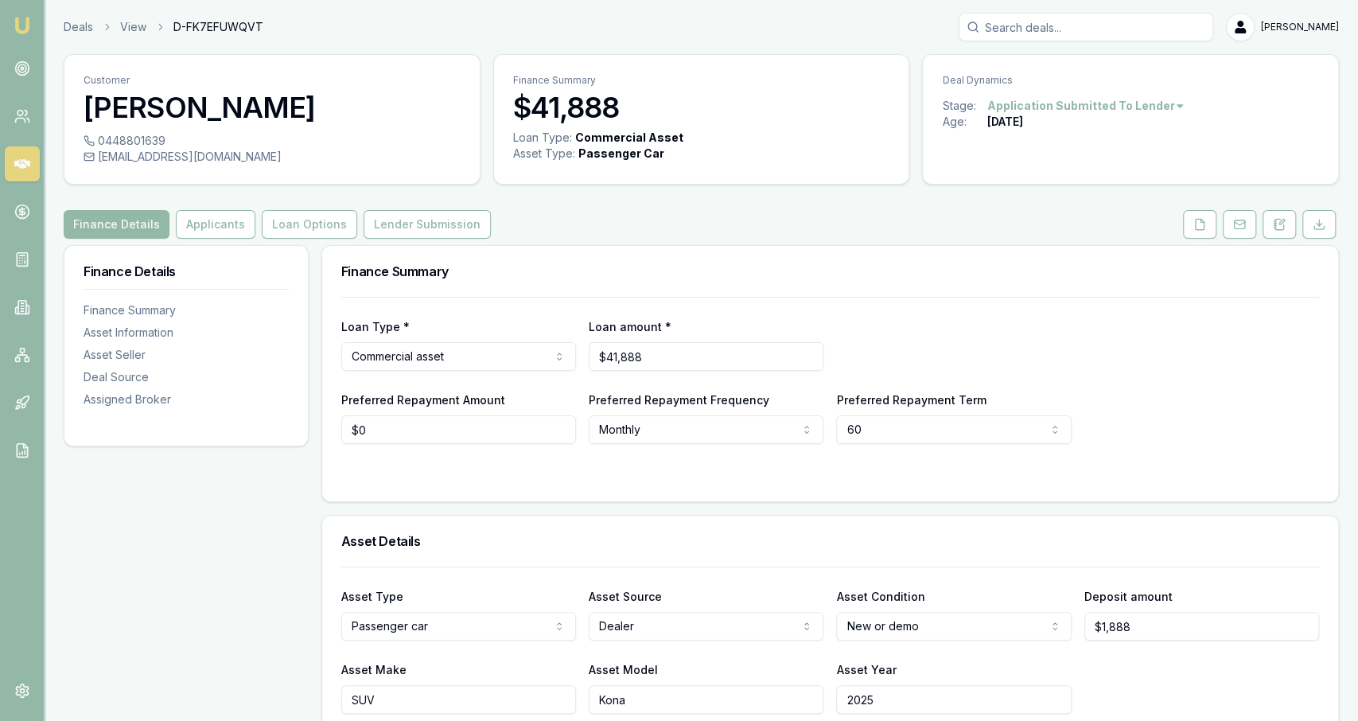
click at [1045, 105] on html "Emu Broker Deals View D-FK7EFUWQVT [PERSON_NAME] Fanfulla Toggle Menu Customer …" at bounding box center [679, 360] width 1358 height 721
click at [1062, 132] on div "Deal On Hold" at bounding box center [1081, 133] width 94 height 25
click at [84, 29] on link "Deals" at bounding box center [78, 27] width 29 height 16
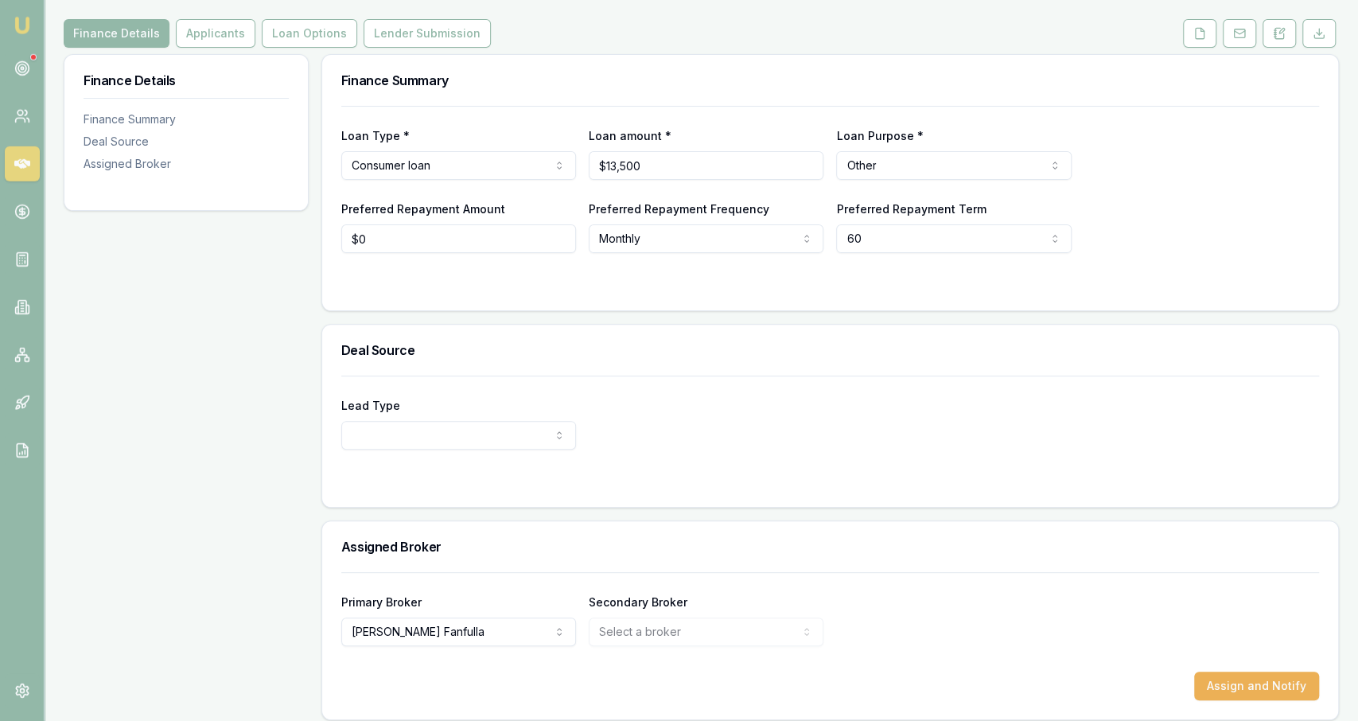
scroll to position [201, 0]
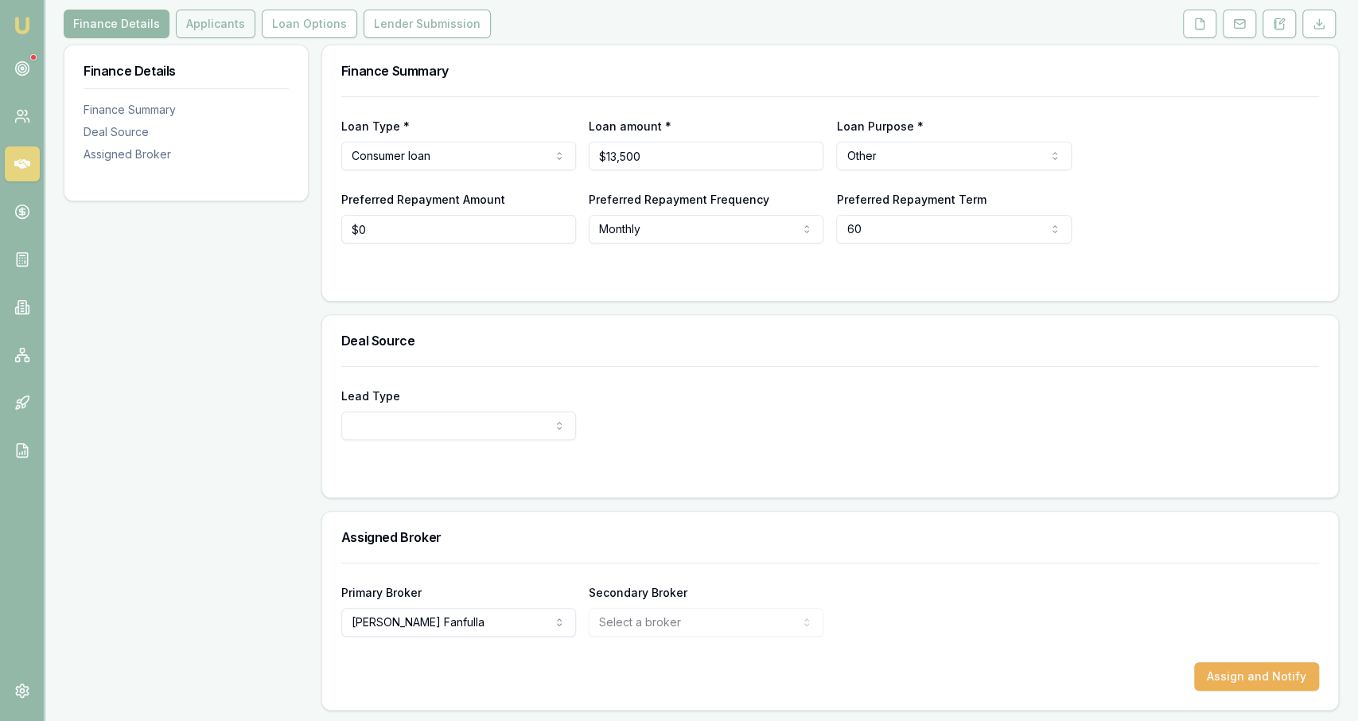
click at [237, 17] on button "Applicants" at bounding box center [216, 24] width 80 height 29
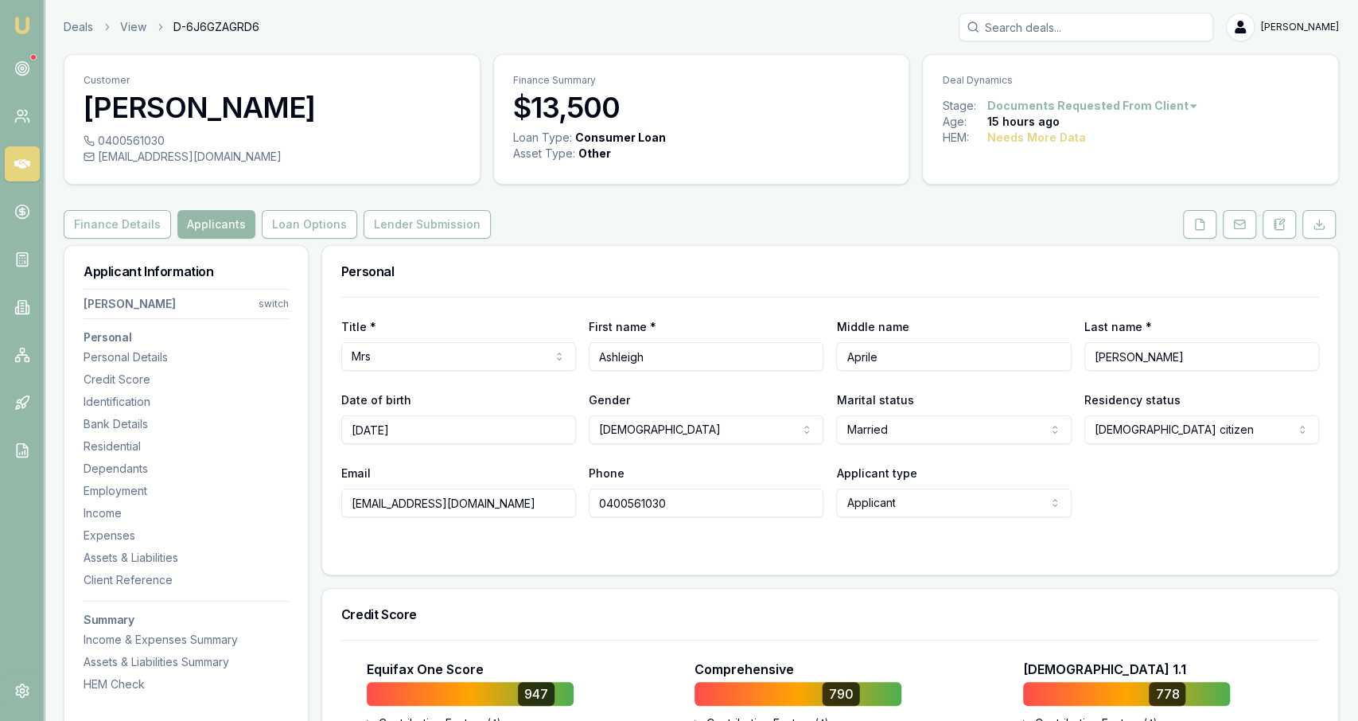
click at [1225, 210] on link at bounding box center [1240, 224] width 40 height 29
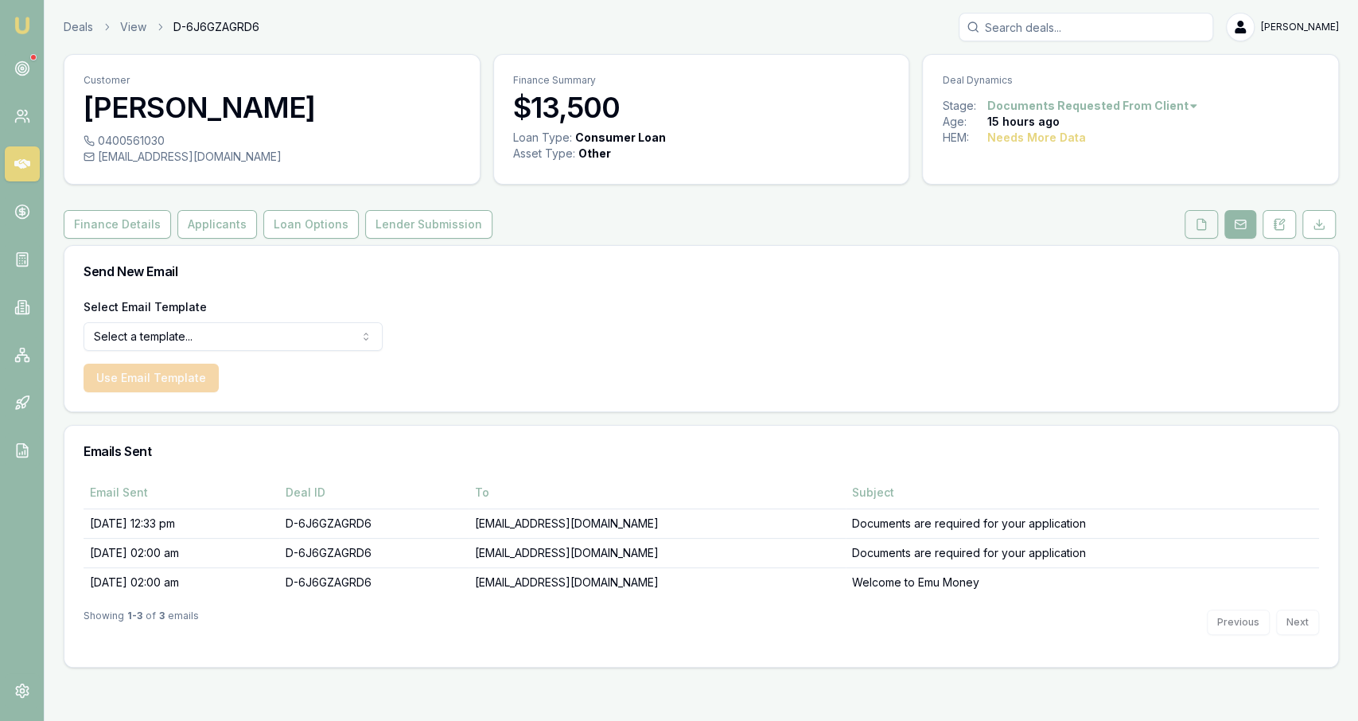
click at [1187, 230] on button at bounding box center [1201, 224] width 33 height 29
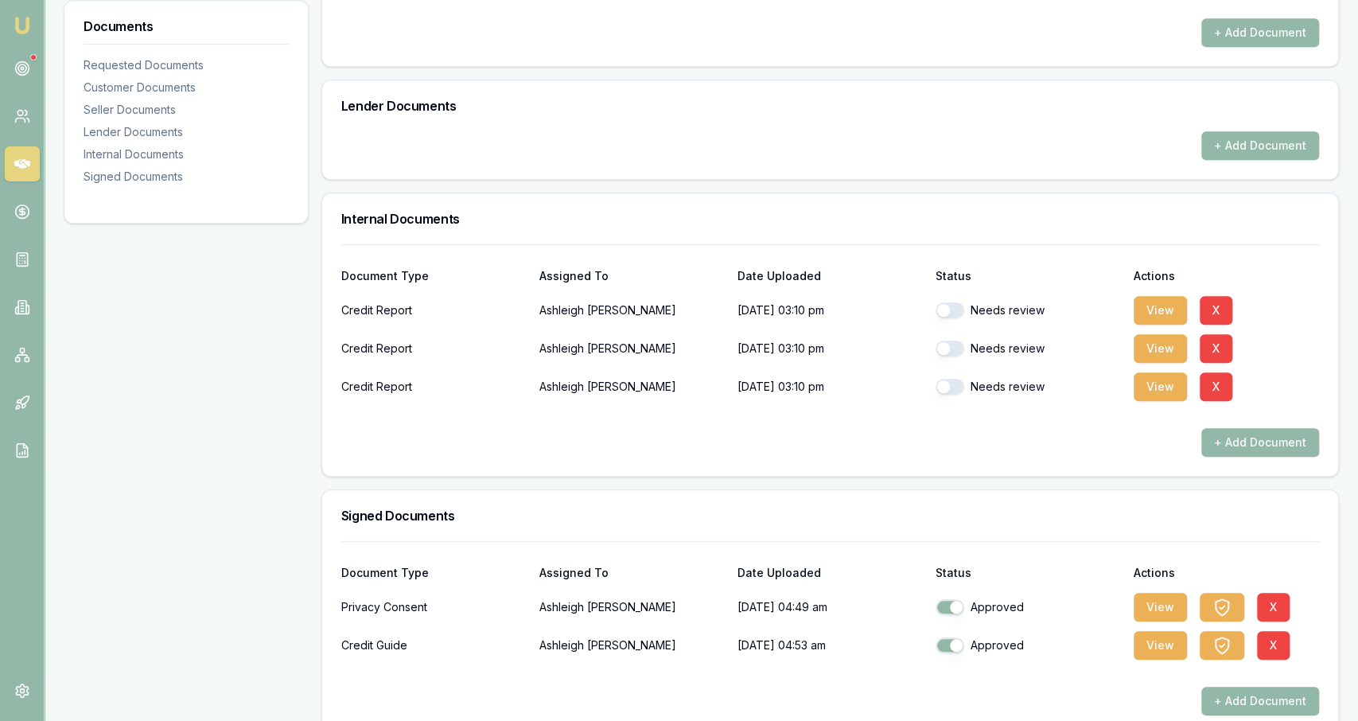
scroll to position [760, 0]
click at [953, 306] on button "button" at bounding box center [950, 310] width 29 height 16
checkbox input "true"
click at [956, 351] on button "button" at bounding box center [950, 348] width 29 height 16
checkbox input "true"
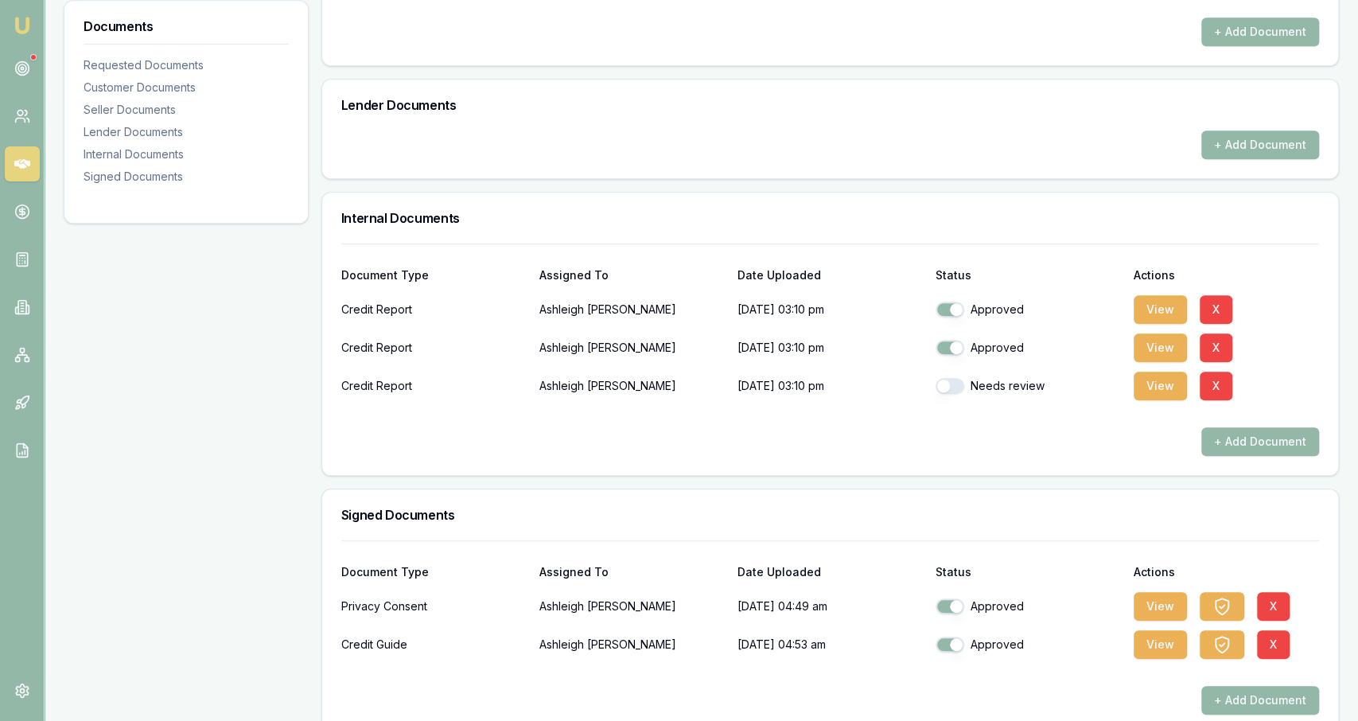
click at [956, 370] on div "Needs review" at bounding box center [1028, 386] width 185 height 32
checkbox input "false"
click at [954, 384] on button "button" at bounding box center [950, 386] width 29 height 16
click at [951, 391] on button "button" at bounding box center [950, 386] width 29 height 16
checkbox input "true"
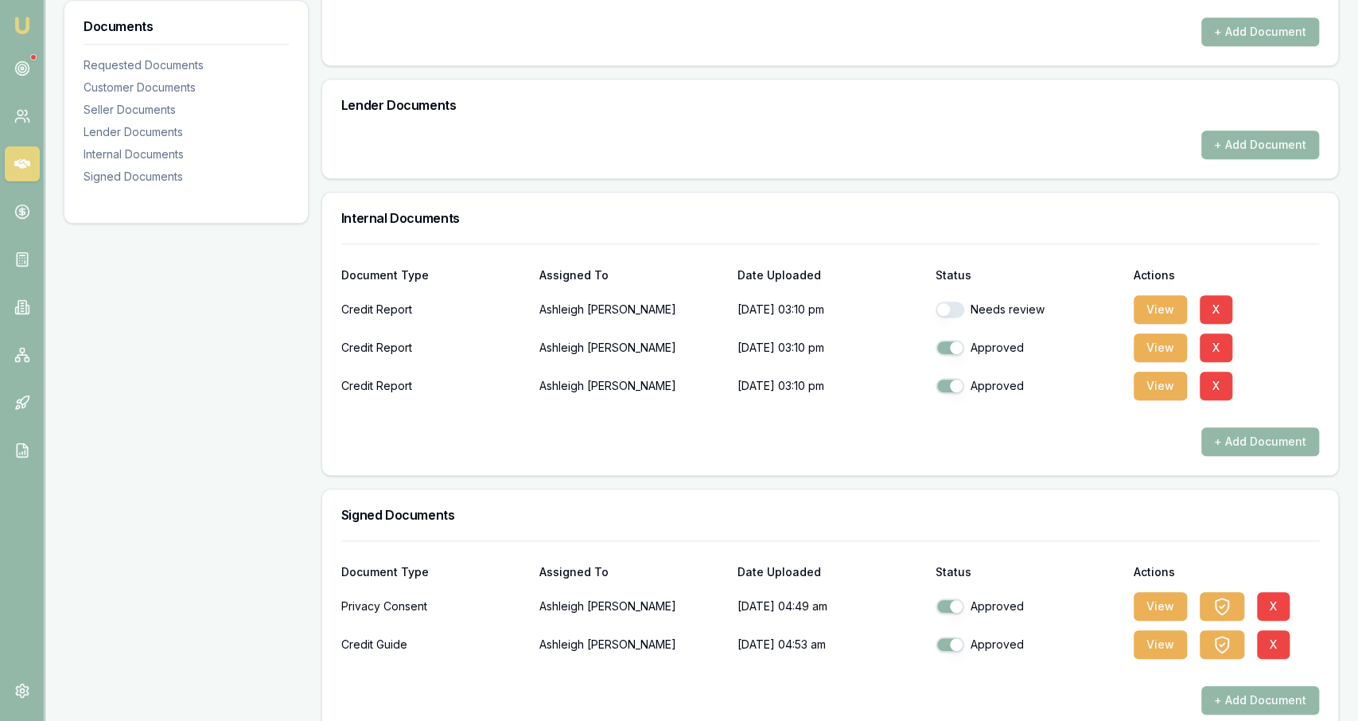
click at [965, 314] on div "Needs review" at bounding box center [1028, 310] width 185 height 16
click at [956, 310] on button "button" at bounding box center [950, 310] width 29 height 16
checkbox input "true"
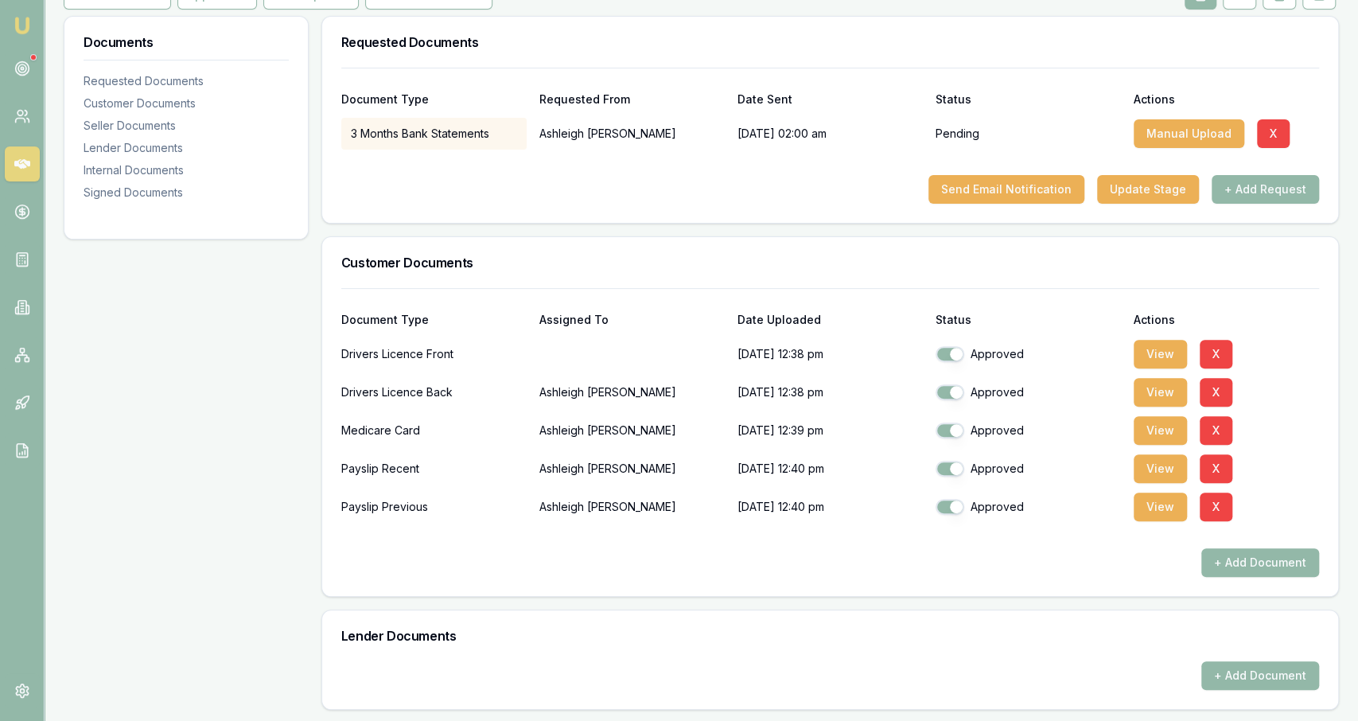
scroll to position [0, 0]
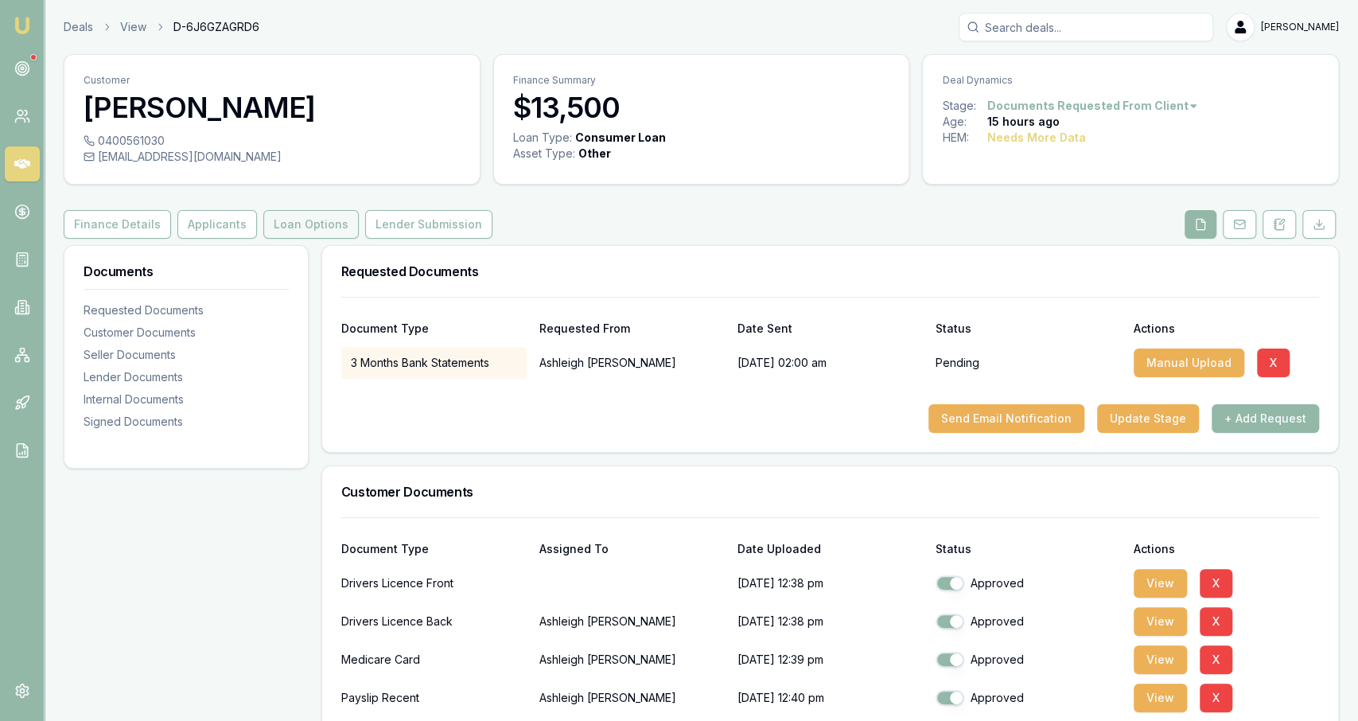
click at [314, 228] on button "Loan Options" at bounding box center [310, 224] width 95 height 29
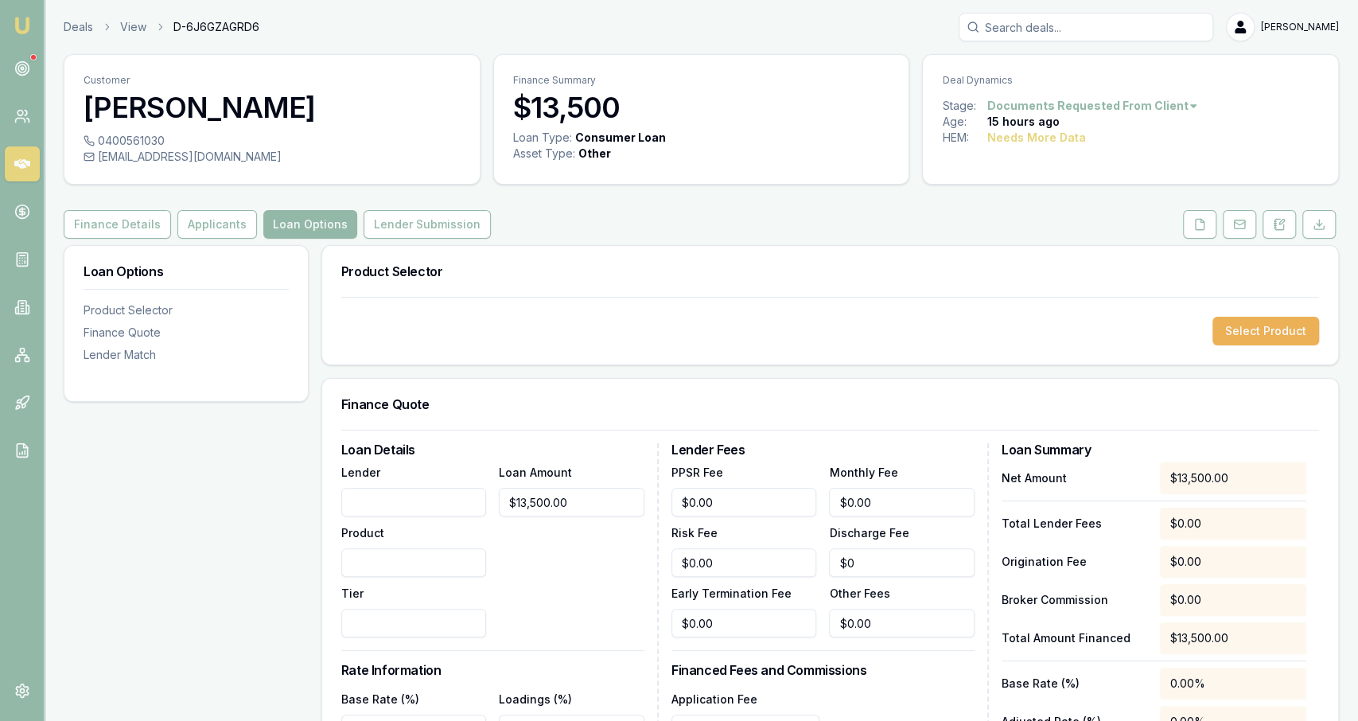
click at [1228, 349] on div "Select Product" at bounding box center [830, 331] width 1016 height 68
click at [1240, 341] on button "Select Product" at bounding box center [1266, 331] width 107 height 29
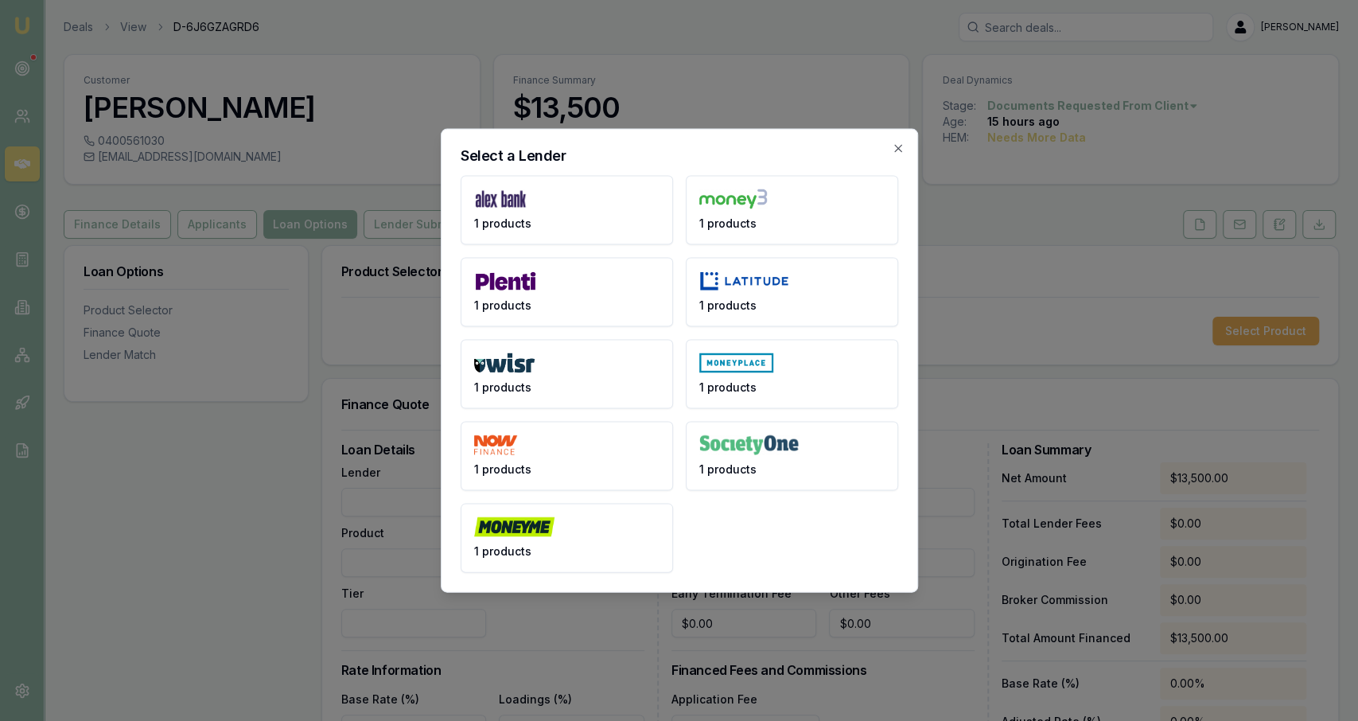
click at [637, 306] on button "1 products" at bounding box center [567, 292] width 212 height 69
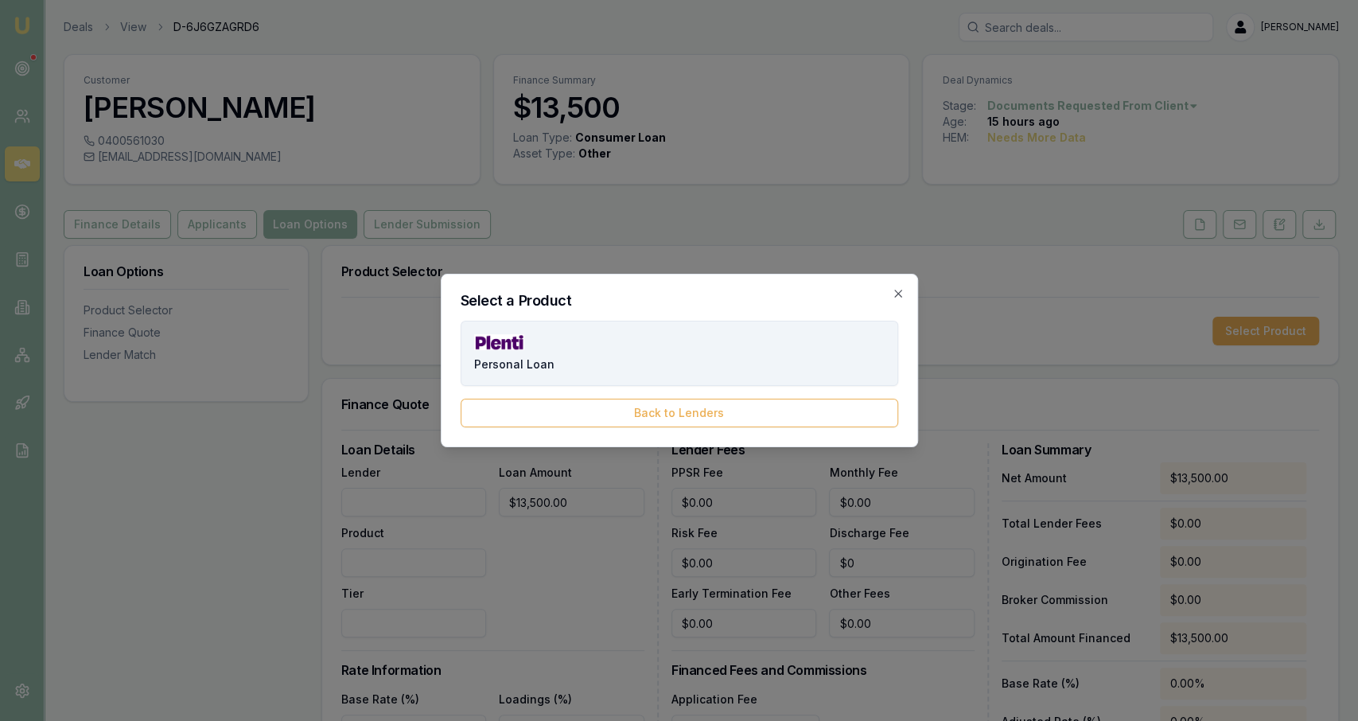
click at [607, 359] on button "Personal Loan" at bounding box center [680, 353] width 438 height 65
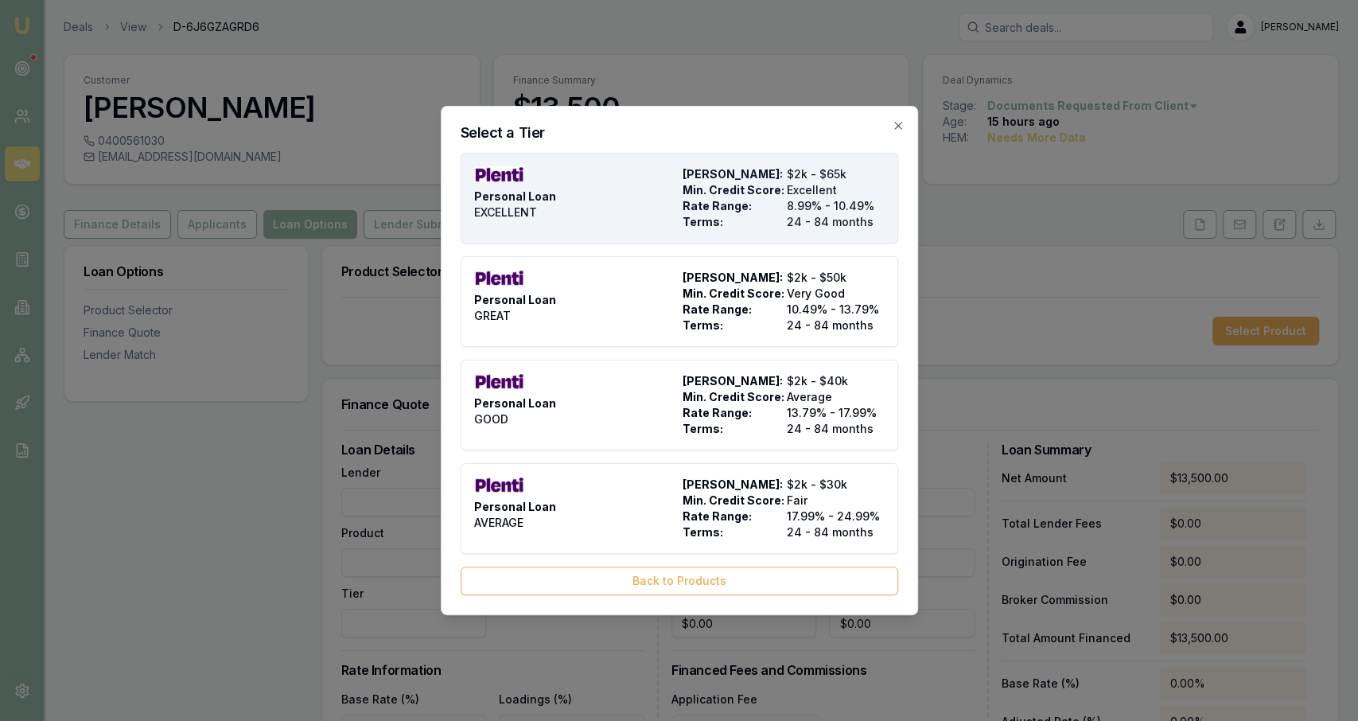
click at [587, 222] on div "Personal Loan EXCELLENT" at bounding box center [575, 198] width 202 height 64
type input "Plenti"
type input "Personal Loan"
type input "EXCELLENT"
type input "8.99"
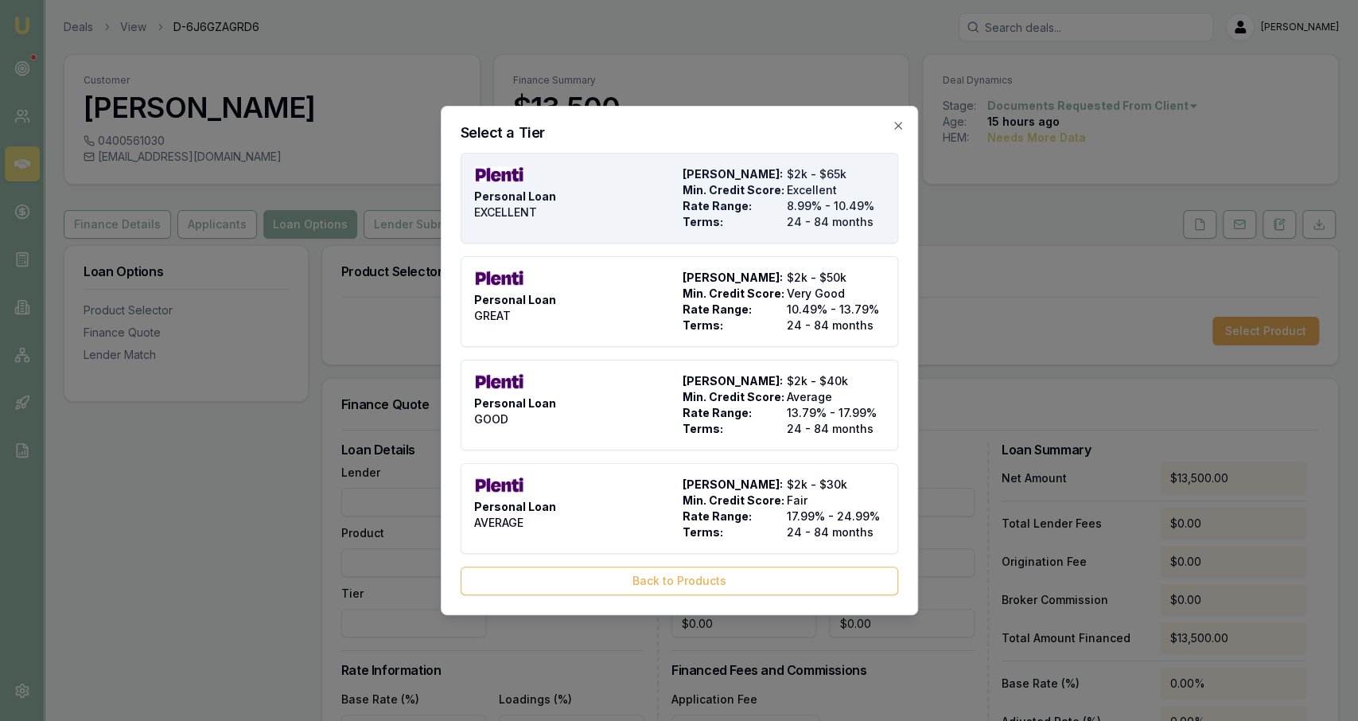
type input "24"
type input "$999.00"
type input "990"
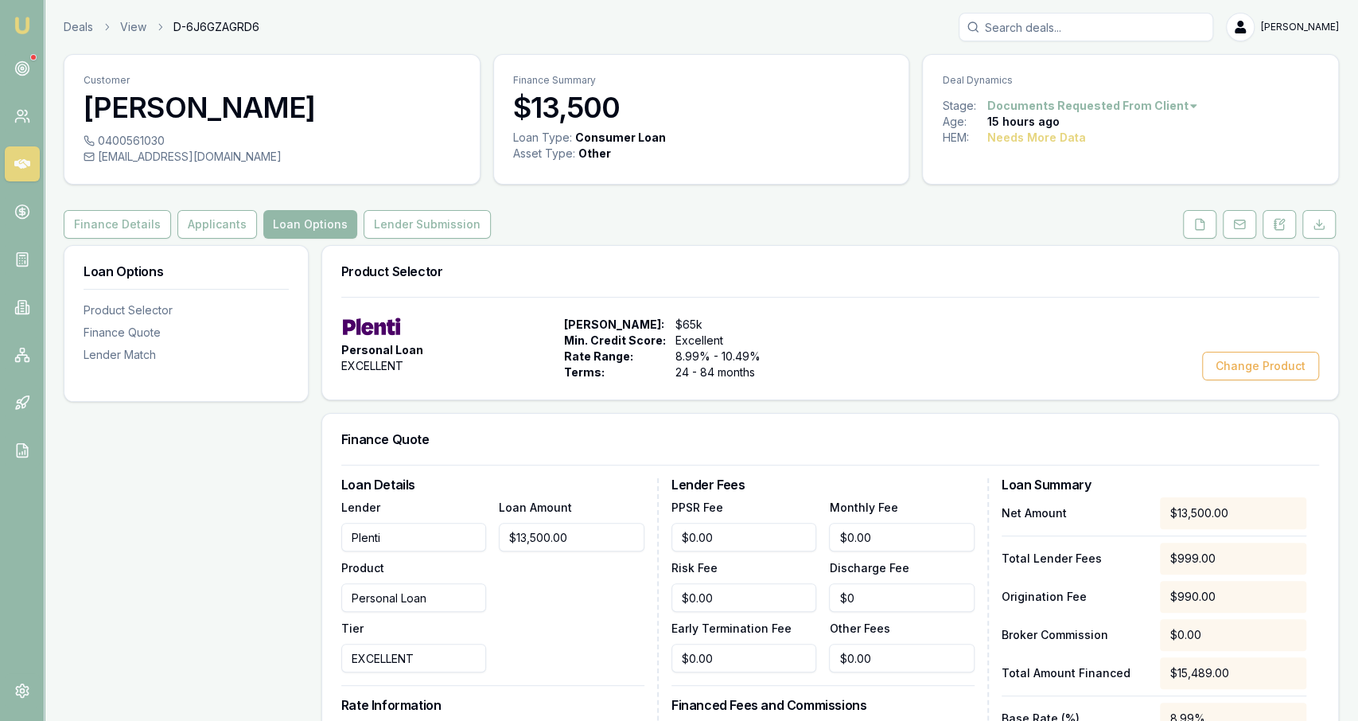
scroll to position [97, 0]
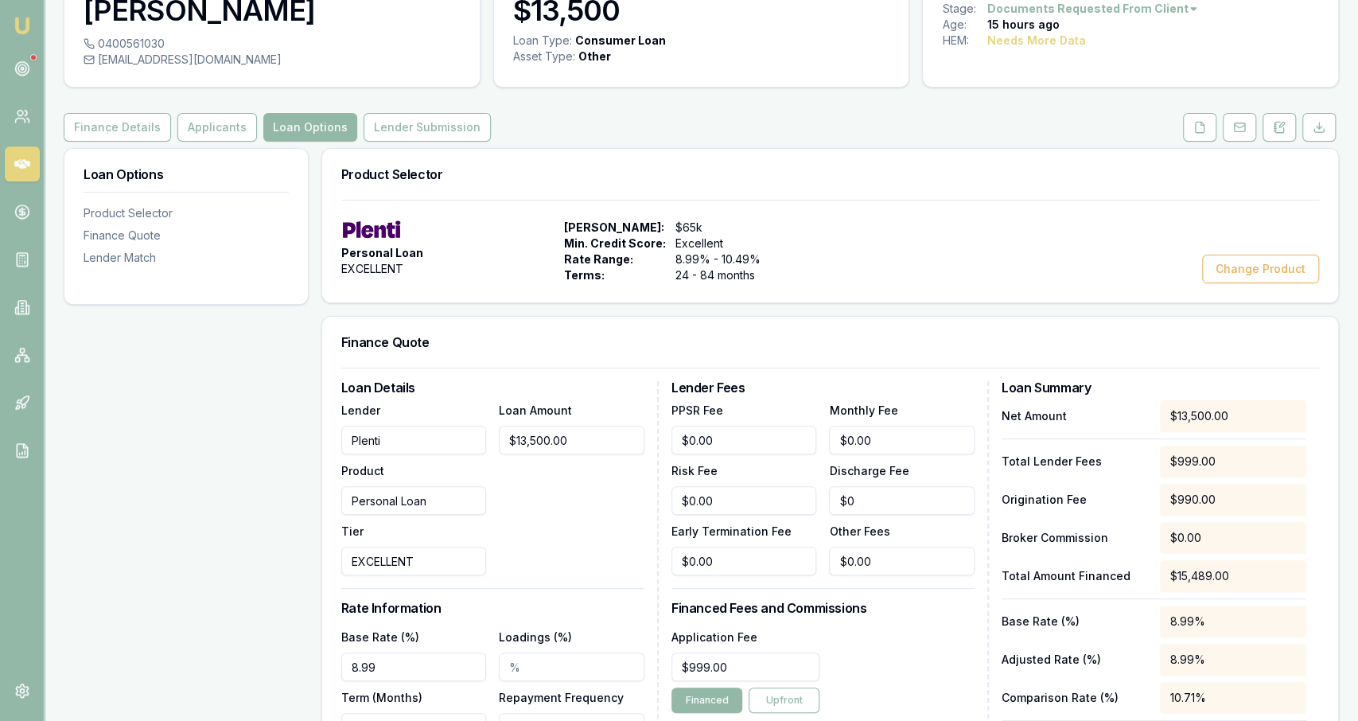
click at [545, 517] on div "Loan Amount $13,500.00" at bounding box center [572, 487] width 146 height 175
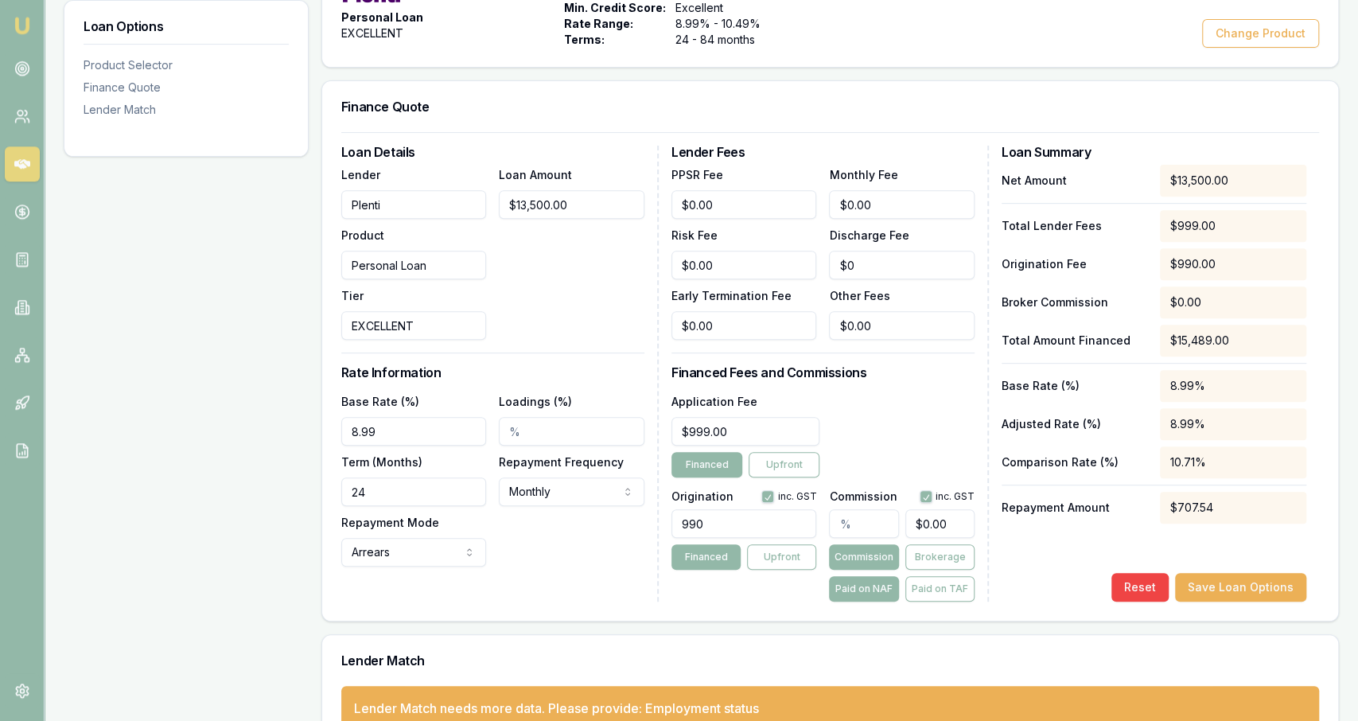
scroll to position [333, 0]
click at [432, 487] on input "24" at bounding box center [414, 491] width 146 height 29
type input "84"
click at [720, 525] on input "990" at bounding box center [745, 523] width 146 height 29
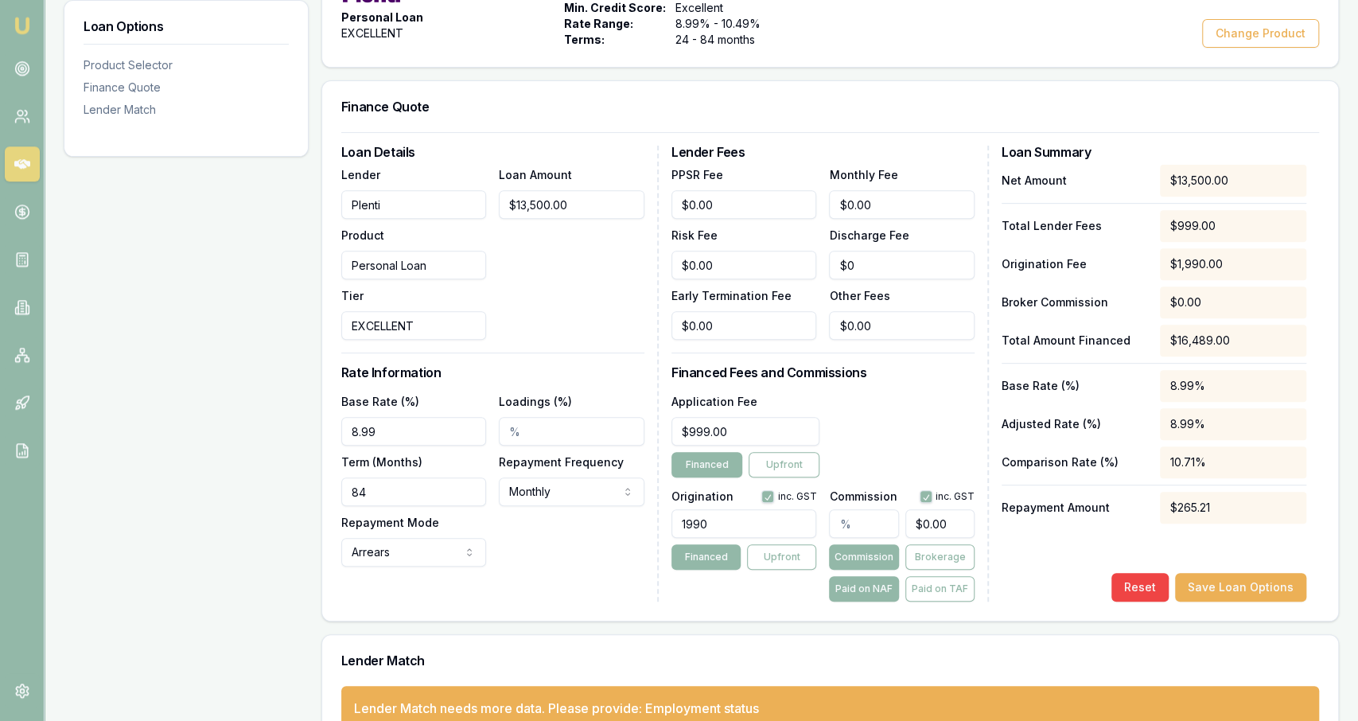
type input "1990.00"
click at [854, 535] on input "text" at bounding box center [863, 523] width 69 height 29
type input "1"
type input "$135.00"
type input "1.00%"
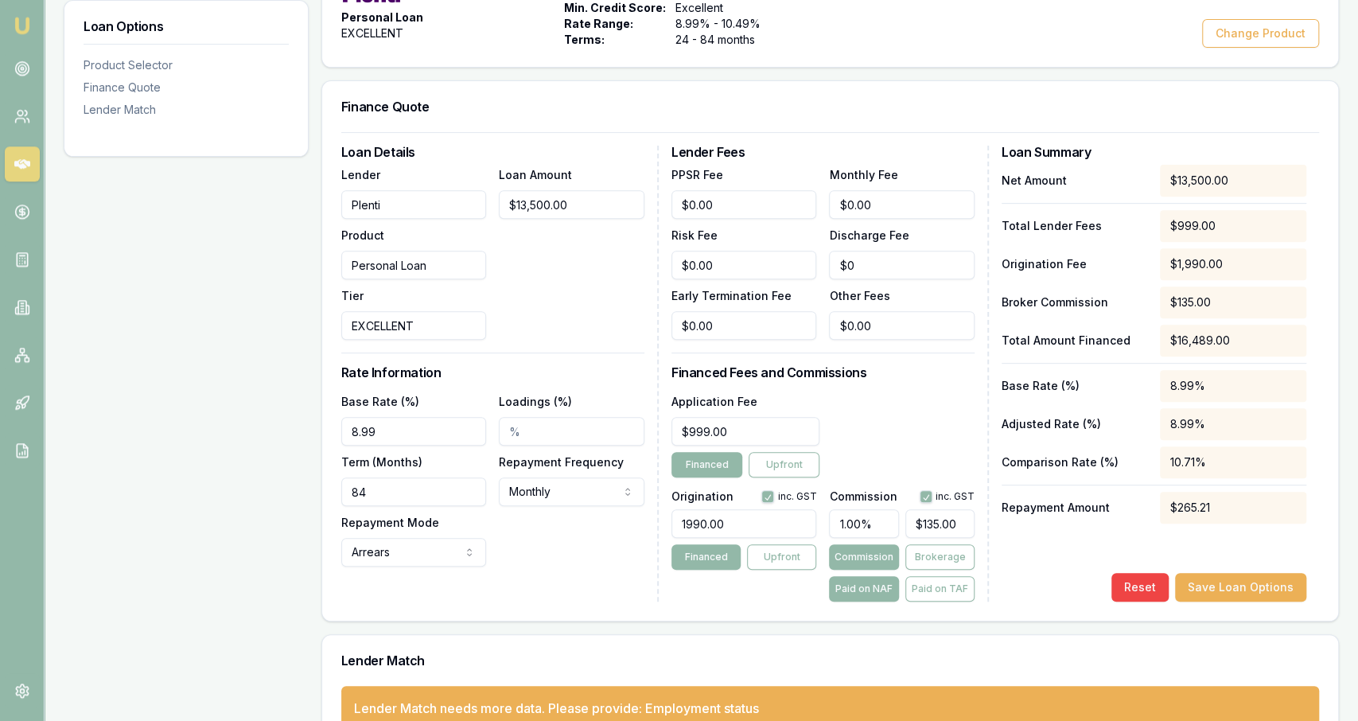
click at [886, 473] on div "Application Fee $999.00 Financed Upfront" at bounding box center [823, 434] width 303 height 86
click at [759, 424] on input "999" at bounding box center [746, 431] width 149 height 29
type input "$999.00"
click at [869, 457] on div "Application Fee $999.00 Financed Upfront" at bounding box center [823, 434] width 303 height 86
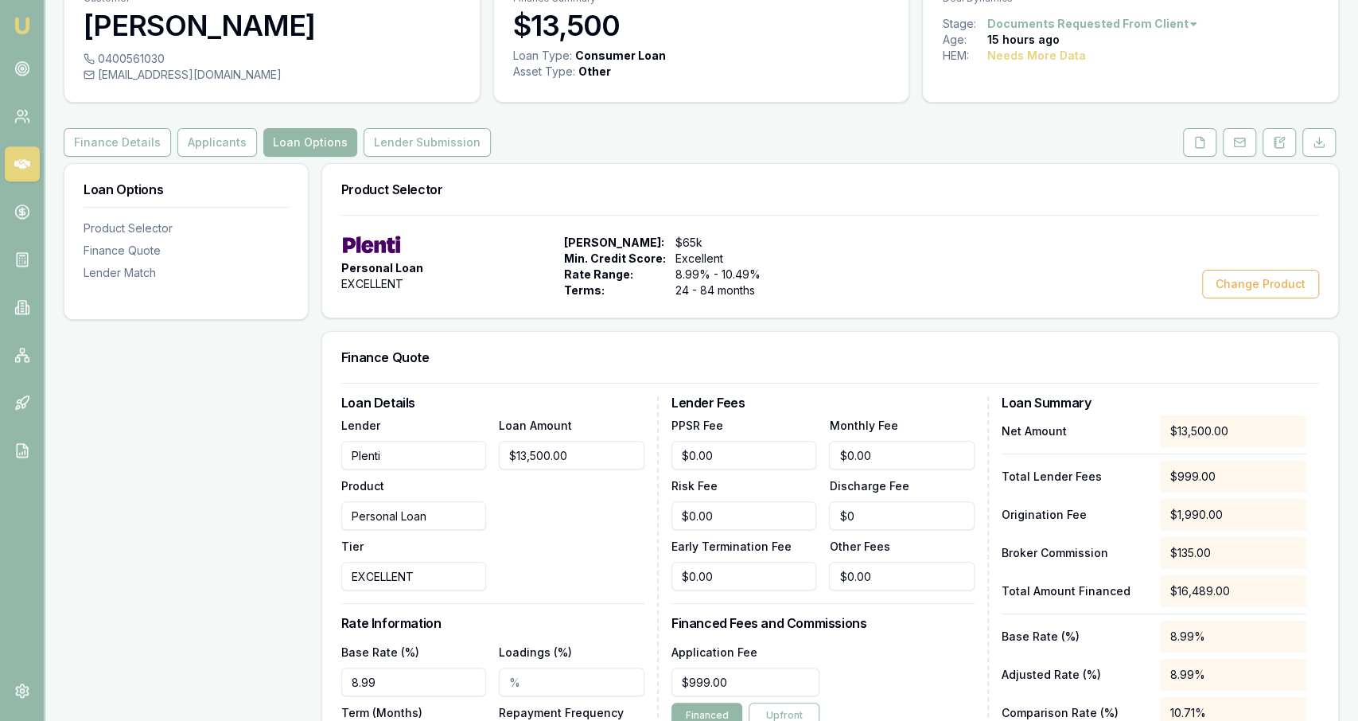
scroll to position [84, 0]
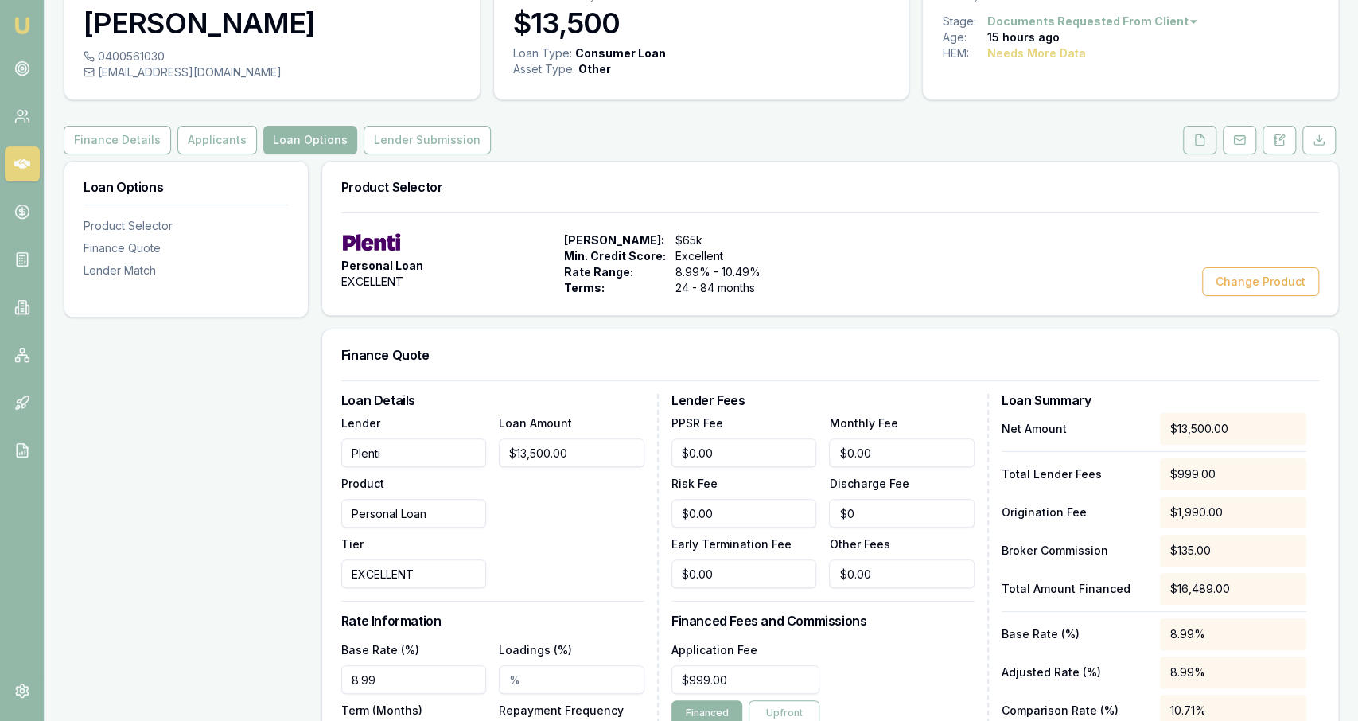
click at [1214, 138] on button at bounding box center [1199, 140] width 33 height 29
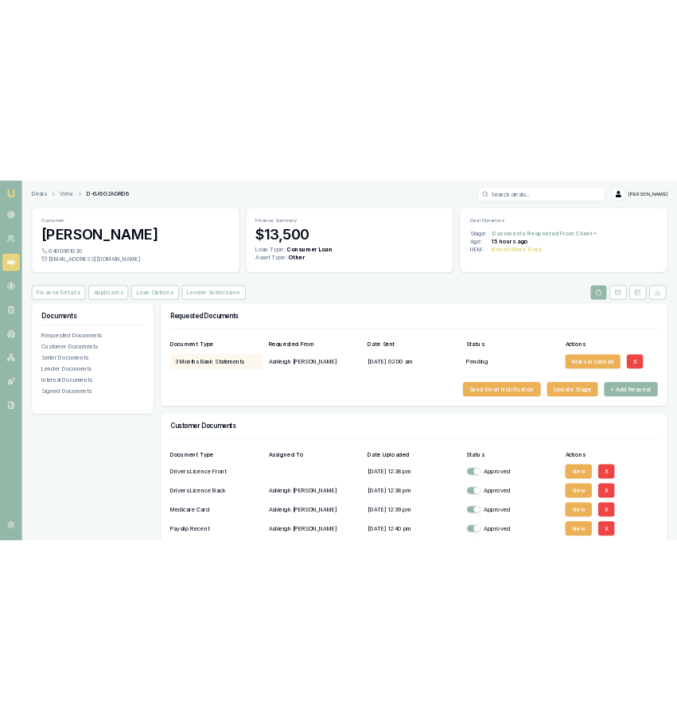
scroll to position [93, 0]
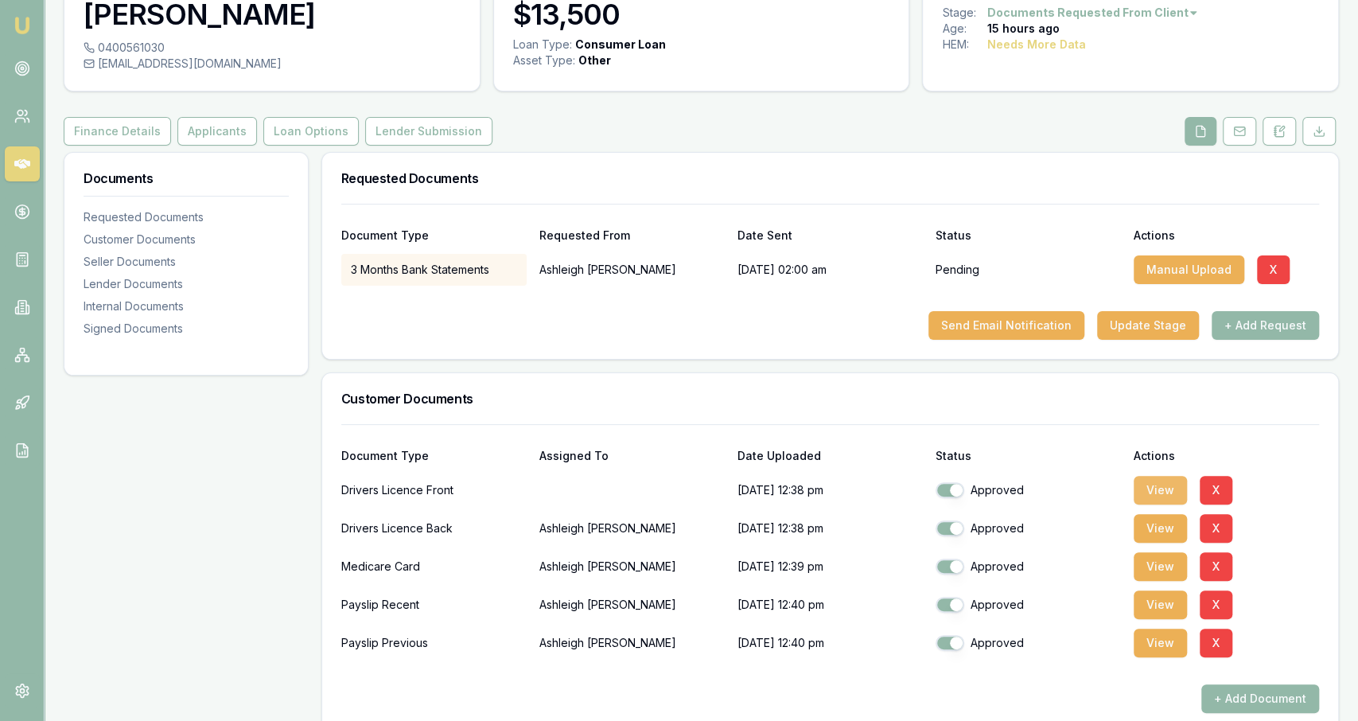
click at [1139, 491] on button "View" at bounding box center [1160, 490] width 53 height 29
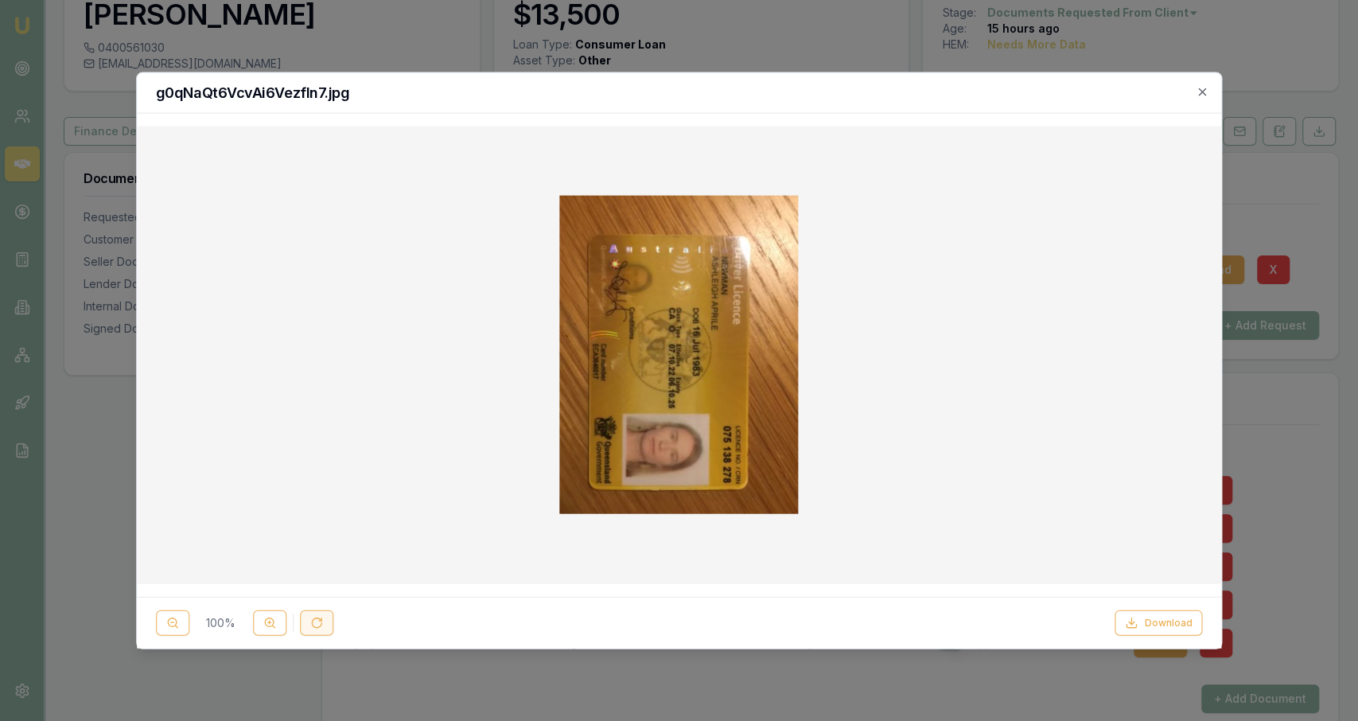
click at [318, 624] on icon at bounding box center [316, 622] width 13 height 13
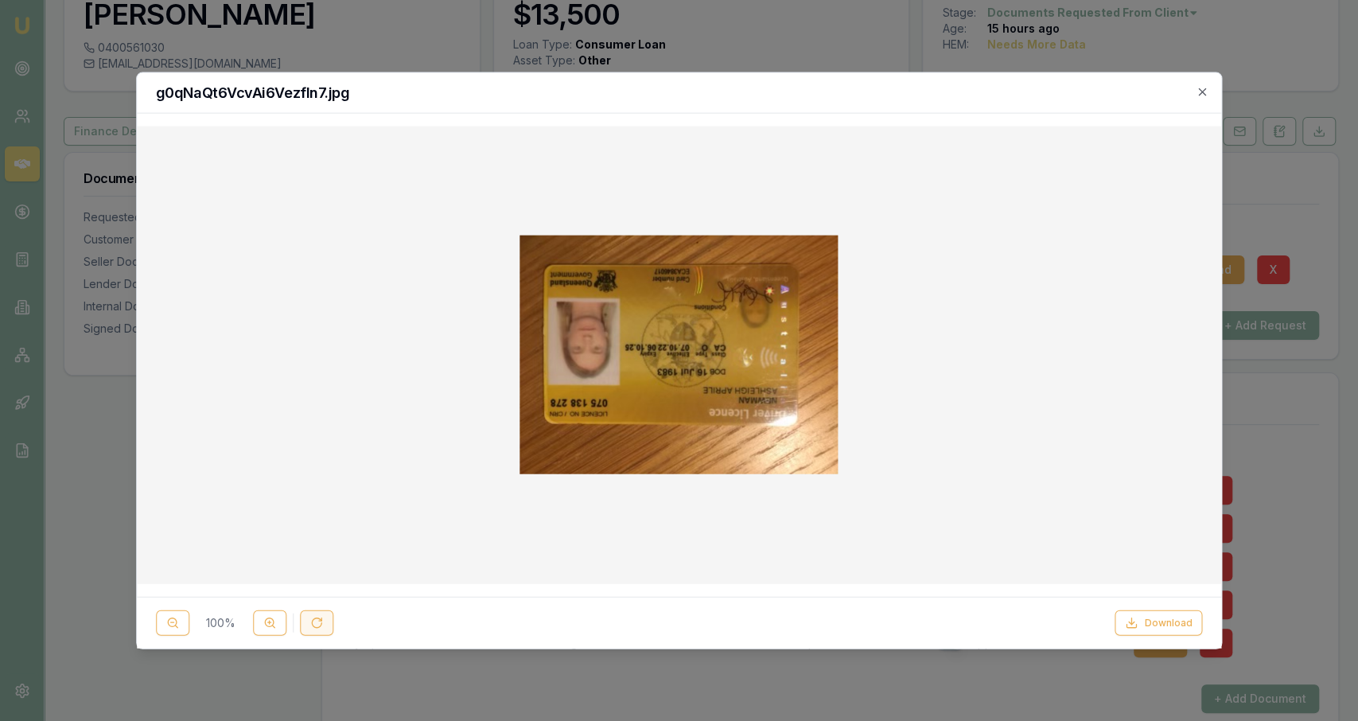
click at [318, 624] on icon at bounding box center [316, 622] width 13 height 13
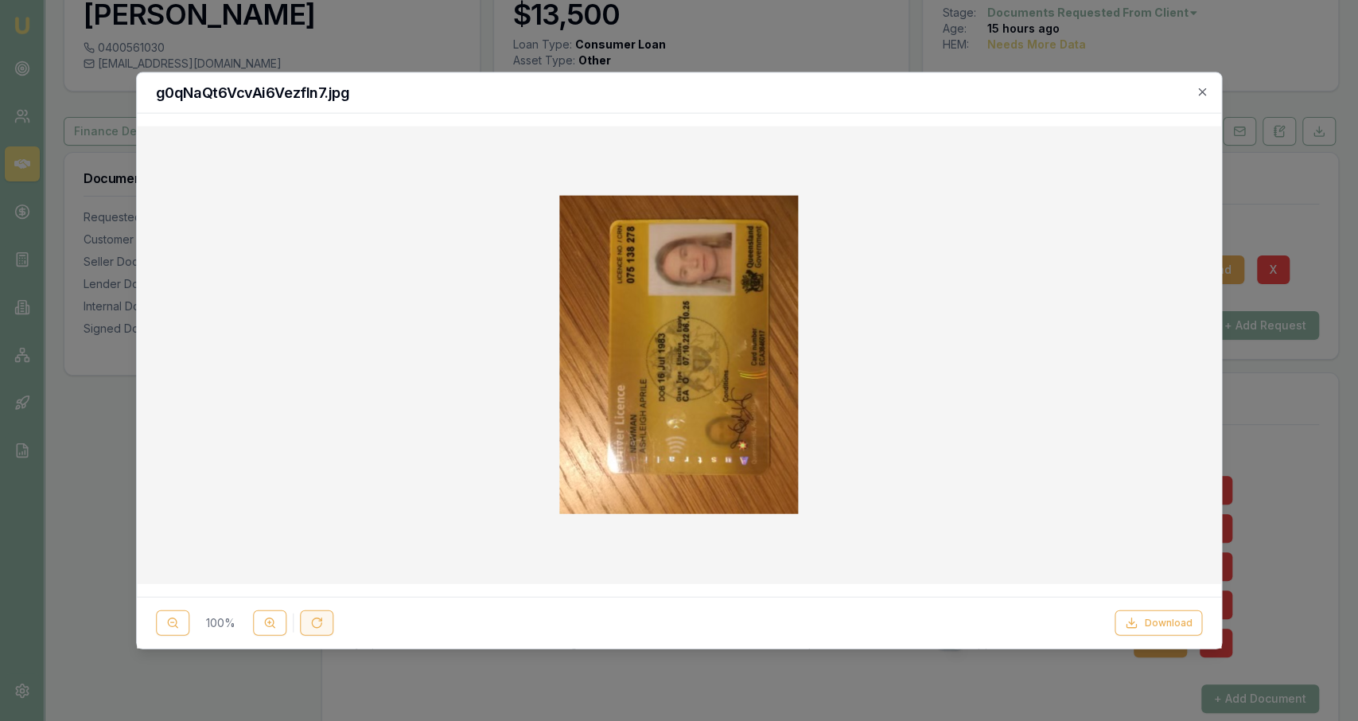
click at [318, 624] on icon at bounding box center [316, 622] width 13 height 13
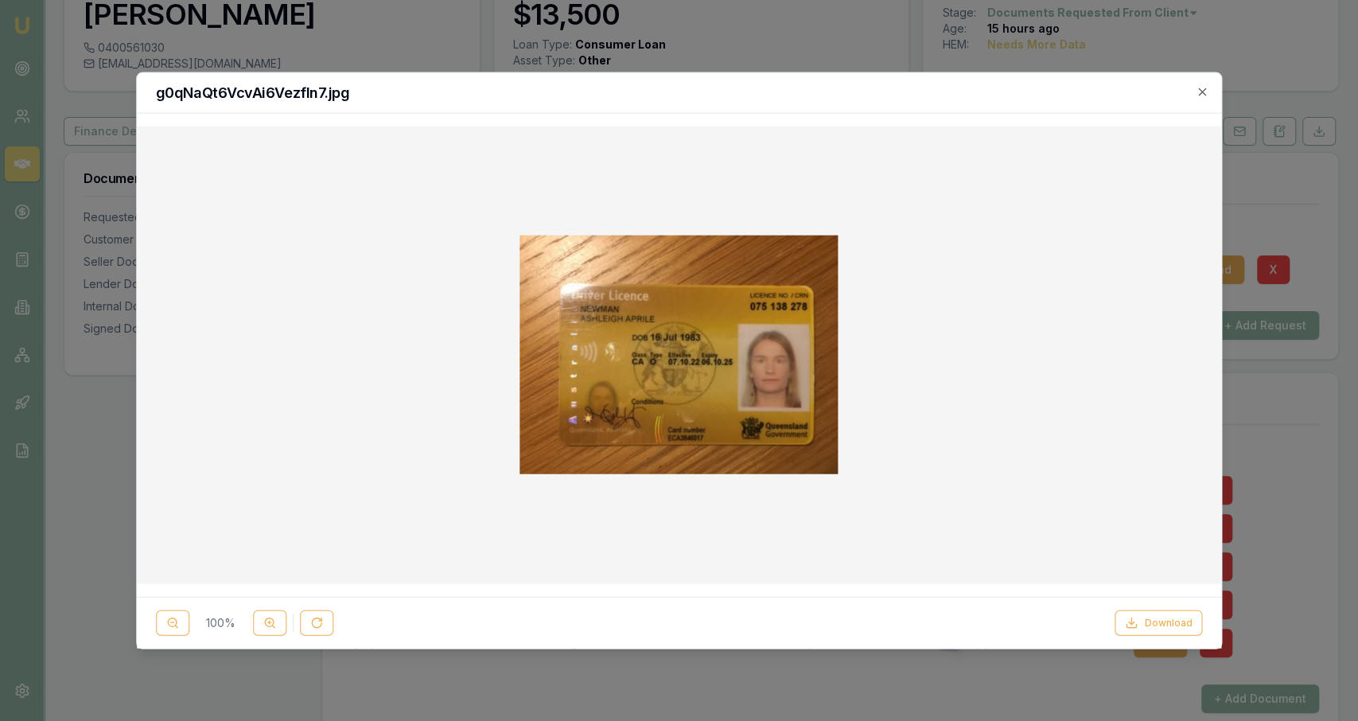
click at [251, 617] on div "100 %" at bounding box center [244, 621] width 177 height 25
click at [265, 627] on icon at bounding box center [269, 622] width 13 height 13
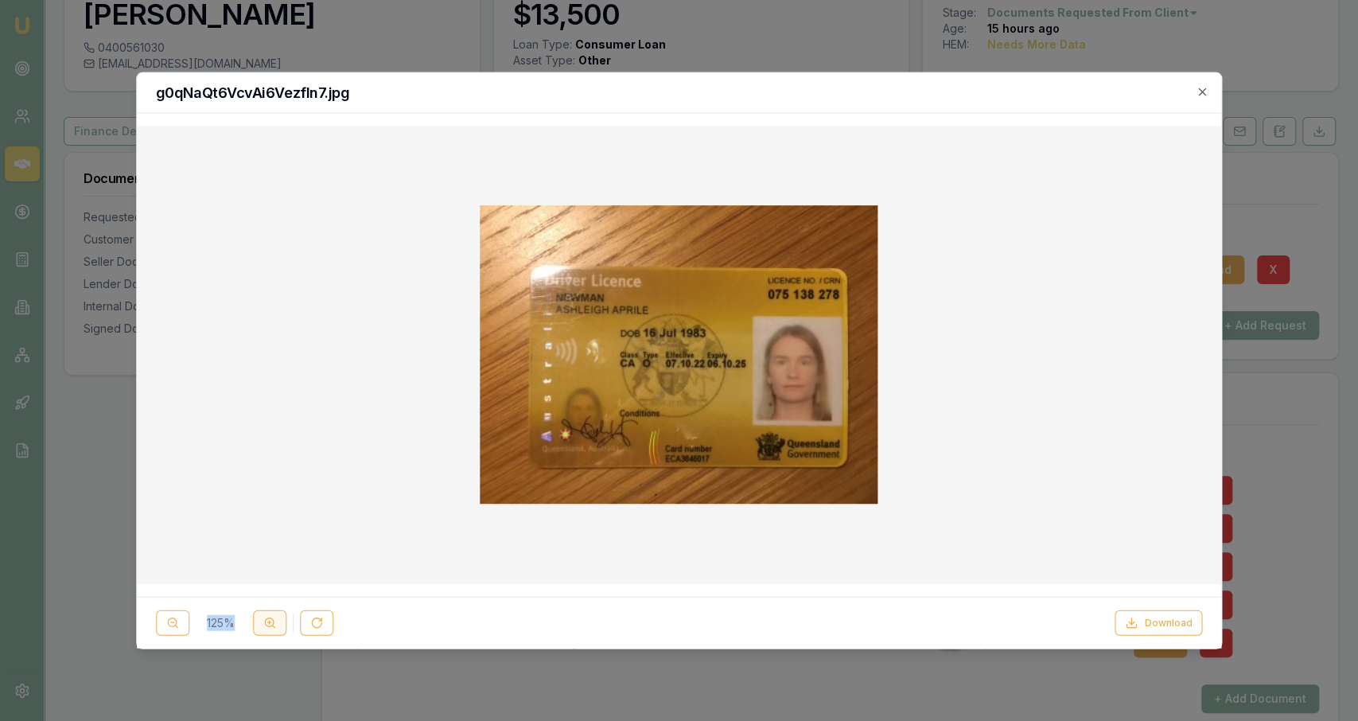
click at [265, 627] on icon at bounding box center [269, 622] width 13 height 13
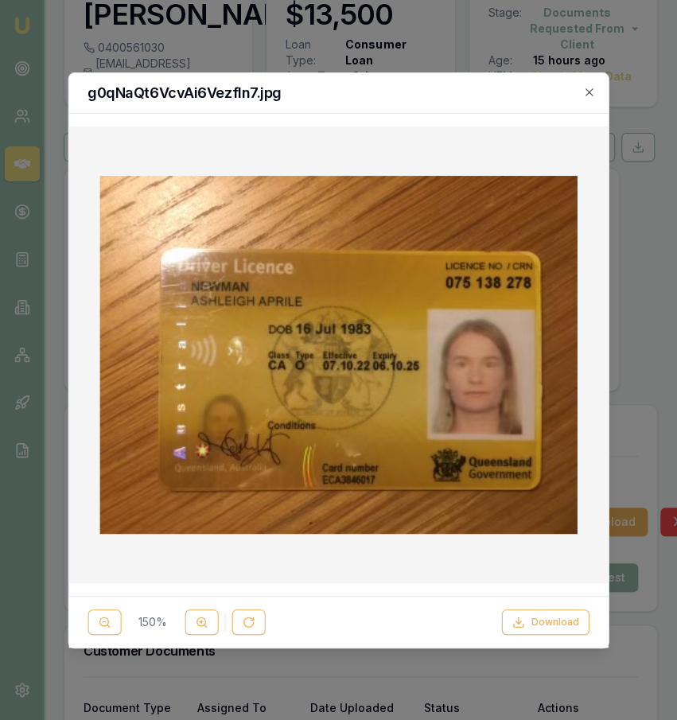
click at [508, 57] on div at bounding box center [338, 360] width 677 height 720
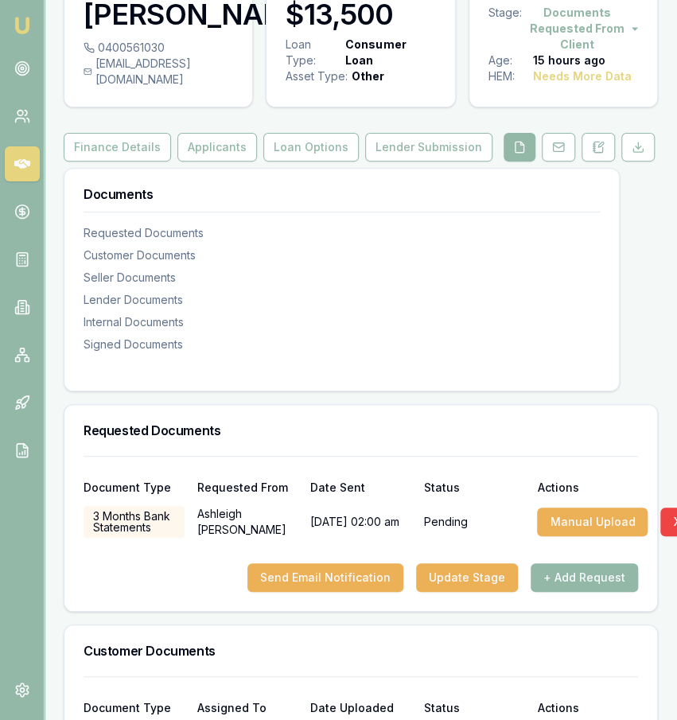
click at [195, 88] on div "[EMAIL_ADDRESS][DOMAIN_NAME]" at bounding box center [159, 72] width 150 height 32
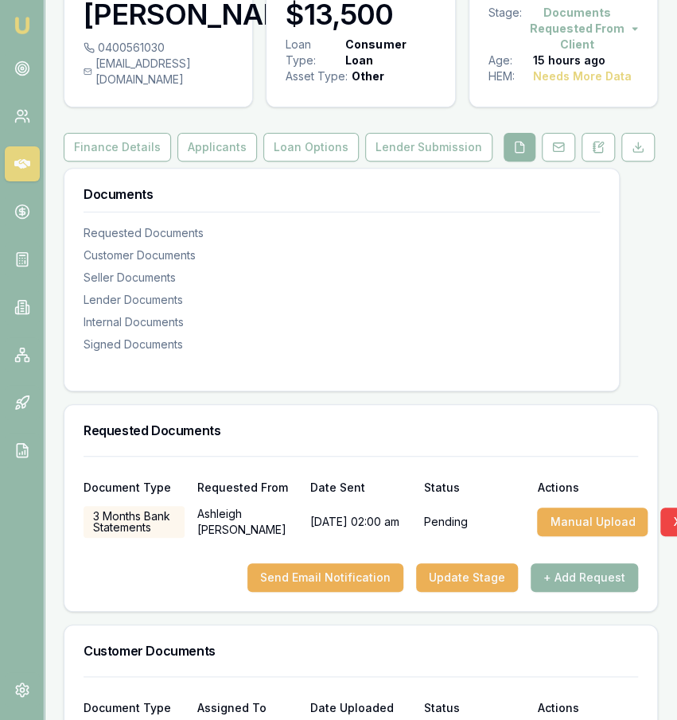
copy icon
click at [162, 56] on div "0400561030" at bounding box center [159, 48] width 150 height 16
copy div "0400561030"
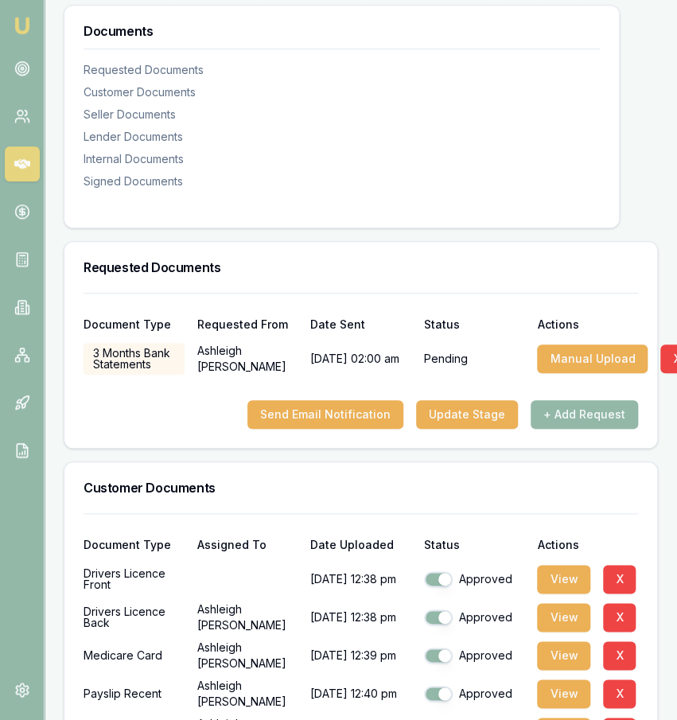
scroll to position [259, 0]
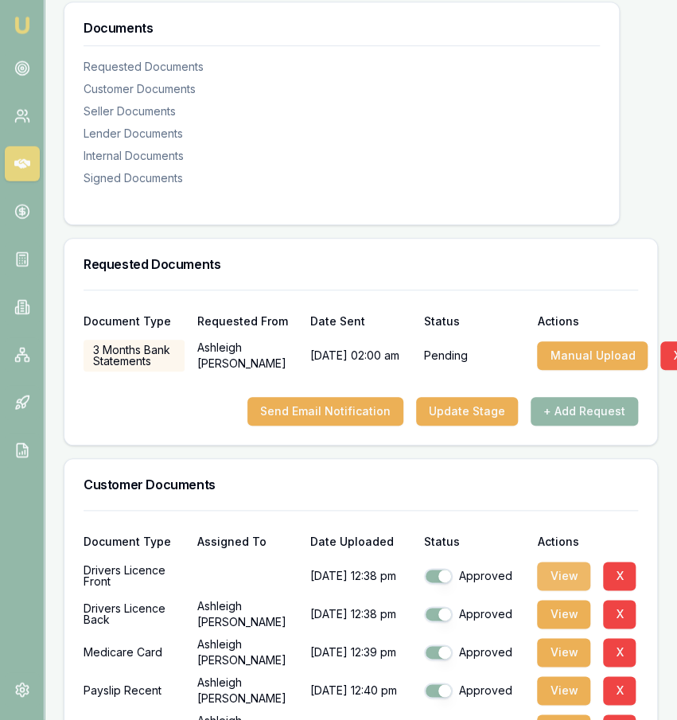
click at [567, 578] on button "View" at bounding box center [563, 576] width 53 height 29
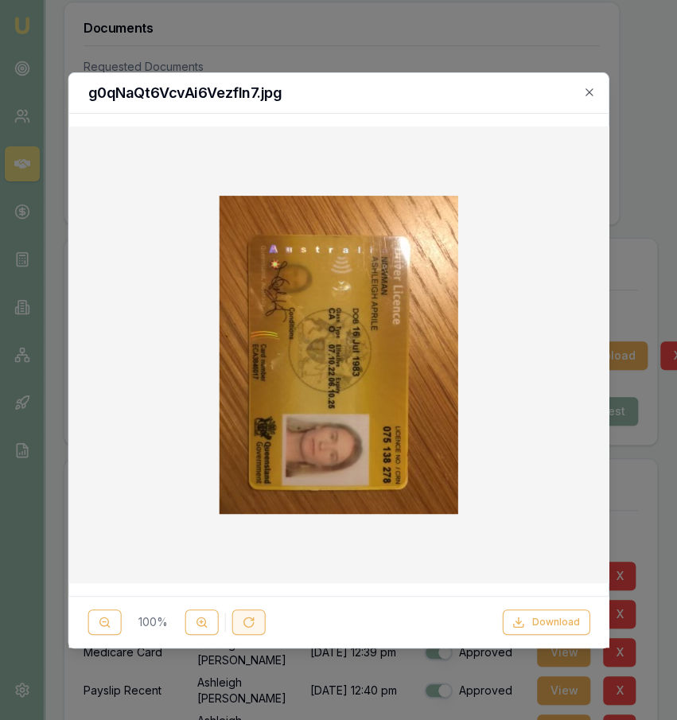
click at [251, 620] on icon at bounding box center [252, 618] width 2 height 2
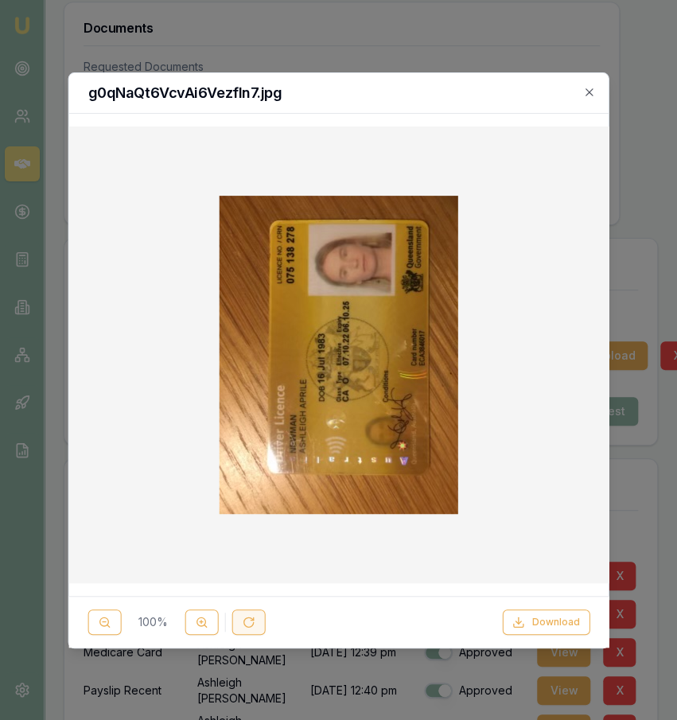
click at [251, 620] on icon at bounding box center [252, 618] width 2 height 2
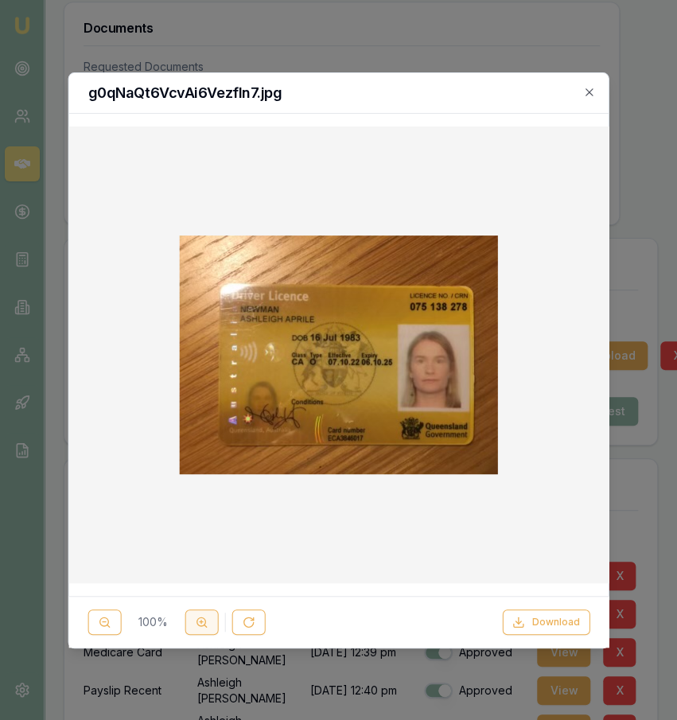
click at [201, 621] on line at bounding box center [200, 621] width 3 height 0
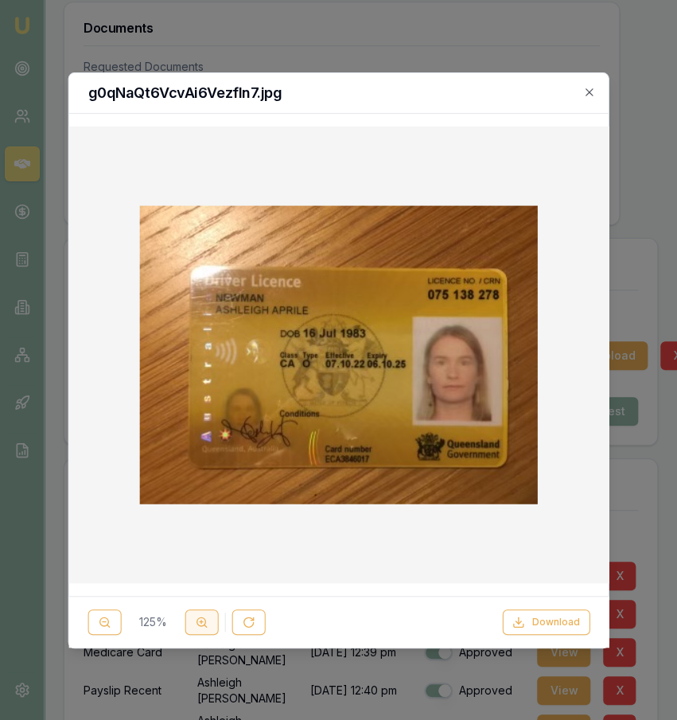
click at [201, 621] on line at bounding box center [200, 621] width 3 height 0
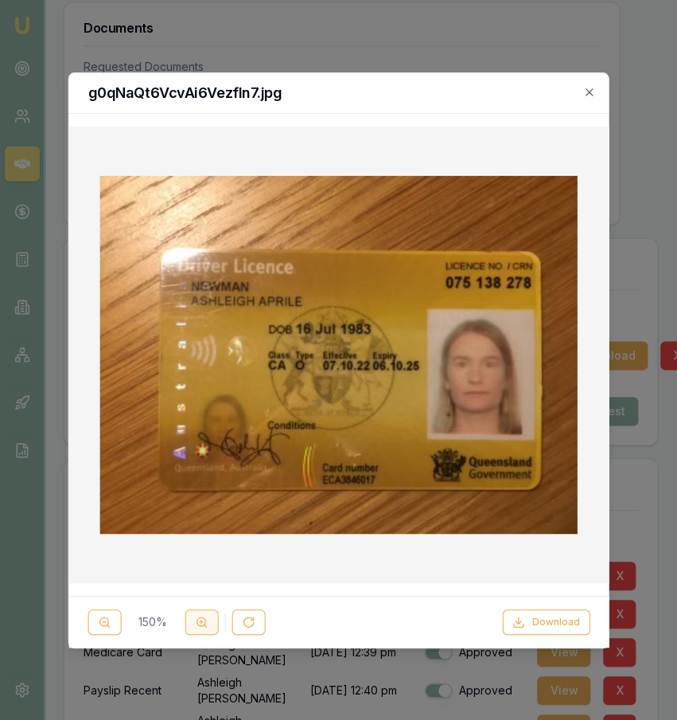
click at [201, 621] on line at bounding box center [200, 621] width 3 height 0
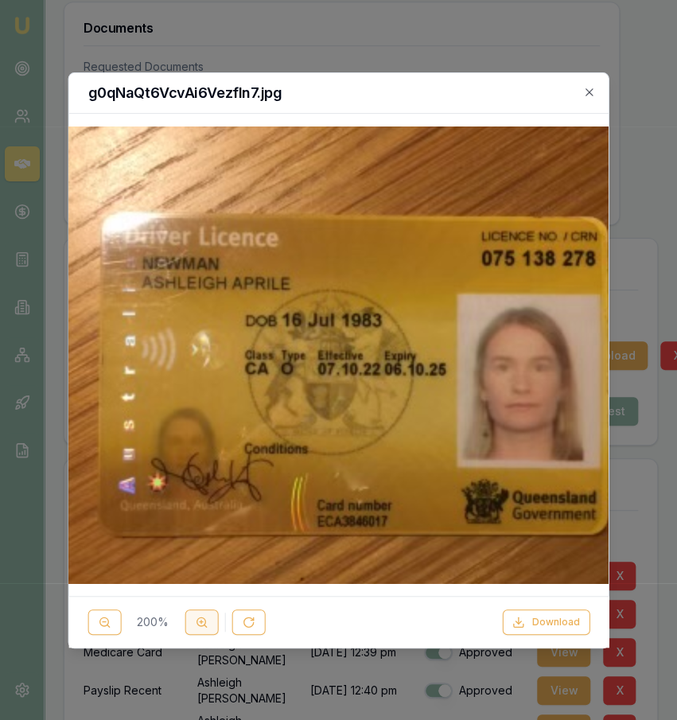
click at [201, 621] on line at bounding box center [200, 621] width 3 height 0
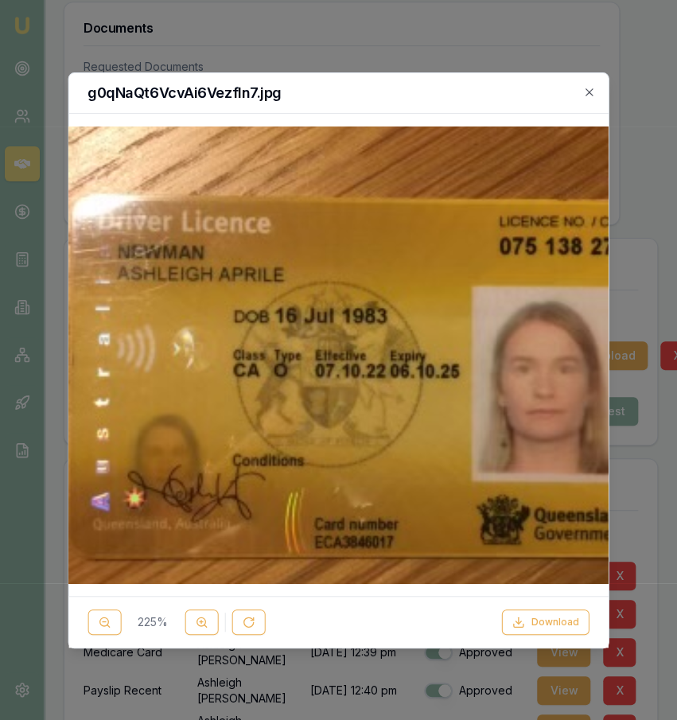
scroll to position [0, 88]
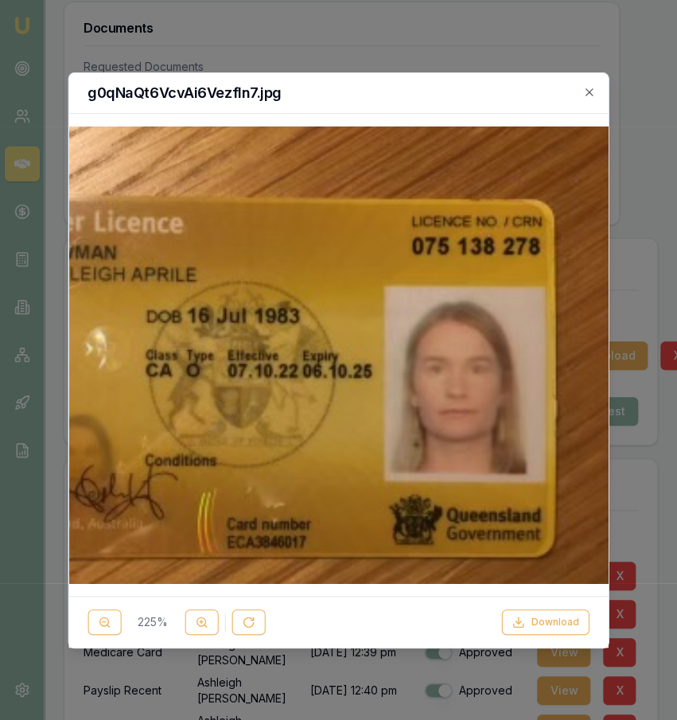
click at [536, 685] on div at bounding box center [338, 360] width 677 height 720
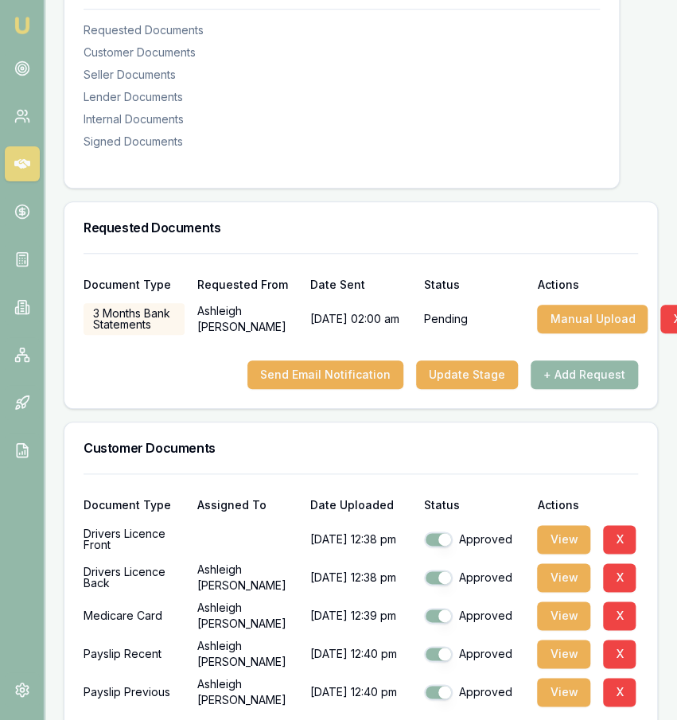
scroll to position [298, 0]
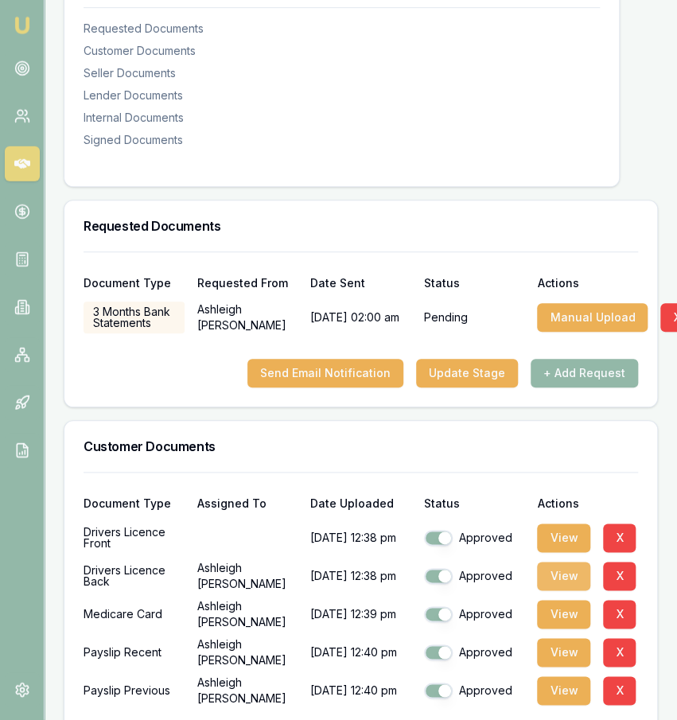
click at [571, 590] on button "View" at bounding box center [563, 576] width 53 height 29
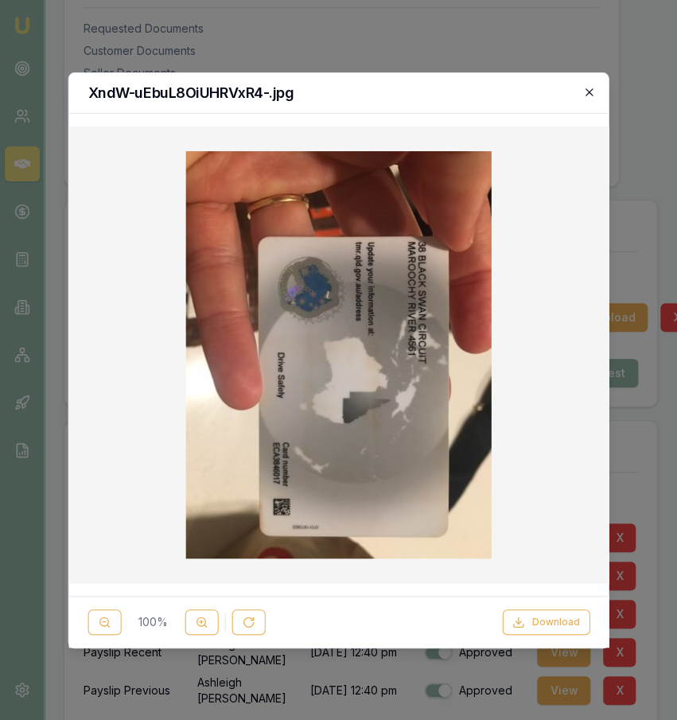
click at [592, 96] on icon "button" at bounding box center [589, 92] width 13 height 13
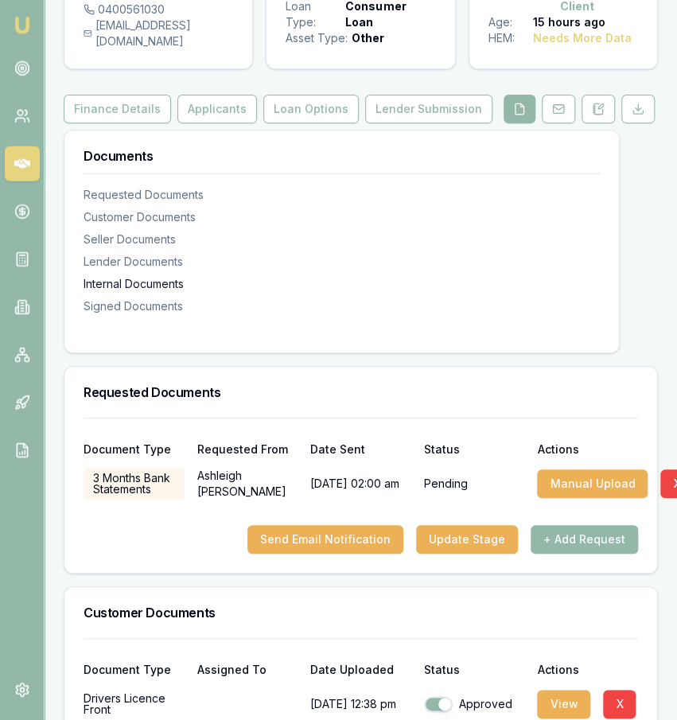
scroll to position [0, 0]
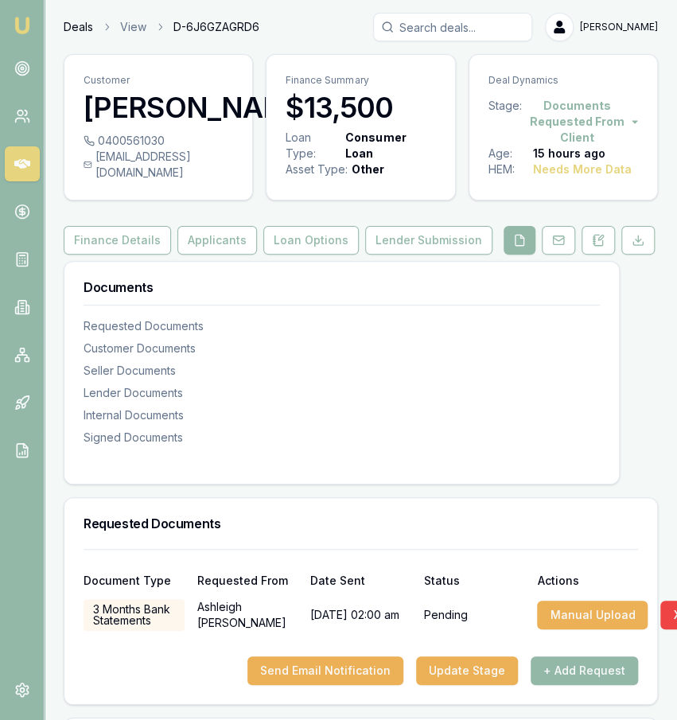
click at [71, 22] on link "Deals" at bounding box center [78, 27] width 29 height 16
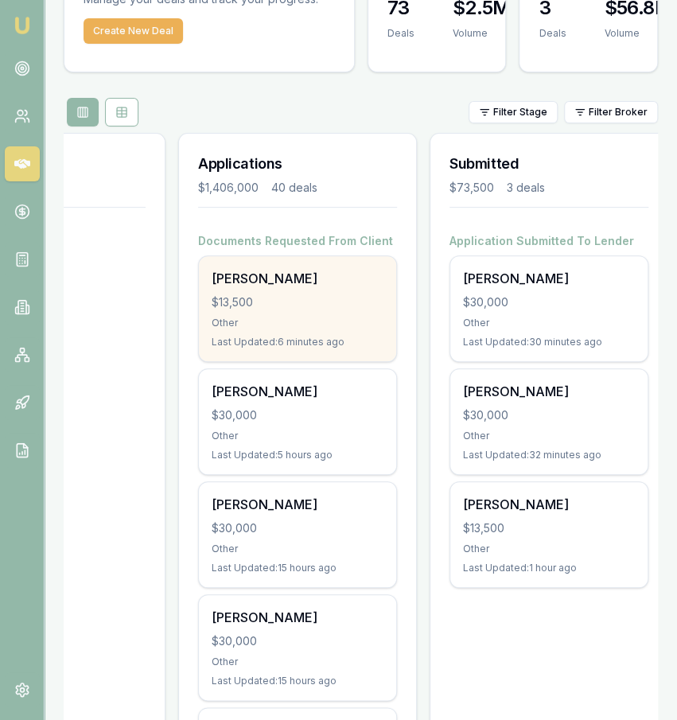
scroll to position [0, 141]
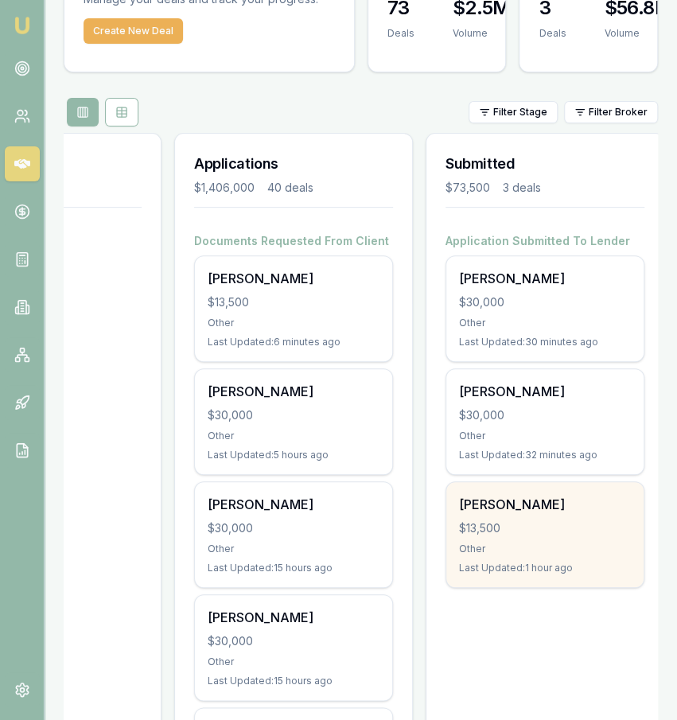
click at [564, 548] on div "Other" at bounding box center [545, 549] width 172 height 13
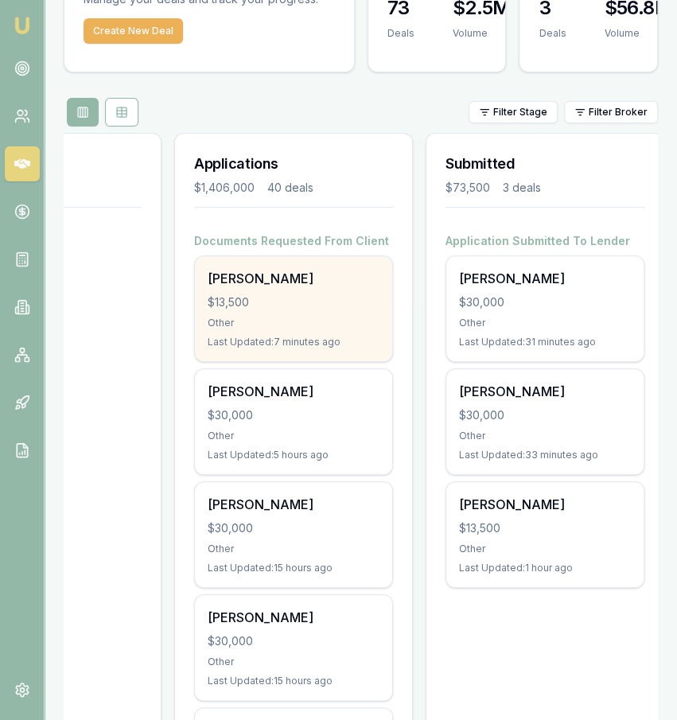
click at [368, 305] on div "$13,500" at bounding box center [294, 302] width 172 height 16
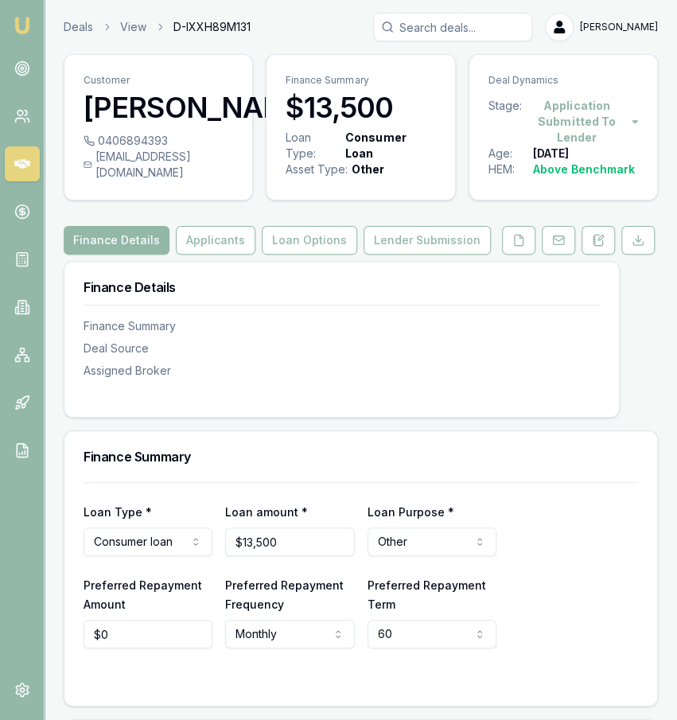
click at [524, 232] on div "Customer [PERSON_NAME] 0406894393 [EMAIL_ADDRESS][DOMAIN_NAME] Finance Summary …" at bounding box center [361, 584] width 594 height 1061
click at [524, 243] on button at bounding box center [518, 240] width 33 height 29
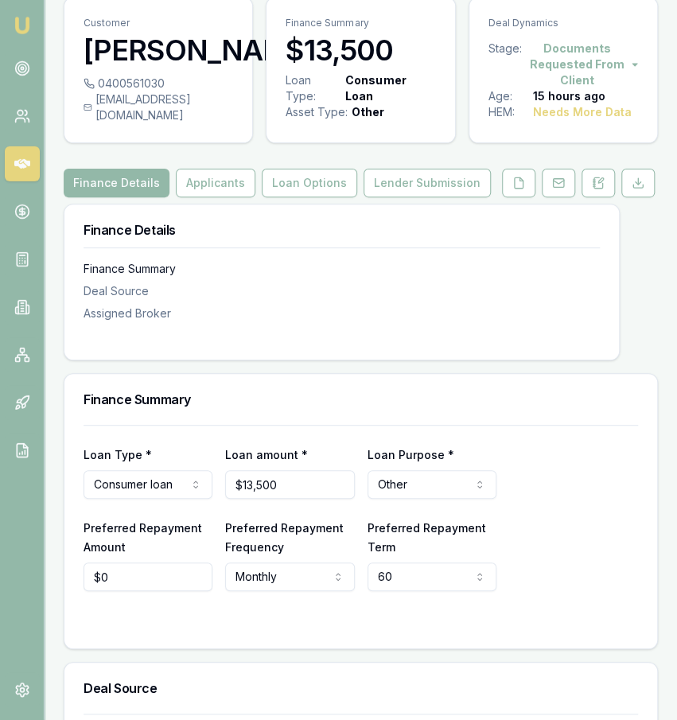
scroll to position [62, 0]
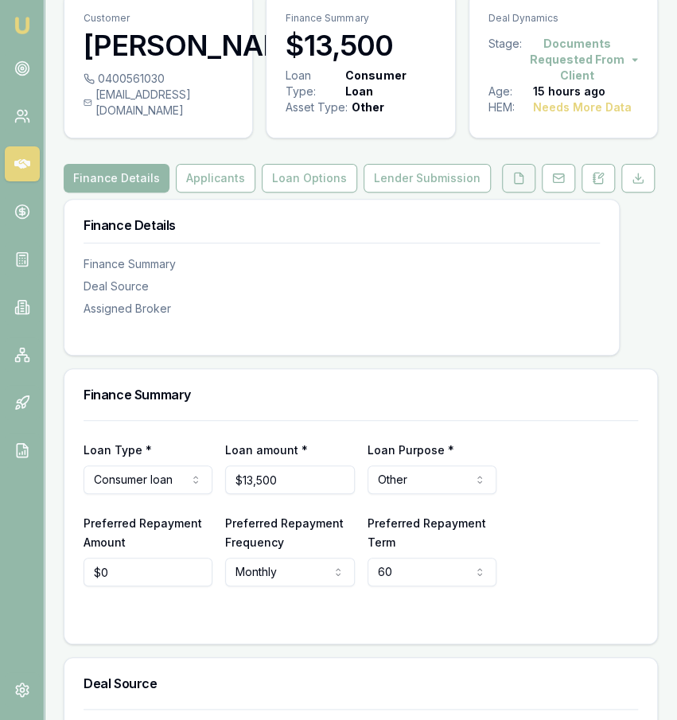
click at [527, 193] on button at bounding box center [518, 178] width 33 height 29
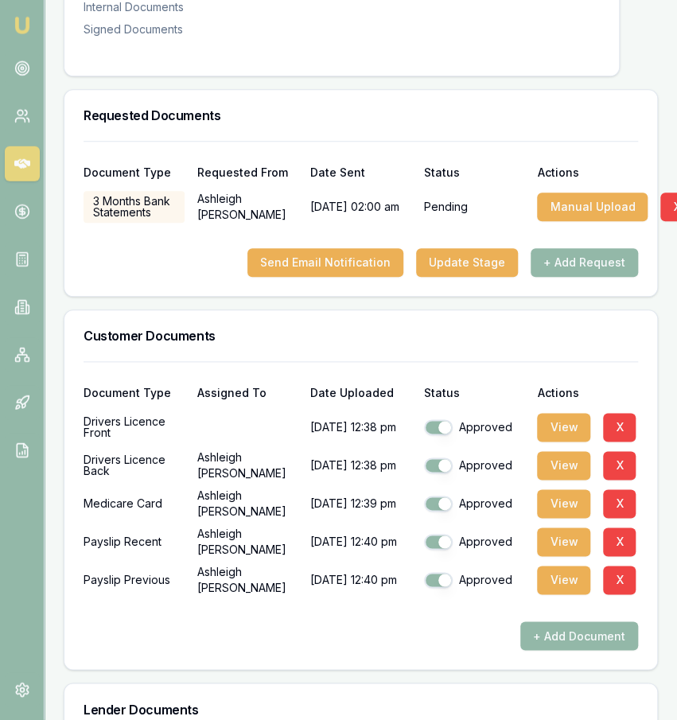
scroll to position [409, 0]
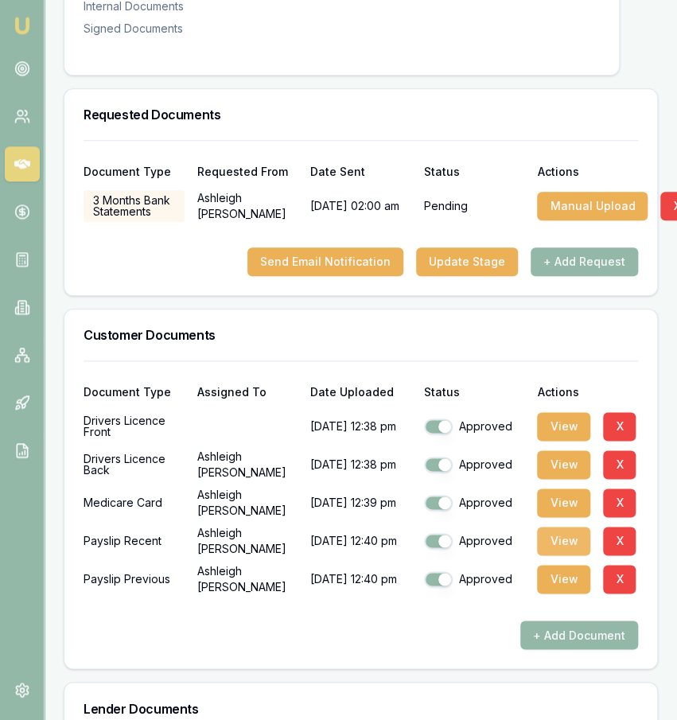
click at [570, 555] on button "View" at bounding box center [563, 541] width 53 height 29
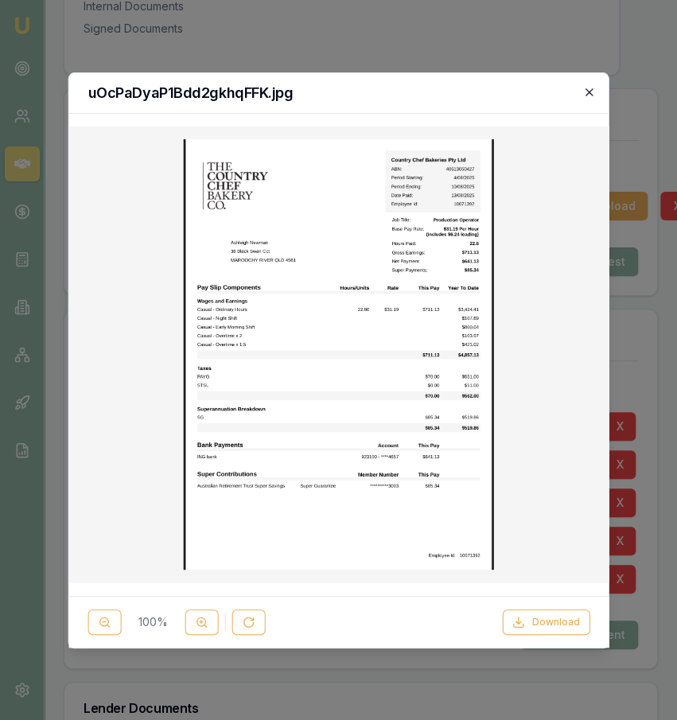
click at [585, 92] on icon "button" at bounding box center [589, 92] width 13 height 13
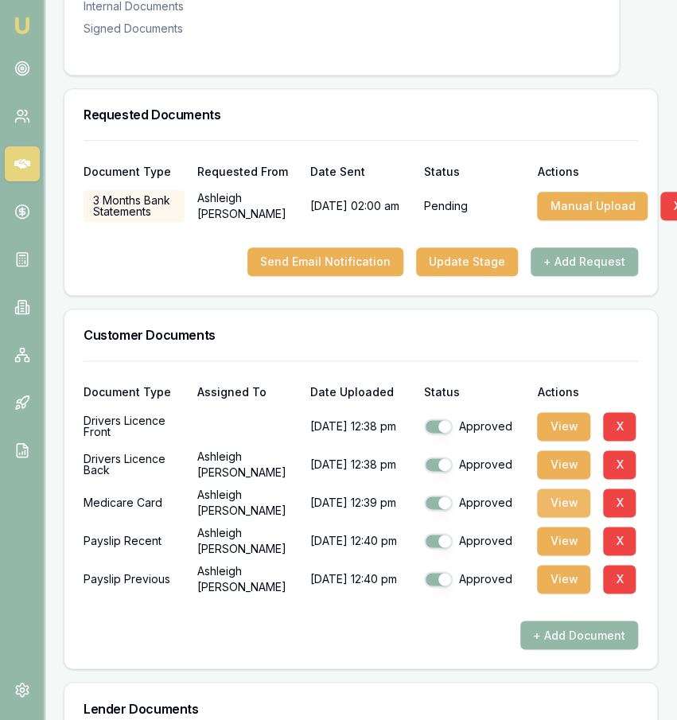
click at [580, 510] on button "View" at bounding box center [563, 503] width 53 height 29
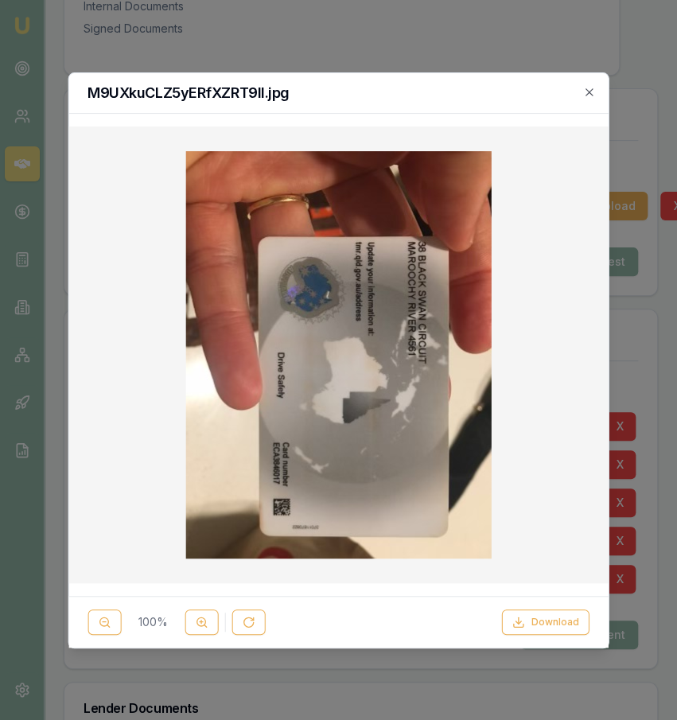
click at [644, 373] on div at bounding box center [338, 360] width 677 height 720
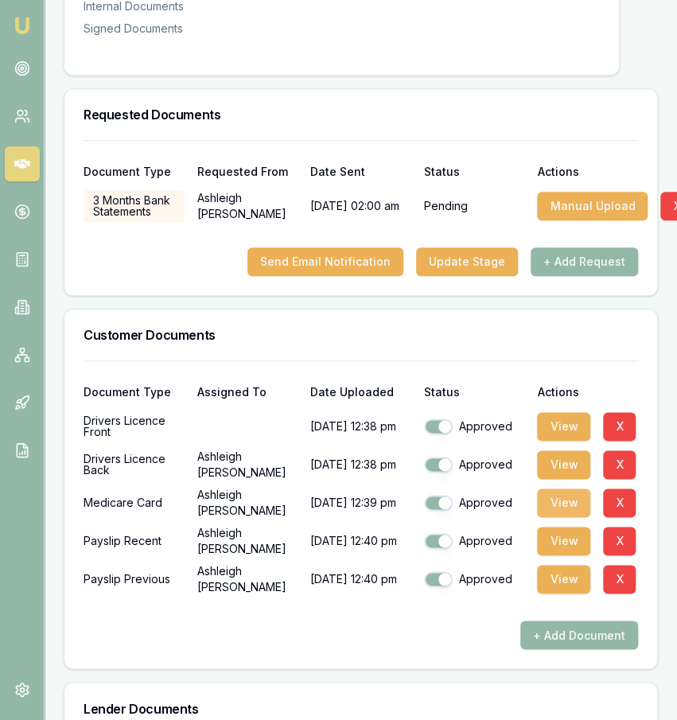
click at [543, 517] on button "View" at bounding box center [563, 503] width 53 height 29
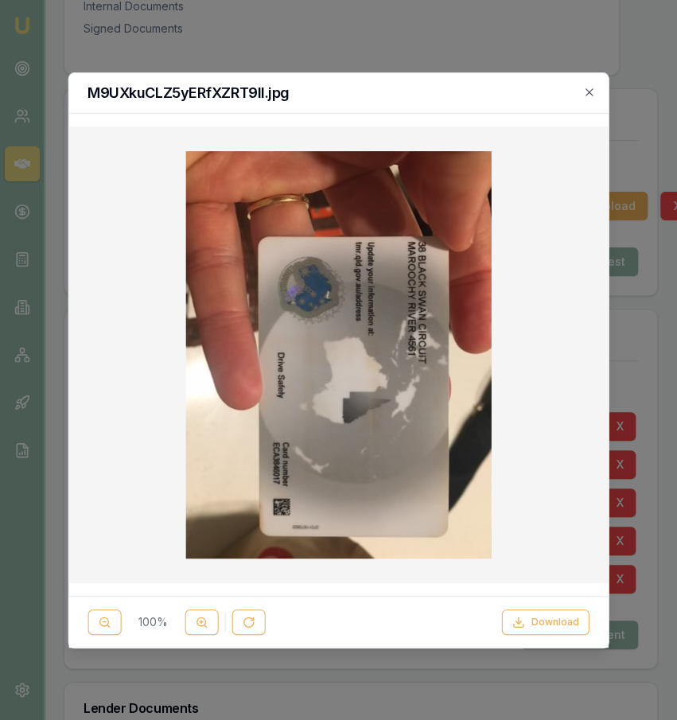
click at [654, 413] on div at bounding box center [338, 360] width 677 height 720
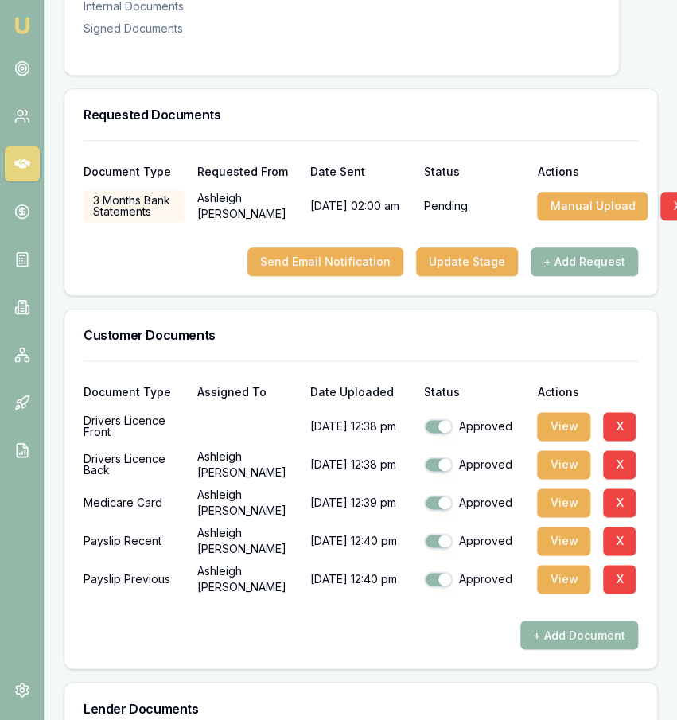
click at [536, 479] on div "Drivers Licence Back [PERSON_NAME] [DATE] 12:38 pm Approved View X" at bounding box center [361, 465] width 555 height 32
click at [558, 517] on button "View" at bounding box center [563, 503] width 53 height 29
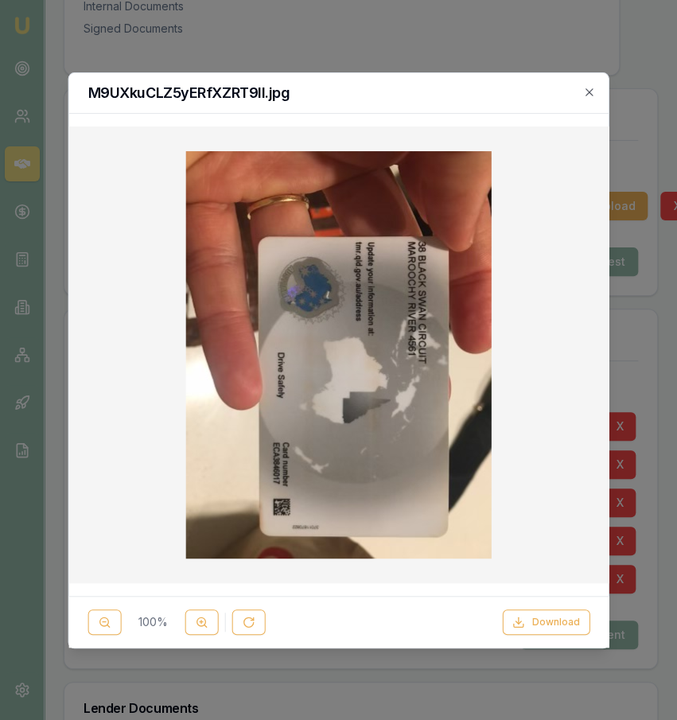
click at [628, 512] on div at bounding box center [338, 360] width 677 height 720
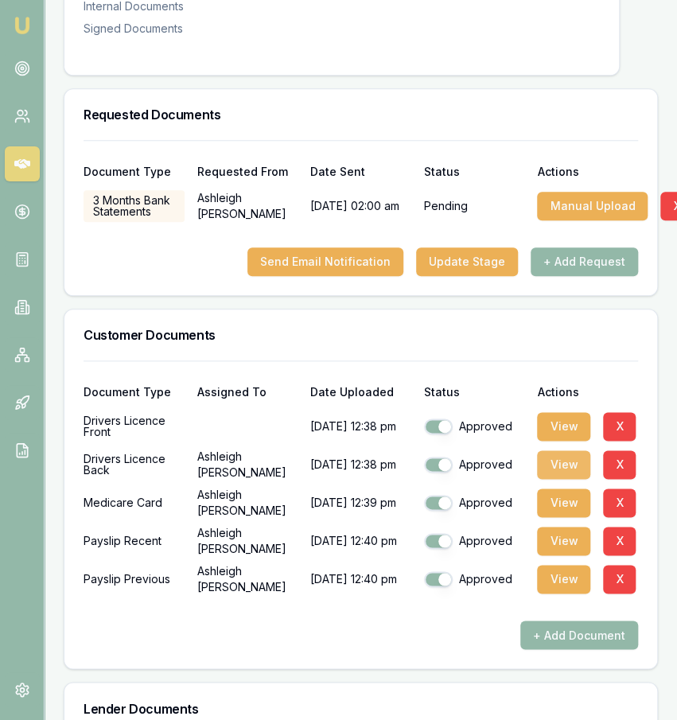
click at [578, 467] on button "View" at bounding box center [563, 464] width 53 height 29
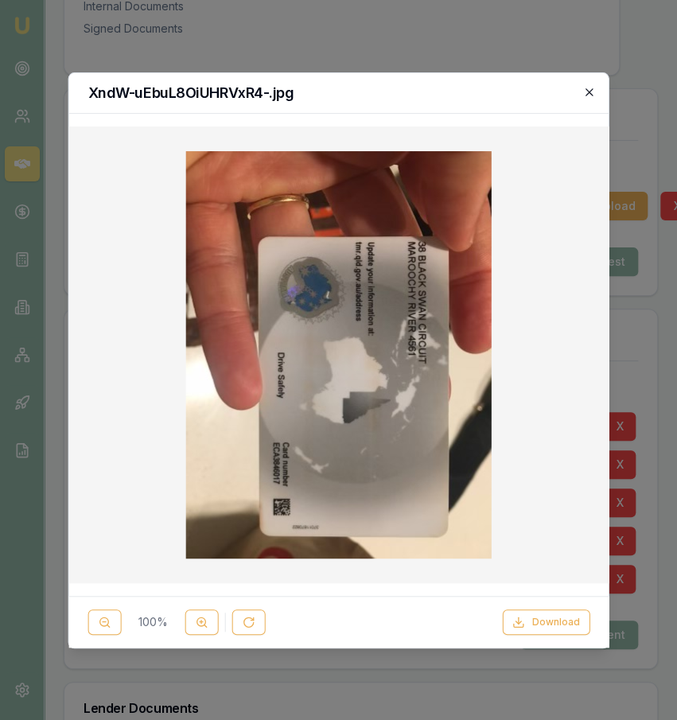
click at [593, 95] on icon "button" at bounding box center [589, 91] width 7 height 7
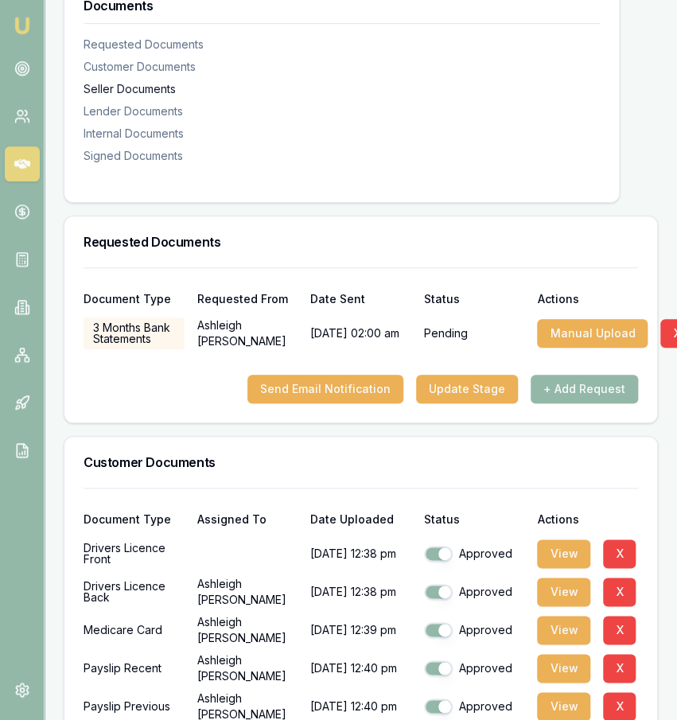
scroll to position [0, 0]
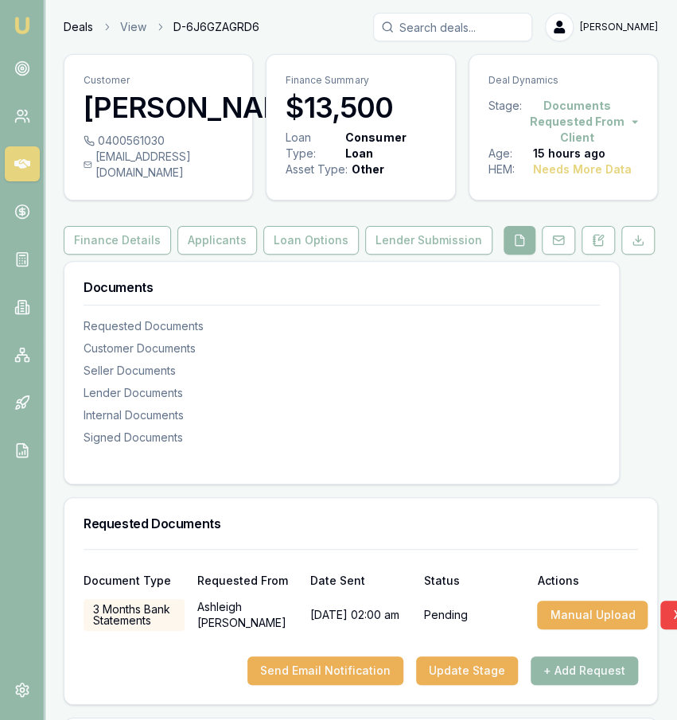
click at [74, 26] on link "Deals" at bounding box center [78, 27] width 29 height 16
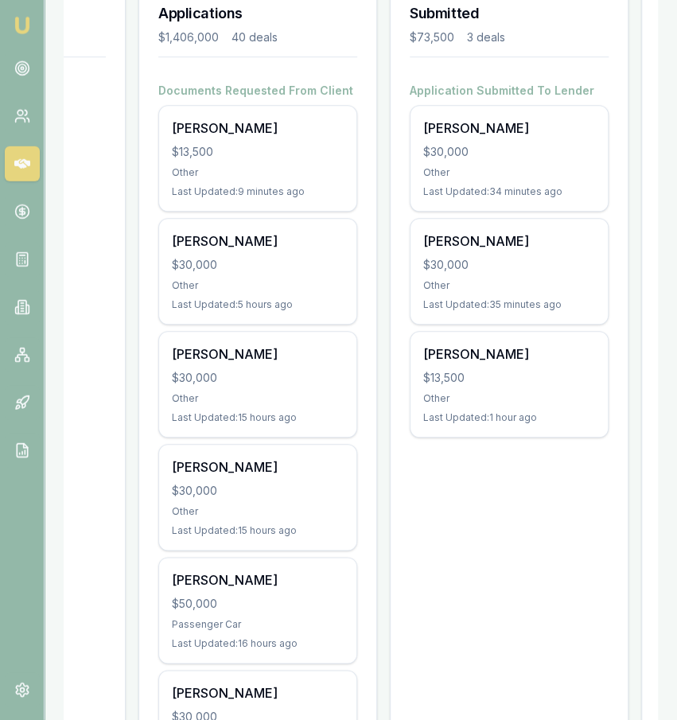
scroll to position [246, 0]
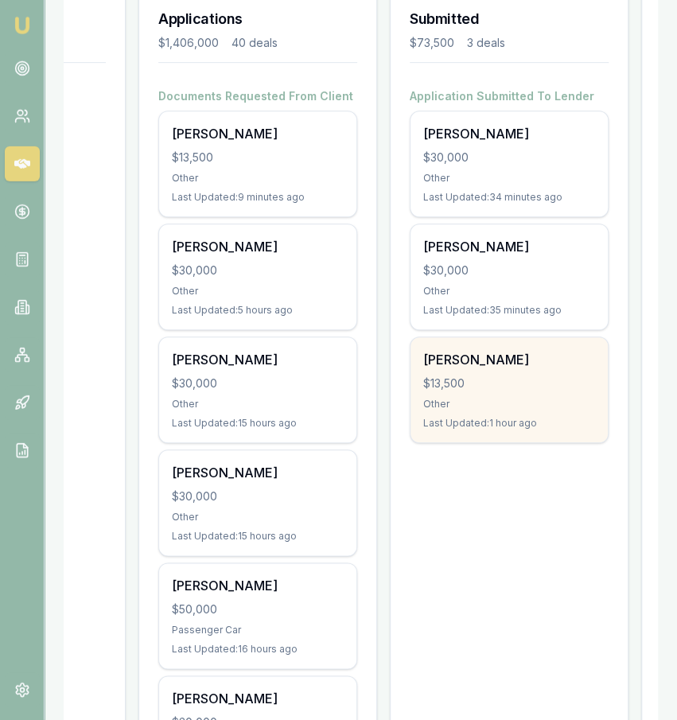
click at [572, 365] on div "[PERSON_NAME]" at bounding box center [509, 359] width 172 height 19
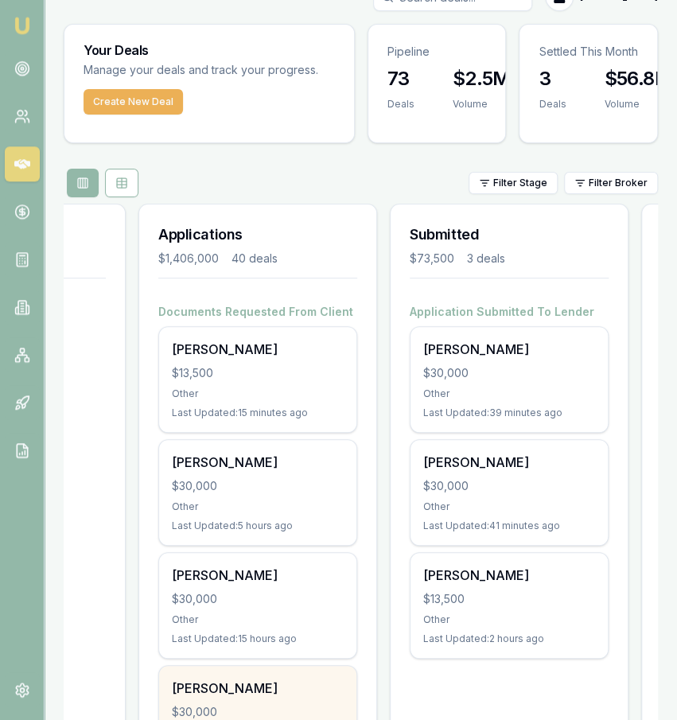
scroll to position [0, 0]
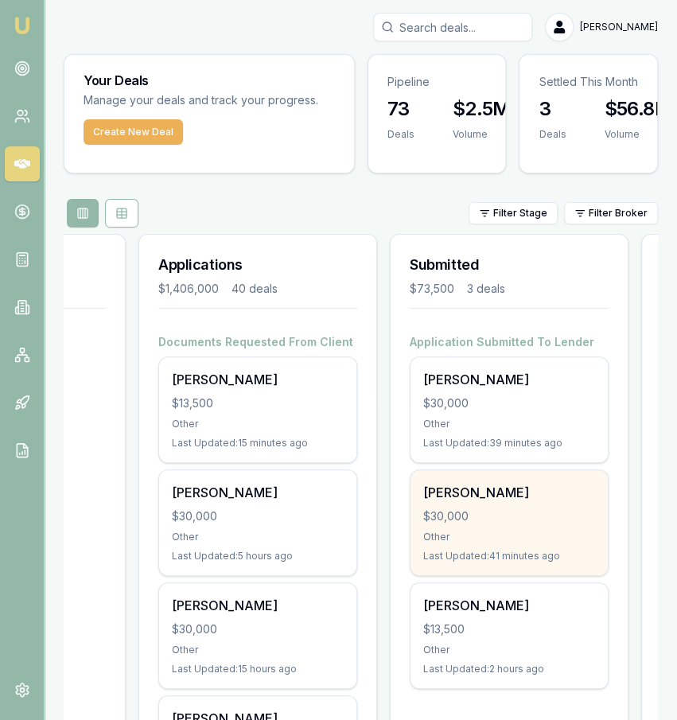
click at [512, 545] on div "[PERSON_NAME] $30,000 Other Last Updated: 41 minutes ago" at bounding box center [509, 522] width 197 height 105
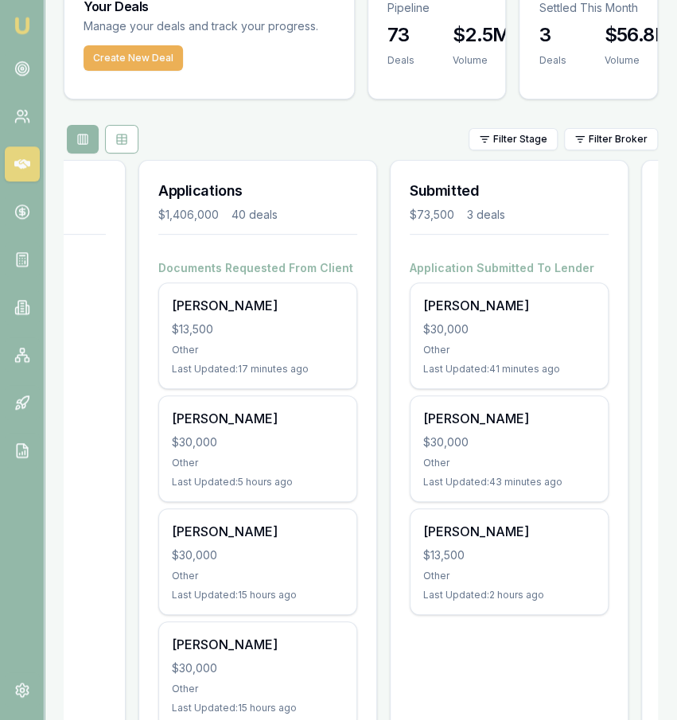
scroll to position [75, 0]
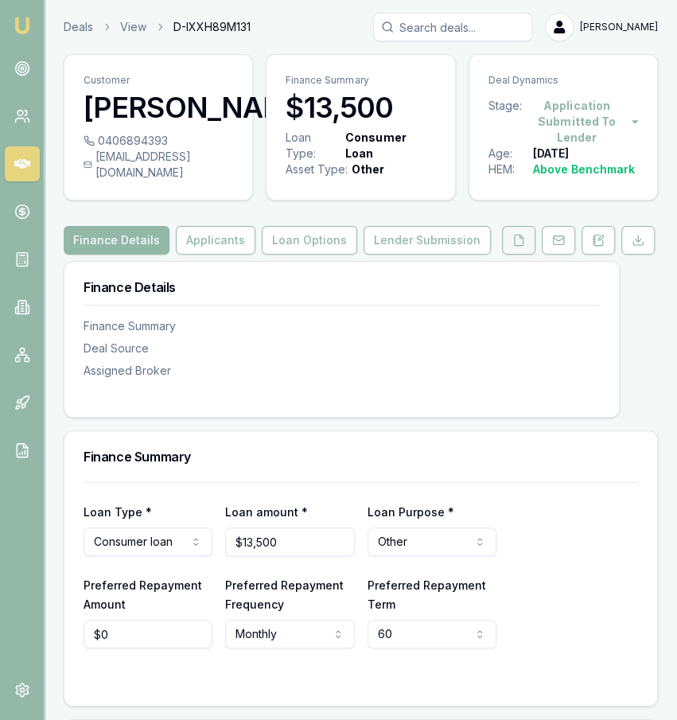
click at [518, 247] on icon at bounding box center [518, 240] width 13 height 13
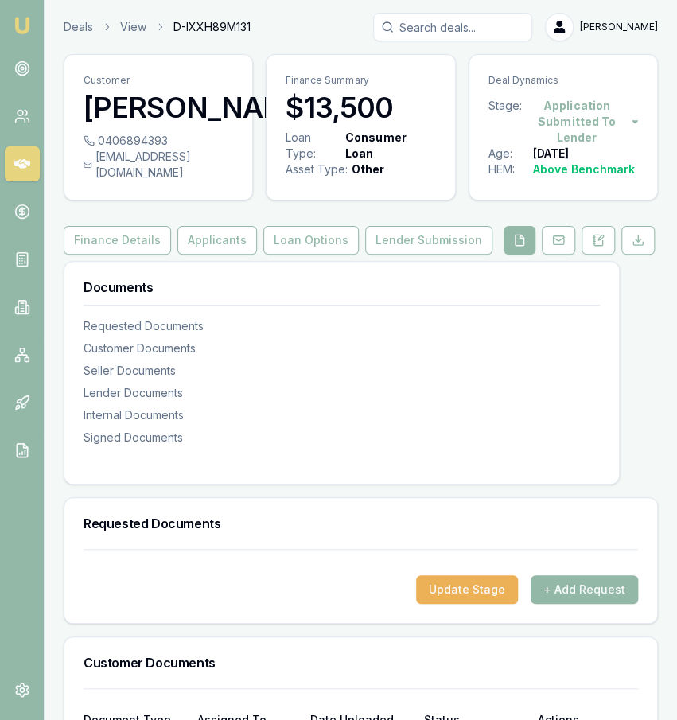
click at [214, 243] on button "Applicants" at bounding box center [217, 240] width 80 height 29
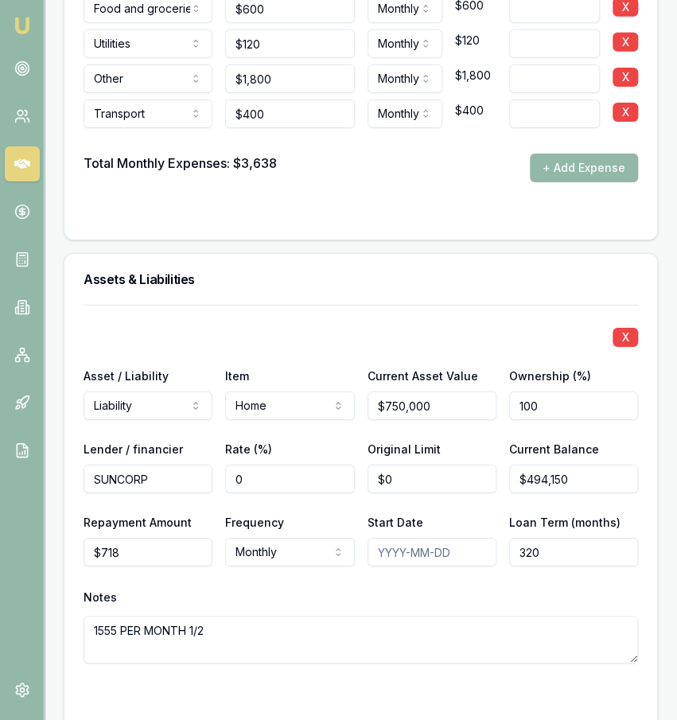
scroll to position [3777, 0]
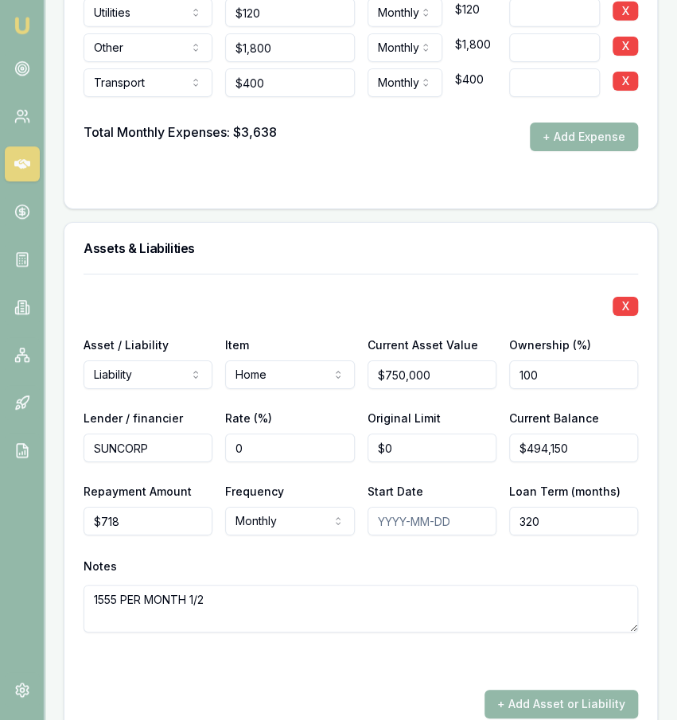
click at [501, 585] on textarea "1555 PER MONTH 1/2" at bounding box center [361, 609] width 555 height 48
click at [555, 652] on div at bounding box center [361, 661] width 555 height 19
click at [492, 295] on div "X Asset / Liability Liability Asset Liability Item Home Home Car Boat Bike Cara…" at bounding box center [361, 472] width 555 height 397
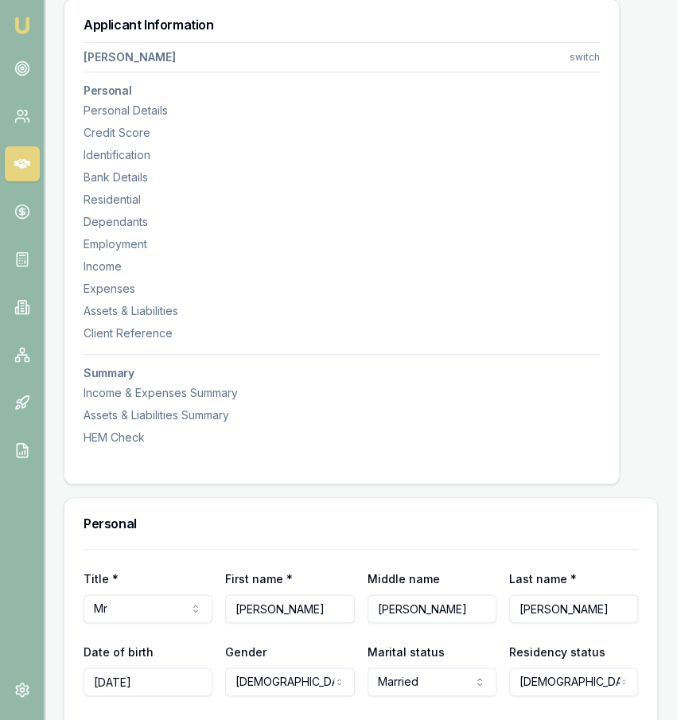
scroll to position [0, 0]
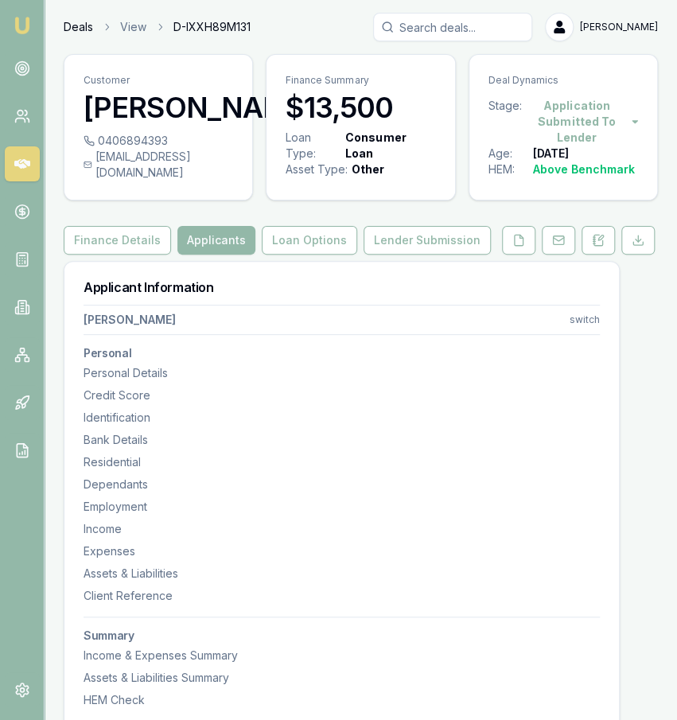
click at [84, 29] on link "Deals" at bounding box center [78, 27] width 29 height 16
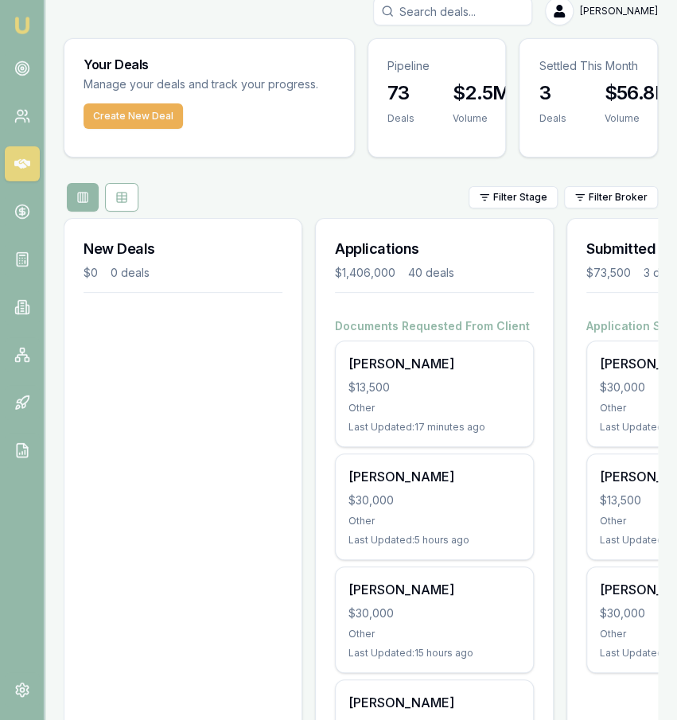
scroll to position [18, 0]
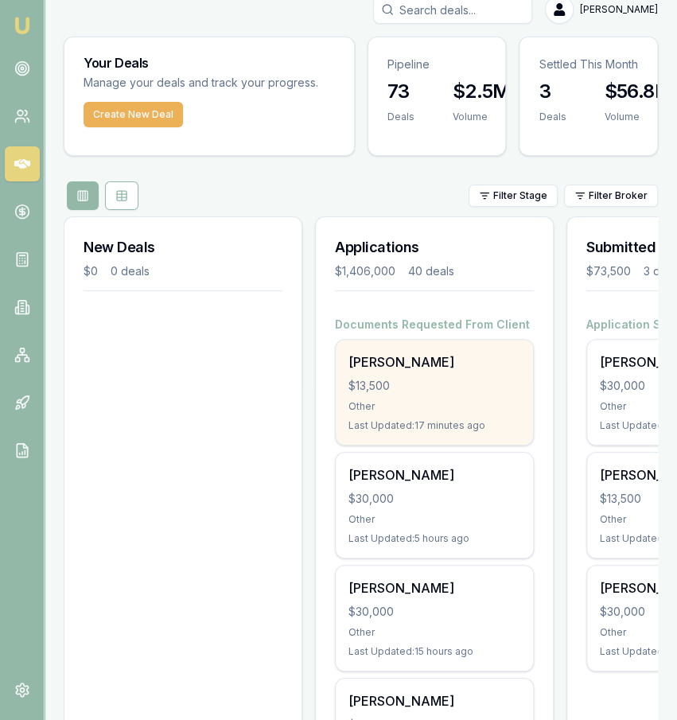
click at [471, 378] on div "$13,500" at bounding box center [435, 386] width 172 height 16
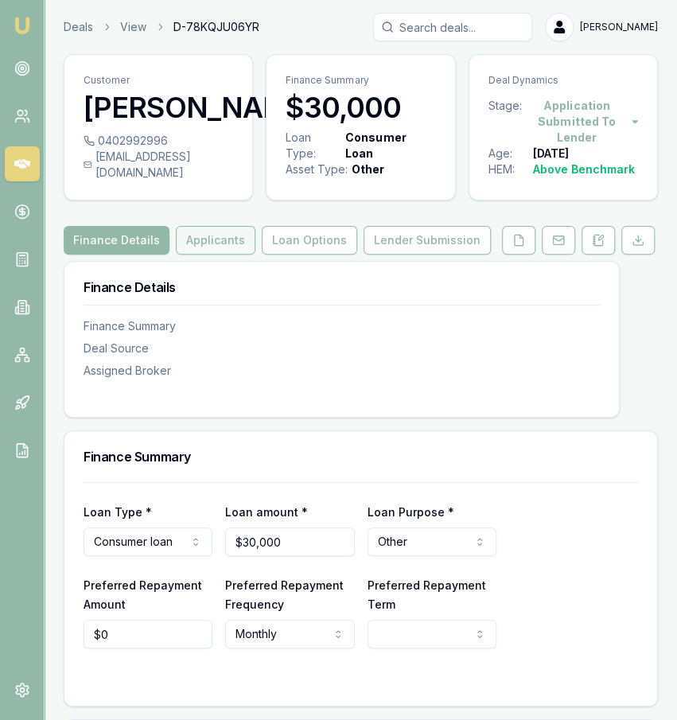
click at [216, 248] on button "Applicants" at bounding box center [216, 240] width 80 height 29
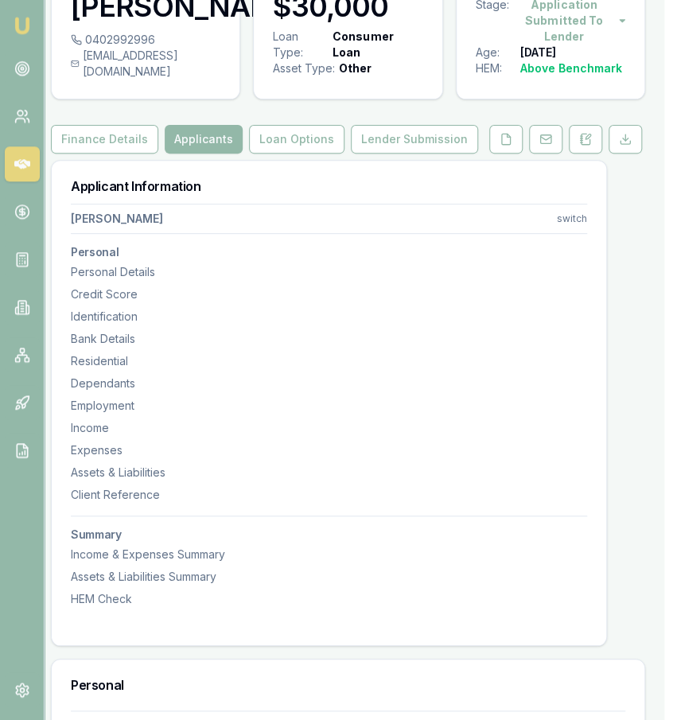
scroll to position [65, 13]
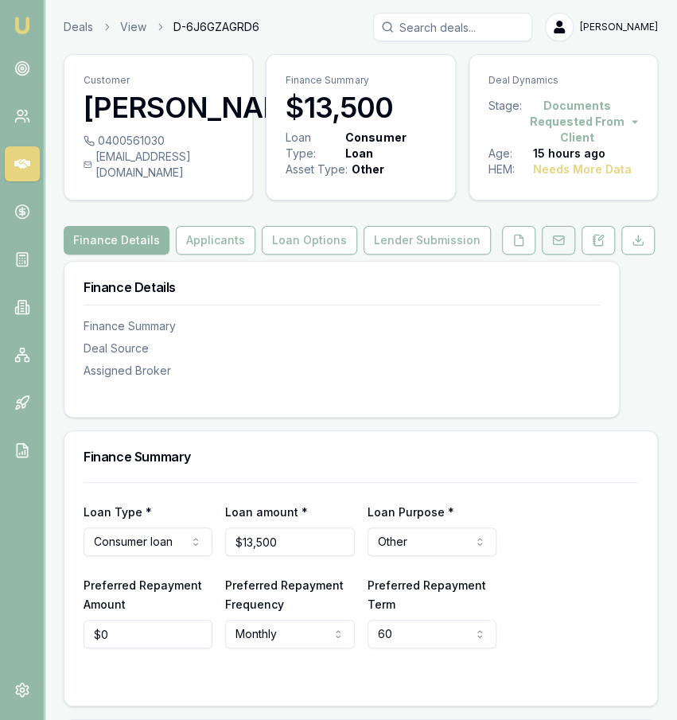
click at [552, 255] on button at bounding box center [558, 240] width 33 height 29
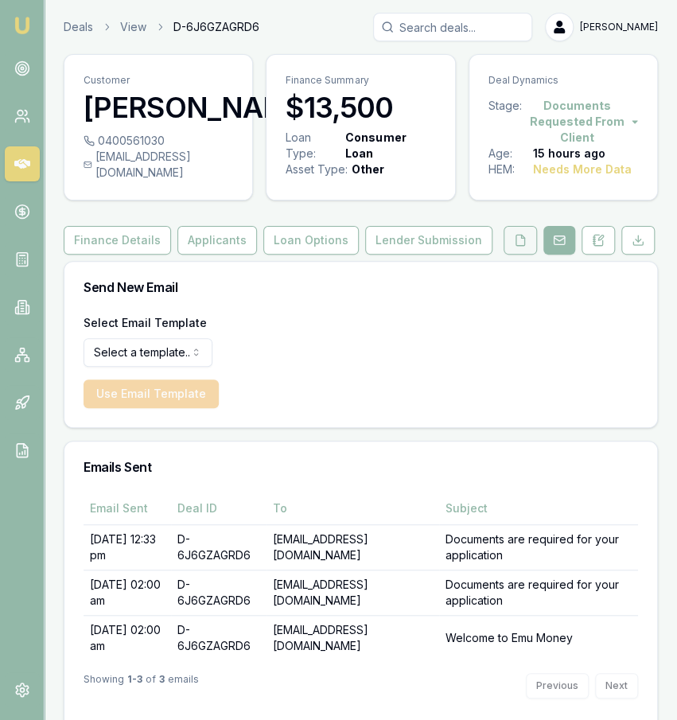
click at [535, 255] on button at bounding box center [520, 240] width 33 height 29
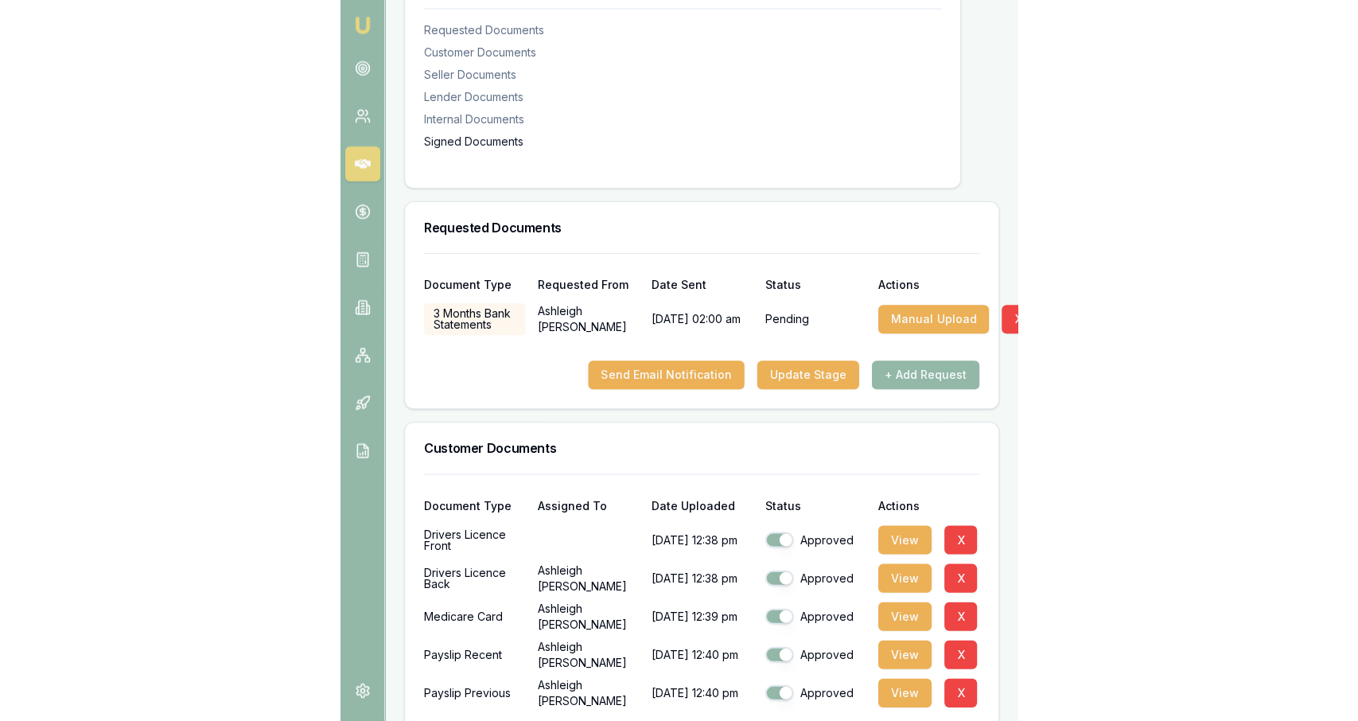
scroll to position [345, 0]
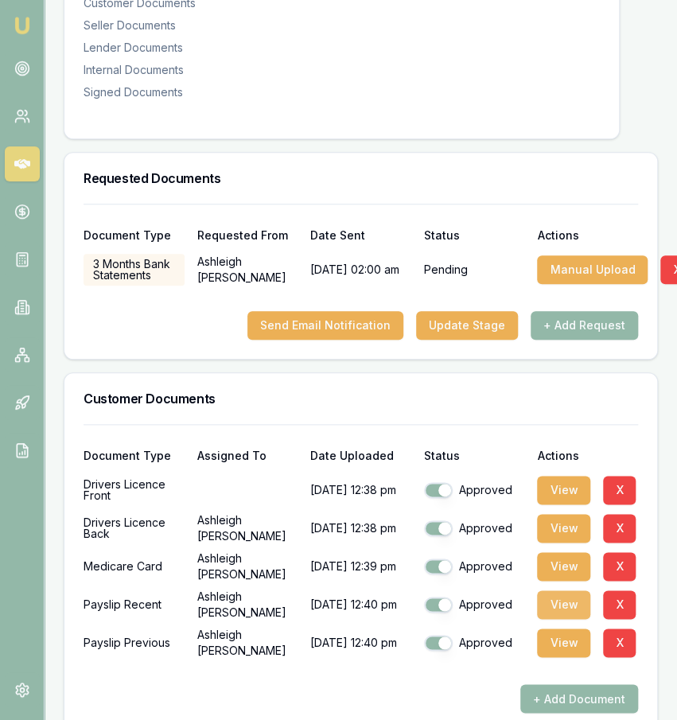
click at [577, 619] on button "View" at bounding box center [563, 604] width 53 height 29
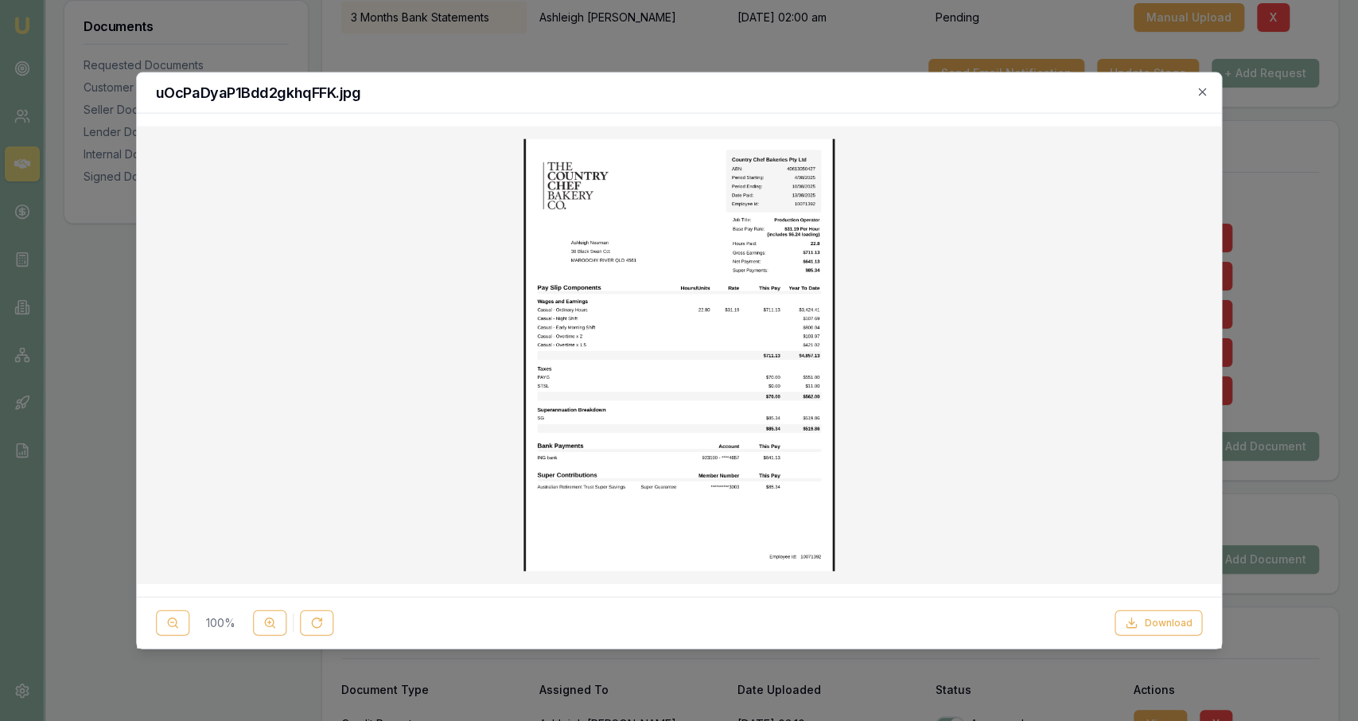
click at [571, 25] on div at bounding box center [679, 360] width 1358 height 721
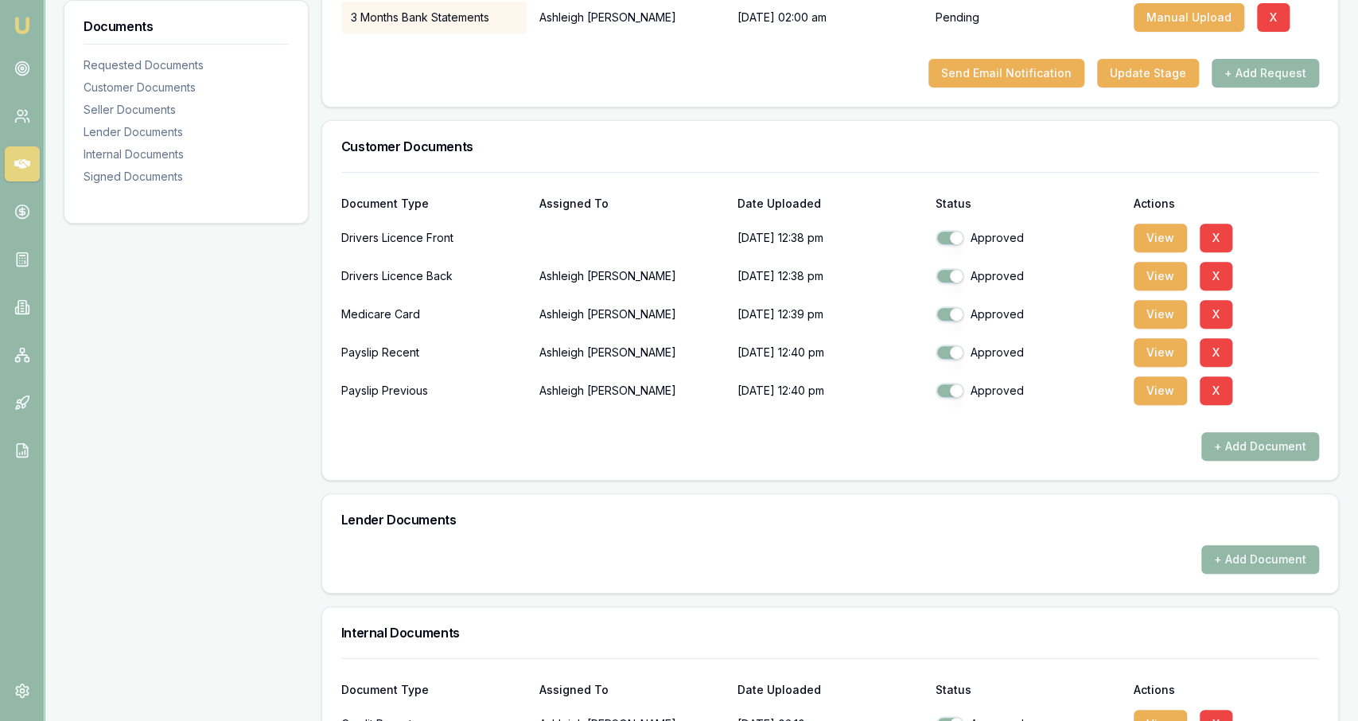
scroll to position [0, 0]
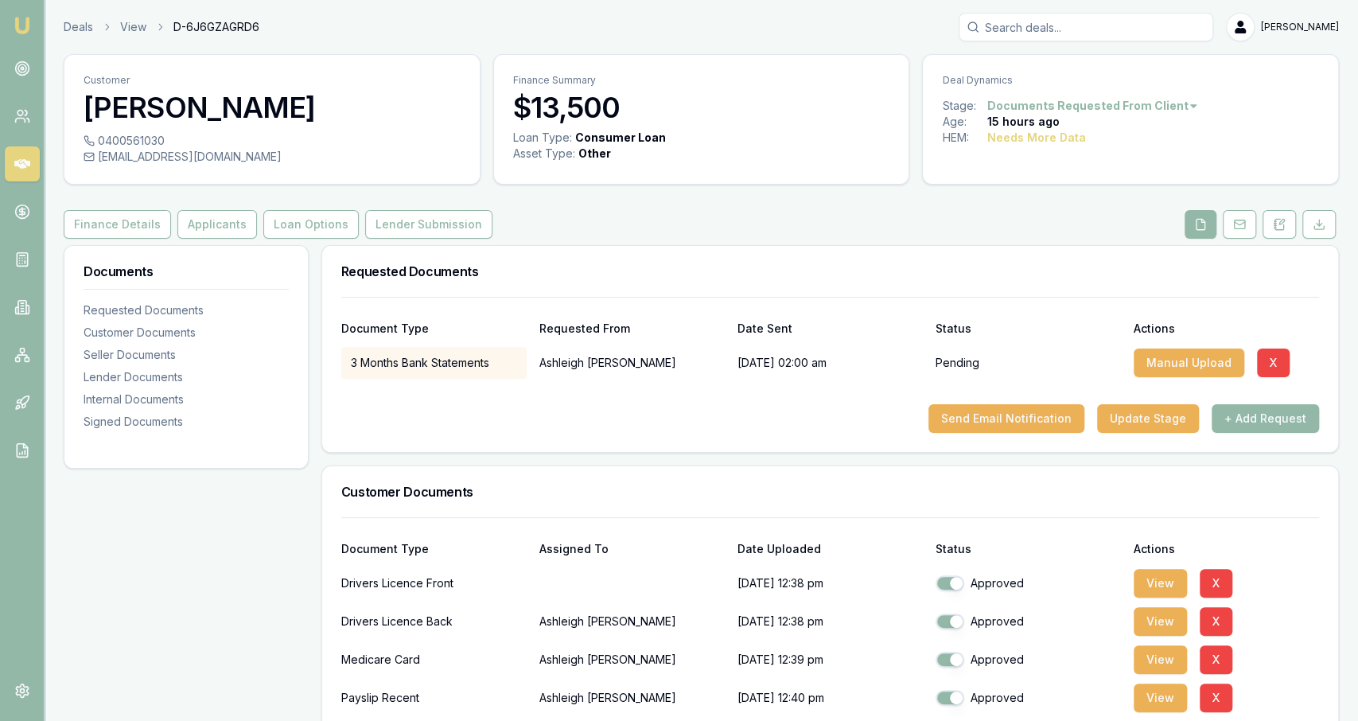
click at [260, 225] on link "Loan Options" at bounding box center [311, 224] width 102 height 29
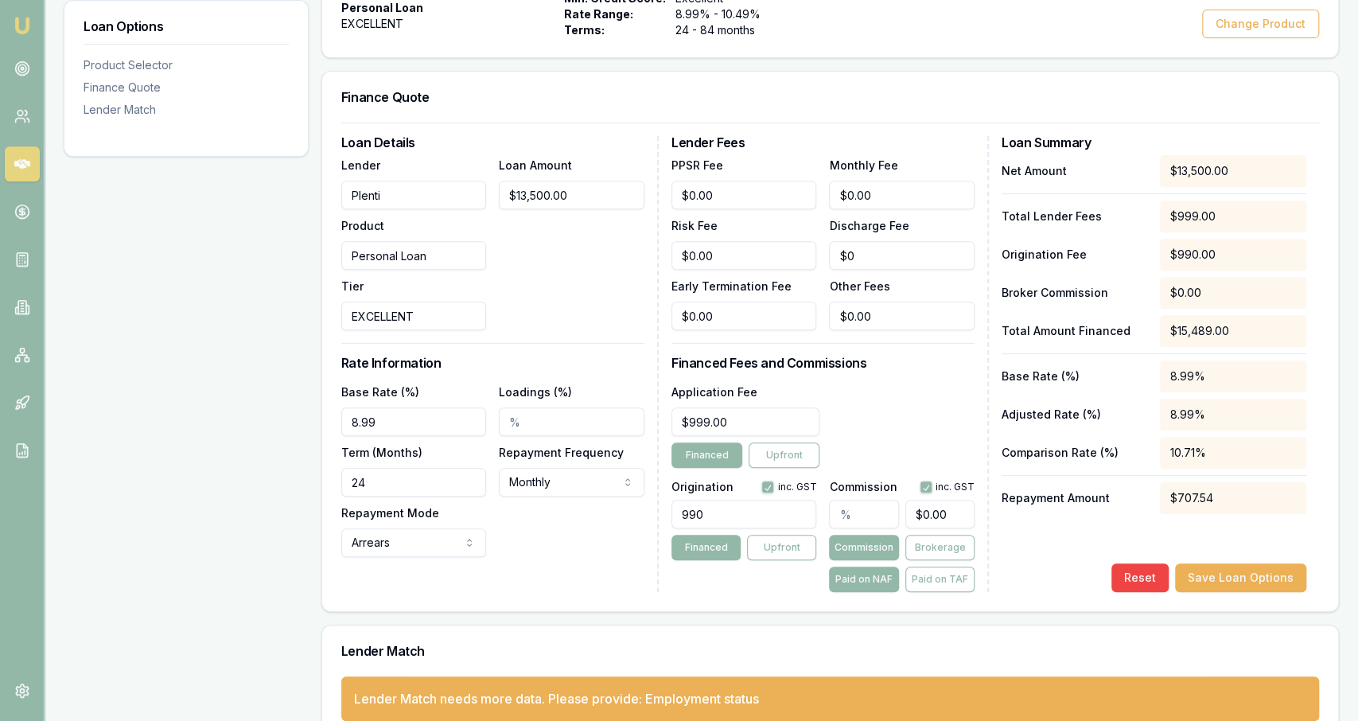
scroll to position [352, 0]
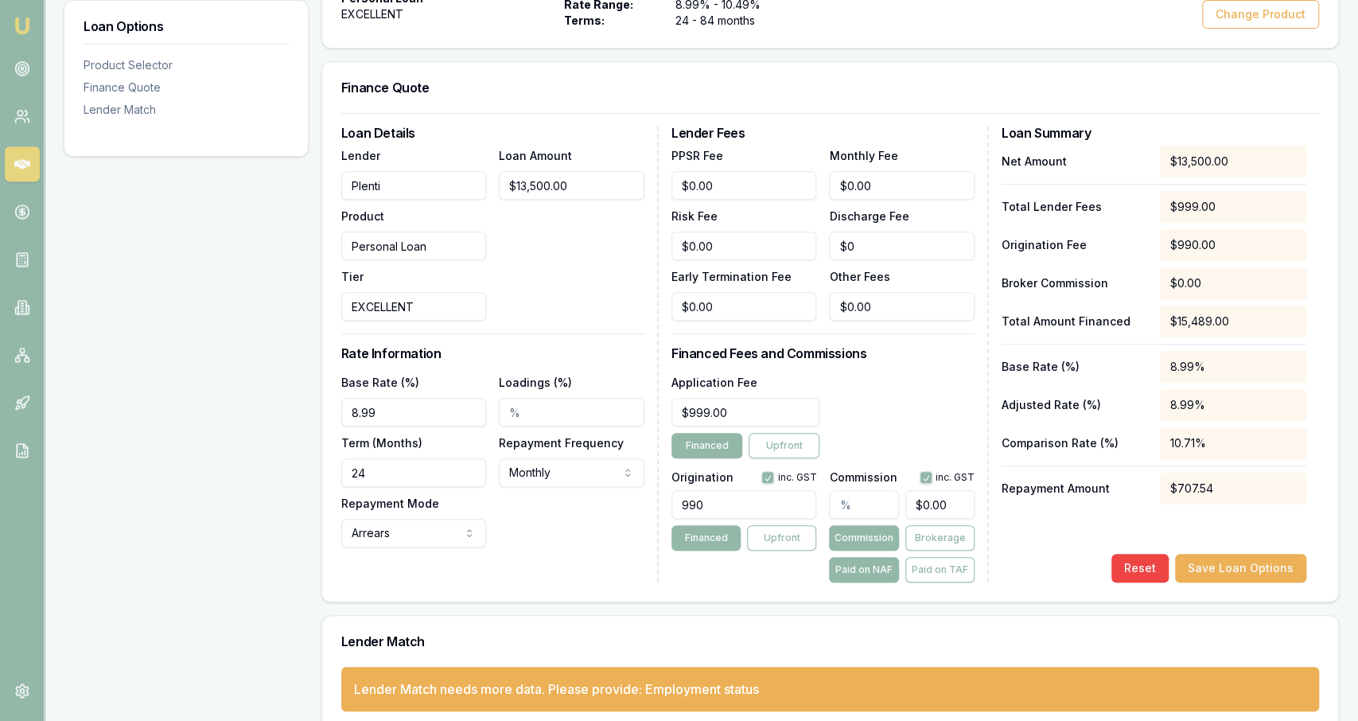
click at [676, 502] on input "text" at bounding box center [863, 504] width 69 height 29
type input "1"
type input "$135.00"
type input "1"
type input "999"
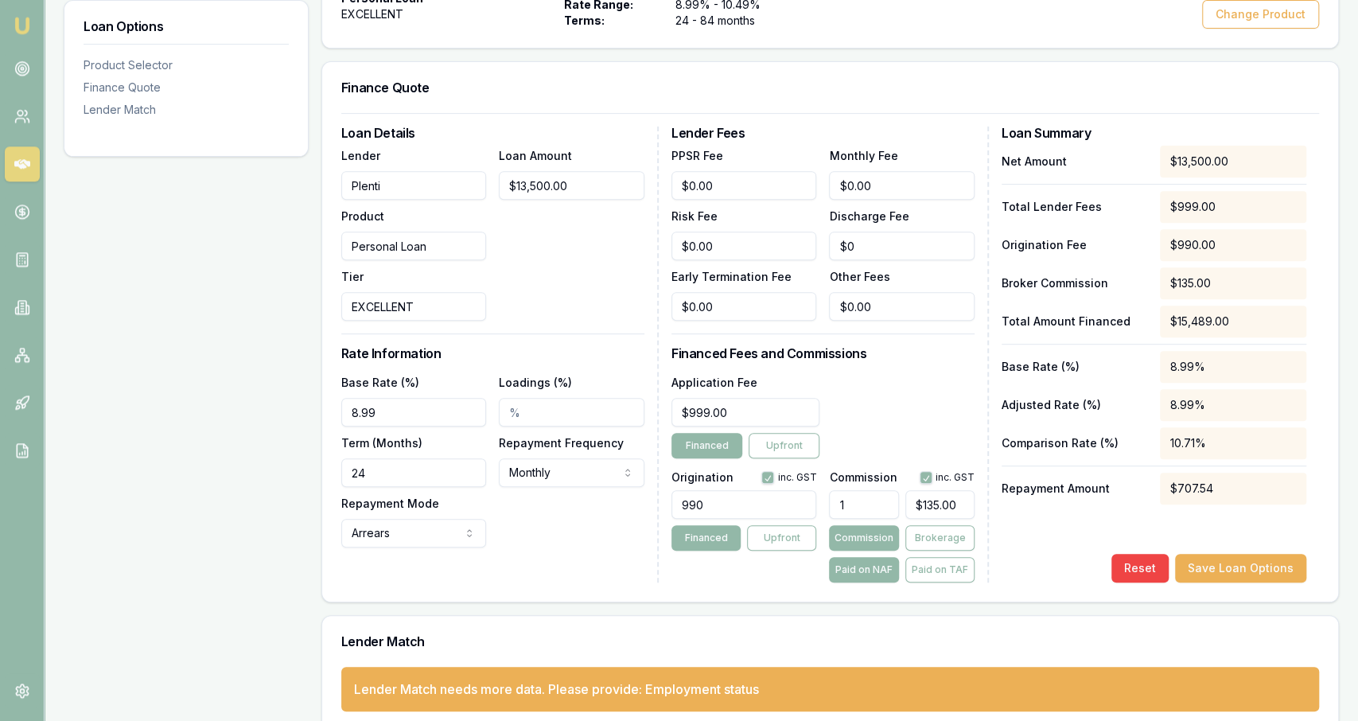
type input "1.00%"
click at [676, 417] on input "999" at bounding box center [746, 412] width 149 height 29
type input "$795.00"
click at [676, 364] on div "Lender Fees PPSR Fee $0.00 Monthly Fee $0.00 Risk Fee $0.00 Discharge Fee $0 Ea…" at bounding box center [830, 355] width 317 height 456
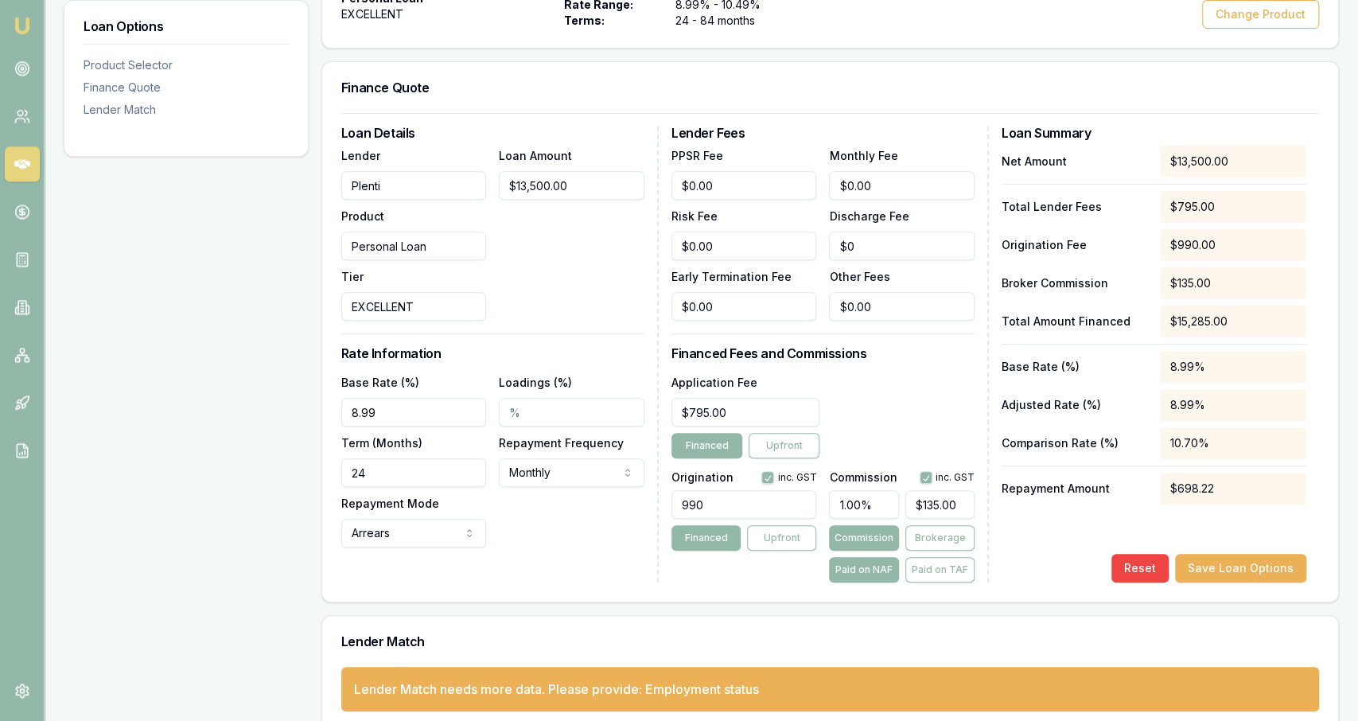
click at [676, 391] on div "Application Fee $795.00 Financed Upfront" at bounding box center [823, 415] width 303 height 86
click at [676, 559] on button "Save Loan Options" at bounding box center [1240, 568] width 131 height 29
click at [454, 459] on input "24" at bounding box center [414, 472] width 146 height 29
type input "78"
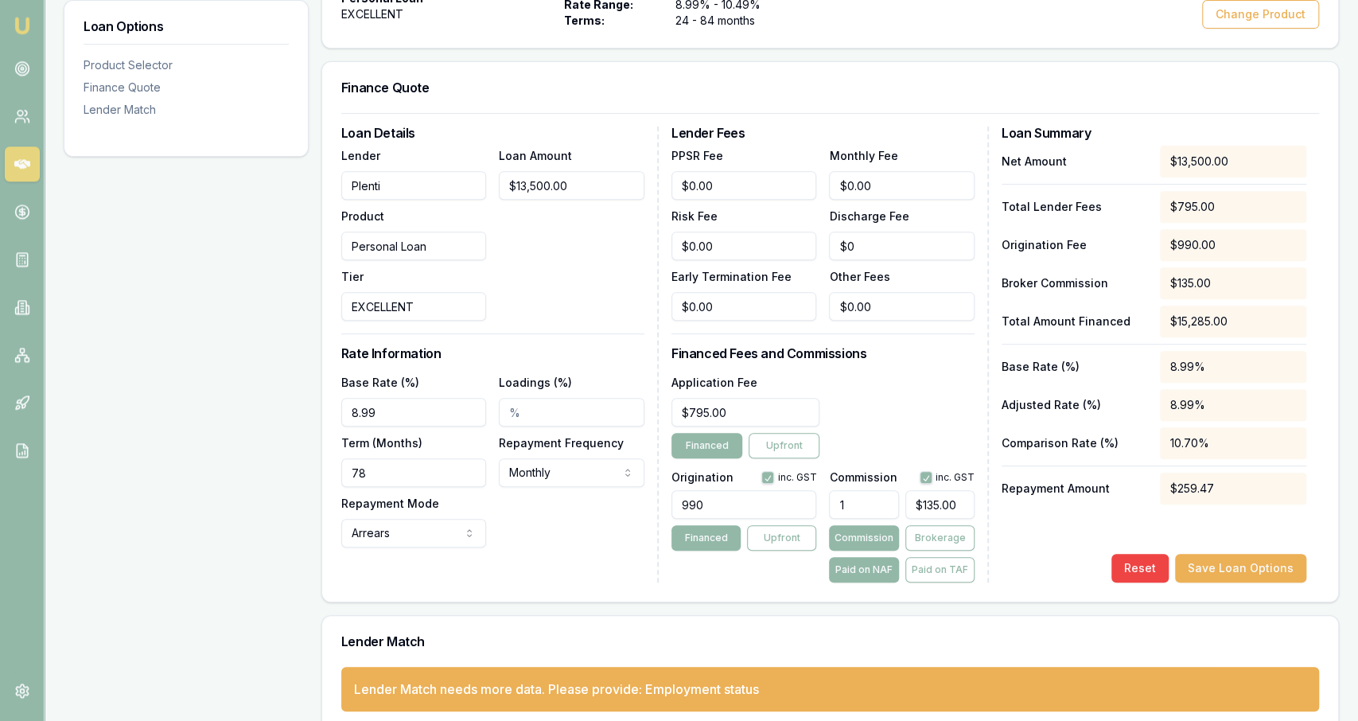
click at [542, 516] on div "Base Rate (%) 8.99 Loadings (%) Term (Months) 78 Repayment Frequency Monthly We…" at bounding box center [492, 459] width 303 height 175
click at [592, 413] on input "Loadings (%)" at bounding box center [572, 412] width 146 height 29
click at [585, 368] on div "Loan Details Lender Plenti Product Personal Loan Tier EXCELLENT Loan Amount $13…" at bounding box center [499, 355] width 317 height 456
click at [676, 563] on button "Save Loan Options" at bounding box center [1240, 568] width 131 height 29
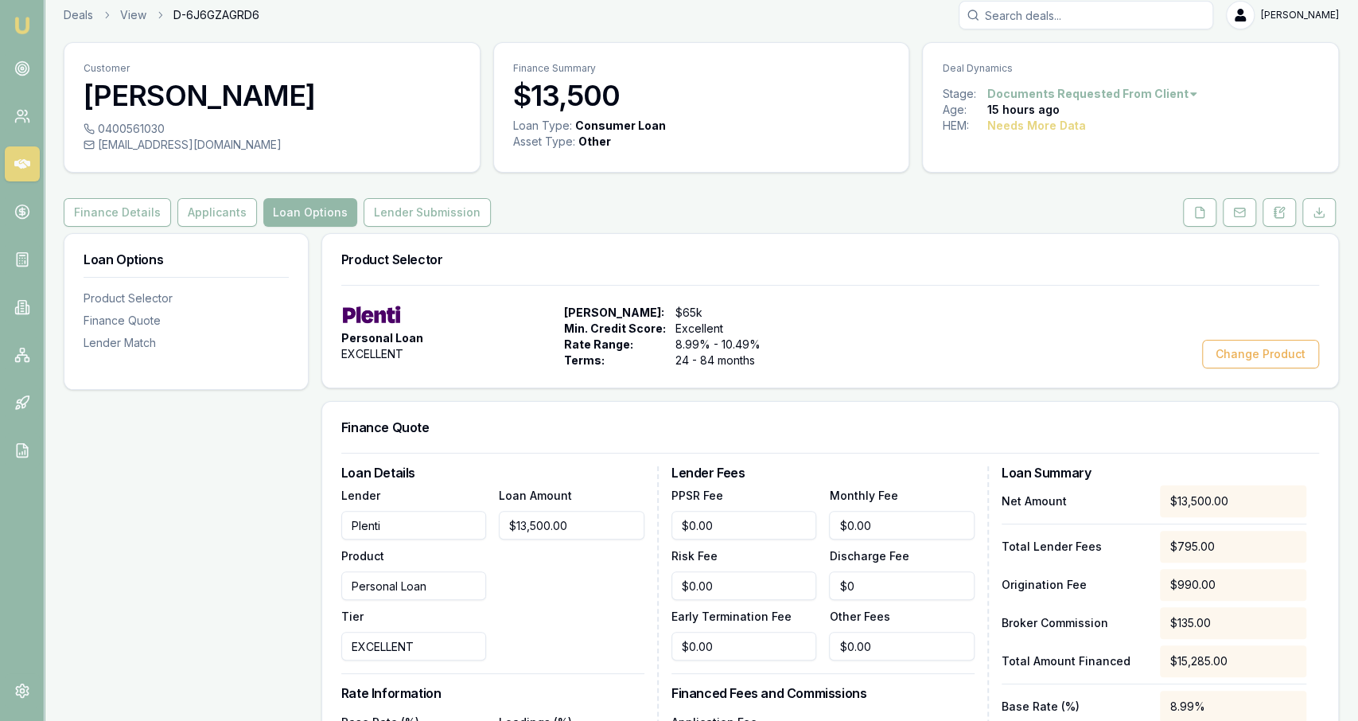
scroll to position [0, 0]
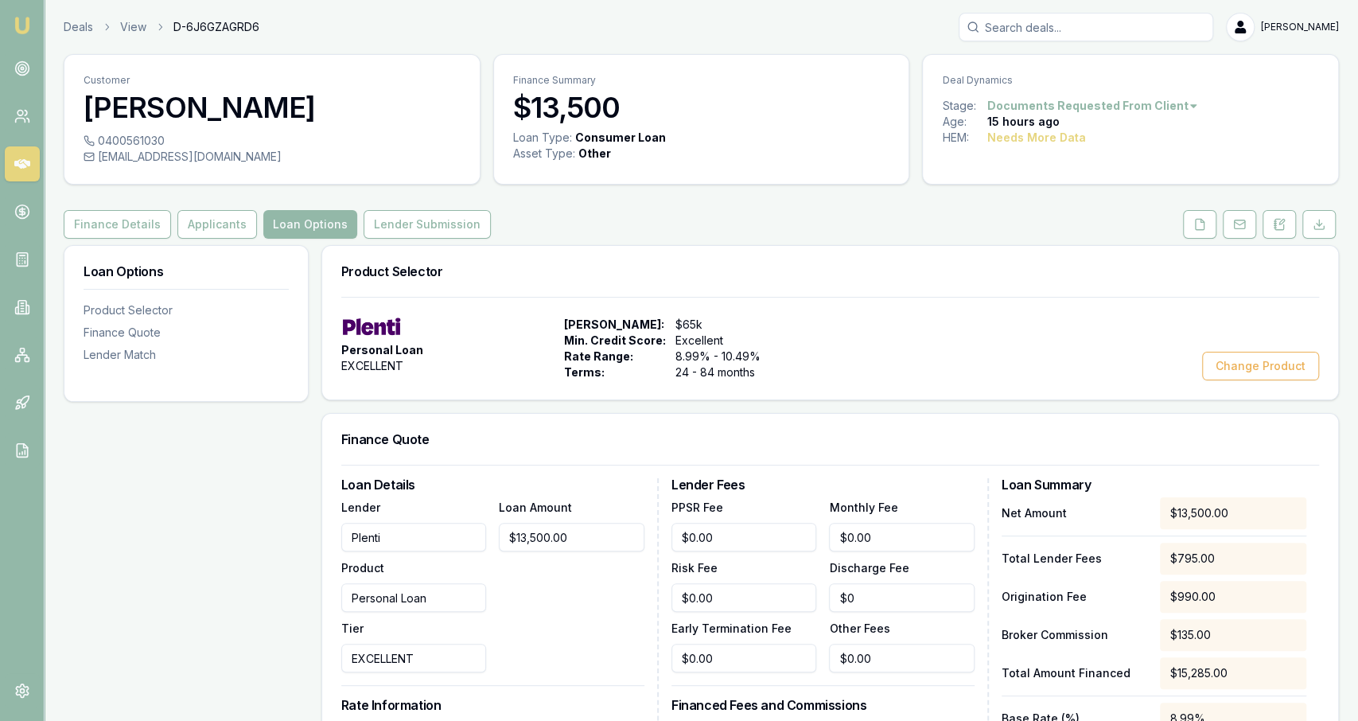
click at [232, 243] on div "Customer Ashleigh Newman 0400561030 aprilenewman@gmail.com Finance Summary $13,…" at bounding box center [701, 568] width 1275 height 1029
click at [228, 227] on button "Applicants" at bounding box center [217, 224] width 80 height 29
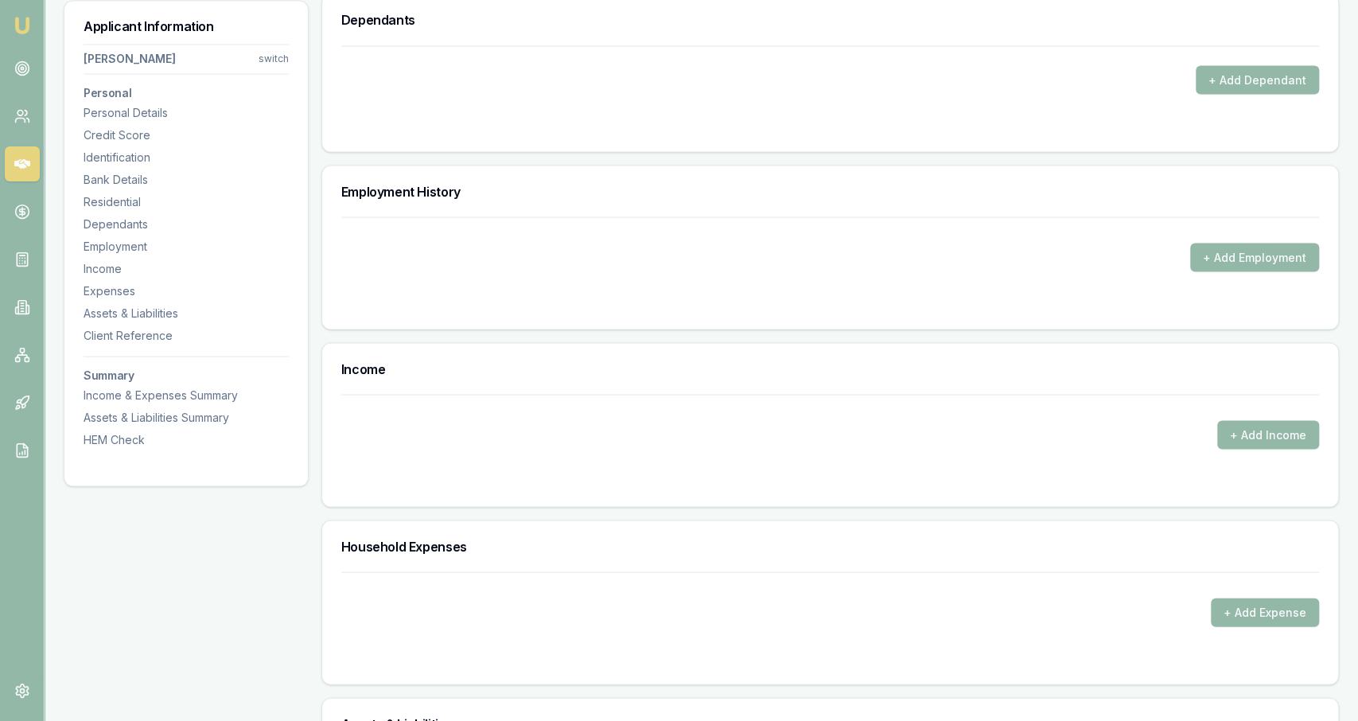
scroll to position [1978, 0]
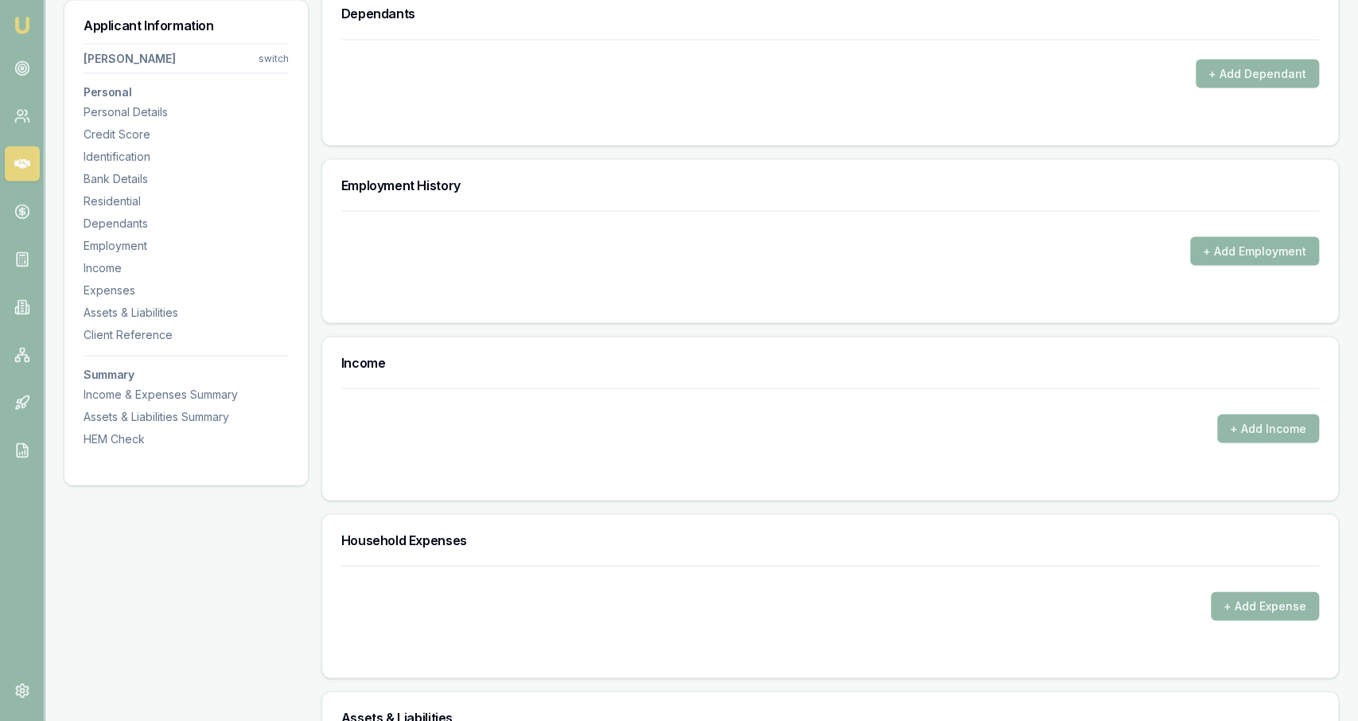
click at [676, 255] on button "+ Add Employment" at bounding box center [1254, 251] width 129 height 29
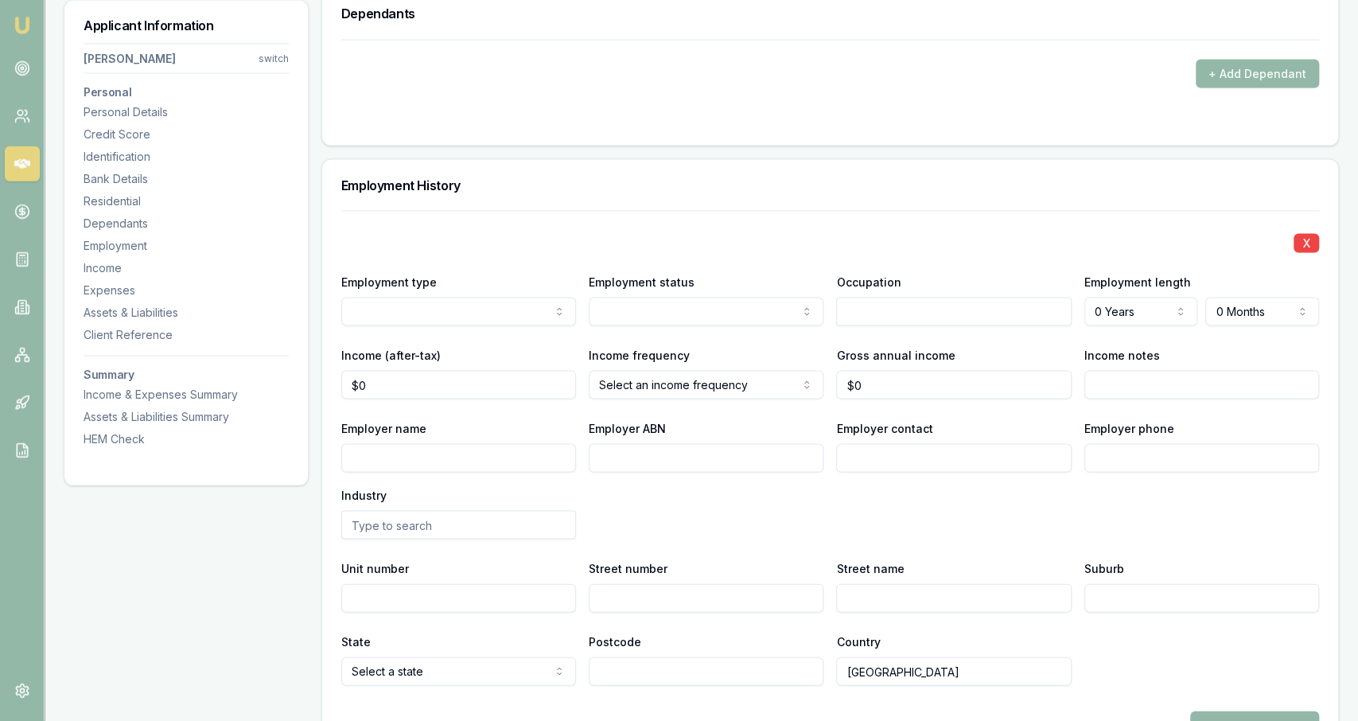
select select "PART_TIME"
click at [676, 299] on input "text" at bounding box center [953, 312] width 235 height 29
type input "m"
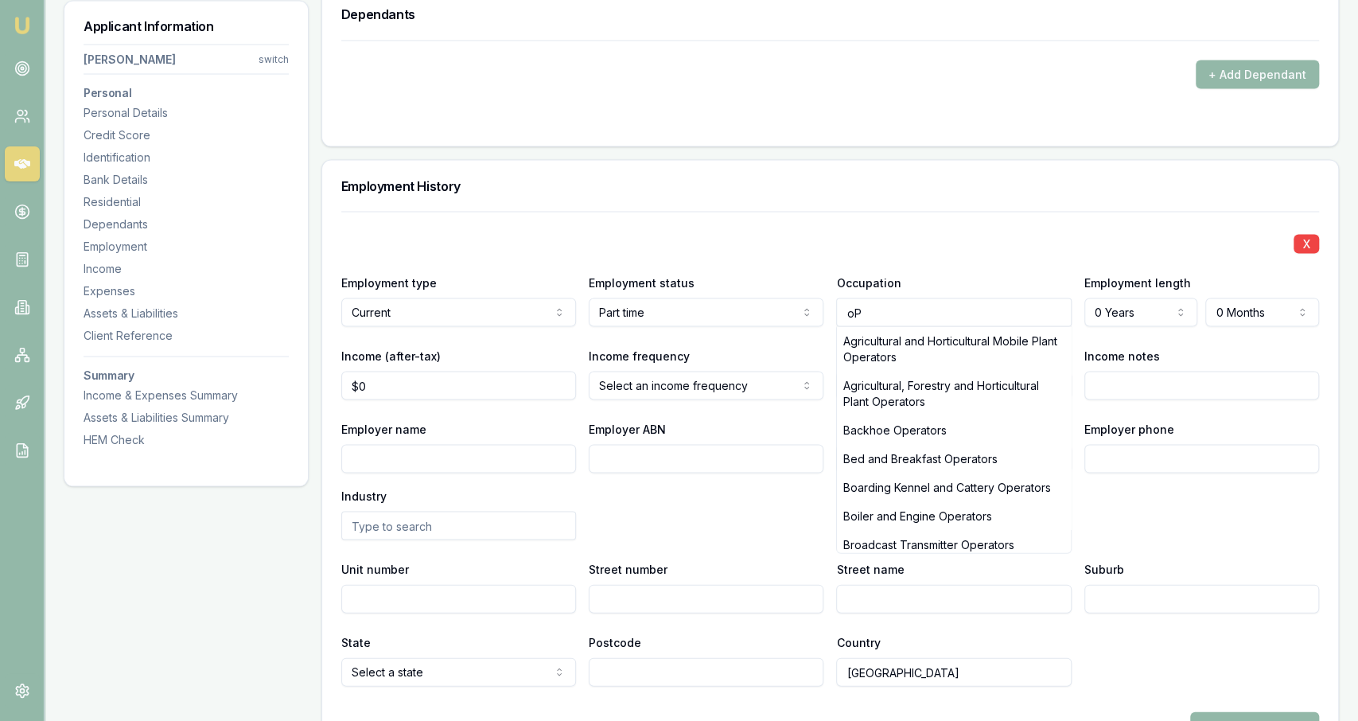
type input "o"
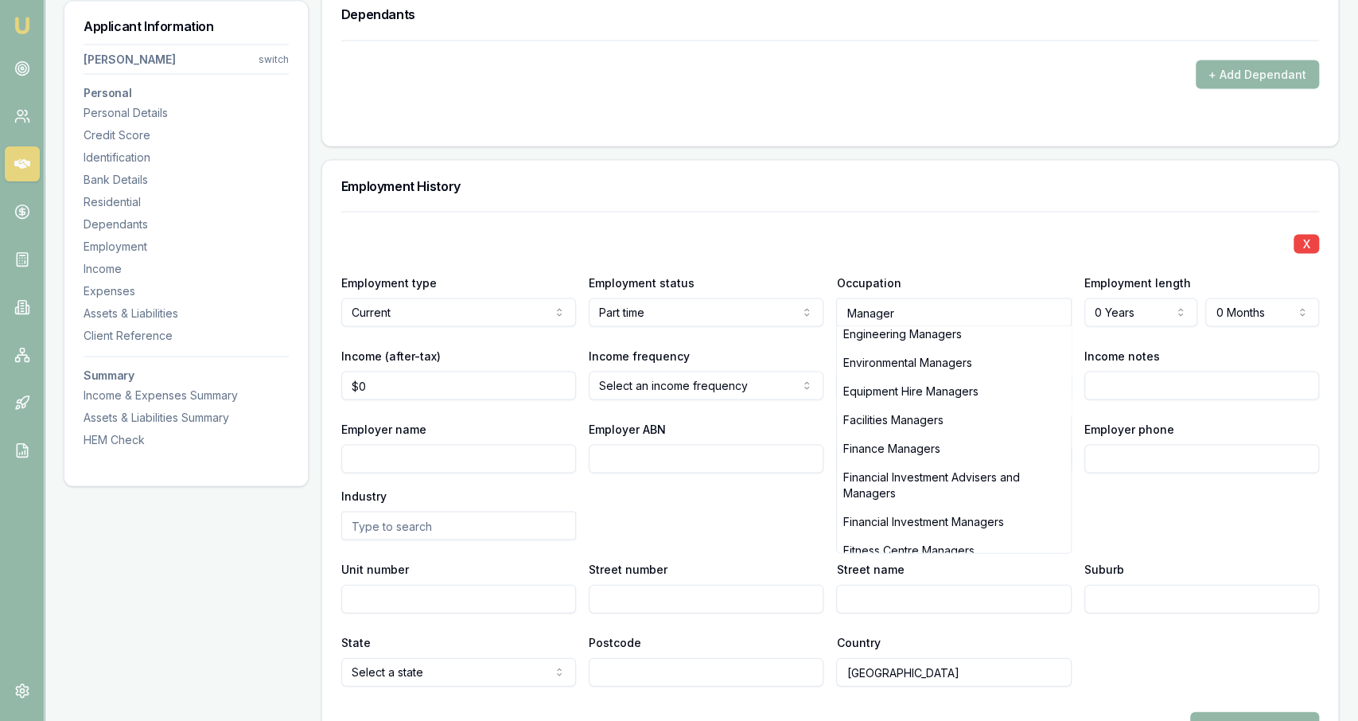
scroll to position [718, 0]
click at [676, 420] on div "Facilities Managers" at bounding box center [953, 421] width 233 height 29
type input "Facilities Managers"
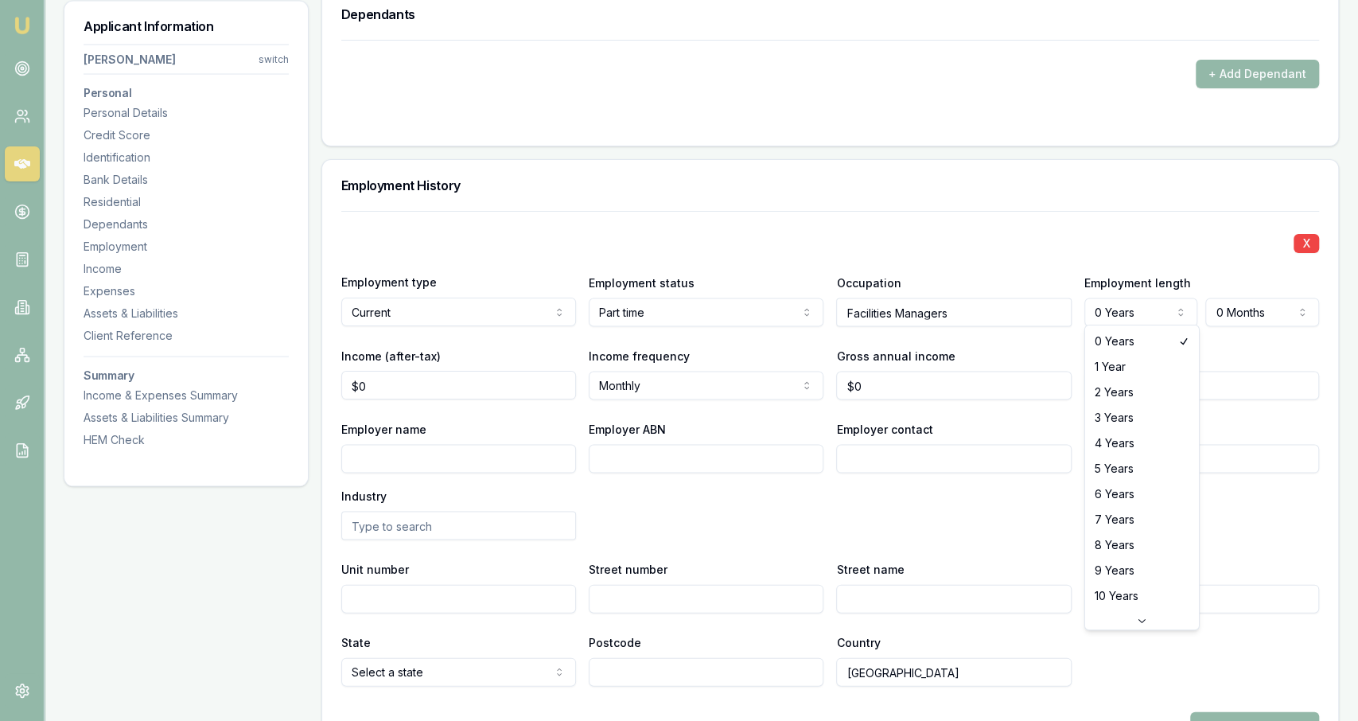
select select "4"
click at [676, 419] on div "Employer phone" at bounding box center [1201, 446] width 235 height 54
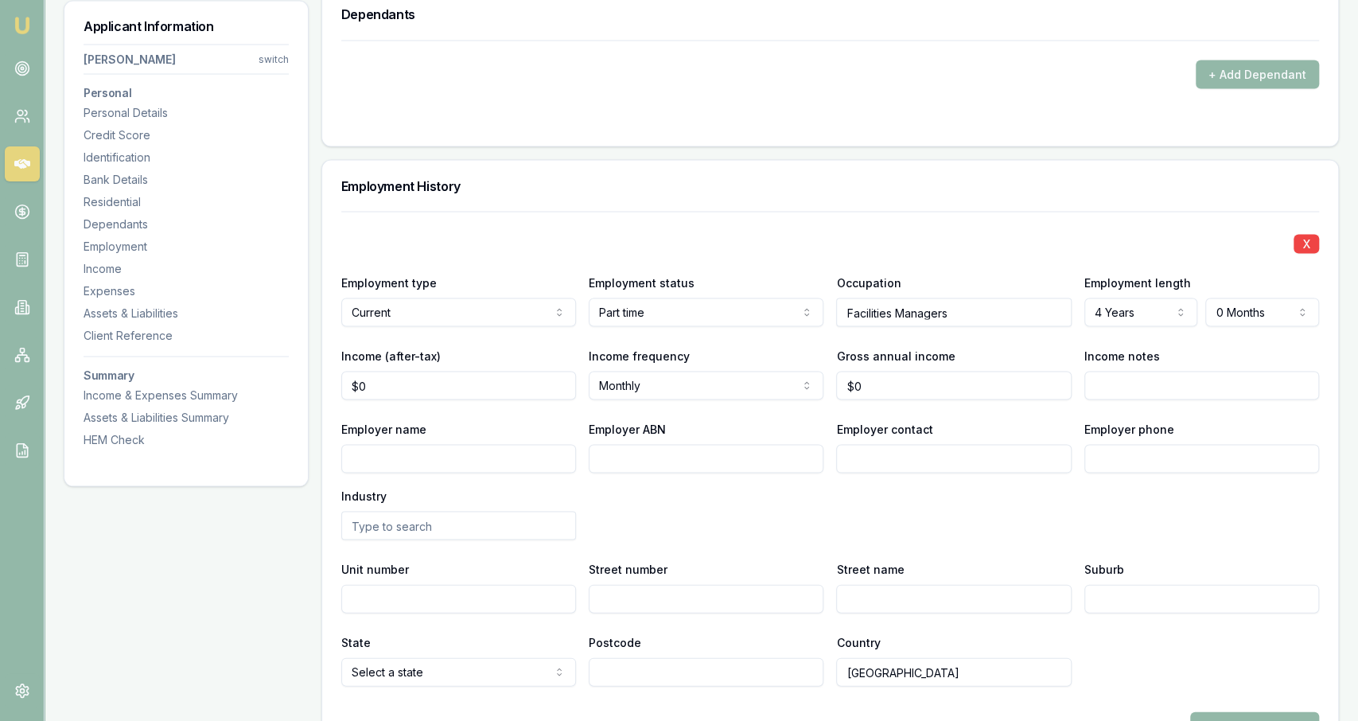
click at [676, 290] on div "Employment length 4 Years 0 Years 1 Year 2 Years 3 Years 4 Years 5 Years 6 Year…" at bounding box center [1201, 299] width 235 height 54
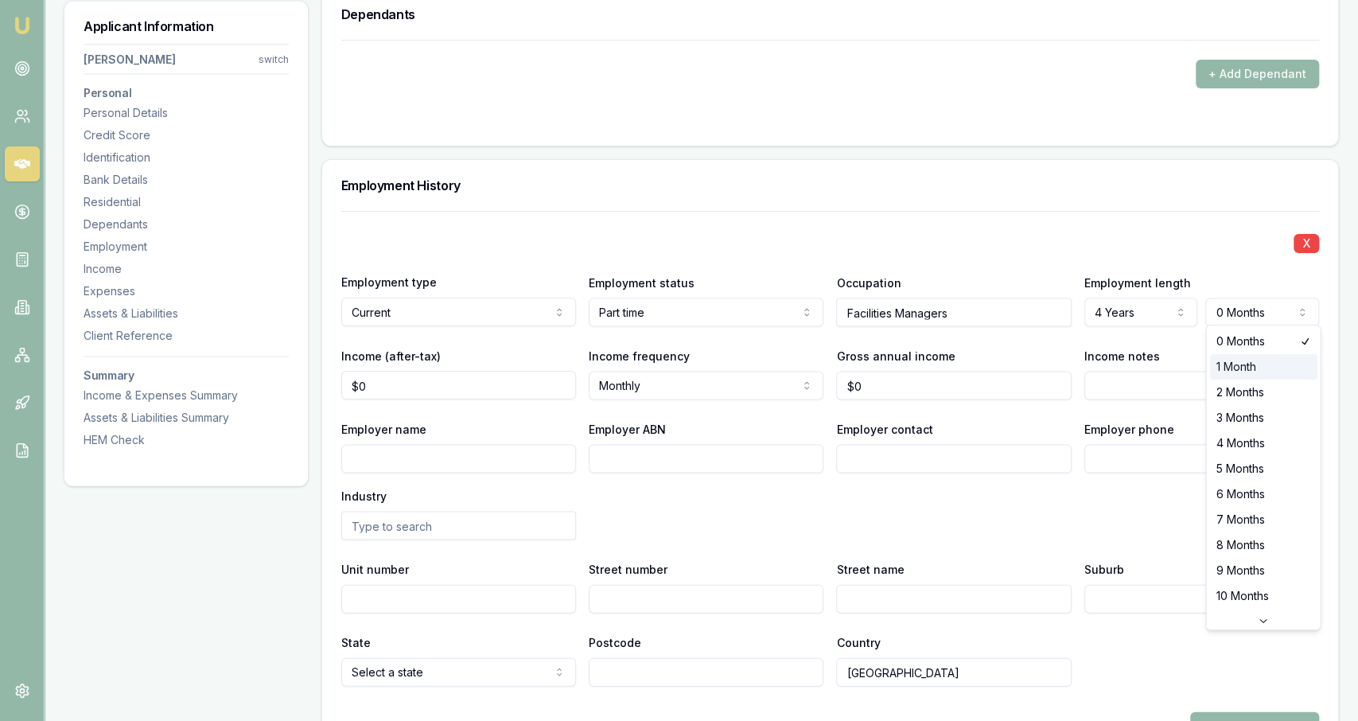
select select "1"
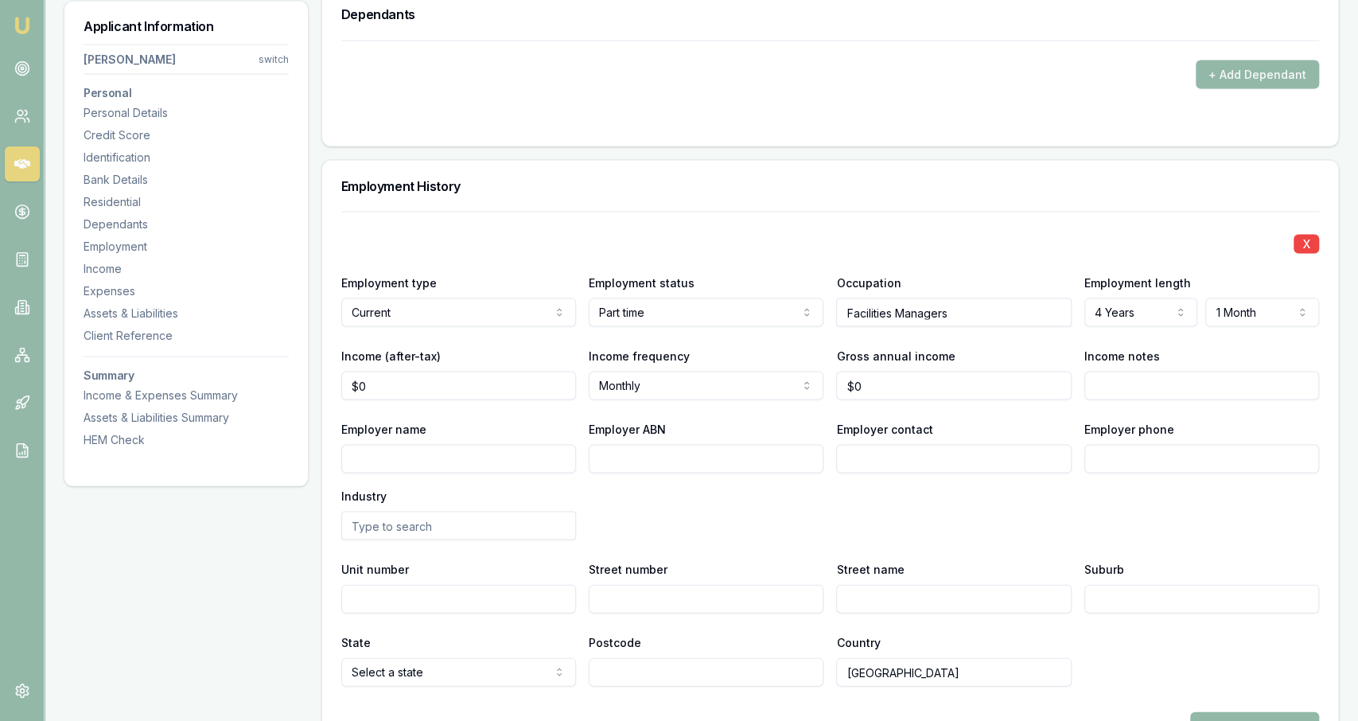
click at [676, 345] on div "Income notes" at bounding box center [1201, 372] width 235 height 54
click at [528, 378] on input "0" at bounding box center [458, 385] width 235 height 29
type input "$0"
click at [676, 382] on input "0" at bounding box center [953, 385] width 235 height 29
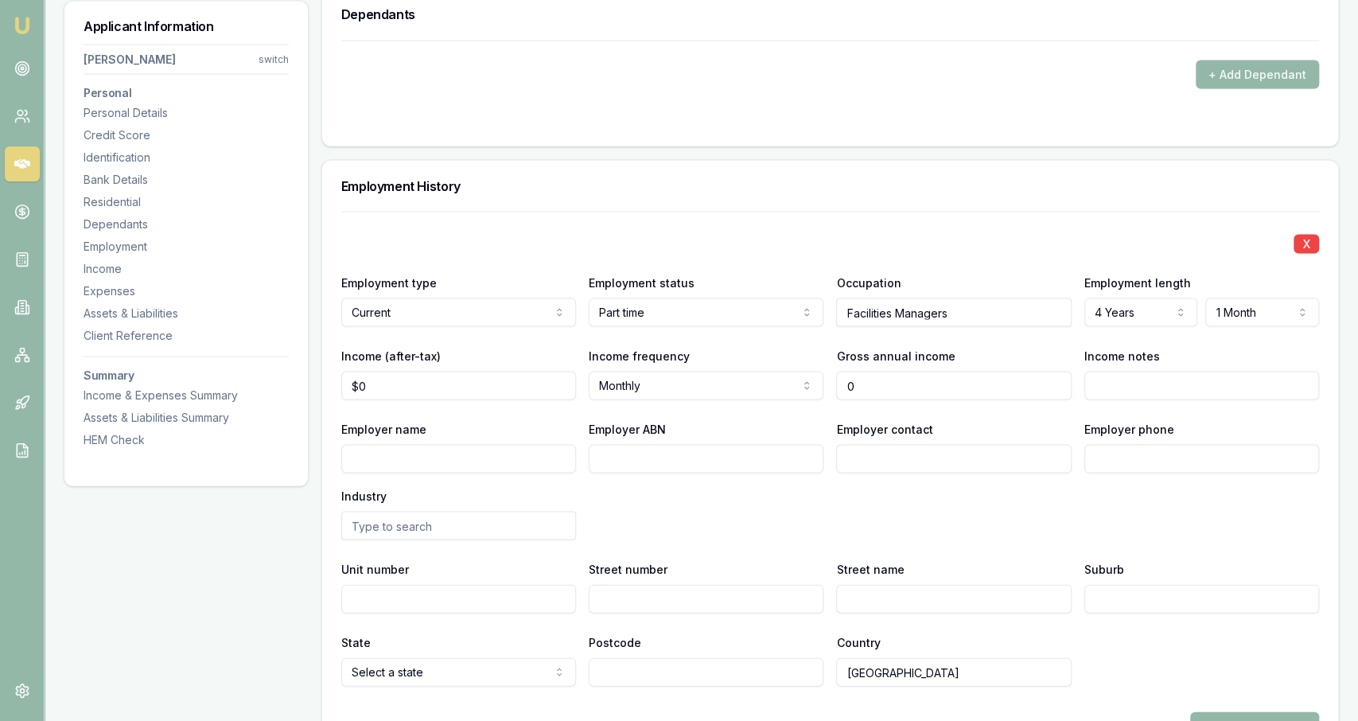
click at [676, 382] on input "0" at bounding box center [953, 385] width 235 height 29
type input "55000"
type input "0"
type input "$55,000"
click at [532, 375] on input "0" at bounding box center [458, 385] width 235 height 29
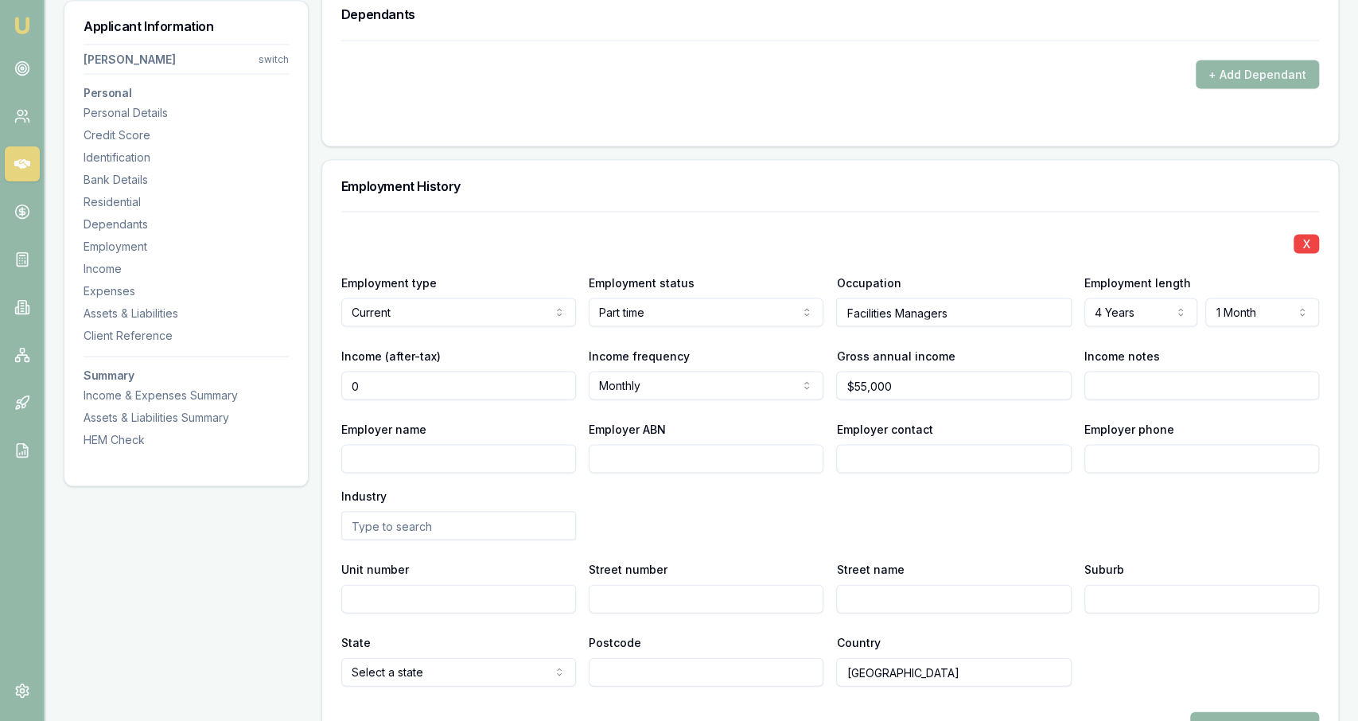
click at [532, 375] on input "0" at bounding box center [458, 385] width 235 height 29
type input "4"
click at [676, 403] on div "X Employment type Current Current Previous Employment status Part time Full tim…" at bounding box center [830, 448] width 978 height 475
click at [495, 378] on input "Income (after-tax)" at bounding box center [458, 385] width 235 height 29
type input "$1,000"
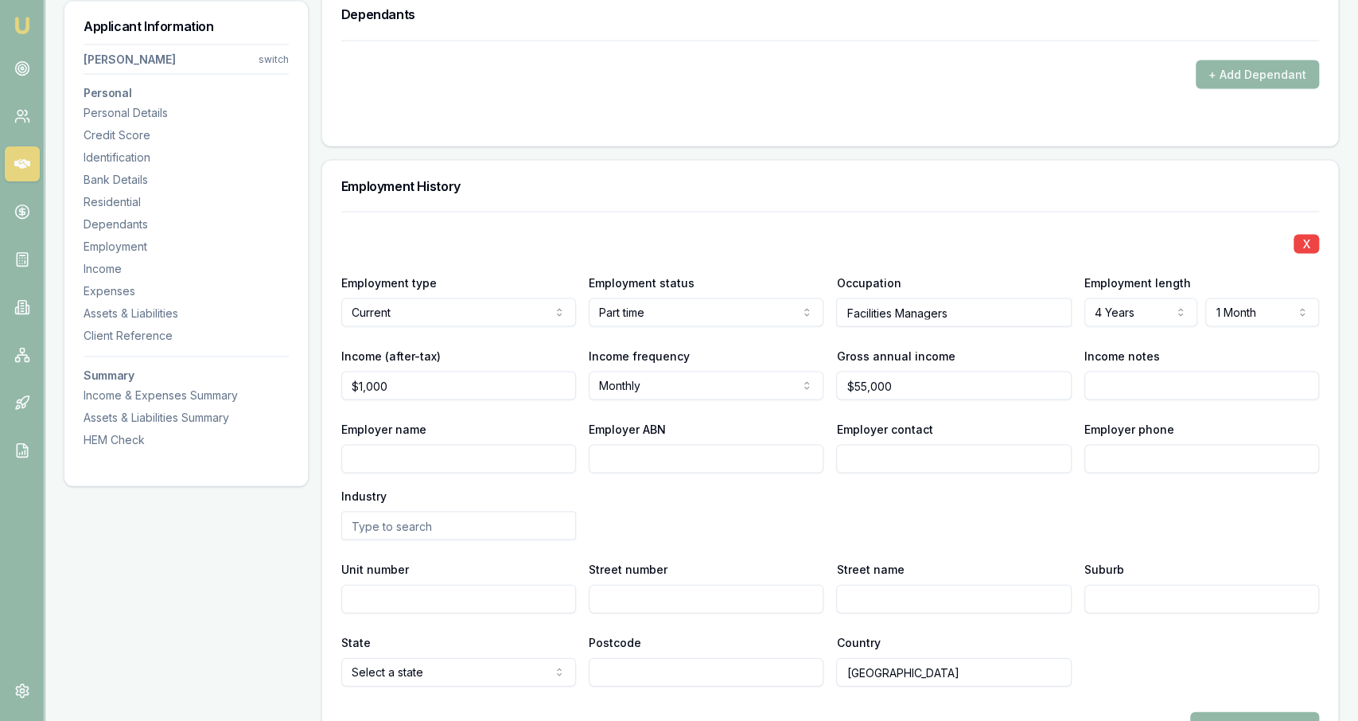
click at [665, 395] on div "X Employment type Current Current Previous Employment status Part time Full tim…" at bounding box center [830, 448] width 978 height 475
select select "WEEKLY"
click at [657, 409] on div "X Employment type Current Current Previous Employment status Part time Full tim…" at bounding box center [830, 448] width 978 height 475
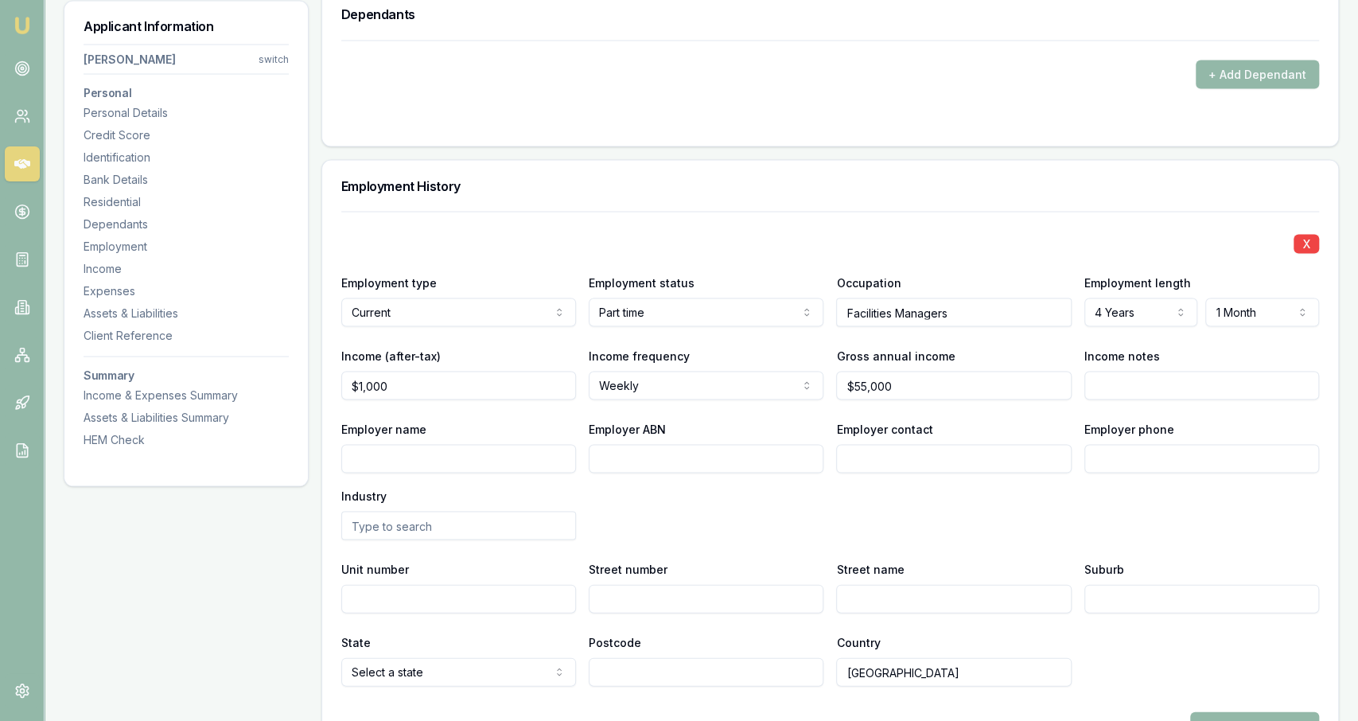
click at [672, 508] on div "Employer name Employer ABN Employer contact Employer phone Industry" at bounding box center [830, 479] width 978 height 121
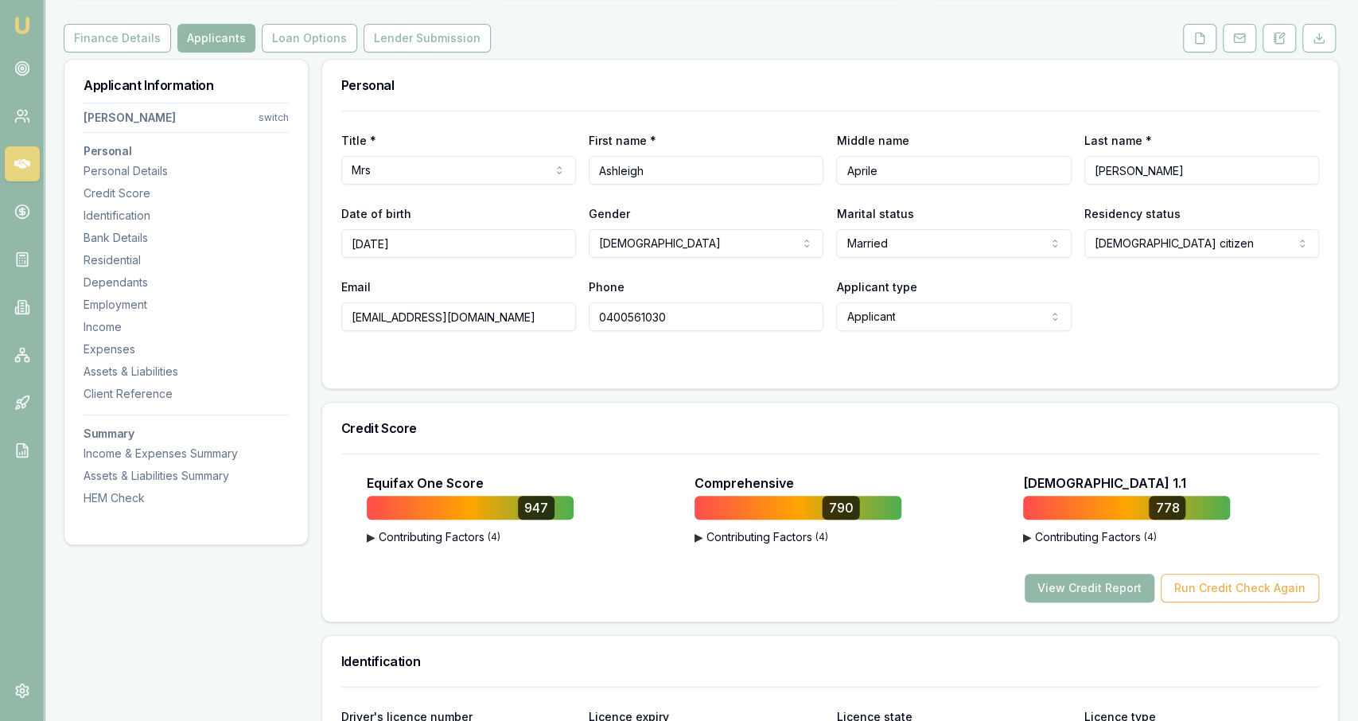
scroll to position [0, 0]
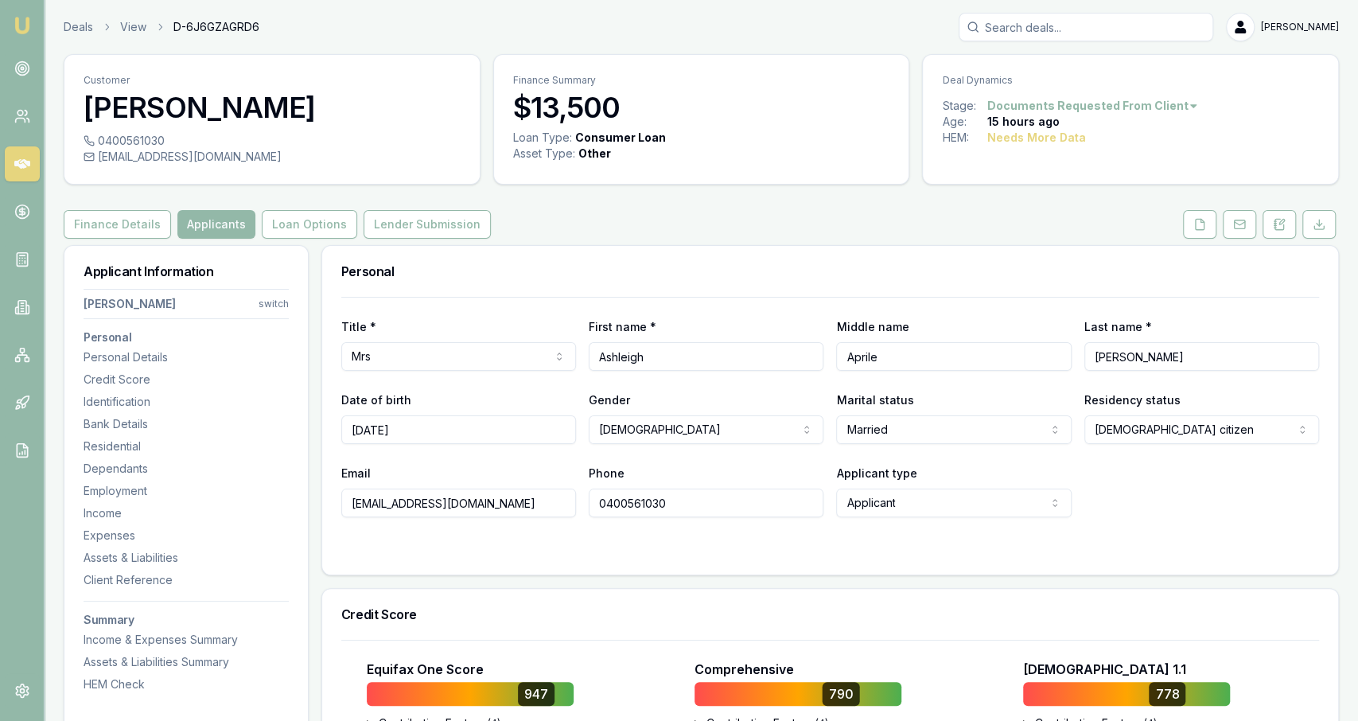
click at [77, 16] on div "Deals View D-6J6GZAGRD6 Jackson Fanfulla" at bounding box center [701, 27] width 1275 height 29
click at [83, 23] on link "Deals" at bounding box center [78, 27] width 29 height 16
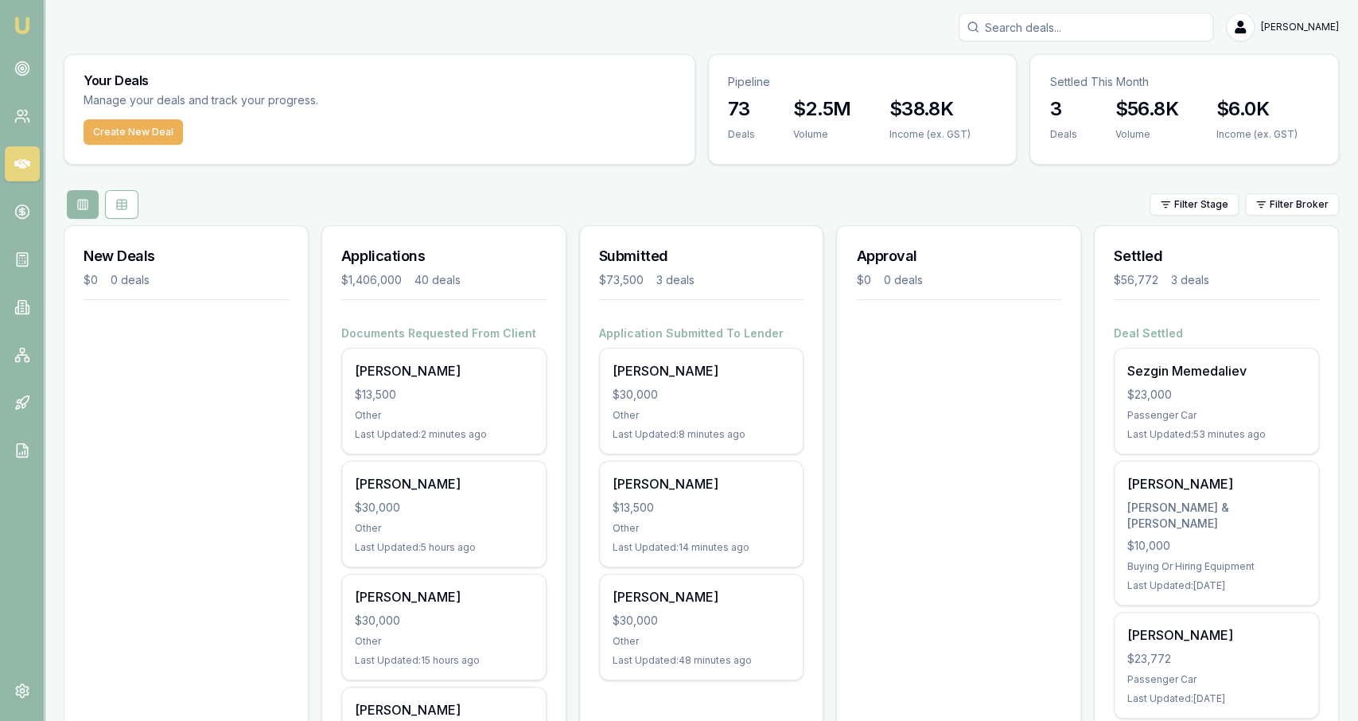
click at [556, 73] on div "Your Deals Manage your deals and track your progress." at bounding box center [379, 87] width 630 height 64
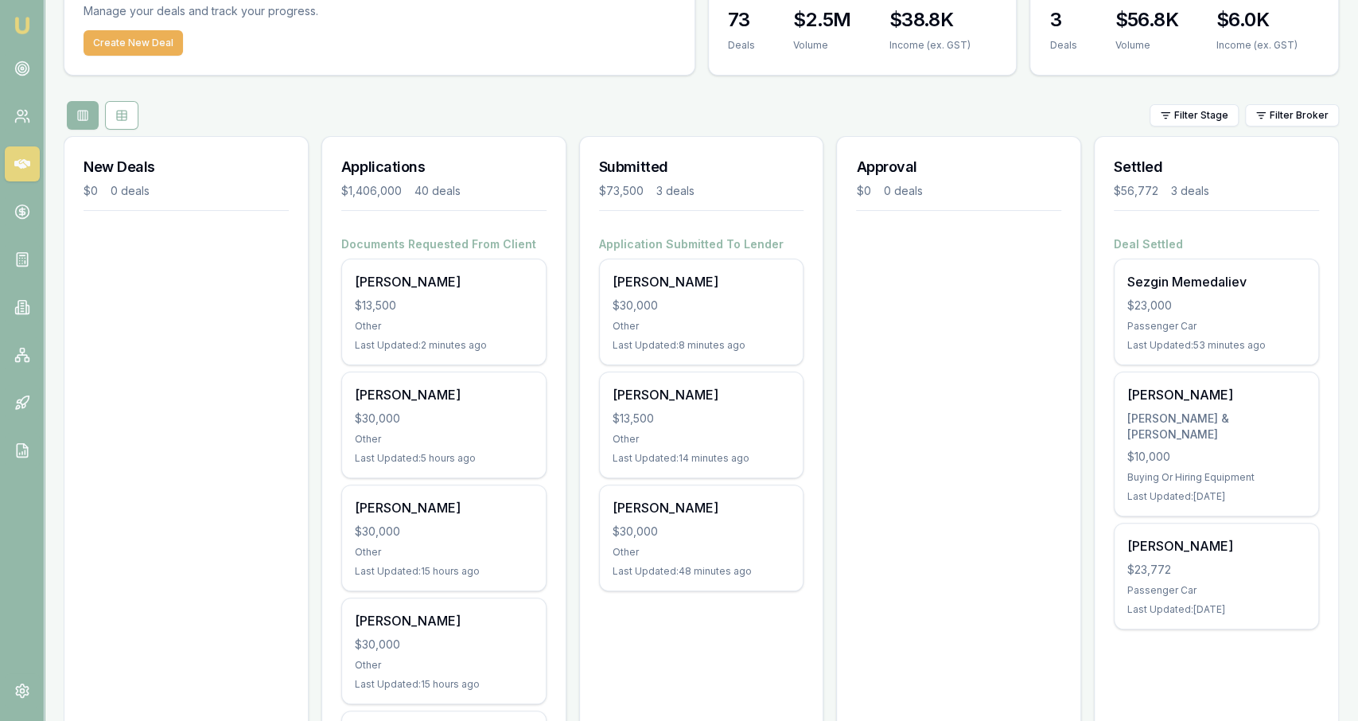
scroll to position [90, 0]
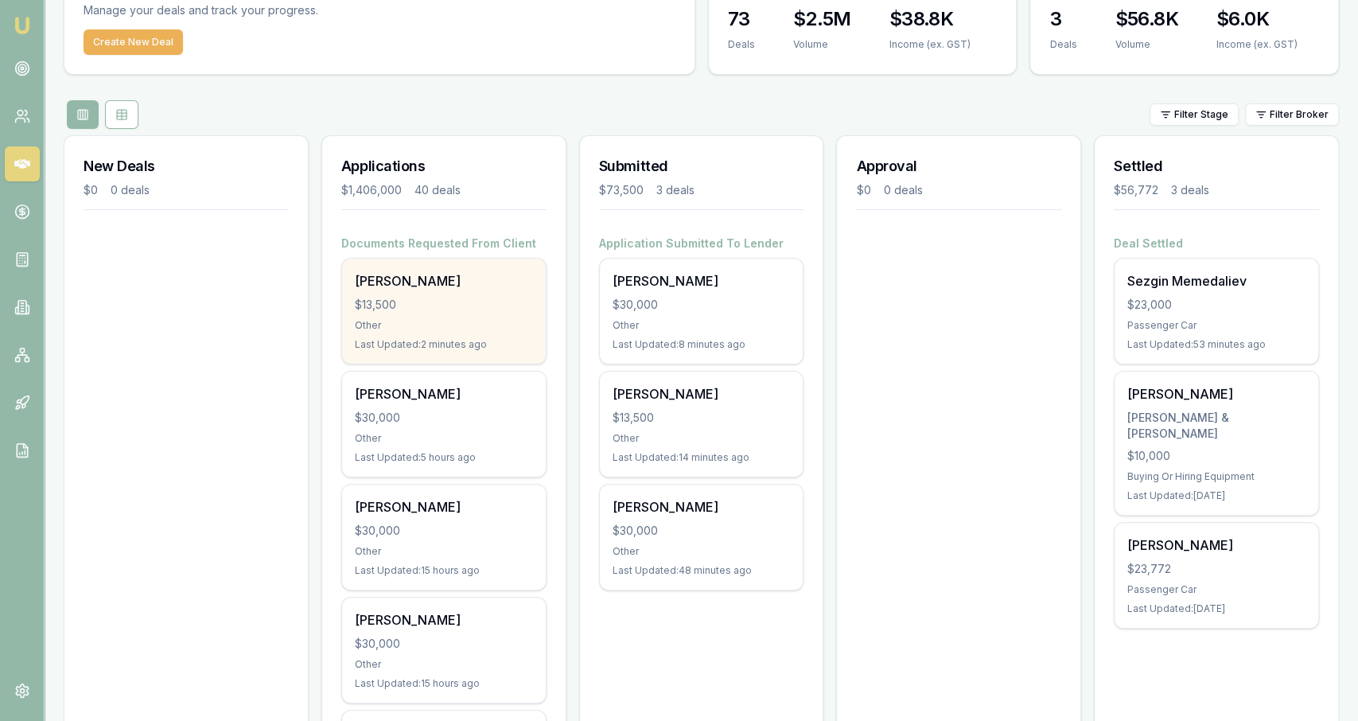
click at [383, 290] on div "Ashleigh Newman $13,500 Other Last Updated: 2 minutes ago" at bounding box center [444, 311] width 204 height 105
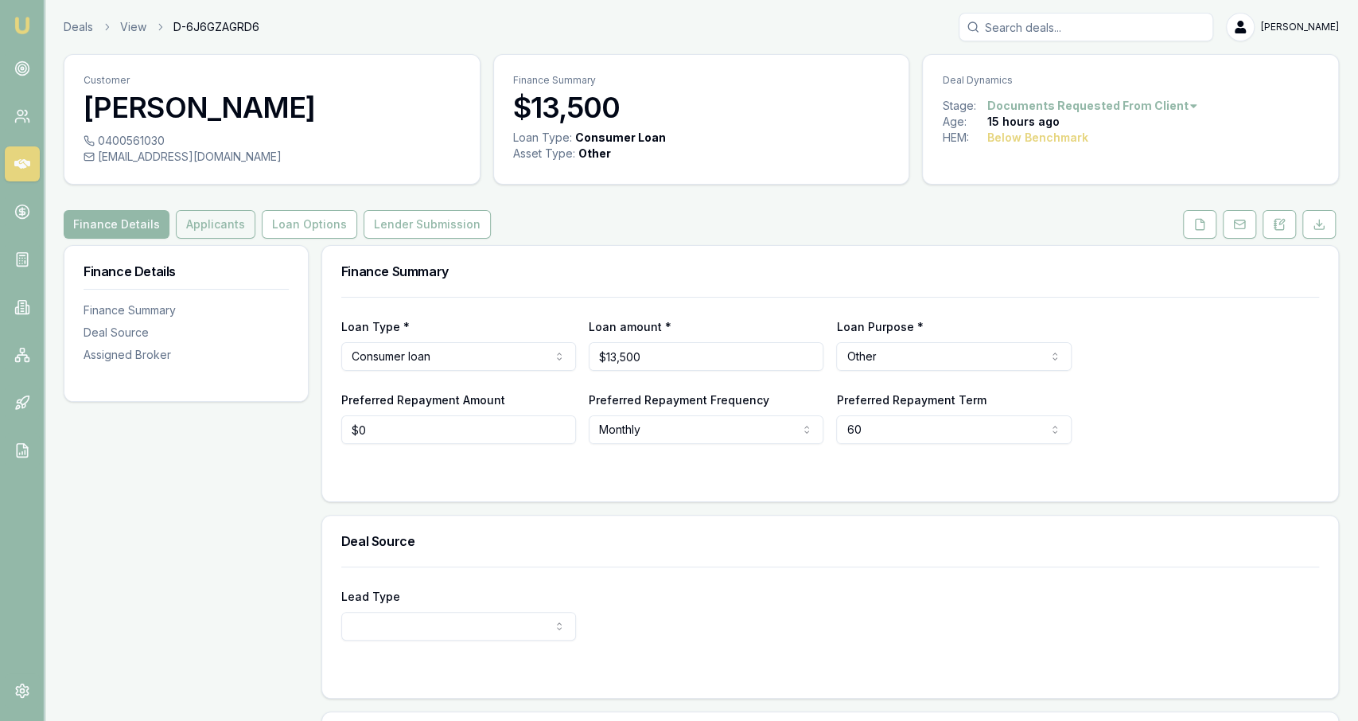
click at [239, 225] on button "Applicants" at bounding box center [216, 224] width 80 height 29
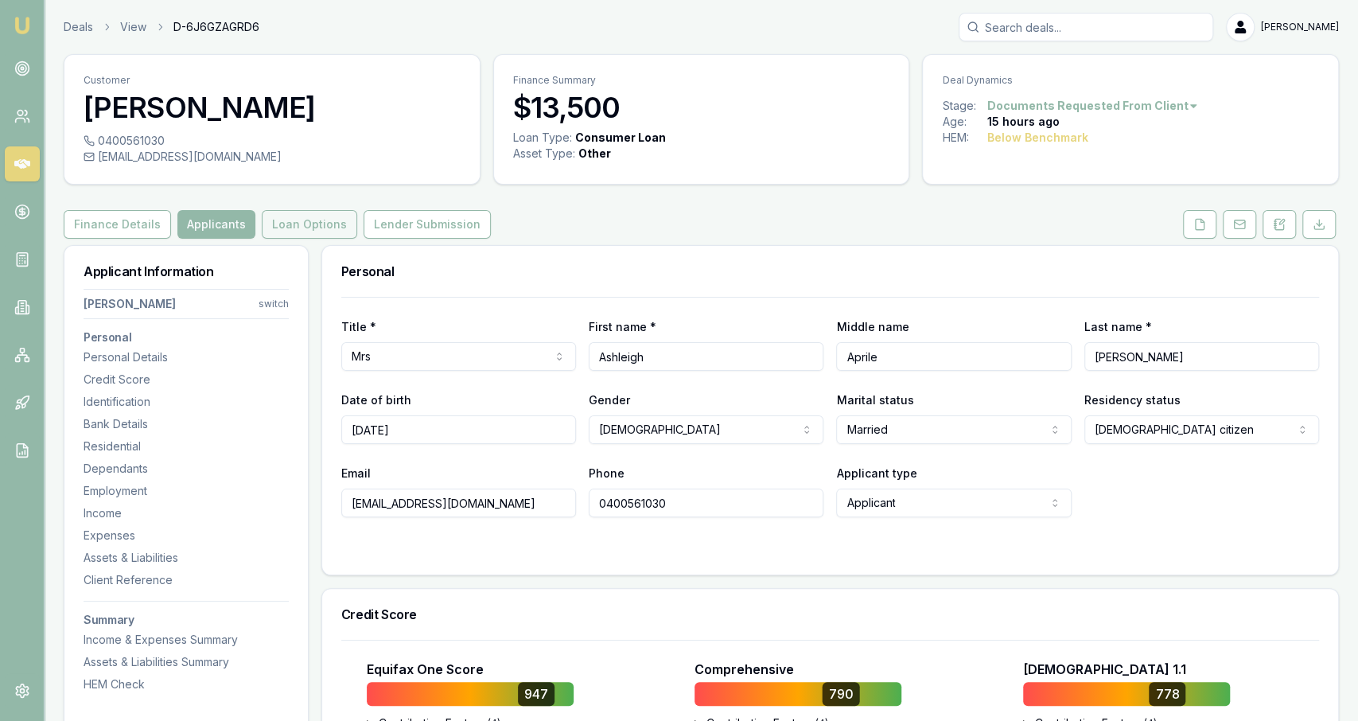
click at [279, 226] on button "Loan Options" at bounding box center [309, 224] width 95 height 29
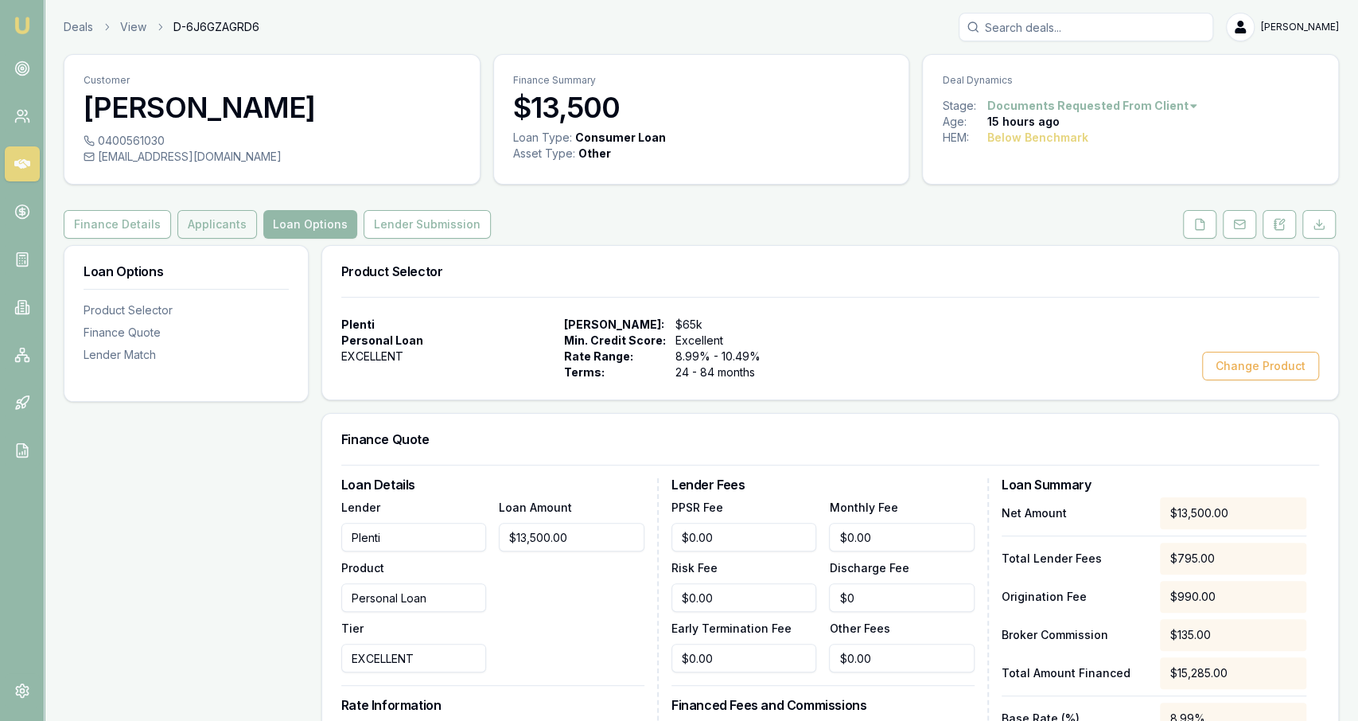
click at [230, 223] on button "Applicants" at bounding box center [217, 224] width 80 height 29
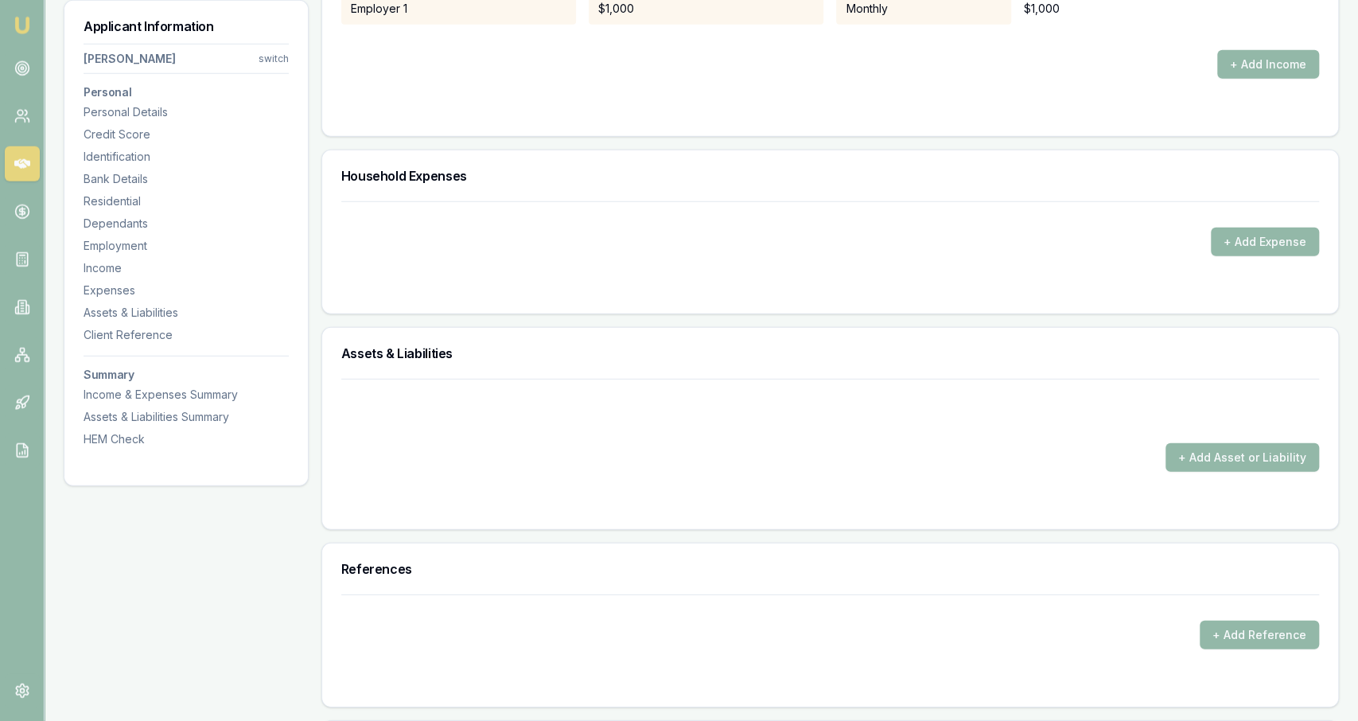
scroll to position [2897, 0]
click at [1257, 247] on button "+ Add Expense" at bounding box center [1265, 242] width 108 height 29
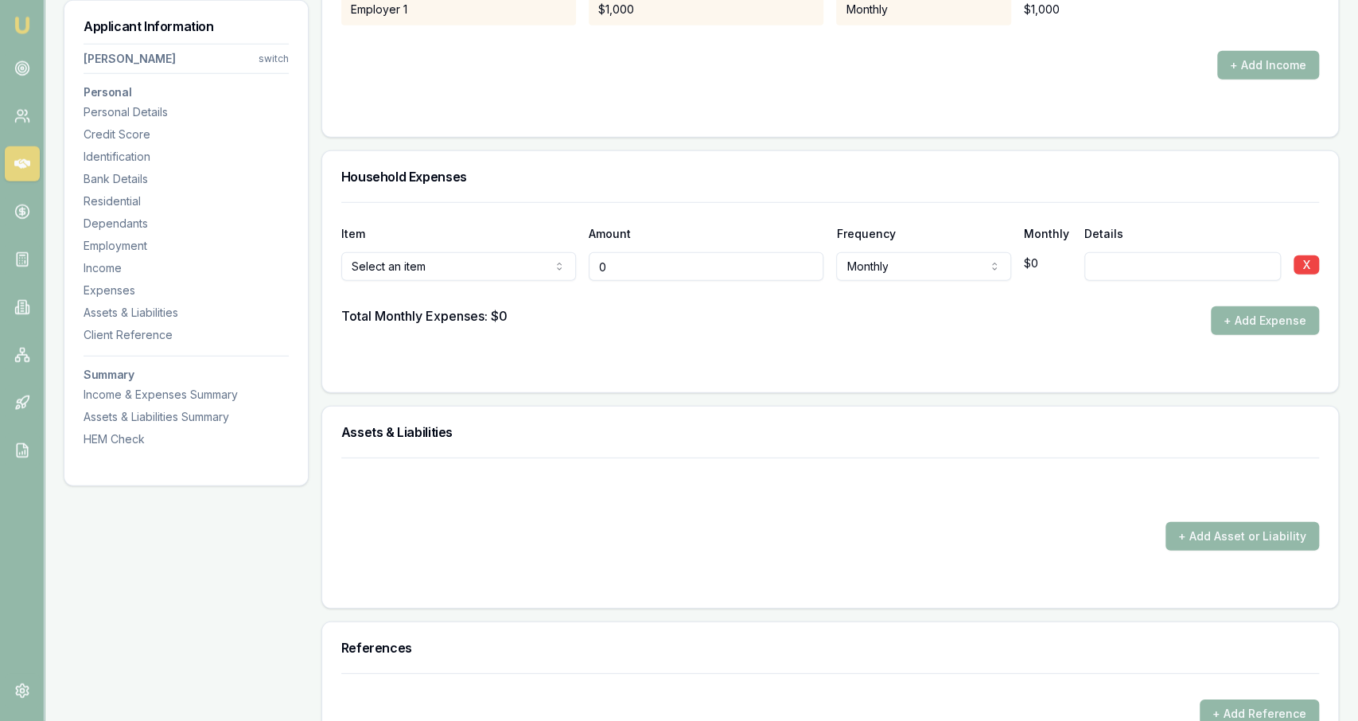
type input "$0"
click at [522, 246] on div "Select an item Rent or board Food and groceries Utilities Insurance Transport H…" at bounding box center [458, 263] width 235 height 35
click at [476, 281] on div at bounding box center [830, 293] width 978 height 25
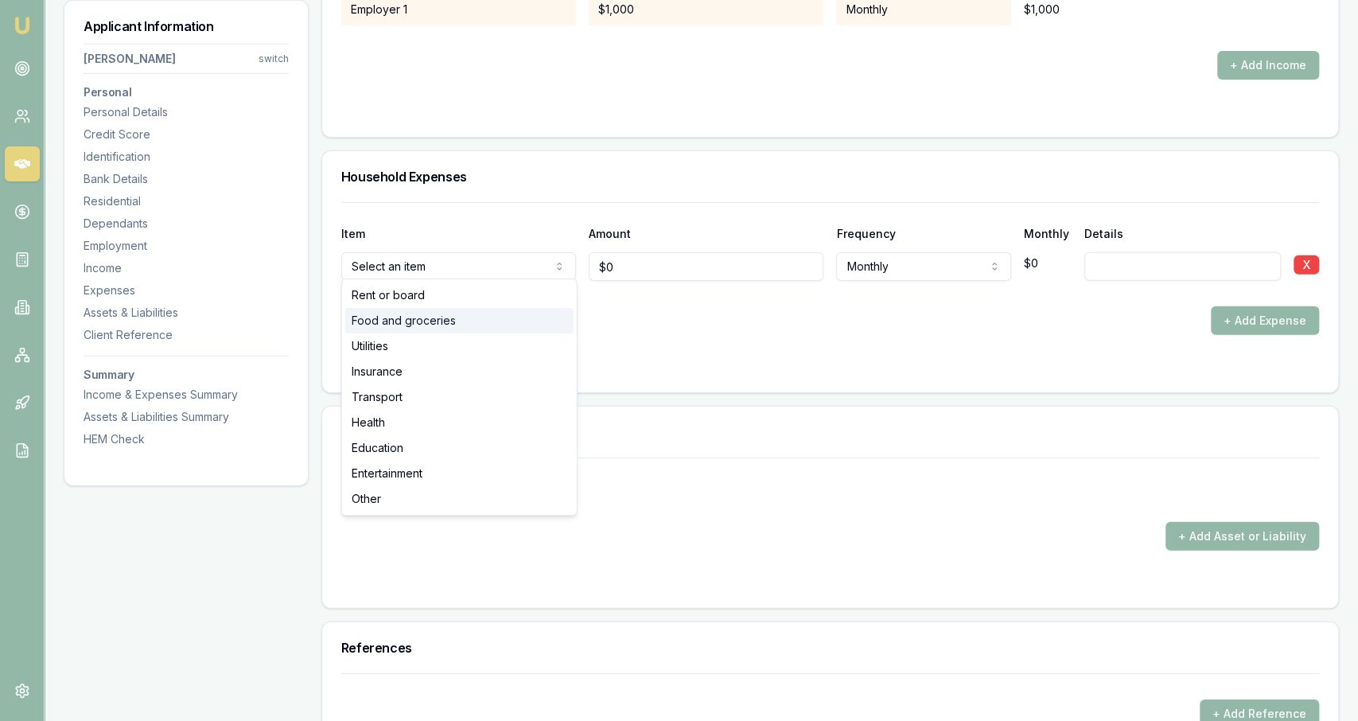
select select "FOOD_AND_GROCERIES"
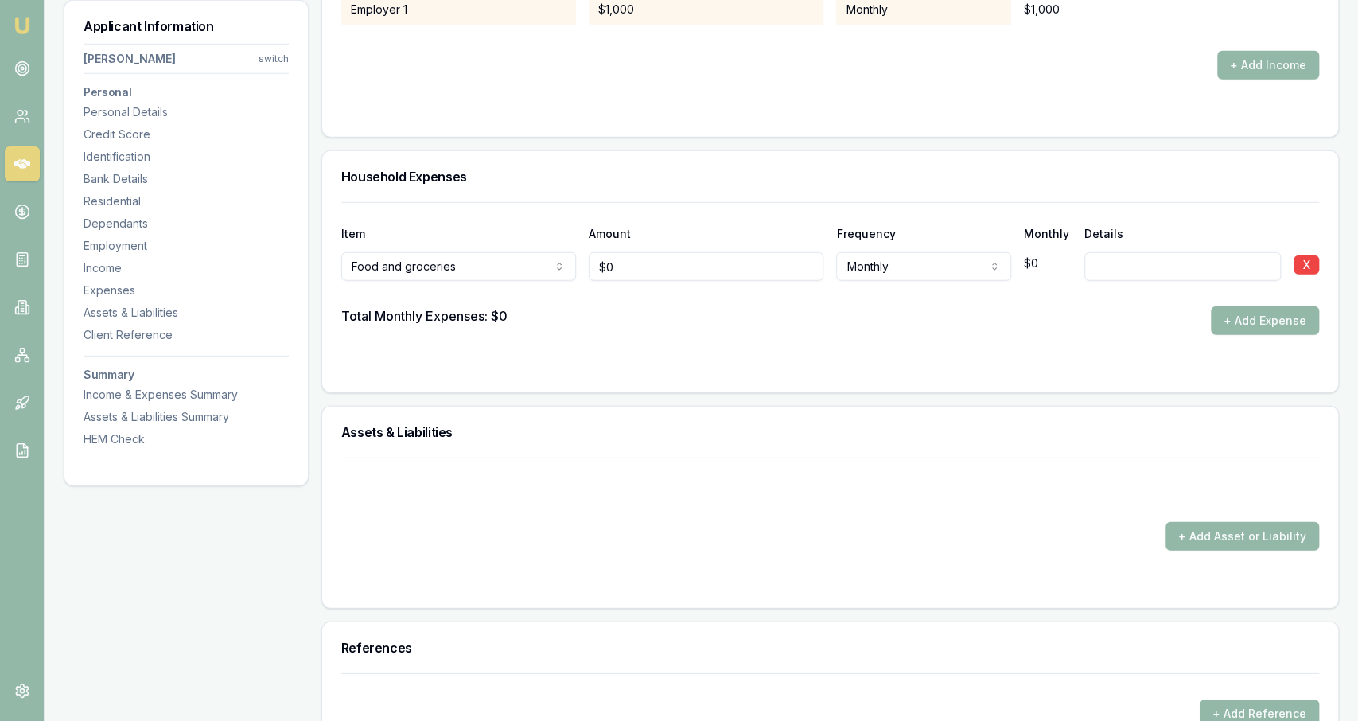
type input "0"
click at [629, 269] on input "0" at bounding box center [706, 266] width 235 height 29
type input "$500"
click at [644, 313] on div "Total Monthly Expenses: $0 + Add Expense" at bounding box center [830, 320] width 978 height 29
click at [1287, 316] on button "+ Add Expense" at bounding box center [1265, 320] width 108 height 29
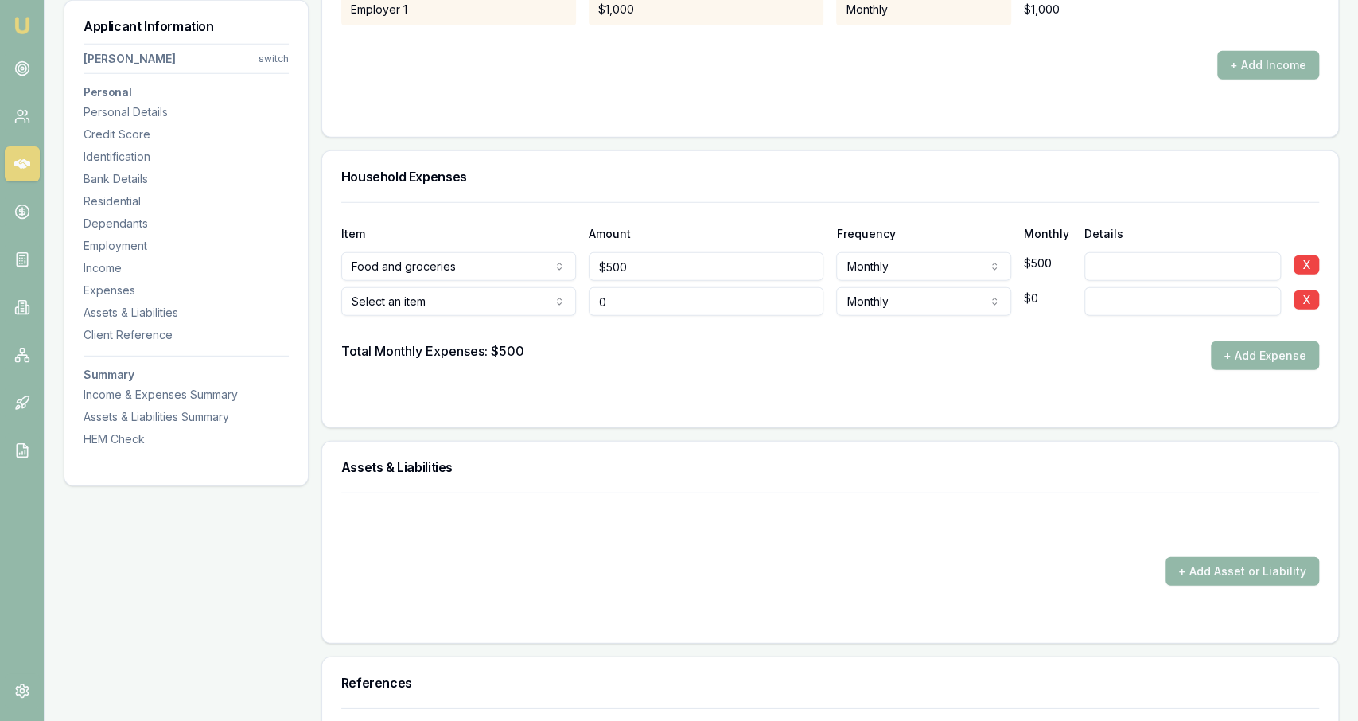
type input "$0"
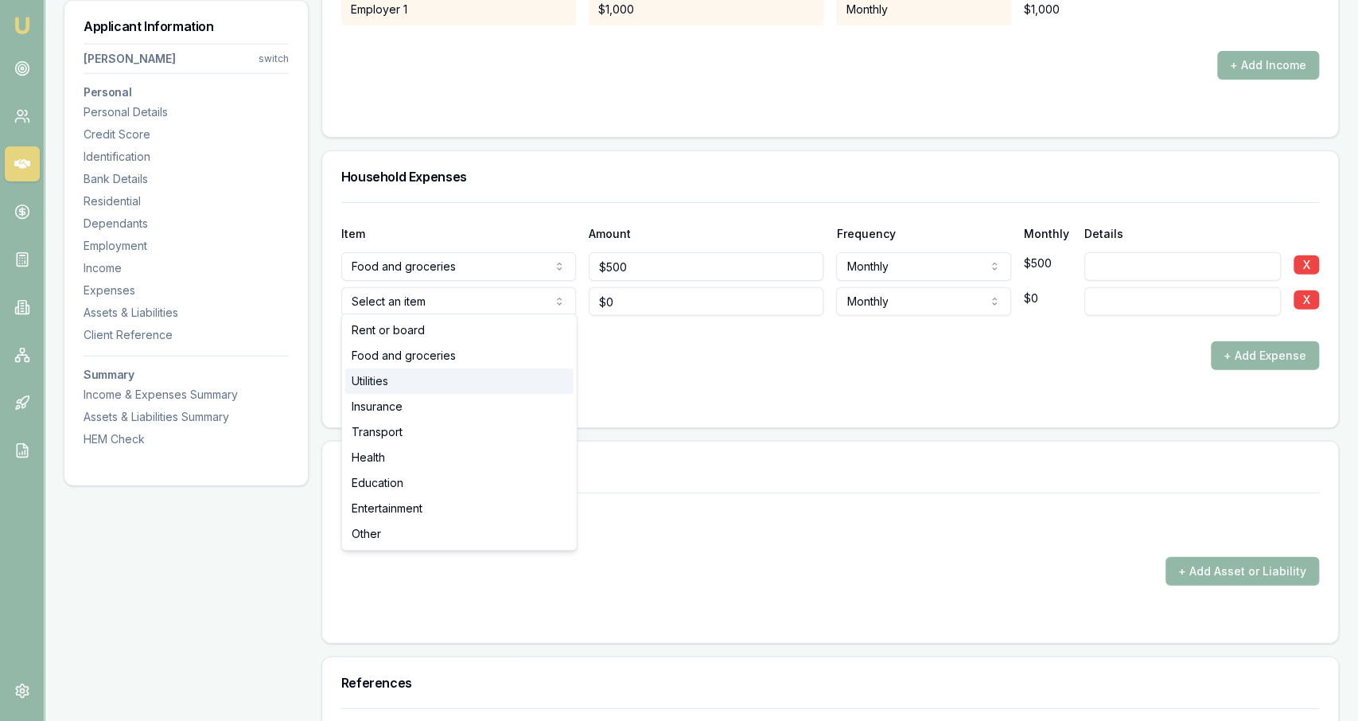
select select "UTILITIES"
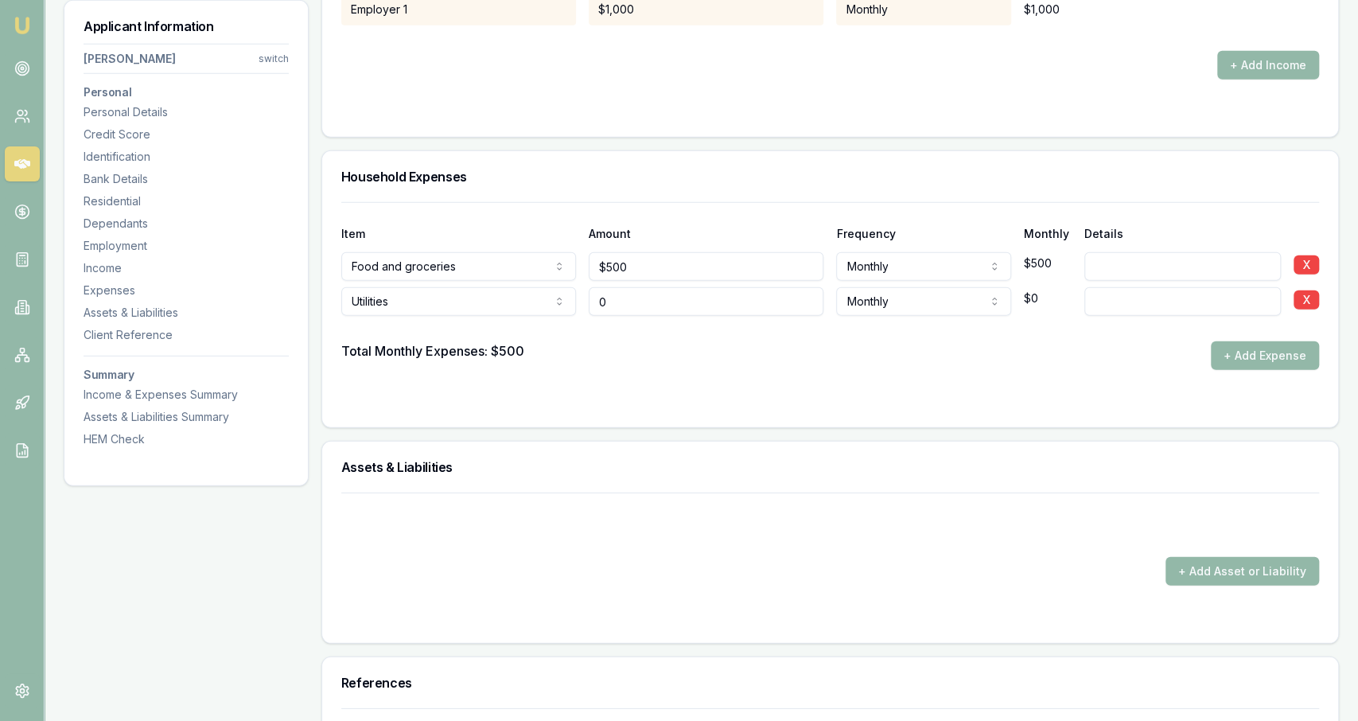
click at [647, 300] on input "0" at bounding box center [706, 301] width 235 height 29
type input "$80"
click at [653, 316] on div at bounding box center [830, 328] width 978 height 25
click at [1250, 349] on button "+ Add Expense" at bounding box center [1265, 355] width 108 height 29
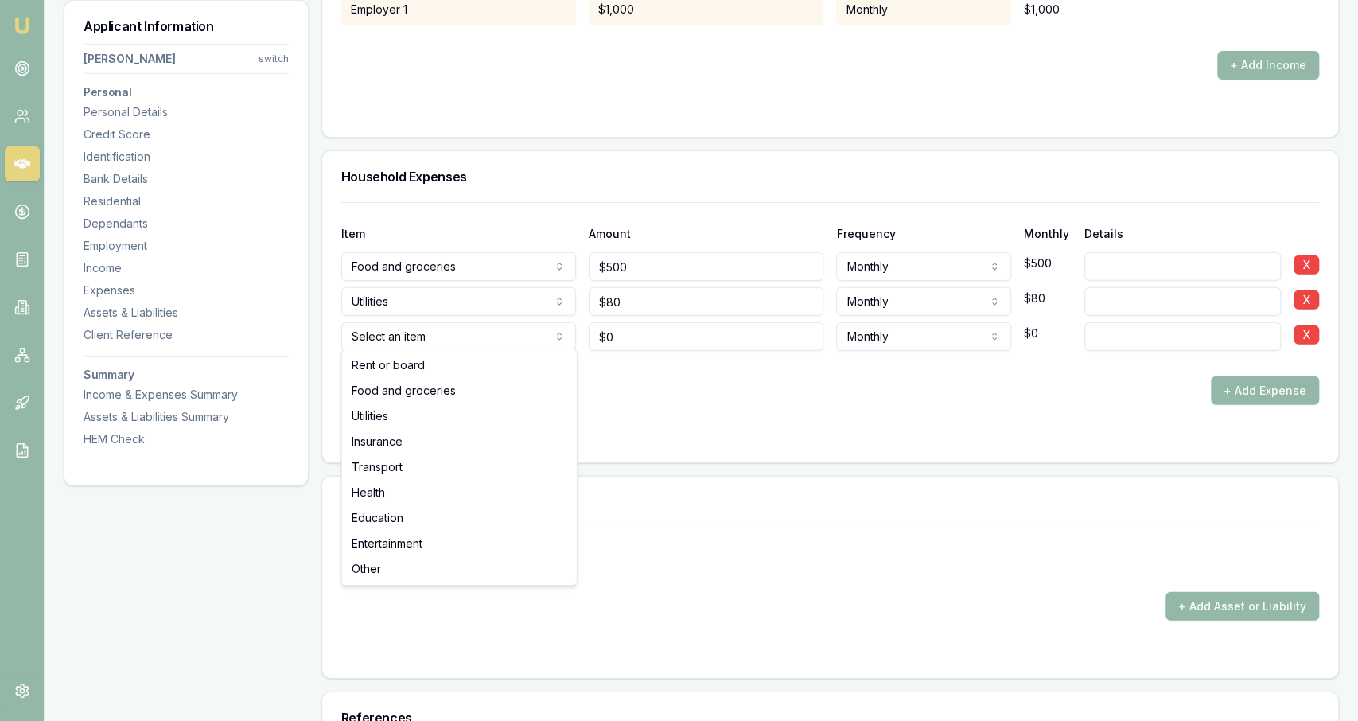
type input "$0"
select select "TRANSPORT"
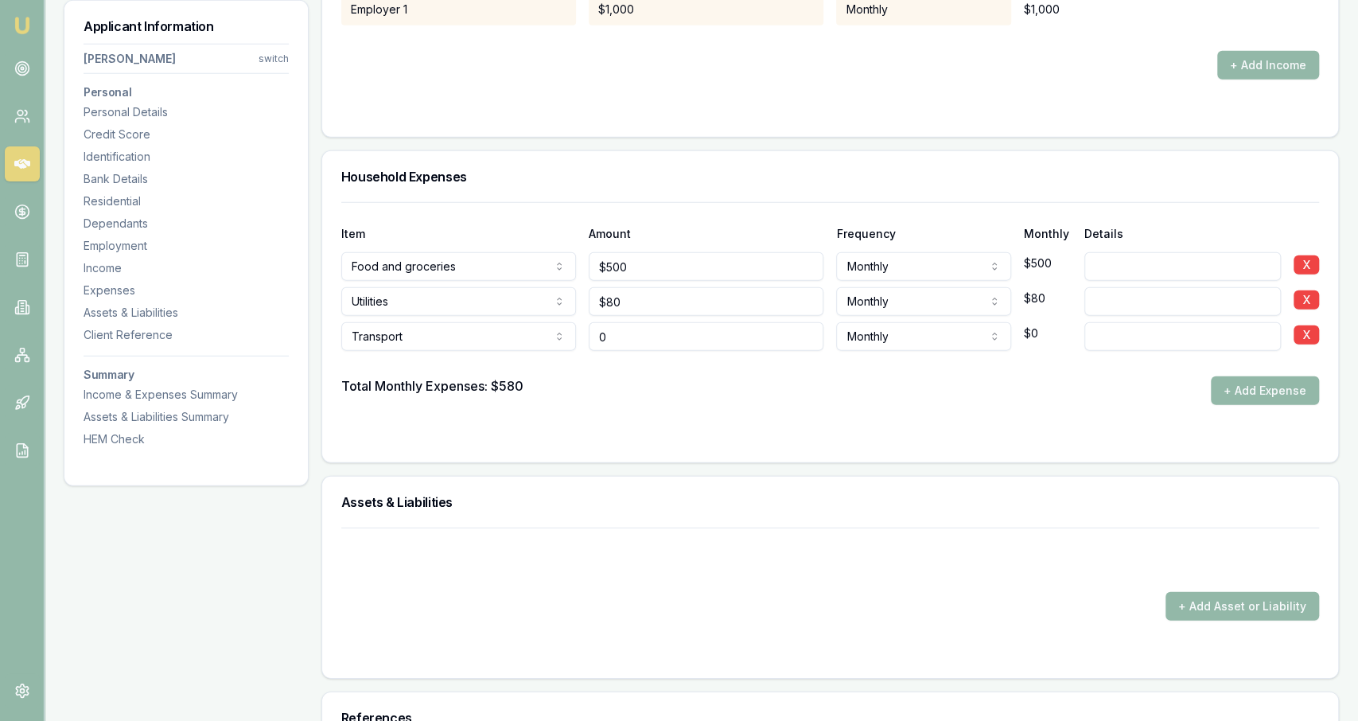
click at [668, 329] on input "0" at bounding box center [706, 336] width 235 height 29
type input "$320"
click at [679, 354] on div at bounding box center [830, 363] width 978 height 25
click at [1299, 382] on button "+ Add Expense" at bounding box center [1265, 390] width 108 height 29
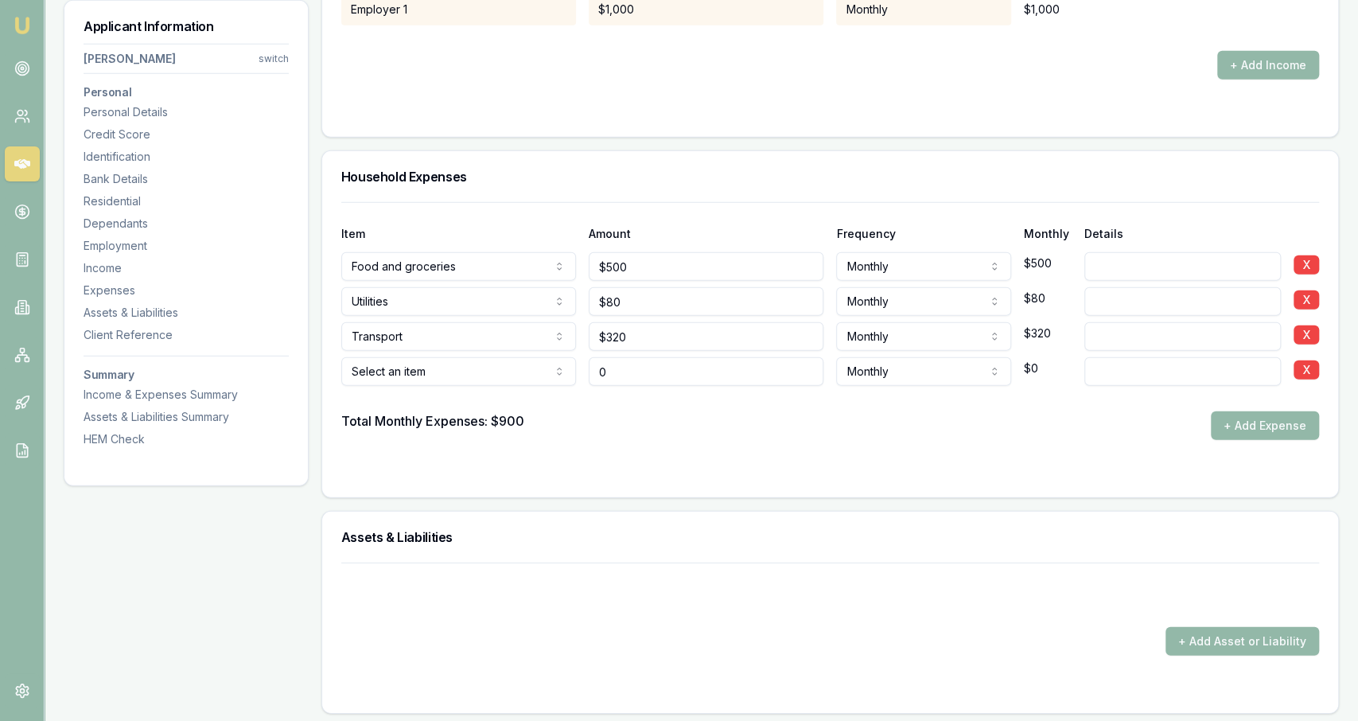
type input "$0"
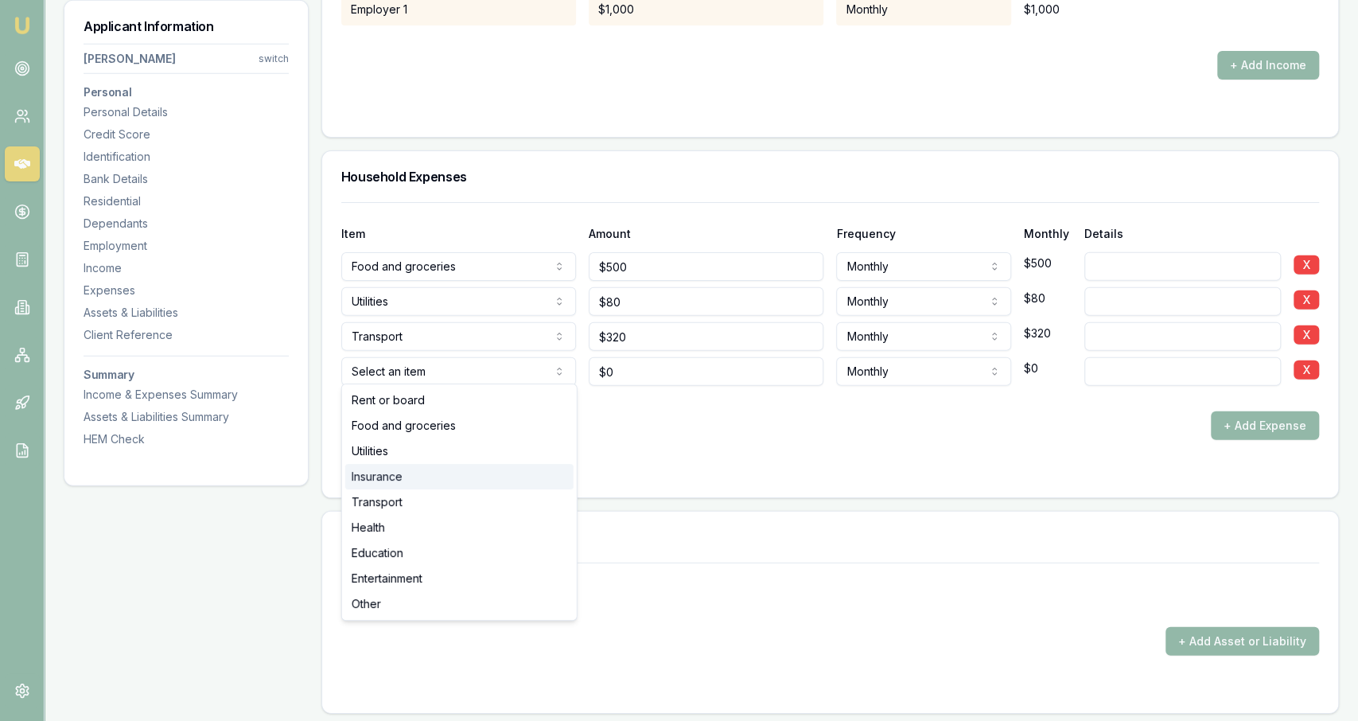
select select "INSURANCE"
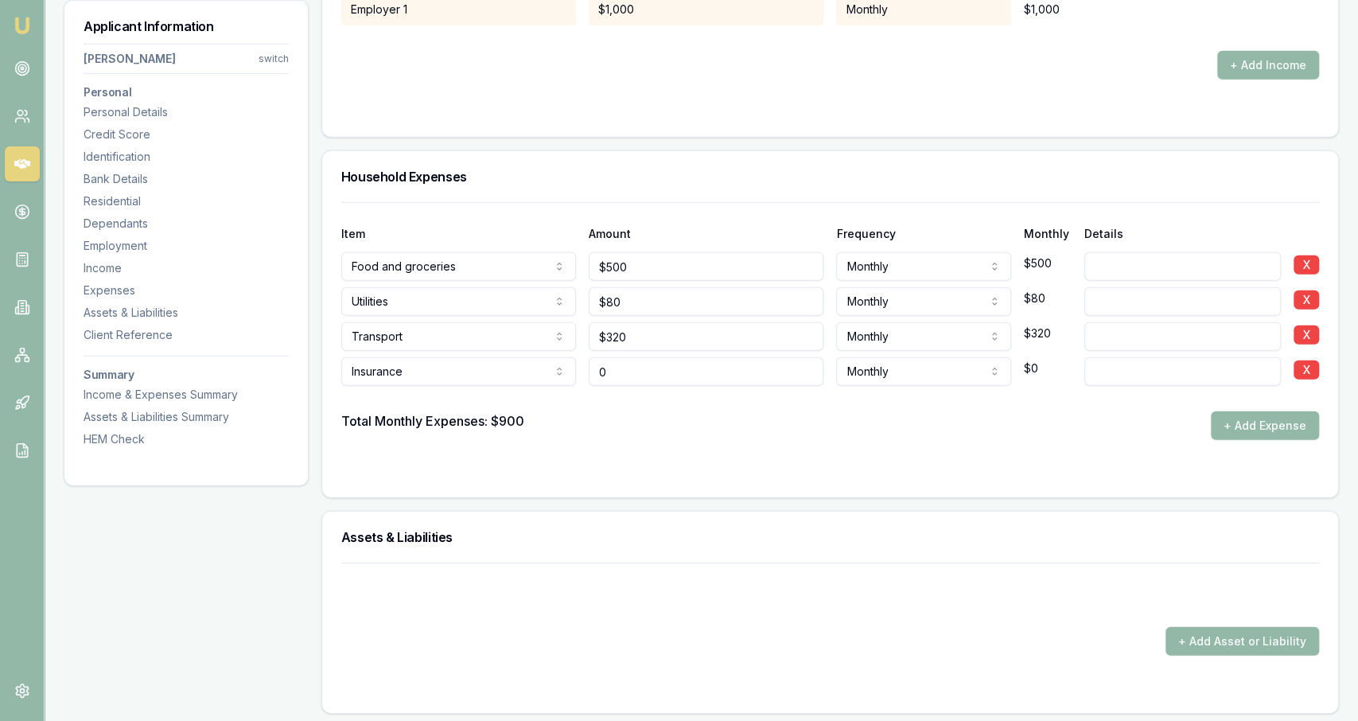
click at [650, 376] on input "0" at bounding box center [706, 371] width 235 height 29
type input "$110"
click at [662, 439] on form "Item Amount Frequency Monthly Details Food and groceries Rent or board Food and…" at bounding box center [830, 340] width 978 height 276
click at [851, 473] on div at bounding box center [830, 471] width 978 height 13
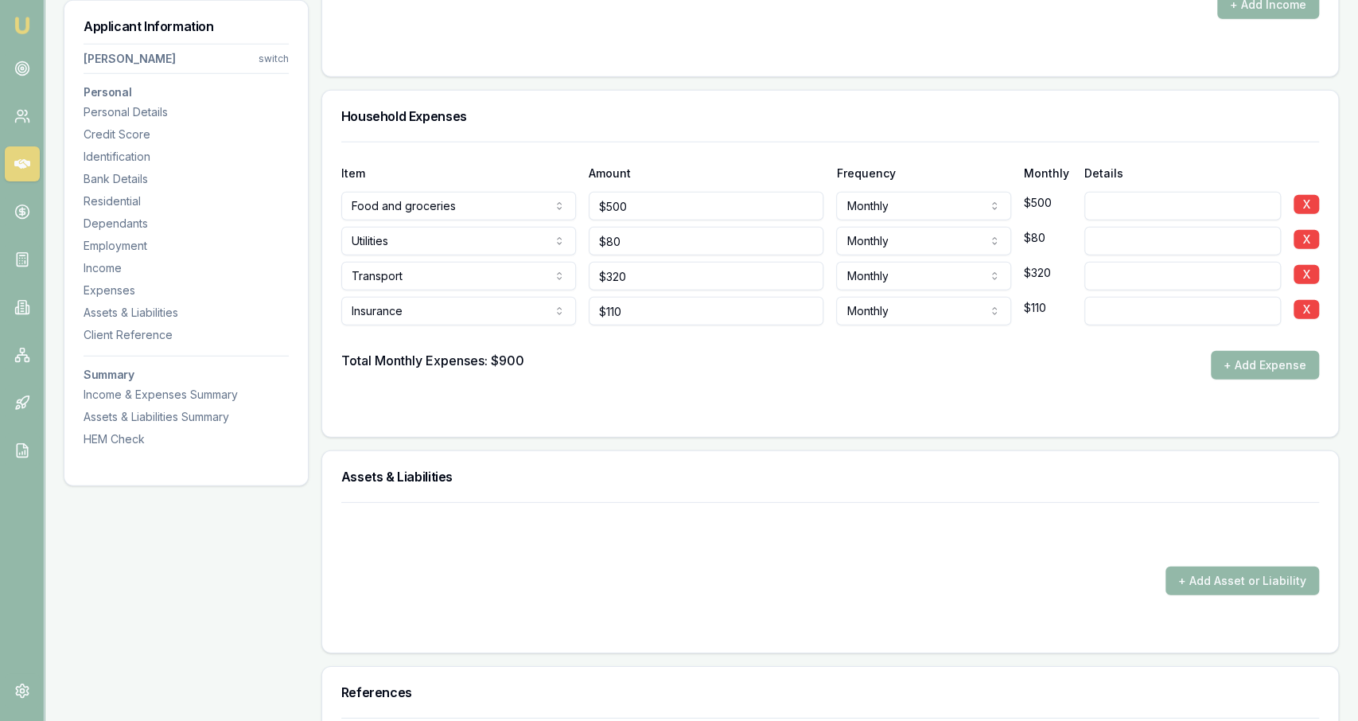
scroll to position [3887, 0]
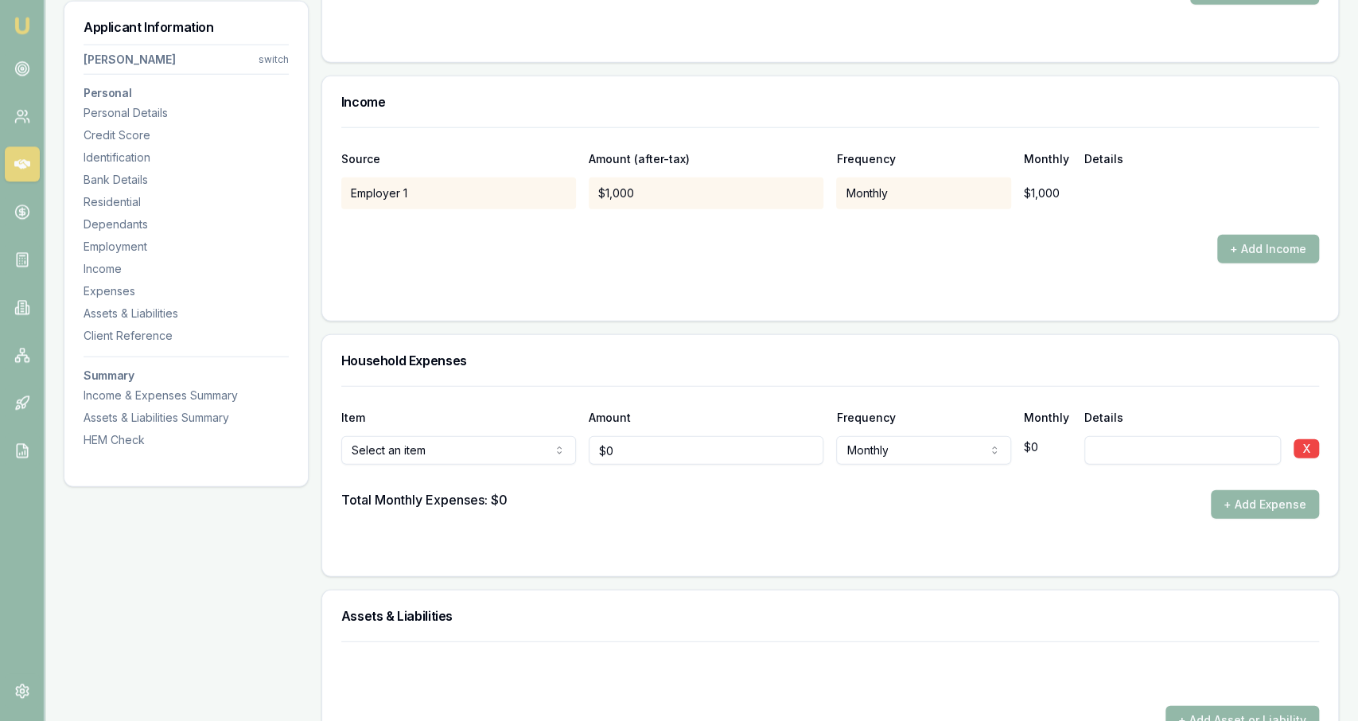
scroll to position [2723, 0]
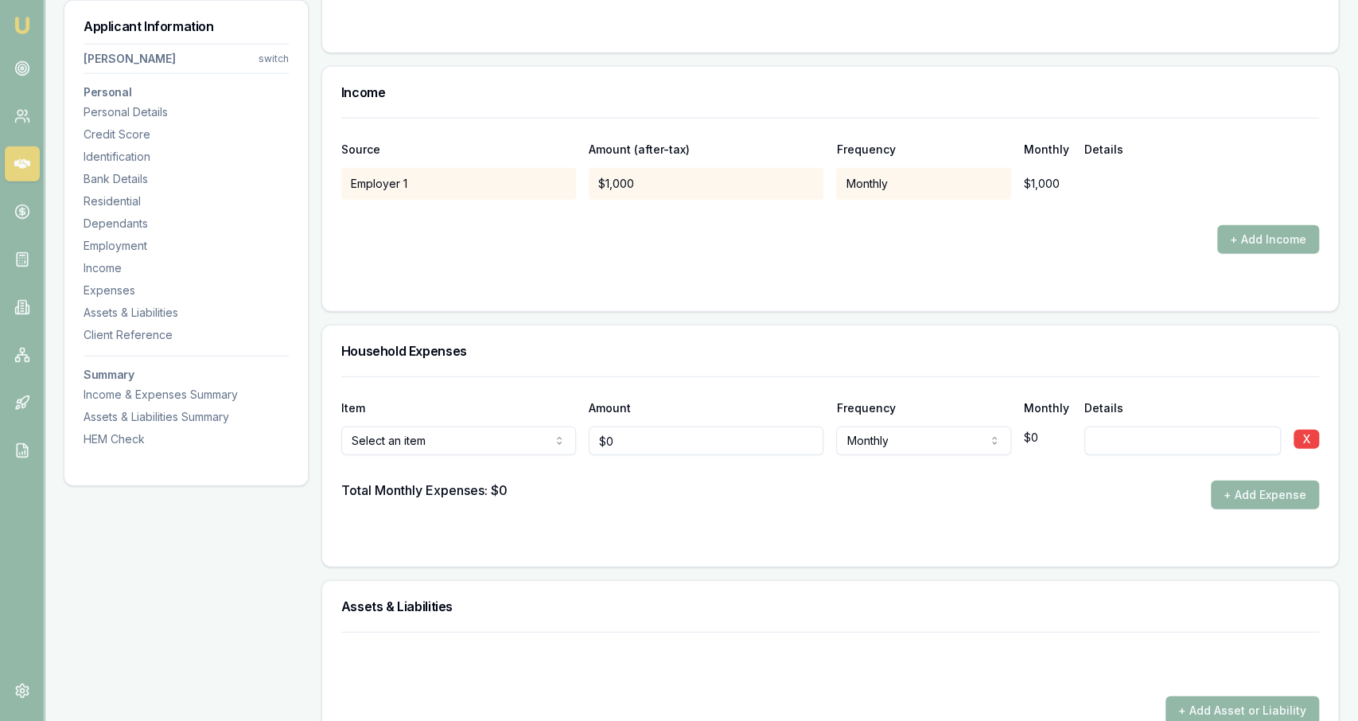
click at [651, 471] on div at bounding box center [830, 467] width 978 height 25
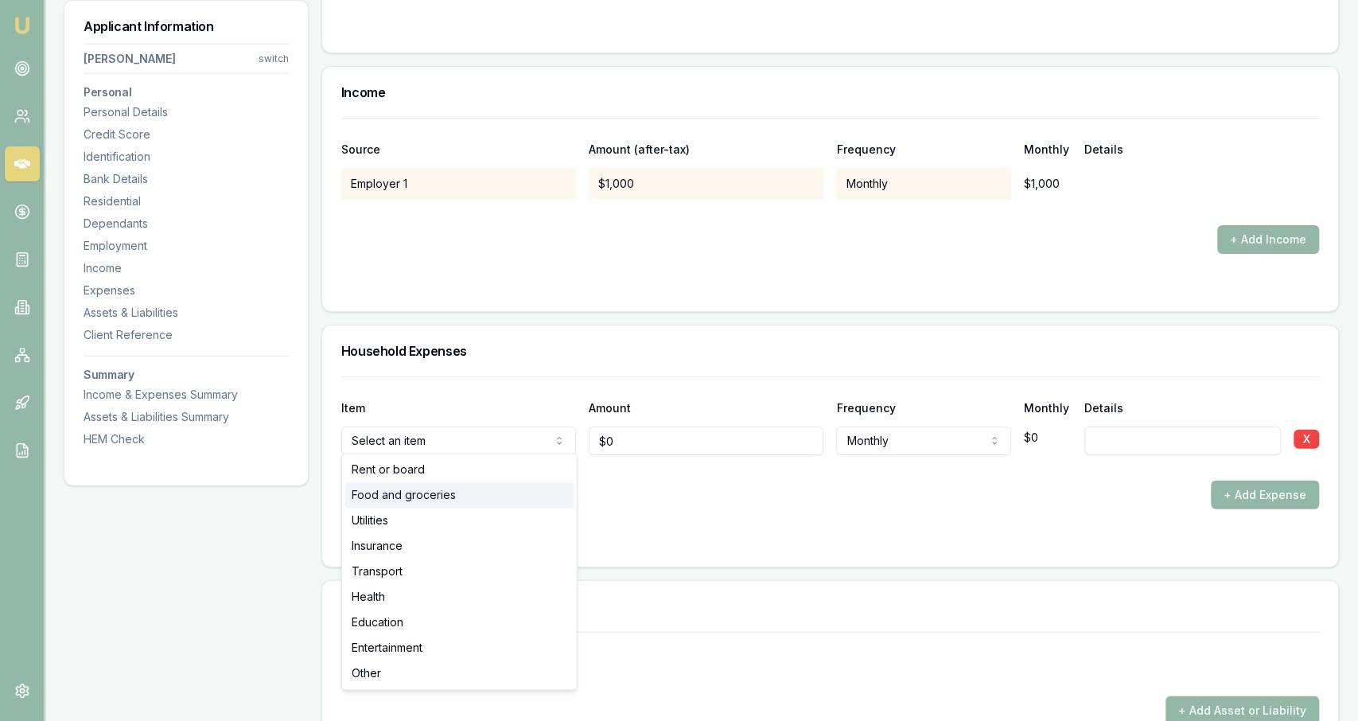
select select "FOOD_AND_GROCERIES"
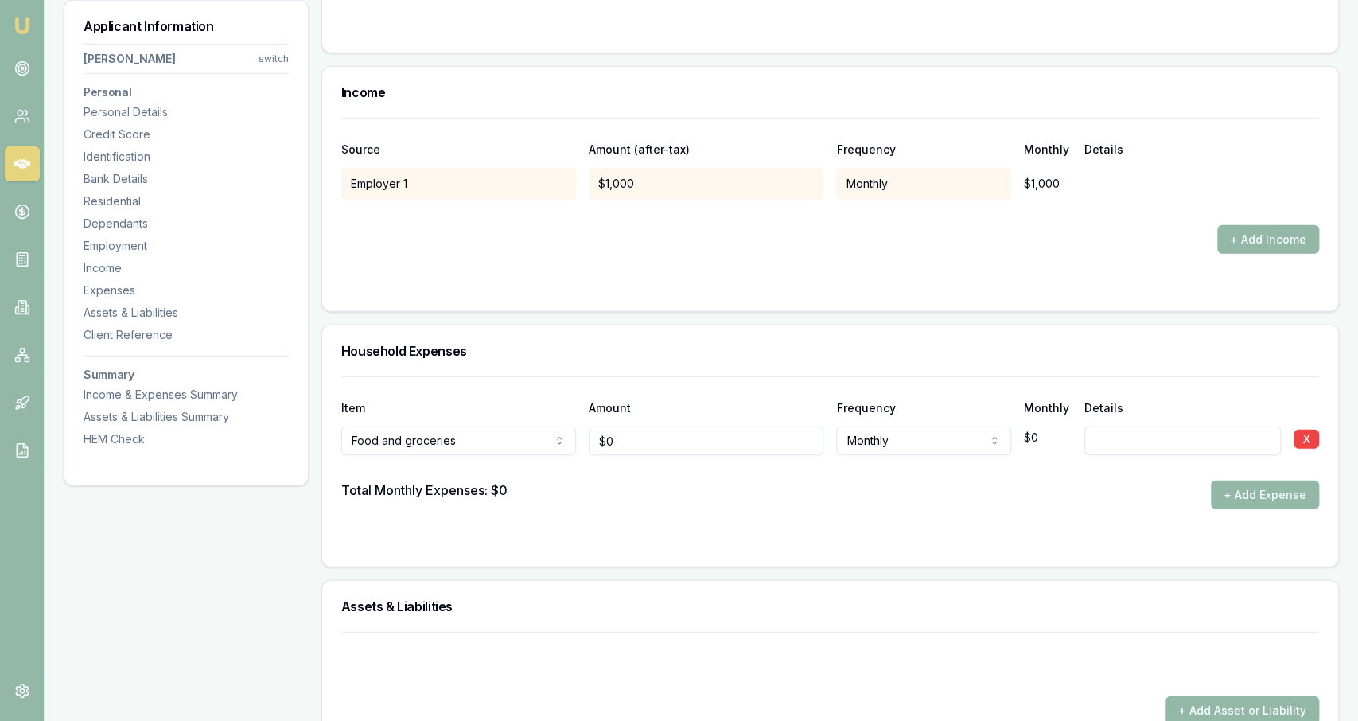
click at [655, 465] on div at bounding box center [830, 467] width 978 height 25
click at [653, 457] on div at bounding box center [830, 467] width 978 height 25
click at [657, 455] on div at bounding box center [830, 467] width 978 height 25
click at [656, 446] on input "0" at bounding box center [706, 440] width 235 height 29
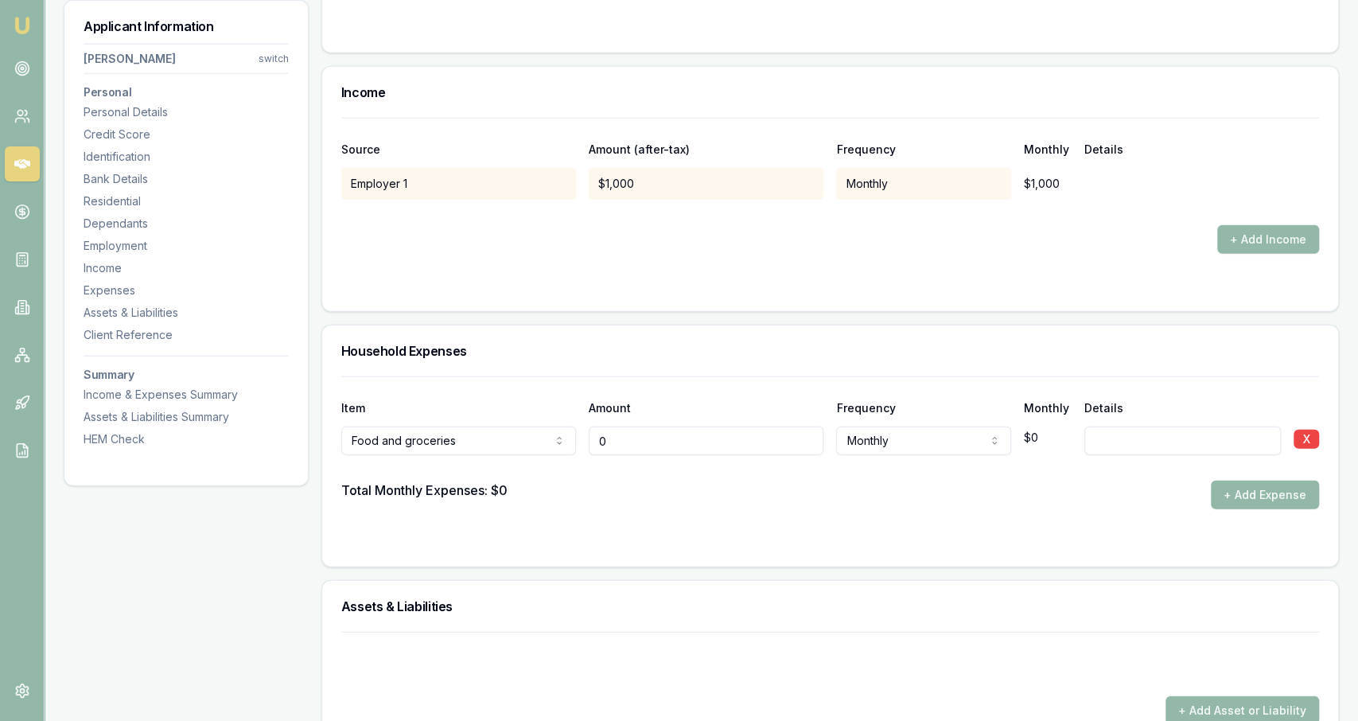
click at [656, 446] on input "0" at bounding box center [706, 440] width 235 height 29
type input "$500"
click at [679, 510] on form "Item Amount Frequency Monthly Details Food and groceries Rent or board Food and…" at bounding box center [830, 461] width 978 height 171
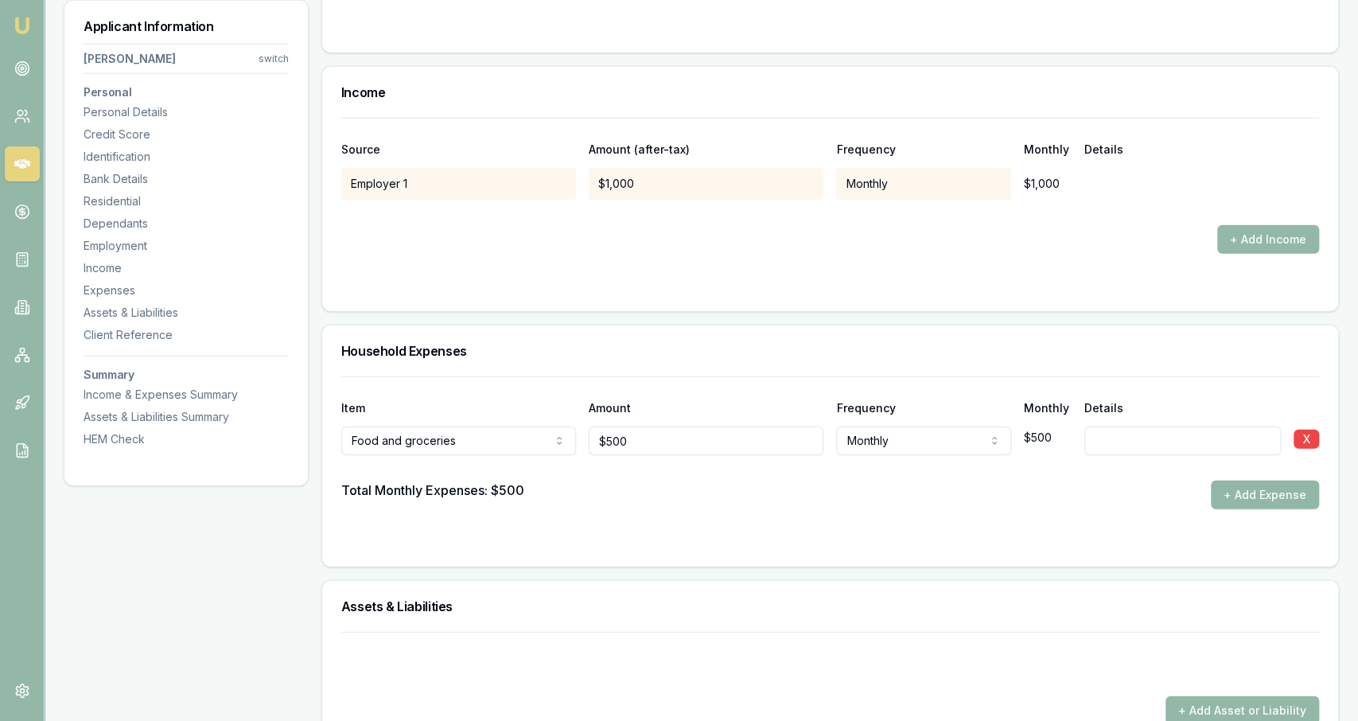
click at [1299, 485] on button "+ Add Expense" at bounding box center [1265, 495] width 108 height 29
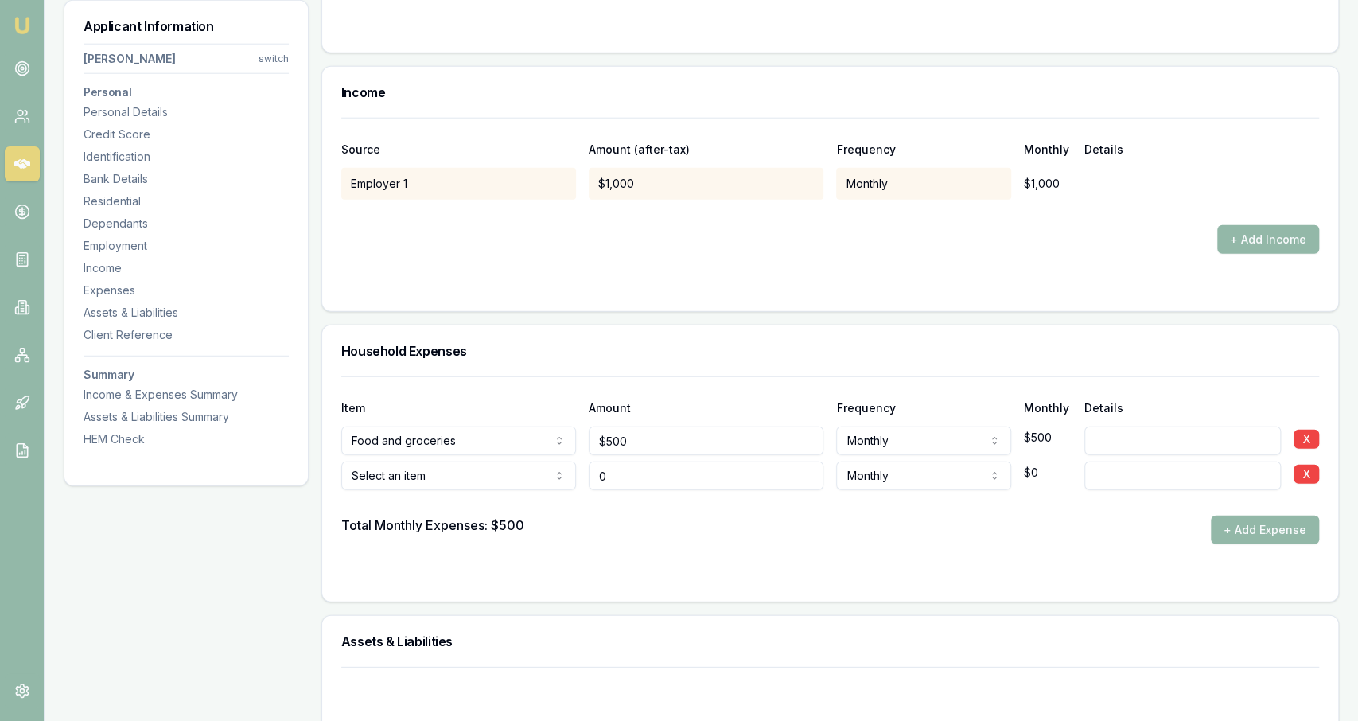
type input "$0"
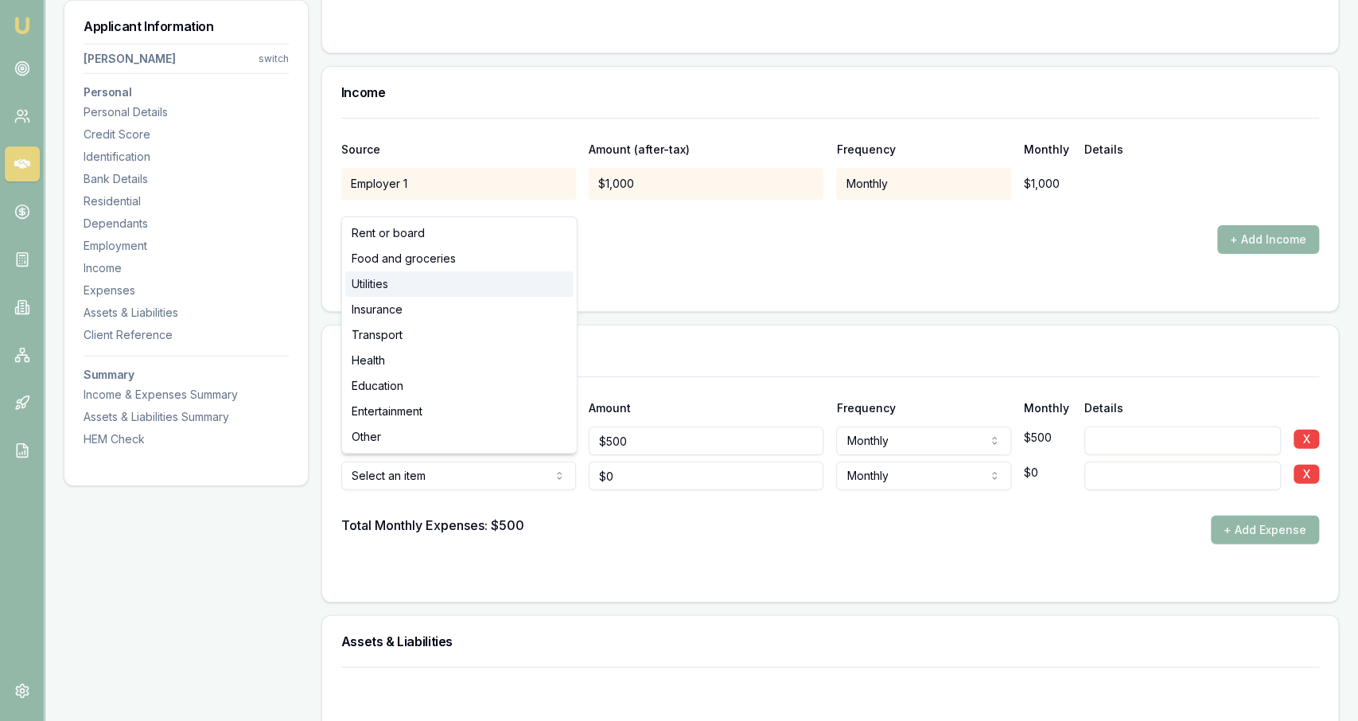
select select "UTILITIES"
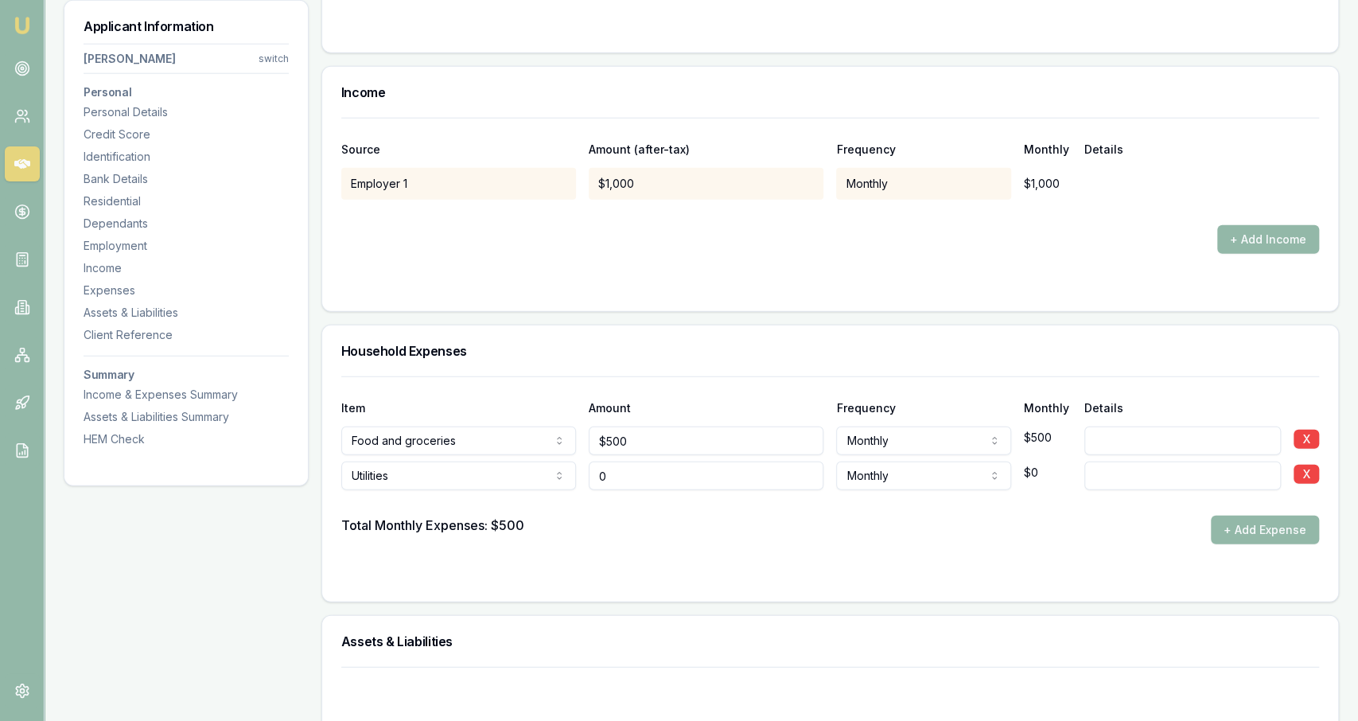
click at [624, 470] on input "0" at bounding box center [706, 475] width 235 height 29
type input "$110"
click at [628, 518] on div "Total Monthly Expenses: $500 + Add Expense" at bounding box center [830, 530] width 978 height 29
click at [1307, 532] on button "+ Add Expense" at bounding box center [1265, 530] width 108 height 29
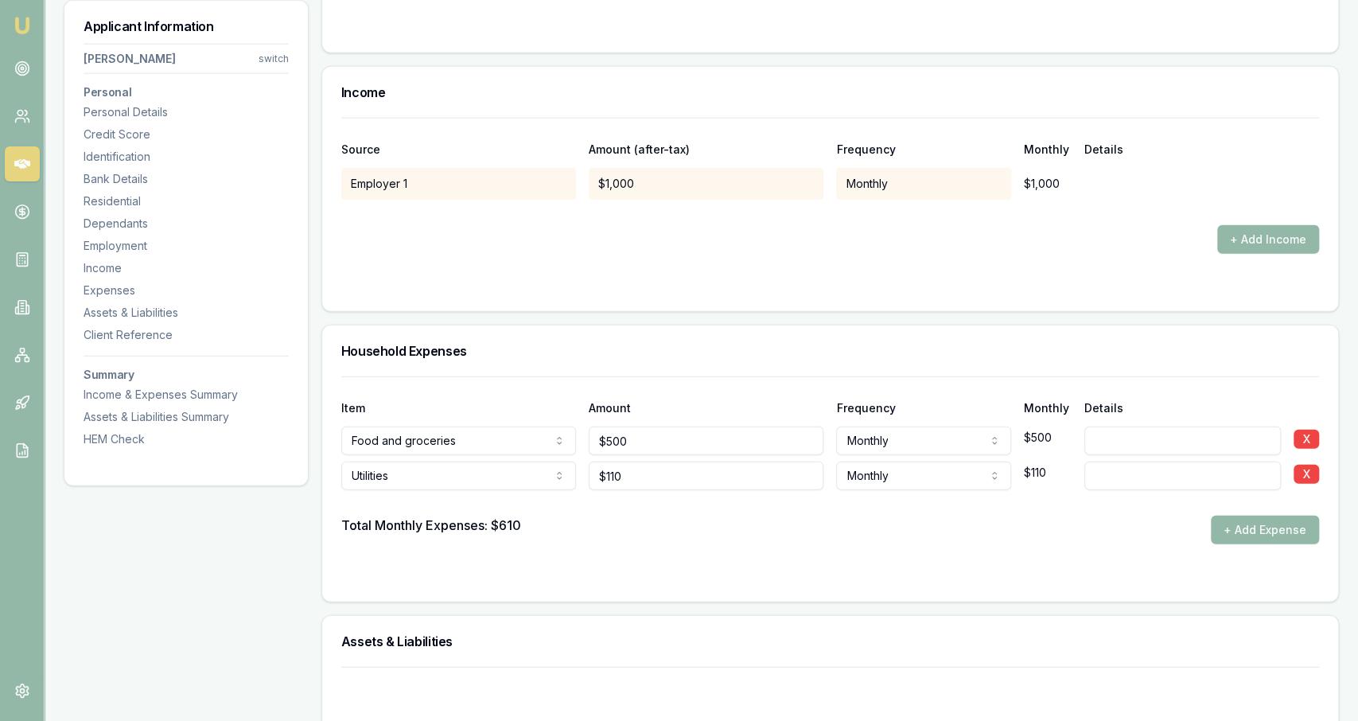
click at [1009, 552] on form "Item Amount Frequency Monthly Details Food and groceries Rent or board Food and…" at bounding box center [830, 479] width 978 height 206
click at [1242, 517] on button "+ Add Expense" at bounding box center [1265, 530] width 108 height 29
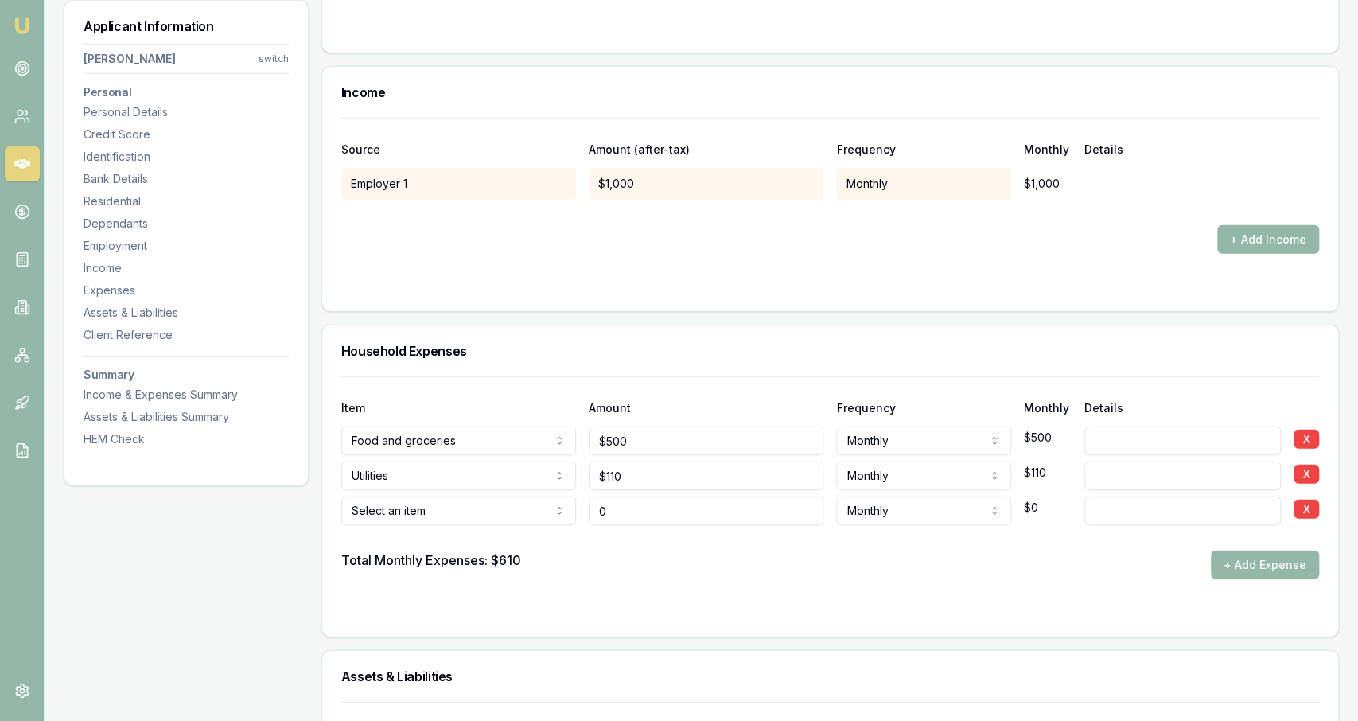
type input "$0"
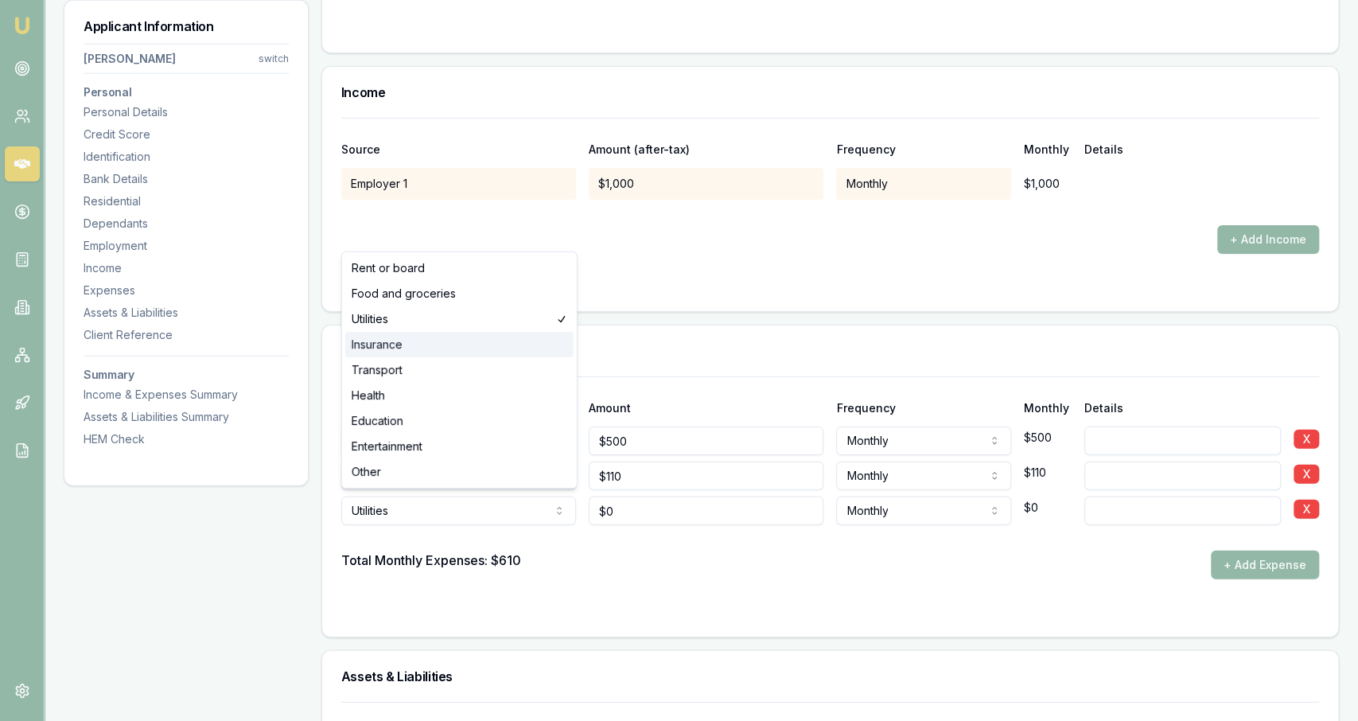
select select "INSURANCE"
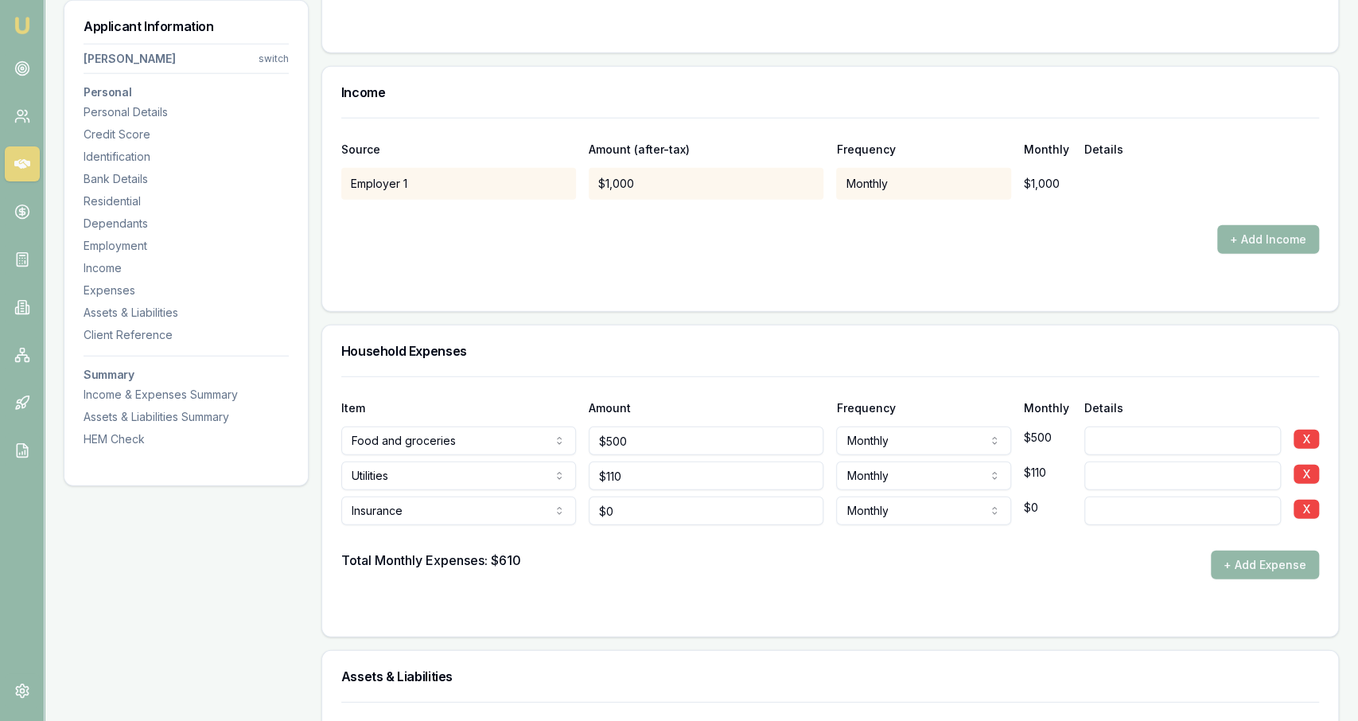
click at [547, 590] on form "Item Amount Frequency Monthly Details Food and groceries Rent or board Food and…" at bounding box center [830, 496] width 978 height 241
type input "0"
click at [820, 509] on input "0" at bounding box center [706, 510] width 235 height 29
click at [820, 512] on input "0" at bounding box center [706, 510] width 235 height 29
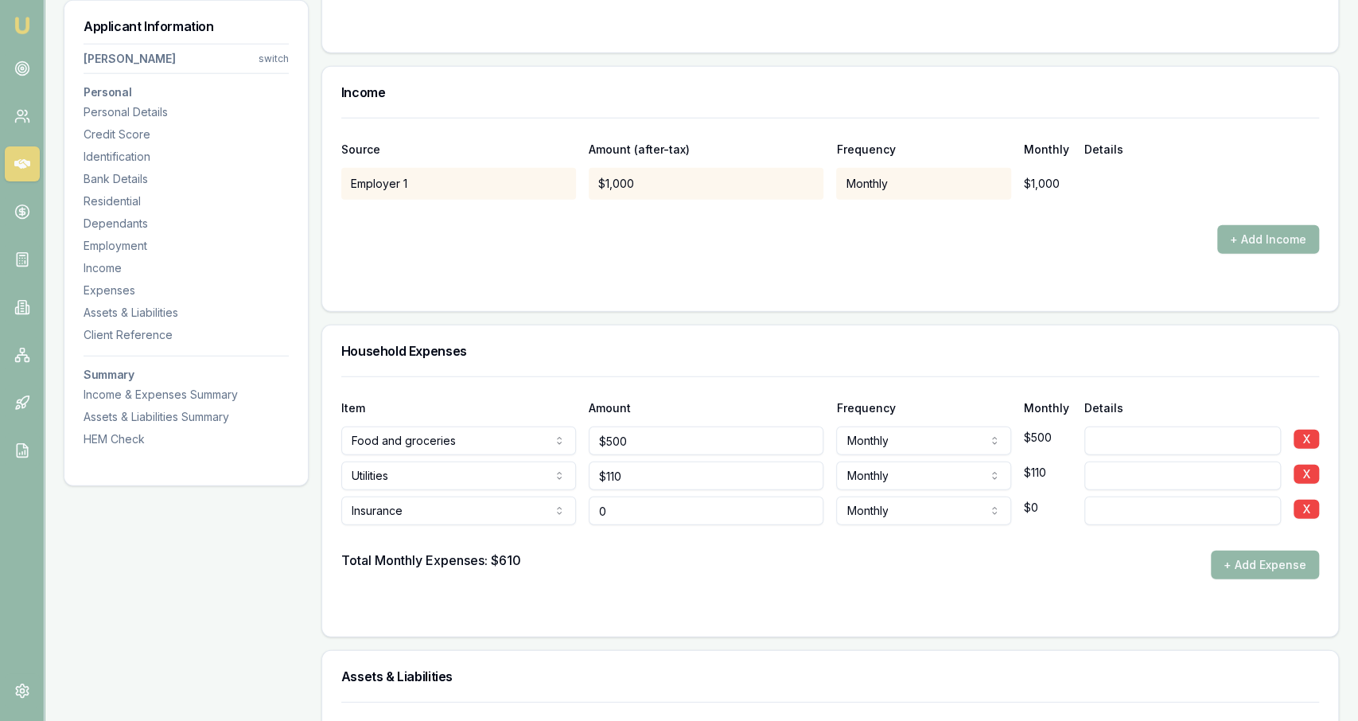
click at [812, 512] on input "0" at bounding box center [706, 510] width 235 height 29
type input "$140"
click at [827, 588] on form "Item Amount Frequency Monthly Details Food and groceries Rent or board Food and…" at bounding box center [830, 496] width 978 height 241
click at [1217, 560] on button "+ Add Expense" at bounding box center [1265, 565] width 108 height 29
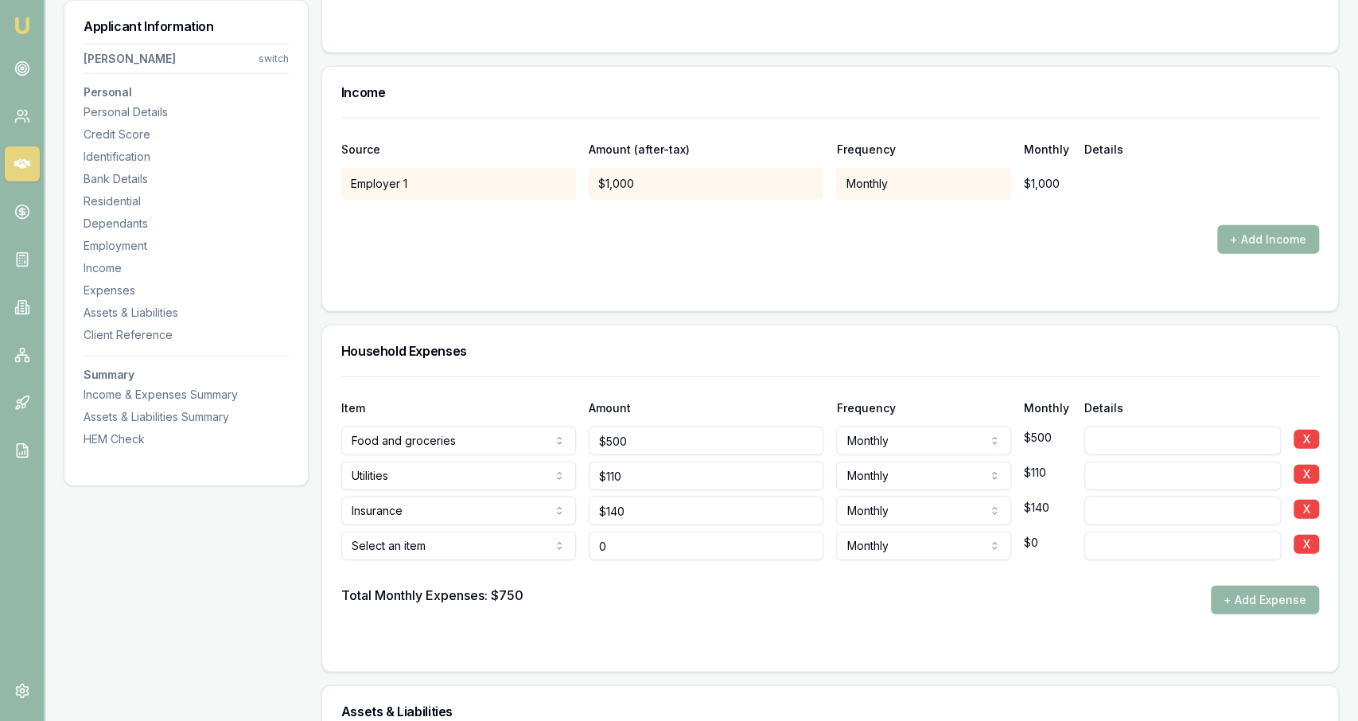
type input "$0"
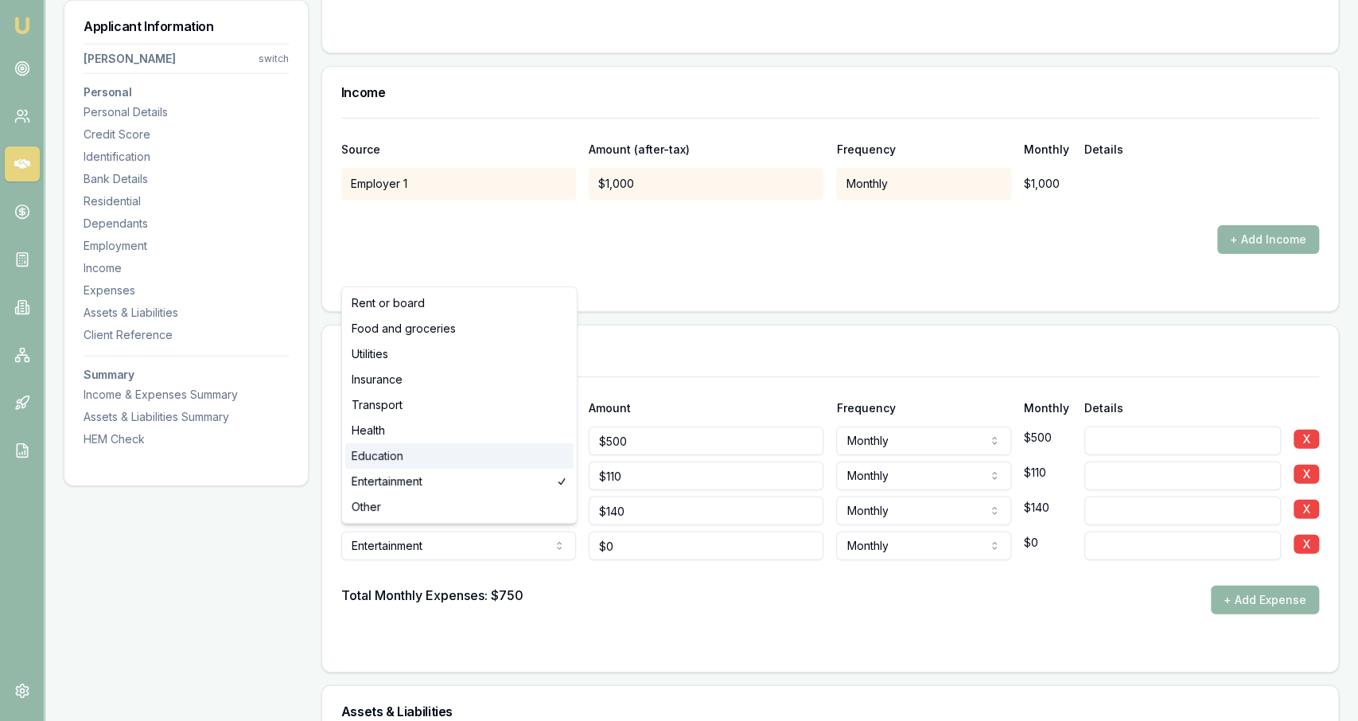
select select "EDUCATION"
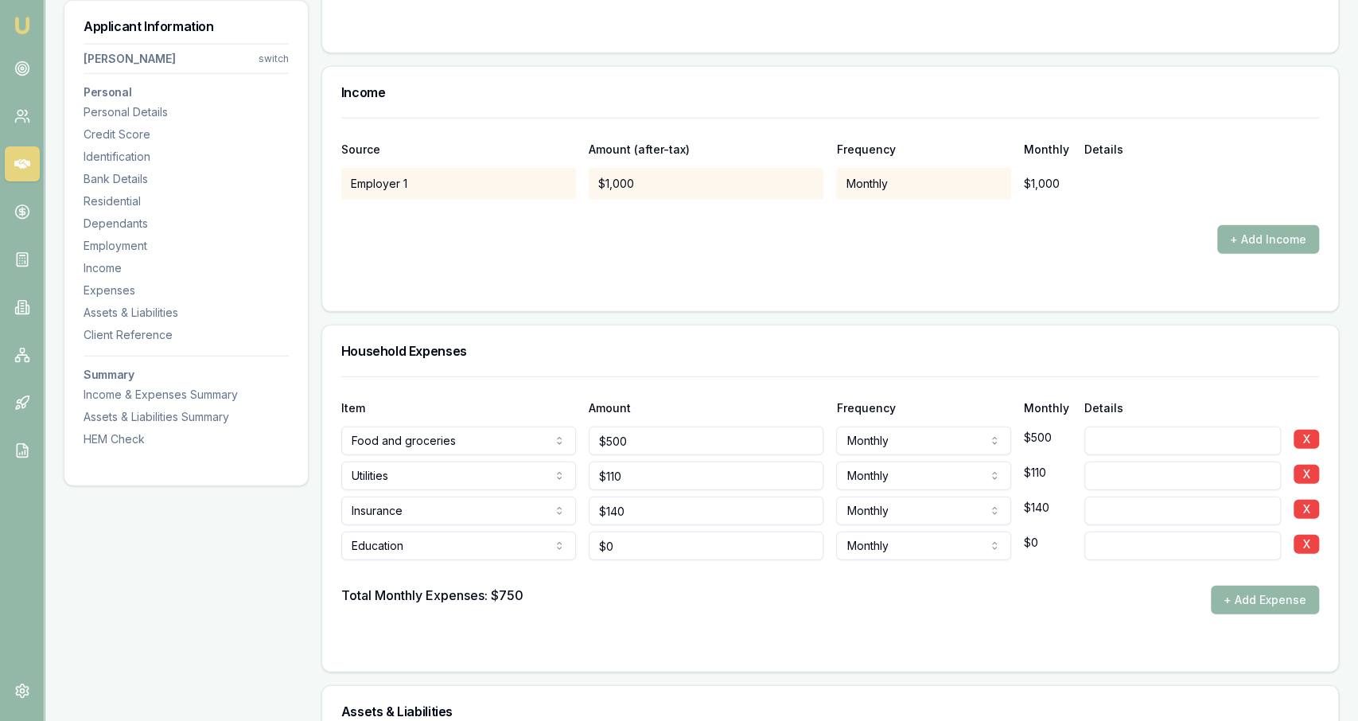
click at [736, 563] on div at bounding box center [830, 572] width 978 height 25
click at [722, 552] on input "0" at bounding box center [706, 546] width 235 height 29
type input "$2,500"
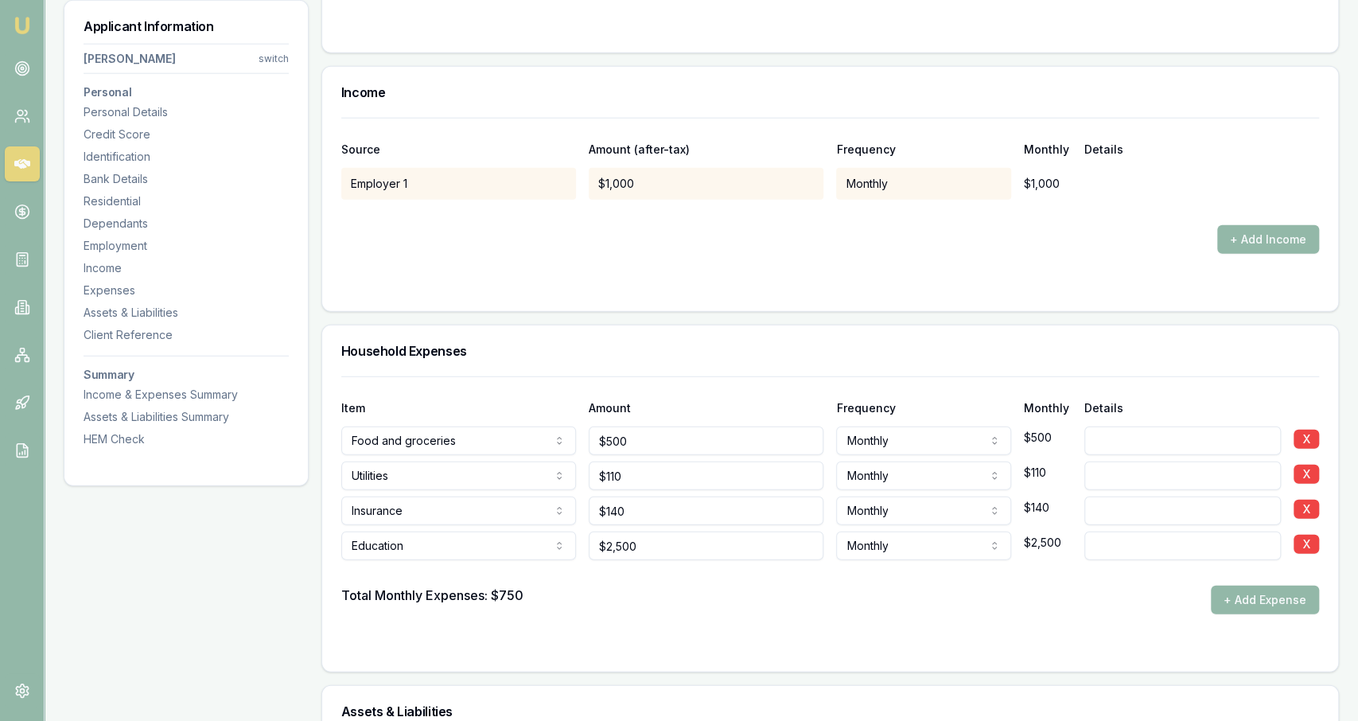
click at [721, 586] on div "Total Monthly Expenses: $750 + Add Expense" at bounding box center [830, 600] width 978 height 29
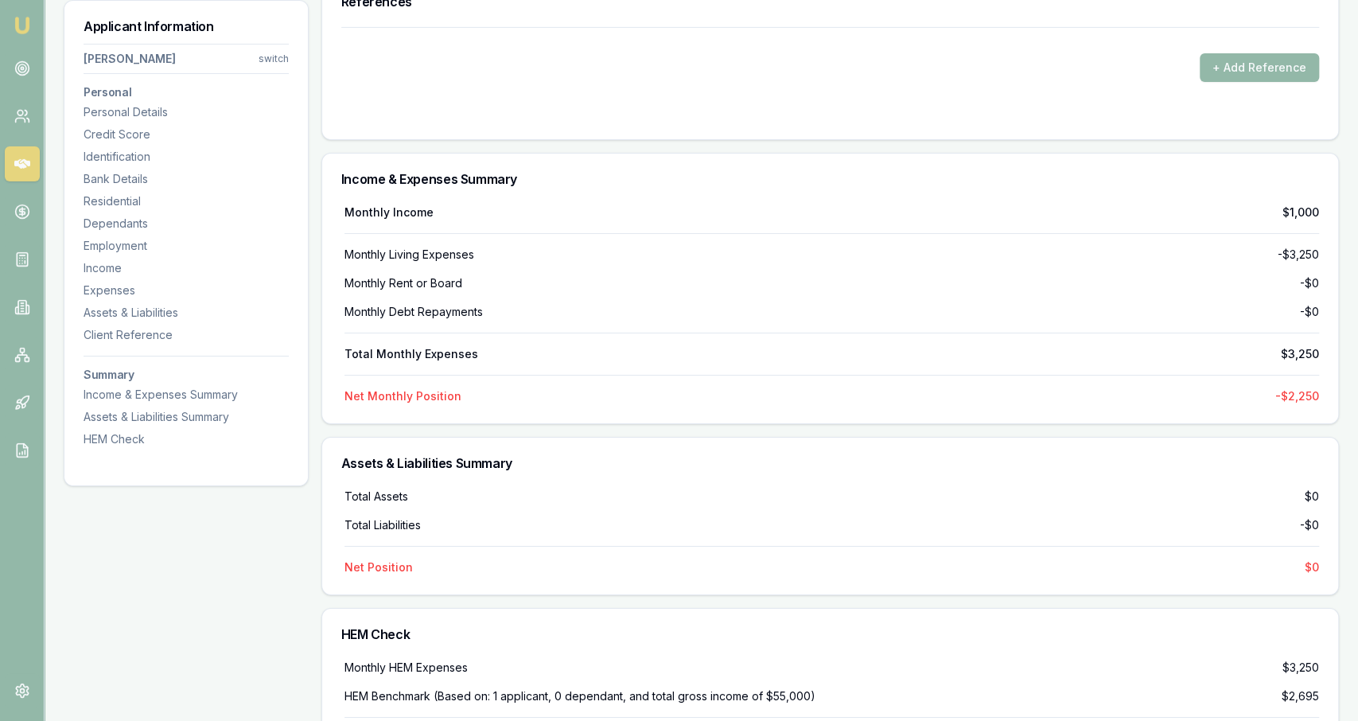
scroll to position [3724, 0]
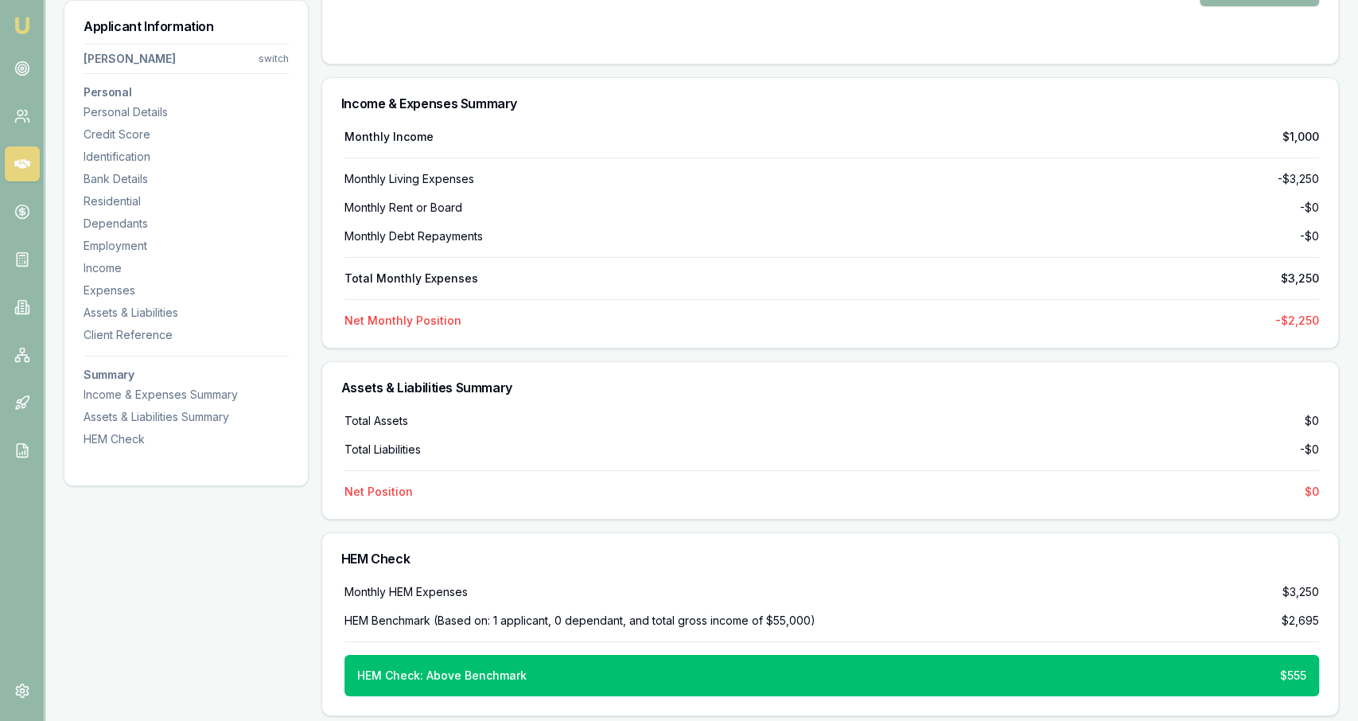
click at [1016, 485] on div "Net Position $0" at bounding box center [832, 492] width 975 height 16
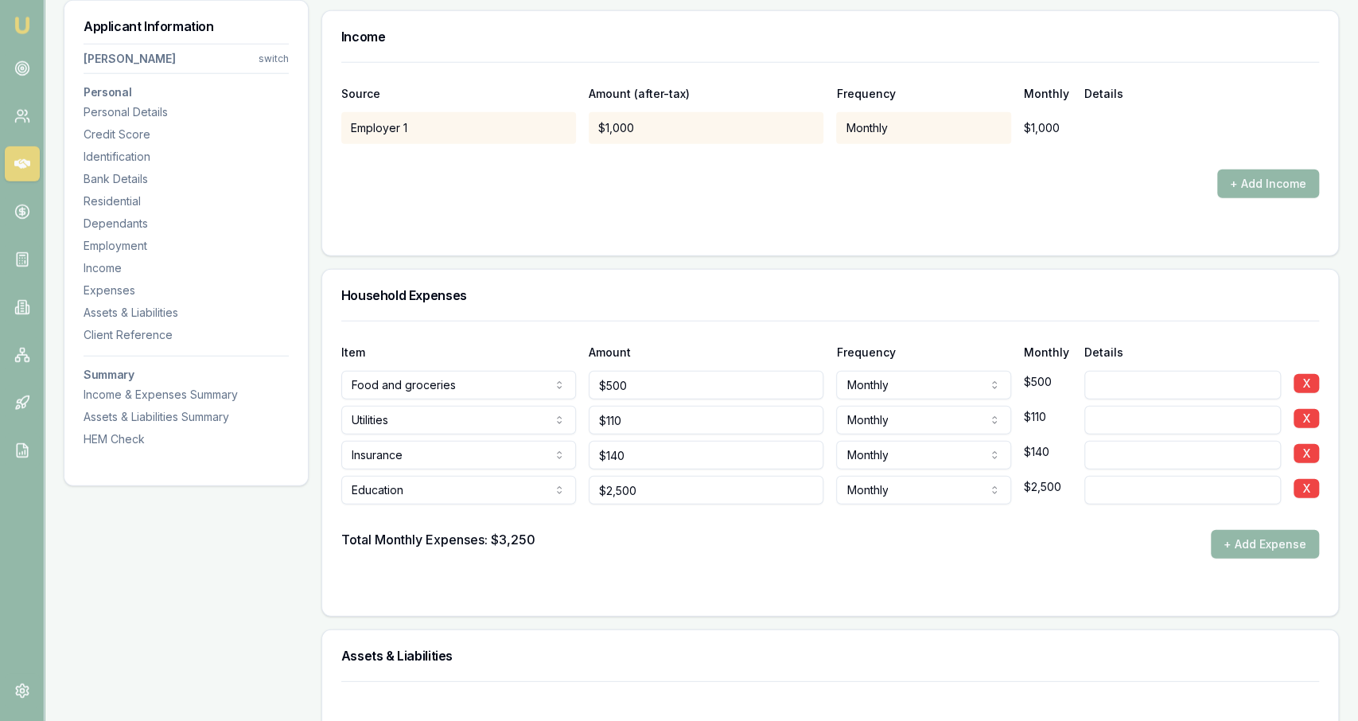
scroll to position [2778, 0]
click at [739, 477] on input "2500" at bounding box center [706, 490] width 235 height 29
type input "$2,100"
click at [734, 543] on div "Total Monthly Expenses: $3,250 + Add Expense" at bounding box center [830, 544] width 978 height 29
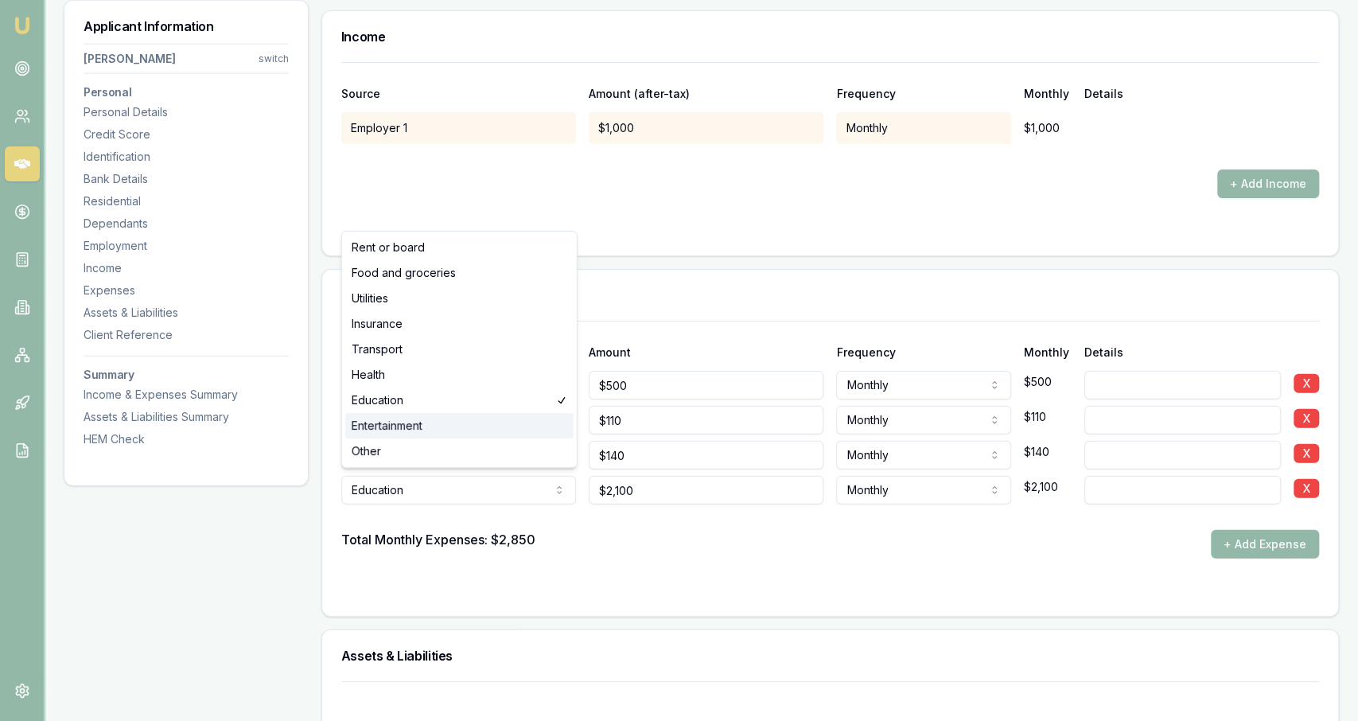
select select "ENTERTAINMENT"
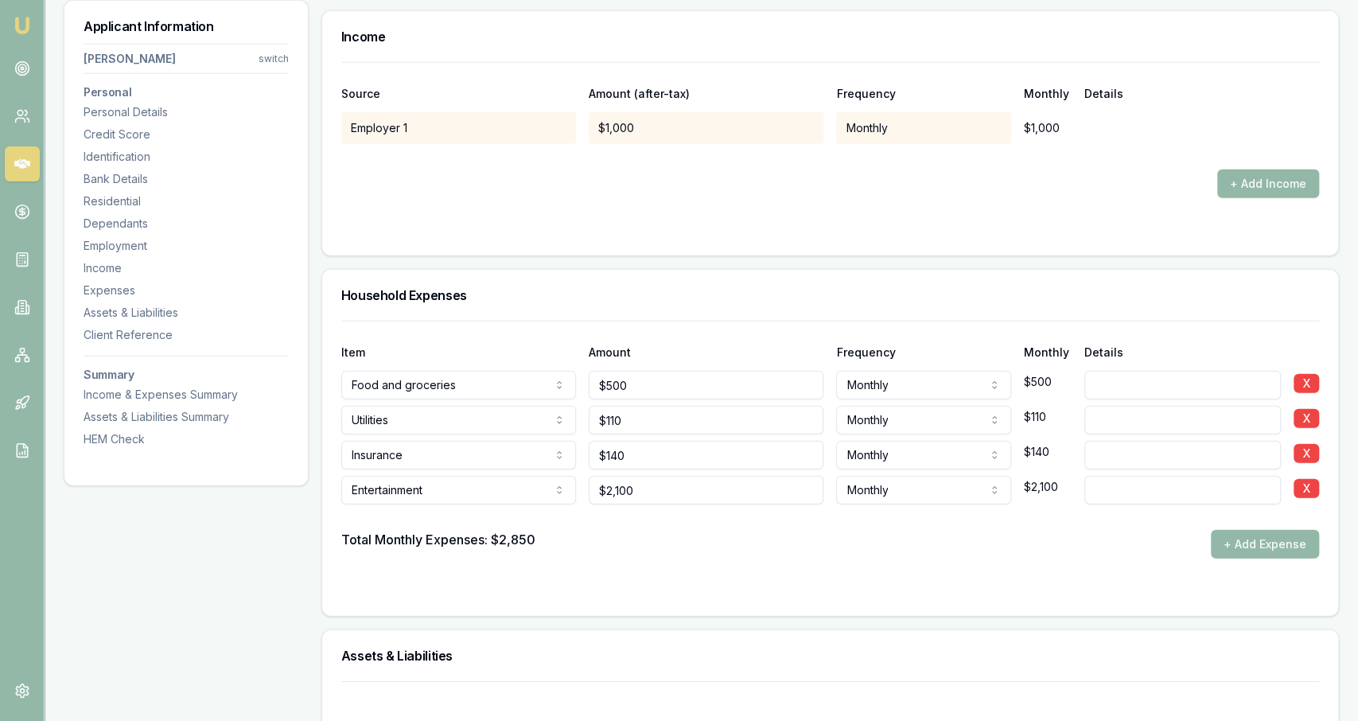
click at [693, 534] on div "Total Monthly Expenses: $2,850 + Add Expense" at bounding box center [830, 544] width 978 height 29
click at [1099, 483] on input at bounding box center [1182, 490] width 197 height 29
type input "Discretionary"
click at [789, 476] on input "2100" at bounding box center [706, 490] width 235 height 29
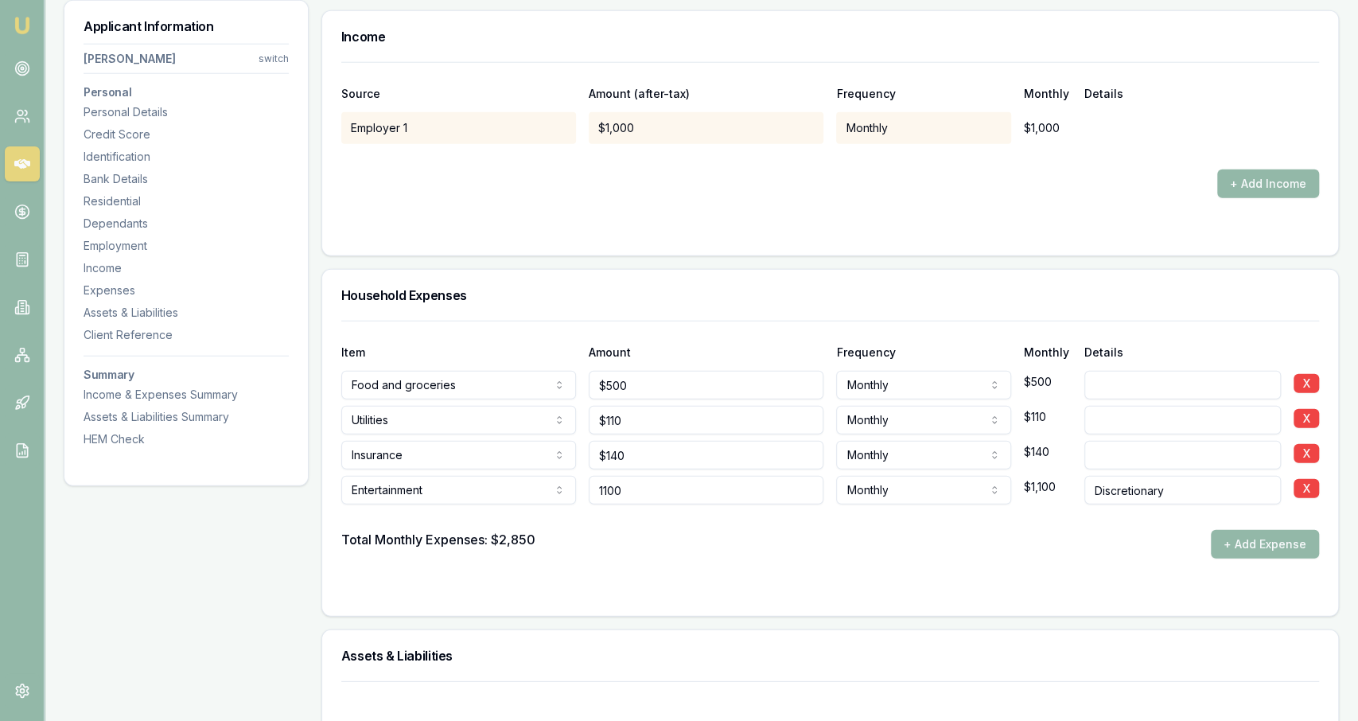
type input "$1,100"
click at [769, 530] on div "Total Monthly Expenses: $2,850 + Add Expense" at bounding box center [830, 544] width 978 height 29
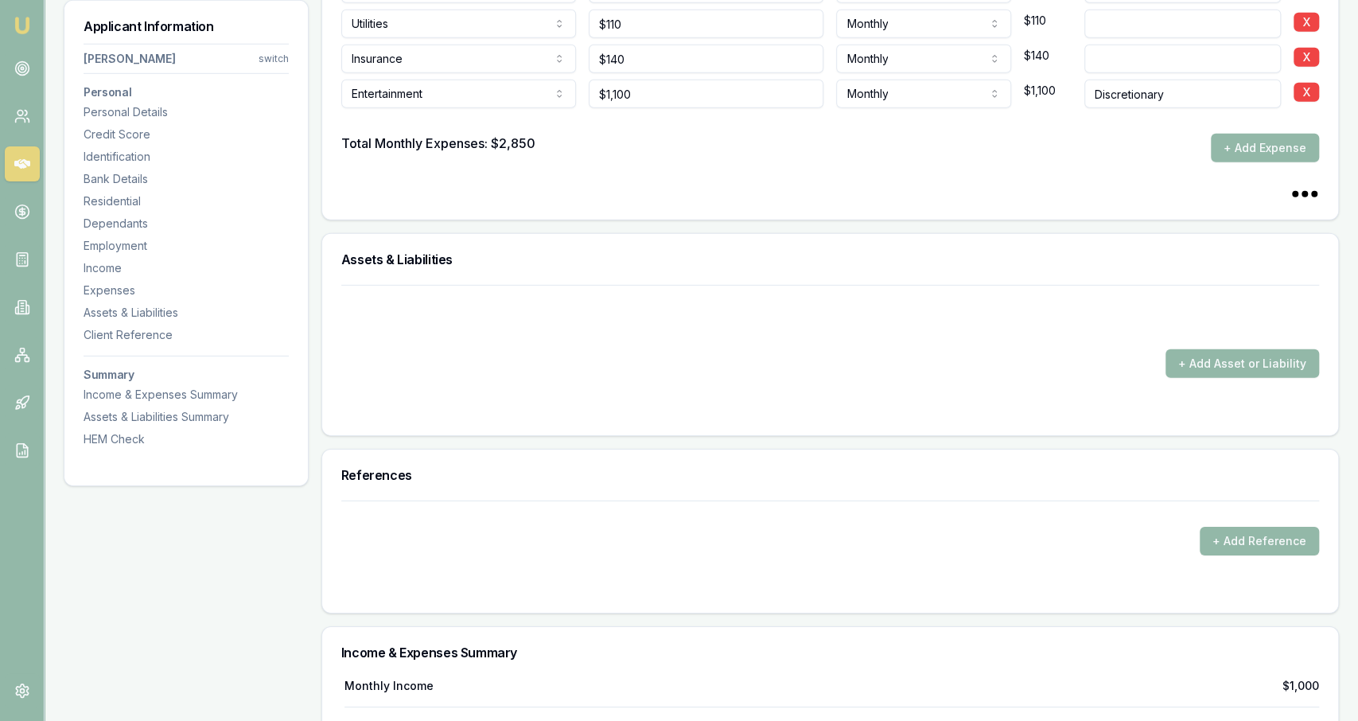
scroll to position [3199, 0]
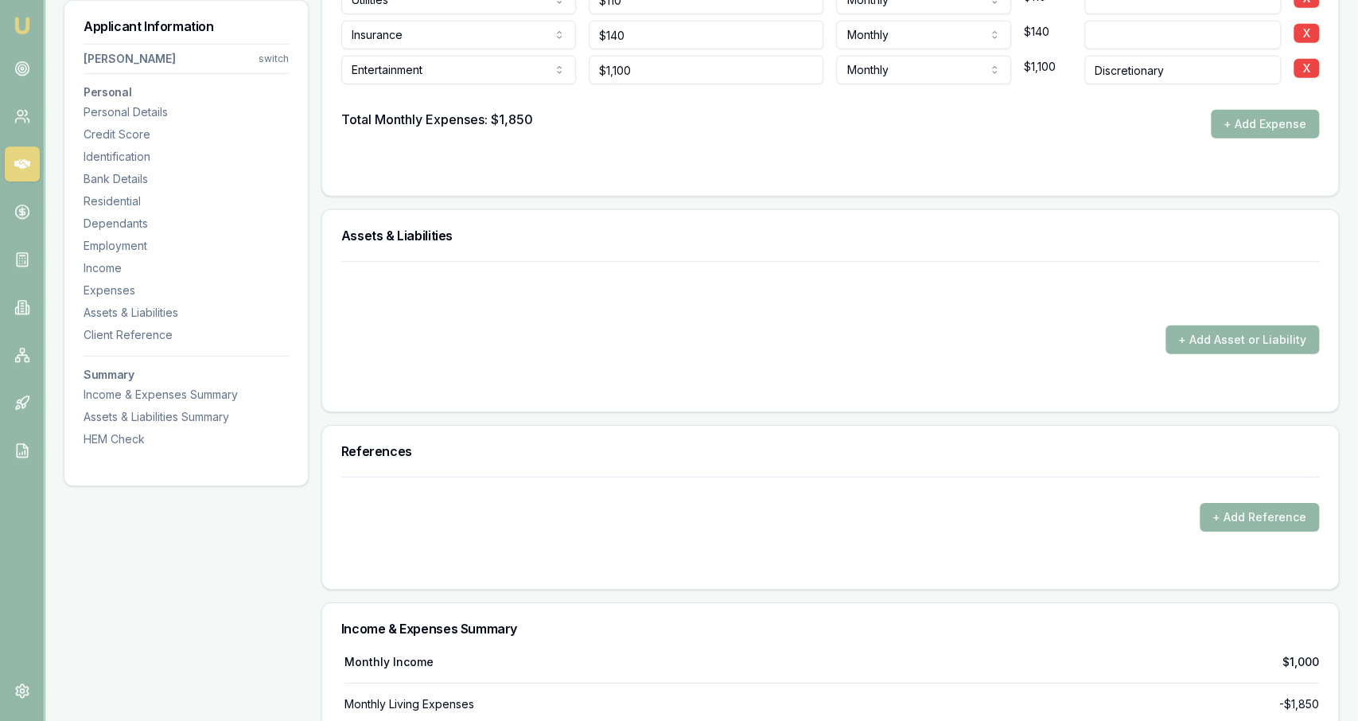
click at [1261, 356] on form "+ Add Asset or Liability" at bounding box center [830, 326] width 978 height 131
click at [1260, 344] on button "+ Add Asset or Liability" at bounding box center [1243, 339] width 154 height 29
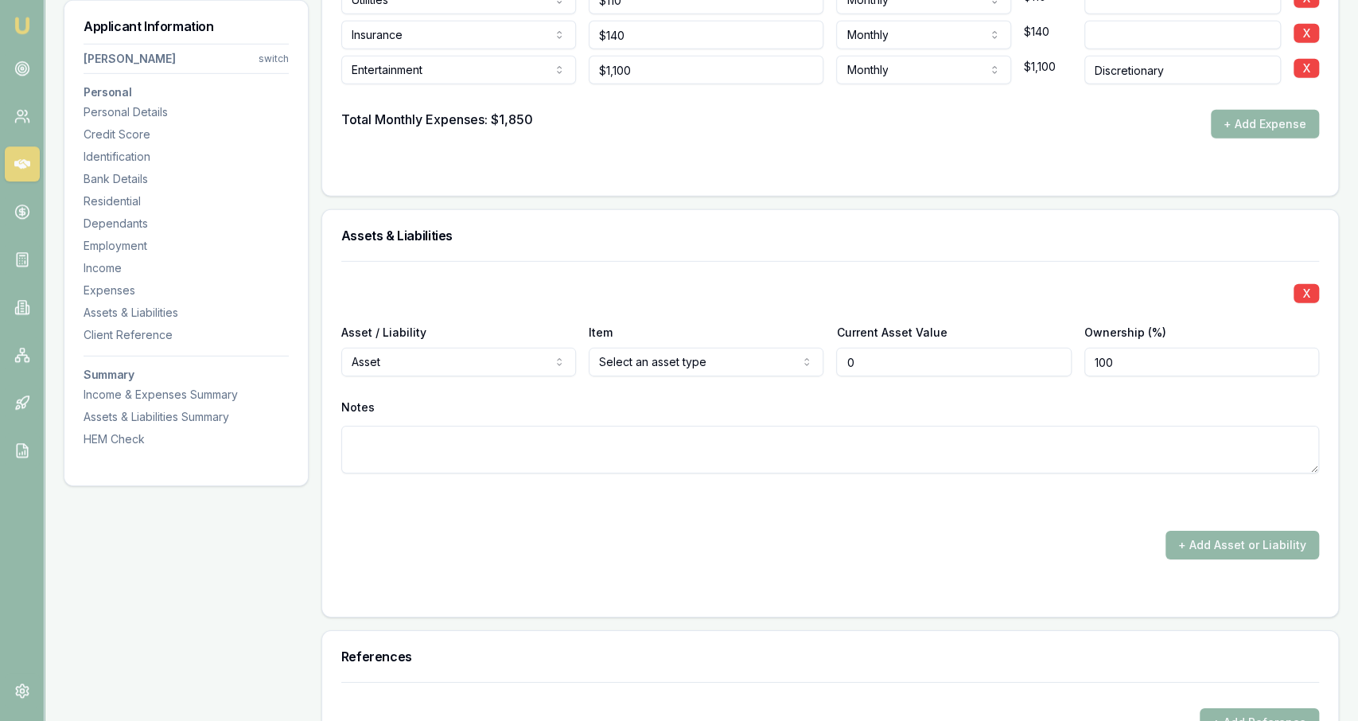
type input "$0"
click at [531, 334] on div "Asset / Liability Asset Asset Liability" at bounding box center [458, 349] width 235 height 54
select select "LIABILITY"
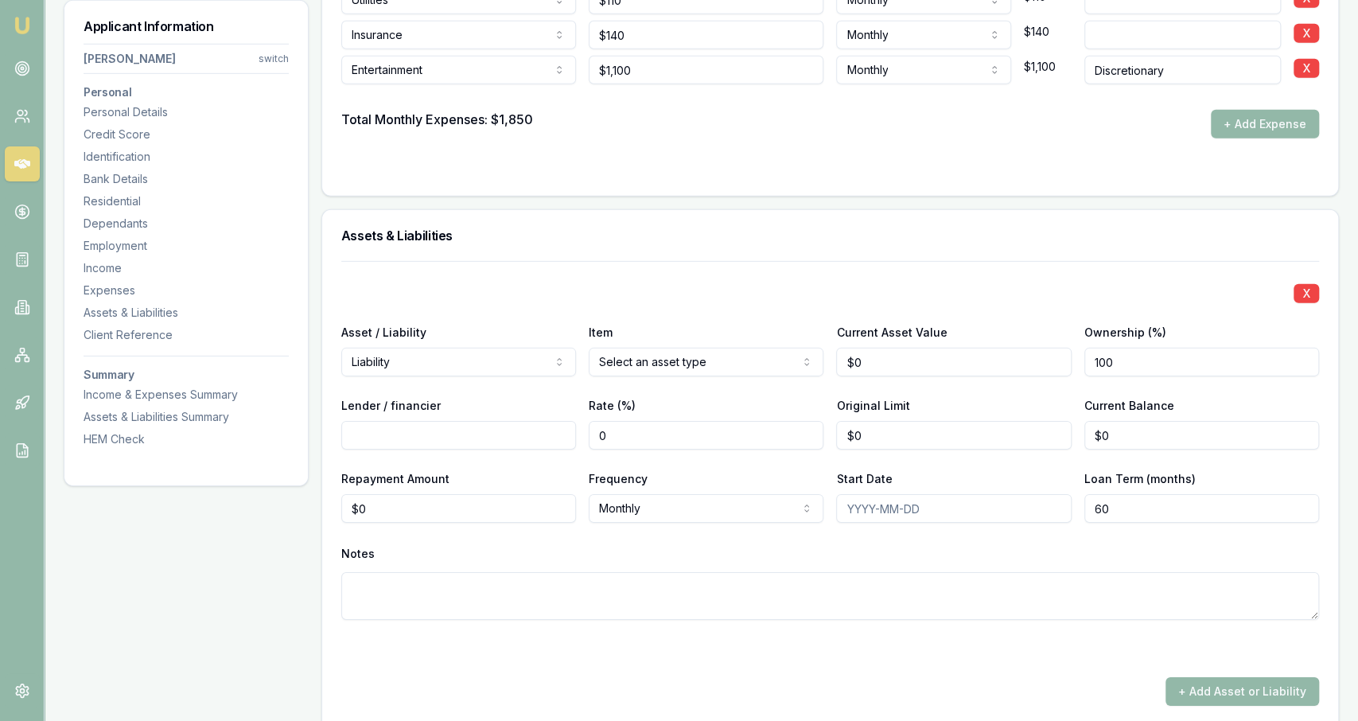
click at [908, 375] on div "X Asset / Liability Liability Asset Liability Item Home Home Car Boat Bike Cara…" at bounding box center [830, 459] width 978 height 397
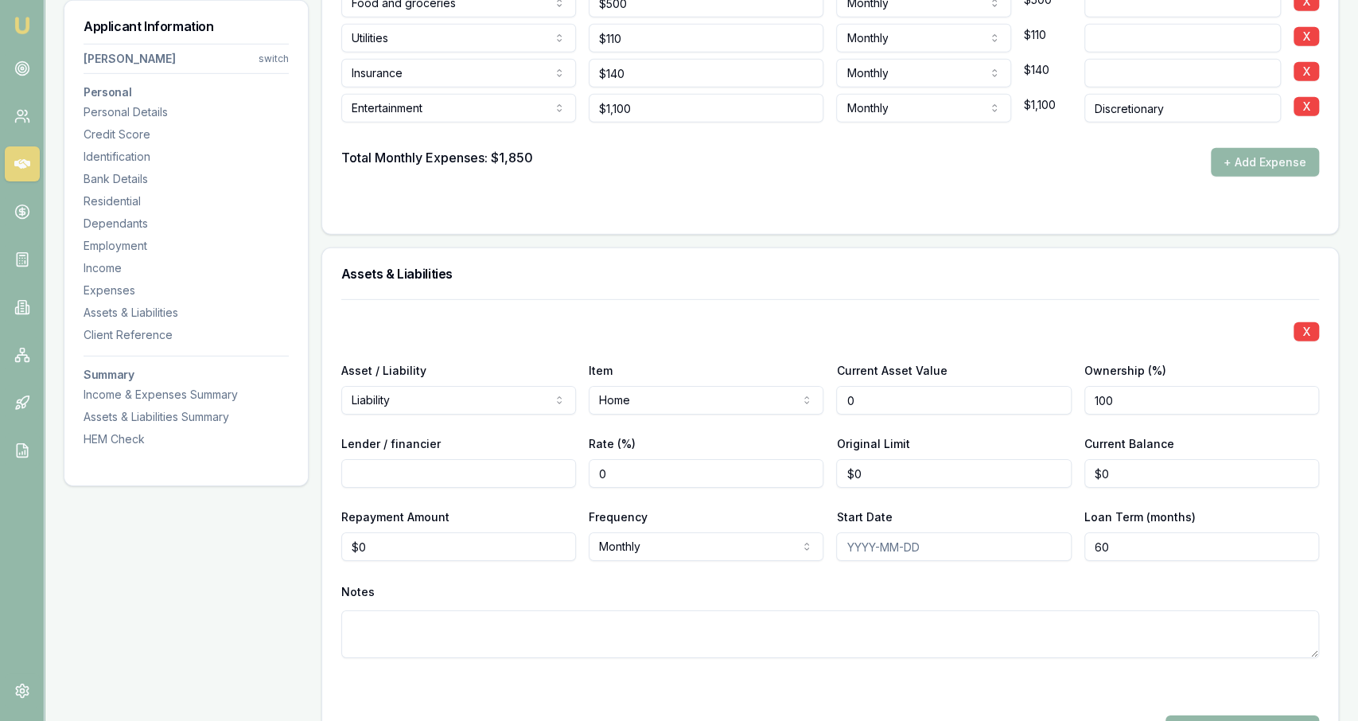
click at [913, 365] on label "Current Asset Value" at bounding box center [891, 371] width 111 height 14
click at [913, 386] on input "0" at bounding box center [953, 400] width 235 height 29
type input "0"
type input "750000"
click at [809, 307] on div "X Asset / Liability Liability Asset Liability Item Home Home Car Boat Bike Cara…" at bounding box center [830, 497] width 978 height 397
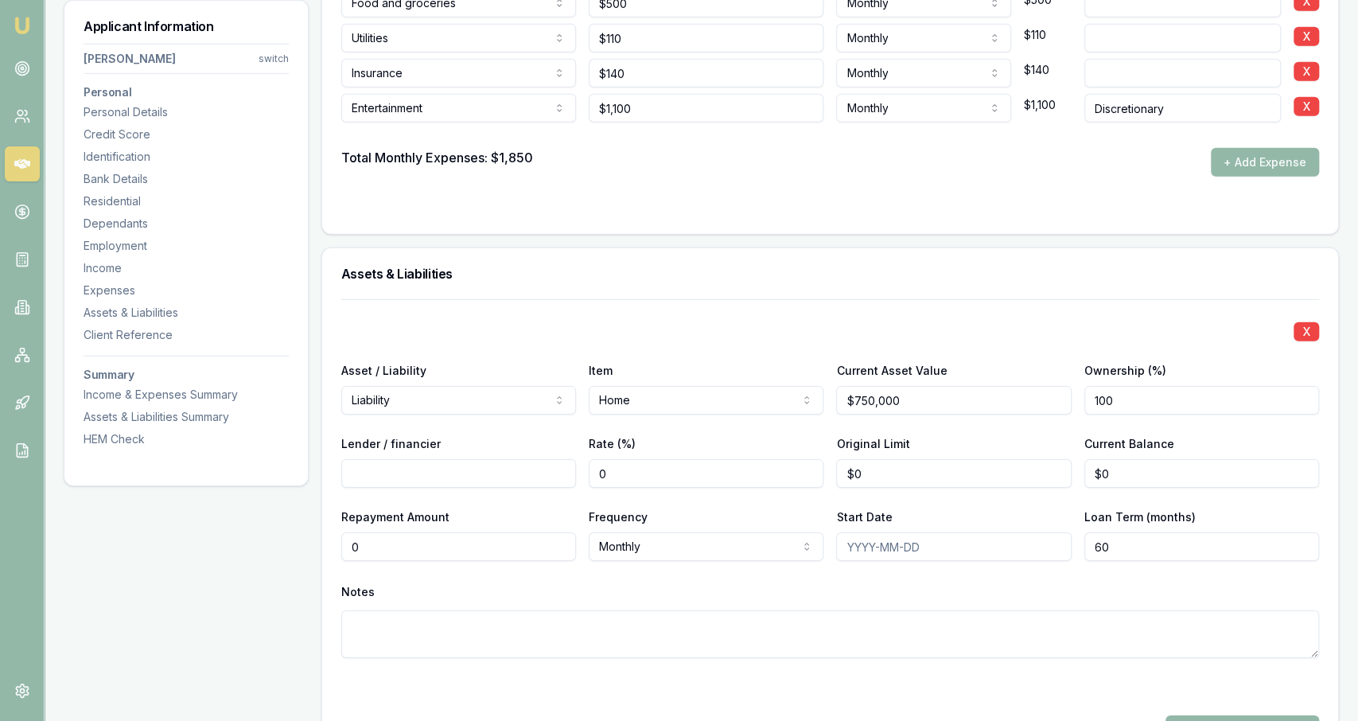
click at [485, 545] on input "0" at bounding box center [458, 546] width 235 height 29
type input "$718"
click at [655, 589] on div "Notes" at bounding box center [830, 592] width 978 height 24
click at [1118, 550] on input "60" at bounding box center [1201, 546] width 235 height 29
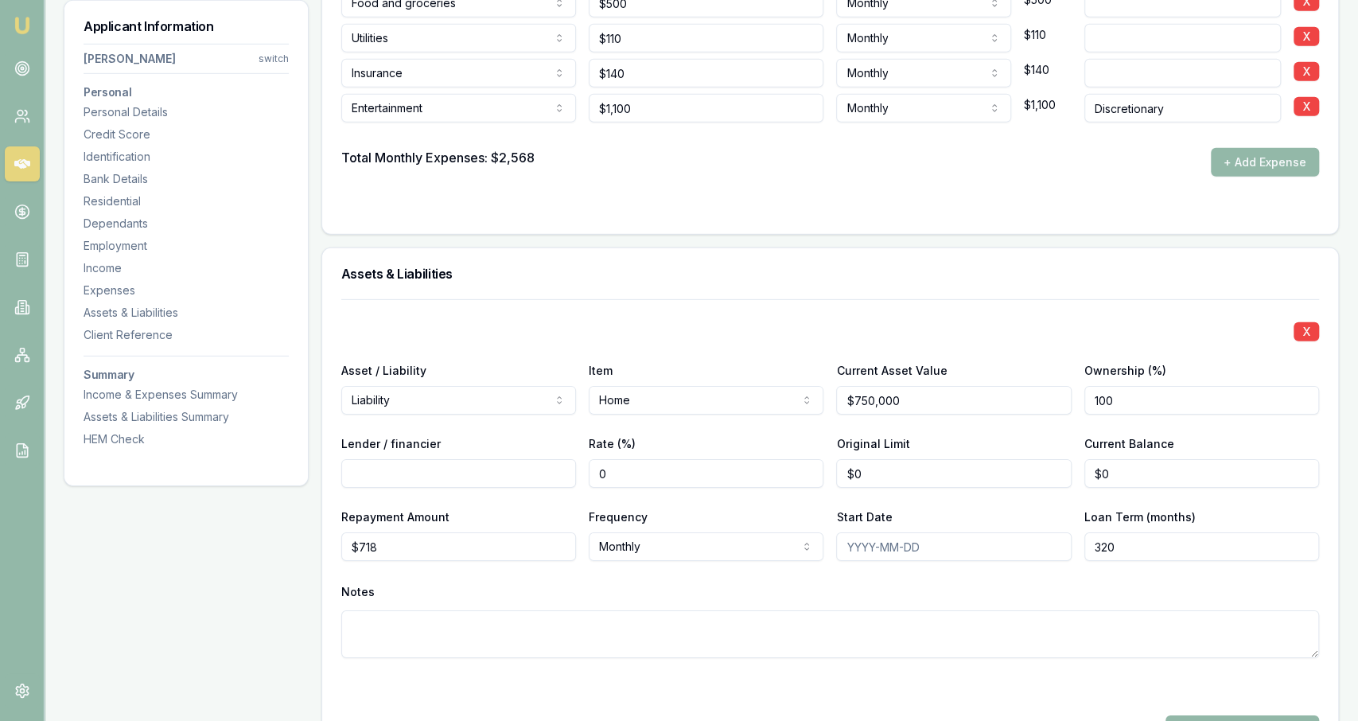
type input "320"
click at [1104, 583] on div "Notes" at bounding box center [830, 592] width 978 height 24
click at [621, 273] on h3 "Assets & Liabilities" at bounding box center [830, 273] width 978 height 13
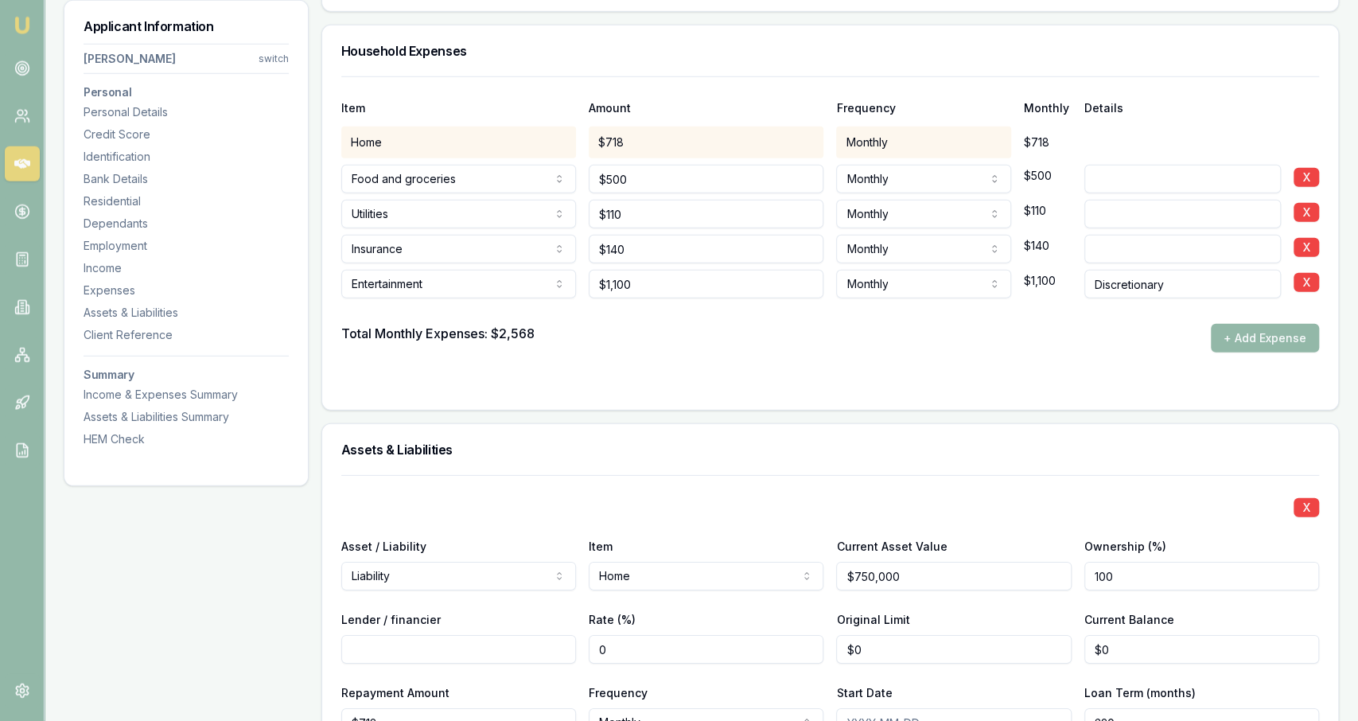
scroll to position [3020, 0]
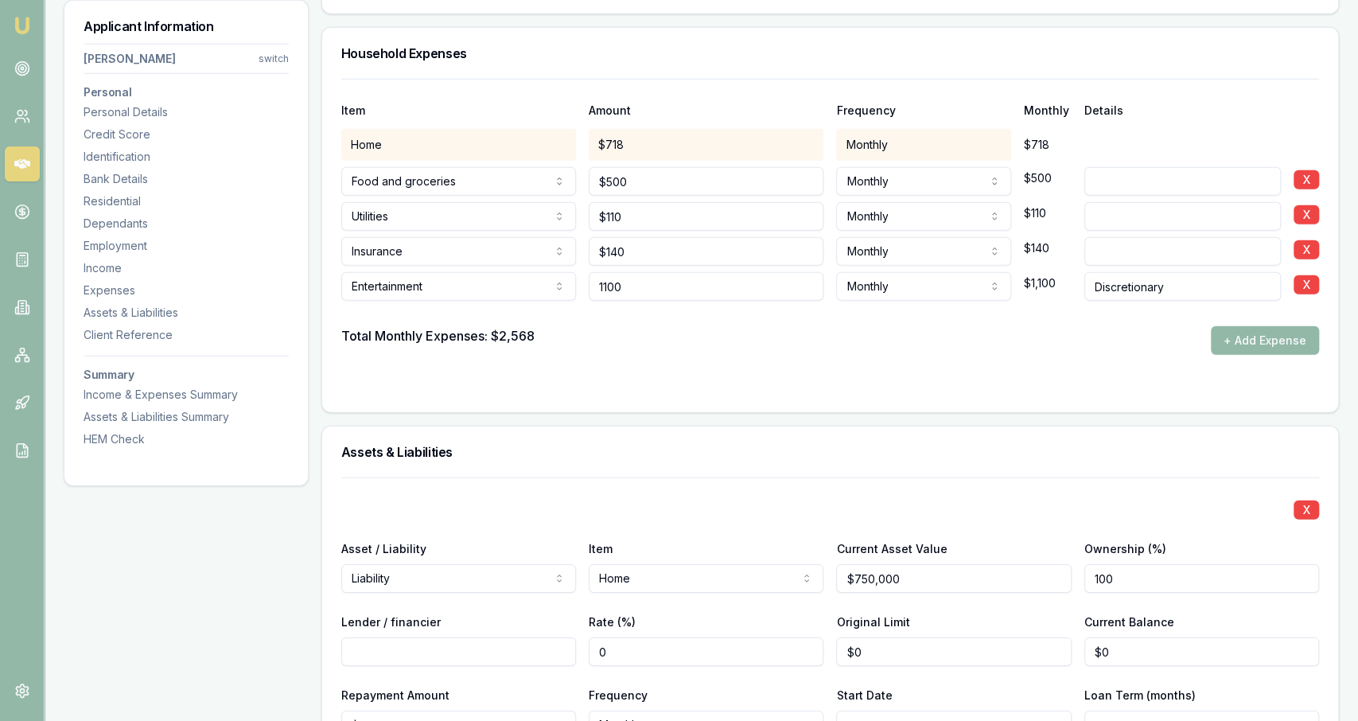
click at [683, 280] on input "1100" at bounding box center [706, 286] width 235 height 29
type input "$2,200"
click at [673, 335] on div "Total Monthly Expenses: $2,568 + Add Expense" at bounding box center [830, 340] width 978 height 29
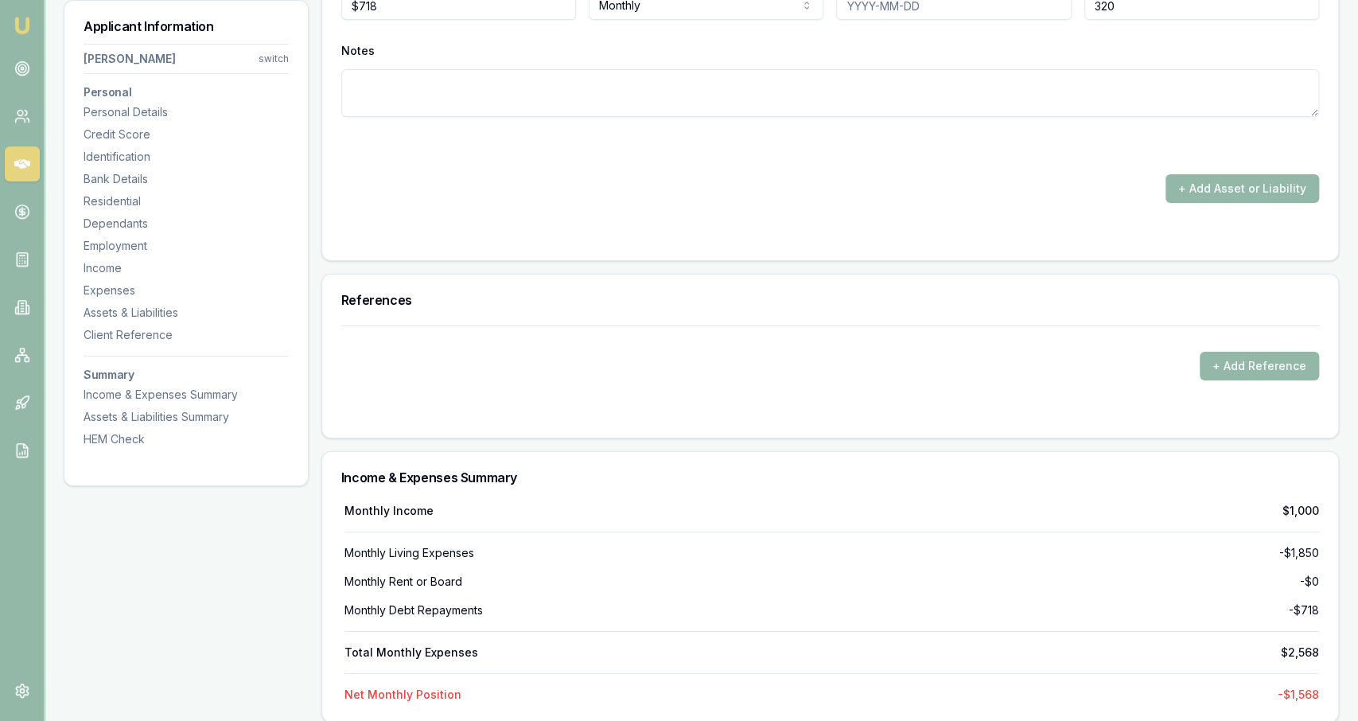
scroll to position [4114, 0]
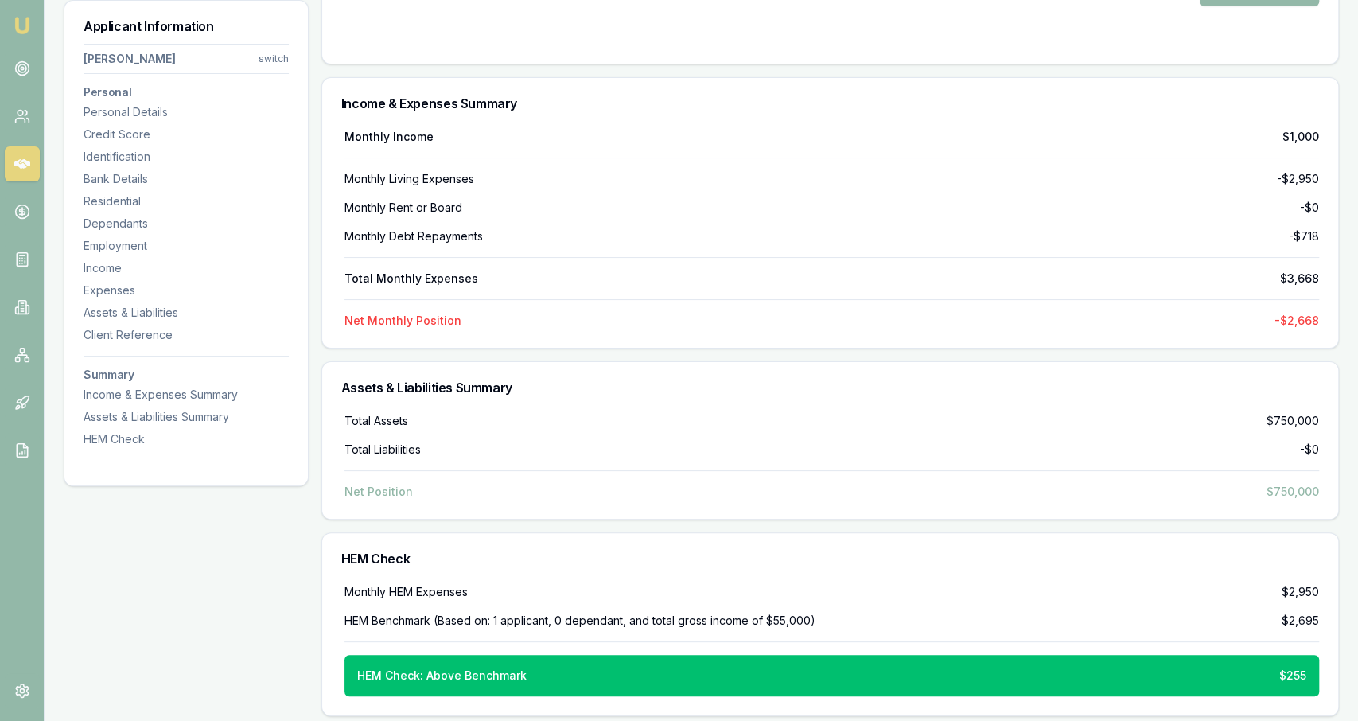
click at [736, 442] on div "Total Liabilities -$0" at bounding box center [832, 450] width 975 height 16
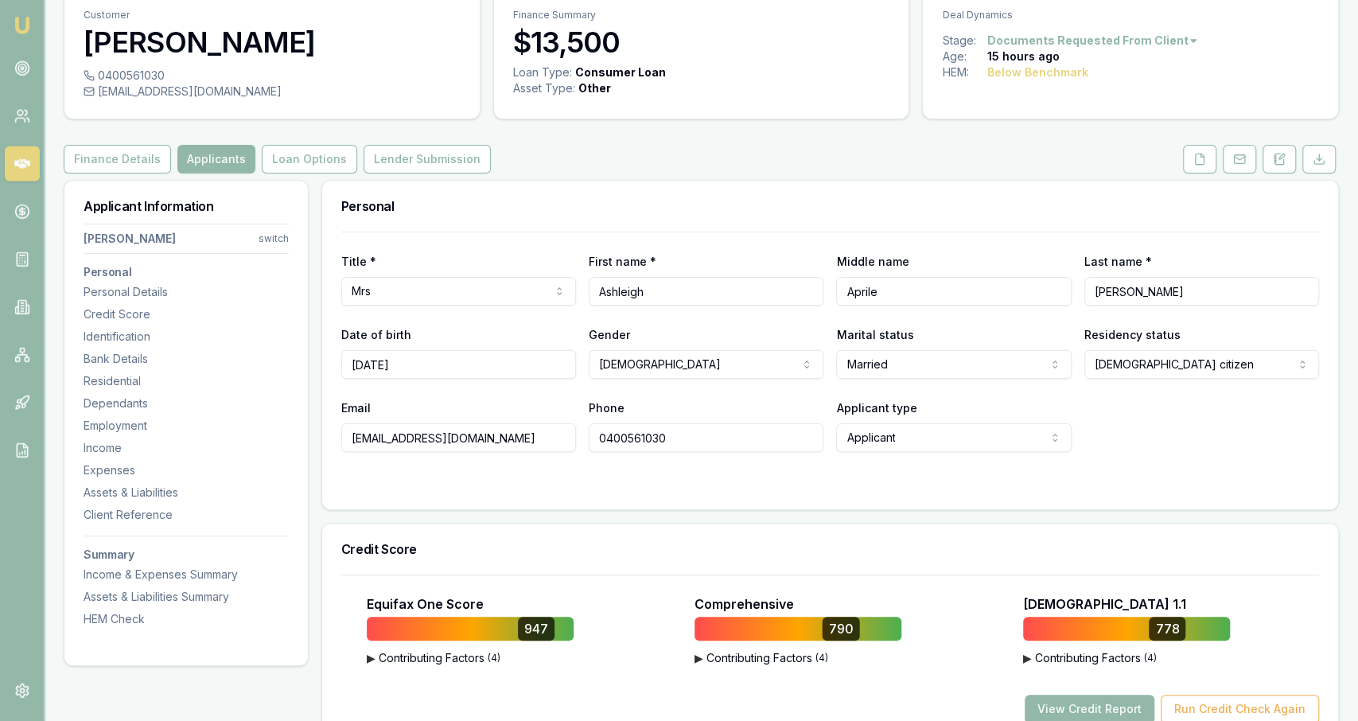
scroll to position [0, 0]
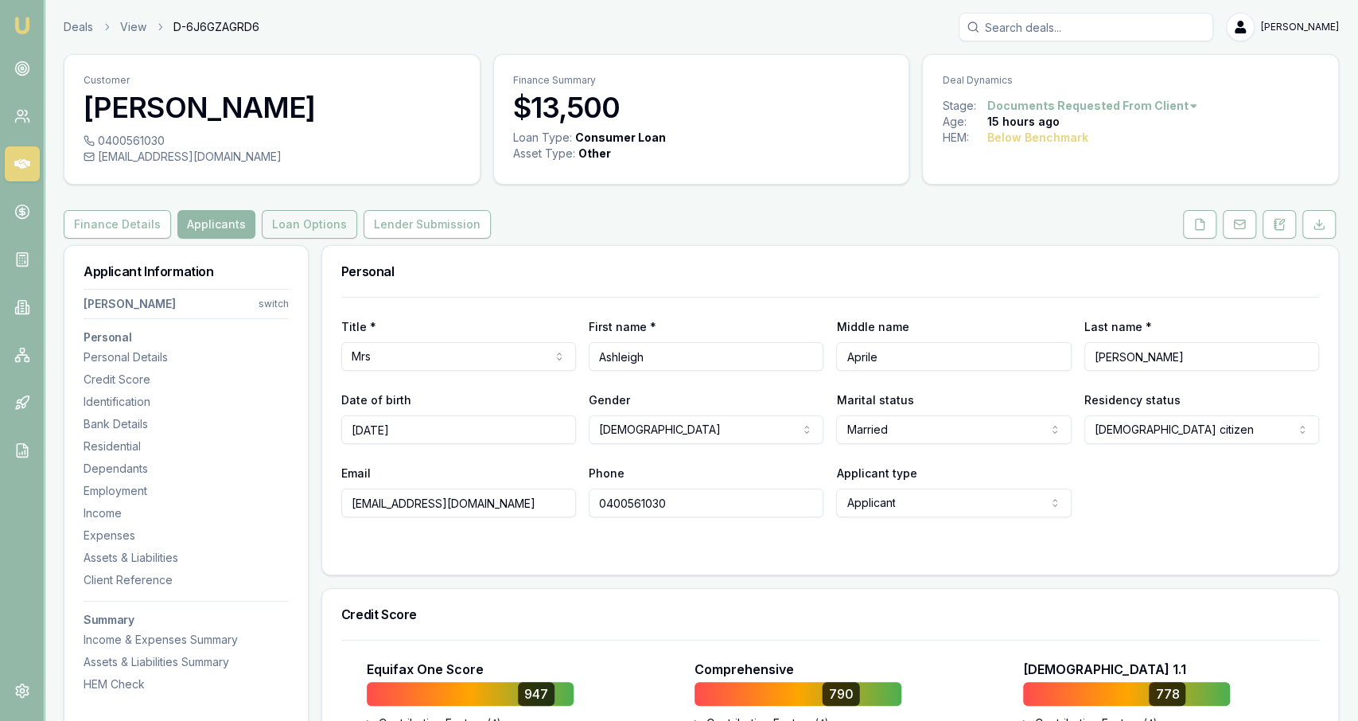
click at [313, 216] on button "Loan Options" at bounding box center [309, 224] width 95 height 29
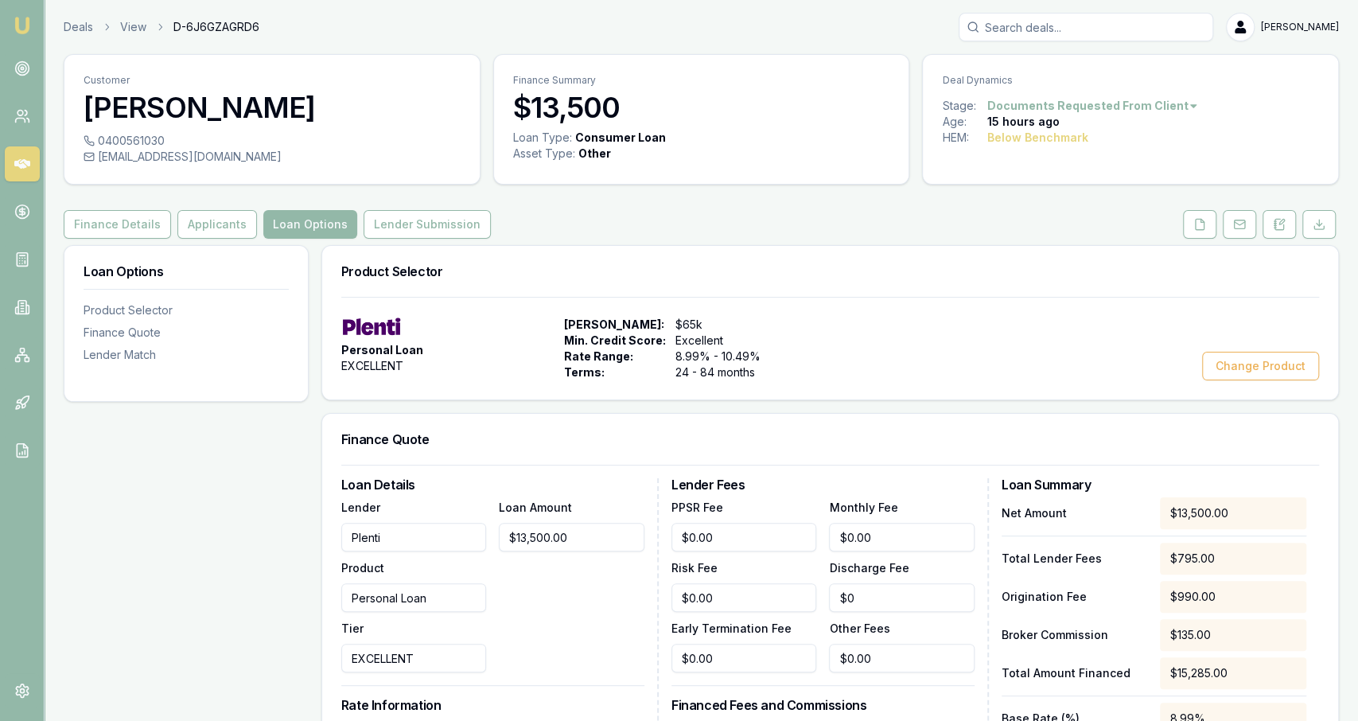
scroll to position [450, 0]
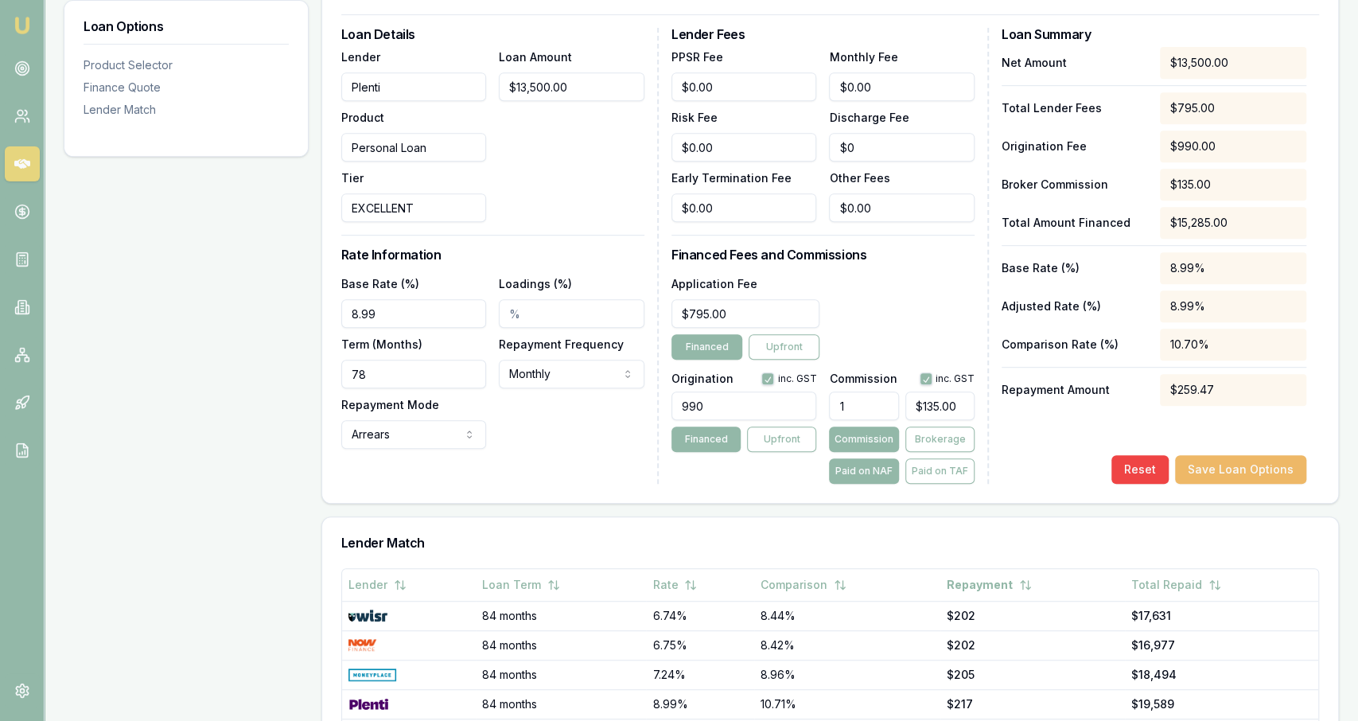
click at [1207, 471] on button "Save Loan Options" at bounding box center [1240, 469] width 131 height 29
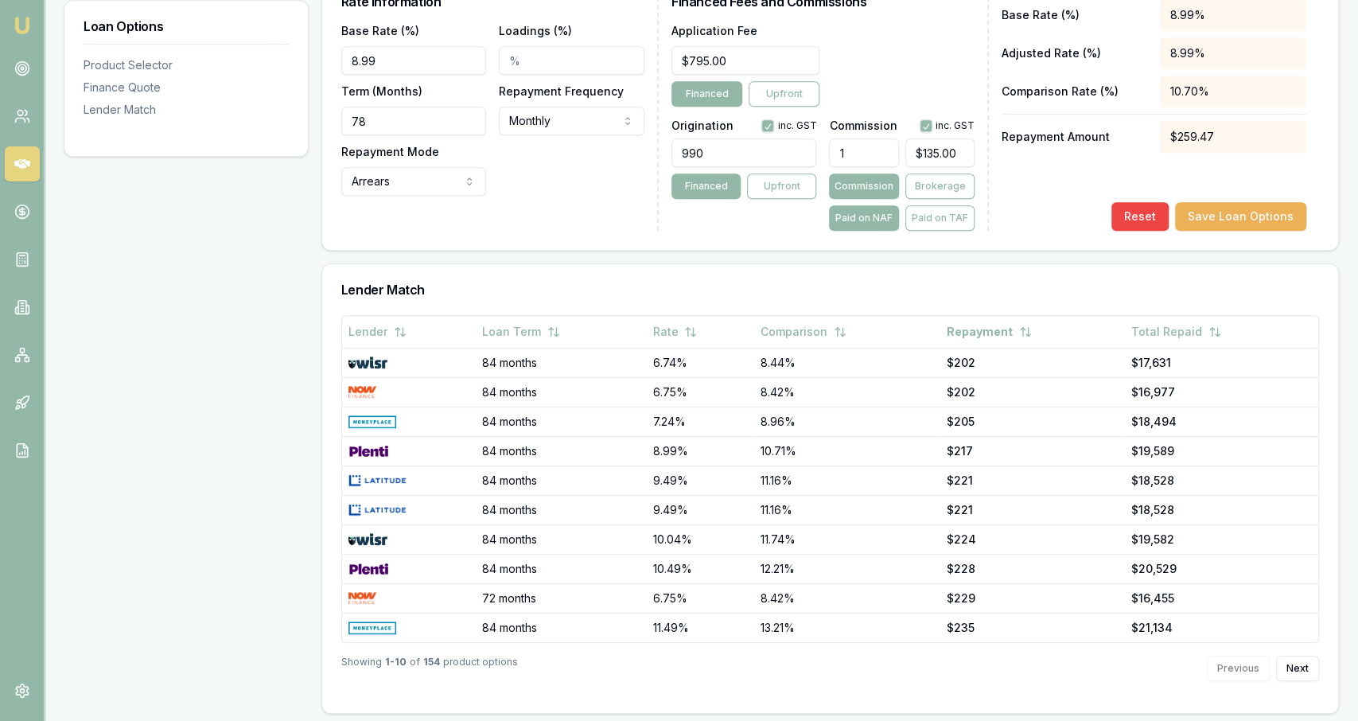
scroll to position [0, 0]
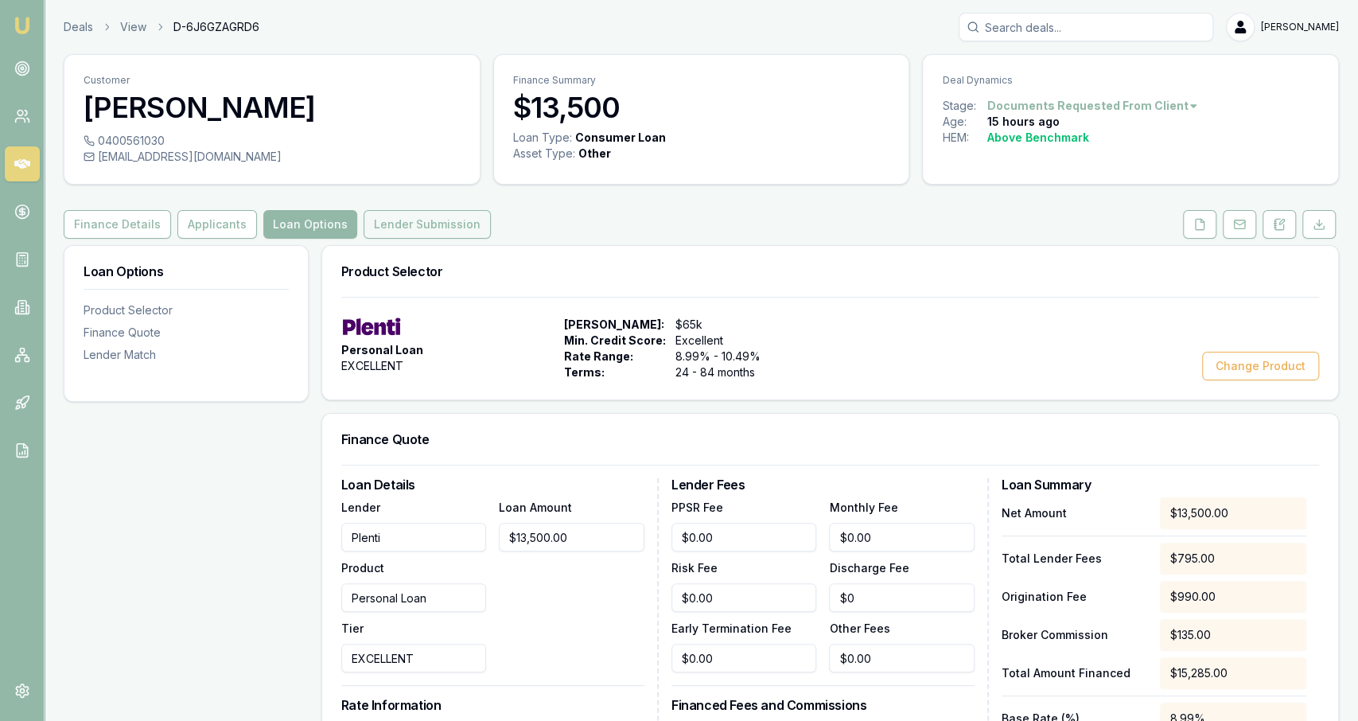
click at [391, 222] on button "Lender Submission" at bounding box center [427, 224] width 127 height 29
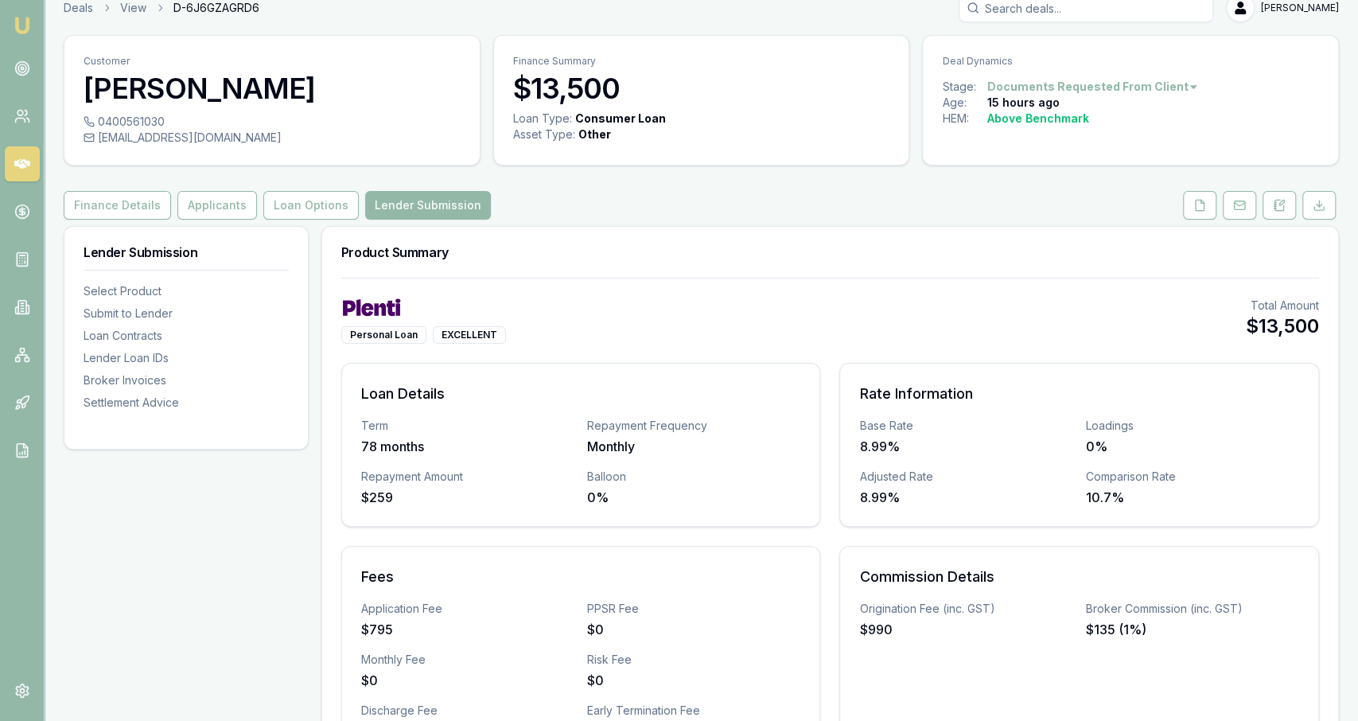
scroll to position [22, 0]
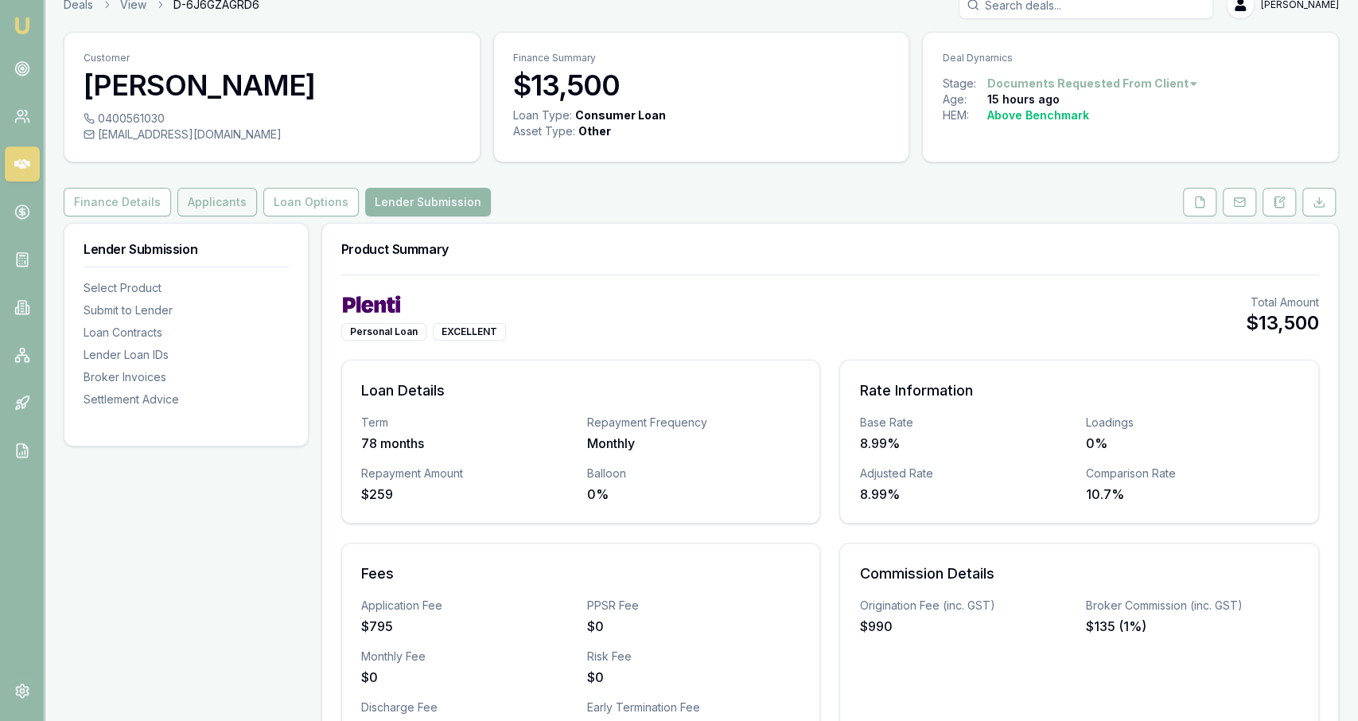
click at [198, 199] on button "Applicants" at bounding box center [217, 202] width 80 height 29
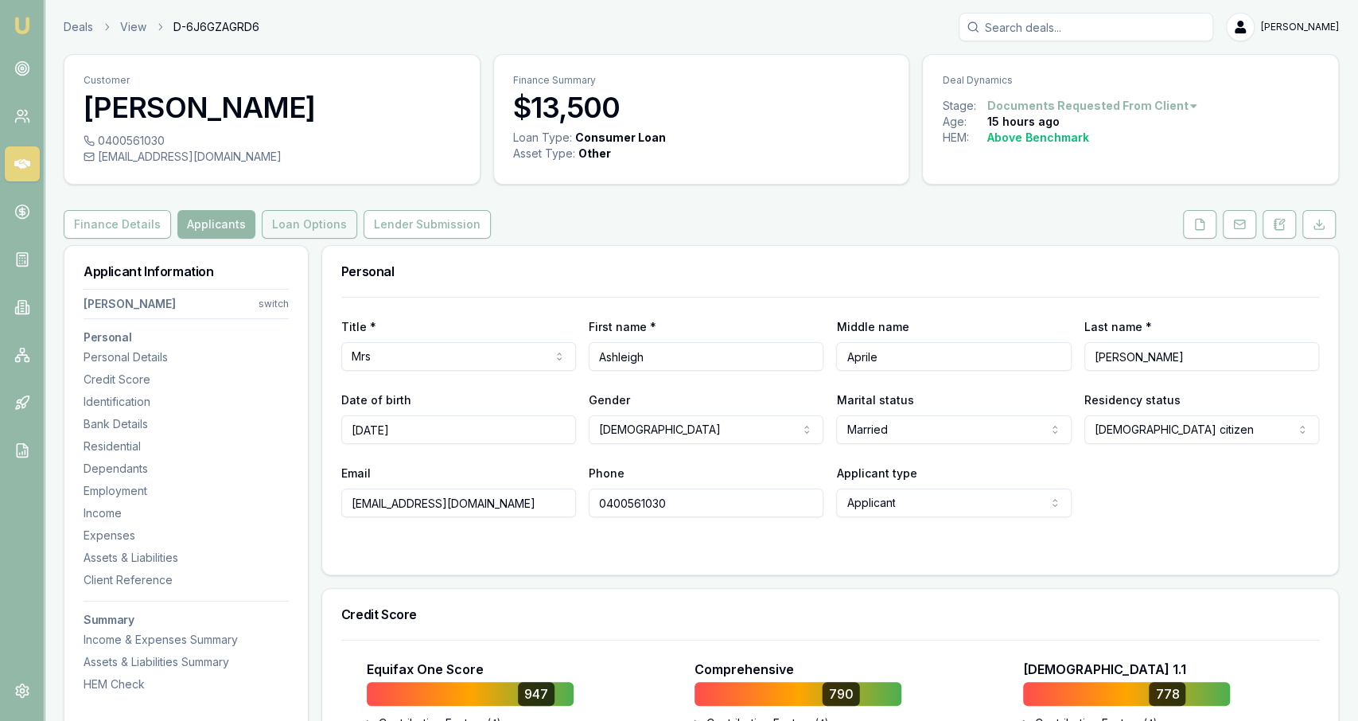
click at [316, 220] on button "Loan Options" at bounding box center [309, 224] width 95 height 29
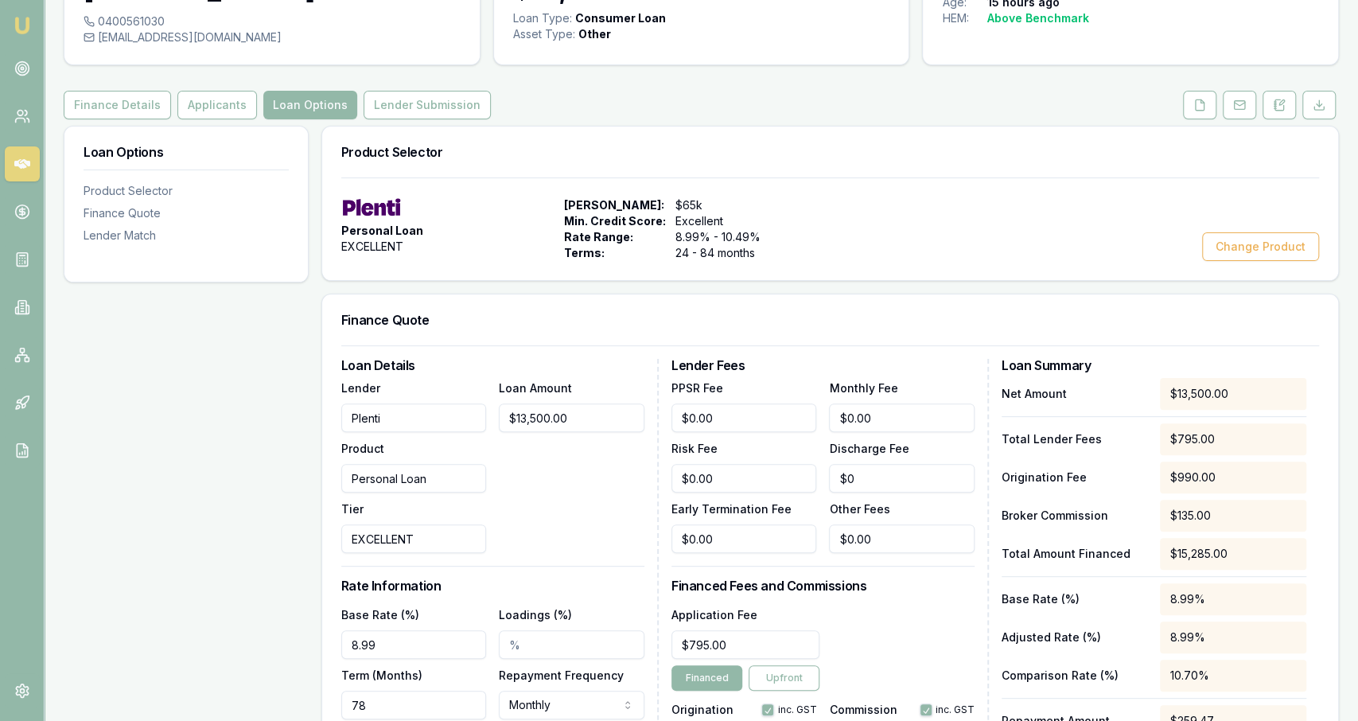
scroll to position [119, 0]
click at [452, 687] on div "Term (Months) 78" at bounding box center [414, 693] width 146 height 54
click at [450, 693] on input "78" at bounding box center [414, 705] width 146 height 29
type input "84"
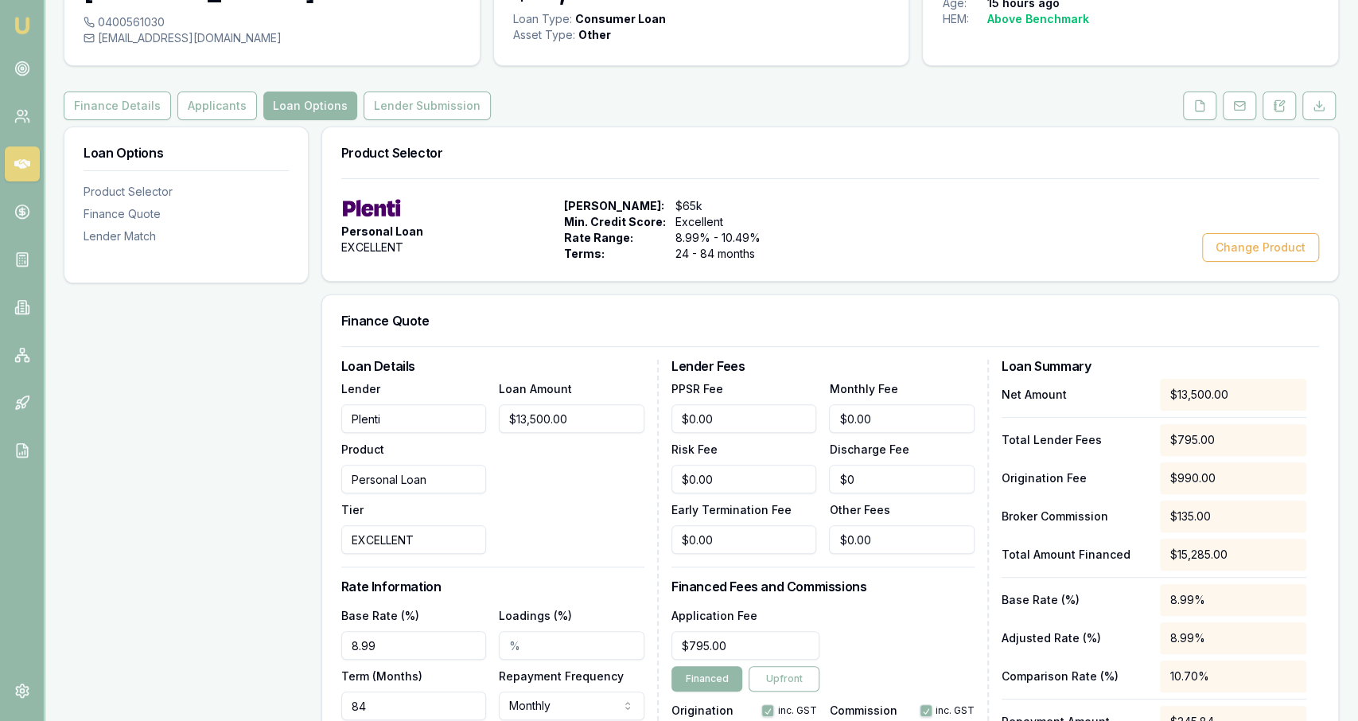
click at [308, 622] on div "Loan Options Product Selector Finance Quote Lender Match" at bounding box center [186, 713] width 245 height 1172
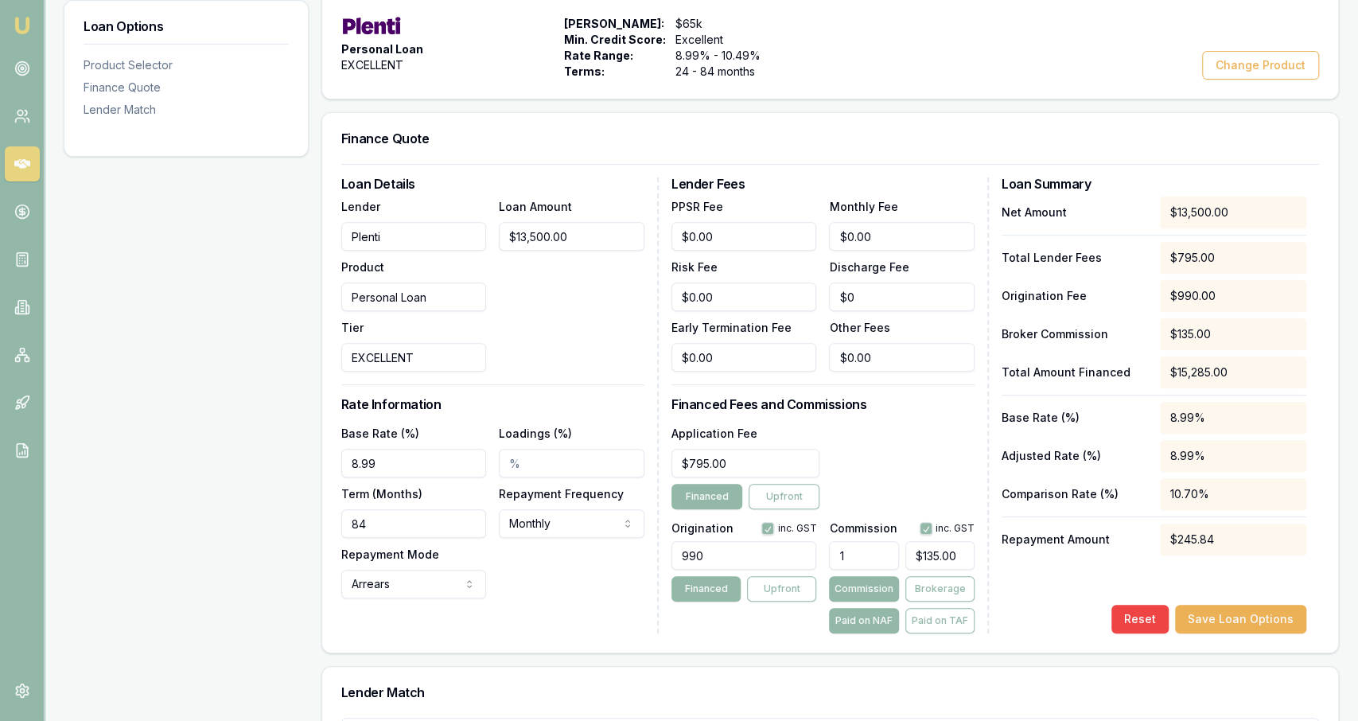
scroll to position [306, 0]
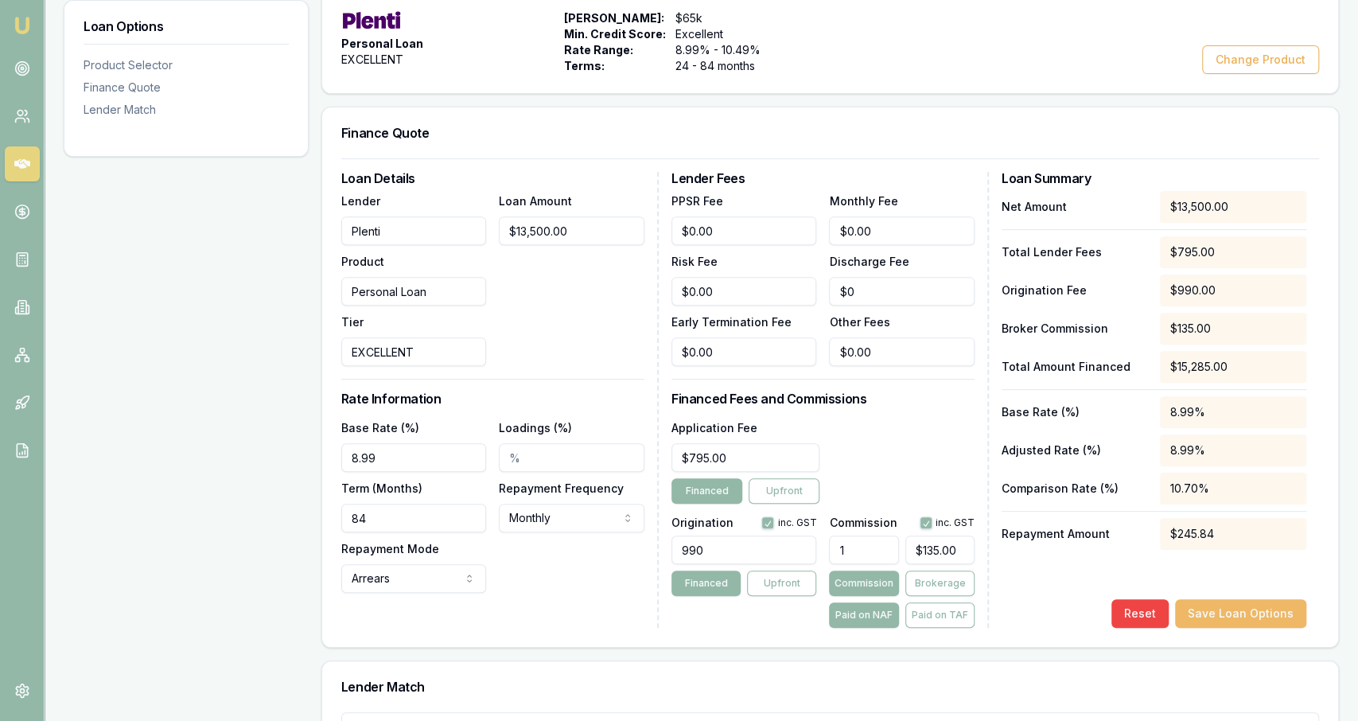
click at [1197, 614] on button "Save Loan Options" at bounding box center [1240, 613] width 131 height 29
click at [539, 441] on div "Loadings (%)" at bounding box center [572, 445] width 146 height 54
click at [539, 447] on input "Loadings (%)" at bounding box center [572, 457] width 146 height 29
type input "0.50%"
click at [500, 304] on div "Loan Amount $13,500.00" at bounding box center [572, 278] width 146 height 175
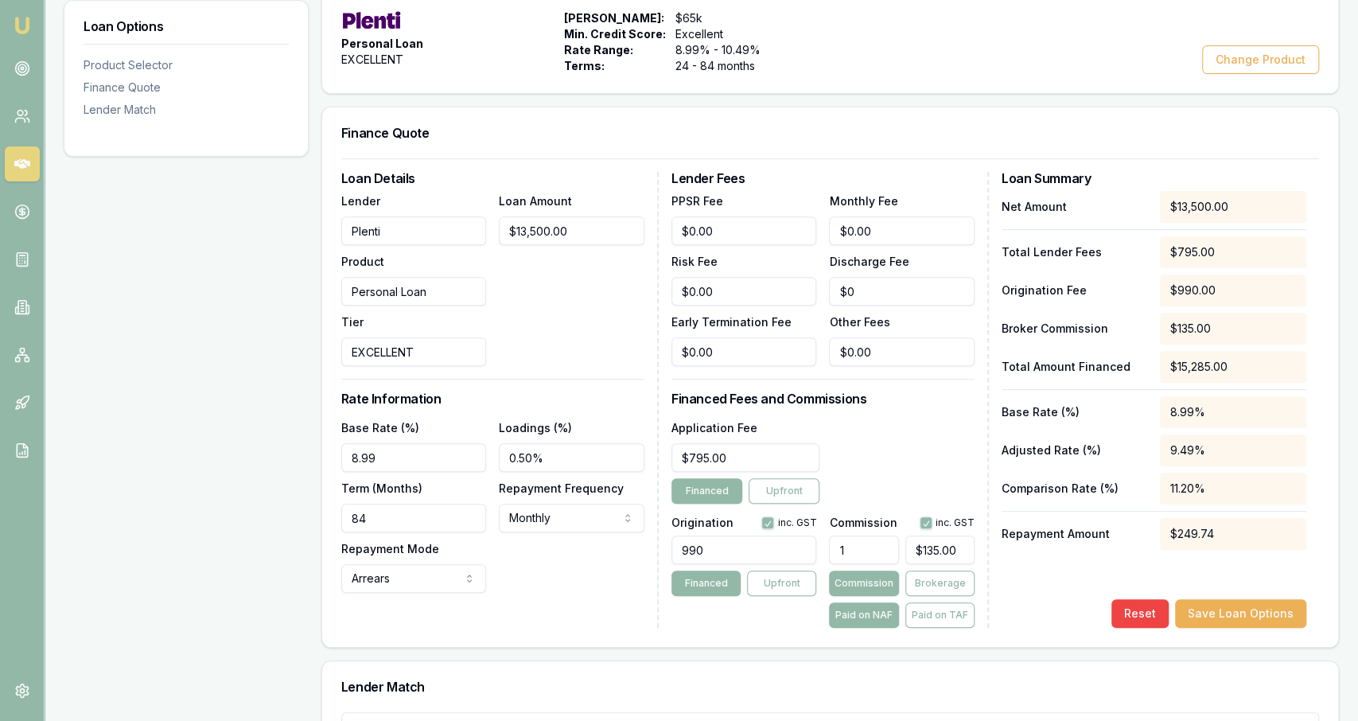
click at [1230, 598] on div "Net Amount $13,500.00 Total Lender Fees $795.00 Origination Fee $990.00 Broker …" at bounding box center [1154, 409] width 305 height 437
click at [1234, 610] on button "Save Loan Options" at bounding box center [1240, 613] width 131 height 29
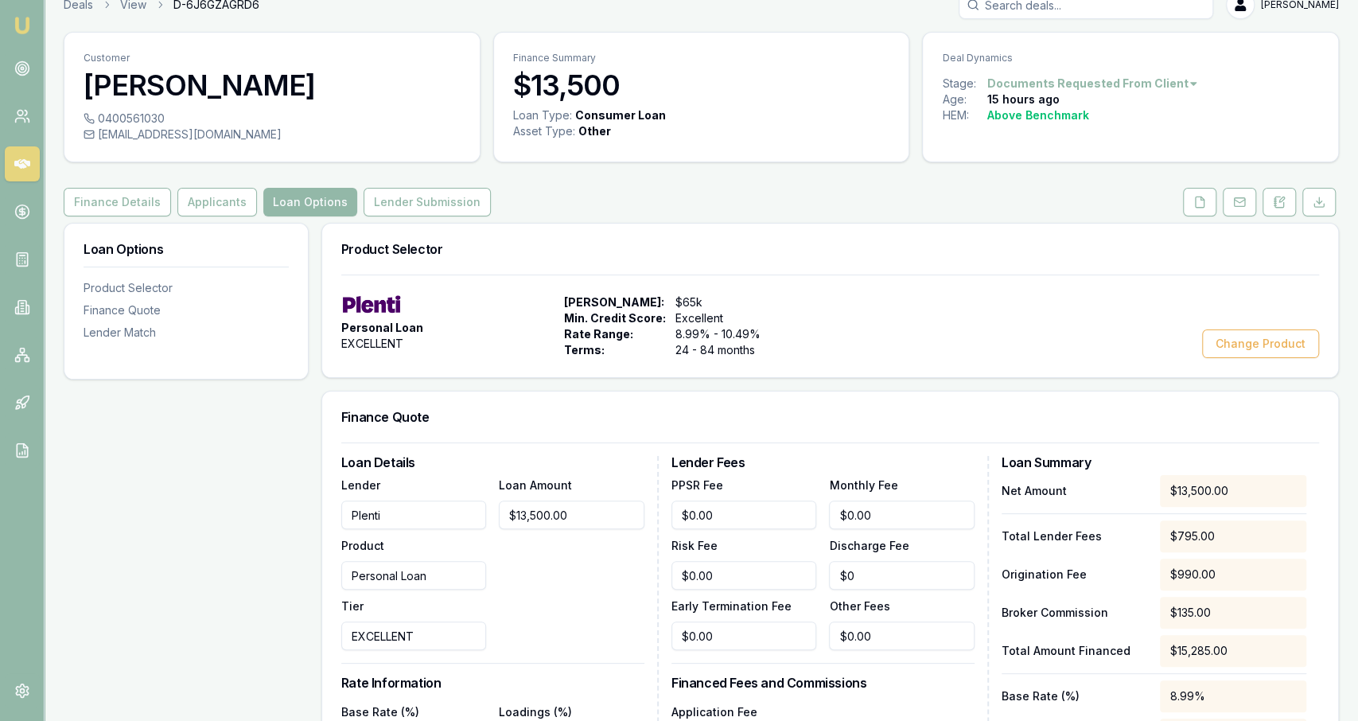
scroll to position [10, 0]
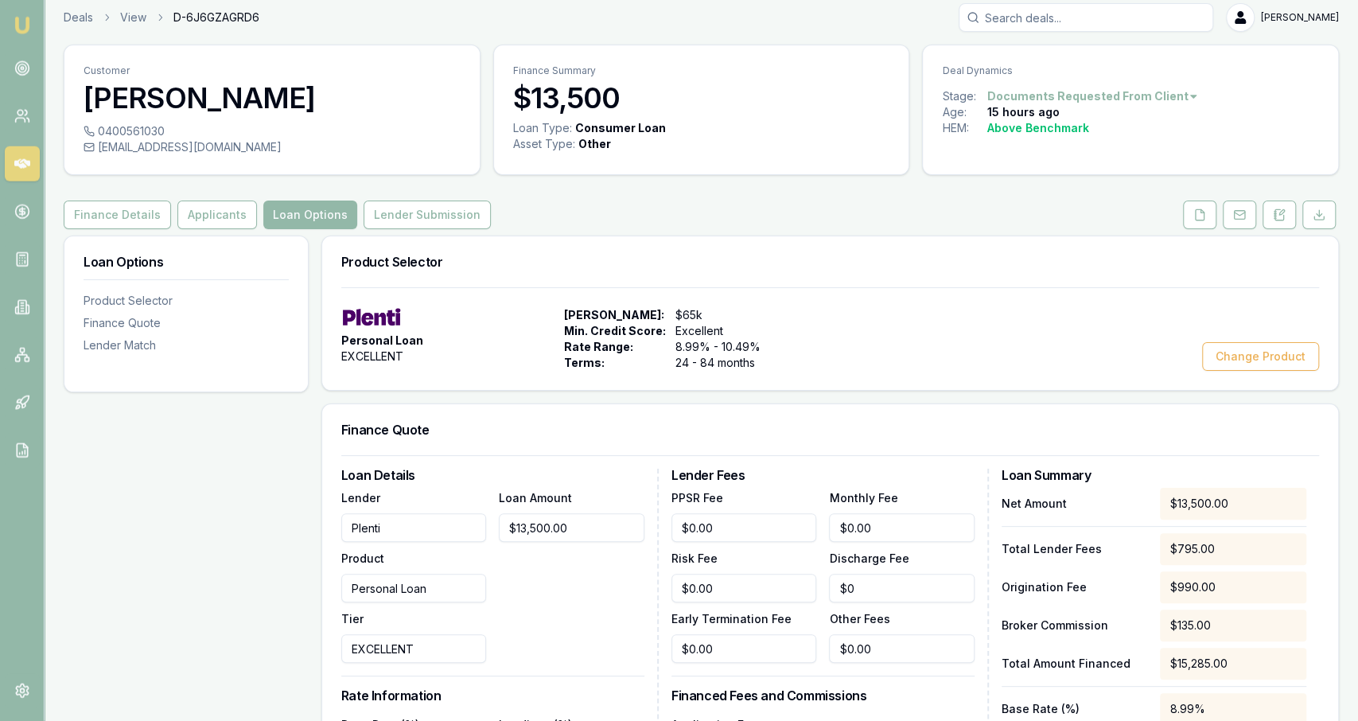
click at [411, 241] on div "Product Selector" at bounding box center [830, 261] width 1016 height 51
click at [411, 232] on div "Customer Ashleigh Newman 0400561030 aprilenewman@gmail.com Finance Summary $13,…" at bounding box center [701, 726] width 1275 height 1363
click at [411, 224] on button "Lender Submission" at bounding box center [427, 215] width 127 height 29
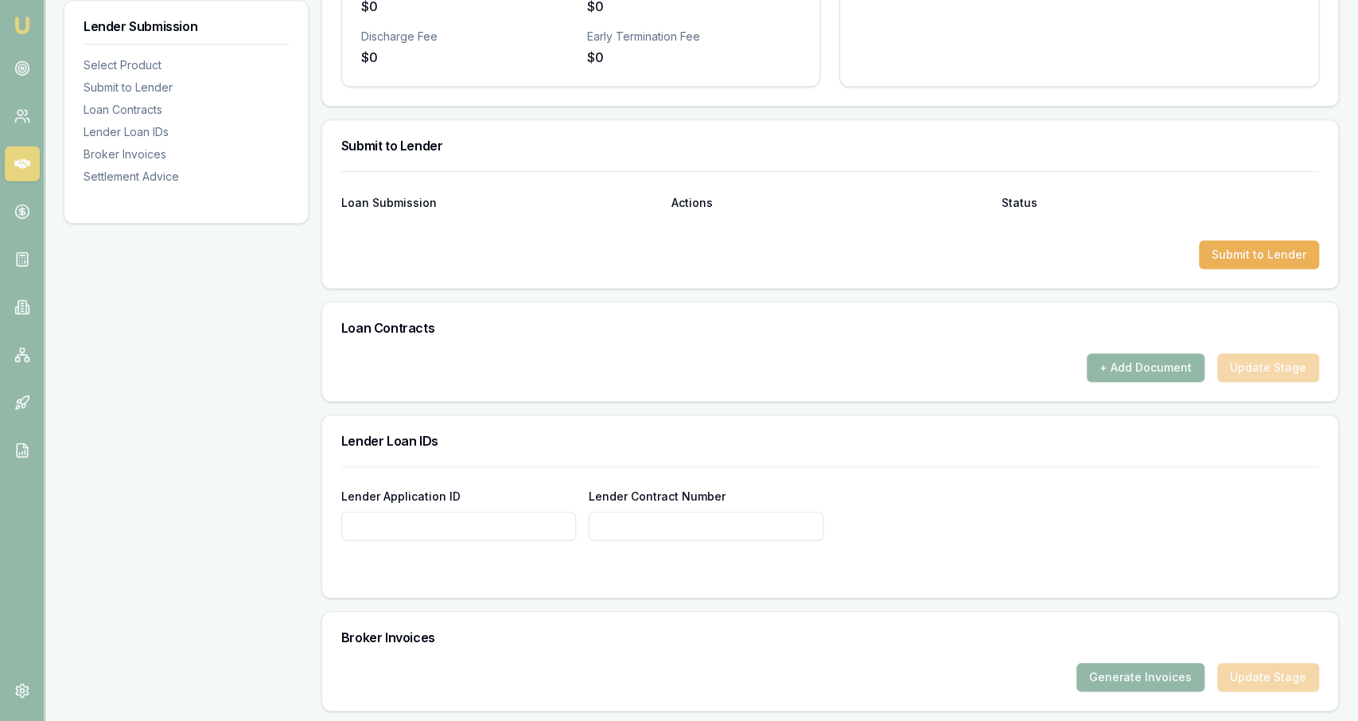
scroll to position [692, 0]
click at [1254, 254] on button "Submit to Lender" at bounding box center [1259, 255] width 120 height 29
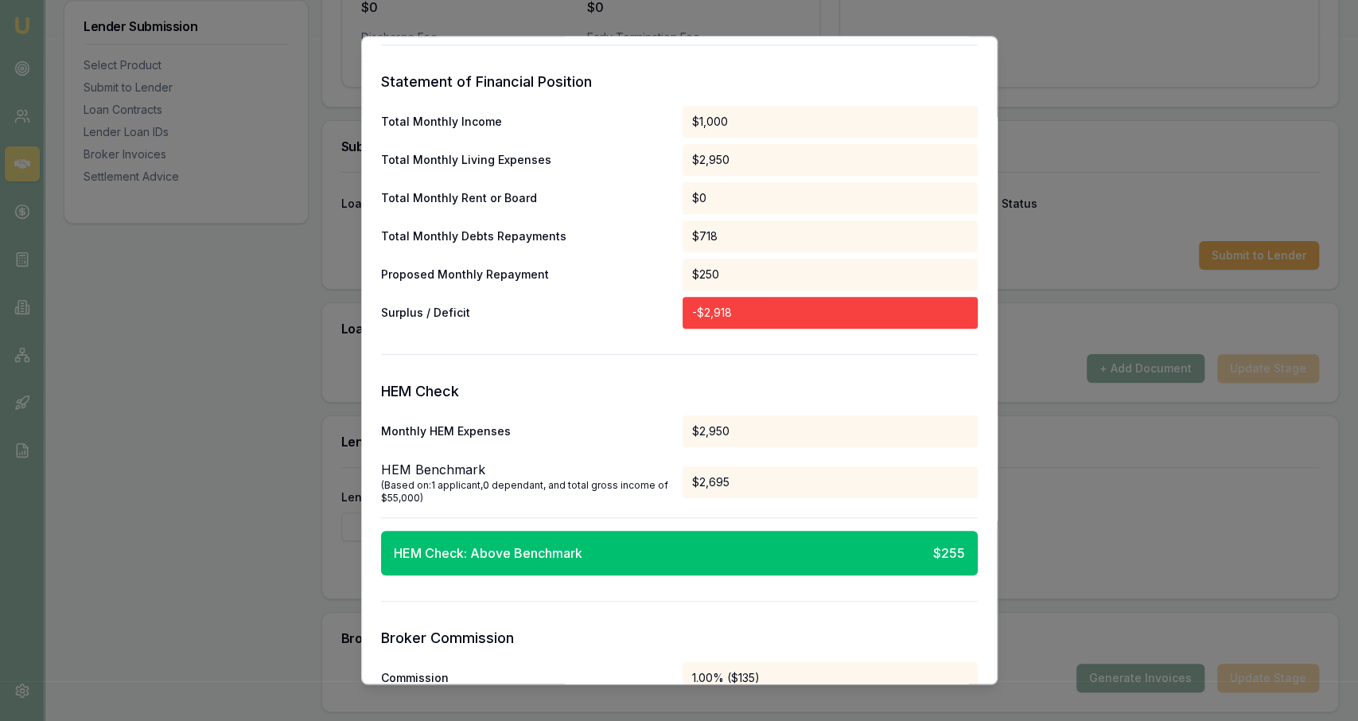
scroll to position [528, 0]
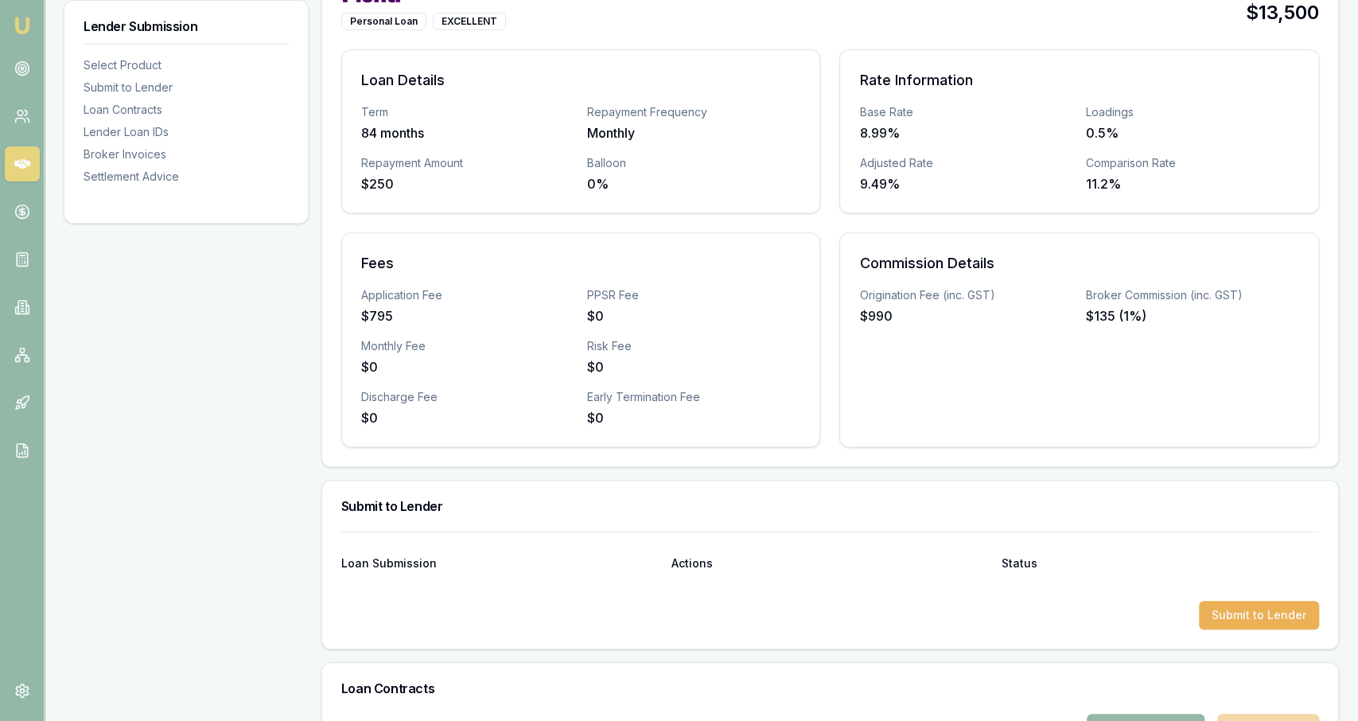
scroll to position [193, 0]
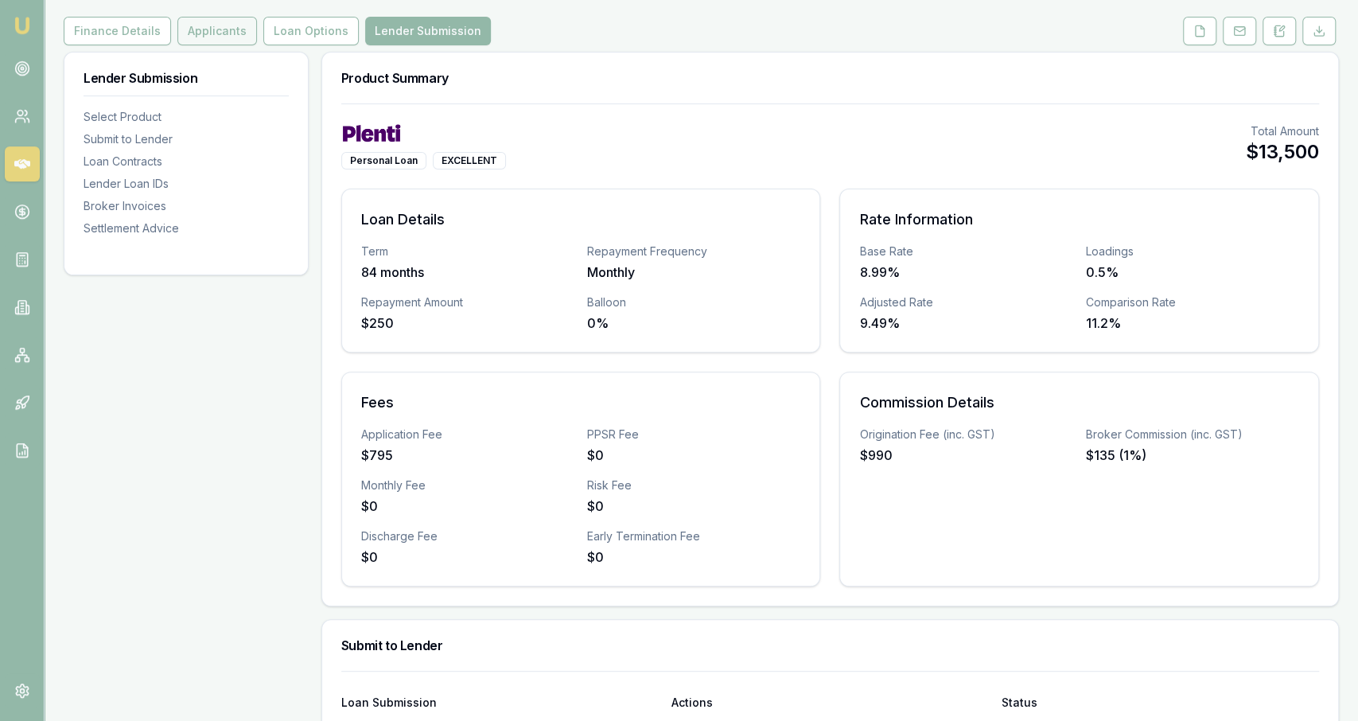
click at [226, 28] on button "Applicants" at bounding box center [217, 31] width 80 height 29
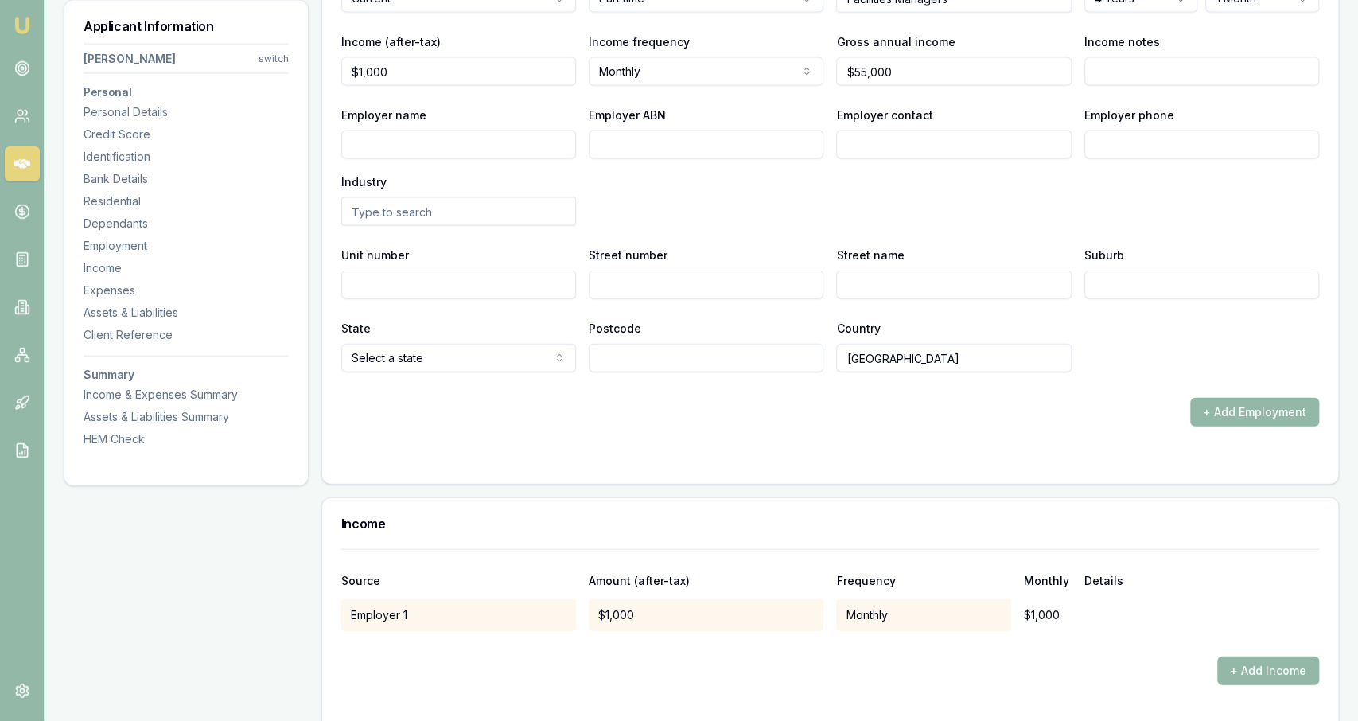
scroll to position [2142, 0]
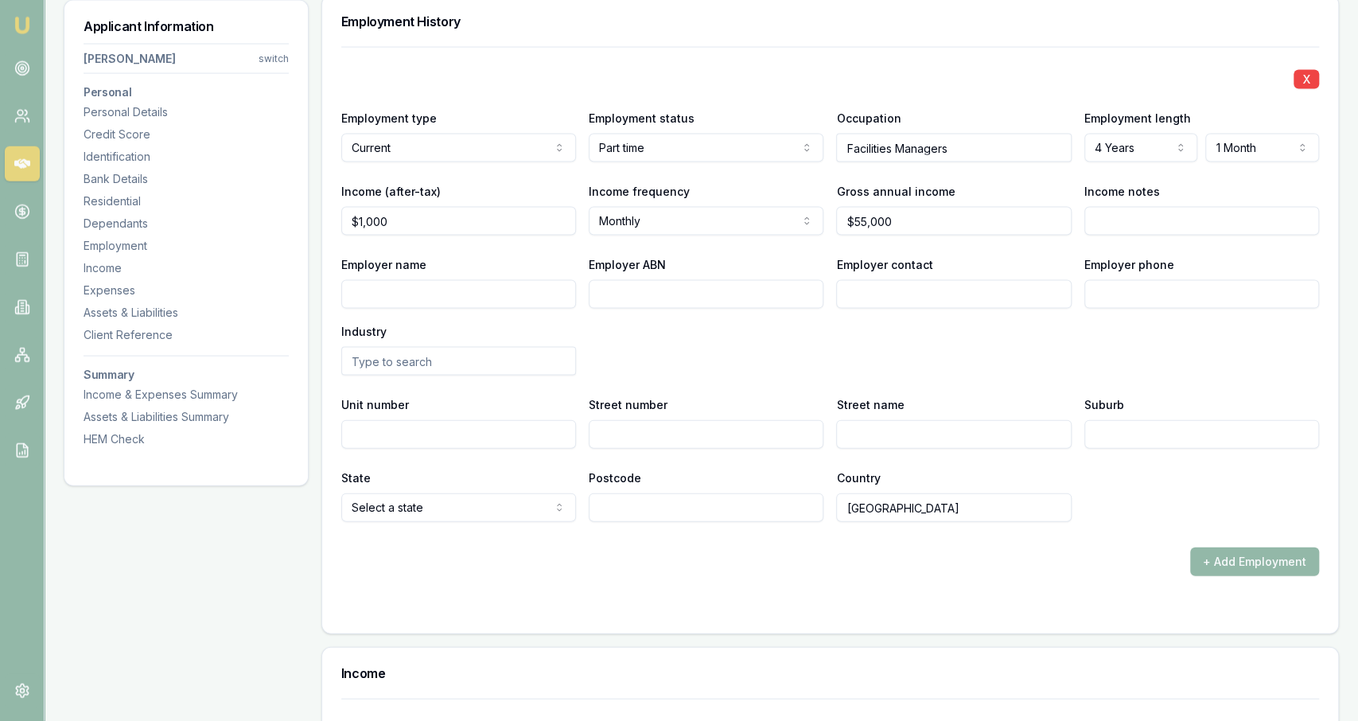
click at [502, 239] on div "X Employment type Current Current Previous Employment status Part time Full tim…" at bounding box center [830, 284] width 978 height 475
click at [507, 232] on div "X Employment type Current Current Previous Employment status Part time Full tim…" at bounding box center [830, 284] width 978 height 475
click at [626, 240] on div "X Employment type Current Current Previous Employment status Part time Full tim…" at bounding box center [830, 284] width 978 height 475
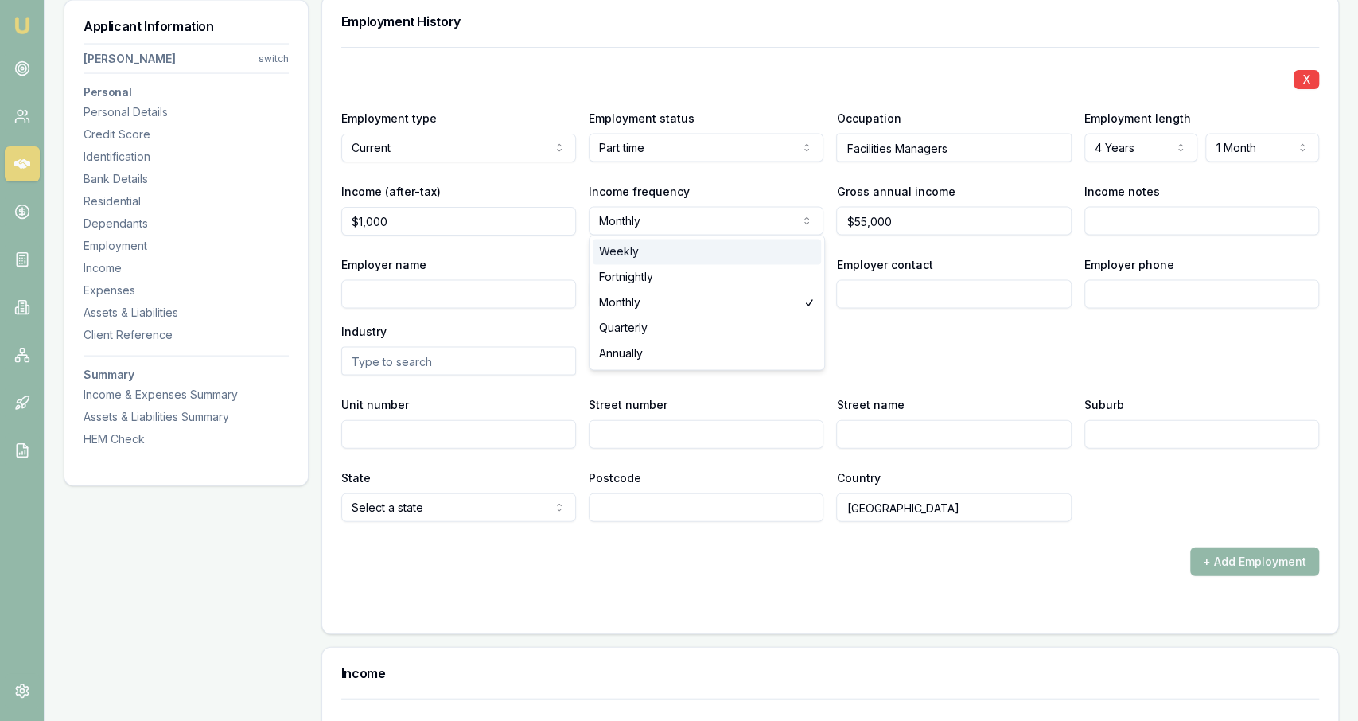
select select "WEEKLY"
click at [637, 244] on div "X Employment type Current Current Previous Employment status Part time Full tim…" at bounding box center [830, 284] width 978 height 475
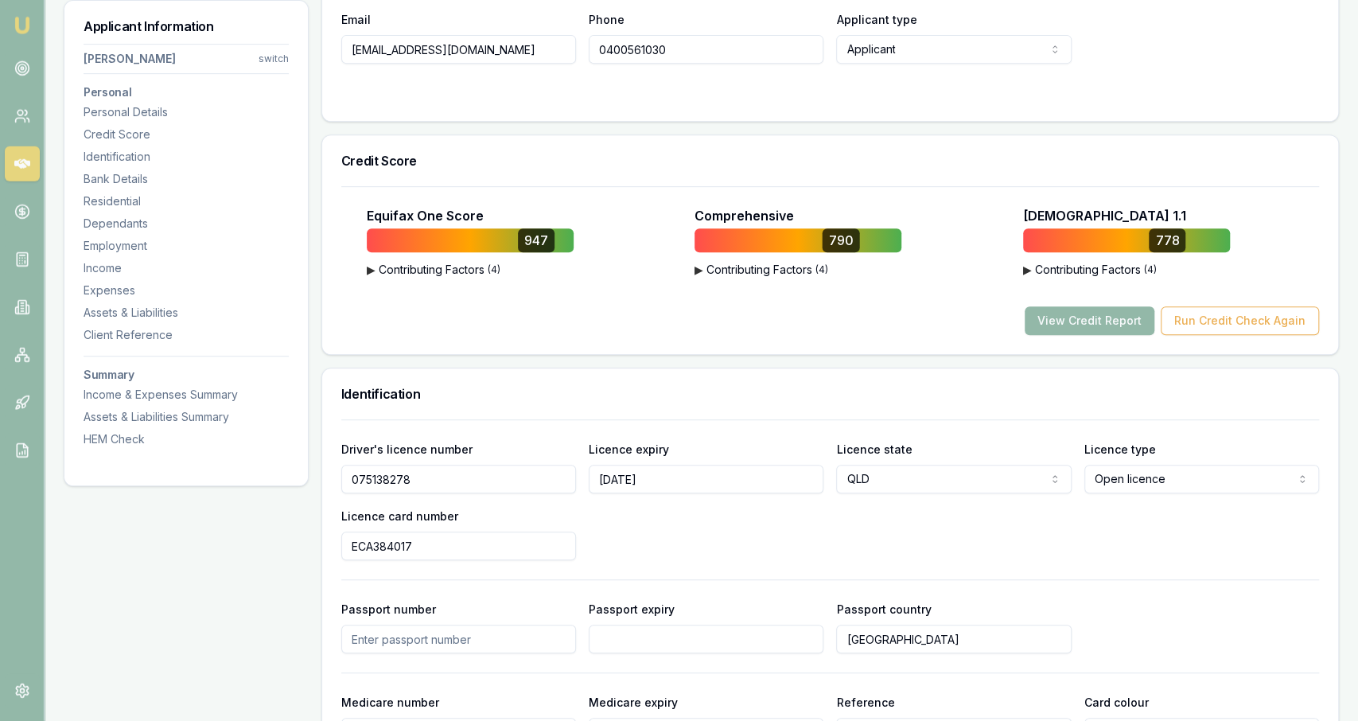
scroll to position [0, 0]
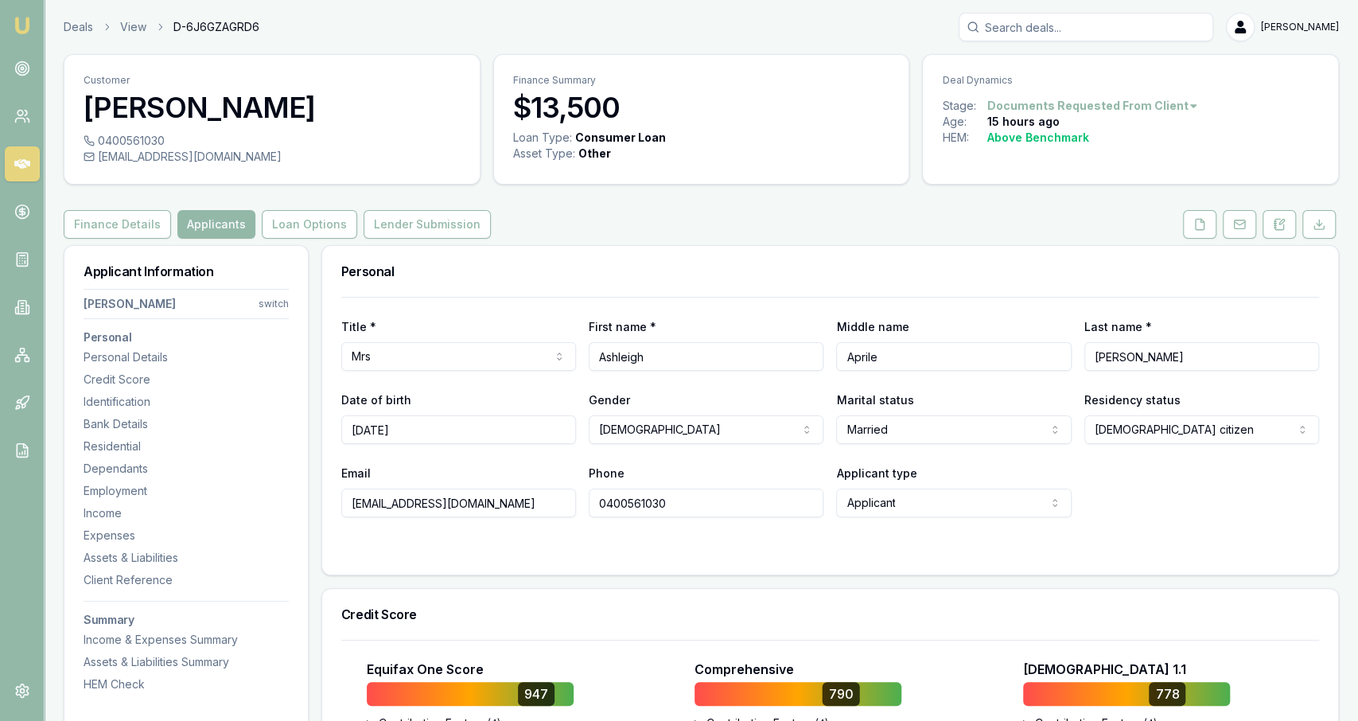
click at [388, 212] on button "Lender Submission" at bounding box center [427, 224] width 127 height 29
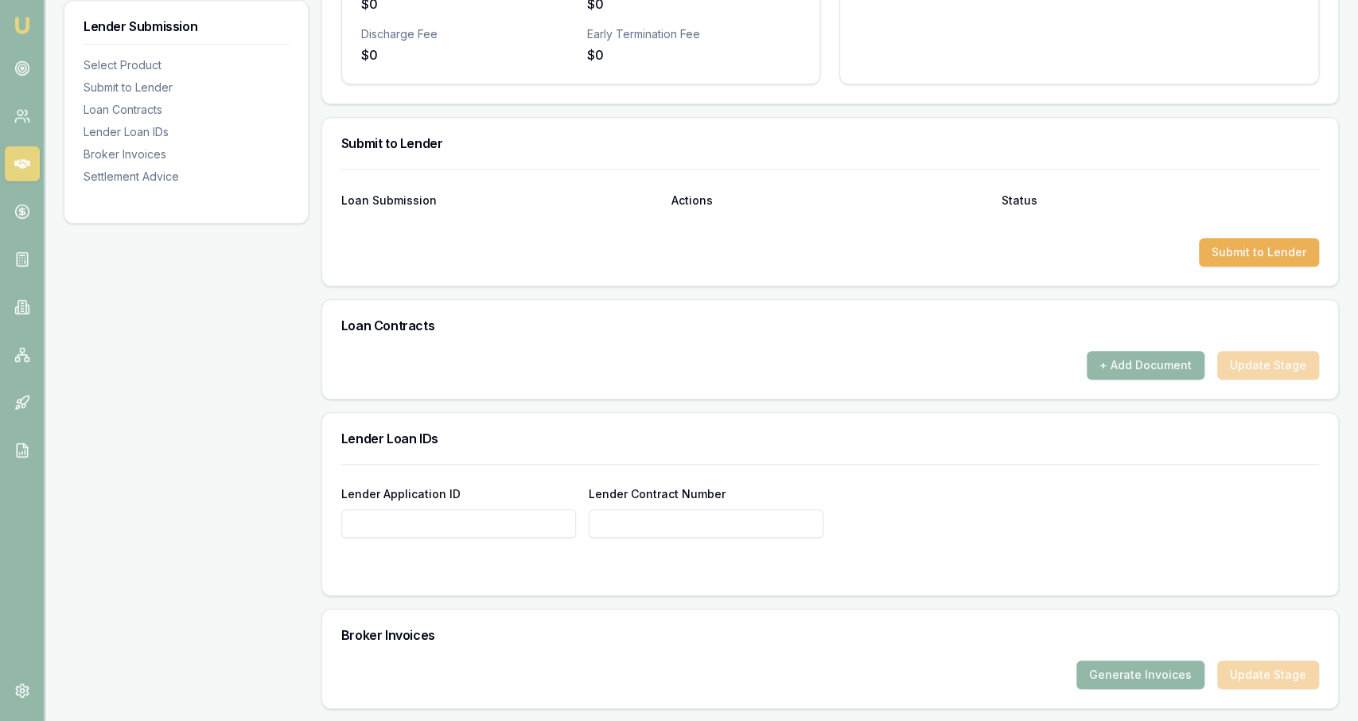
scroll to position [699, 0]
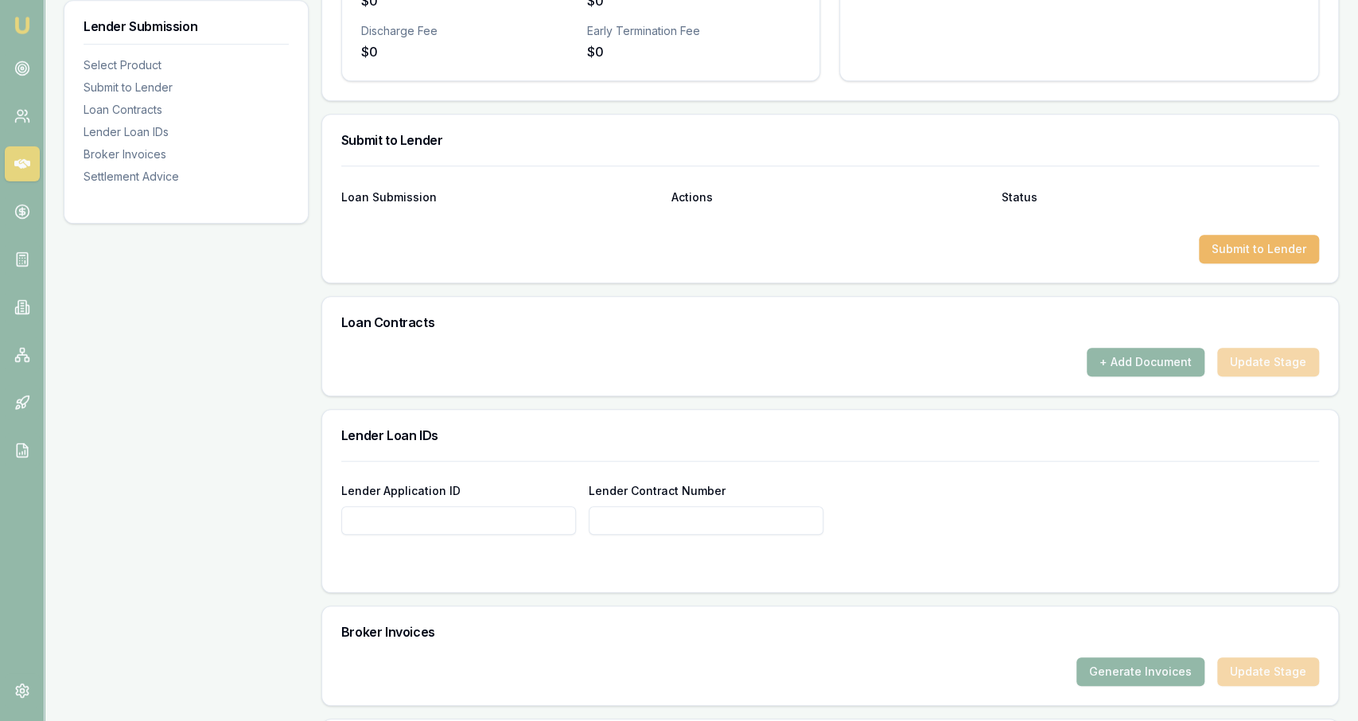
click at [1275, 257] on button "Submit to Lender" at bounding box center [1259, 249] width 120 height 29
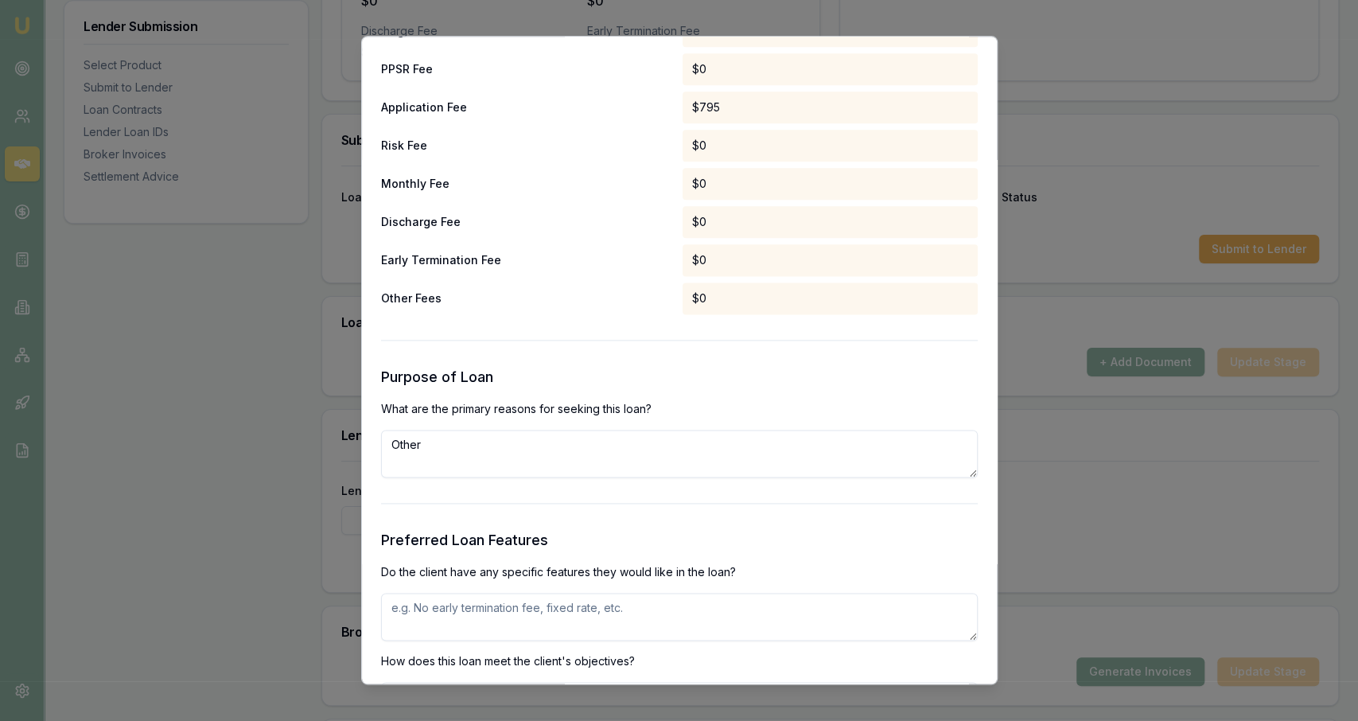
scroll to position [1297, 0]
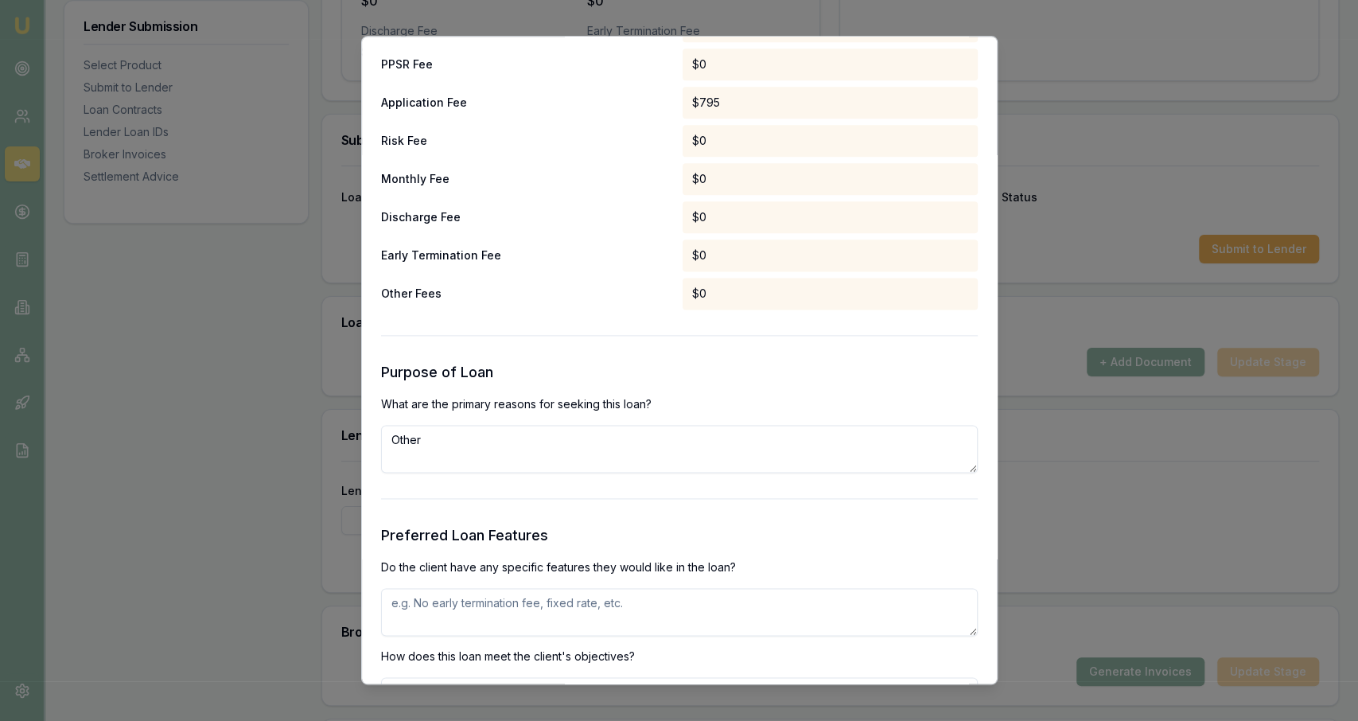
click at [546, 457] on textarea "Other" at bounding box center [679, 449] width 597 height 48
type textarea "Unsecured PL to purchase trailer from auction"
click at [555, 607] on textarea at bounding box center [679, 612] width 597 height 48
paste textarea "Unsecured PL to purchase trailer from auction"
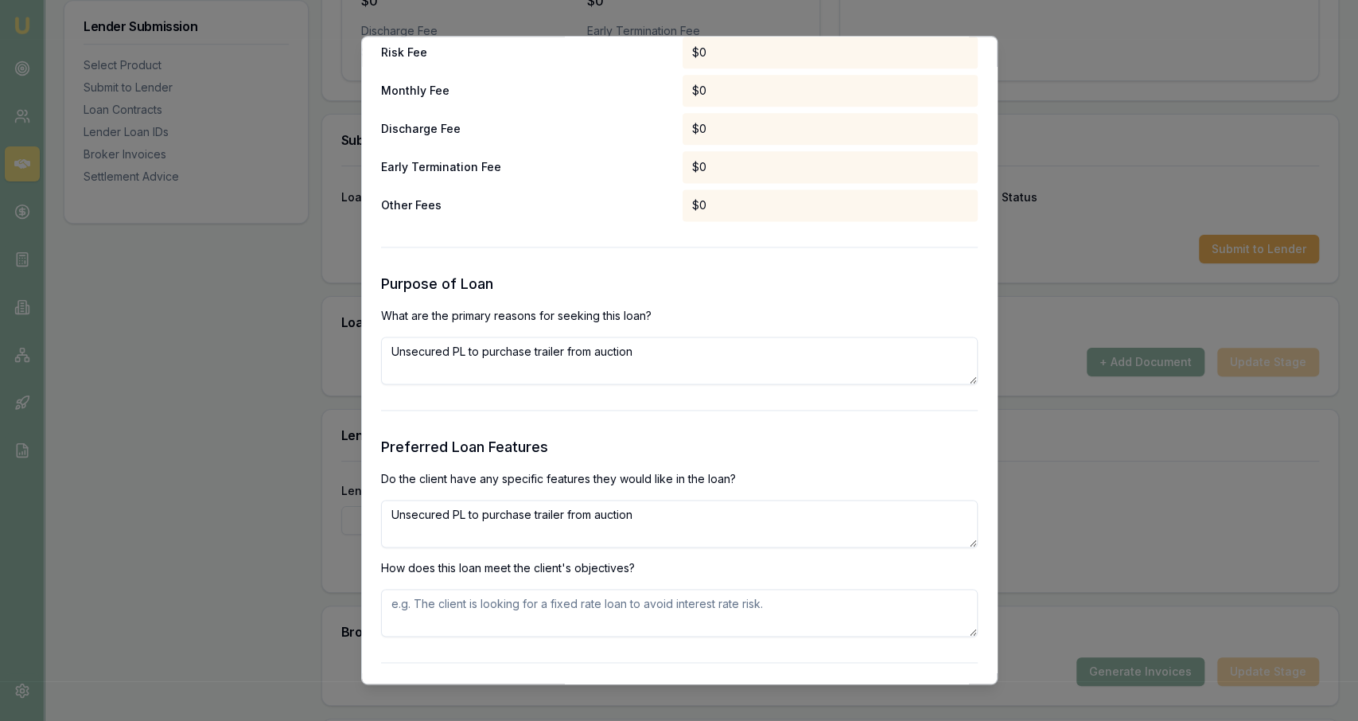
scroll to position [1387, 0]
type textarea "Unsecured PL to purchase trailer from auction"
click at [563, 603] on textarea at bounding box center [679, 611] width 597 height 48
paste textarea "Unsecured PL to purchase trailer from auction"
click at [739, 605] on textarea "Unsecured PL to purchase trailer from auction. No additional repament fees" at bounding box center [679, 611] width 597 height 48
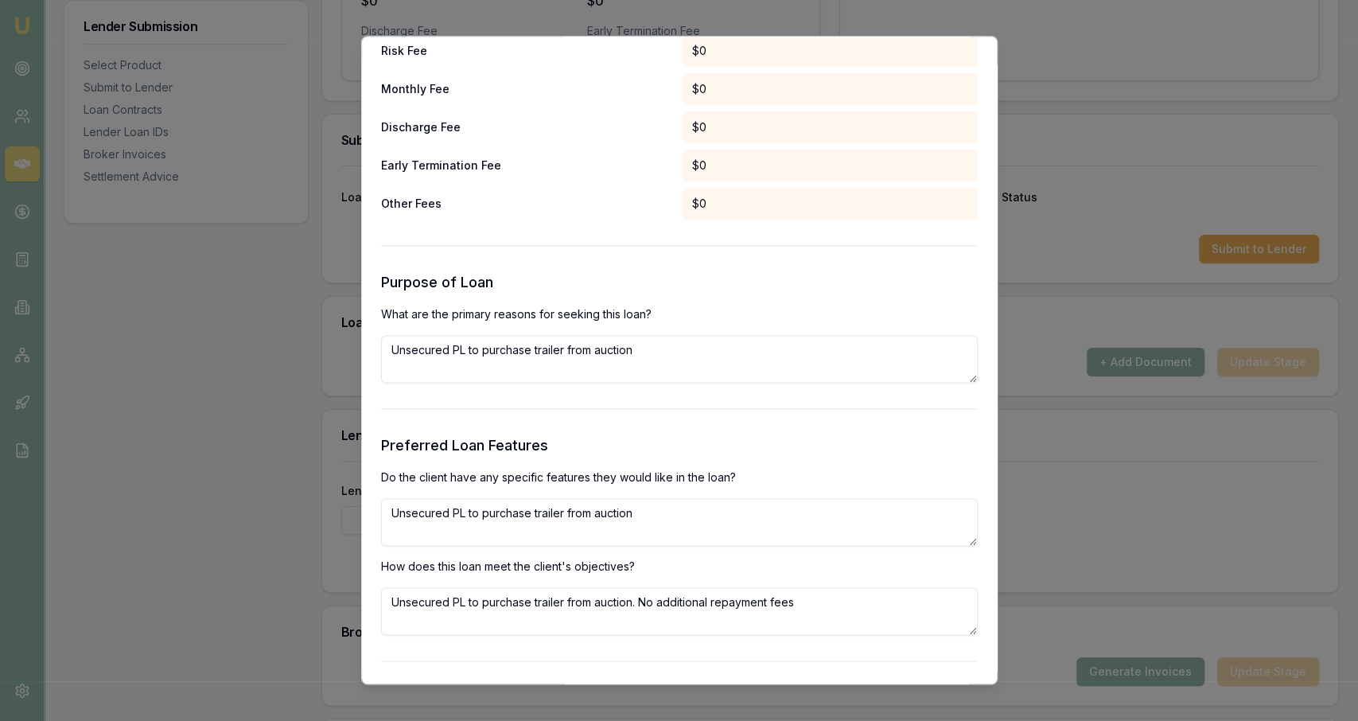
type textarea "Unsecured PL to purchase trailer from auction. No additional repayment fees"
click at [677, 532] on textarea "Unsecured PL to purchase trailer from auction" at bounding box center [679, 522] width 597 height 48
paste textarea ". No additional repayment fees"
type textarea "Unsecured PL to purchase trailer from auction. No additional repayment fees"
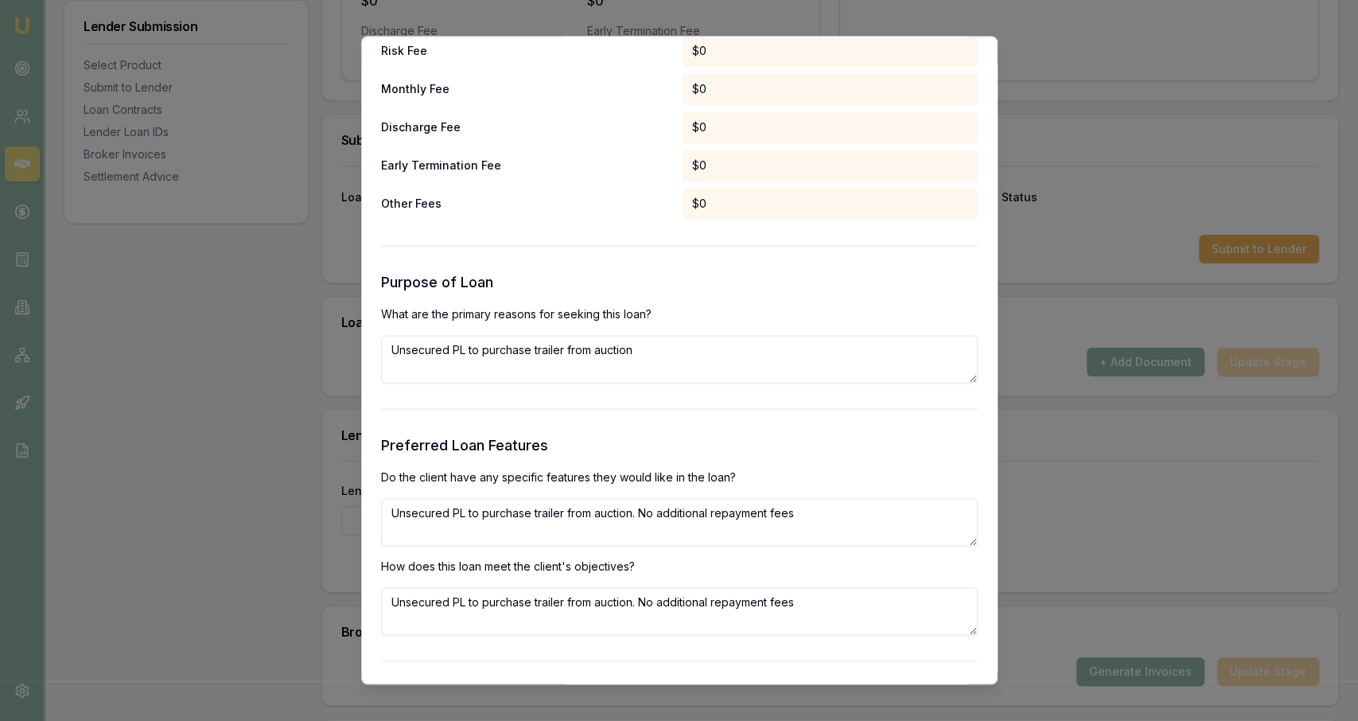
click at [723, 482] on p "Do the client have any specific features they would like in the loan?" at bounding box center [679, 477] width 597 height 16
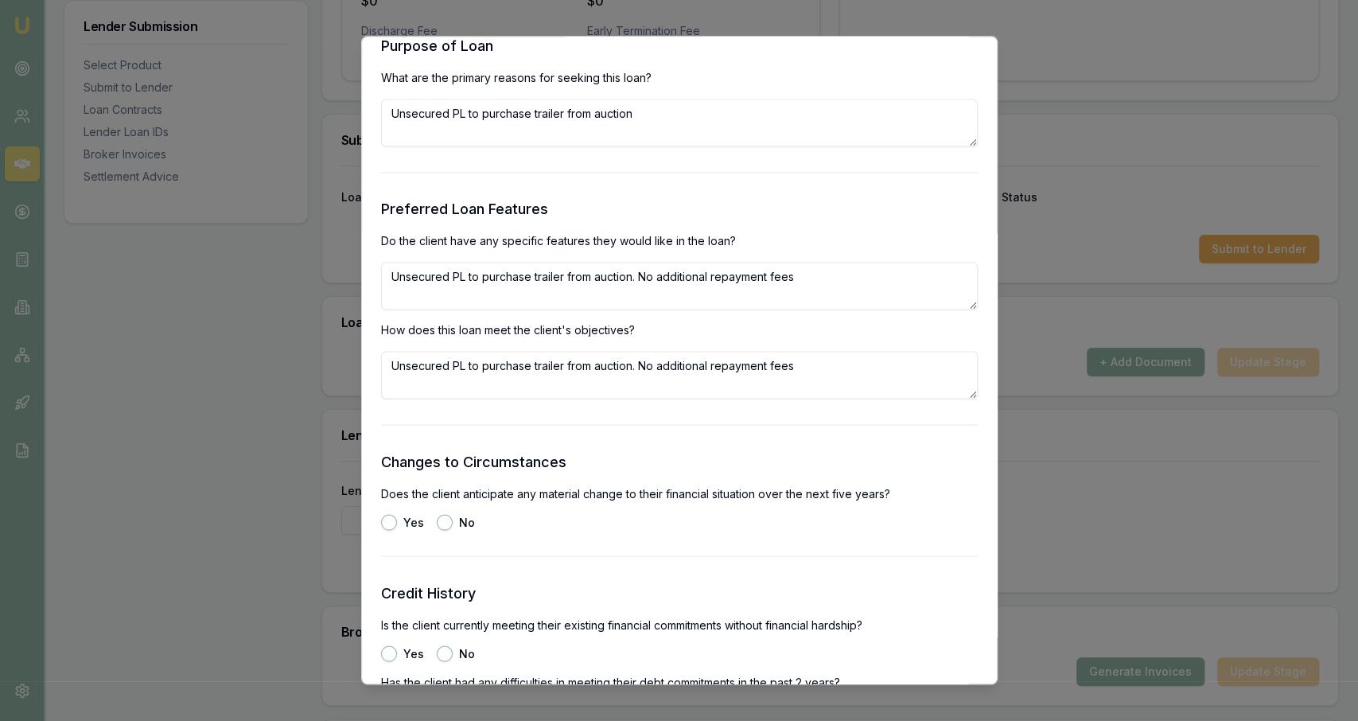
click at [450, 523] on button "No" at bounding box center [445, 522] width 16 height 16
radio input "true"
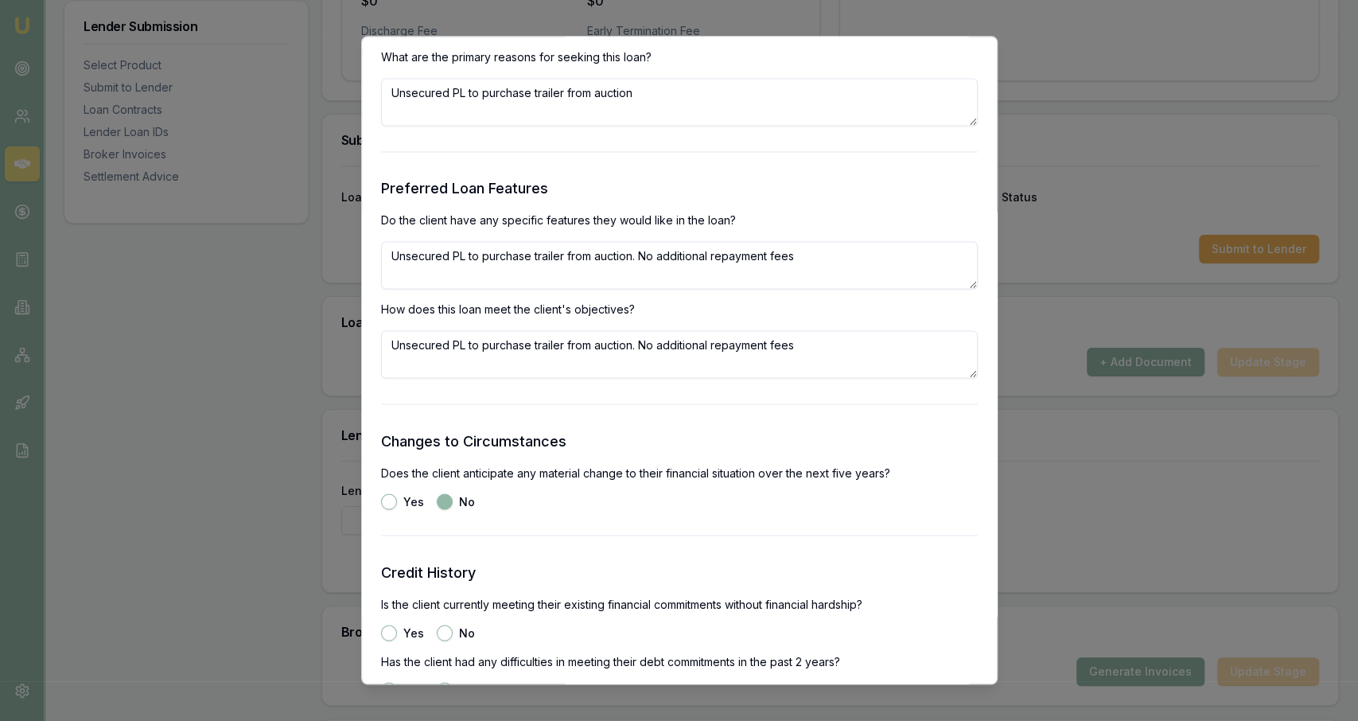
click at [393, 631] on button "Yes" at bounding box center [389, 633] width 16 height 16
radio input "true"
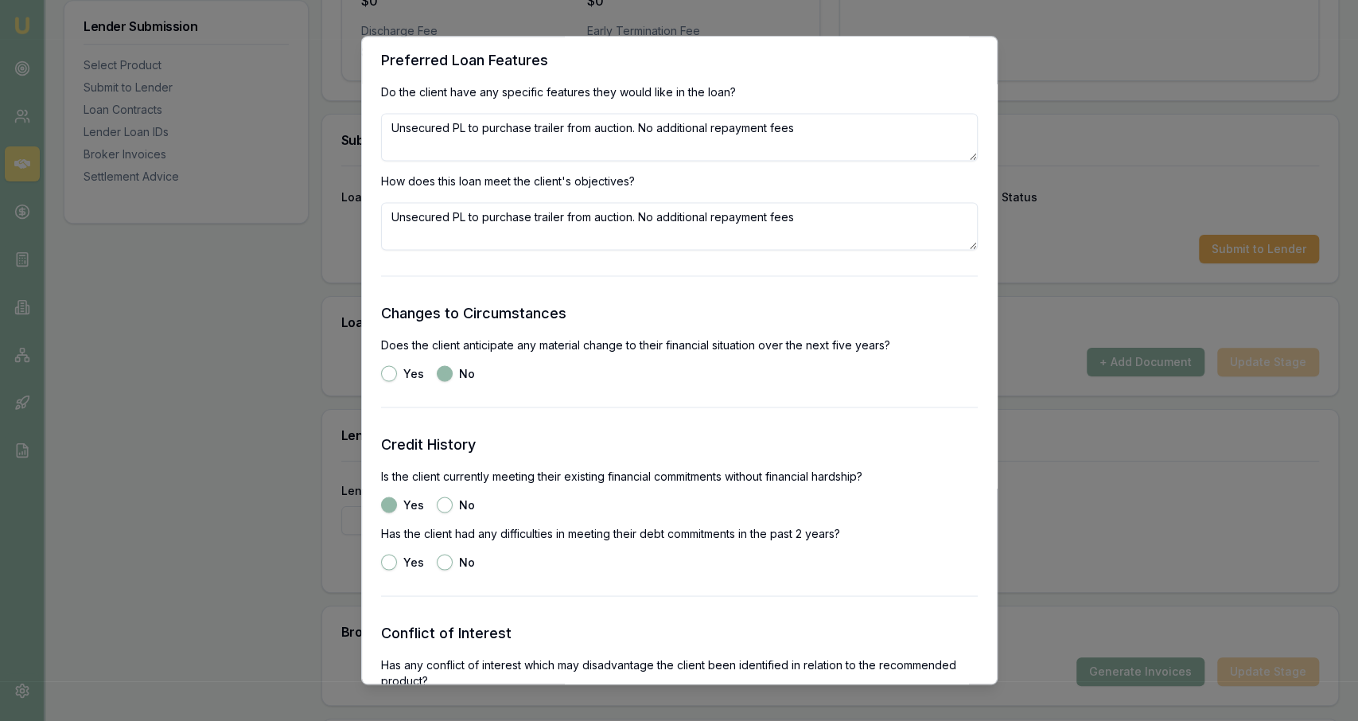
scroll to position [1836, 0]
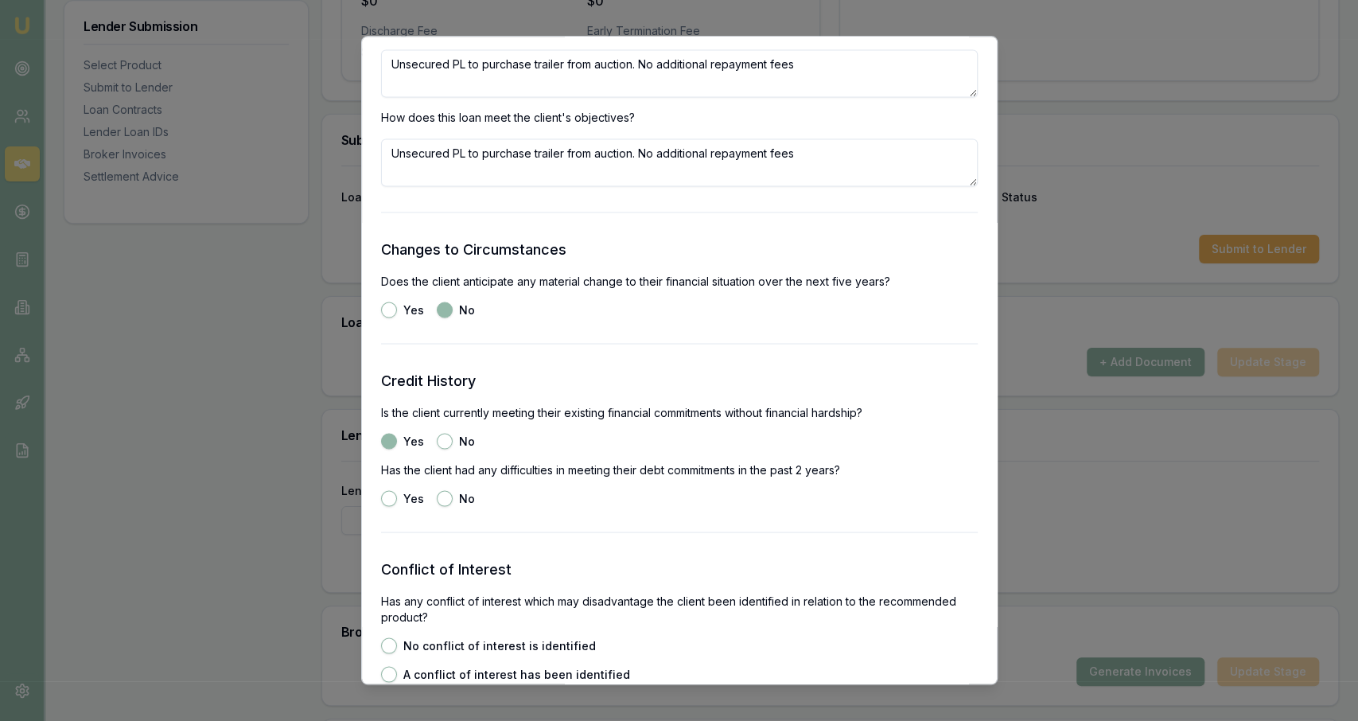
click at [445, 495] on button "No" at bounding box center [445, 498] width 16 height 16
radio input "true"
click at [438, 652] on div "No conflict of interest is identified" at bounding box center [488, 645] width 215 height 16
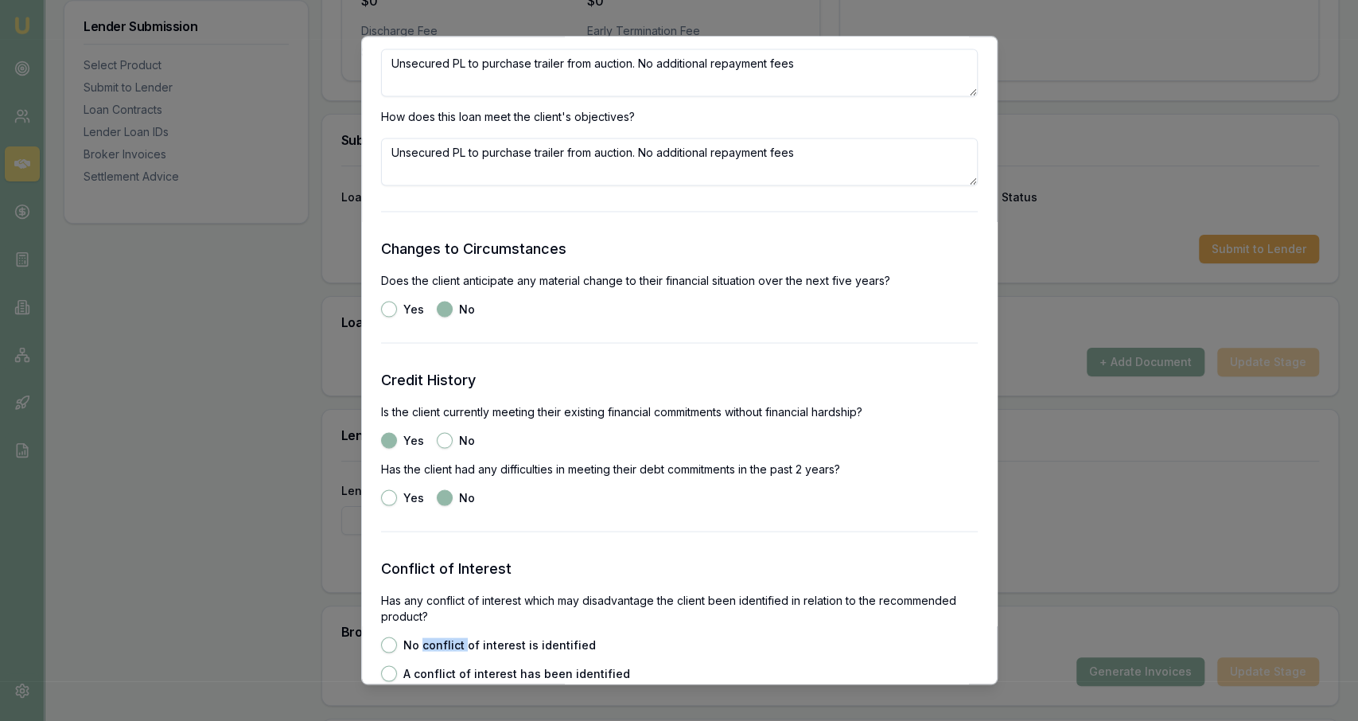
scroll to position [2046, 0]
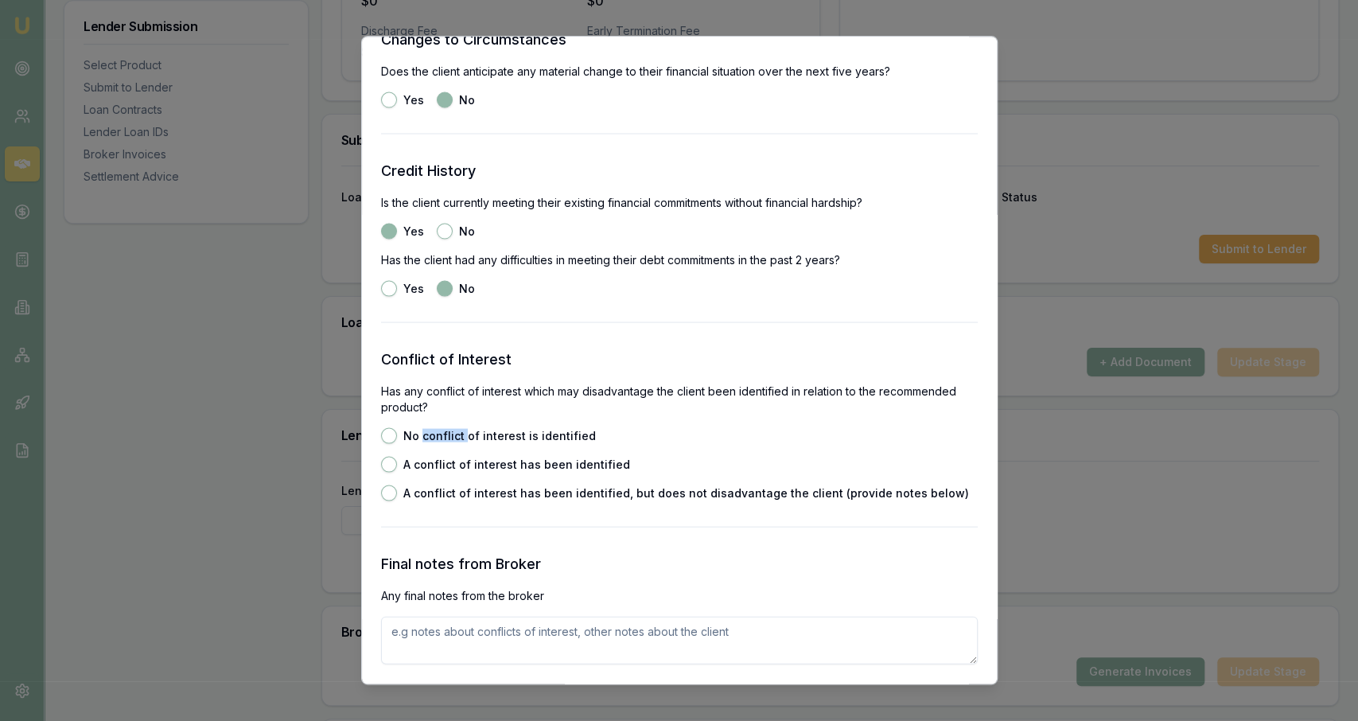
click at [392, 439] on button "No conflict of interest is identified" at bounding box center [389, 435] width 16 height 16
radio input "true"
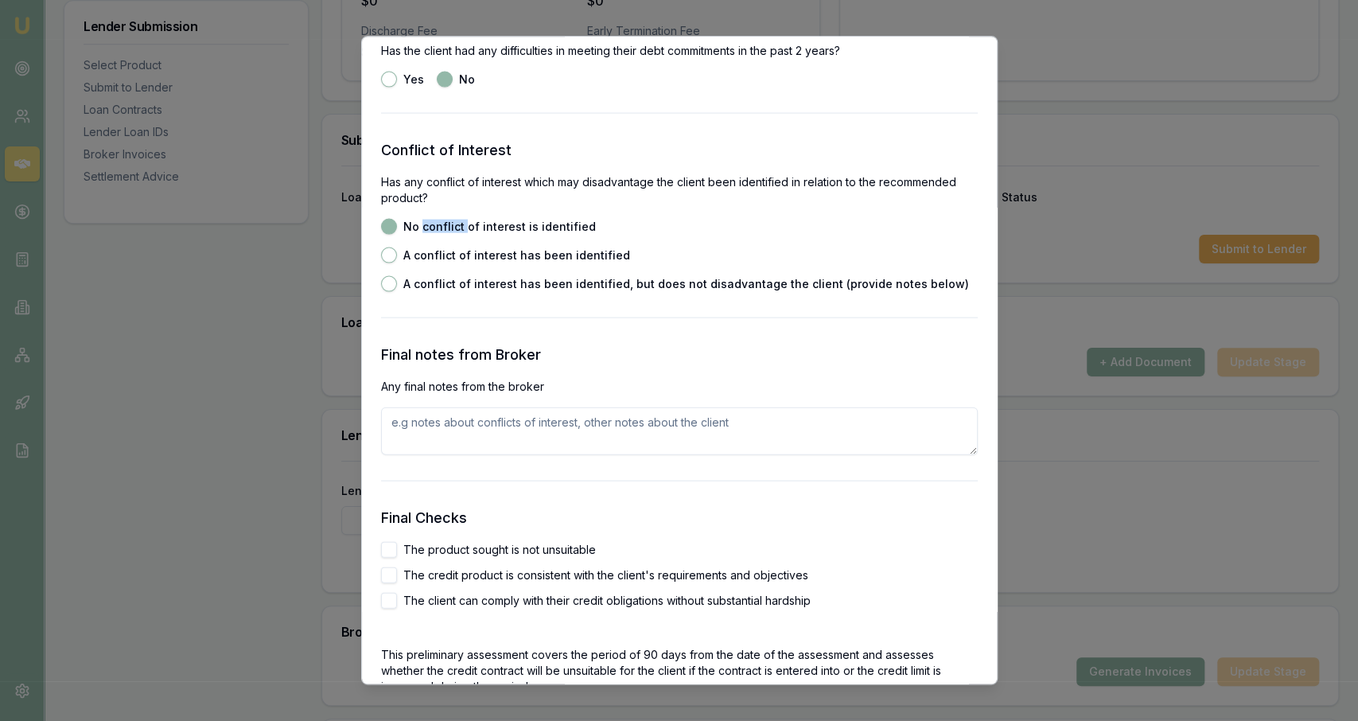
scroll to position [2257, 0]
click at [588, 555] on div "The product sought is not unsuitable" at bounding box center [679, 547] width 597 height 16
click at [582, 574] on label "The credit product is consistent with the client's requirements and objectives" at bounding box center [605, 572] width 405 height 11
click at [397, 574] on button "The credit product is consistent with the client's requirements and objectives" at bounding box center [389, 573] width 16 height 16
checkbox input "true"
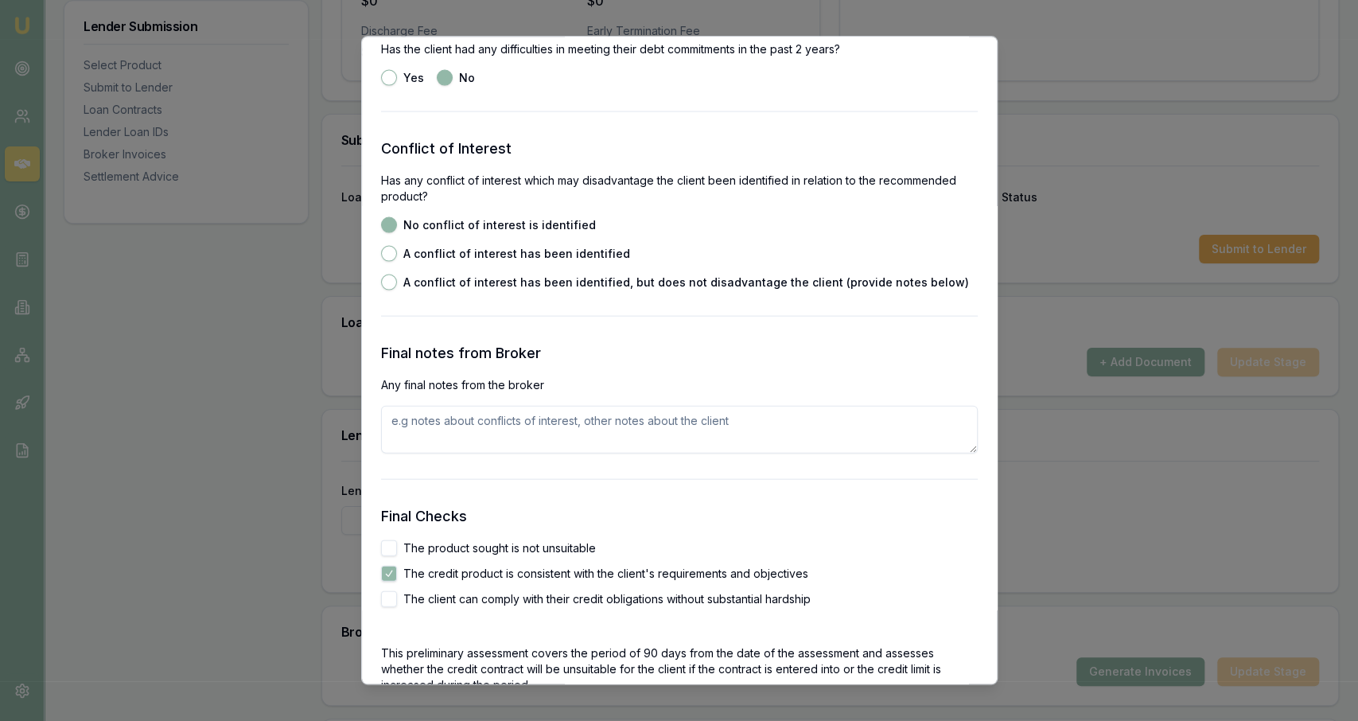
click at [568, 545] on label "The product sought is not unsuitable" at bounding box center [499, 547] width 193 height 11
click at [397, 545] on button "The product sought is not unsuitable" at bounding box center [389, 547] width 16 height 16
checkbox input "true"
click at [559, 596] on label "The client can comply with their credit obligations without substantial hardship" at bounding box center [606, 598] width 407 height 11
click at [397, 596] on button "The client can comply with their credit obligations without substantial hardship" at bounding box center [389, 598] width 16 height 16
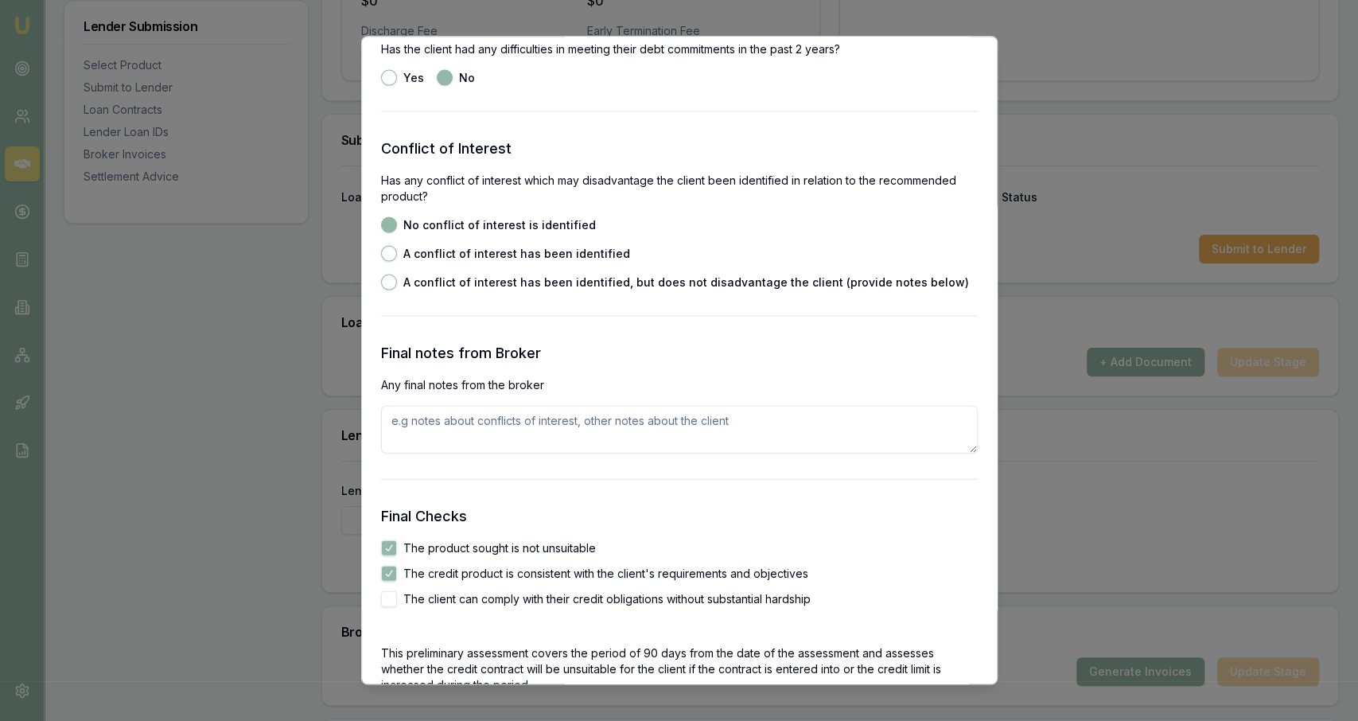
checkbox input "true"
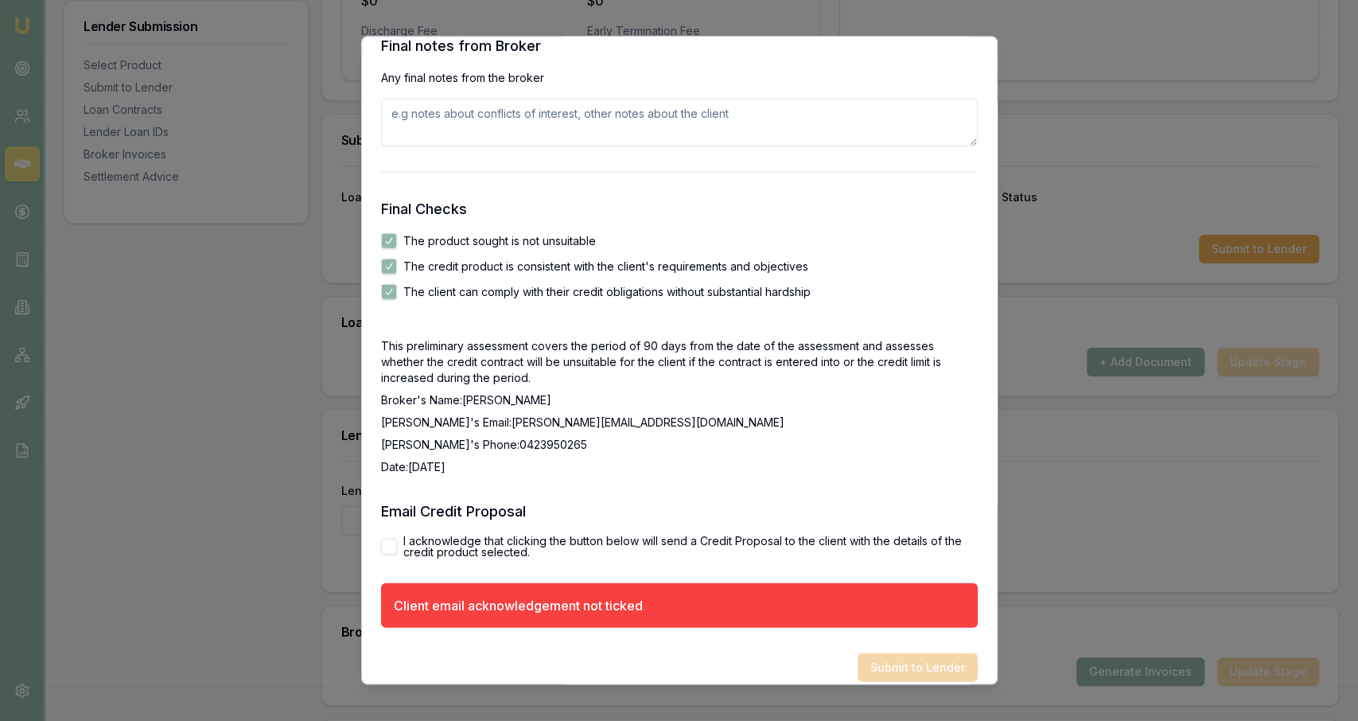
scroll to position [2580, 0]
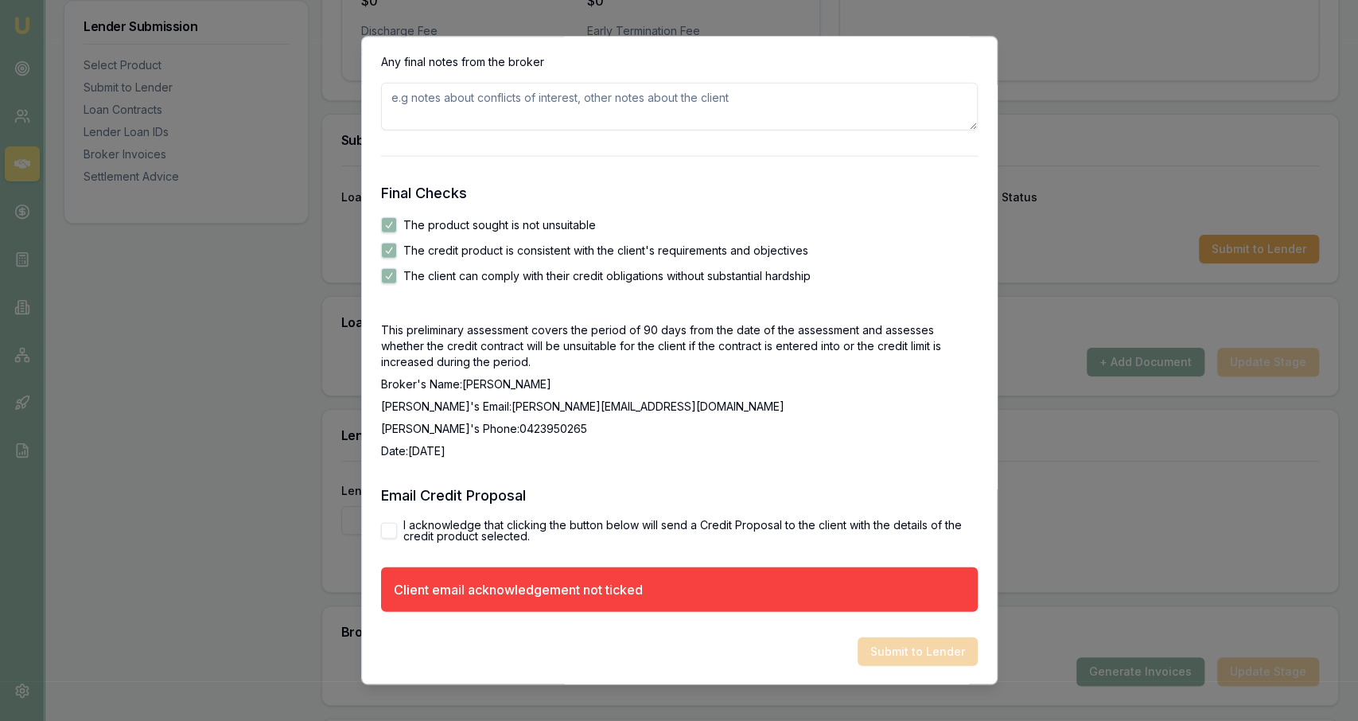
click at [448, 530] on label "I acknowledge that clicking the button below will send a Credit Proposal to the…" at bounding box center [690, 530] width 574 height 22
click at [397, 530] on button "I acknowledge that clicking the button below will send a Credit Proposal to the…" at bounding box center [389, 530] width 16 height 16
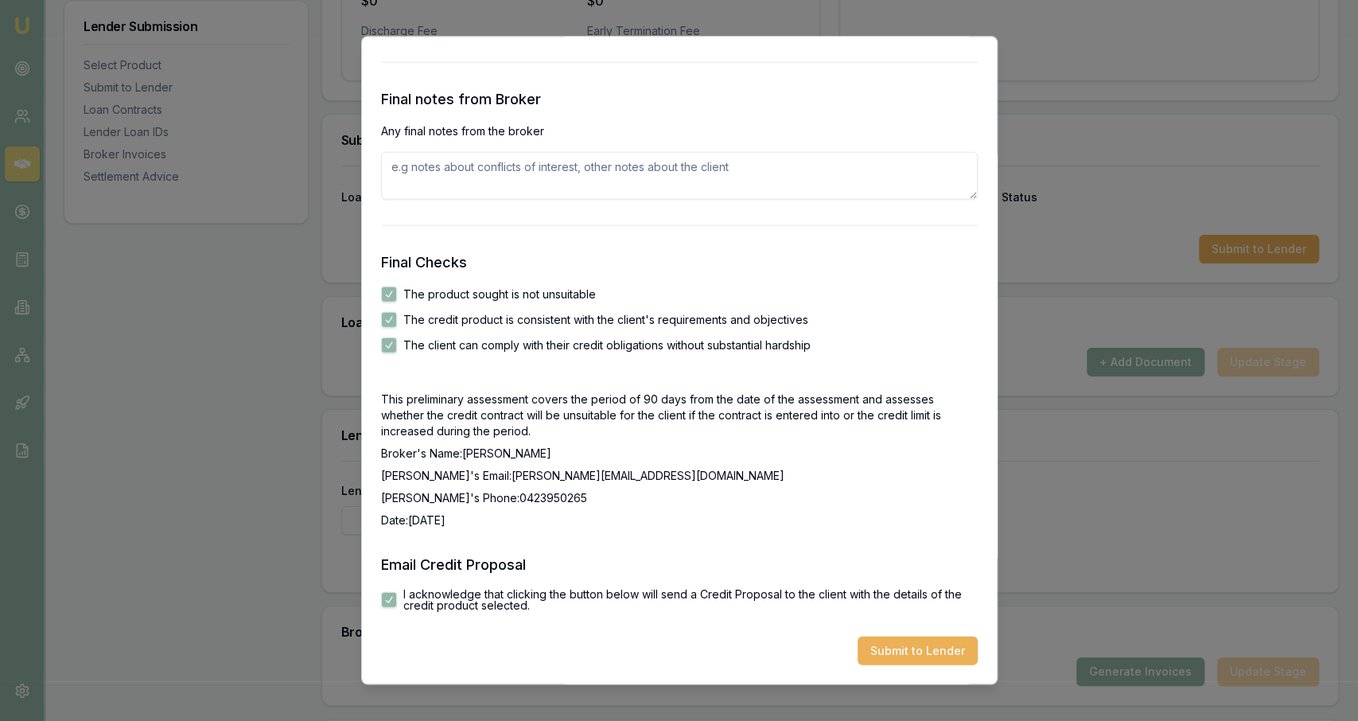
checkbox input "true"
click at [901, 658] on button "Submit to Lender" at bounding box center [918, 651] width 120 height 29
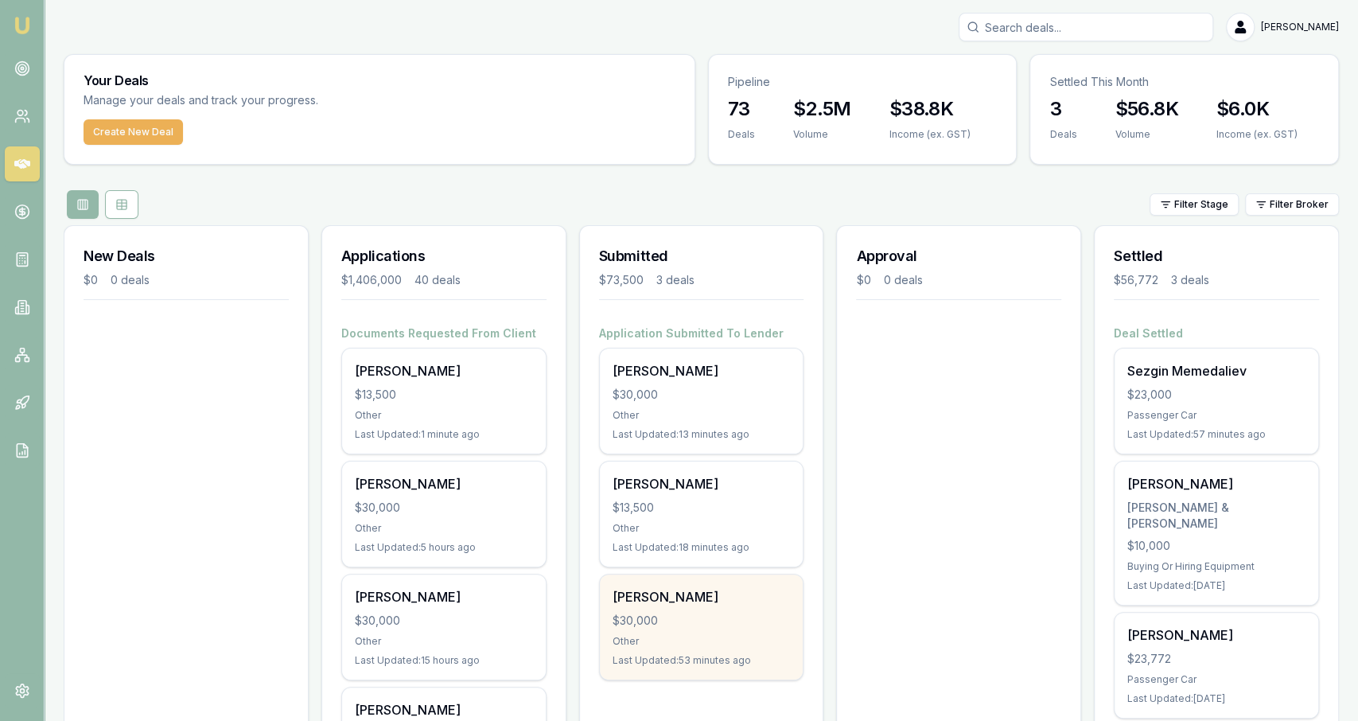
click at [652, 594] on div "[PERSON_NAME]" at bounding box center [702, 596] width 178 height 19
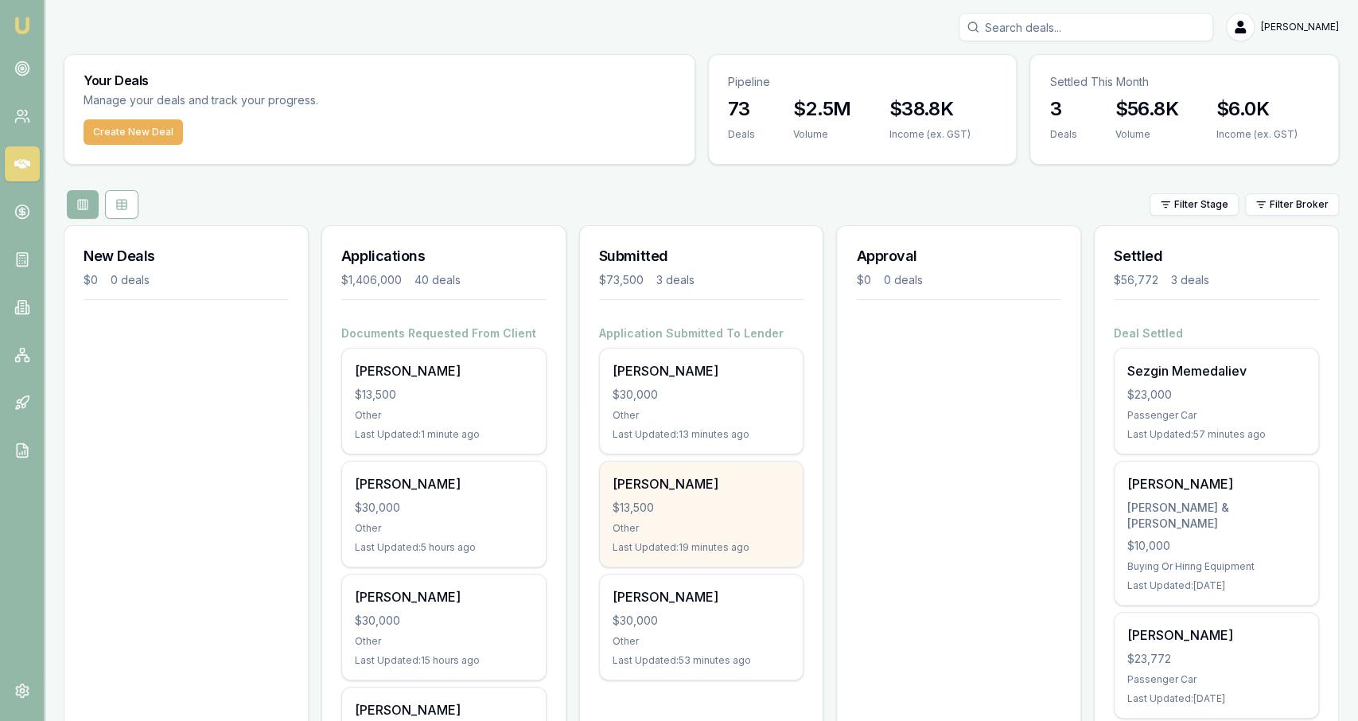
click at [698, 531] on div "Other" at bounding box center [702, 528] width 178 height 13
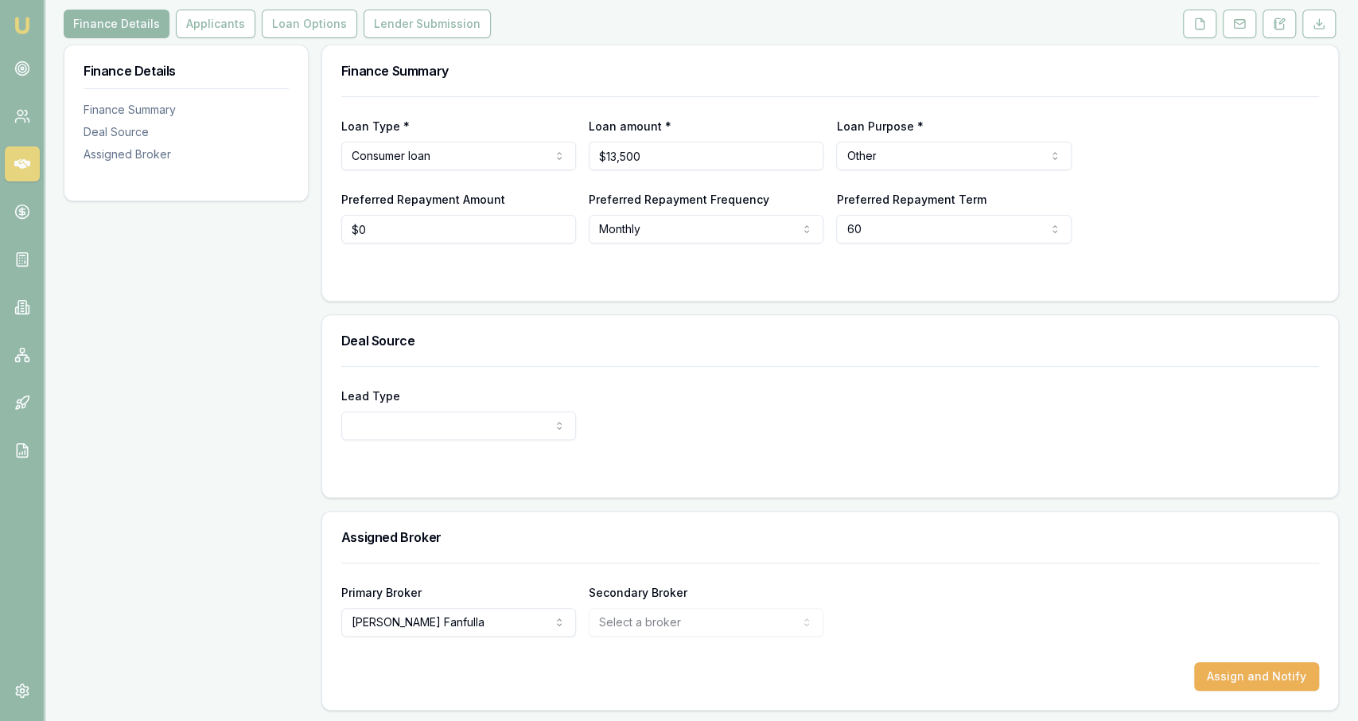
scroll to position [76, 0]
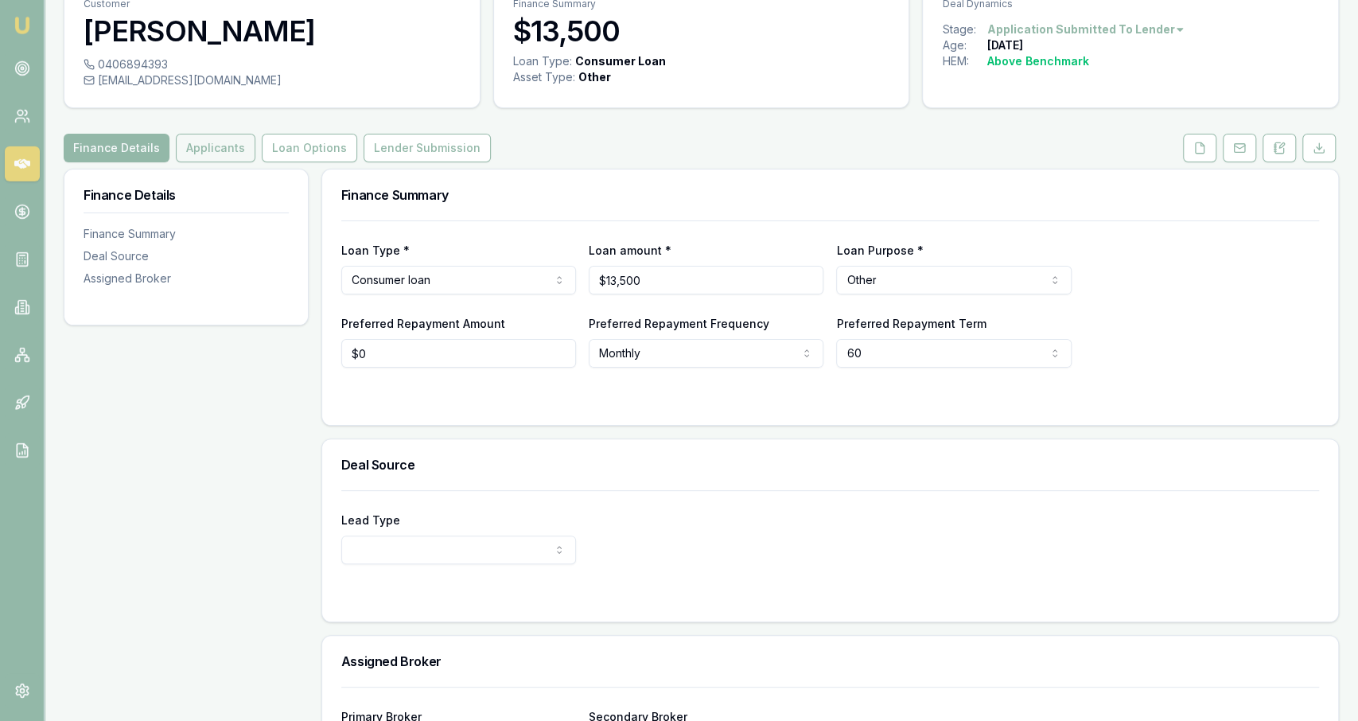
click at [228, 147] on button "Applicants" at bounding box center [216, 148] width 80 height 29
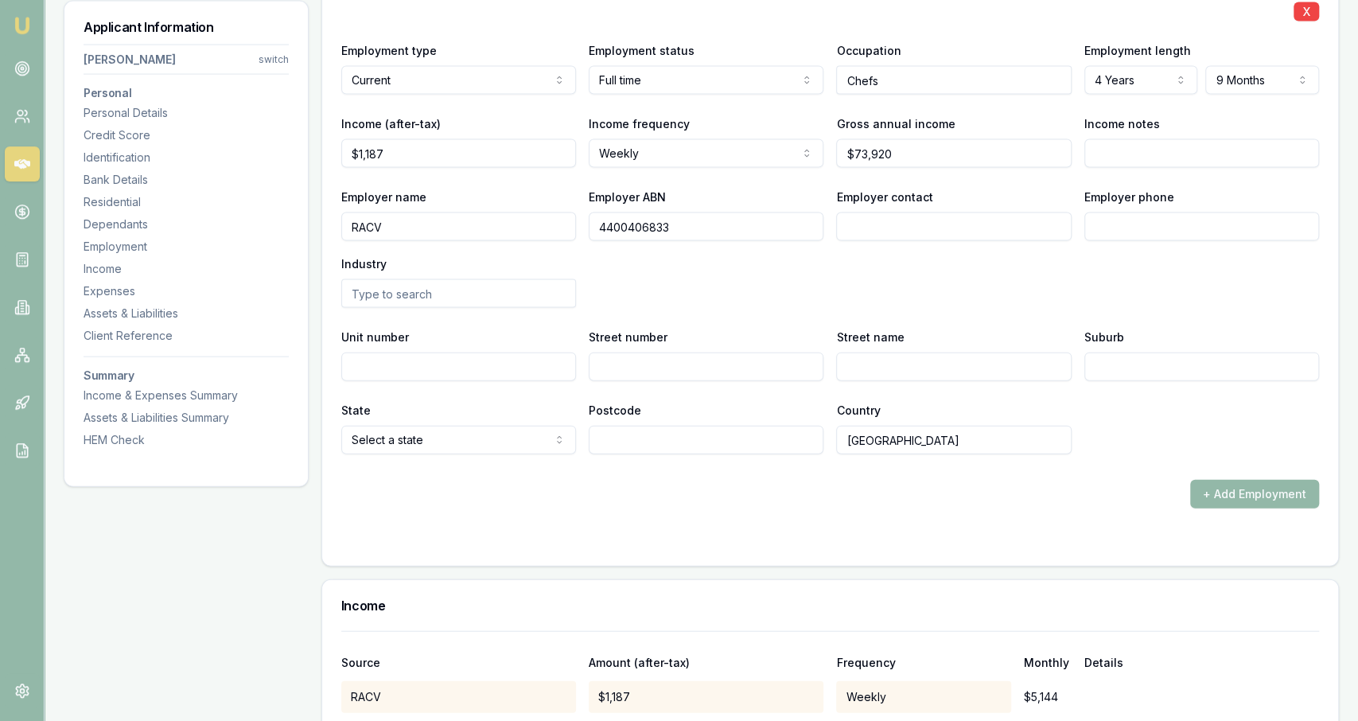
scroll to position [2201, 0]
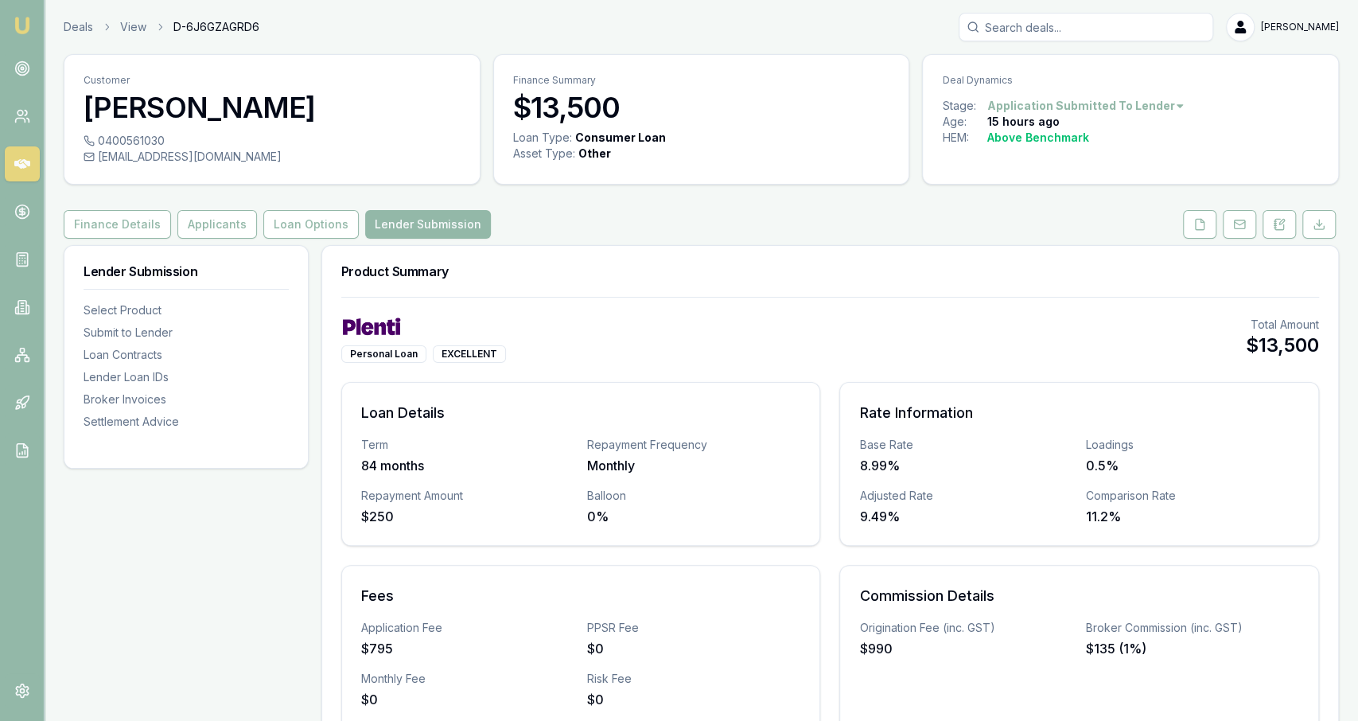
click at [95, 26] on ol "Deals View D-6J6GZAGRD6" at bounding box center [162, 27] width 196 height 16
click at [91, 26] on link "Deals" at bounding box center [78, 27] width 29 height 16
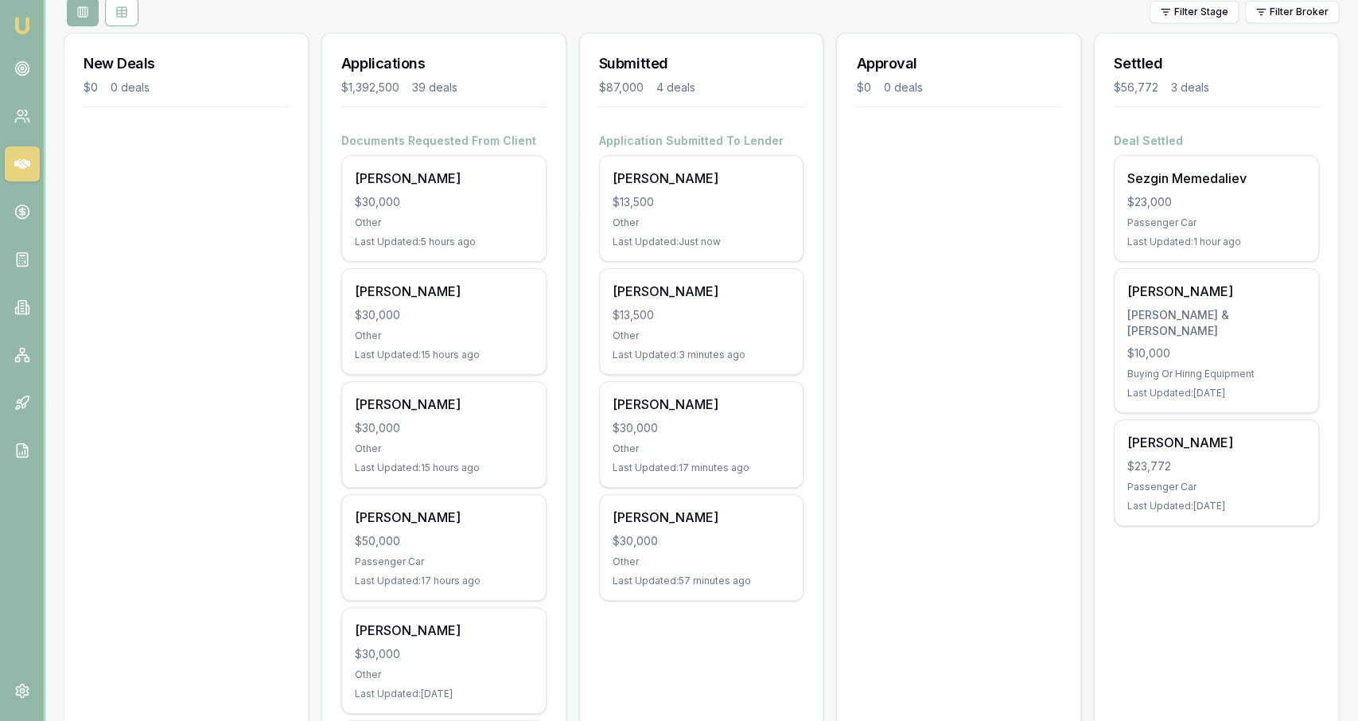
scroll to position [193, 0]
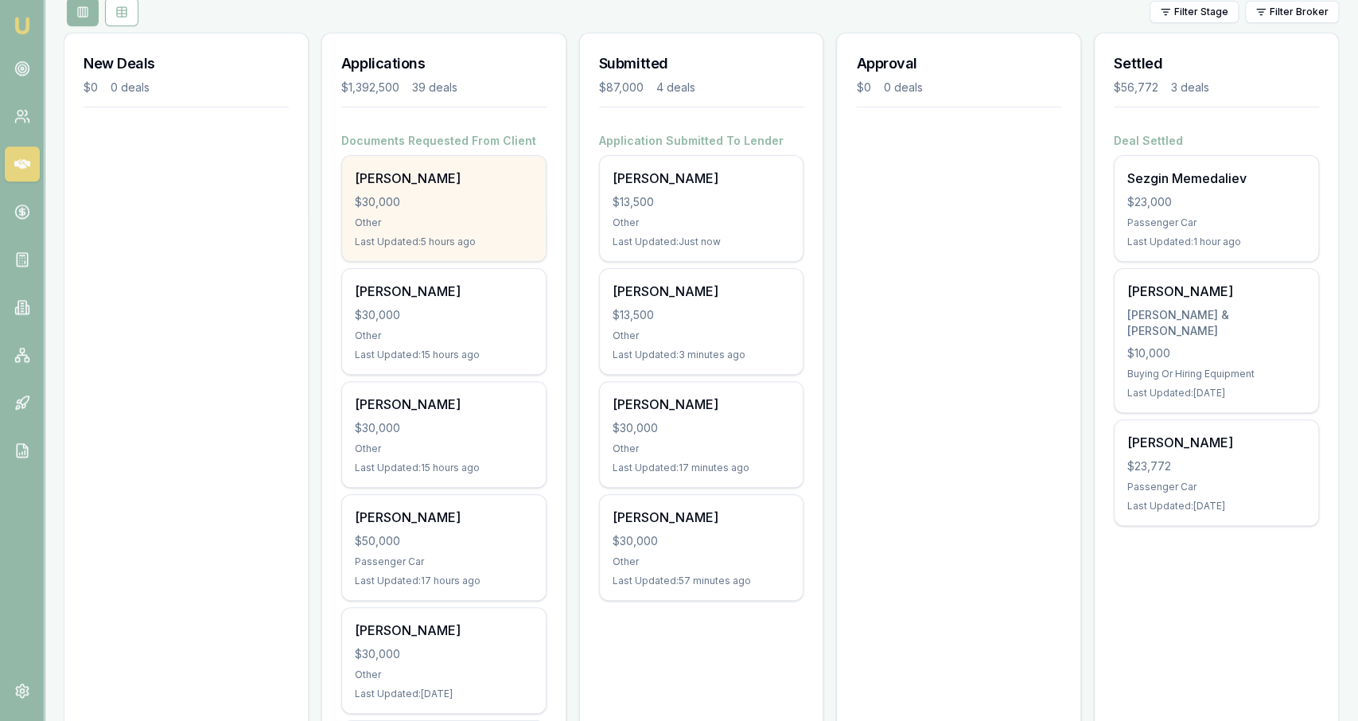
click at [510, 231] on div "Jeffrey Gorrell $30,000 Other Last Updated: 5 hours ago" at bounding box center [444, 208] width 204 height 105
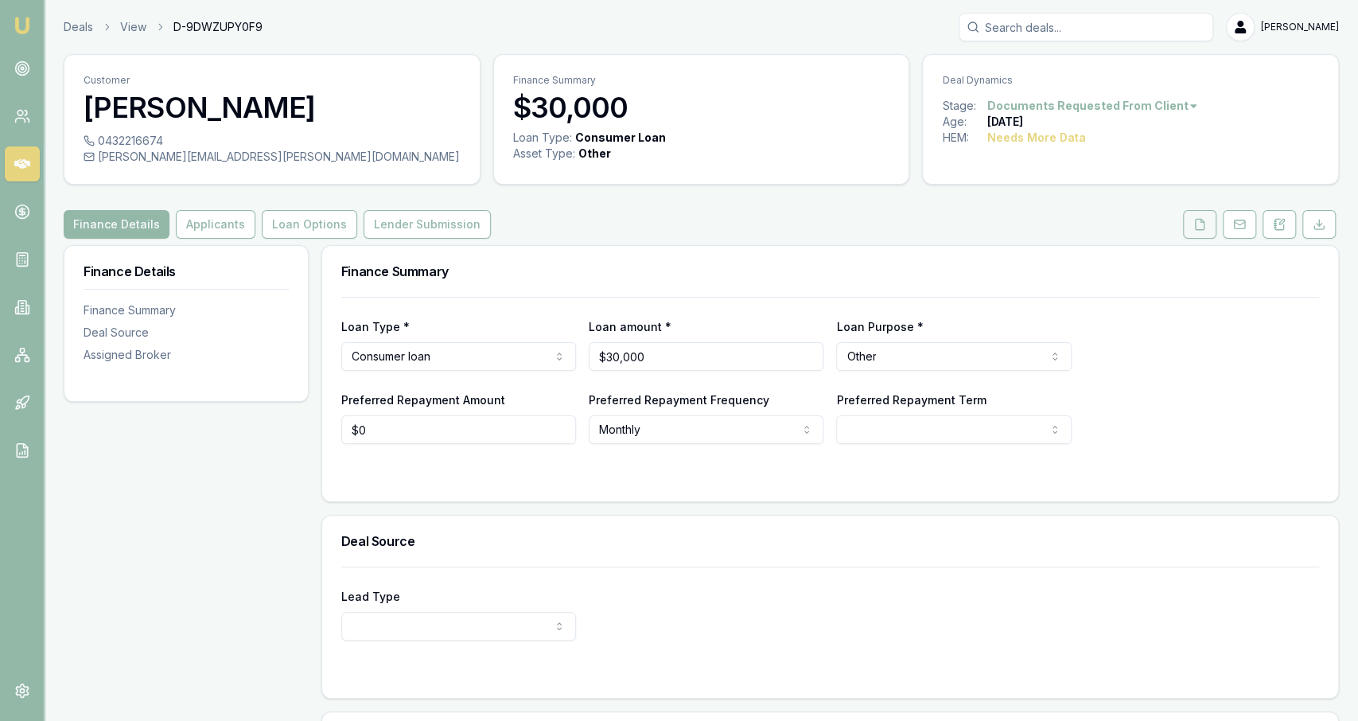
click at [1208, 235] on button at bounding box center [1199, 224] width 33 height 29
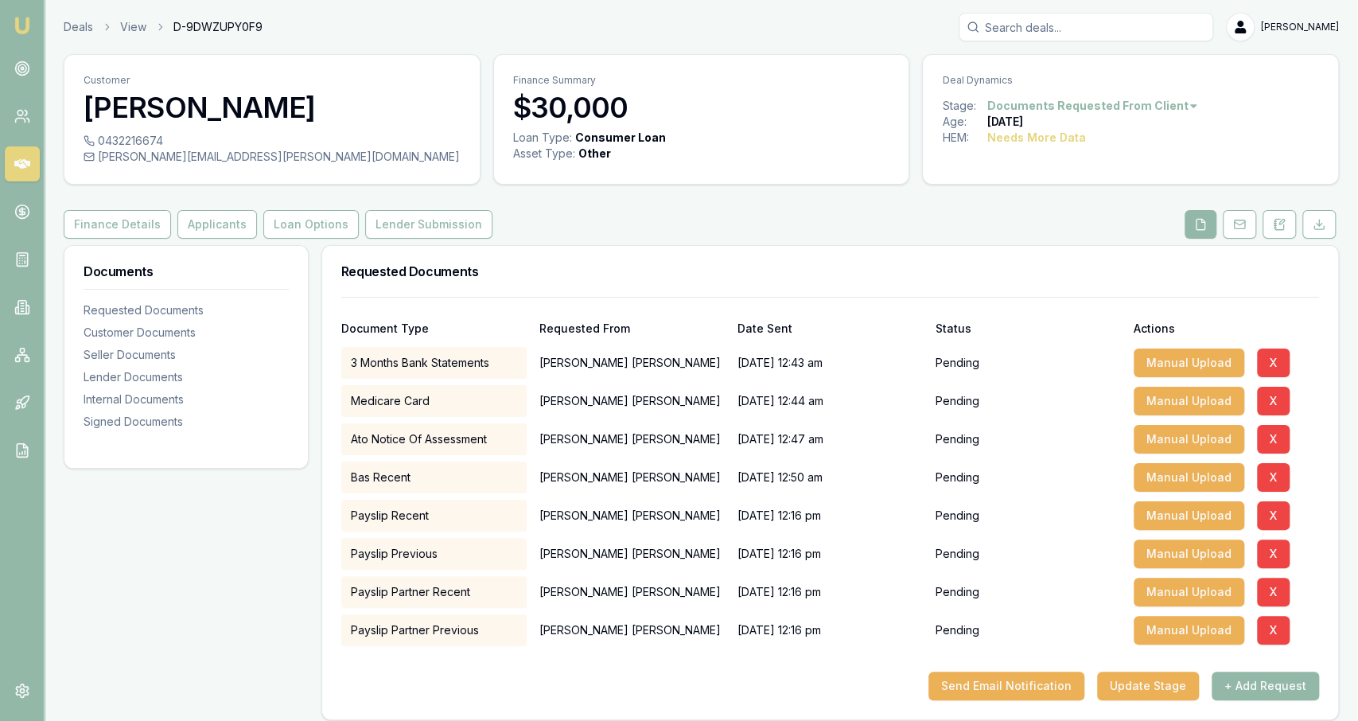
scroll to position [124, 0]
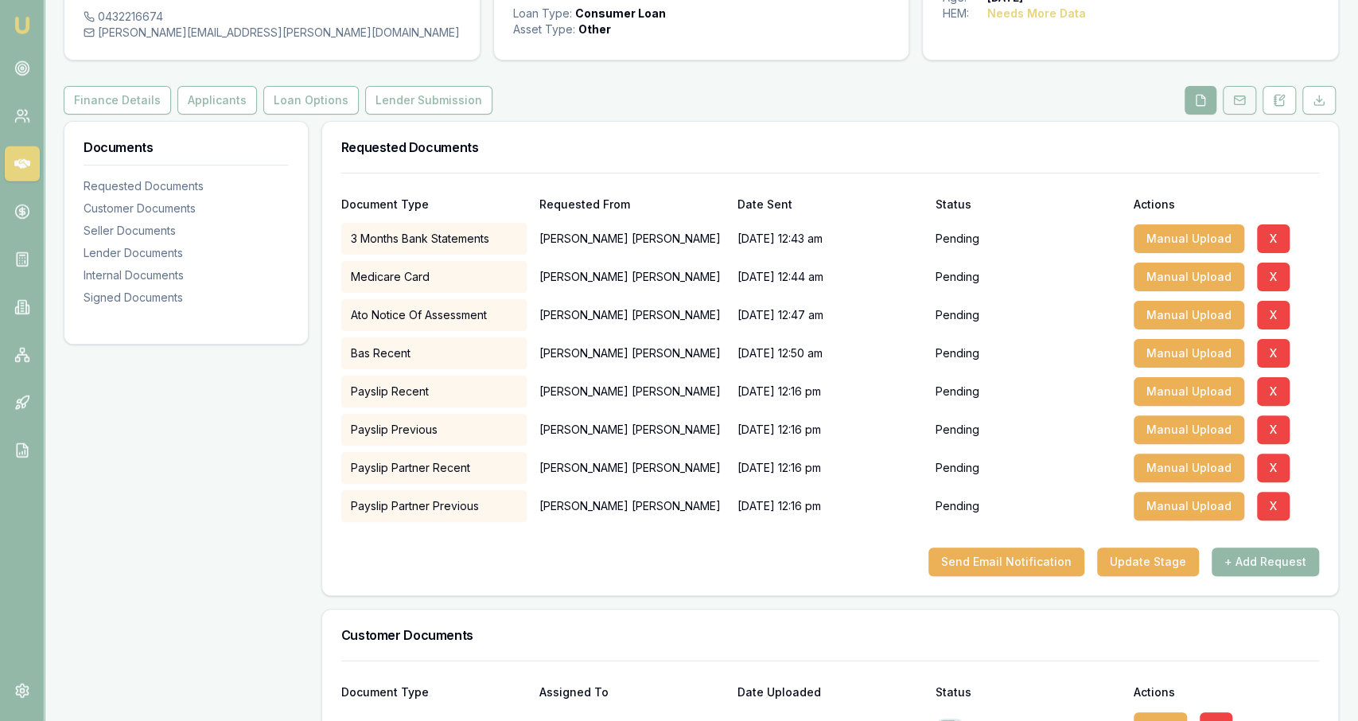
click at [1242, 92] on button at bounding box center [1239, 100] width 33 height 29
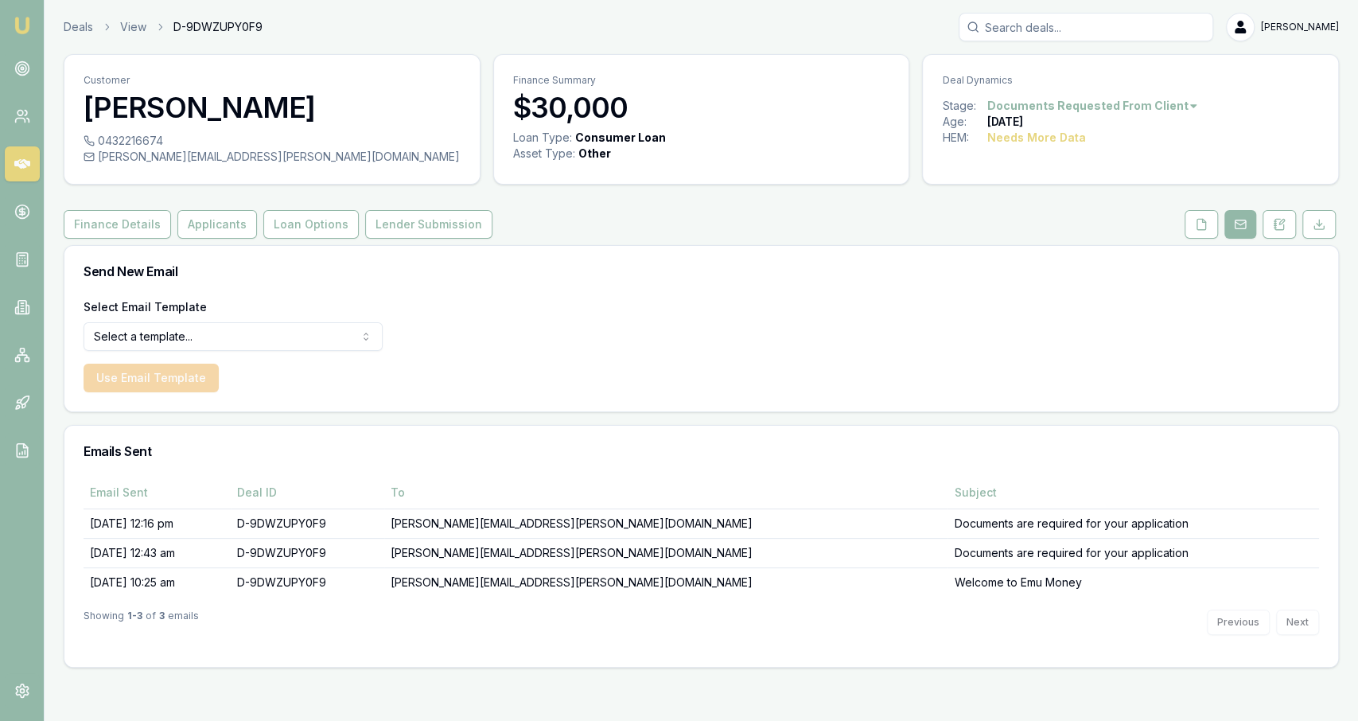
click at [1218, 243] on div "Customer Jeffrey Gorrell 0432216674 jeff.gorrell@me.com Finance Summary $30,000…" at bounding box center [701, 360] width 1275 height 613
click at [1211, 230] on button at bounding box center [1201, 224] width 33 height 29
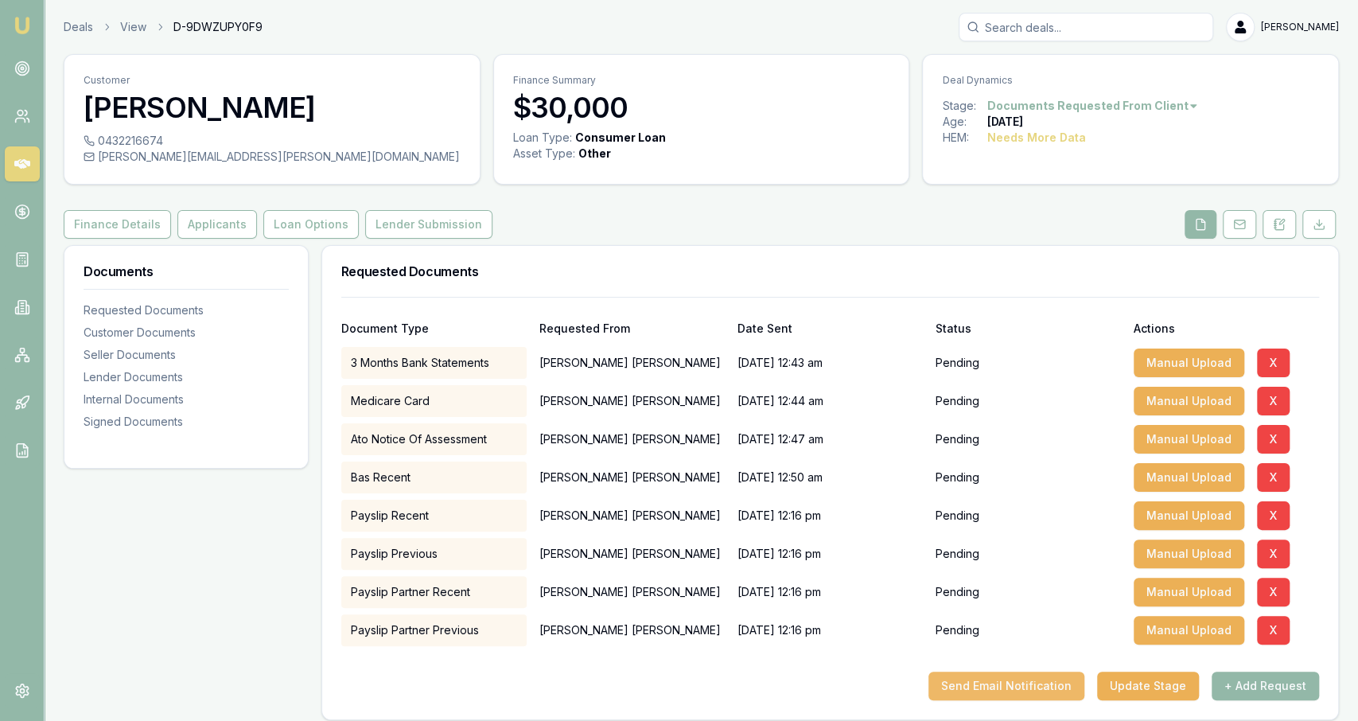
click at [1061, 688] on button "Send Email Notification" at bounding box center [1007, 686] width 156 height 29
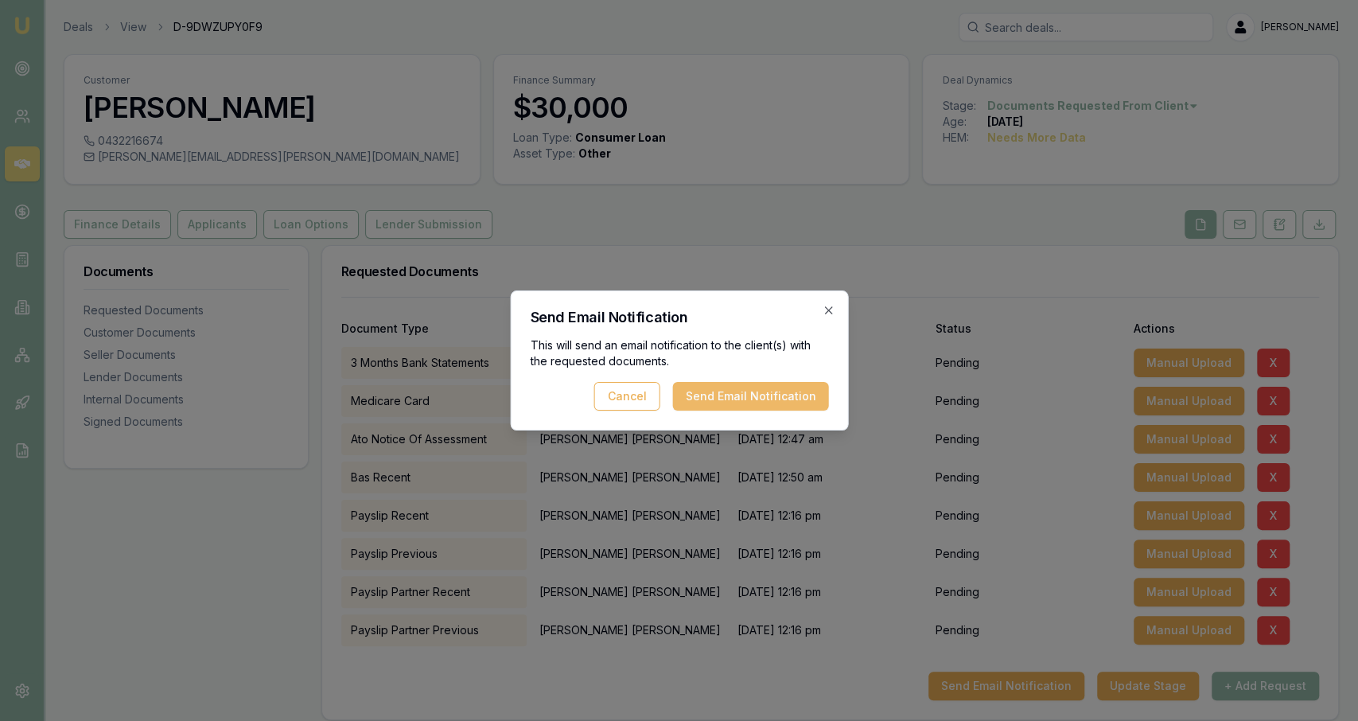
click at [706, 395] on button "Send Email Notification" at bounding box center [750, 396] width 156 height 29
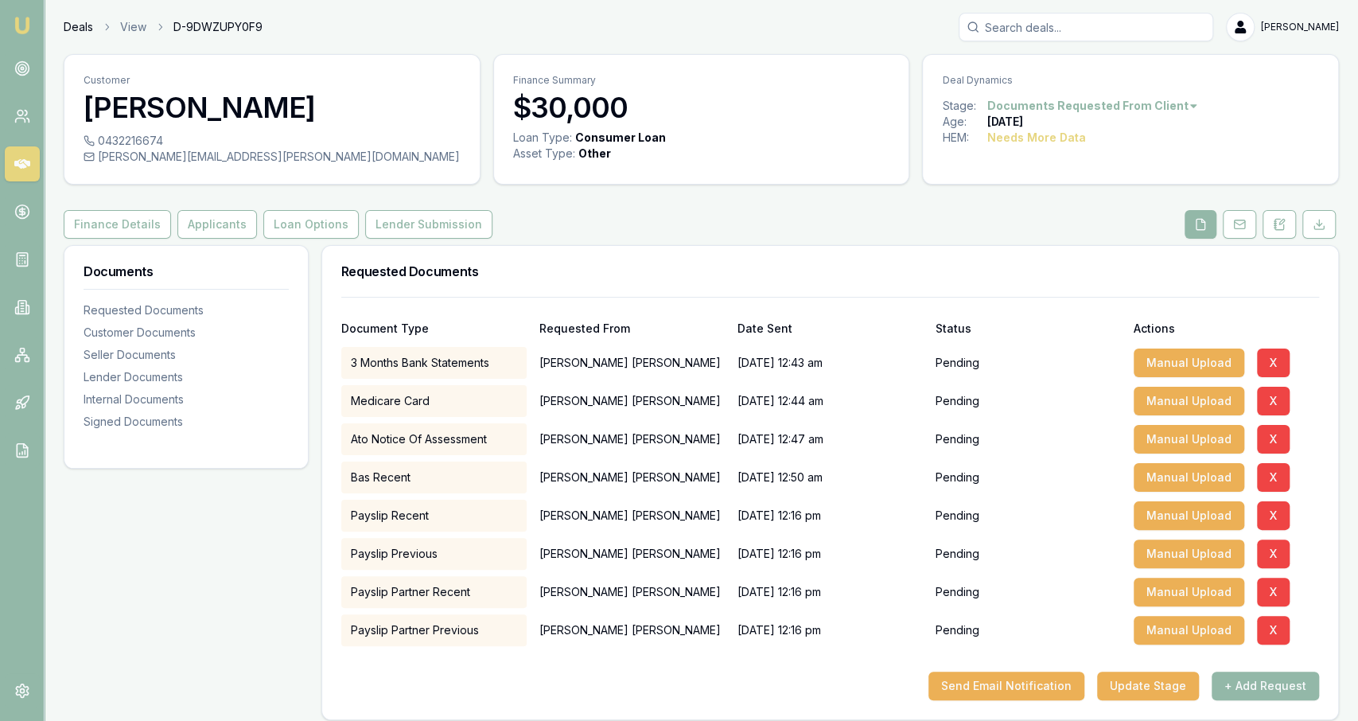
click at [92, 34] on link "Deals" at bounding box center [78, 27] width 29 height 16
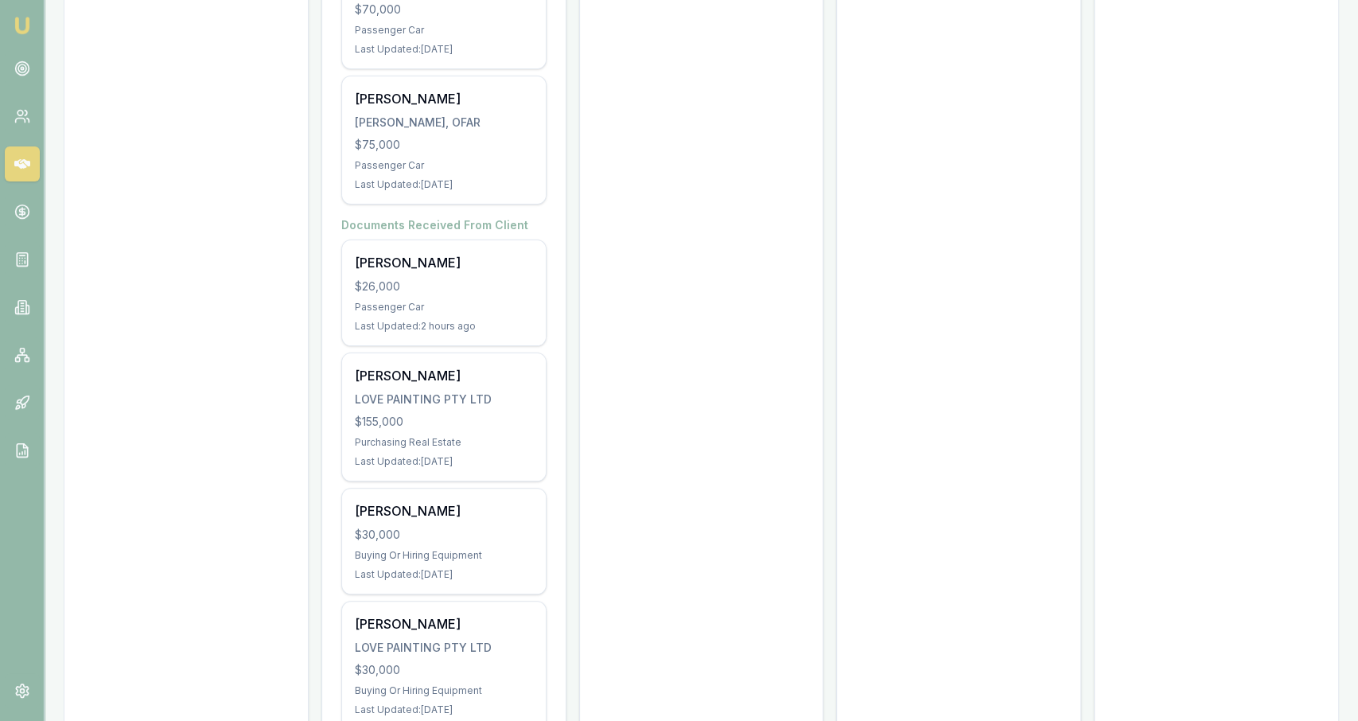
scroll to position [4212, 0]
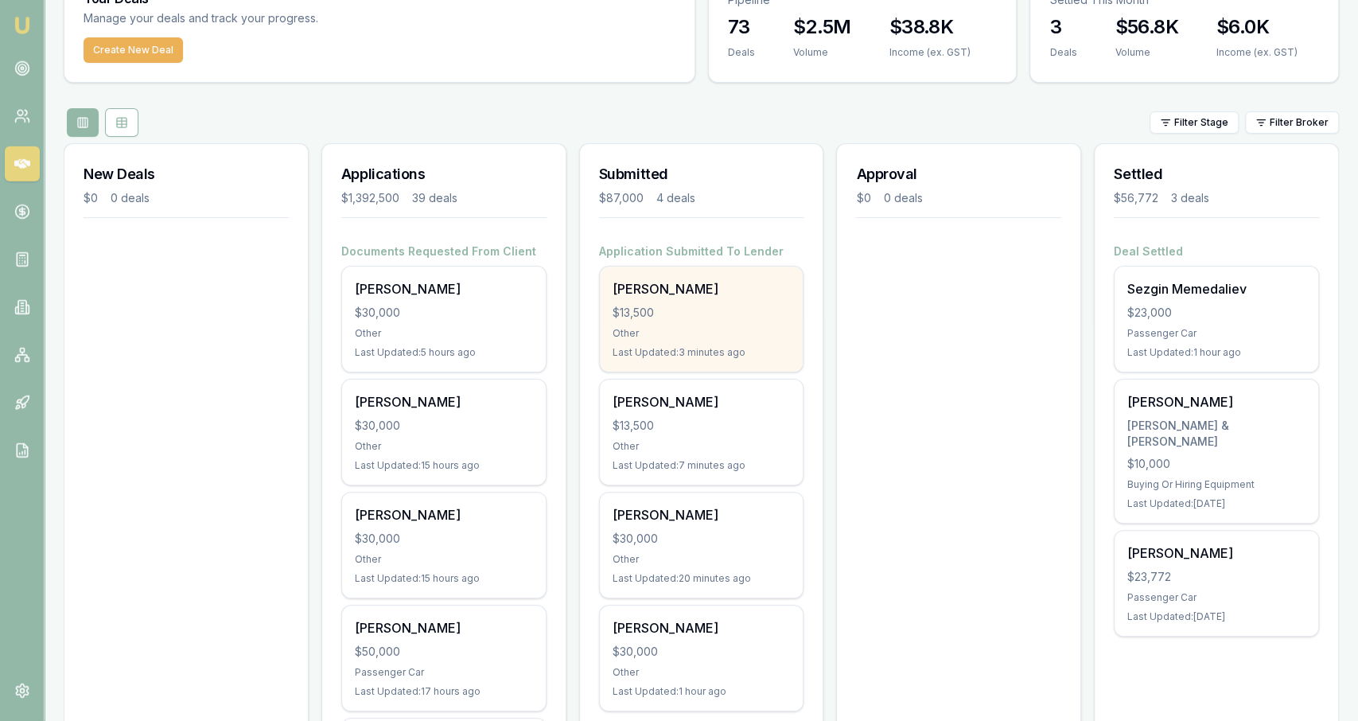
scroll to position [180, 0]
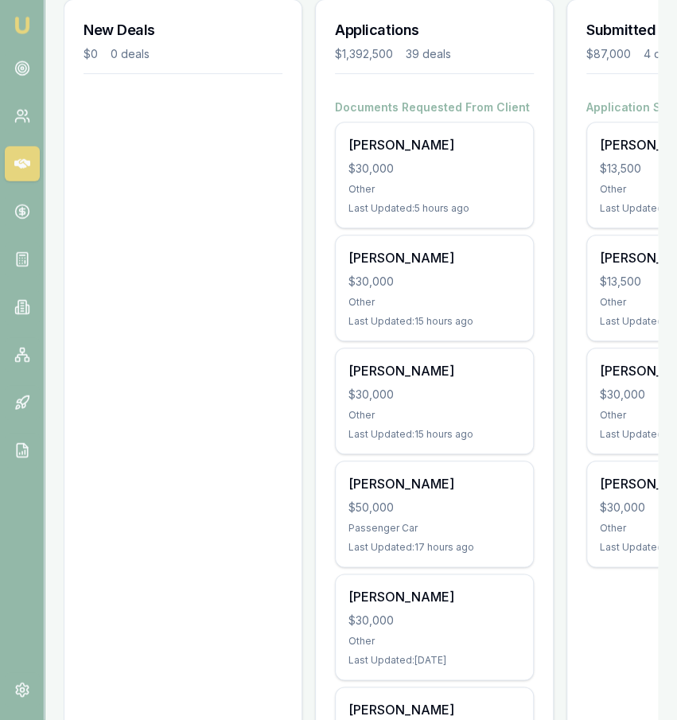
scroll to position [0, 207]
